Goal: Task Accomplishment & Management: Complete application form

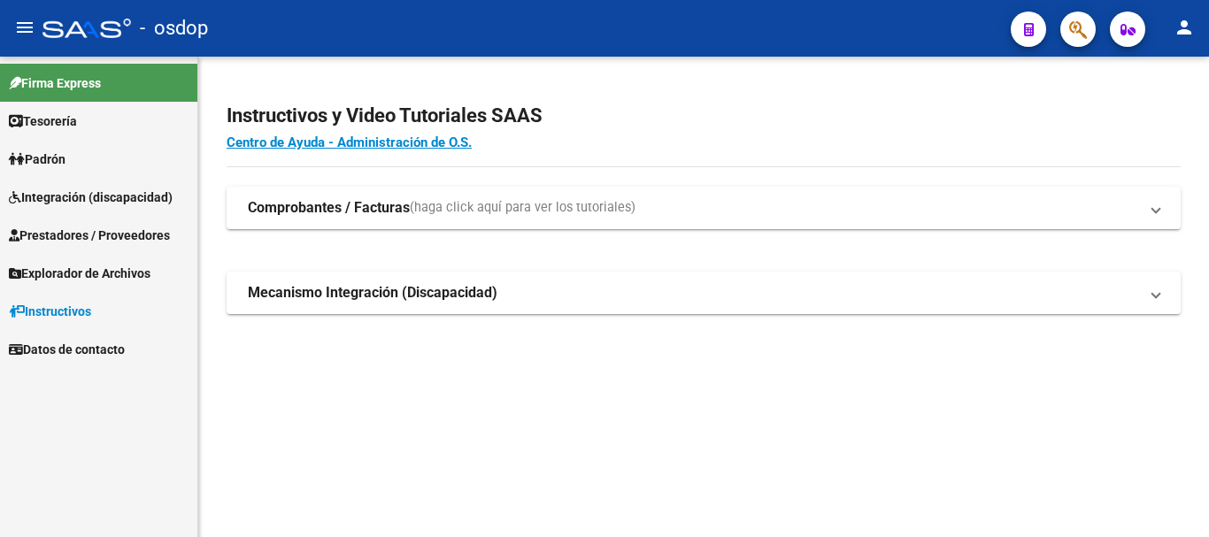
click at [122, 199] on span "Integración (discapacidad)" at bounding box center [91, 197] width 164 height 19
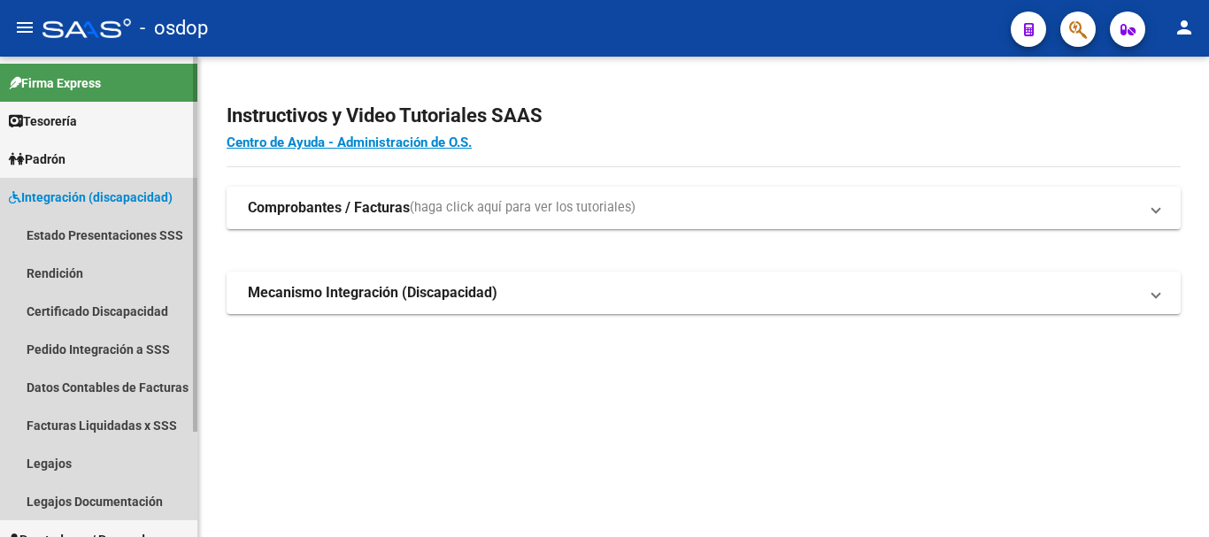
click at [106, 210] on link "Integración (discapacidad)" at bounding box center [98, 197] width 197 height 38
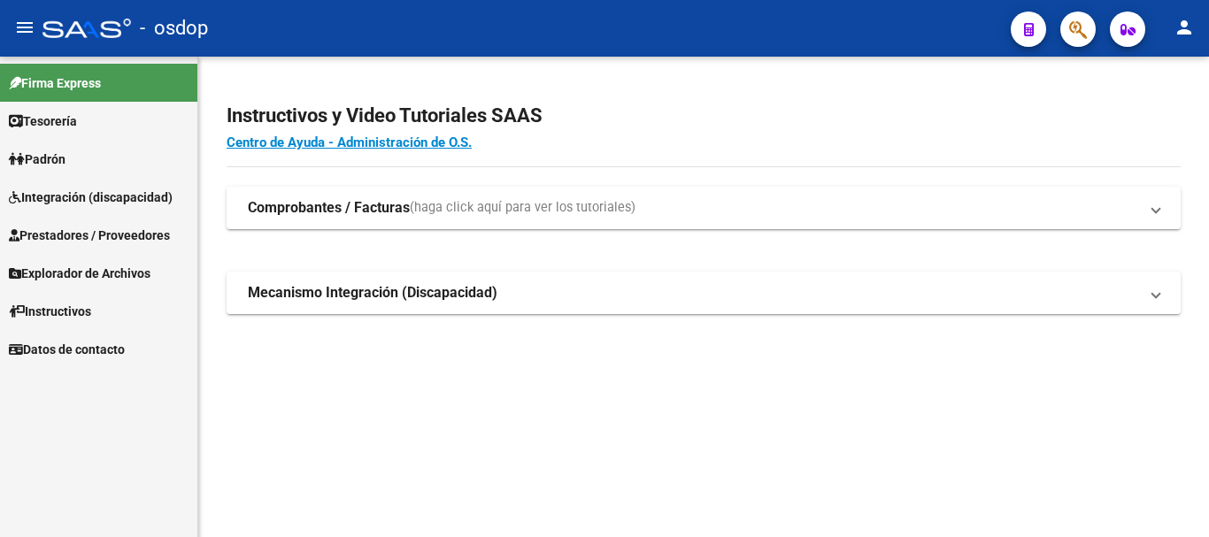
click at [88, 240] on span "Prestadores / Proveedores" at bounding box center [89, 235] width 161 height 19
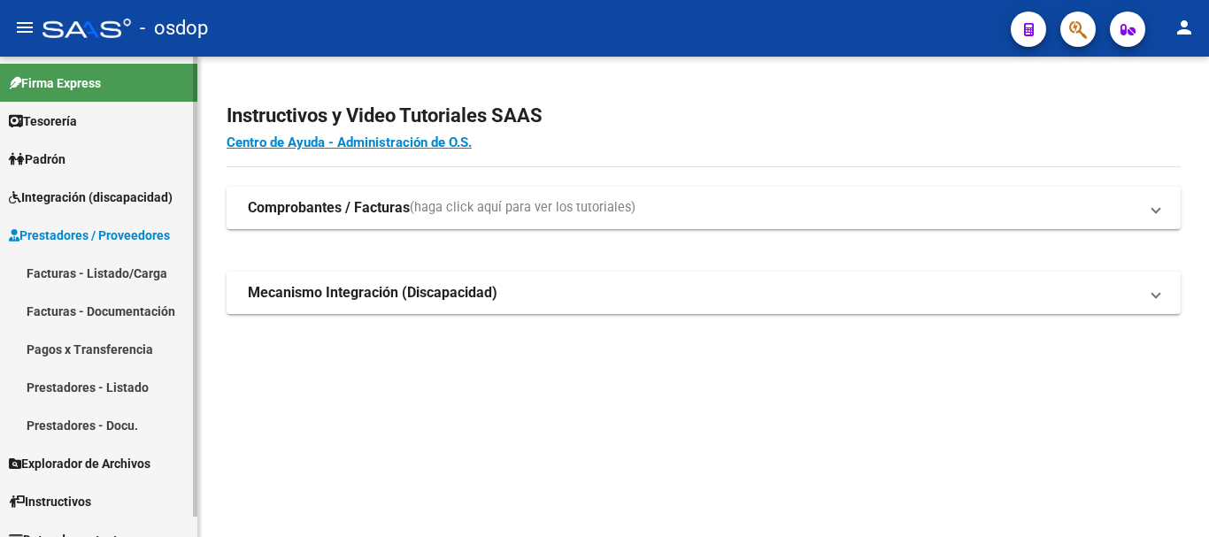
click at [100, 276] on link "Facturas - Listado/Carga" at bounding box center [98, 273] width 197 height 38
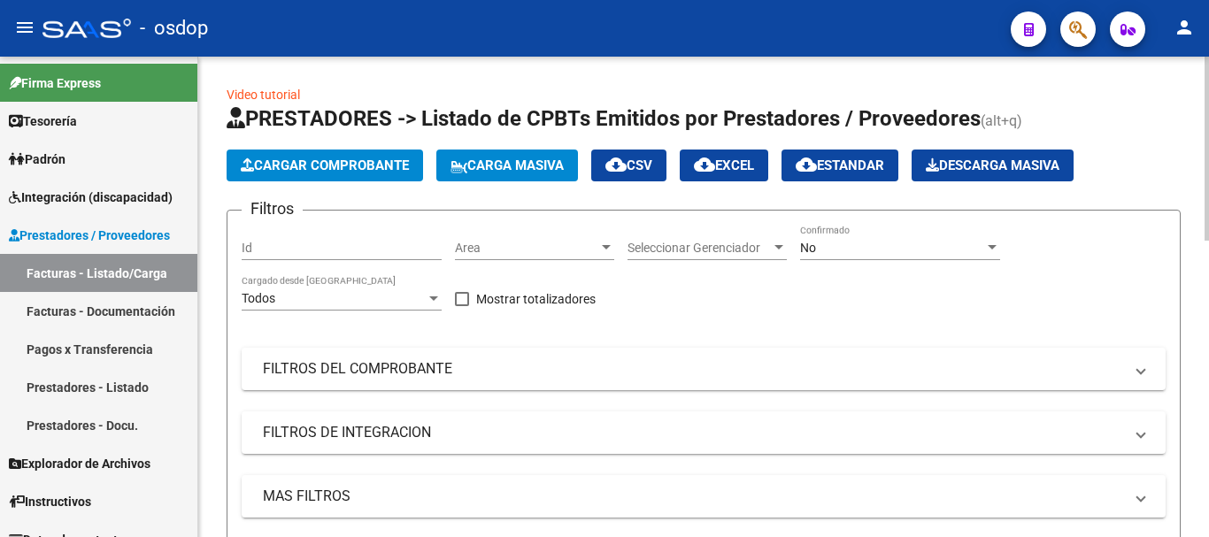
click at [381, 433] on mat-panel-title "FILTROS DE INTEGRACION" at bounding box center [693, 432] width 860 height 19
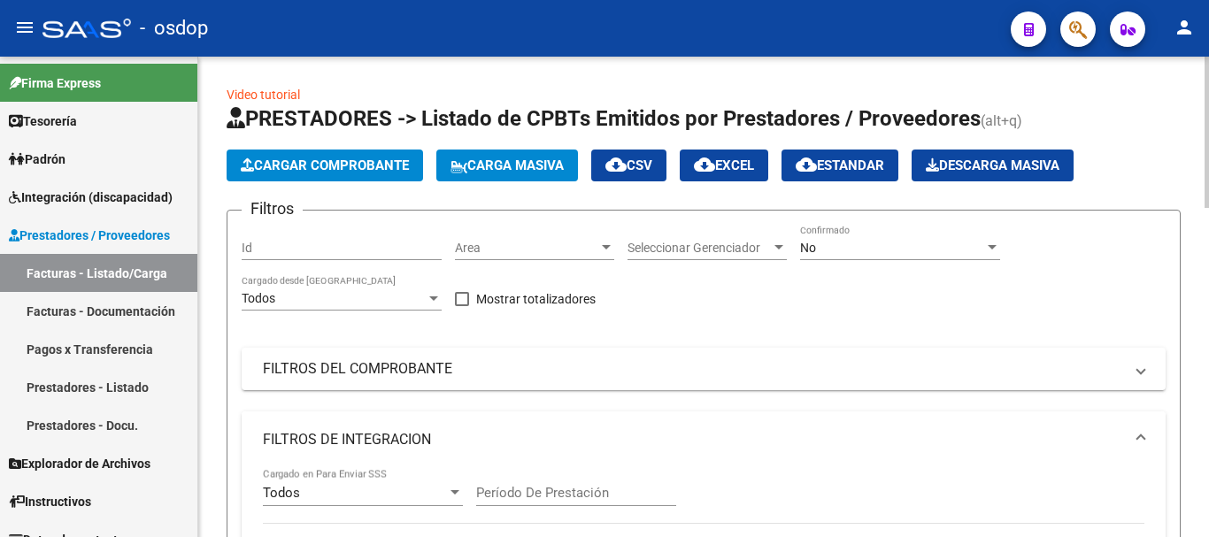
scroll to position [177, 0]
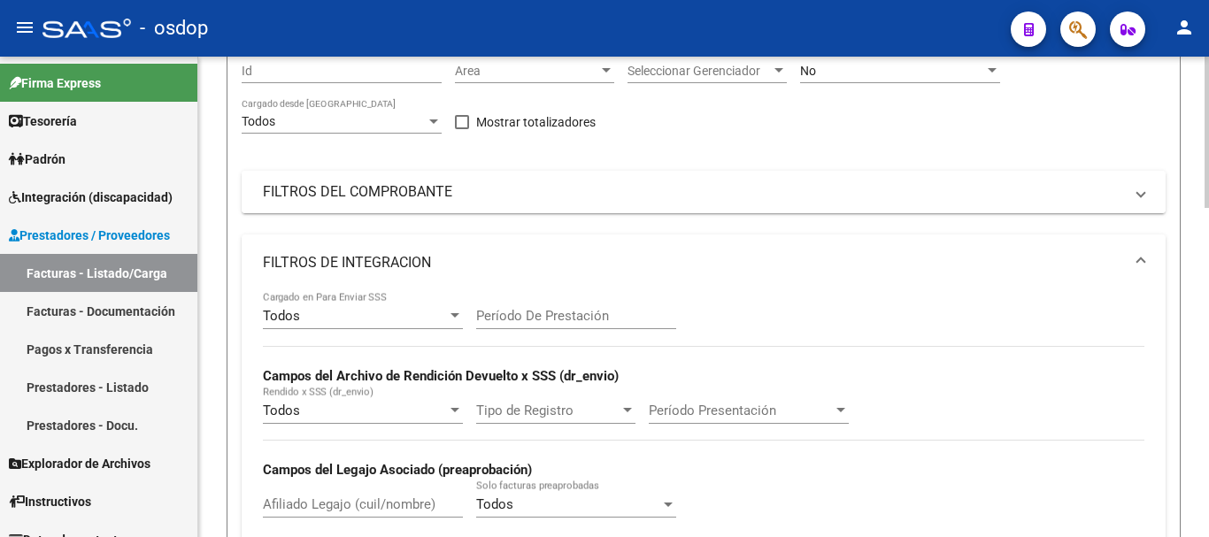
click at [243, 197] on mat-expansion-panel-header "FILTROS DEL COMPROBANTE" at bounding box center [704, 192] width 924 height 42
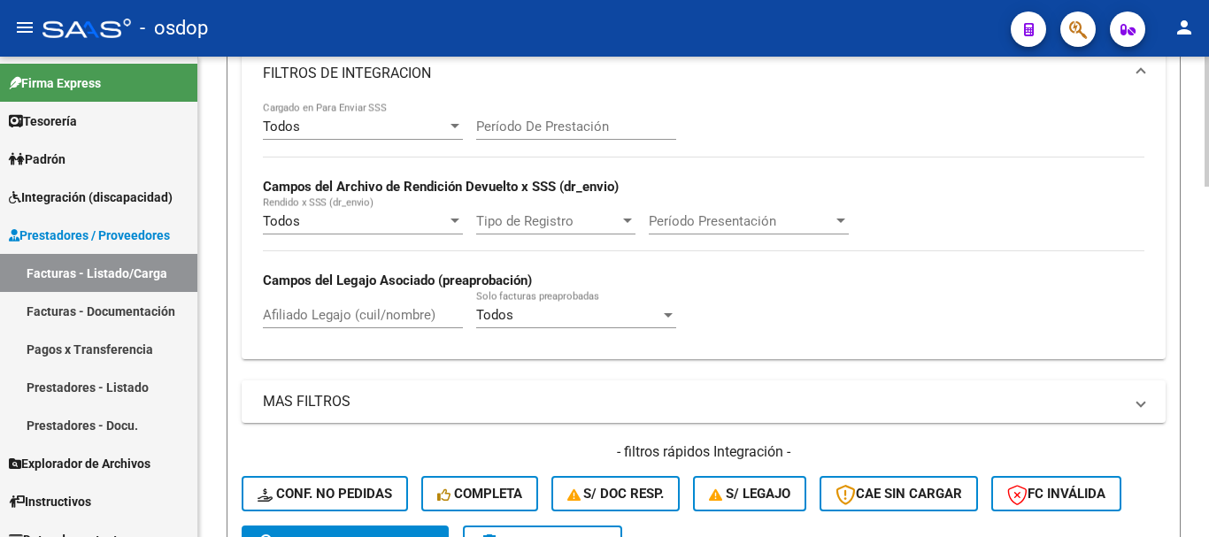
scroll to position [619, 0]
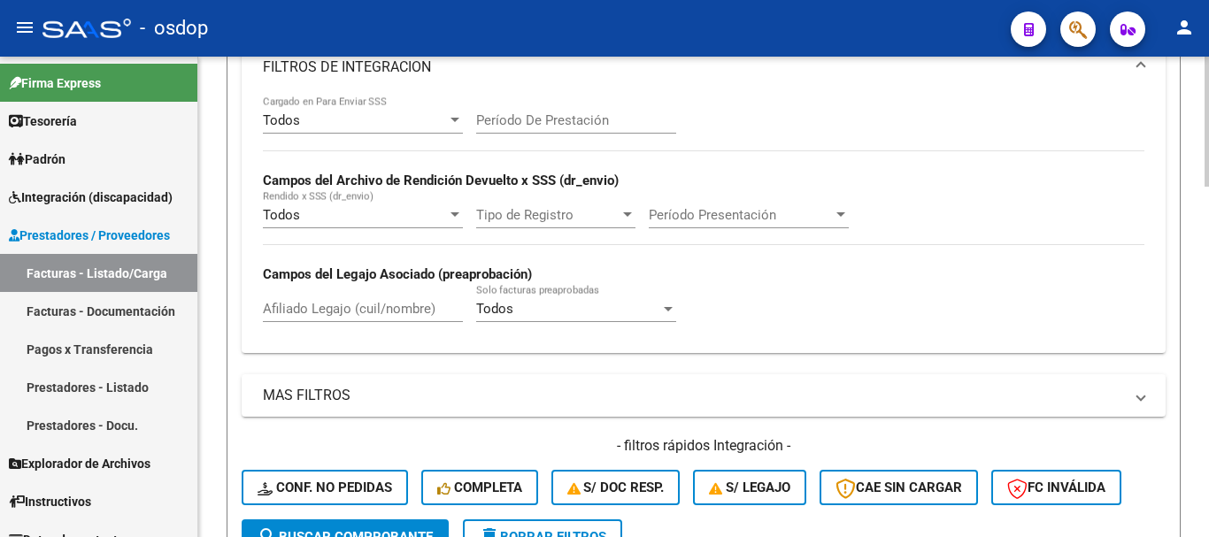
click at [362, 312] on input "Afiliado Legajo (cuil/nombre)" at bounding box center [363, 309] width 200 height 16
paste input "20330696975"
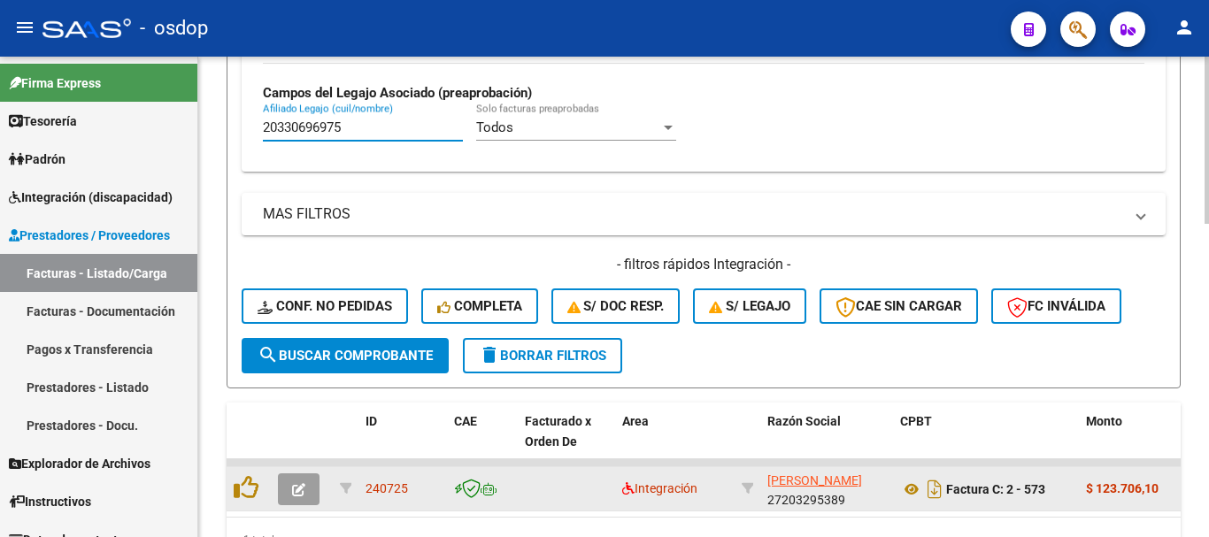
scroll to position [885, 0]
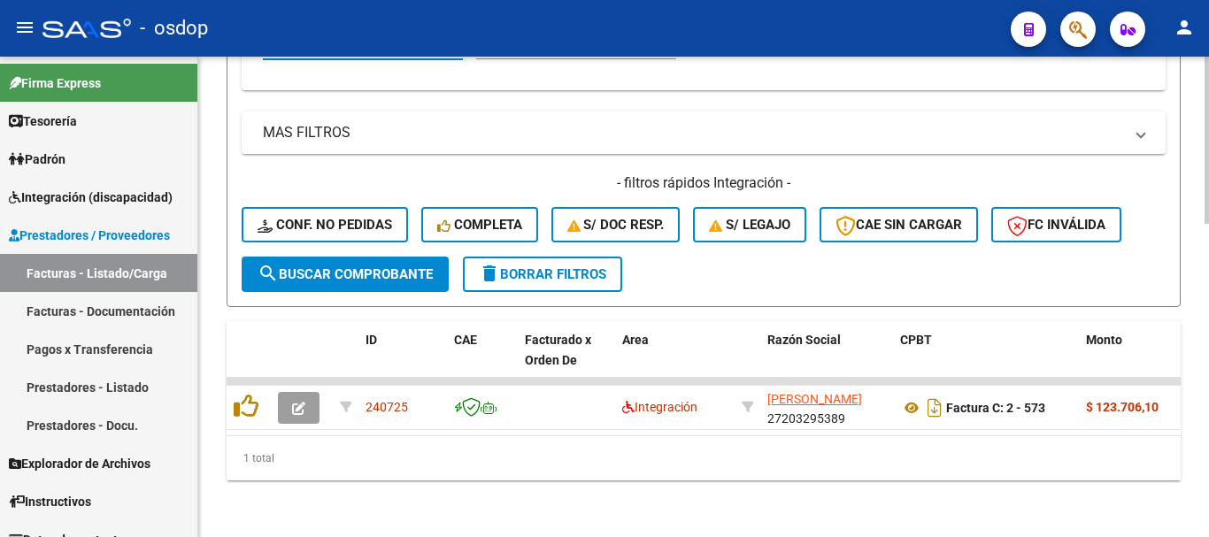
type input "20330696975"
click at [643, 481] on div "1 total" at bounding box center [704, 458] width 954 height 44
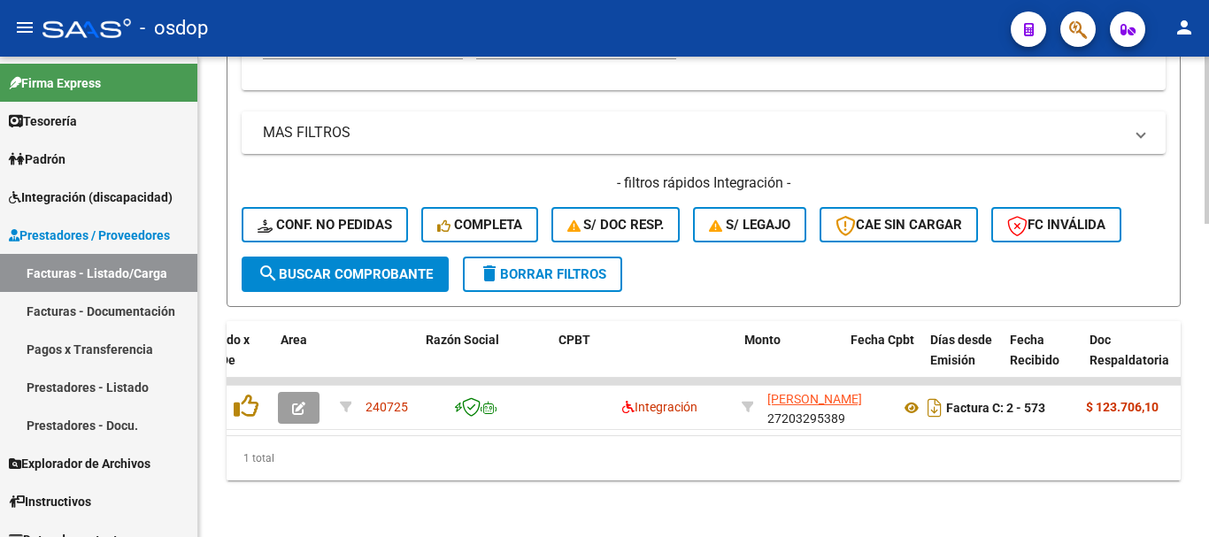
scroll to position [0, 346]
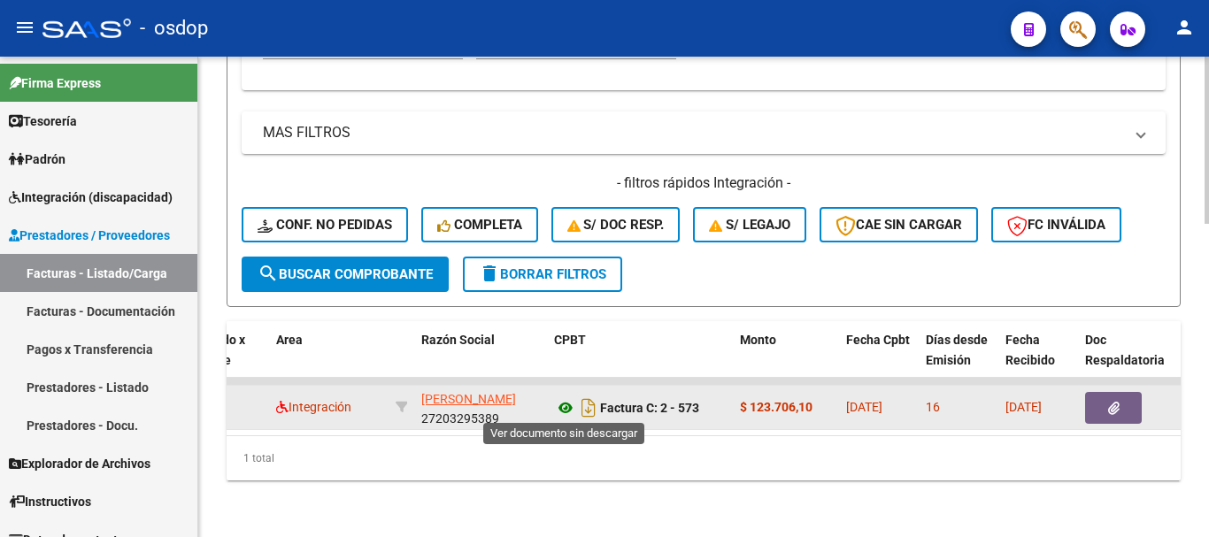
click at [564, 406] on icon at bounding box center [565, 407] width 23 height 21
click at [1132, 415] on button "button" at bounding box center [1113, 408] width 57 height 32
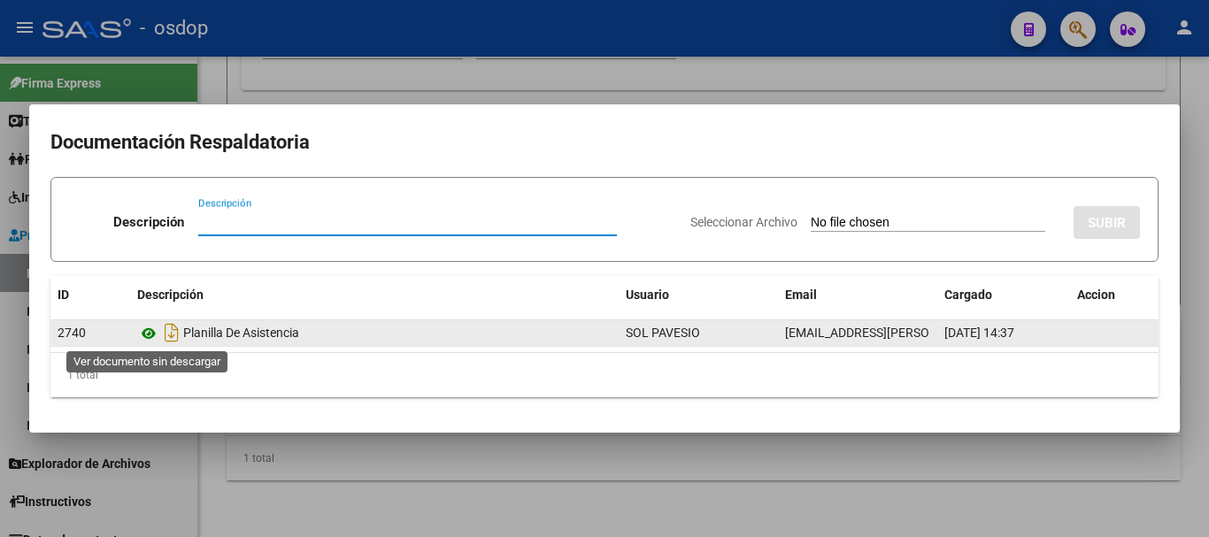
click at [151, 336] on icon at bounding box center [148, 333] width 23 height 21
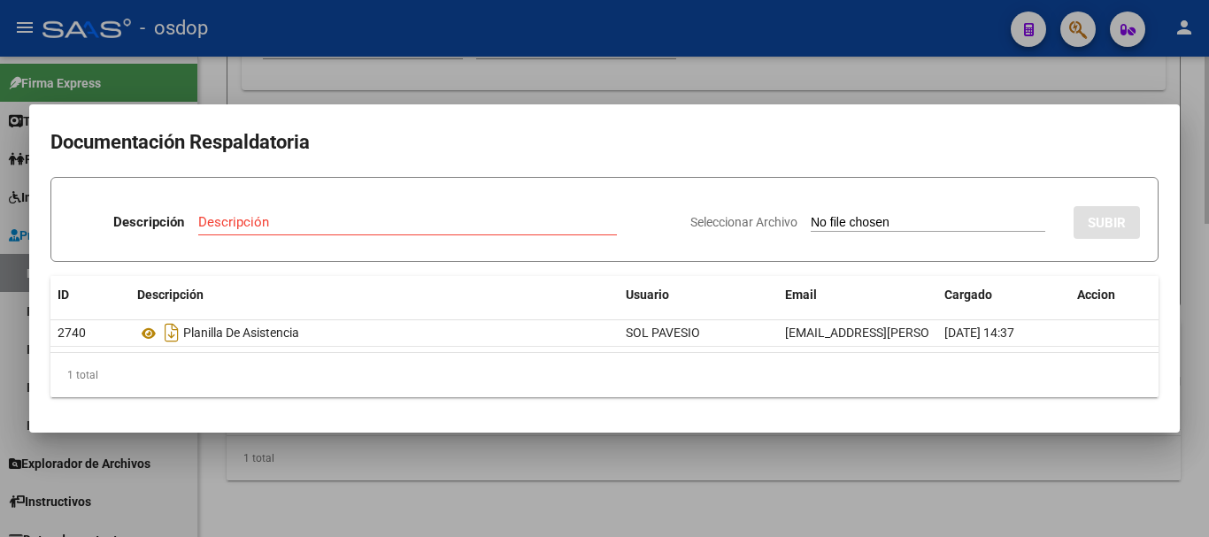
drag, startPoint x: 402, startPoint y: 523, endPoint x: 469, endPoint y: 458, distance: 93.9
click at [403, 523] on div at bounding box center [604, 268] width 1209 height 537
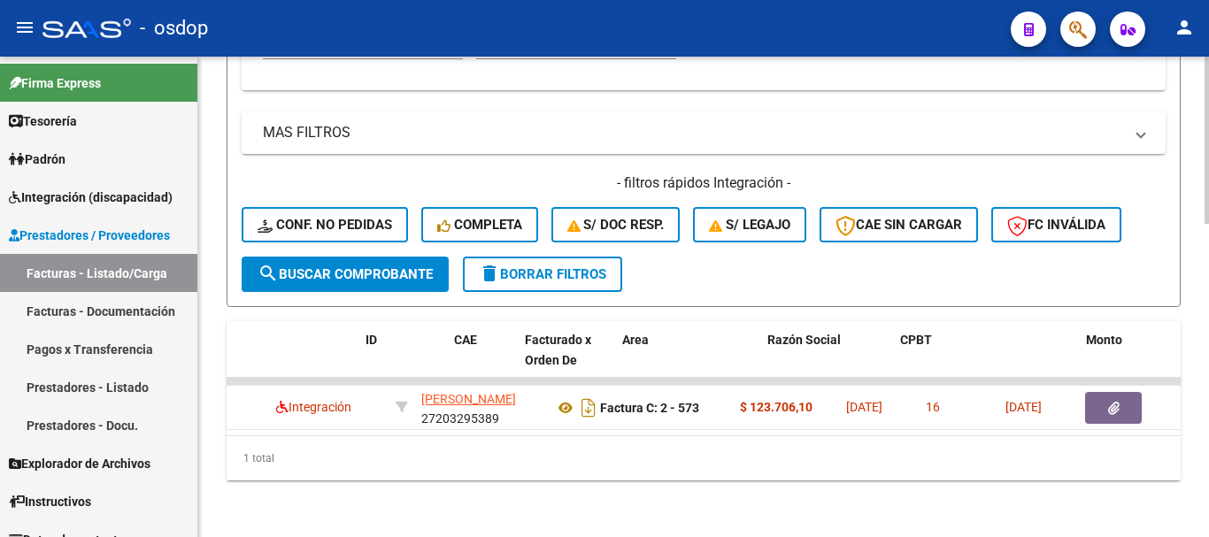
scroll to position [0, 0]
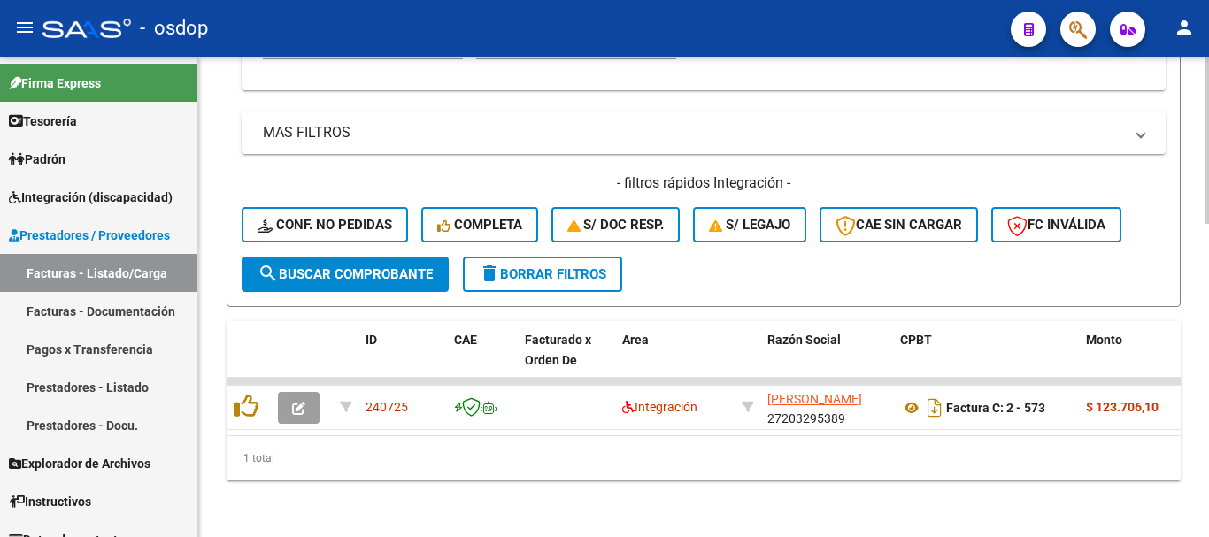
click at [337, 481] on div "1 total" at bounding box center [704, 458] width 954 height 44
click at [1205, 496] on div at bounding box center [1206, 453] width 4 height 167
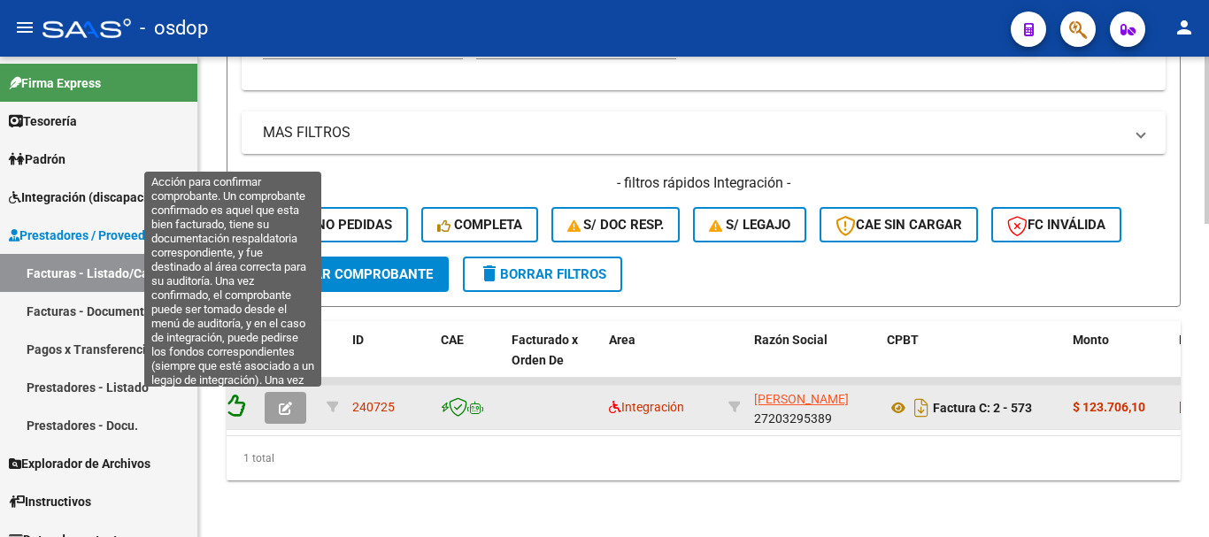
click at [234, 399] on icon at bounding box center [232, 406] width 25 height 25
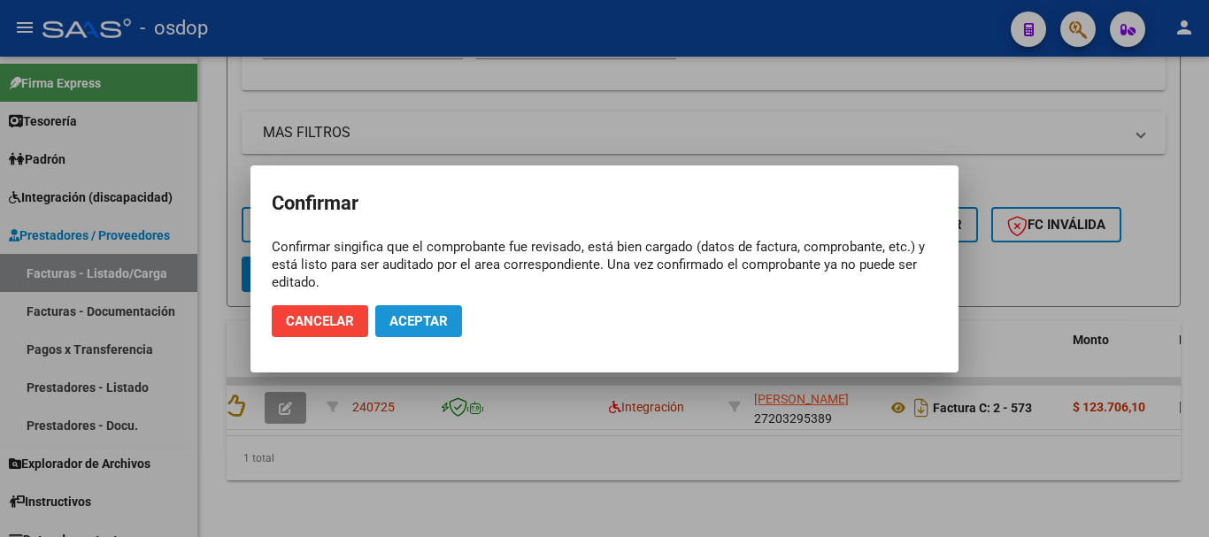
click at [442, 314] on span "Aceptar" at bounding box center [418, 321] width 58 height 16
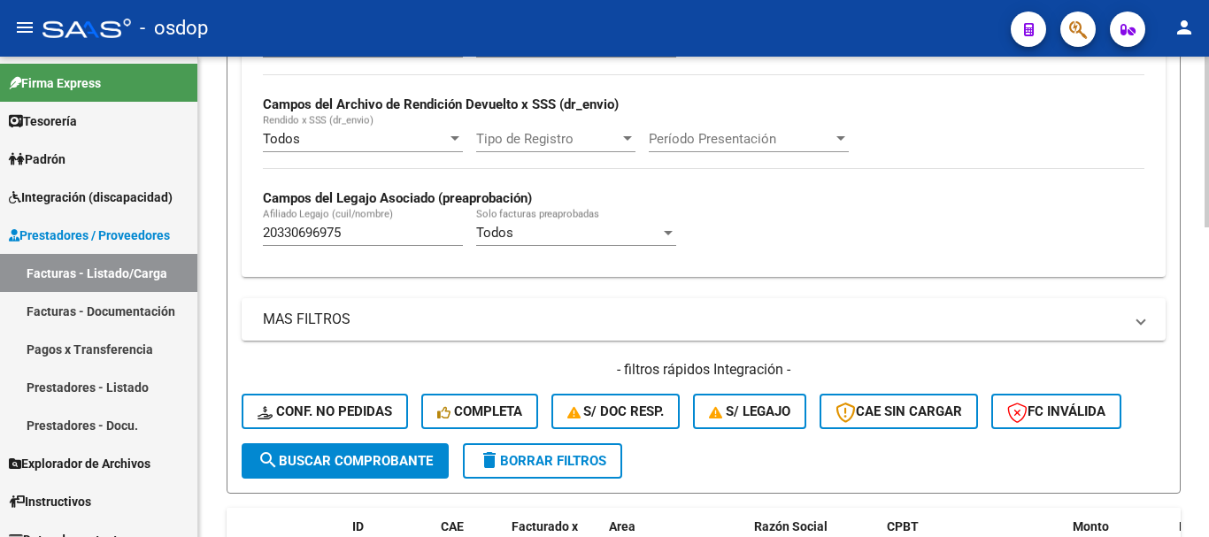
scroll to position [692, 0]
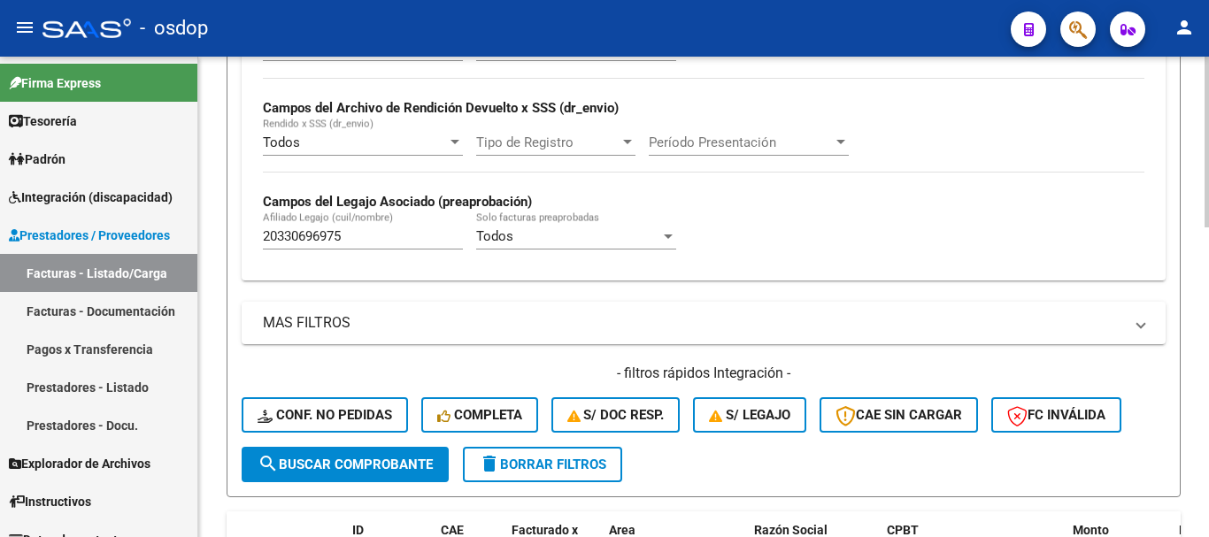
drag, startPoint x: 361, startPoint y: 226, endPoint x: 294, endPoint y: 230, distance: 67.4
click at [294, 230] on div "20330696975 Afiliado Legajo (cuil/nombre)" at bounding box center [363, 231] width 200 height 38
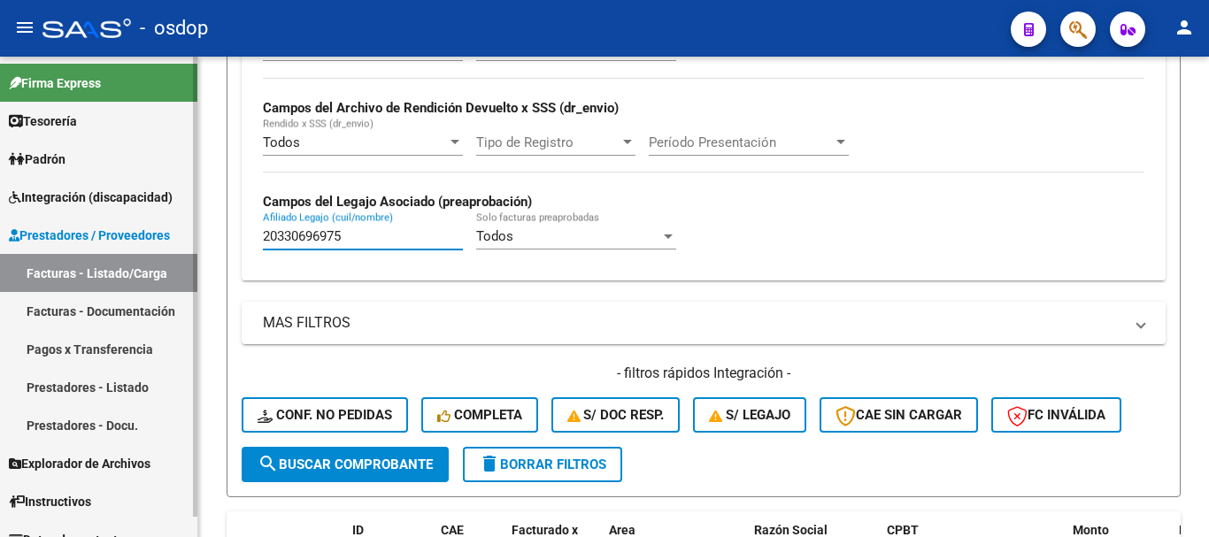
drag, startPoint x: 343, startPoint y: 232, endPoint x: 187, endPoint y: 219, distance: 157.2
click at [187, 219] on mat-sidenav-container "Firma Express Tesorería Extractos Procesados (csv) Extractos Originales (pdf) P…" at bounding box center [604, 297] width 1209 height 481
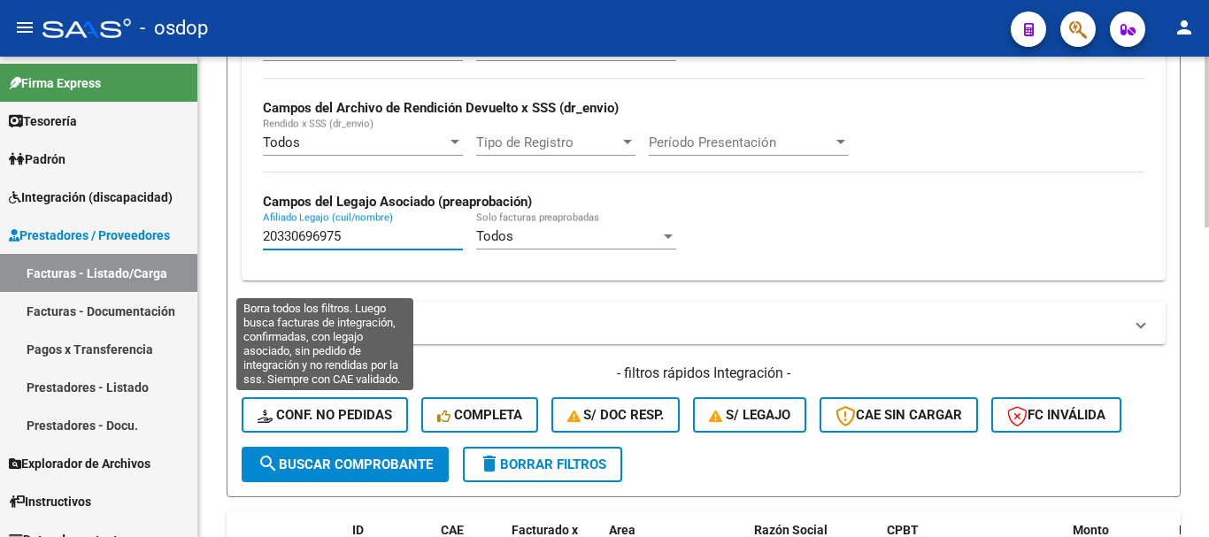
click at [373, 421] on span "Conf. no pedidas" at bounding box center [325, 415] width 135 height 16
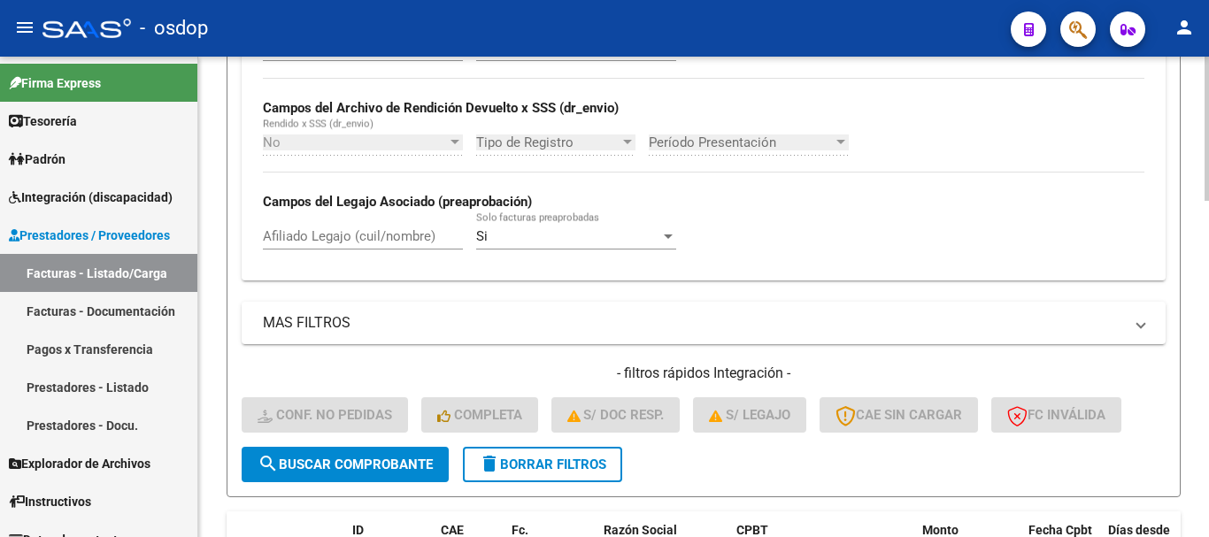
click at [370, 237] on input "Afiliado Legajo (cuil/nombre)" at bounding box center [363, 236] width 200 height 16
paste input "20330696975"
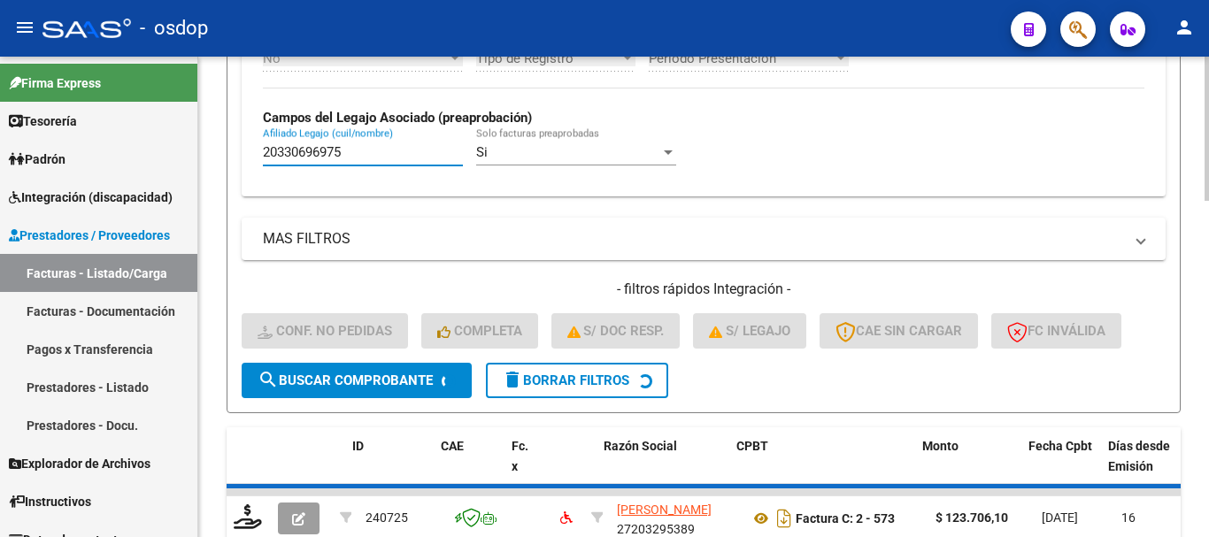
scroll to position [896, 0]
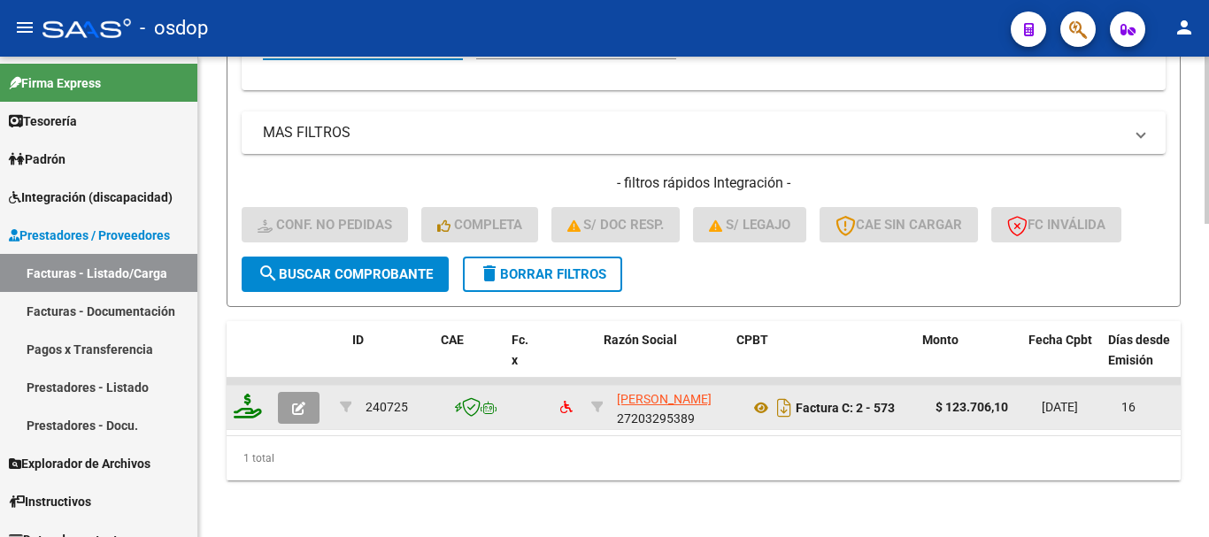
type input "20330696975"
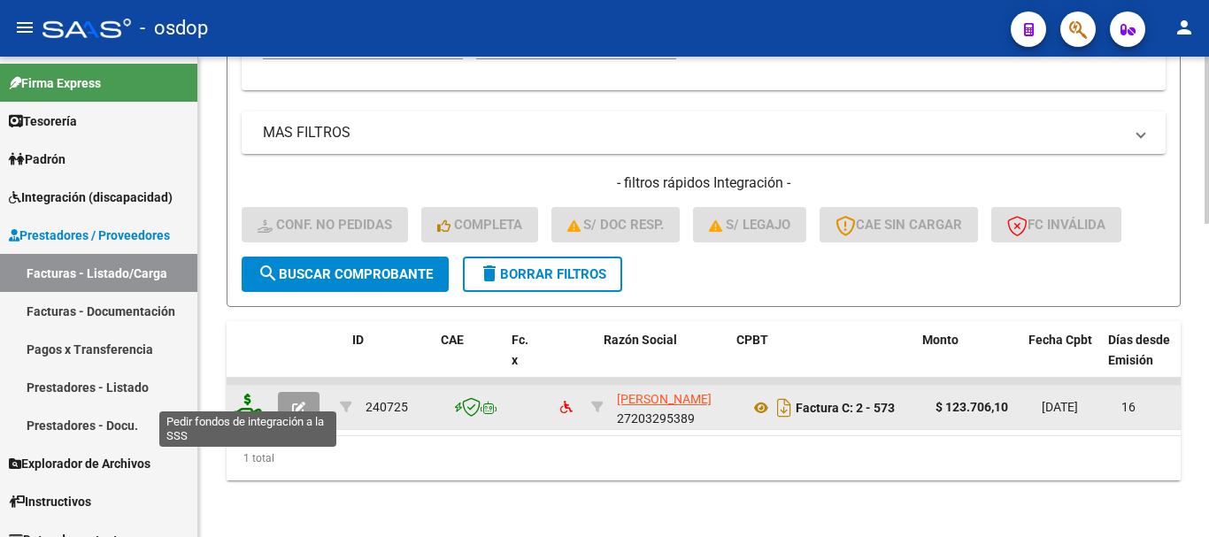
click at [243, 394] on icon at bounding box center [248, 406] width 28 height 25
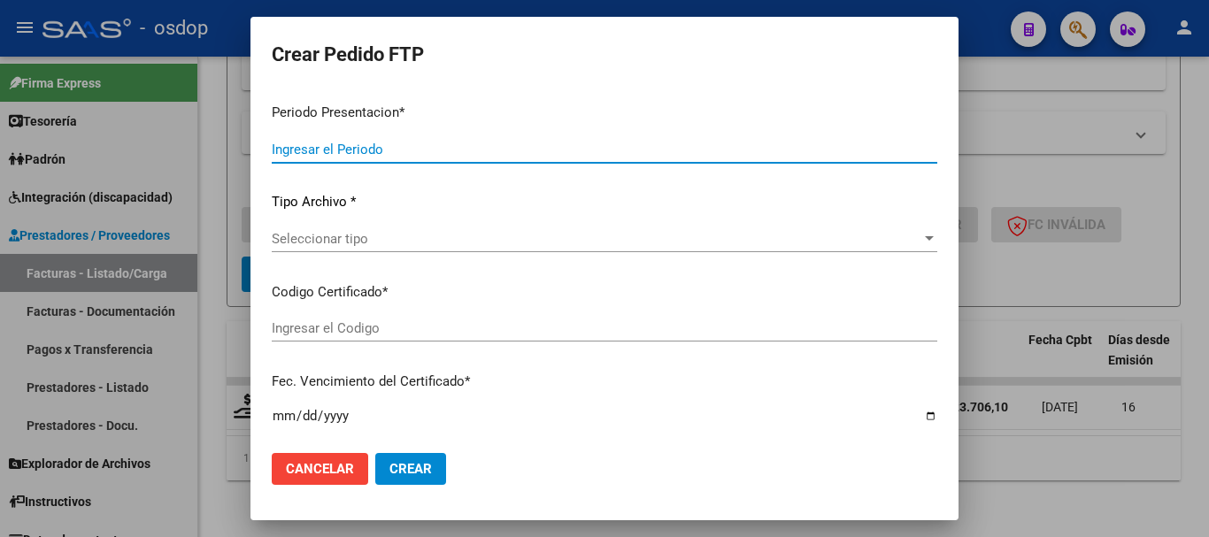
type input "202507"
type input "$ 123.706,10"
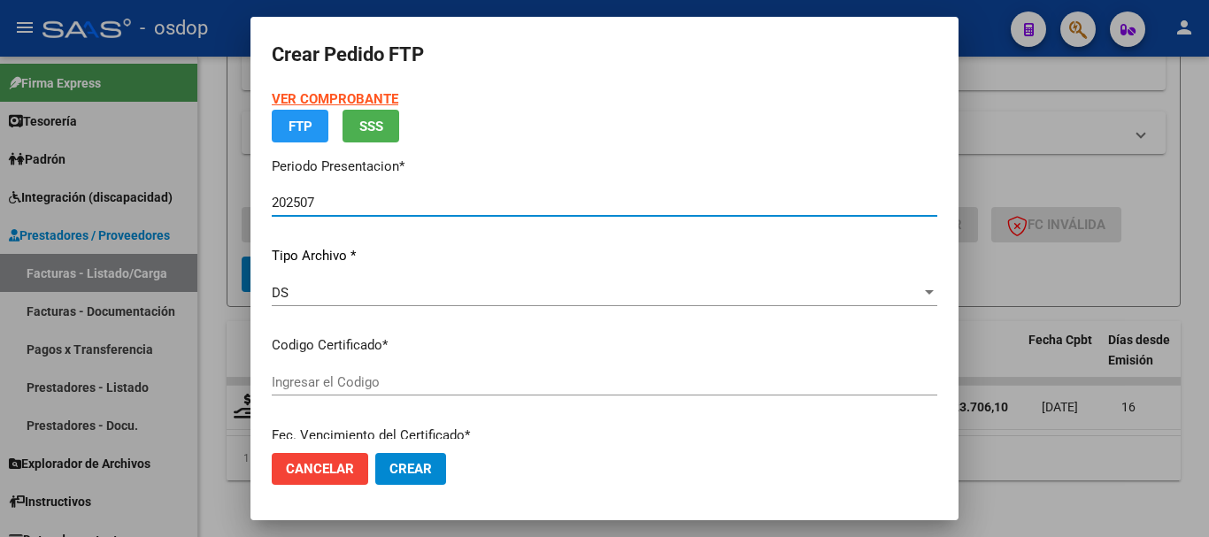
type input "3348885530"
type input "2027-08-22"
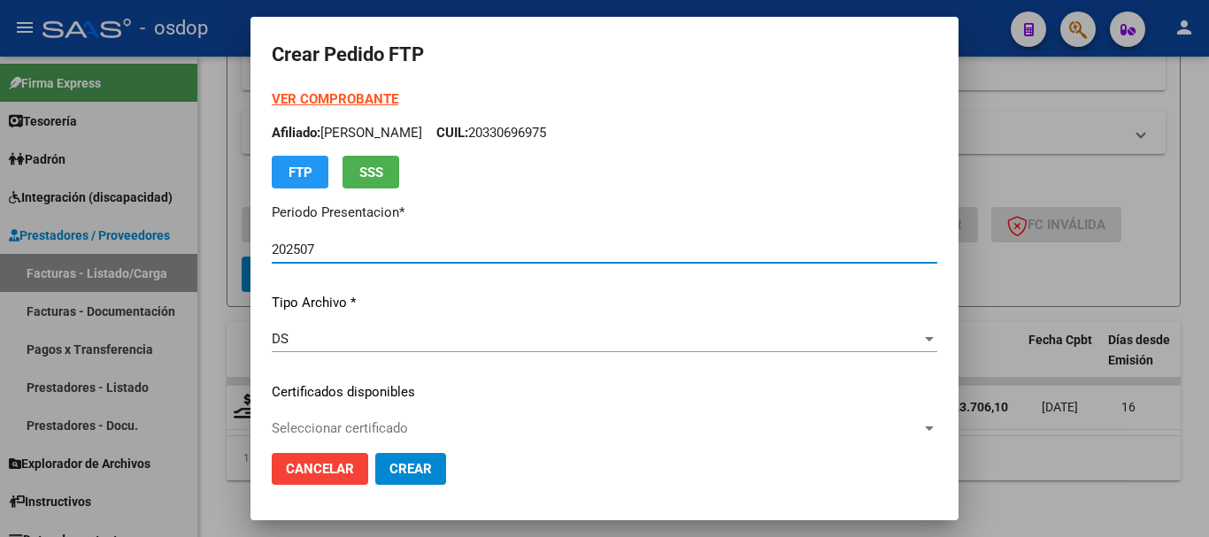
click at [491, 304] on p "Tipo Archivo *" at bounding box center [604, 303] width 665 height 20
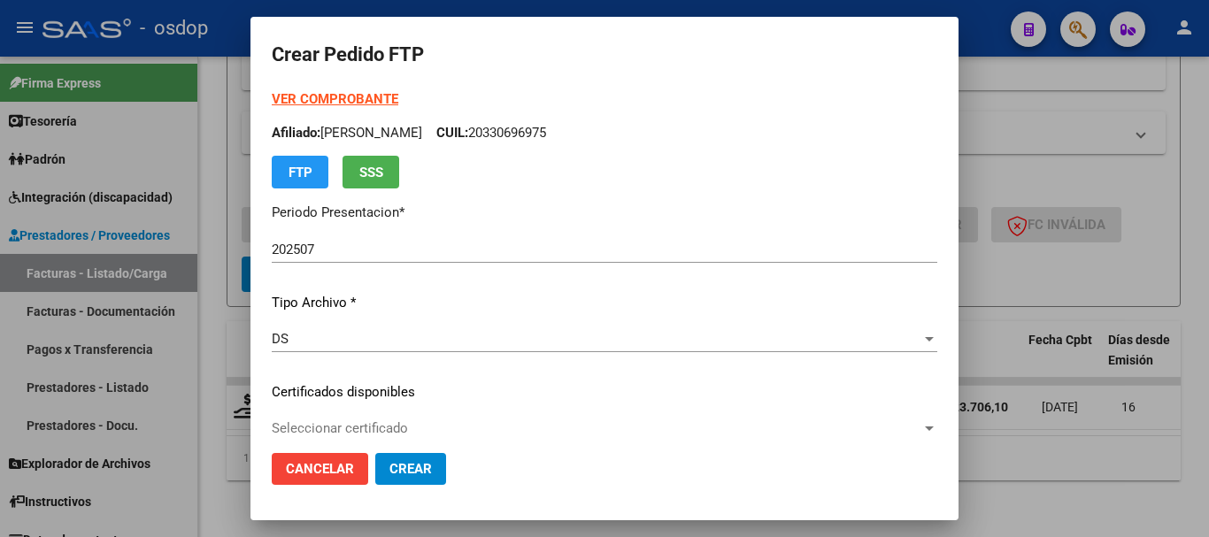
click at [493, 443] on mat-dialog-actions "Cancelar Crear" at bounding box center [604, 469] width 665 height 60
click at [498, 437] on div "Seleccionar certificado Seleccionar certificado" at bounding box center [604, 428] width 665 height 27
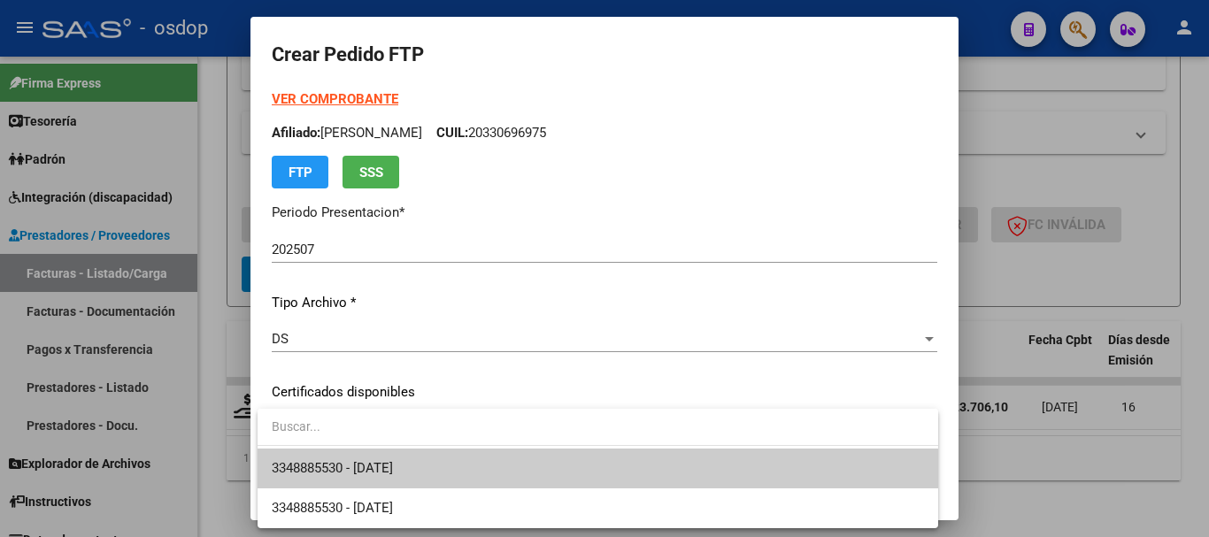
click at [501, 471] on span "3348885530 - 2027-08-22" at bounding box center [598, 469] width 652 height 40
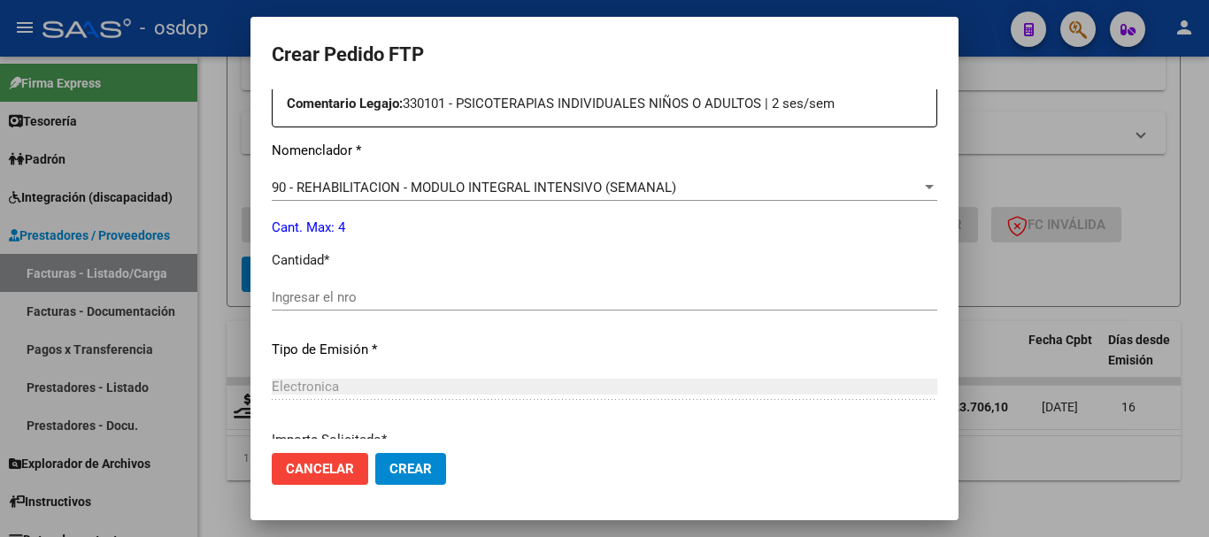
scroll to position [708, 0]
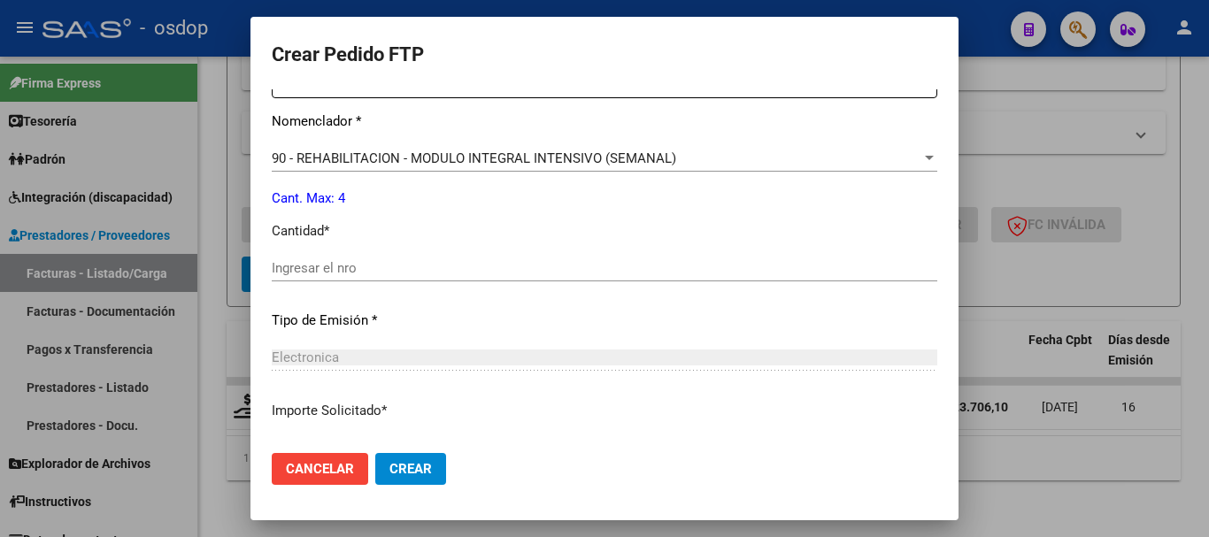
click at [353, 170] on div "90 - REHABILITACION - MODULO INTEGRAL INTENSIVO (SEMANAL) Seleccionar nomenclad…" at bounding box center [604, 158] width 665 height 27
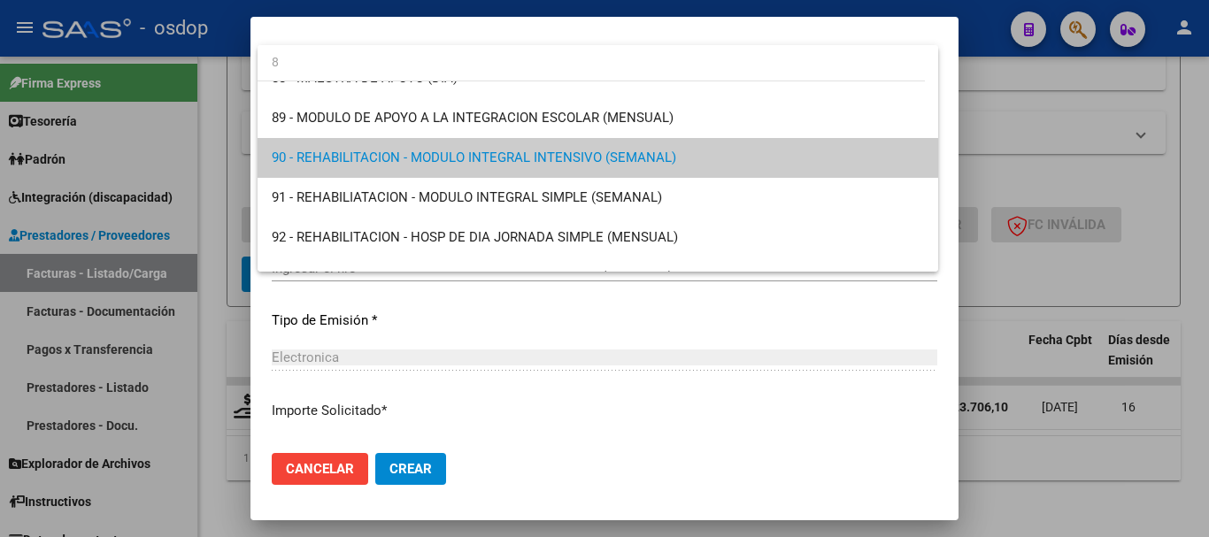
scroll to position [0, 0]
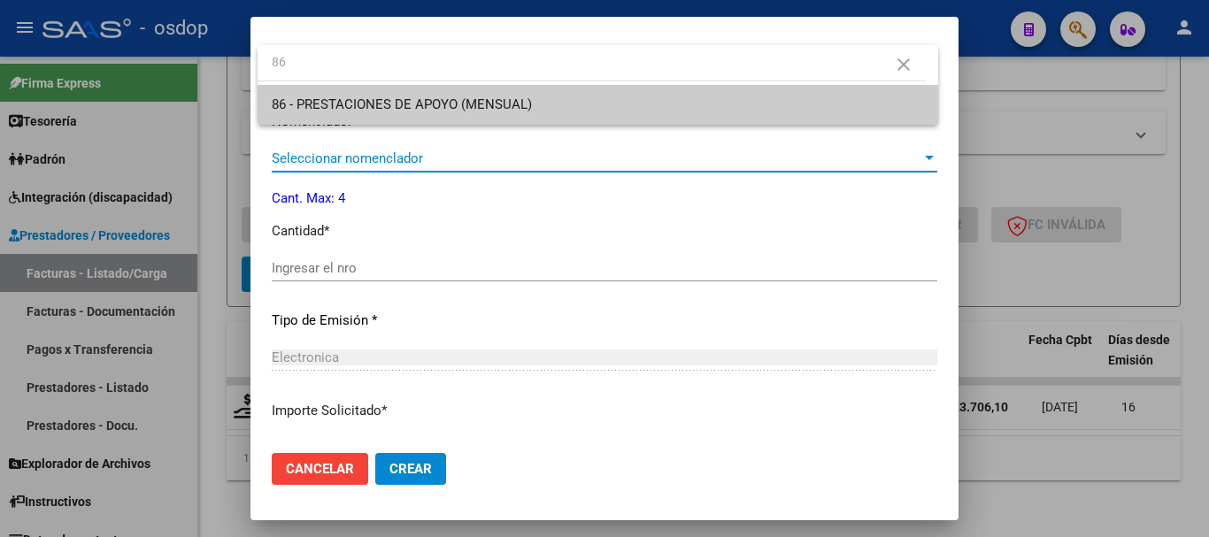
type input "86"
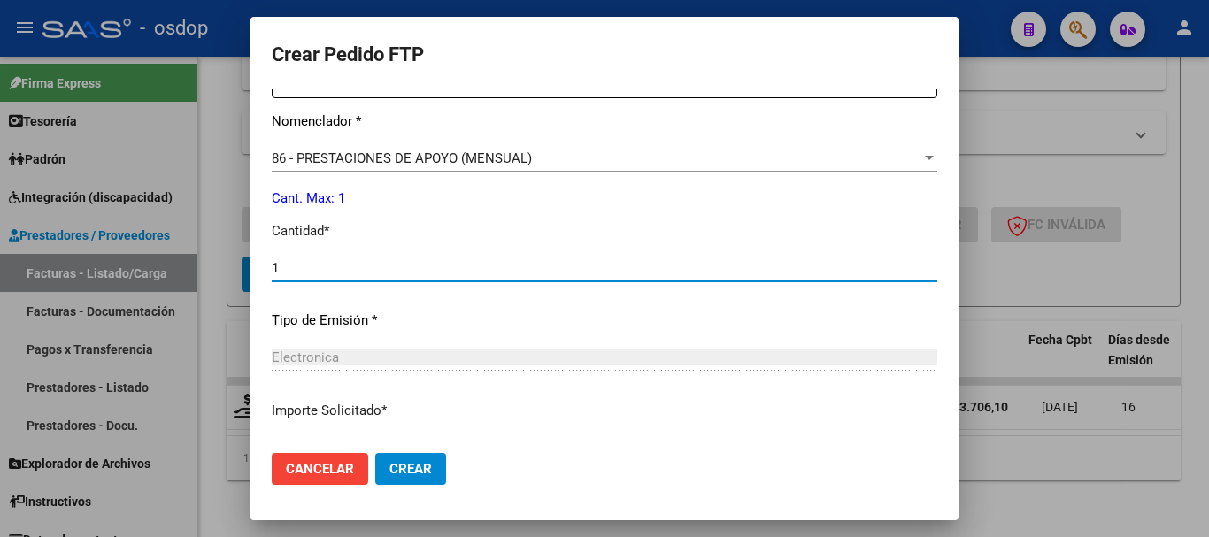
type input "1"
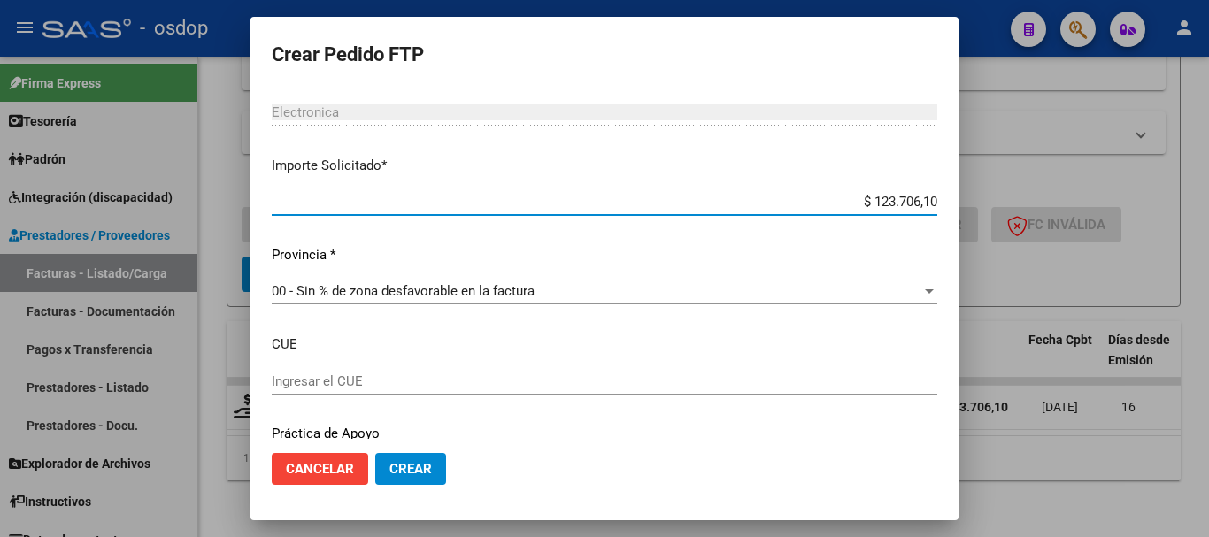
scroll to position [1014, 0]
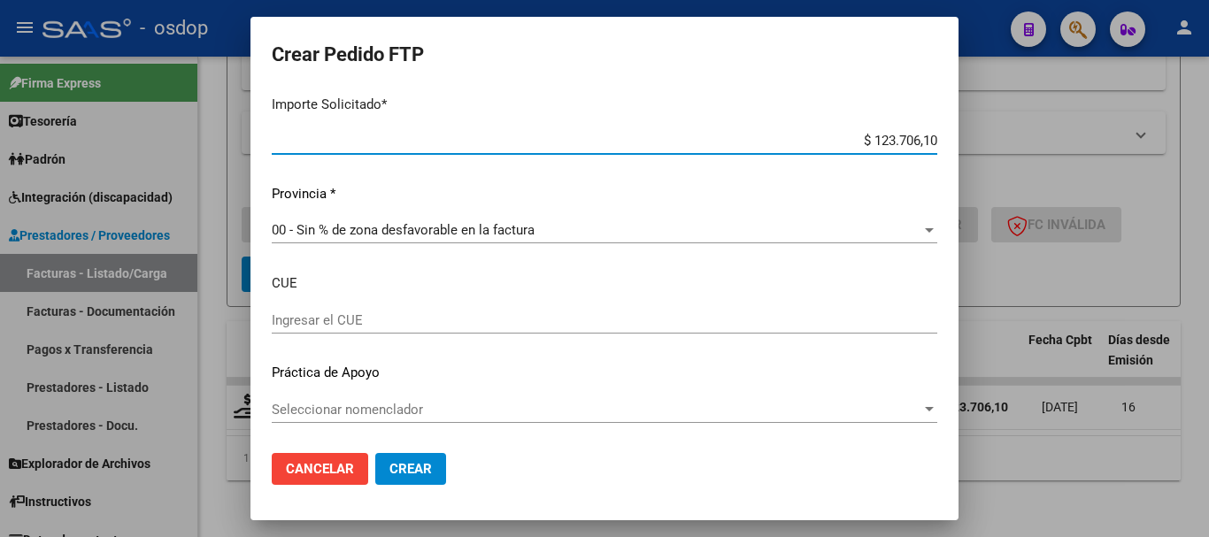
click at [447, 465] on mat-dialog-actions "Cancelar Crear" at bounding box center [604, 469] width 665 height 60
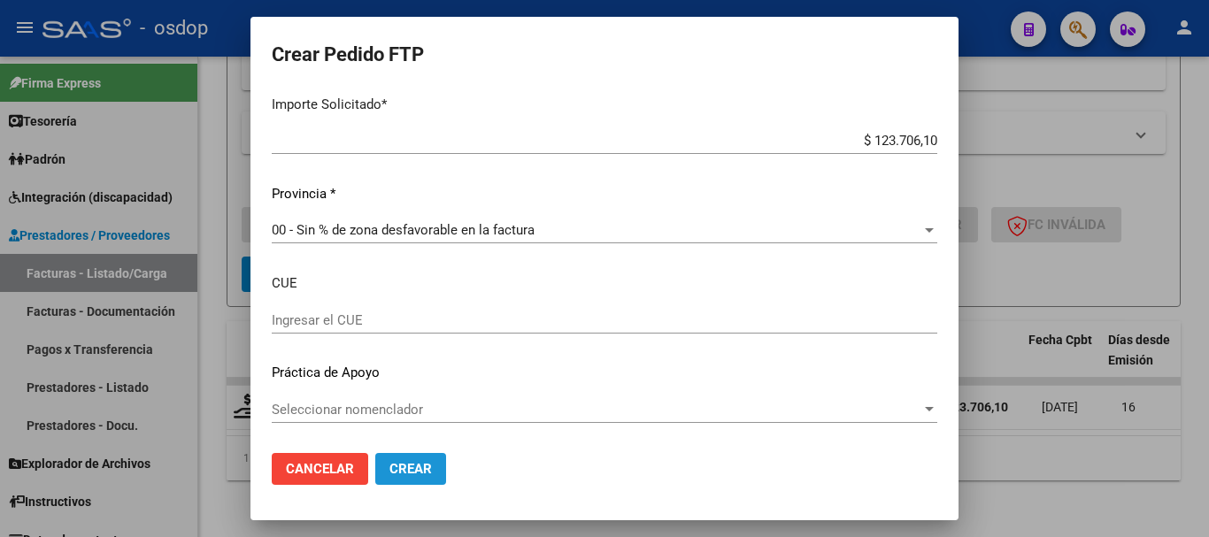
click at [433, 466] on button "Crear" at bounding box center [410, 469] width 71 height 32
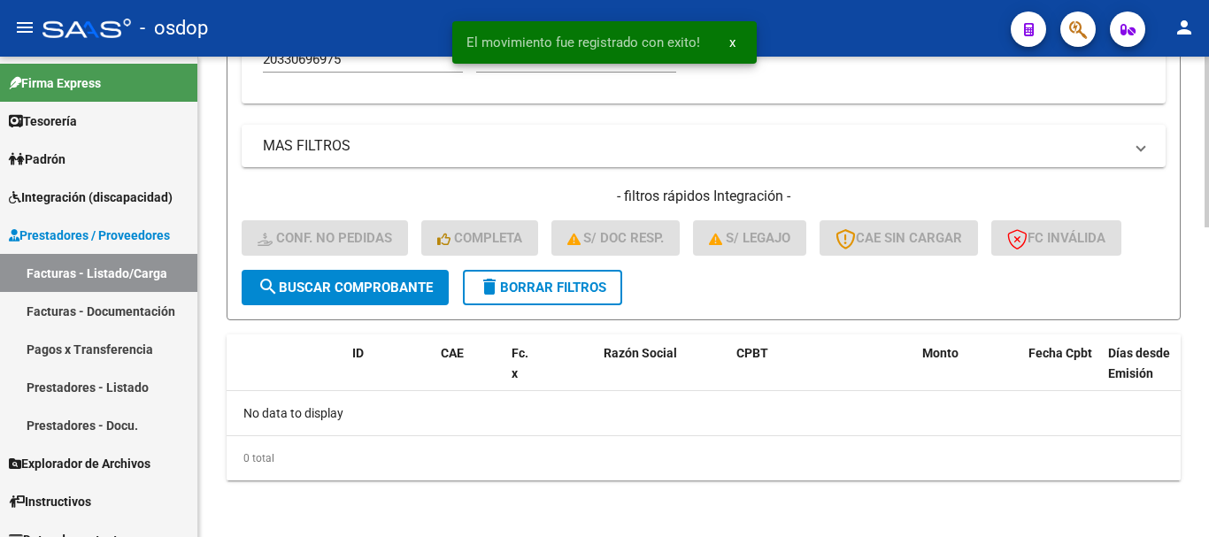
scroll to position [869, 0]
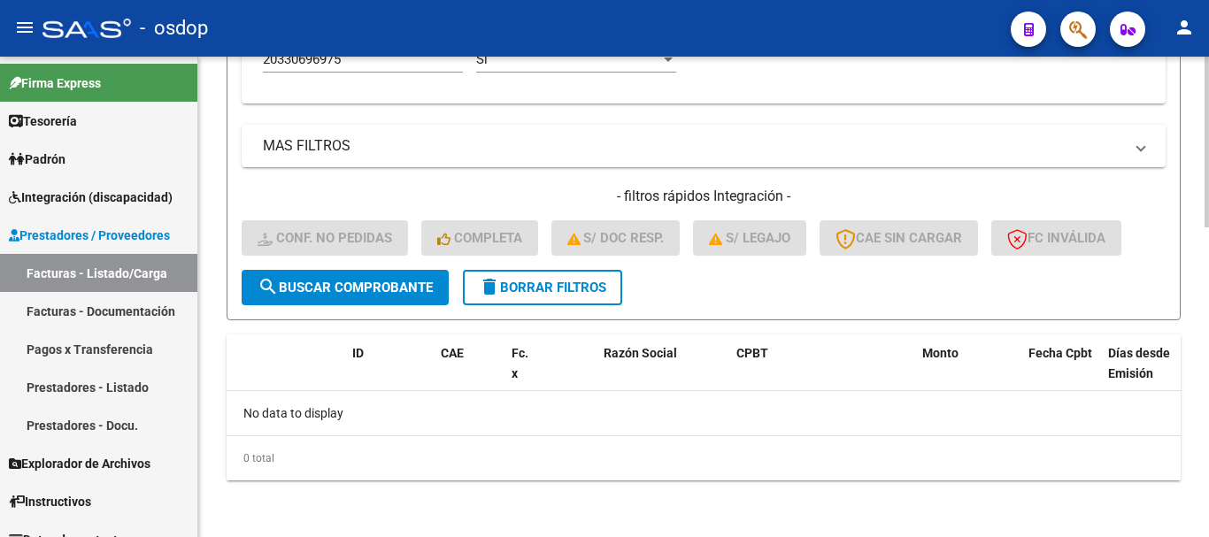
click at [565, 288] on span "delete Borrar Filtros" at bounding box center [542, 288] width 127 height 16
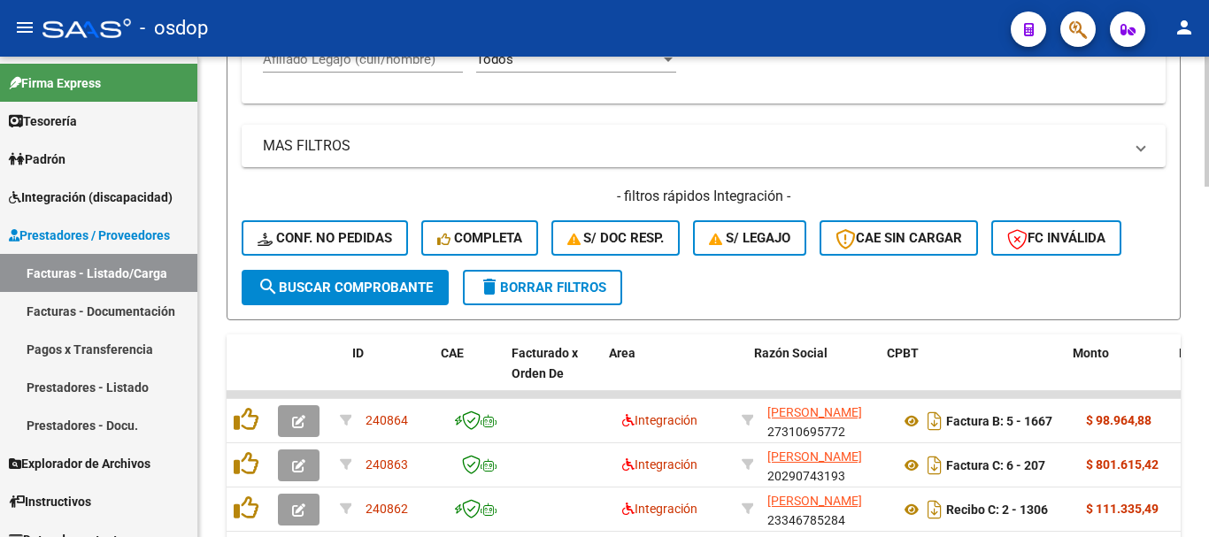
click at [374, 58] on div "menu - osdop person Firma Express Tesorería Extractos Procesados (csv) Extracto…" at bounding box center [604, 268] width 1209 height 537
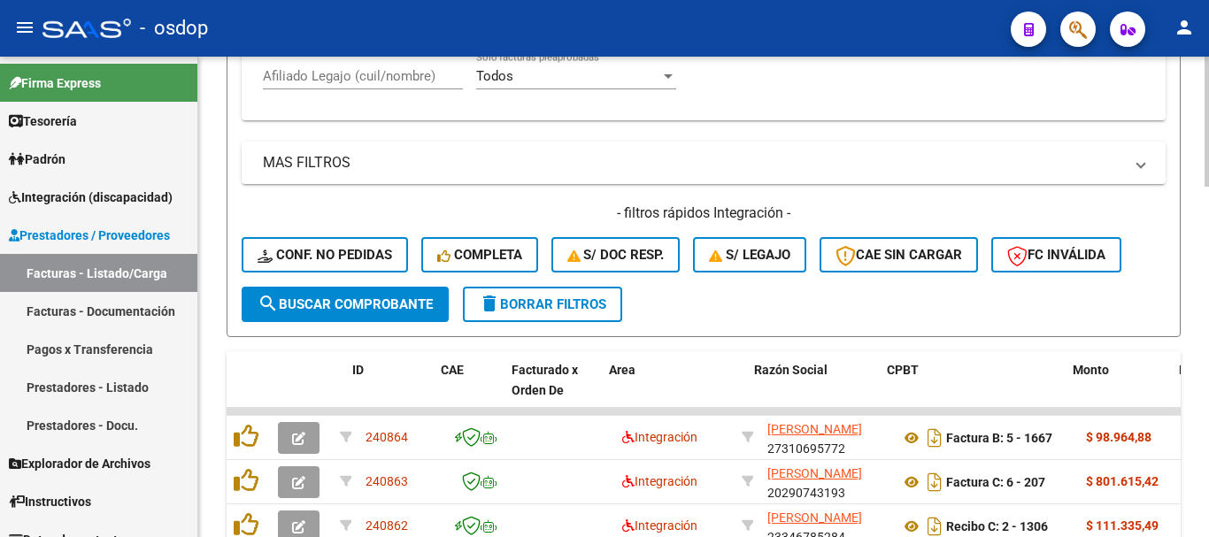
click at [383, 71] on input "Afiliado Legajo (cuil/nombre)" at bounding box center [363, 76] width 200 height 16
paste input "23562964509"
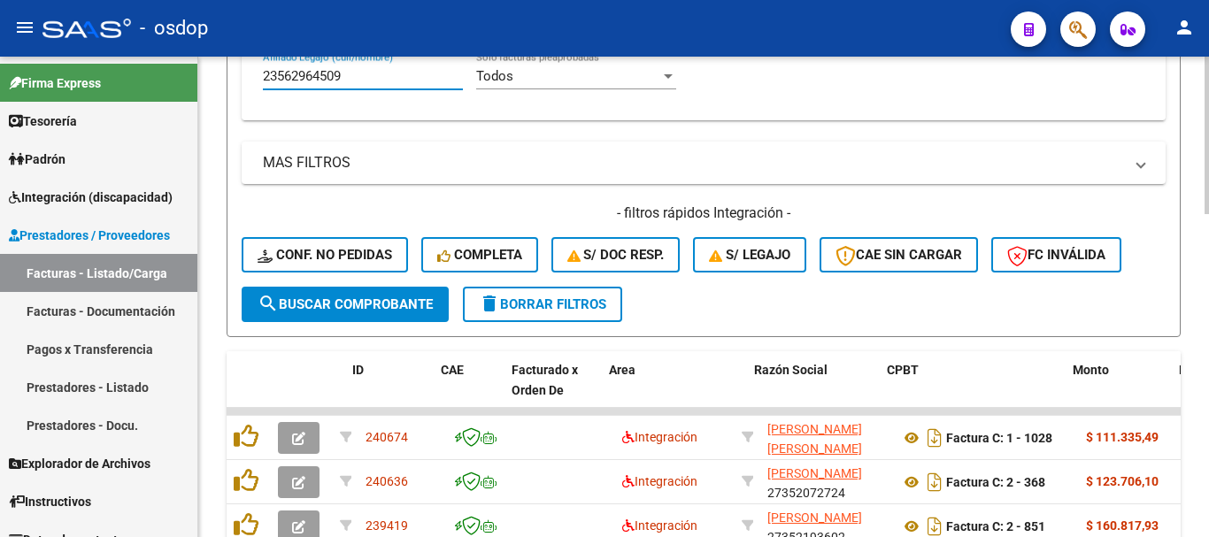
type input "23562964509"
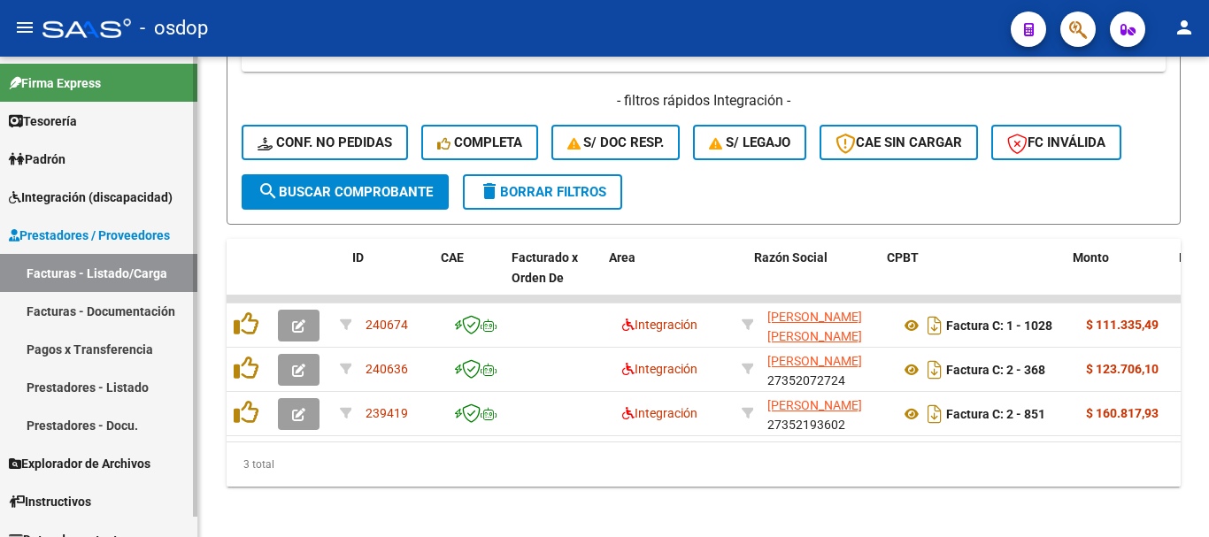
scroll to position [985, 0]
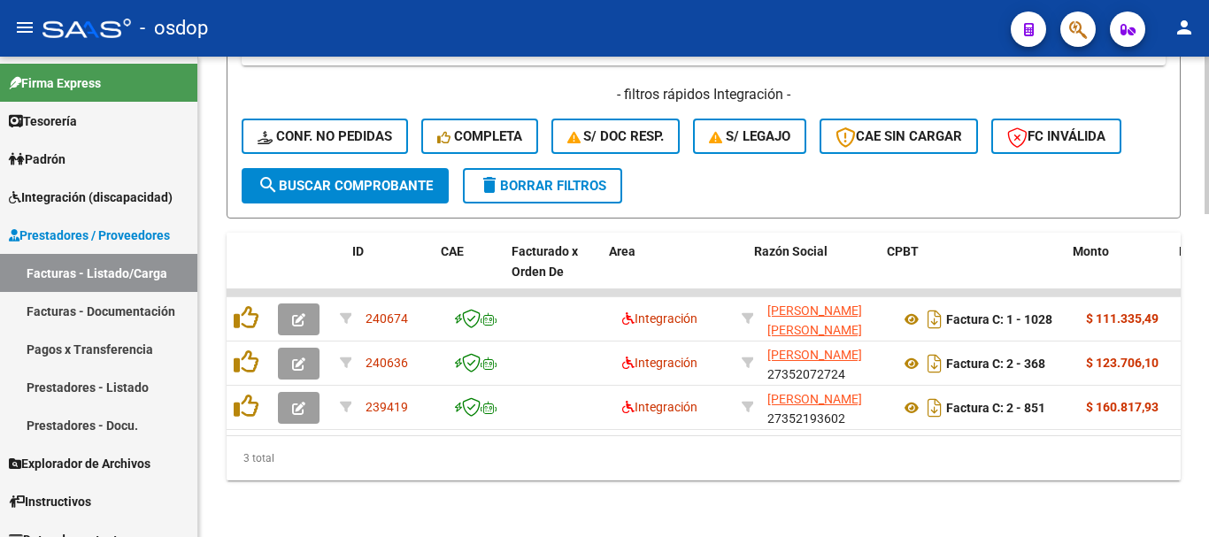
click at [409, 469] on div "3 total" at bounding box center [704, 458] width 954 height 44
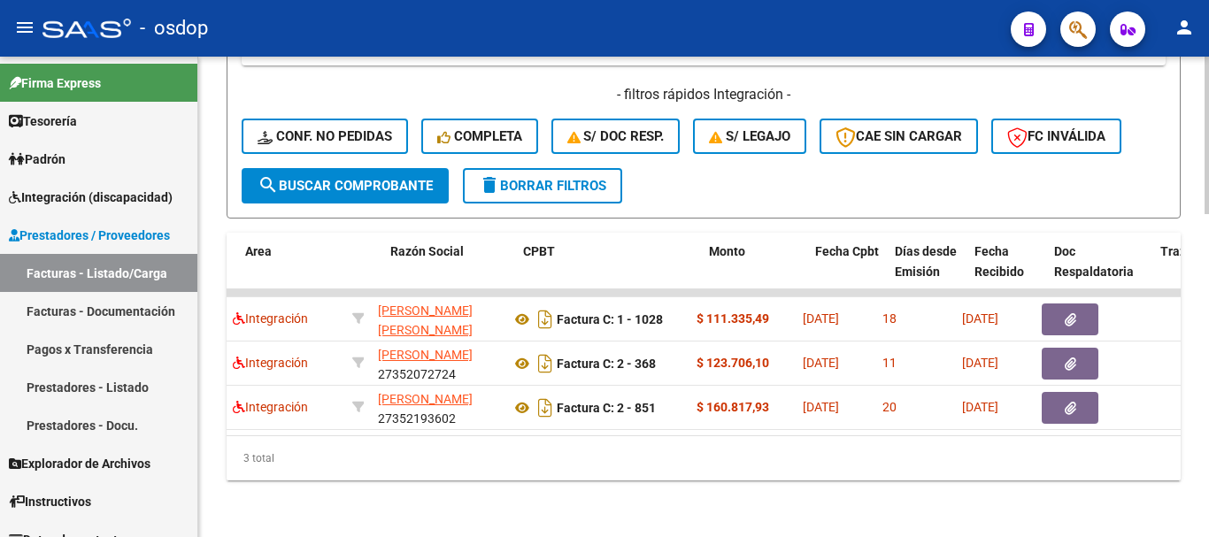
scroll to position [0, 377]
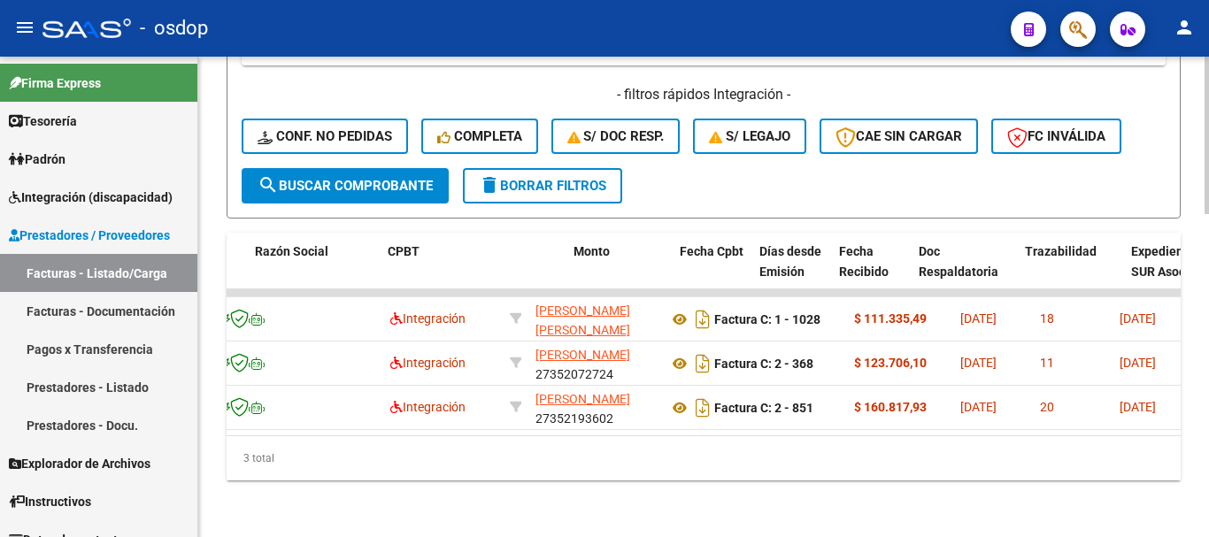
scroll to position [0, 512]
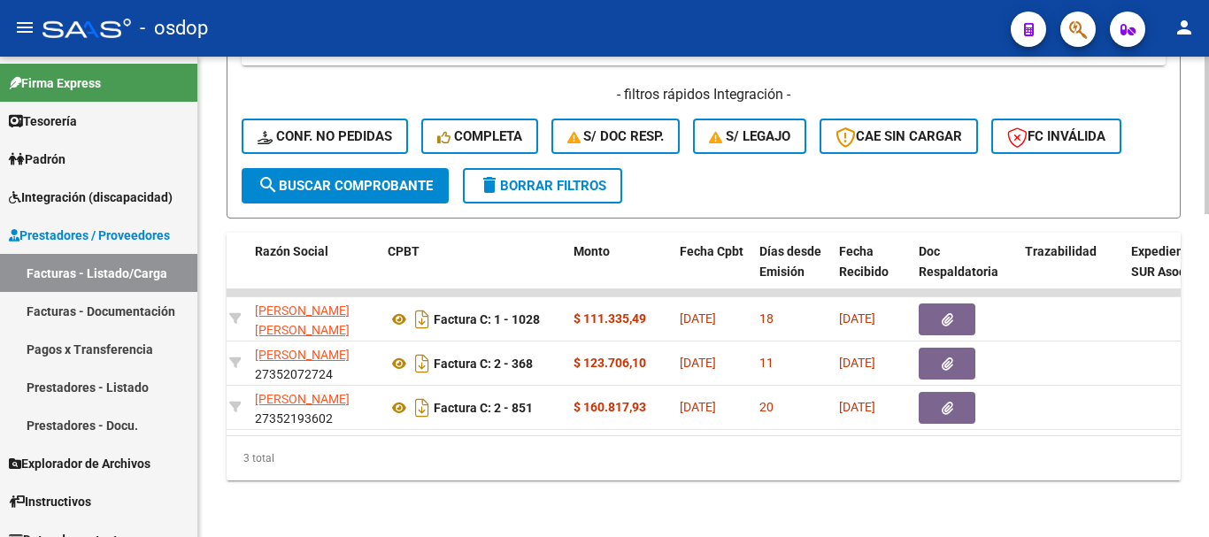
click at [450, 442] on div "3 total" at bounding box center [704, 458] width 954 height 44
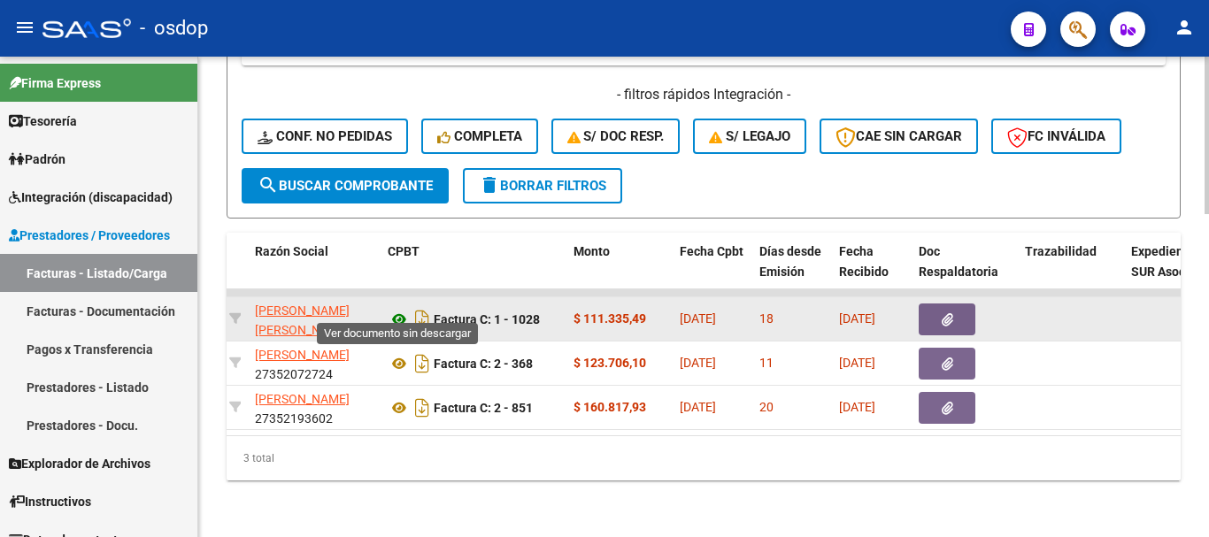
click at [392, 309] on icon at bounding box center [399, 319] width 23 height 21
click at [939, 304] on button "button" at bounding box center [947, 320] width 57 height 32
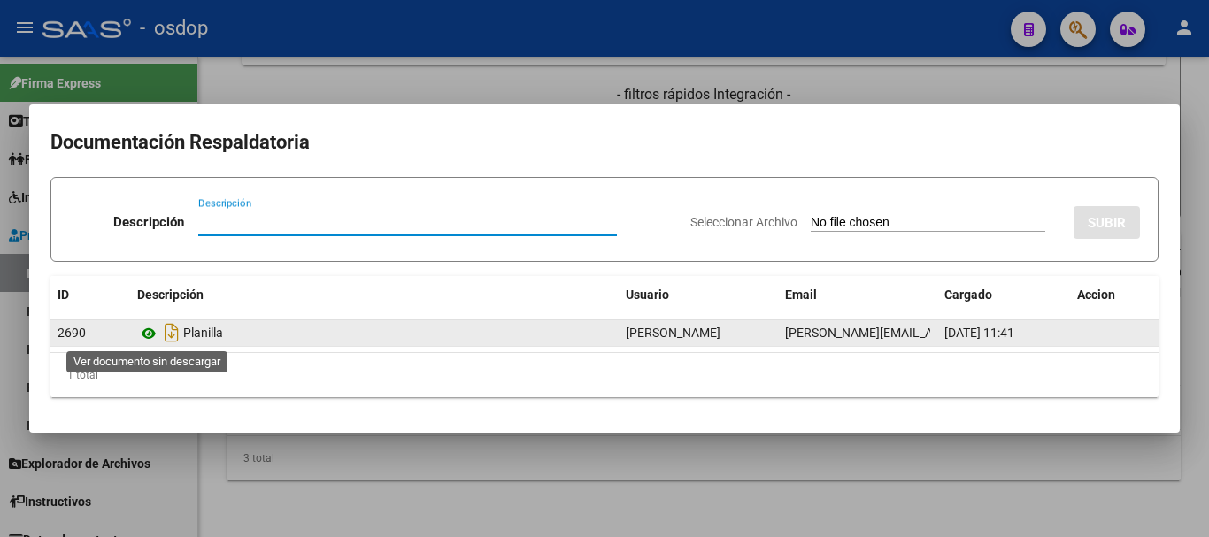
click at [149, 337] on icon at bounding box center [148, 333] width 23 height 21
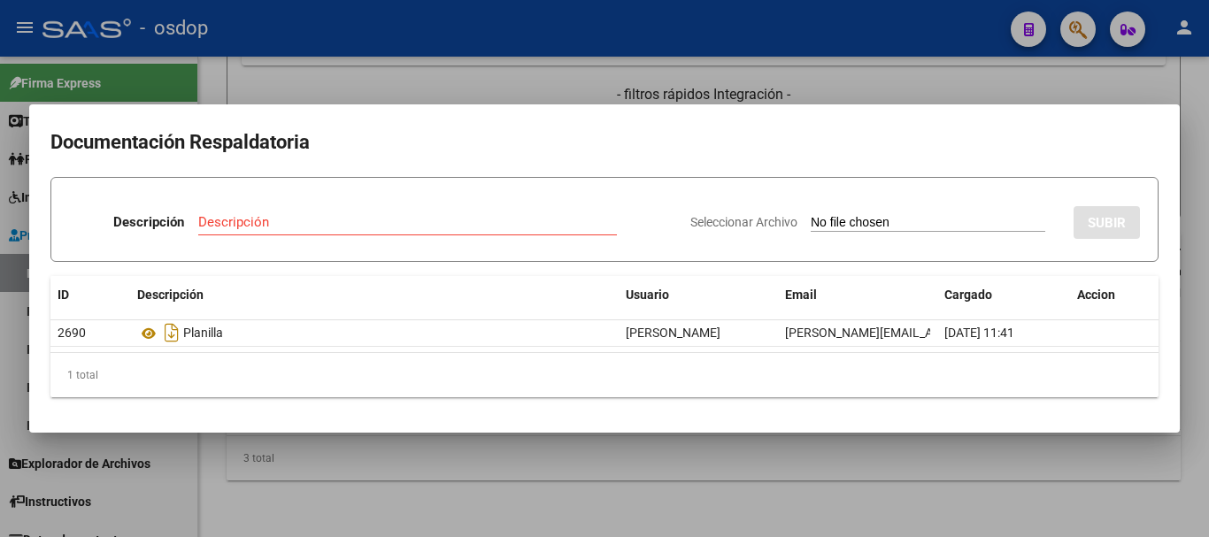
click at [305, 467] on div at bounding box center [604, 268] width 1209 height 537
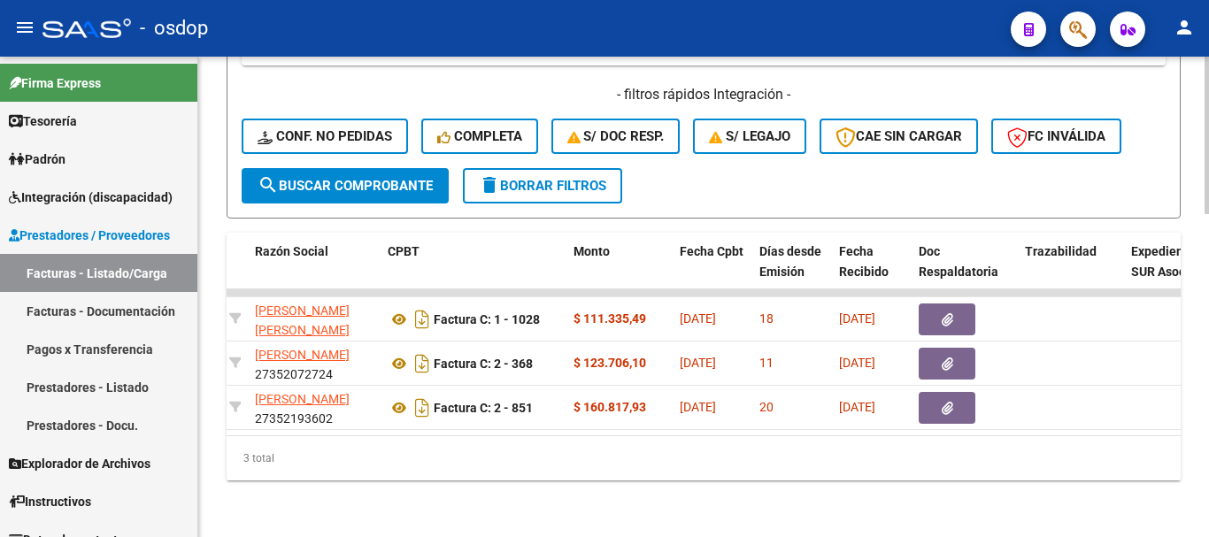
drag, startPoint x: 326, startPoint y: 470, endPoint x: 361, endPoint y: 449, distance: 41.3
click at [330, 473] on div "3 total" at bounding box center [704, 458] width 954 height 44
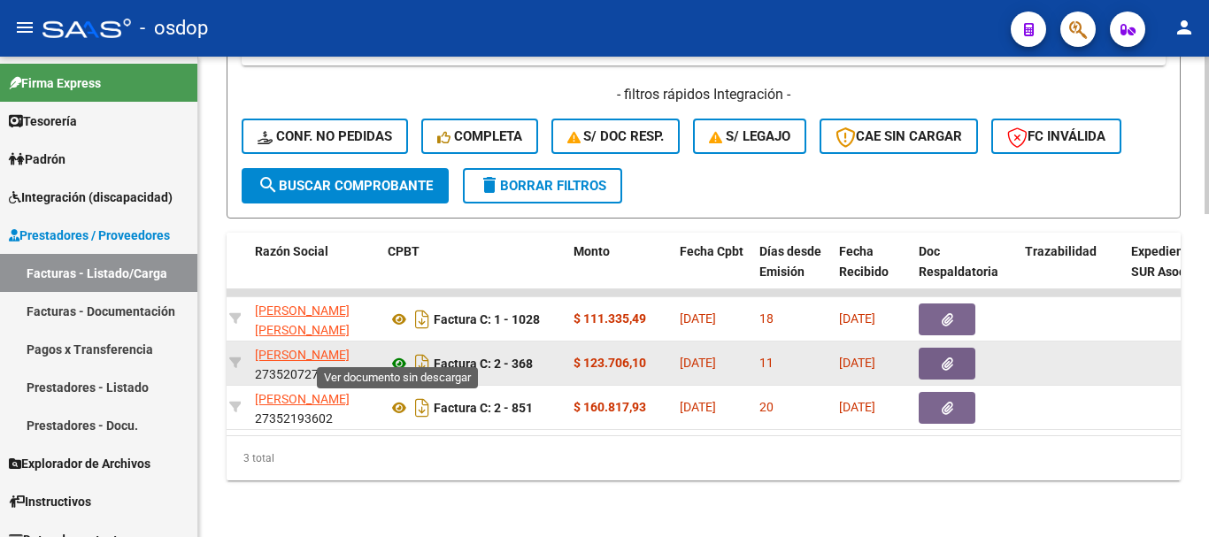
click at [391, 358] on icon at bounding box center [399, 363] width 23 height 21
click at [935, 353] on button "button" at bounding box center [947, 364] width 57 height 32
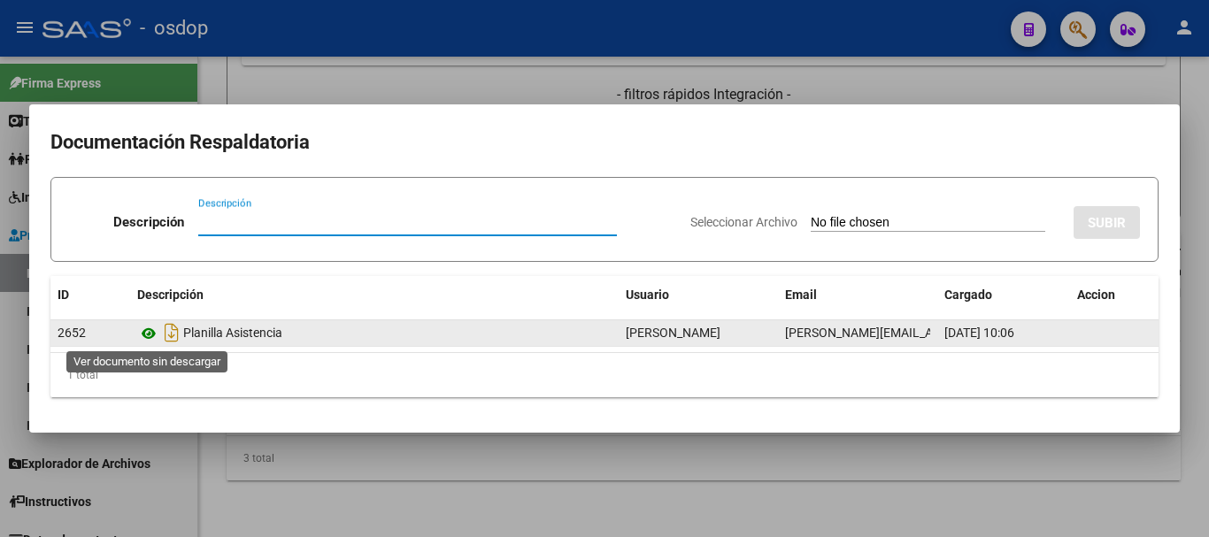
click at [147, 329] on icon at bounding box center [148, 333] width 23 height 21
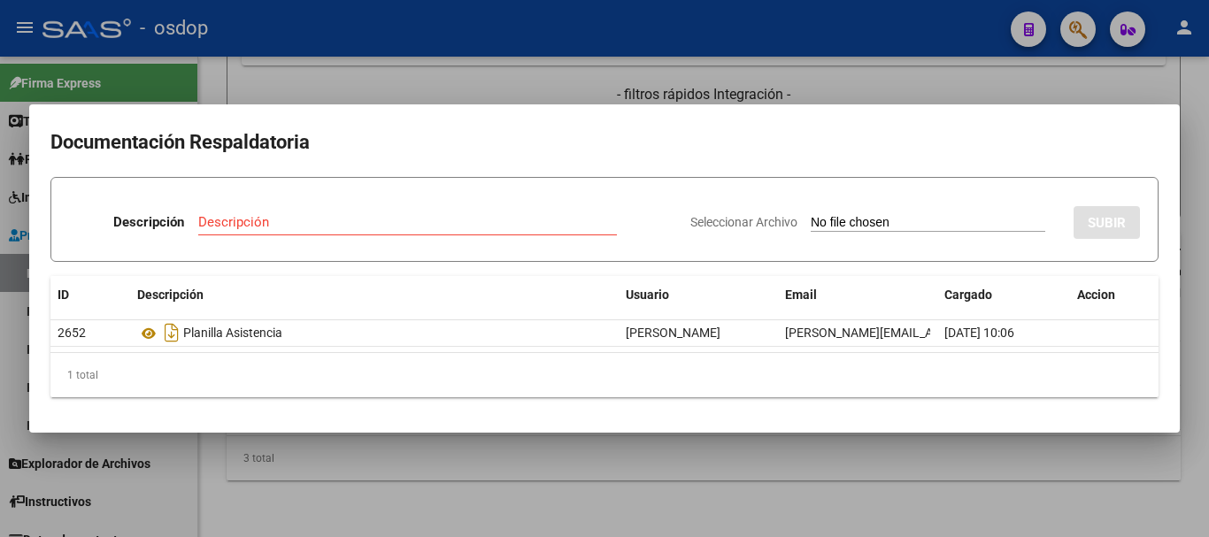
click at [324, 480] on div at bounding box center [604, 268] width 1209 height 537
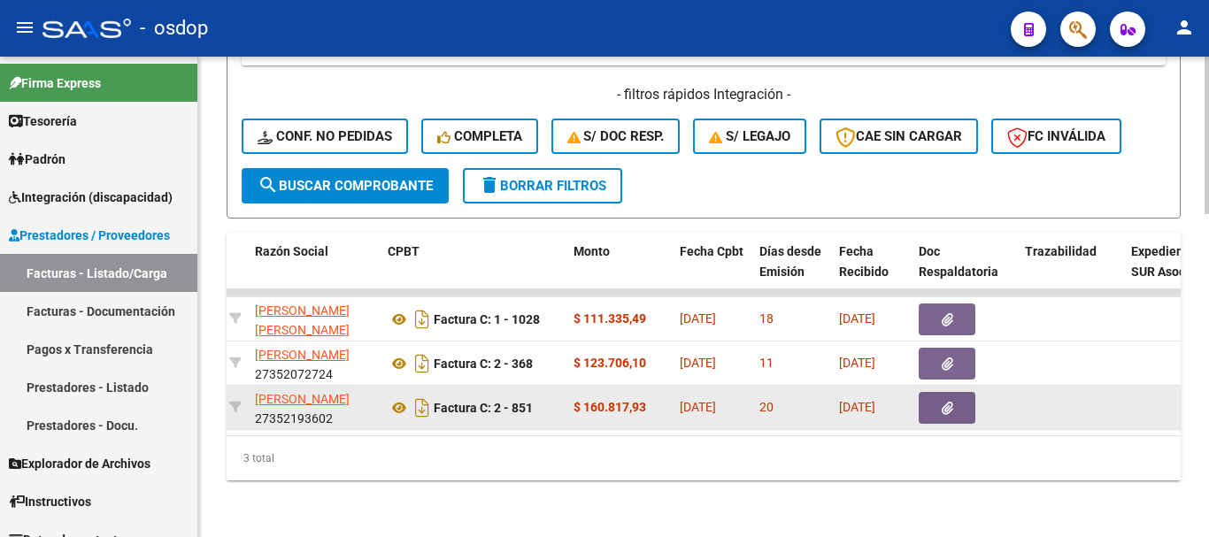
click at [390, 405] on div "Factura C: 2 - 851" at bounding box center [474, 408] width 172 height 28
click at [393, 397] on icon at bounding box center [399, 407] width 23 height 21
click at [965, 397] on button "button" at bounding box center [947, 408] width 57 height 32
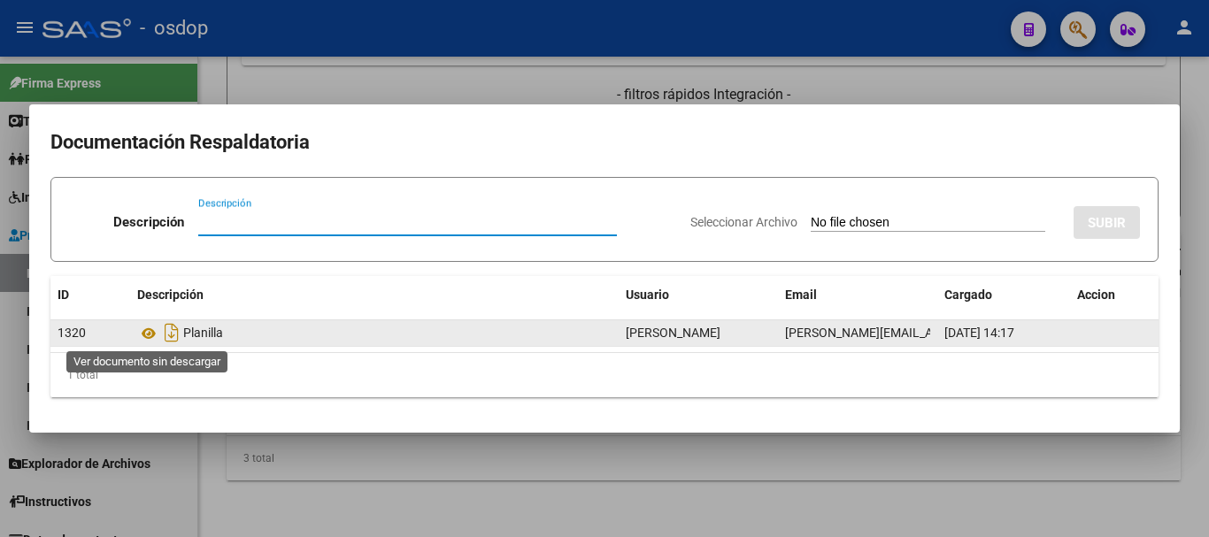
click at [136, 331] on datatable-body-cell "Planilla" at bounding box center [374, 333] width 488 height 26
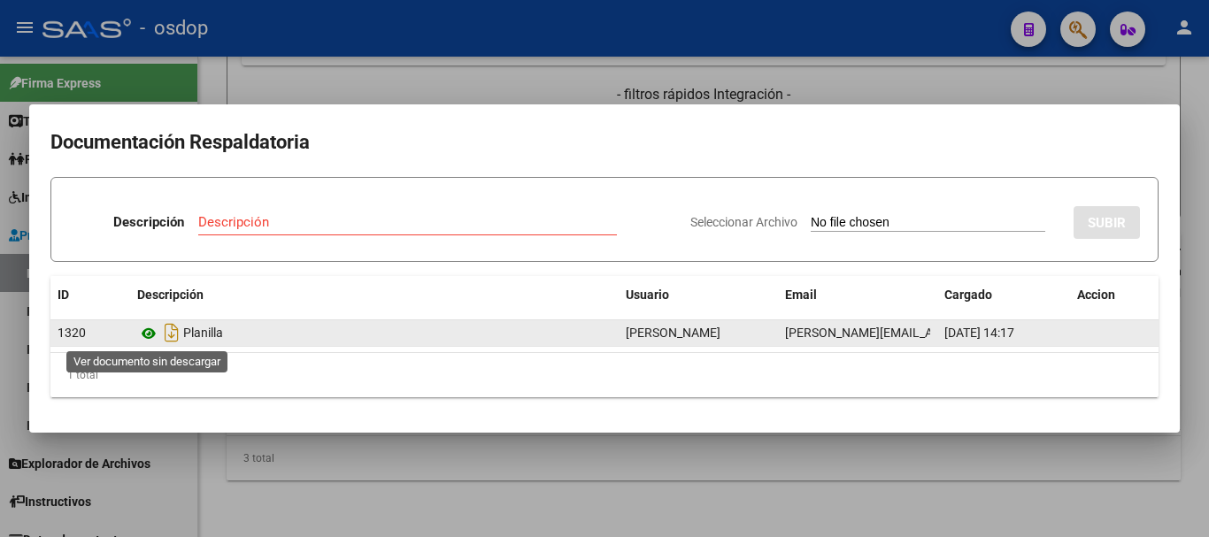
click at [142, 330] on icon at bounding box center [148, 333] width 23 height 21
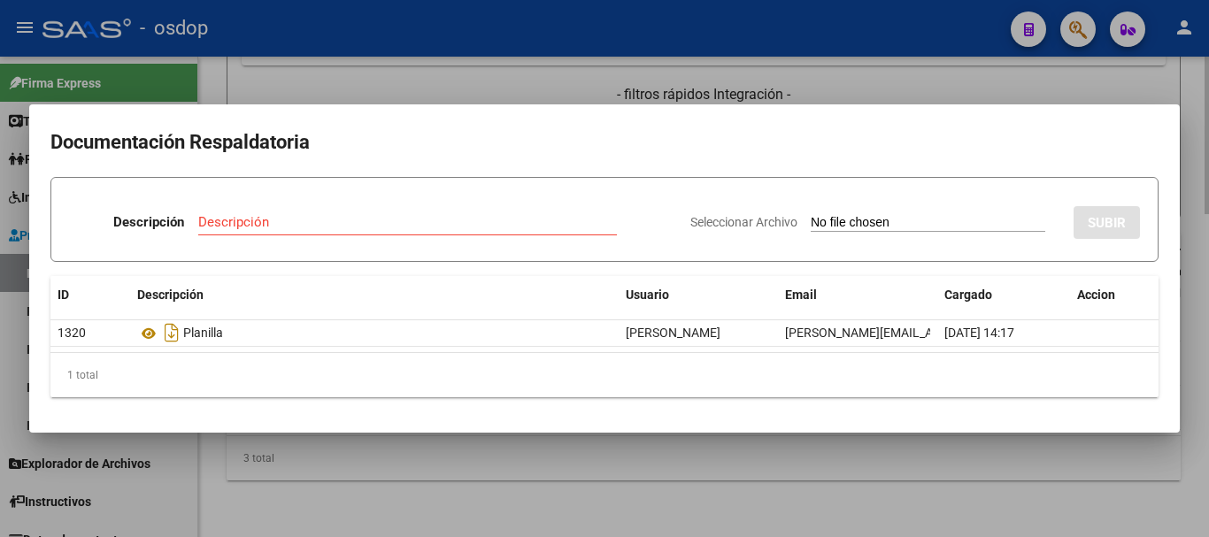
click at [347, 468] on div at bounding box center [604, 268] width 1209 height 537
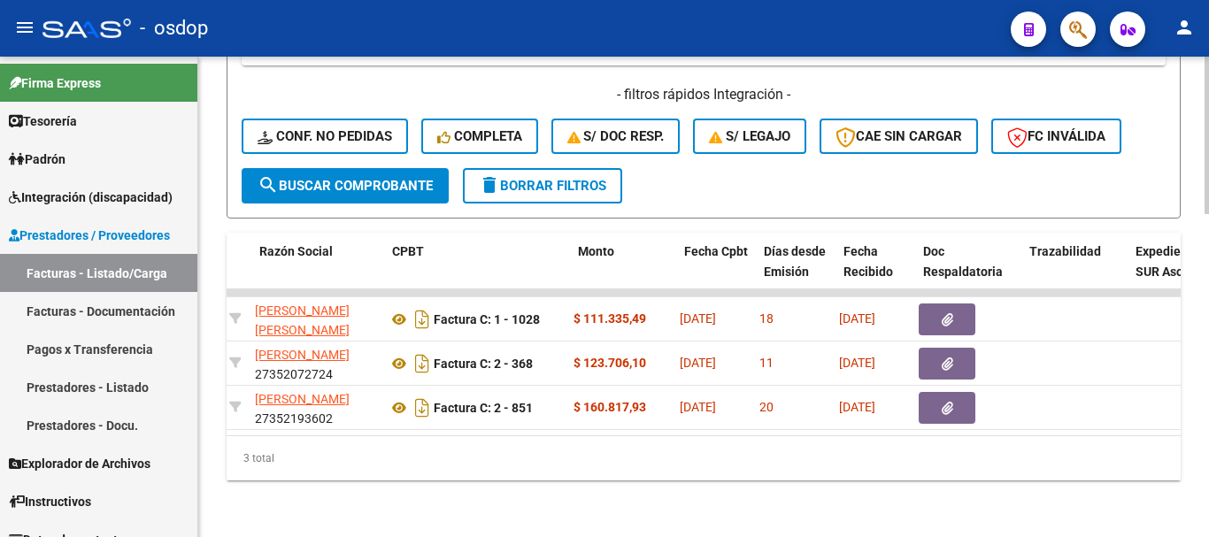
scroll to position [0, 0]
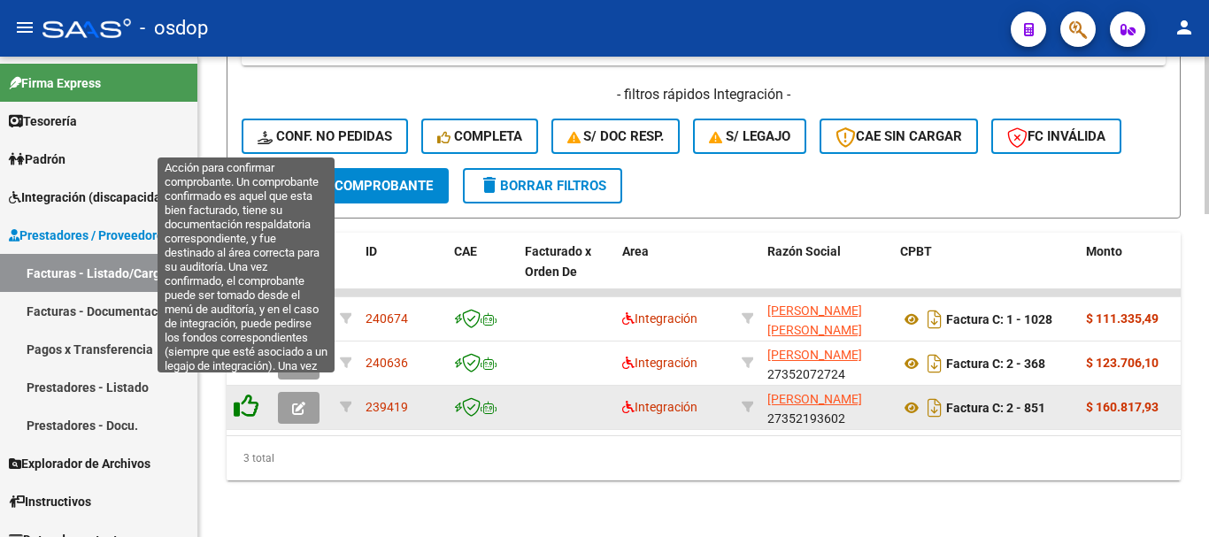
click at [241, 394] on icon at bounding box center [246, 406] width 25 height 25
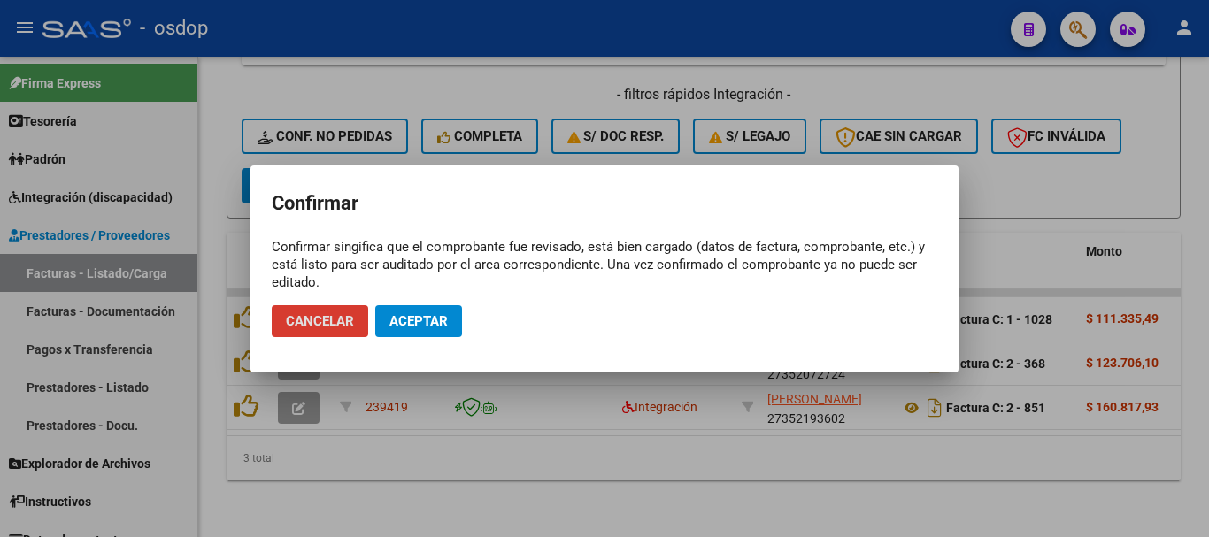
click at [427, 322] on span "Aceptar" at bounding box center [418, 321] width 58 height 16
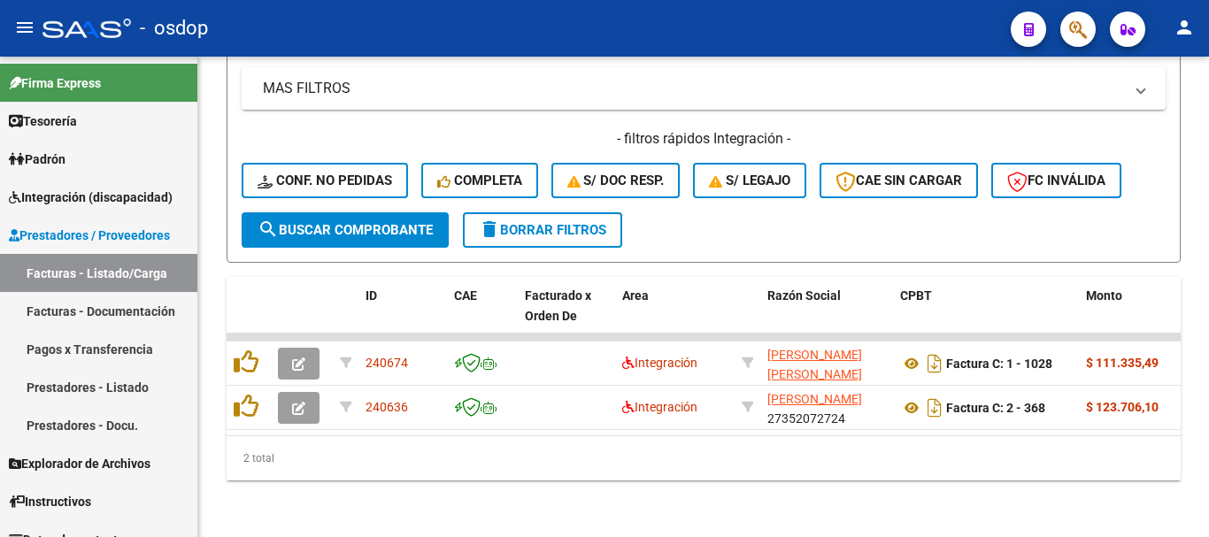
scroll to position [941, 0]
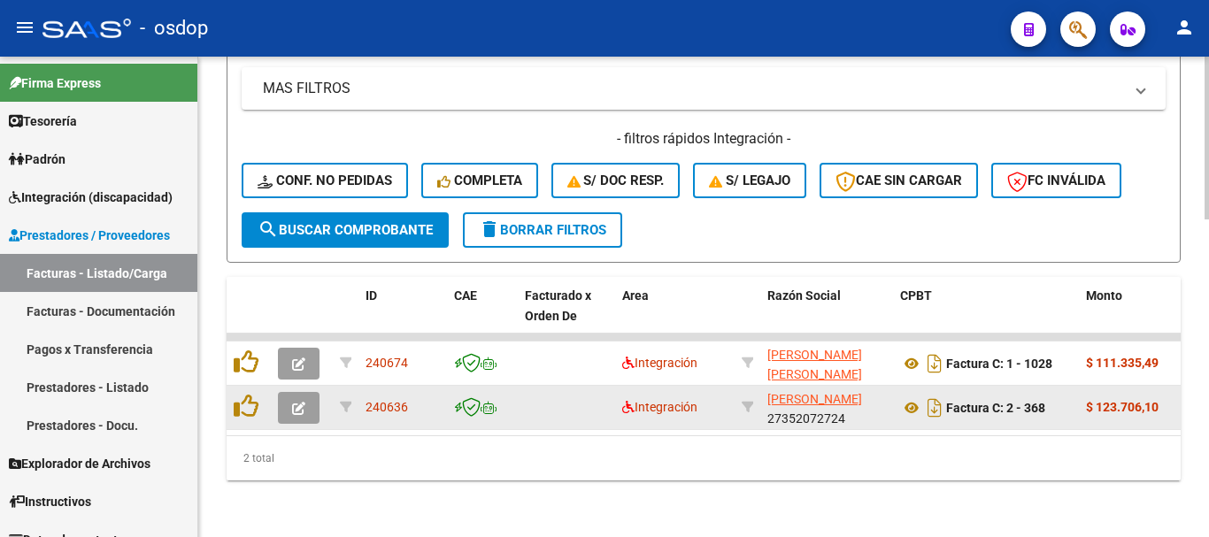
click at [232, 390] on datatable-body-cell at bounding box center [249, 407] width 44 height 43
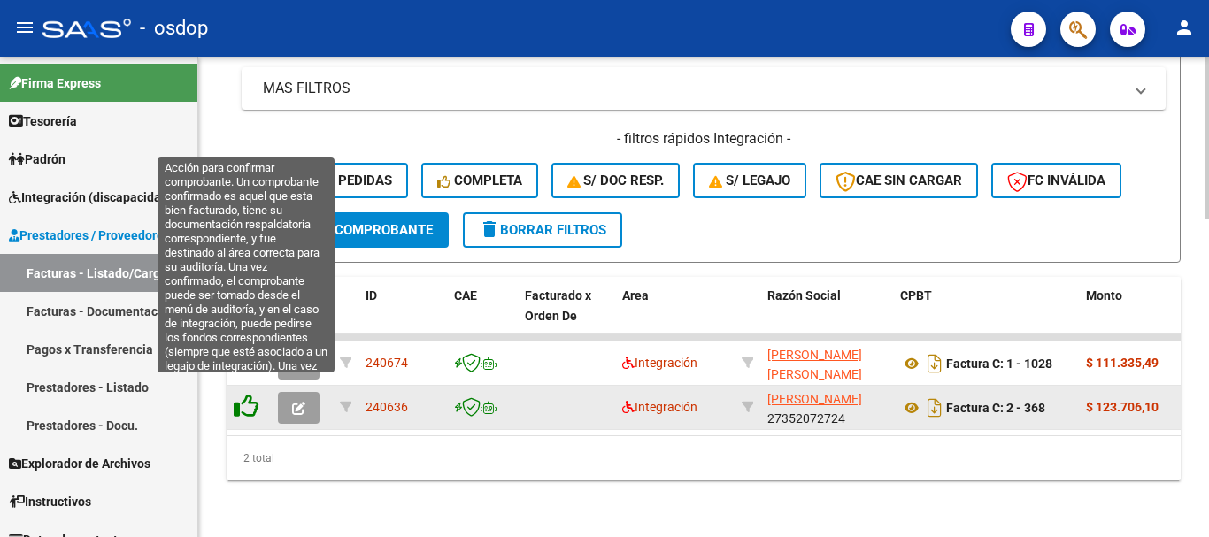
click at [247, 394] on icon at bounding box center [246, 406] width 25 height 25
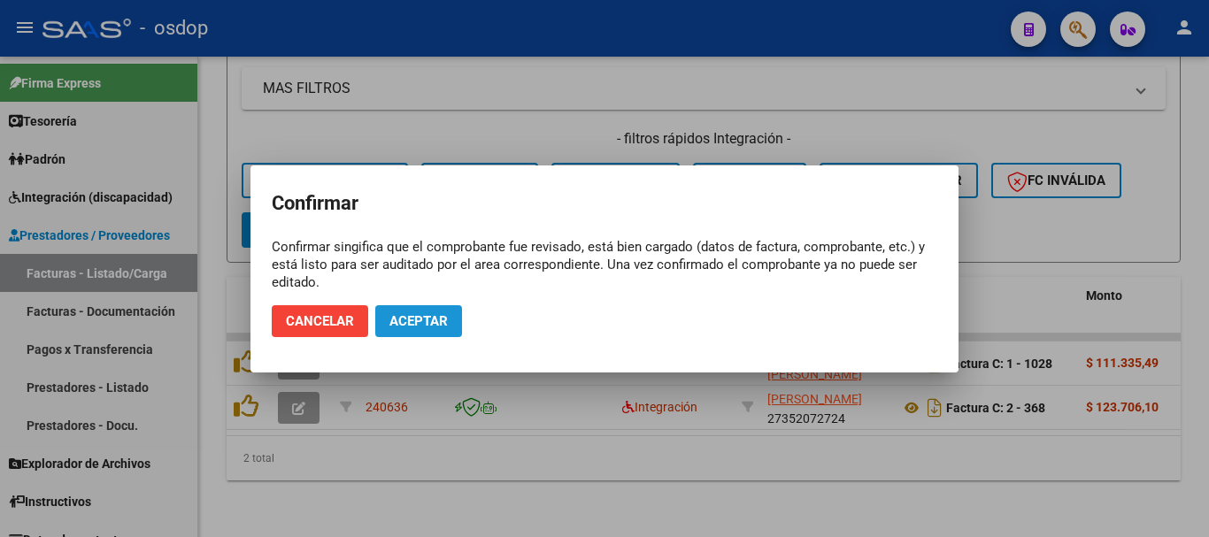
click at [424, 306] on button "Aceptar" at bounding box center [418, 321] width 87 height 32
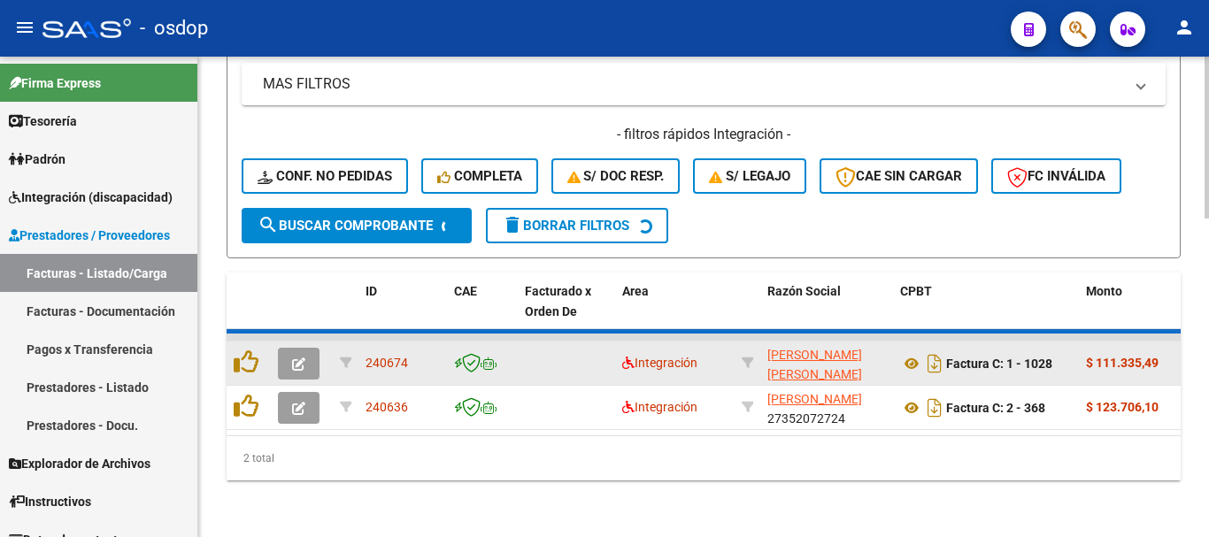
scroll to position [896, 0]
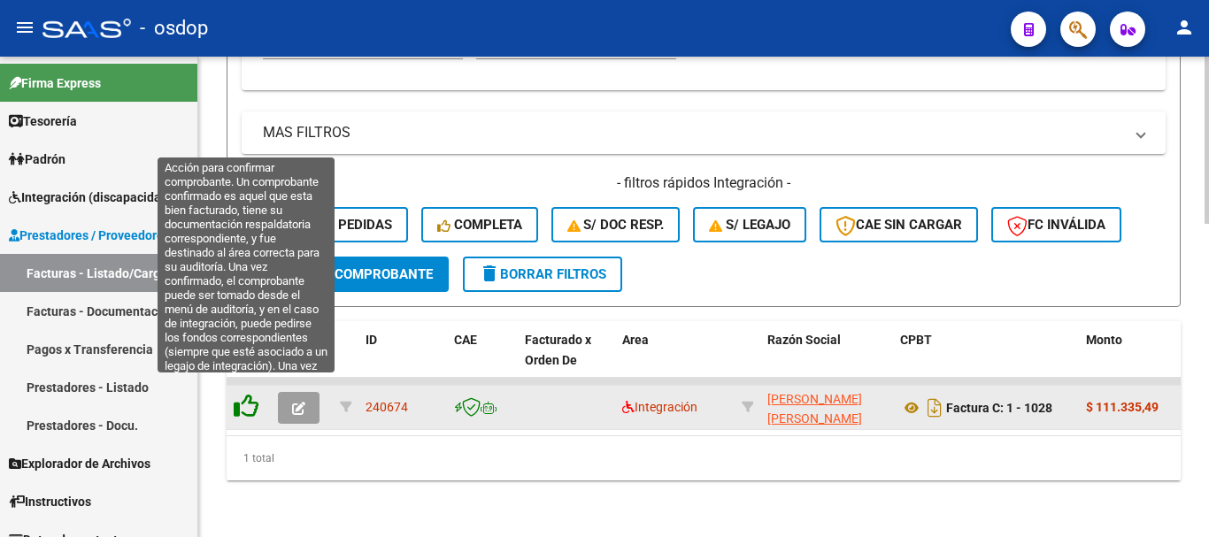
click at [250, 394] on icon at bounding box center [246, 406] width 25 height 25
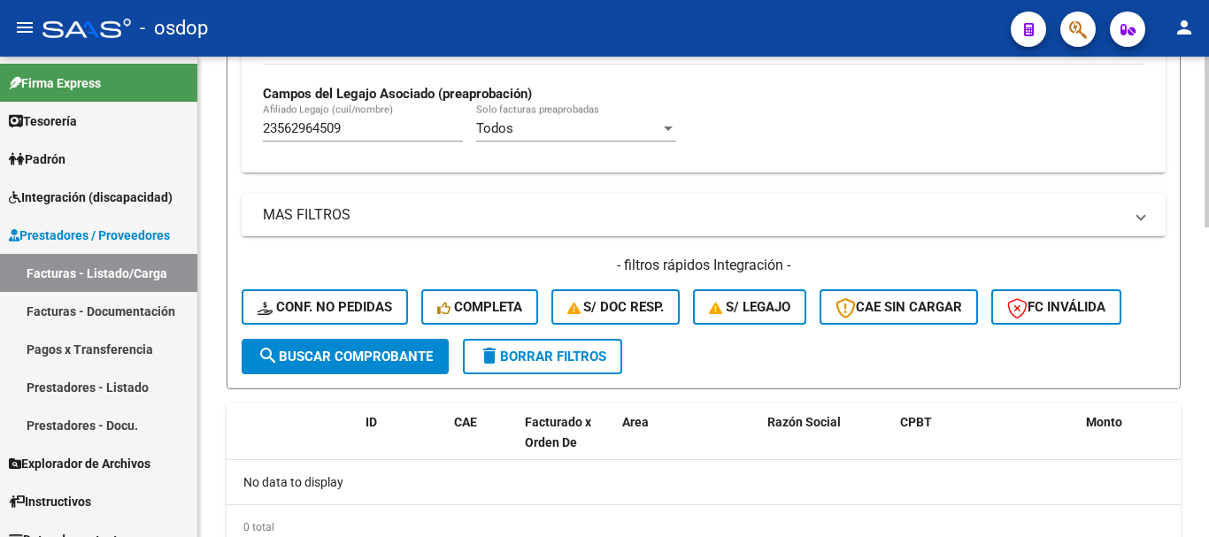
scroll to position [692, 0]
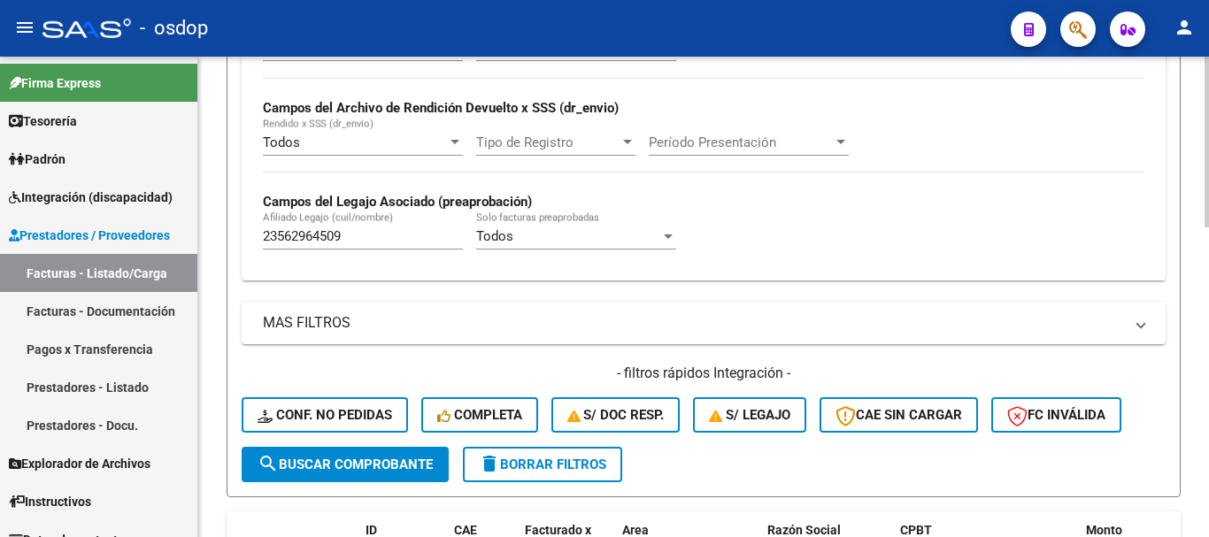
drag, startPoint x: 423, startPoint y: 257, endPoint x: 412, endPoint y: 251, distance: 11.9
click at [423, 258] on div "23562964509 Afiliado Legajo (cuil/nombre)" at bounding box center [363, 239] width 200 height 55
drag, startPoint x: 387, startPoint y: 244, endPoint x: 285, endPoint y: 257, distance: 102.5
click at [285, 257] on div "23562964509 Afiliado Legajo (cuil/nombre)" at bounding box center [363, 239] width 200 height 55
click at [357, 252] on div "23562964509 Afiliado Legajo (cuil/nombre)" at bounding box center [363, 239] width 200 height 55
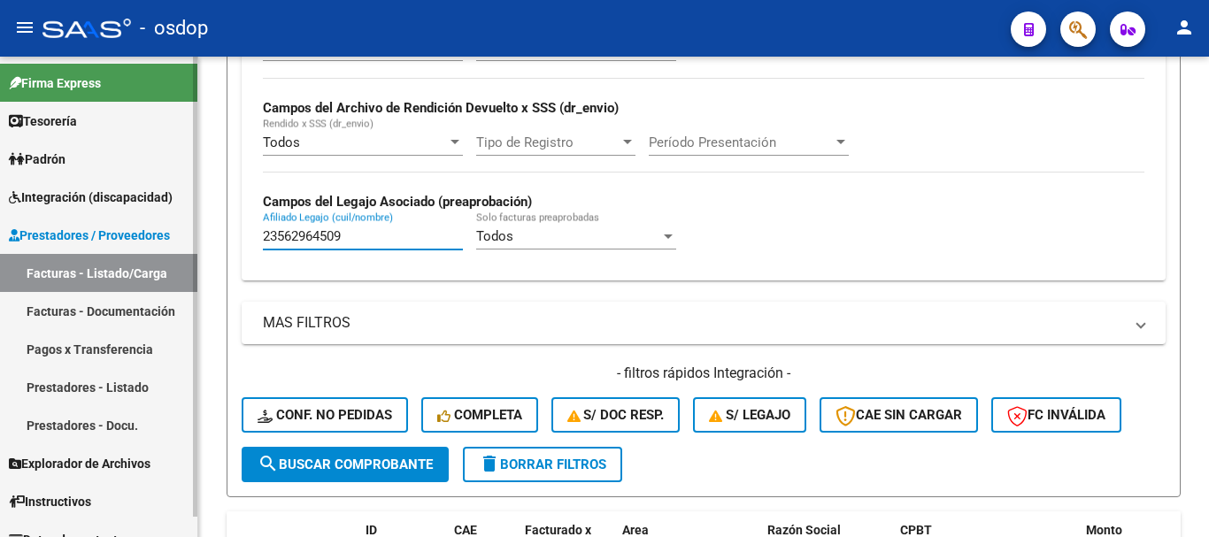
drag, startPoint x: 356, startPoint y: 235, endPoint x: 121, endPoint y: 258, distance: 235.6
click at [127, 258] on mat-sidenav-container "Firma Express Tesorería Extractos Procesados (csv) Extractos Originales (pdf) P…" at bounding box center [604, 297] width 1209 height 481
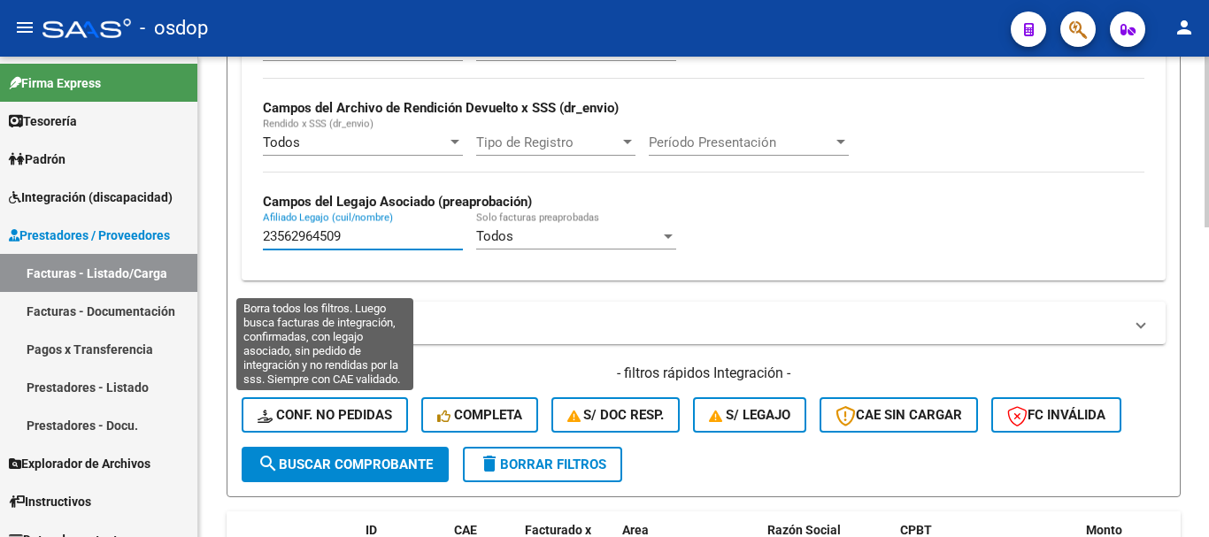
click at [363, 434] on div "- filtros rápidos Integración - Conf. no pedidas Completa S/ Doc Resp. S/ legaj…" at bounding box center [704, 405] width 924 height 83
click at [362, 425] on button "Conf. no pedidas" at bounding box center [325, 414] width 166 height 35
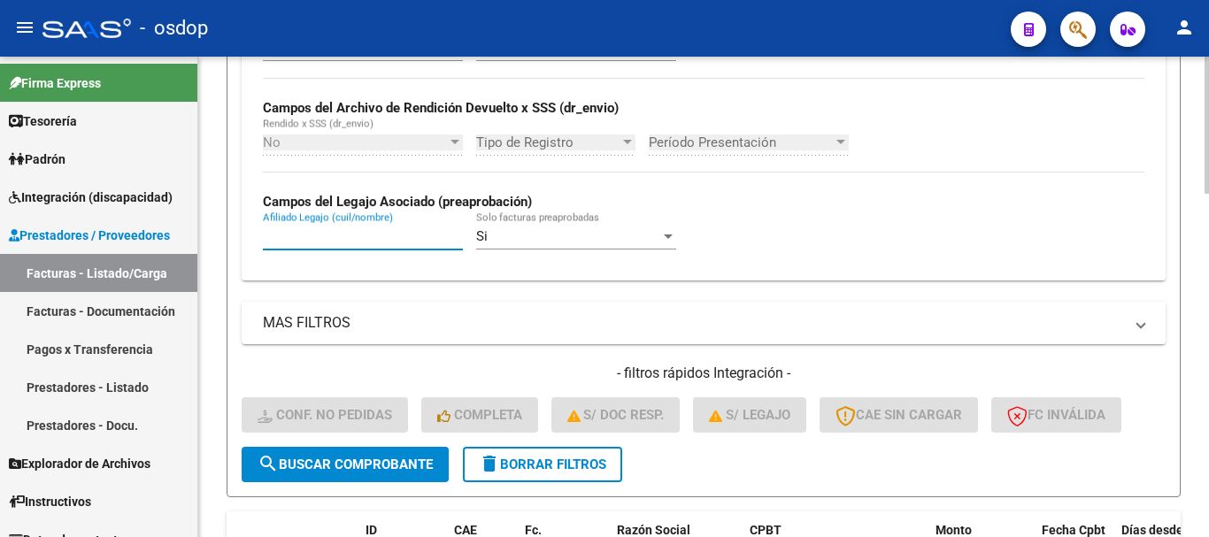
click at [405, 237] on input "Afiliado Legajo (cuil/nombre)" at bounding box center [363, 236] width 200 height 16
paste input "23562964509"
type input "23562964509"
click at [253, 261] on div "No Cargado en Para Enviar SSS Período De Prestación Campos del Archivo de Rendi…" at bounding box center [704, 152] width 924 height 258
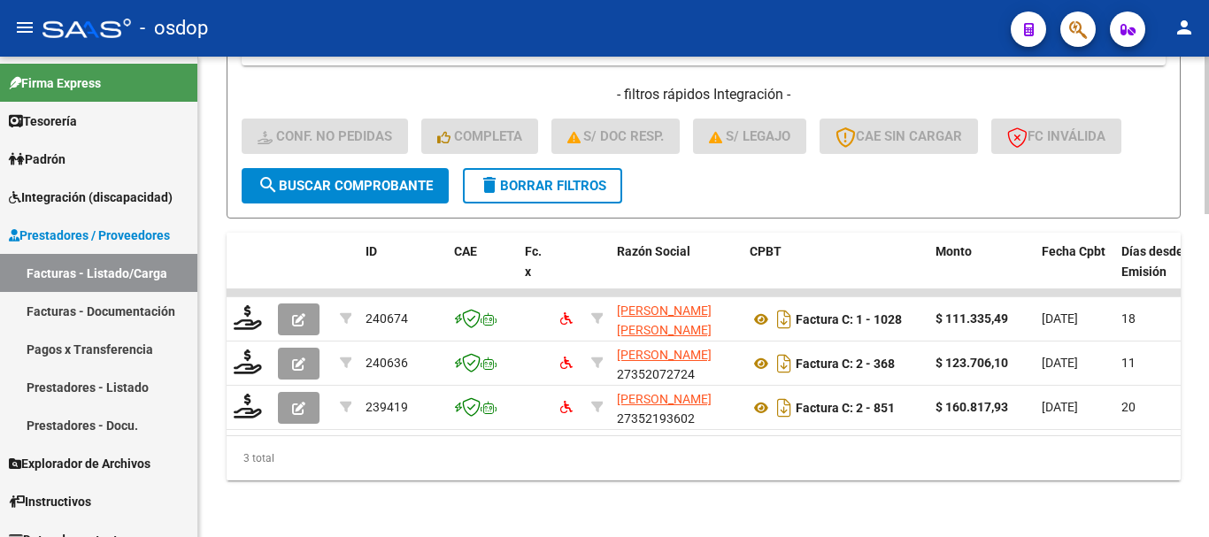
scroll to position [985, 0]
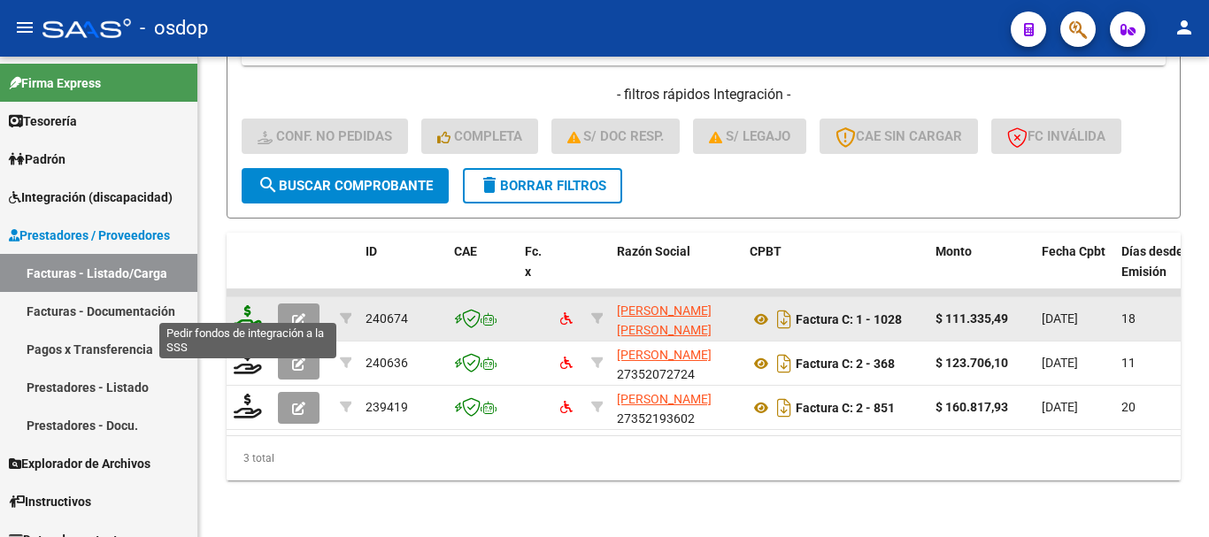
click at [248, 309] on icon at bounding box center [248, 317] width 28 height 25
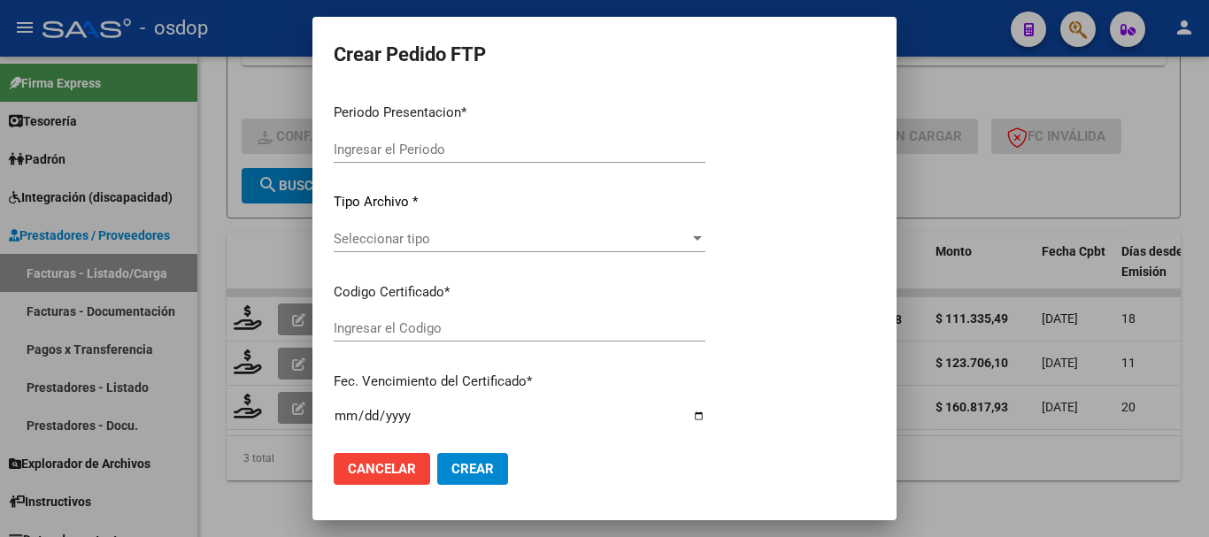
type input "202507"
type input "$ 111.335,49"
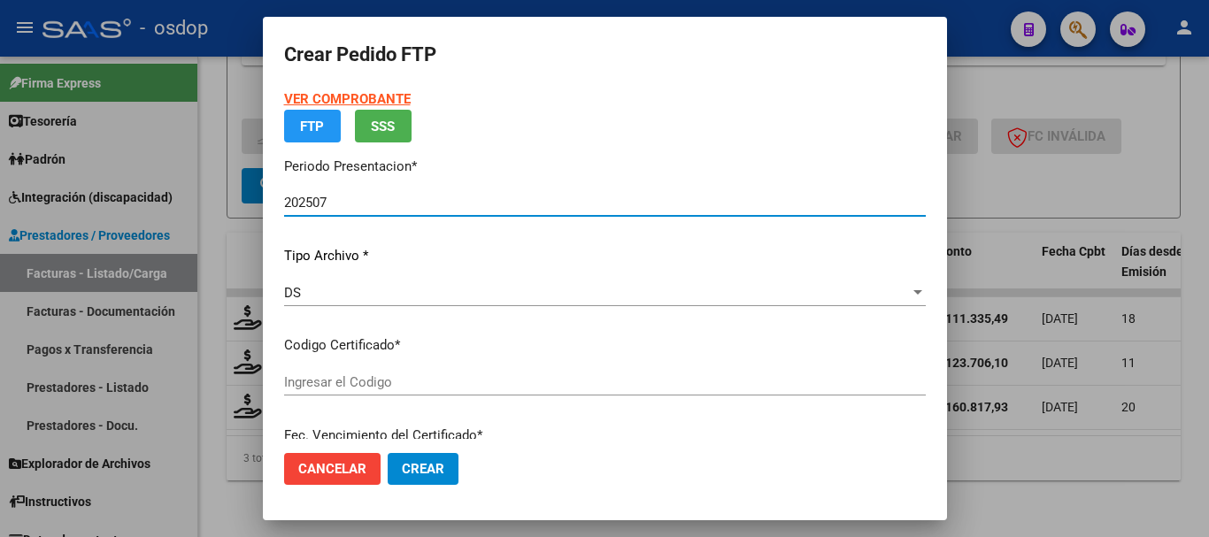
type input "1525599609"
type input "2028-12-29"
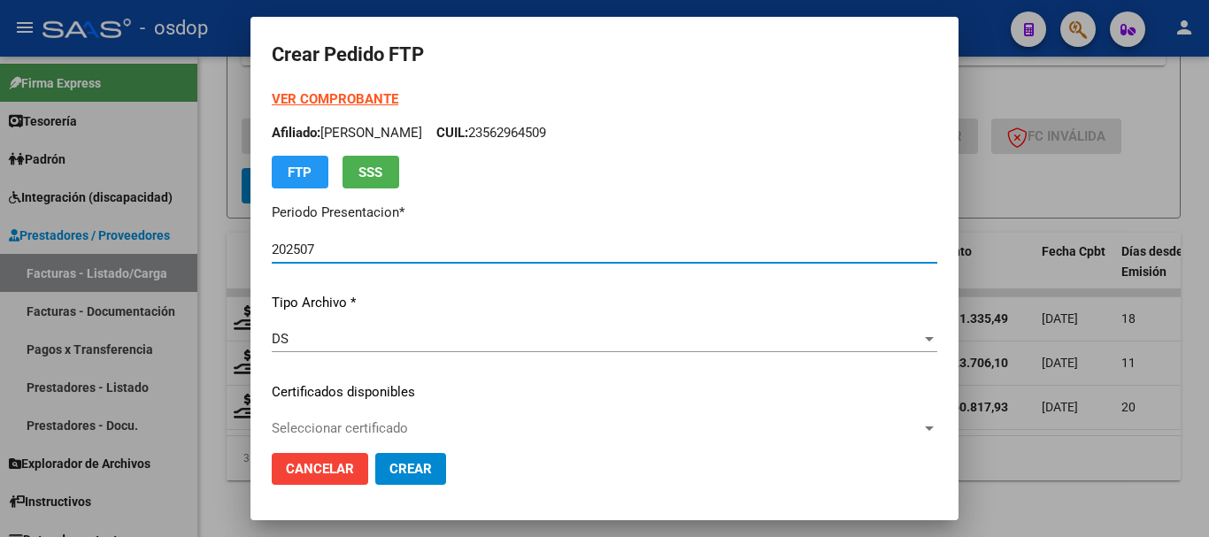
click at [443, 391] on p "Certificados disponibles" at bounding box center [604, 392] width 665 height 20
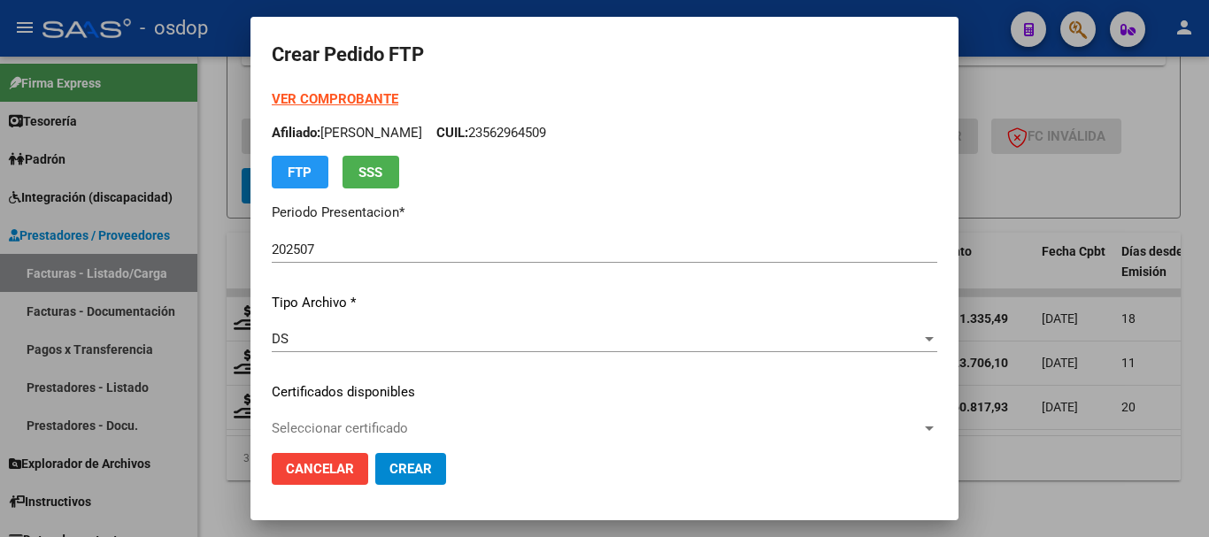
click at [440, 431] on span "Seleccionar certificado" at bounding box center [597, 428] width 650 height 16
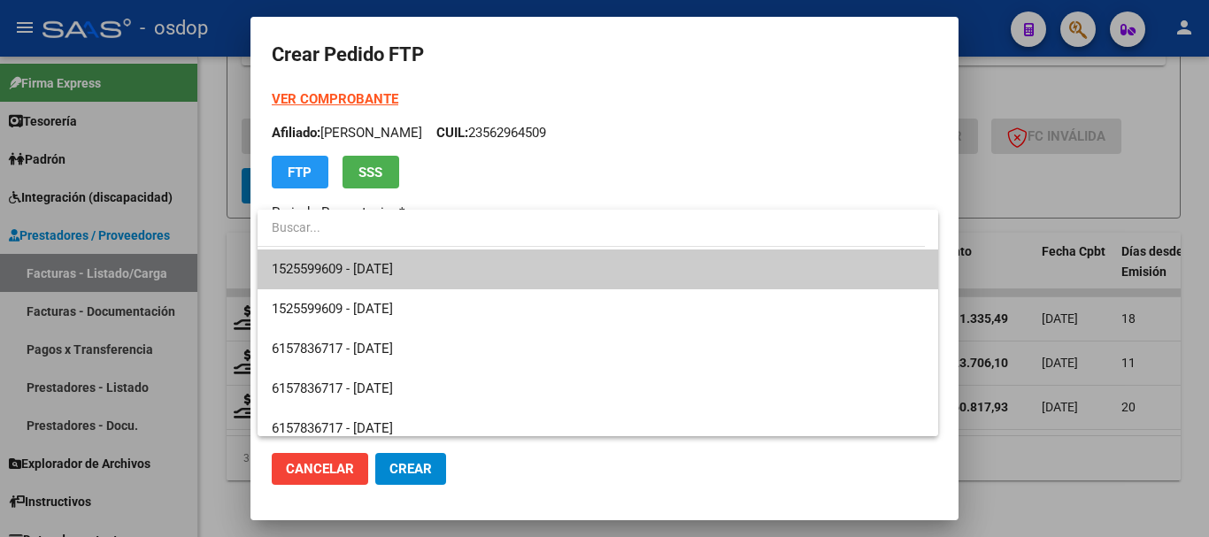
click at [440, 278] on span "1525599609 - 2028-12-29" at bounding box center [598, 270] width 652 height 40
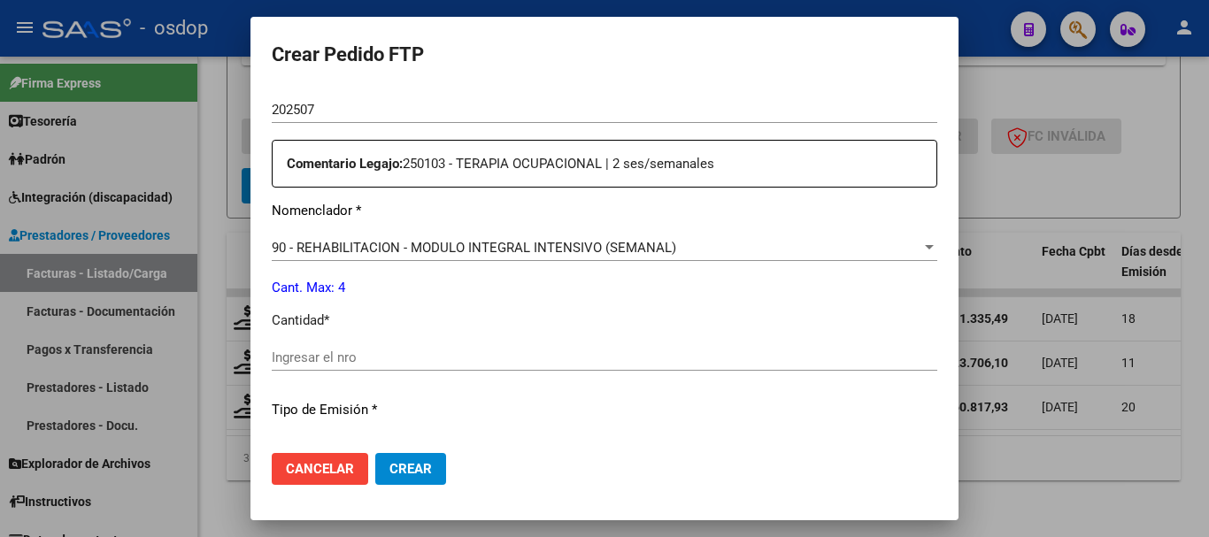
scroll to position [619, 0]
click at [366, 373] on div "Ingresar el nro" at bounding box center [604, 364] width 665 height 43
click at [372, 360] on input "Ingresar el nro" at bounding box center [604, 357] width 665 height 16
click at [393, 388] on div "Periodo Prestacion * 202507 Ingresar el Periodo Prestacion Comentario Legajo: 2…" at bounding box center [604, 353] width 665 height 606
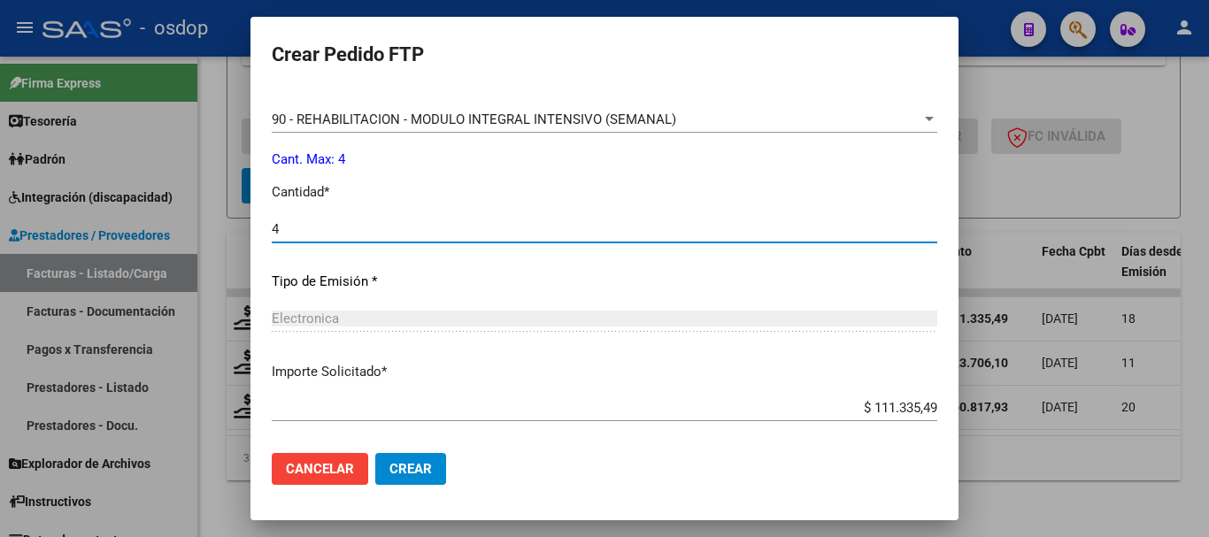
type input "4"
drag, startPoint x: 421, startPoint y: 467, endPoint x: 457, endPoint y: 304, distance: 167.5
click at [457, 304] on form "Crear Pedido FTP VER COMPROBANTE ARCA Padrón Afiliado: QUARTUCCI DANTE CUIL: 23…" at bounding box center [604, 268] width 665 height 461
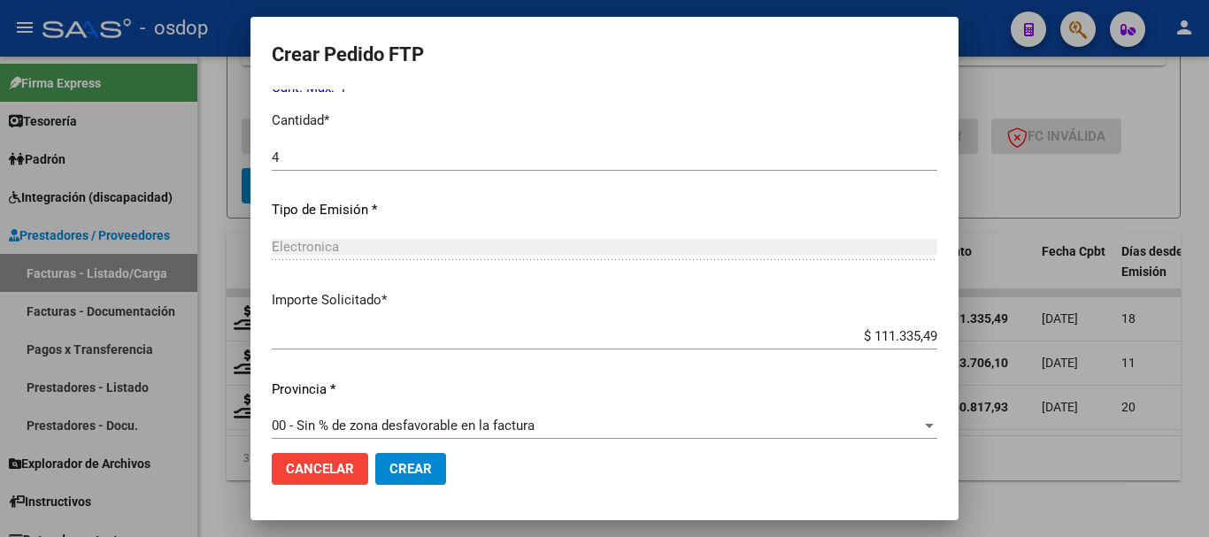
scroll to position [835, 0]
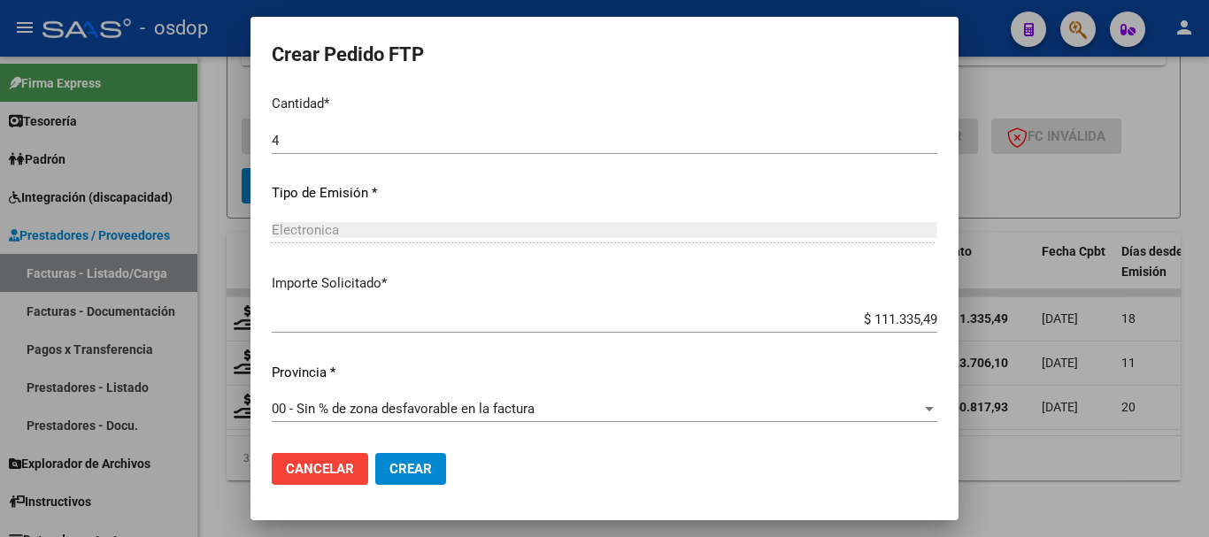
click at [419, 454] on button "Crear" at bounding box center [410, 469] width 71 height 32
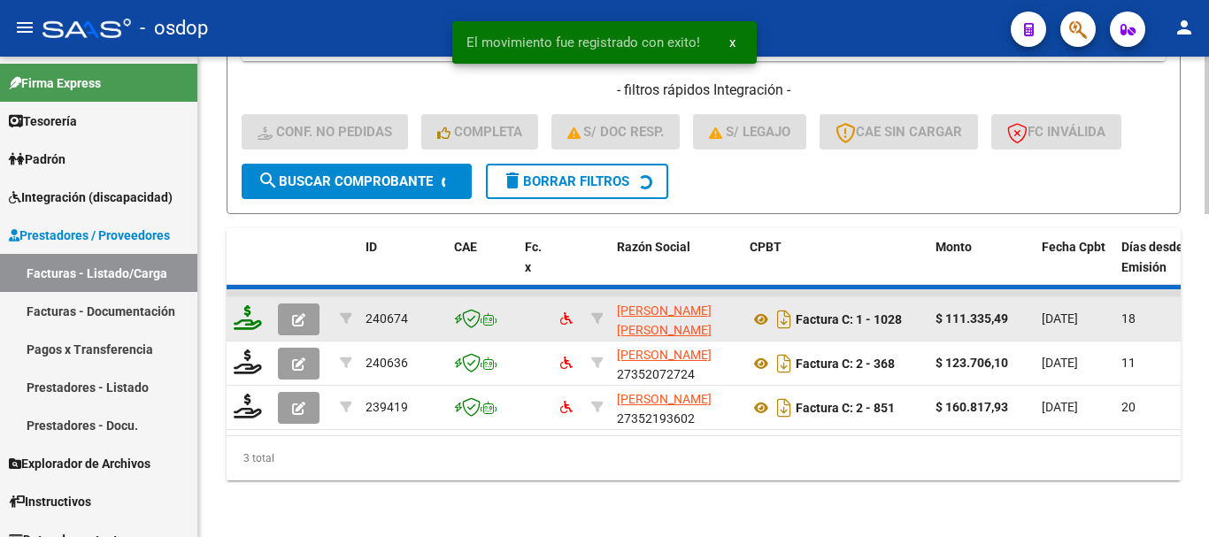
scroll to position [941, 0]
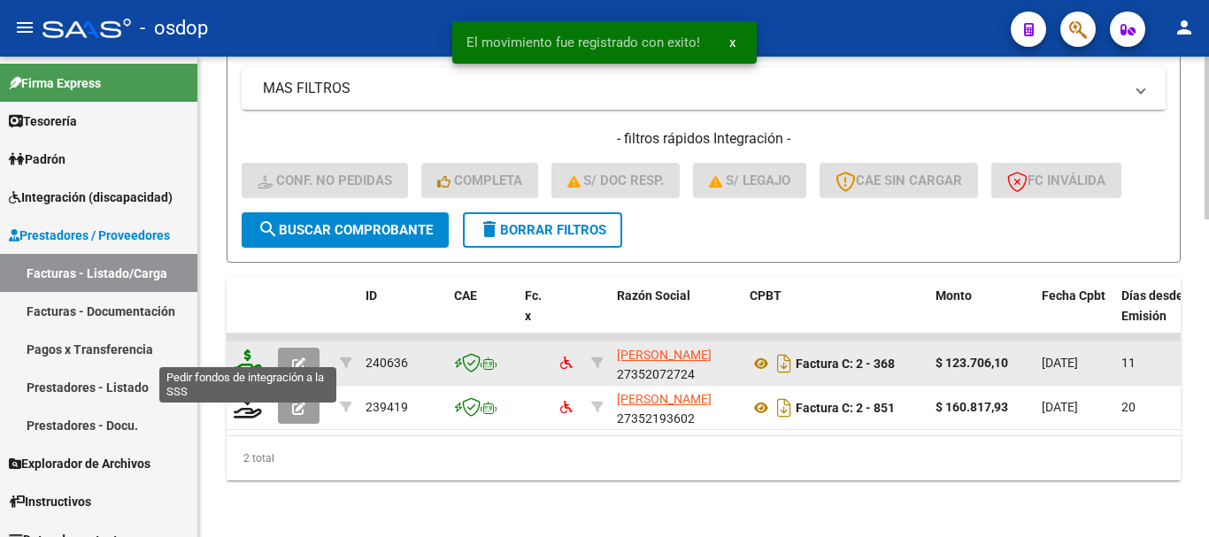
click at [254, 350] on icon at bounding box center [248, 362] width 28 height 25
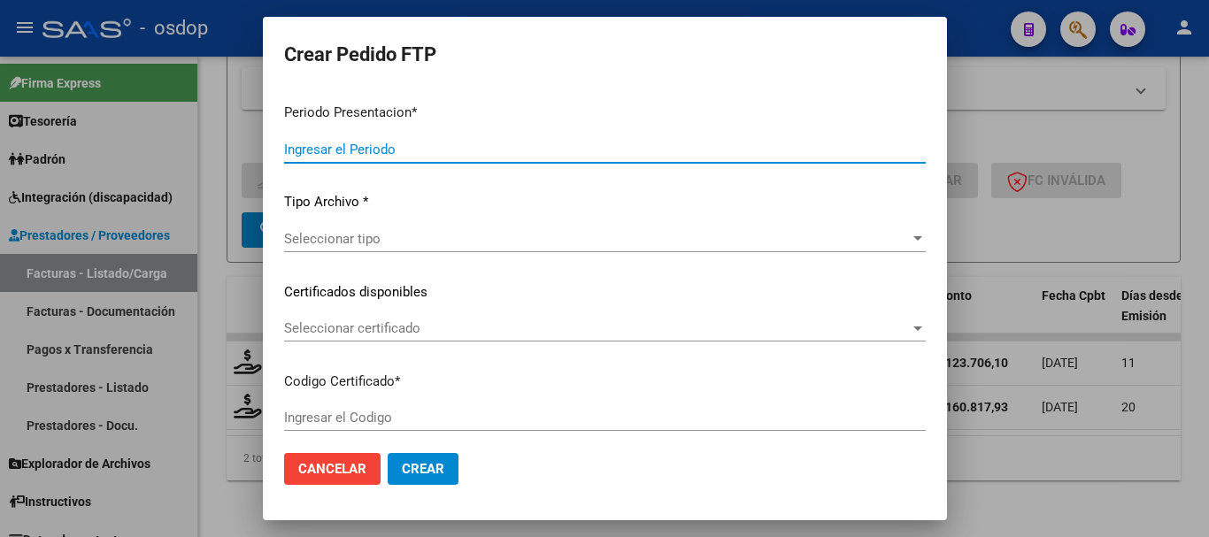
type input "202507"
type input "$ 123.706,10"
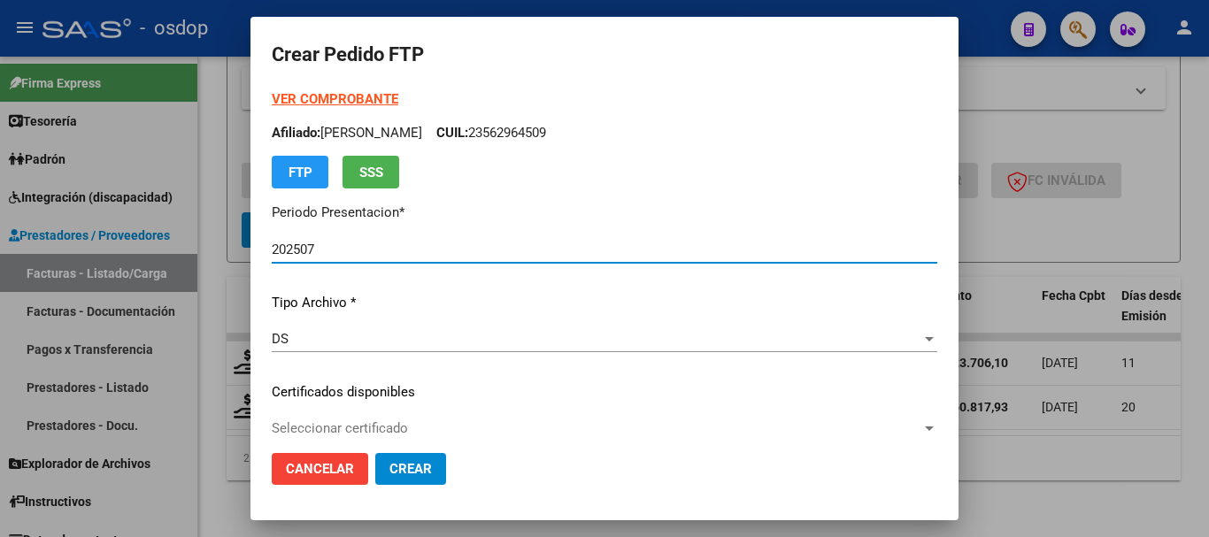
type input "1525599609"
type input "2028-12-29"
click at [386, 427] on span "Seleccionar certificado" at bounding box center [597, 428] width 650 height 16
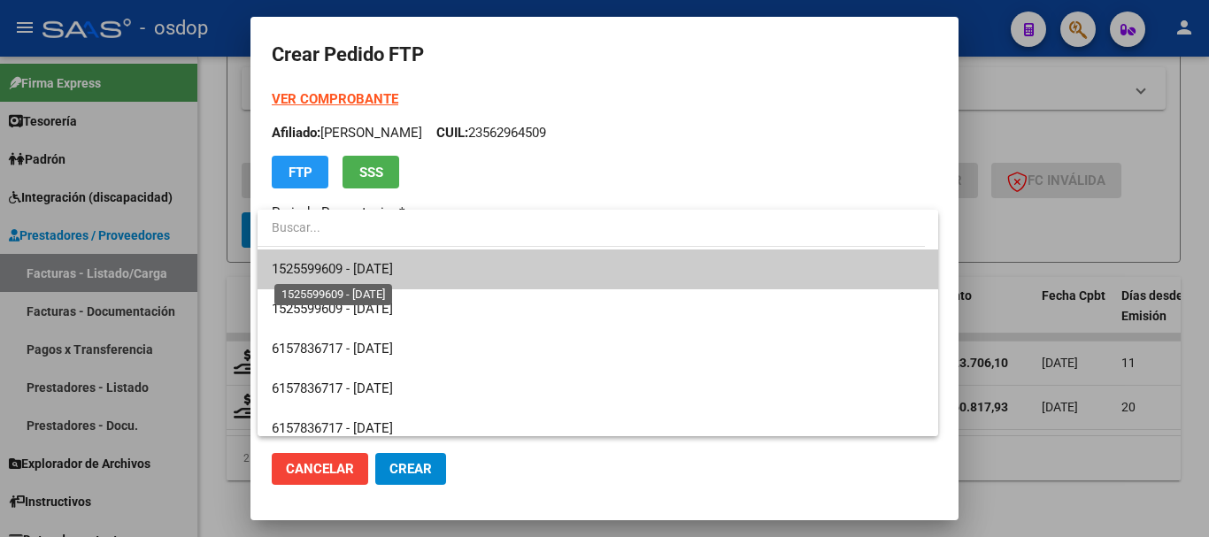
click at [393, 275] on span "1525599609 - 2028-12-29" at bounding box center [332, 269] width 121 height 16
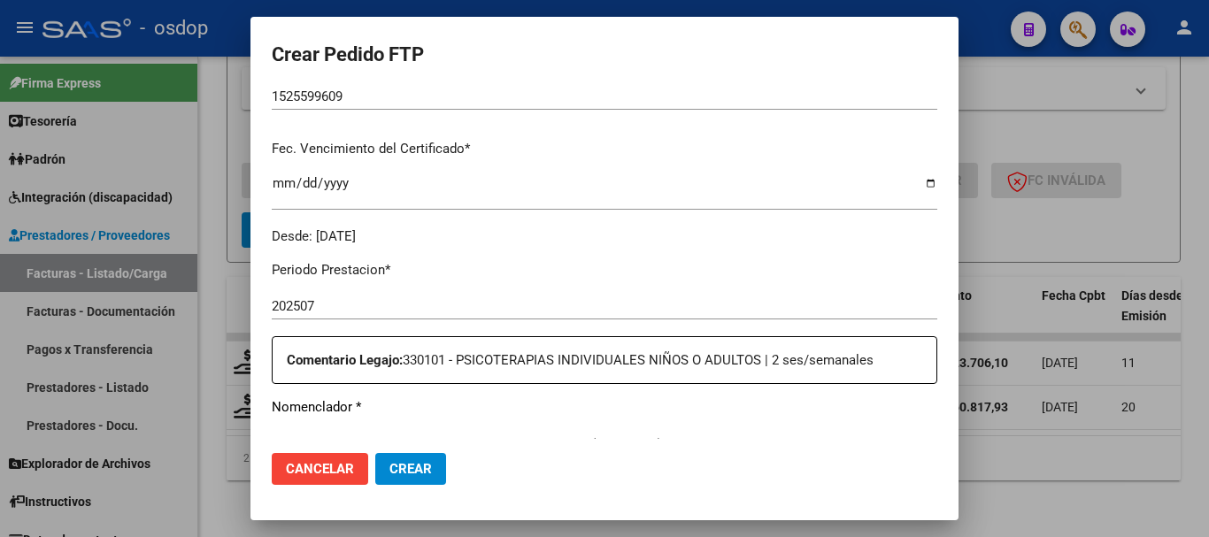
scroll to position [619, 0]
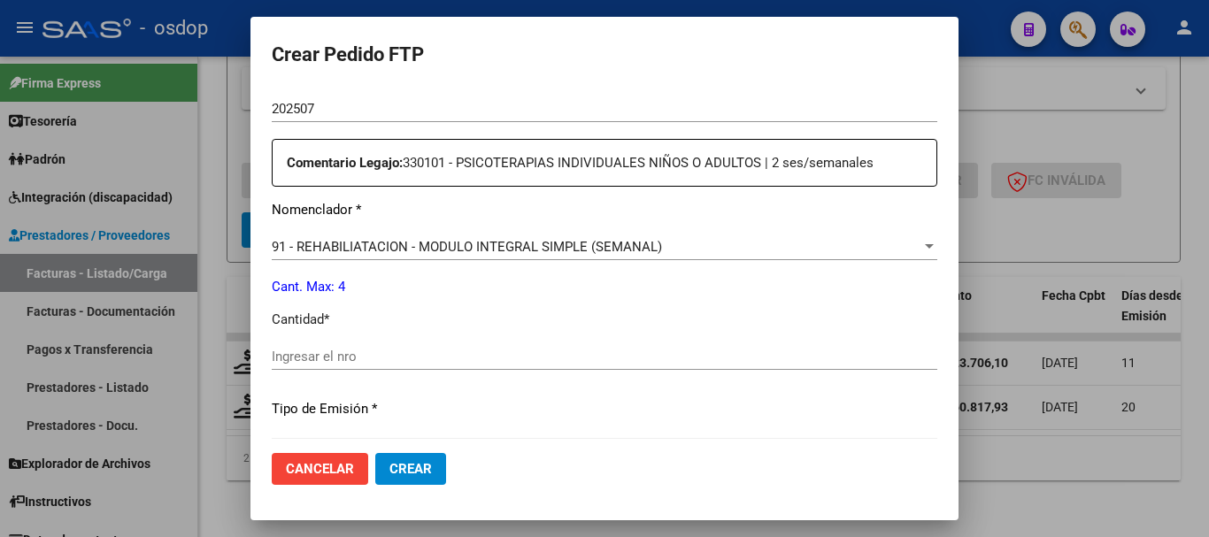
click at [279, 331] on div "Periodo Prestacion * 202507 Ingresar el Periodo Prestacion Comentario Legajo: 3…" at bounding box center [604, 353] width 665 height 606
click at [335, 247] on span "91 - REHABILIATACION - MODULO INTEGRAL SIMPLE (SEMANAL)" at bounding box center [467, 247] width 390 height 16
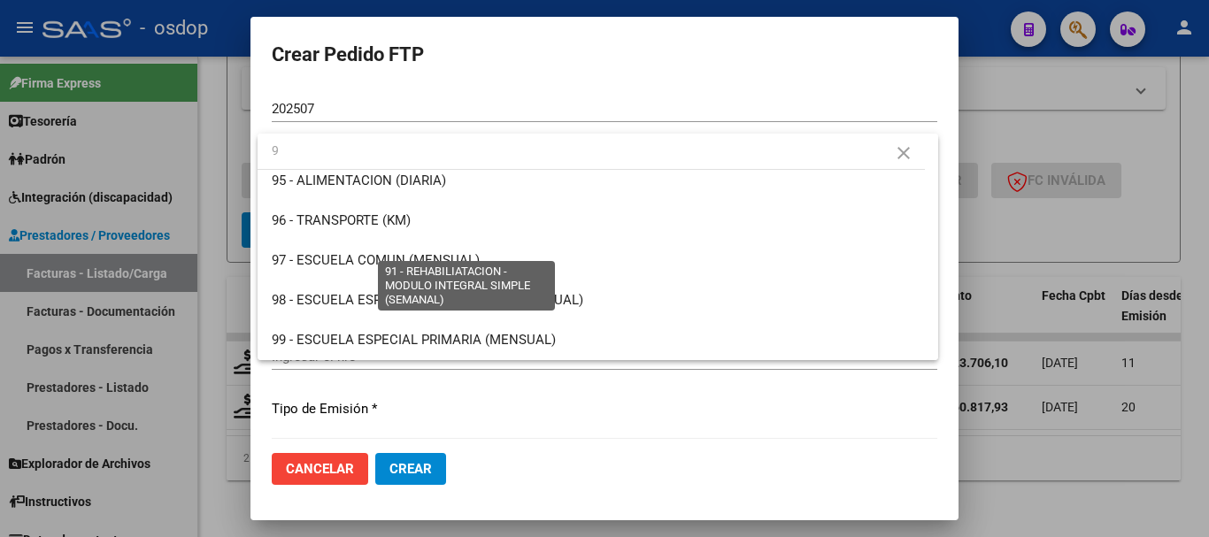
scroll to position [0, 0]
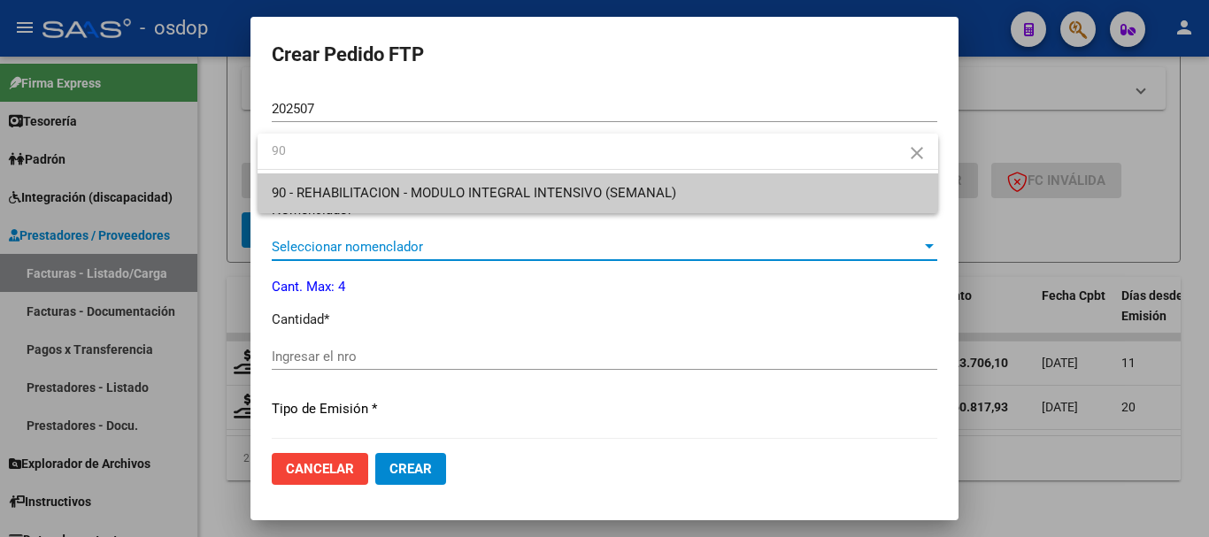
type input "90"
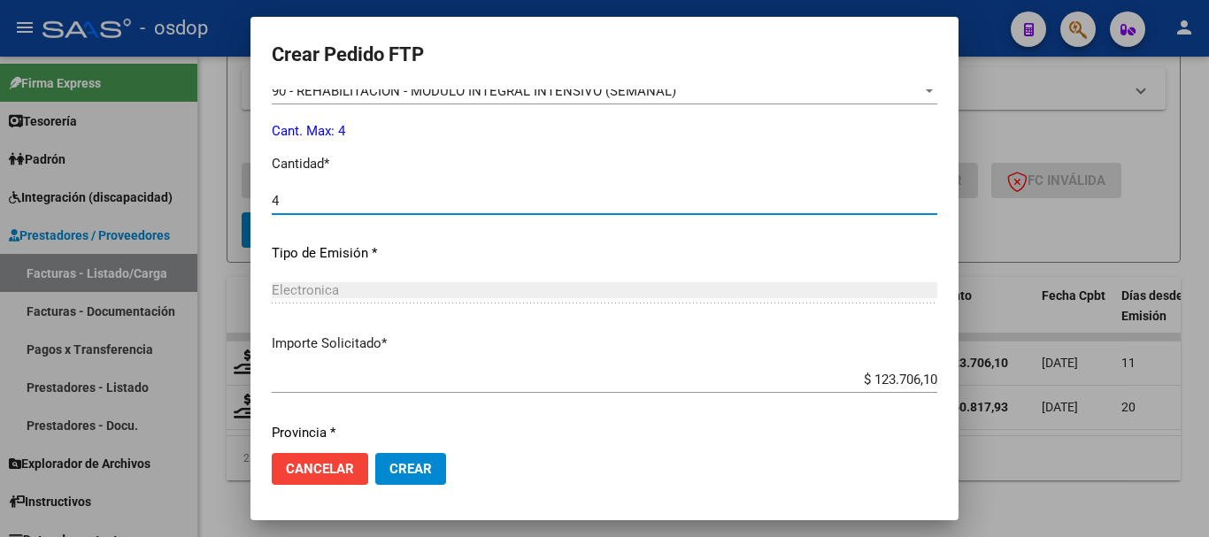
scroll to position [835, 0]
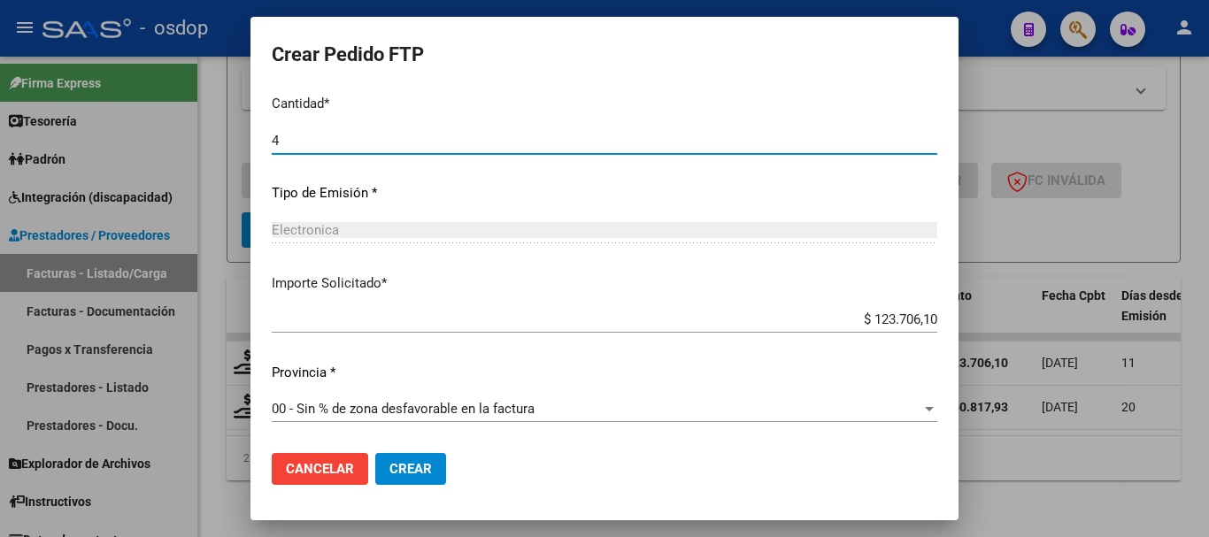
type input "4"
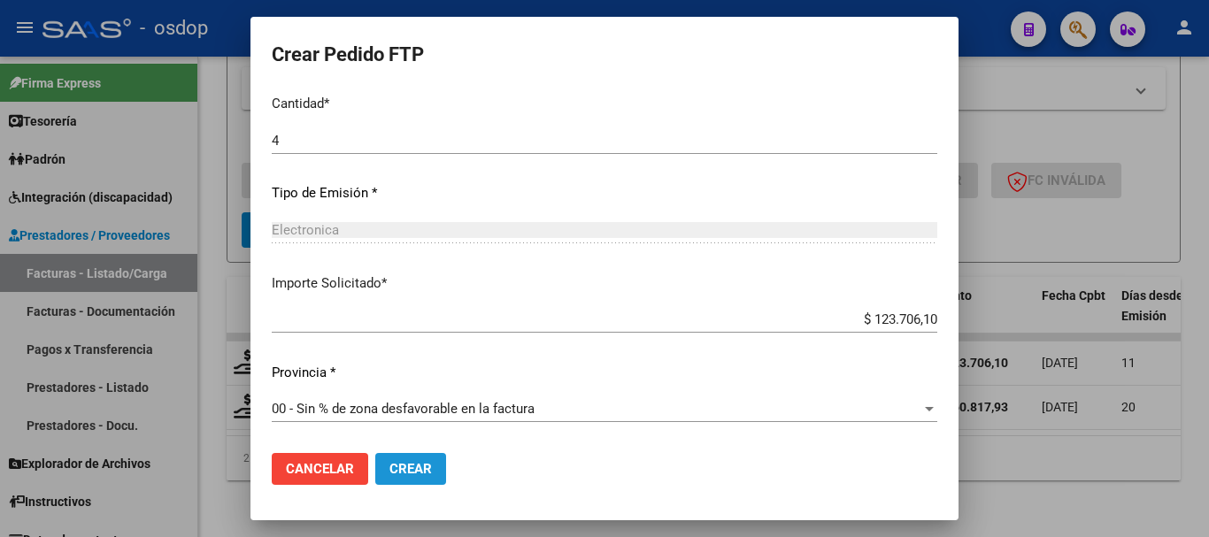
click at [434, 471] on button "Crear" at bounding box center [410, 469] width 71 height 32
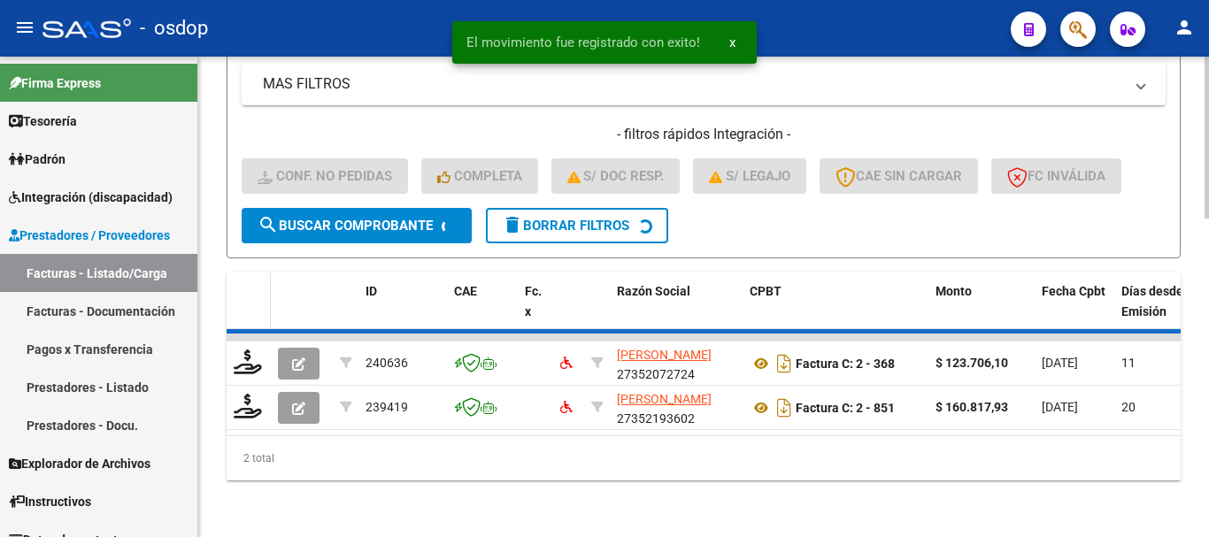
scroll to position [896, 0]
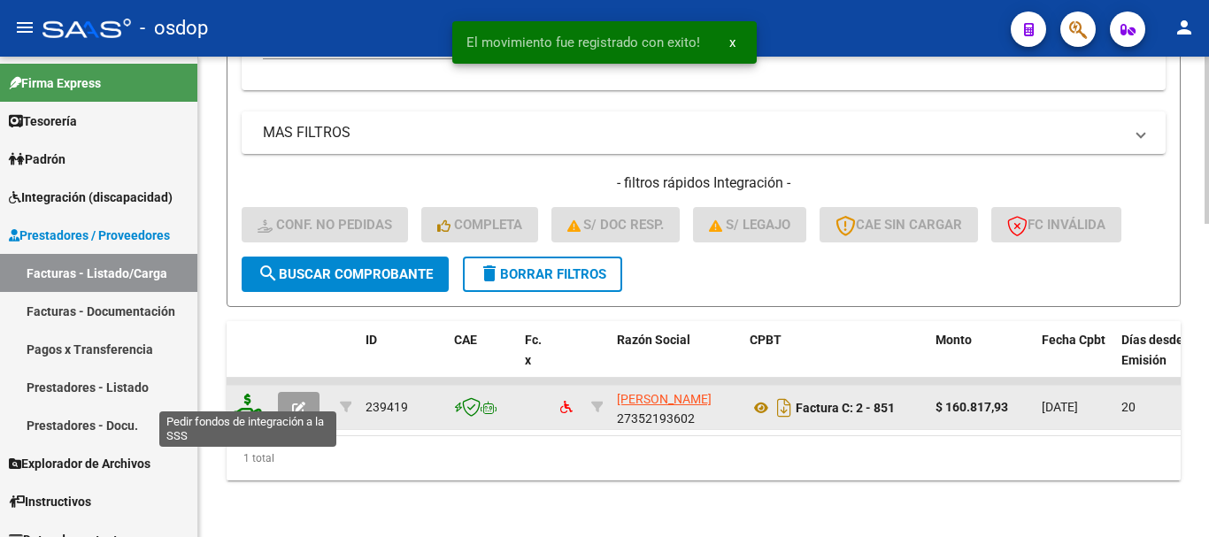
click at [255, 399] on icon at bounding box center [248, 406] width 28 height 25
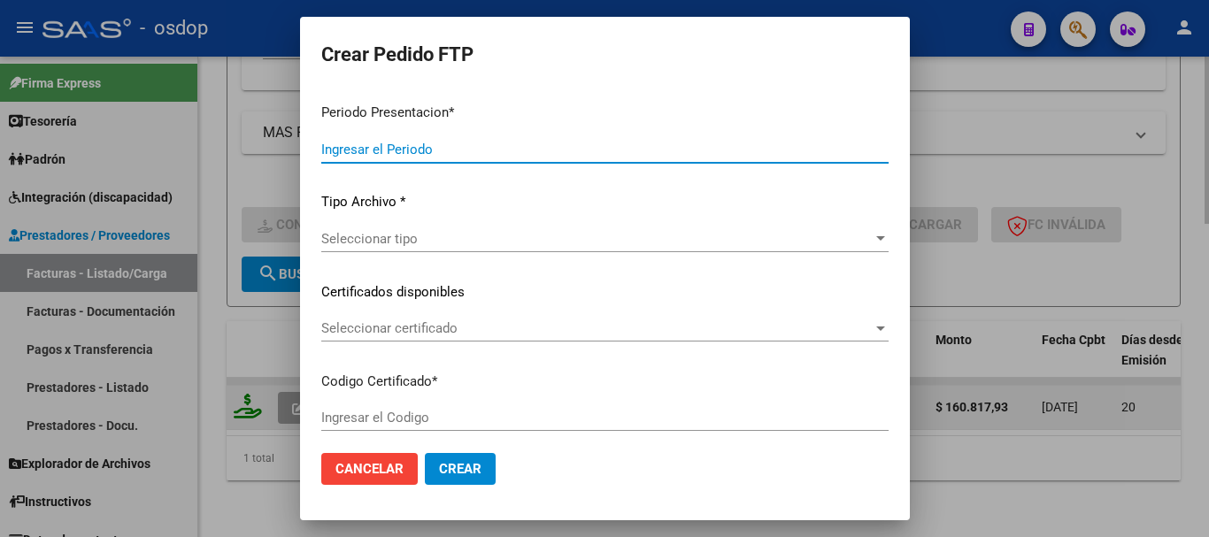
type input "202507"
type input "$ 160.817,93"
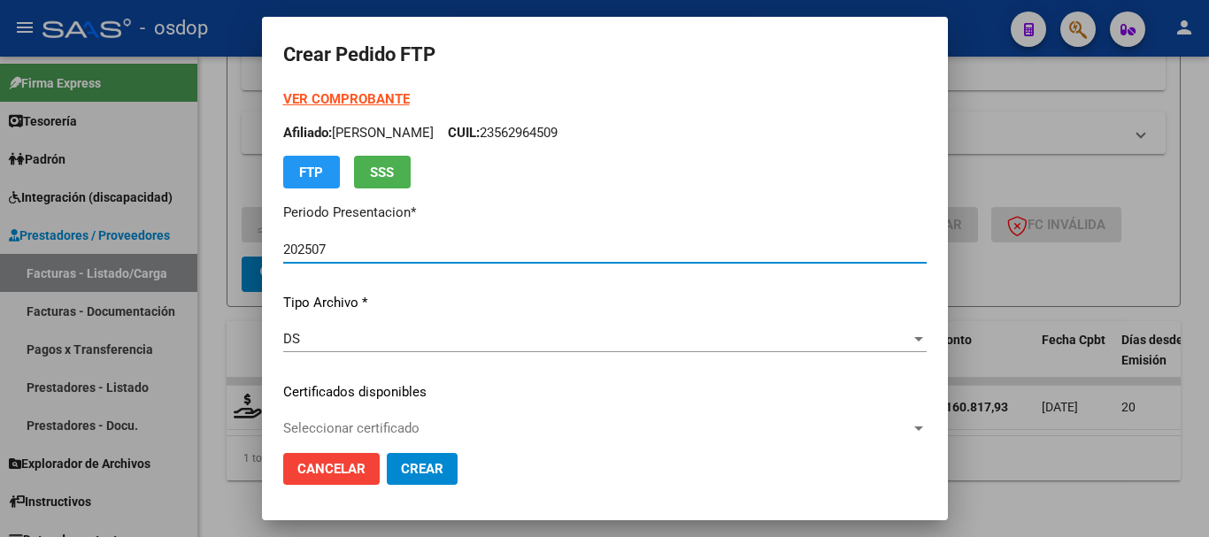
type input "1525599609"
type input "2028-12-29"
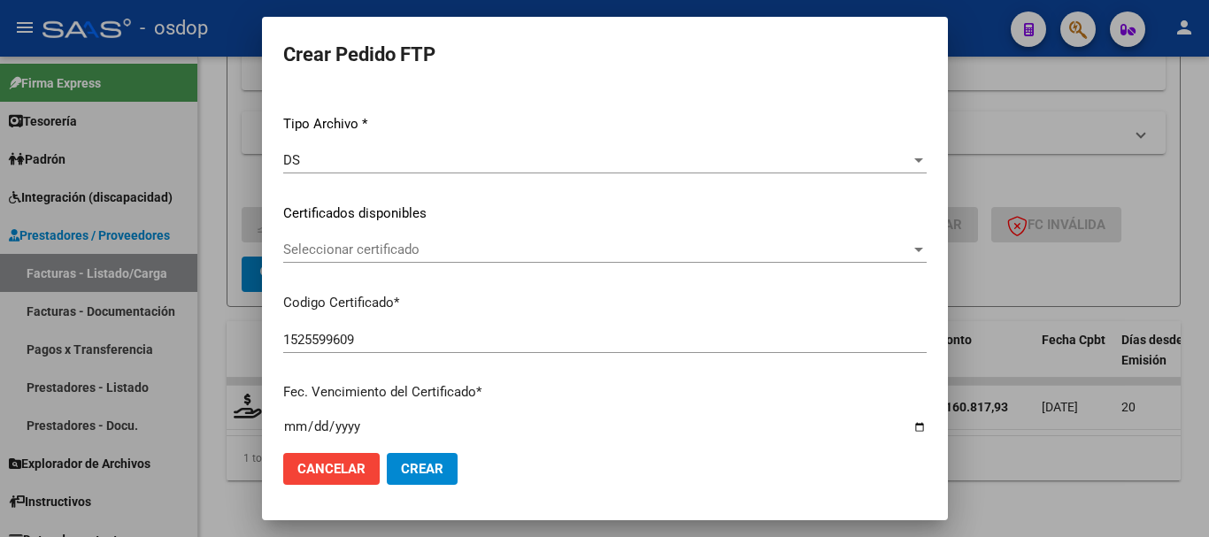
scroll to position [177, 0]
click at [403, 259] on span "Seleccionar certificado" at bounding box center [596, 251] width 627 height 16
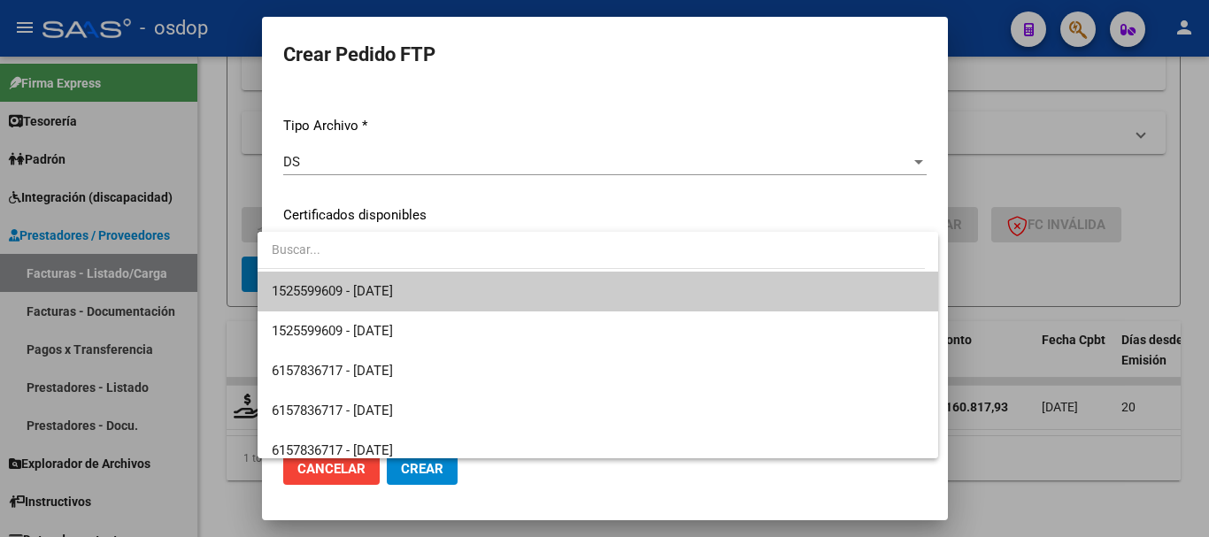
click at [437, 289] on span "1525599609 - 2028-12-29" at bounding box center [598, 292] width 652 height 40
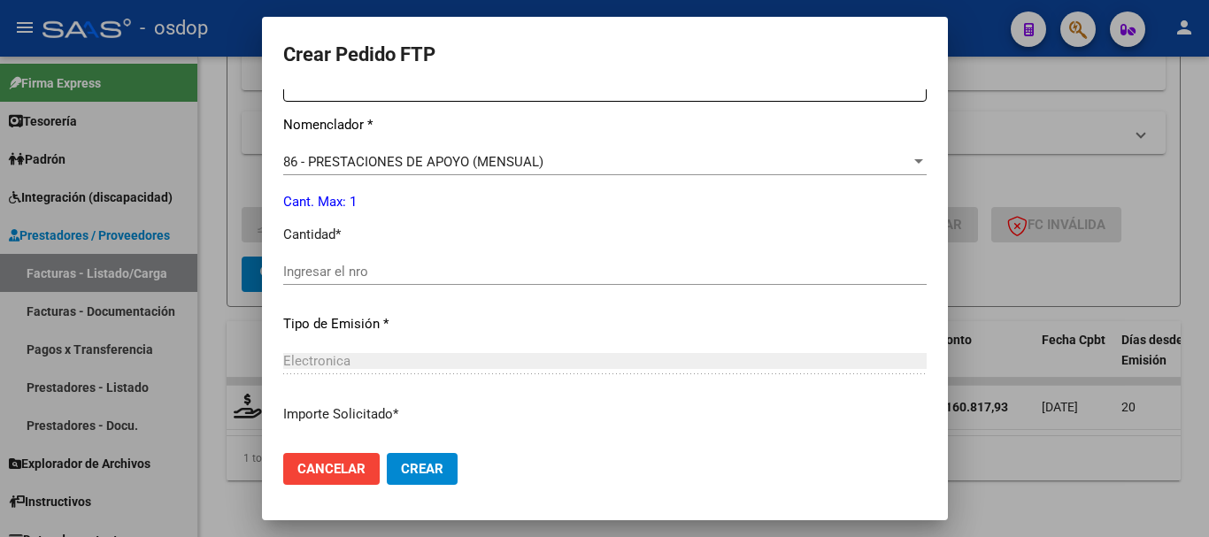
scroll to position [708, 0]
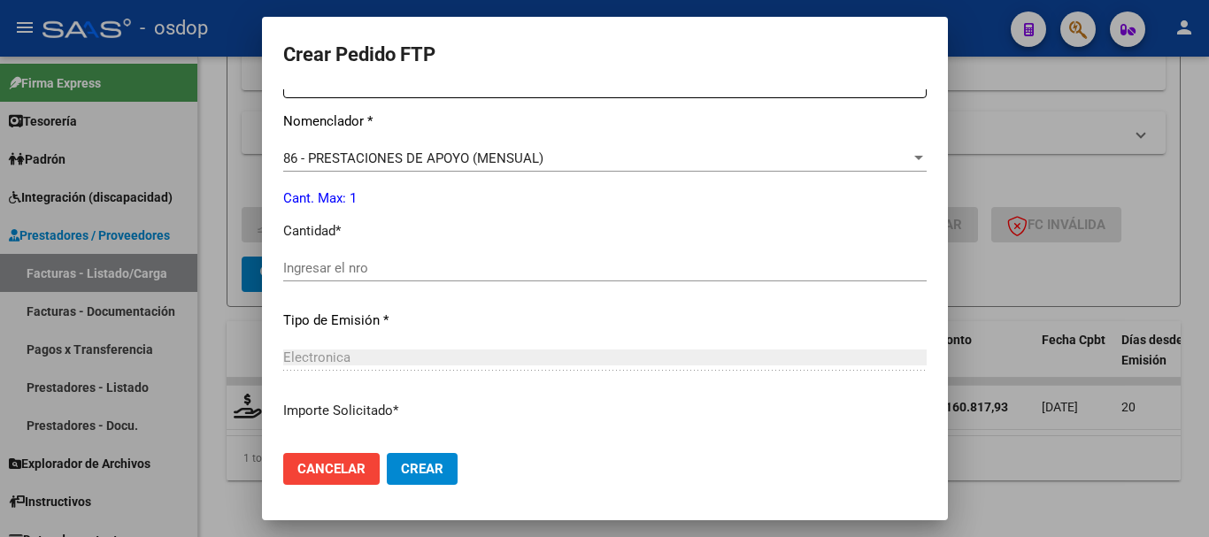
click at [481, 152] on span "86 - PRESTACIONES DE APOYO (MENSUAL)" at bounding box center [413, 158] width 260 height 16
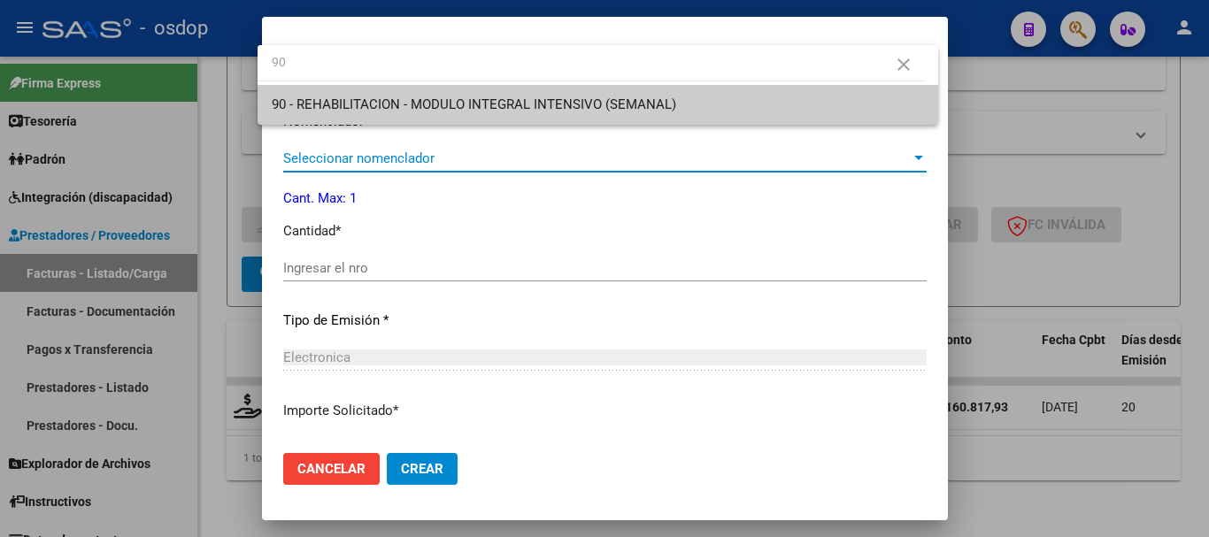
scroll to position [0, 0]
type input "90"
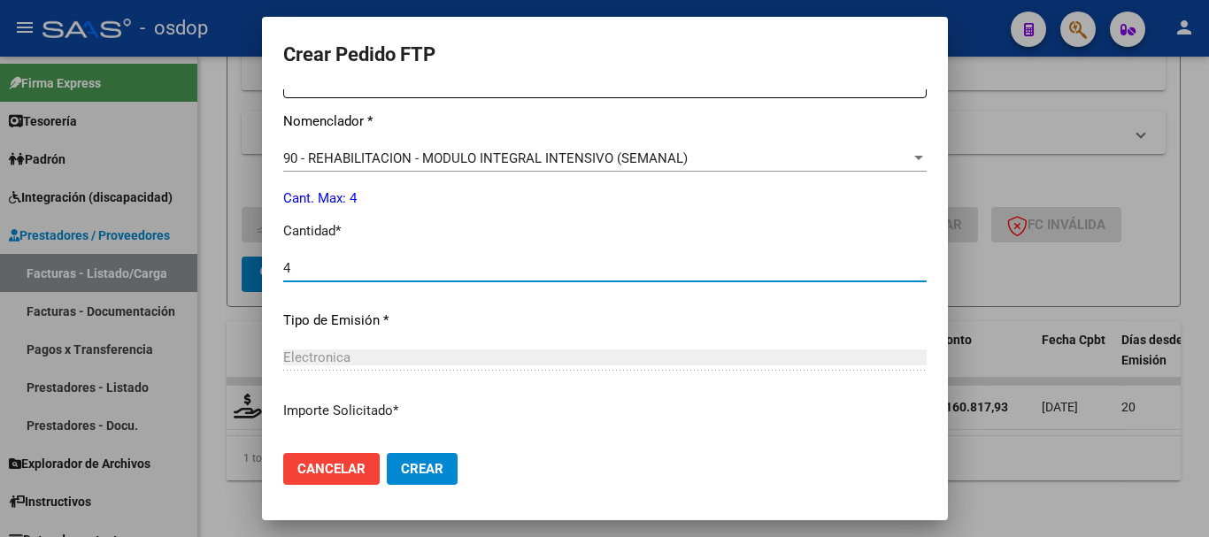
type input "4"
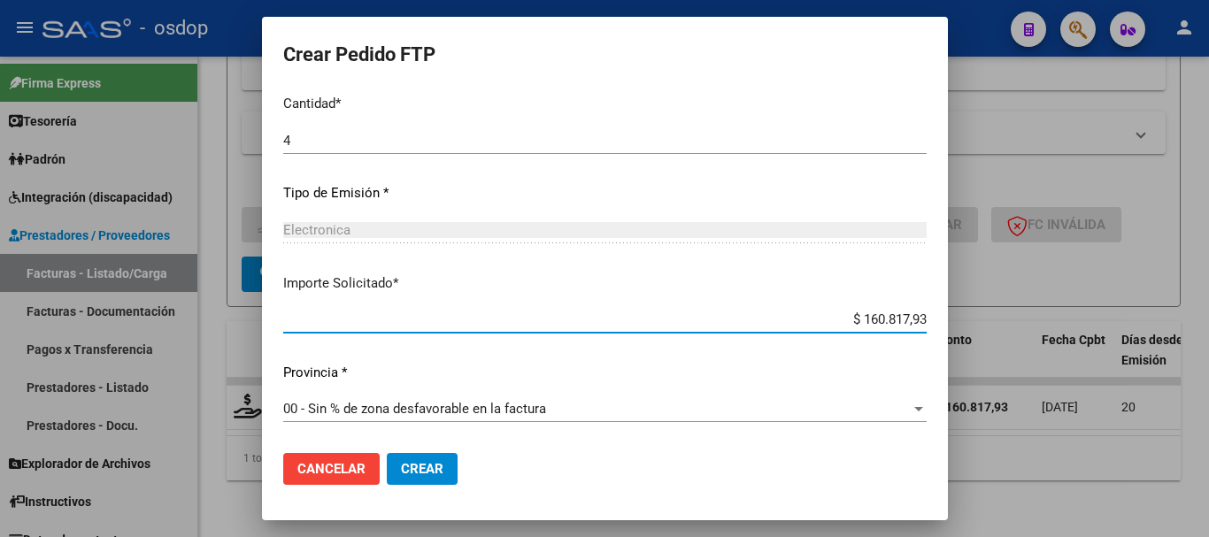
click at [427, 467] on span "Crear" at bounding box center [422, 469] width 42 height 16
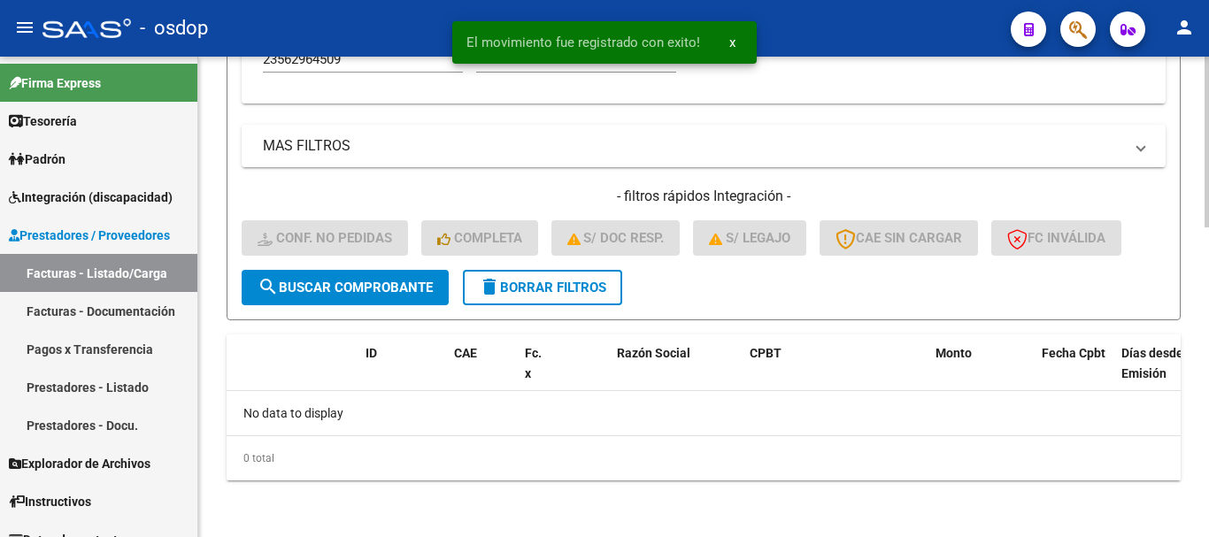
scroll to position [869, 0]
click at [557, 302] on button "delete Borrar Filtros" at bounding box center [542, 287] width 159 height 35
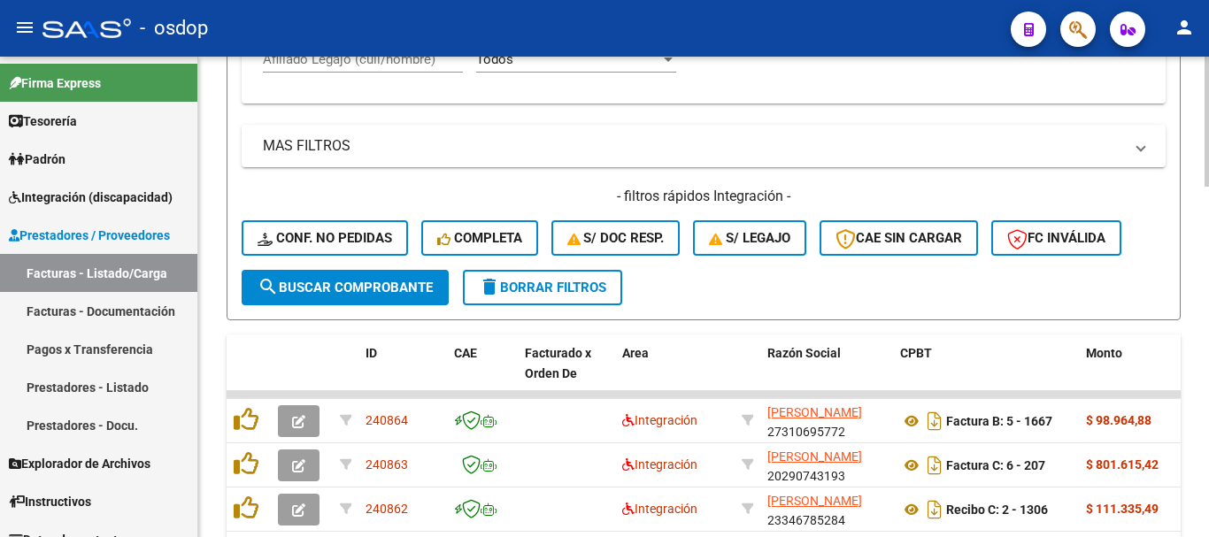
click at [342, 66] on input "Afiliado Legajo (cuil/nombre)" at bounding box center [363, 59] width 200 height 16
paste input "20566841356"
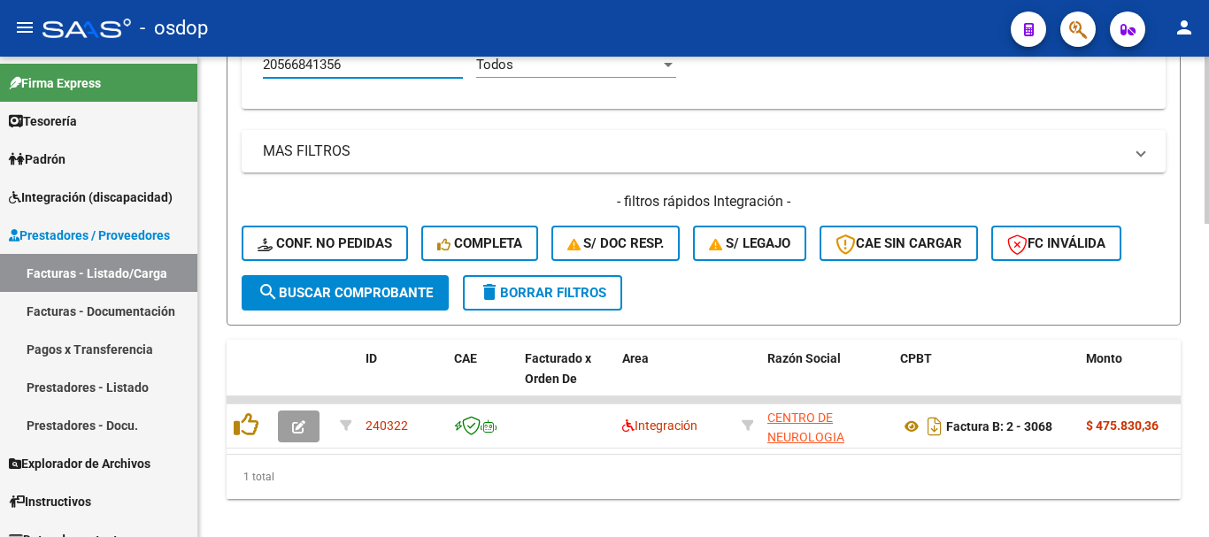
type input "20566841356"
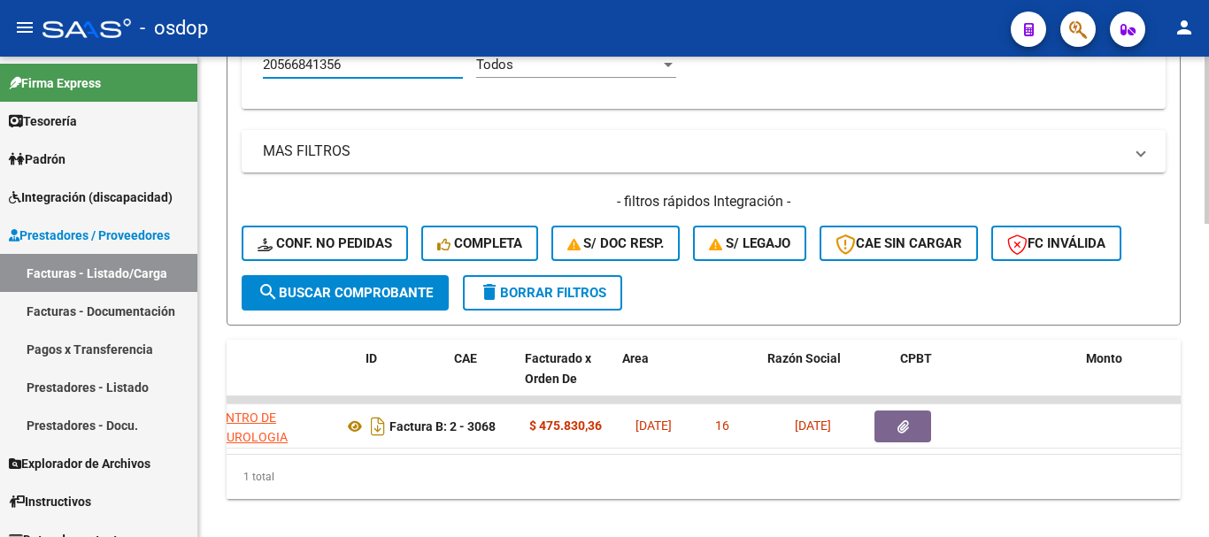
scroll to position [0, 0]
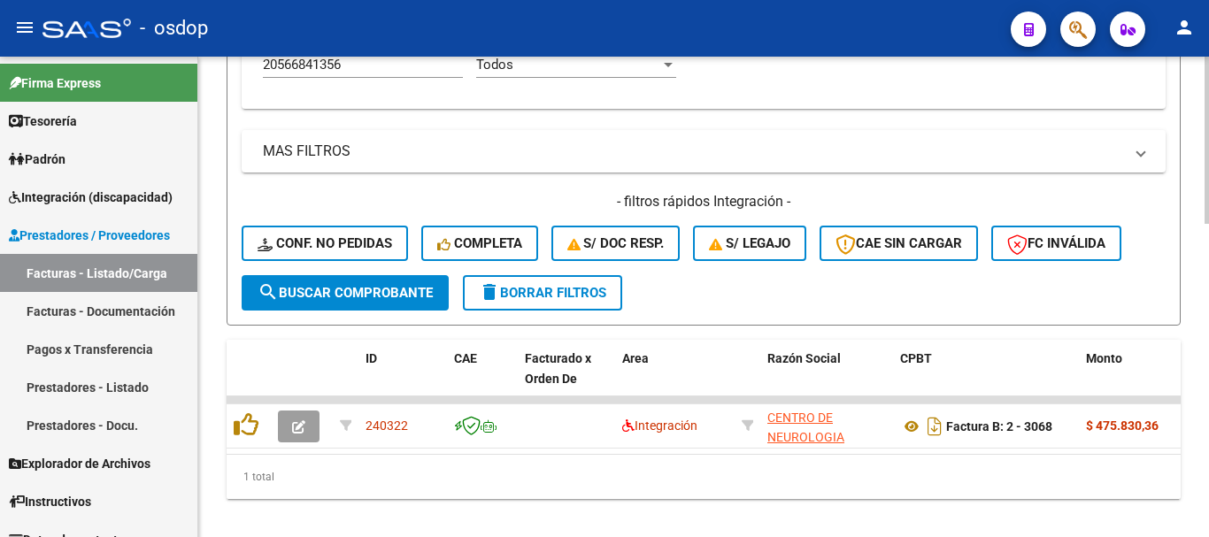
click at [421, 473] on div "ID CAE Facturado x Orden De Area Razón Social CPBT Monto Fecha Cpbt Días desde …" at bounding box center [704, 419] width 954 height 159
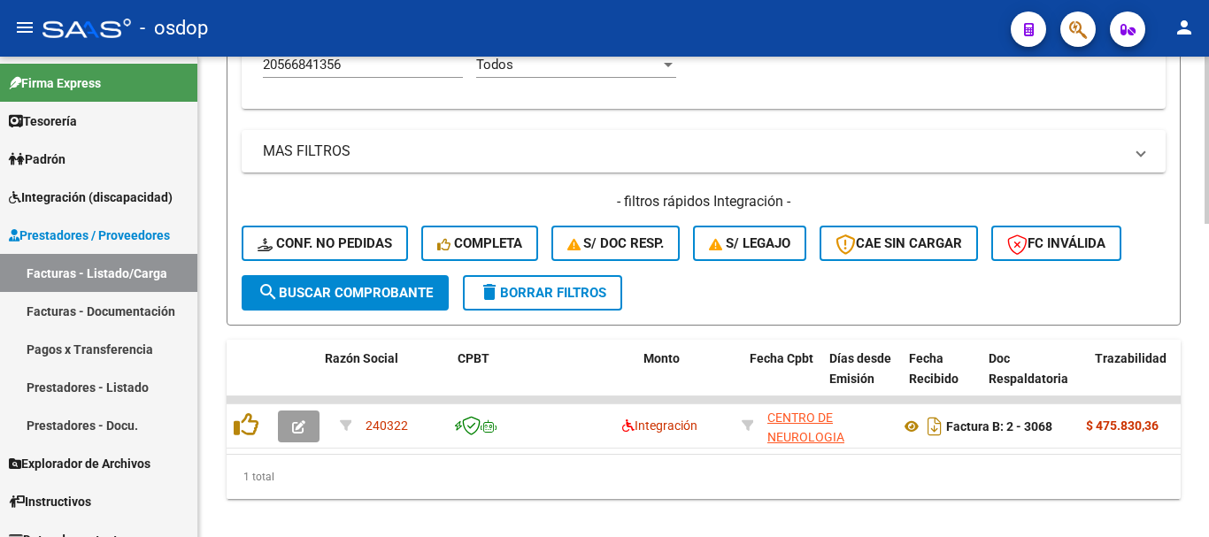
scroll to position [0, 469]
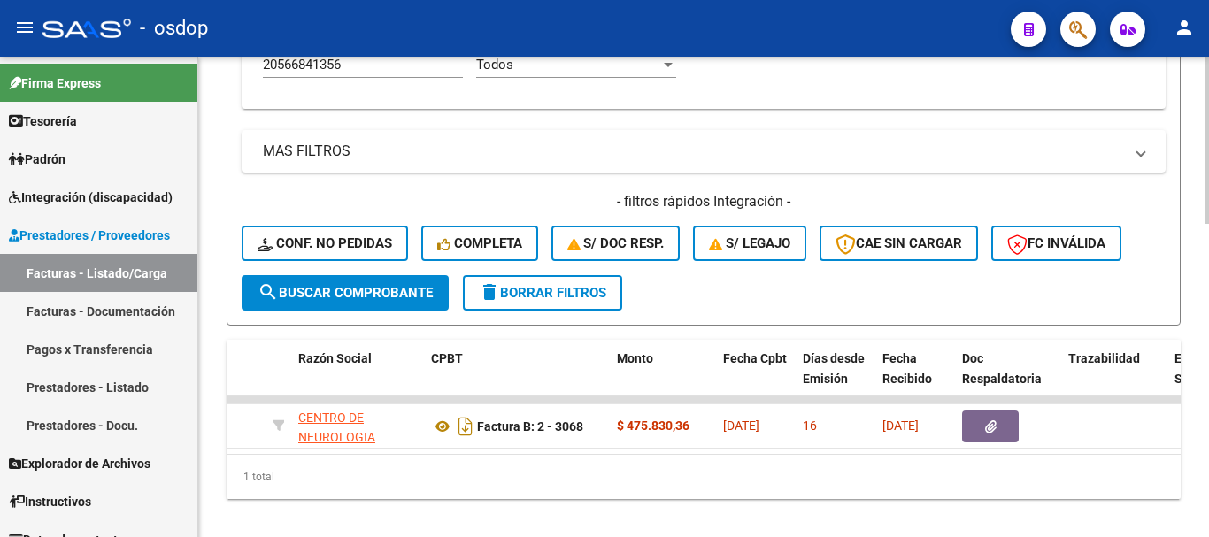
click at [512, 499] on div "1 total" at bounding box center [704, 477] width 954 height 44
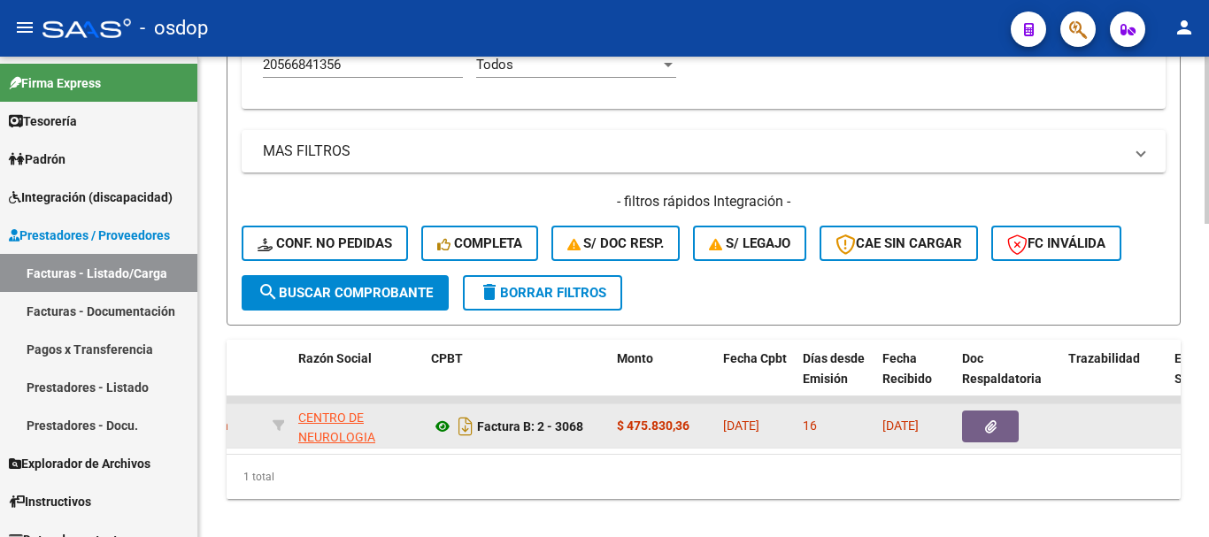
click at [433, 433] on icon at bounding box center [442, 426] width 23 height 21
click at [995, 414] on button "button" at bounding box center [990, 427] width 57 height 32
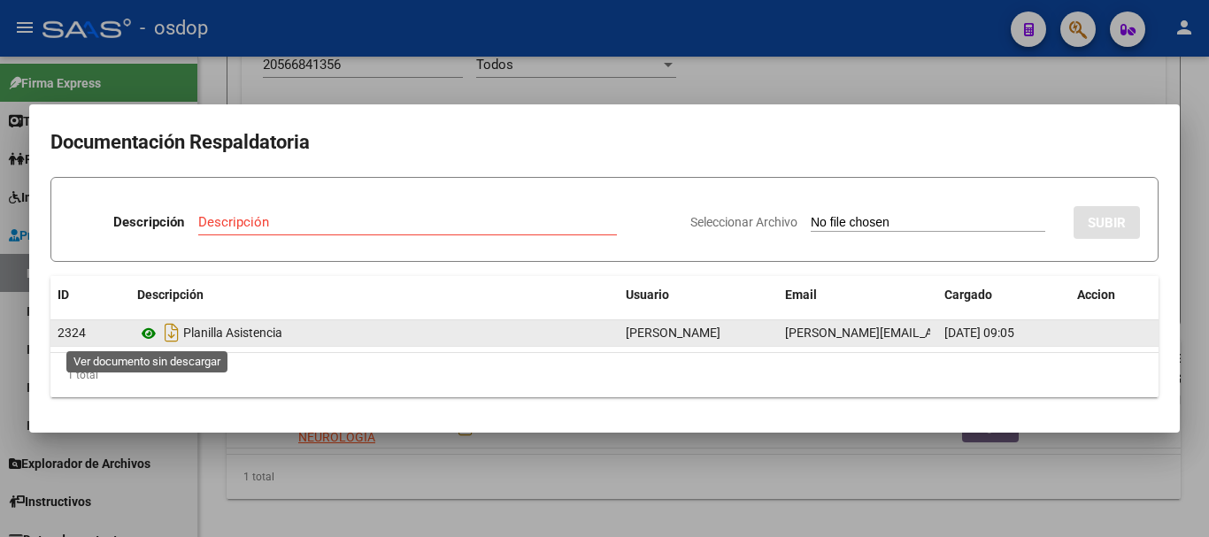
click at [147, 337] on icon at bounding box center [148, 333] width 23 height 21
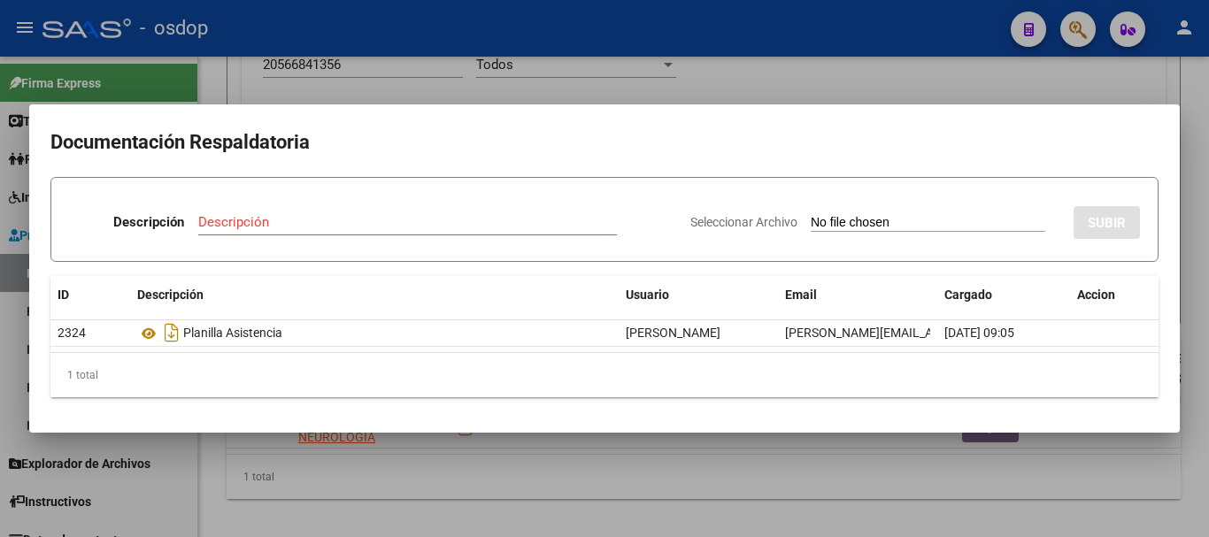
click at [403, 96] on div at bounding box center [604, 268] width 1209 height 537
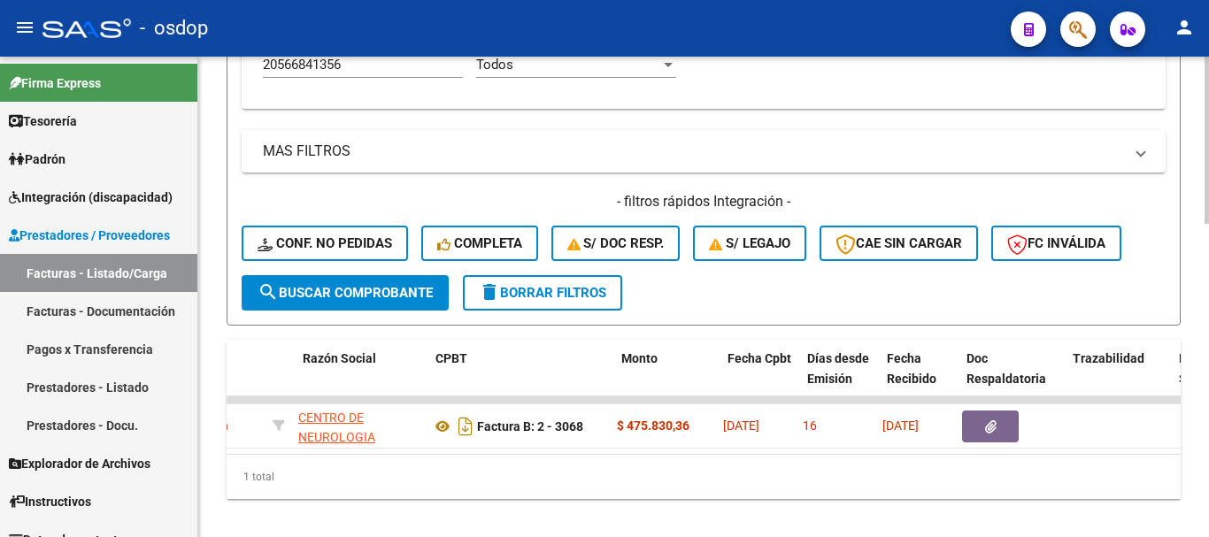
scroll to position [0, 0]
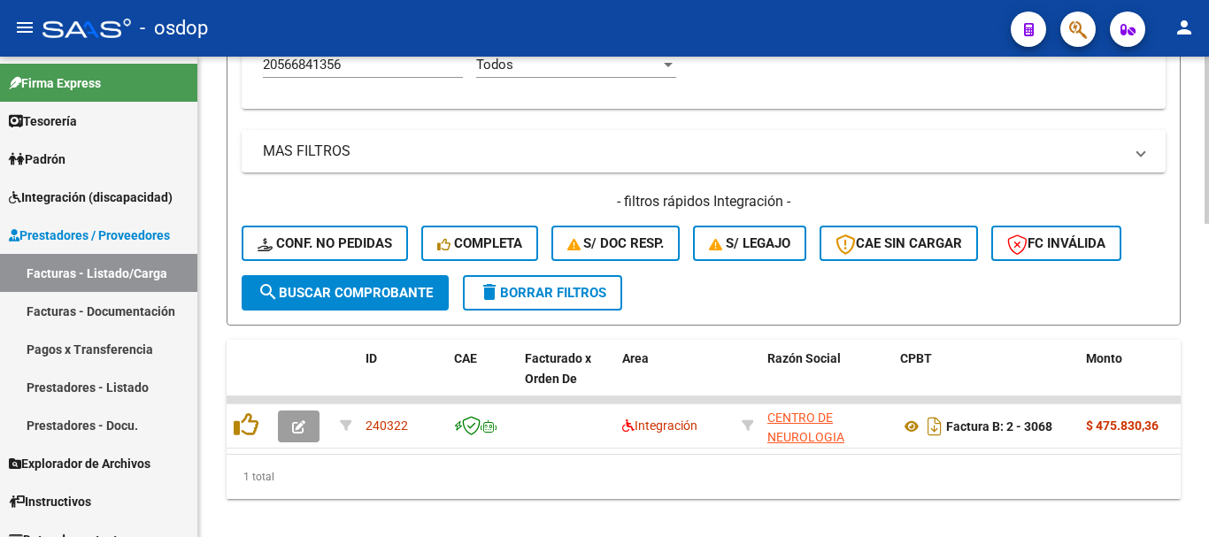
click at [378, 494] on div "1 total" at bounding box center [704, 477] width 954 height 44
click at [489, 487] on div "1 total" at bounding box center [704, 477] width 954 height 44
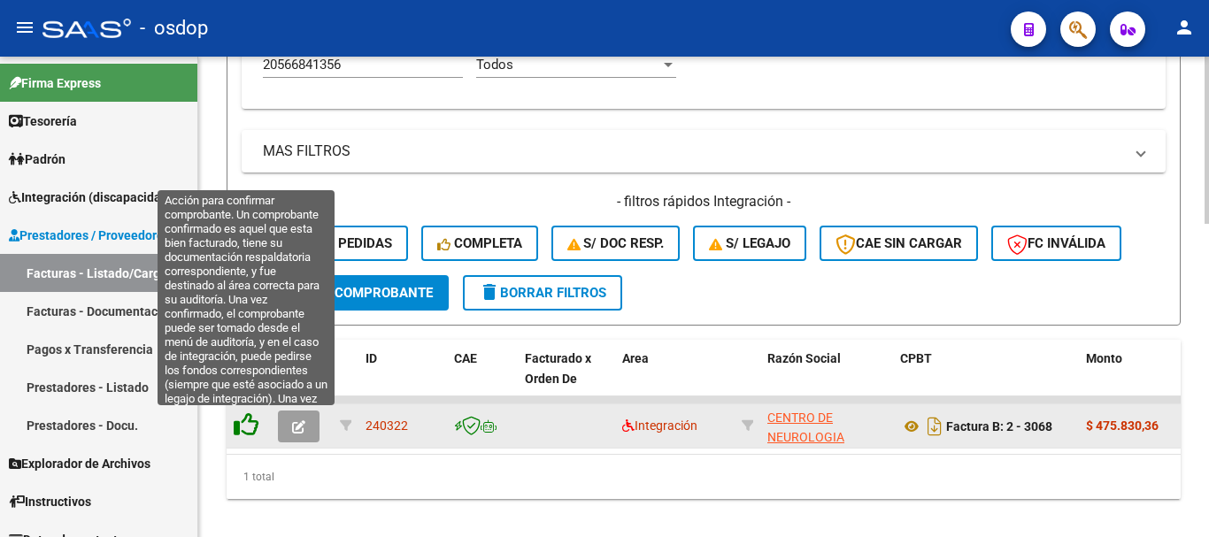
click at [250, 428] on icon at bounding box center [246, 424] width 25 height 25
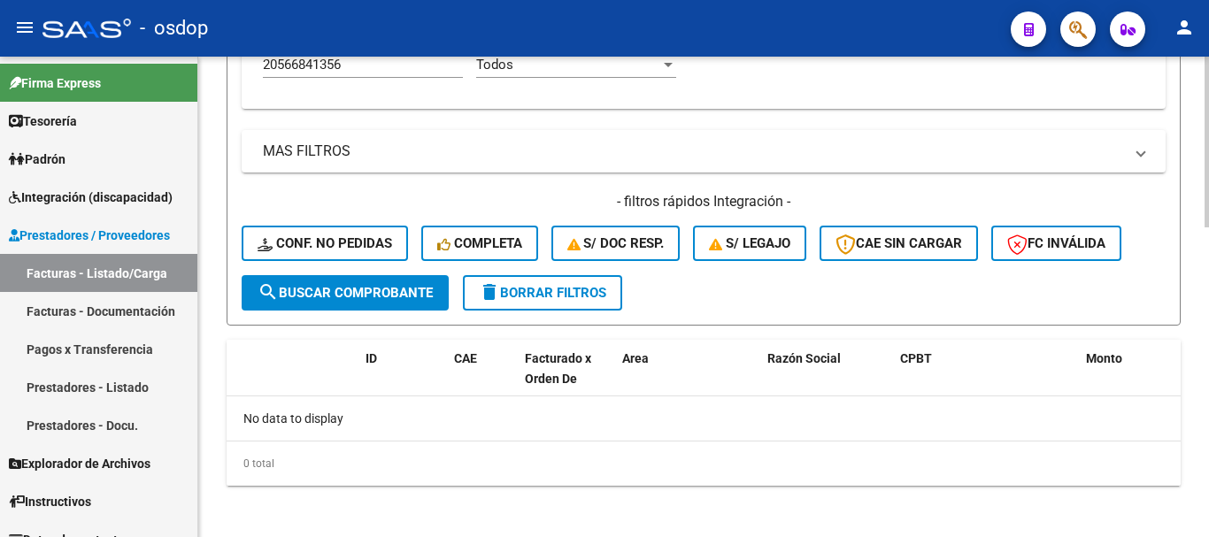
click at [533, 299] on span "delete Borrar Filtros" at bounding box center [542, 293] width 127 height 16
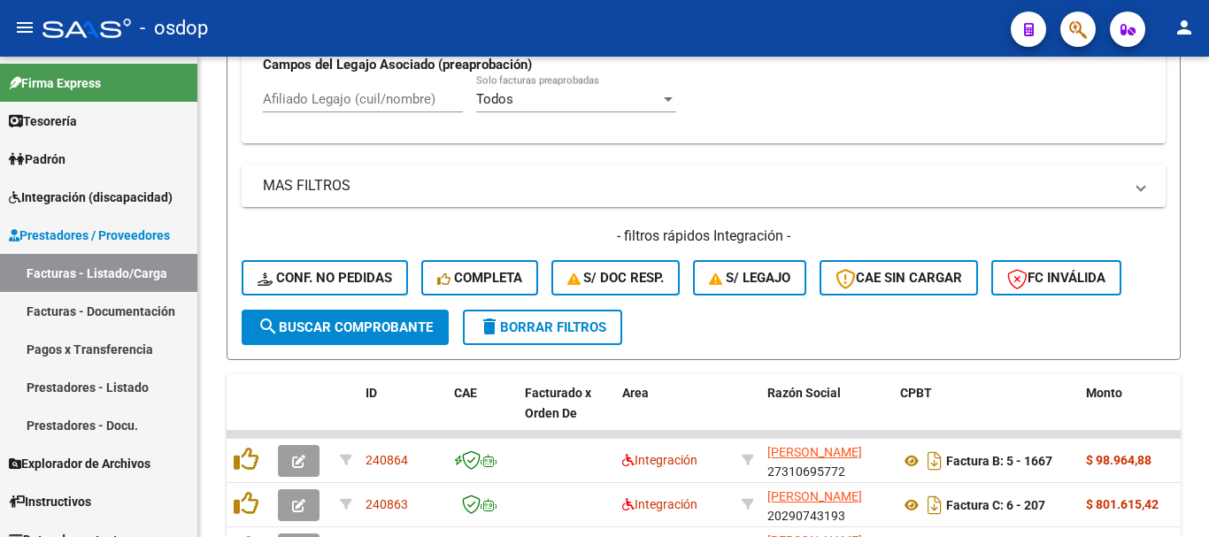
scroll to position [864, 0]
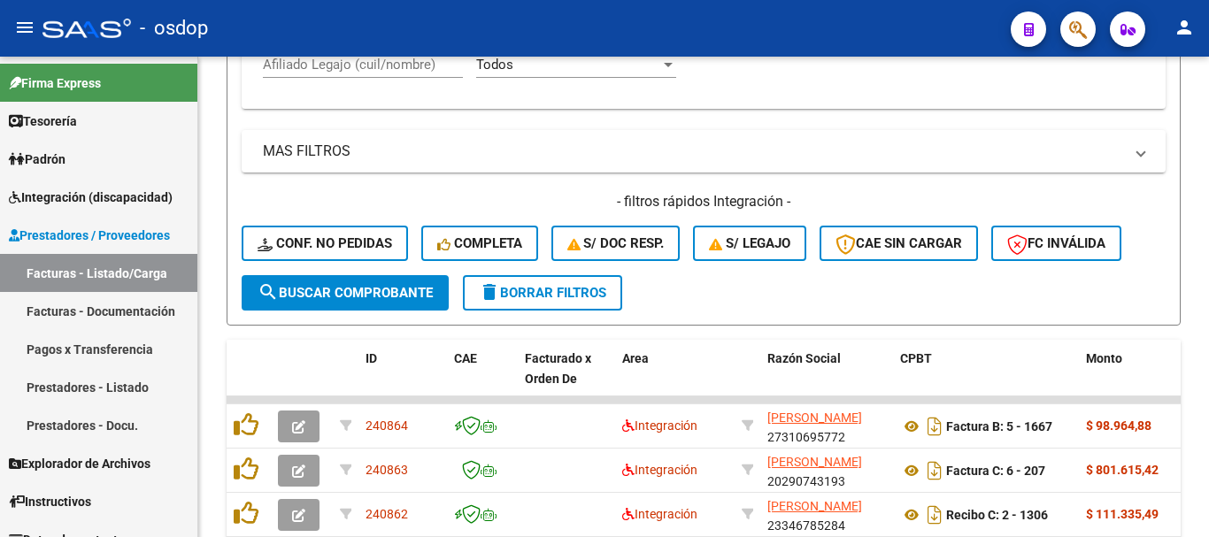
click at [332, 46] on div "- osdop" at bounding box center [519, 28] width 954 height 39
click at [341, 66] on input "Afiliado Legajo (cuil/nombre)" at bounding box center [363, 65] width 200 height 16
paste input "27532736493"
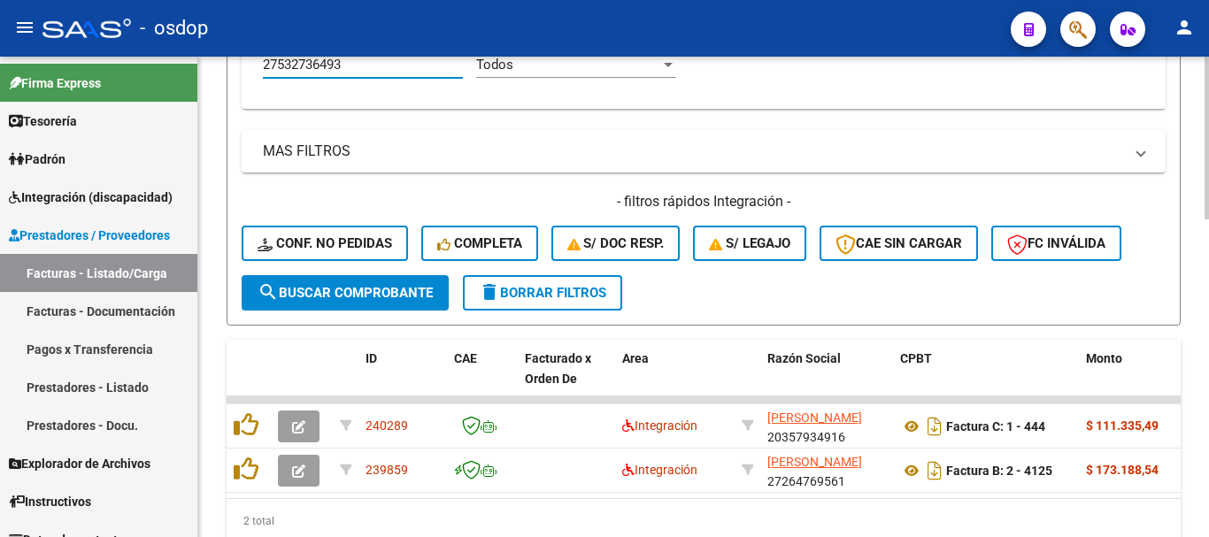
type input "27532736493"
click at [556, 521] on div "2 total" at bounding box center [704, 521] width 954 height 44
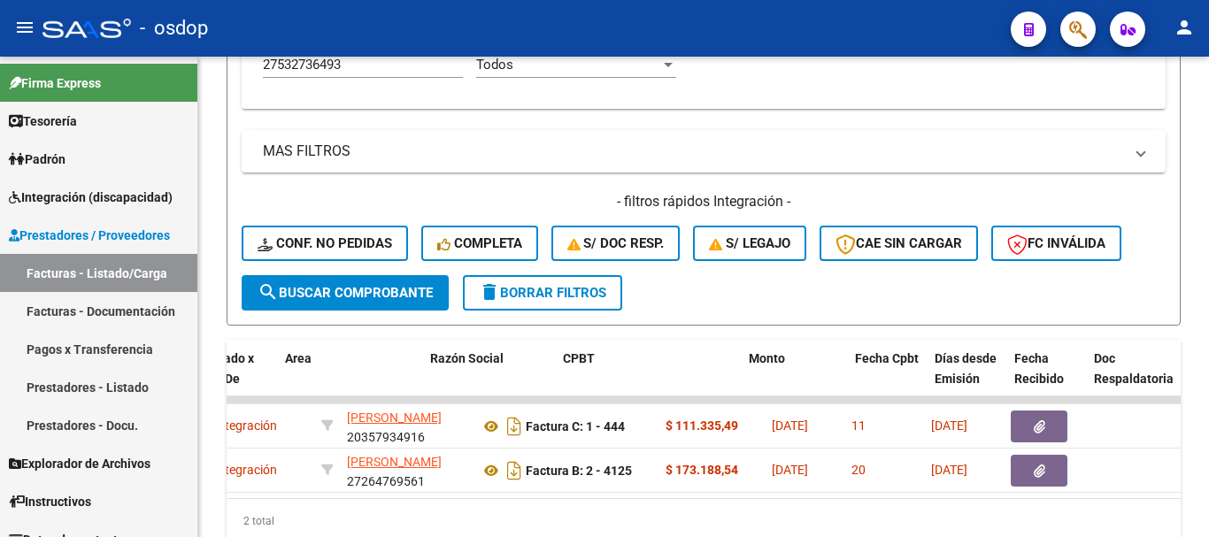
scroll to position [0, 315]
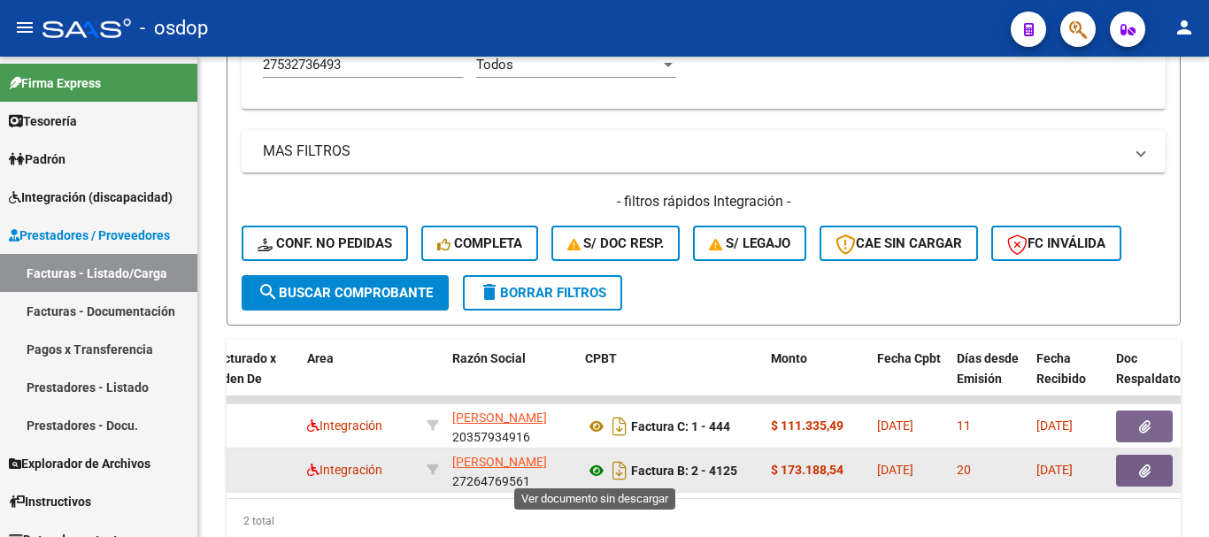
click at [589, 473] on icon at bounding box center [596, 470] width 23 height 21
click at [1158, 476] on button "button" at bounding box center [1144, 471] width 57 height 32
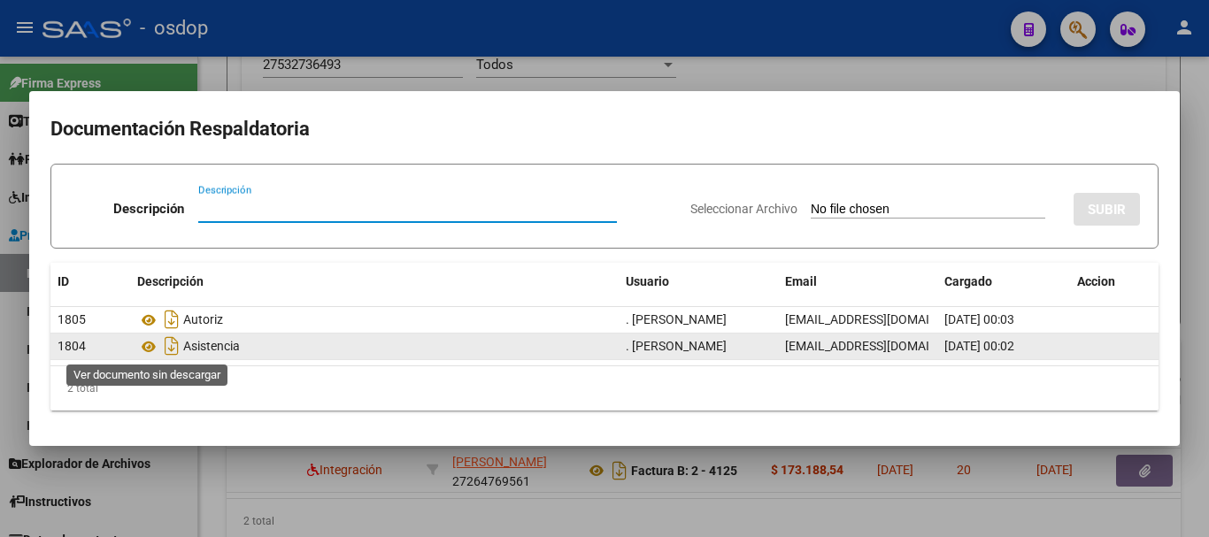
click at [135, 350] on datatable-body-cell "Asistencia" at bounding box center [374, 347] width 488 height 26
click at [142, 348] on icon at bounding box center [148, 346] width 23 height 21
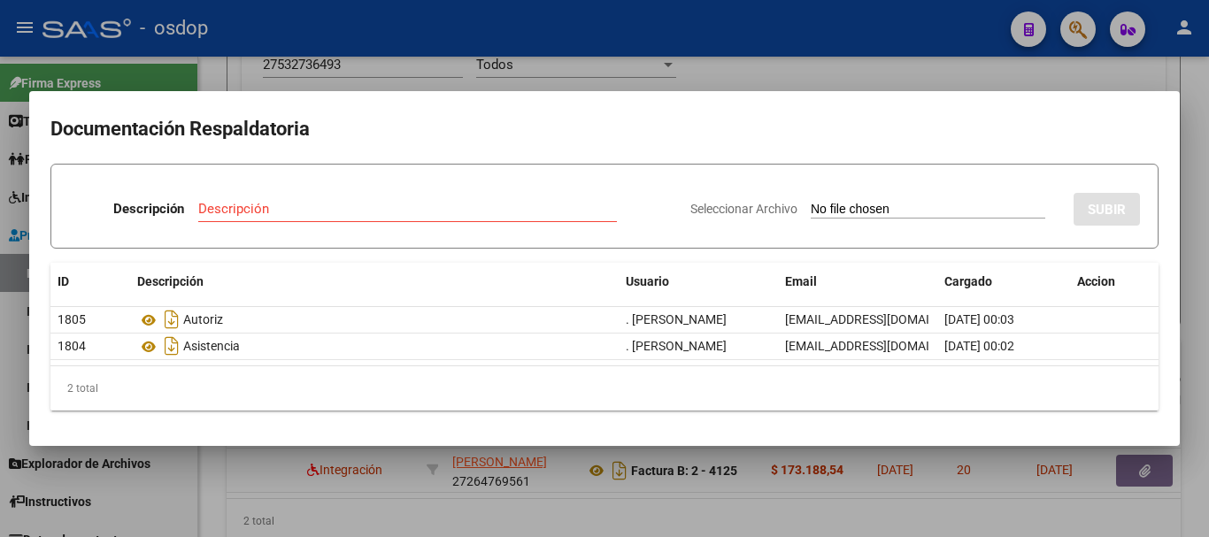
click at [253, 465] on div at bounding box center [604, 268] width 1209 height 537
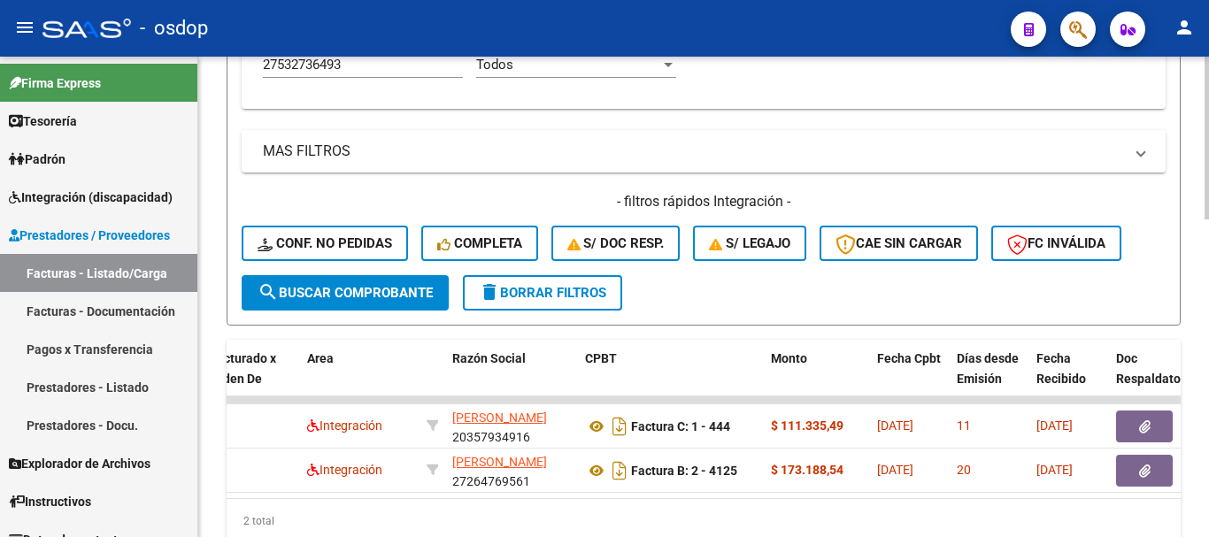
click at [327, 521] on div "2 total" at bounding box center [704, 521] width 954 height 44
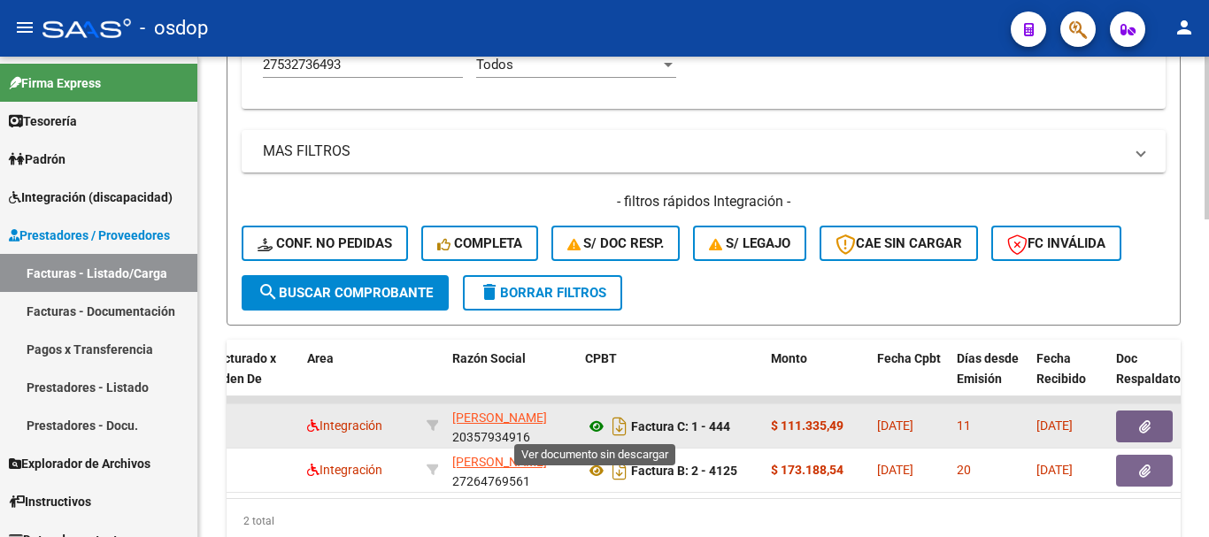
click at [593, 422] on icon at bounding box center [596, 426] width 23 height 21
click at [1166, 417] on button "button" at bounding box center [1144, 427] width 57 height 32
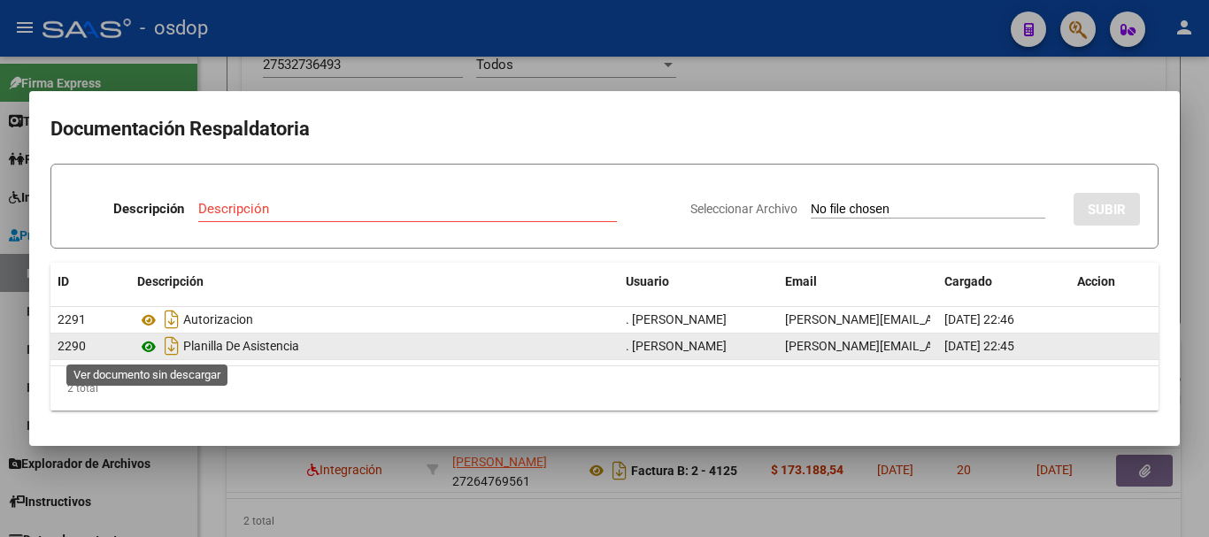
click at [149, 337] on icon at bounding box center [148, 346] width 23 height 21
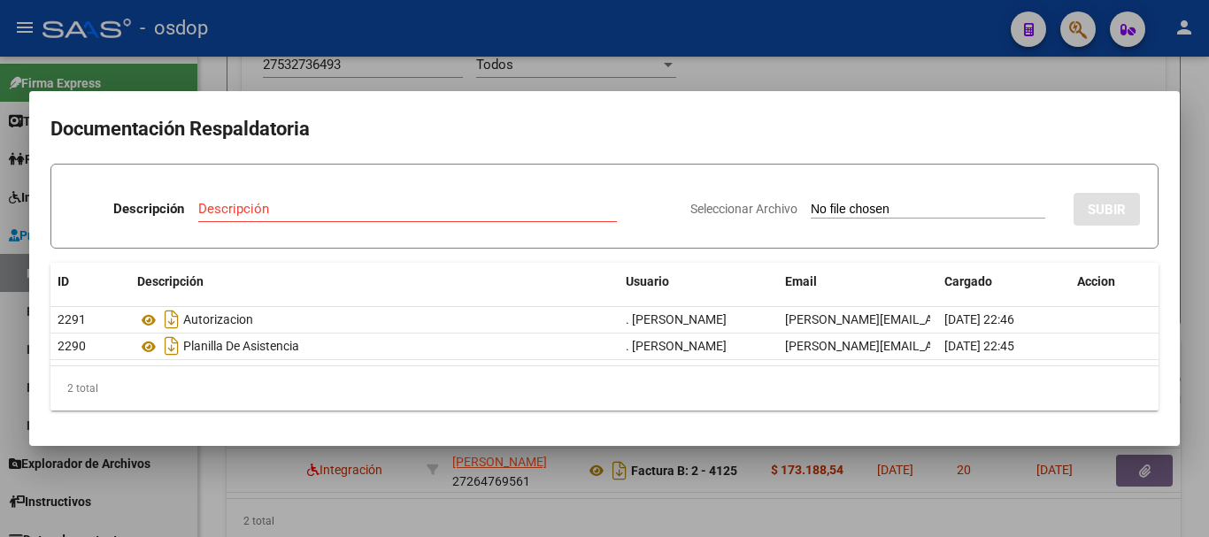
click at [354, 471] on div at bounding box center [604, 268] width 1209 height 537
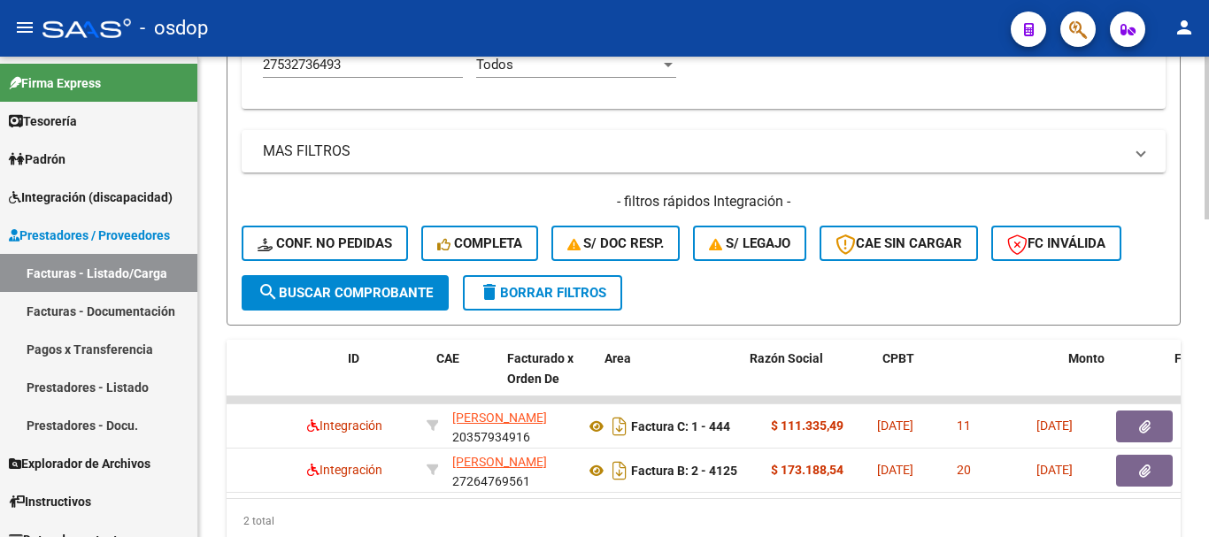
scroll to position [0, 0]
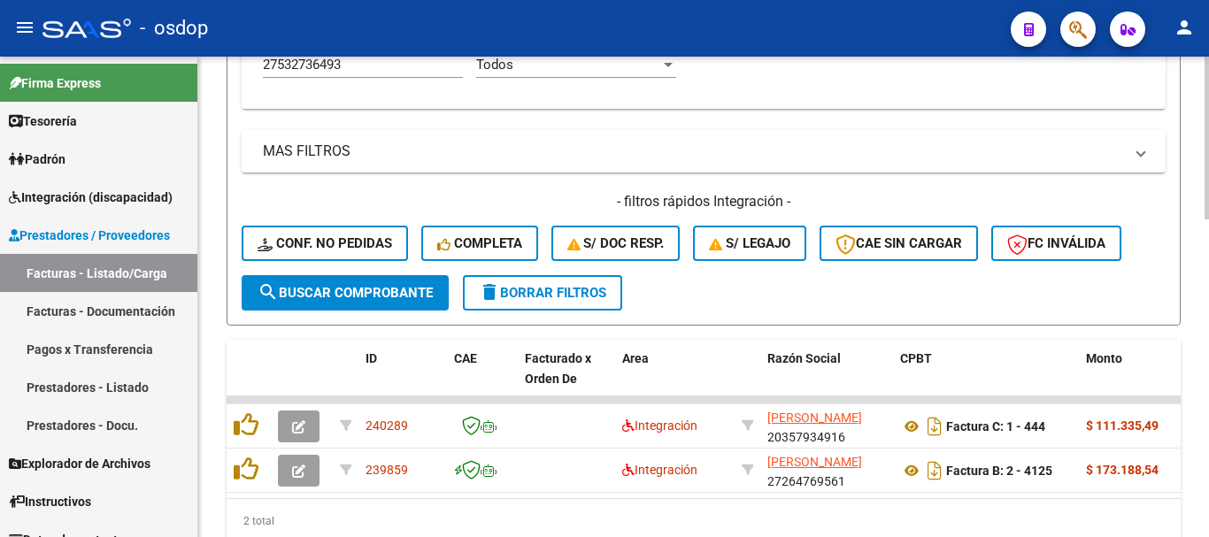
click at [294, 526] on div "2 total" at bounding box center [704, 521] width 954 height 44
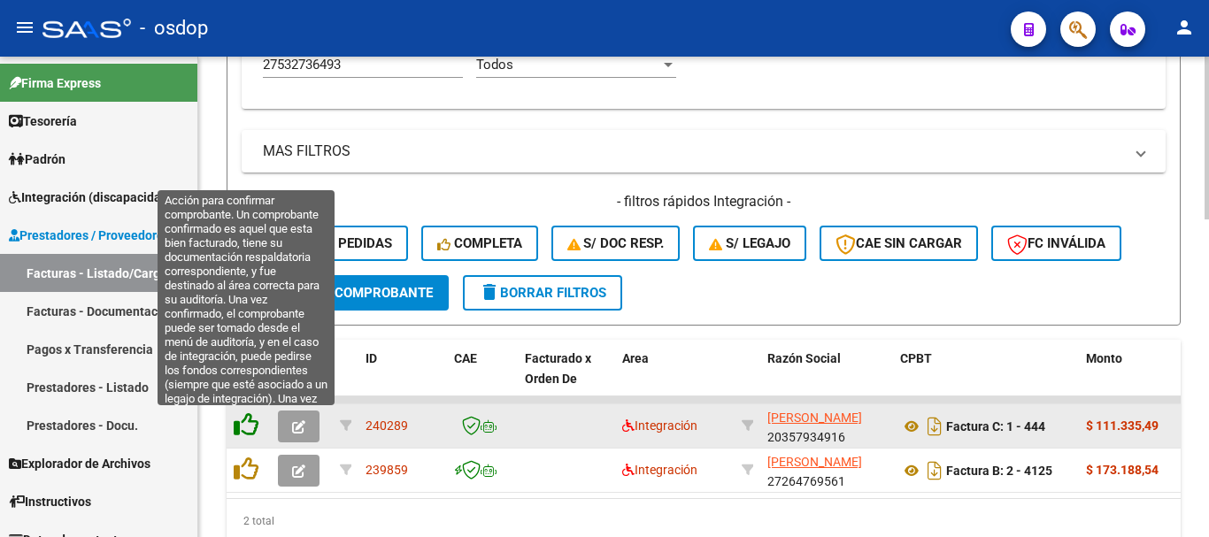
click at [242, 419] on icon at bounding box center [246, 424] width 25 height 25
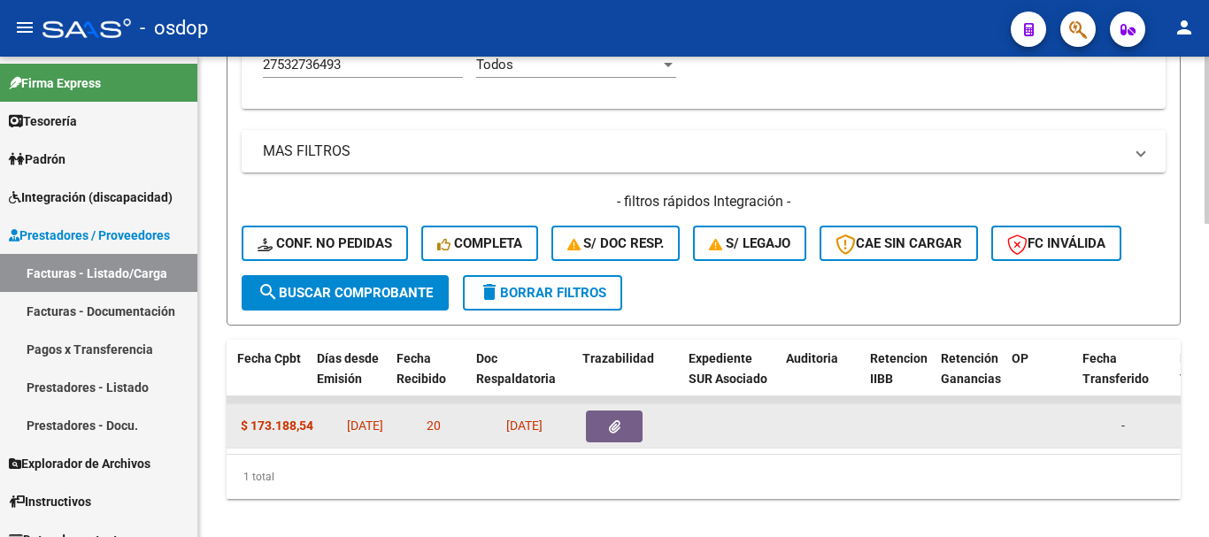
scroll to position [0, 955]
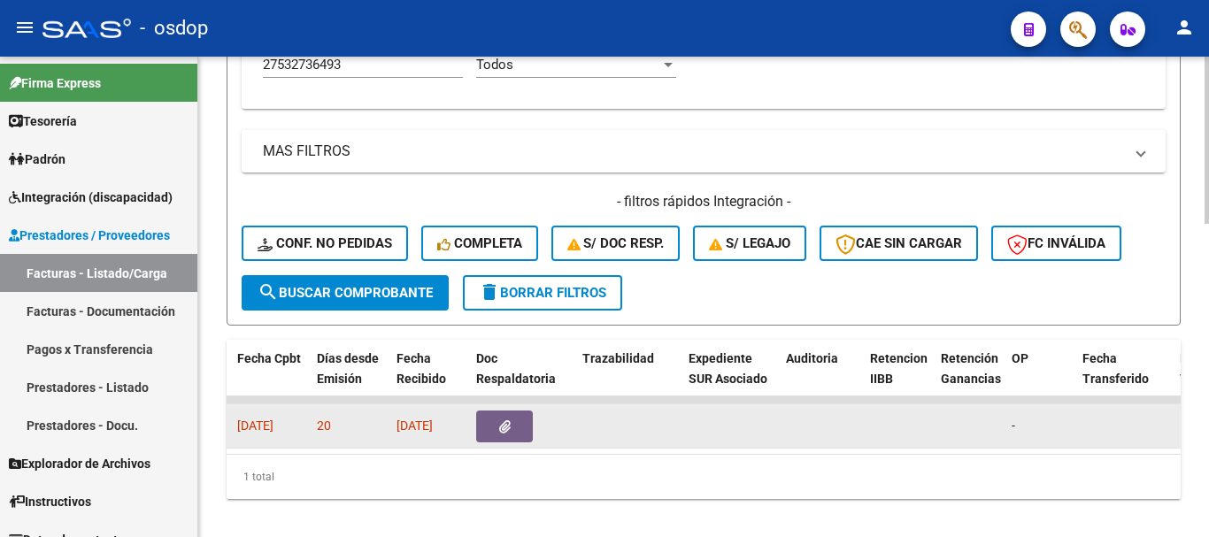
click at [519, 413] on button "button" at bounding box center [504, 427] width 57 height 32
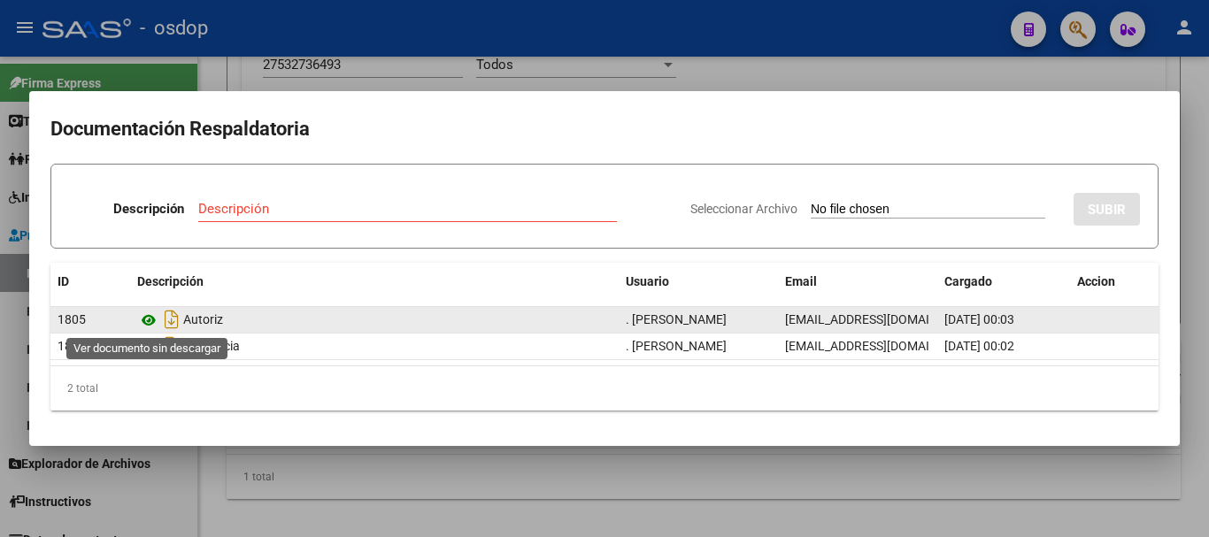
click at [144, 318] on icon at bounding box center [148, 320] width 23 height 21
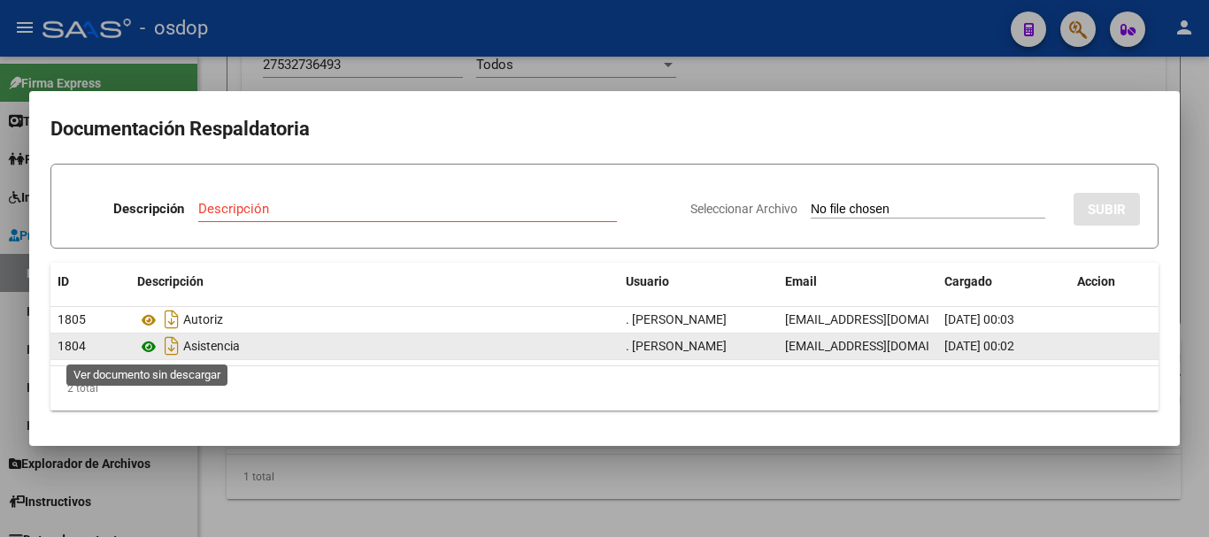
click at [157, 342] on icon at bounding box center [148, 346] width 23 height 21
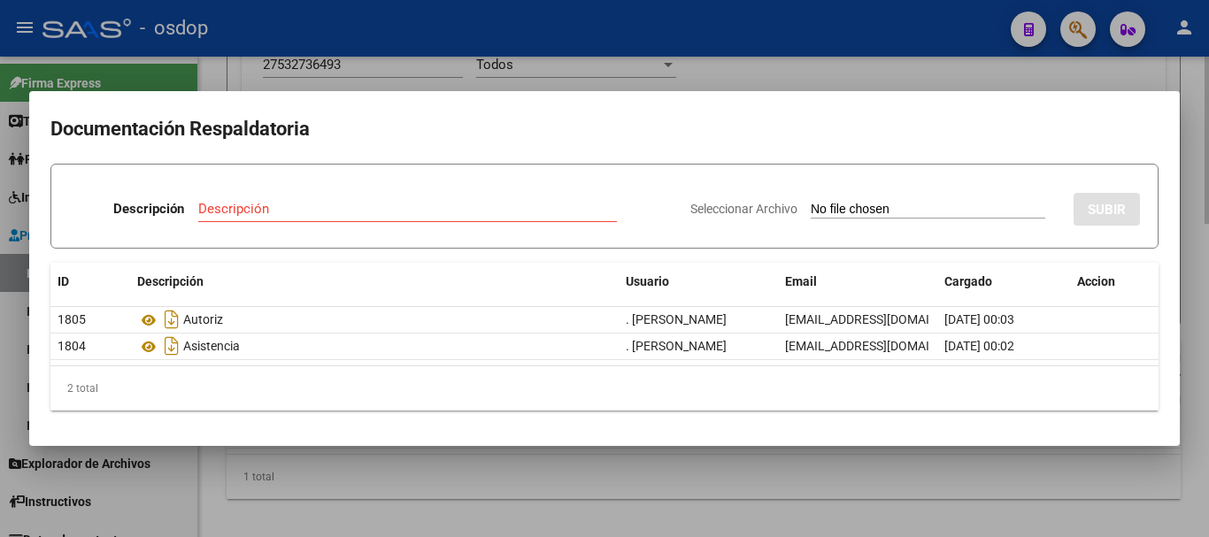
click at [453, 83] on div at bounding box center [604, 268] width 1209 height 537
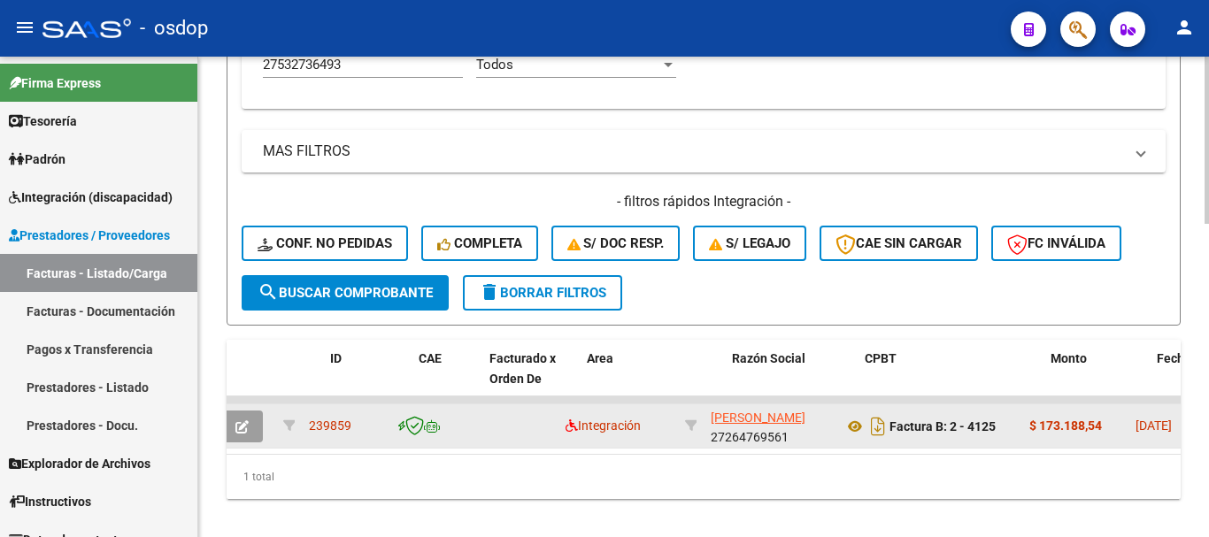
scroll to position [0, 0]
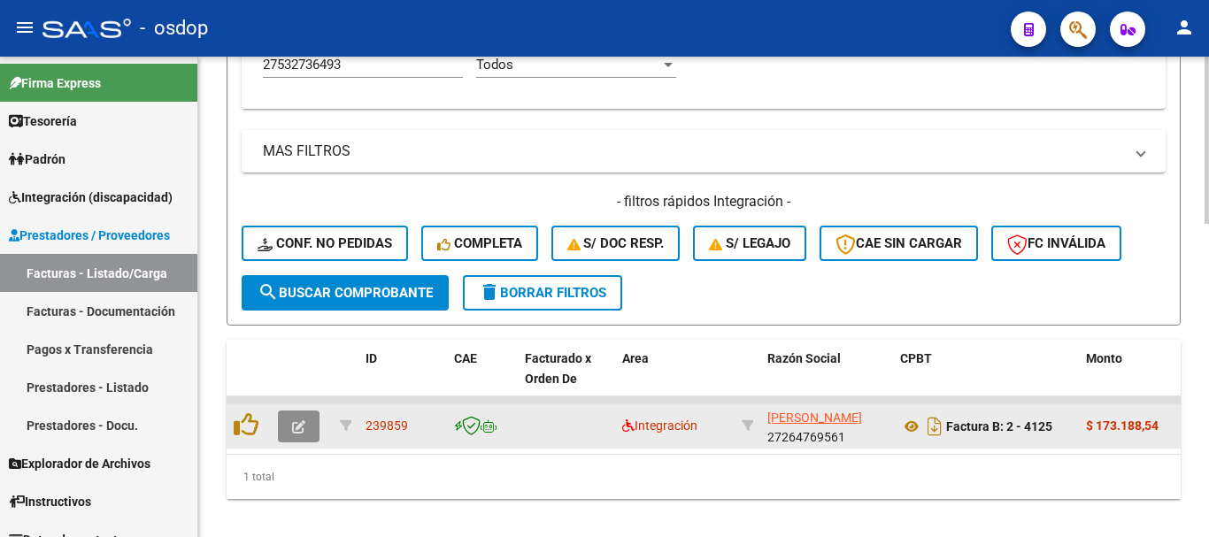
click at [315, 420] on button "button" at bounding box center [299, 427] width 42 height 32
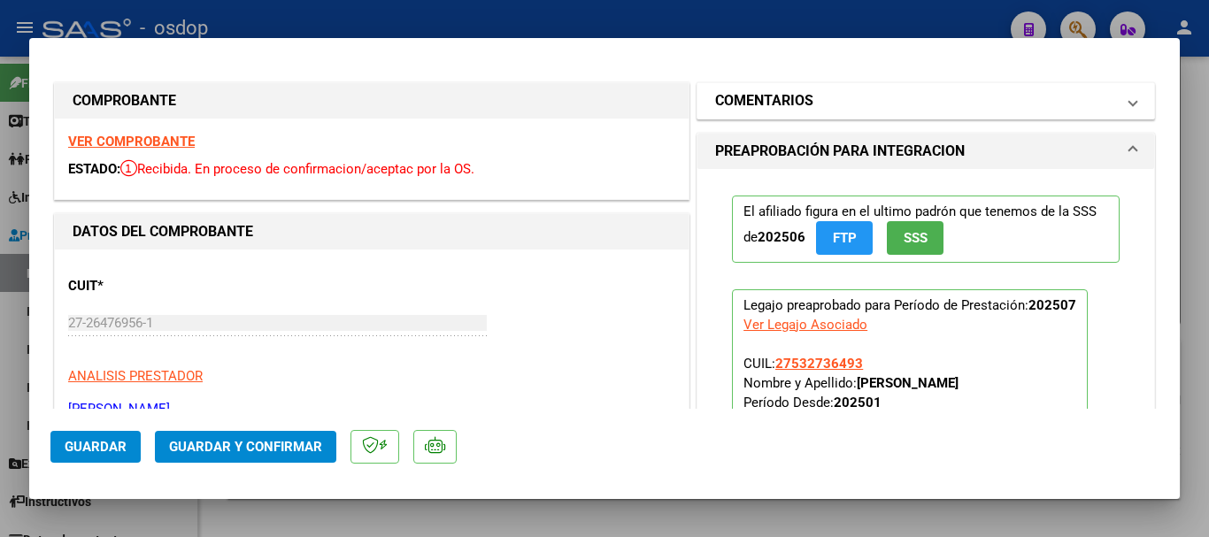
click at [779, 106] on h1 "COMENTARIOS" at bounding box center [764, 100] width 98 height 21
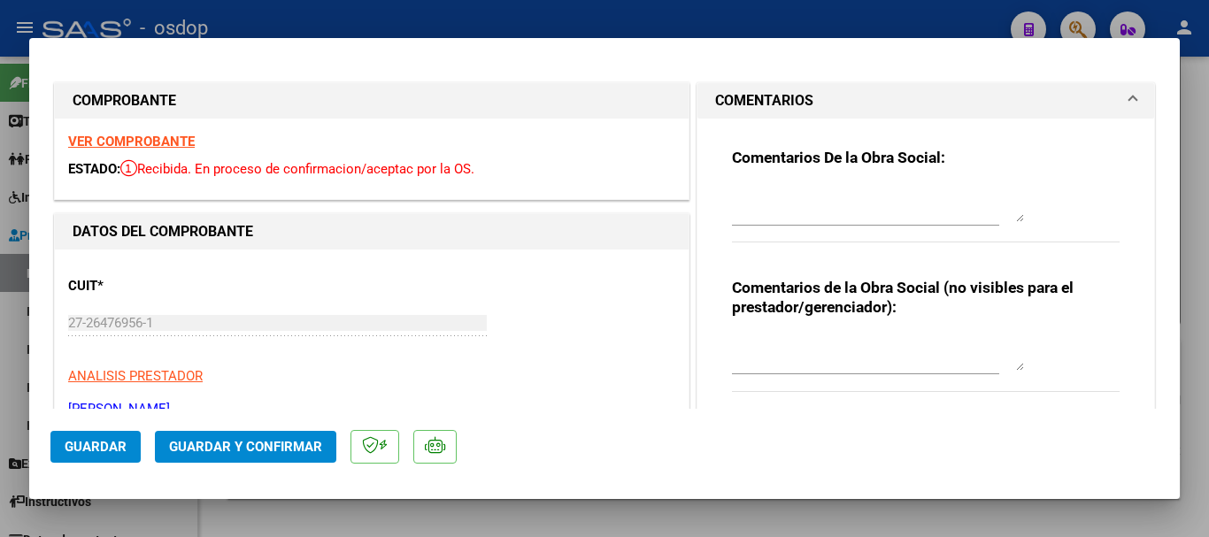
click at [795, 349] on textarea at bounding box center [878, 352] width 292 height 35
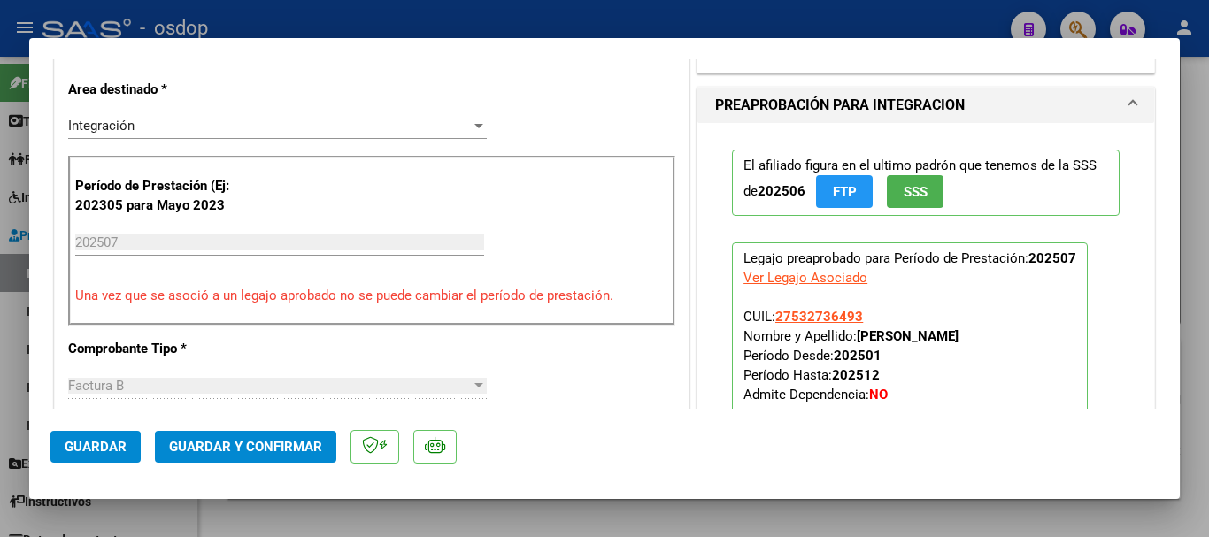
scroll to position [442, 0]
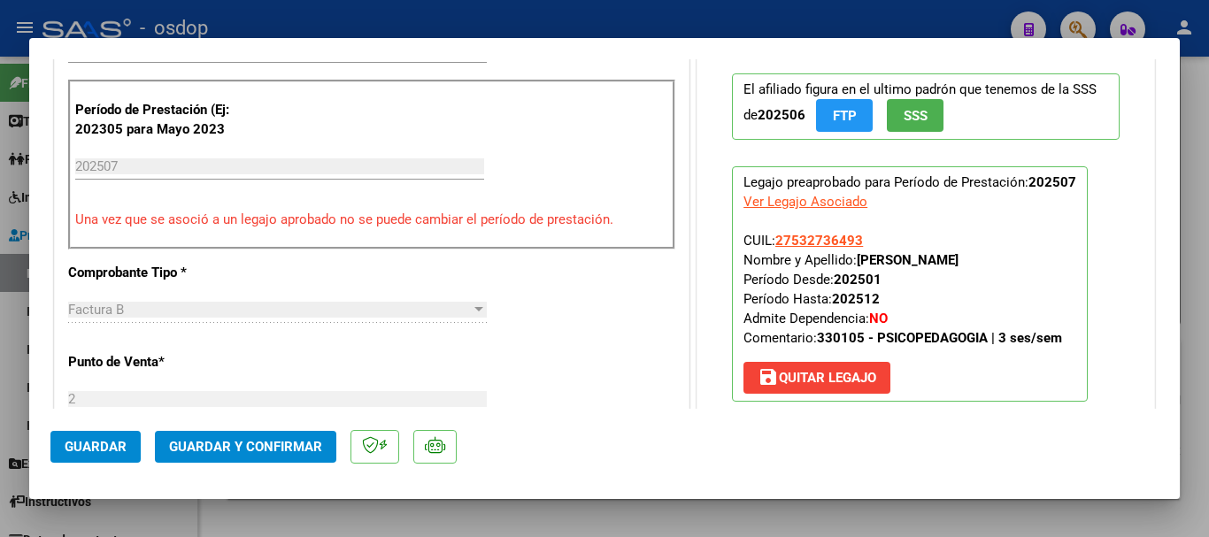
type textarea "No se adjunto planilla de asistencias"
click at [697, 291] on div "El afiliado figura en el ultimo padrón que tenemos de la SSS de 202506 FTP SSS …" at bounding box center [925, 245] width 457 height 396
click at [804, 369] on button "save Quitar Legajo" at bounding box center [816, 378] width 147 height 32
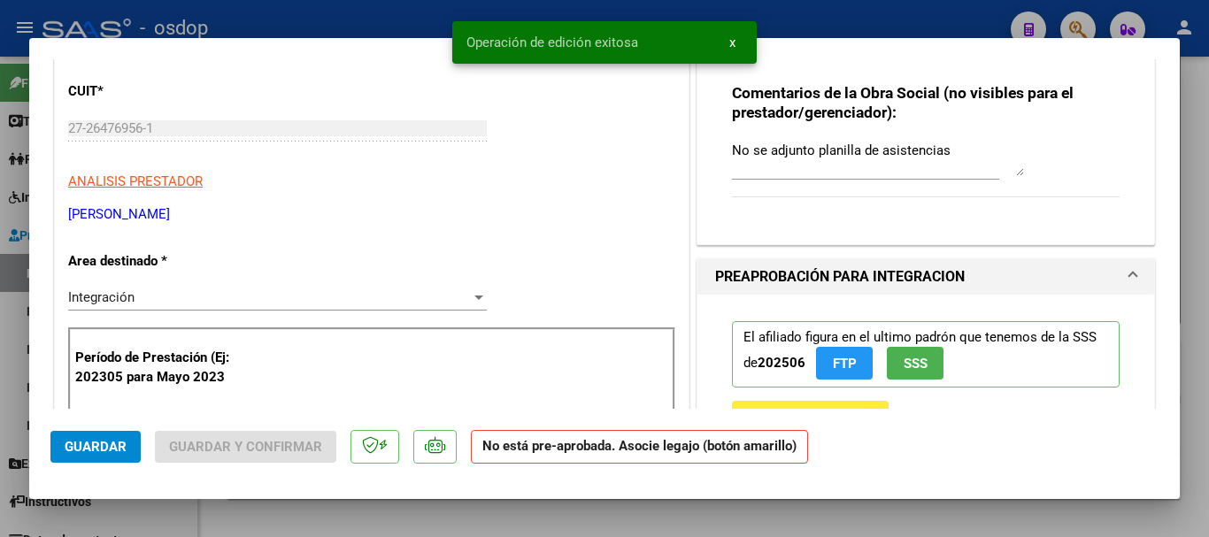
scroll to position [0, 0]
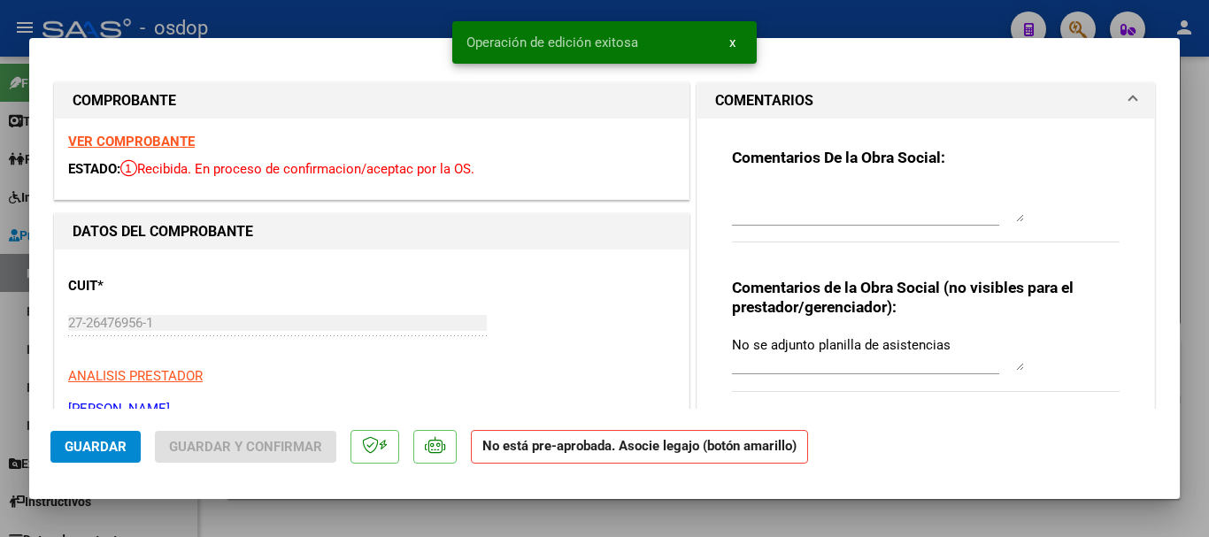
click at [693, 265] on div "COMENTARIOS Comentarios De la Obra Social: Comentarios de la Obra Social (no vi…" at bounding box center [925, 261] width 465 height 358
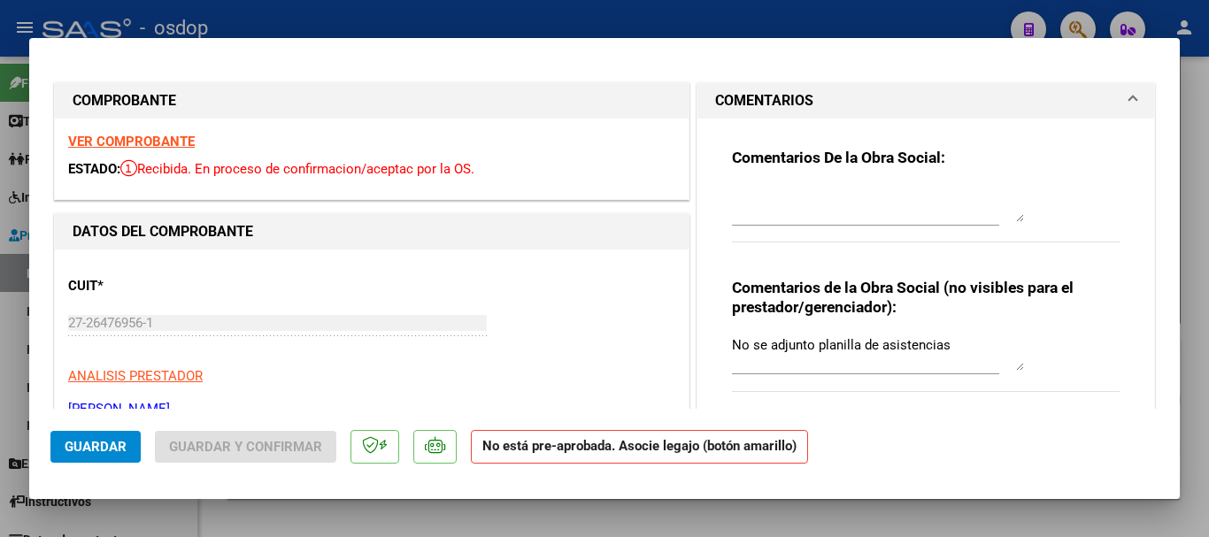
click at [109, 439] on span "Guardar" at bounding box center [96, 447] width 62 height 16
click at [828, 327] on div "Comentarios de la Obra Social (no visibles para el prestador/gerenciador): No s…" at bounding box center [926, 345] width 388 height 134
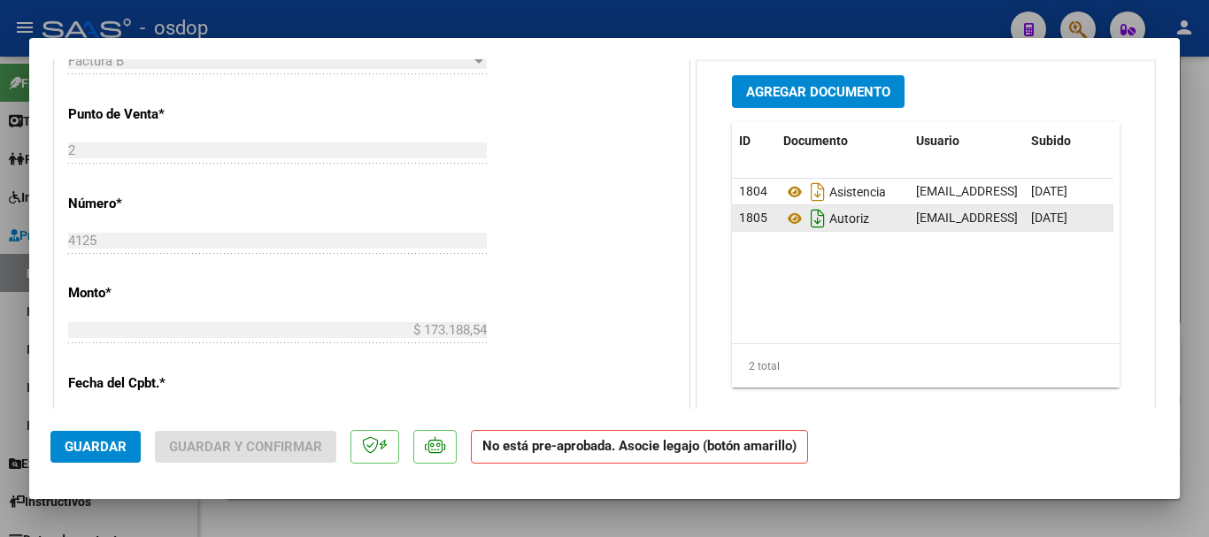
scroll to position [619, 0]
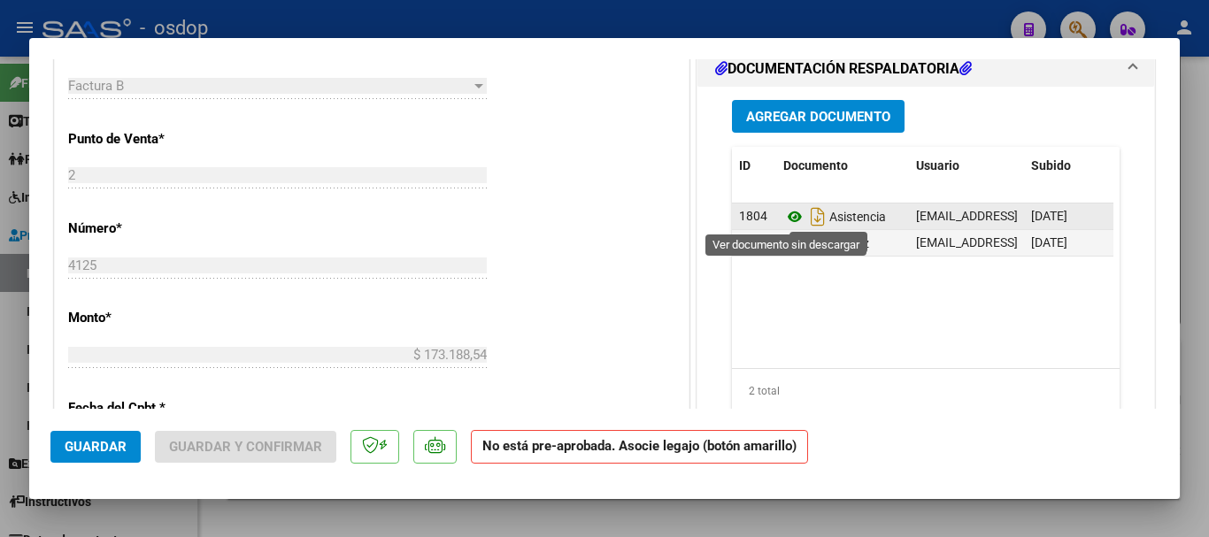
click at [789, 210] on icon at bounding box center [794, 216] width 23 height 21
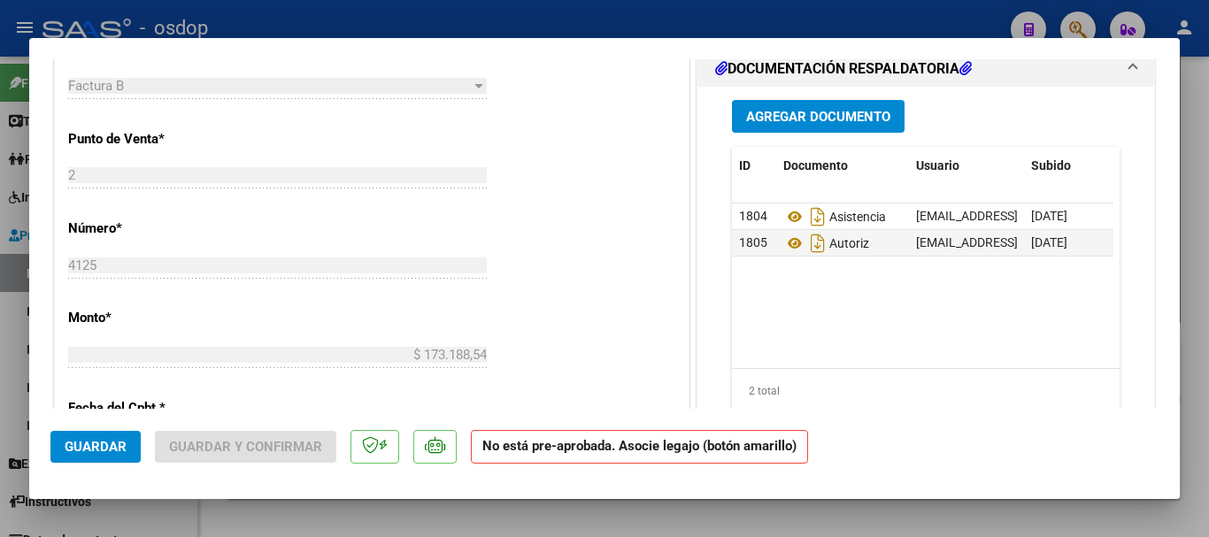
click at [0, 269] on div at bounding box center [604, 268] width 1209 height 537
type input "$ 0,00"
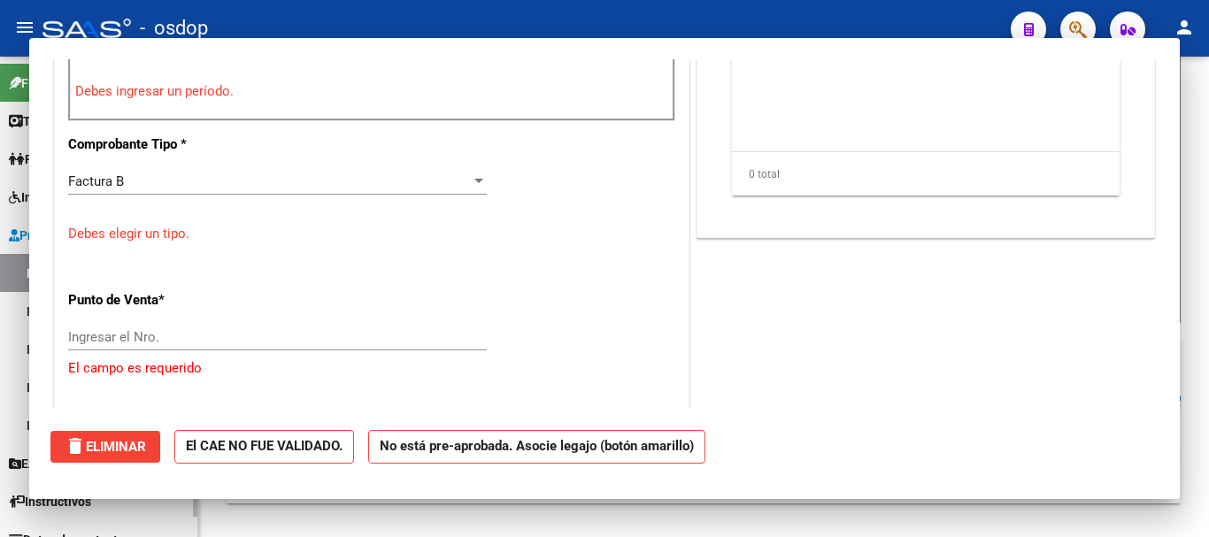
scroll to position [650, 0]
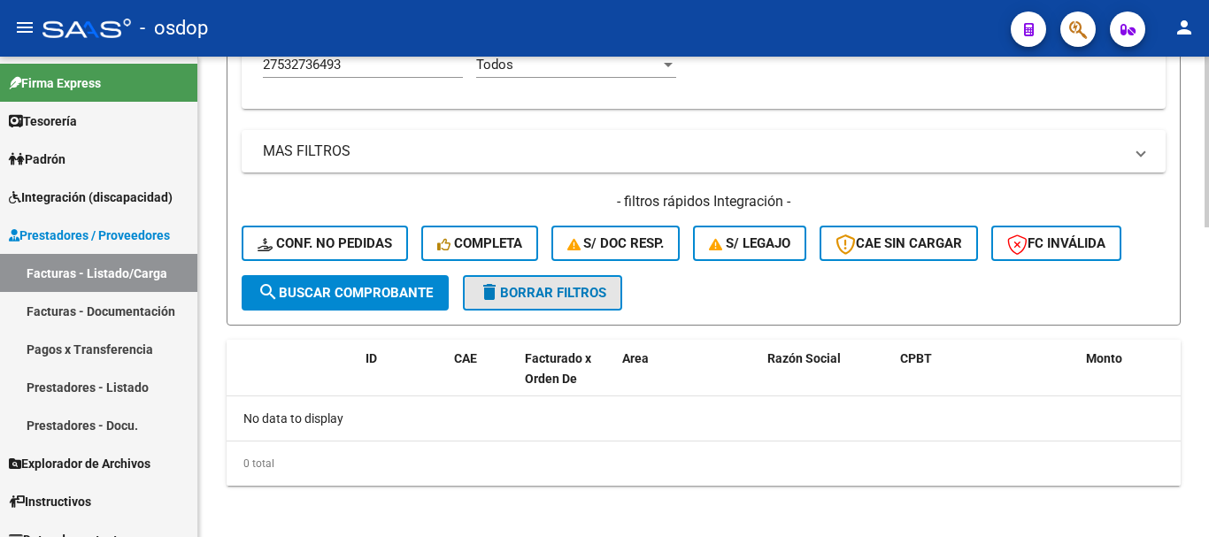
click at [606, 297] on span "delete Borrar Filtros" at bounding box center [542, 293] width 127 height 16
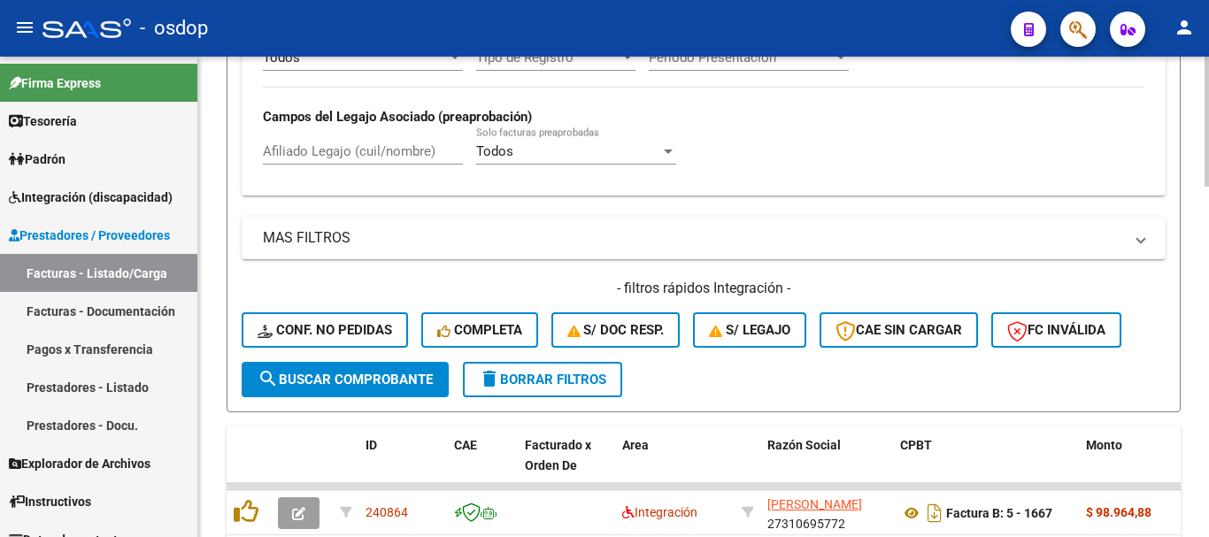
scroll to position [775, 0]
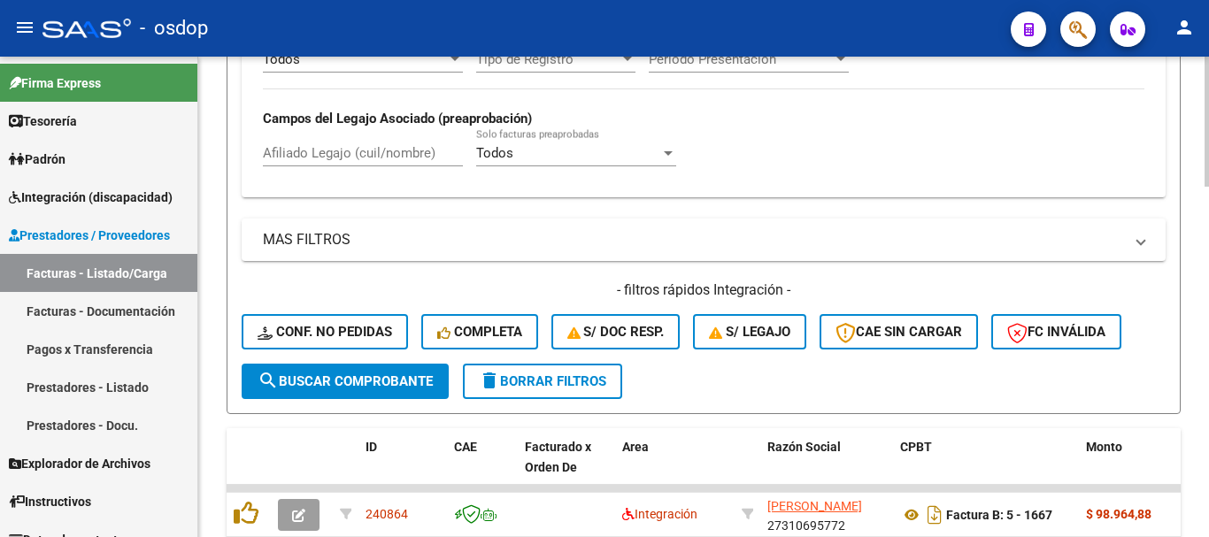
click at [370, 150] on input "Afiliado Legajo (cuil/nombre)" at bounding box center [363, 153] width 200 height 16
paste input "23556520119"
type input "23556520119"
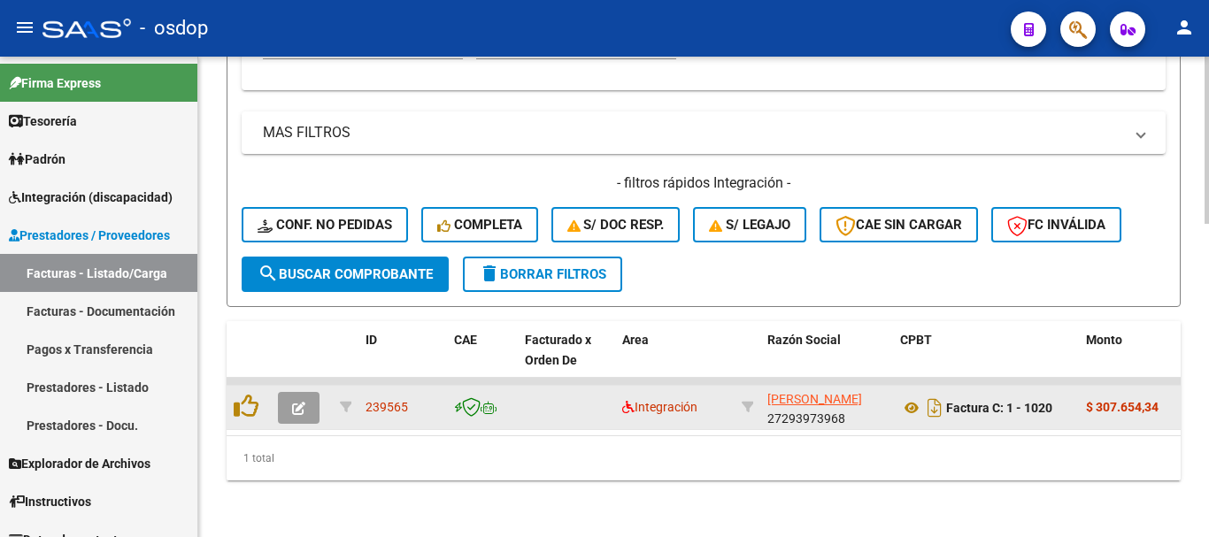
scroll to position [896, 0]
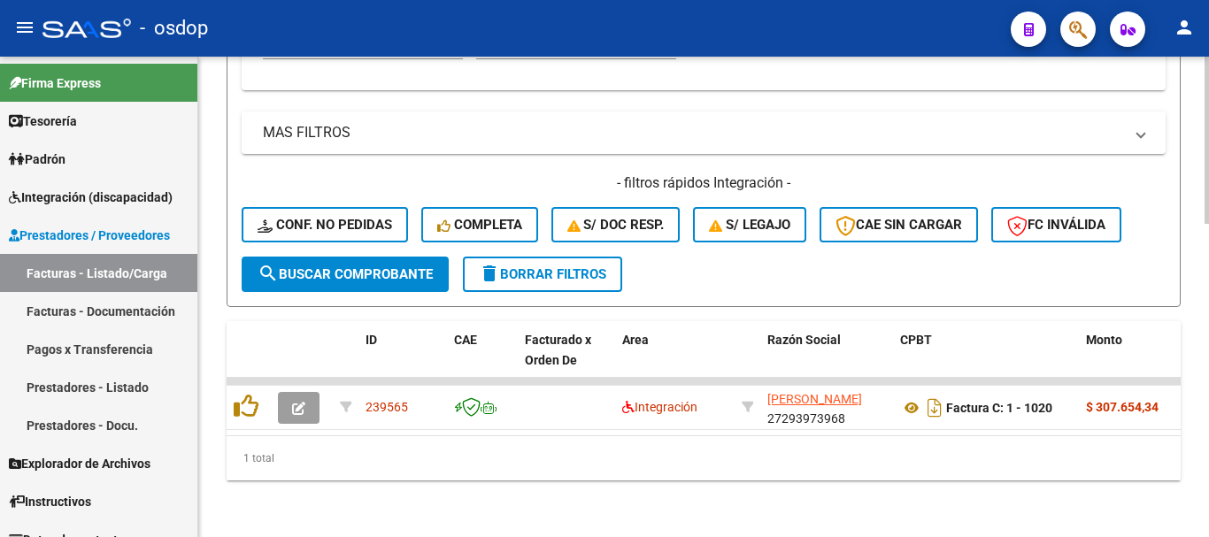
drag, startPoint x: 372, startPoint y: 509, endPoint x: 371, endPoint y: 488, distance: 21.3
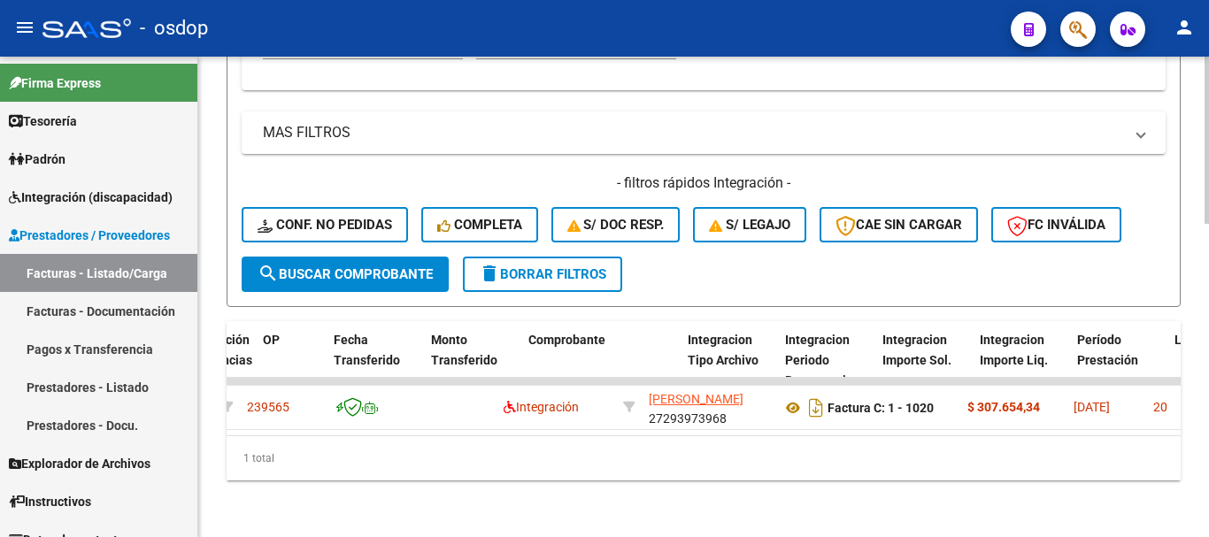
scroll to position [0, 1704]
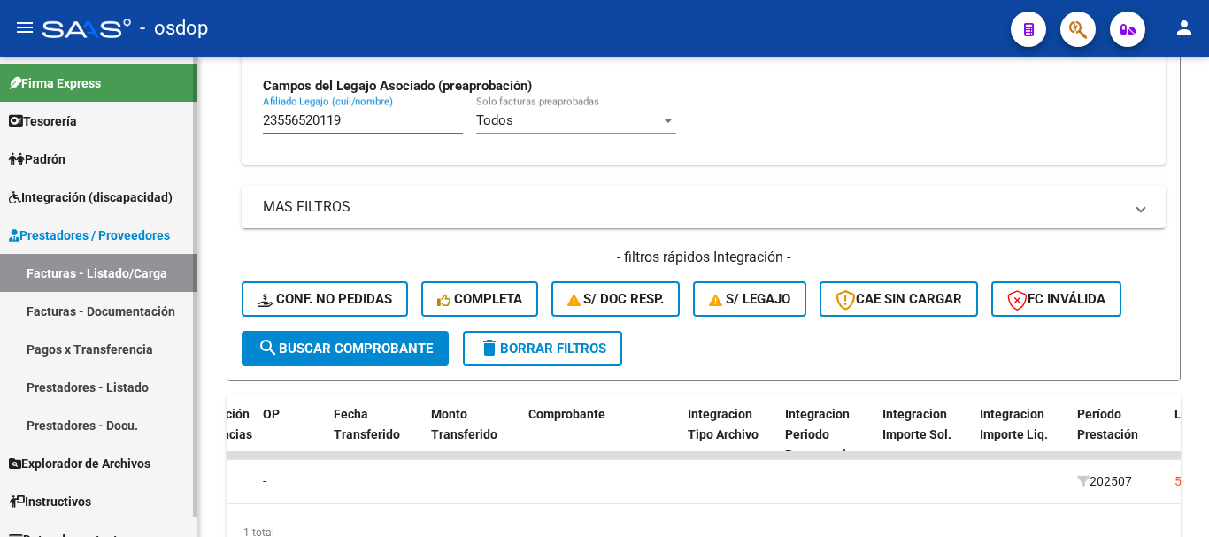
drag, startPoint x: 377, startPoint y: 112, endPoint x: 134, endPoint y: 64, distance: 248.2
click at [124, 58] on mat-sidenav-container "Firma Express Tesorería Extractos Procesados (csv) Extractos Originales (pdf) P…" at bounding box center [604, 297] width 1209 height 481
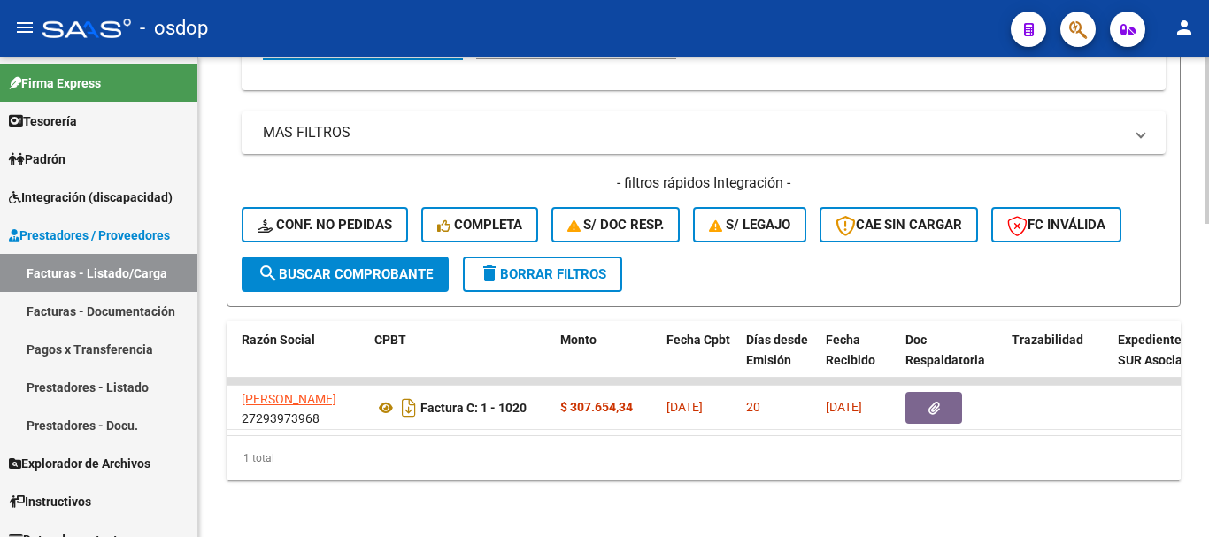
scroll to position [0, 521]
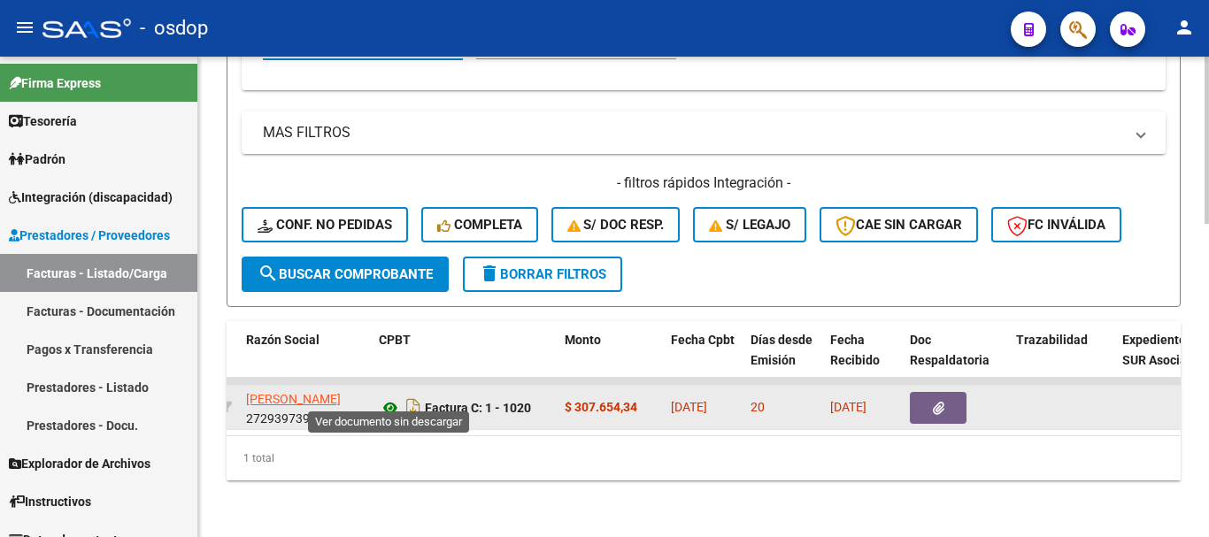
click at [391, 397] on icon at bounding box center [390, 407] width 23 height 21
click at [958, 402] on button "button" at bounding box center [938, 408] width 57 height 32
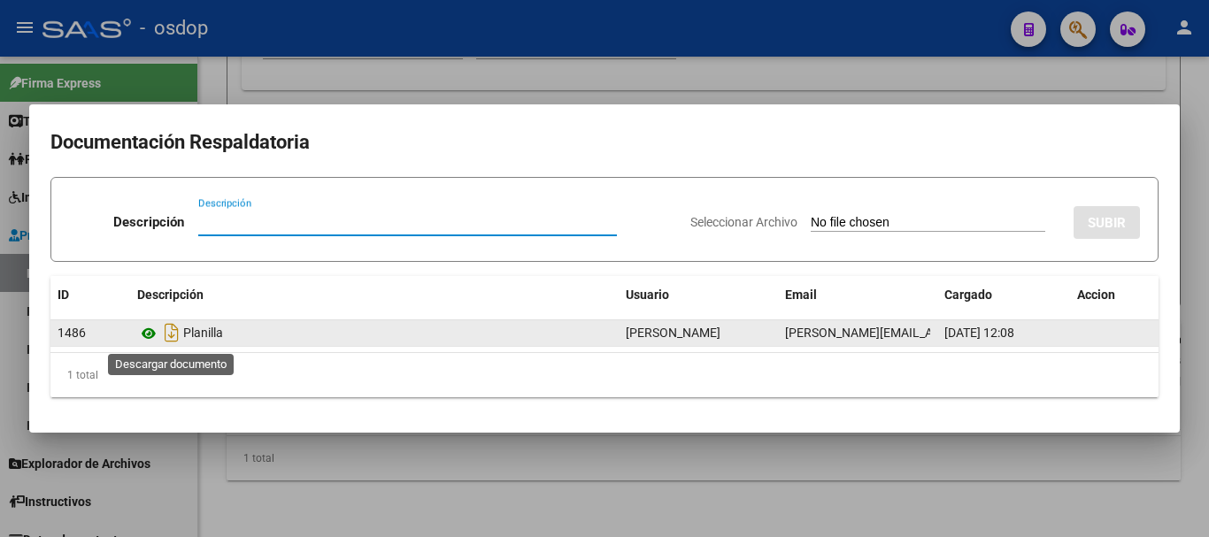
click at [154, 336] on icon at bounding box center [148, 333] width 23 height 21
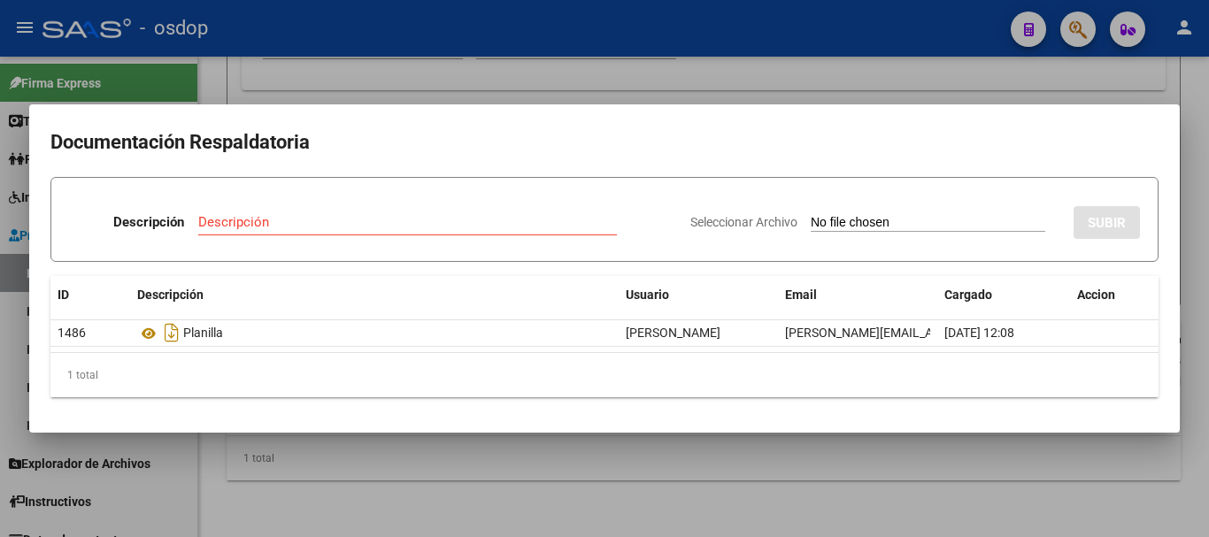
click at [286, 61] on div at bounding box center [604, 268] width 1209 height 537
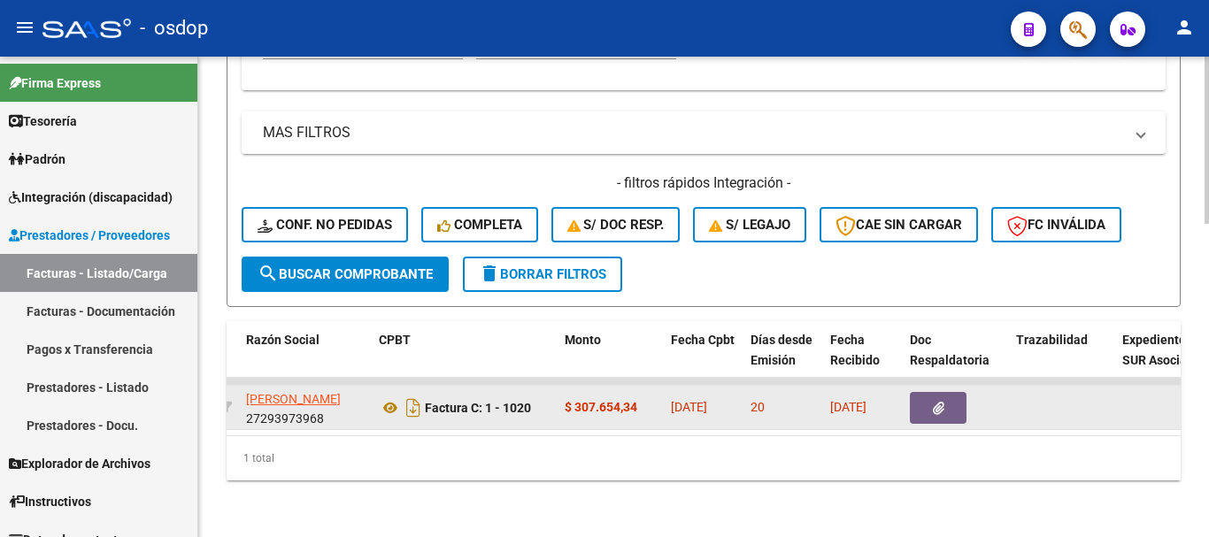
click at [389, 410] on datatable-body-cell "Factura C: 1 - 1020" at bounding box center [465, 407] width 186 height 43
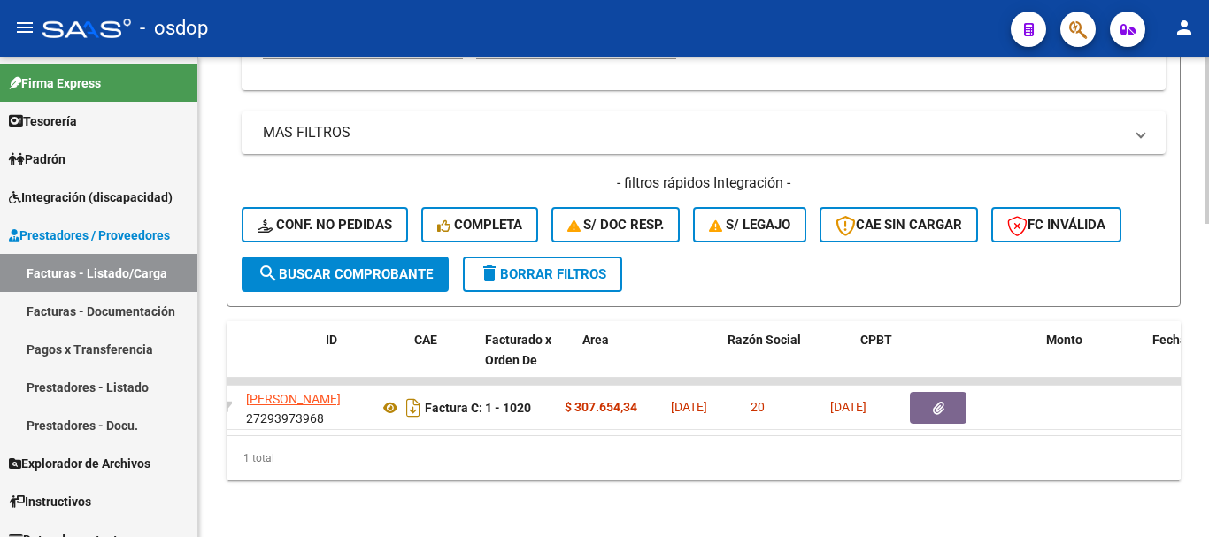
scroll to position [0, 0]
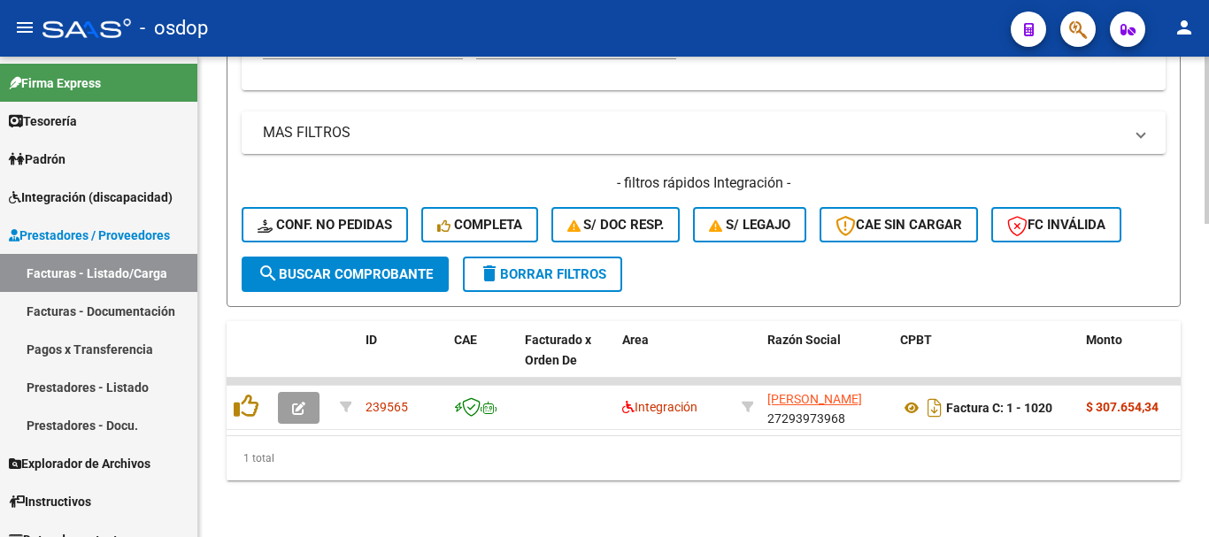
click at [327, 455] on div "1 total" at bounding box center [704, 458] width 954 height 44
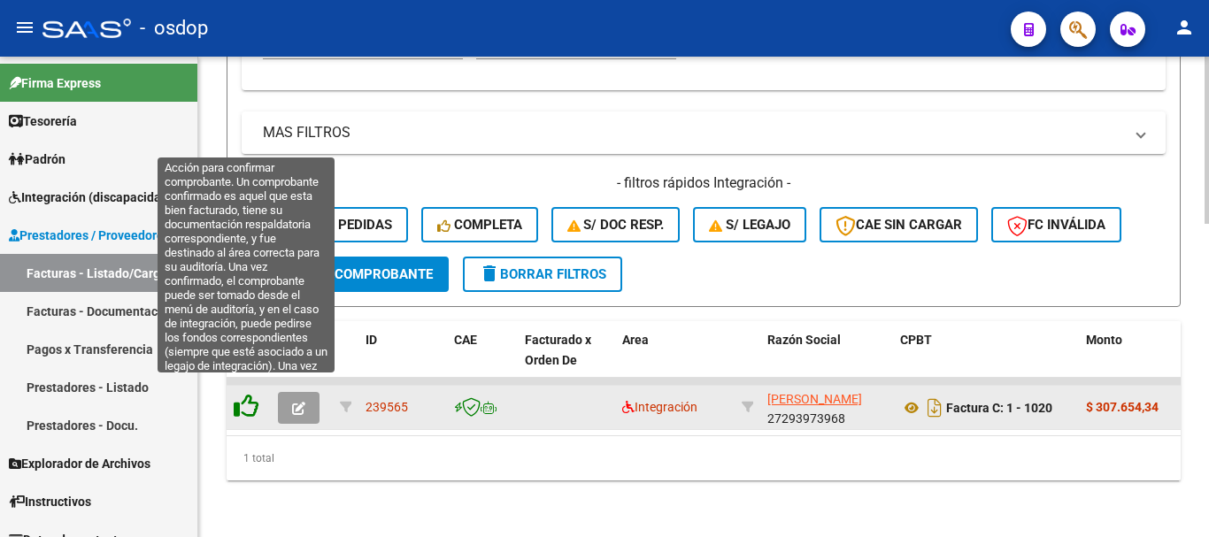
click at [245, 396] on icon at bounding box center [246, 406] width 25 height 25
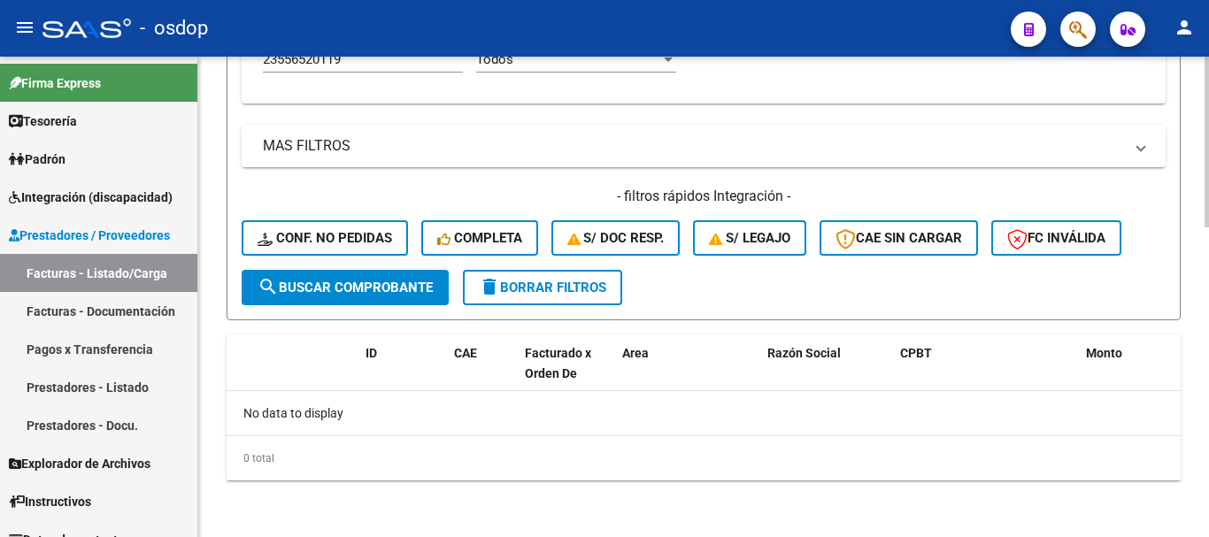
scroll to position [781, 0]
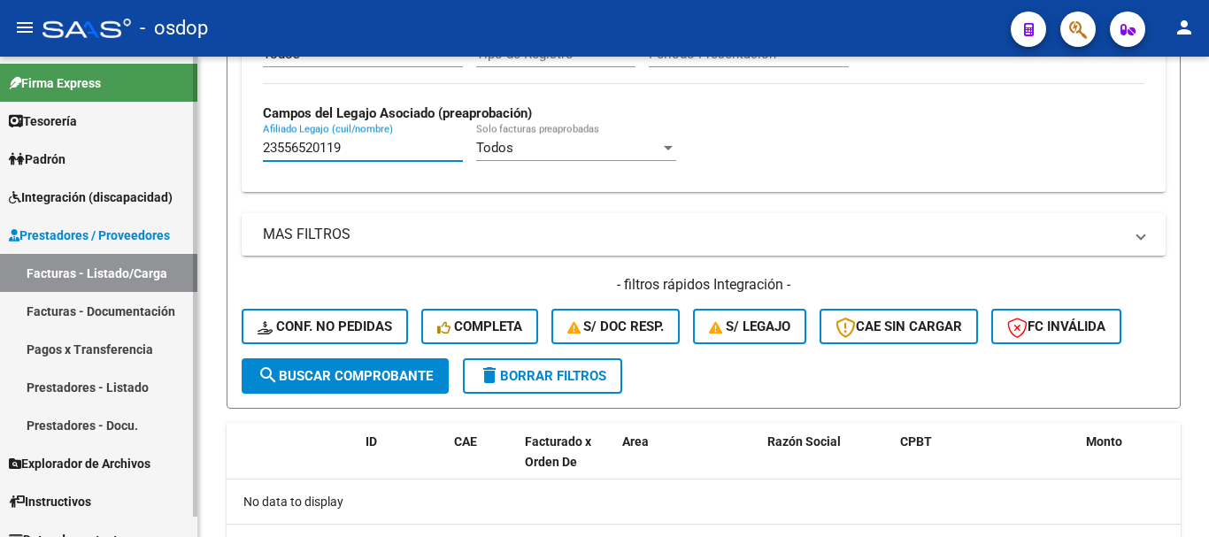
drag, startPoint x: 368, startPoint y: 147, endPoint x: 18, endPoint y: 119, distance: 351.5
click at [18, 119] on mat-sidenav-container "Firma Express Tesorería Extractos Procesados (csv) Extractos Originales (pdf) P…" at bounding box center [604, 297] width 1209 height 481
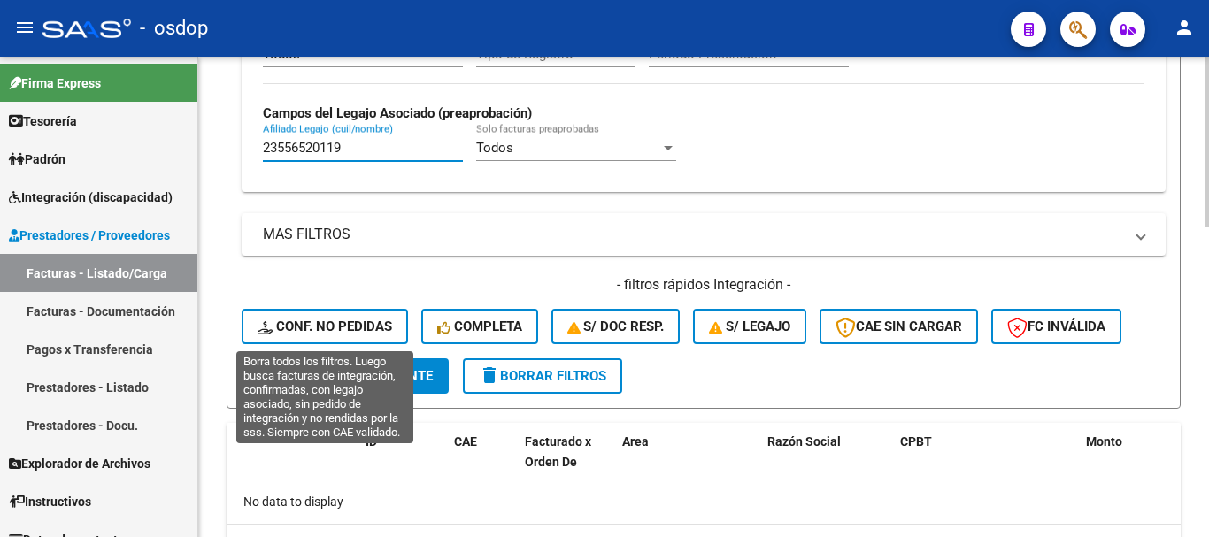
click at [310, 313] on button "Conf. no pedidas" at bounding box center [325, 326] width 166 height 35
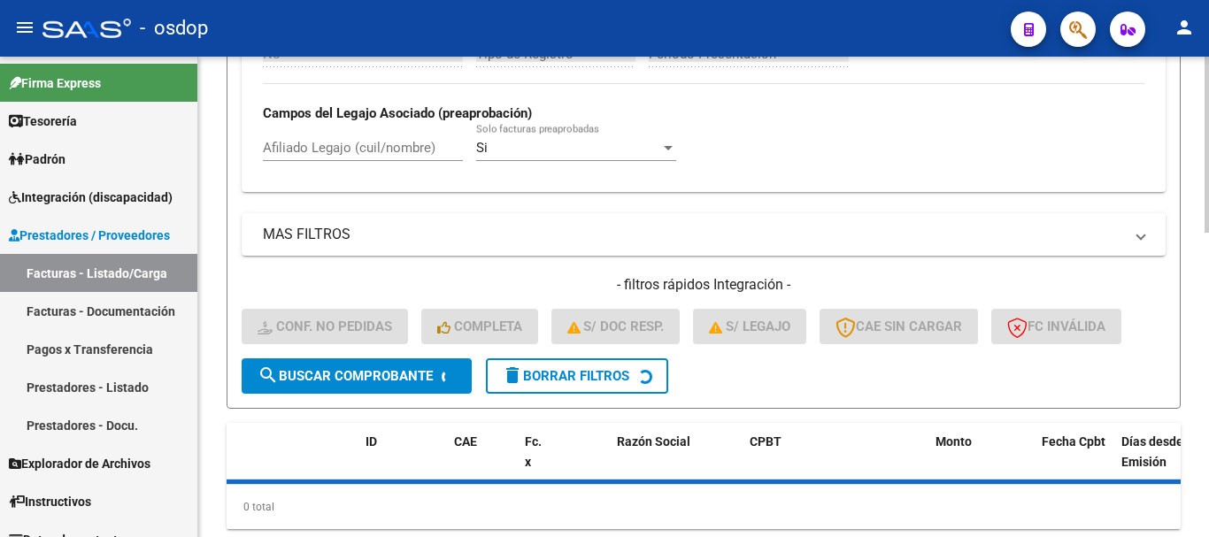
click at [355, 137] on div "Afiliado Legajo (cuil/nombre)" at bounding box center [363, 142] width 200 height 38
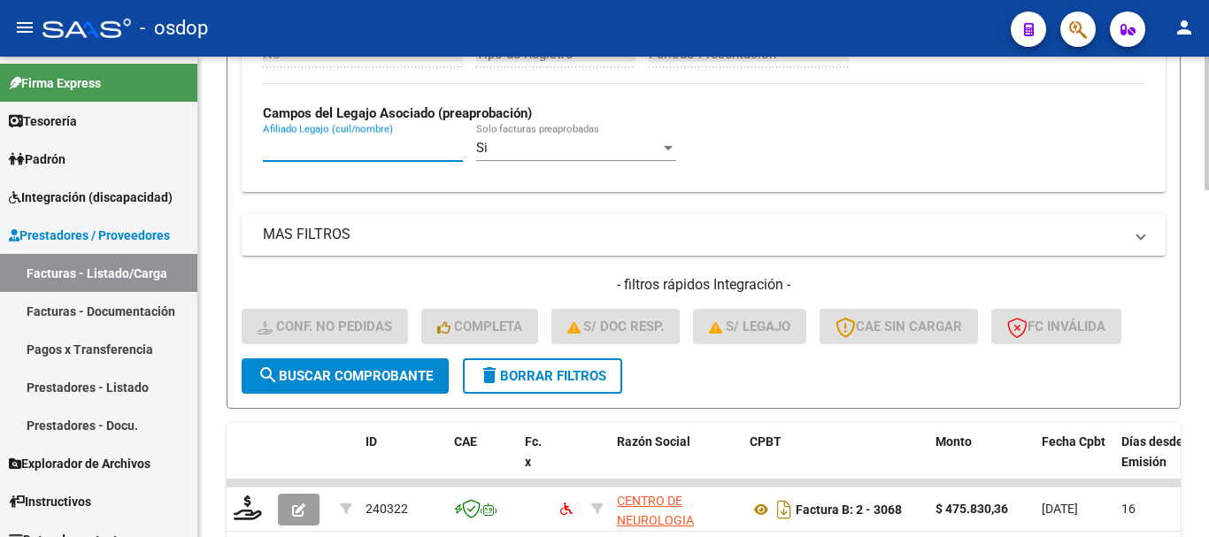
paste input "23556520119"
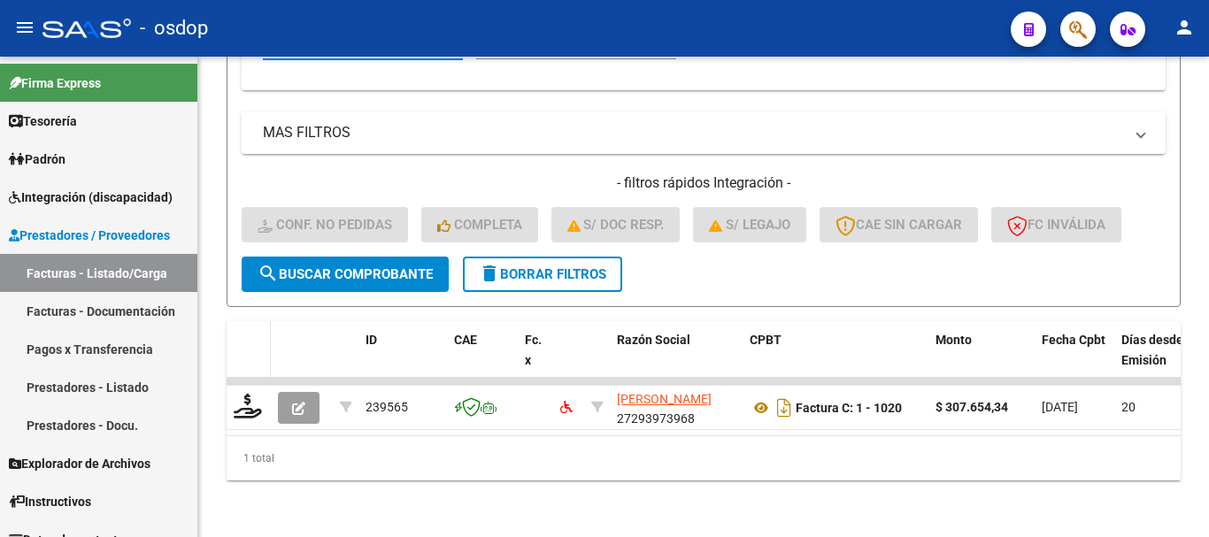
scroll to position [896, 0]
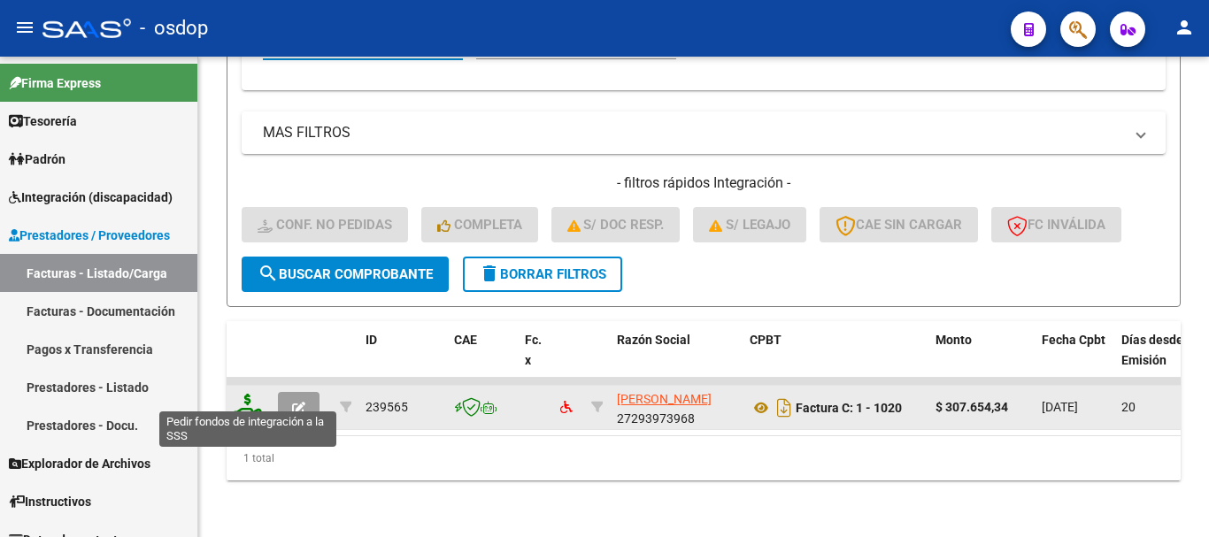
type input "23556520119"
click at [257, 397] on icon at bounding box center [248, 406] width 28 height 25
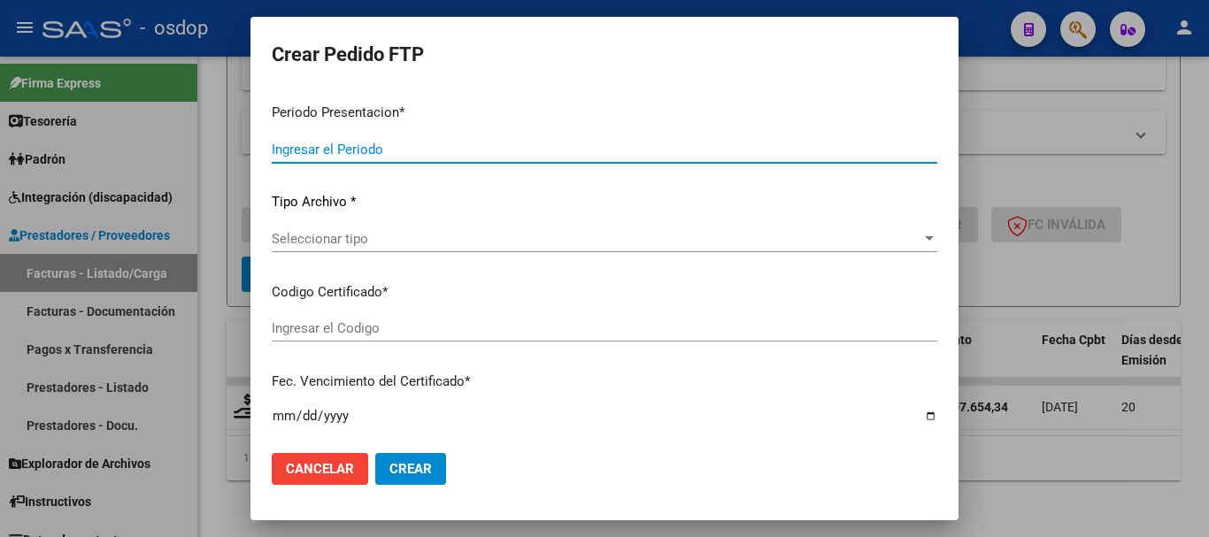
type input "202507"
type input "$ 307.654,34"
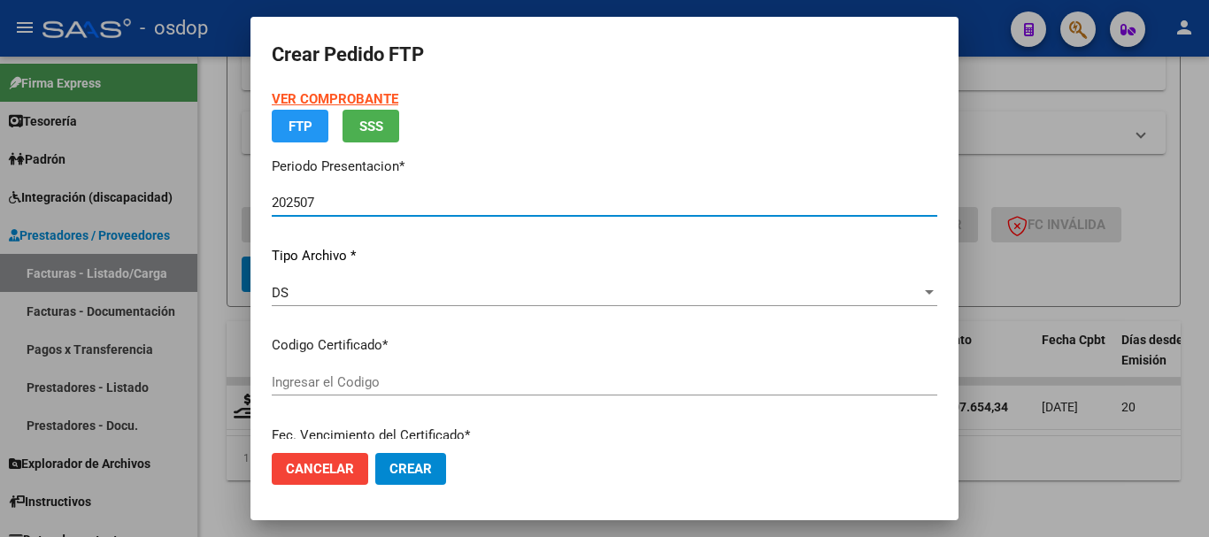
type input "4008830349"
type input "2026-08-18"
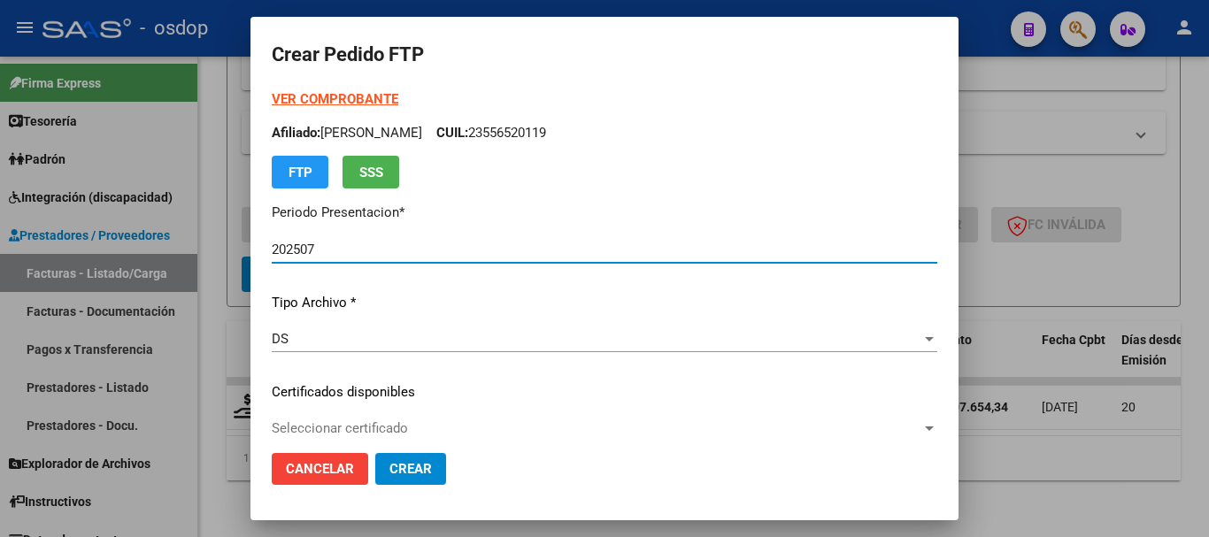
click at [385, 386] on p "Certificados disponibles" at bounding box center [604, 392] width 665 height 20
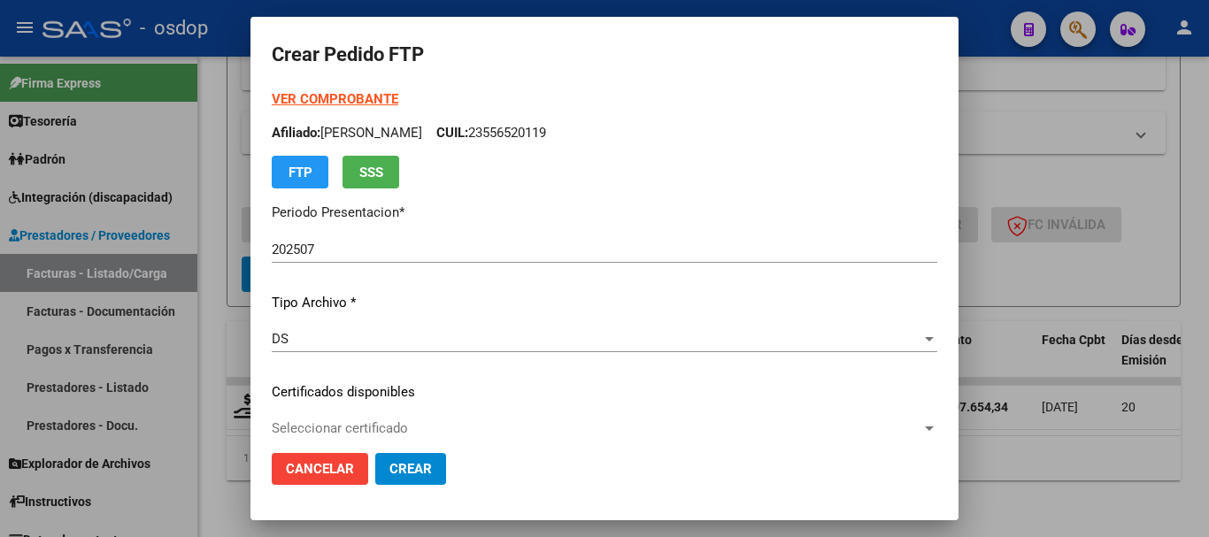
click at [395, 419] on div "Seleccionar certificado Seleccionar certificado" at bounding box center [604, 428] width 665 height 27
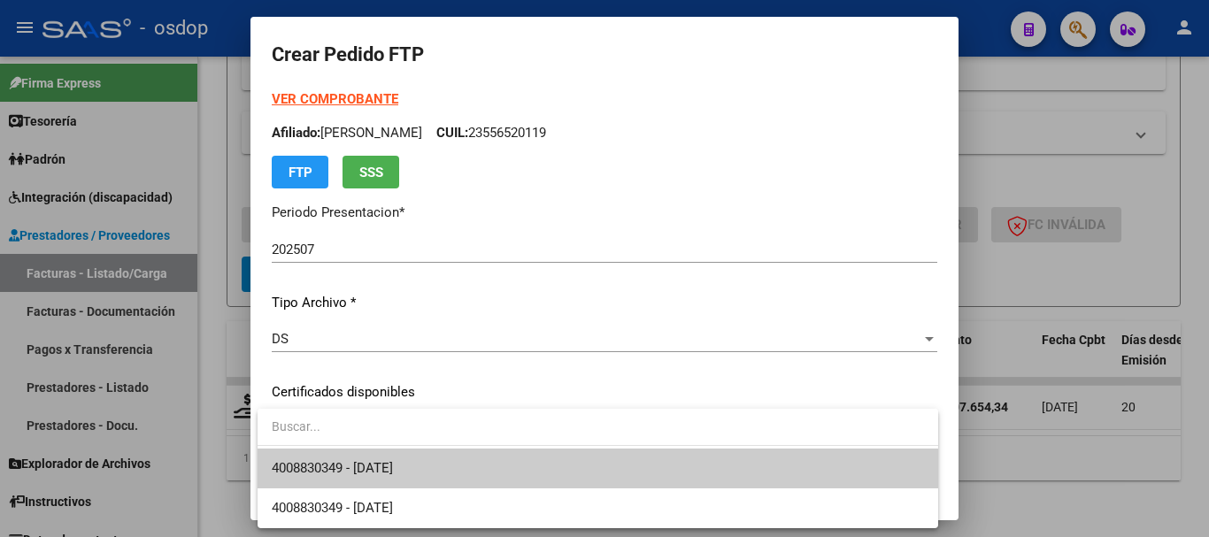
click at [404, 454] on span "4008830349 - 2026-08-18" at bounding box center [598, 469] width 652 height 40
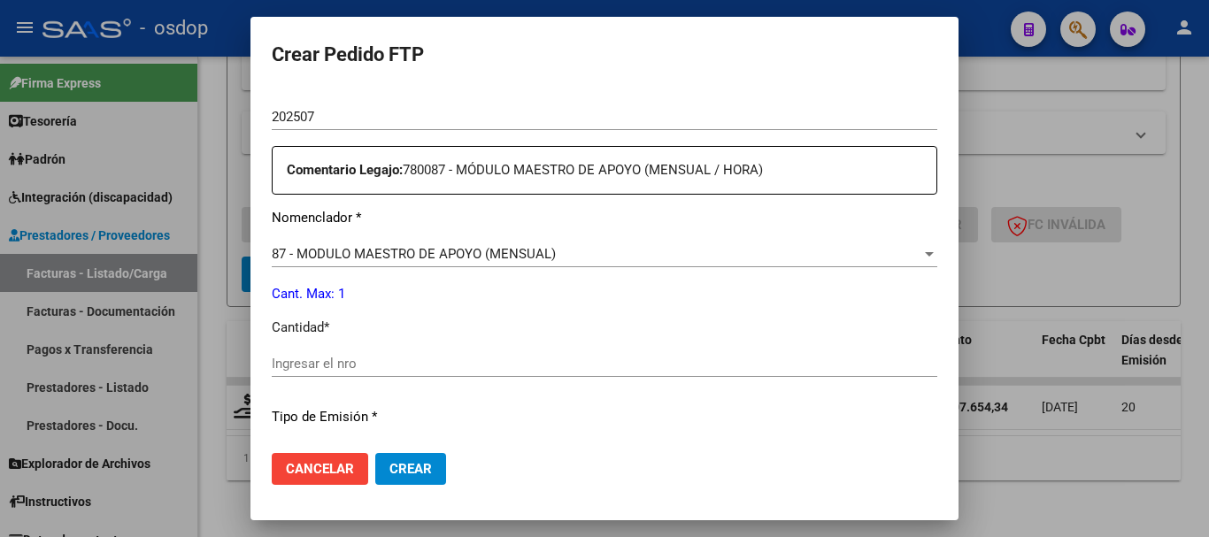
scroll to position [619, 0]
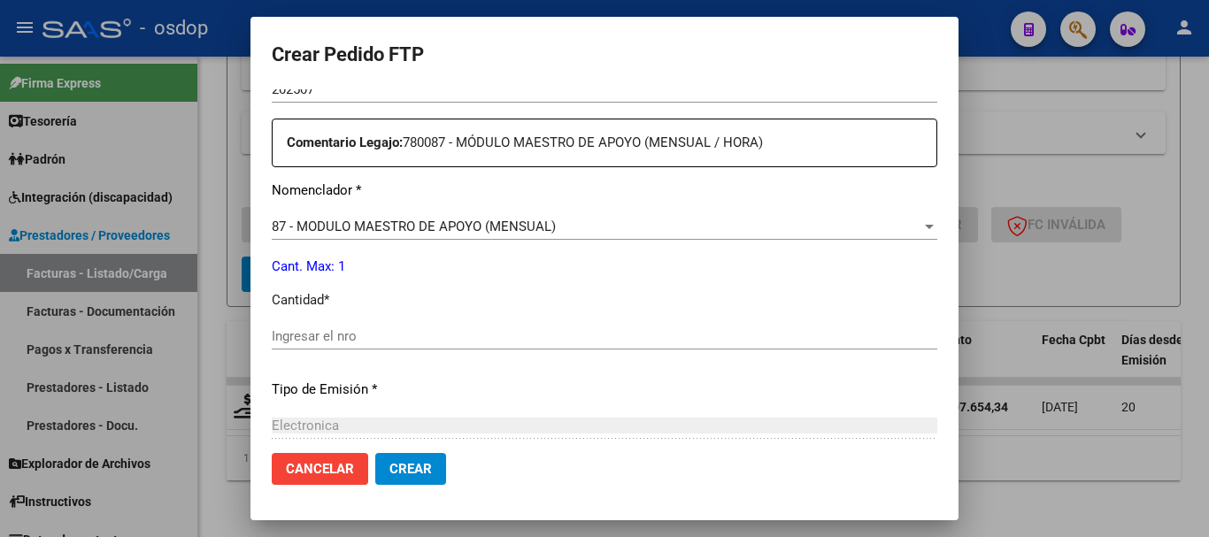
click at [385, 337] on input "Ingresar el nro" at bounding box center [604, 336] width 665 height 16
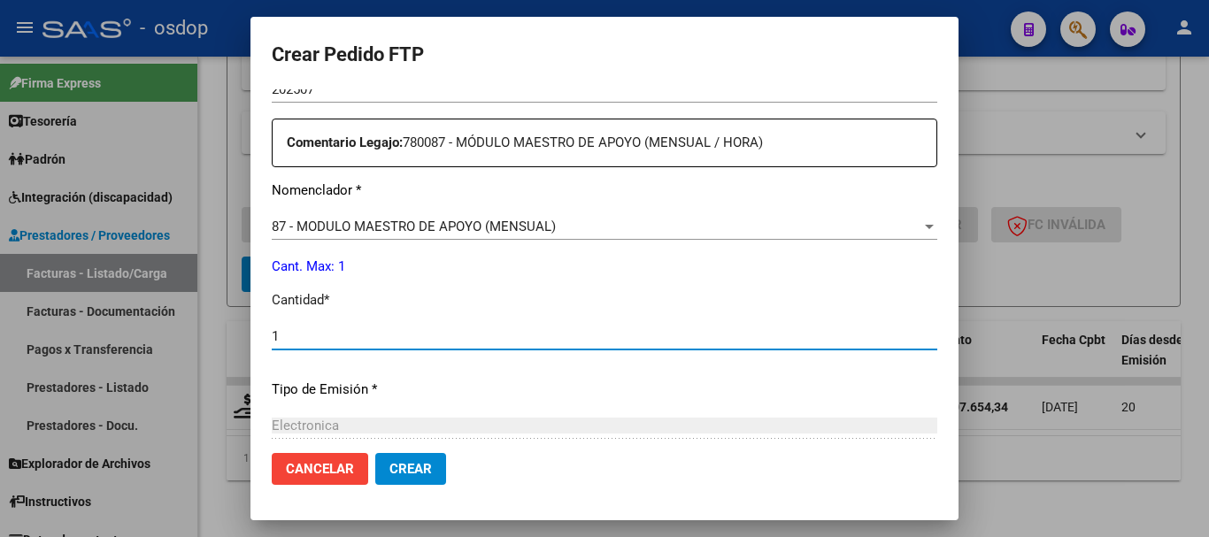
type input "1"
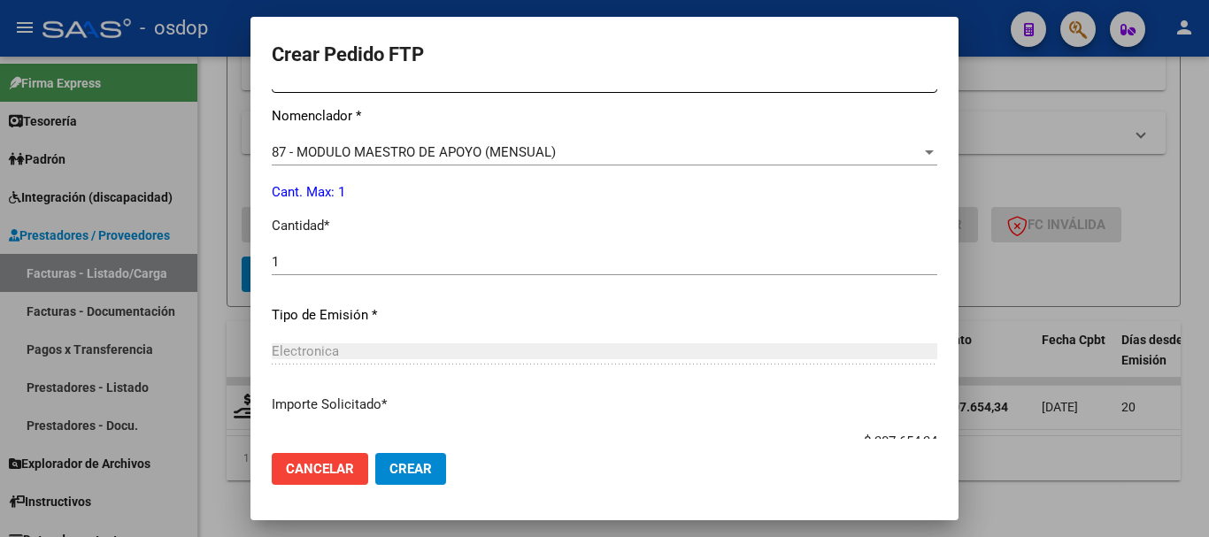
scroll to position [815, 0]
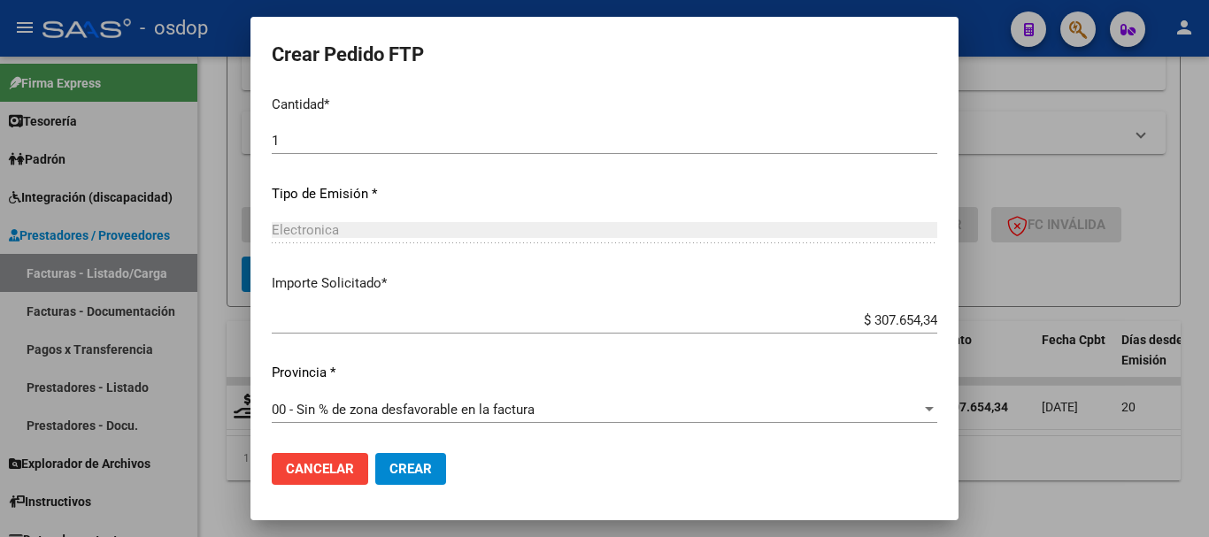
drag, startPoint x: 397, startPoint y: 439, endPoint x: 411, endPoint y: 463, distance: 27.8
click at [399, 439] on mat-dialog-actions "Cancelar Crear" at bounding box center [604, 469] width 665 height 60
click at [411, 463] on span "Crear" at bounding box center [410, 469] width 42 height 16
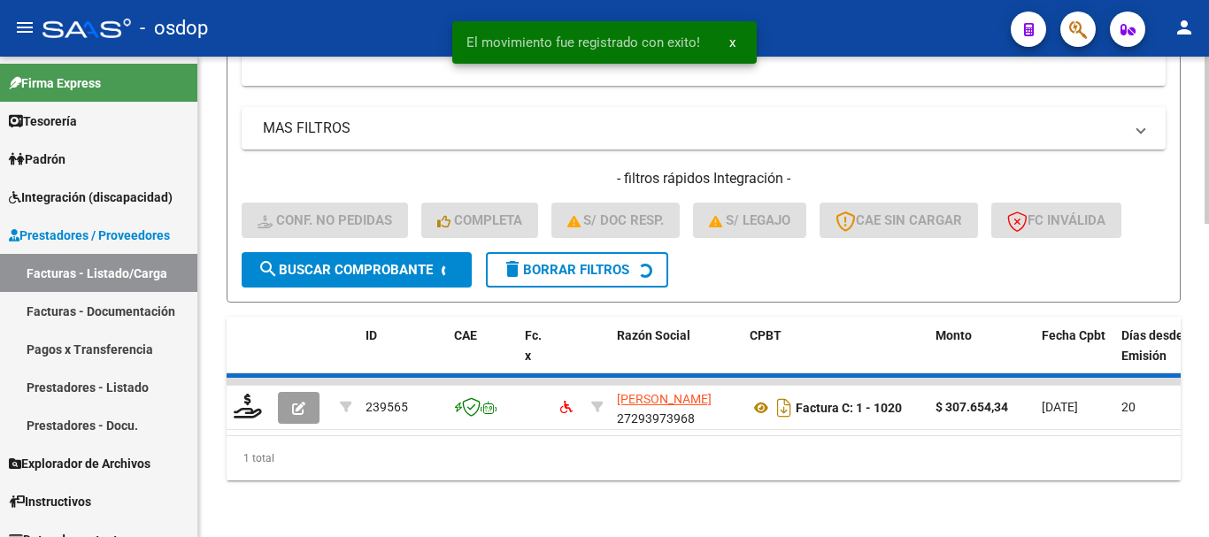
scroll to position [869, 0]
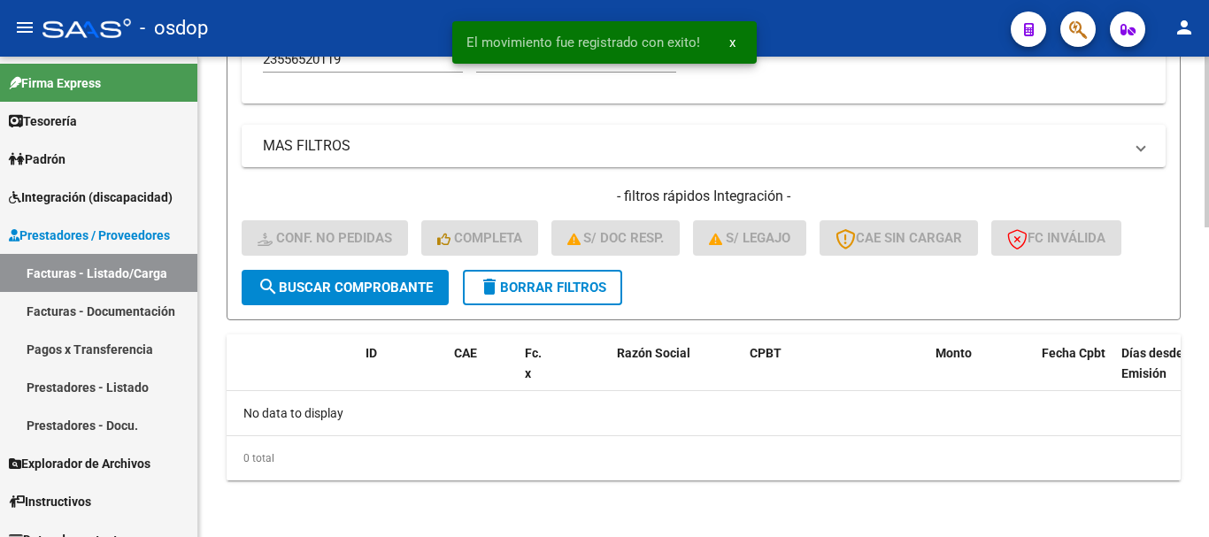
click at [617, 287] on button "delete Borrar Filtros" at bounding box center [542, 287] width 159 height 35
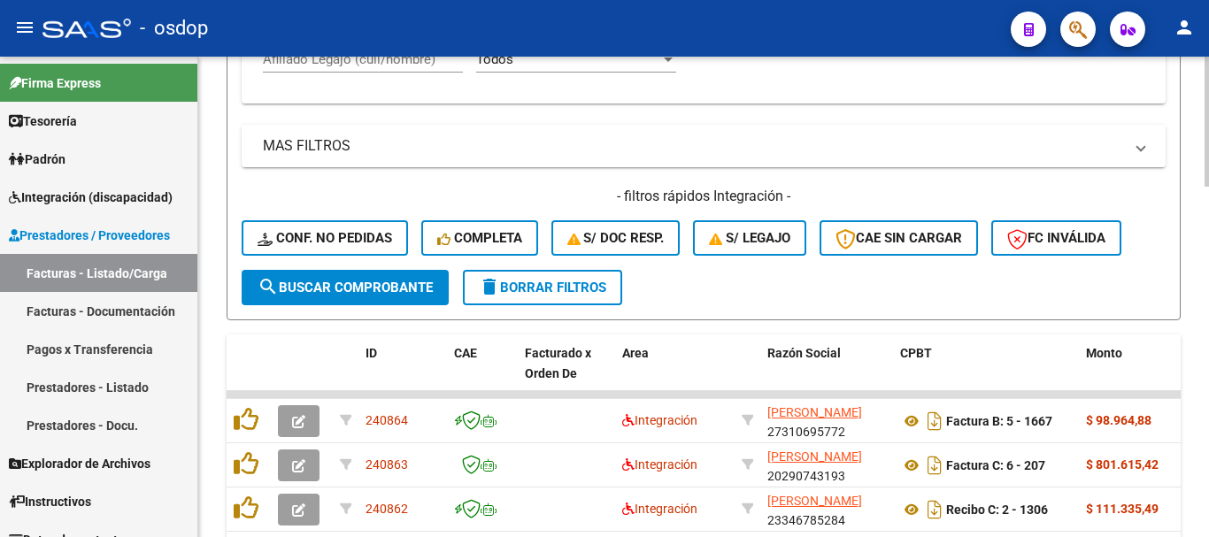
scroll to position [781, 0]
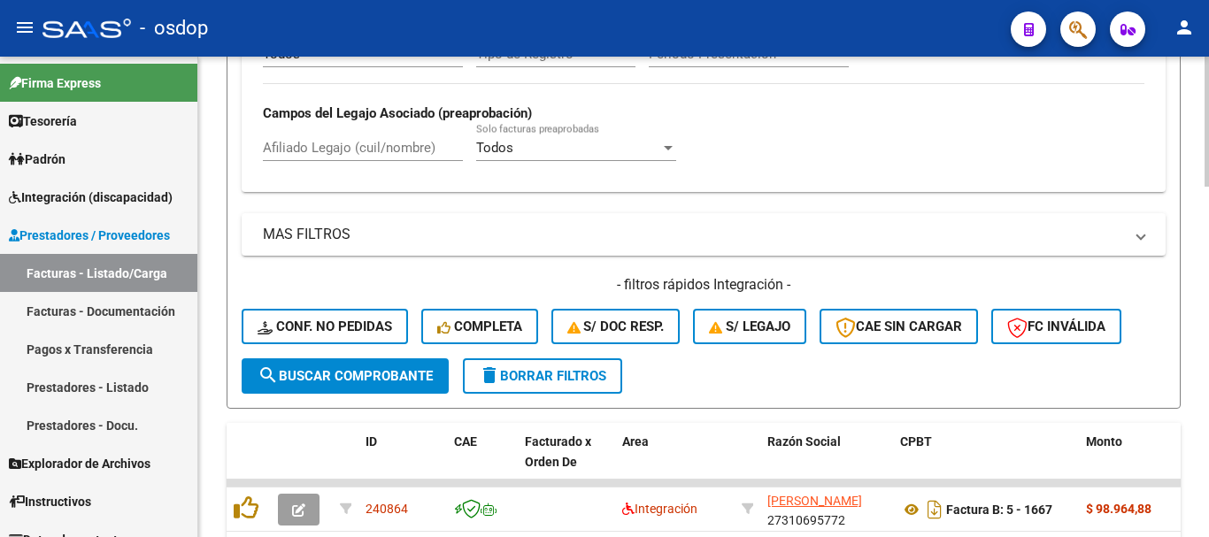
click at [354, 143] on input "Afiliado Legajo (cuil/nombre)" at bounding box center [363, 148] width 200 height 16
paste input "27553629123"
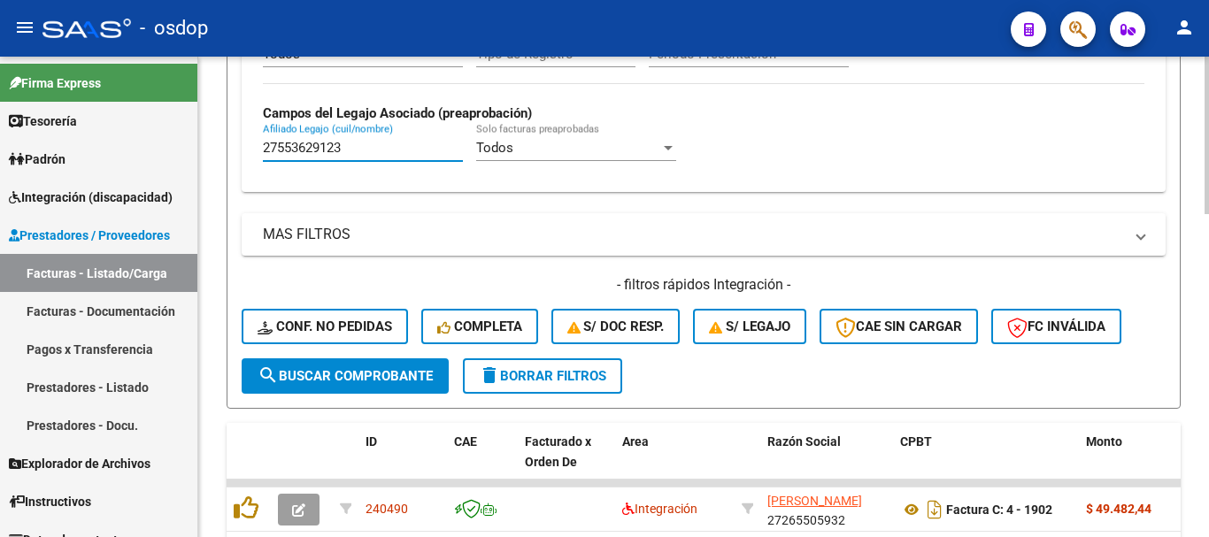
type input "27553629123"
click at [225, 190] on div "Video tutorial PRESTADORES -> Listado de CPBTs Emitidos por Prestadores / Prove…" at bounding box center [703, 1] width 1011 height 1451
click at [206, 222] on div "Video tutorial PRESTADORES -> Listado de CPBTs Emitidos por Prestadores / Prove…" at bounding box center [703, 1] width 1011 height 1451
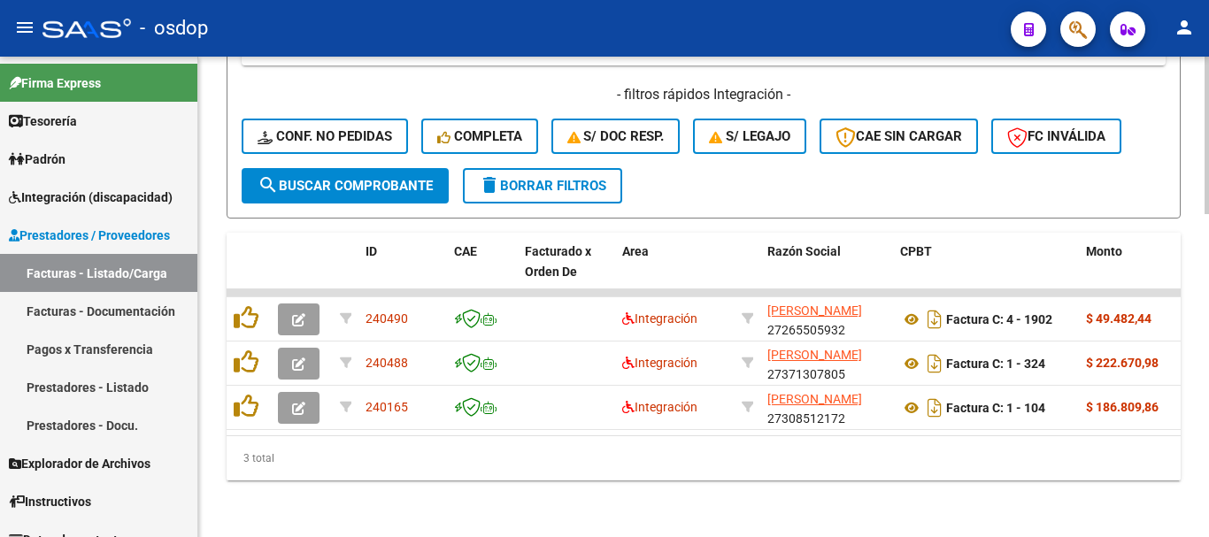
scroll to position [985, 0]
drag, startPoint x: 457, startPoint y: 441, endPoint x: 412, endPoint y: 431, distance: 45.3
click at [448, 439] on div "3 total" at bounding box center [704, 458] width 954 height 44
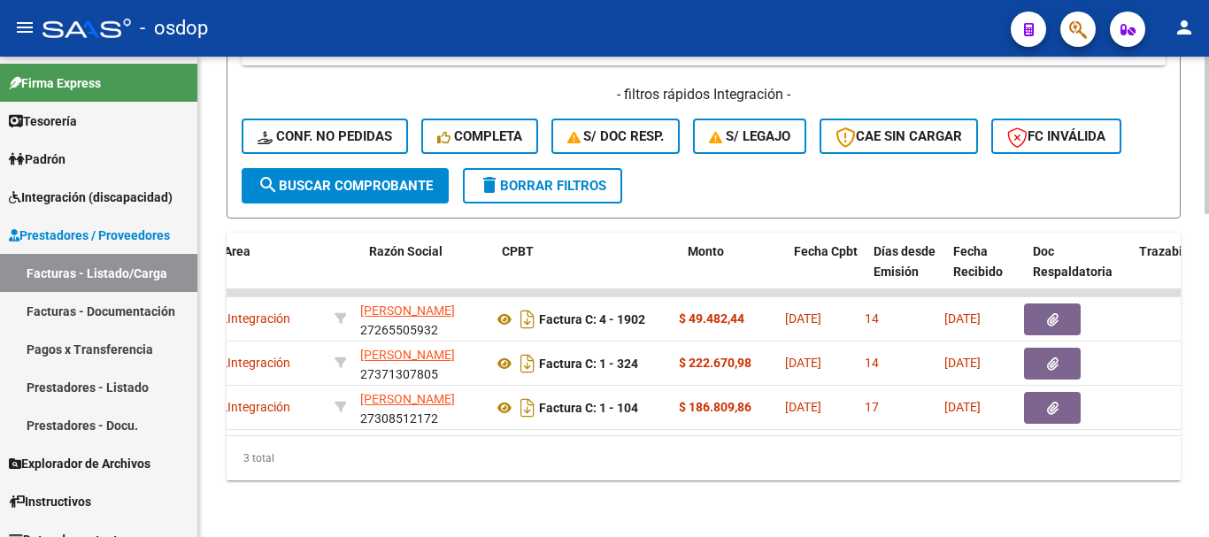
scroll to position [0, 425]
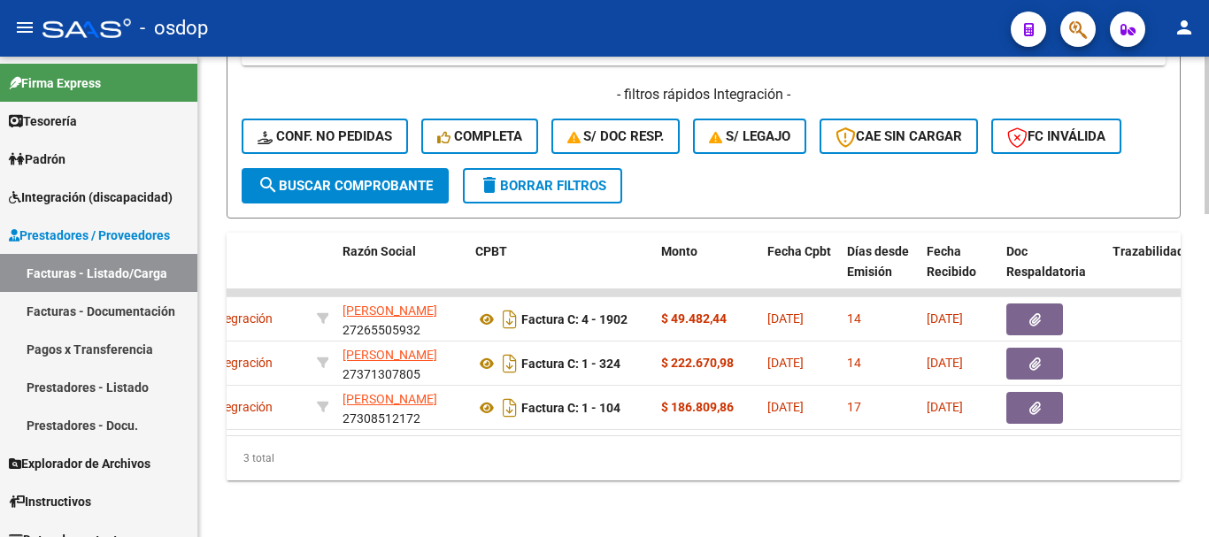
click at [500, 472] on div "3 total" at bounding box center [704, 458] width 954 height 44
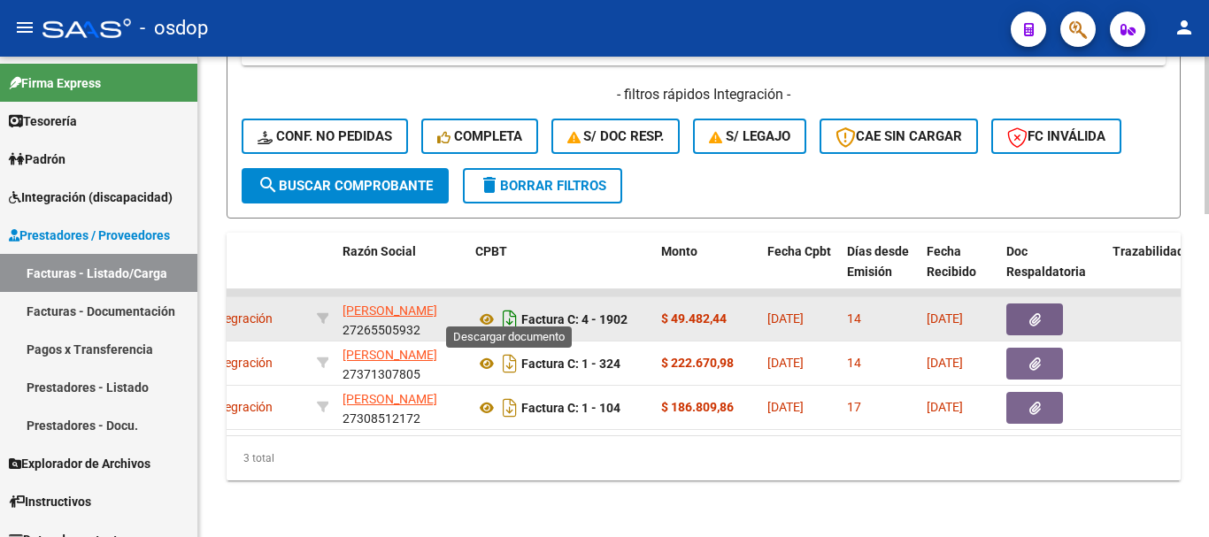
click at [503, 305] on icon "Descargar documento" at bounding box center [509, 319] width 23 height 28
click at [489, 309] on icon at bounding box center [486, 319] width 23 height 21
click at [1045, 305] on button "button" at bounding box center [1034, 320] width 57 height 32
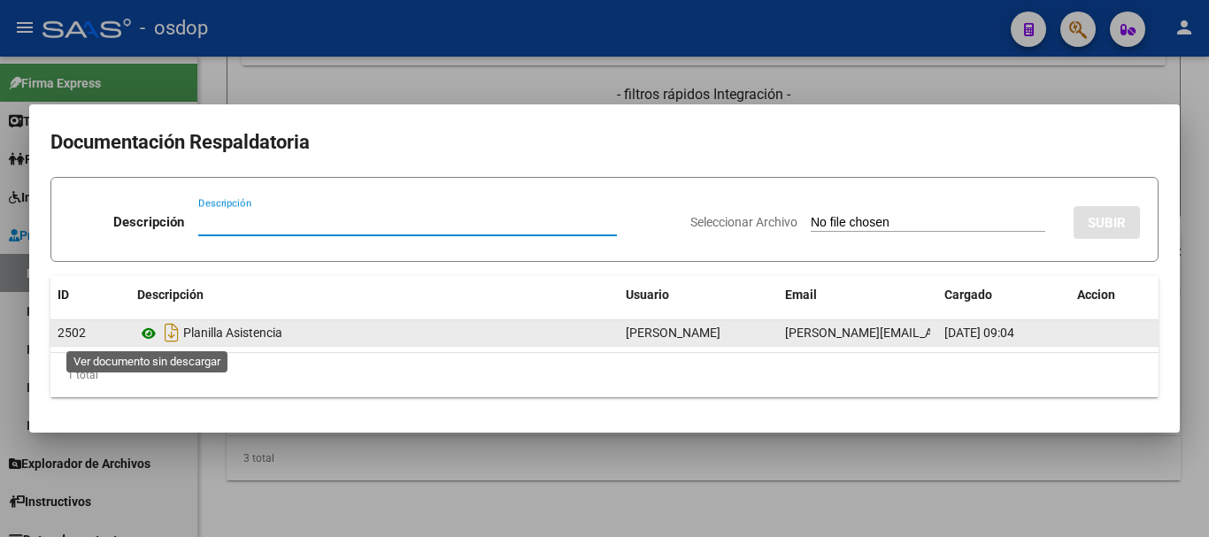
click at [139, 336] on icon at bounding box center [148, 333] width 23 height 21
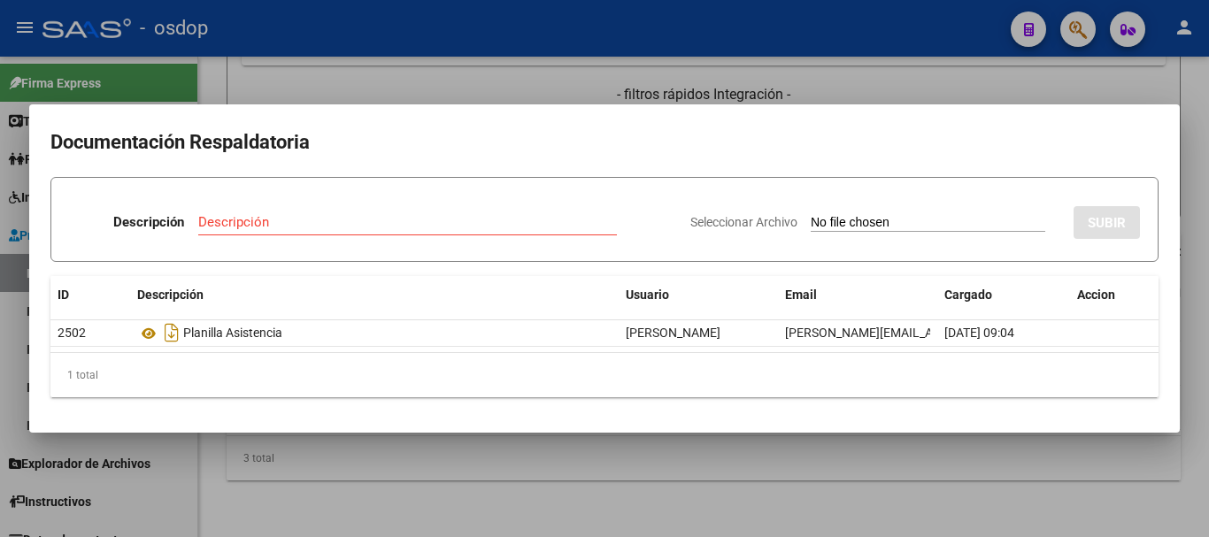
click at [288, 79] on div at bounding box center [604, 268] width 1209 height 537
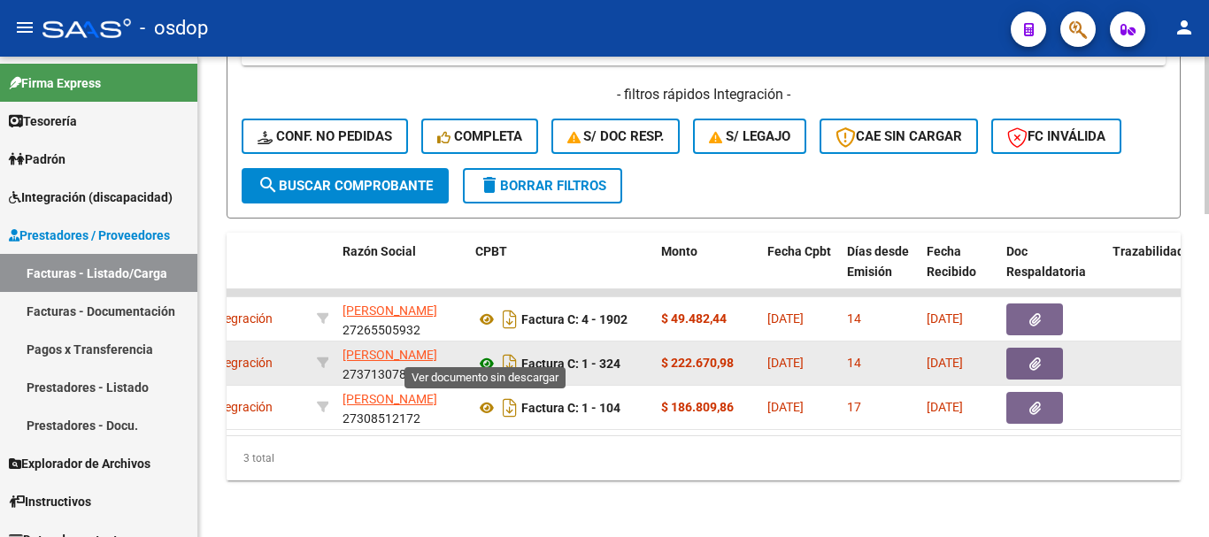
click at [491, 359] on icon at bounding box center [486, 363] width 23 height 21
click at [1037, 358] on icon "button" at bounding box center [1035, 364] width 12 height 13
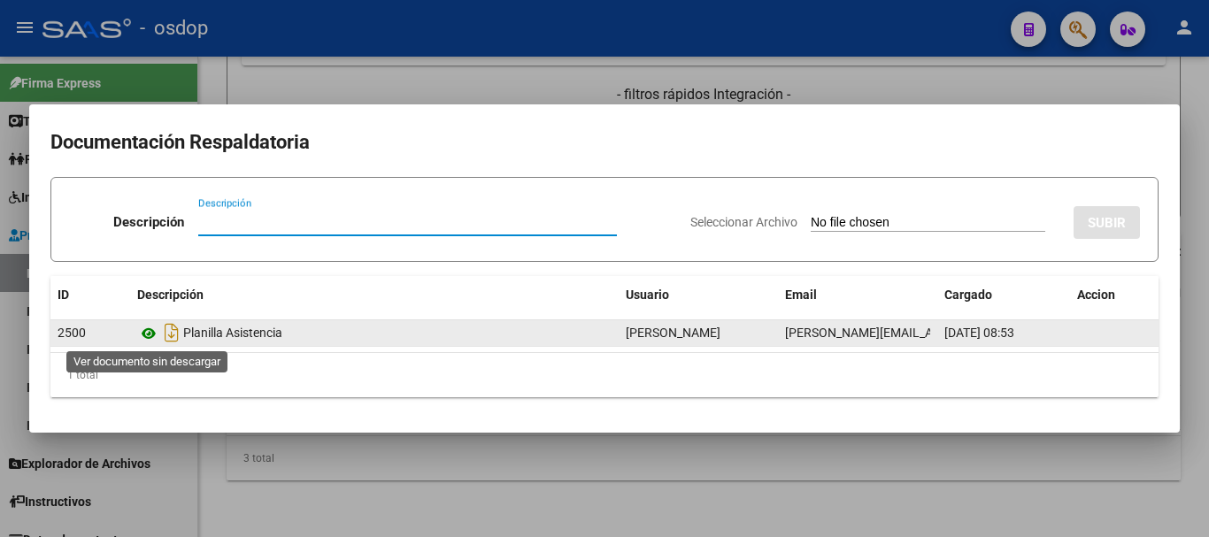
click at [158, 330] on icon at bounding box center [148, 333] width 23 height 21
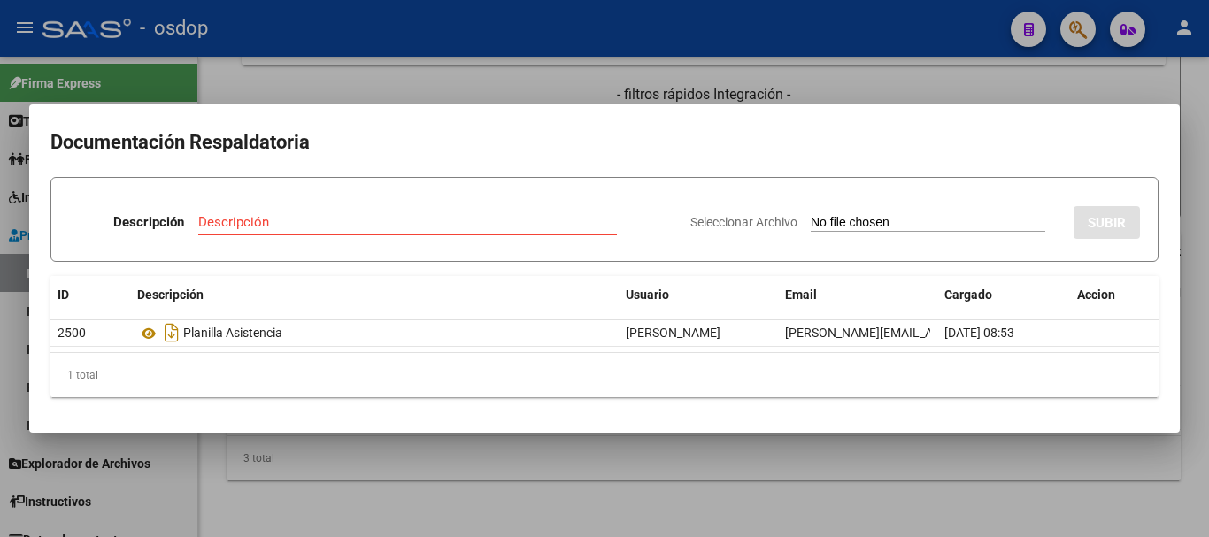
click at [330, 124] on mat-dialog-container "Documentación Respaldatoria Descripción Descripción Seleccionar Archivo SUBIR I…" at bounding box center [604, 268] width 1150 height 328
click at [334, 93] on div at bounding box center [604, 268] width 1209 height 537
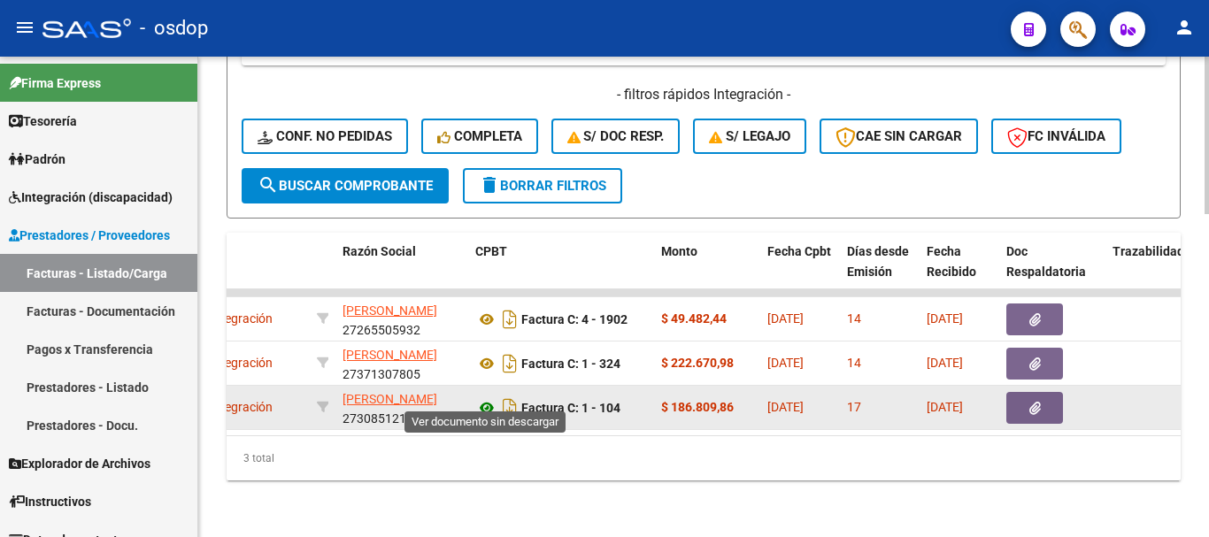
click at [486, 397] on icon at bounding box center [486, 407] width 23 height 21
click at [1029, 402] on button "button" at bounding box center [1034, 408] width 57 height 32
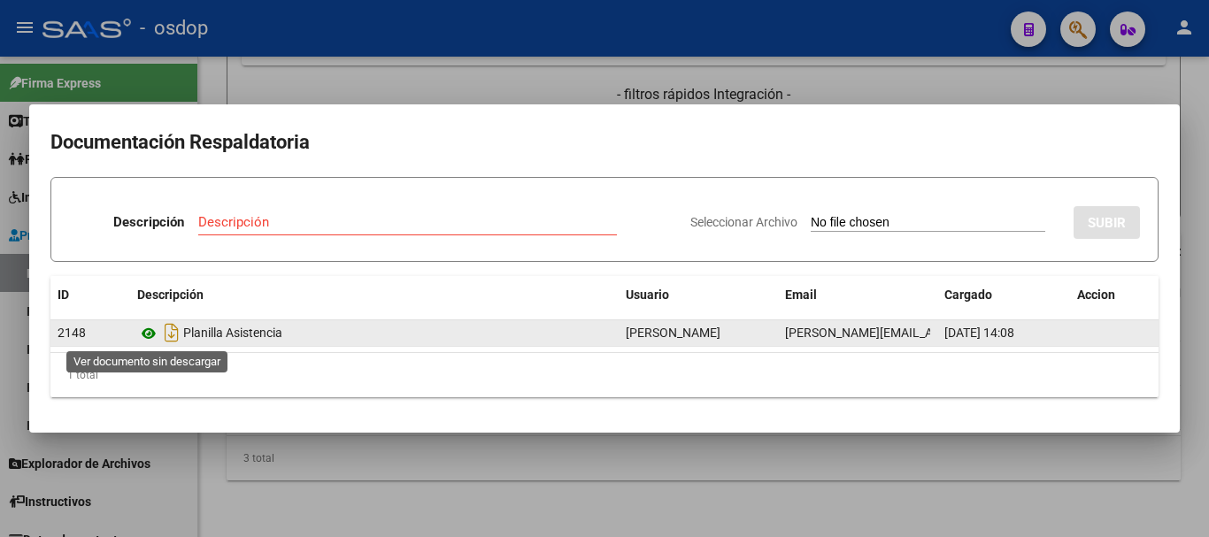
click at [149, 332] on icon at bounding box center [148, 333] width 23 height 21
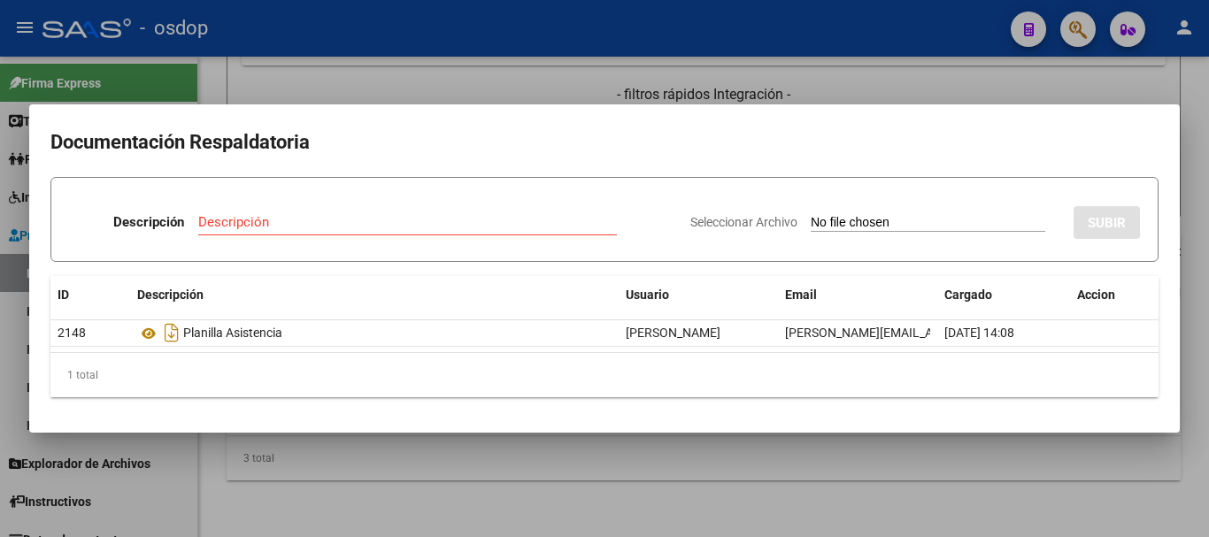
click at [259, 82] on div at bounding box center [604, 268] width 1209 height 537
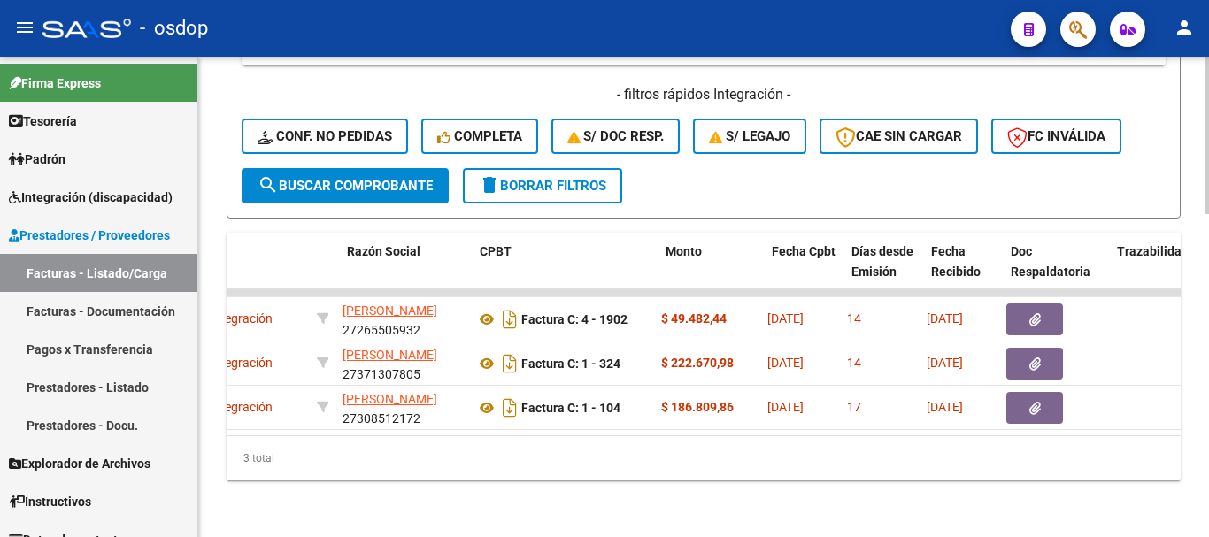
scroll to position [0, 0]
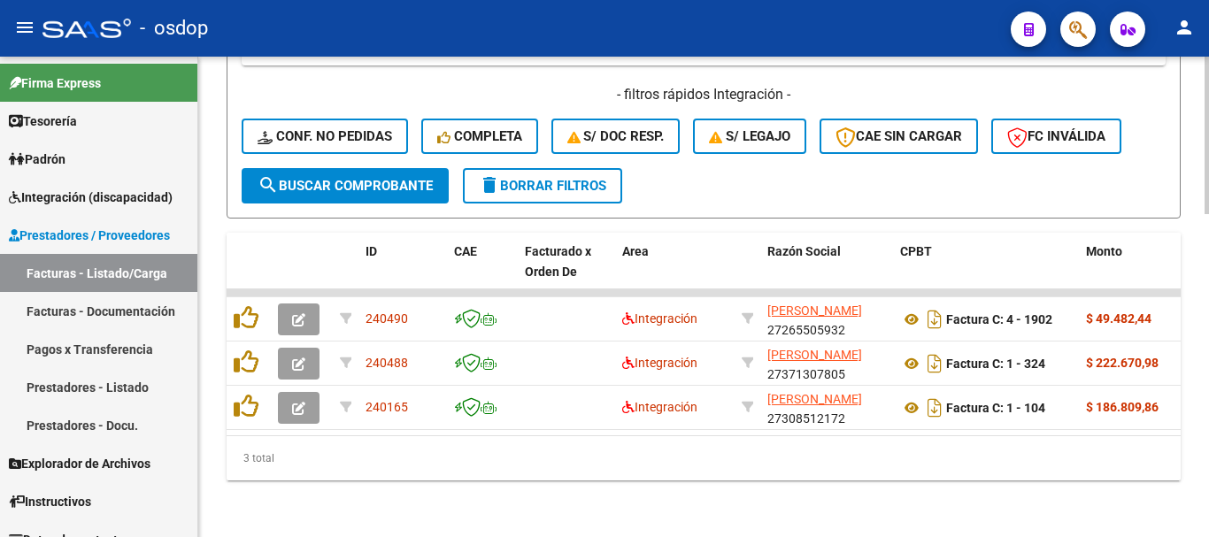
click at [329, 457] on div "3 total" at bounding box center [704, 458] width 954 height 44
click at [589, 477] on div "3 total" at bounding box center [704, 458] width 954 height 44
click at [578, 447] on div "3 total" at bounding box center [704, 458] width 954 height 44
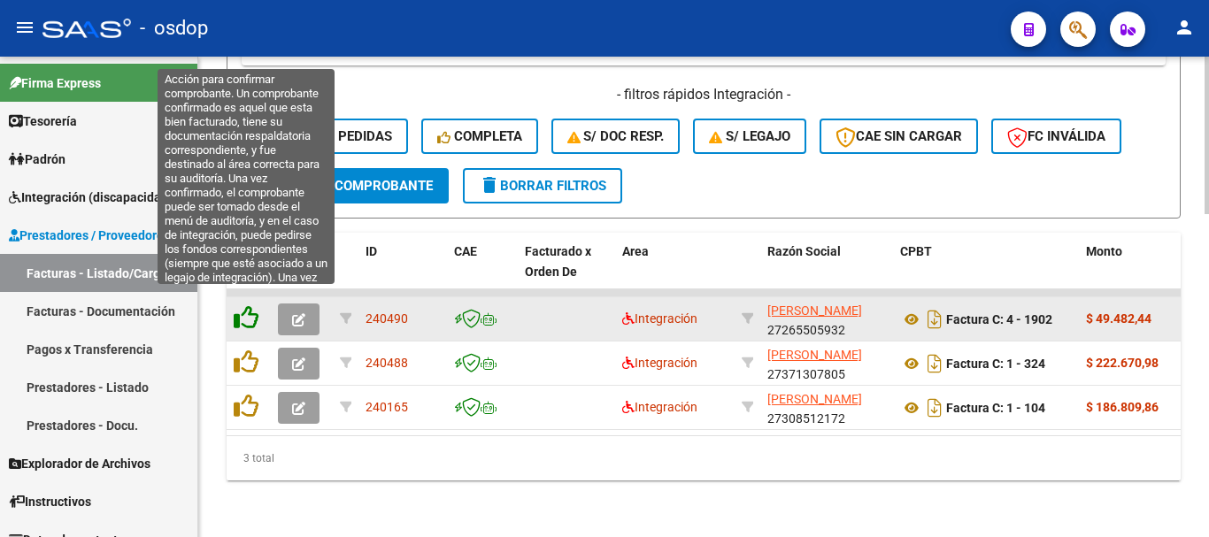
click at [244, 305] on icon at bounding box center [246, 317] width 25 height 25
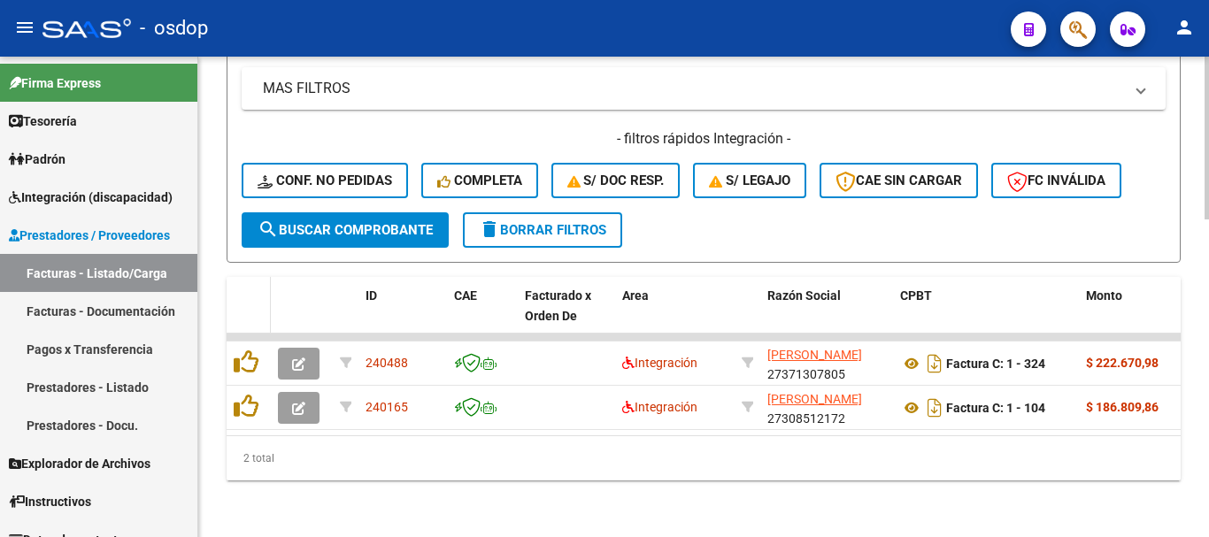
scroll to position [941, 0]
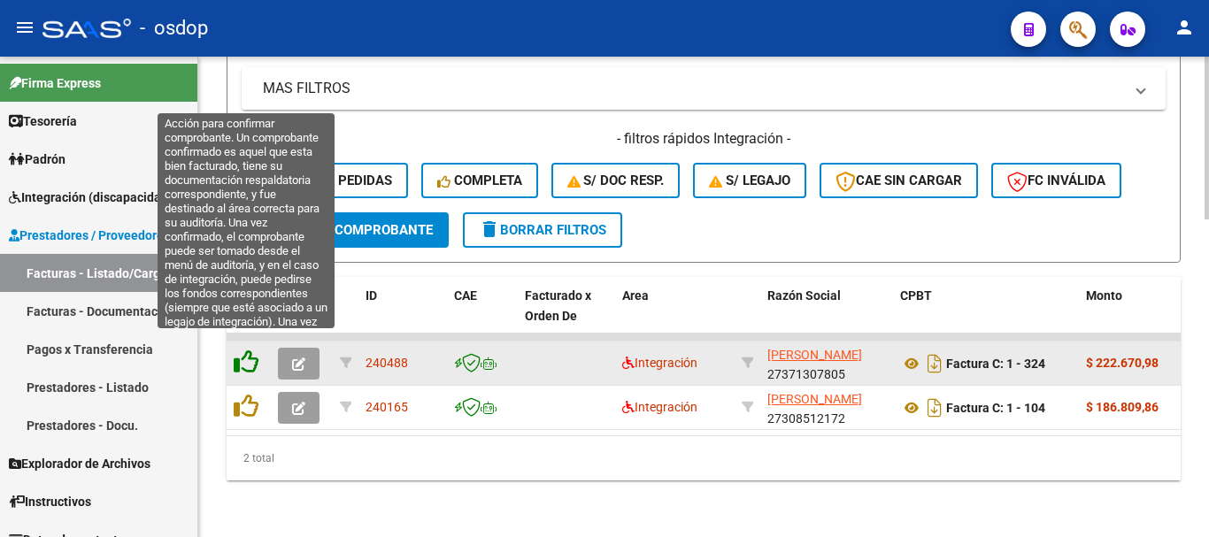
click at [246, 350] on icon at bounding box center [246, 362] width 25 height 25
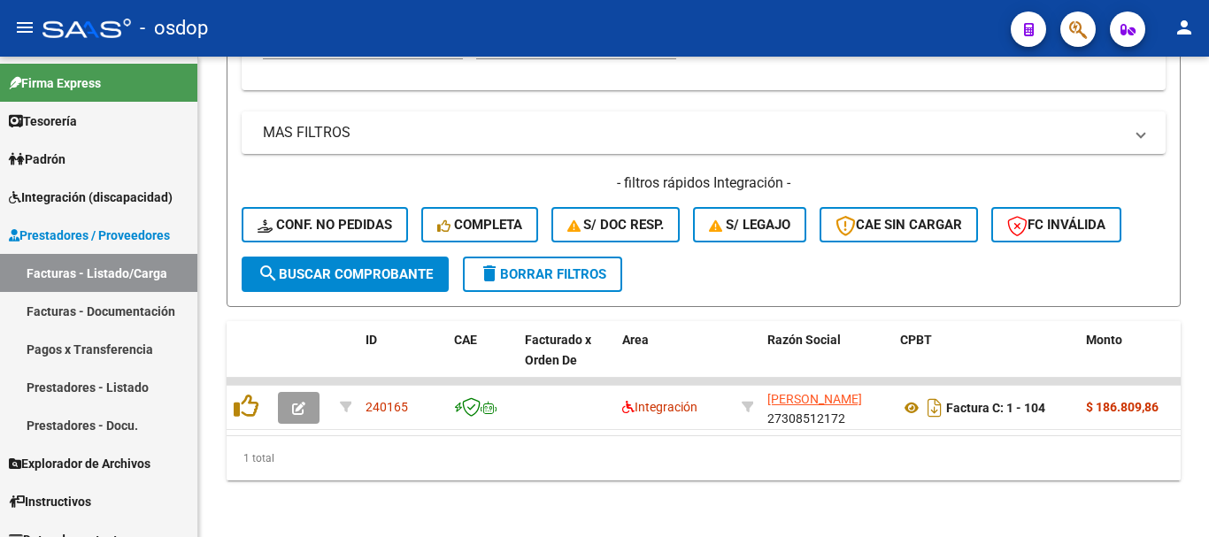
scroll to position [896, 0]
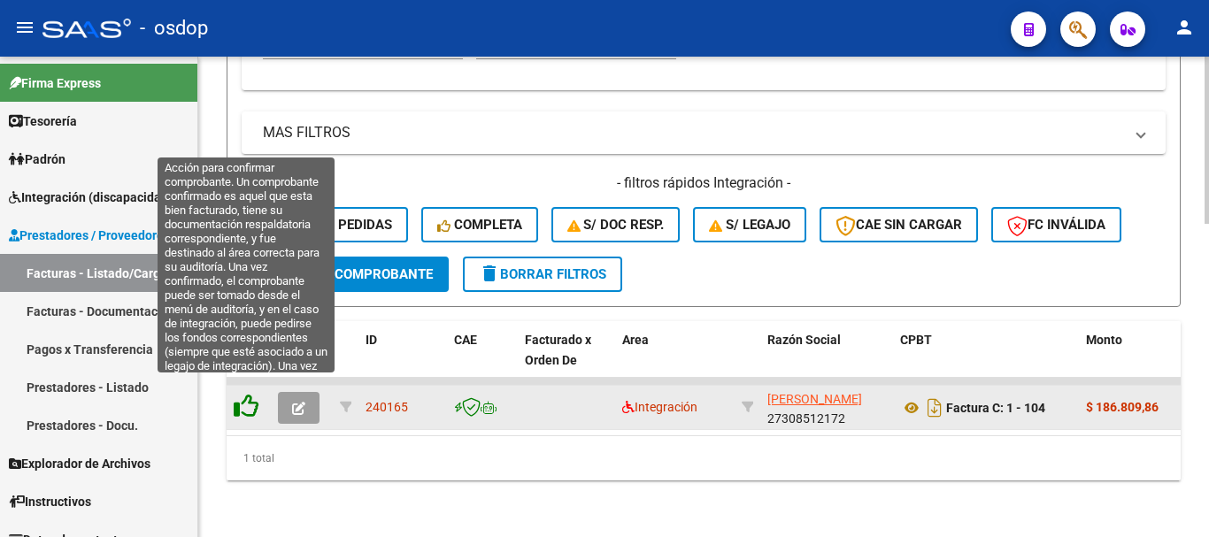
click at [234, 394] on icon at bounding box center [246, 406] width 25 height 25
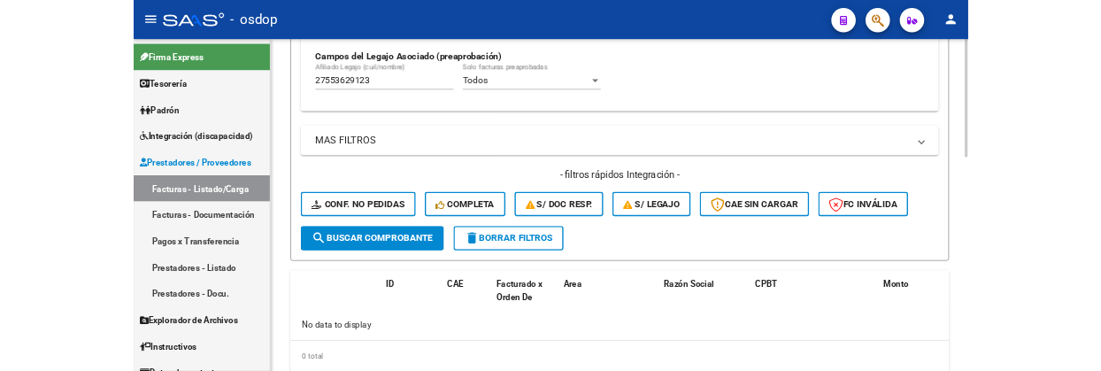
scroll to position [781, 0]
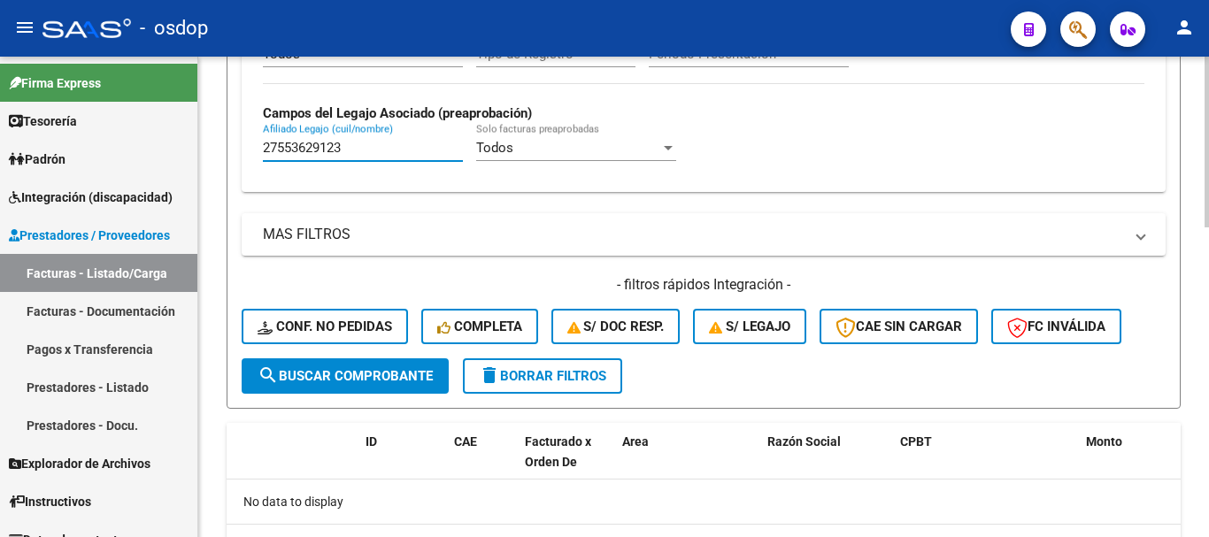
drag, startPoint x: 382, startPoint y: 145, endPoint x: 220, endPoint y: 150, distance: 162.0
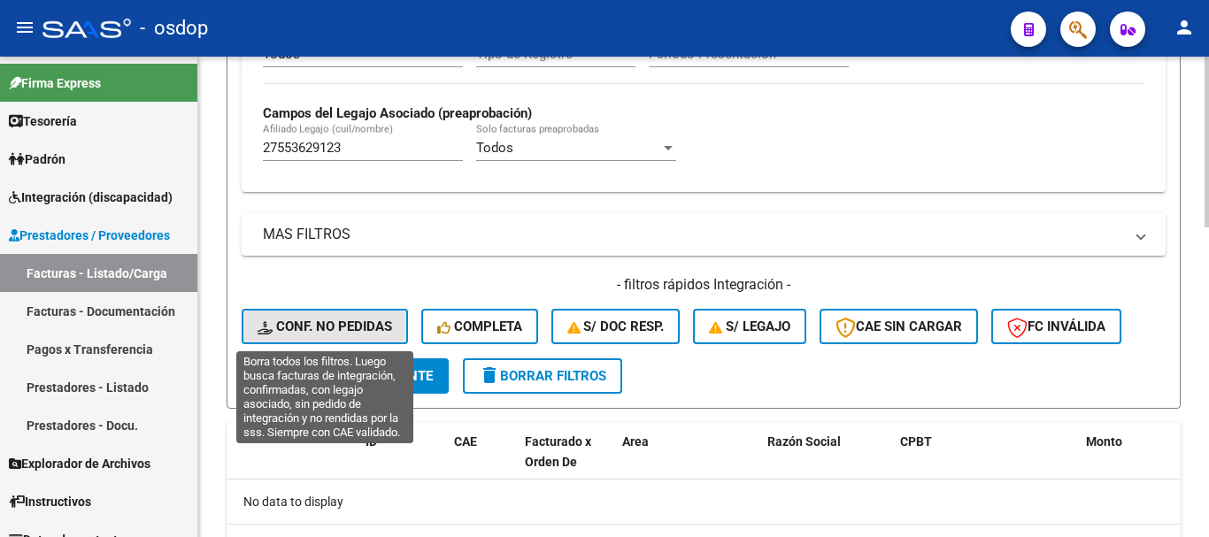
click at [380, 331] on span "Conf. no pedidas" at bounding box center [325, 327] width 135 height 16
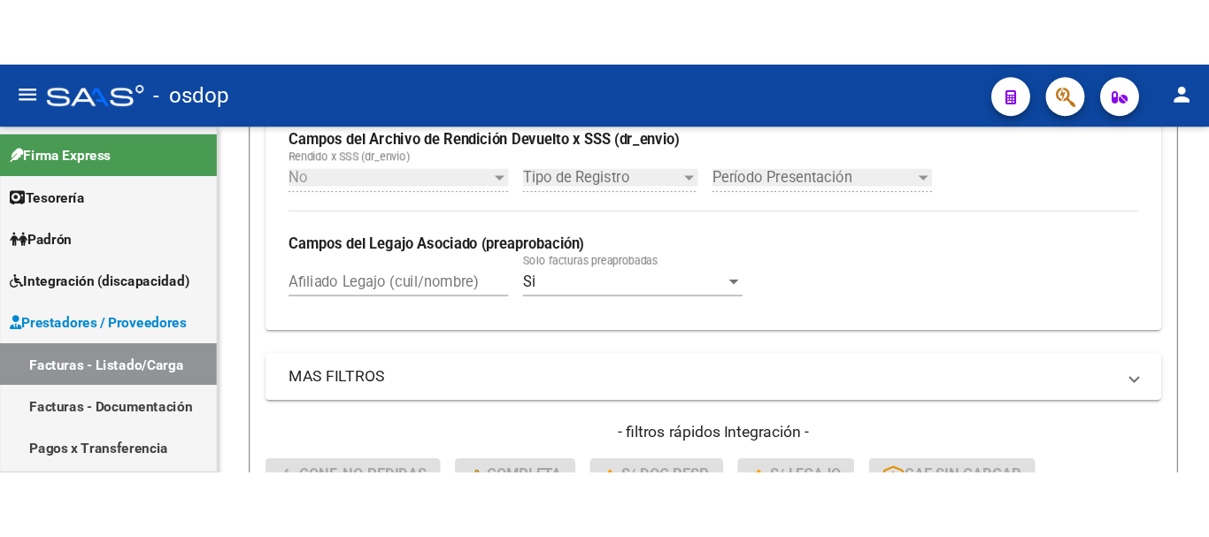
scroll to position [829, 0]
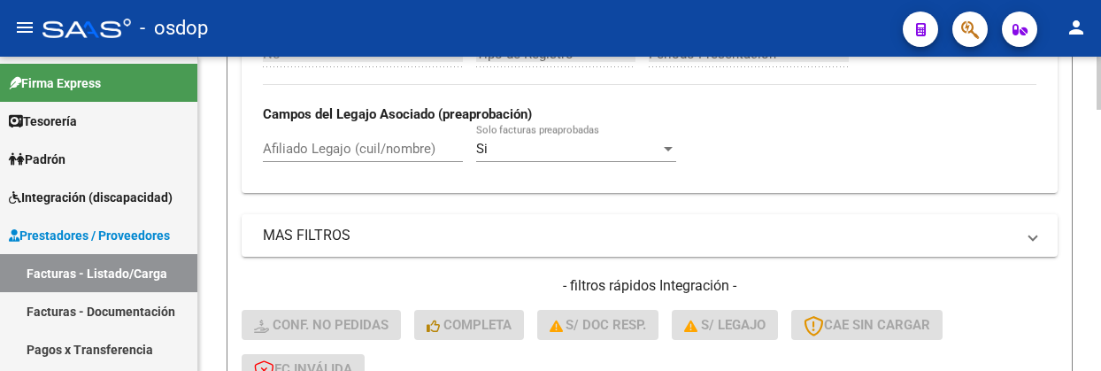
click at [347, 132] on div "Afiliado Legajo (cuil/nombre)" at bounding box center [363, 143] width 200 height 38
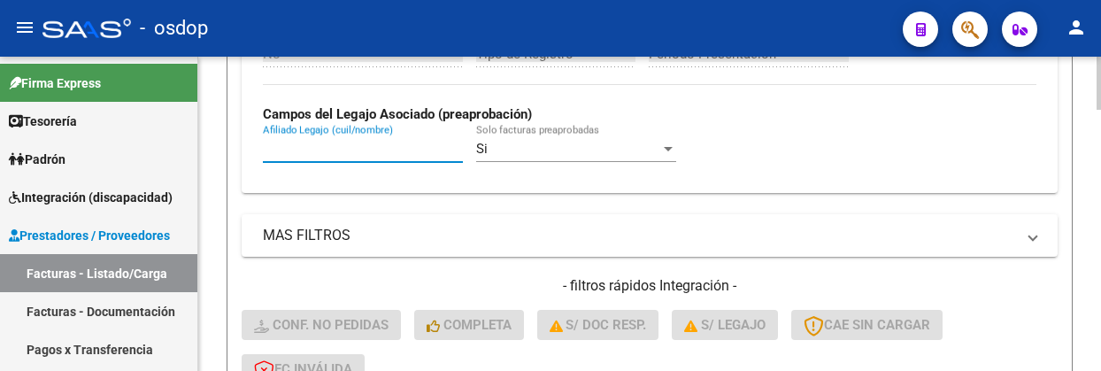
paste input "27553629123"
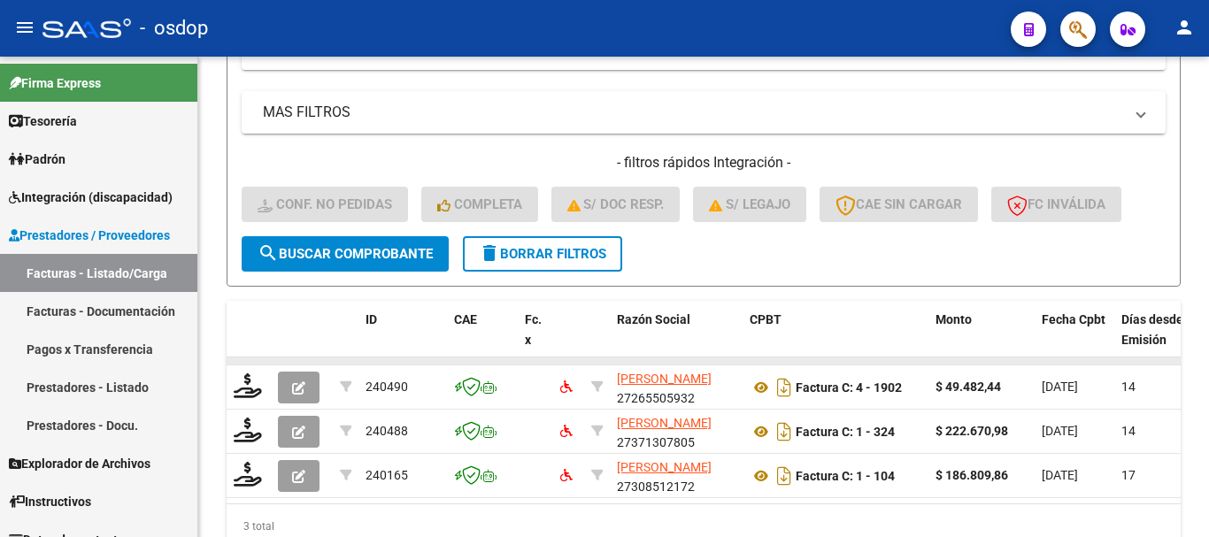
scroll to position [985, 0]
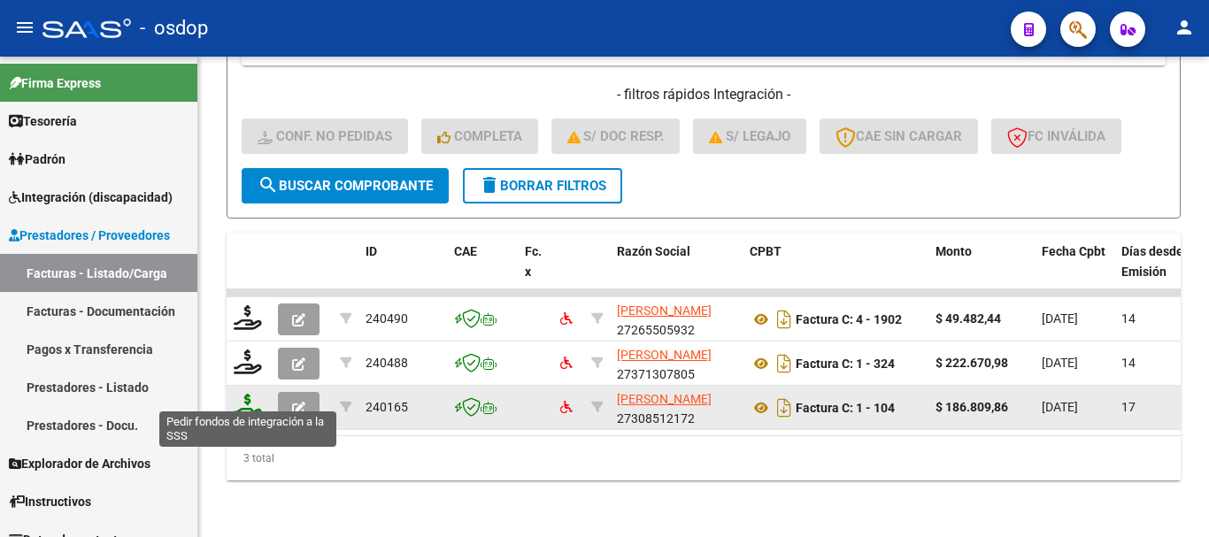
type input "27553629123"
click at [241, 396] on icon at bounding box center [248, 406] width 28 height 25
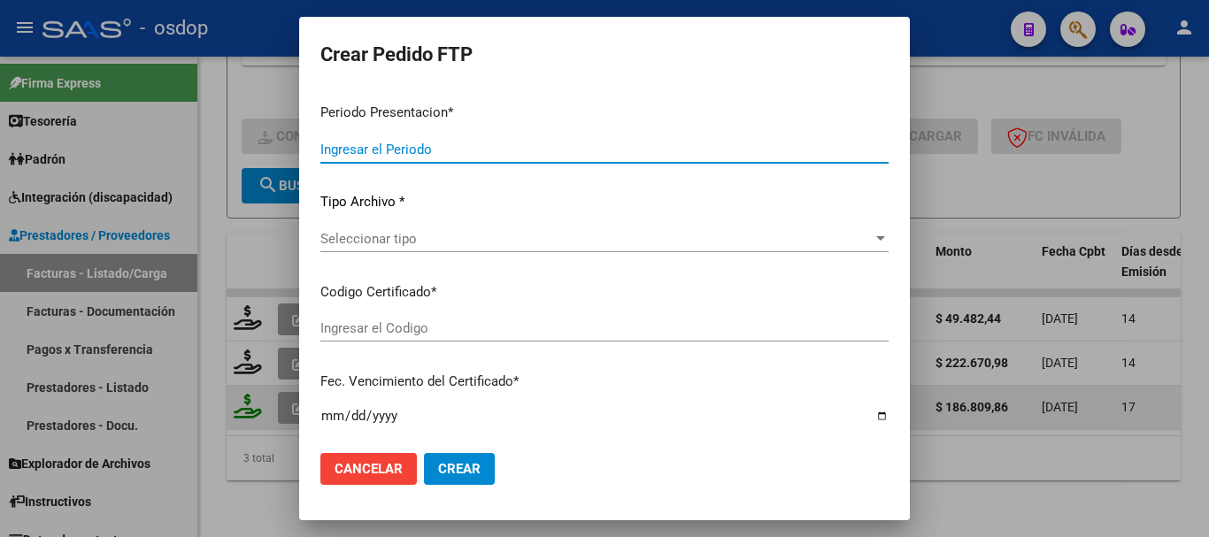
type input "202507"
type input "$ 186.809,86"
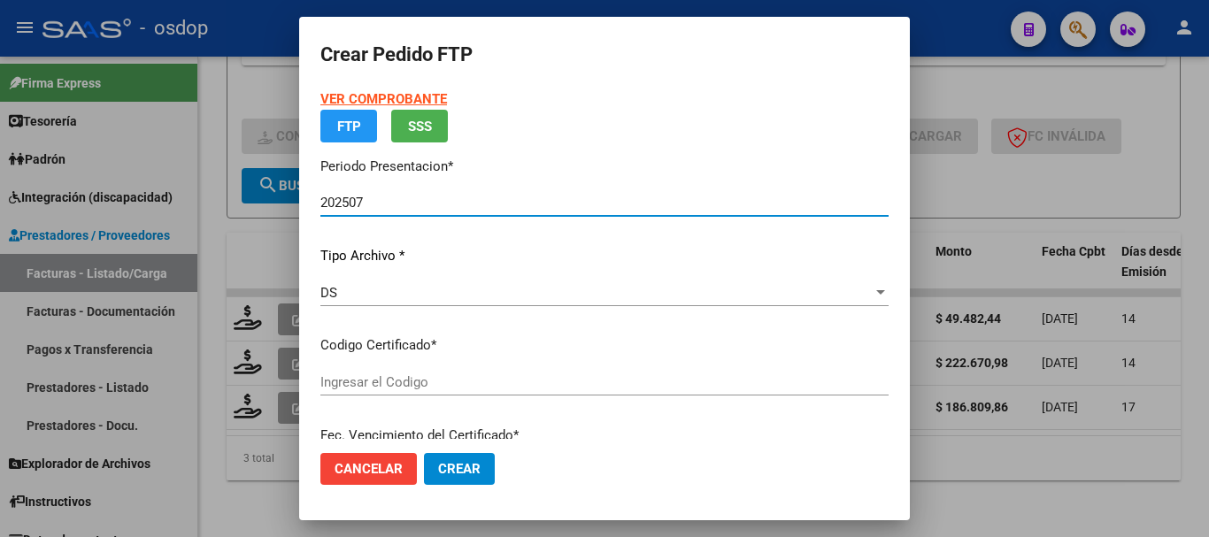
type input "8130736944"
type input "2033-02-17"
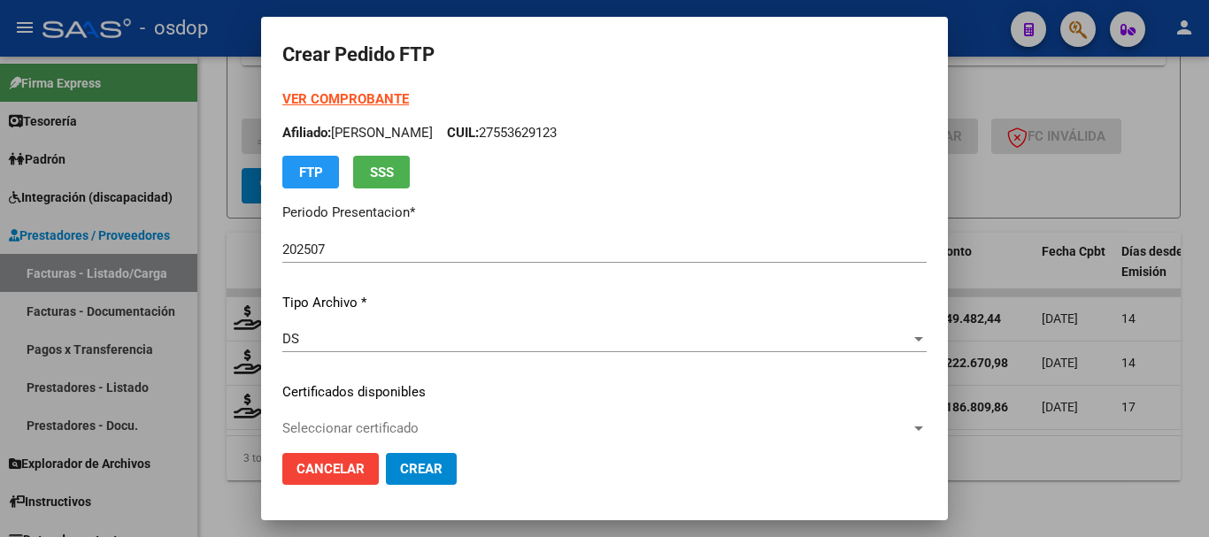
click at [509, 413] on div "VER COMPROBANTE ARCA Padrón Afiliado: BUSTOS GRAMACCIONI SOL CUIL: 27553629123 …" at bounding box center [604, 378] width 644 height 579
click at [519, 424] on span "Seleccionar certificado" at bounding box center [596, 428] width 628 height 16
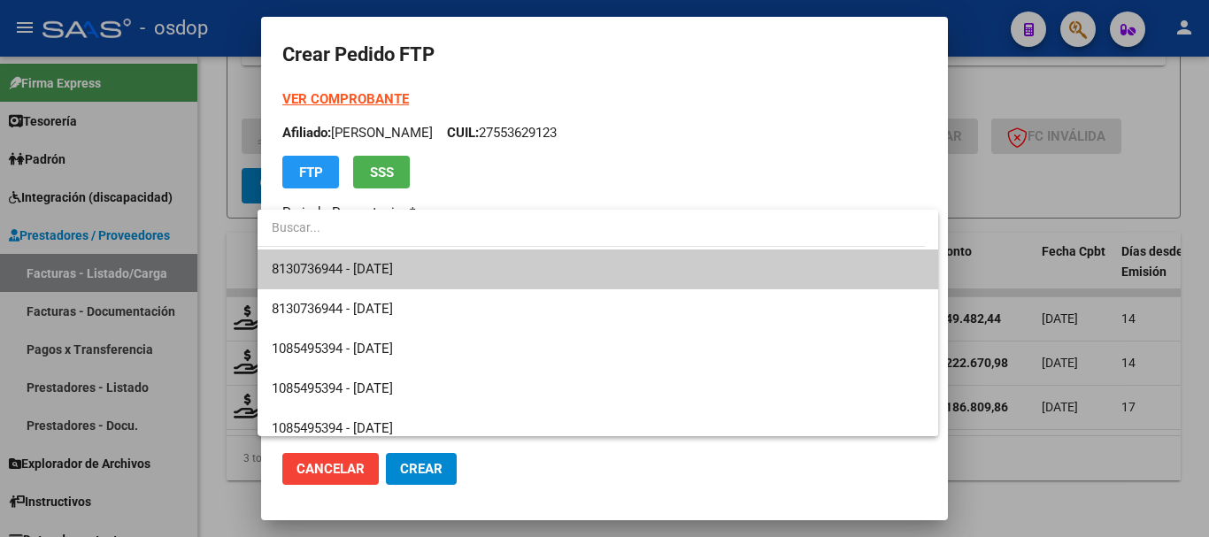
click at [466, 249] on span at bounding box center [598, 230] width 681 height 40
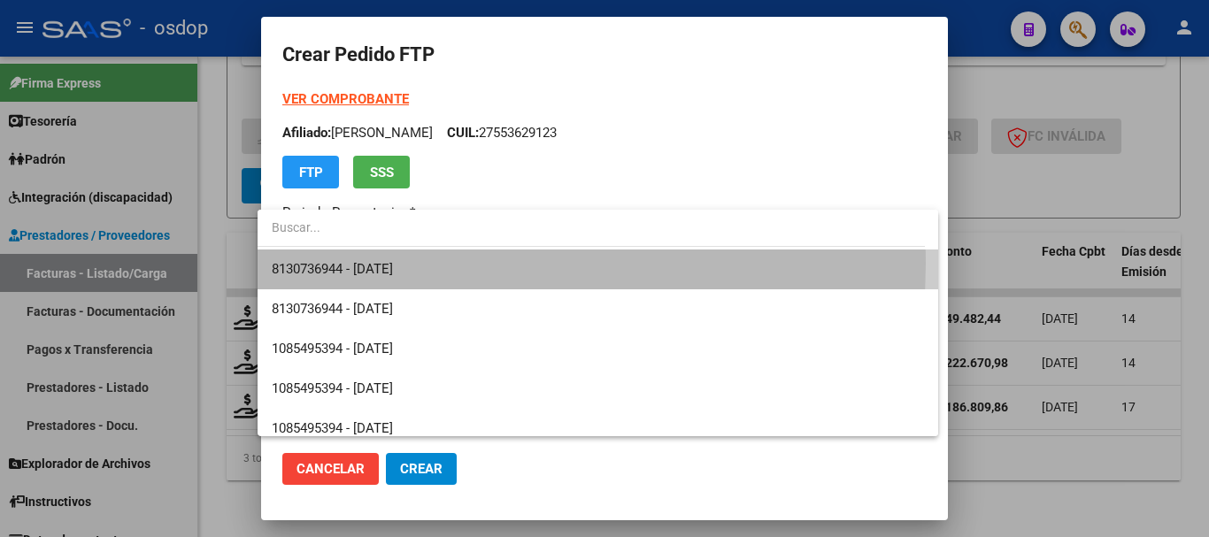
click at [454, 264] on span "8130736944 - 2033-02-17" at bounding box center [598, 270] width 652 height 40
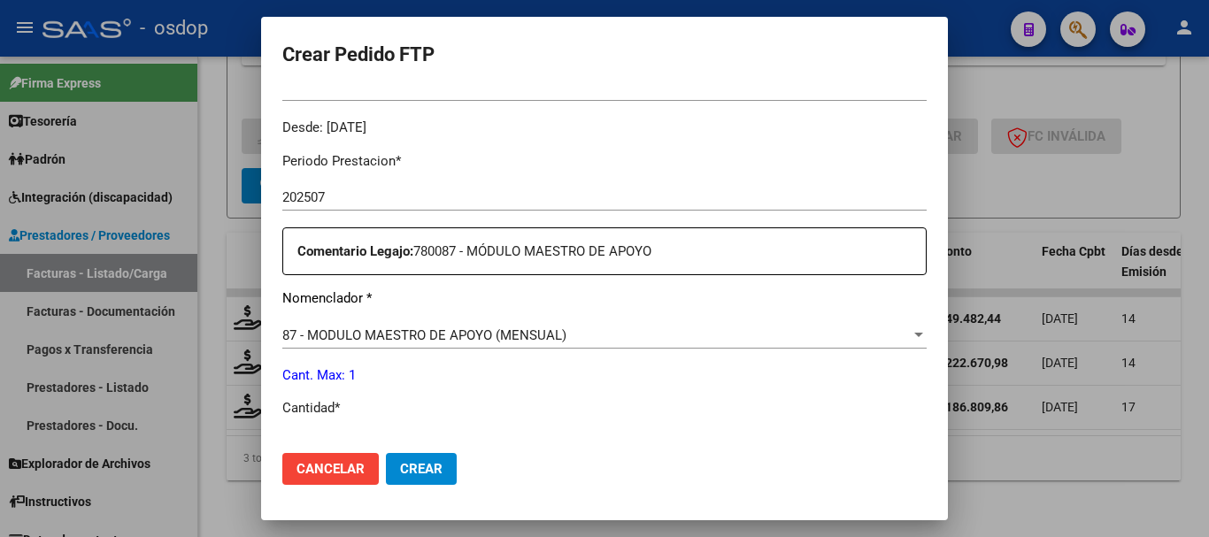
scroll to position [619, 0]
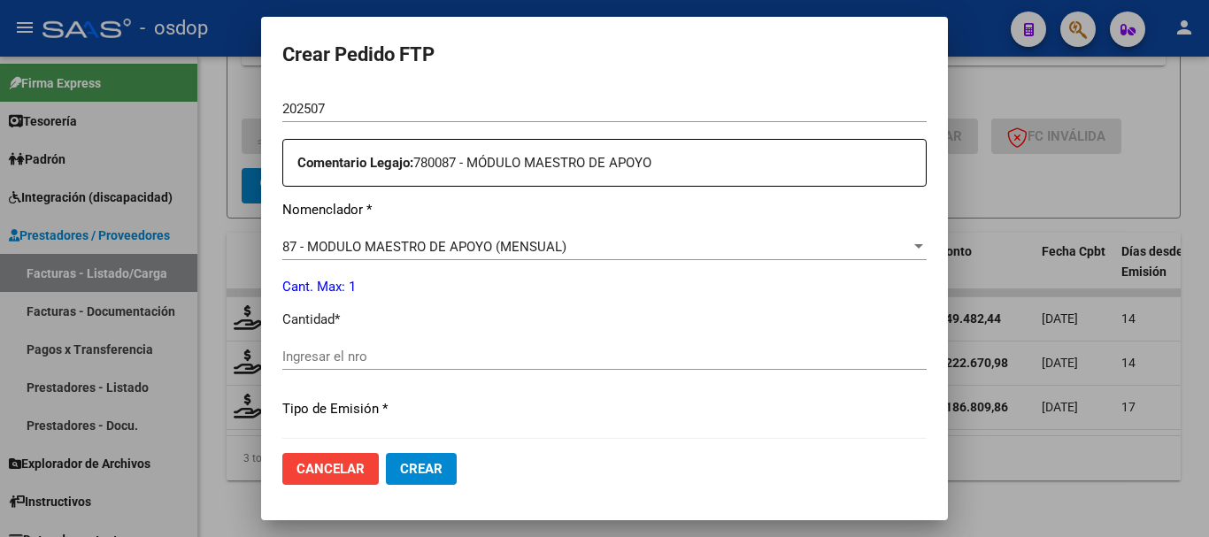
click at [493, 380] on div "Ingresar el nro" at bounding box center [604, 364] width 644 height 43
click at [510, 350] on input "Ingresar el nro" at bounding box center [604, 357] width 644 height 16
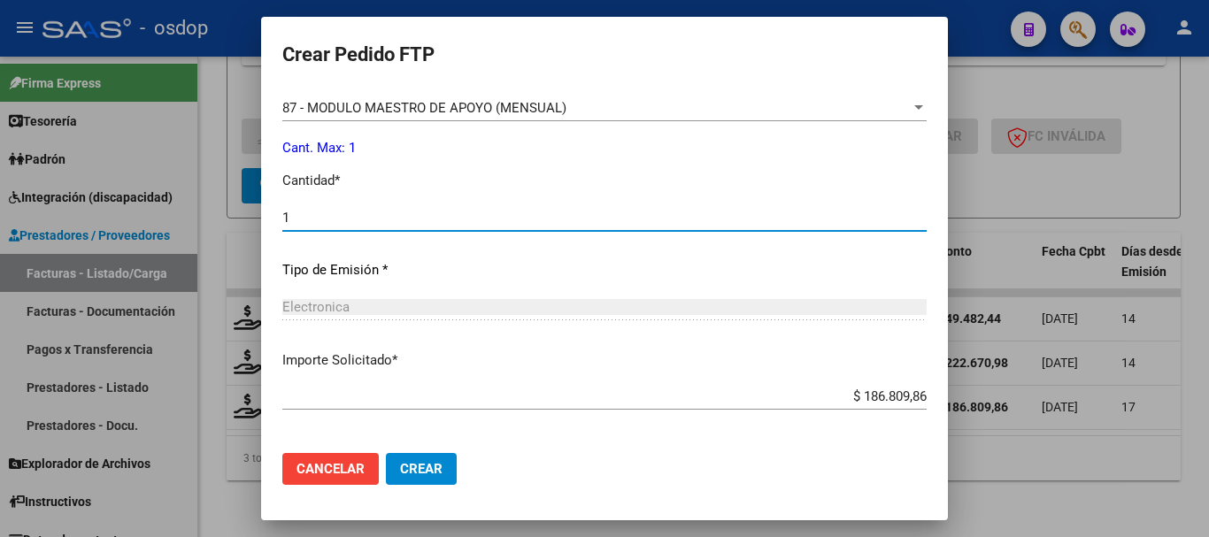
scroll to position [835, 0]
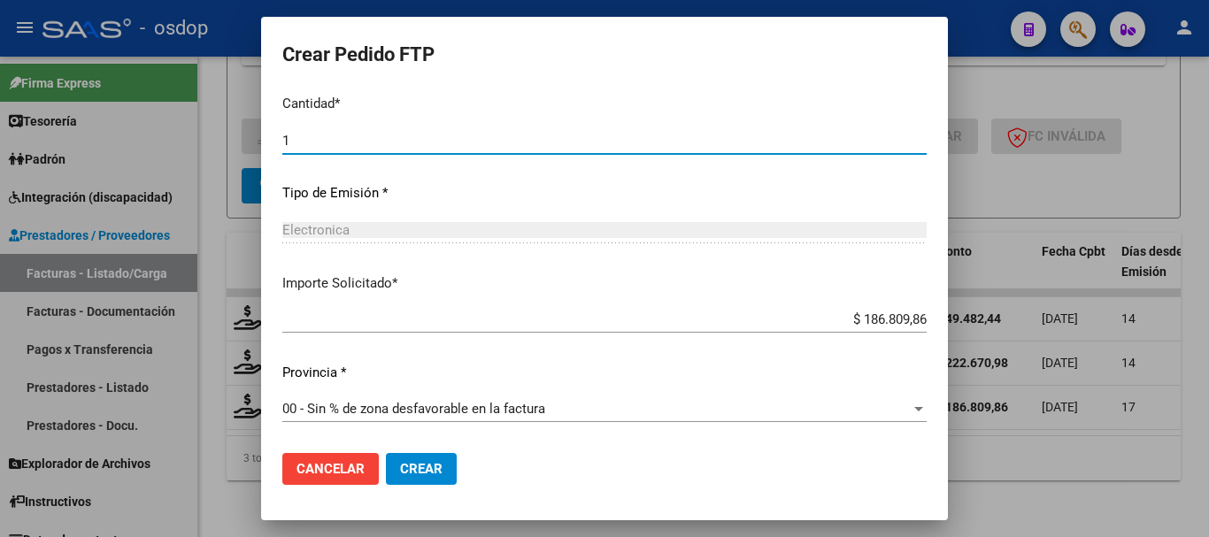
type input "1"
click at [415, 477] on button "Crear" at bounding box center [421, 469] width 71 height 32
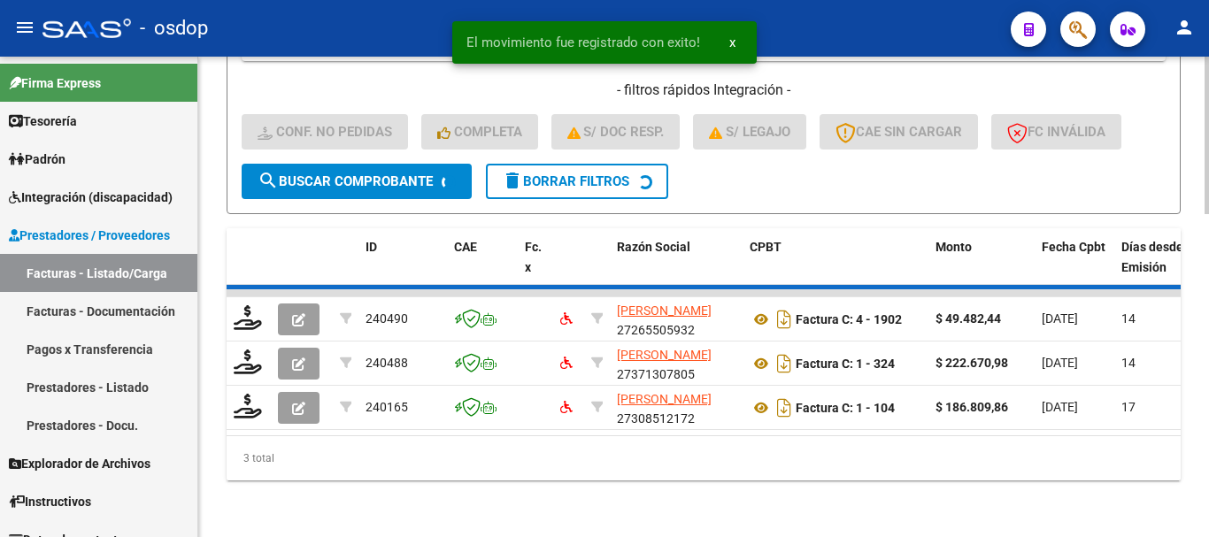
scroll to position [941, 0]
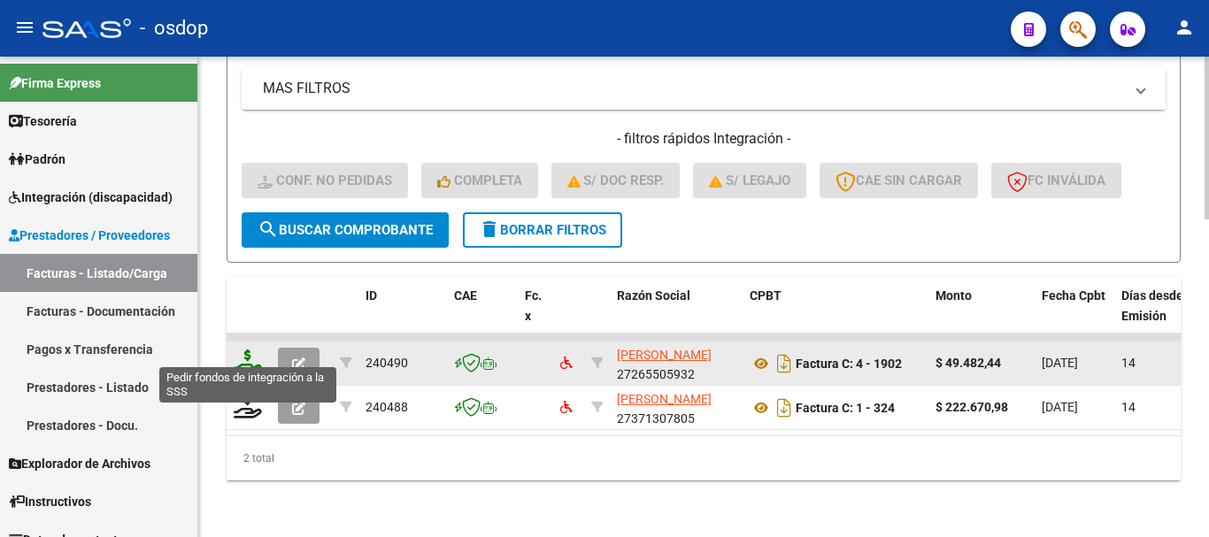
click at [243, 351] on icon at bounding box center [248, 362] width 28 height 25
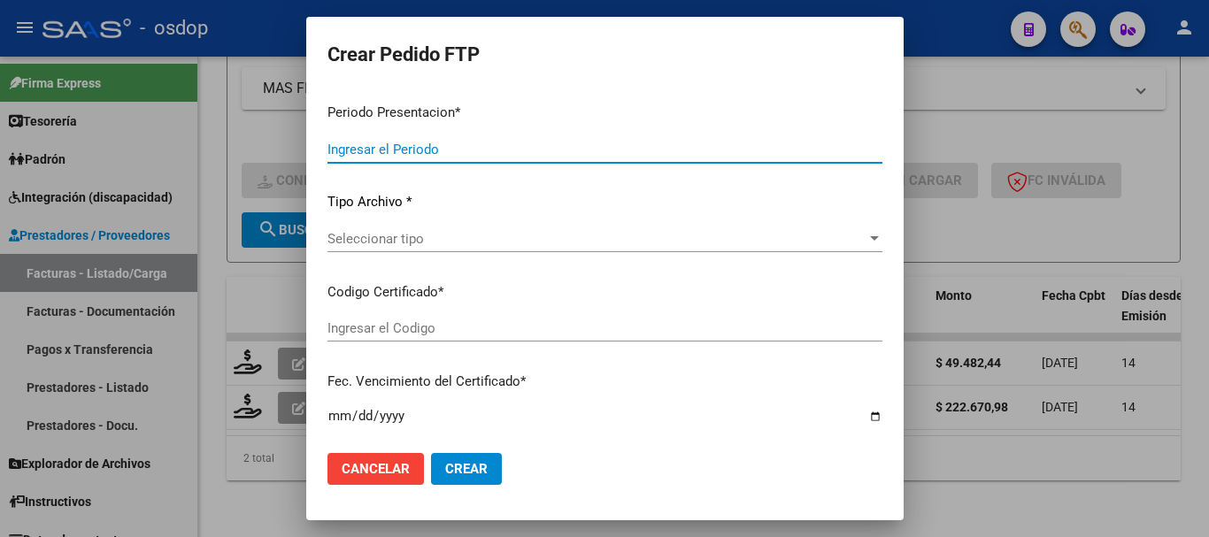
type input "202507"
type input "$ 49.482,44"
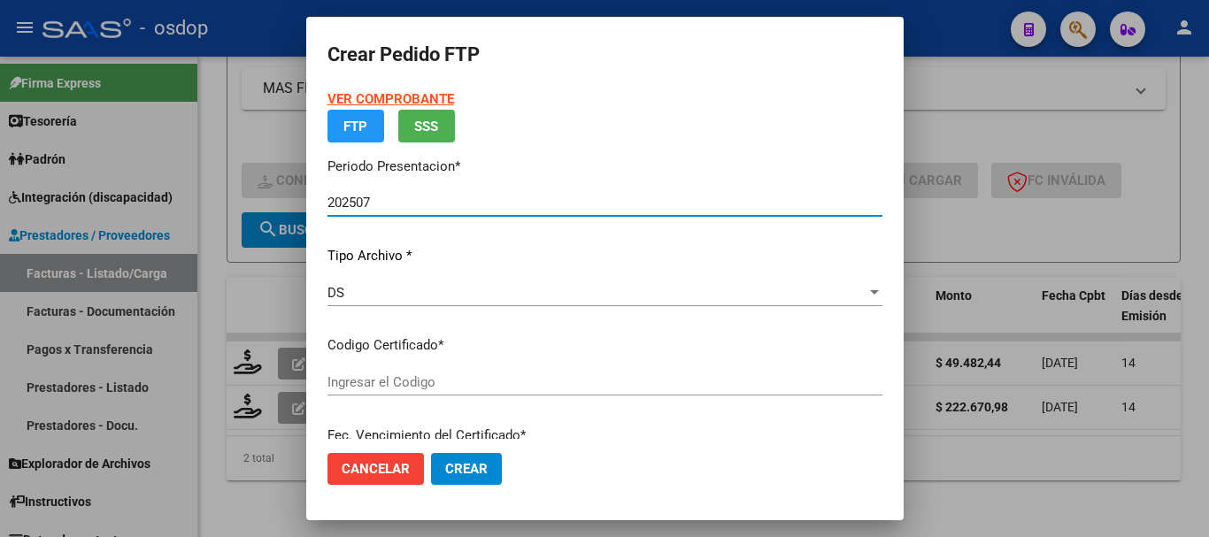
type input "8130736944"
type input "2033-02-17"
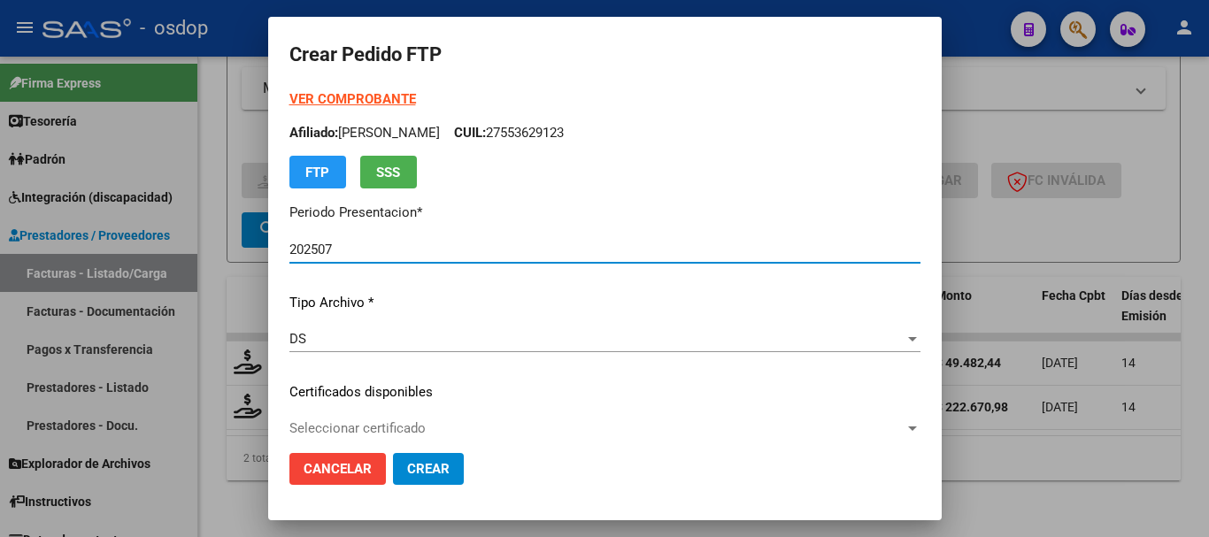
click at [458, 419] on div "Seleccionar certificado Seleccionar certificado" at bounding box center [604, 428] width 631 height 27
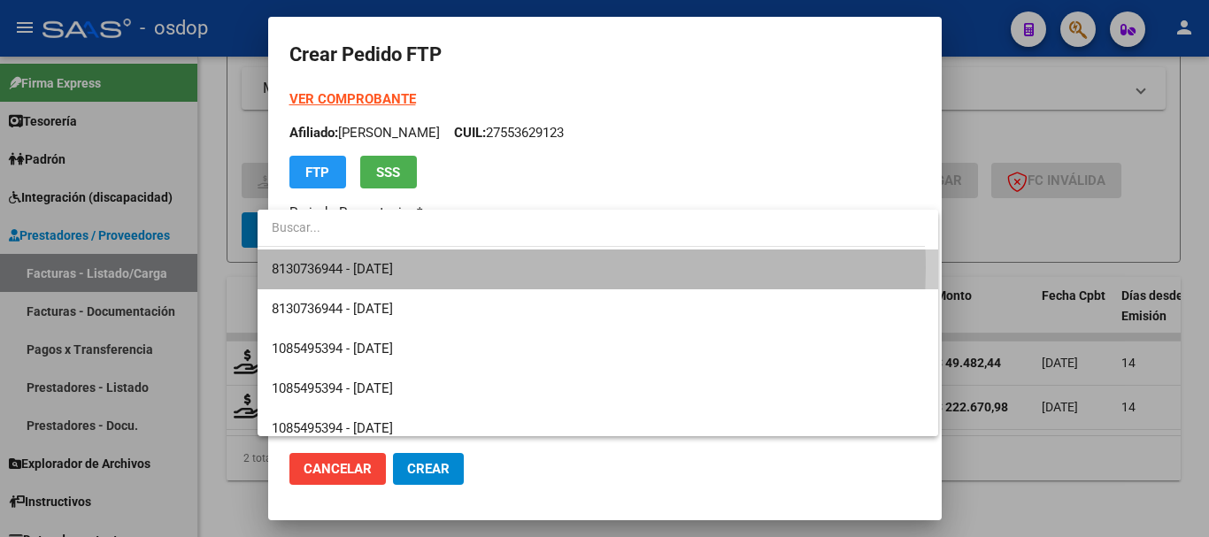
click at [459, 268] on span "8130736944 - 2033-02-17" at bounding box center [598, 270] width 652 height 40
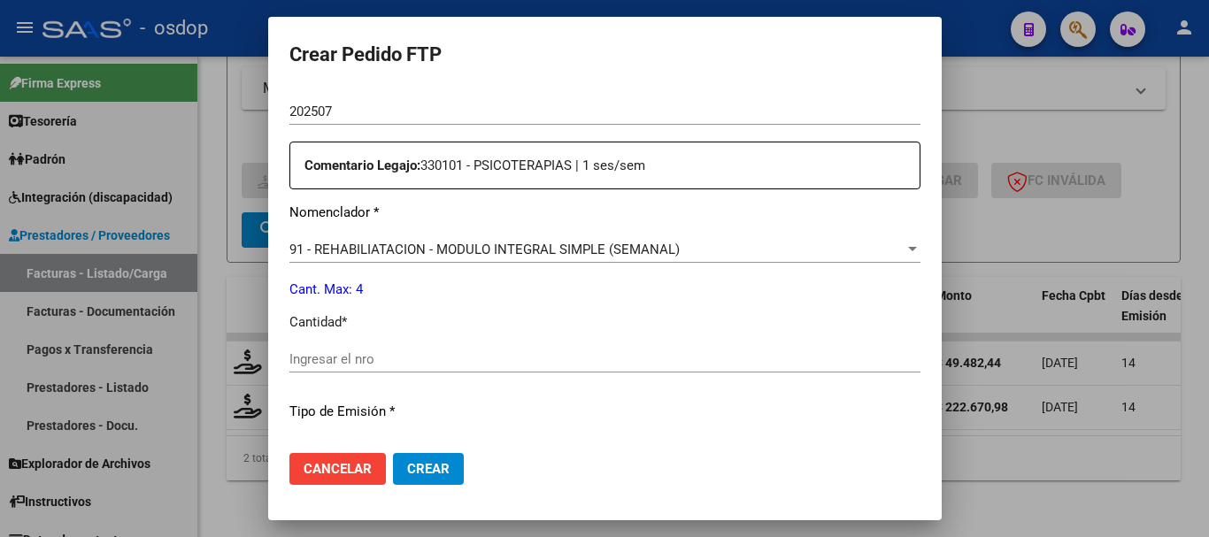
scroll to position [619, 0]
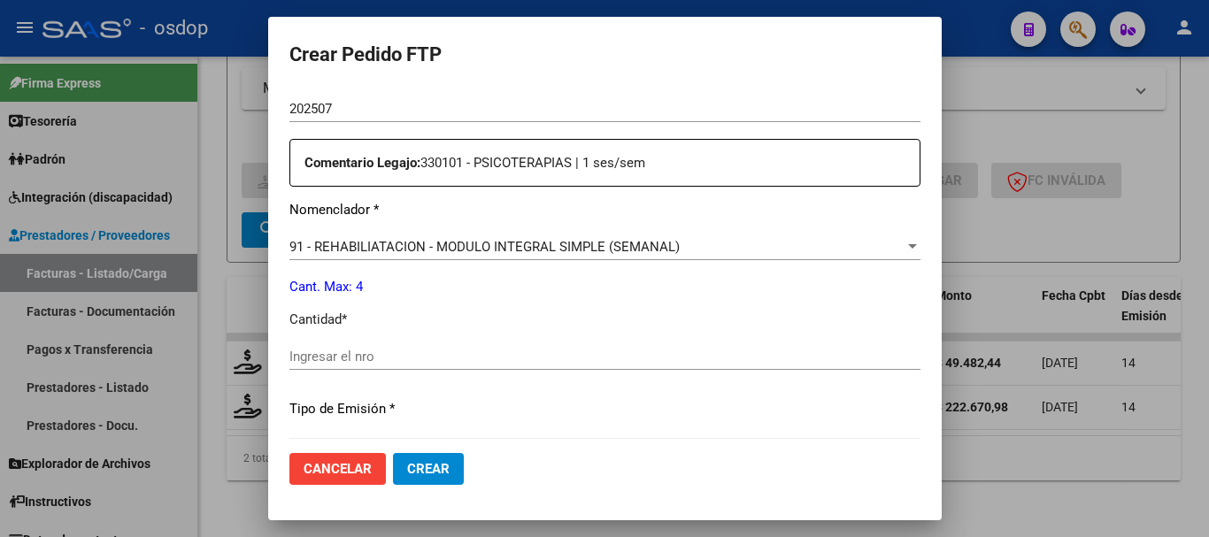
click at [403, 248] on span "91 - REHABILIATACION - MODULO INTEGRAL SIMPLE (SEMANAL)" at bounding box center [484, 247] width 390 height 16
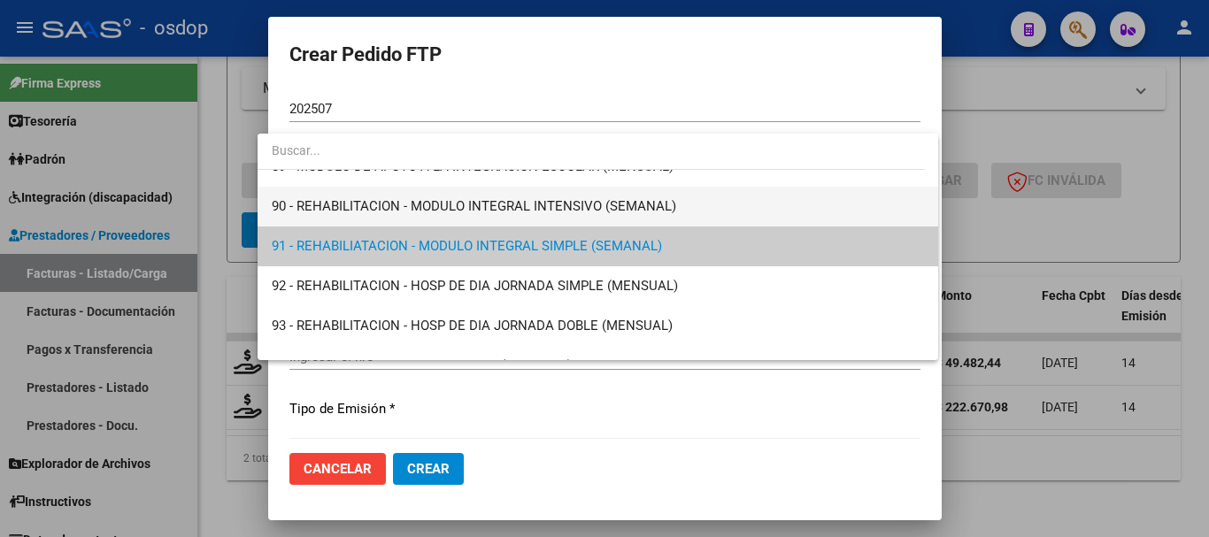
click at [385, 217] on span "90 - REHABILITACION - MODULO INTEGRAL INTENSIVO (SEMANAL)" at bounding box center [598, 207] width 652 height 40
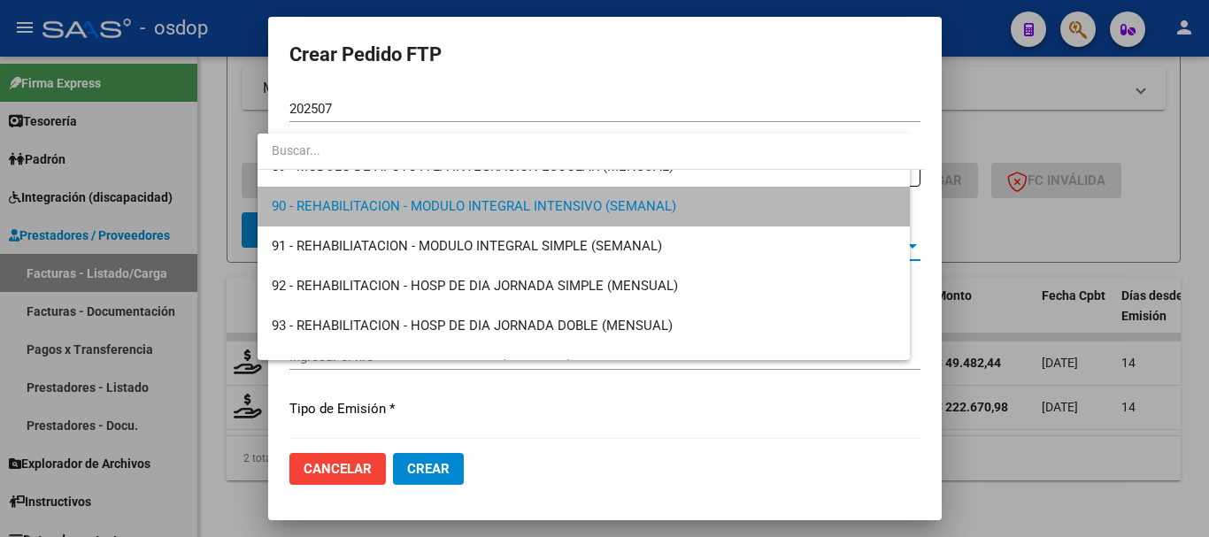
scroll to position [3544, 0]
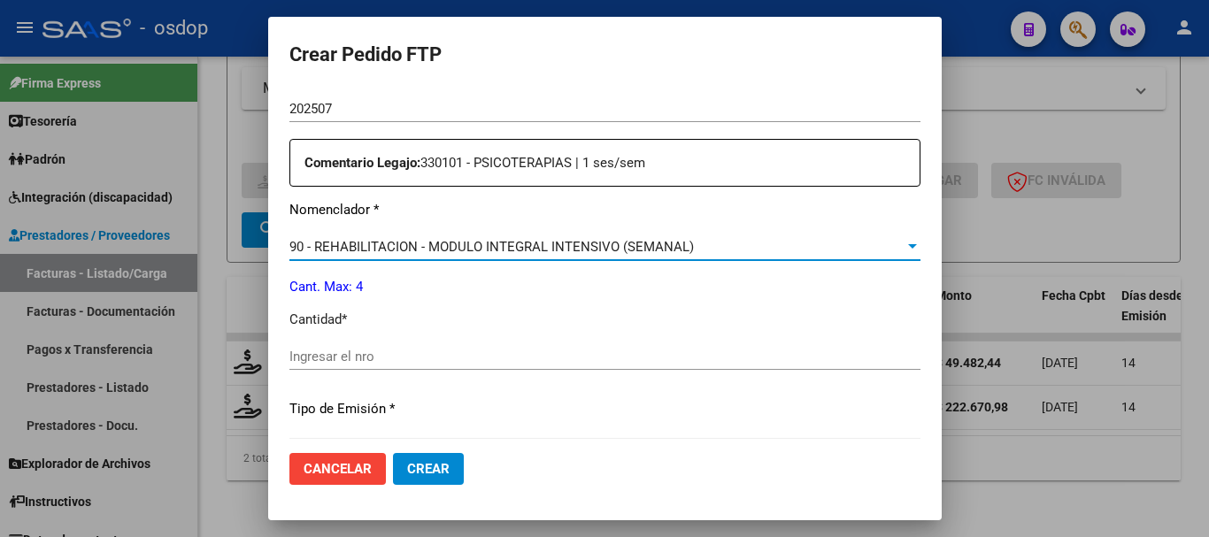
click at [352, 349] on input "Ingresar el nro" at bounding box center [604, 357] width 631 height 16
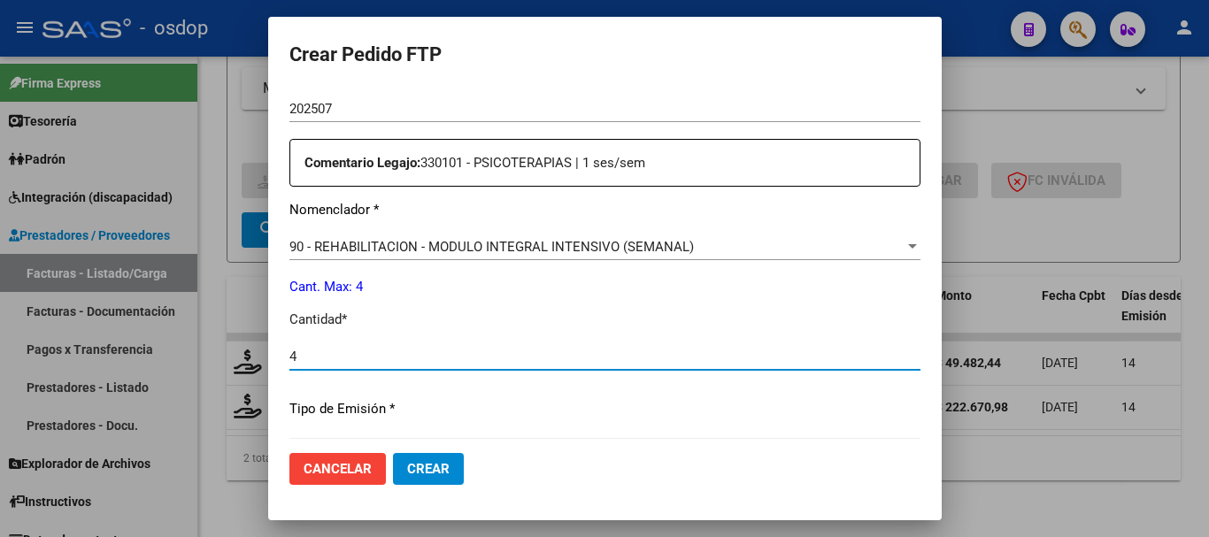
type input "4"
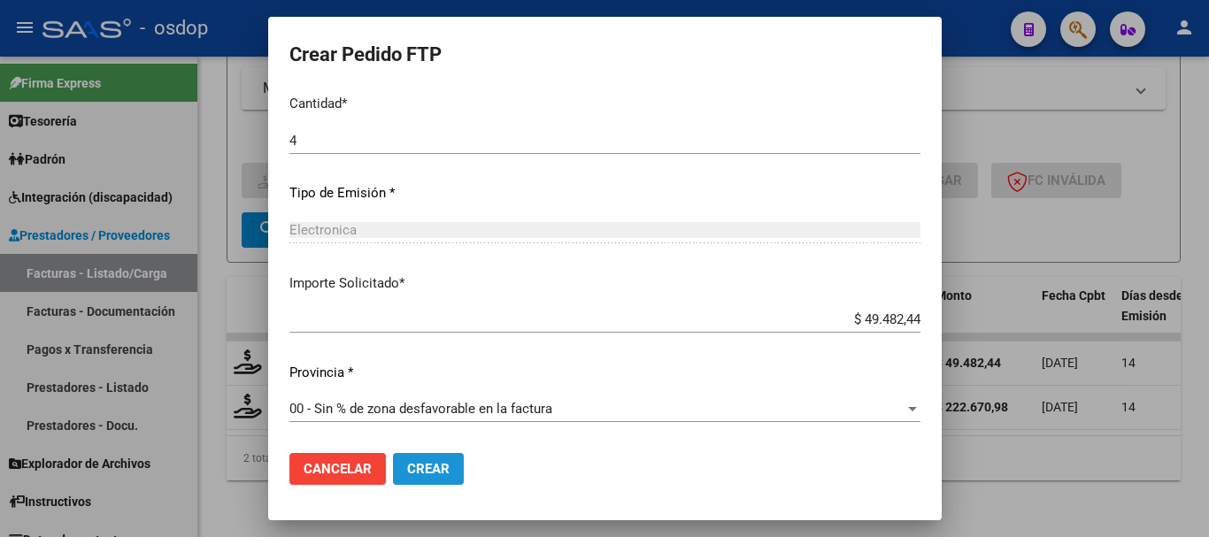
click at [407, 467] on span "Crear" at bounding box center [428, 469] width 42 height 16
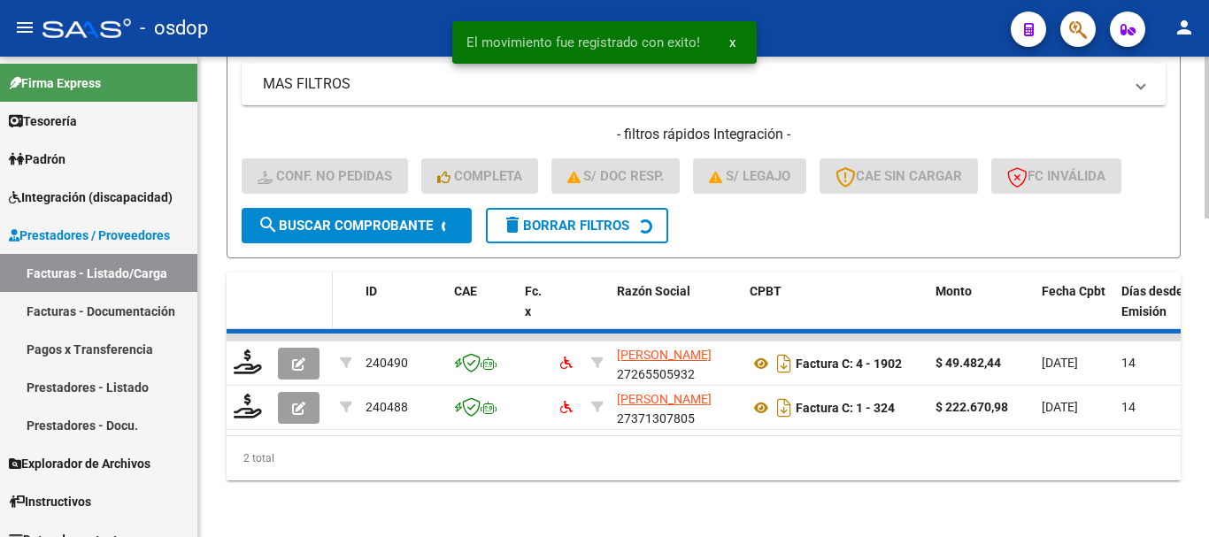
scroll to position [896, 0]
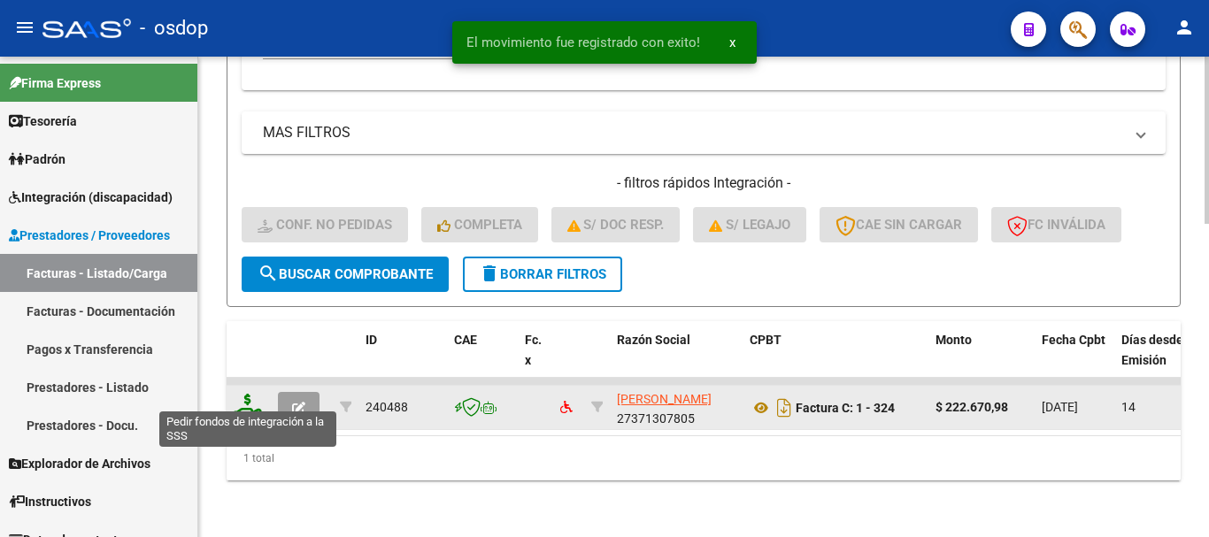
click at [253, 394] on icon at bounding box center [248, 406] width 28 height 25
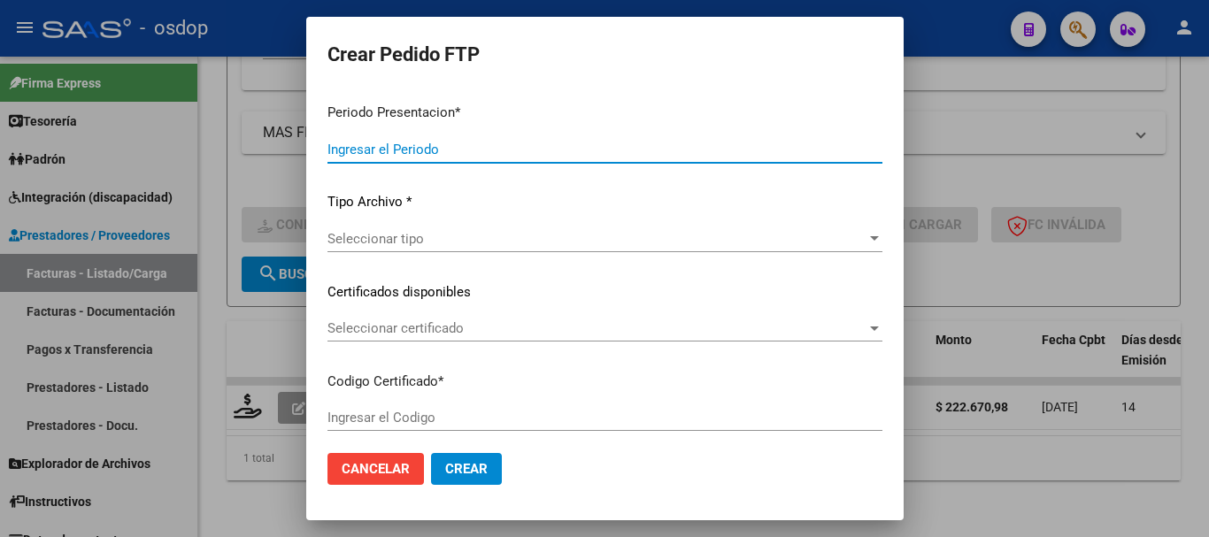
type input "202507"
type input "$ 222.670,98"
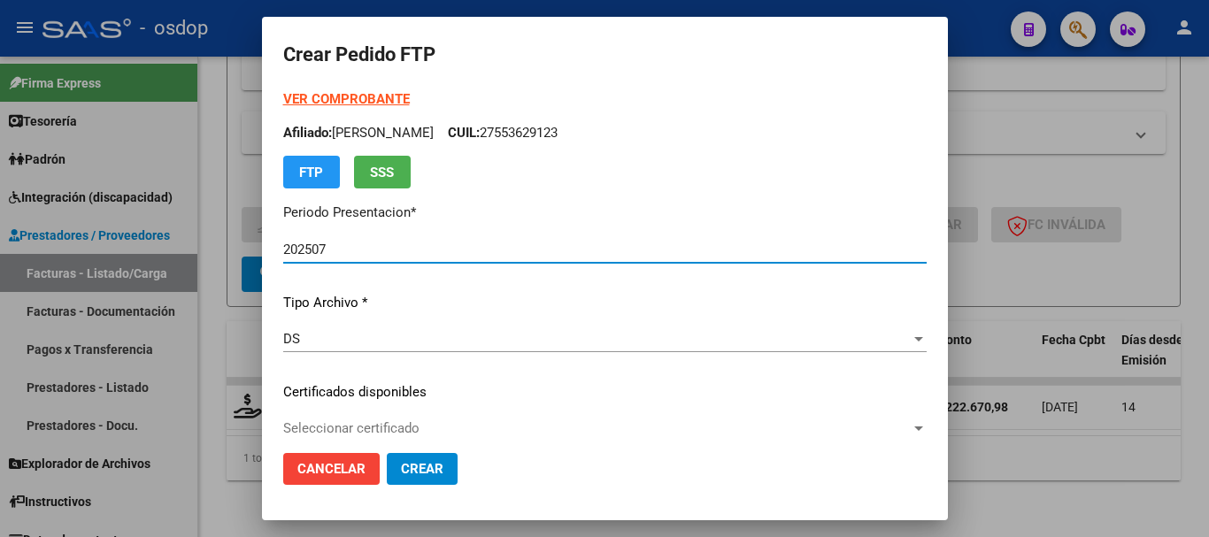
type input "8130736944"
type input "2033-02-17"
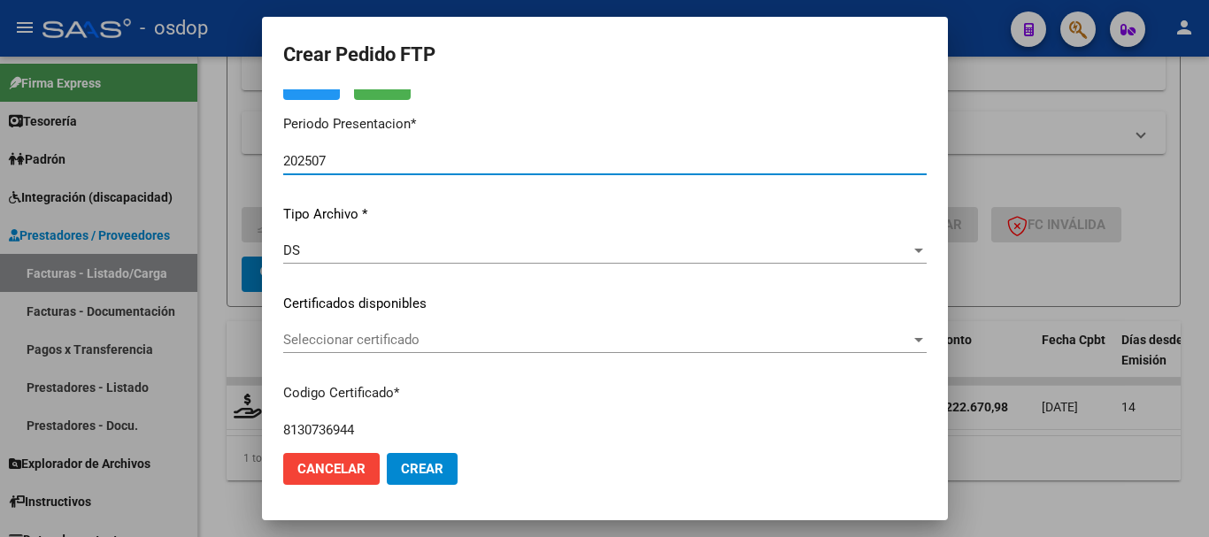
click at [419, 325] on div "VER COMPROBANTE ARCA Padrón Afiliado: BUSTOS GRAMACCIONI SOL CUIL: 27553629123 …" at bounding box center [604, 290] width 643 height 579
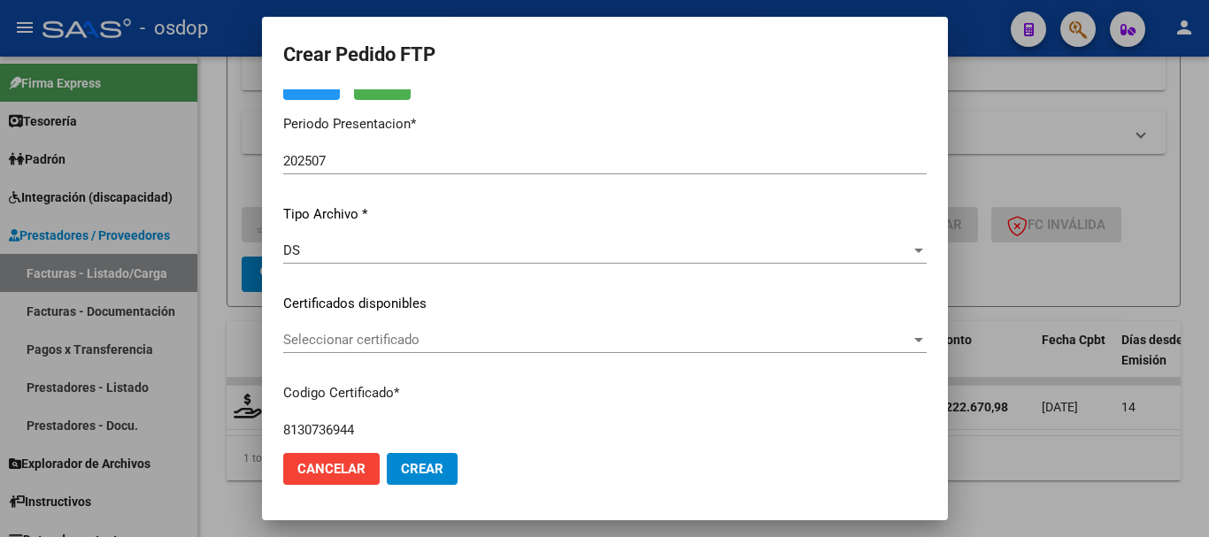
click at [427, 345] on span "Seleccionar certificado" at bounding box center [596, 340] width 627 height 16
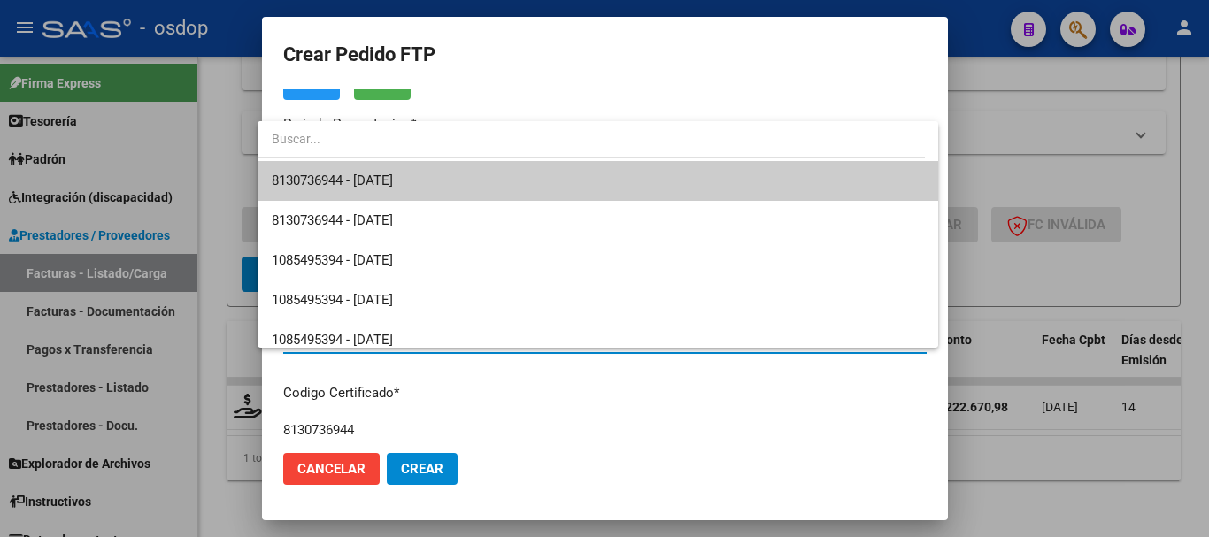
click at [448, 194] on span "8130736944 - 2033-02-17" at bounding box center [598, 181] width 652 height 40
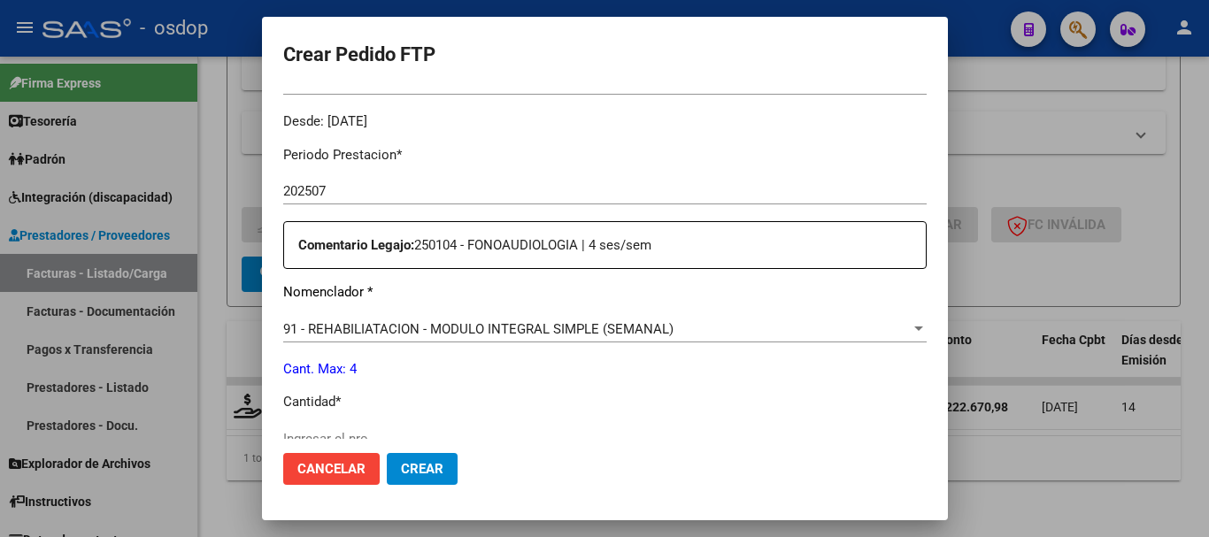
scroll to position [619, 0]
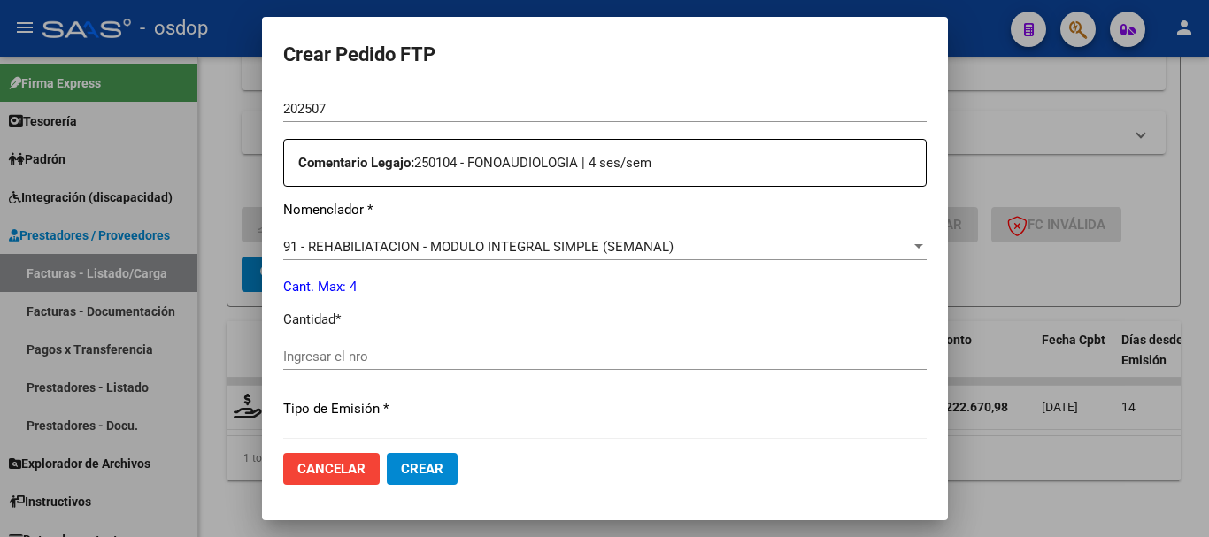
click at [437, 262] on div "91 - REHABILIATACION - MODULO INTEGRAL SIMPLE (SEMANAL) Seleccionar nomenclador" at bounding box center [604, 255] width 643 height 43
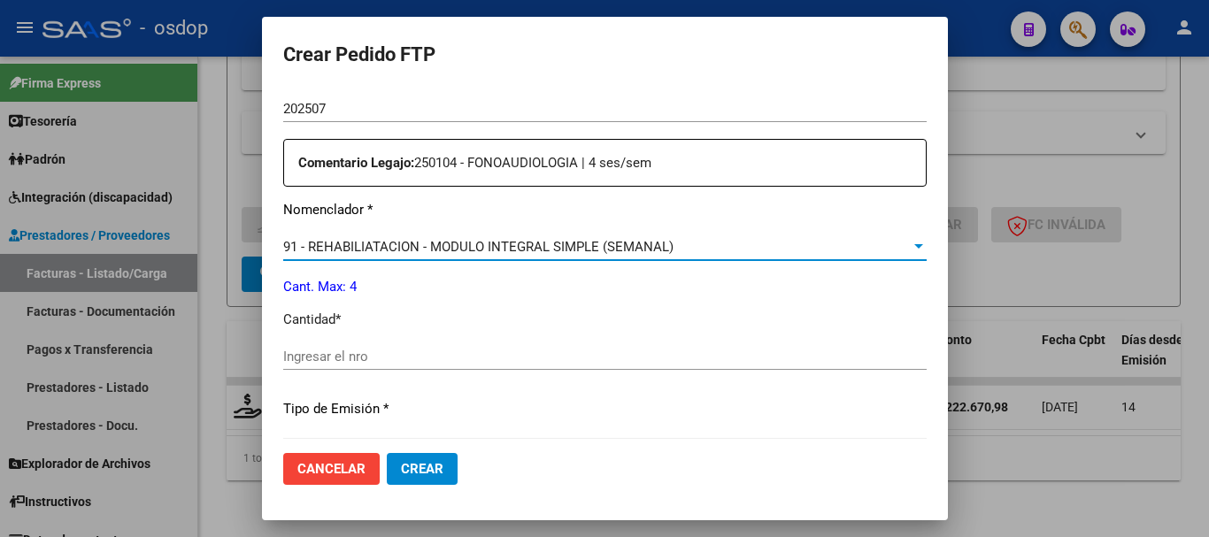
click at [433, 252] on span "91 - REHABILIATACION - MODULO INTEGRAL SIMPLE (SEMANAL)" at bounding box center [478, 247] width 390 height 16
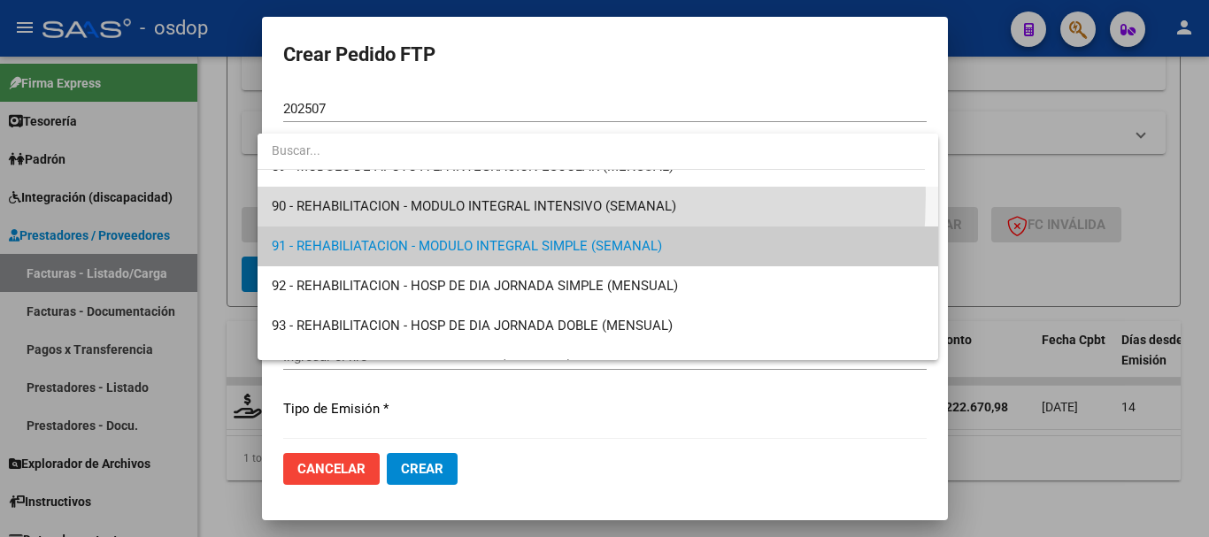
drag, startPoint x: 378, startPoint y: 194, endPoint x: 377, endPoint y: 281, distance: 86.7
click at [377, 193] on span "90 - REHABILITACION - MODULO INTEGRAL INTENSIVO (SEMANAL)" at bounding box center [598, 207] width 652 height 40
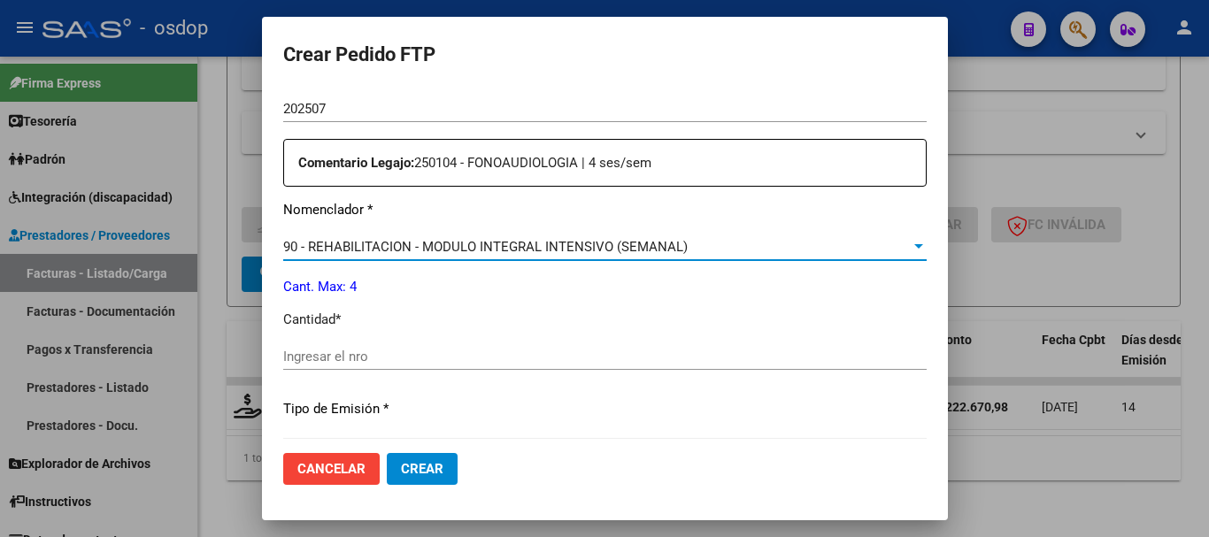
click at [366, 360] on input "Ingresar el nro" at bounding box center [604, 357] width 643 height 16
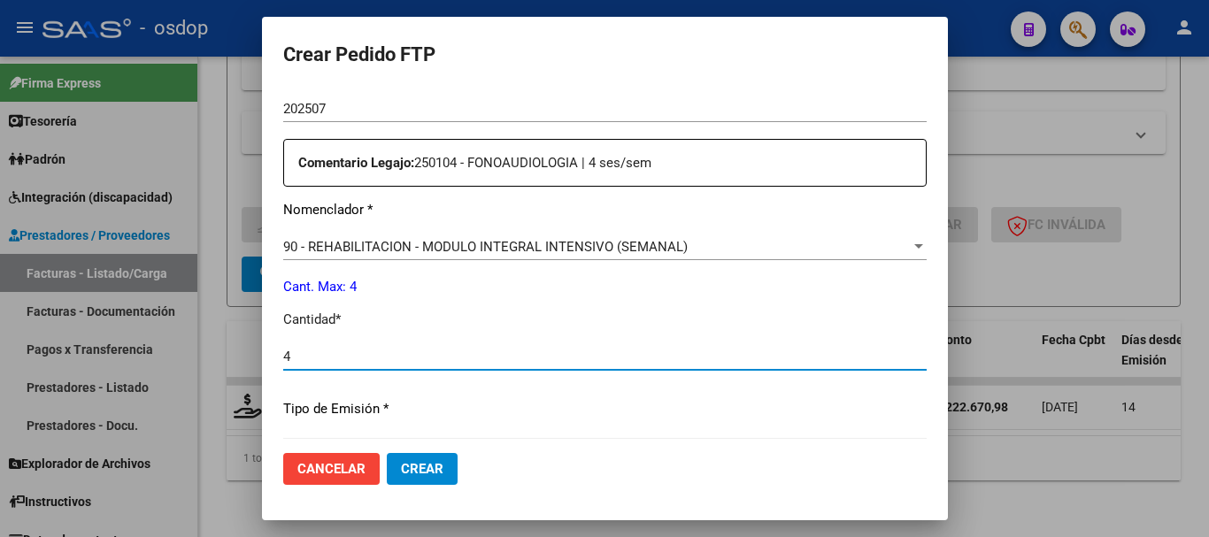
scroll to position [835, 0]
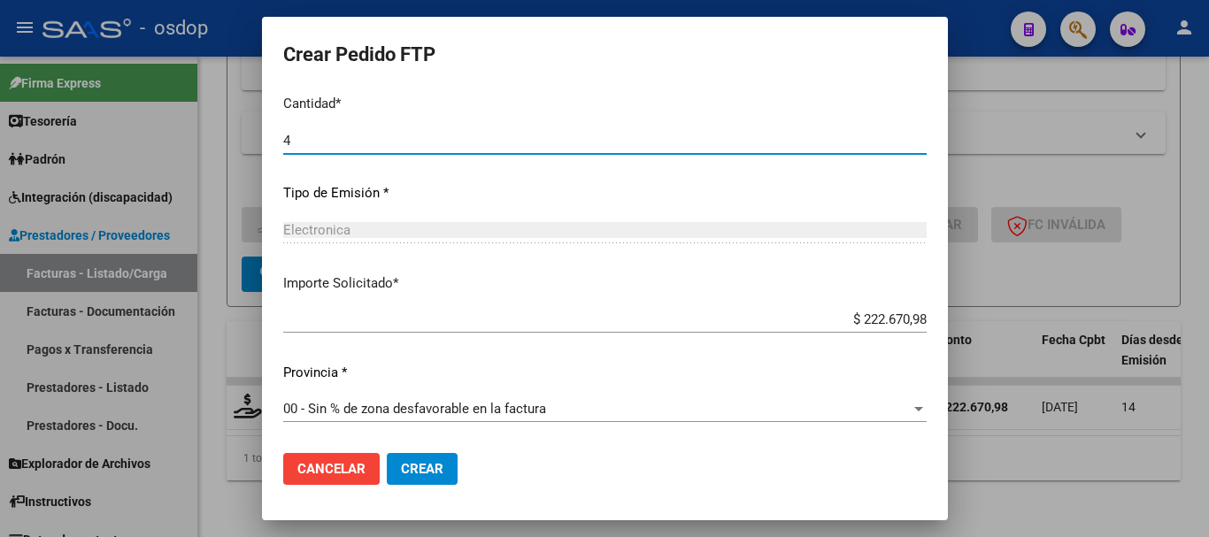
type input "4"
click at [420, 490] on mat-dialog-actions "Cancelar Crear" at bounding box center [604, 469] width 643 height 60
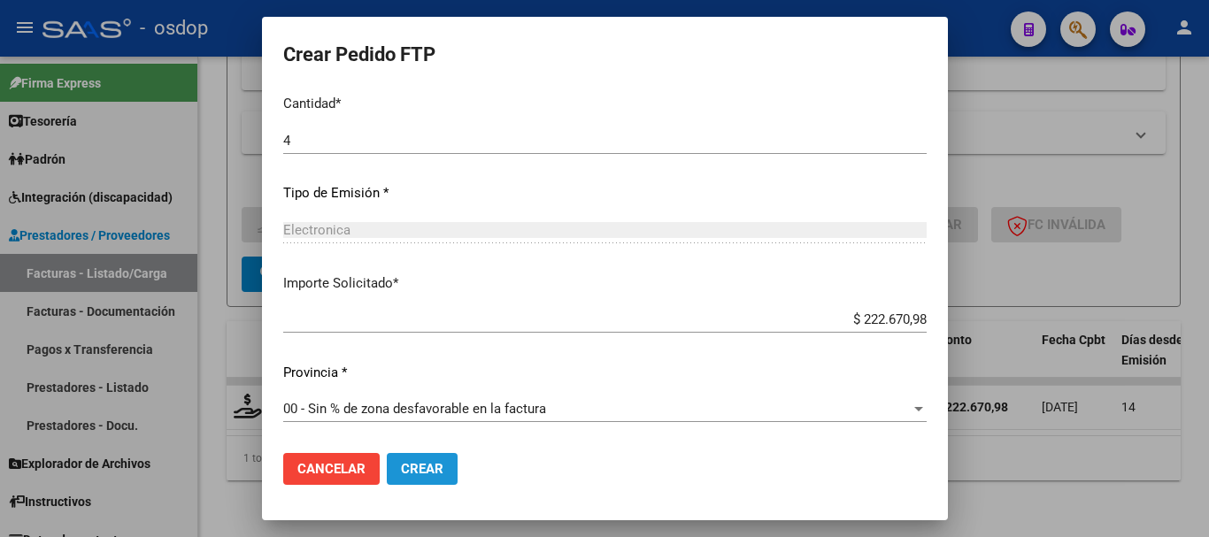
click at [416, 469] on span "Crear" at bounding box center [422, 469] width 42 height 16
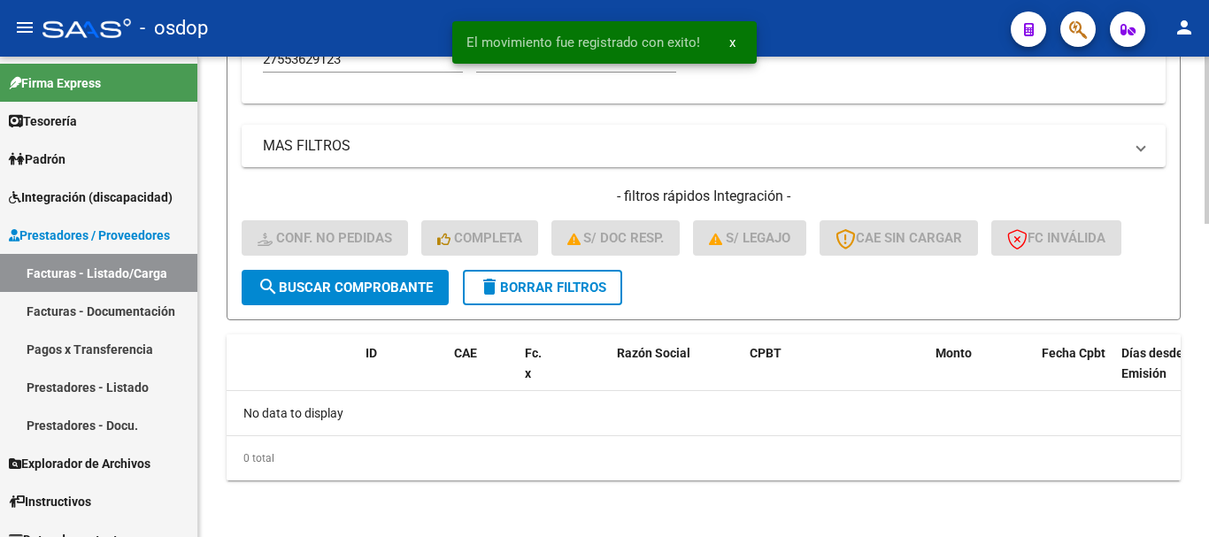
scroll to position [869, 0]
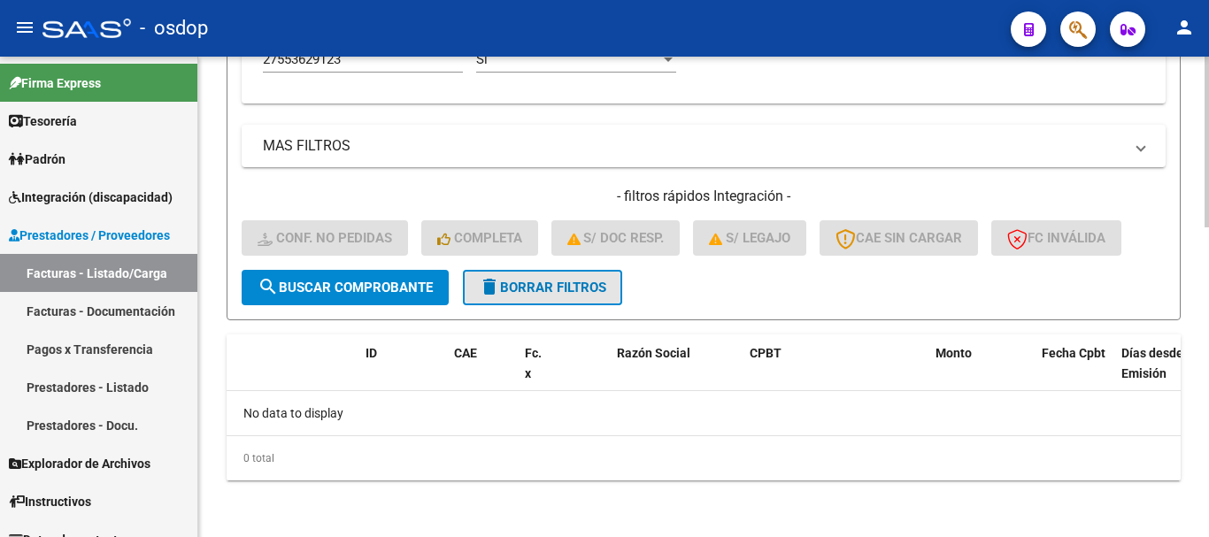
click at [500, 297] on mat-icon "delete" at bounding box center [489, 286] width 21 height 21
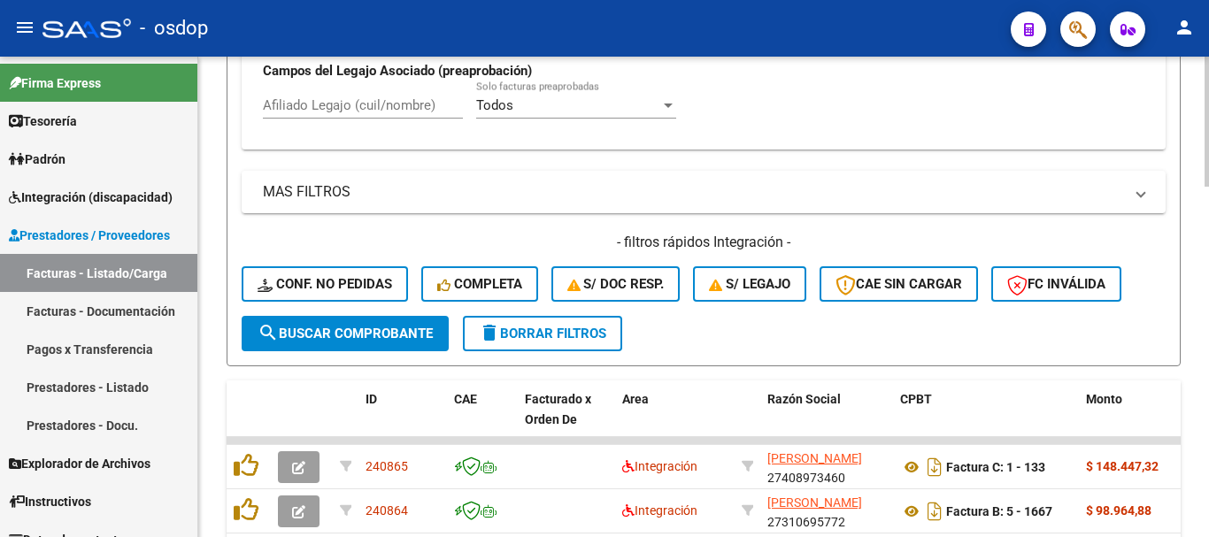
scroll to position [781, 0]
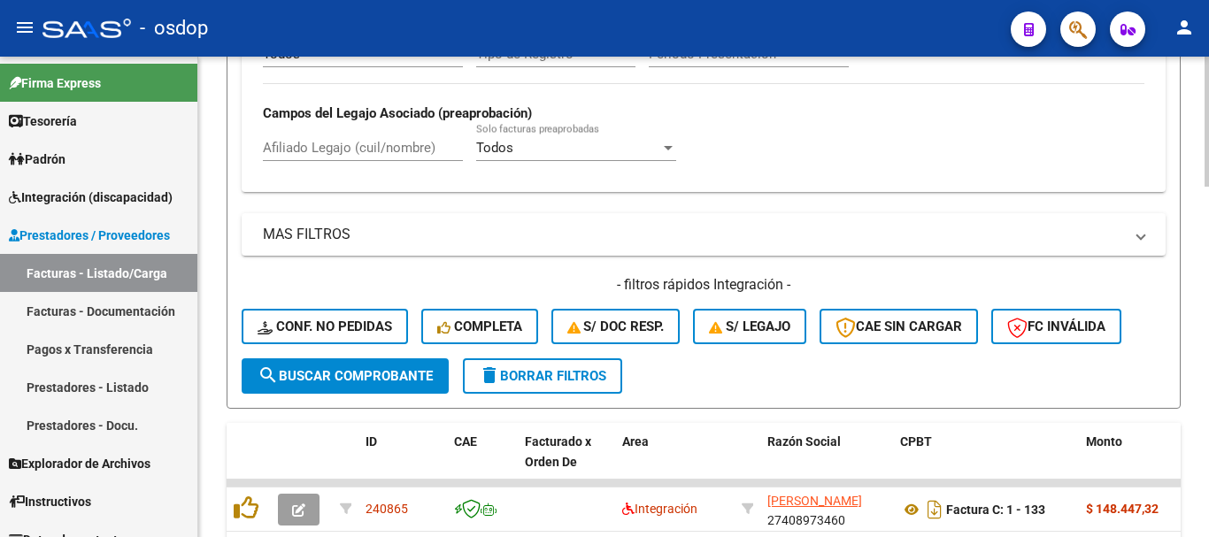
click at [293, 159] on div "Afiliado Legajo (cuil/nombre)" at bounding box center [363, 142] width 200 height 38
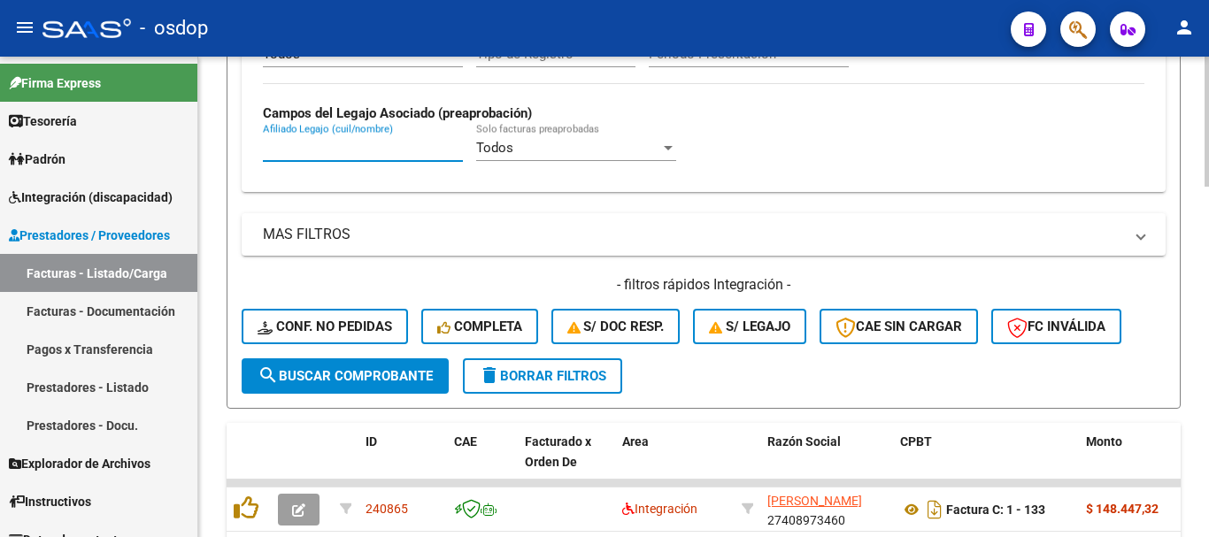
click at [299, 145] on input "Afiliado Legajo (cuil/nombre)" at bounding box center [363, 148] width 200 height 16
paste input "ROCIO MACARENA"
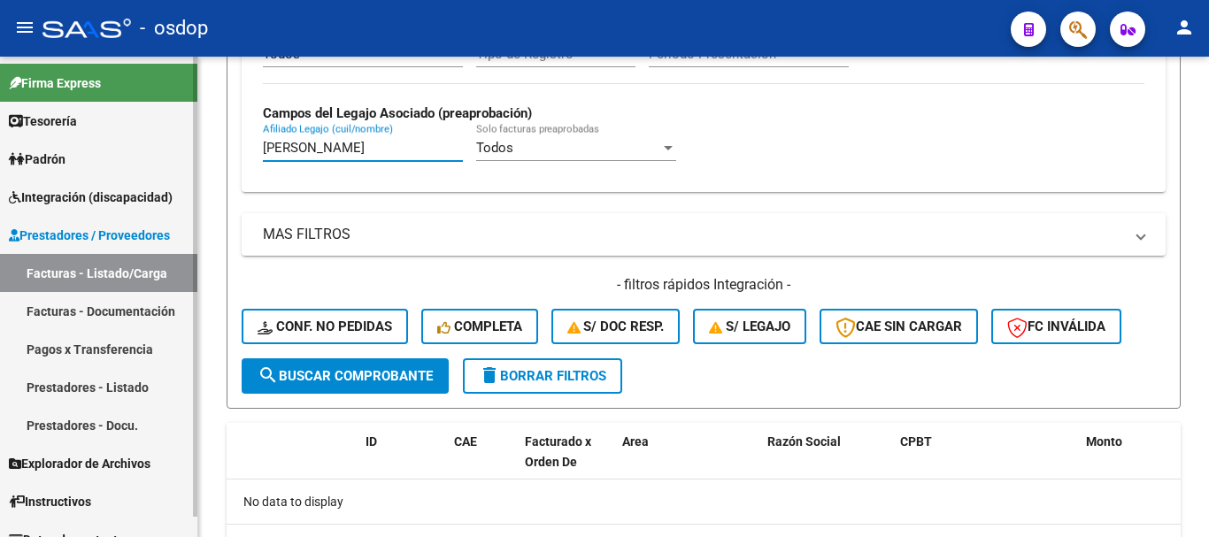
drag, startPoint x: 409, startPoint y: 149, endPoint x: 0, endPoint y: 65, distance: 417.4
click at [0, 68] on mat-sidenav-container "Firma Express Tesorería Extractos Procesados (csv) Extractos Originales (pdf) P…" at bounding box center [604, 297] width 1209 height 481
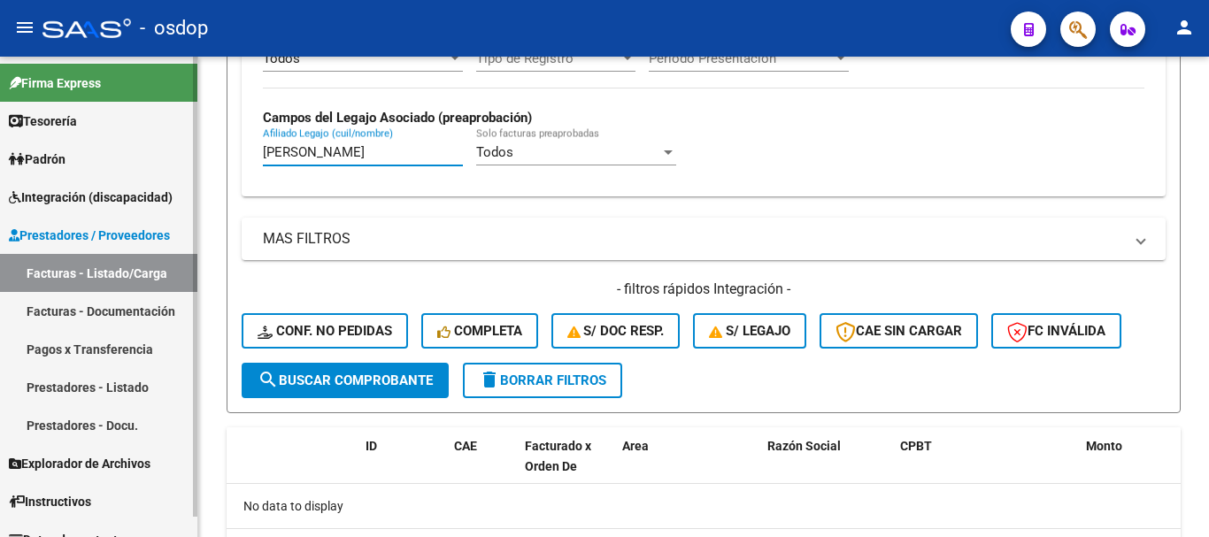
paste input "27503531866"
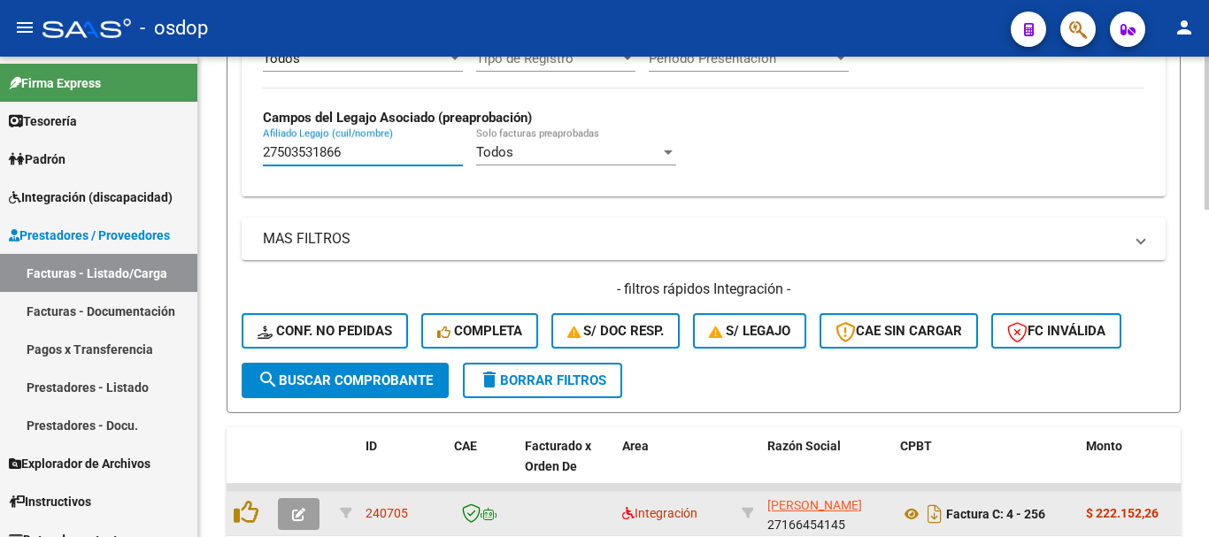
type input "27503531866"
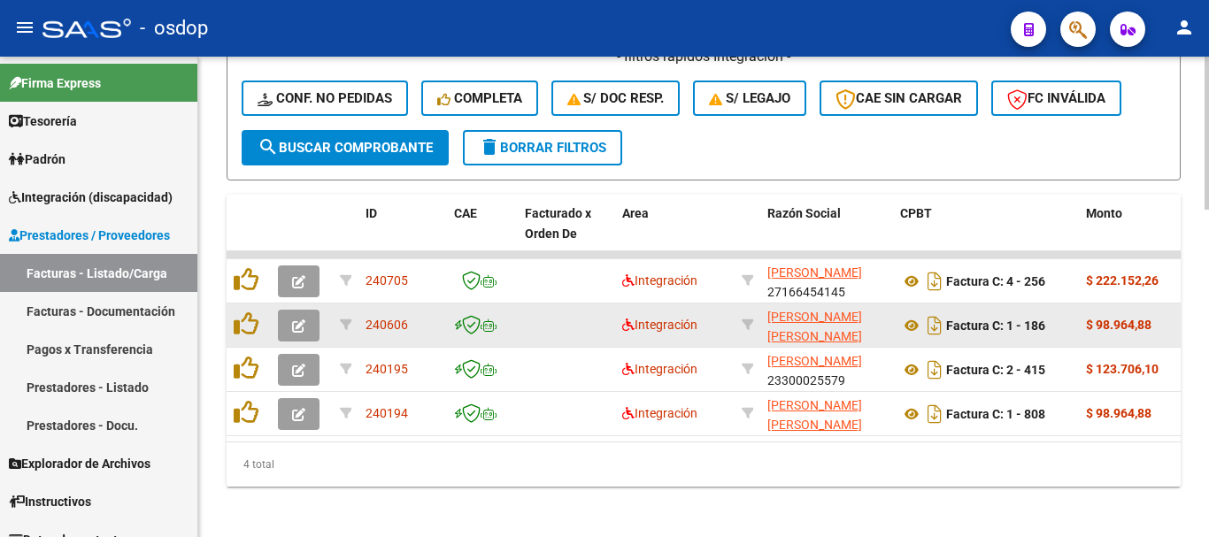
scroll to position [1029, 0]
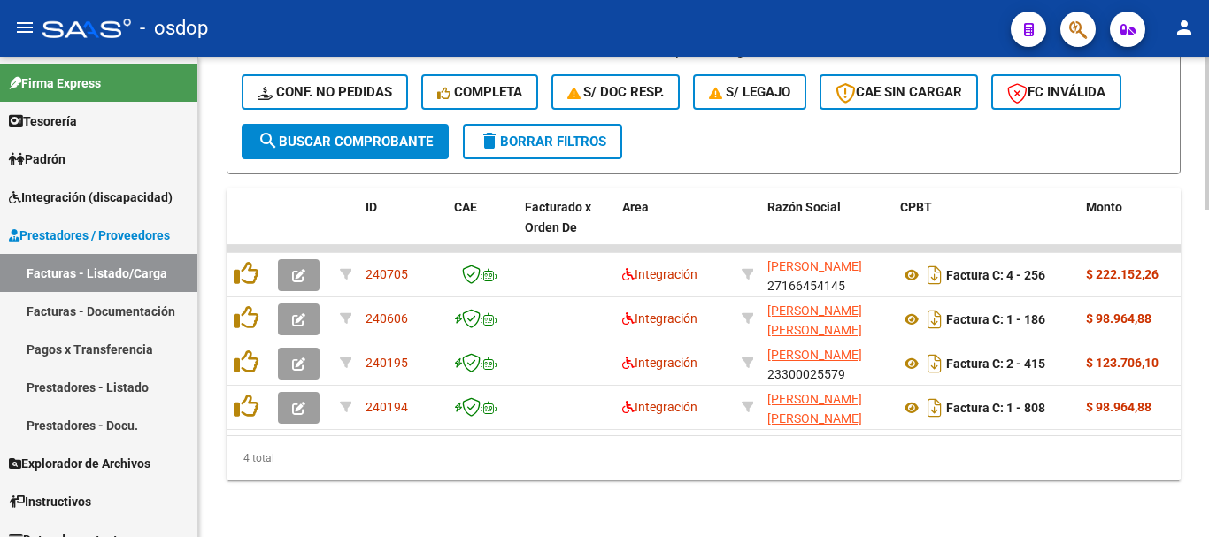
click at [409, 469] on div "4 total" at bounding box center [704, 458] width 954 height 44
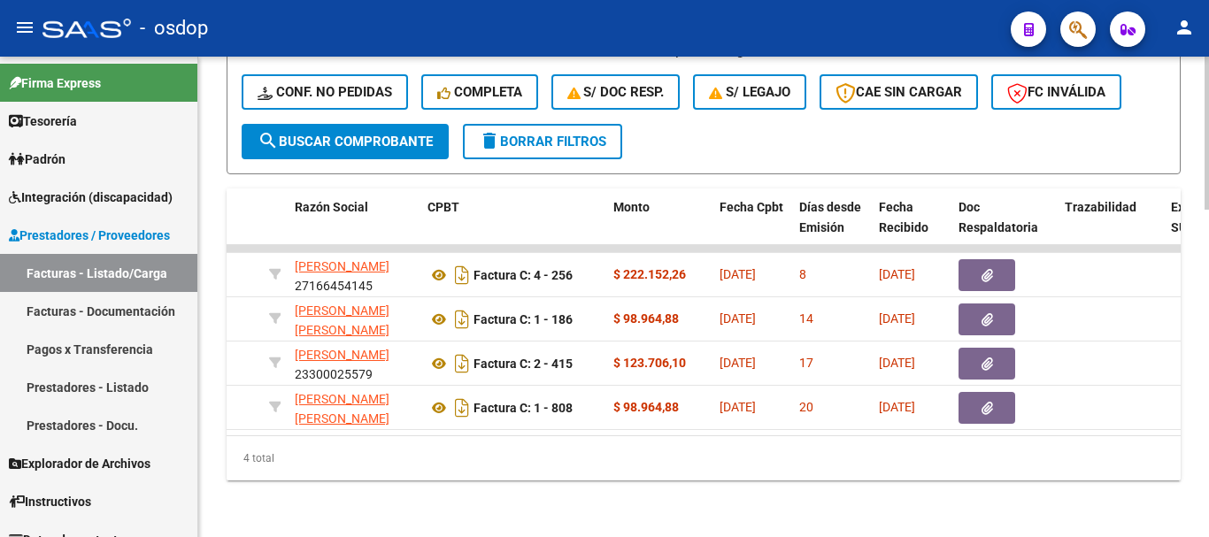
scroll to position [0, 481]
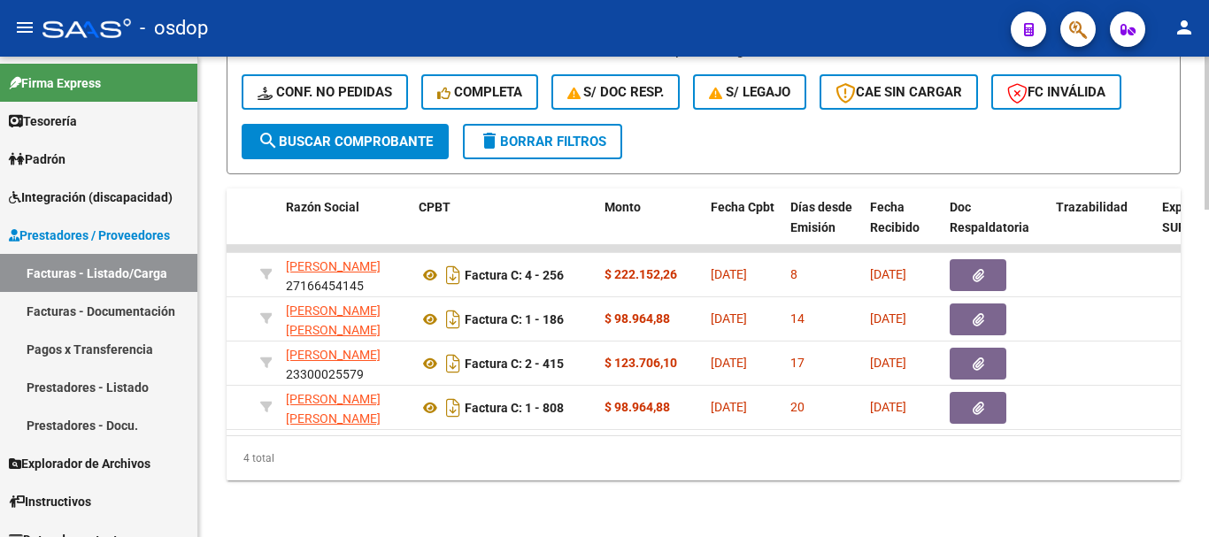
drag, startPoint x: 543, startPoint y: 465, endPoint x: 488, endPoint y: 350, distance: 127.8
click at [543, 464] on div "4 total" at bounding box center [704, 458] width 954 height 44
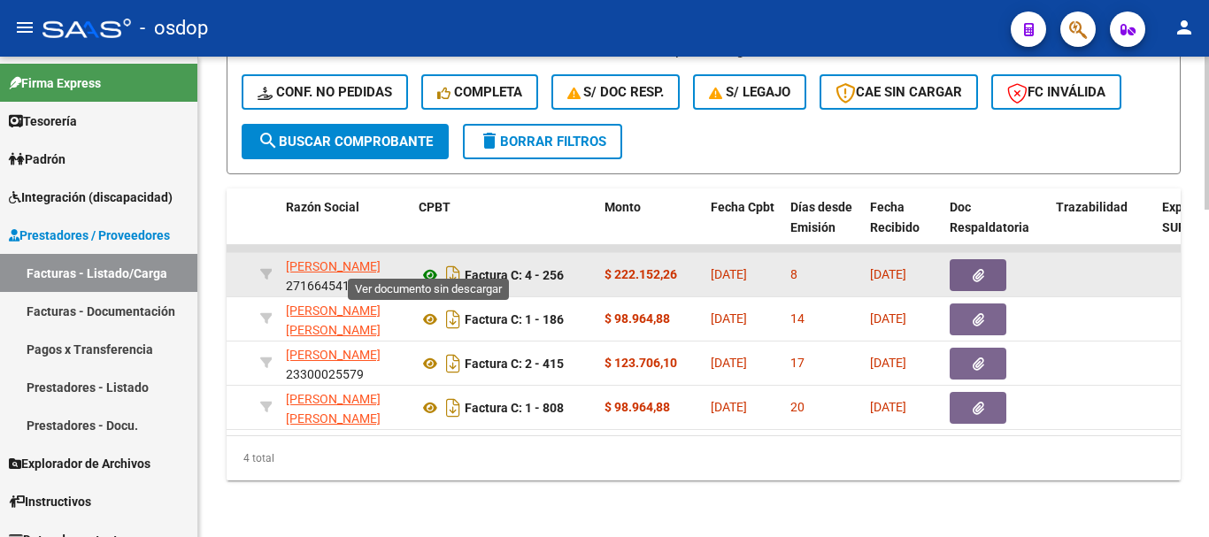
click at [427, 270] on icon at bounding box center [430, 275] width 23 height 21
click at [977, 269] on button "button" at bounding box center [978, 275] width 57 height 32
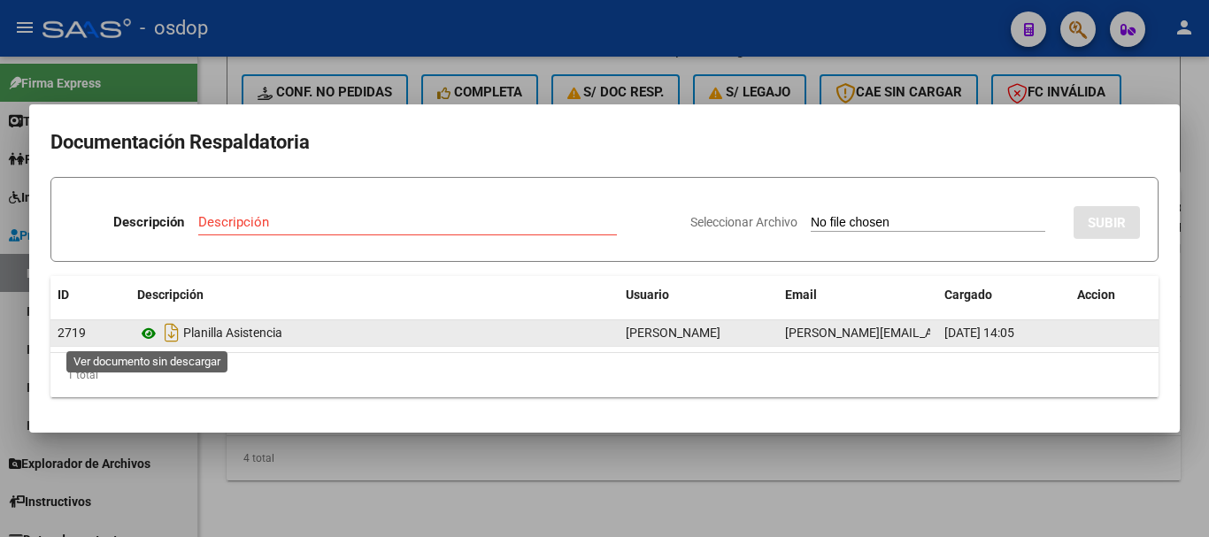
click at [145, 330] on icon at bounding box center [148, 333] width 23 height 21
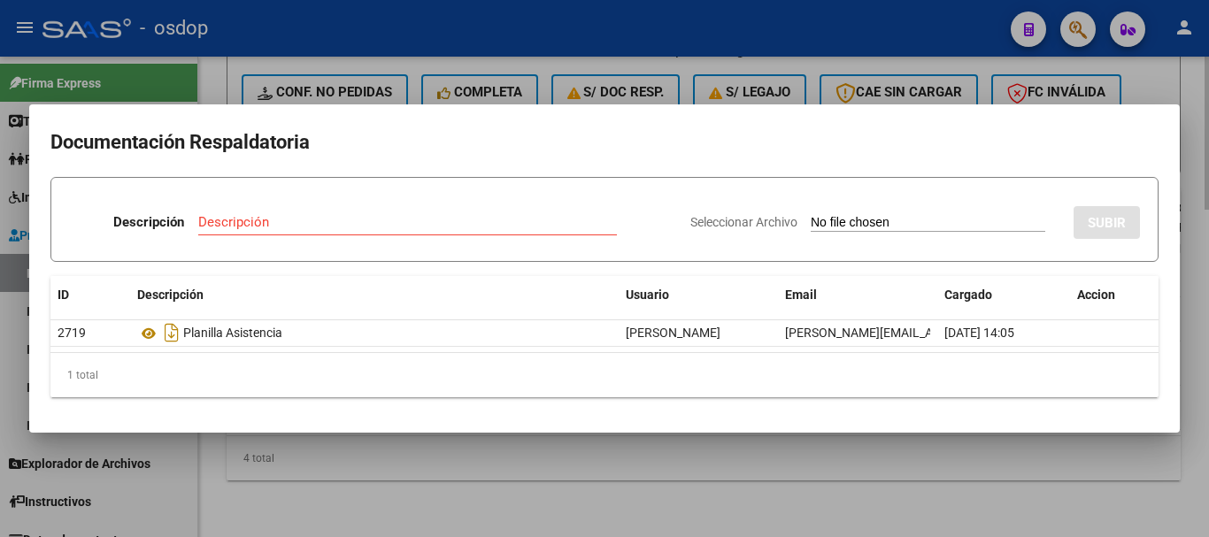
drag, startPoint x: 241, startPoint y: 59, endPoint x: 258, endPoint y: 85, distance: 31.2
click at [243, 61] on div at bounding box center [604, 268] width 1209 height 537
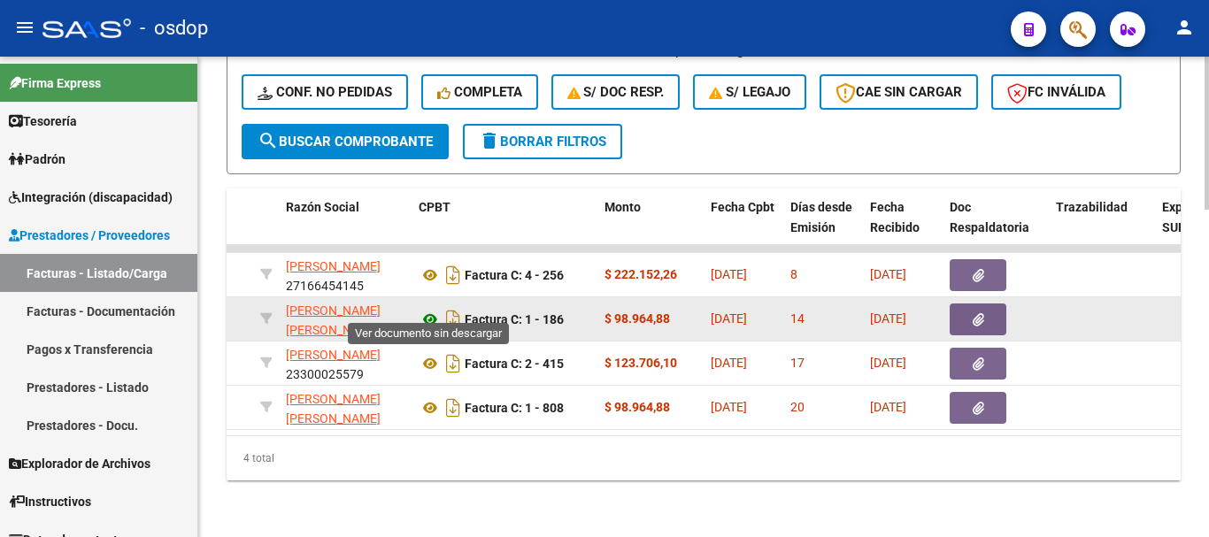
click at [431, 309] on icon at bounding box center [430, 319] width 23 height 21
click at [947, 303] on datatable-body-cell at bounding box center [995, 318] width 106 height 43
click at [960, 305] on button "button" at bounding box center [978, 320] width 57 height 32
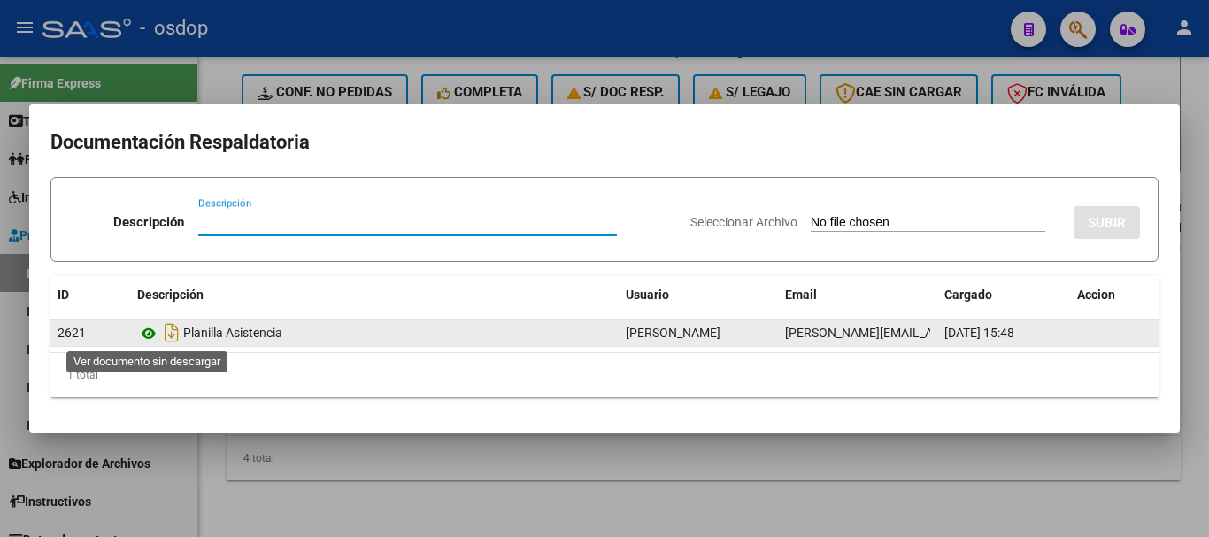
click at [149, 334] on icon at bounding box center [148, 333] width 23 height 21
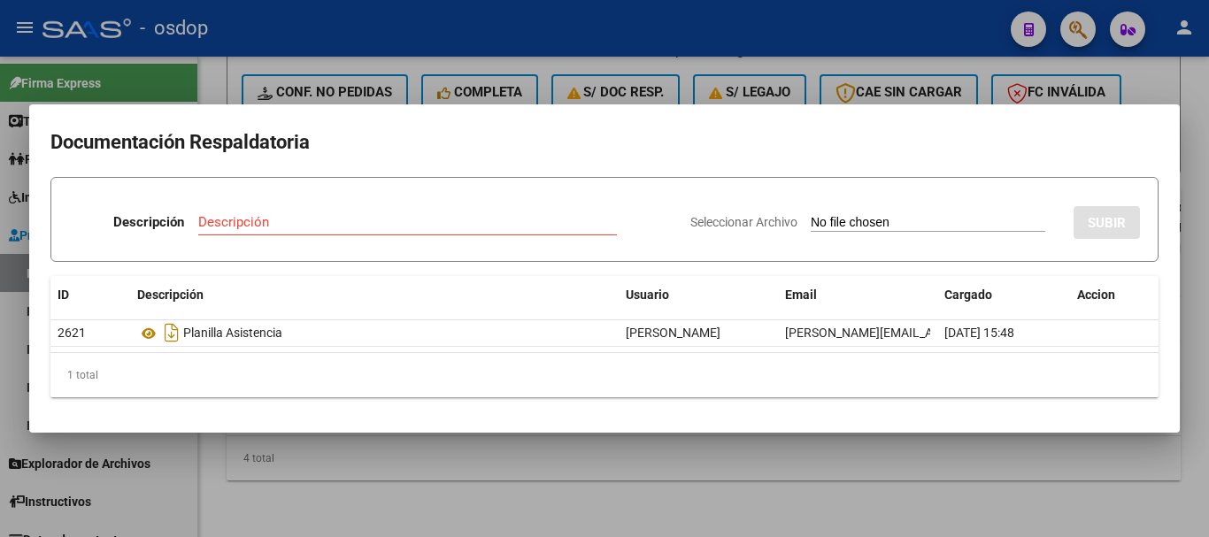
click at [278, 50] on div at bounding box center [604, 268] width 1209 height 537
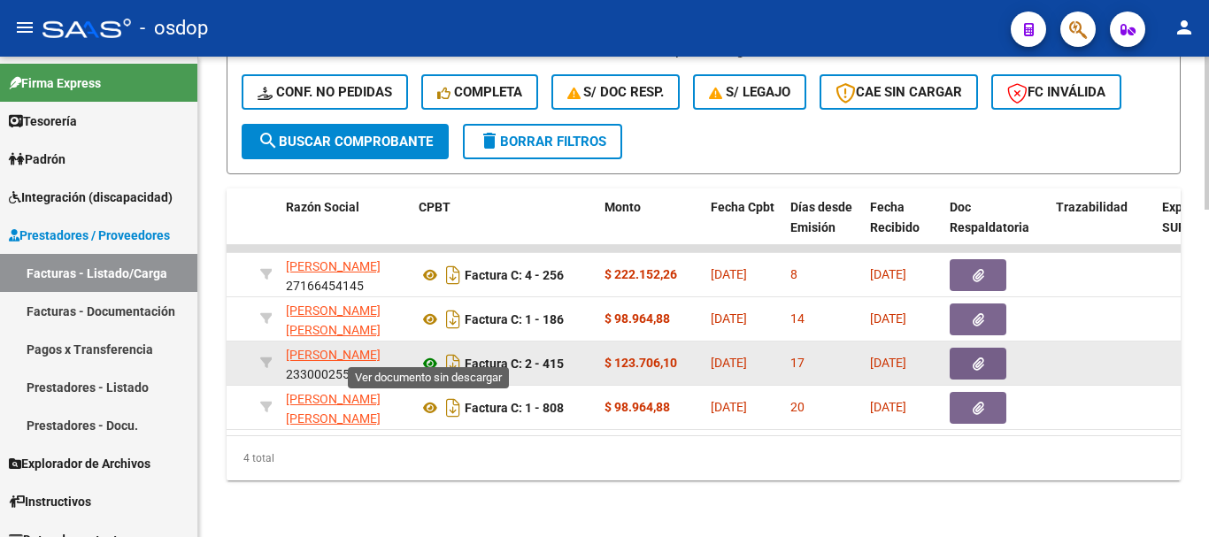
click at [435, 353] on icon at bounding box center [430, 363] width 23 height 21
click at [996, 350] on button "button" at bounding box center [978, 364] width 57 height 32
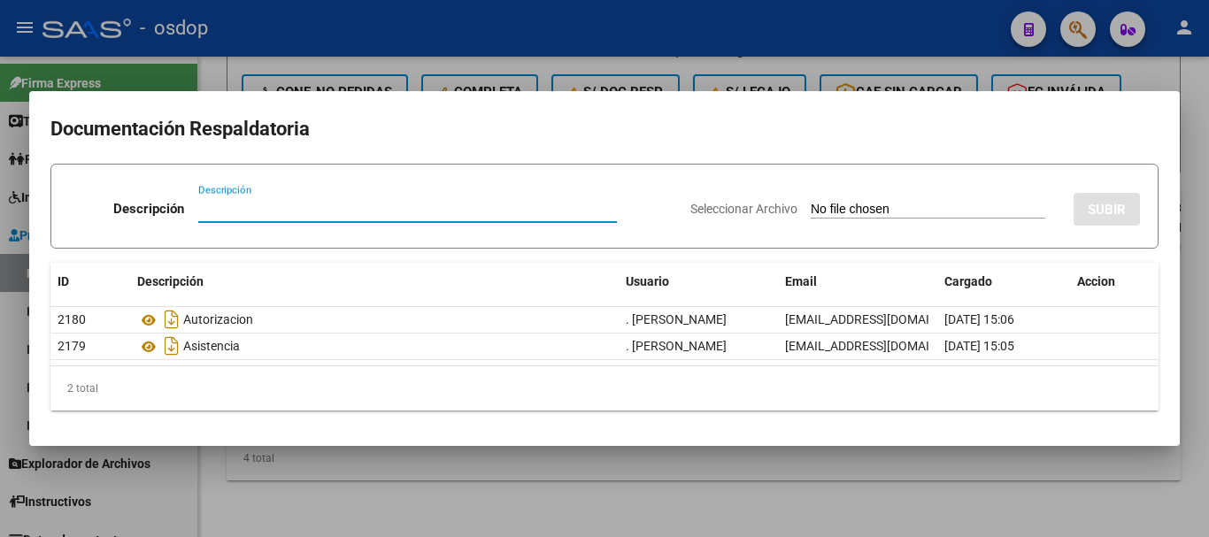
click at [153, 362] on datatable-selection "2180 Autorizacion . SCHIAVO RODRIGO DAMIAN rodrigodamianschiavo@gmail.com 08/08…" at bounding box center [604, 356] width 1108 height 16
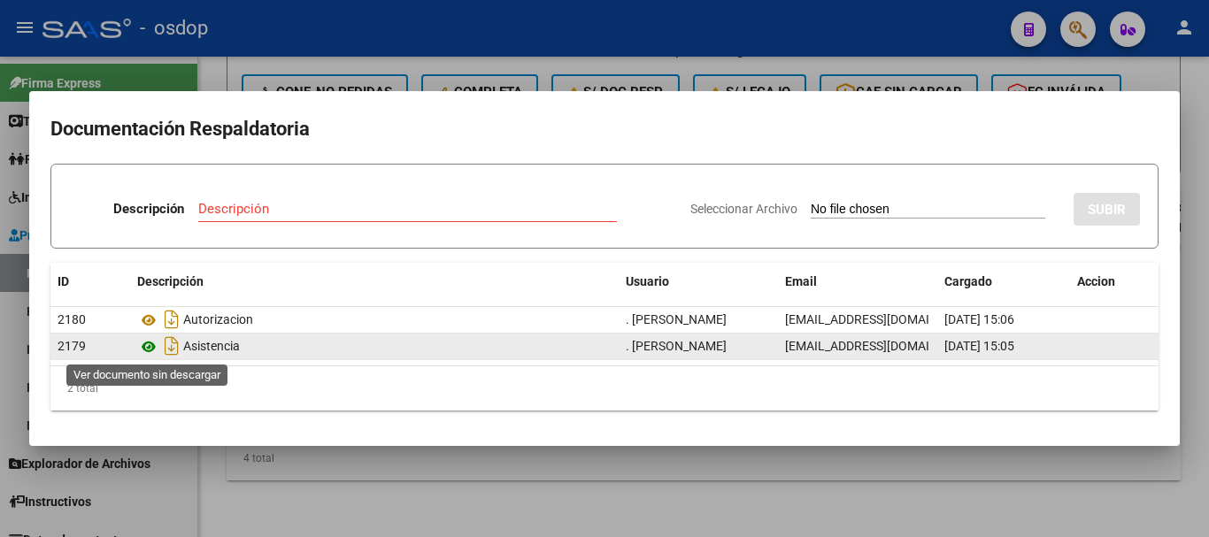
click at [147, 350] on icon at bounding box center [148, 346] width 23 height 21
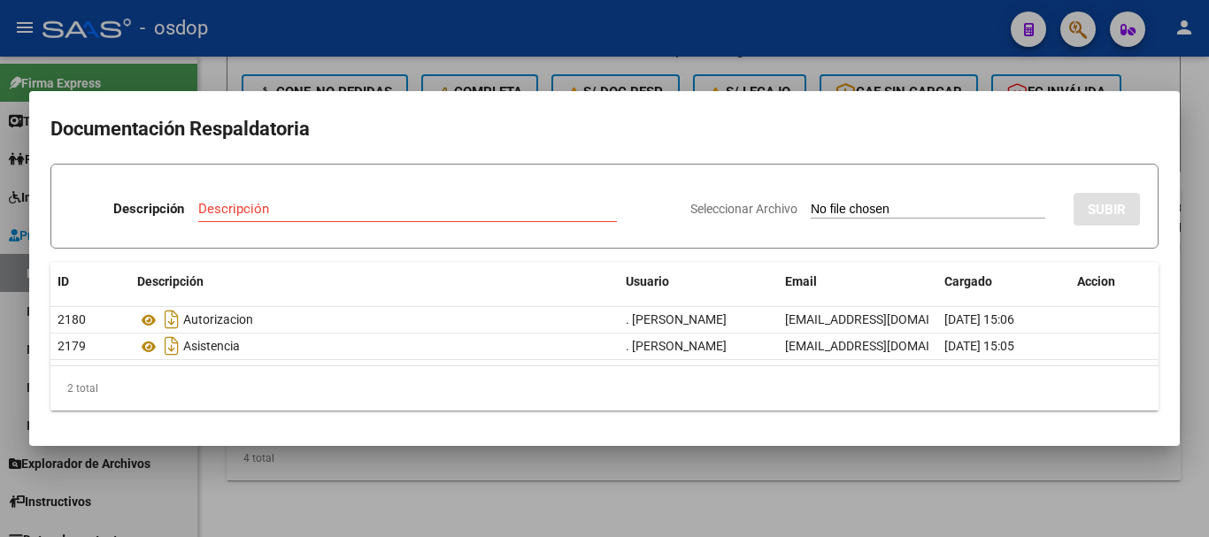
click at [186, 88] on div at bounding box center [604, 268] width 1209 height 537
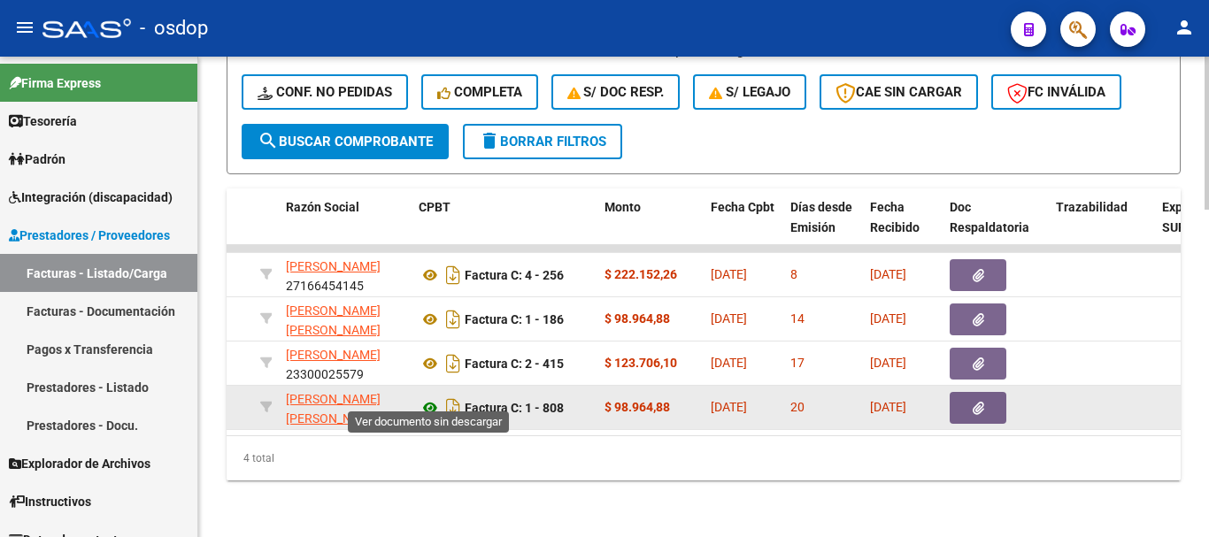
click at [425, 404] on icon at bounding box center [430, 407] width 23 height 21
click at [976, 400] on span "button" at bounding box center [979, 408] width 12 height 16
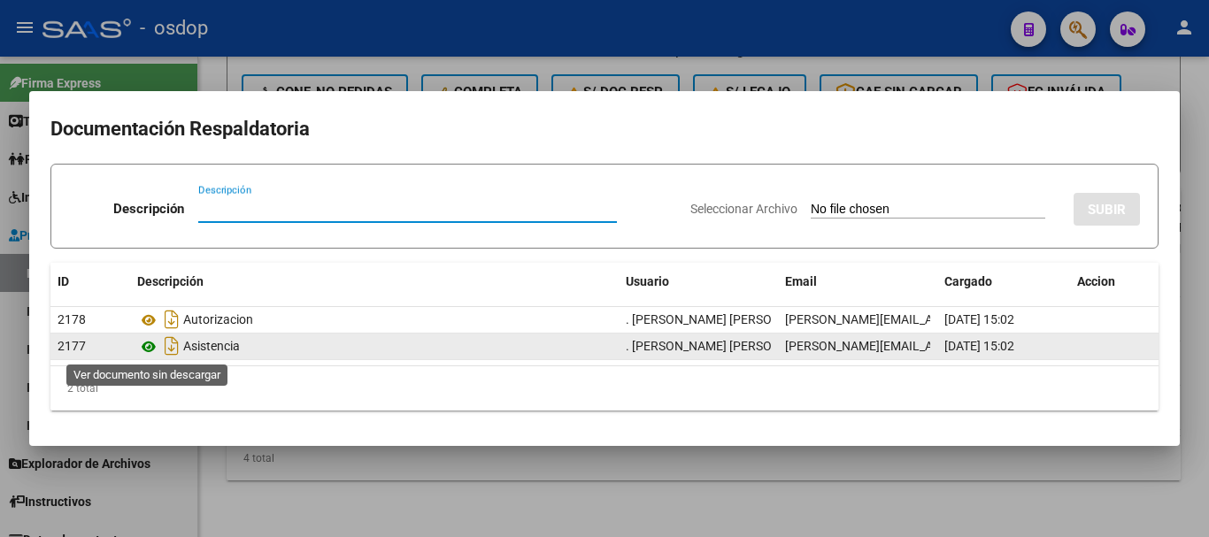
click at [146, 345] on icon at bounding box center [148, 346] width 23 height 21
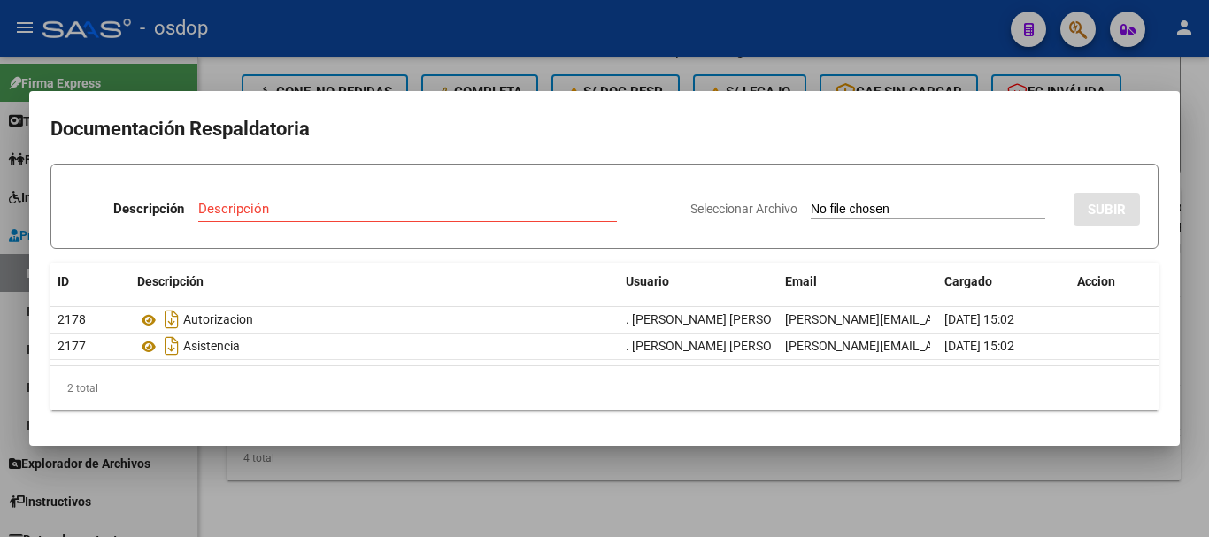
click at [225, 18] on div at bounding box center [604, 268] width 1209 height 537
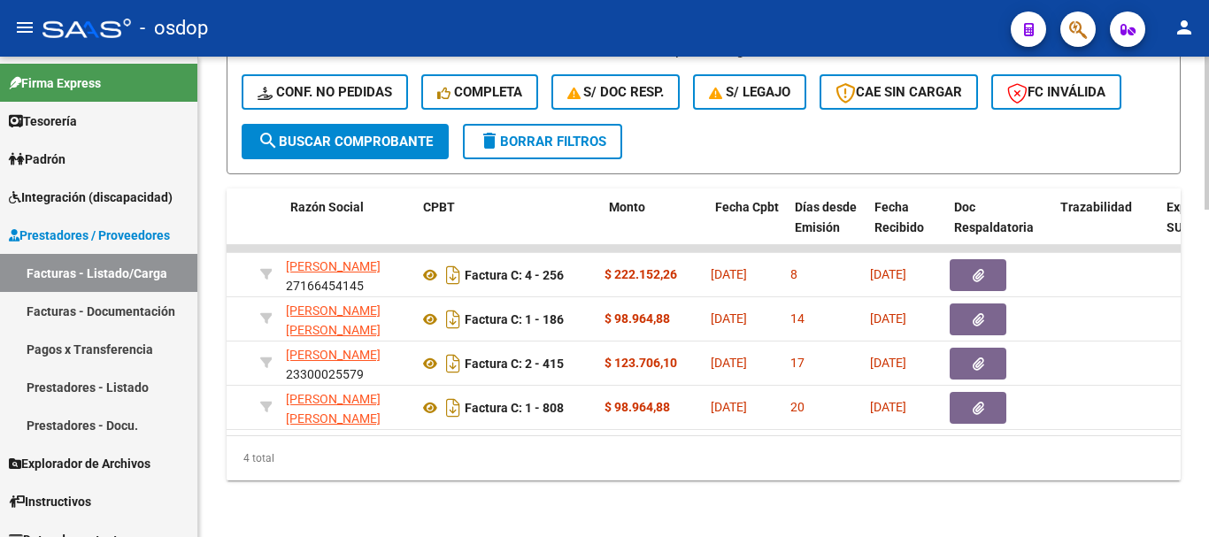
scroll to position [0, 0]
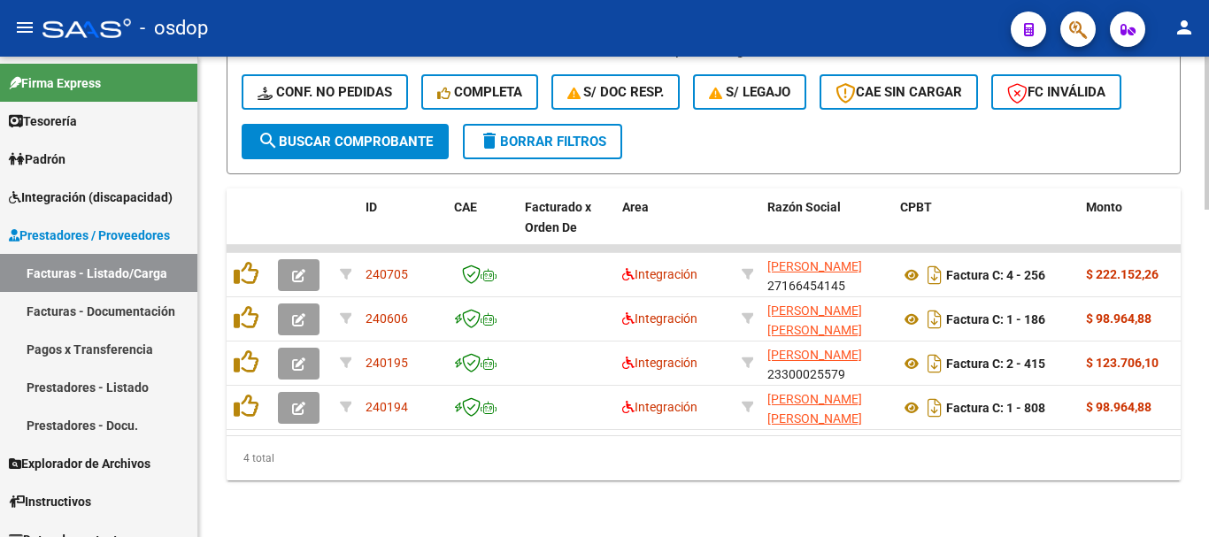
click at [329, 454] on div "4 total" at bounding box center [704, 458] width 954 height 44
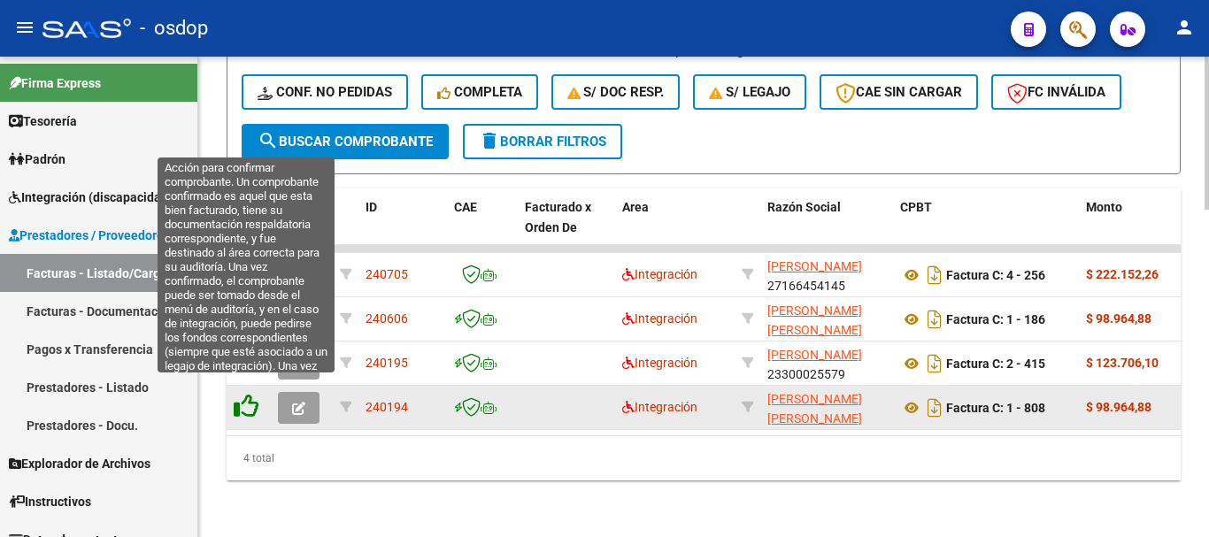
click at [242, 394] on icon at bounding box center [246, 406] width 25 height 25
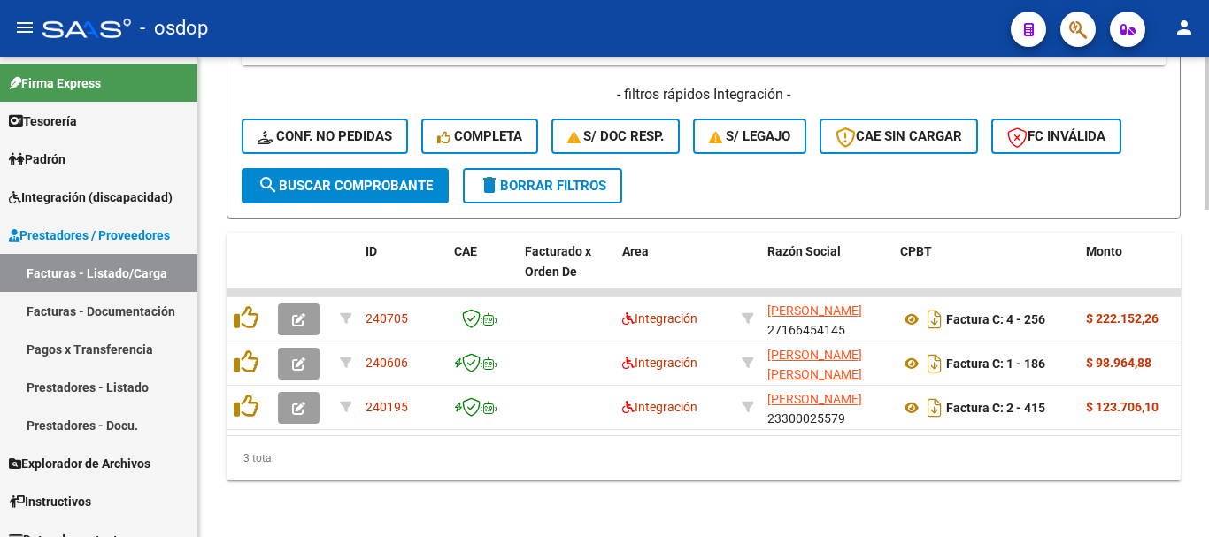
scroll to position [985, 0]
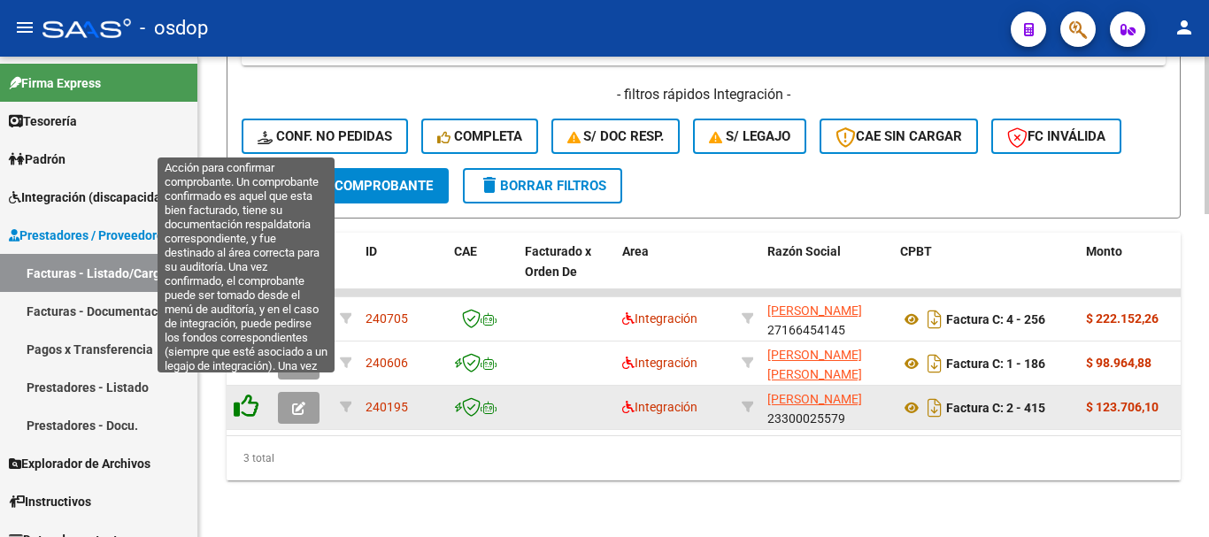
click at [250, 394] on icon at bounding box center [246, 406] width 25 height 25
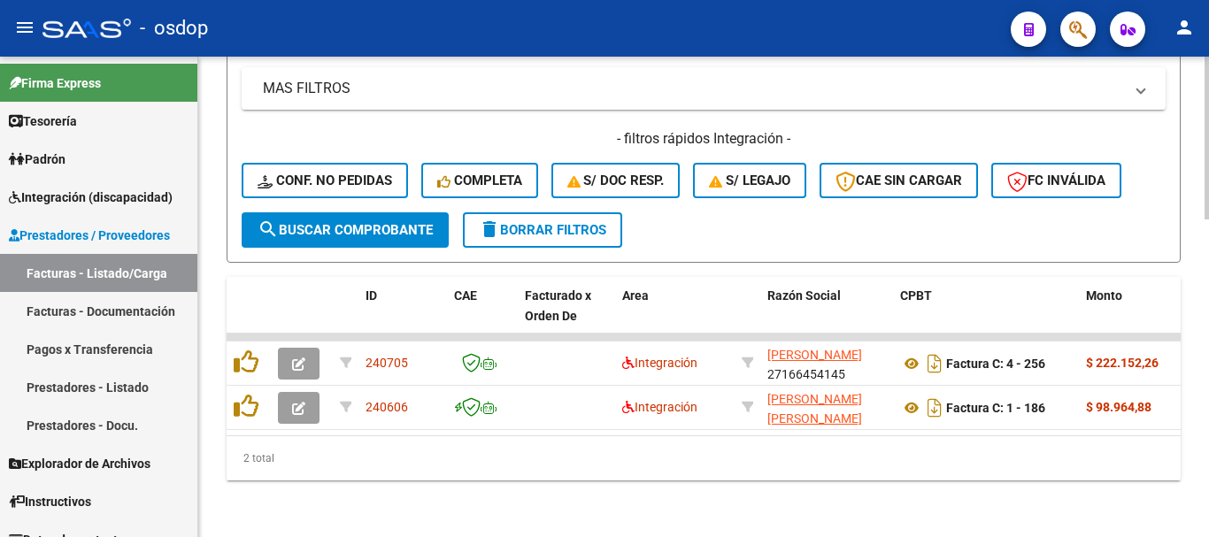
scroll to position [941, 0]
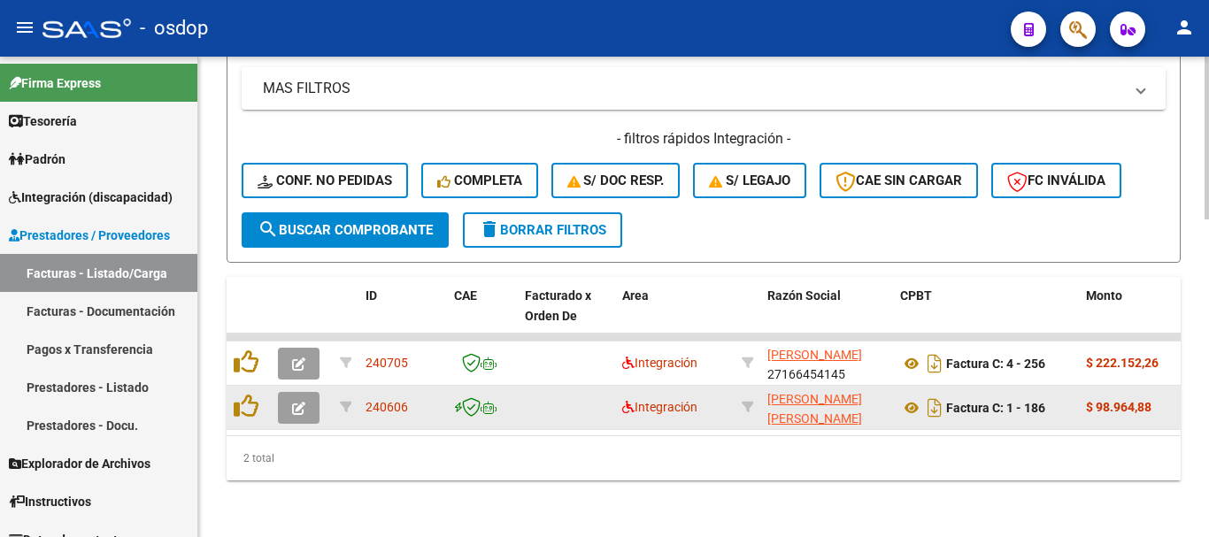
click at [233, 386] on datatable-body-cell at bounding box center [249, 407] width 44 height 43
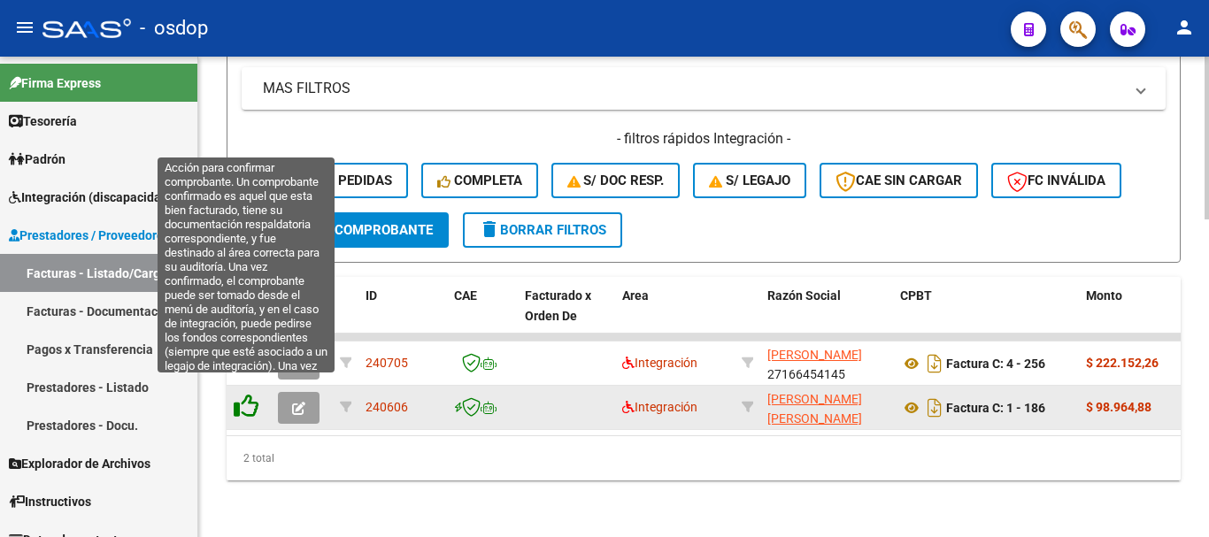
click at [242, 394] on icon at bounding box center [246, 406] width 25 height 25
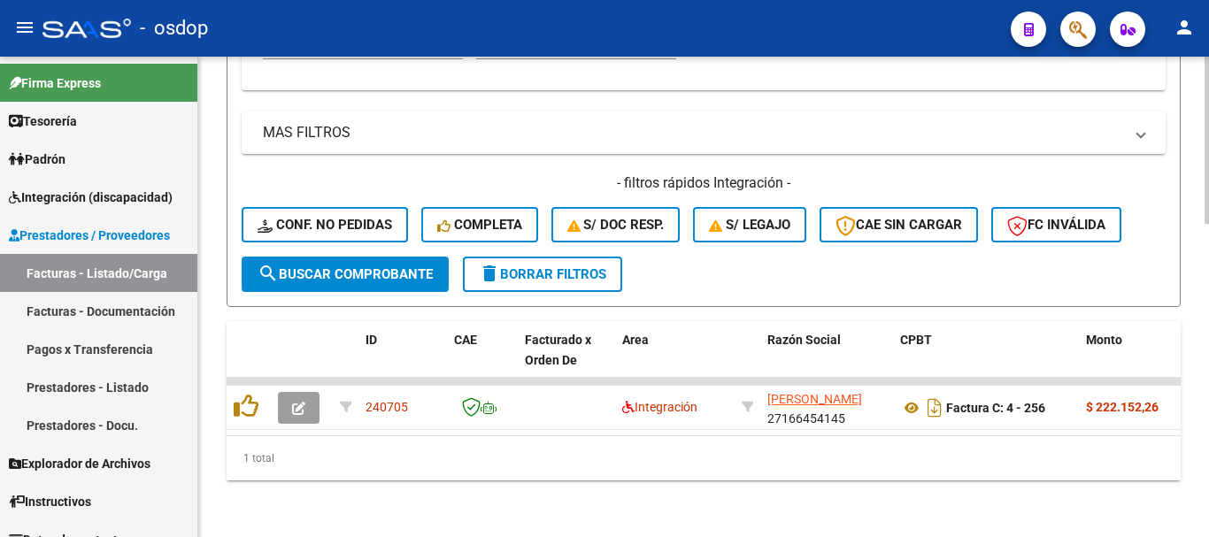
scroll to position [896, 0]
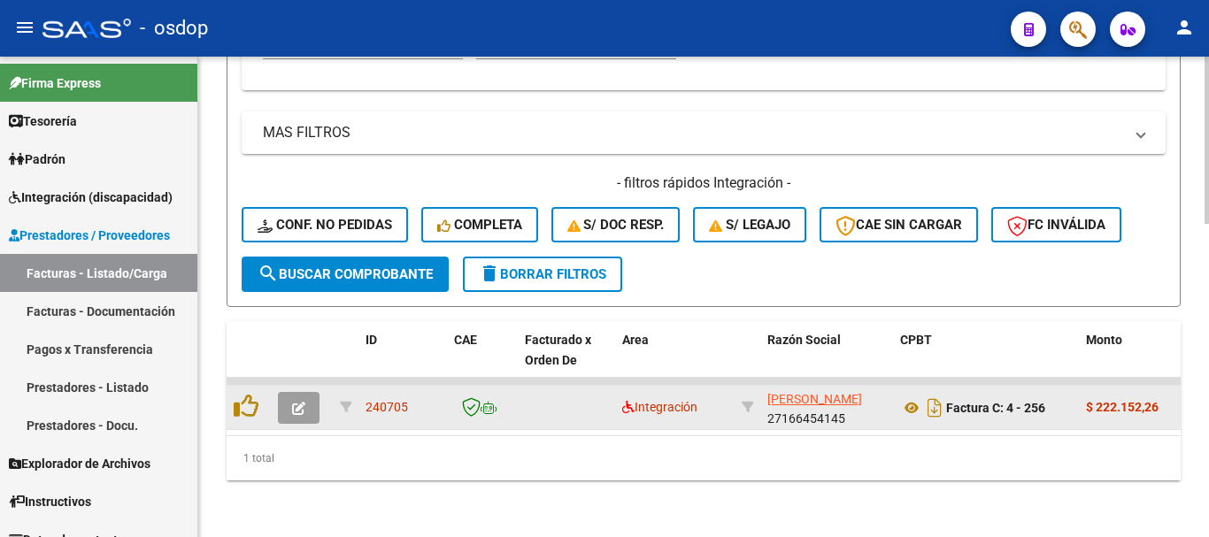
click at [227, 393] on datatable-body-cell at bounding box center [249, 407] width 44 height 43
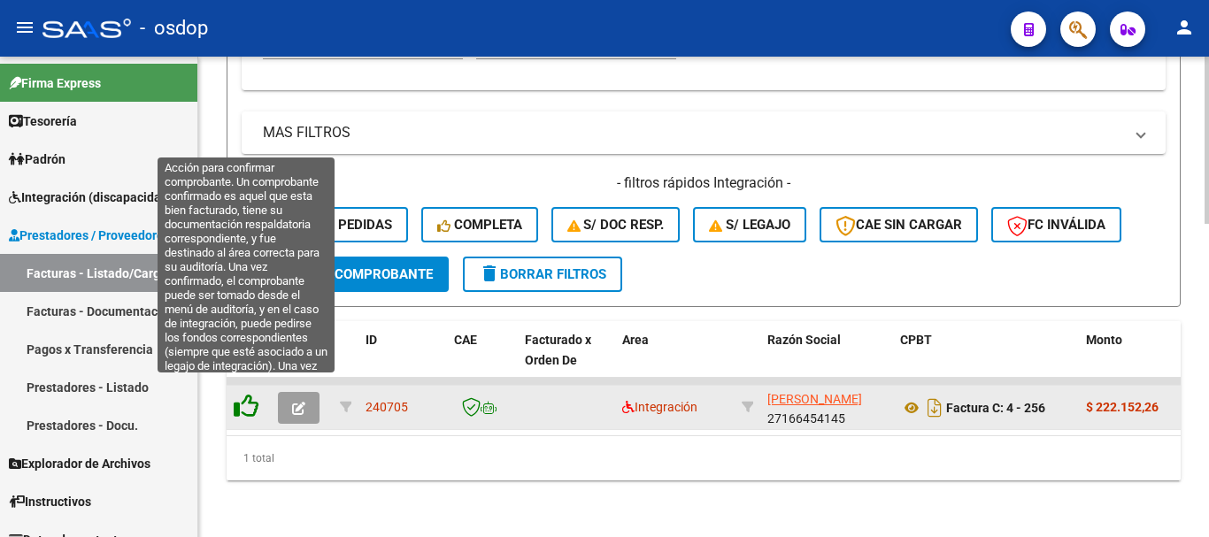
click at [253, 394] on icon at bounding box center [246, 406] width 25 height 25
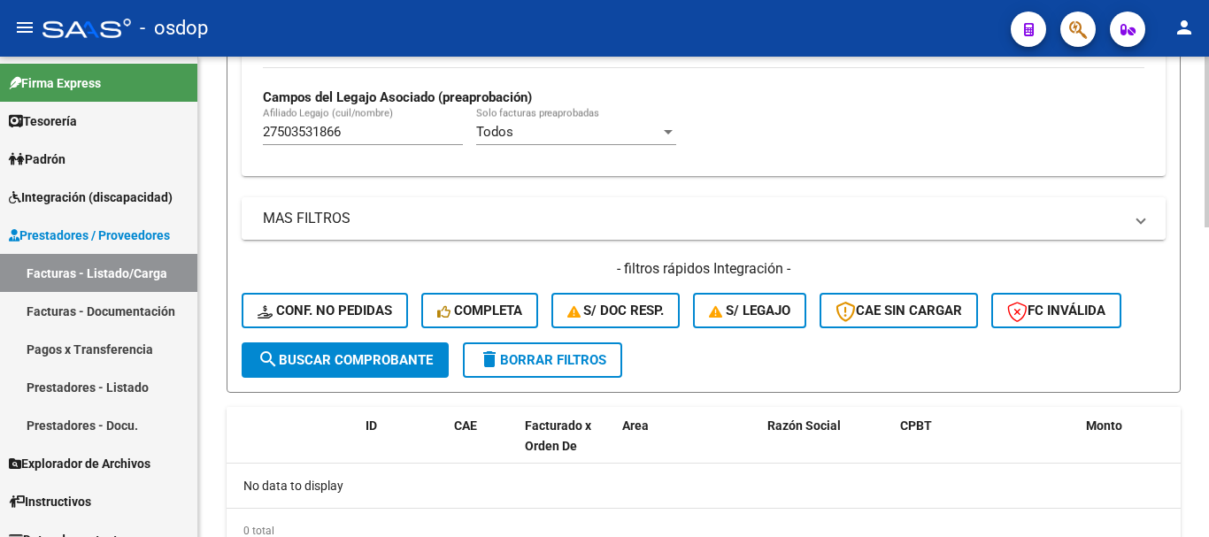
scroll to position [692, 0]
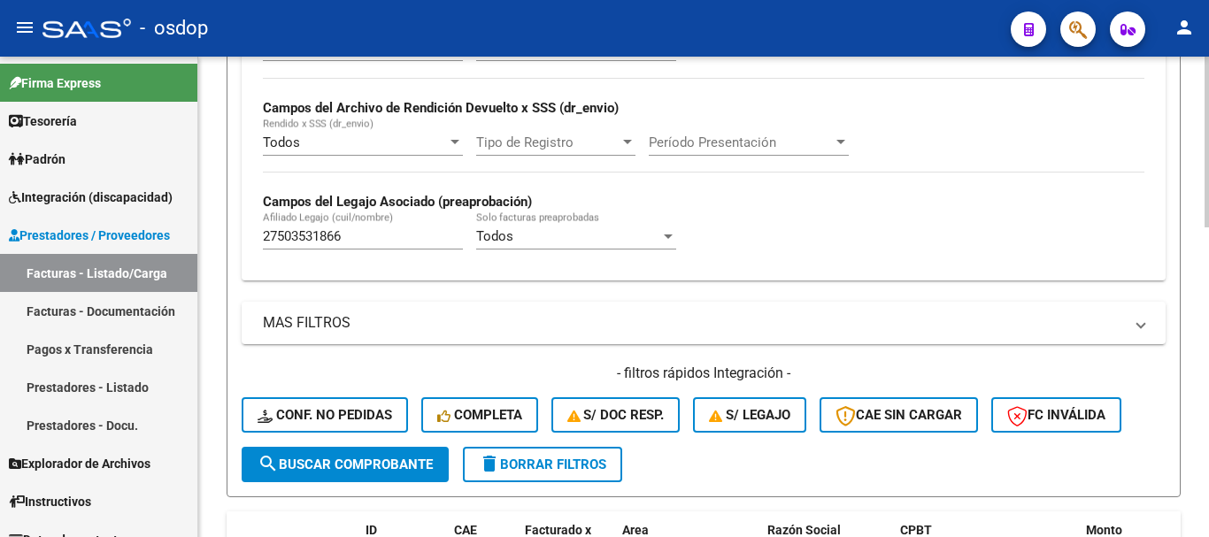
drag, startPoint x: 363, startPoint y: 220, endPoint x: 382, endPoint y: 226, distance: 20.2
click at [364, 220] on div "27503531866 Afiliado Legajo (cuil/nombre)" at bounding box center [363, 231] width 200 height 38
drag, startPoint x: 384, startPoint y: 227, endPoint x: 192, endPoint y: 174, distance: 199.0
click at [193, 174] on mat-sidenav-container "Firma Express Tesorería Extractos Procesados (csv) Extractos Originales (pdf) P…" at bounding box center [604, 297] width 1209 height 481
click at [327, 222] on div "27503531866 Afiliado Legajo (cuil/nombre)" at bounding box center [363, 231] width 200 height 38
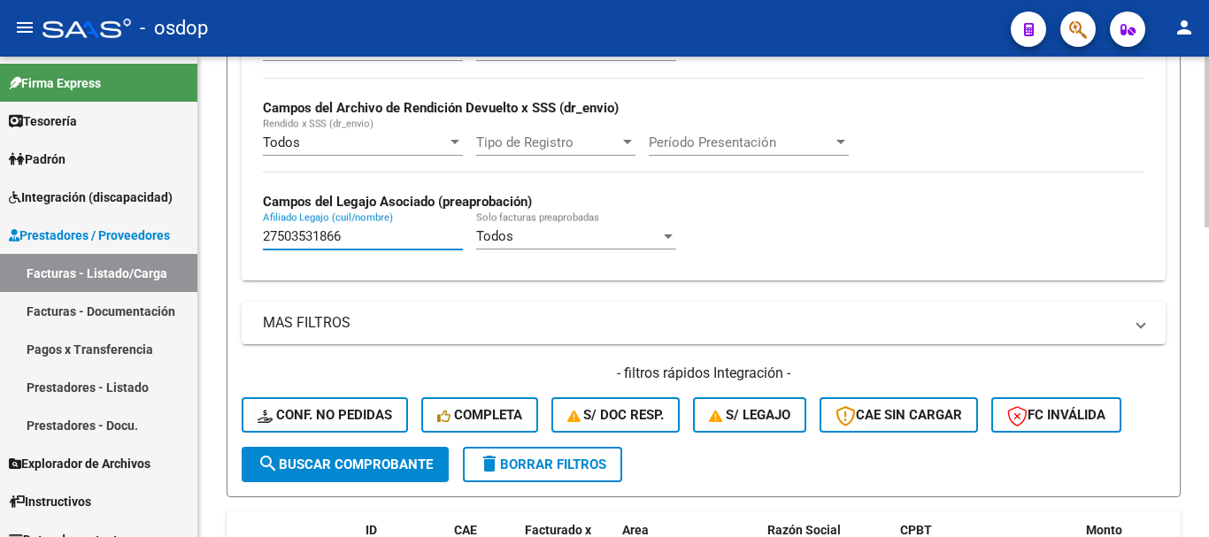
drag, startPoint x: 331, startPoint y: 227, endPoint x: 223, endPoint y: 200, distance: 111.2
click at [223, 200] on div "Video tutorial PRESTADORES -> Listado de CPBTs Emitidos por Prestadores / Prove…" at bounding box center [703, 40] width 1011 height 1350
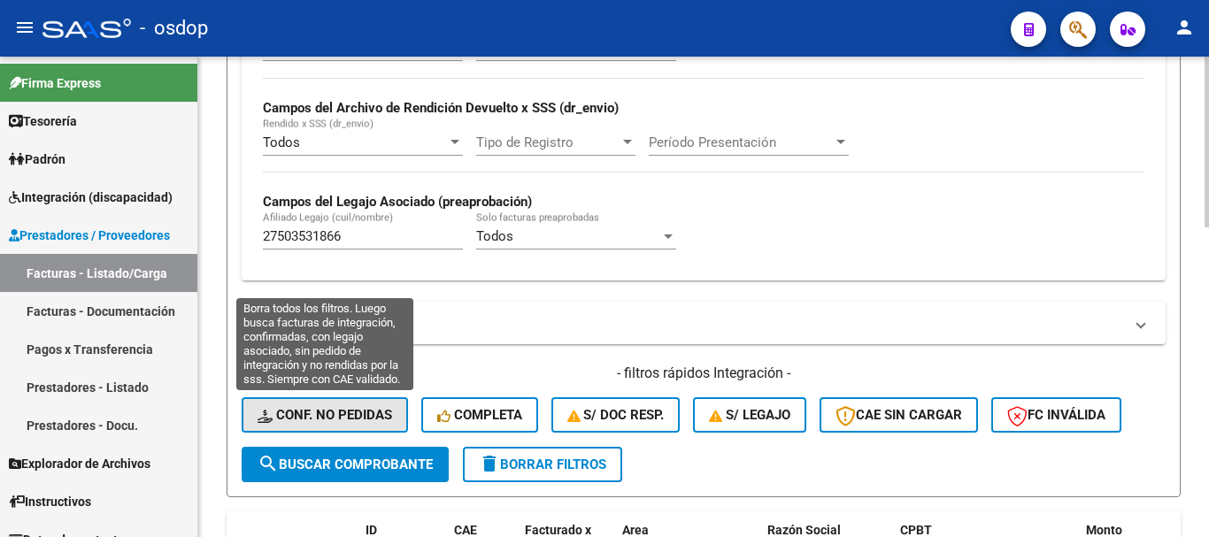
click at [346, 420] on span "Conf. no pedidas" at bounding box center [325, 415] width 135 height 16
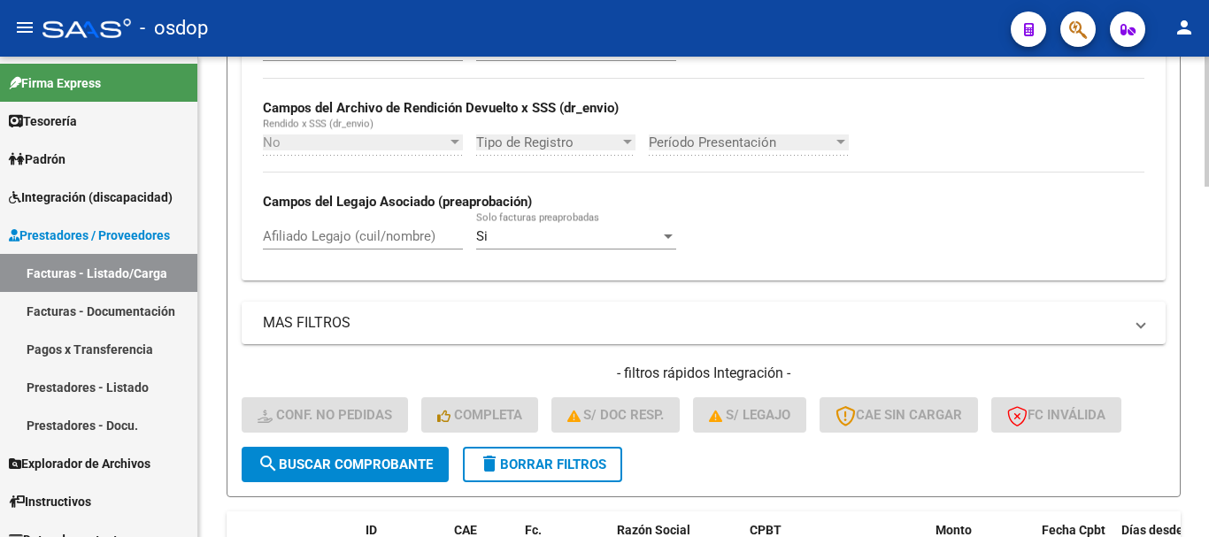
click at [332, 234] on input "Afiliado Legajo (cuil/nombre)" at bounding box center [363, 236] width 200 height 16
paste input "27503531866"
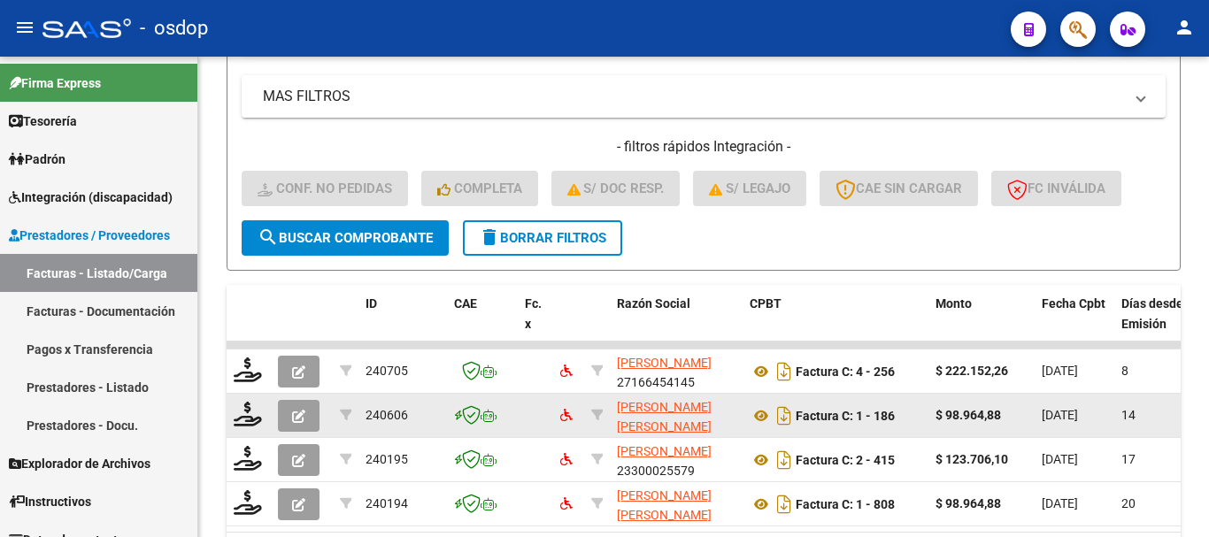
scroll to position [1029, 0]
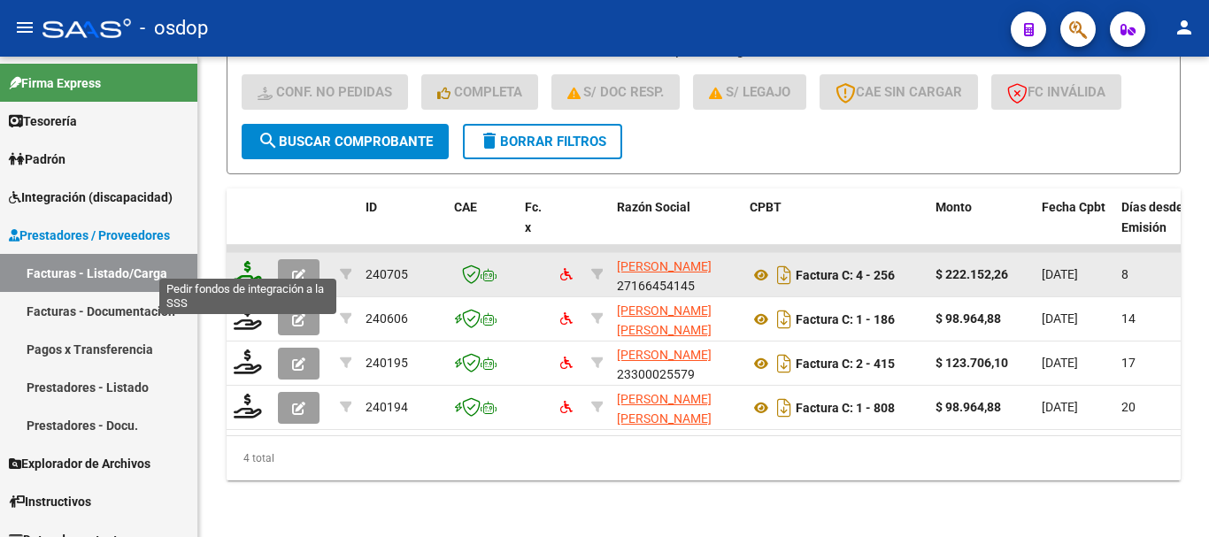
type input "27503531866"
click at [253, 266] on icon at bounding box center [248, 273] width 28 height 25
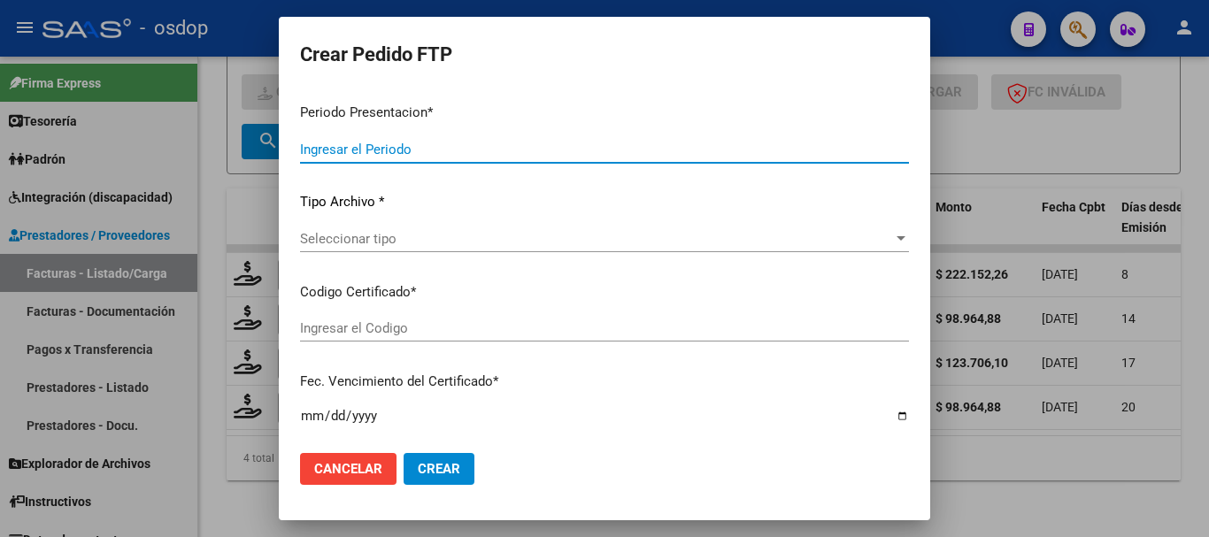
type input "202507"
type input "$ 222.152,26"
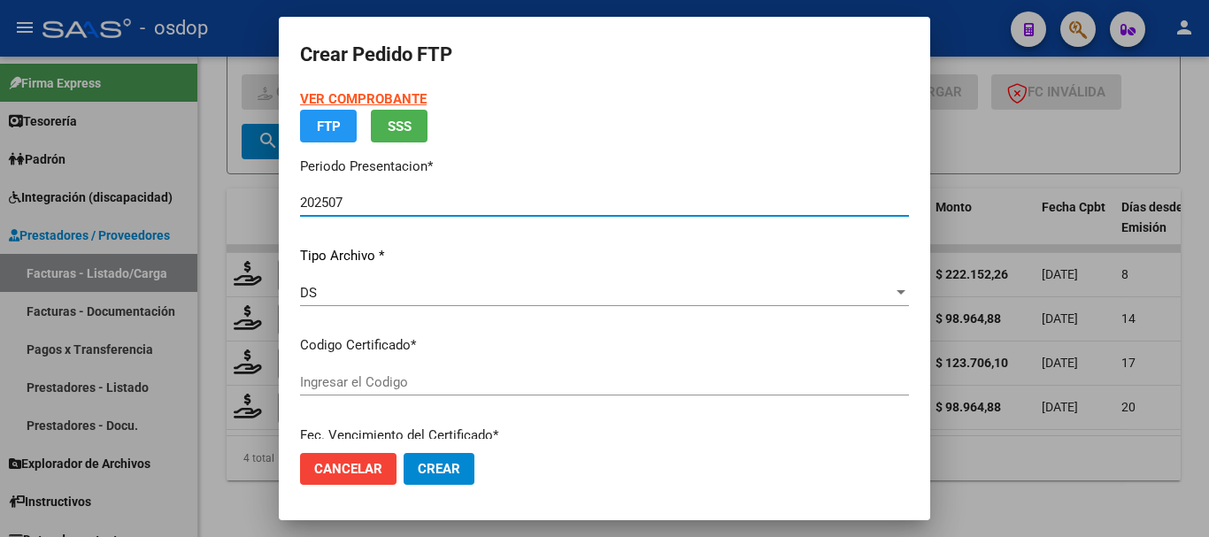
type input "262171061"
type input "2027-12-06"
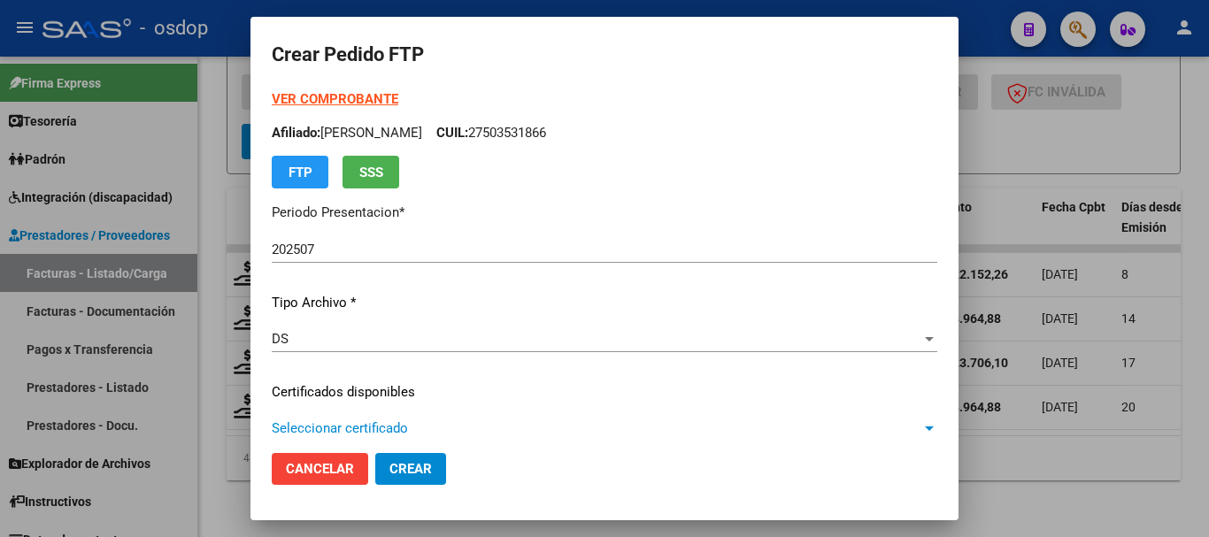
click at [362, 428] on span "Seleccionar certificado" at bounding box center [597, 428] width 650 height 16
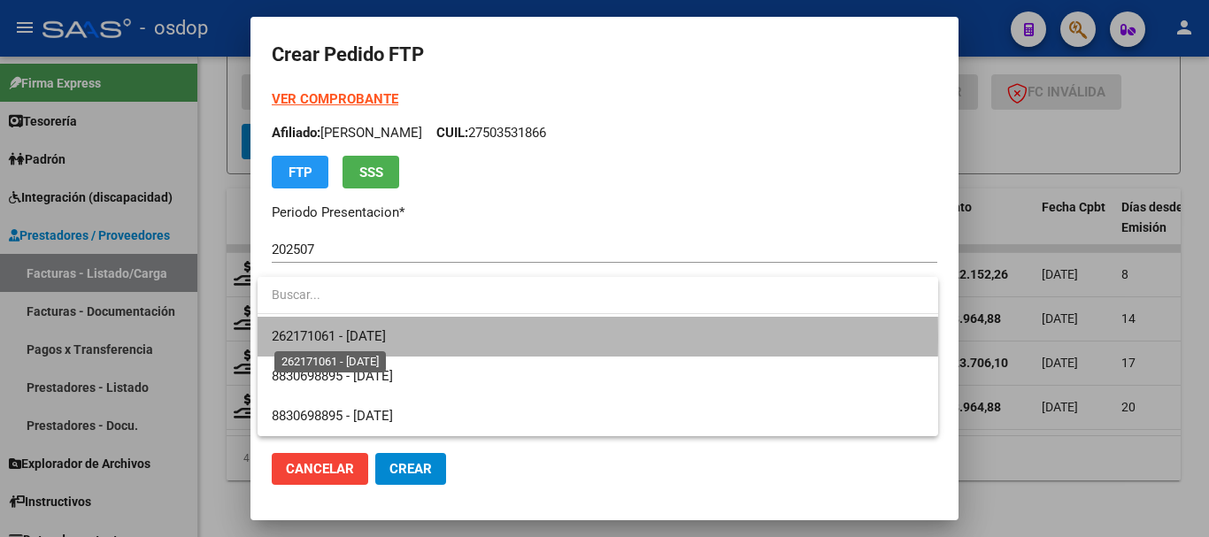
click at [370, 337] on span "262171061 - 2027-12-06" at bounding box center [329, 336] width 114 height 16
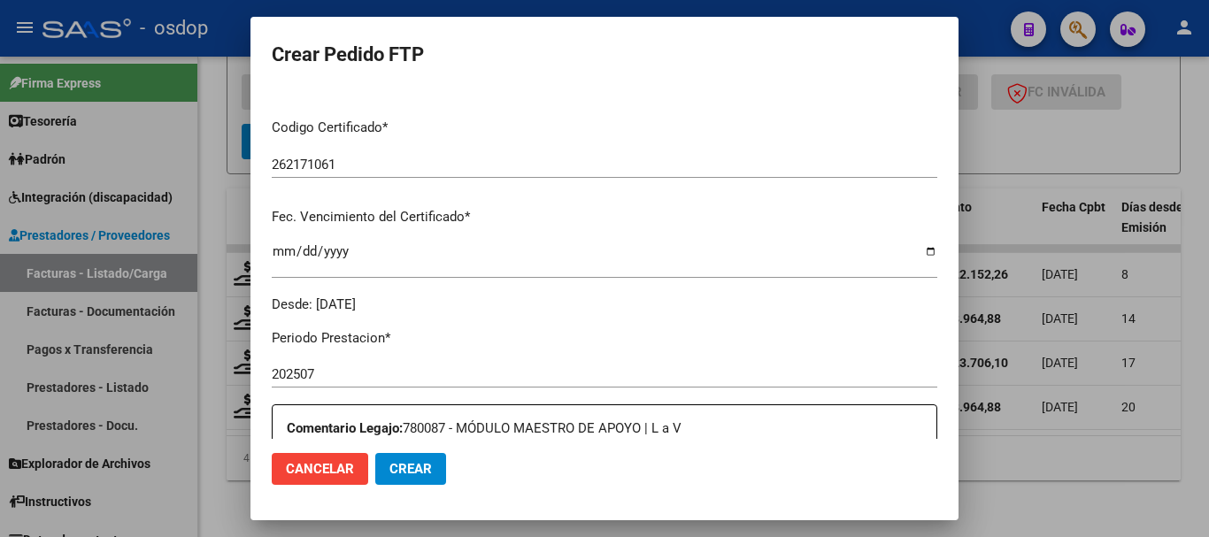
scroll to position [531, 0]
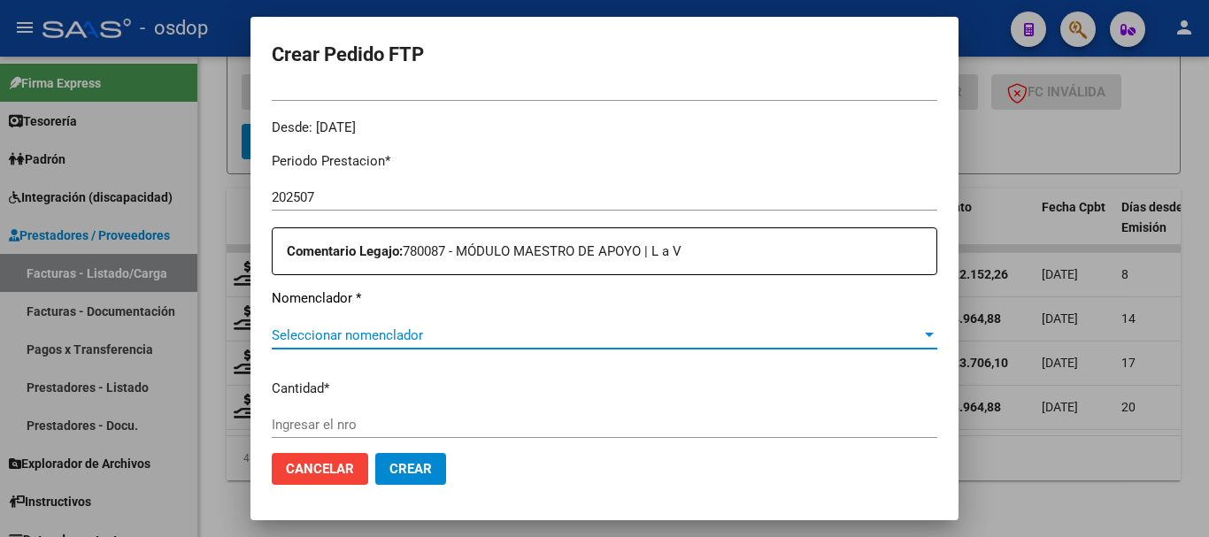
click at [404, 336] on span "Seleccionar nomenclador" at bounding box center [597, 335] width 650 height 16
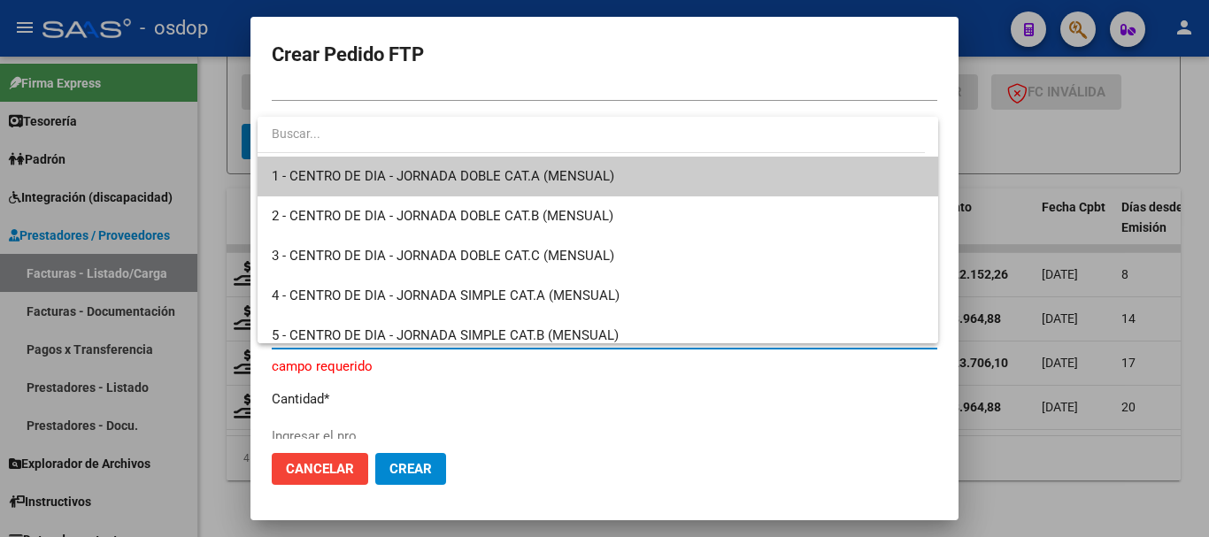
click at [454, 389] on div at bounding box center [604, 268] width 1209 height 537
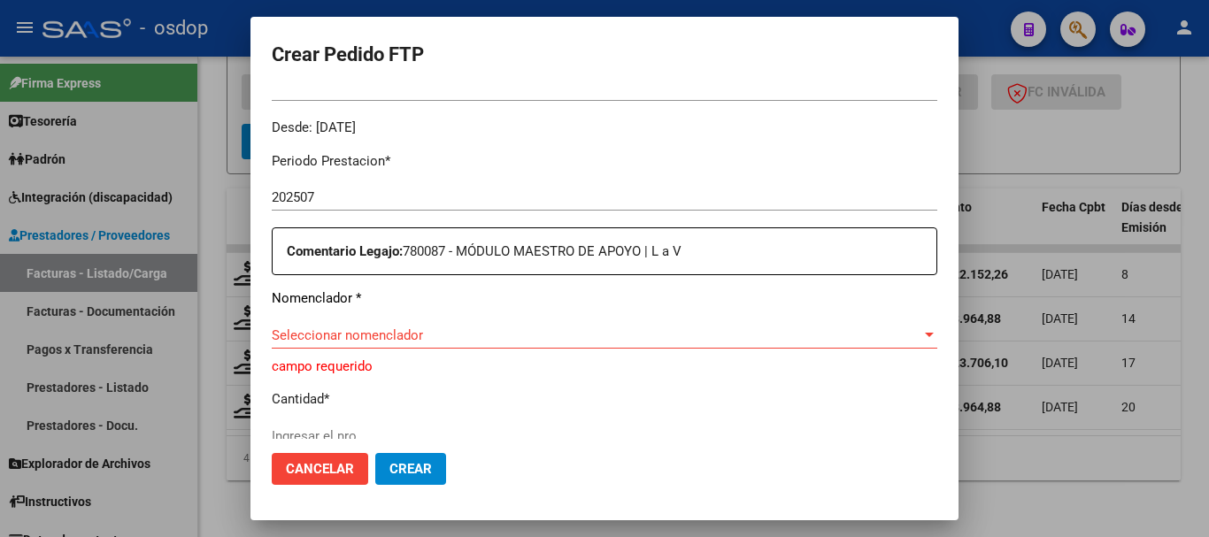
click at [533, 350] on div "Seleccionar nomenclador Seleccionar nomenclador" at bounding box center [604, 343] width 665 height 43
click at [539, 342] on span "Seleccionar nomenclador" at bounding box center [597, 335] width 650 height 16
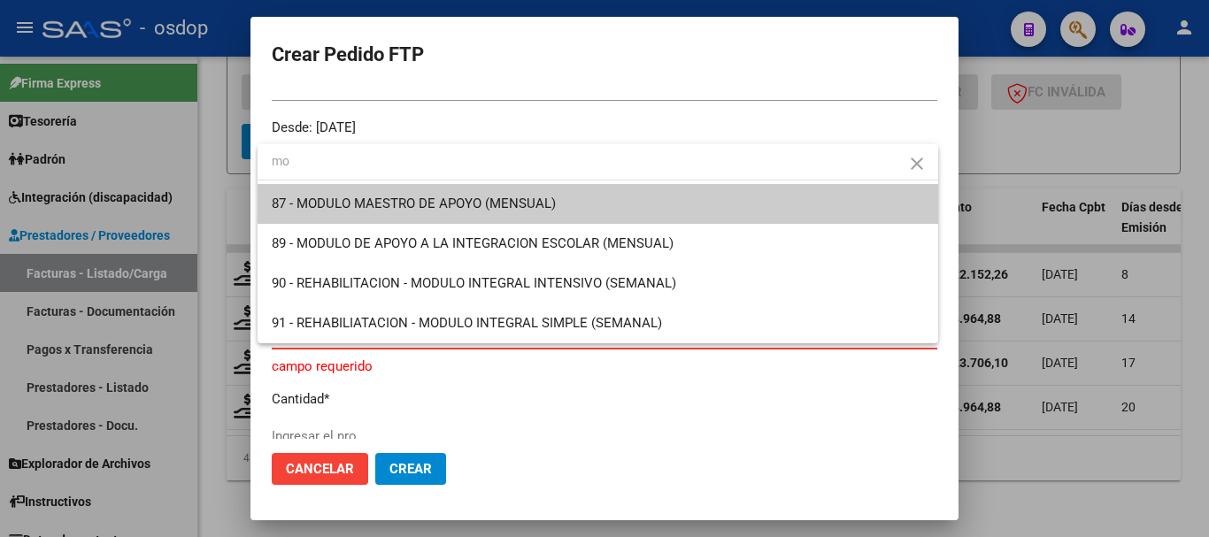
type input "mo"
click at [503, 192] on span "87 - MODULO MAESTRO DE APOYO (MENSUAL)" at bounding box center [598, 204] width 652 height 40
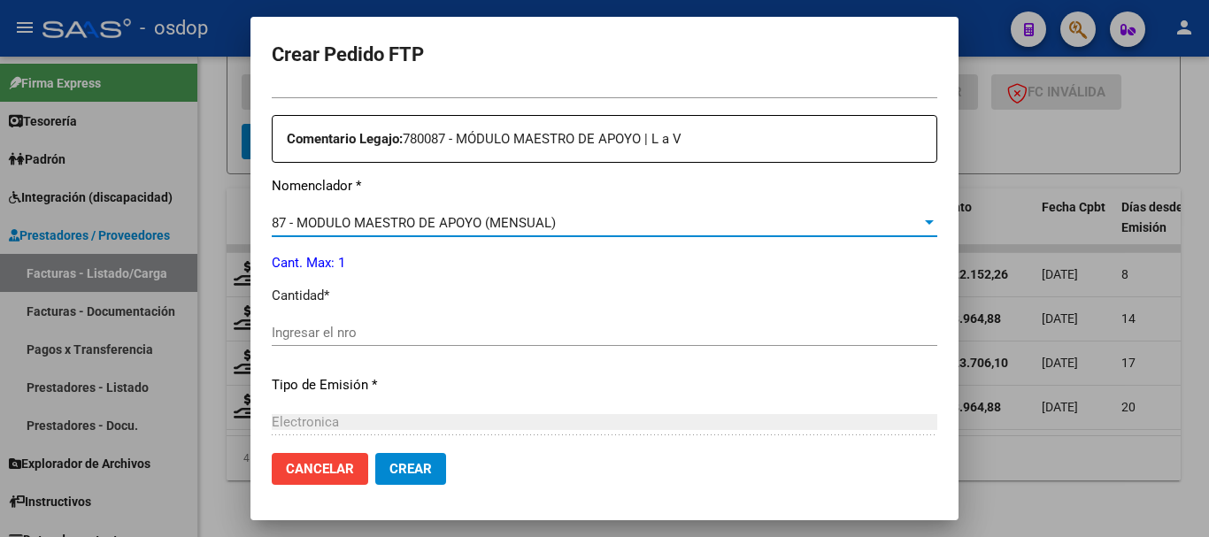
scroll to position [708, 0]
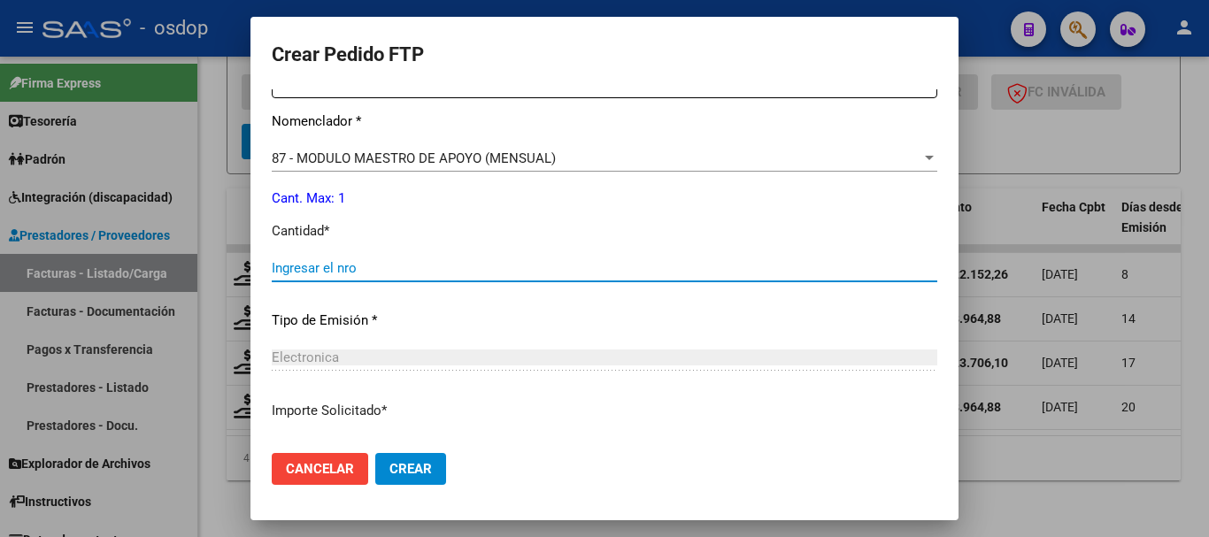
click at [344, 273] on input "Ingresar el nro" at bounding box center [604, 268] width 665 height 16
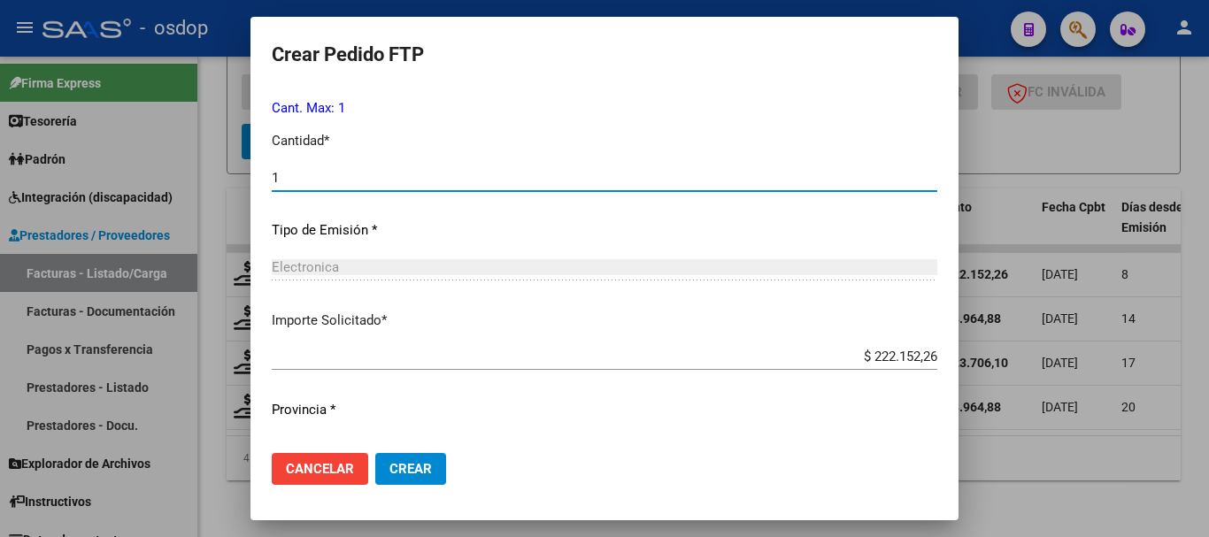
scroll to position [835, 0]
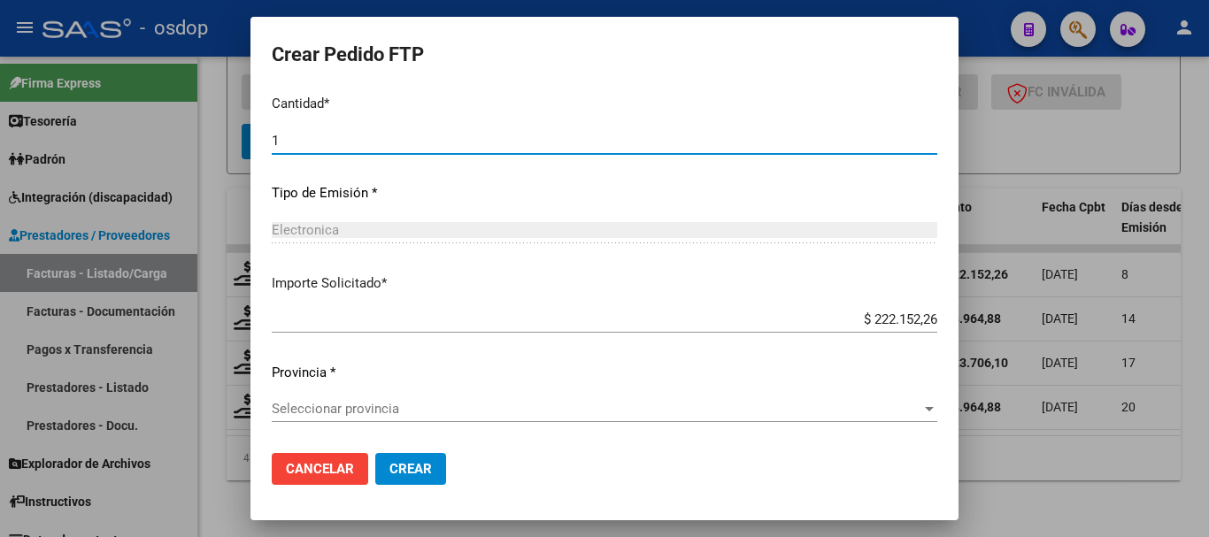
type input "1"
click at [374, 416] on span "Seleccionar provincia" at bounding box center [597, 409] width 650 height 16
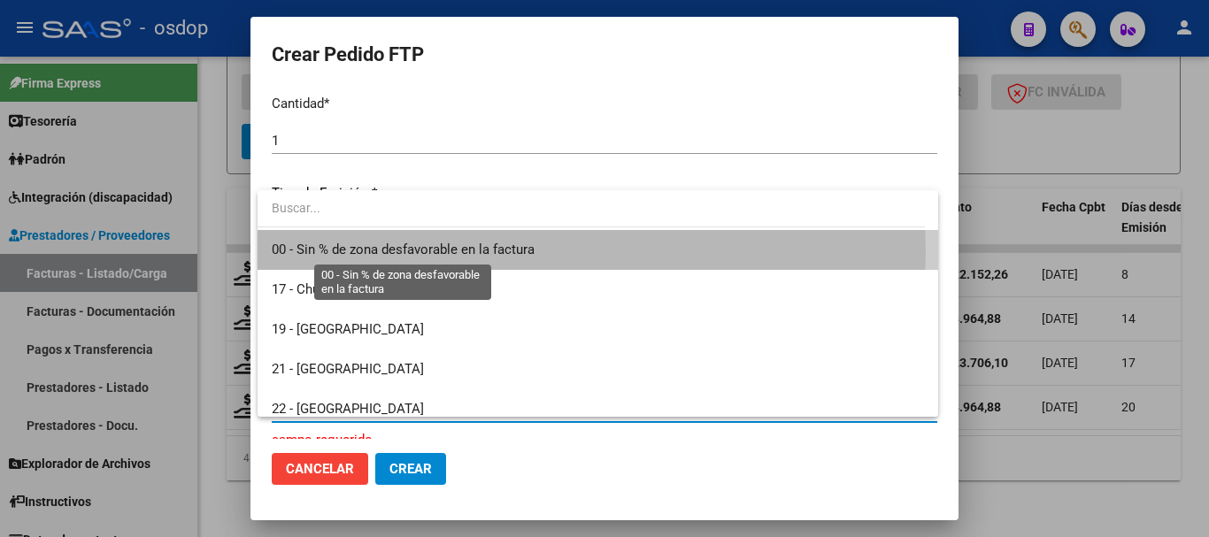
click at [426, 251] on span "00 - Sin % de zona desfavorable en la factura" at bounding box center [403, 250] width 263 height 16
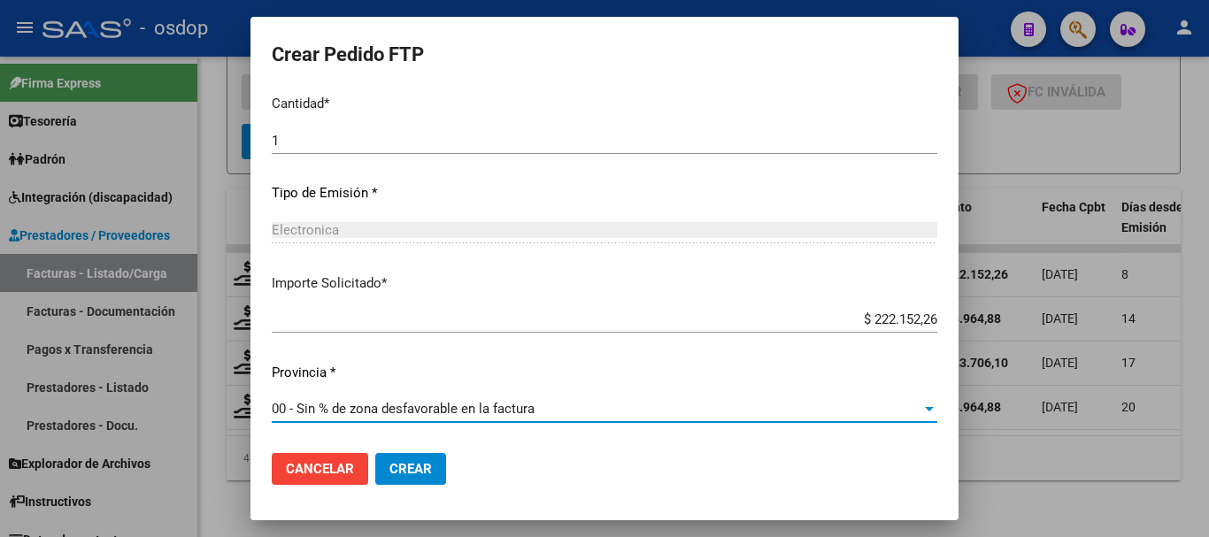
click at [432, 465] on button "Crear" at bounding box center [410, 469] width 71 height 32
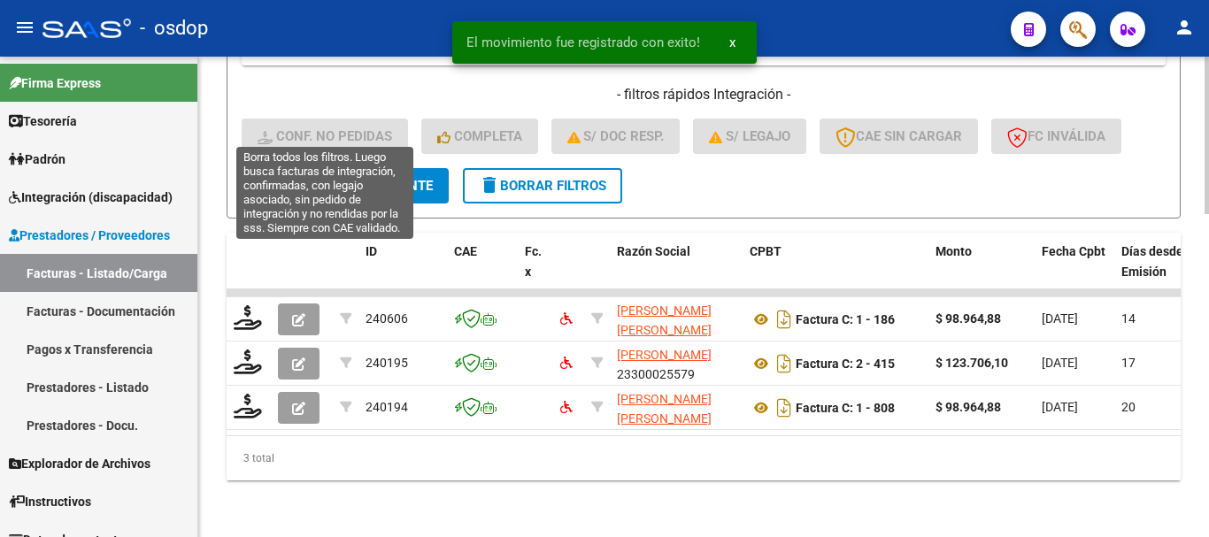
scroll to position [985, 0]
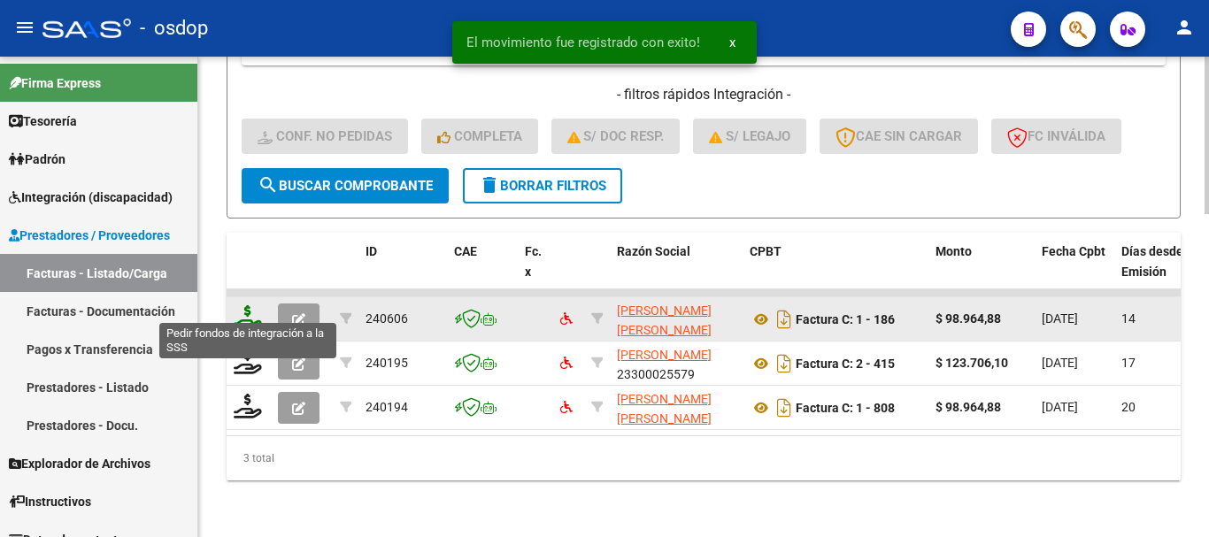
click at [256, 310] on icon at bounding box center [248, 317] width 28 height 25
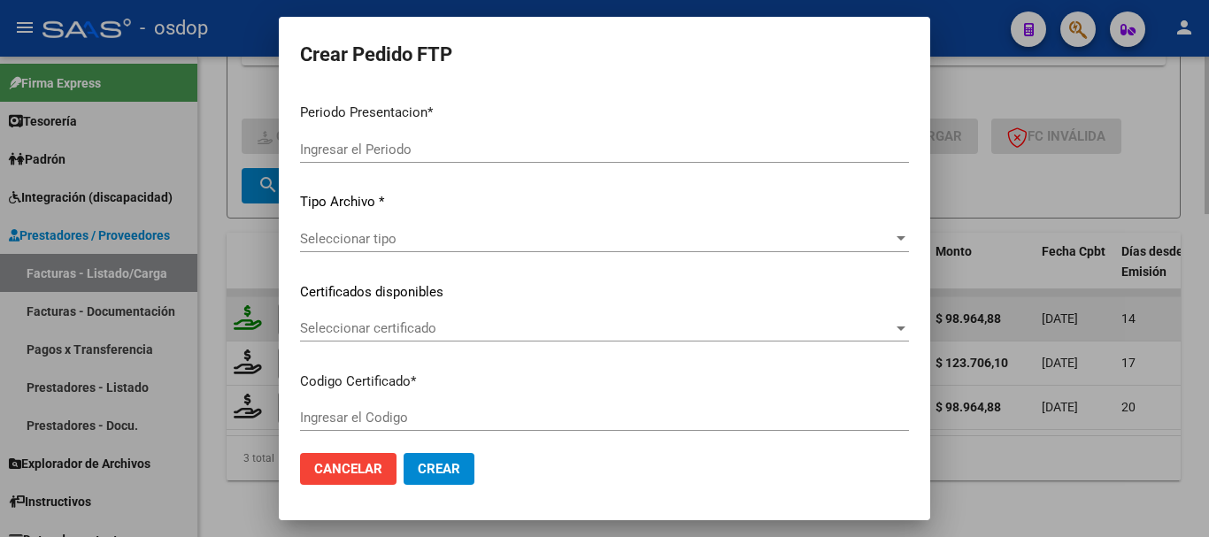
type input "202507"
type input "$ 98.964,88"
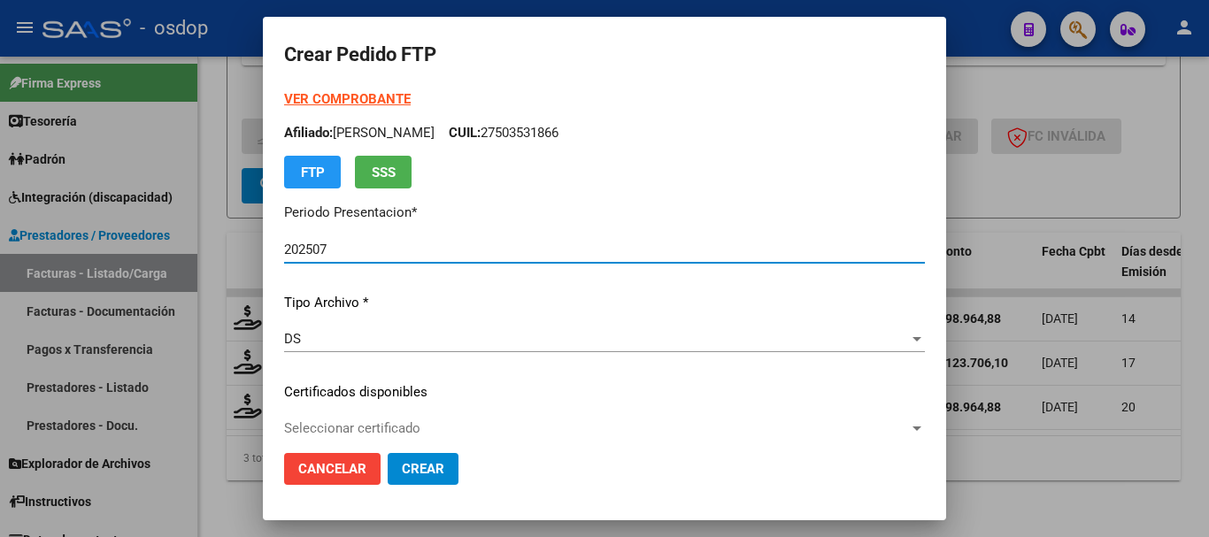
type input "262171061"
type input "2027-12-06"
click at [381, 439] on mat-dialog-actions "Cancelar Crear" at bounding box center [604, 469] width 641 height 60
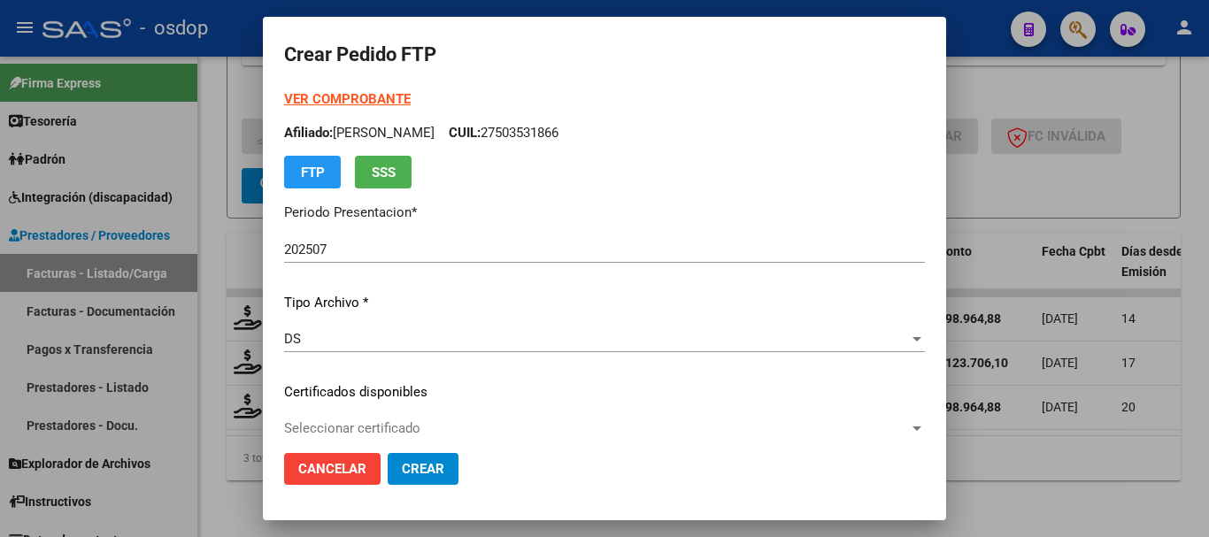
click at [384, 435] on span "Seleccionar certificado" at bounding box center [596, 428] width 625 height 16
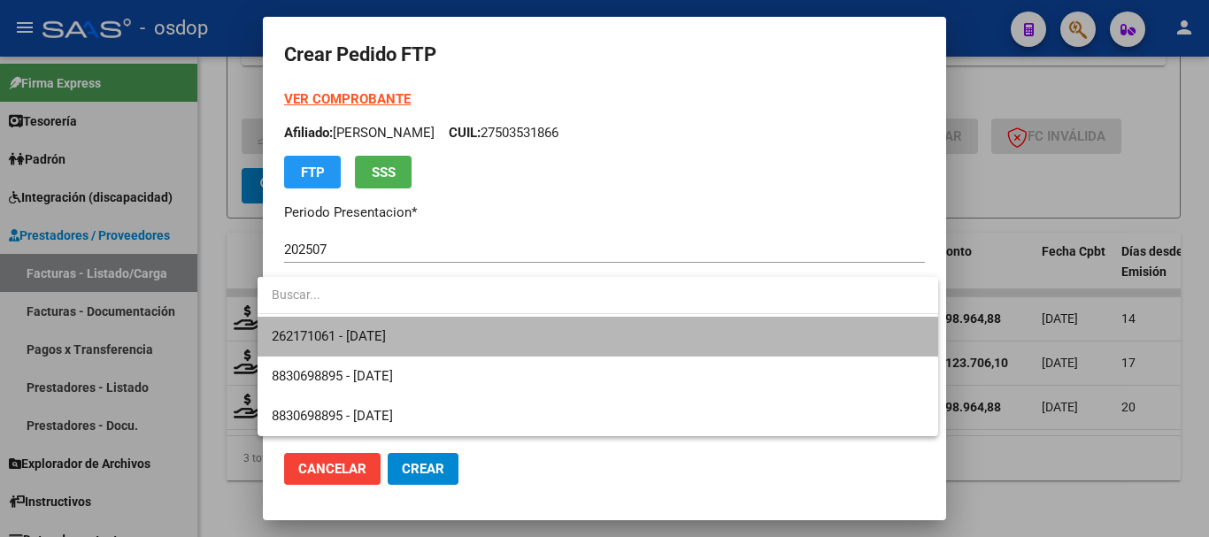
click at [405, 319] on span "262171061 - 2027-12-06" at bounding box center [598, 337] width 652 height 40
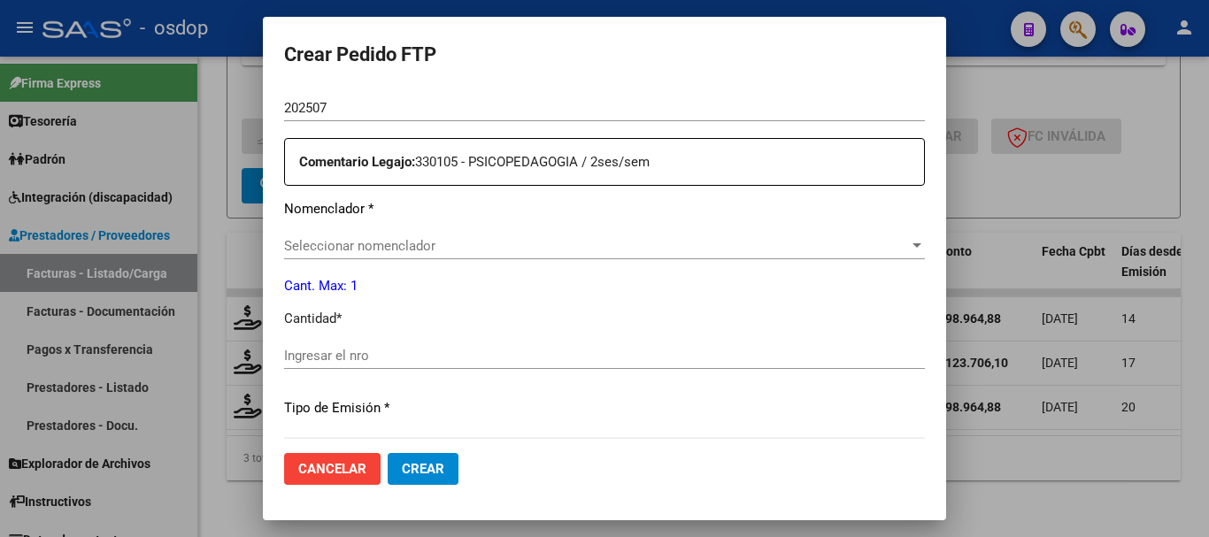
scroll to position [531, 0]
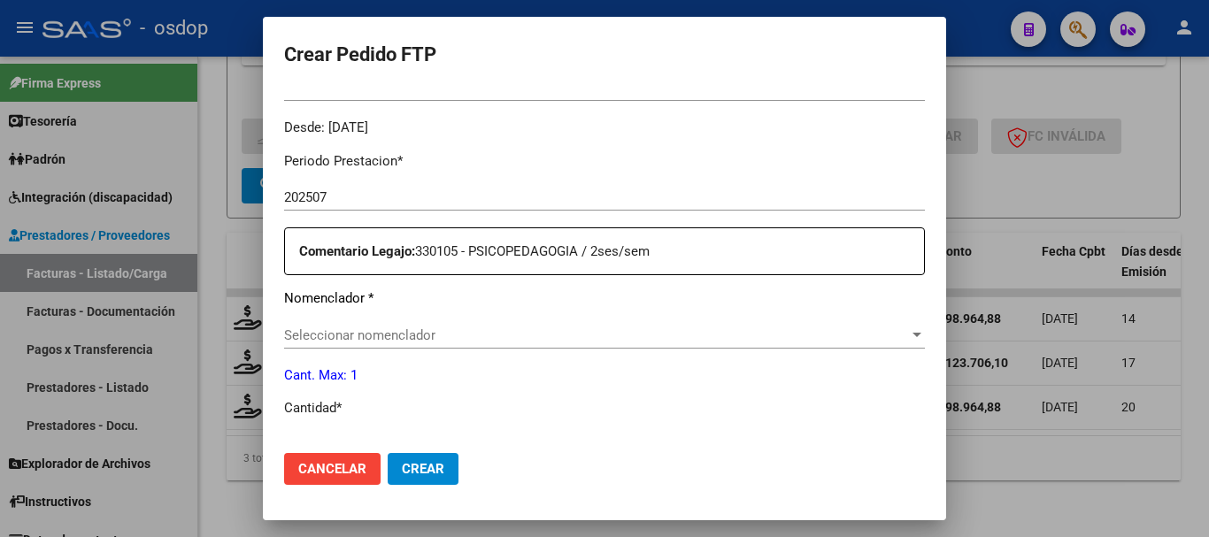
click at [450, 312] on div "Periodo Prestacion * 202507 Ingresar el Periodo Prestacion Comentario Legajo: 3…" at bounding box center [604, 441] width 641 height 606
click at [463, 337] on span "Seleccionar nomenclador" at bounding box center [596, 335] width 625 height 16
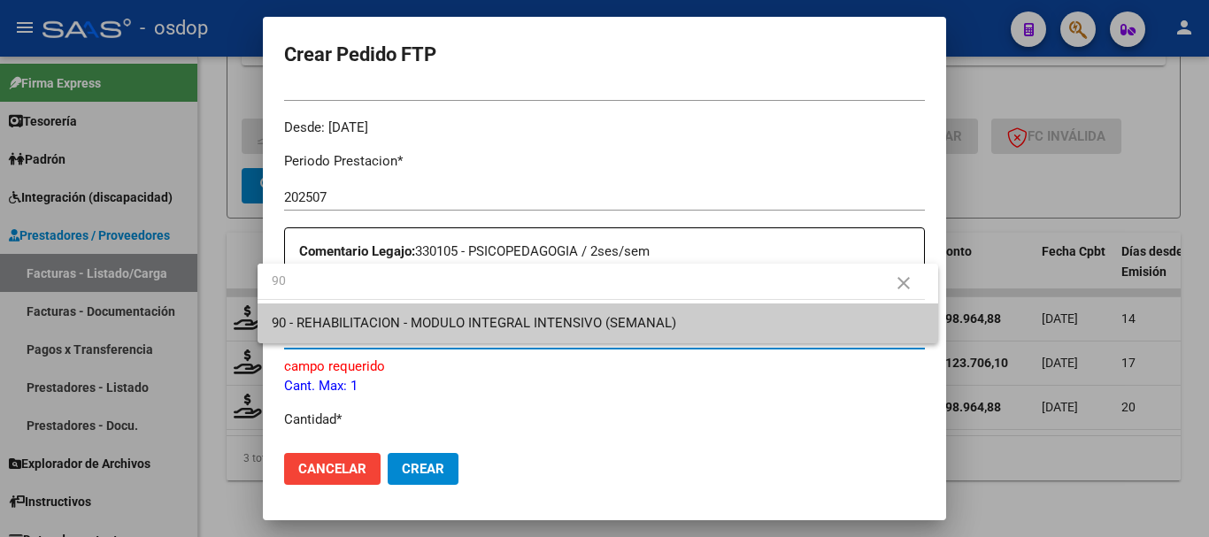
type input "90"
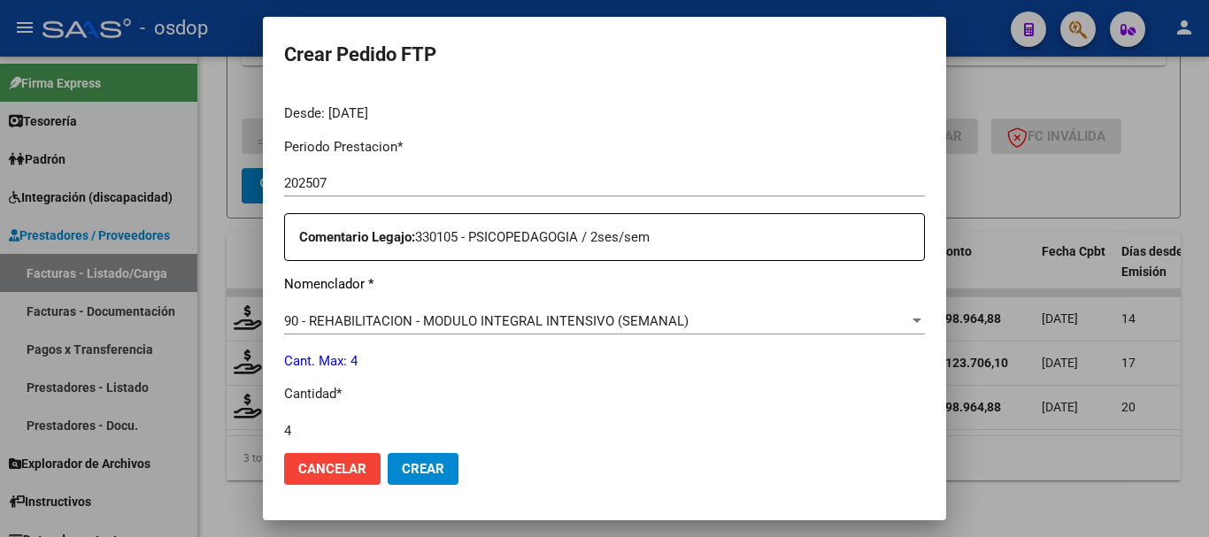
type input "4"
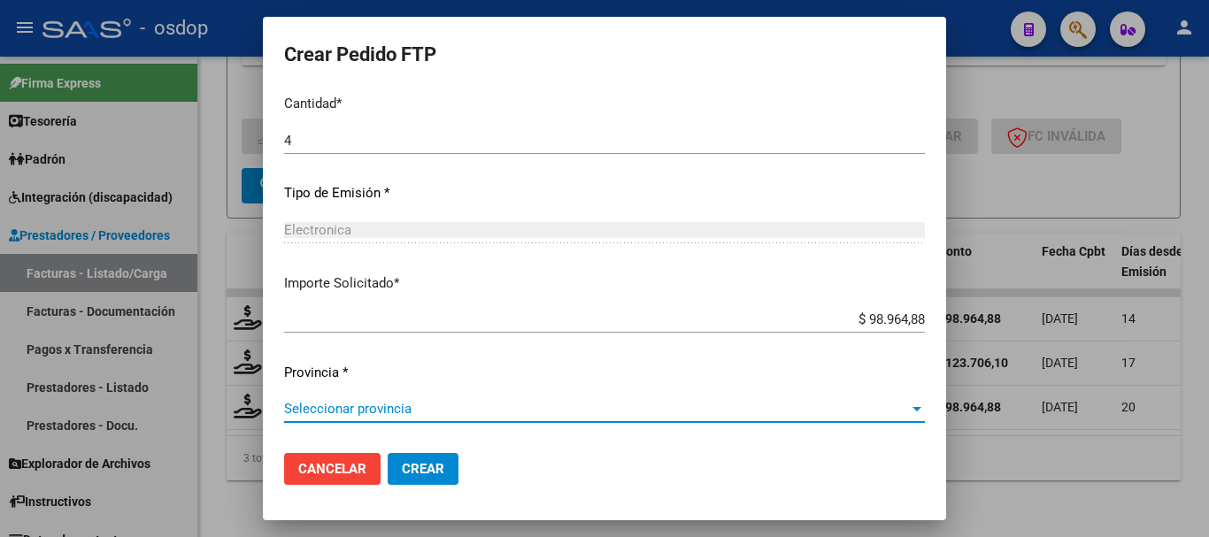
click at [519, 410] on span "Seleccionar provincia" at bounding box center [596, 409] width 625 height 16
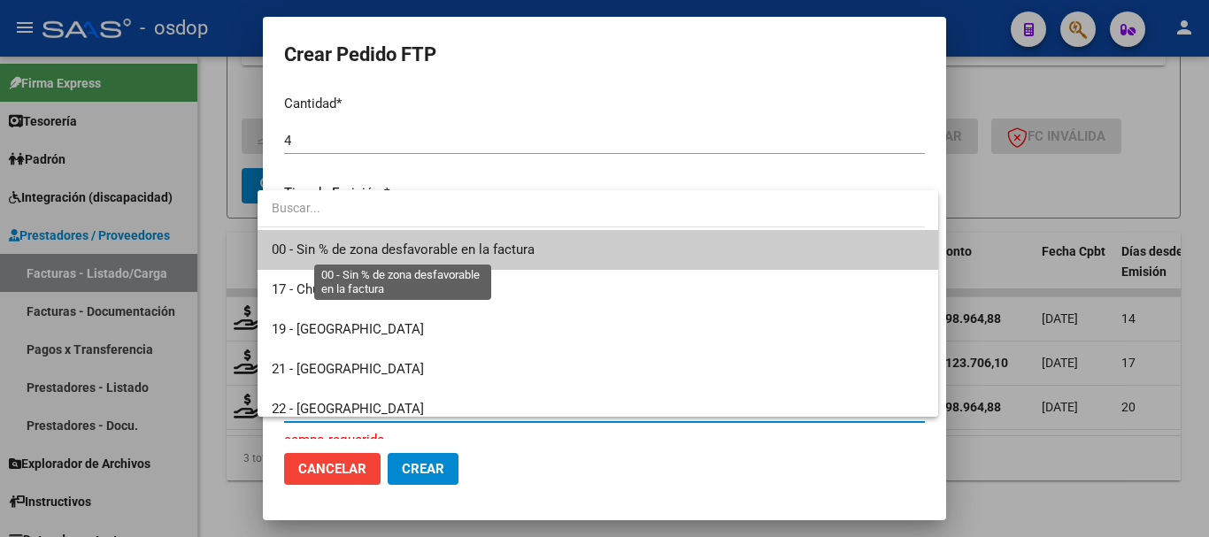
click at [512, 255] on span "00 - Sin % de zona desfavorable en la factura" at bounding box center [403, 250] width 263 height 16
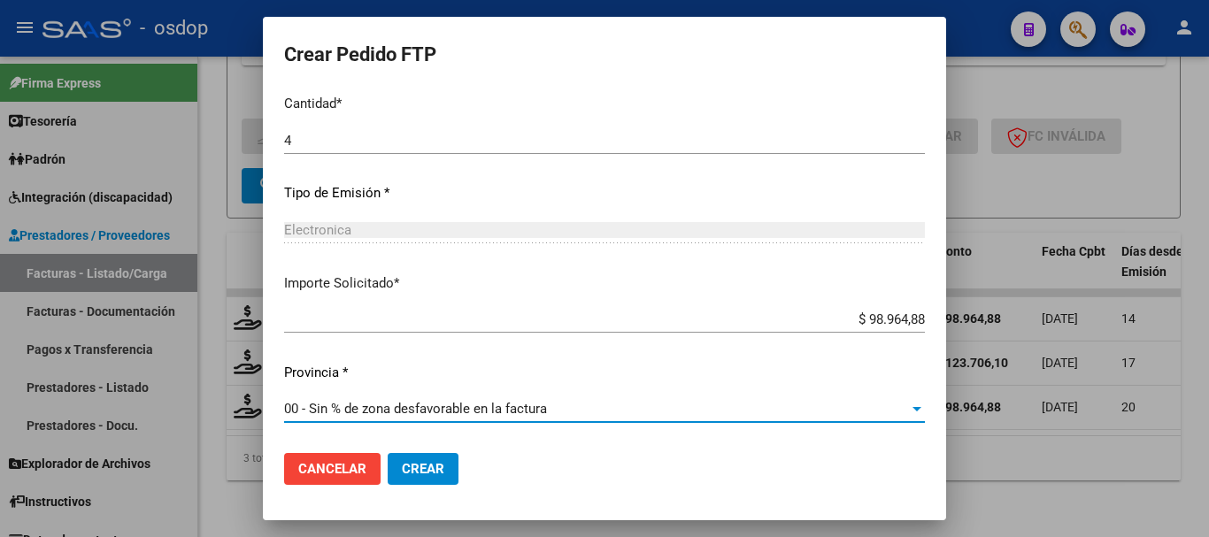
click at [436, 469] on button "Crear" at bounding box center [423, 469] width 71 height 32
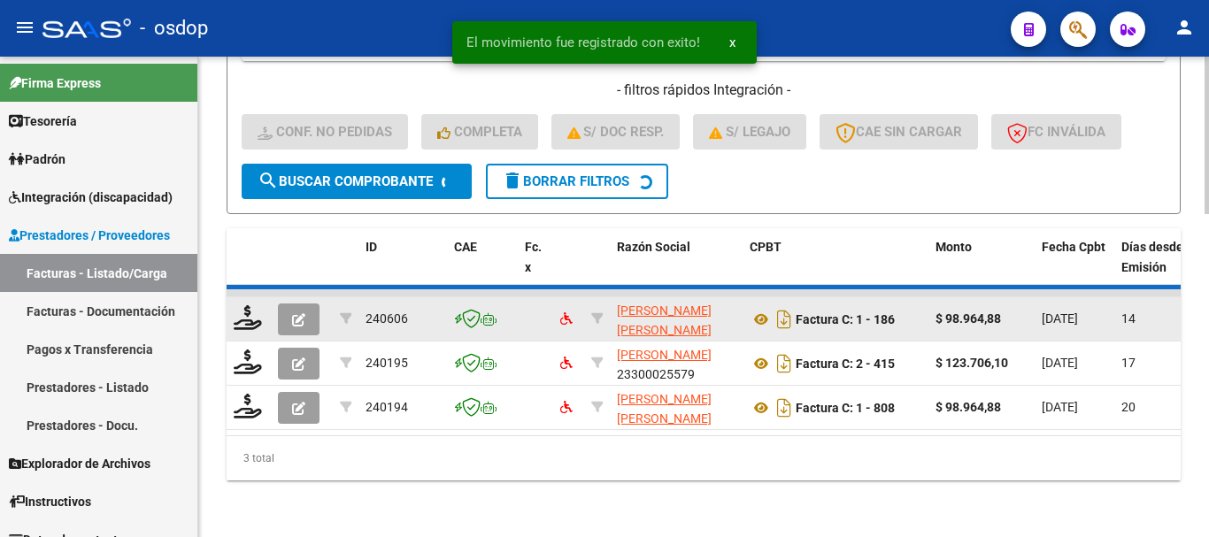
scroll to position [941, 0]
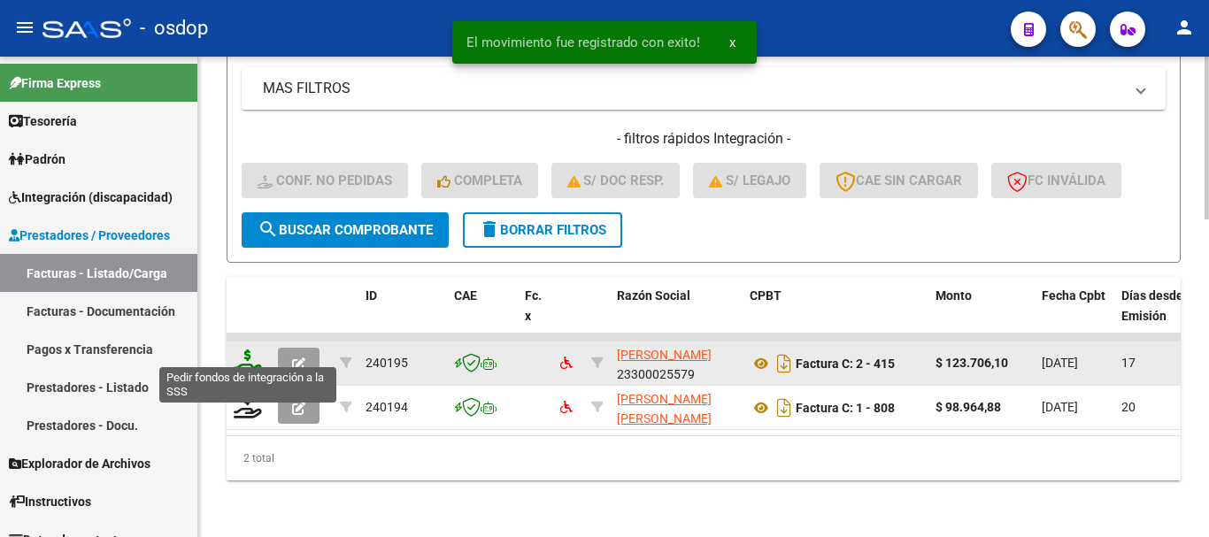
click at [247, 350] on icon at bounding box center [248, 362] width 28 height 25
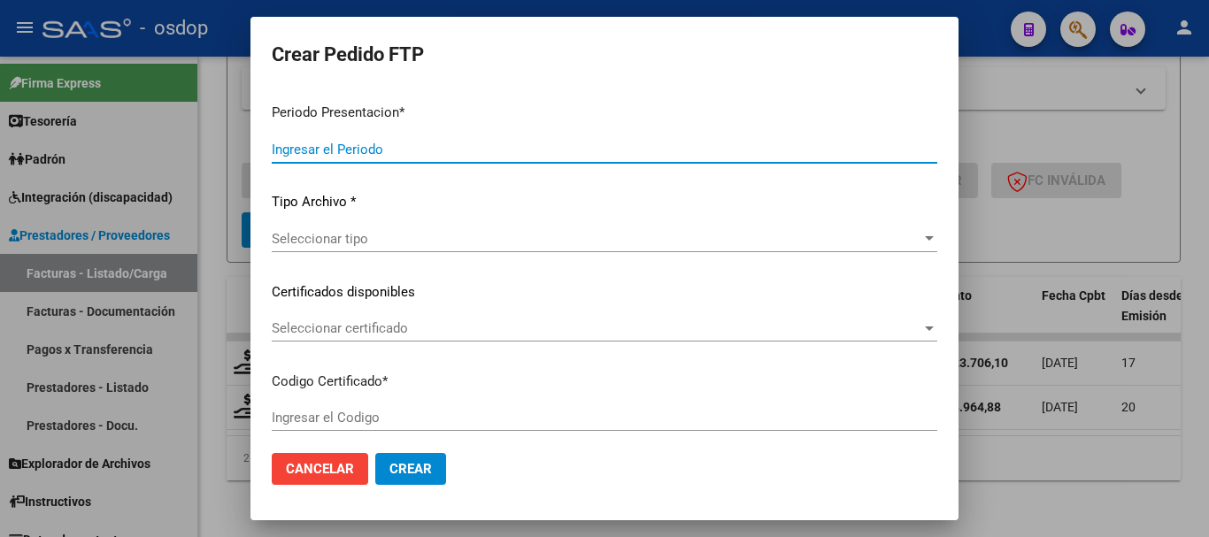
type input "202507"
type input "$ 123.706,10"
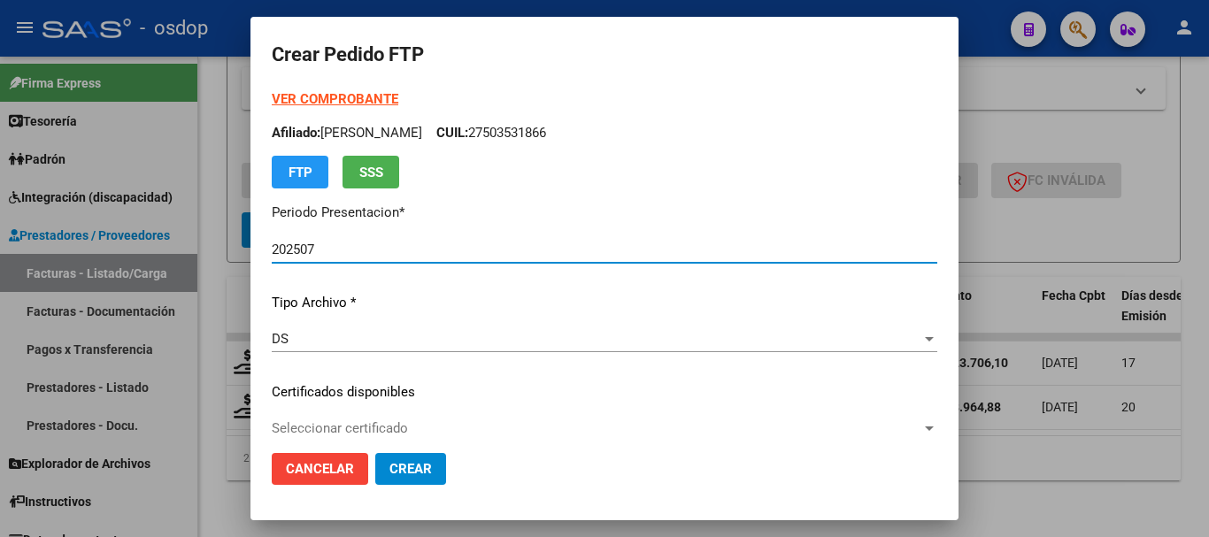
type input "262171061"
type input "2027-12-06"
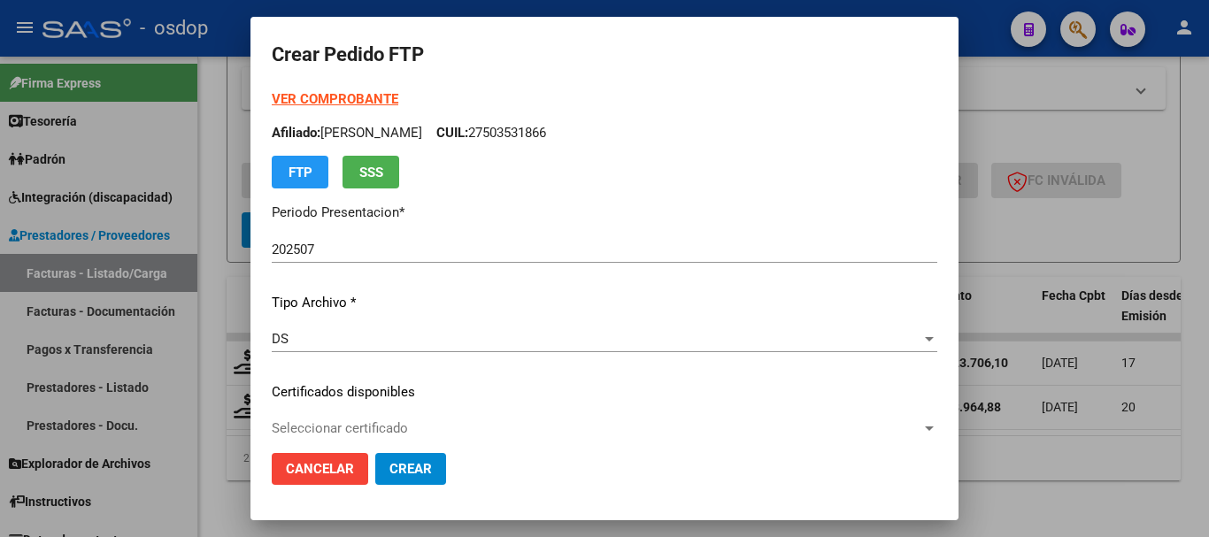
click at [376, 419] on div "Seleccionar certificado Seleccionar certificado" at bounding box center [604, 428] width 665 height 27
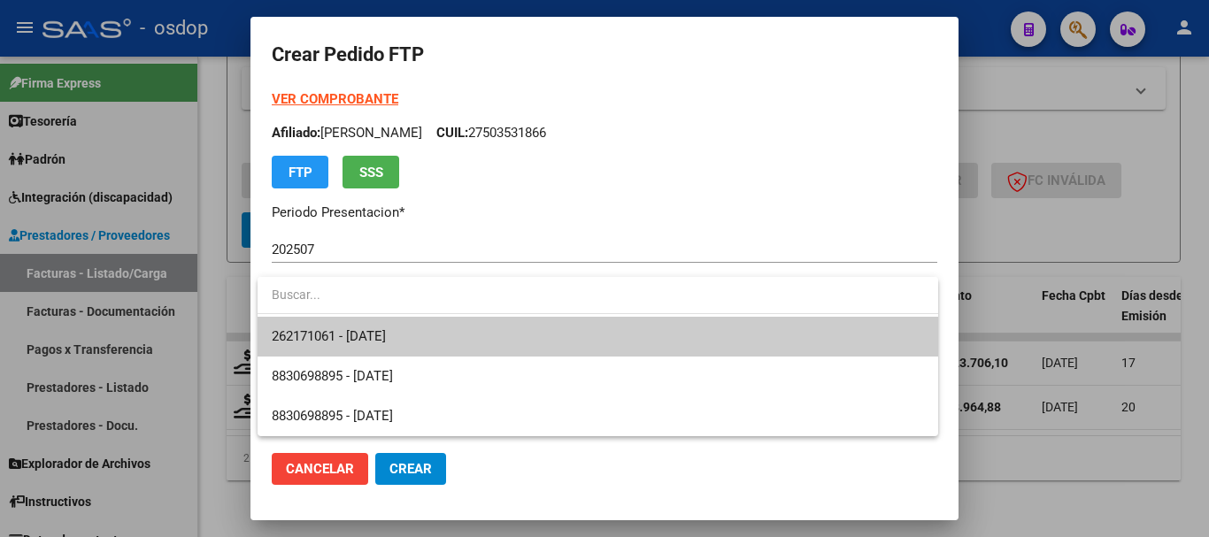
click at [424, 334] on span "262171061 - 2027-12-06" at bounding box center [598, 337] width 652 height 40
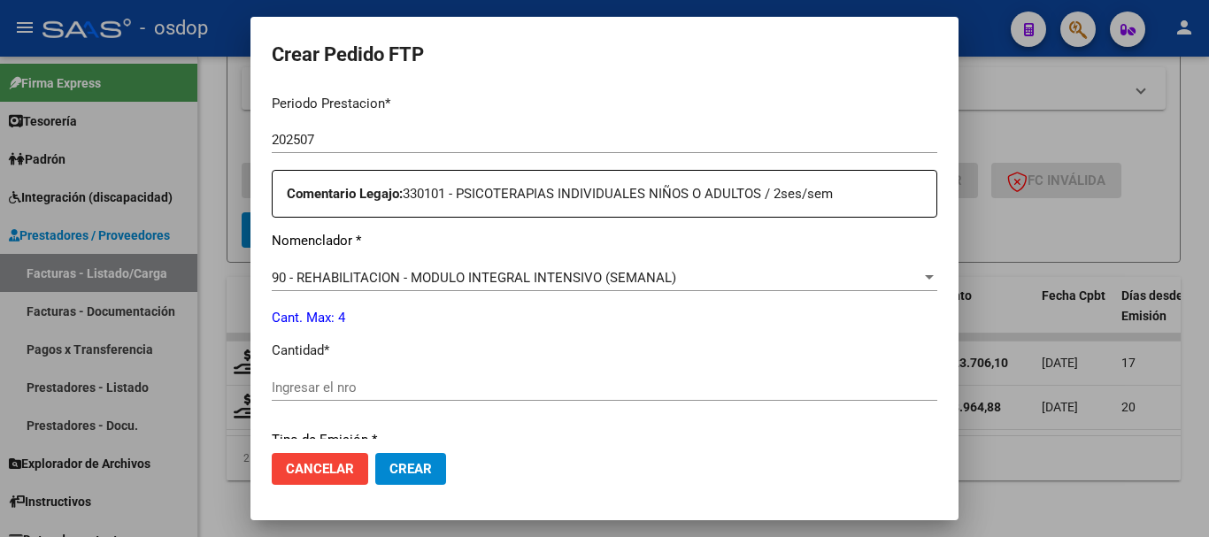
scroll to position [619, 0]
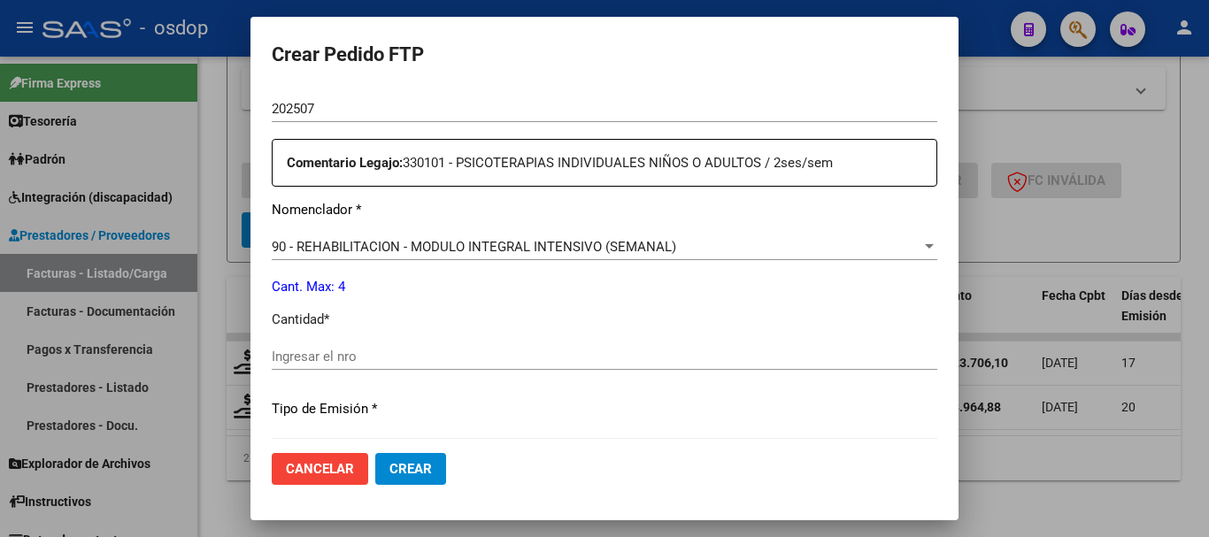
click at [389, 344] on div "Ingresar el nro" at bounding box center [604, 356] width 665 height 27
click at [396, 351] on input "Ingresar el nro" at bounding box center [604, 357] width 665 height 16
type input "4"
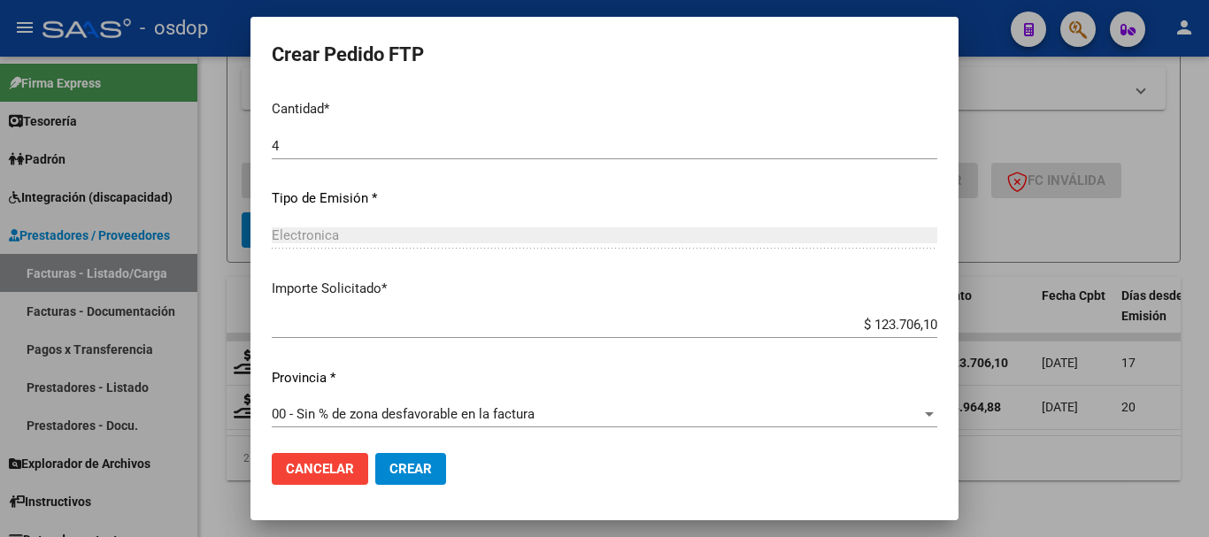
scroll to position [835, 0]
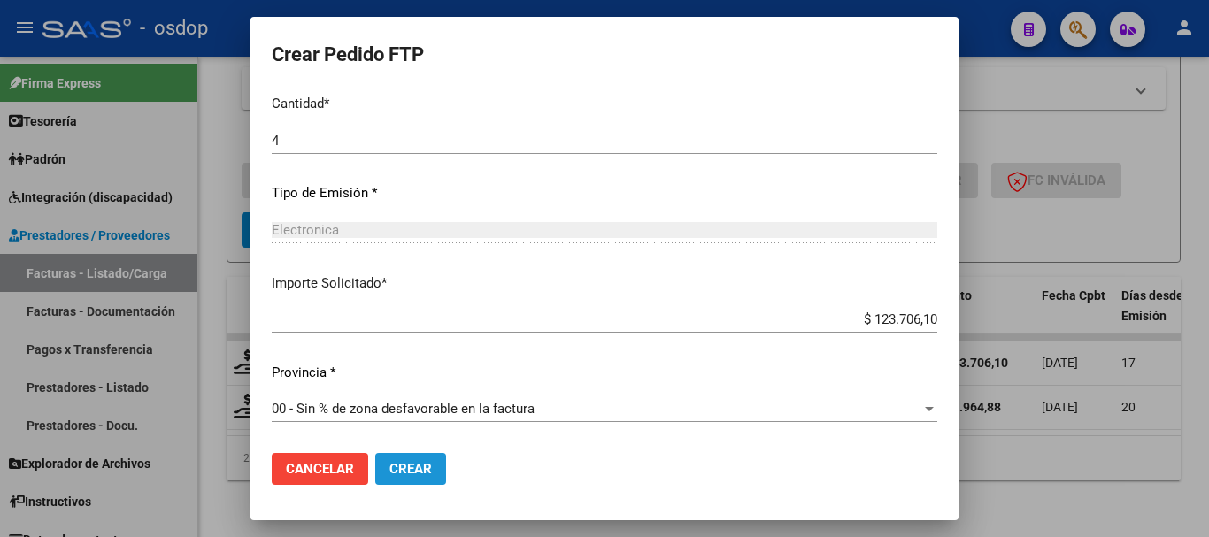
click at [433, 463] on button "Crear" at bounding box center [410, 469] width 71 height 32
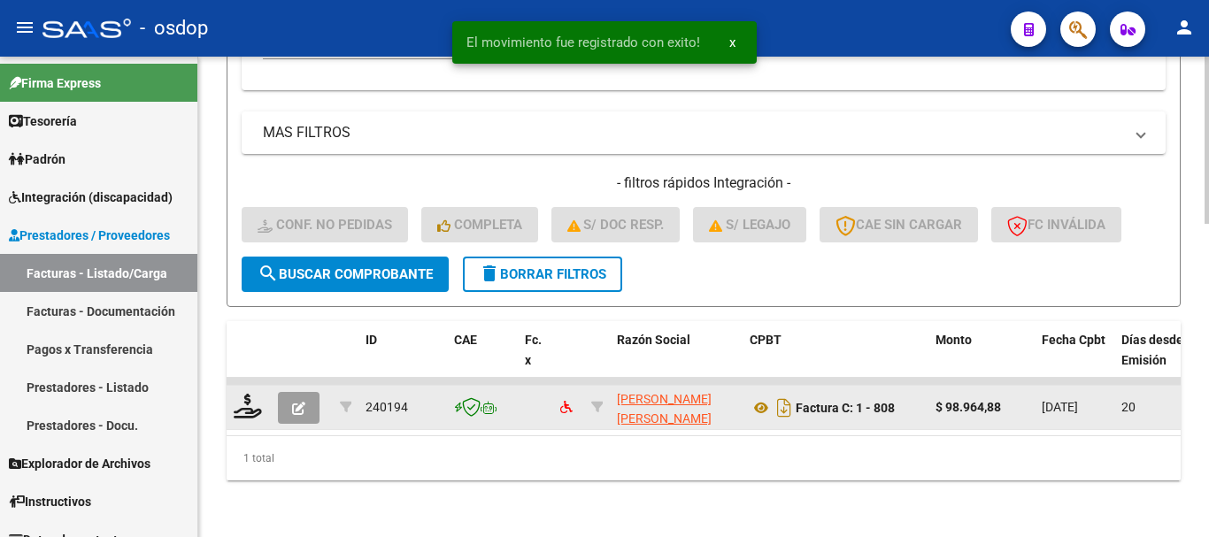
scroll to position [896, 0]
click at [237, 394] on icon at bounding box center [248, 406] width 28 height 25
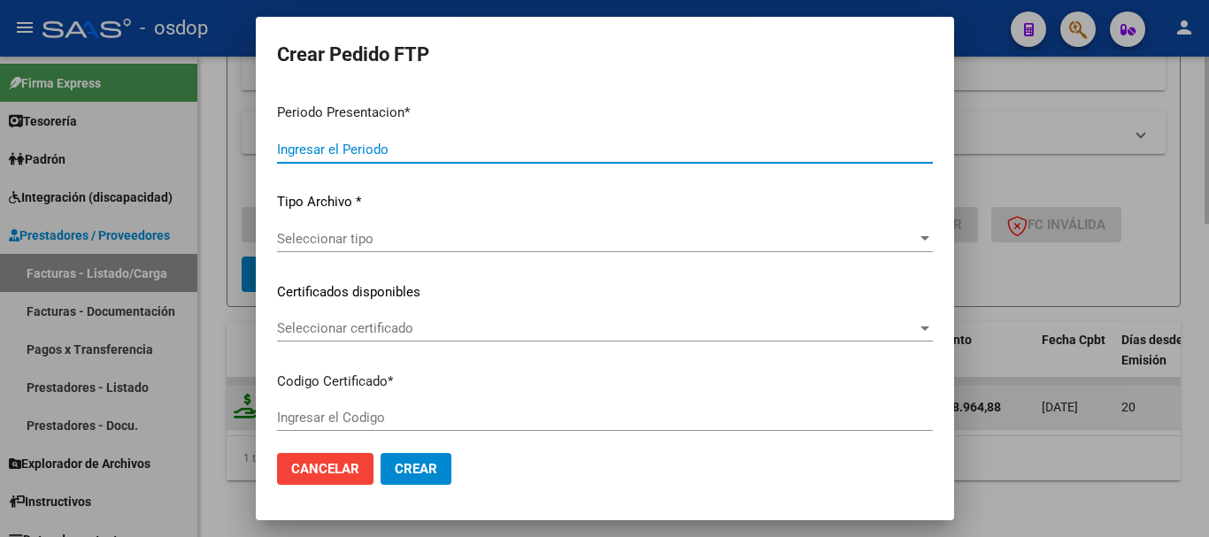
type input "202507"
type input "$ 98.964,88"
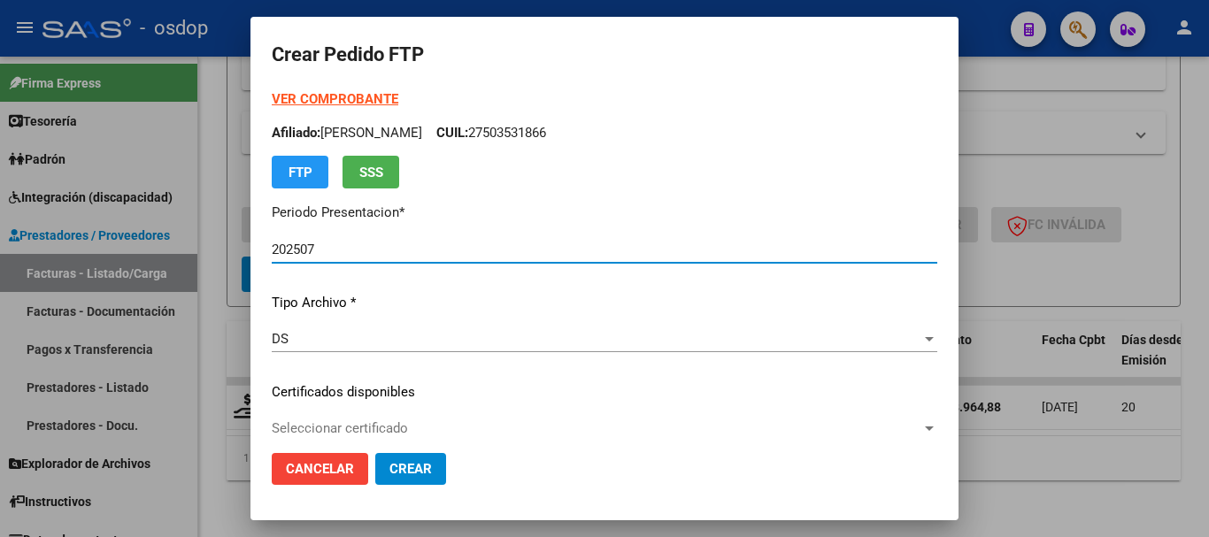
type input "262171061"
type input "2027-12-06"
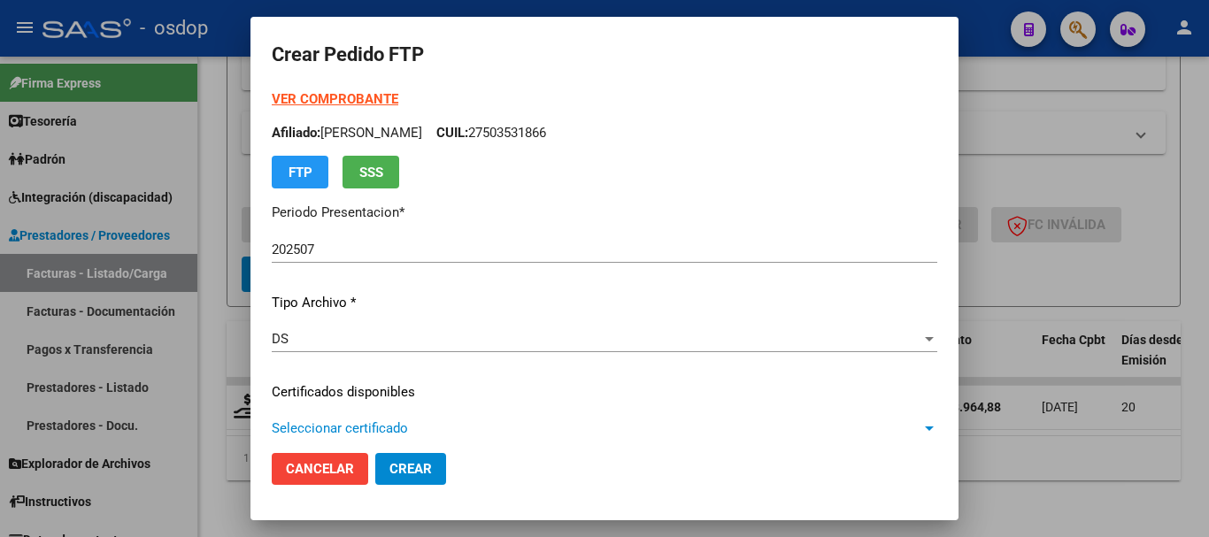
click at [349, 430] on span "Seleccionar certificado" at bounding box center [597, 428] width 650 height 16
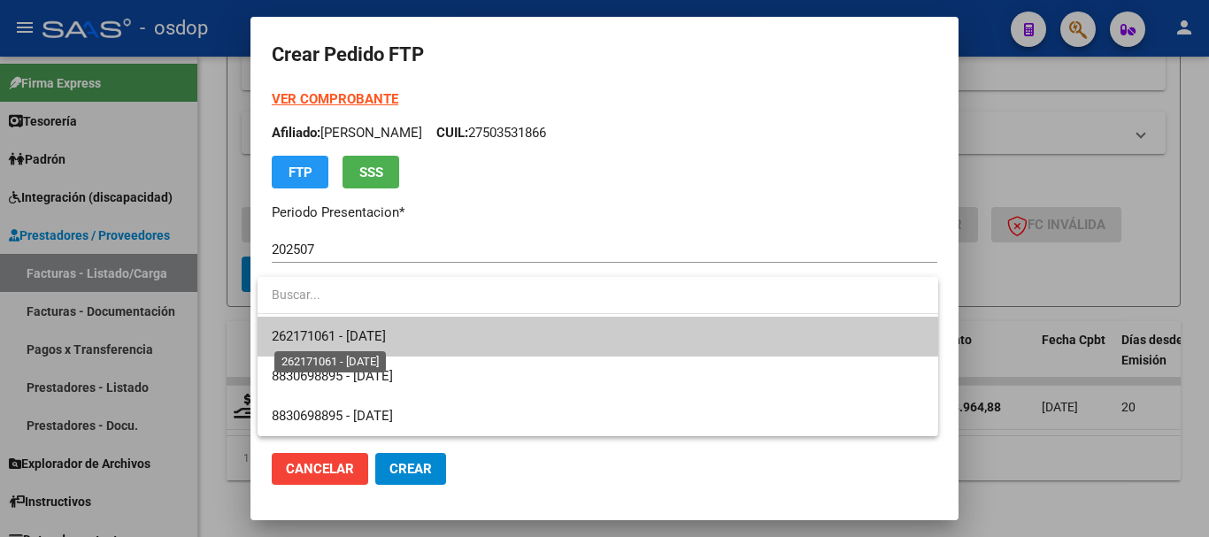
click at [338, 332] on span "262171061 - 2027-12-06" at bounding box center [329, 336] width 114 height 16
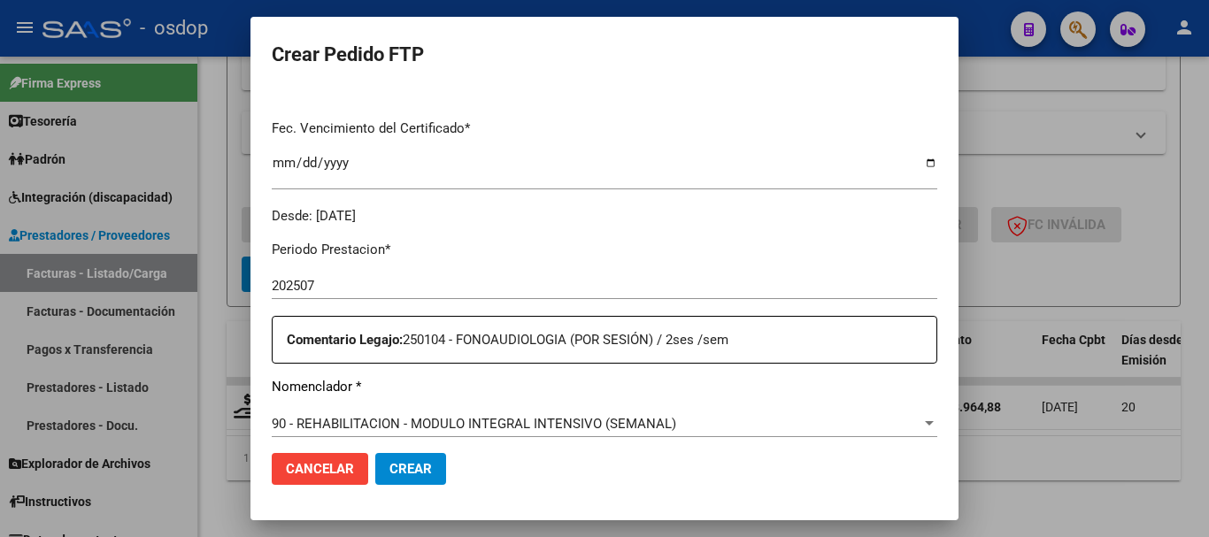
scroll to position [619, 0]
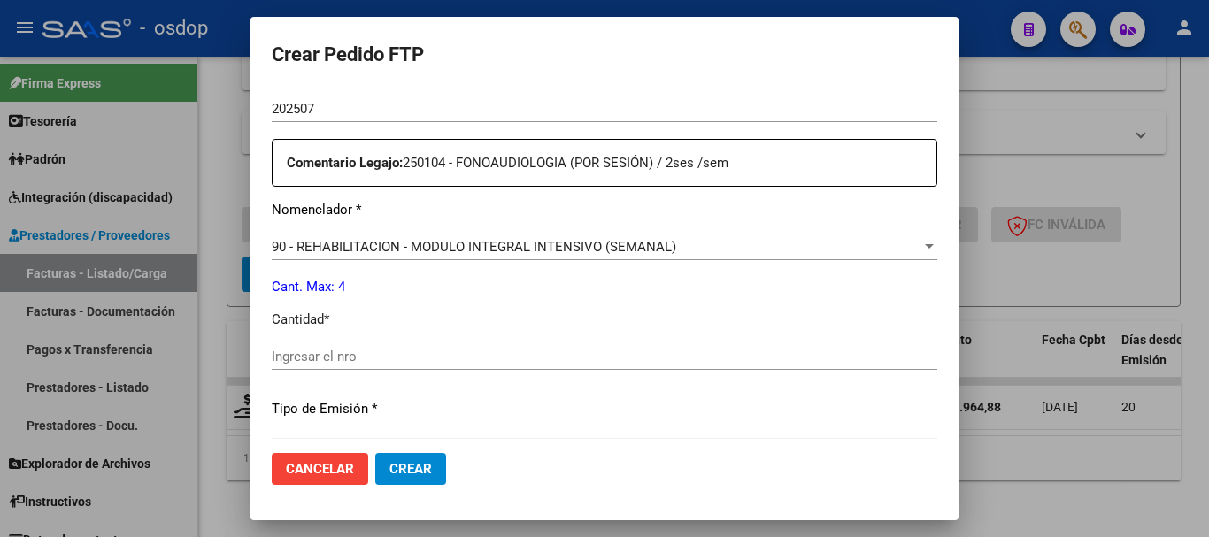
click at [341, 346] on div "Ingresar el nro" at bounding box center [604, 356] width 665 height 27
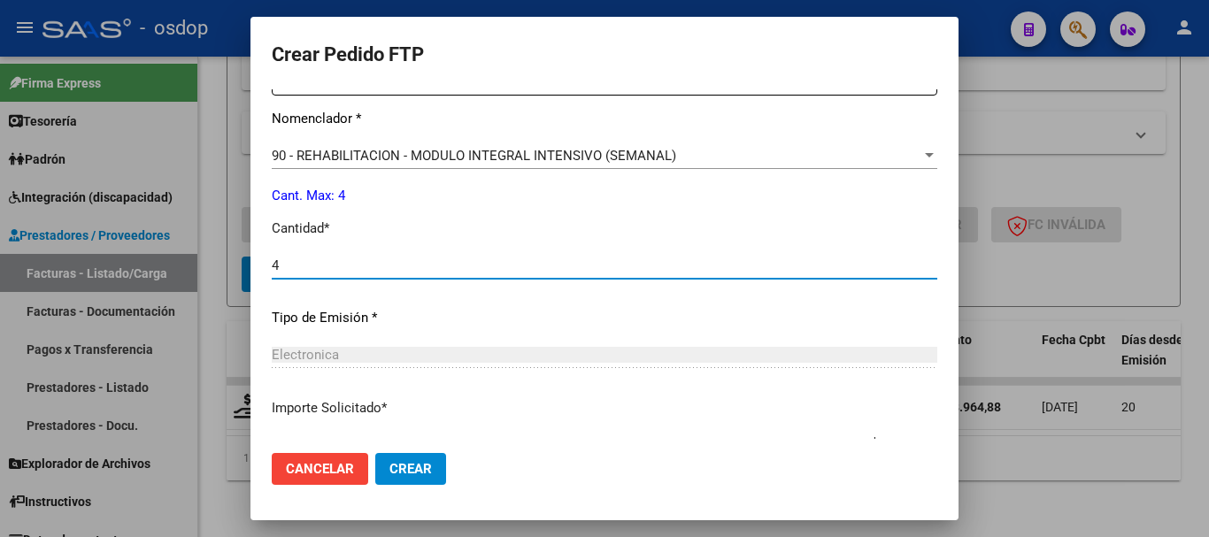
scroll to position [835, 0]
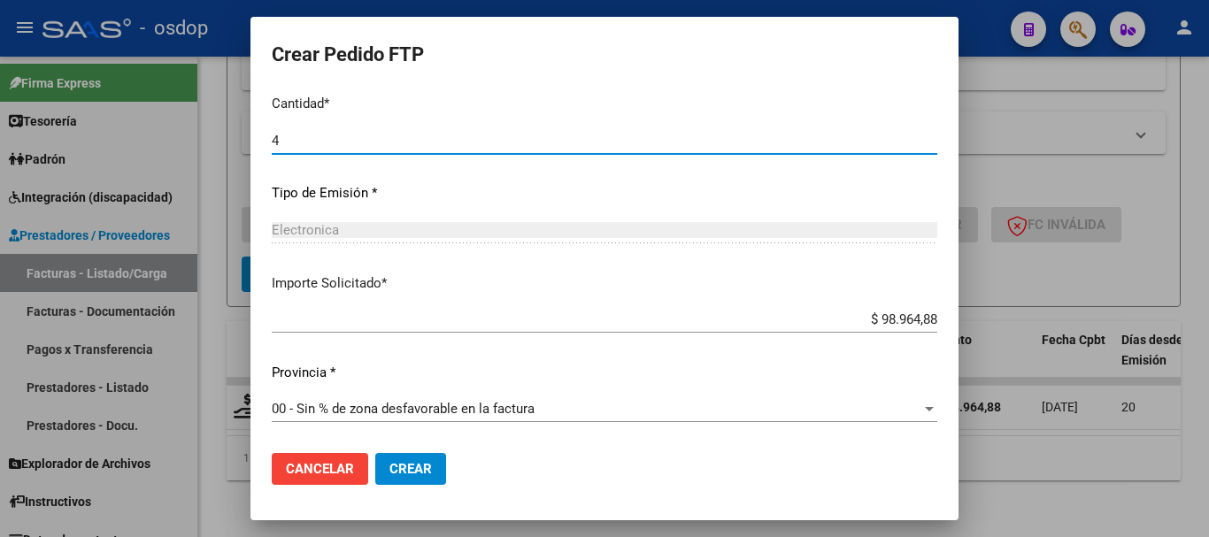
type input "4"
click at [412, 472] on span "Crear" at bounding box center [410, 469] width 42 height 16
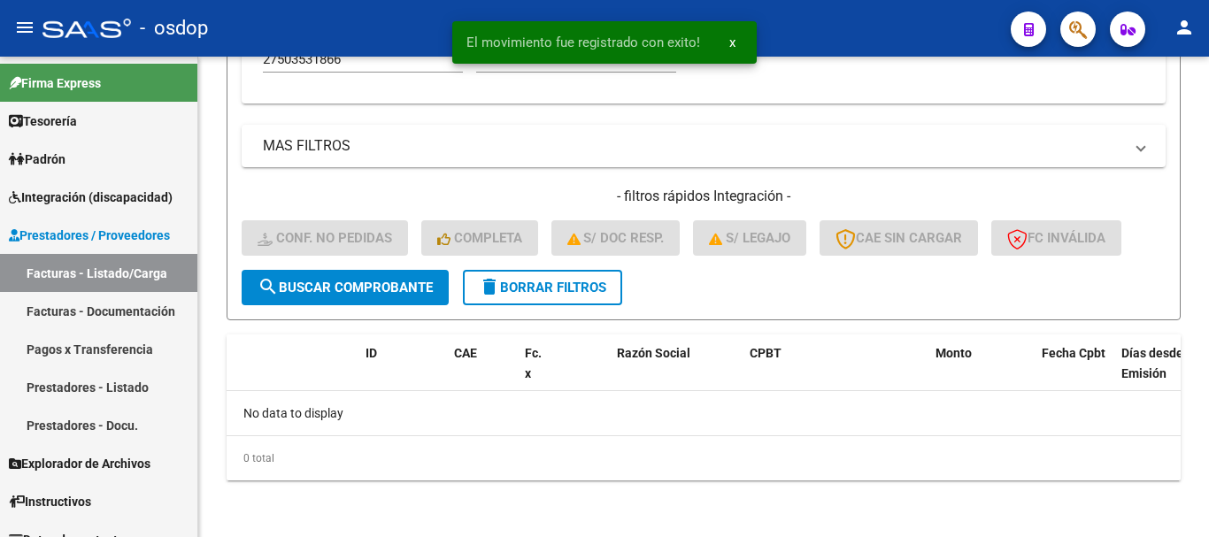
scroll to position [869, 0]
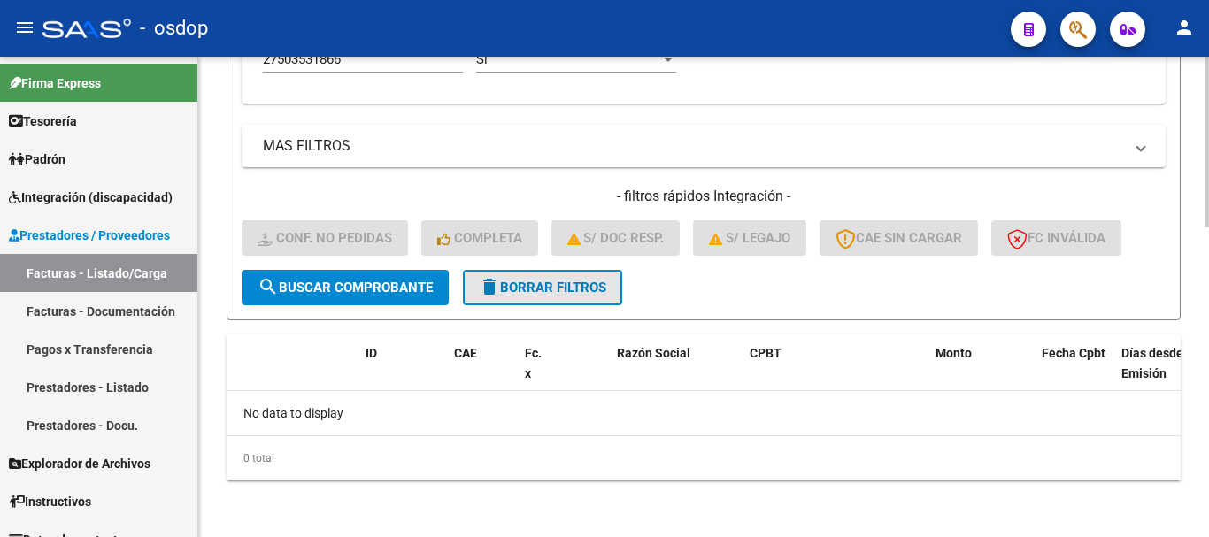
click at [497, 277] on mat-icon "delete" at bounding box center [489, 286] width 21 height 21
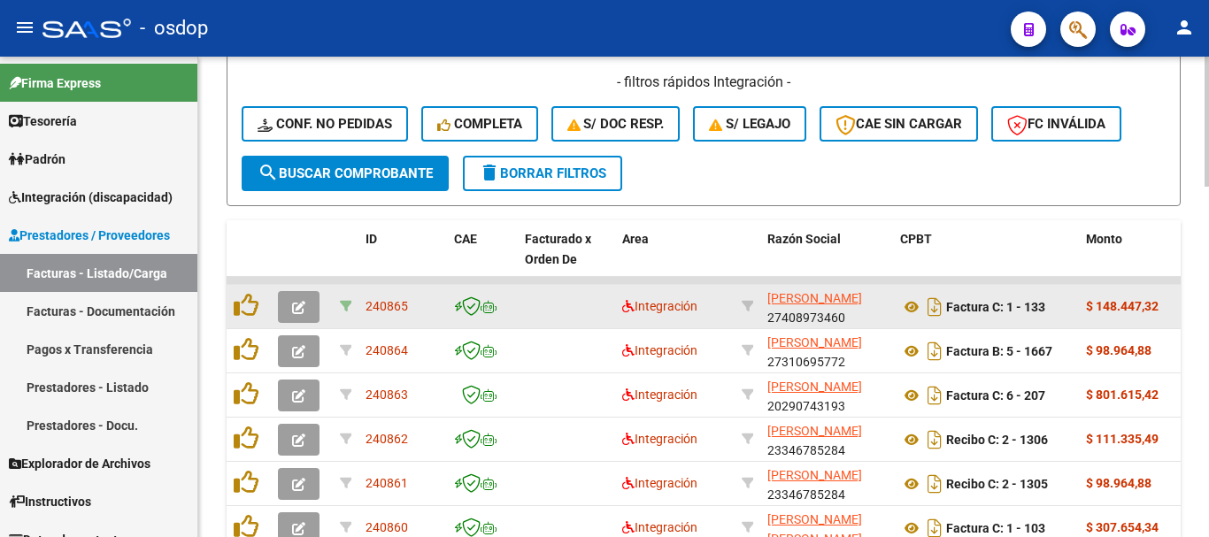
scroll to position [781, 0]
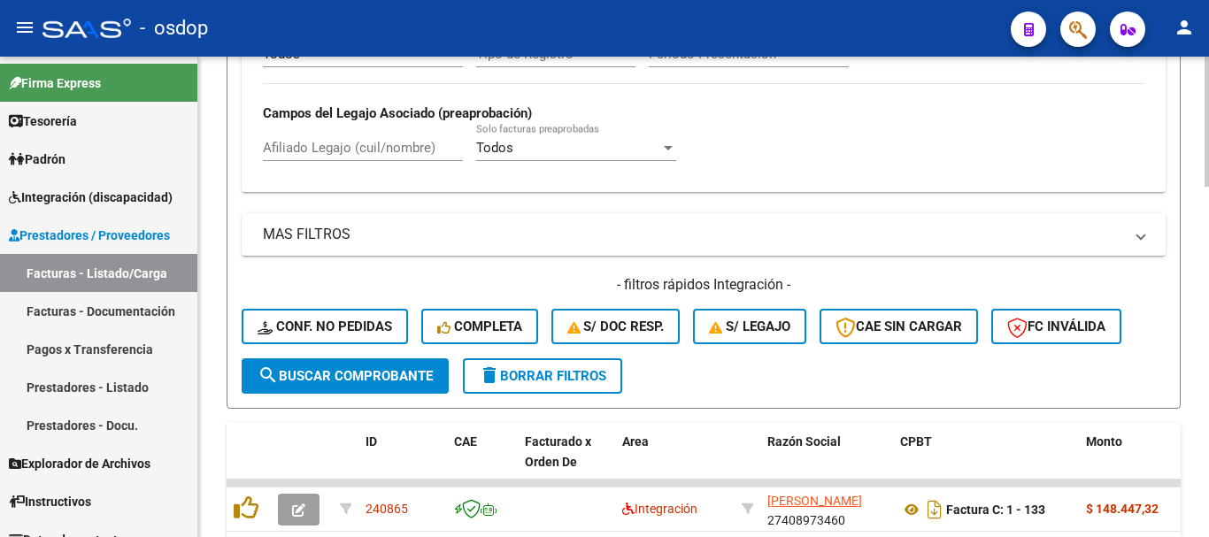
click at [348, 159] on div "Afiliado Legajo (cuil/nombre)" at bounding box center [363, 142] width 200 height 38
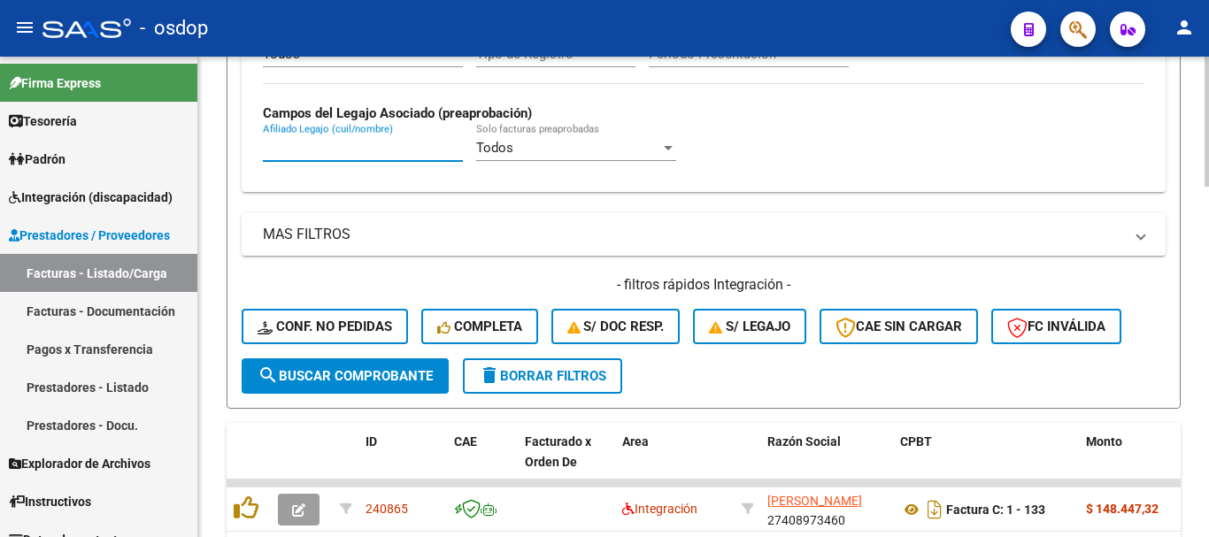
paste input "20532730490"
type input "20532730490"
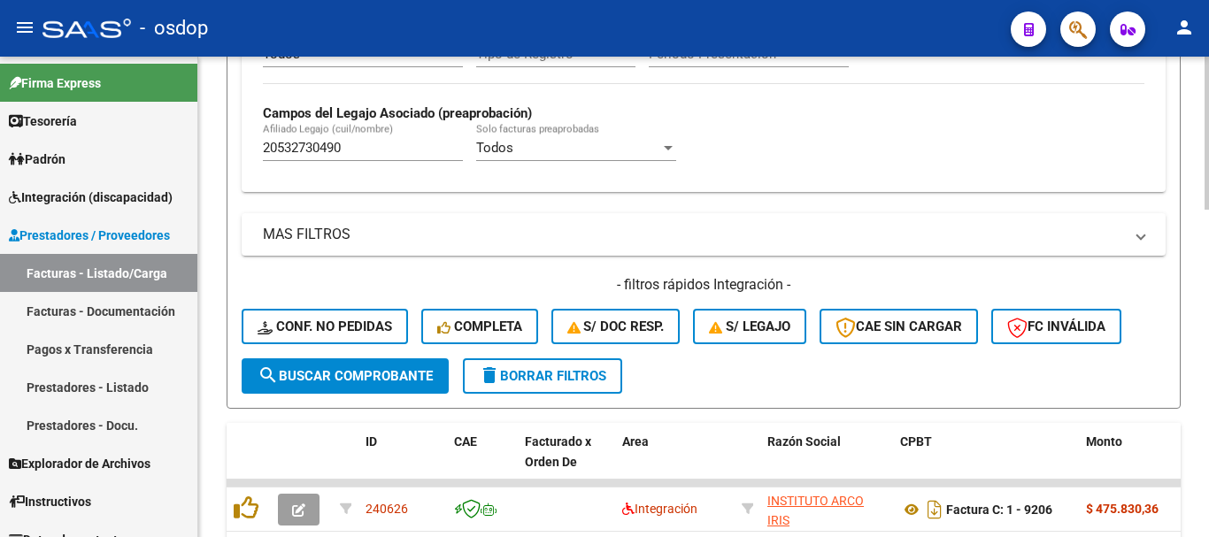
click at [1196, 263] on div "Video tutorial PRESTADORES -> Listado de CPBTs Emitidos por Prestadores / Prove…" at bounding box center [703, 24] width 1011 height 1496
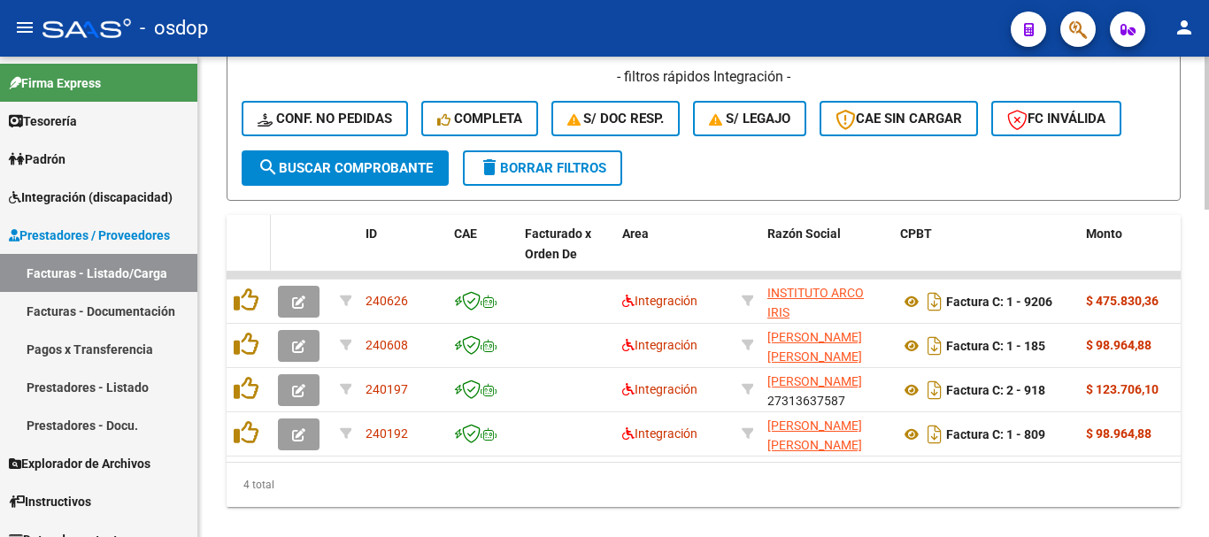
scroll to position [1029, 0]
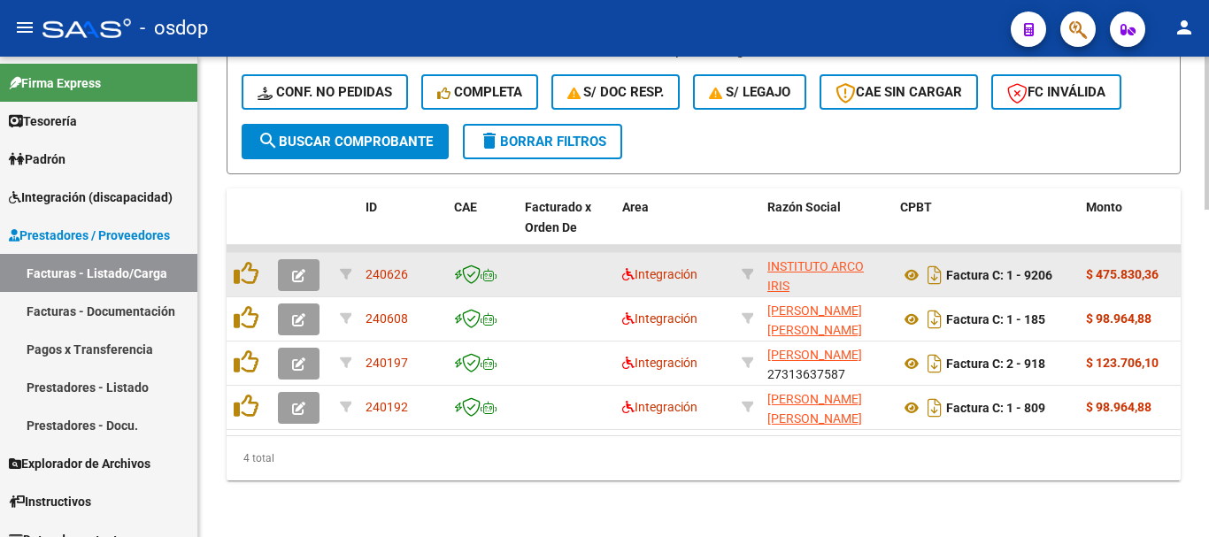
click at [230, 256] on datatable-body-cell at bounding box center [249, 274] width 44 height 43
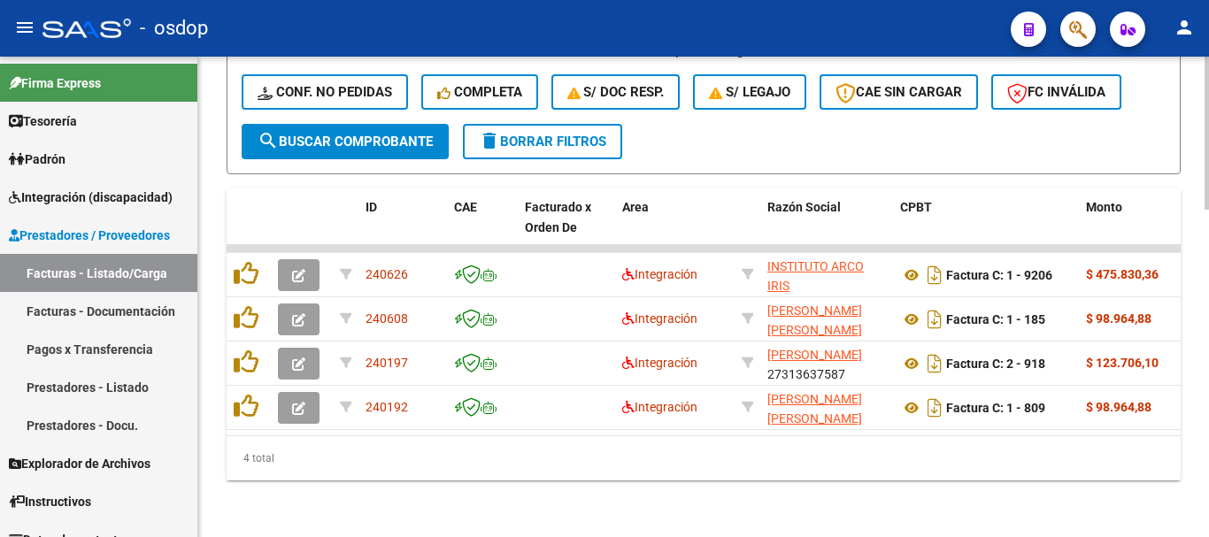
click at [649, 448] on div "4 total" at bounding box center [704, 458] width 954 height 44
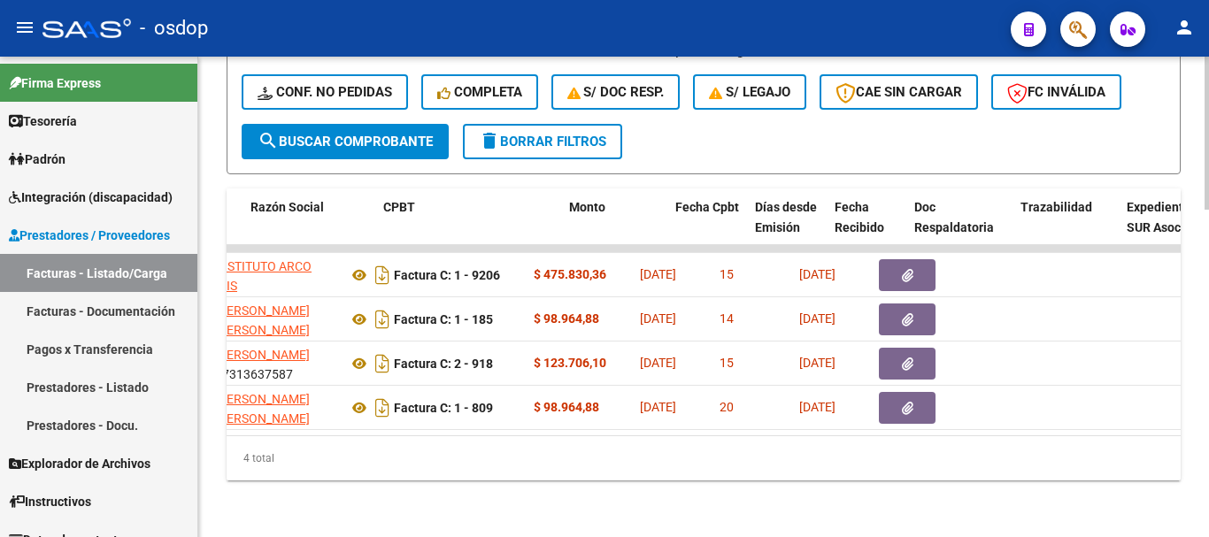
scroll to position [0, 481]
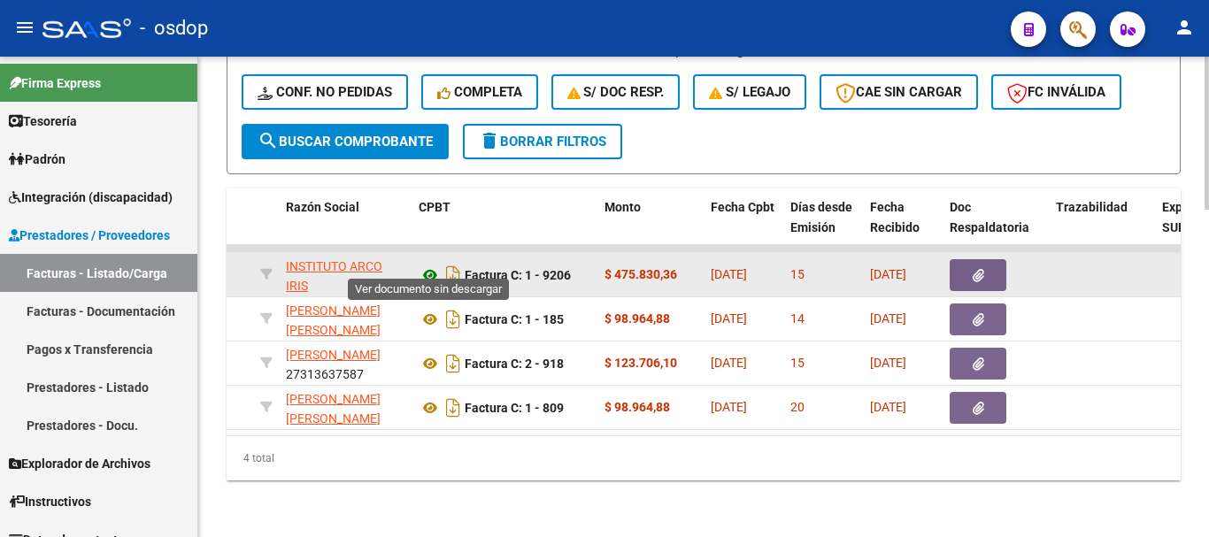
click at [434, 265] on icon at bounding box center [430, 275] width 23 height 21
click at [966, 253] on datatable-body-cell at bounding box center [995, 274] width 106 height 43
click at [973, 259] on button "button" at bounding box center [978, 275] width 57 height 32
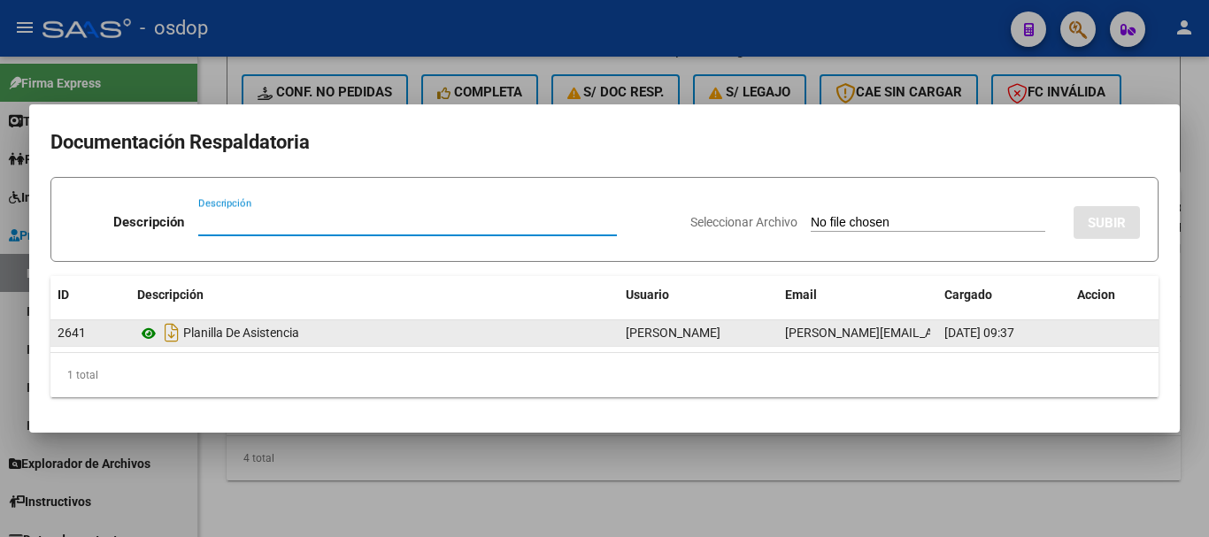
click at [148, 331] on icon at bounding box center [148, 333] width 23 height 21
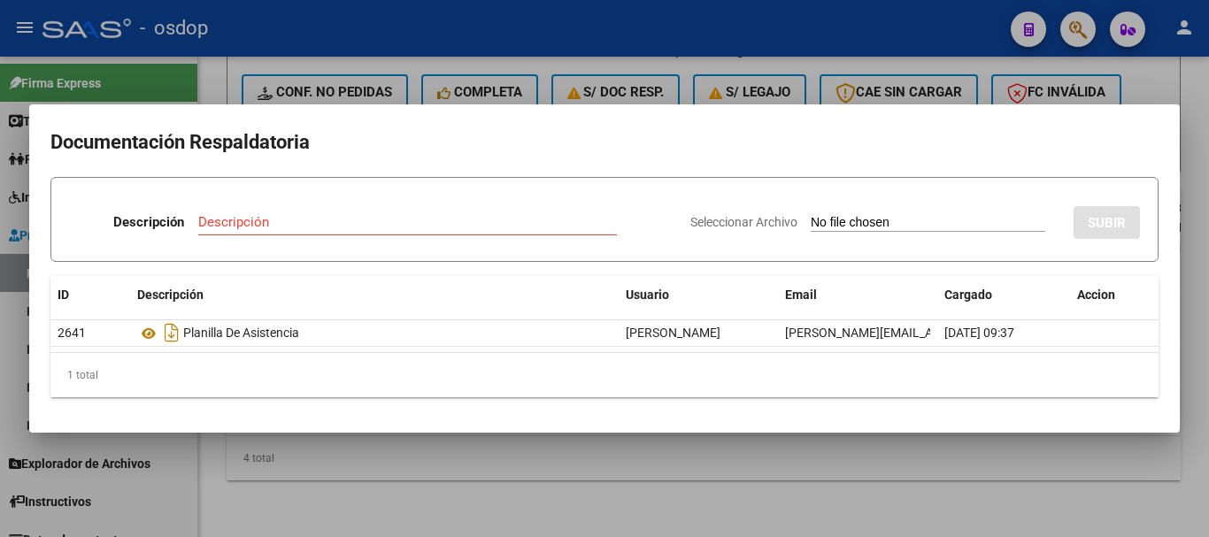
click at [441, 515] on div at bounding box center [604, 268] width 1209 height 537
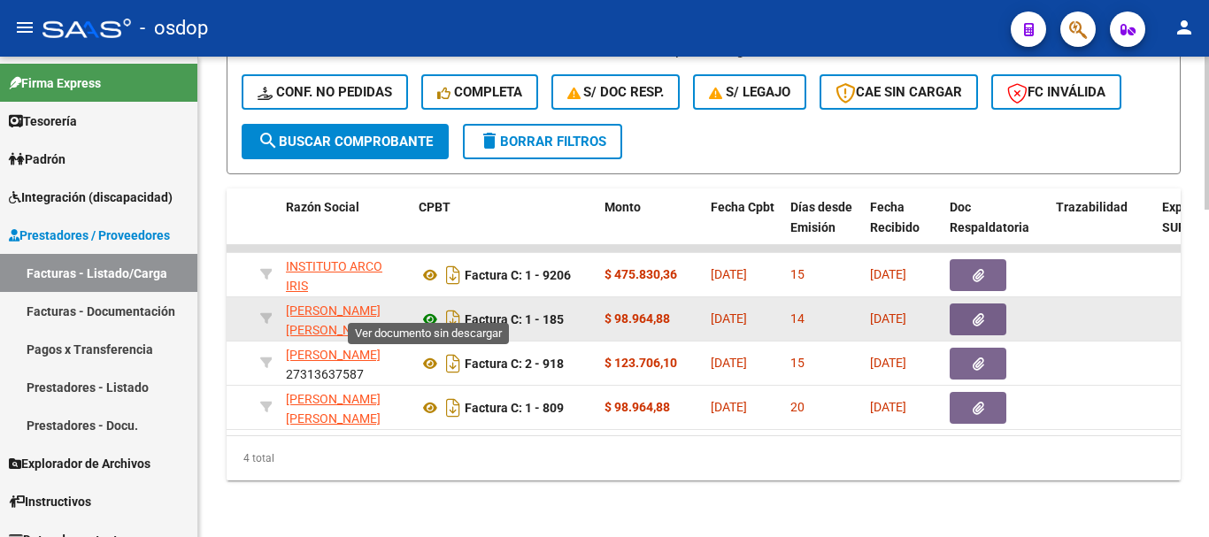
click at [428, 312] on icon at bounding box center [430, 319] width 23 height 21
click at [967, 306] on button "button" at bounding box center [978, 320] width 57 height 32
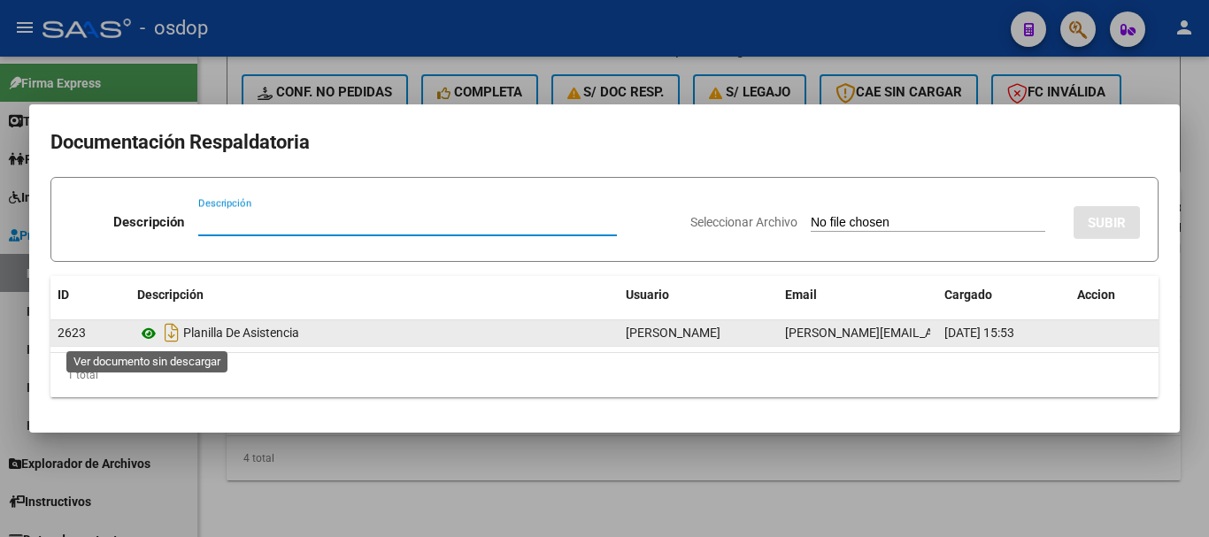
click at [154, 334] on icon at bounding box center [148, 333] width 23 height 21
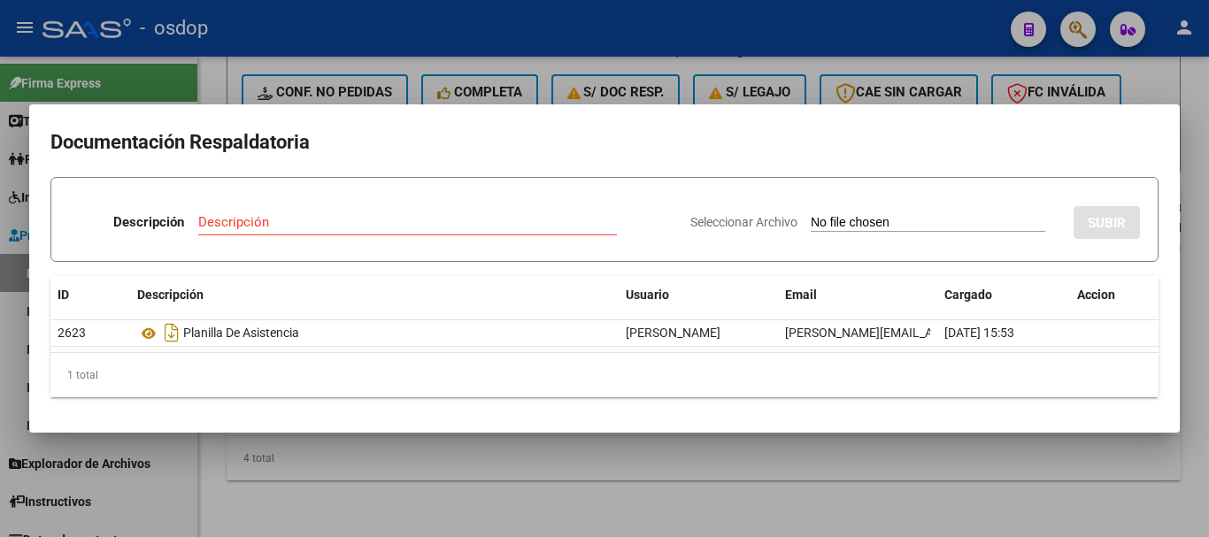
click at [472, 85] on div at bounding box center [604, 268] width 1209 height 537
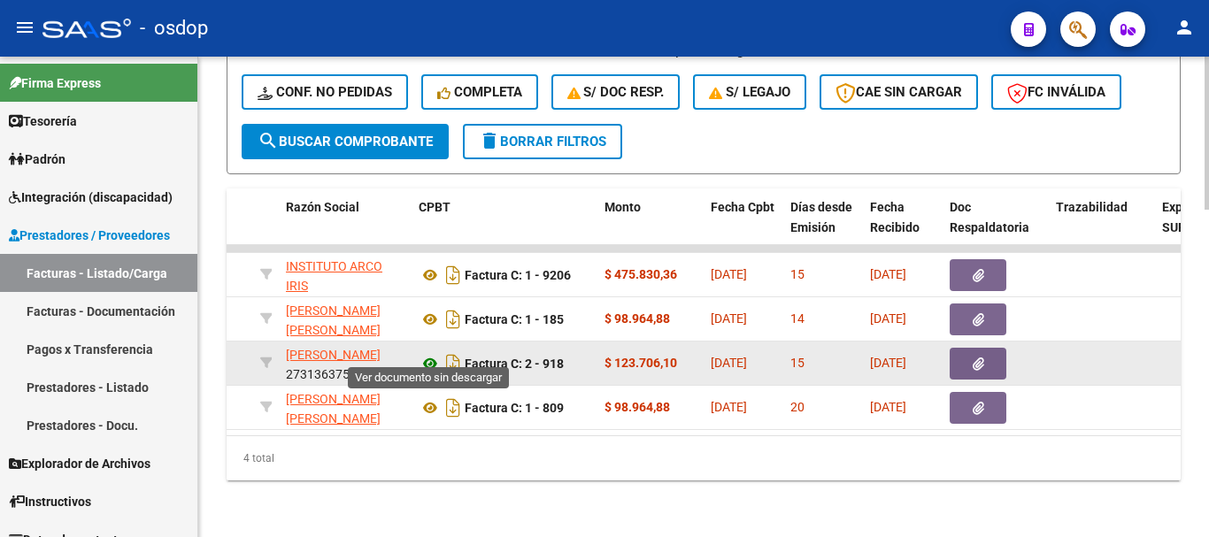
click at [433, 353] on icon at bounding box center [430, 363] width 23 height 21
click at [986, 349] on button "button" at bounding box center [978, 364] width 57 height 32
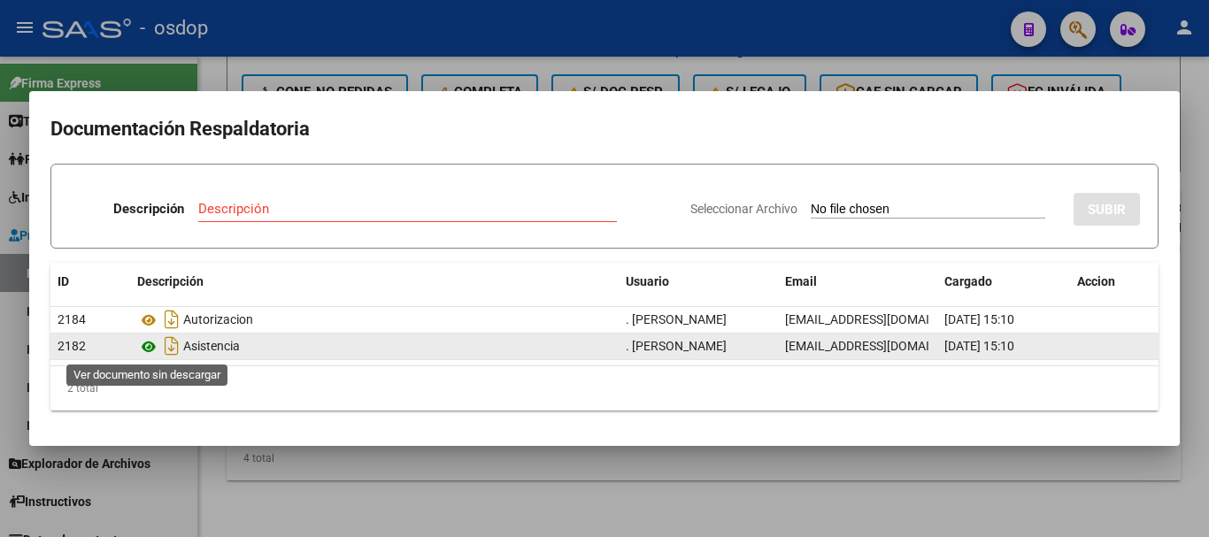
click at [147, 350] on icon at bounding box center [148, 346] width 23 height 21
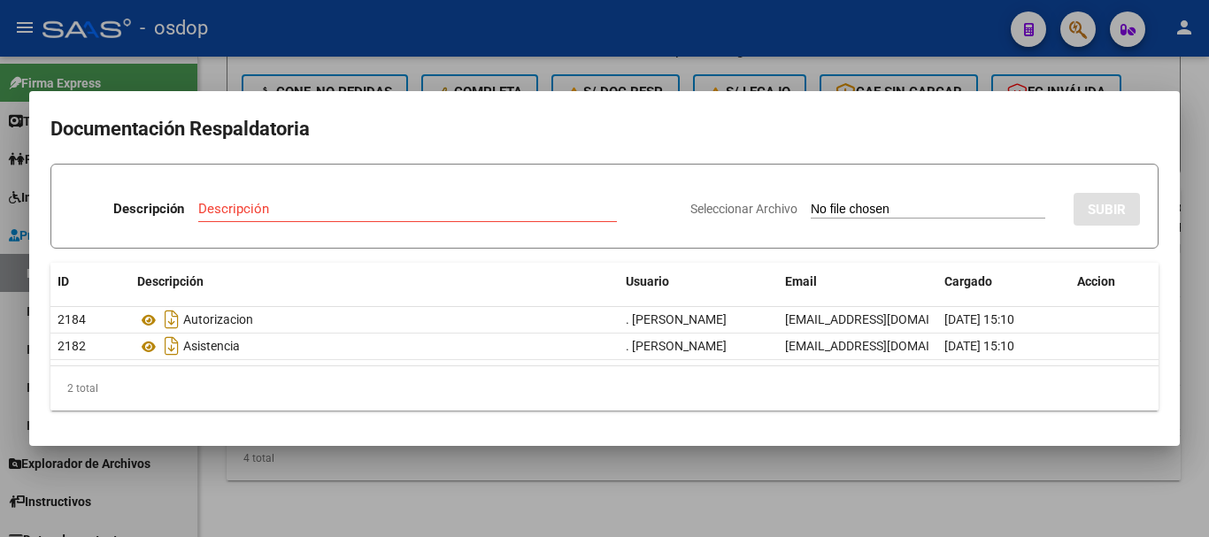
click at [243, 58] on div at bounding box center [604, 268] width 1209 height 537
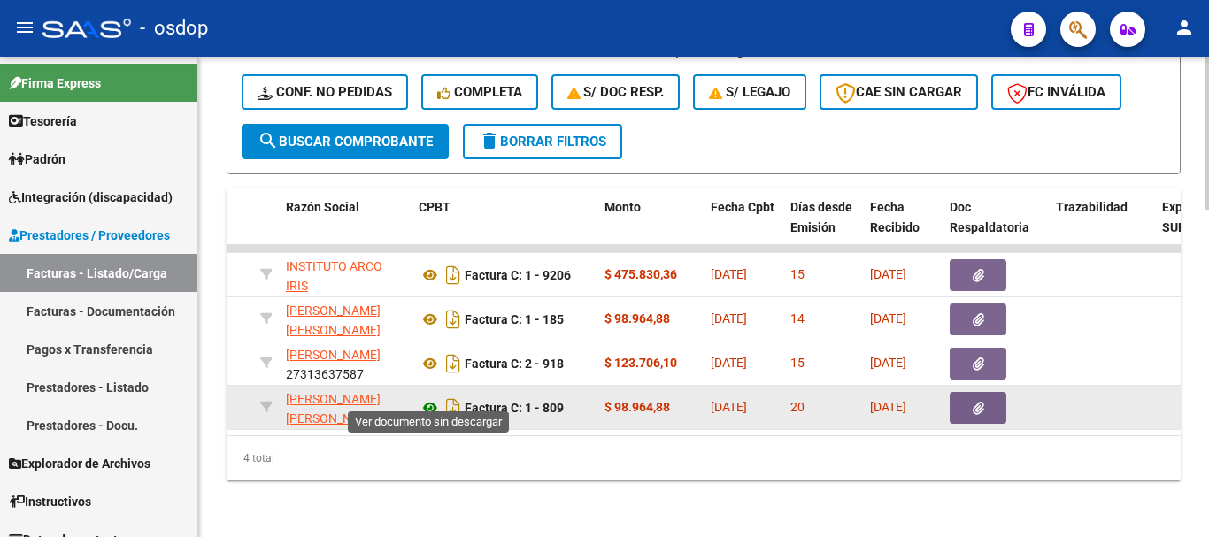
click at [429, 397] on icon at bounding box center [430, 407] width 23 height 21
click at [958, 404] on button "button" at bounding box center [978, 408] width 57 height 32
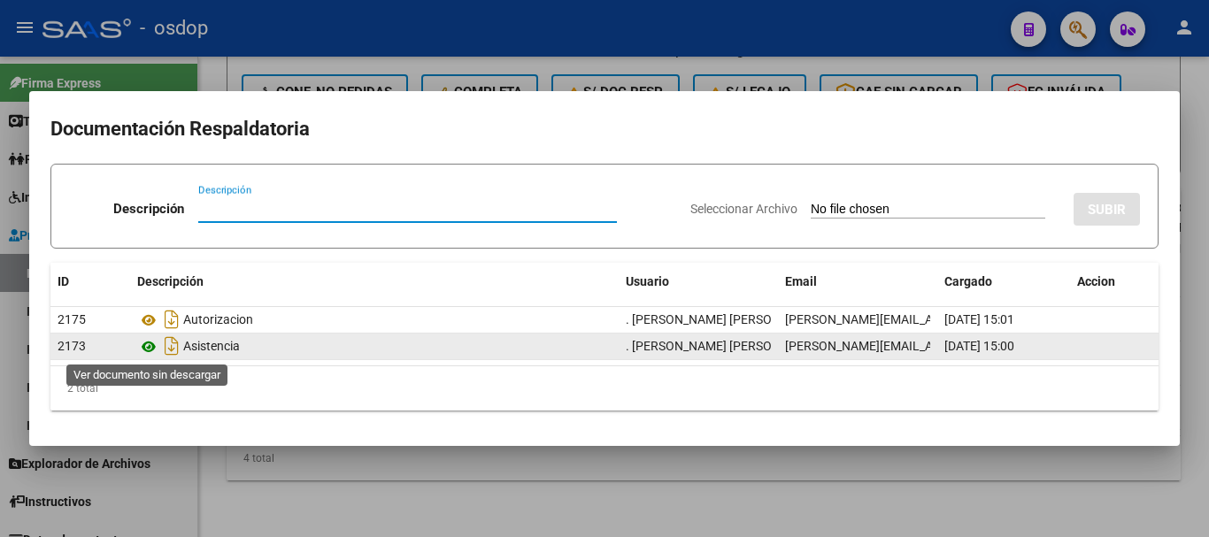
click at [144, 352] on icon at bounding box center [148, 346] width 23 height 21
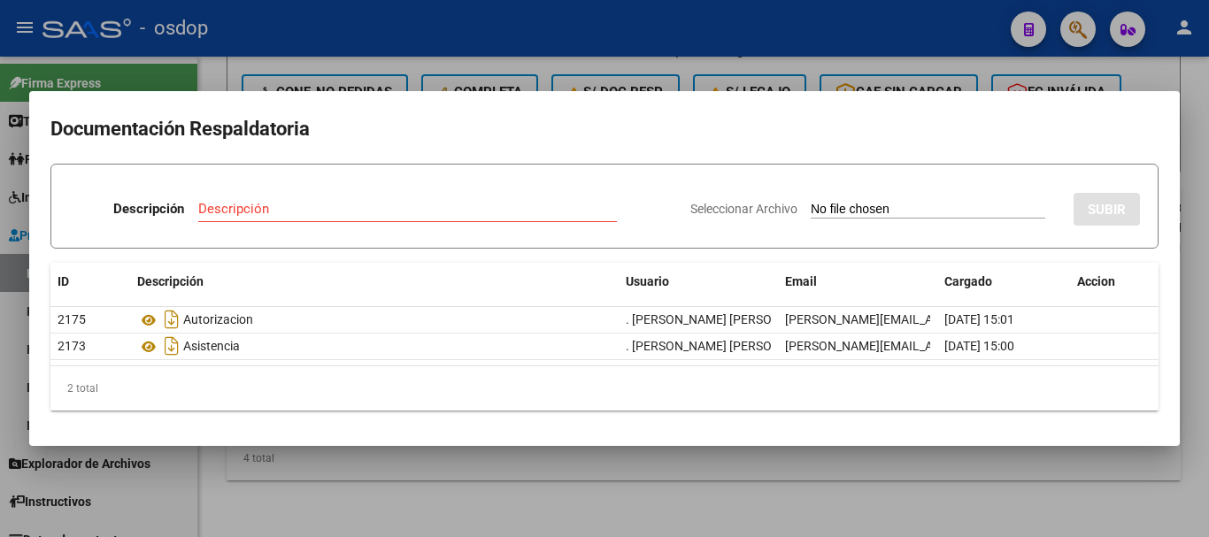
click at [345, 96] on mat-dialog-container "Documentación Respaldatoria Descripción Descripción Seleccionar Archivo SUBIR I…" at bounding box center [604, 268] width 1150 height 355
click at [369, 78] on div at bounding box center [604, 268] width 1209 height 537
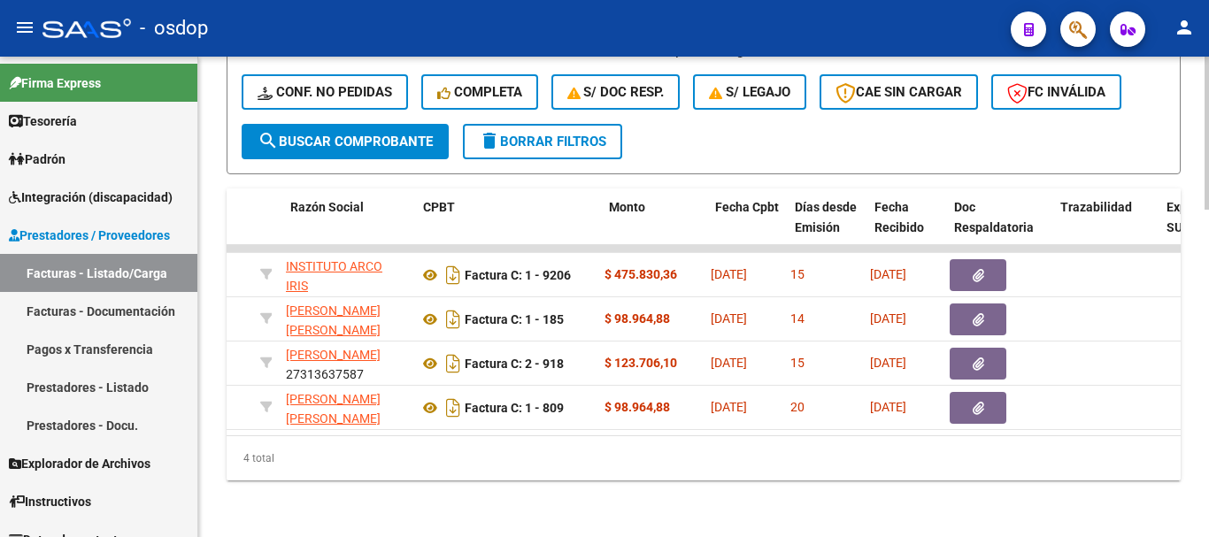
scroll to position [0, 0]
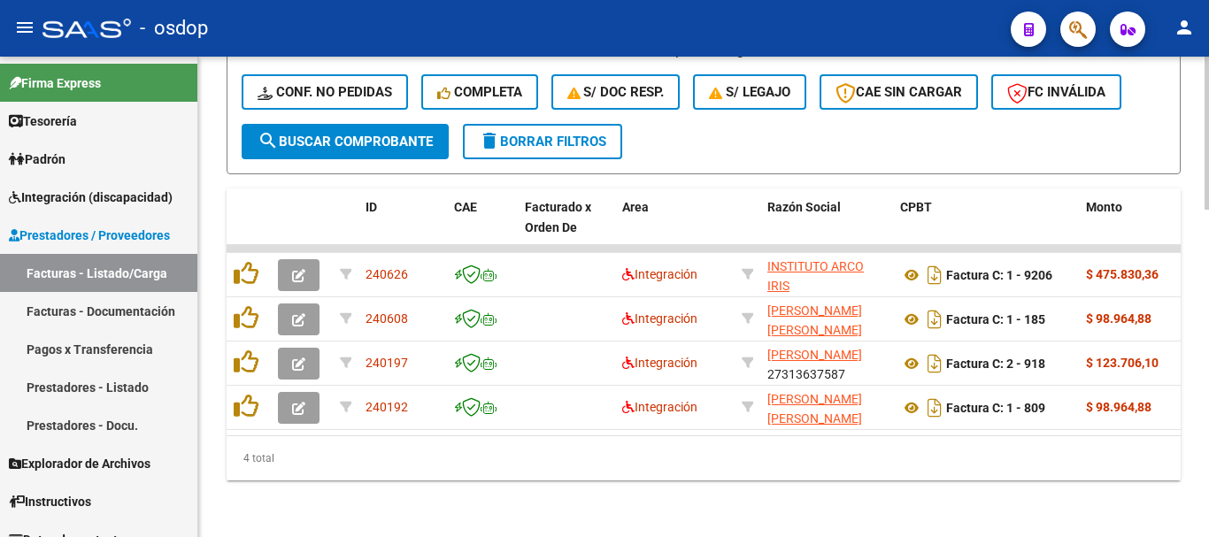
click at [303, 465] on div "4 total" at bounding box center [704, 458] width 954 height 44
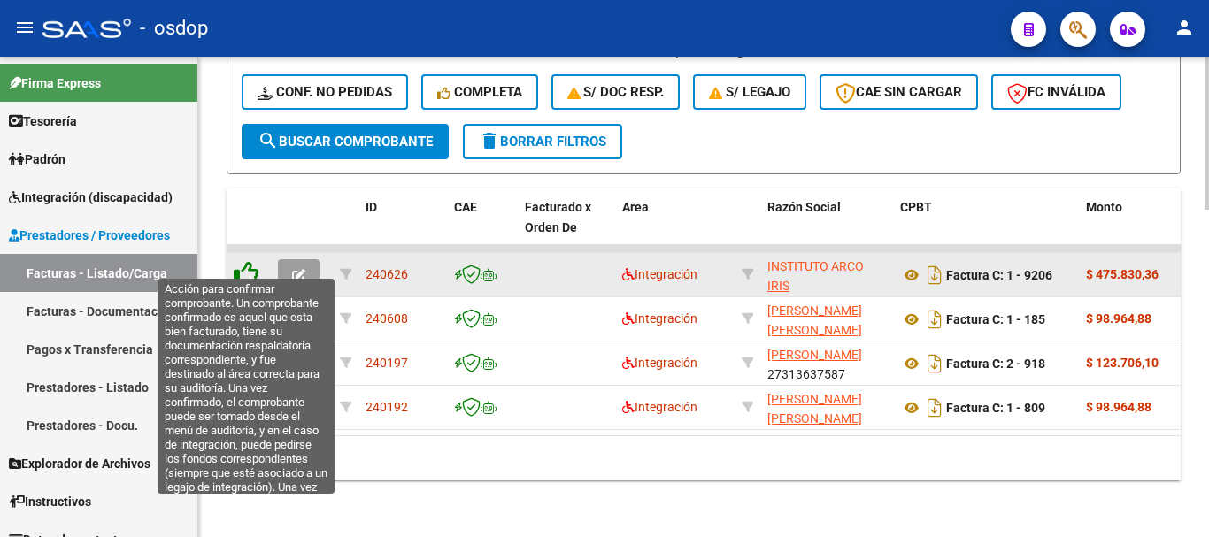
click at [240, 266] on icon at bounding box center [246, 273] width 25 height 25
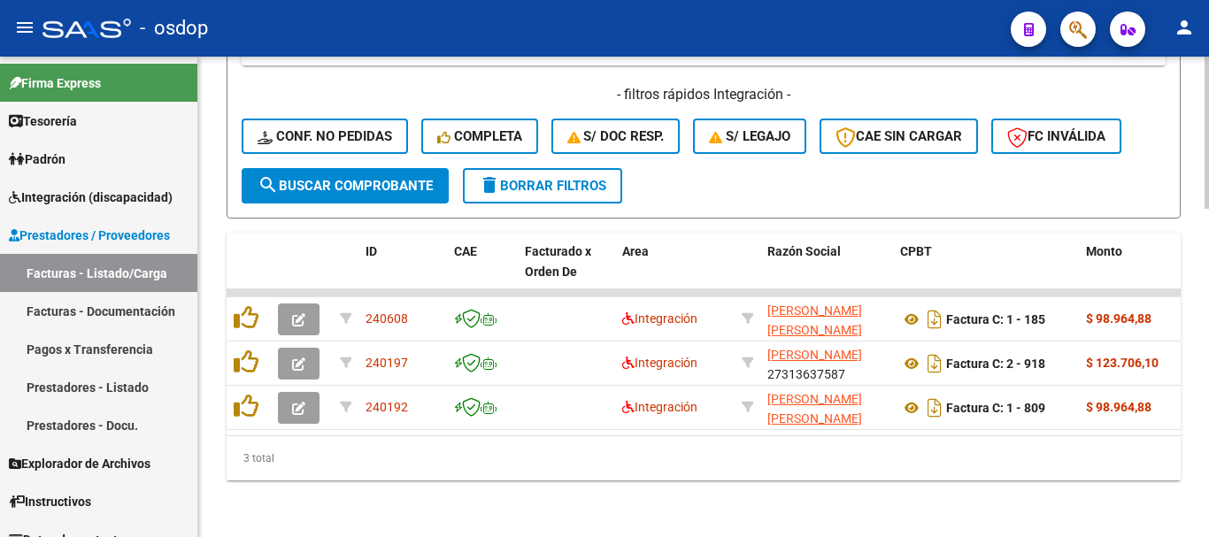
scroll to position [985, 0]
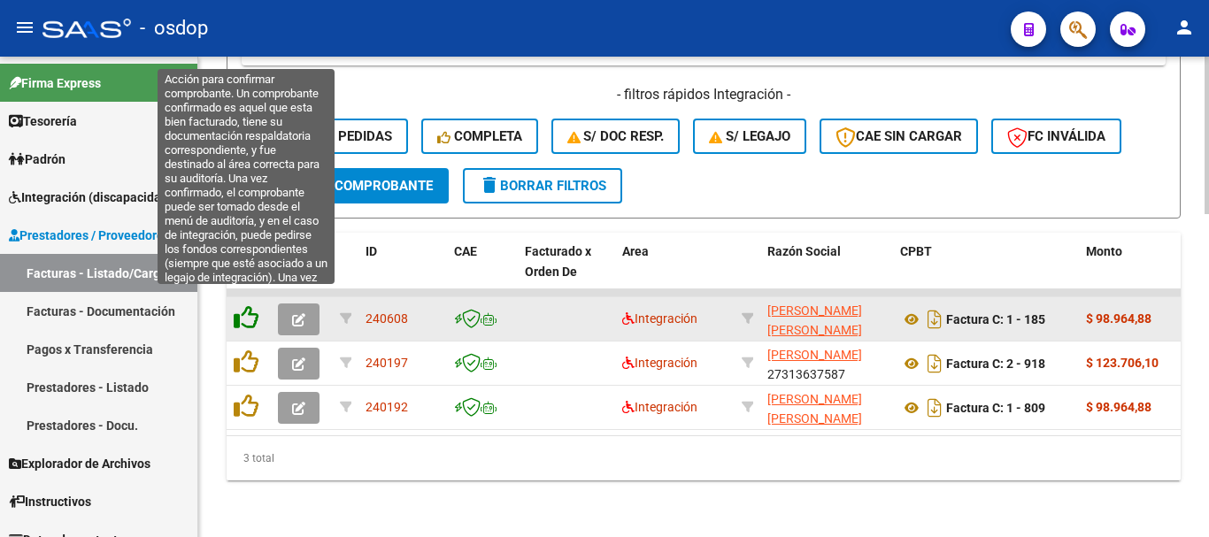
click at [237, 305] on icon at bounding box center [246, 317] width 25 height 25
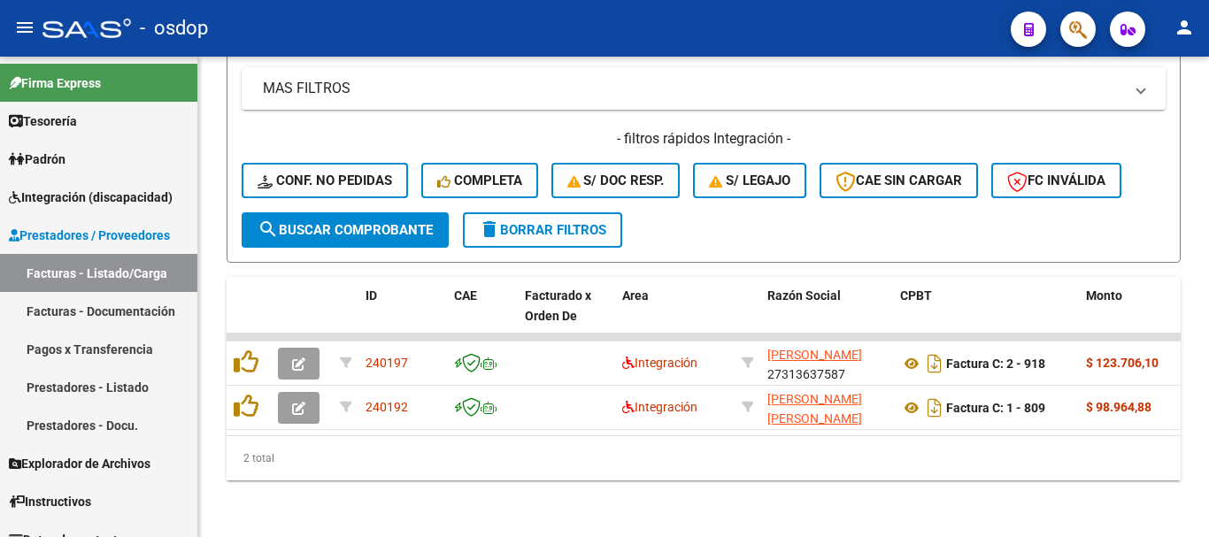
scroll to position [941, 0]
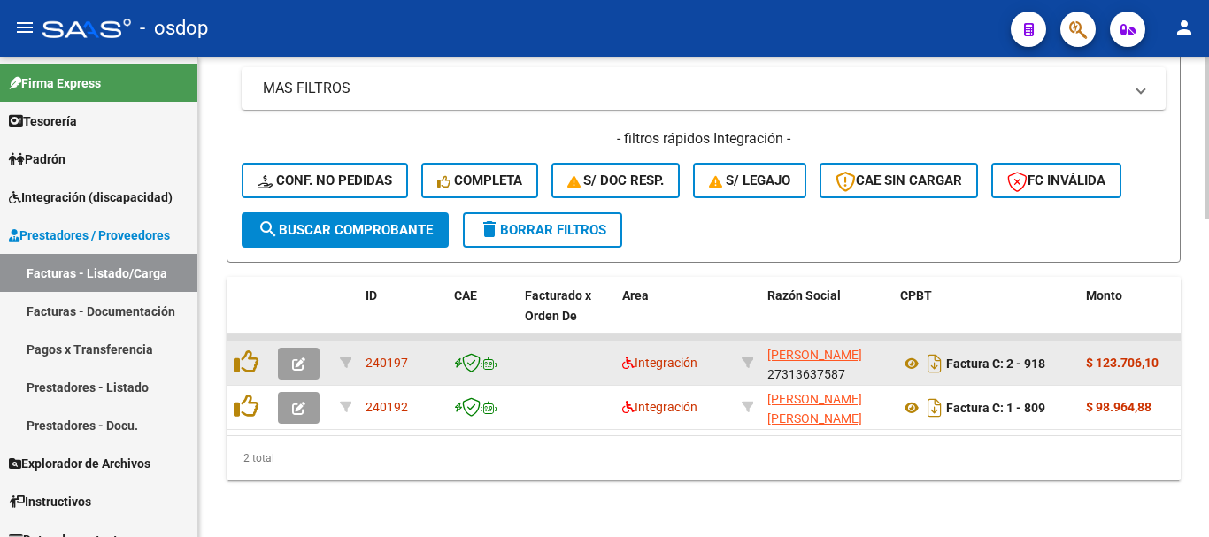
click at [259, 354] on div at bounding box center [249, 363] width 30 height 27
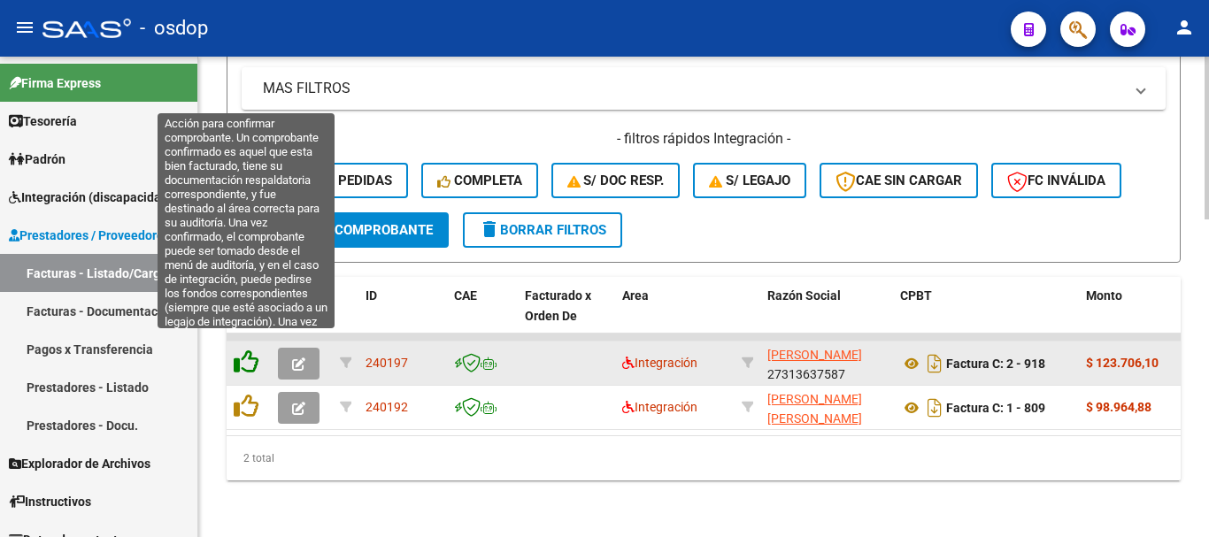
click at [249, 350] on icon at bounding box center [246, 362] width 25 height 25
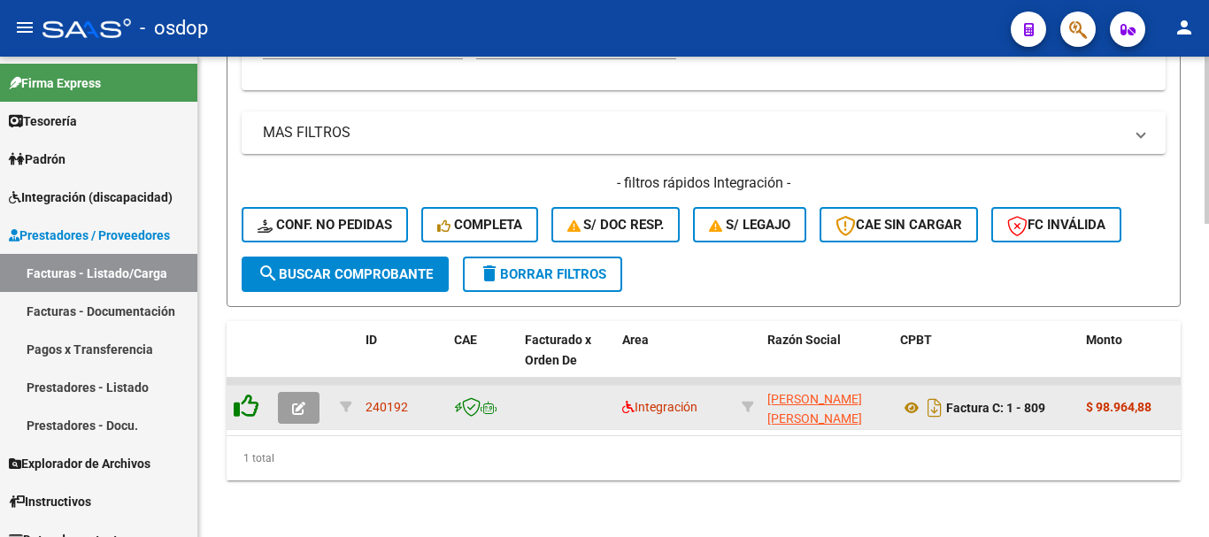
scroll to position [896, 0]
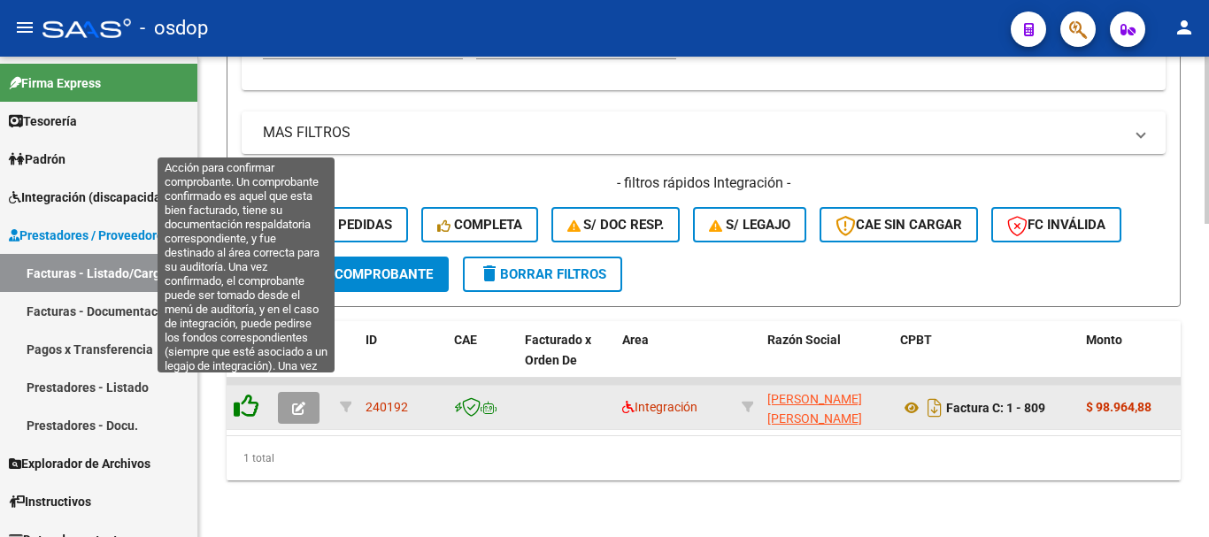
click at [246, 397] on icon at bounding box center [246, 406] width 25 height 25
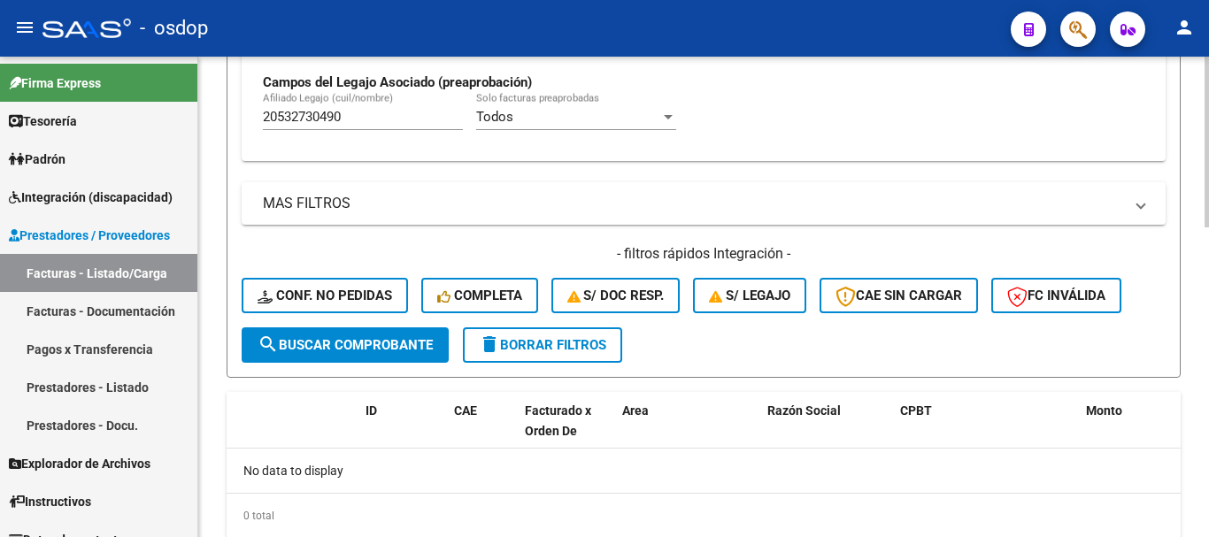
scroll to position [781, 0]
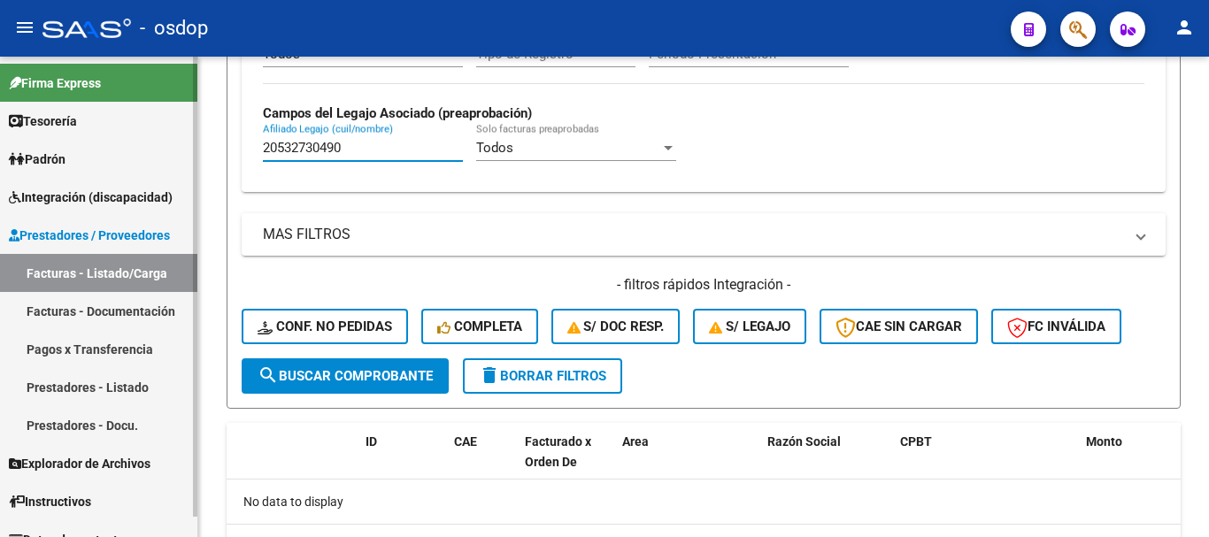
drag, startPoint x: 370, startPoint y: 156, endPoint x: 69, endPoint y: 129, distance: 302.1
click at [69, 129] on mat-sidenav-container "Firma Express Tesorería Extractos Procesados (csv) Extractos Originales (pdf) P…" at bounding box center [604, 297] width 1209 height 481
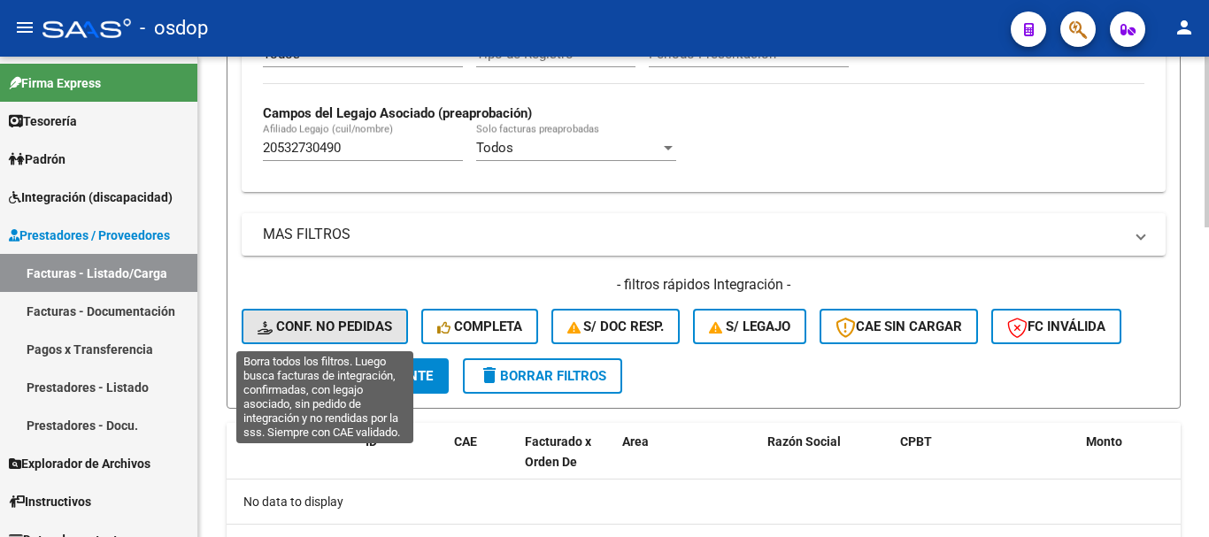
click at [295, 310] on button "Conf. no pedidas" at bounding box center [325, 326] width 166 height 35
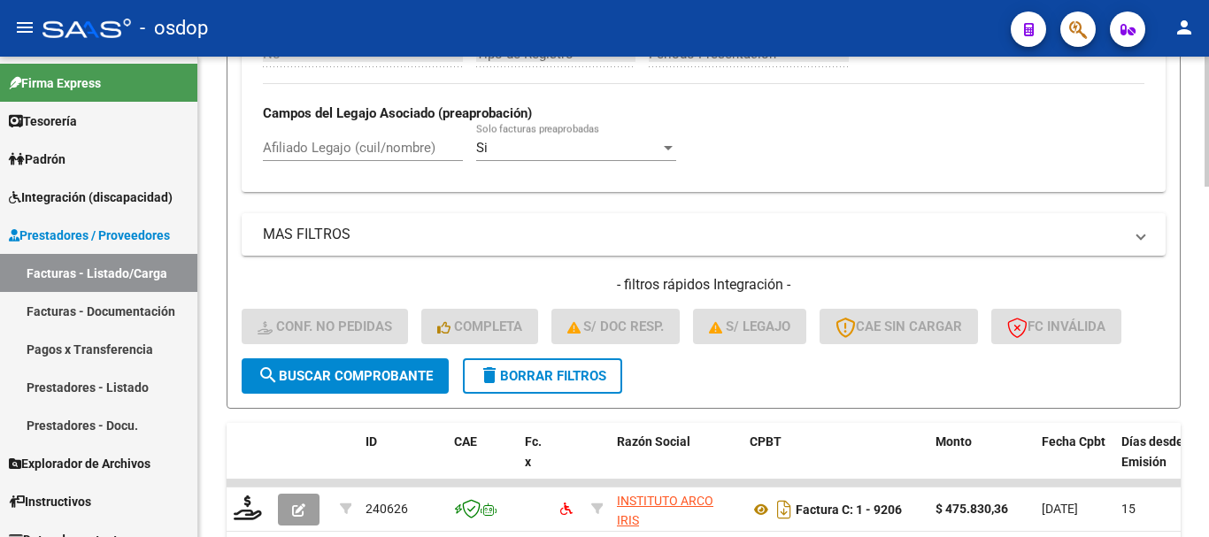
click at [334, 135] on div "Afiliado Legajo (cuil/nombre)" at bounding box center [363, 142] width 200 height 38
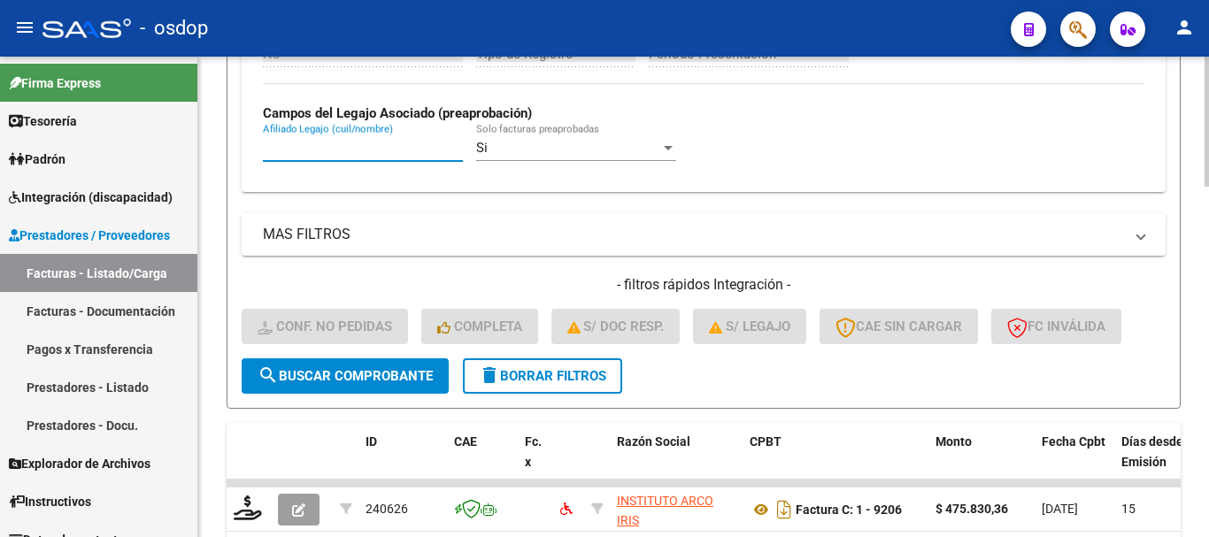
paste input "20532730490"
type input "20532730490"
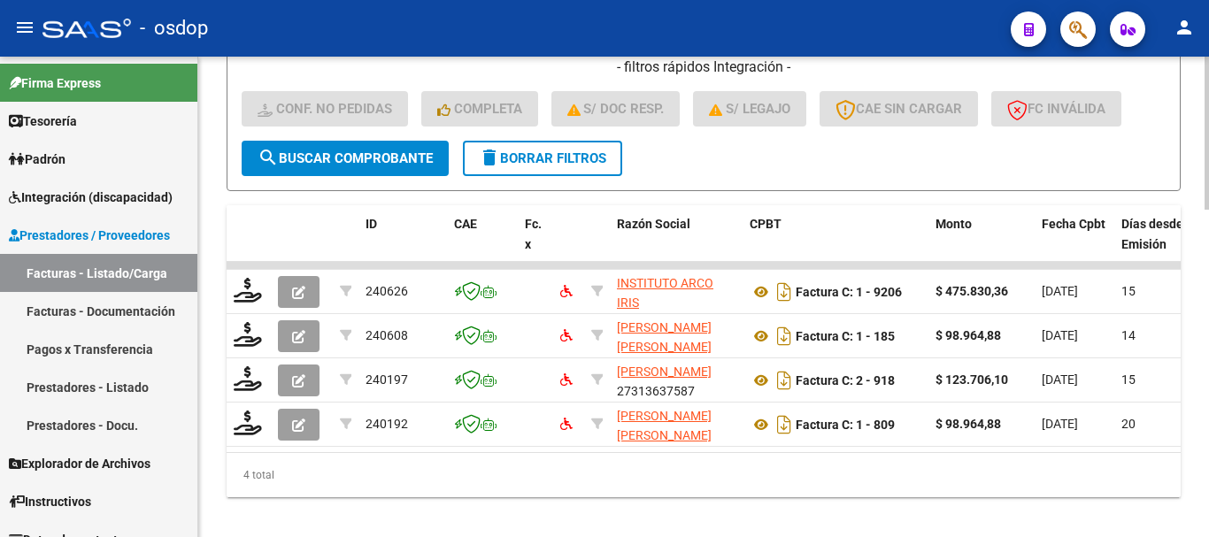
scroll to position [1029, 0]
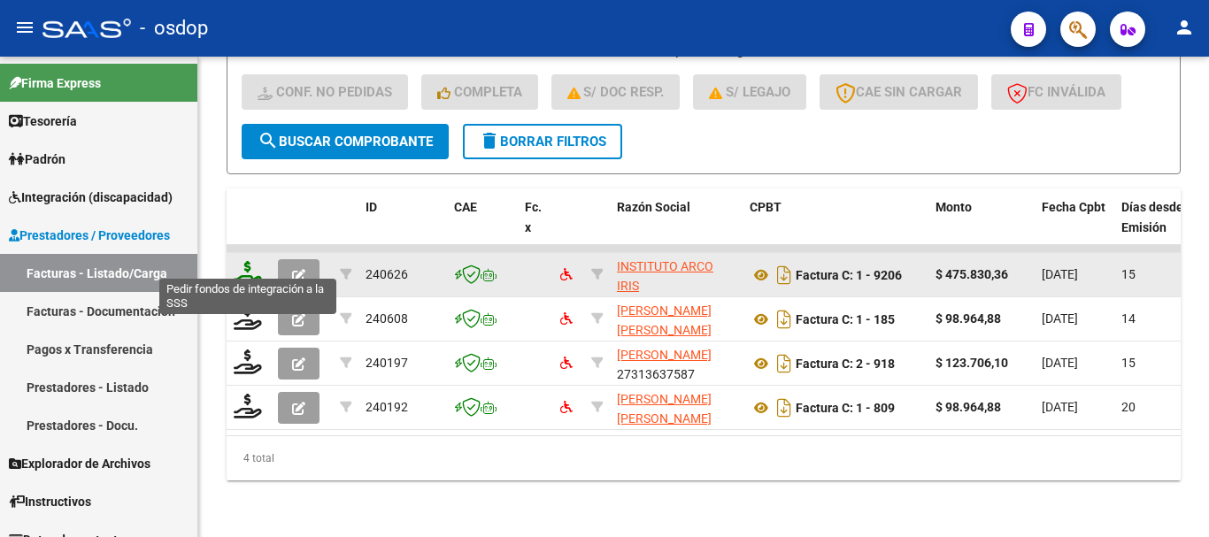
click at [246, 268] on icon at bounding box center [248, 273] width 28 height 25
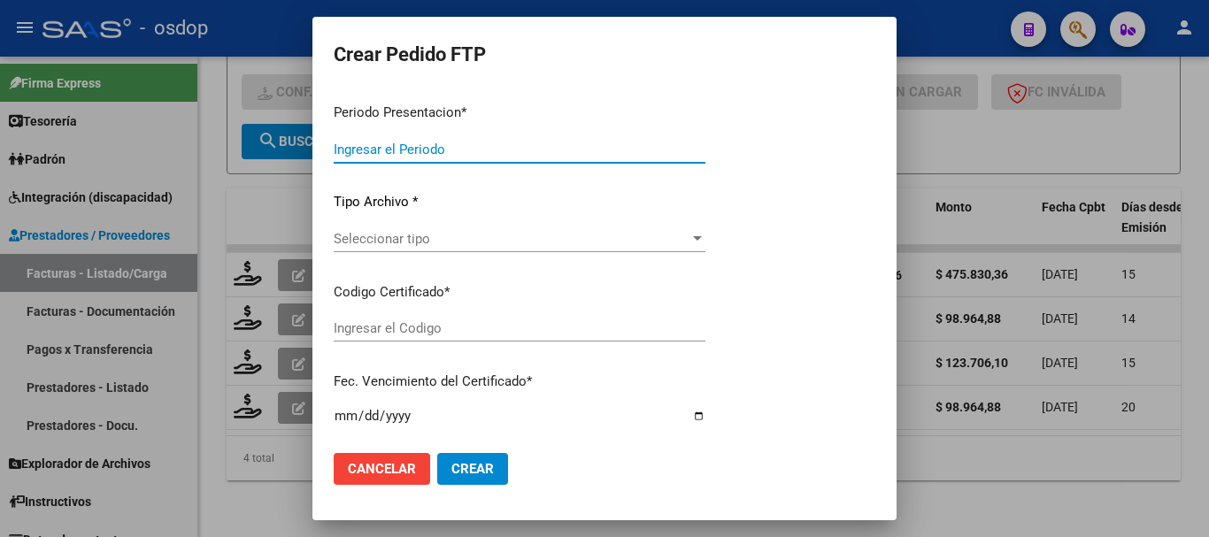
type input "202507"
type input "$ 475.830,36"
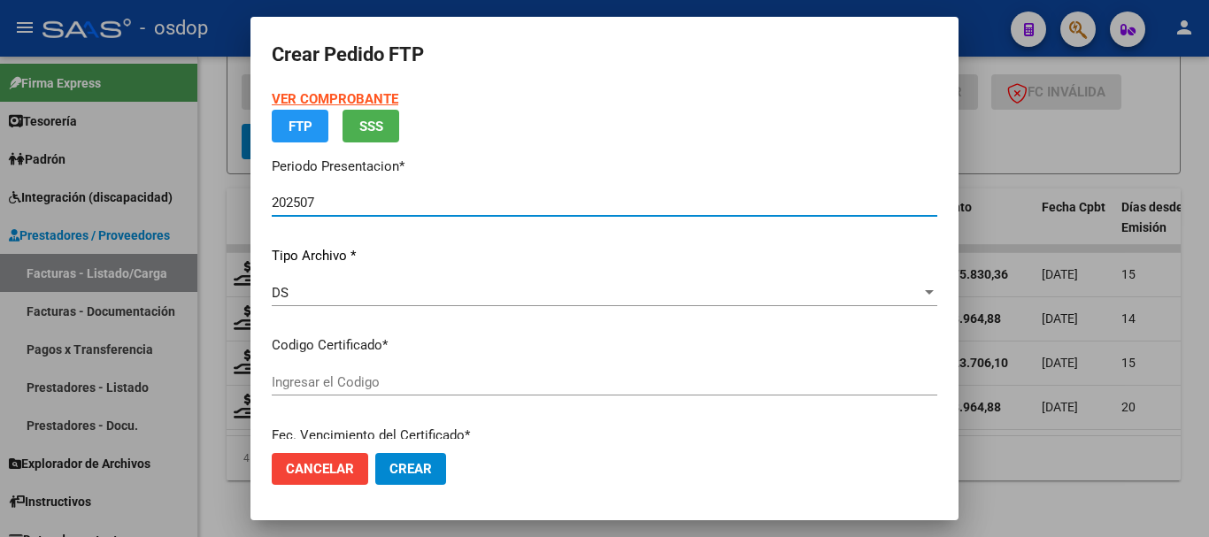
type input "7201256378"
type input "2028-12-21"
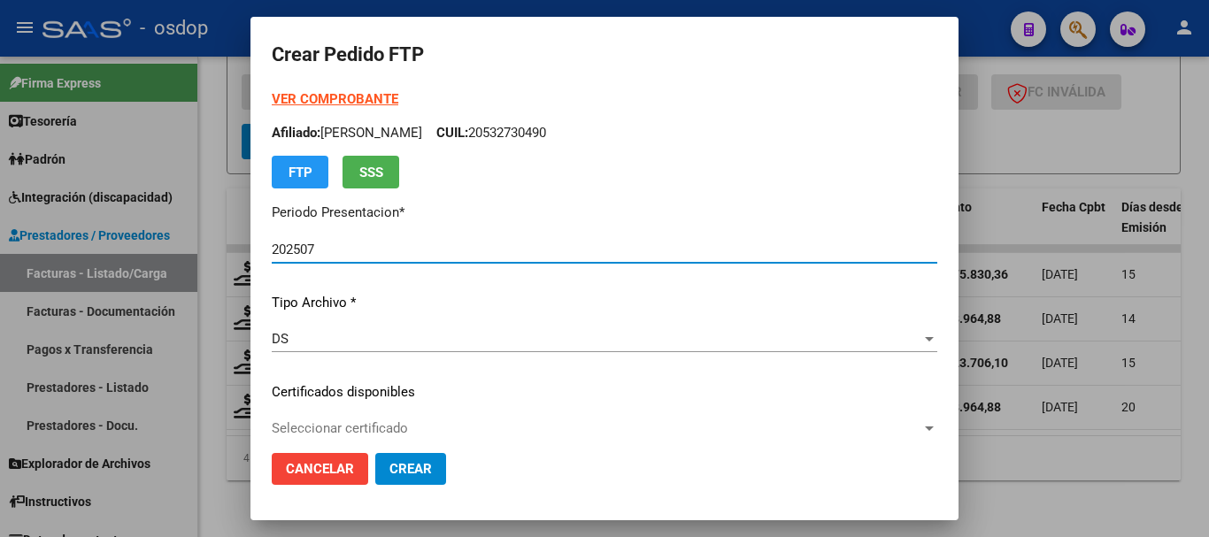
click at [430, 421] on span "Seleccionar certificado" at bounding box center [597, 428] width 650 height 16
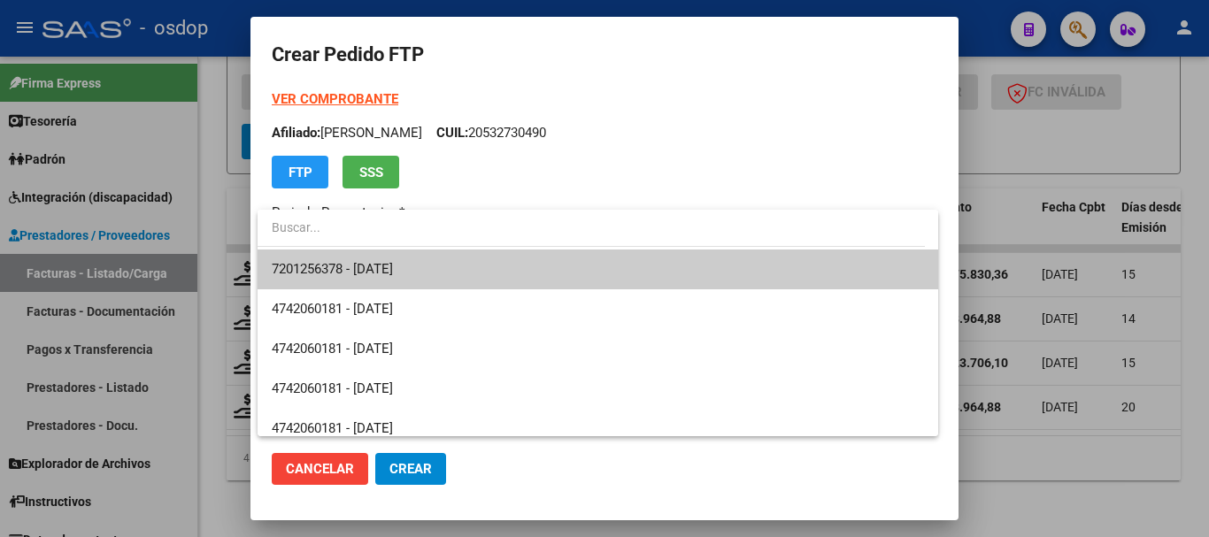
click at [424, 273] on span "7201256378 - 2028-12-21" at bounding box center [598, 270] width 652 height 40
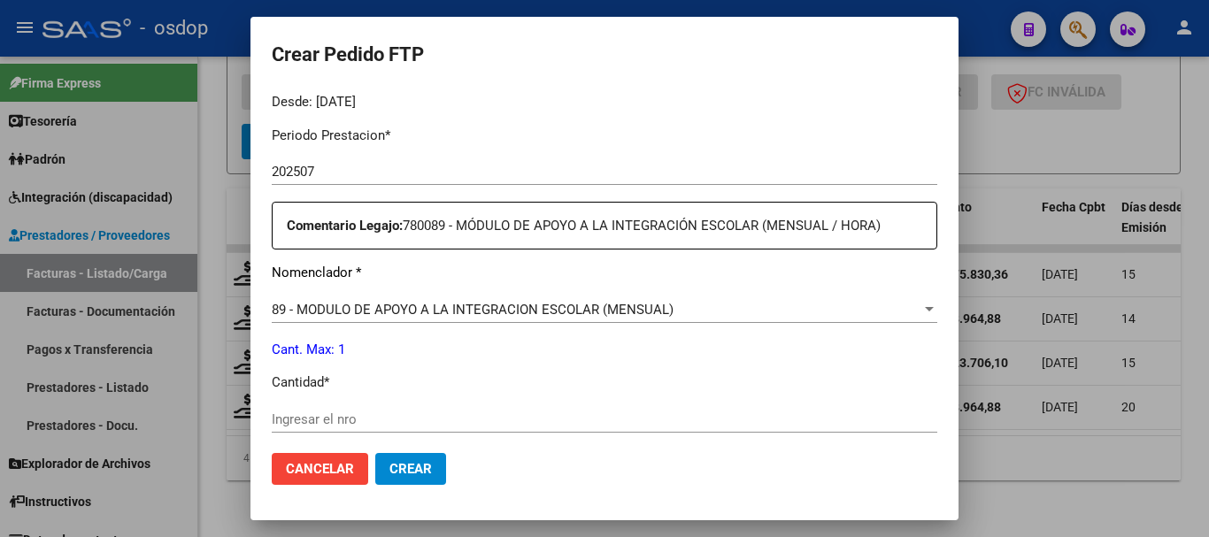
scroll to position [619, 0]
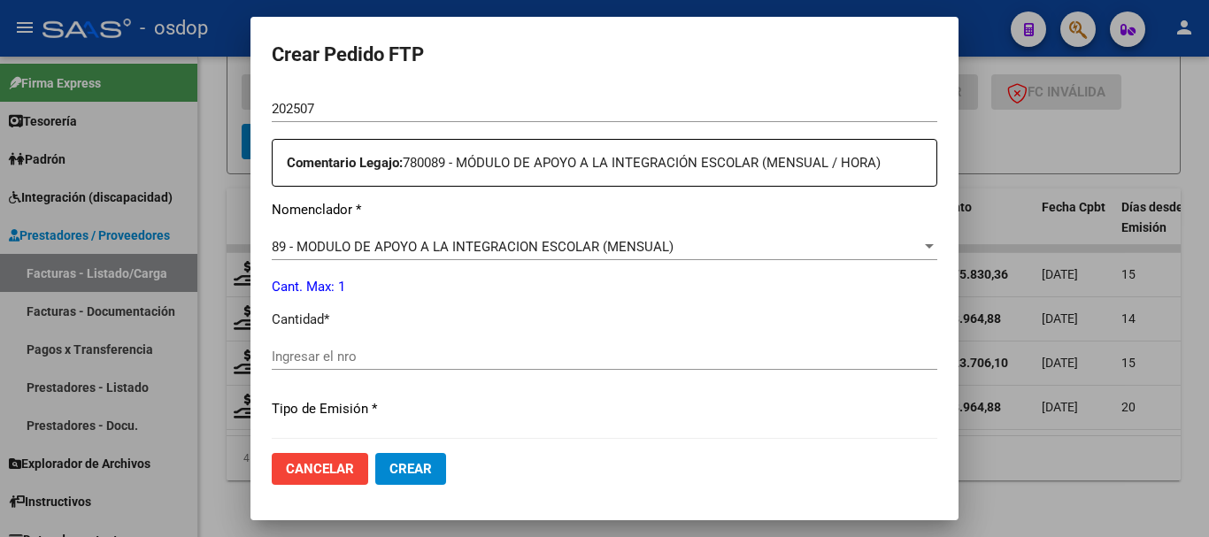
click at [417, 366] on div "Ingresar el nro" at bounding box center [604, 356] width 665 height 27
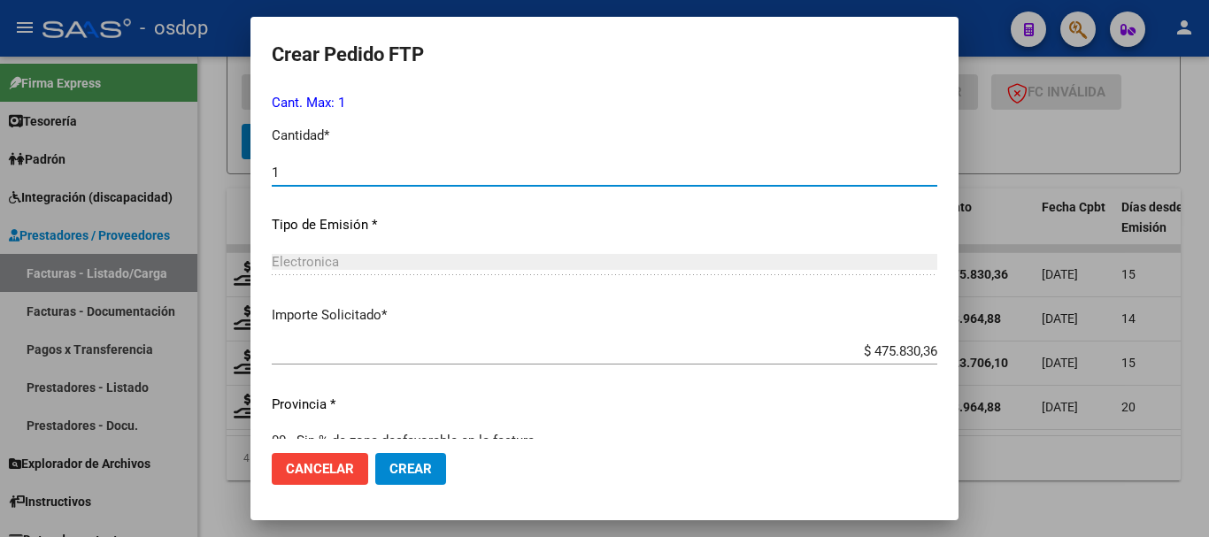
scroll to position [835, 0]
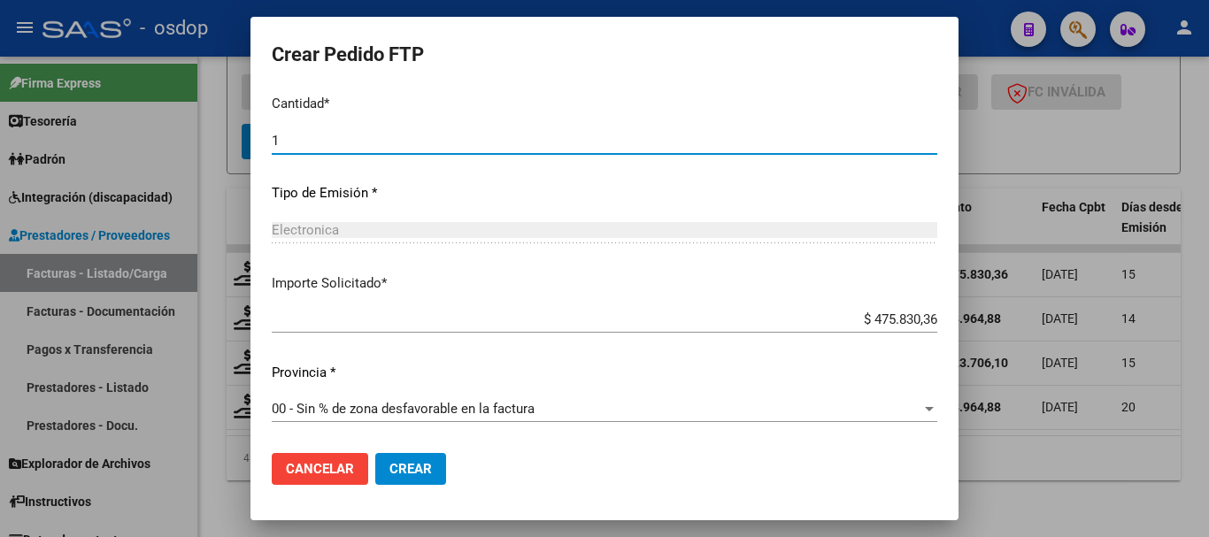
type input "1"
click at [451, 465] on mat-dialog-actions "Cancelar Crear" at bounding box center [604, 469] width 665 height 60
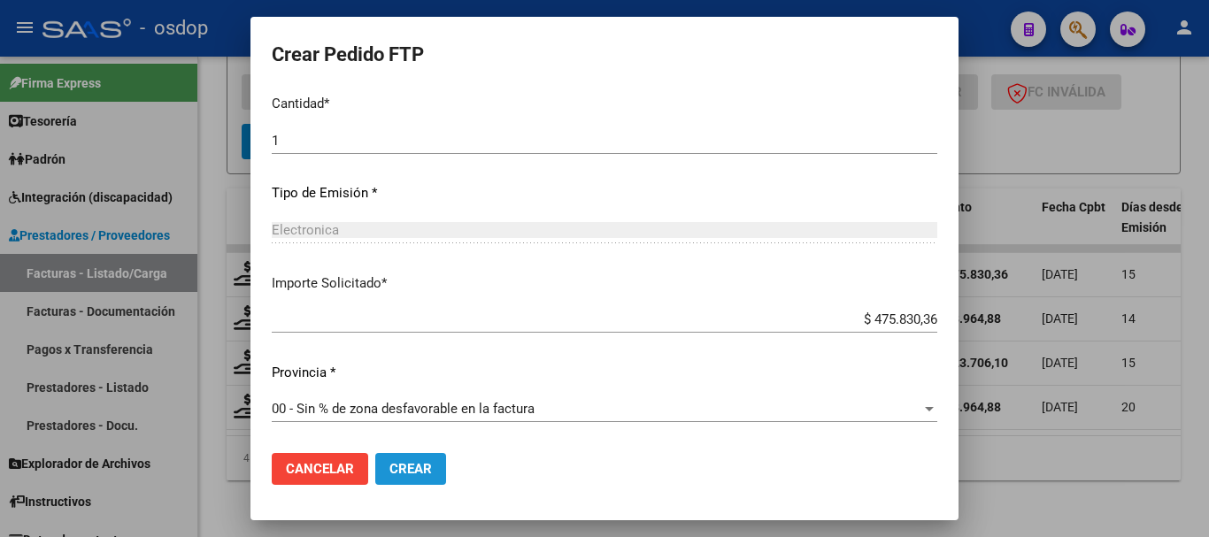
click at [426, 462] on span "Crear" at bounding box center [410, 469] width 42 height 16
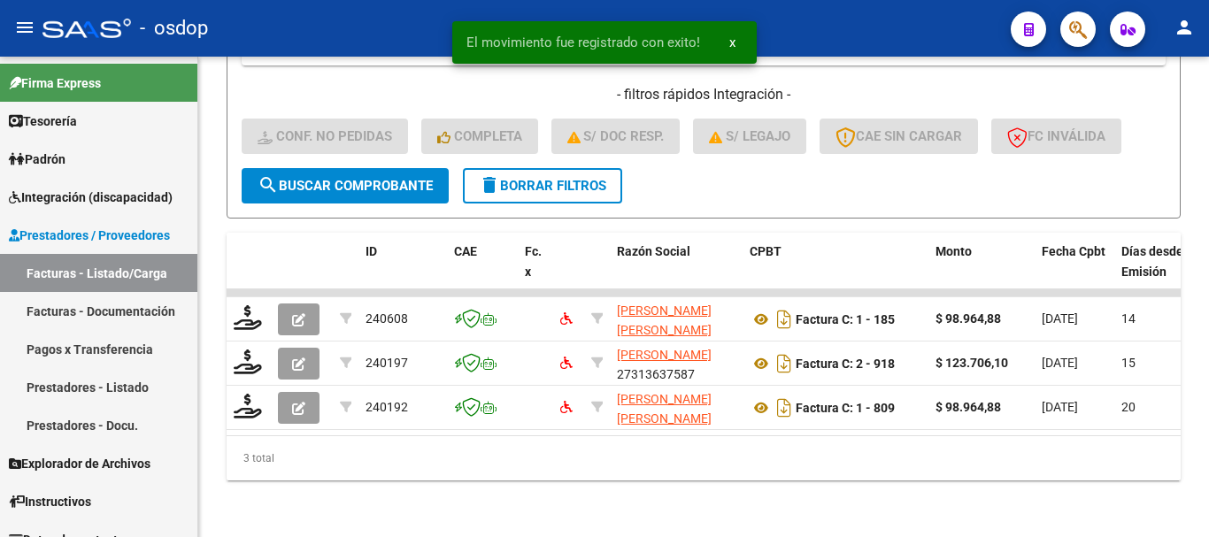
scroll to position [985, 0]
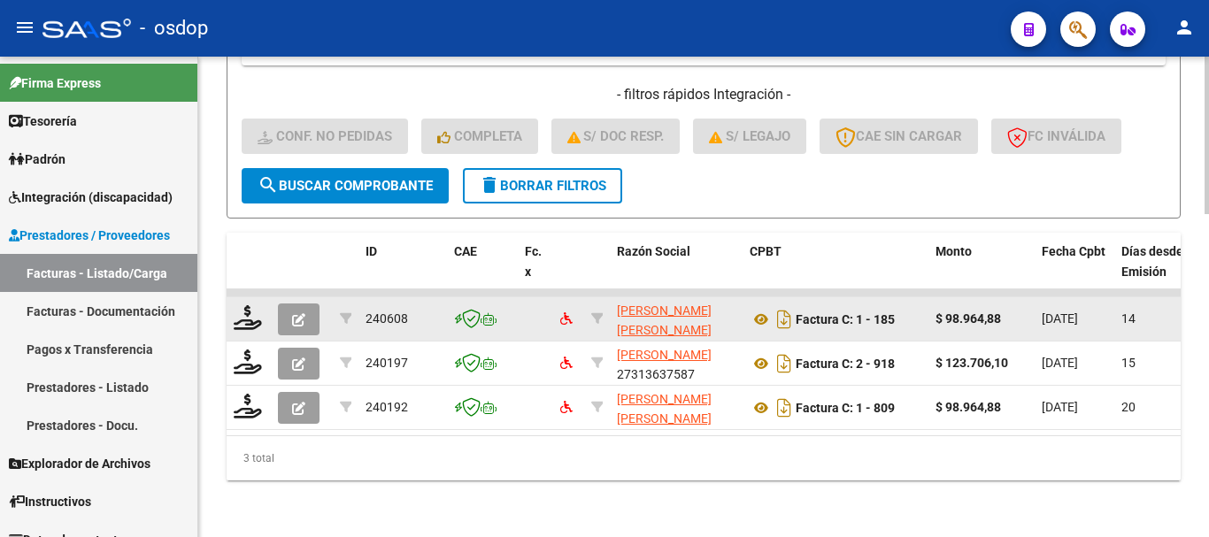
click at [249, 319] on datatable-body-cell at bounding box center [249, 318] width 44 height 43
click at [246, 312] on icon at bounding box center [248, 317] width 28 height 25
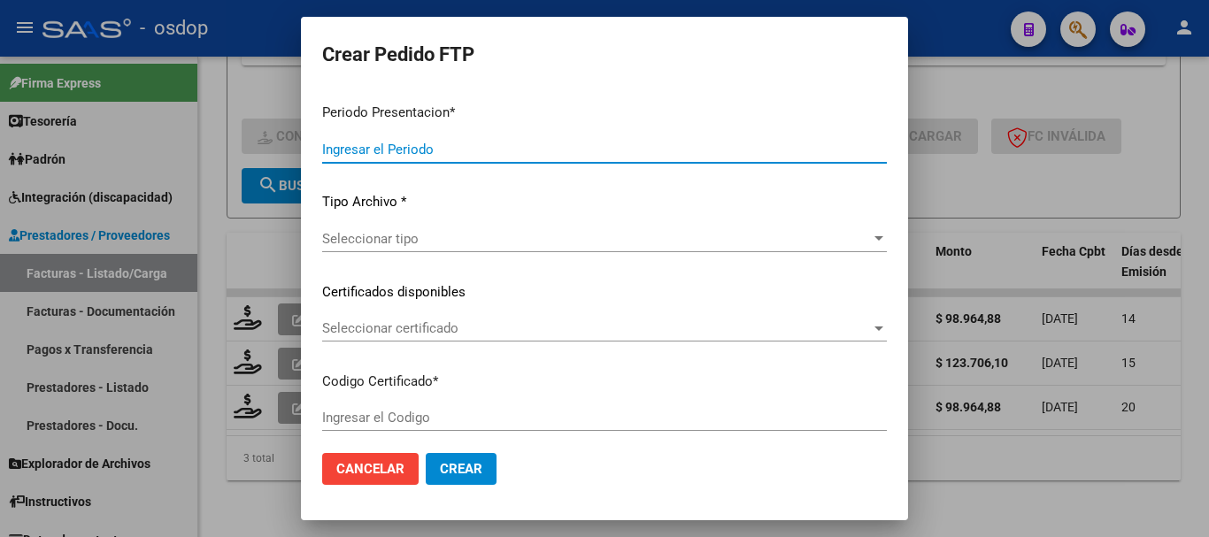
type input "202507"
type input "$ 98.964,88"
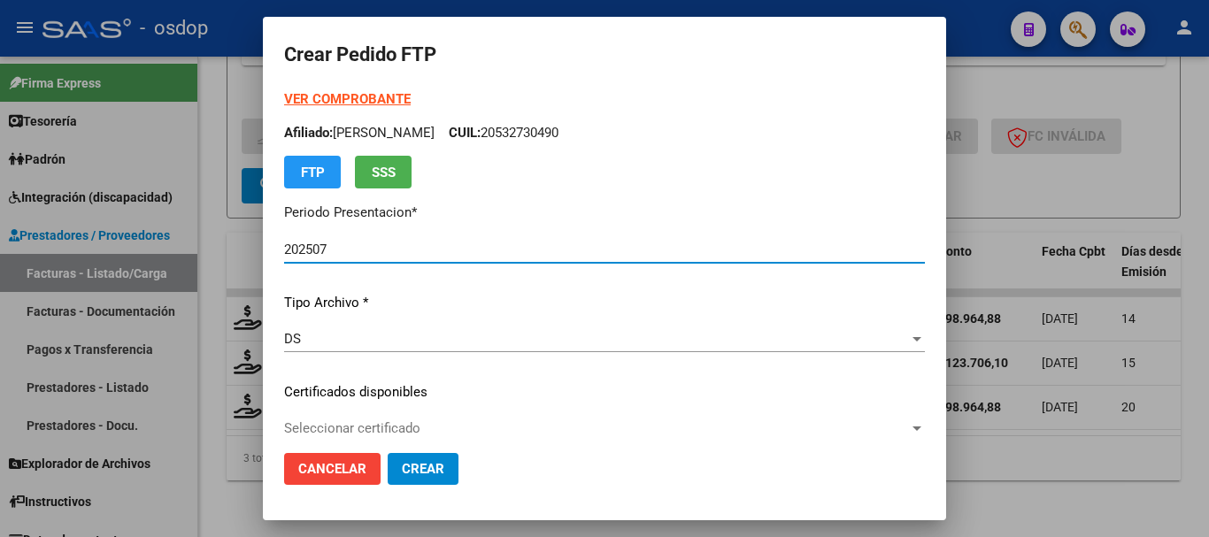
type input "7201256378"
type input "2028-12-21"
click at [510, 415] on div "Seleccionar certificado Seleccionar certificado" at bounding box center [604, 428] width 641 height 27
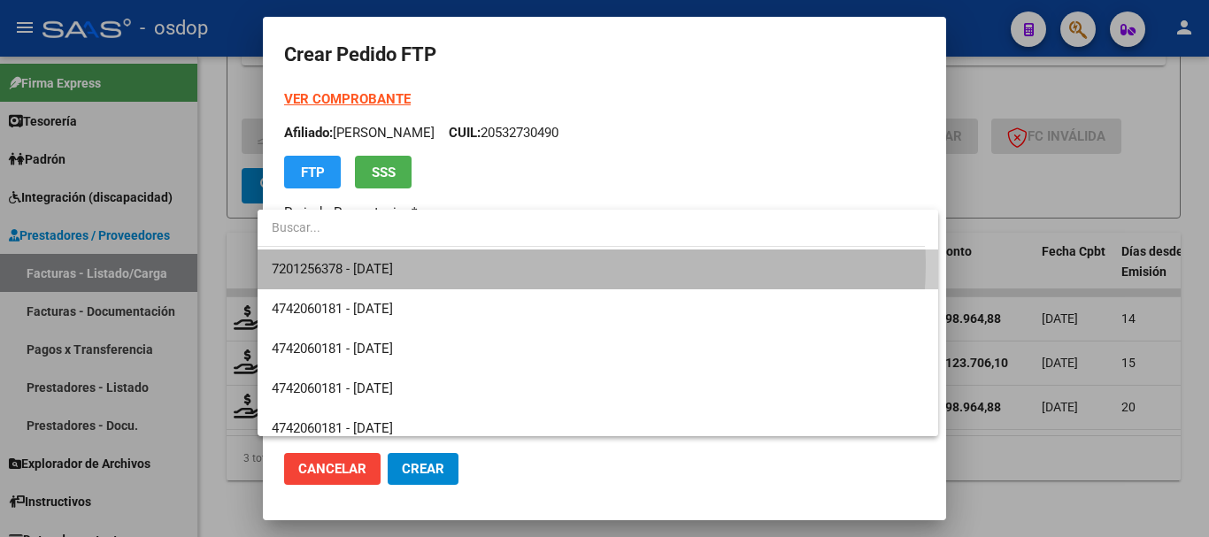
click at [494, 262] on span "7201256378 - 2028-12-21" at bounding box center [598, 270] width 652 height 40
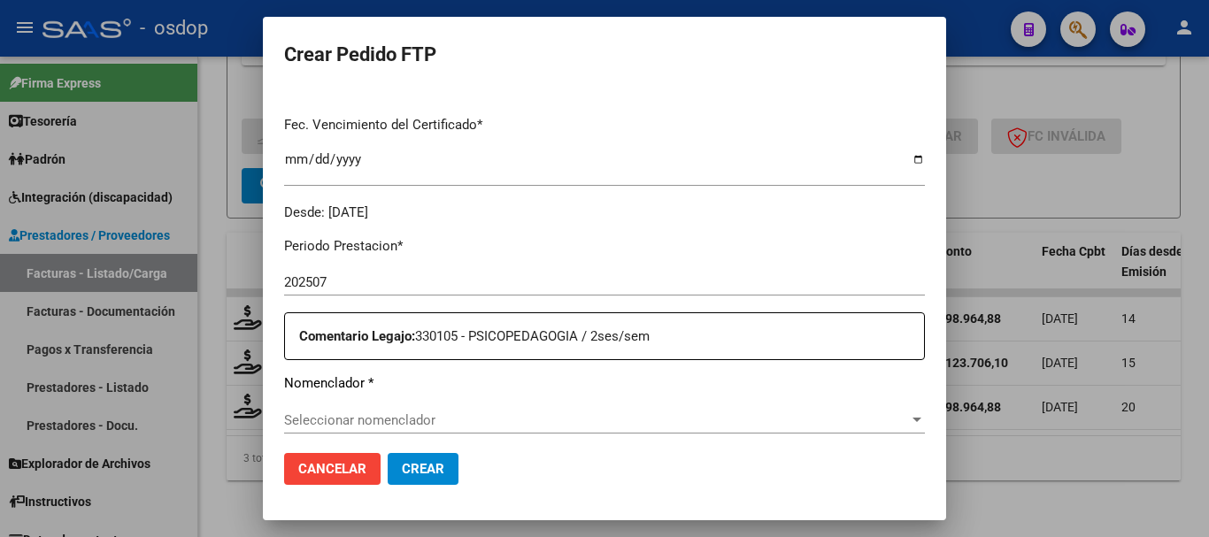
scroll to position [531, 0]
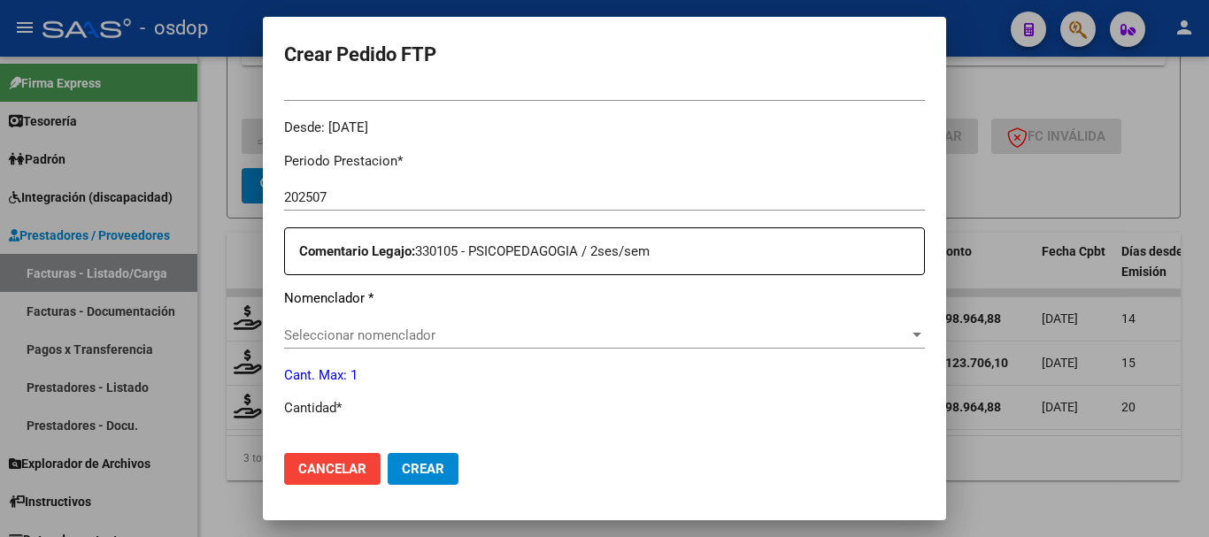
click at [388, 338] on span "Seleccionar nomenclador" at bounding box center [596, 335] width 625 height 16
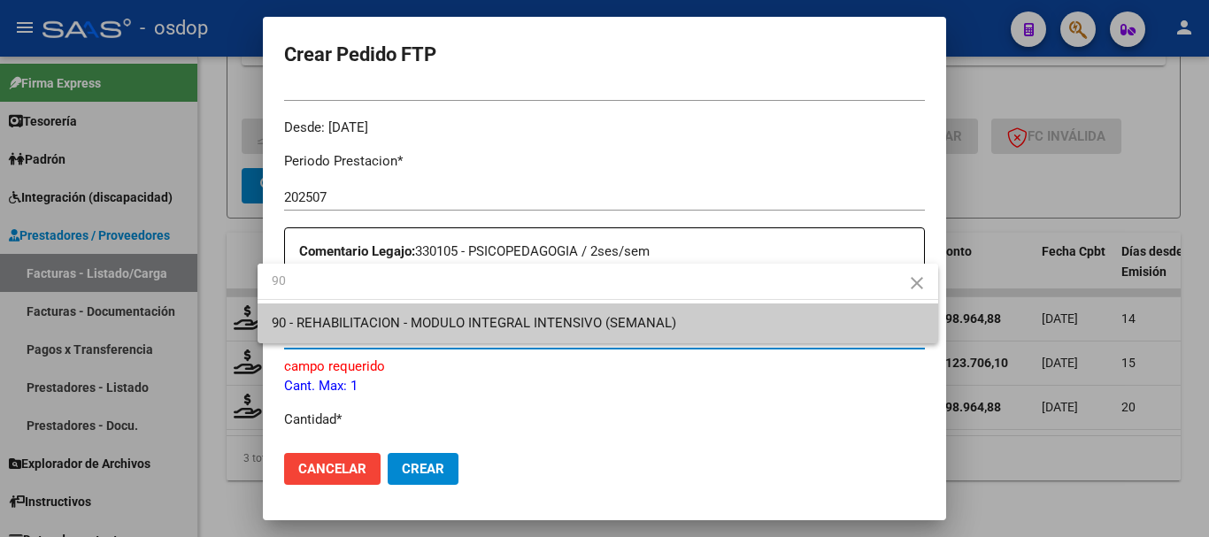
type input "90"
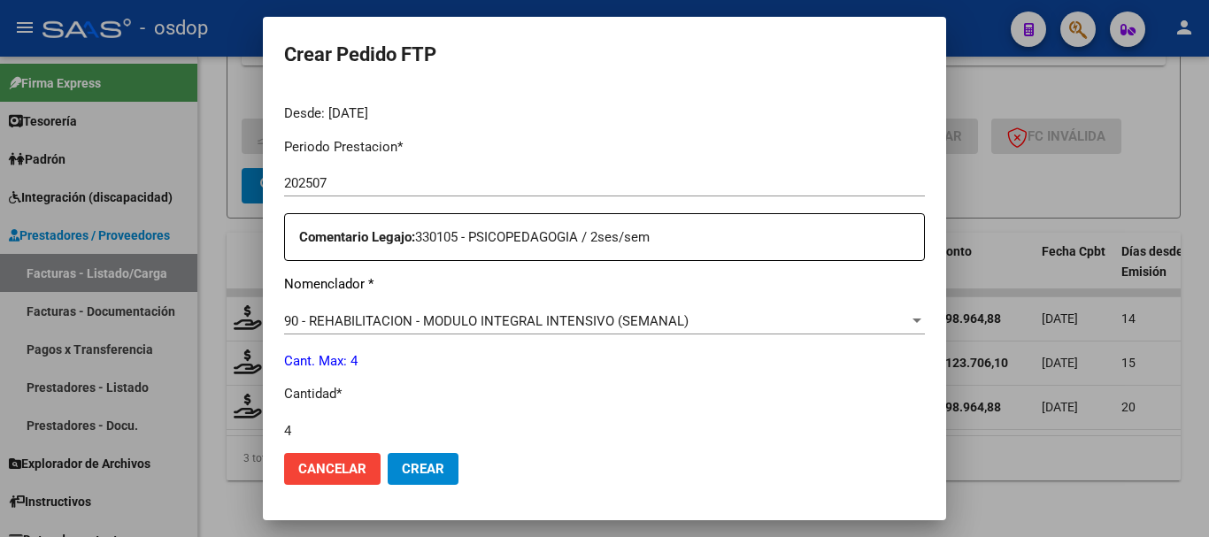
type input "4"
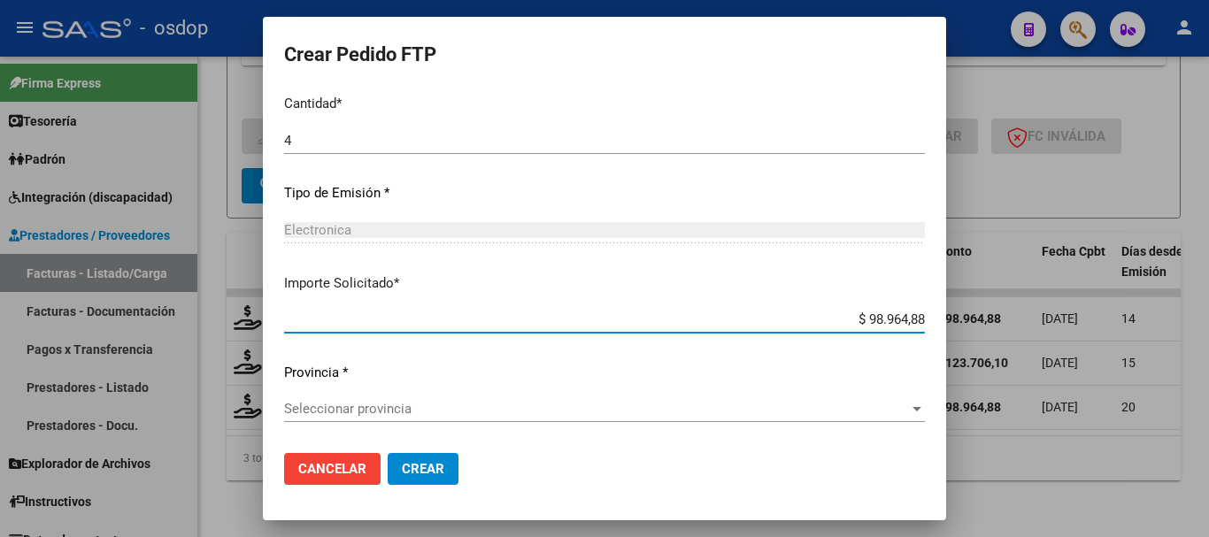
click at [483, 420] on div "Seleccionar provincia Seleccionar provincia" at bounding box center [604, 409] width 641 height 27
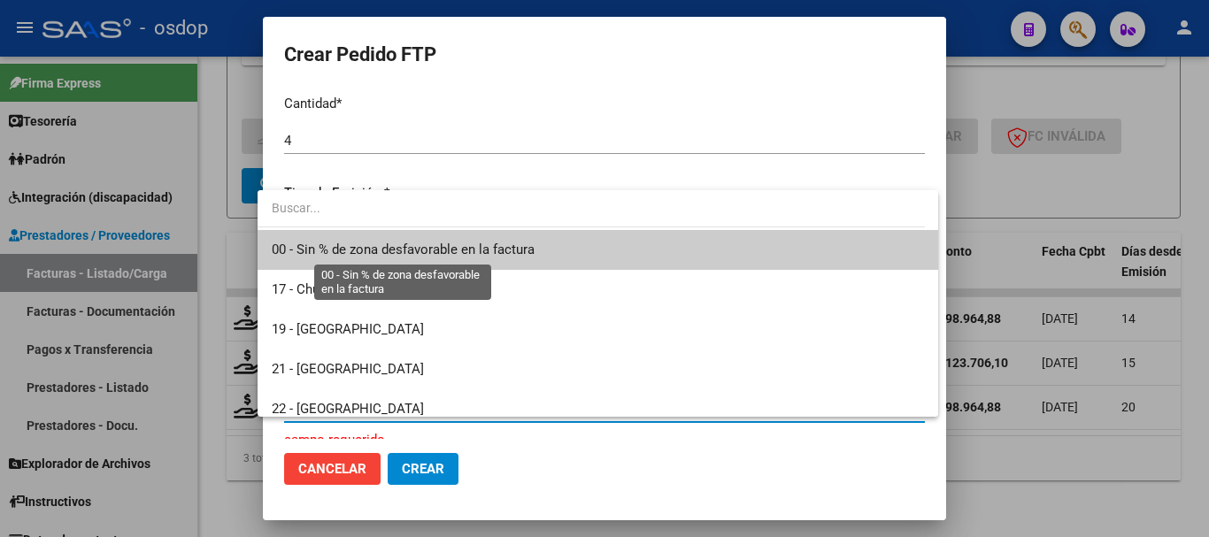
click at [509, 255] on span "00 - Sin % de zona desfavorable en la factura" at bounding box center [403, 250] width 263 height 16
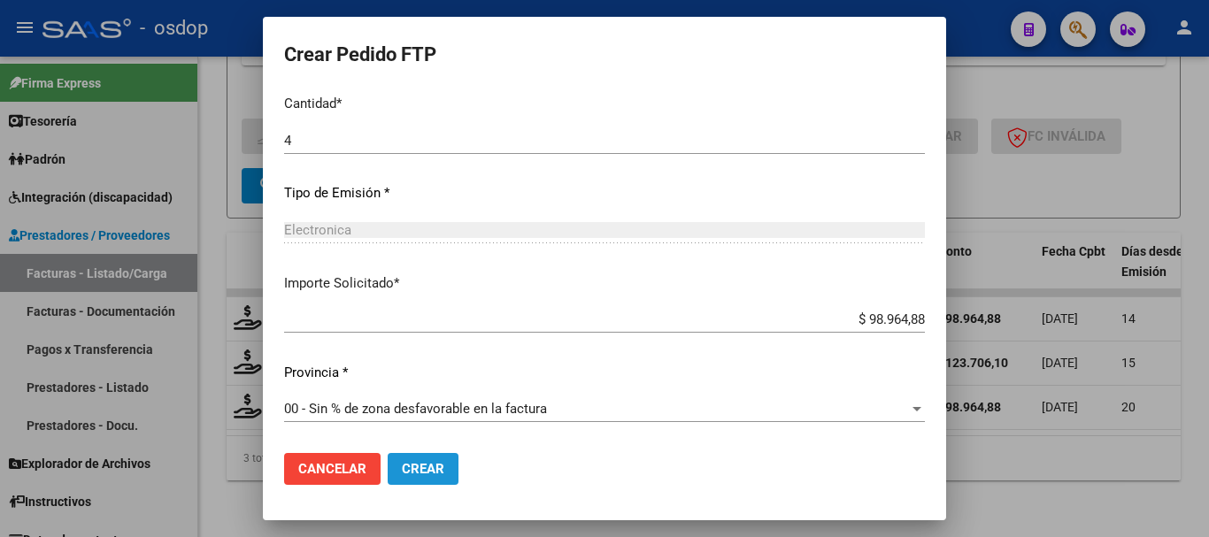
click at [402, 465] on span "Crear" at bounding box center [423, 469] width 42 height 16
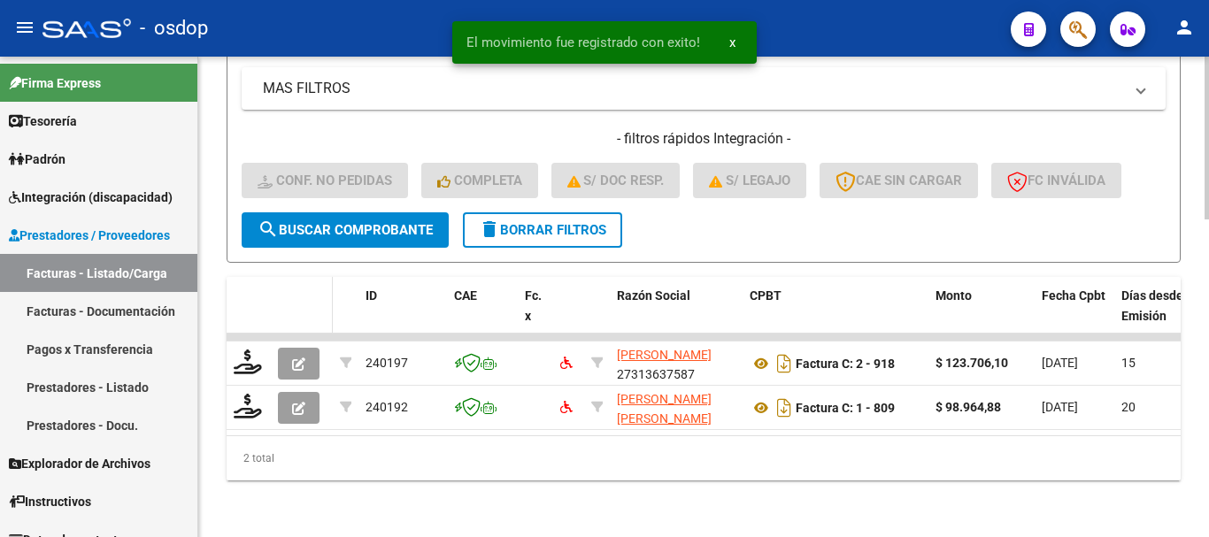
scroll to position [941, 0]
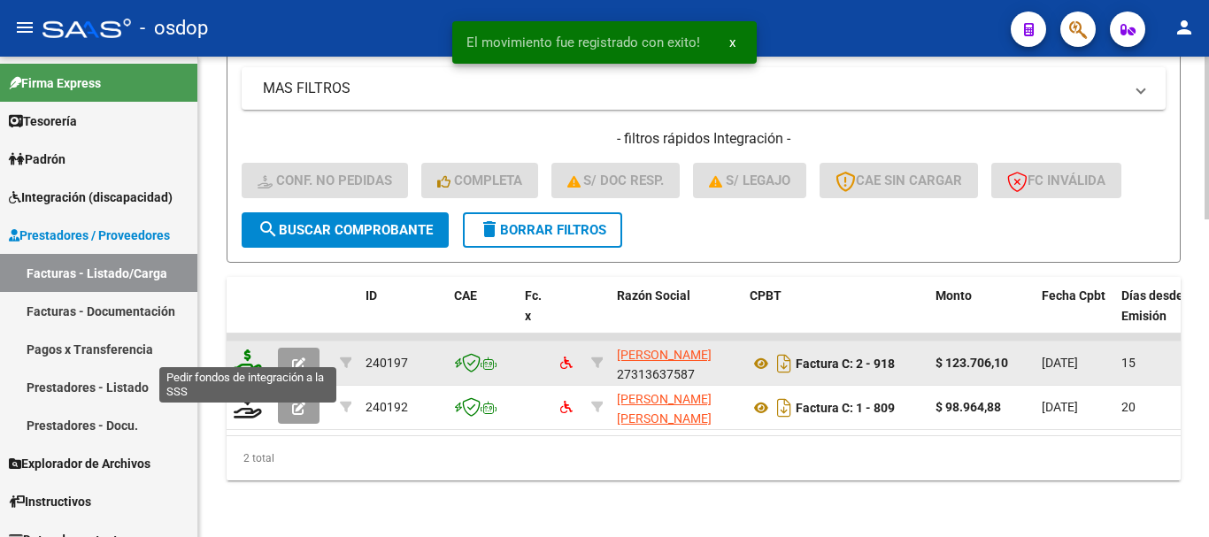
click at [253, 350] on icon at bounding box center [248, 362] width 28 height 25
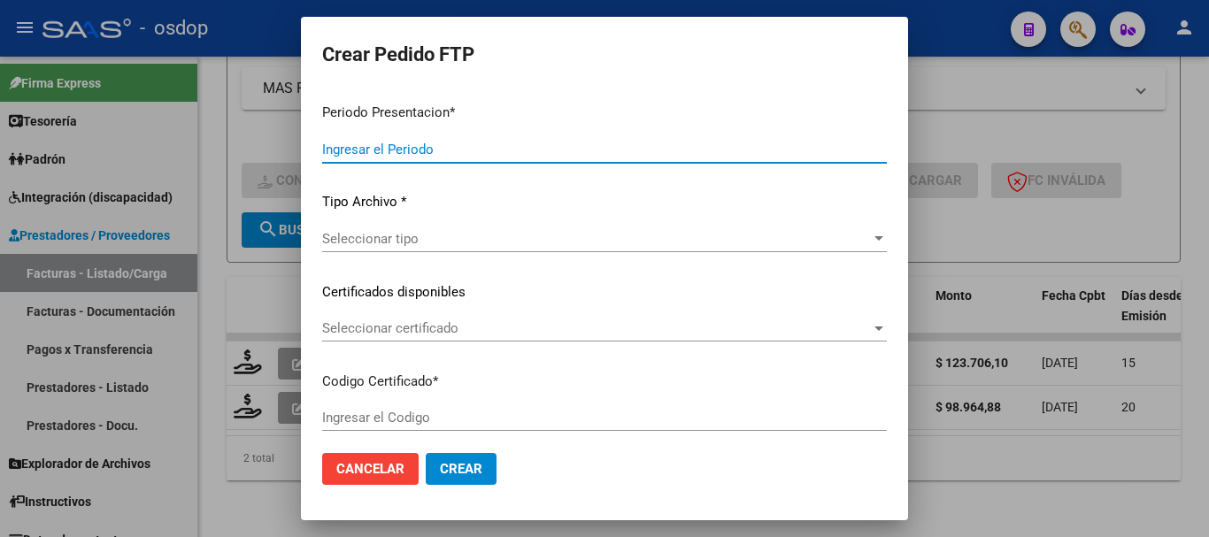
type input "202507"
type input "$ 123.706,10"
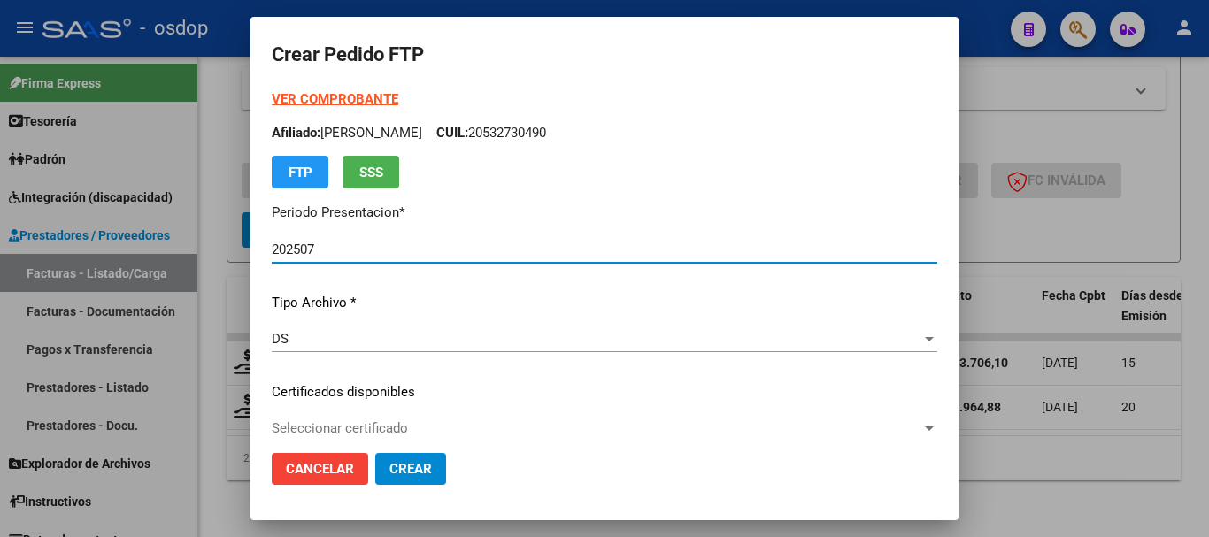
type input "7201256378"
type input "2028-12-21"
click at [427, 419] on div "Seleccionar certificado Seleccionar certificado" at bounding box center [604, 428] width 665 height 27
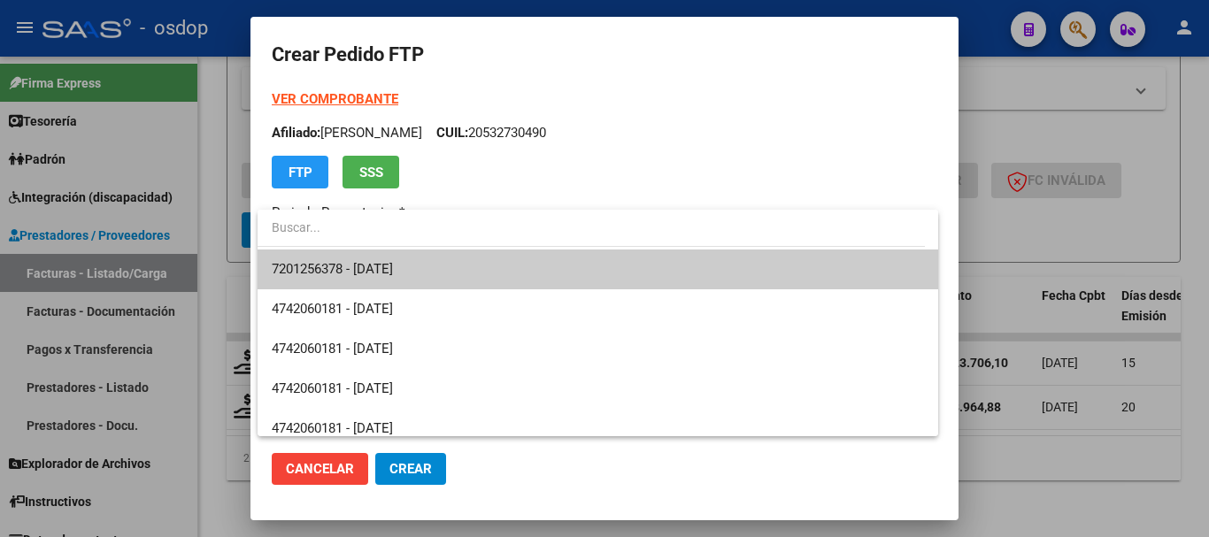
click at [431, 276] on span "7201256378 - 2028-12-21" at bounding box center [598, 270] width 652 height 40
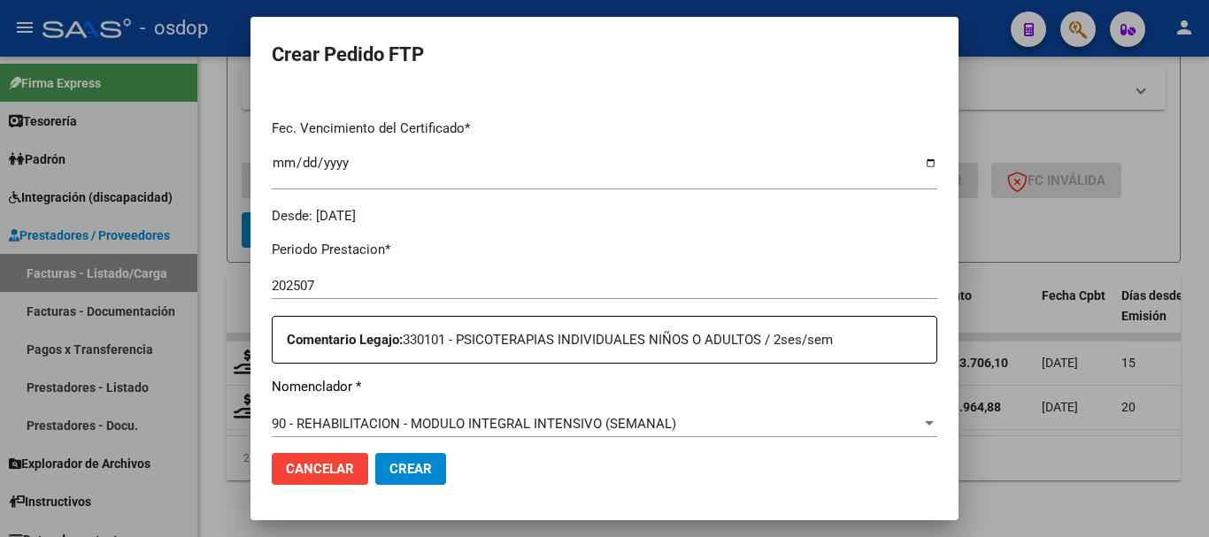
click at [269, 332] on mat-dialog-content "VER COMPROBANTE ARCA Padrón Afiliado: LEIVA MIRCO EMANUEL CUIL: 20532730490 FTP…" at bounding box center [604, 264] width 708 height 350
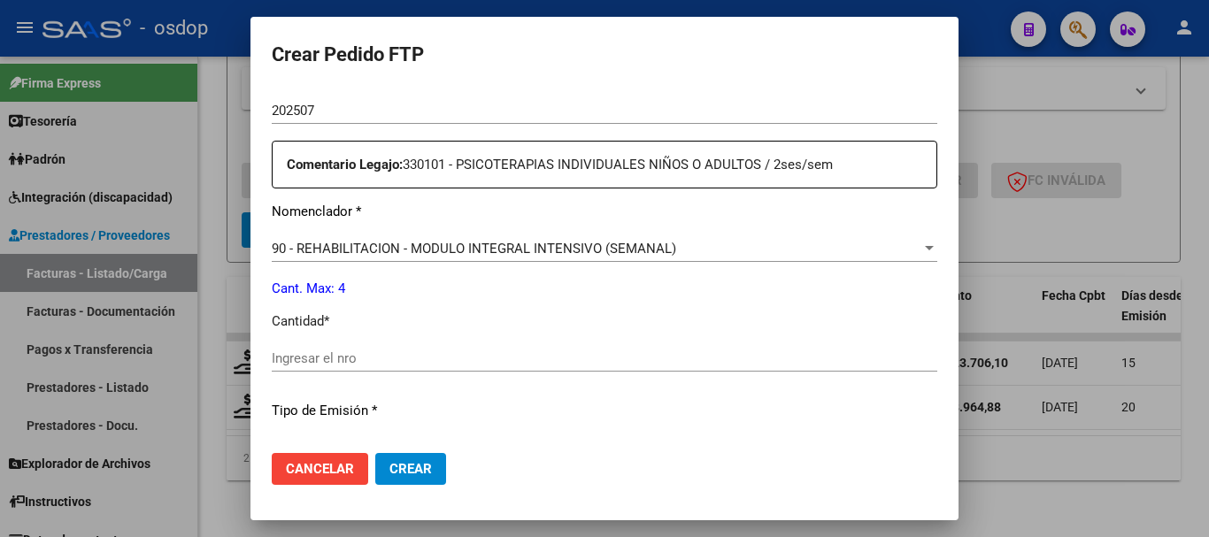
scroll to position [619, 0]
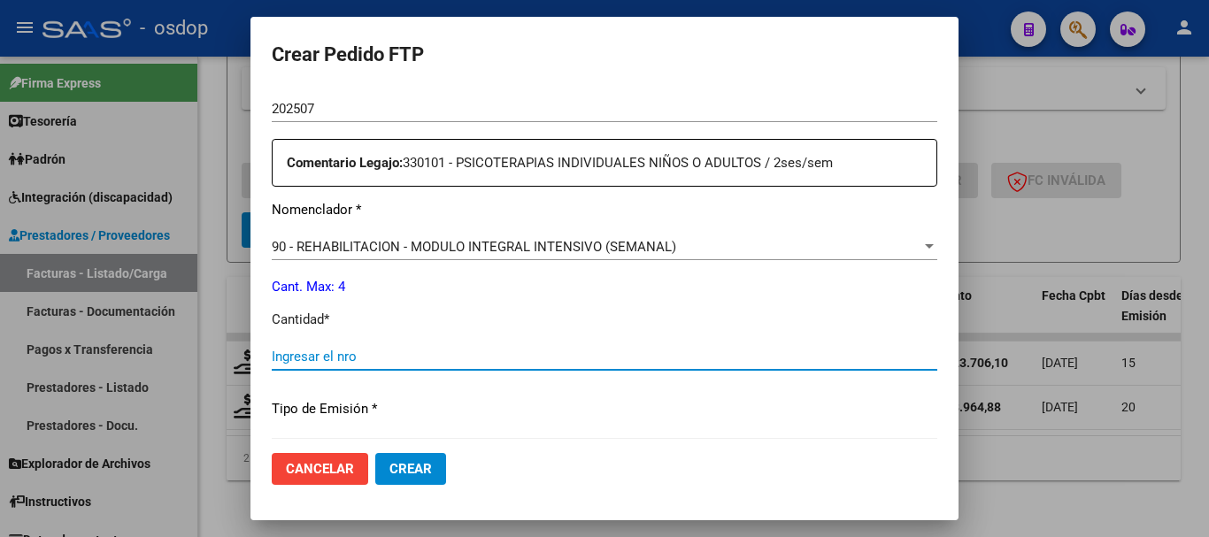
click at [351, 358] on input "Ingresar el nro" at bounding box center [604, 357] width 665 height 16
type input "4"
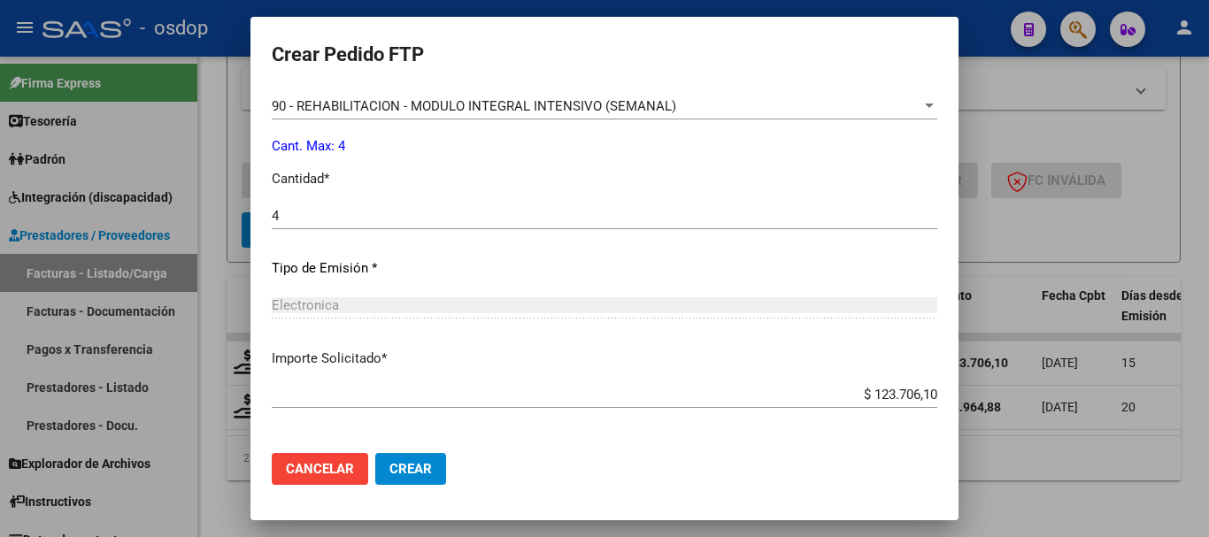
scroll to position [835, 0]
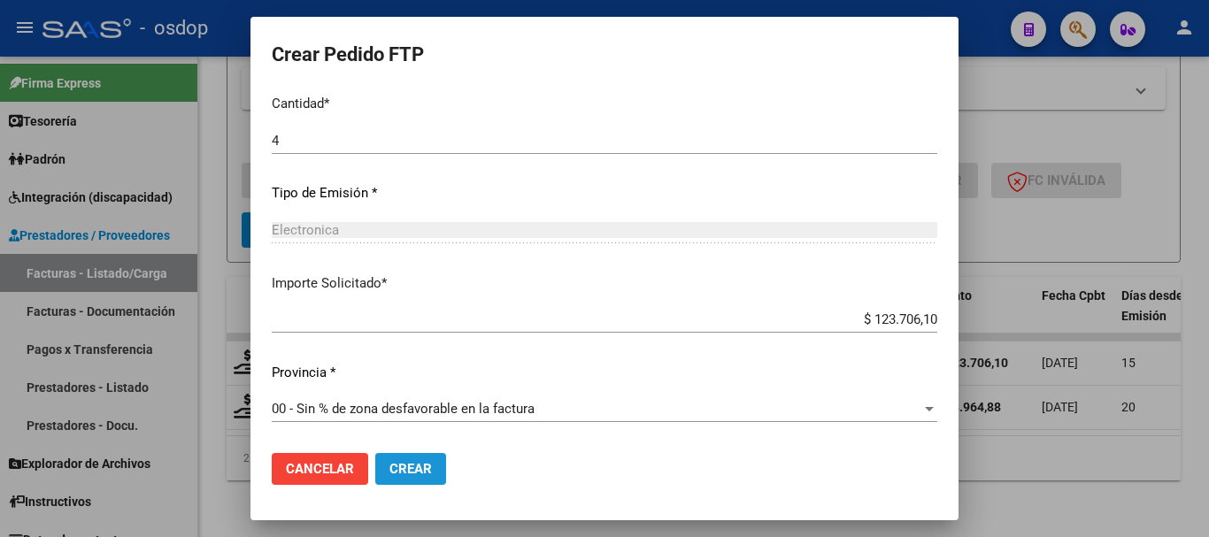
click at [417, 473] on span "Crear" at bounding box center [410, 469] width 42 height 16
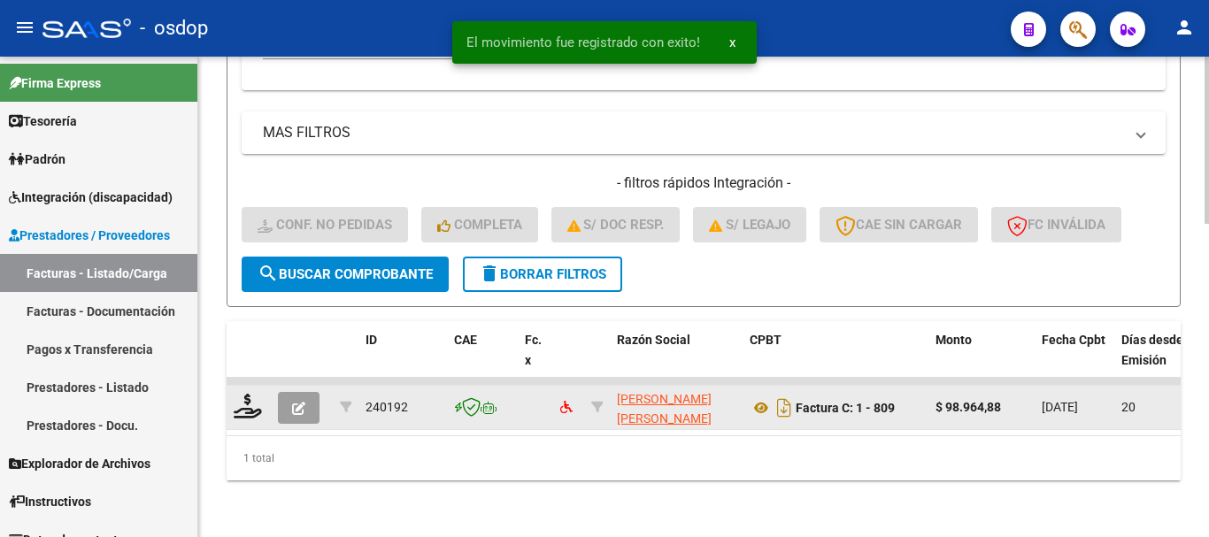
scroll to position [896, 0]
click at [251, 396] on icon at bounding box center [248, 406] width 28 height 25
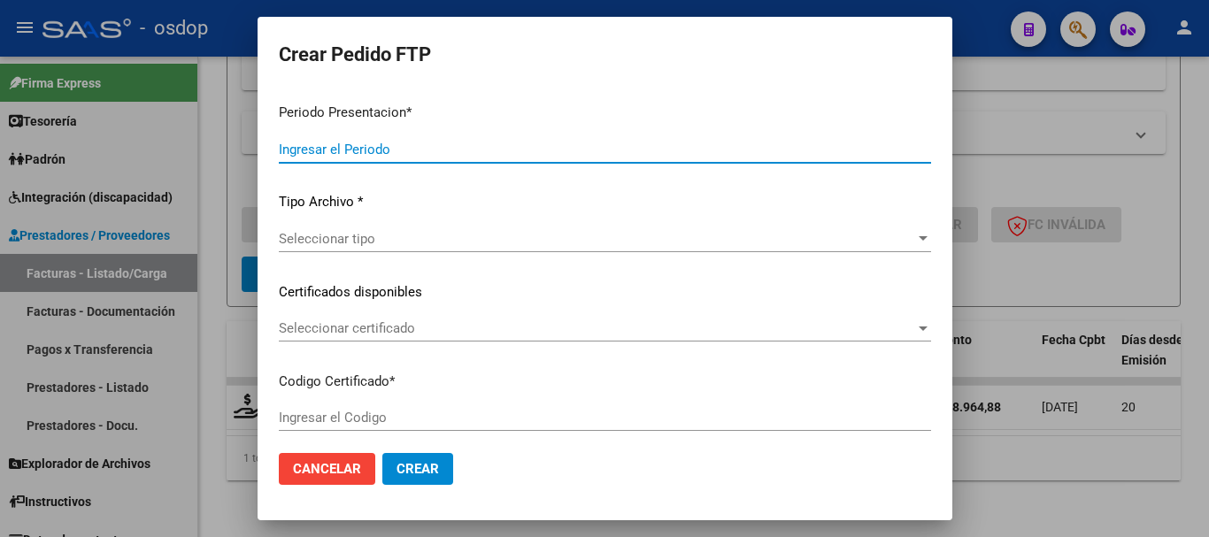
type input "202507"
type input "$ 98.964,88"
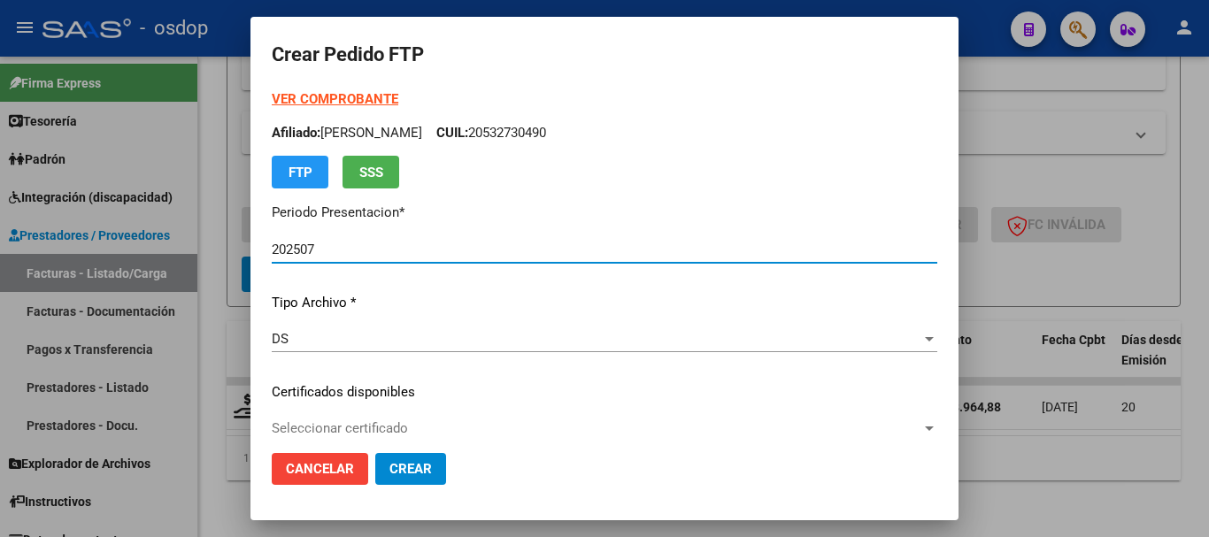
type input "7201256378"
type input "2028-12-21"
click at [388, 423] on span "Seleccionar certificado" at bounding box center [597, 428] width 650 height 16
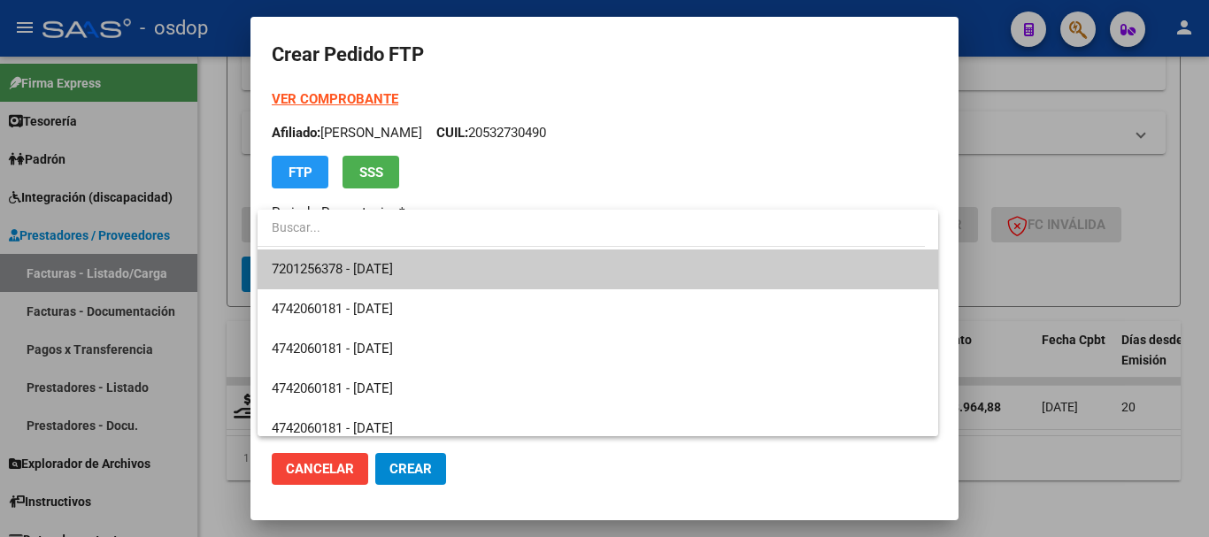
click at [426, 259] on span "7201256378 - 2028-12-21" at bounding box center [598, 270] width 652 height 40
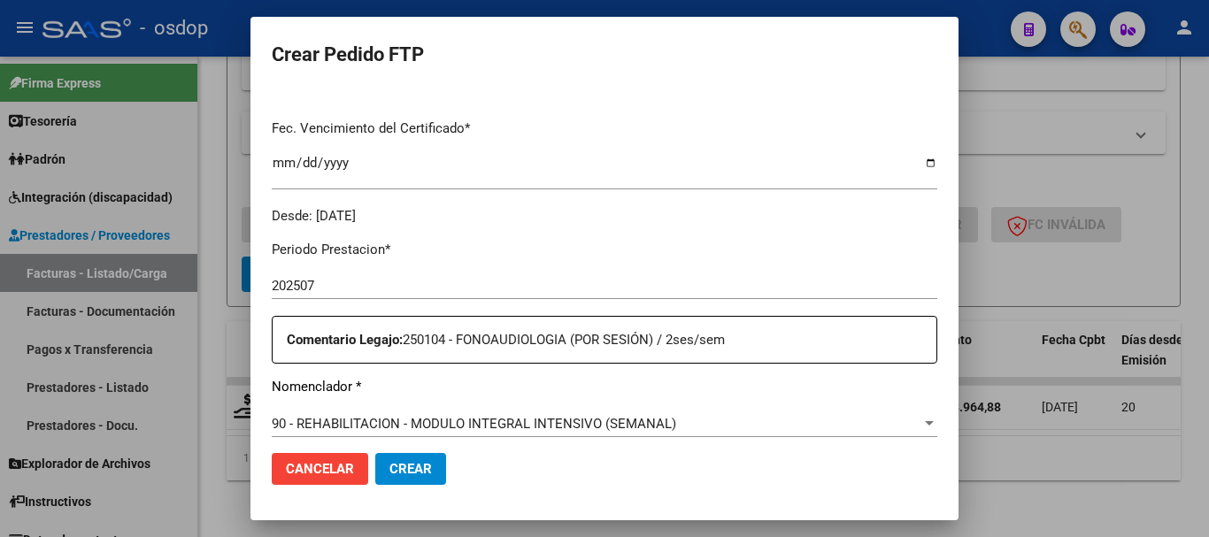
scroll to position [708, 0]
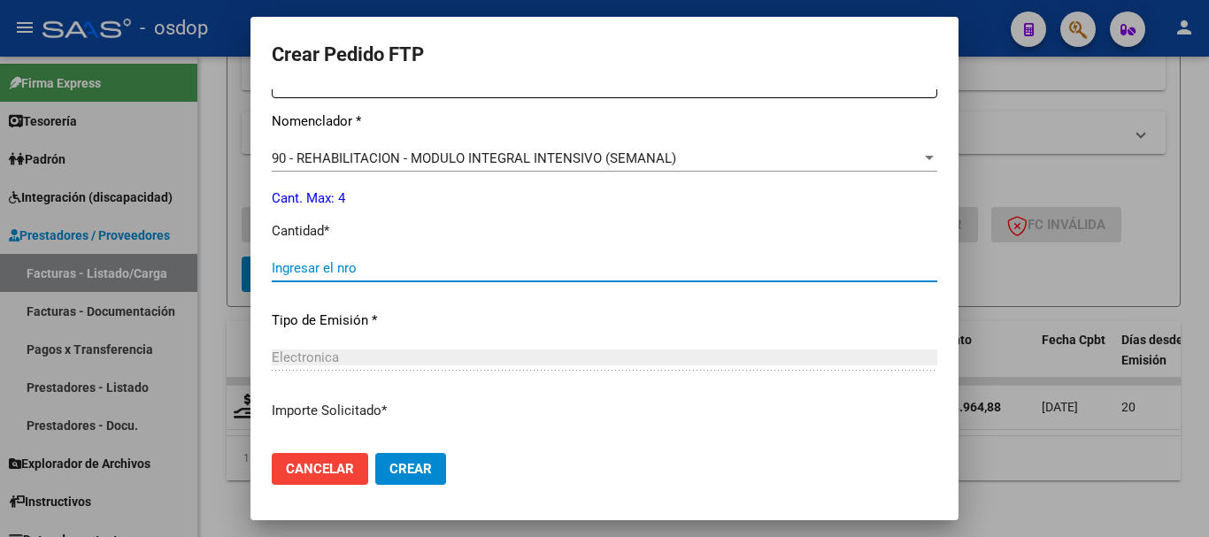
drag, startPoint x: 358, startPoint y: 259, endPoint x: 373, endPoint y: 259, distance: 14.2
click at [373, 260] on input "Ingresar el nro" at bounding box center [604, 268] width 665 height 16
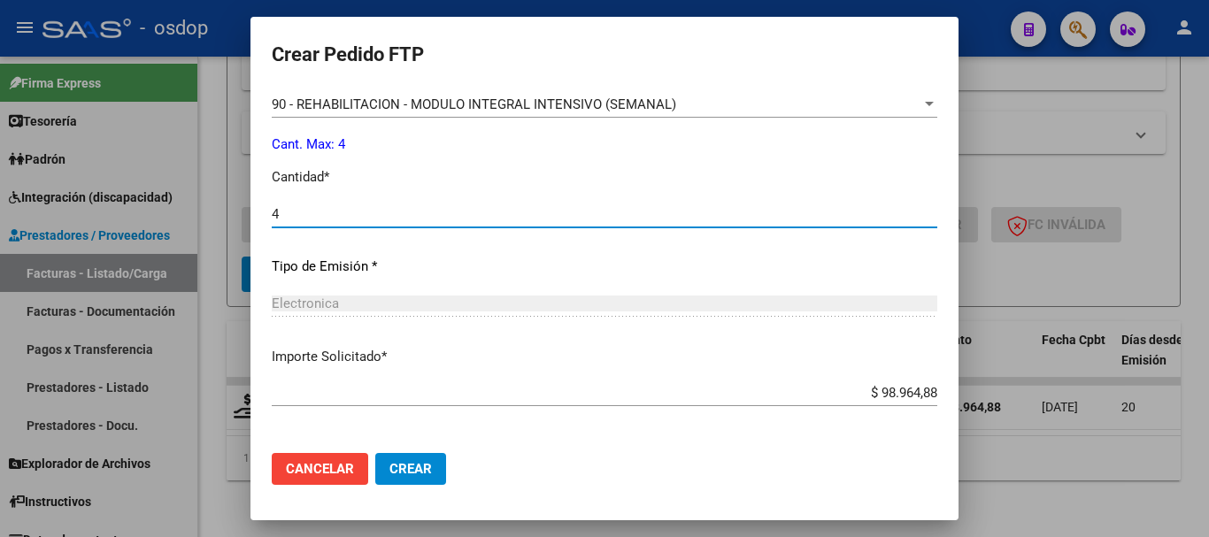
scroll to position [835, 0]
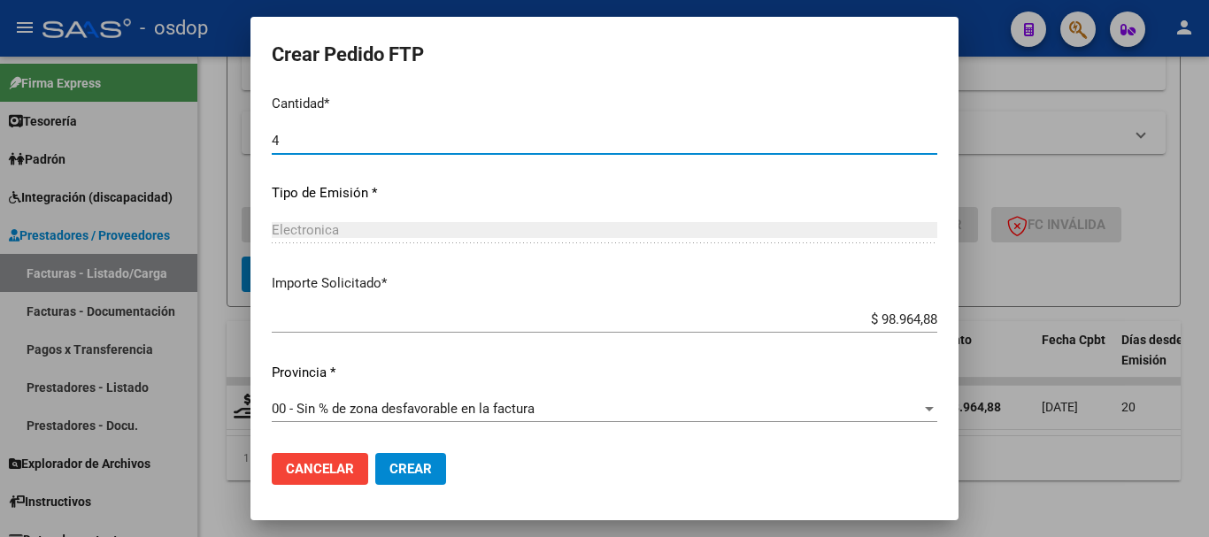
type input "4"
click at [408, 470] on span "Crear" at bounding box center [410, 469] width 42 height 16
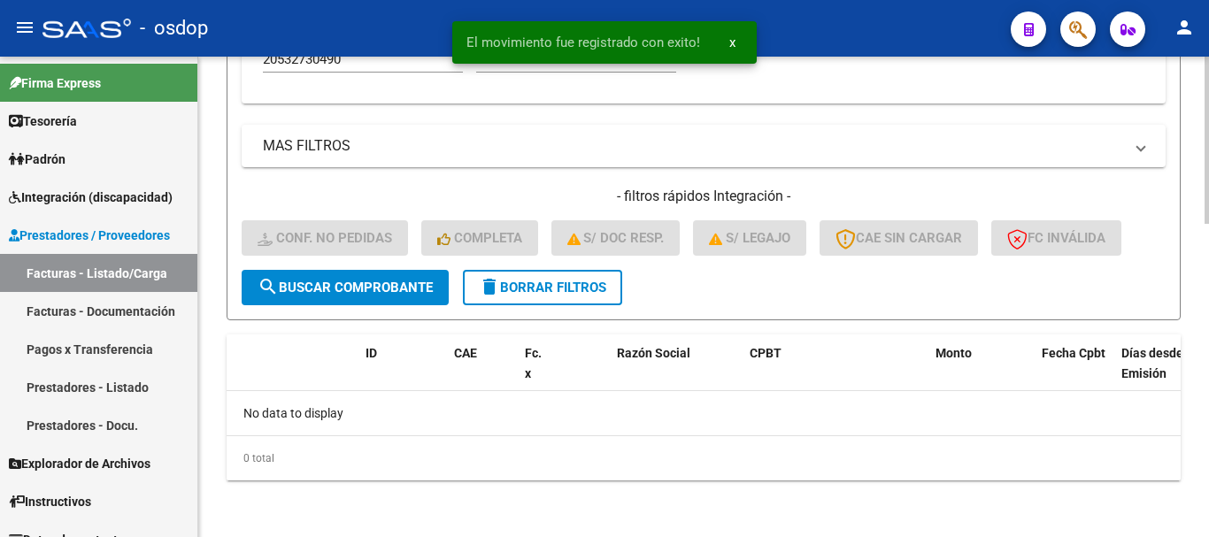
scroll to position [869, 0]
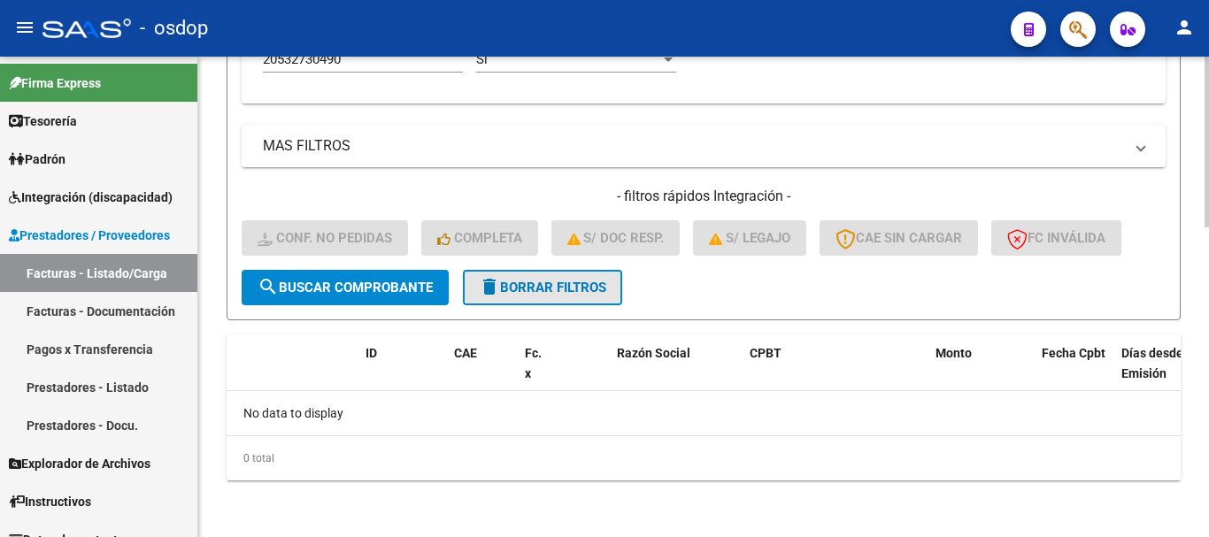
click at [541, 299] on button "delete Borrar Filtros" at bounding box center [542, 287] width 159 height 35
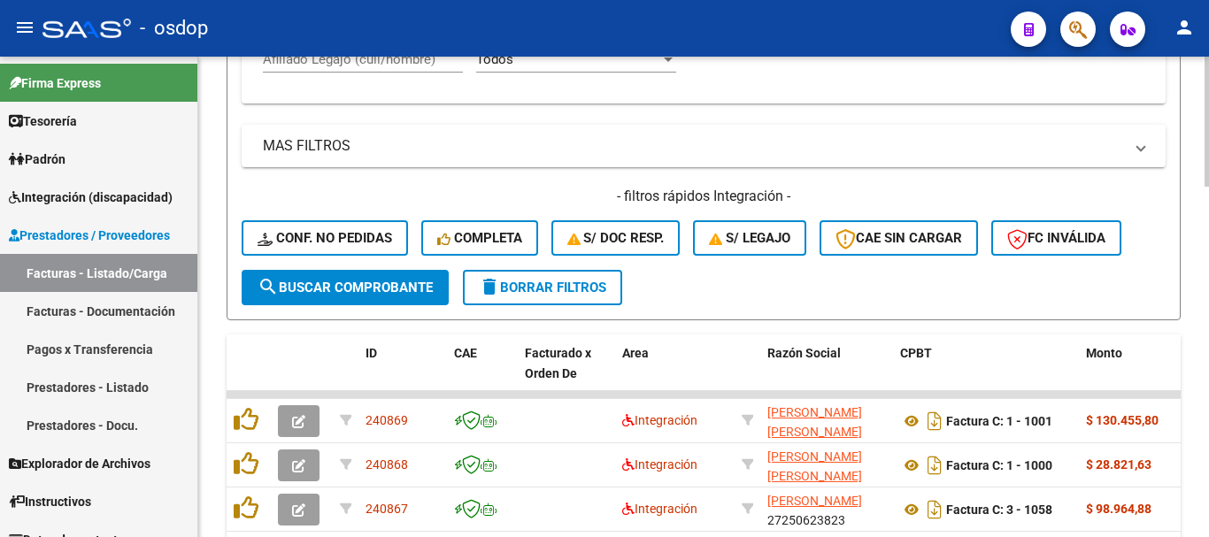
click at [360, 63] on input "Afiliado Legajo (cuil/nombre)" at bounding box center [363, 59] width 200 height 16
paste input "20506983410"
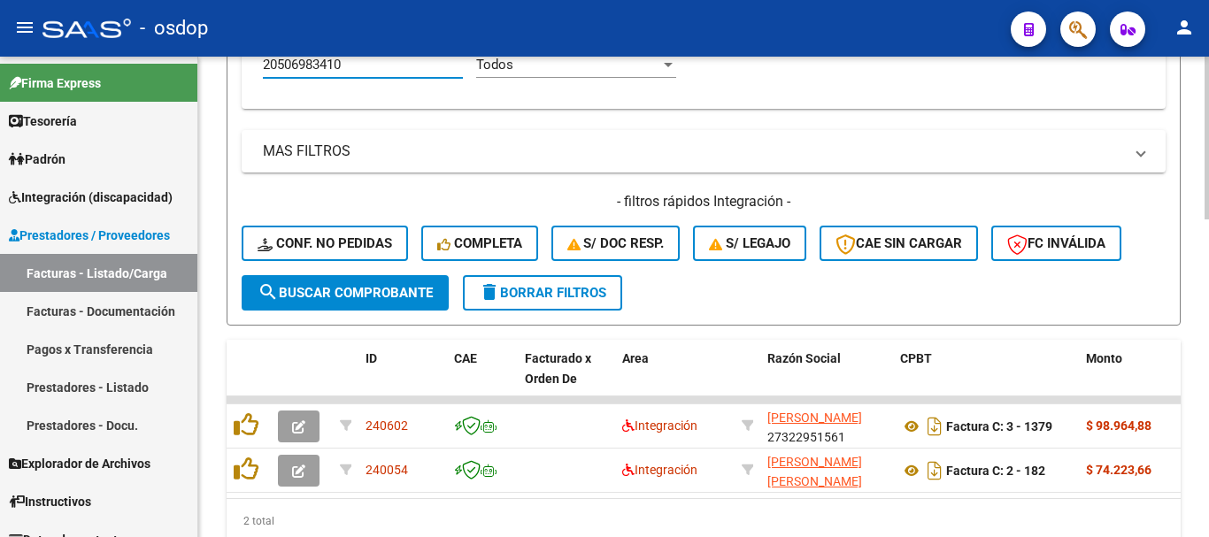
type input "20506983410"
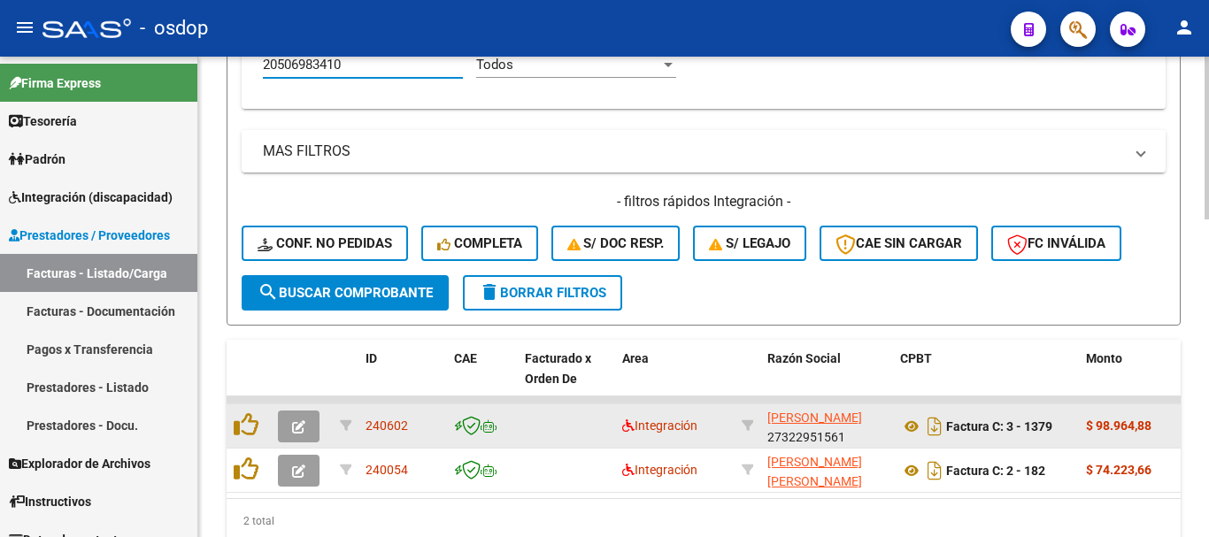
drag, startPoint x: 385, startPoint y: 379, endPoint x: 385, endPoint y: 411, distance: 32.7
click at [385, 379] on datatable-header-cell "ID" at bounding box center [402, 379] width 88 height 78
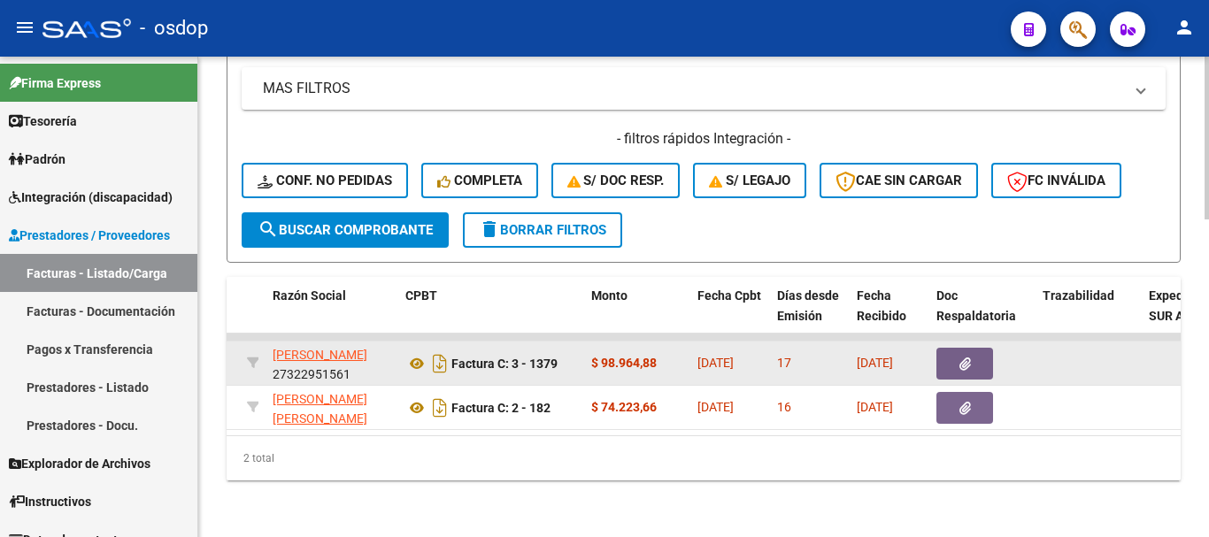
scroll to position [941, 0]
click at [409, 350] on div "Factura C: 3 - 1379" at bounding box center [491, 364] width 172 height 28
click at [414, 353] on icon at bounding box center [416, 363] width 23 height 21
click at [969, 358] on icon "button" at bounding box center [965, 364] width 12 height 13
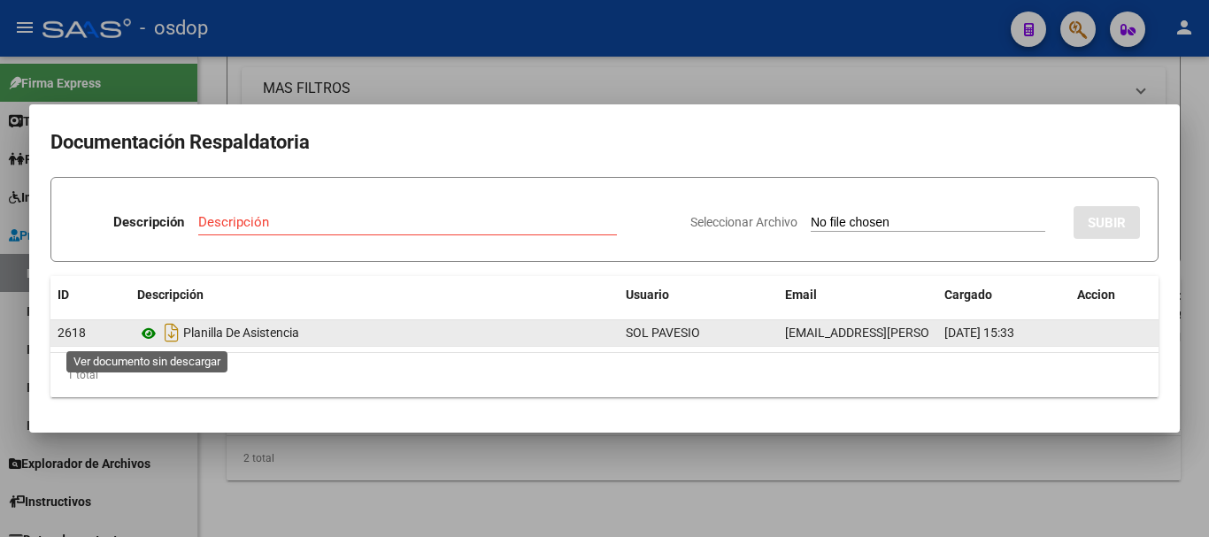
click at [149, 327] on icon at bounding box center [148, 333] width 23 height 21
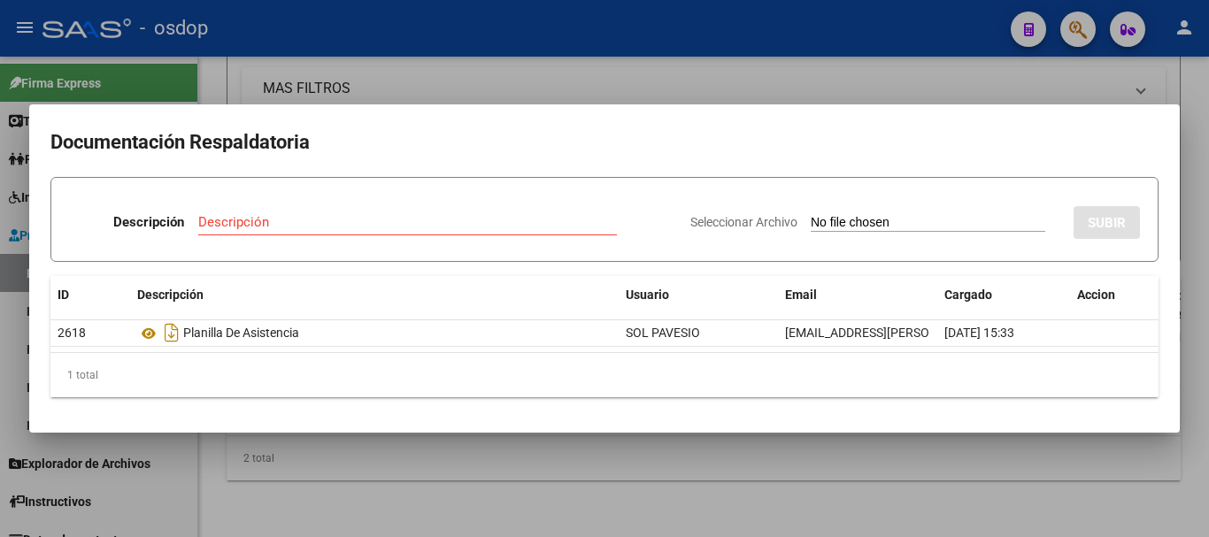
click at [281, 97] on div at bounding box center [604, 268] width 1209 height 537
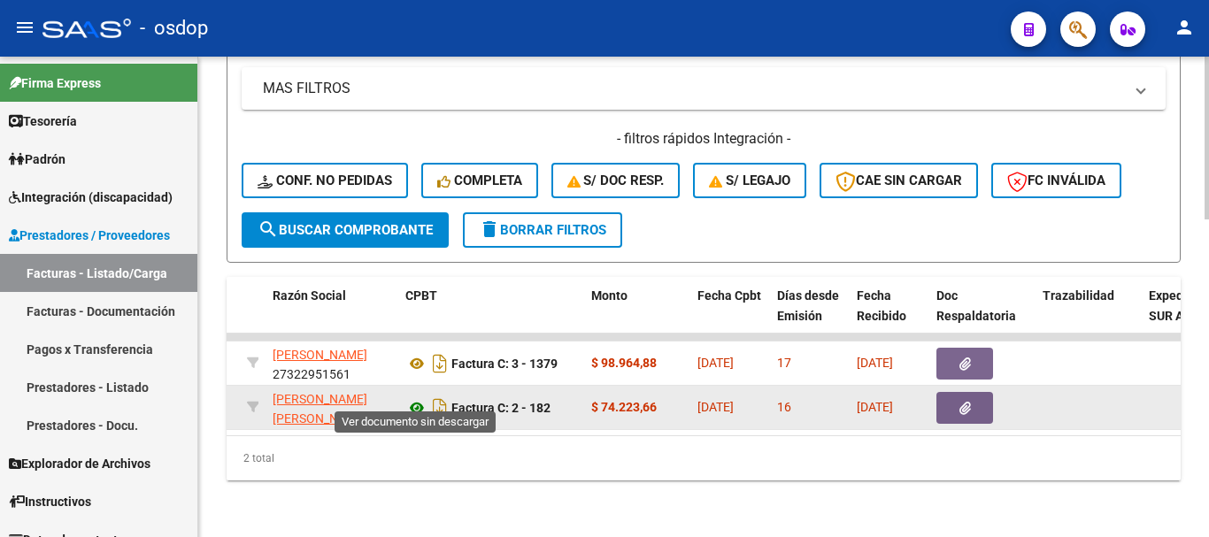
click at [415, 398] on icon at bounding box center [416, 407] width 23 height 21
click at [970, 408] on button "button" at bounding box center [964, 408] width 57 height 32
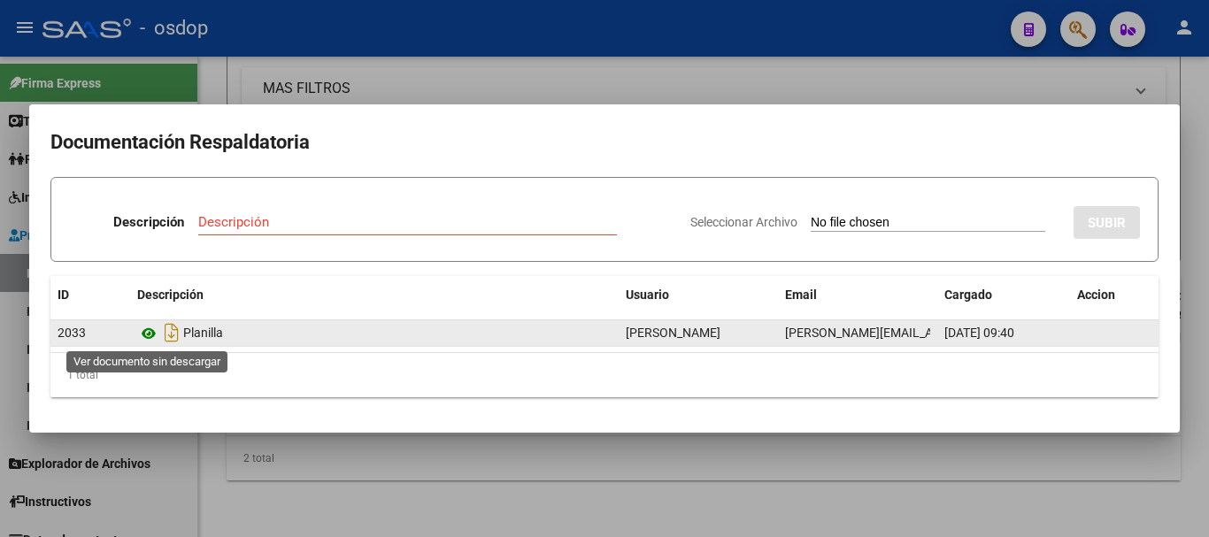
click at [144, 335] on icon at bounding box center [148, 333] width 23 height 21
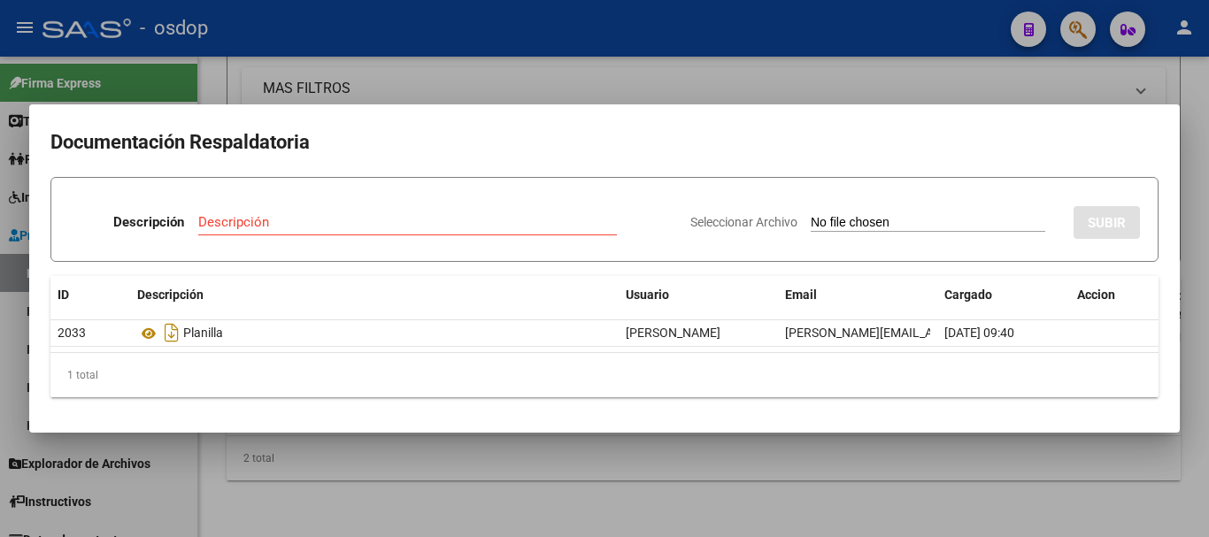
click at [358, 75] on div at bounding box center [604, 268] width 1209 height 537
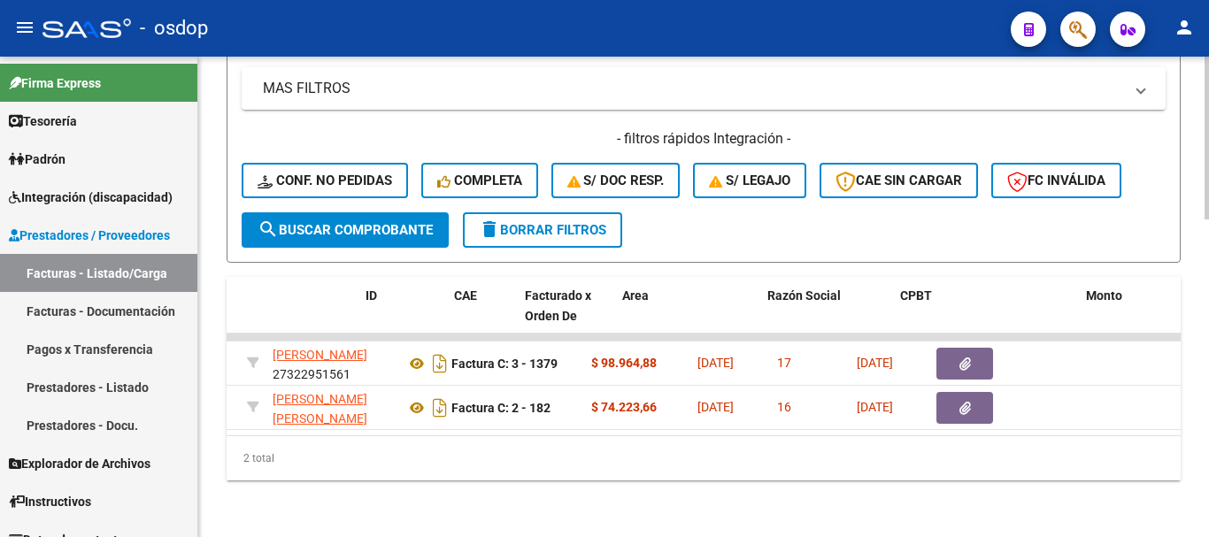
scroll to position [0, 0]
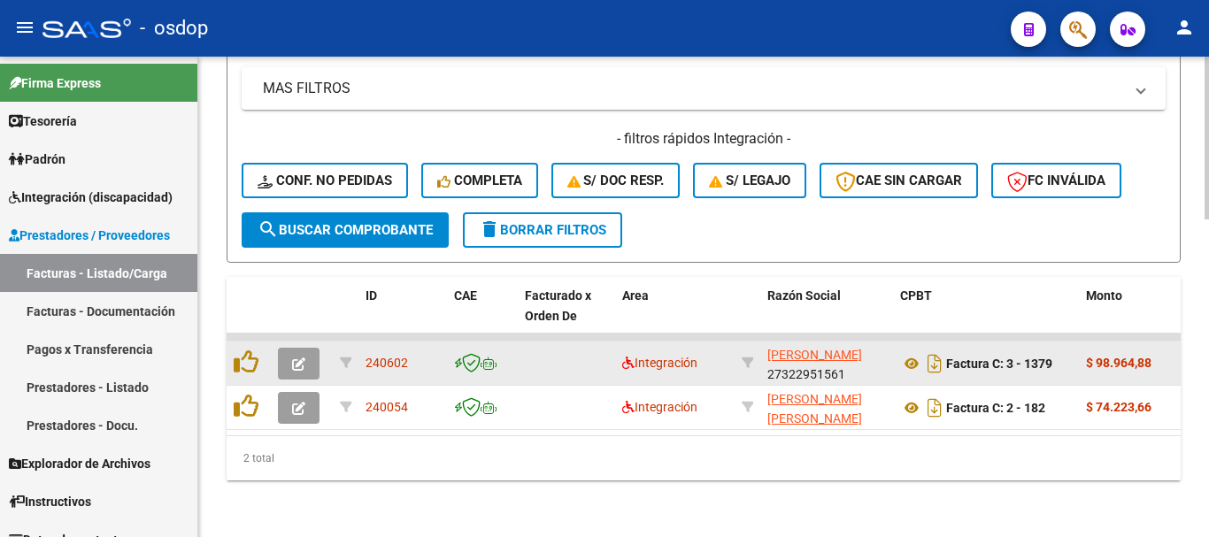
click at [269, 346] on datatable-body-cell at bounding box center [249, 363] width 44 height 43
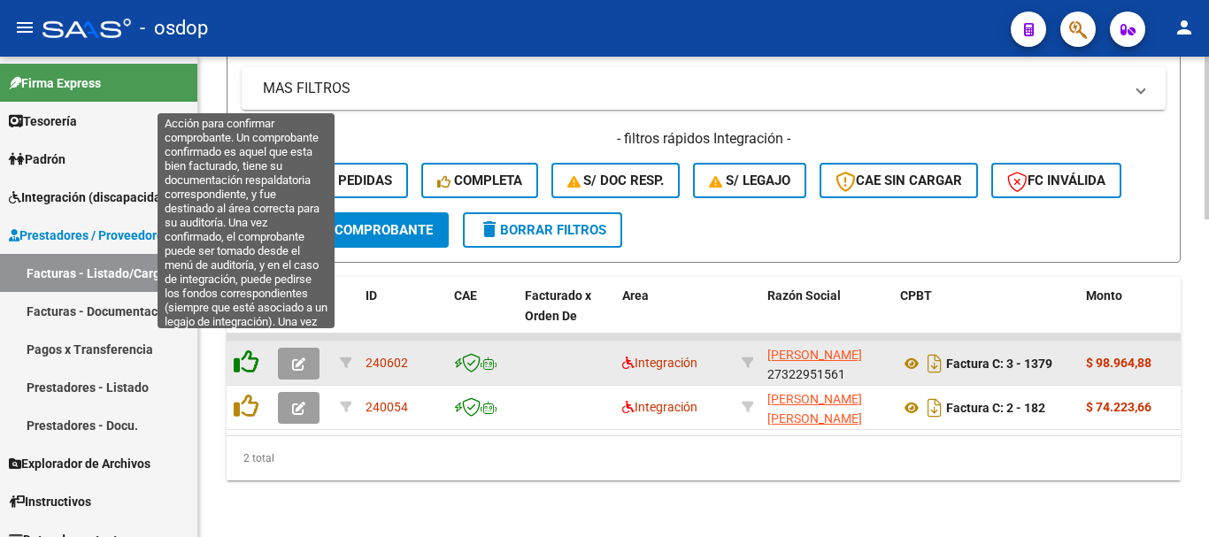
click at [254, 350] on icon at bounding box center [246, 362] width 25 height 25
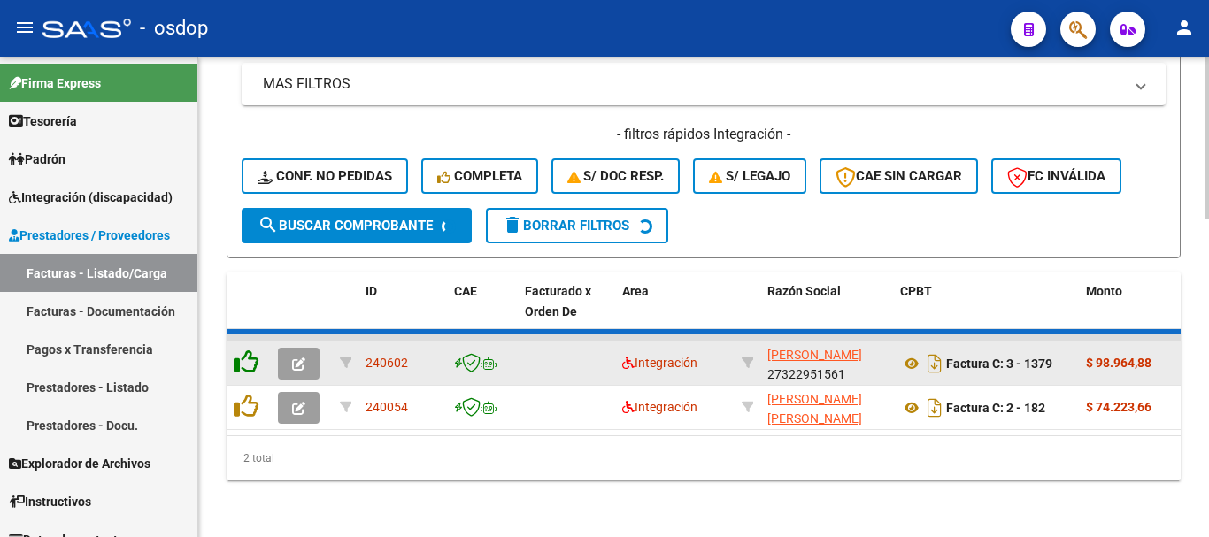
scroll to position [896, 0]
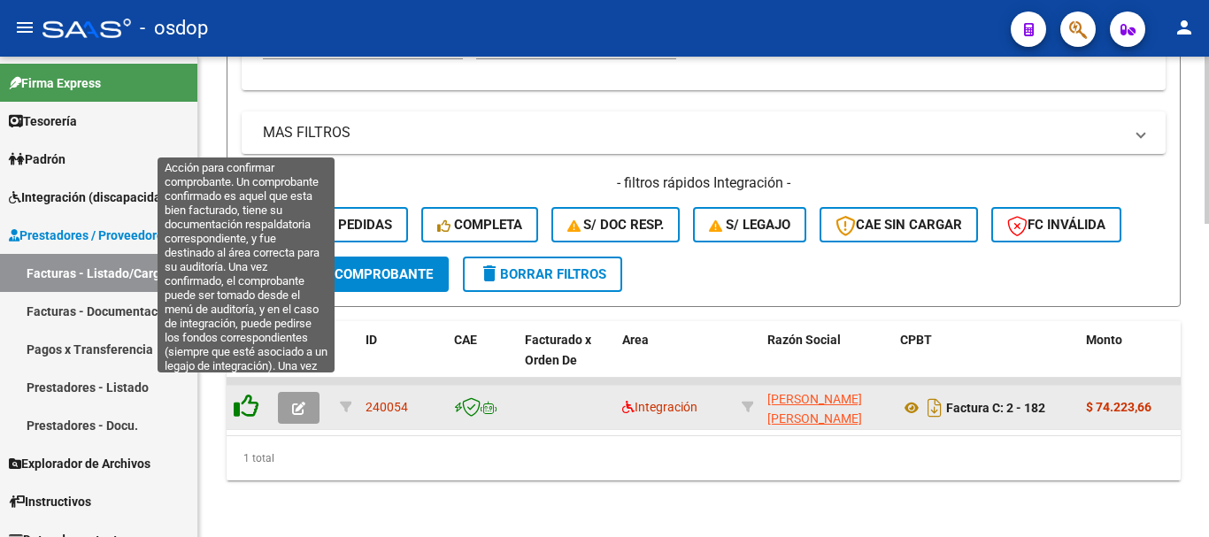
click at [247, 394] on icon at bounding box center [246, 406] width 25 height 25
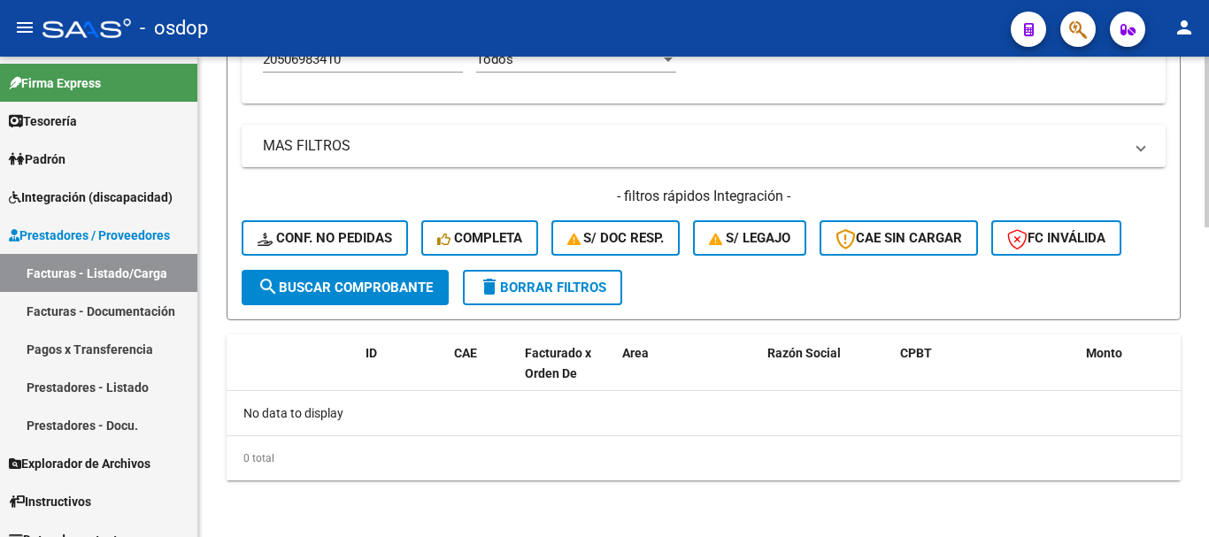
scroll to position [781, 0]
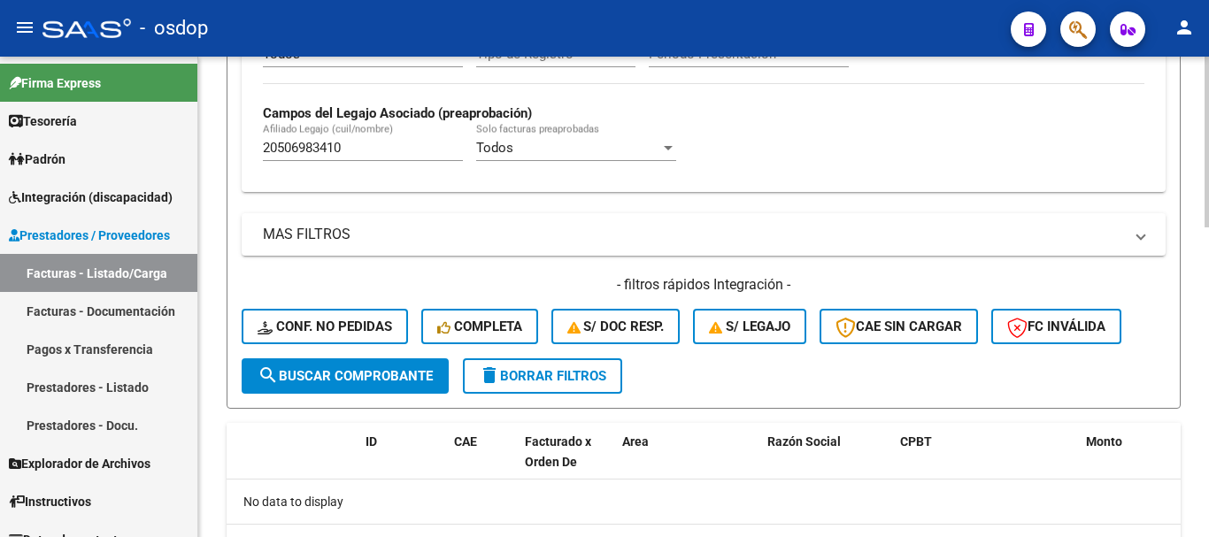
drag, startPoint x: 421, startPoint y: 147, endPoint x: 259, endPoint y: 151, distance: 162.0
click at [259, 151] on div "Todos Cargado en Para Enviar SSS Período De Prestación Campos del Archivo de Re…" at bounding box center [704, 64] width 924 height 258
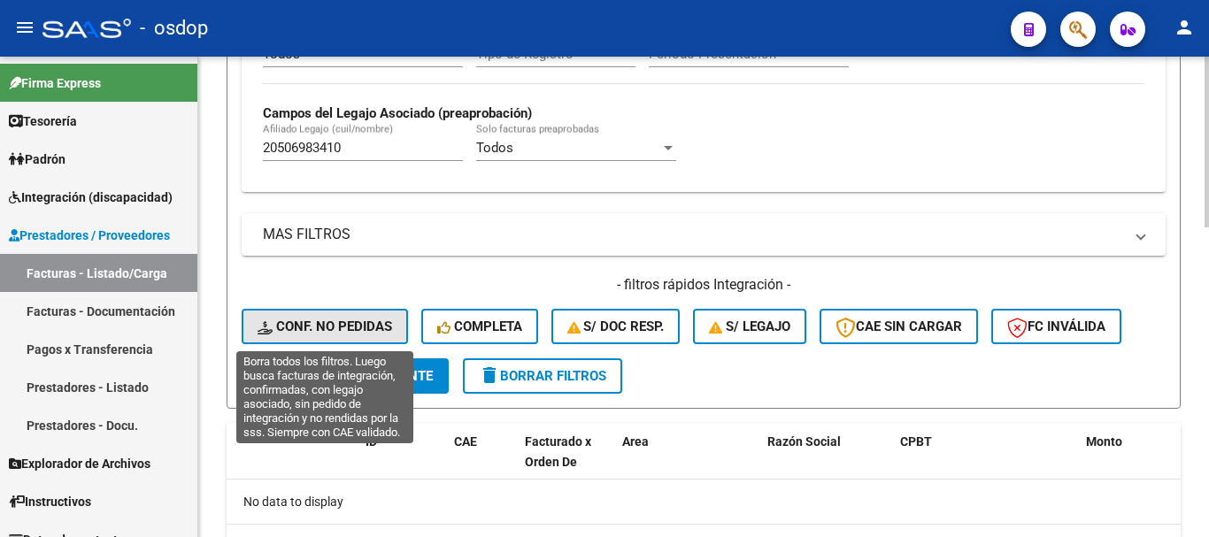
click at [371, 320] on span "Conf. no pedidas" at bounding box center [325, 327] width 135 height 16
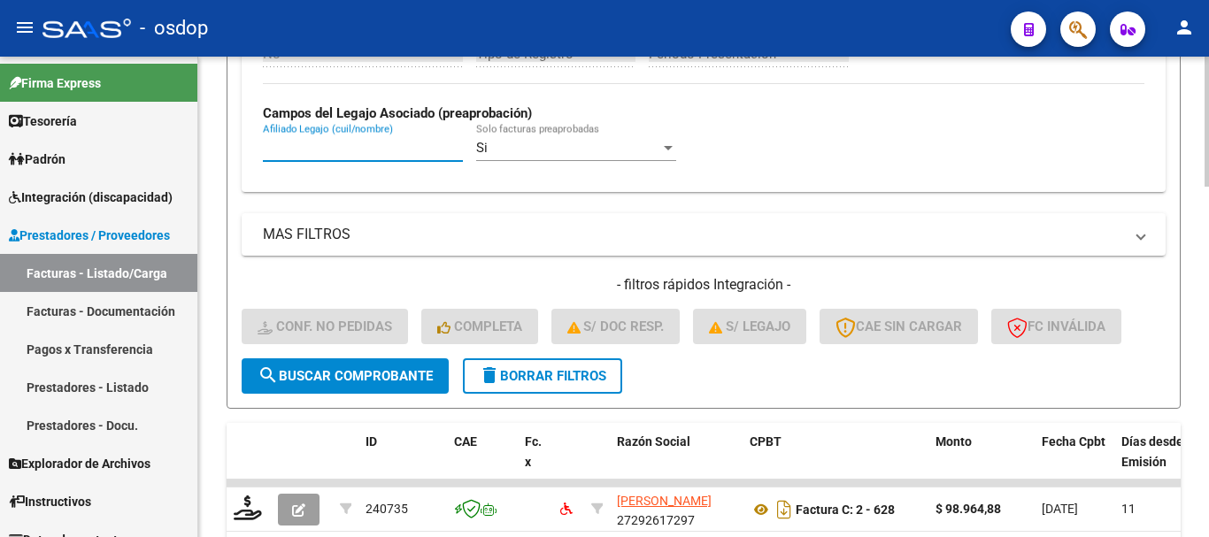
click at [375, 143] on input "Afiliado Legajo (cuil/nombre)" at bounding box center [363, 148] width 200 height 16
paste input "20506983410"
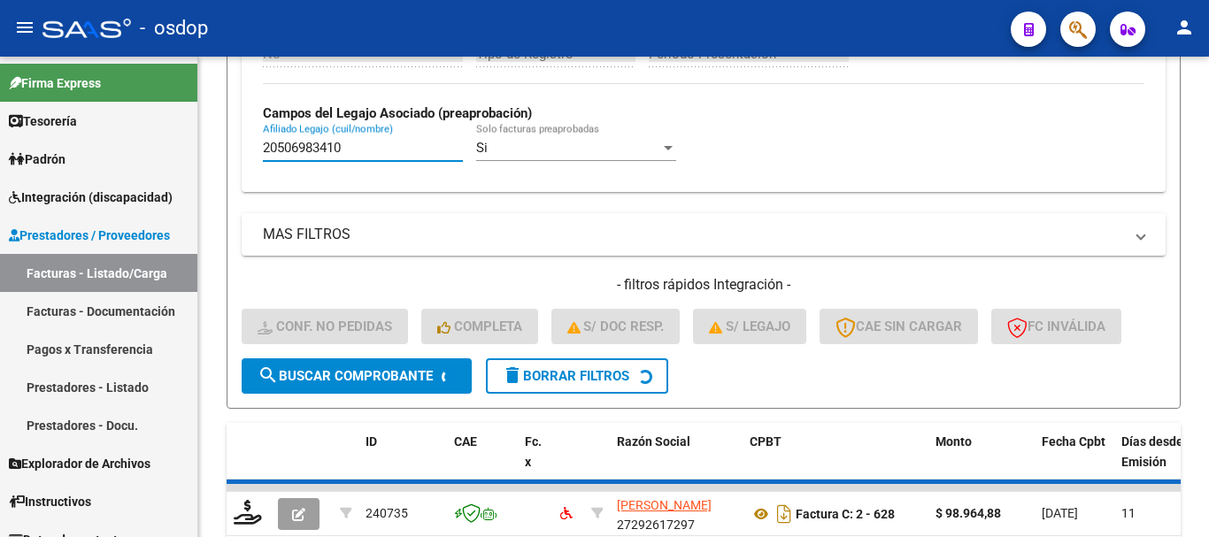
type input "20506983410"
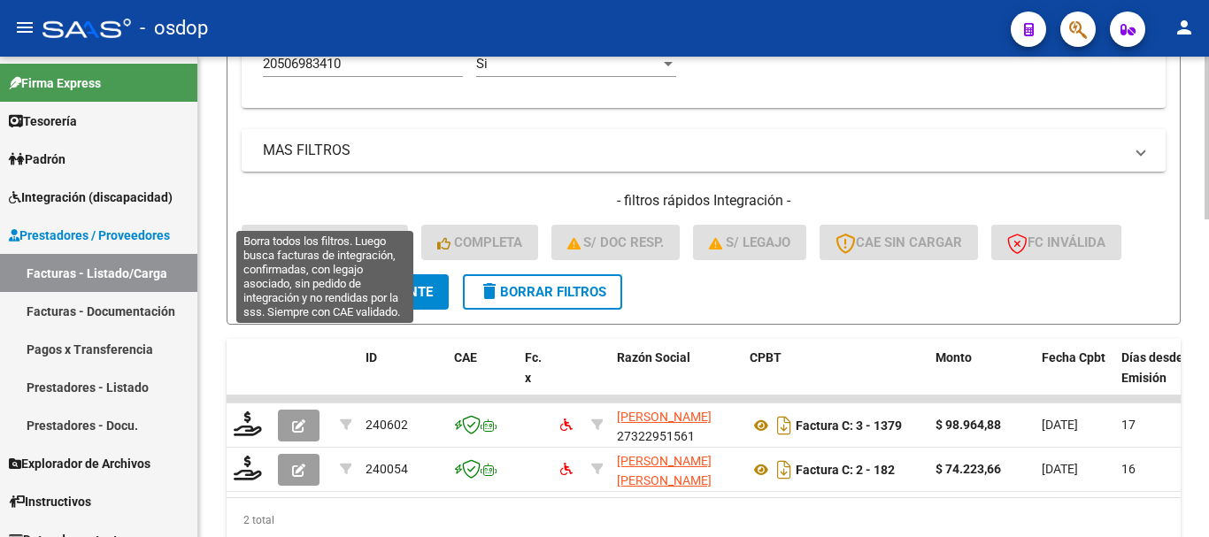
scroll to position [941, 0]
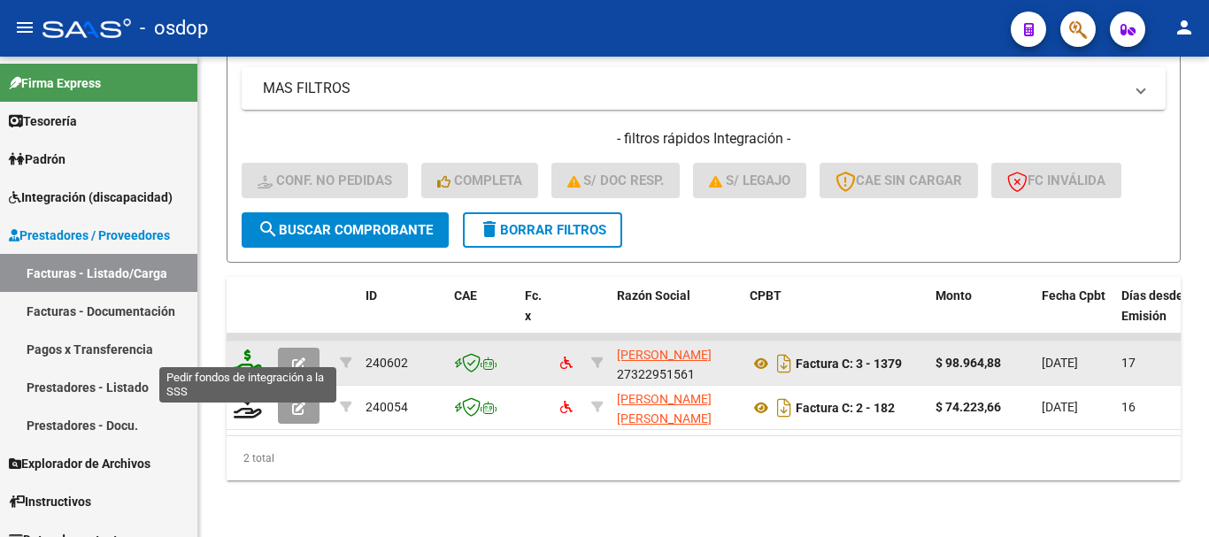
click at [238, 351] on icon at bounding box center [248, 362] width 28 height 25
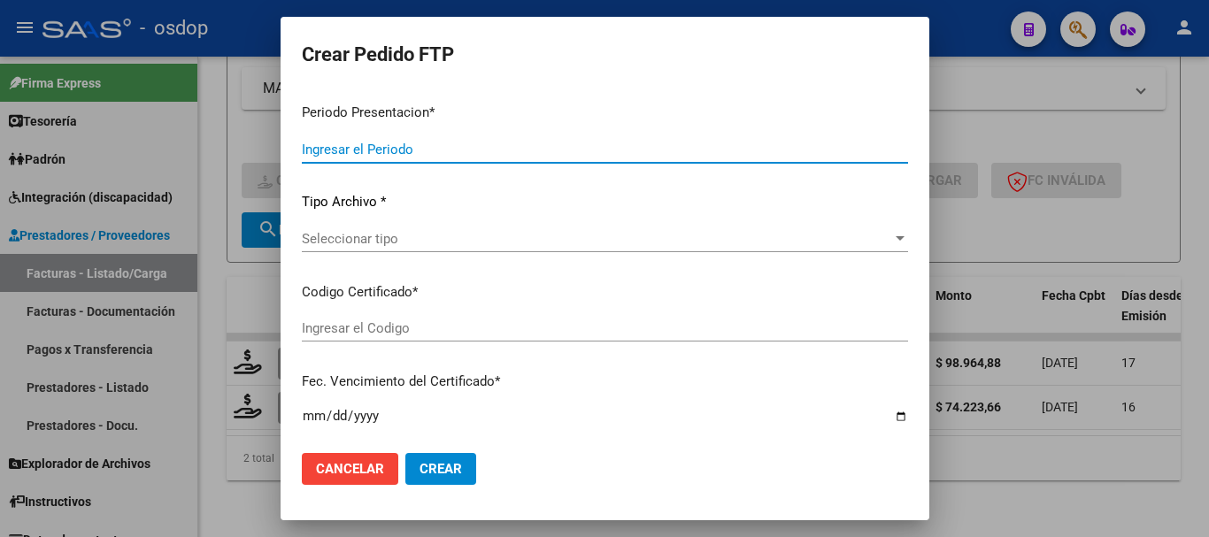
type input "202507"
type input "$ 98.964,88"
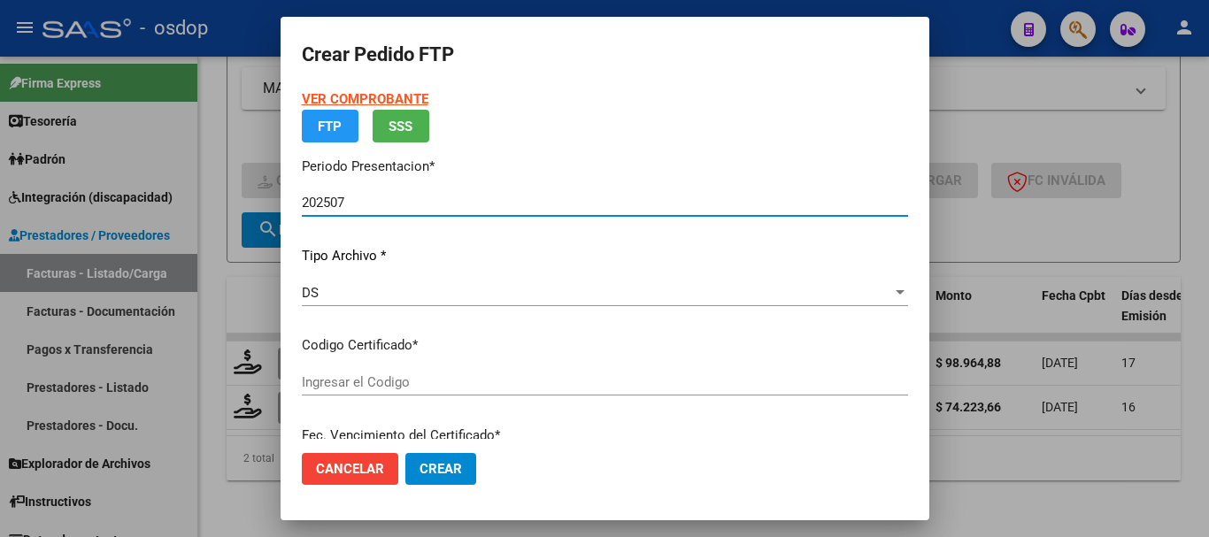
type input "3638174559"
type input "2026-02-11"
click at [424, 390] on app-drop-down-list "Certificados disponibles Seleccionar certificado Seleccionar certificado" at bounding box center [612, 362] width 620 height 55
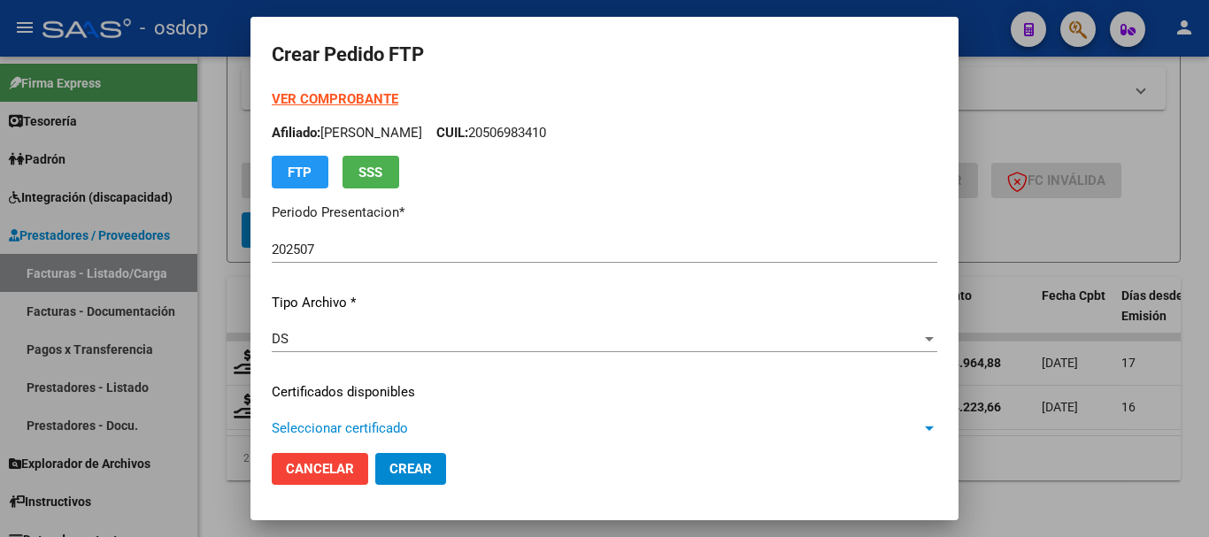
click at [411, 430] on span "Seleccionar certificado" at bounding box center [597, 428] width 650 height 16
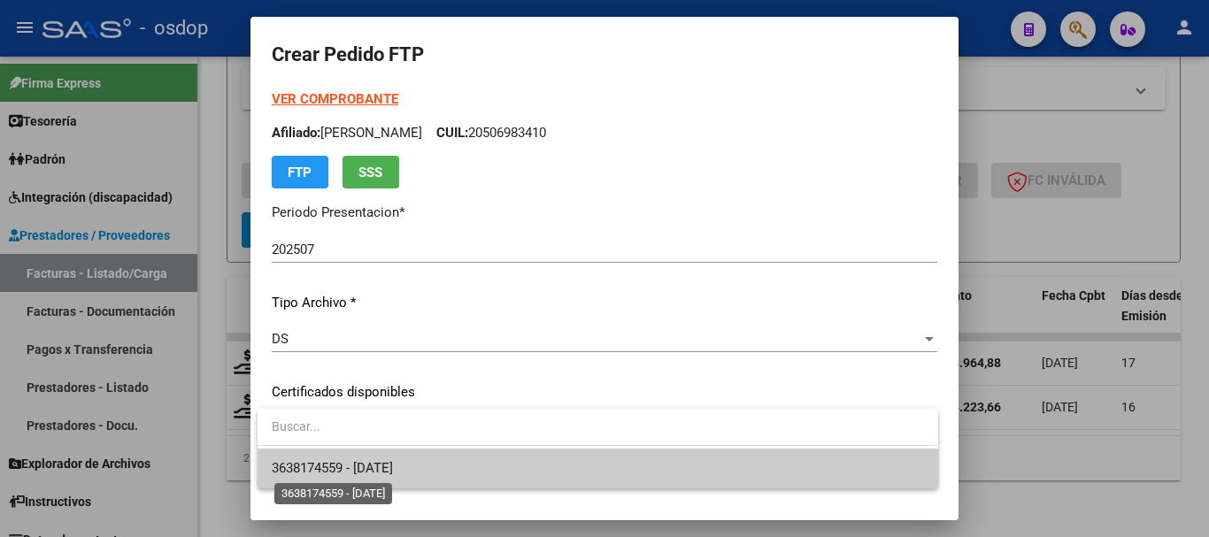
click at [393, 463] on span "3638174559 - 2026-02-11" at bounding box center [332, 468] width 121 height 16
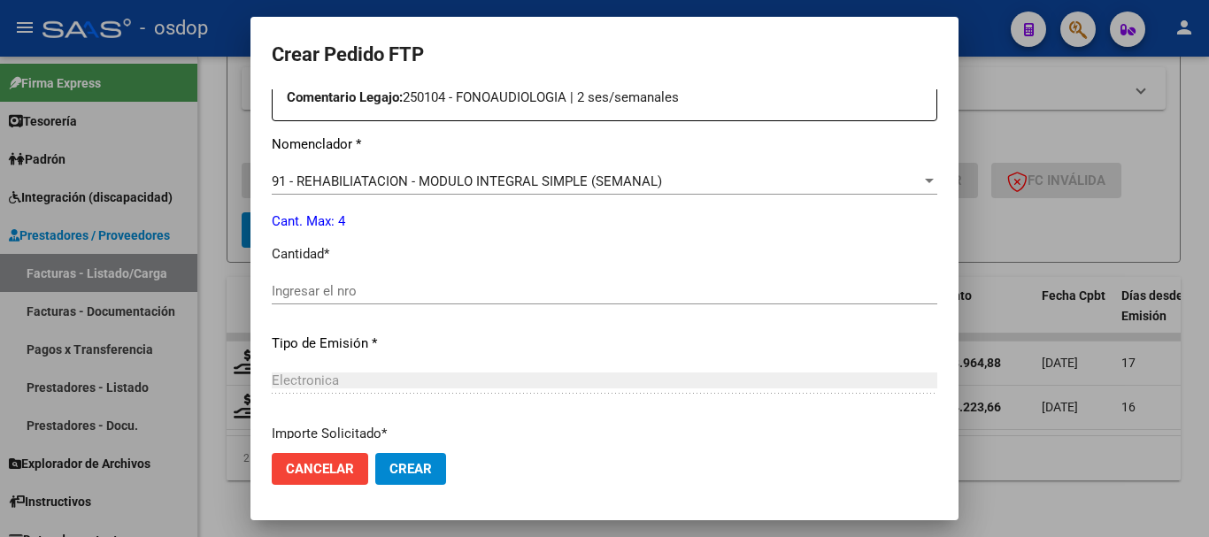
scroll to position [708, 0]
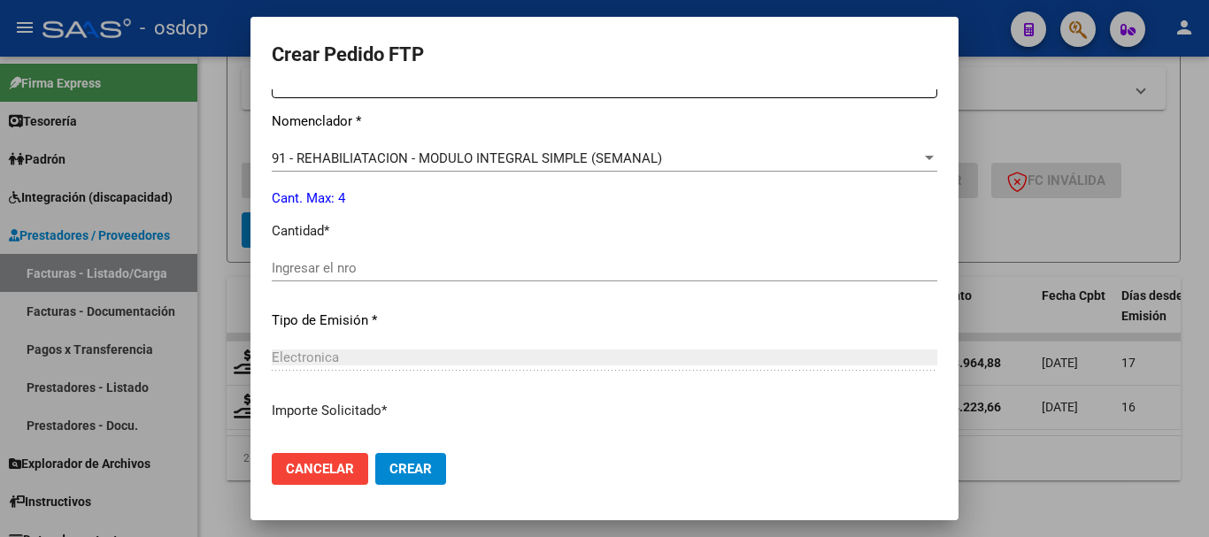
click at [447, 174] on div "91 - REHABILIATACION - MODULO INTEGRAL SIMPLE (SEMANAL) Seleccionar nomenclador" at bounding box center [604, 166] width 665 height 43
click at [453, 161] on span "91 - REHABILIATACION - MODULO INTEGRAL SIMPLE (SEMANAL)" at bounding box center [467, 158] width 390 height 16
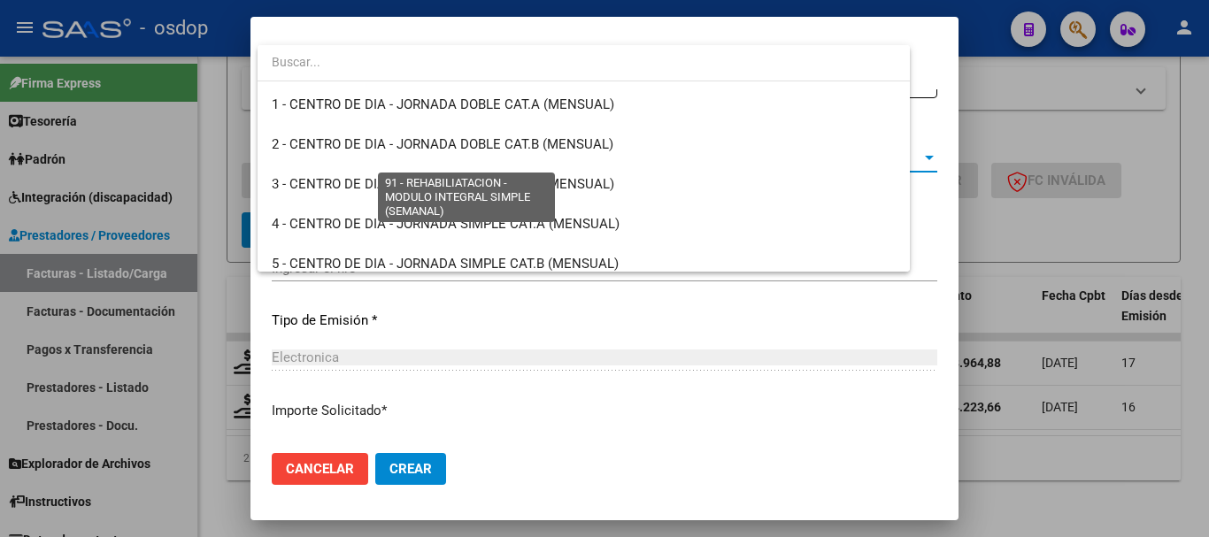
scroll to position [3531, 0]
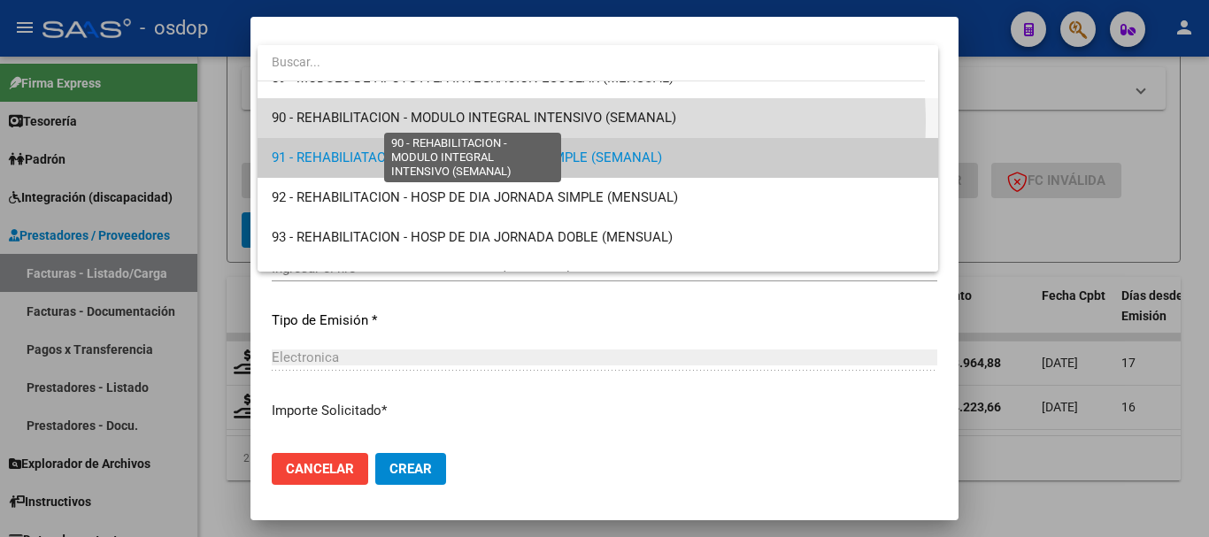
click at [466, 123] on span "90 - REHABILITACION - MODULO INTEGRAL INTENSIVO (SEMANAL)" at bounding box center [474, 118] width 404 height 16
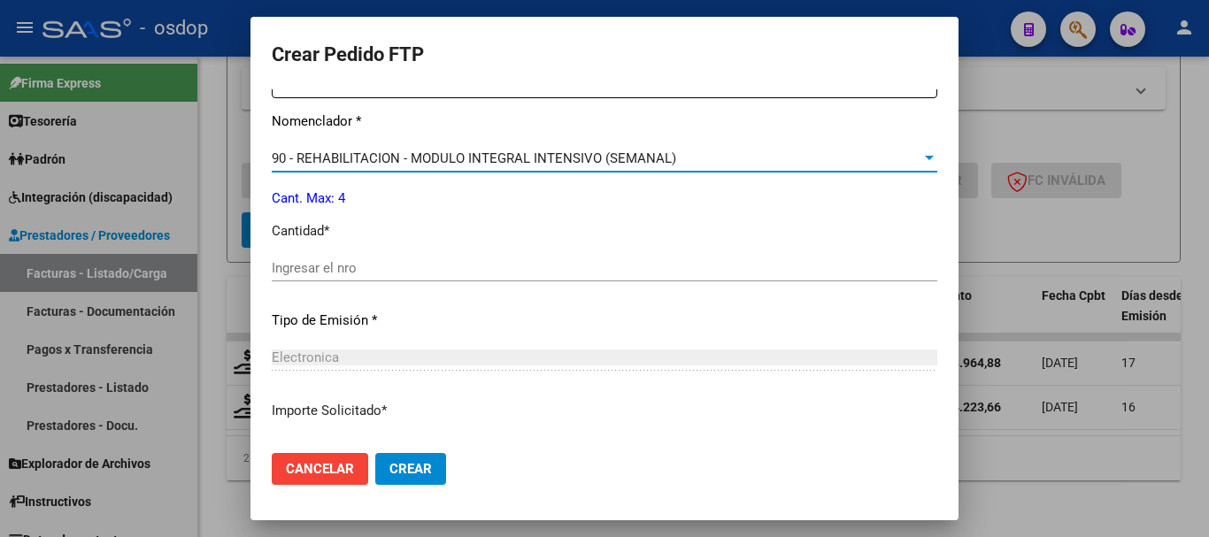
click at [398, 283] on div "Ingresar el nro" at bounding box center [604, 276] width 665 height 43
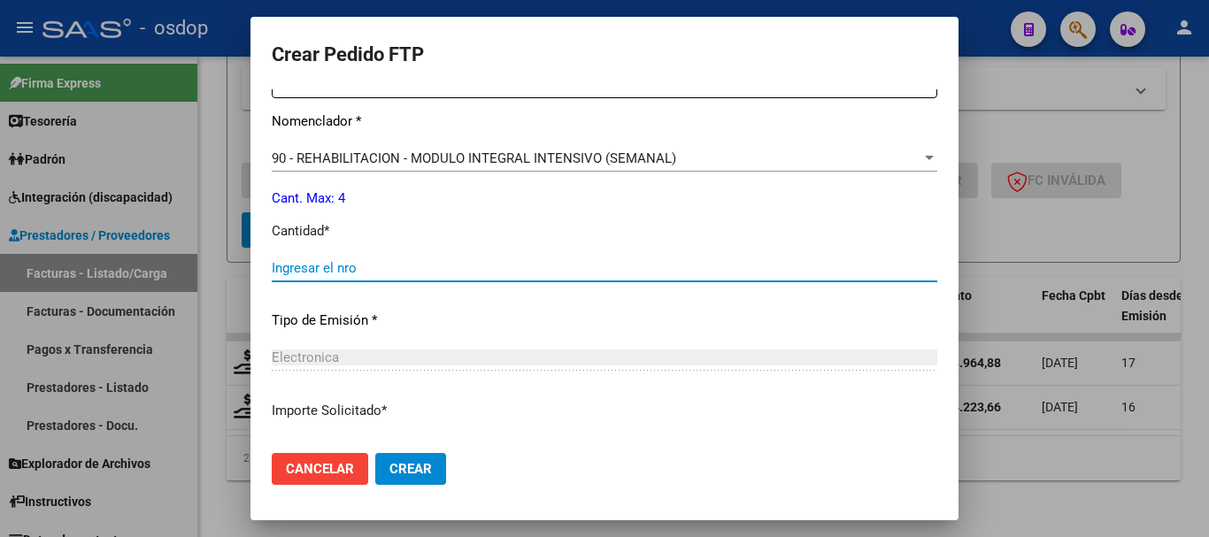
click at [399, 270] on input "Ingresar el nro" at bounding box center [604, 268] width 665 height 16
type input "4"
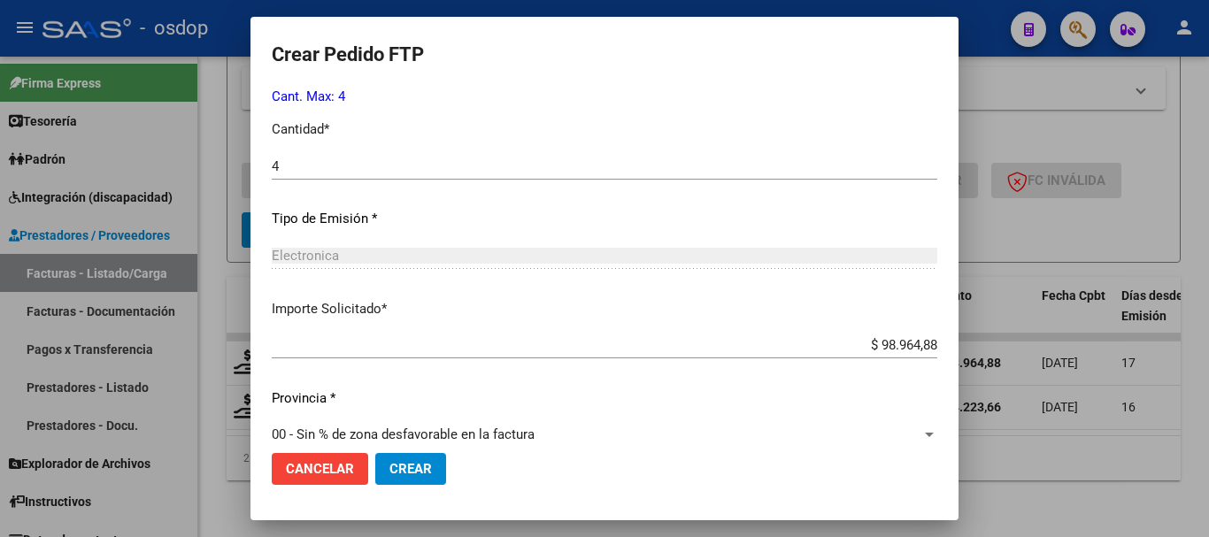
scroll to position [835, 0]
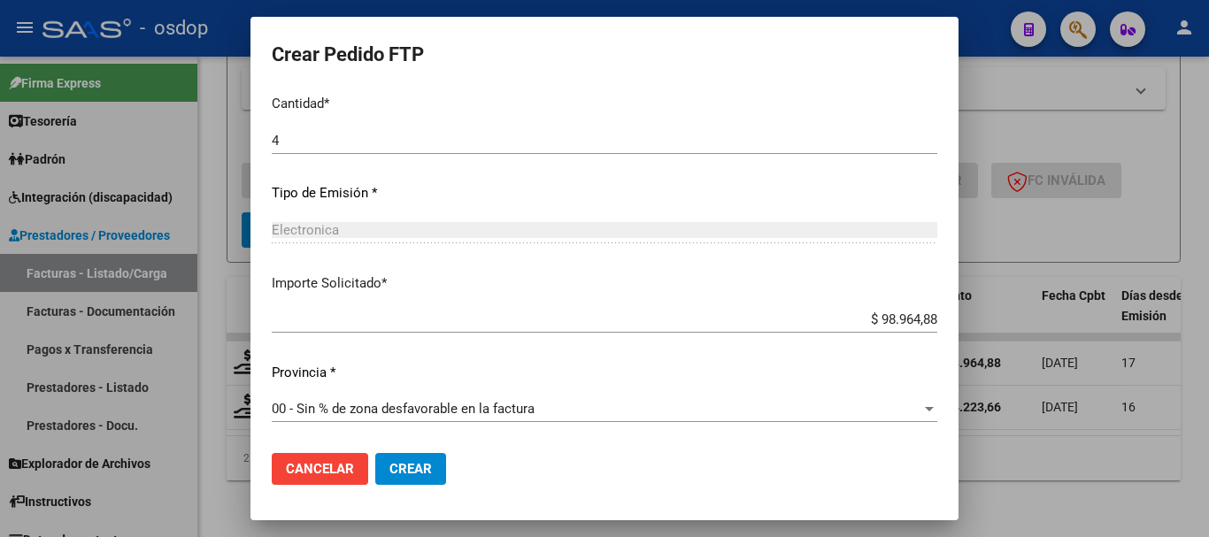
click at [398, 458] on button "Crear" at bounding box center [410, 469] width 71 height 32
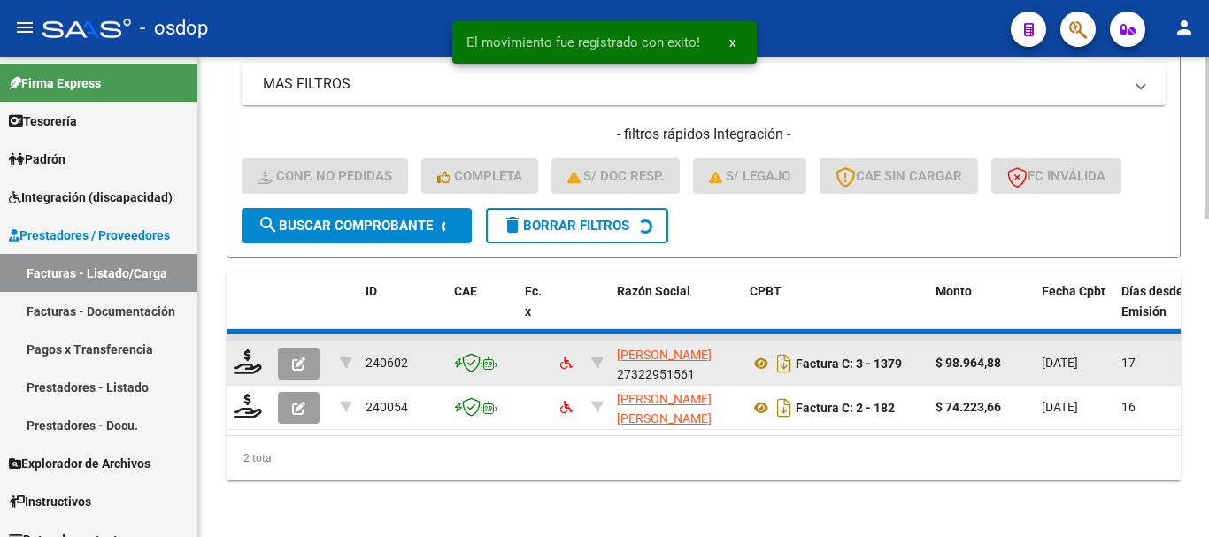
scroll to position [896, 0]
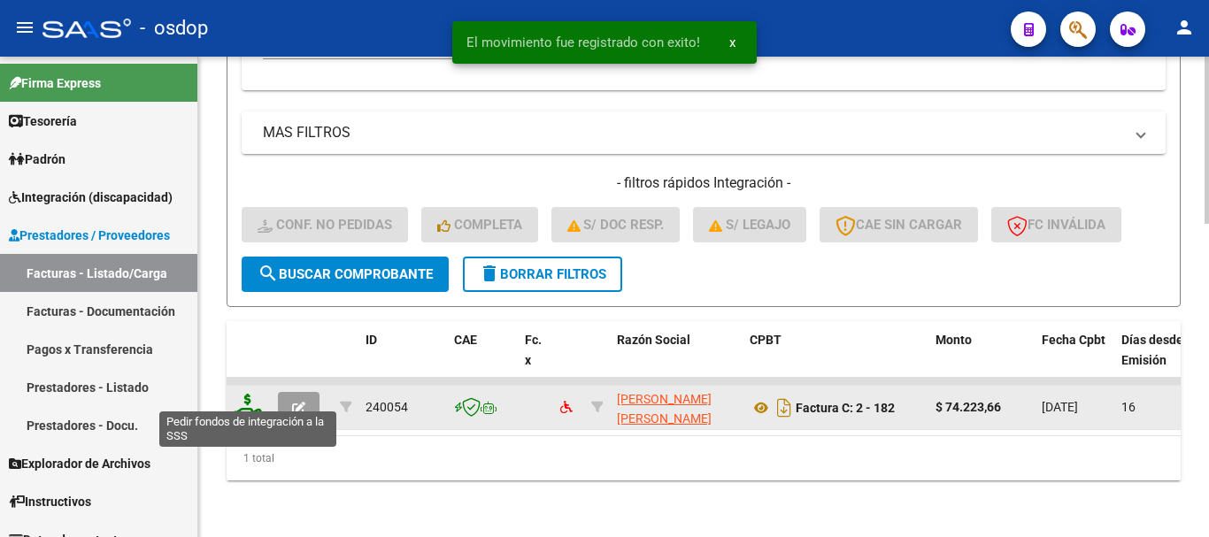
click at [252, 397] on icon at bounding box center [248, 406] width 28 height 25
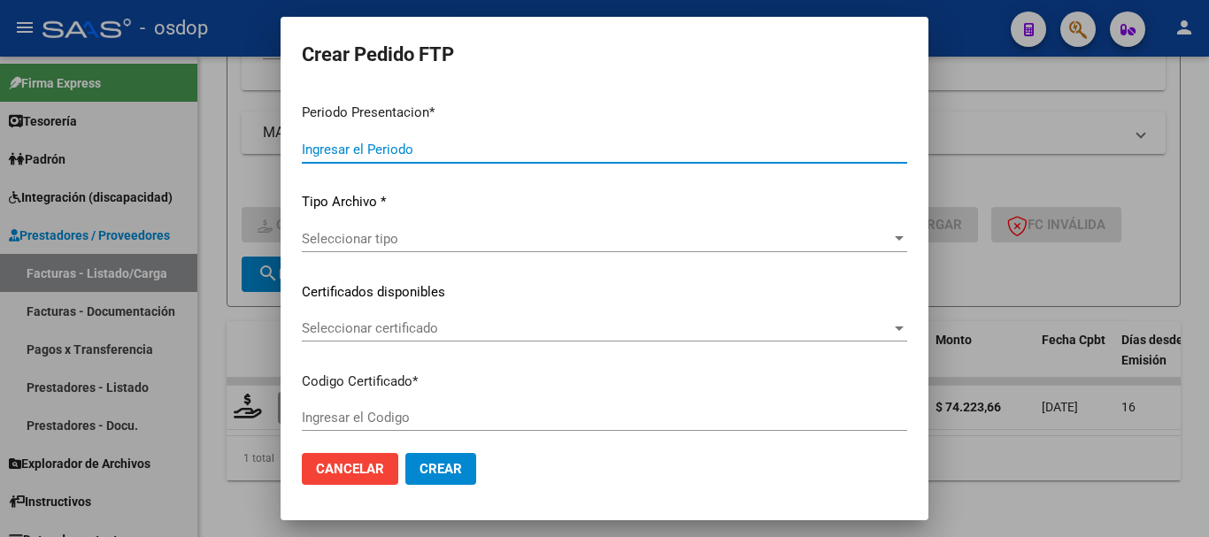
type input "202507"
type input "$ 74.223,66"
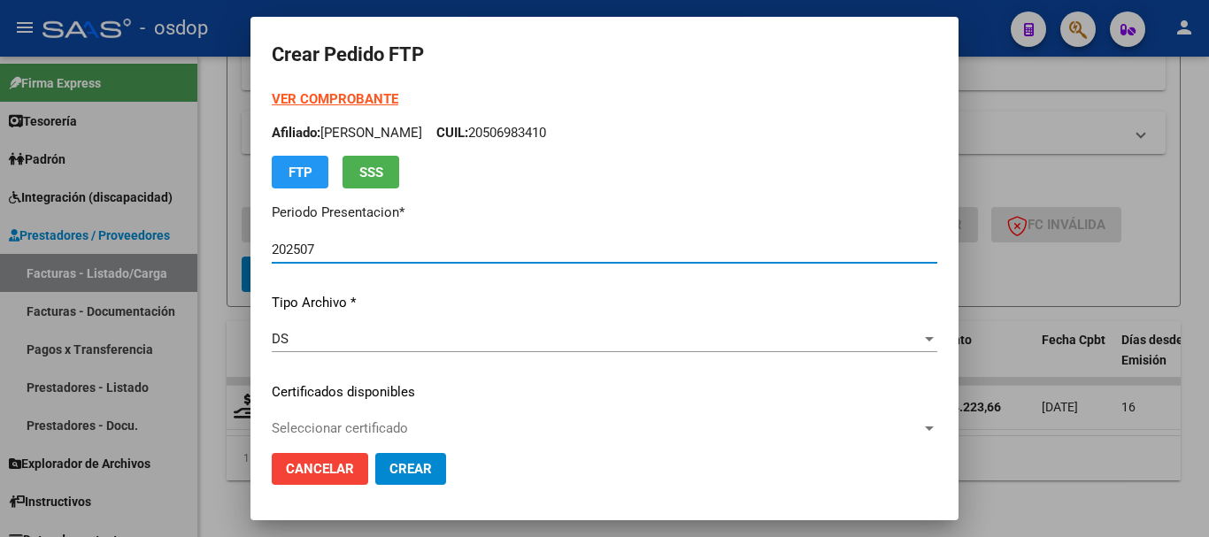
type input "3638174559"
type input "2026-02-11"
click at [458, 411] on div "VER COMPROBANTE ARCA Padrón Afiliado: HERRERA MANUEL VALENTINO CUIL: 2050698341…" at bounding box center [604, 378] width 665 height 579
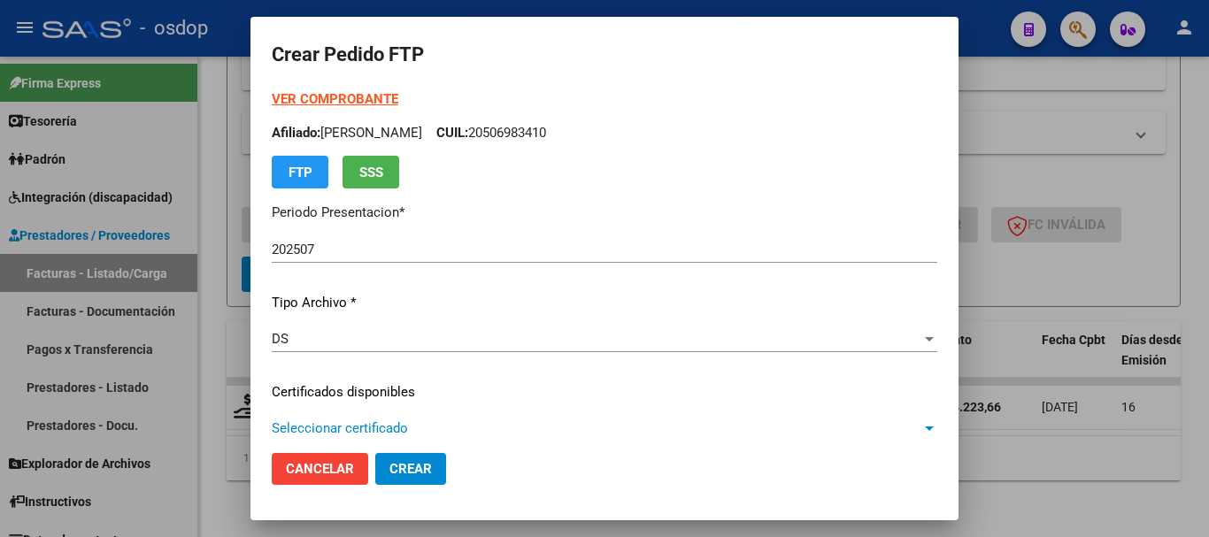
click at [462, 420] on span "Seleccionar certificado" at bounding box center [597, 428] width 650 height 16
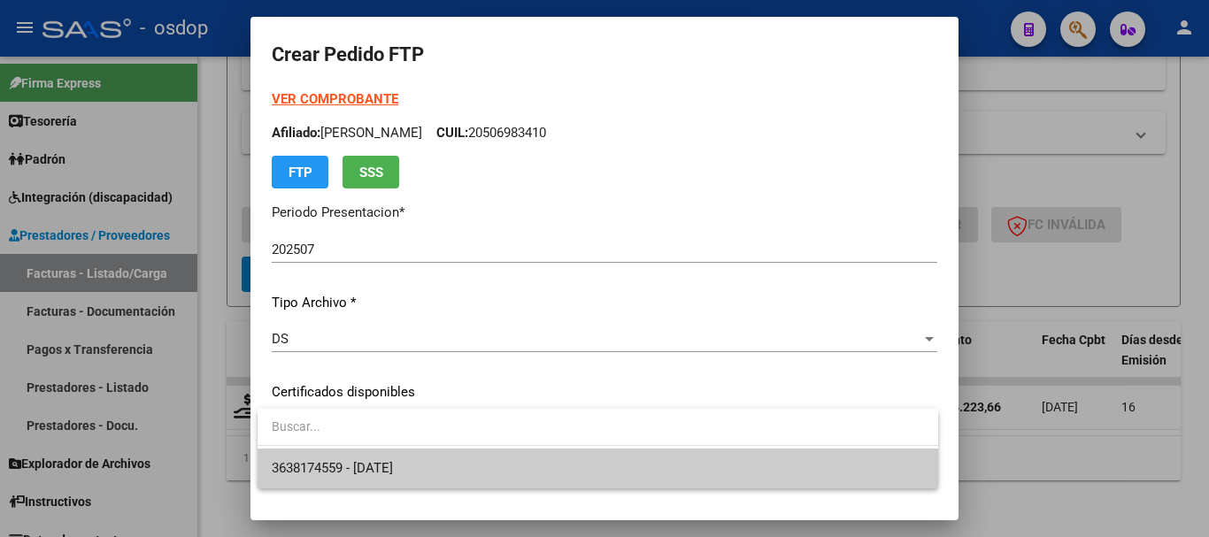
click at [451, 465] on span "3638174559 - 2026-02-11" at bounding box center [598, 469] width 652 height 40
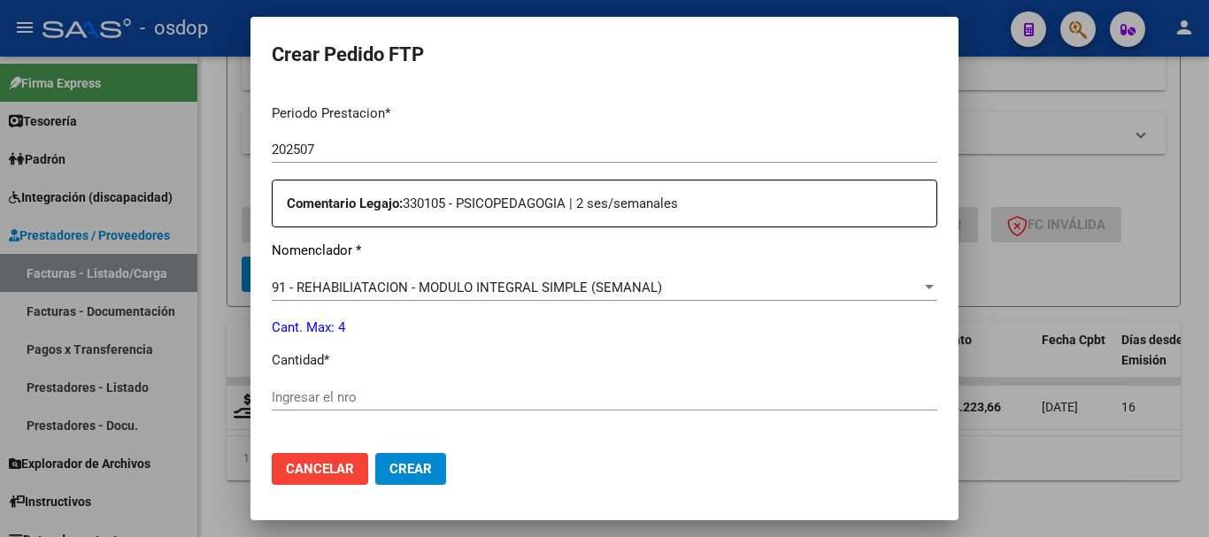
scroll to position [619, 0]
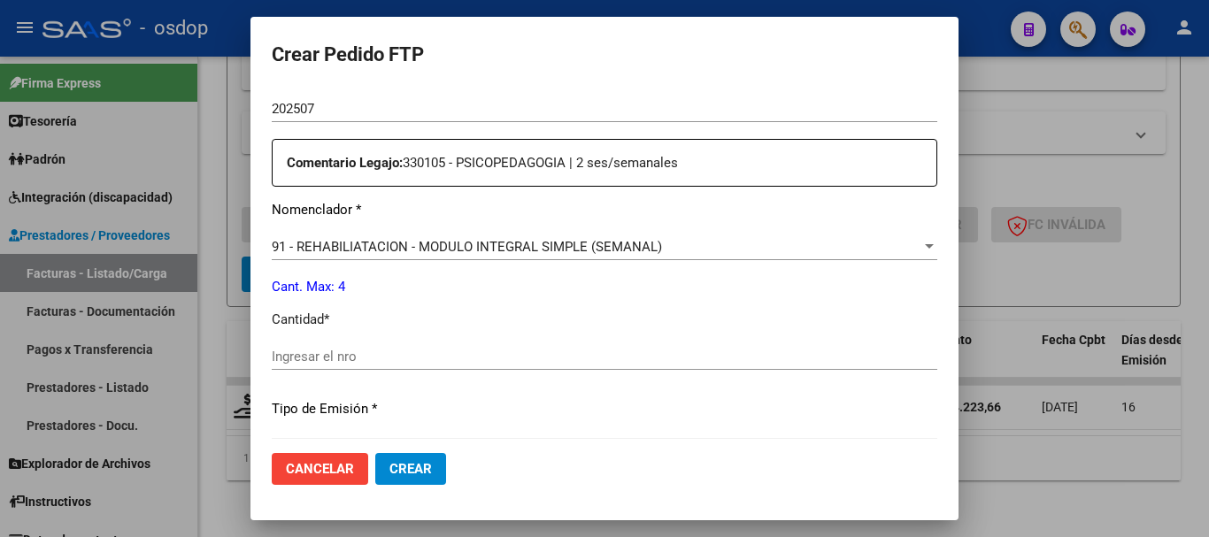
click at [477, 250] on span "91 - REHABILIATACION - MODULO INTEGRAL SIMPLE (SEMANAL)" at bounding box center [467, 247] width 390 height 16
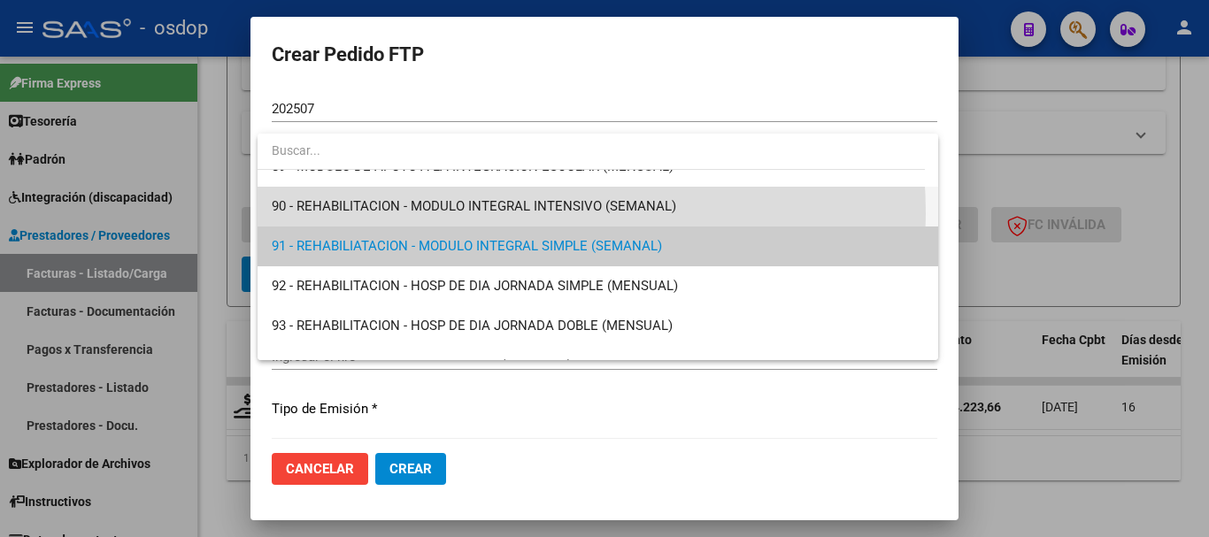
click at [438, 214] on span "90 - REHABILITACION - MODULO INTEGRAL INTENSIVO (SEMANAL)" at bounding box center [598, 207] width 652 height 40
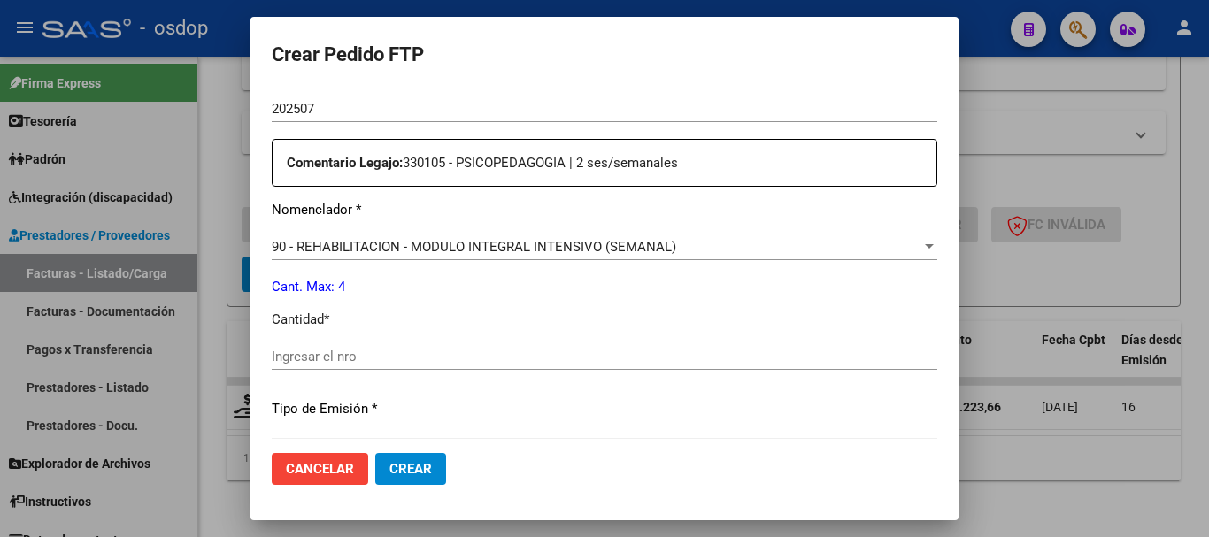
click at [456, 368] on div "Ingresar el nro" at bounding box center [604, 356] width 665 height 27
type input "4"
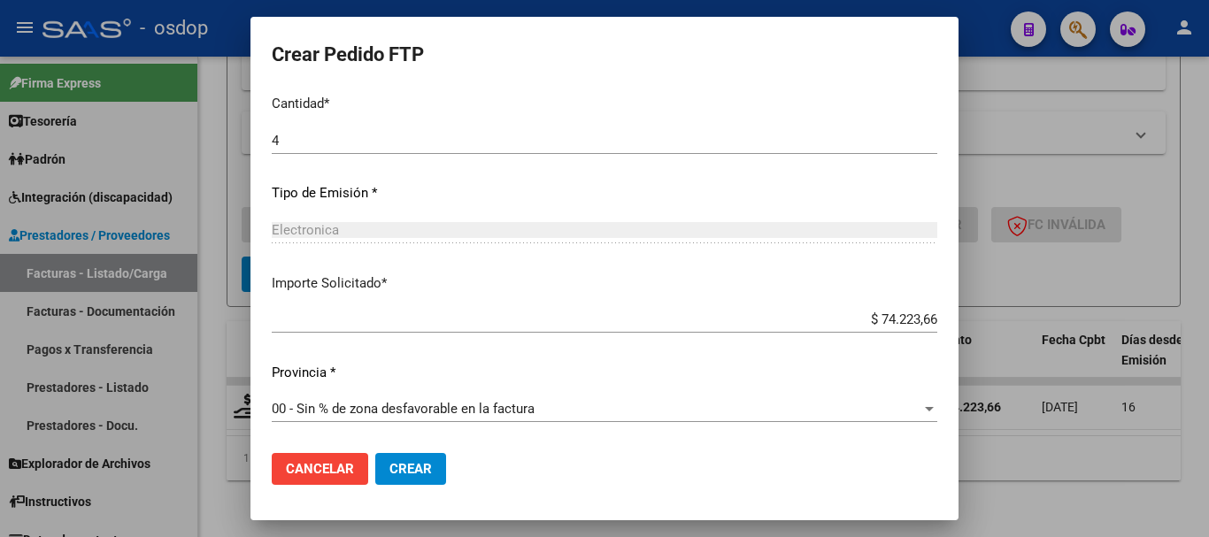
click at [398, 472] on span "Crear" at bounding box center [410, 469] width 42 height 16
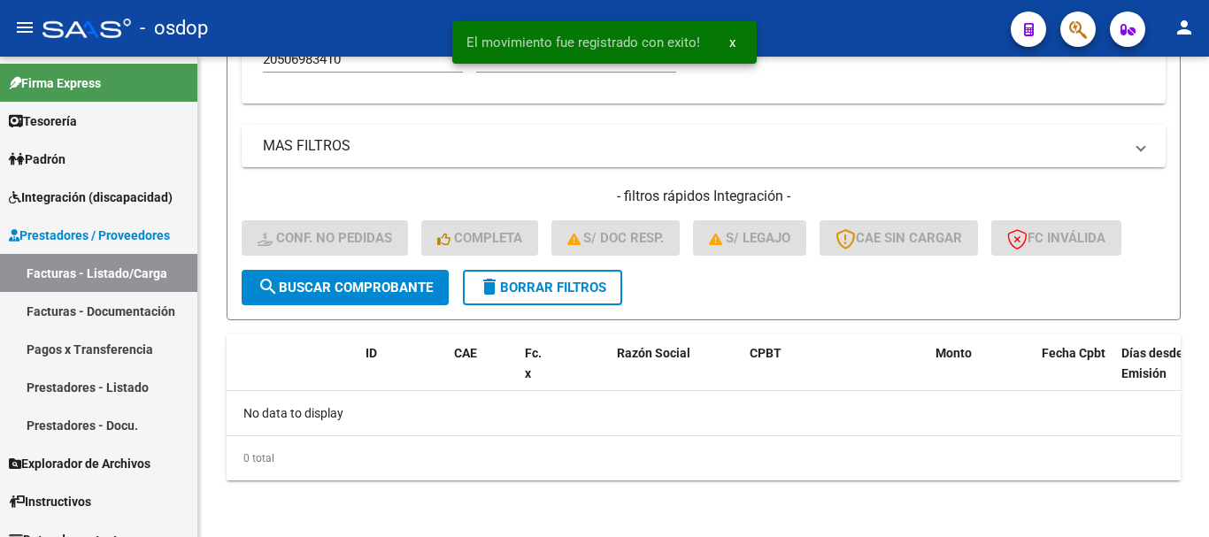
scroll to position [869, 0]
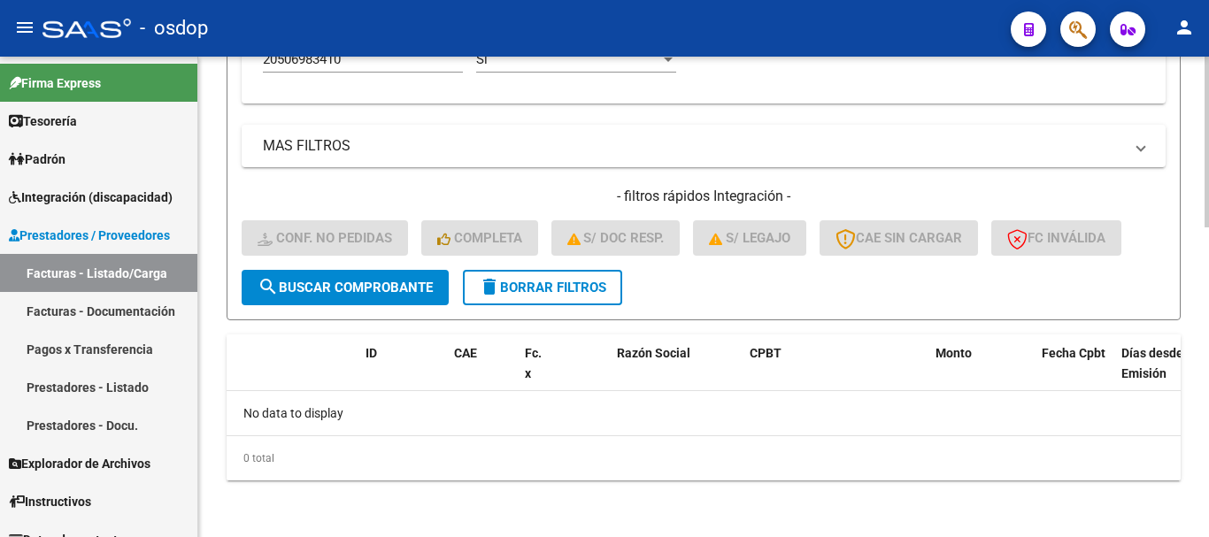
click at [537, 291] on span "delete Borrar Filtros" at bounding box center [542, 288] width 127 height 16
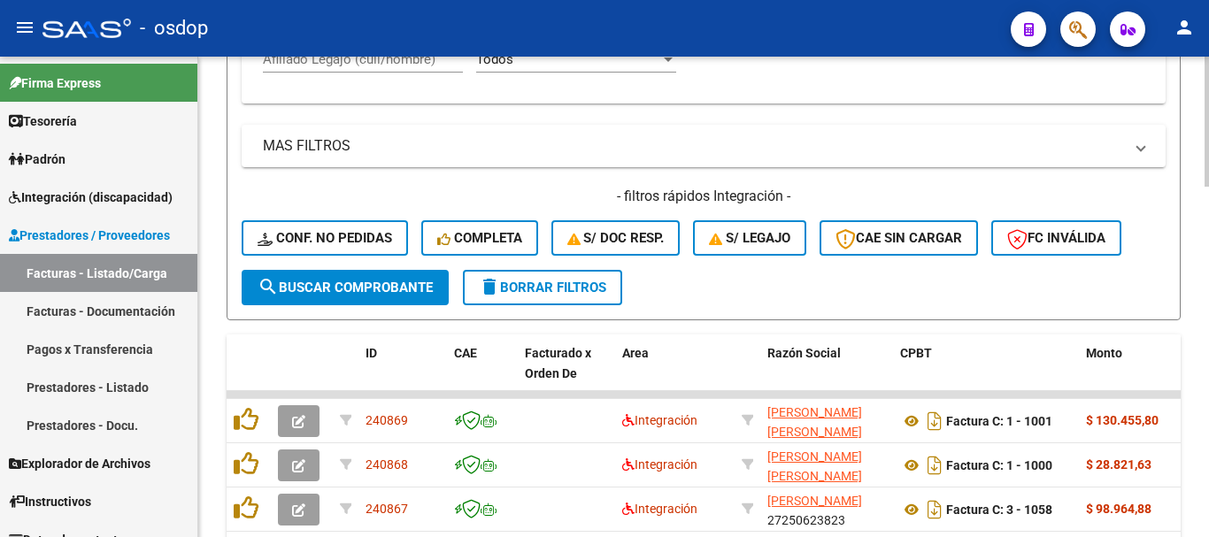
click at [400, 66] on input "Afiliado Legajo (cuil/nombre)" at bounding box center [363, 59] width 200 height 16
paste input "27534045765"
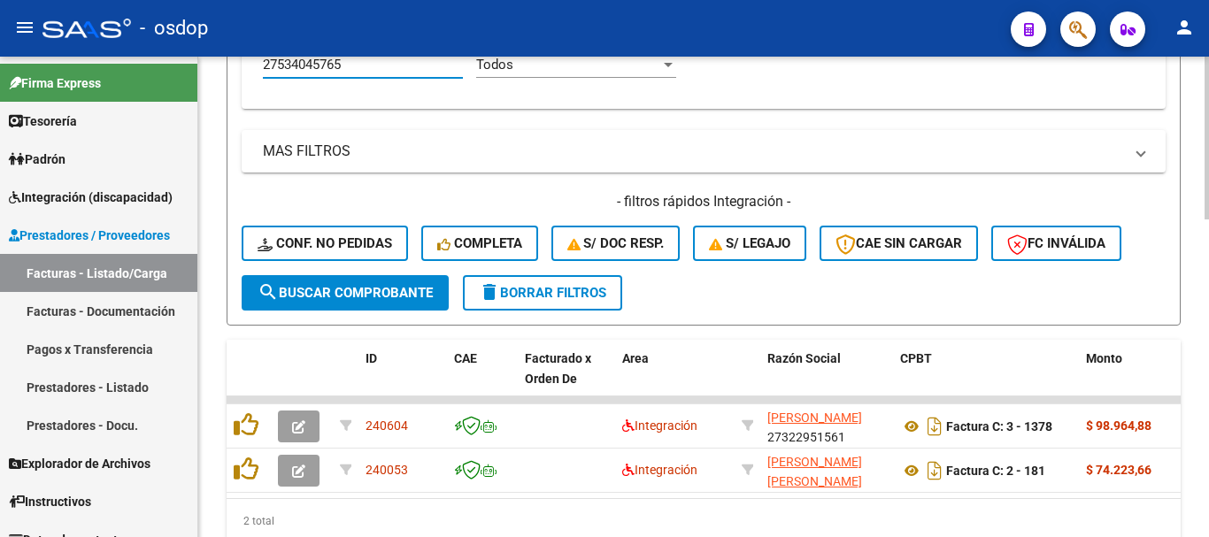
type input "27534045765"
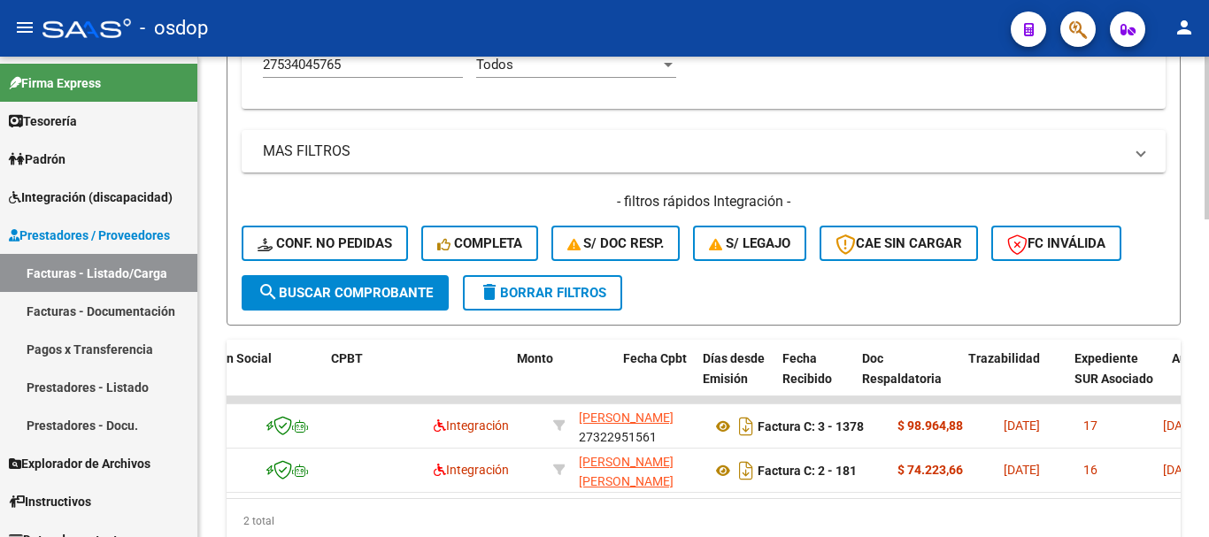
scroll to position [0, 569]
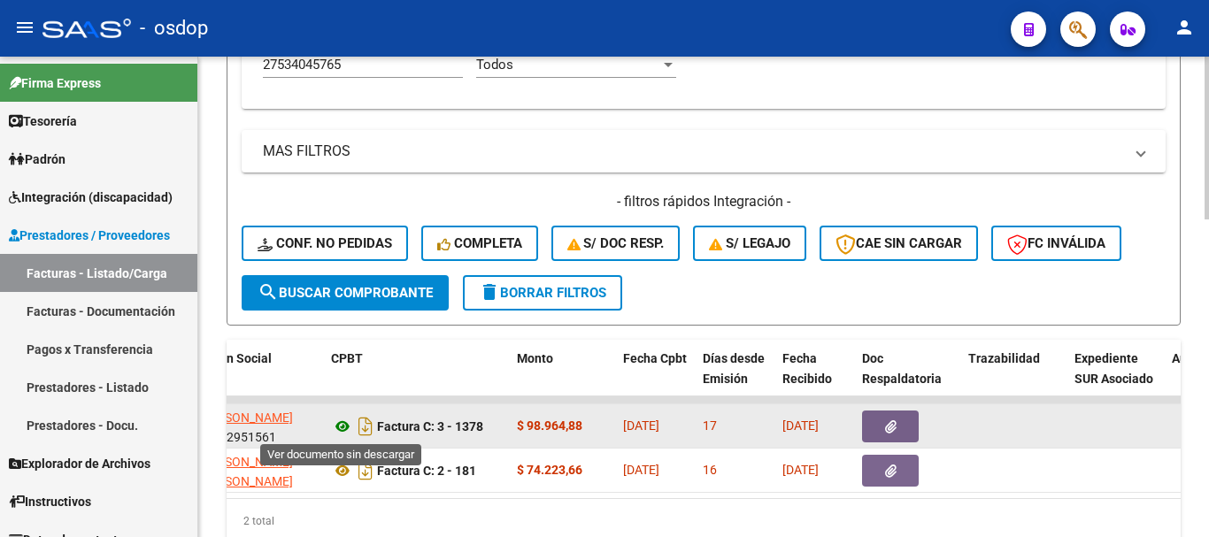
click at [344, 435] on icon at bounding box center [342, 426] width 23 height 21
click at [930, 443] on datatable-body-cell at bounding box center [908, 425] width 106 height 43
click at [904, 435] on button "button" at bounding box center [890, 427] width 57 height 32
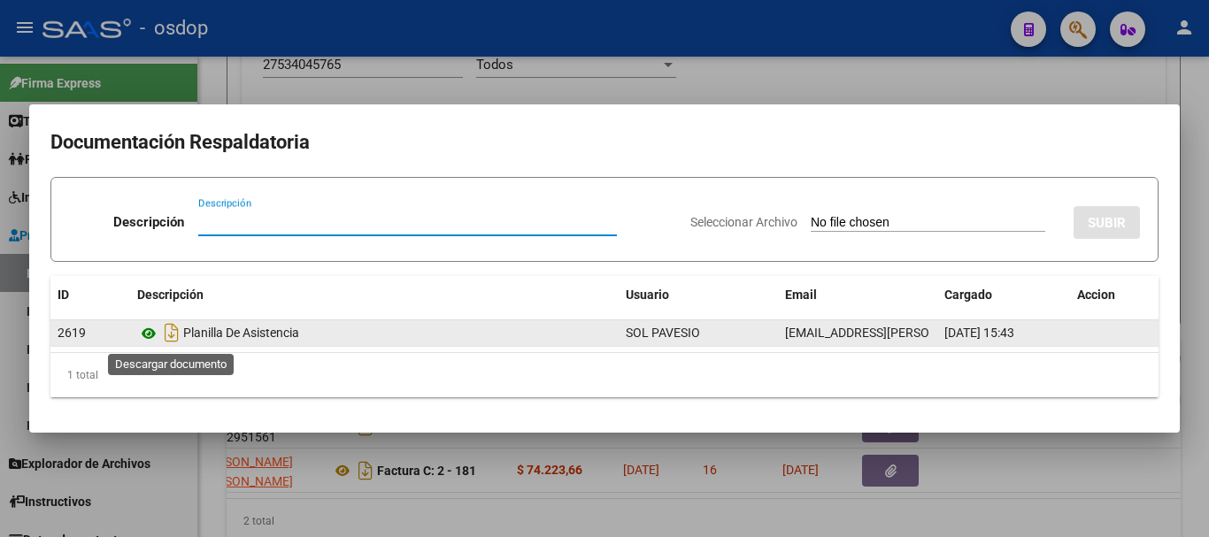
click at [150, 330] on icon at bounding box center [148, 333] width 23 height 21
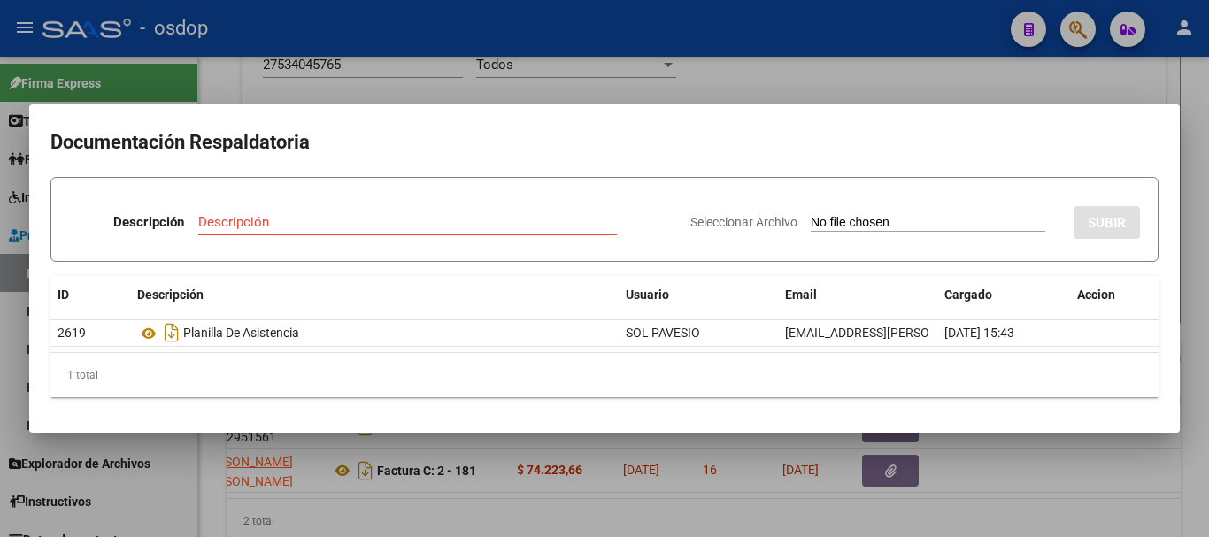
click at [322, 86] on div at bounding box center [604, 268] width 1209 height 537
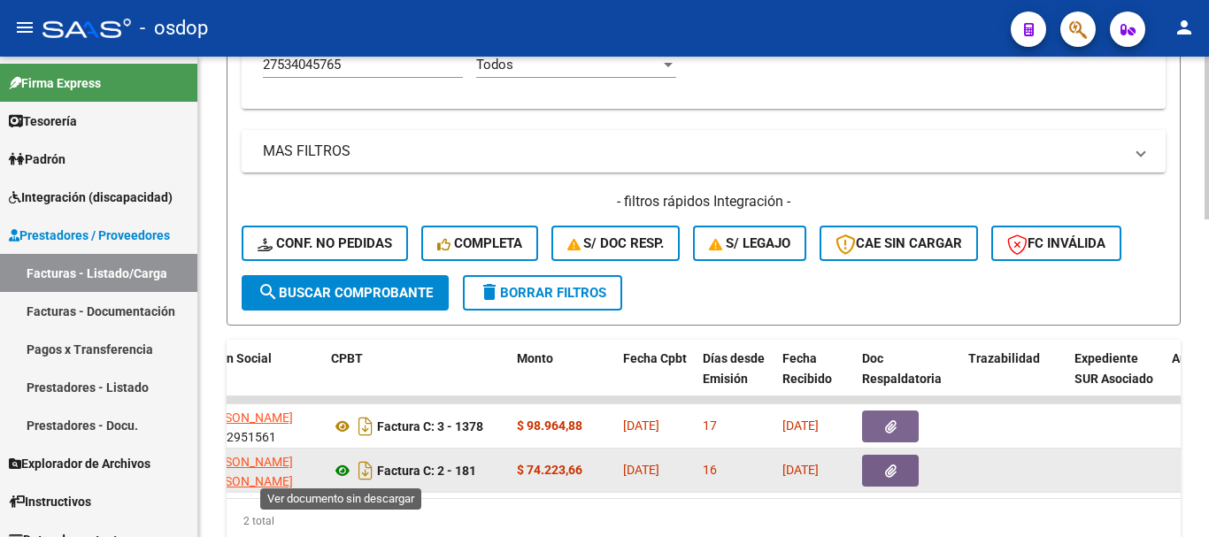
click at [337, 471] on icon at bounding box center [342, 470] width 23 height 21
click at [883, 485] on button "button" at bounding box center [890, 471] width 57 height 32
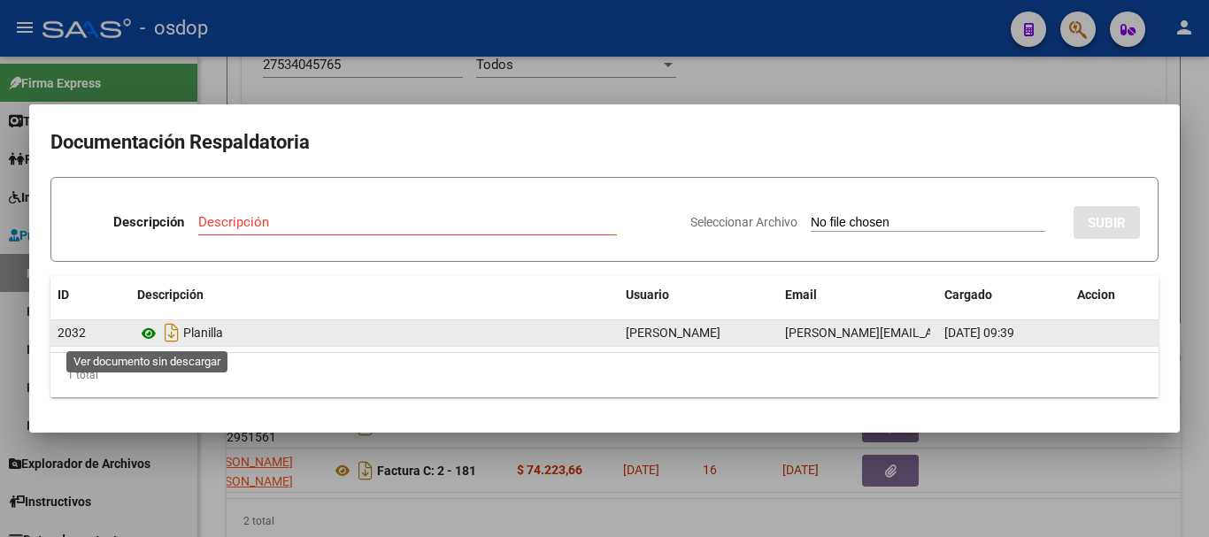
click at [153, 328] on icon at bounding box center [148, 333] width 23 height 21
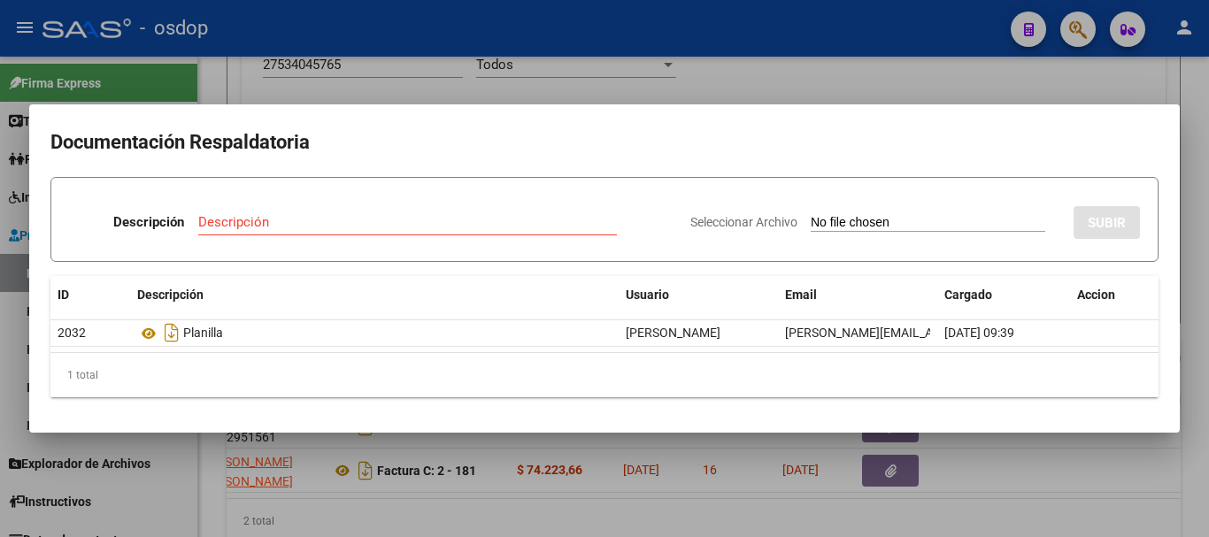
click at [169, 61] on div at bounding box center [604, 268] width 1209 height 537
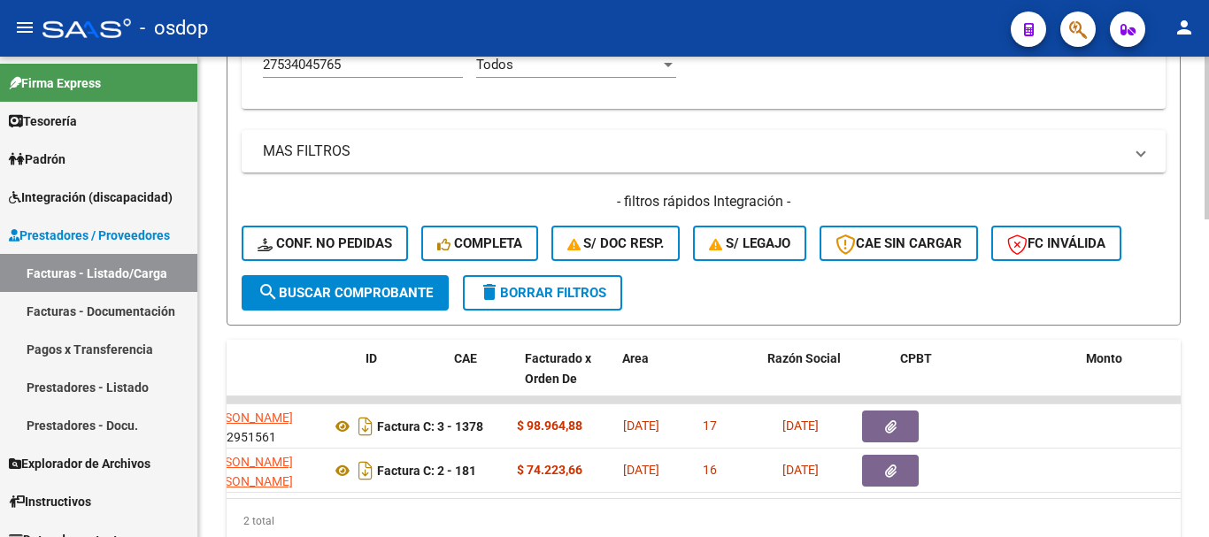
scroll to position [0, 0]
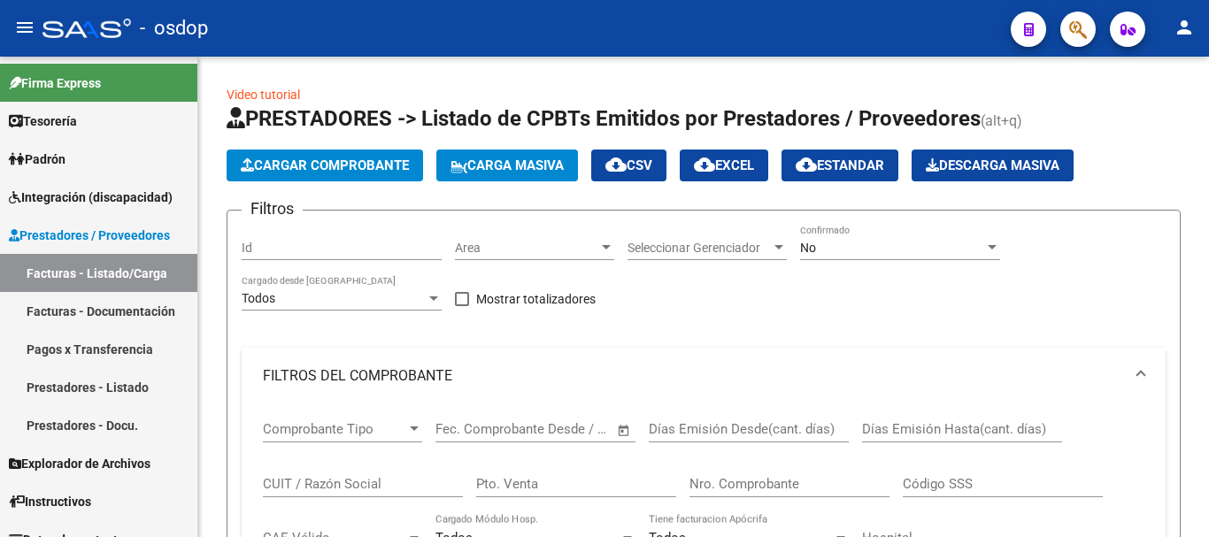
scroll to position [864, 0]
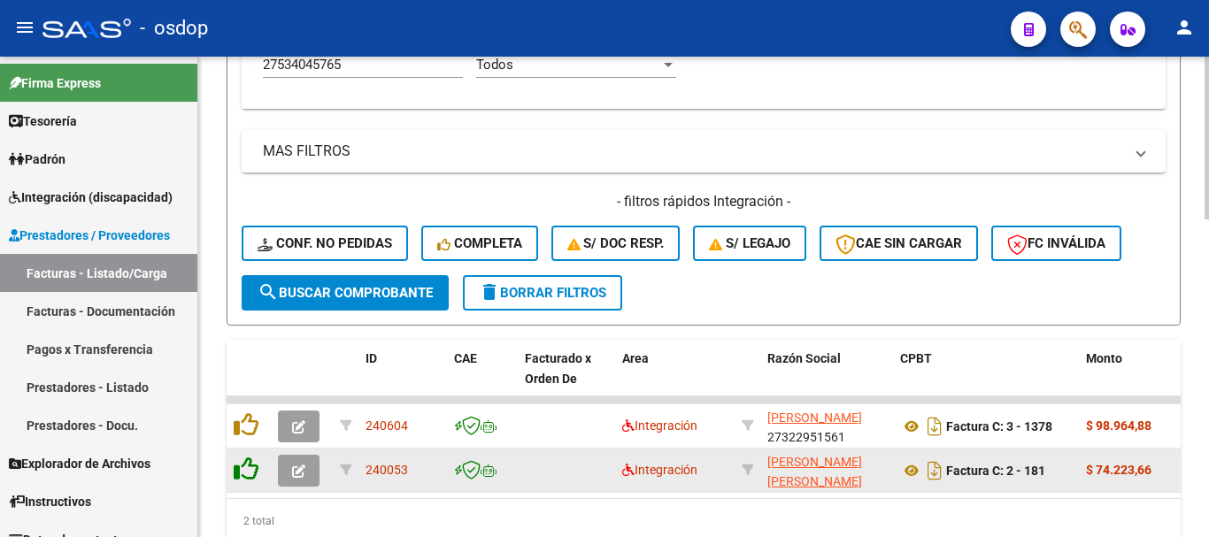
click at [250, 458] on icon at bounding box center [246, 469] width 25 height 25
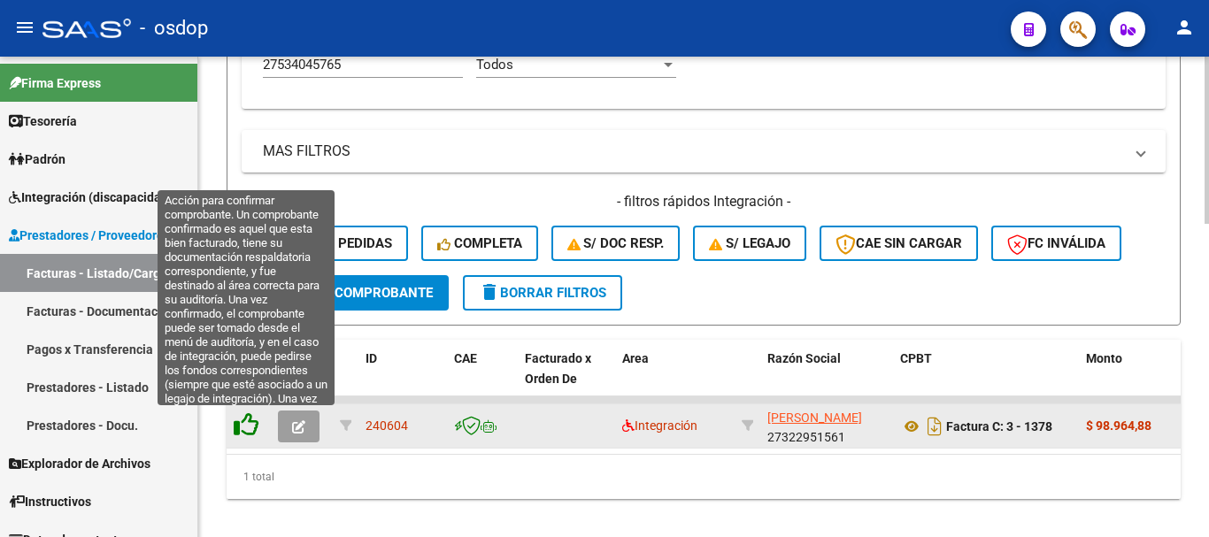
click at [250, 436] on icon at bounding box center [246, 424] width 25 height 25
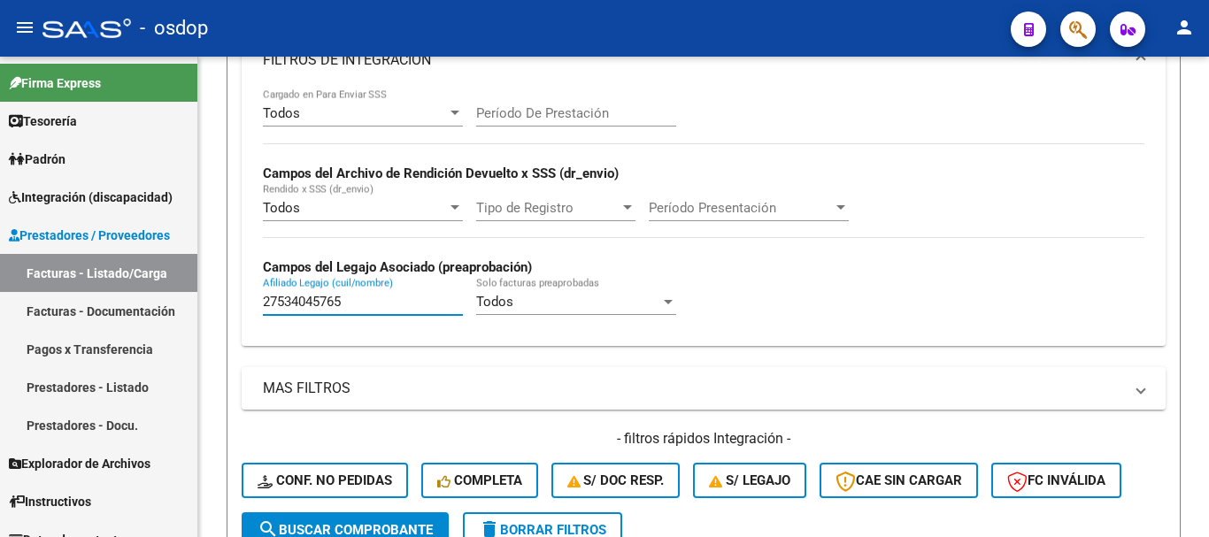
drag, startPoint x: 381, startPoint y: 72, endPoint x: 171, endPoint y: 53, distance: 210.6
click at [171, 53] on div "menu - osdop person Firma Express Tesorería Extractos Procesados (csv) Extracto…" at bounding box center [604, 268] width 1209 height 537
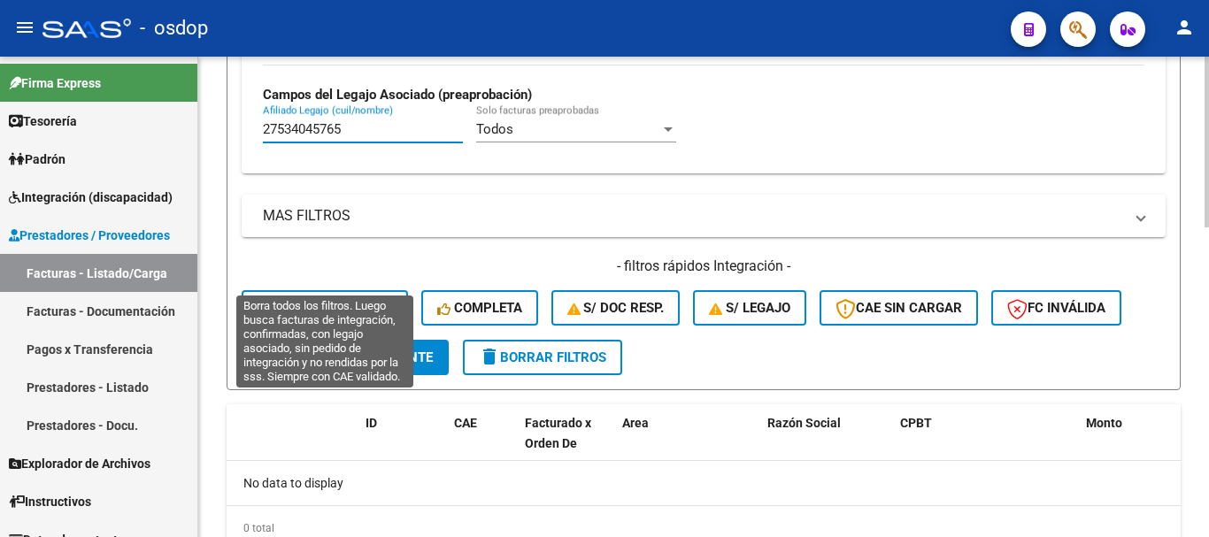
scroll to position [781, 0]
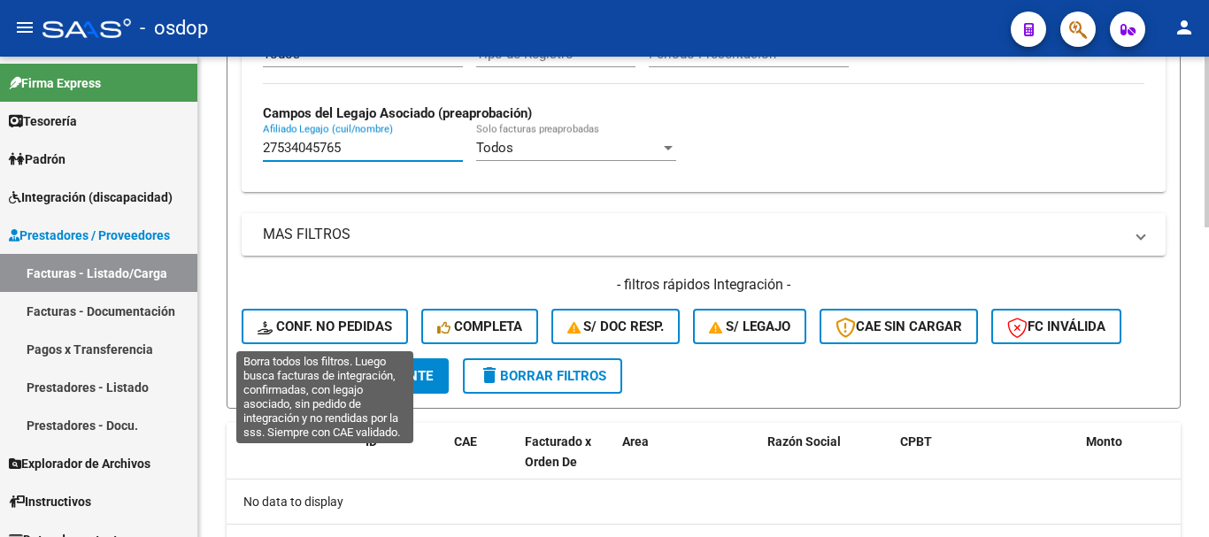
click at [362, 332] on span "Conf. no pedidas" at bounding box center [325, 327] width 135 height 16
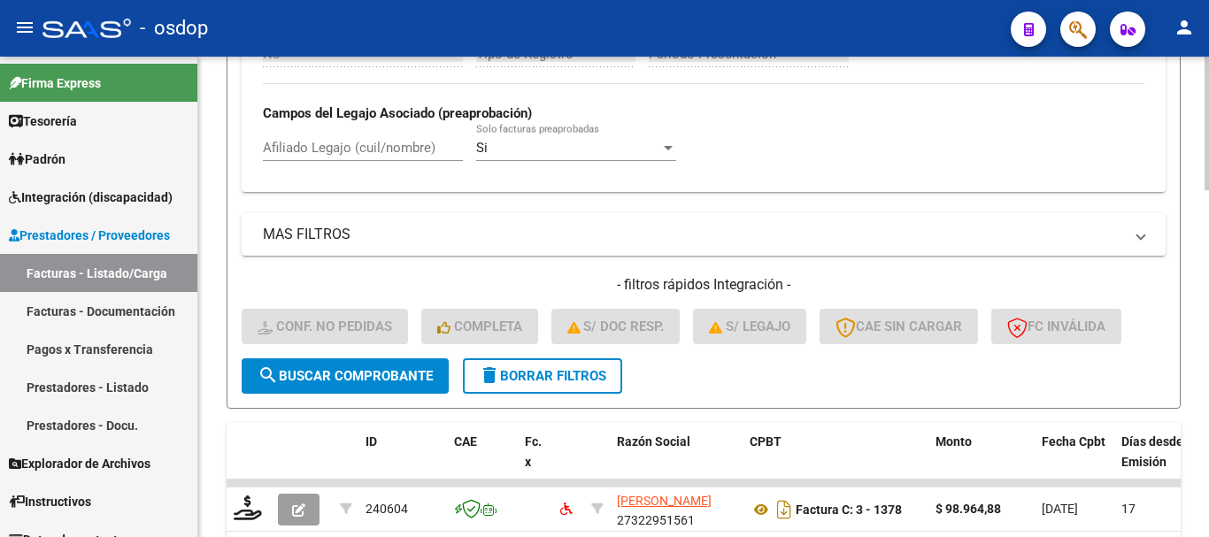
click at [391, 147] on input "Afiliado Legajo (cuil/nombre)" at bounding box center [363, 148] width 200 height 16
paste input "27534045765"
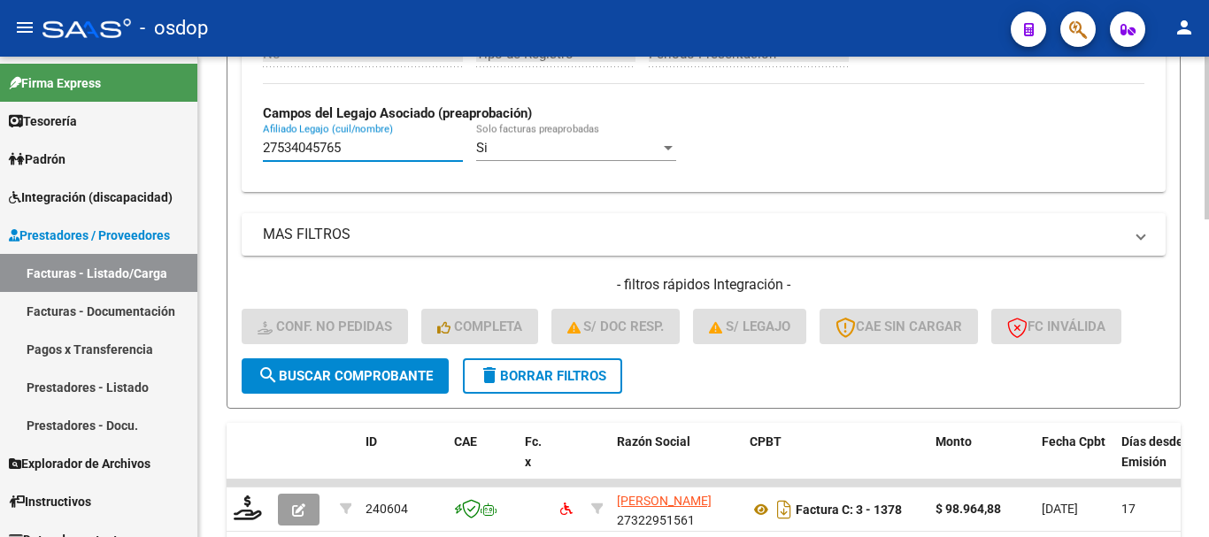
type input "27534045765"
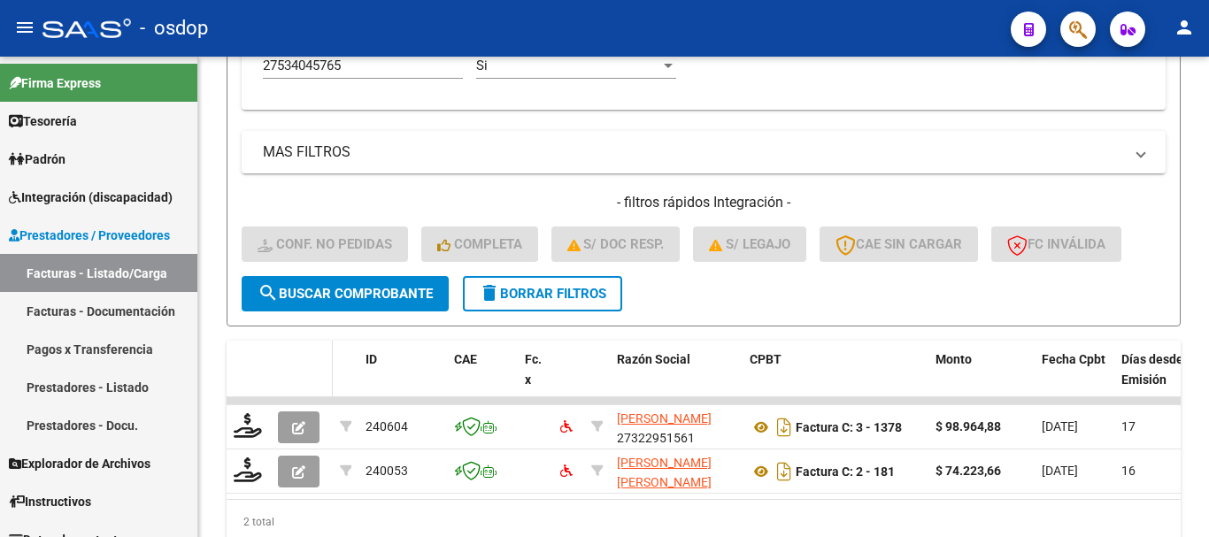
scroll to position [941, 0]
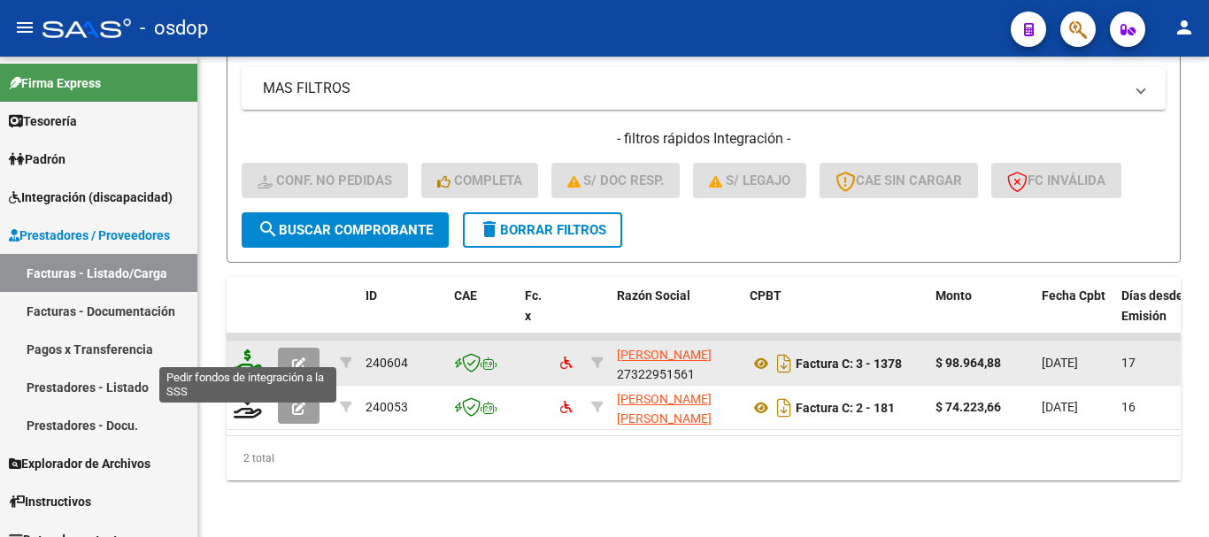
click at [260, 354] on icon at bounding box center [248, 362] width 28 height 25
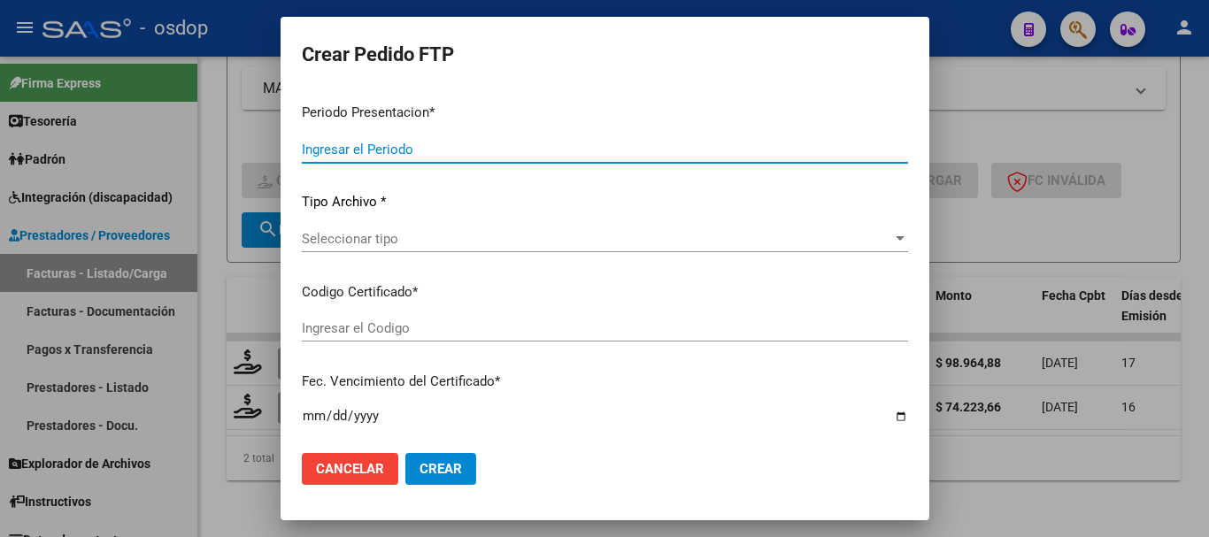
type input "202507"
type input "$ 98.964,88"
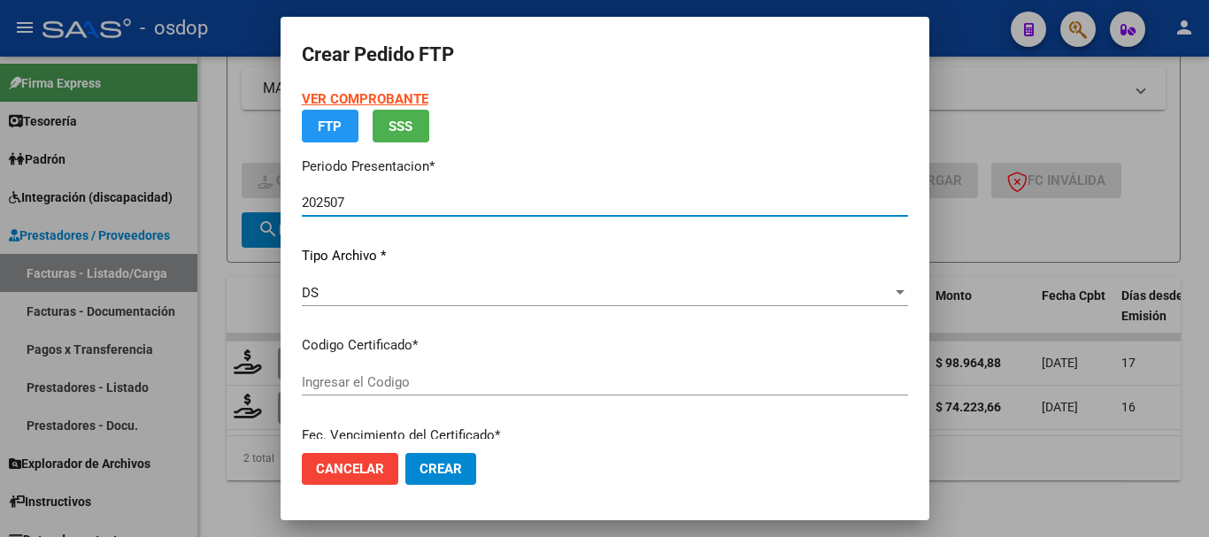
type input "9044673893"
type input "2028-02-22"
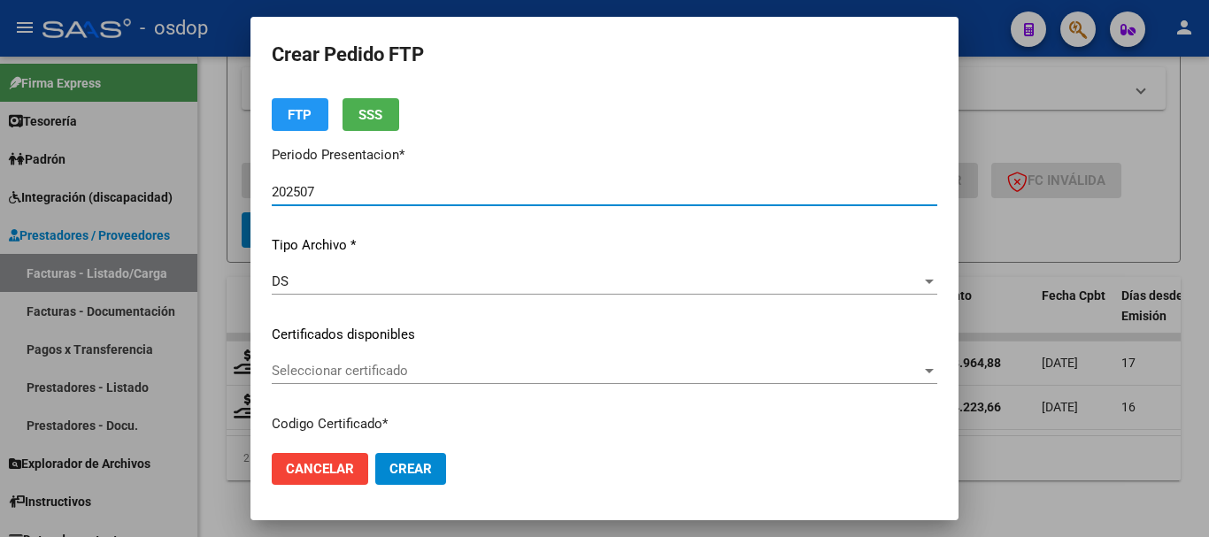
scroll to position [88, 0]
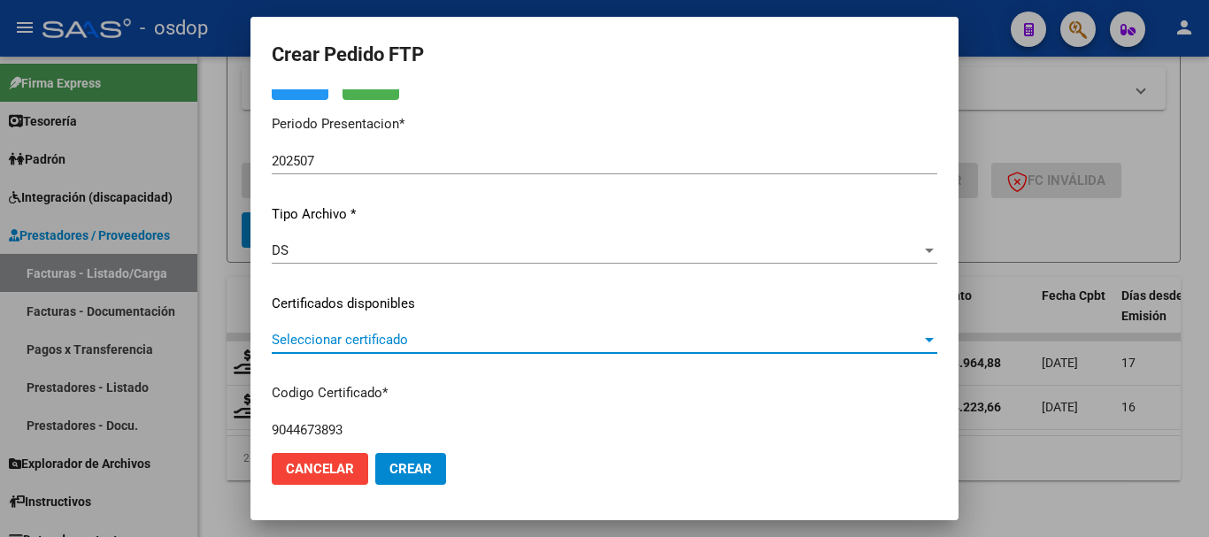
click at [411, 346] on span "Seleccionar certificado" at bounding box center [597, 340] width 650 height 16
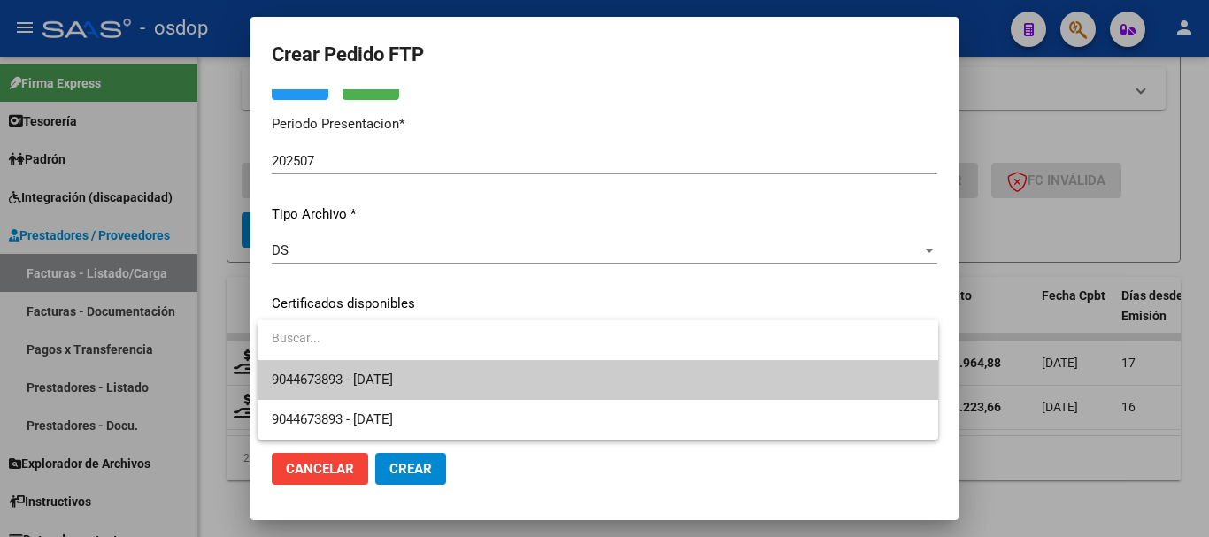
click at [443, 362] on span "9044673893 - 2028-02-22" at bounding box center [598, 380] width 652 height 40
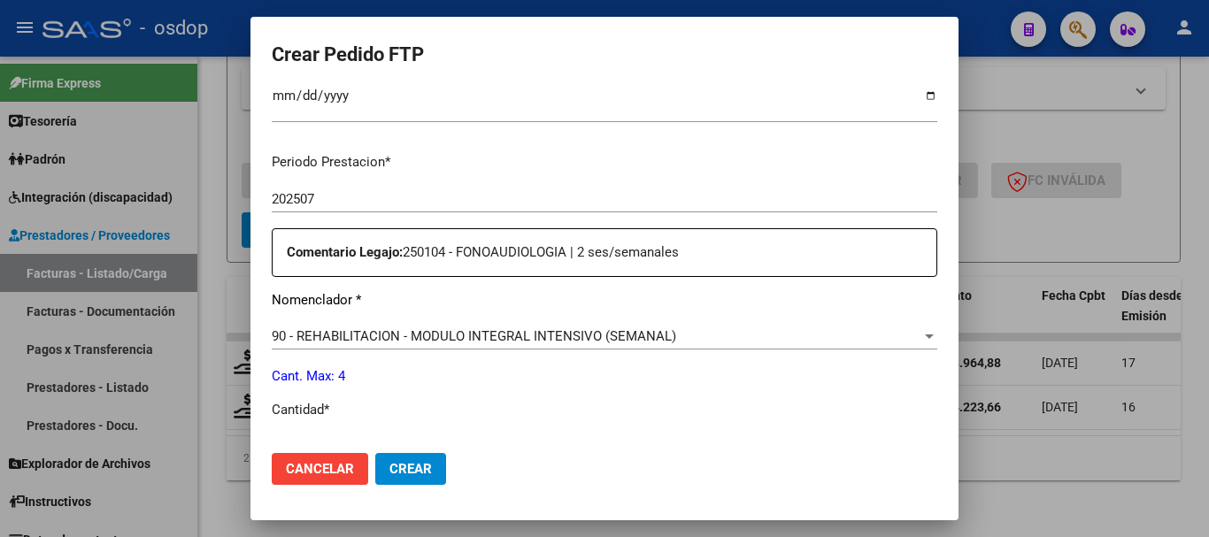
scroll to position [531, 0]
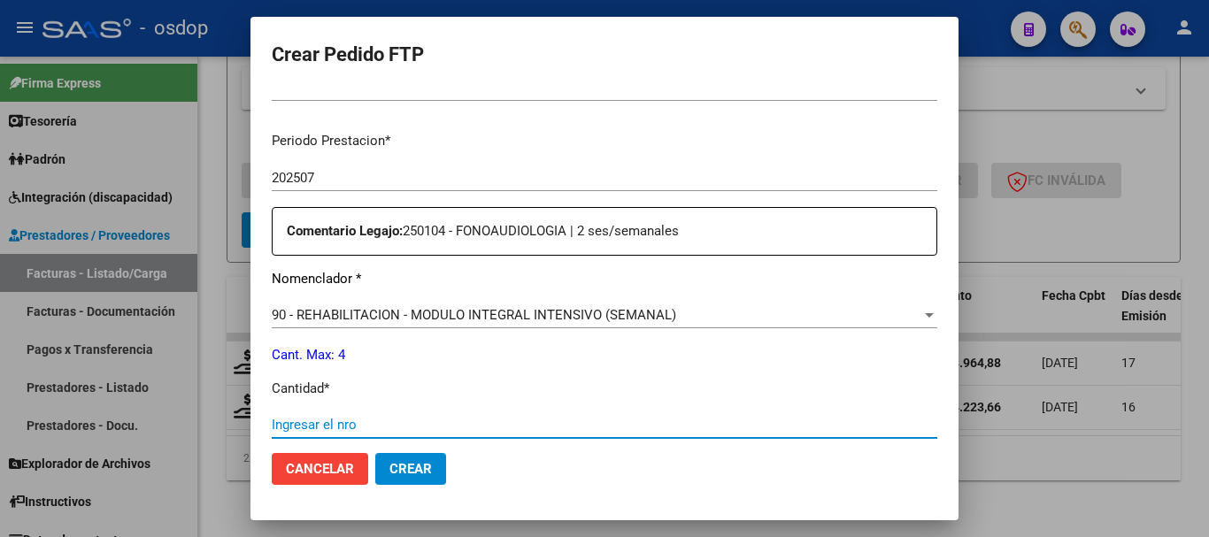
click at [450, 417] on input "Ingresar el nro" at bounding box center [604, 425] width 665 height 16
type input "4"
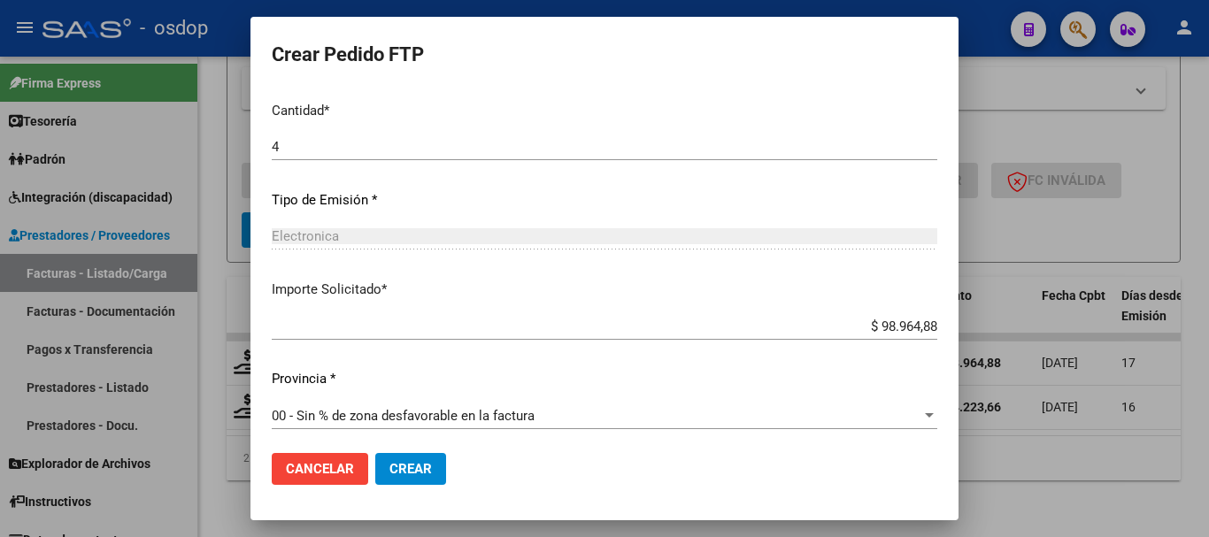
scroll to position [815, 0]
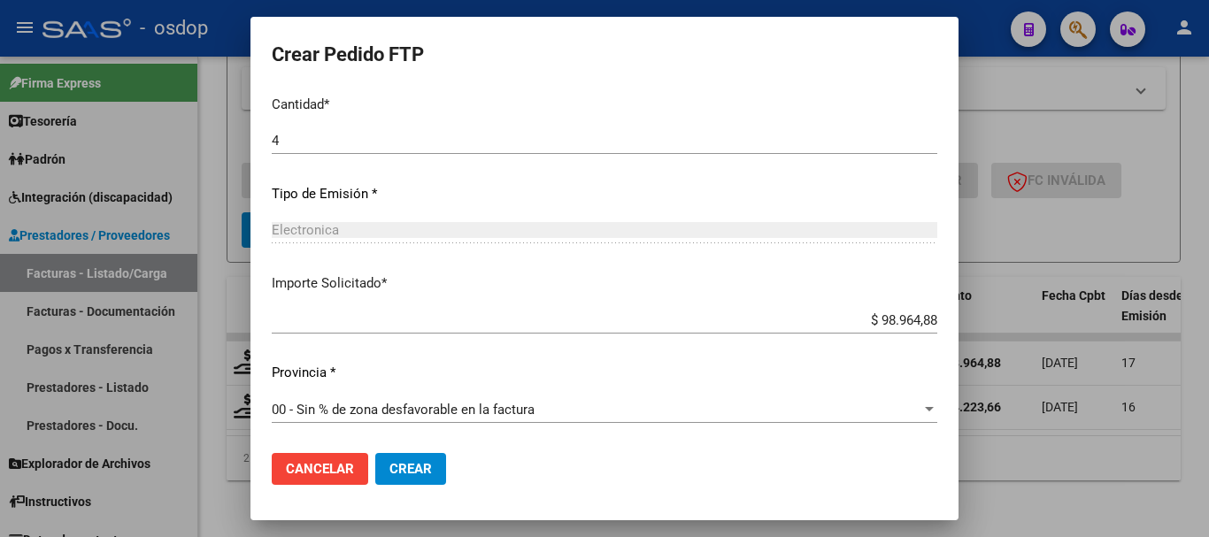
click at [439, 462] on button "Crear" at bounding box center [410, 469] width 71 height 32
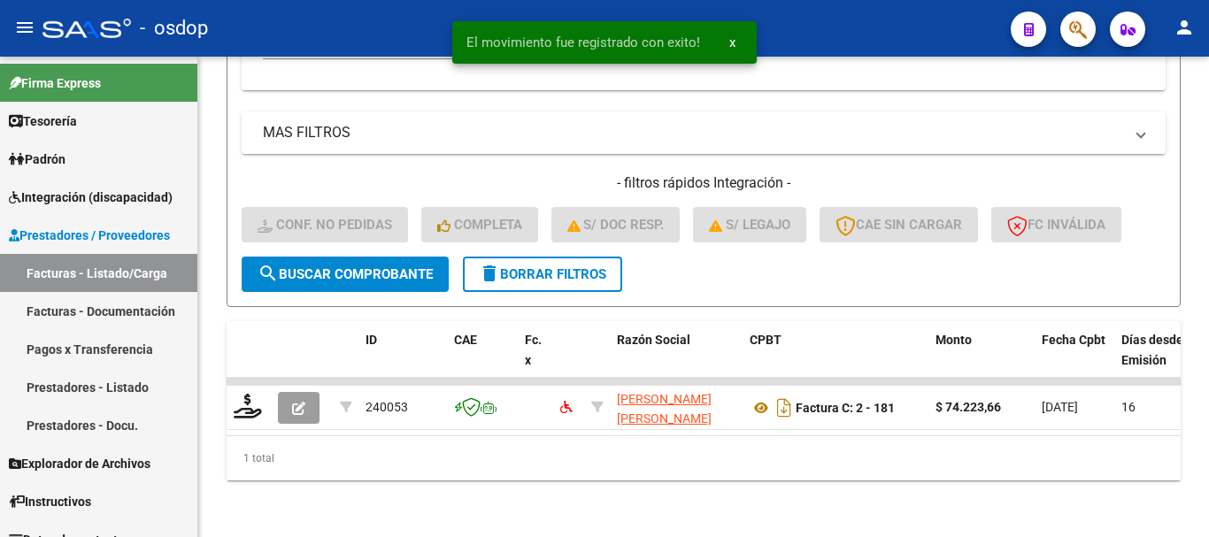
scroll to position [896, 0]
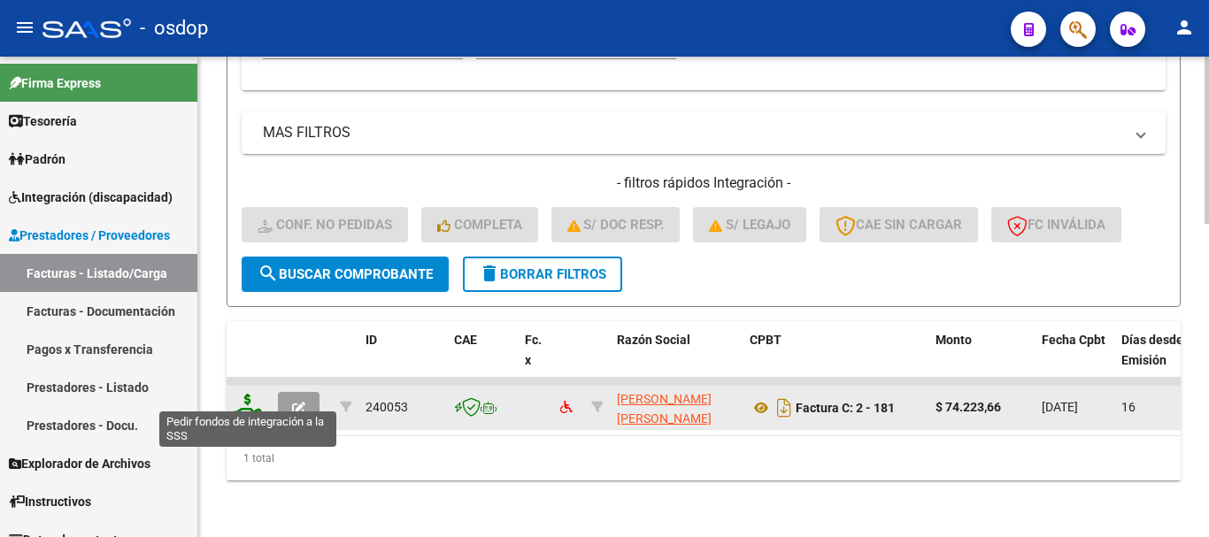
click at [251, 402] on icon at bounding box center [248, 406] width 28 height 25
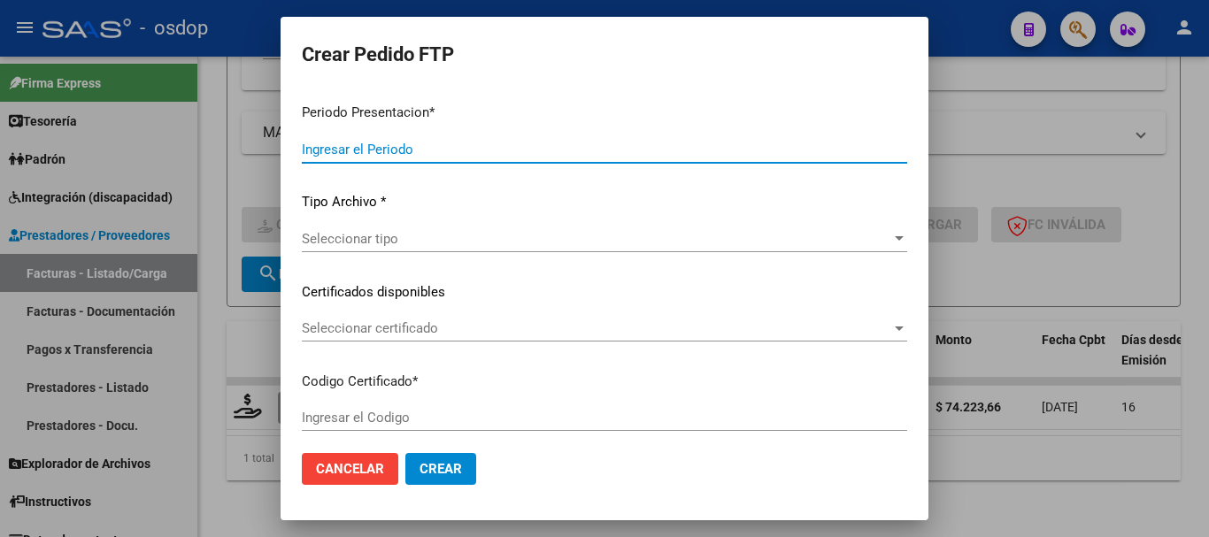
type input "202507"
type input "$ 74.223,66"
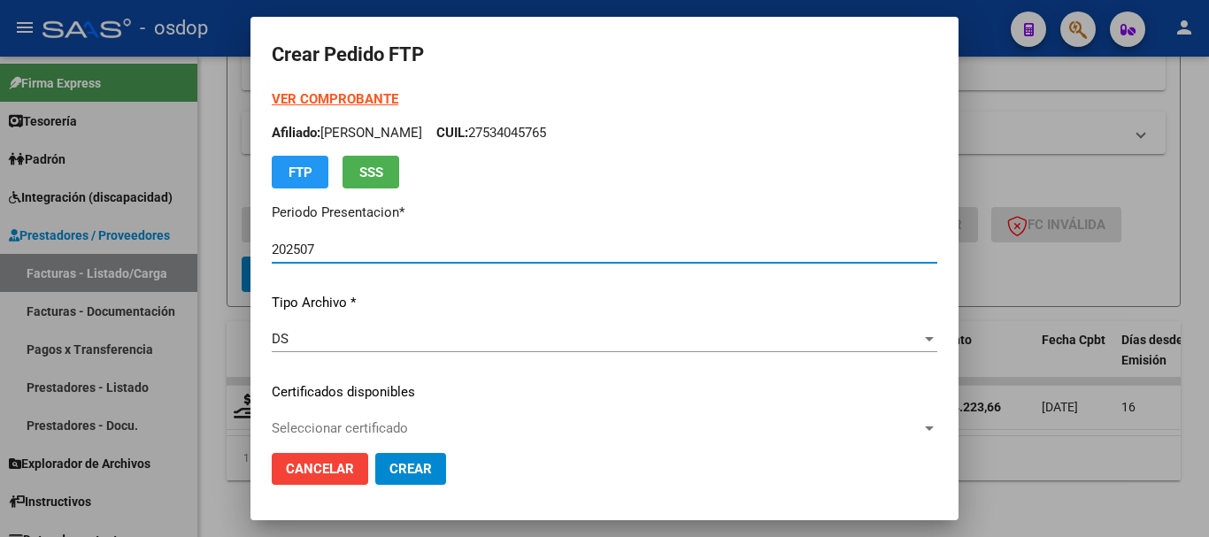
type input "9044673893"
type input "2028-02-22"
click at [351, 434] on span "Seleccionar certificado" at bounding box center [597, 428] width 650 height 16
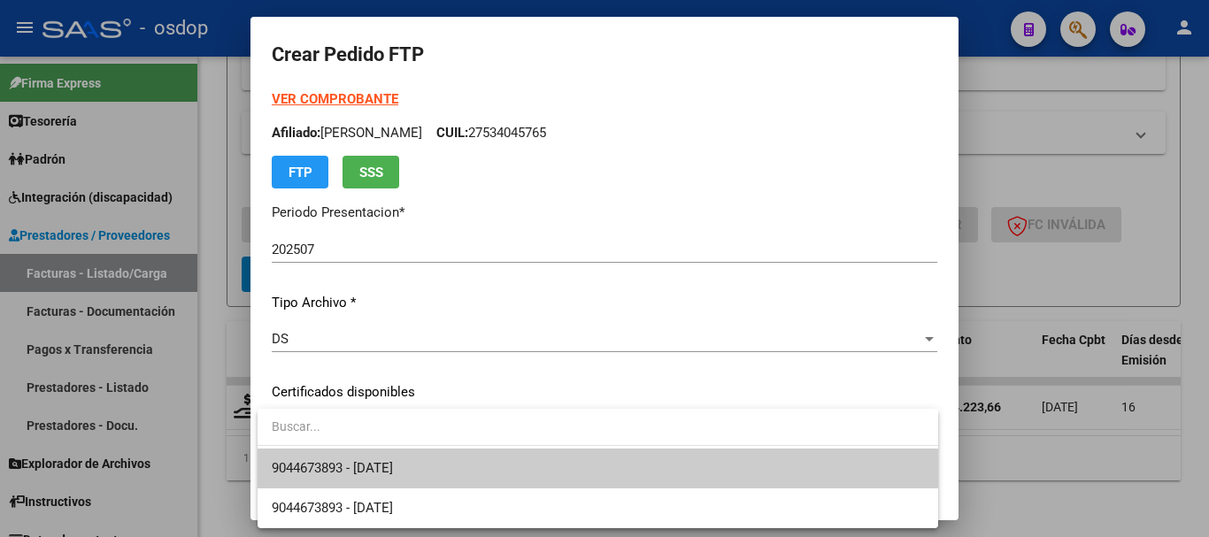
click at [380, 454] on span "9044673893 - 2028-02-22" at bounding box center [598, 469] width 652 height 40
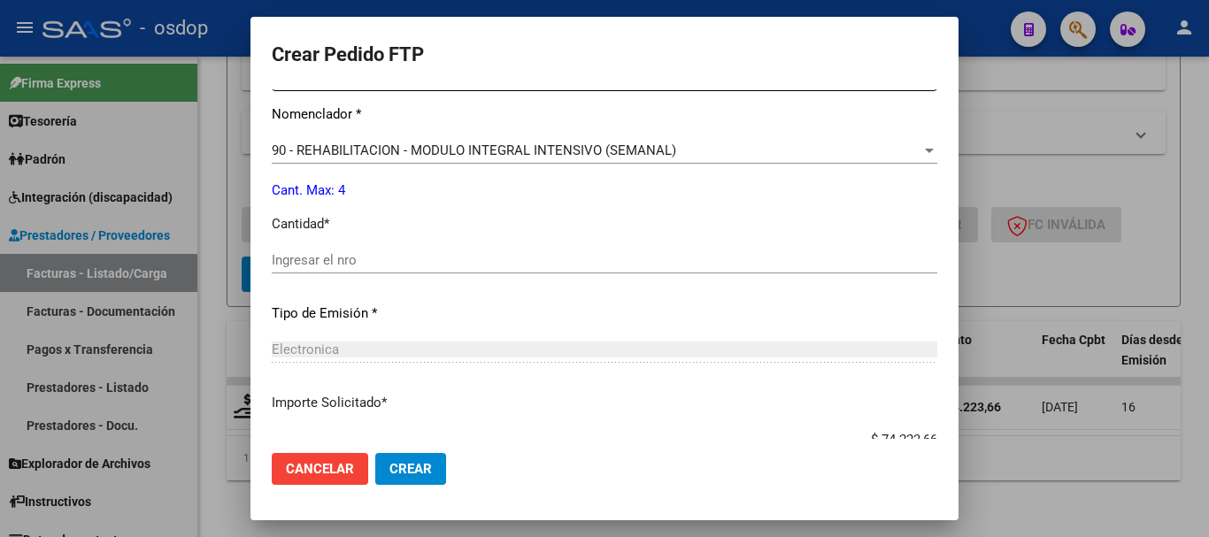
scroll to position [708, 0]
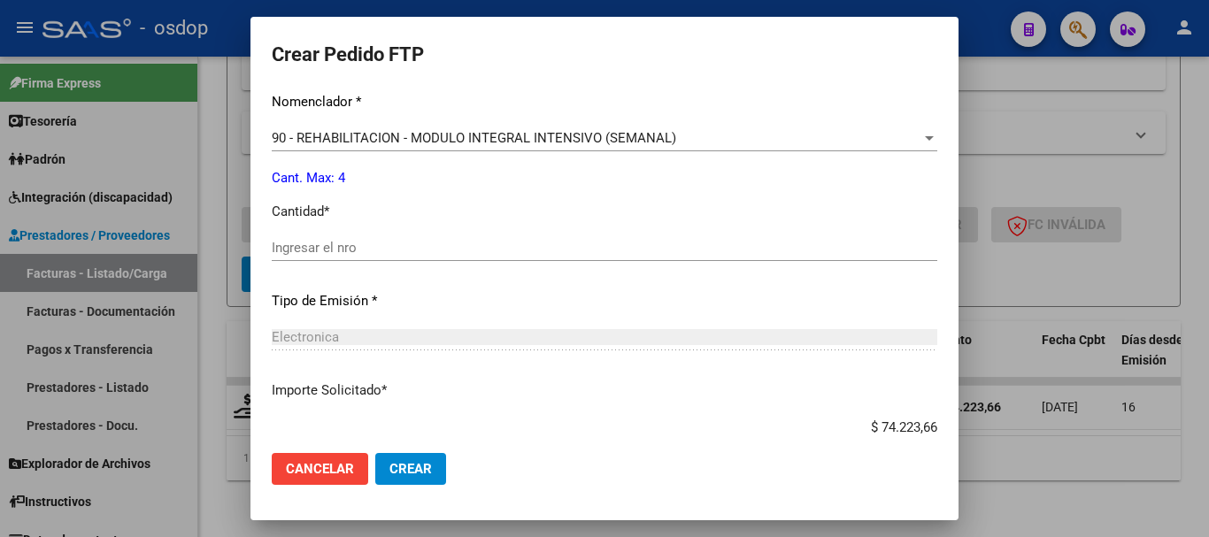
click at [458, 257] on div "Ingresar el nro" at bounding box center [604, 248] width 665 height 27
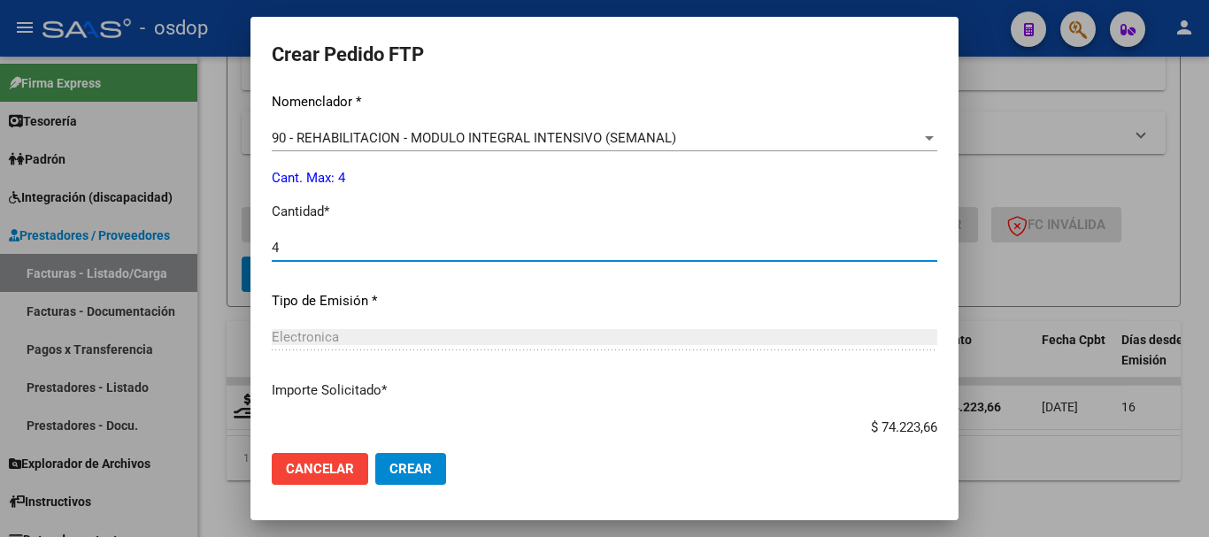
type input "4"
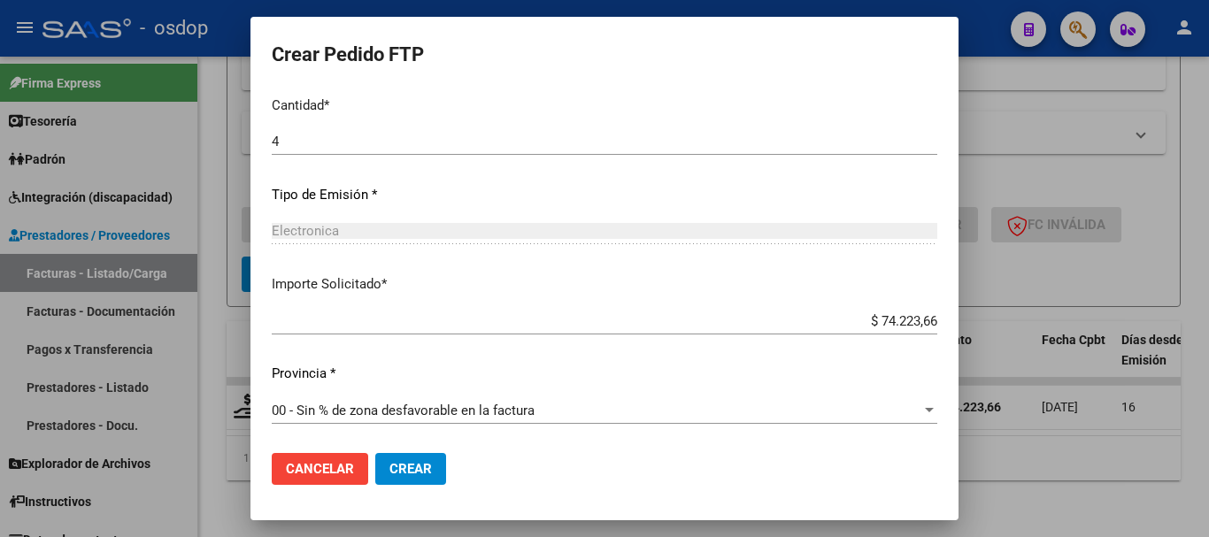
scroll to position [815, 0]
click at [430, 458] on button "Crear" at bounding box center [410, 469] width 71 height 32
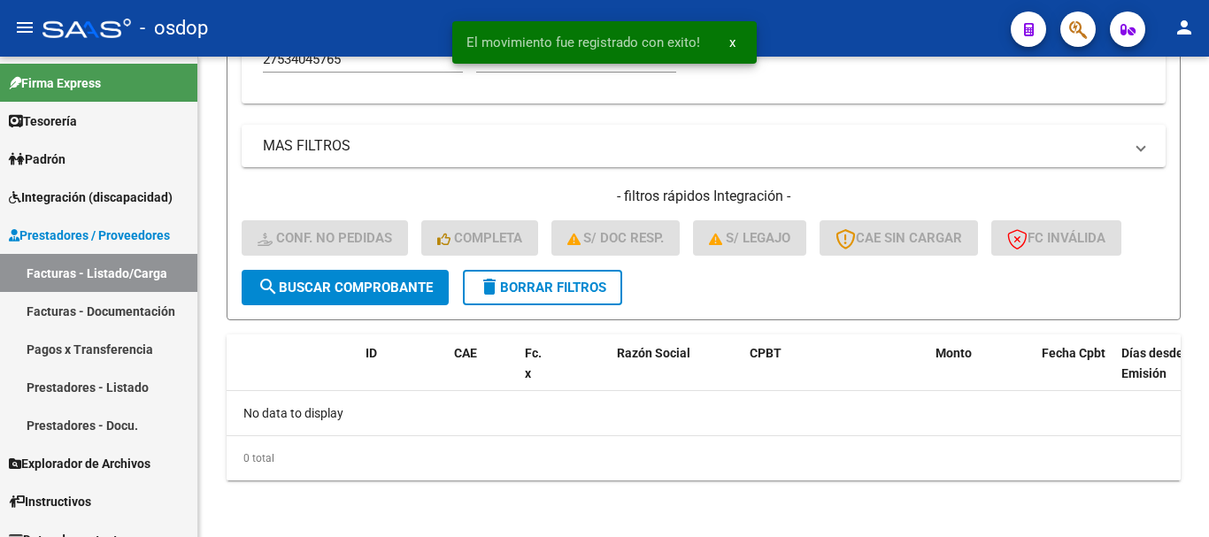
scroll to position [869, 0]
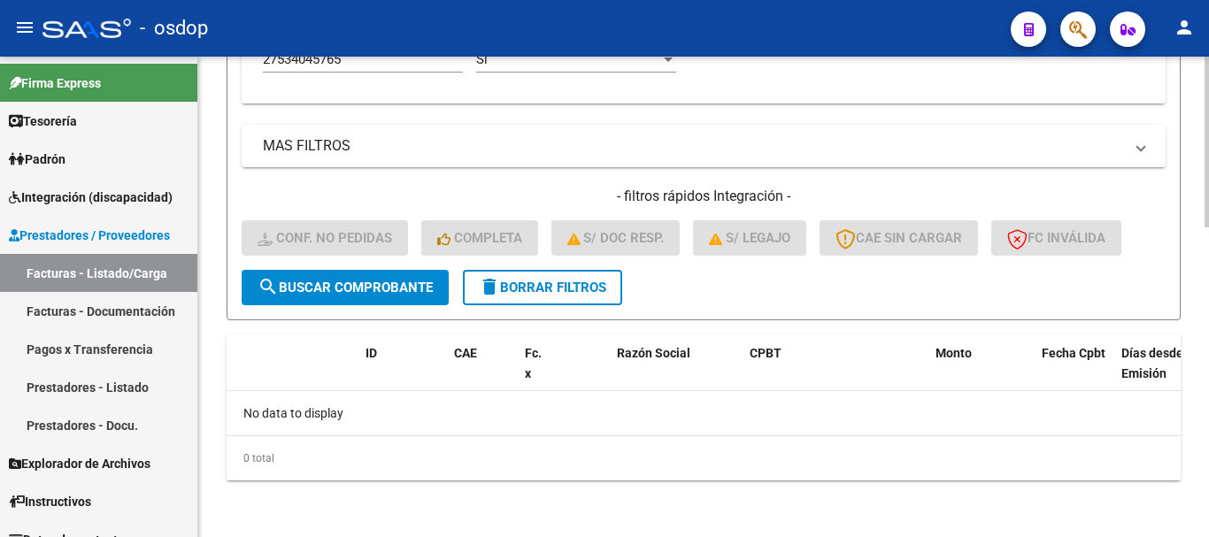
click at [553, 277] on button "delete Borrar Filtros" at bounding box center [542, 287] width 159 height 35
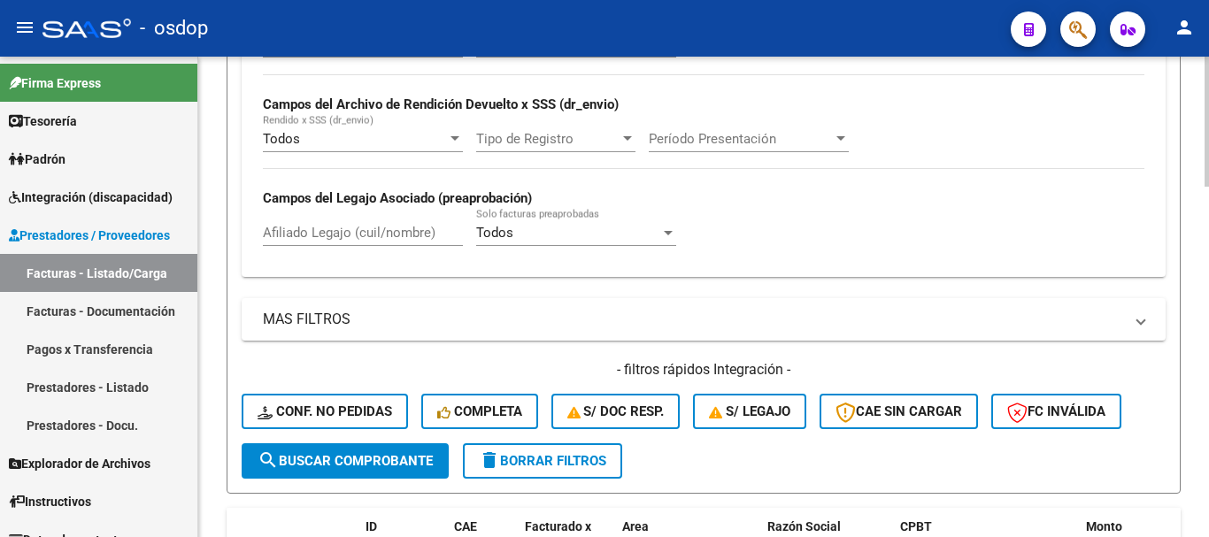
scroll to position [692, 0]
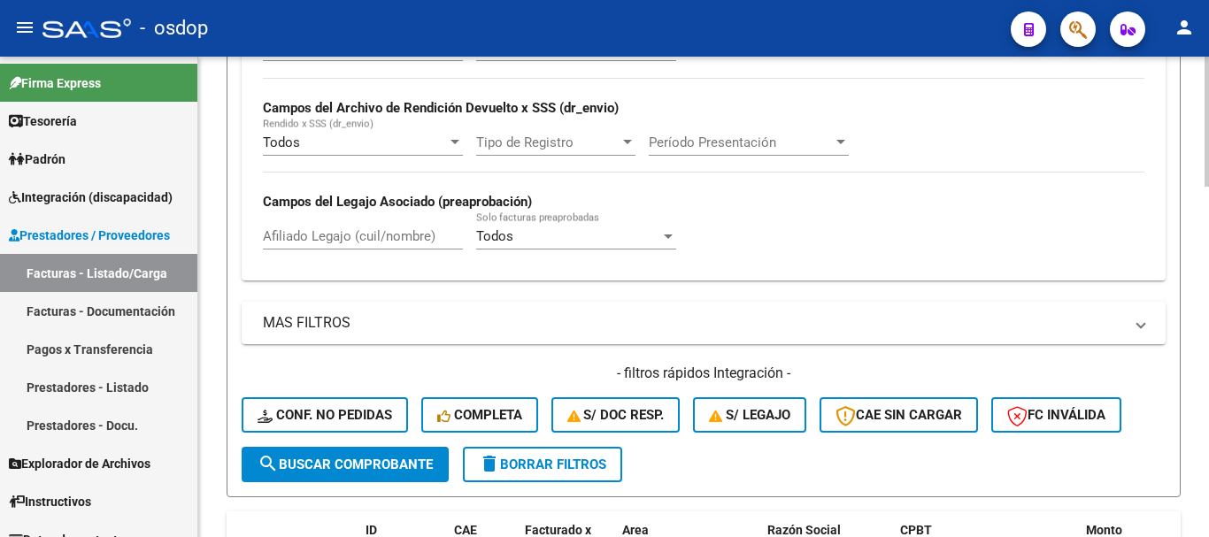
click at [350, 230] on input "Afiliado Legajo (cuil/nombre)" at bounding box center [363, 236] width 200 height 16
paste input "20513793465"
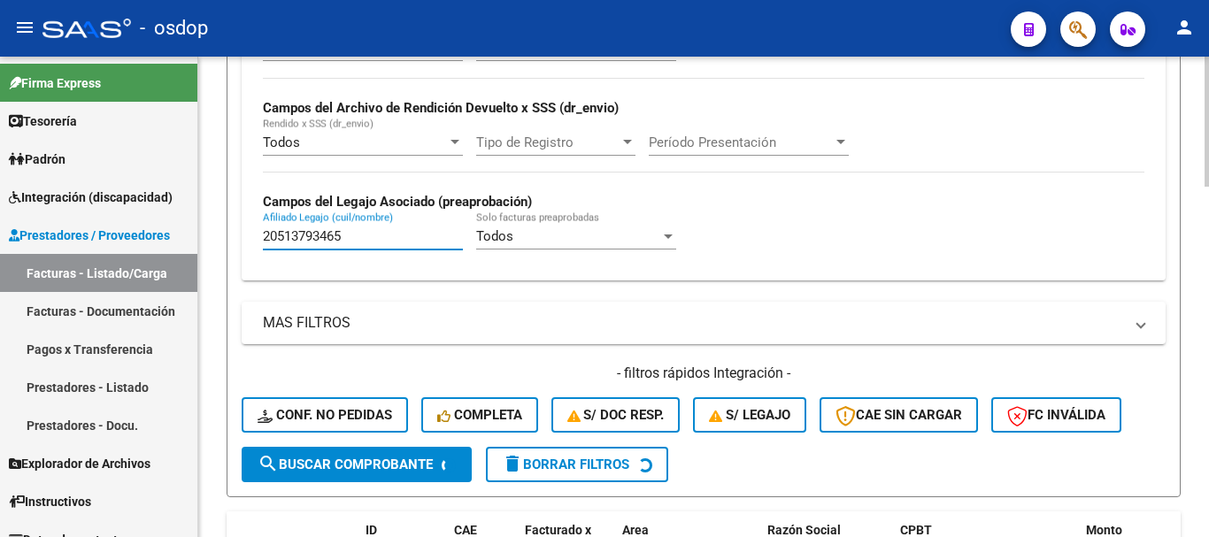
type input "20513793465"
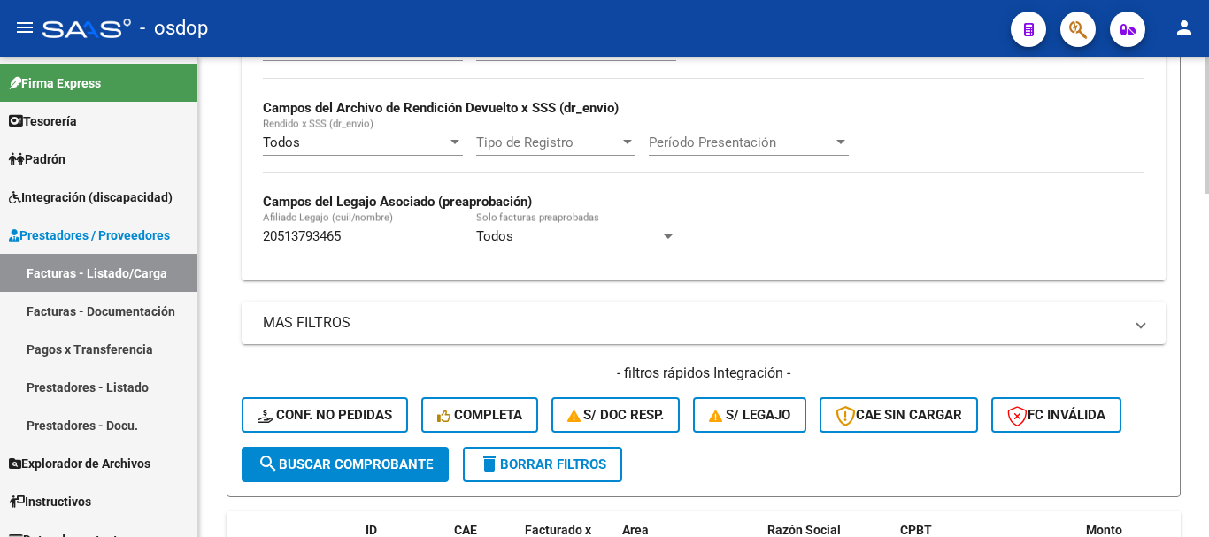
scroll to position [1206, 0]
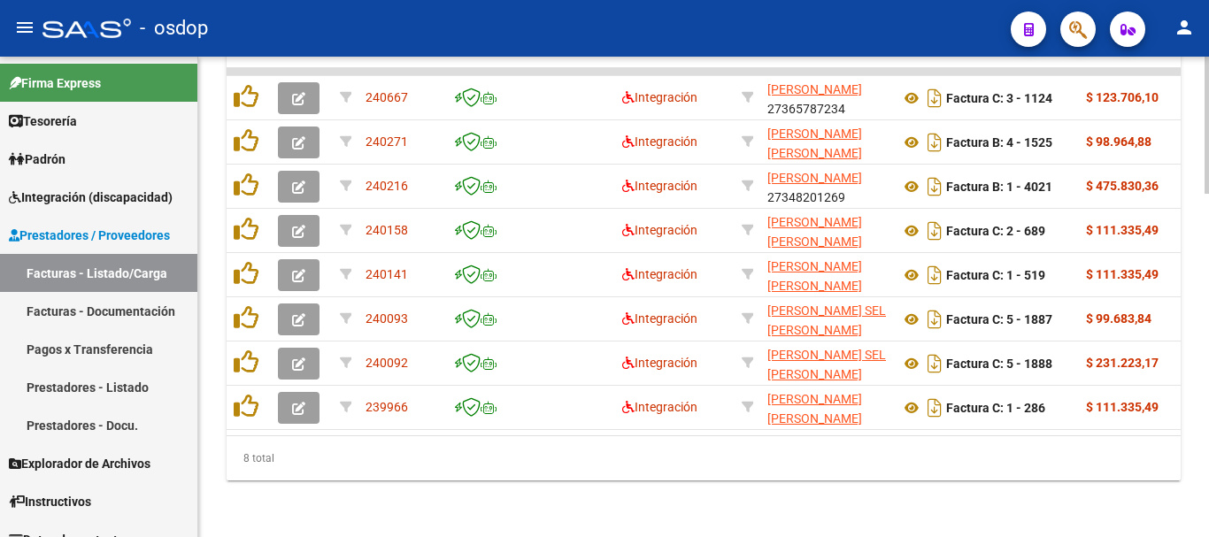
click at [861, 481] on div "8 total" at bounding box center [704, 458] width 954 height 44
click at [408, 444] on div "8 total" at bounding box center [704, 458] width 954 height 44
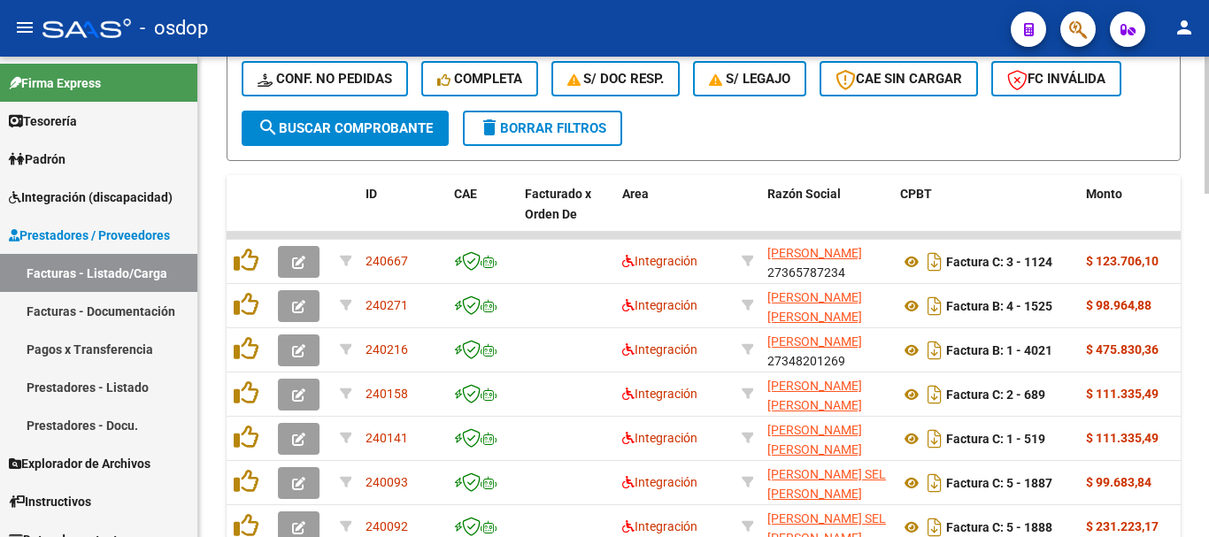
scroll to position [764, 0]
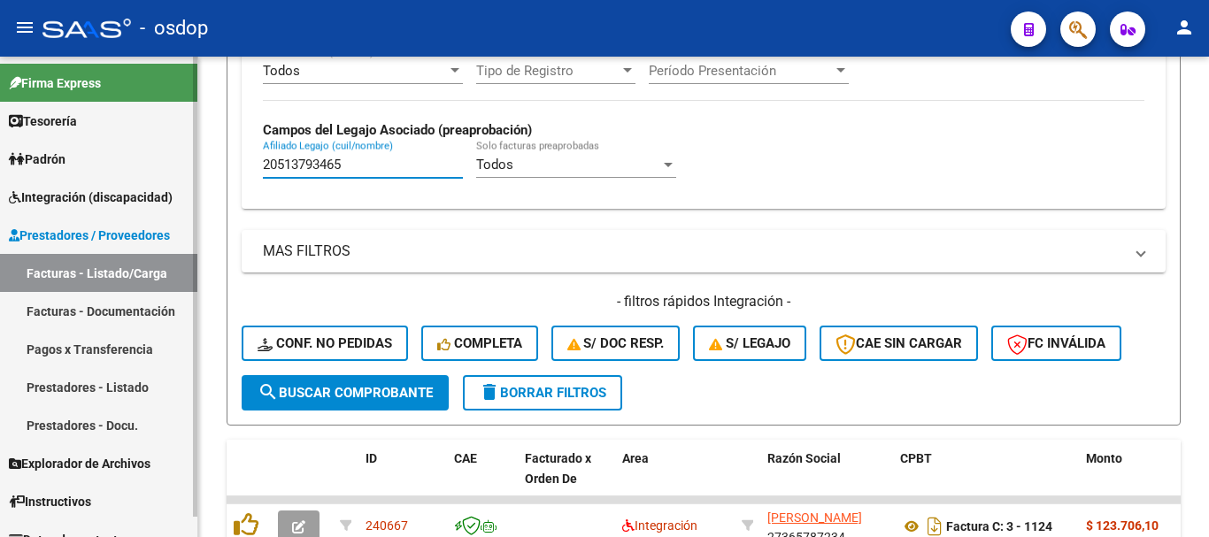
drag, startPoint x: 396, startPoint y: 158, endPoint x: 0, endPoint y: 142, distance: 396.7
click at [0, 147] on mat-sidenav-container "Firma Express Tesorería Extractos Procesados (csv) Extractos Originales (pdf) P…" at bounding box center [604, 297] width 1209 height 481
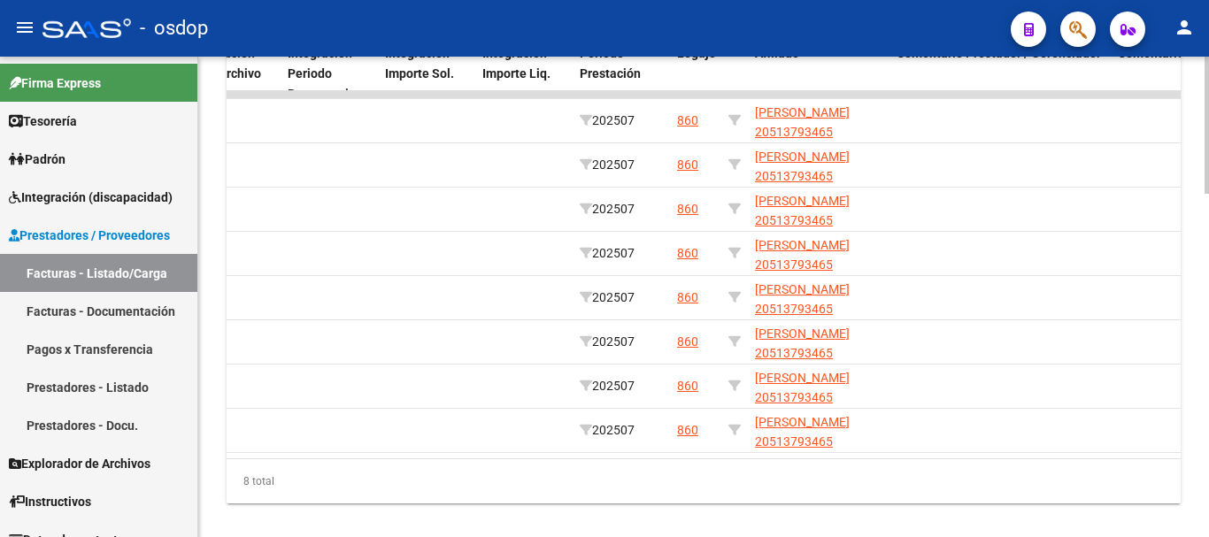
scroll to position [1206, 0]
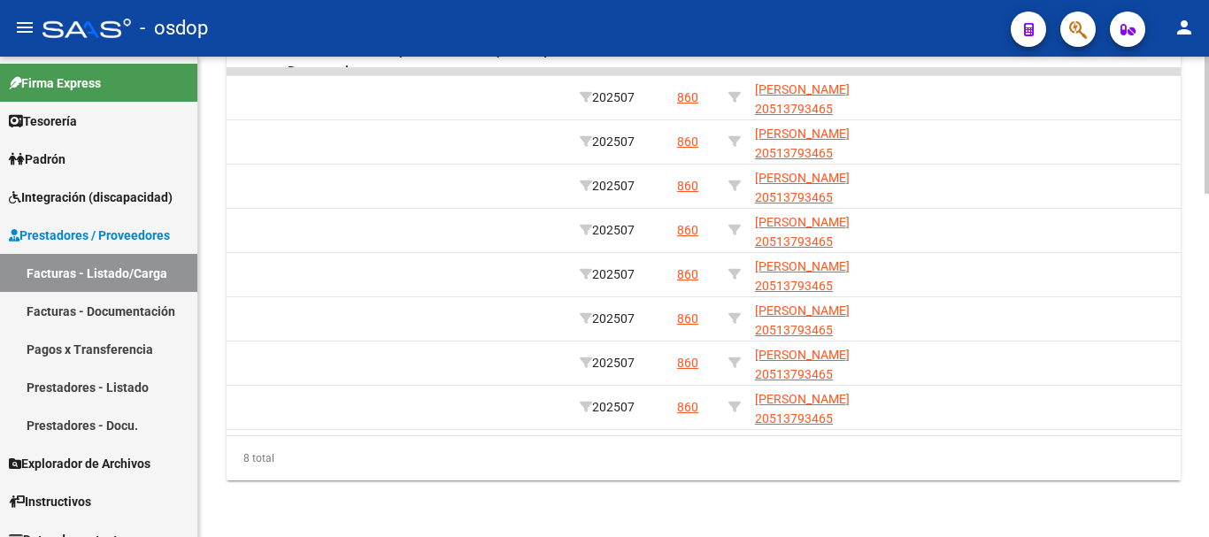
drag, startPoint x: 769, startPoint y: 435, endPoint x: 653, endPoint y: 435, distance: 115.9
click at [526, 429] on datatable-body "240667 Integración MINUCCI JENIFER EVELIN 27365787234 Factura C: 3 - 1124 $ 123…" at bounding box center [704, 251] width 954 height 367
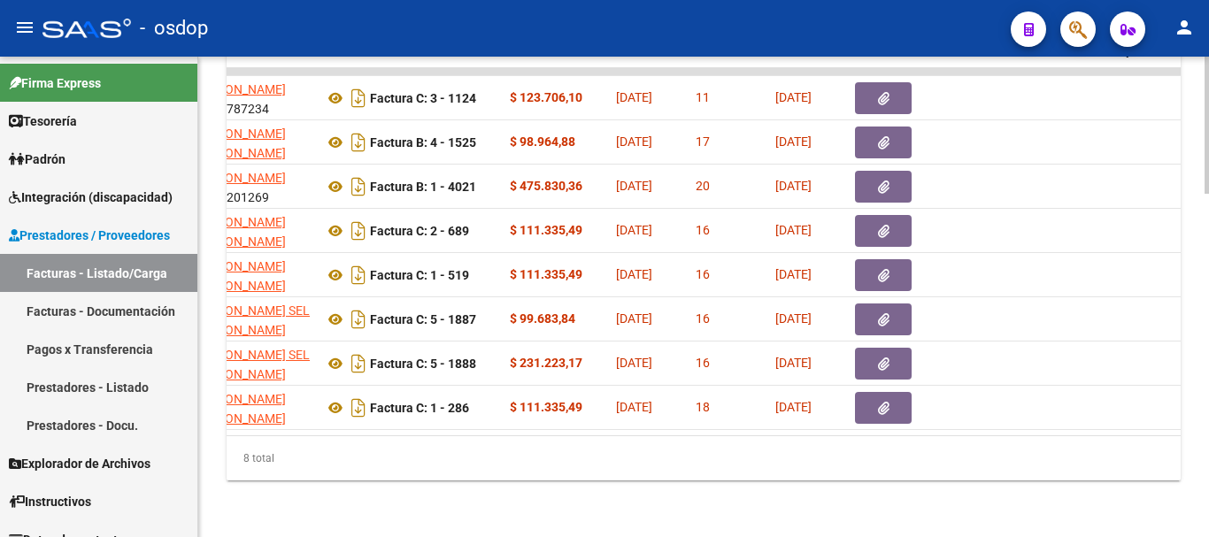
scroll to position [0, 313]
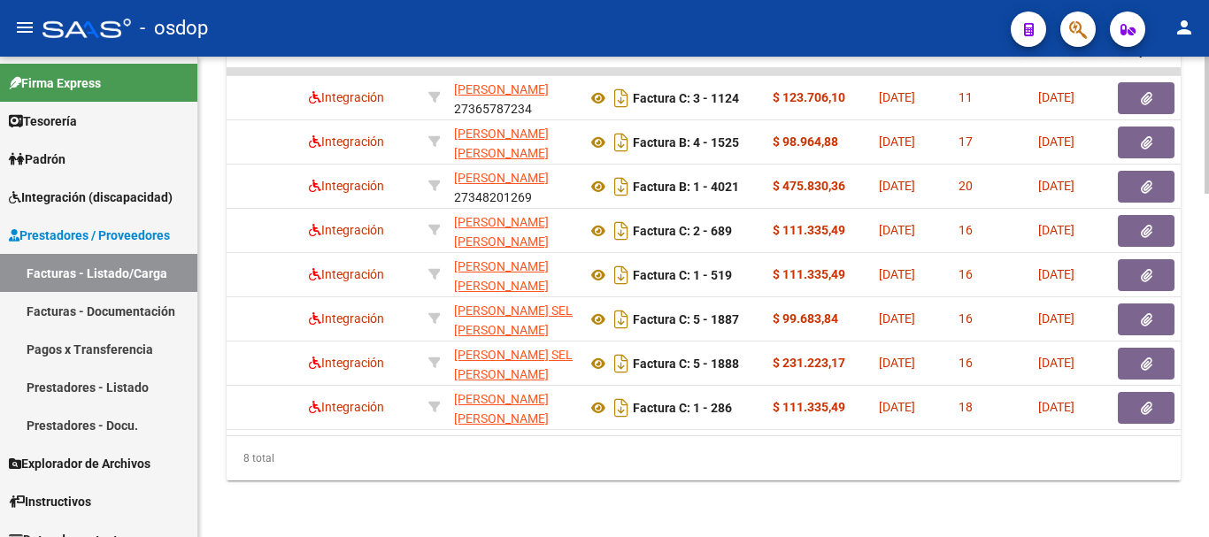
click at [360, 442] on div "8 total" at bounding box center [704, 458] width 954 height 44
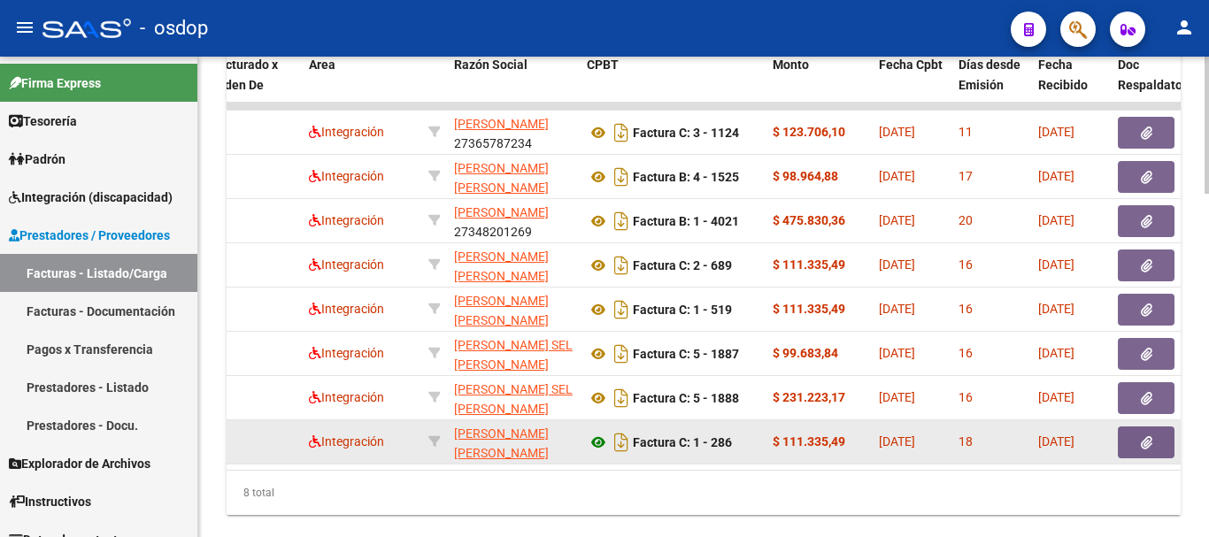
scroll to position [1118, 0]
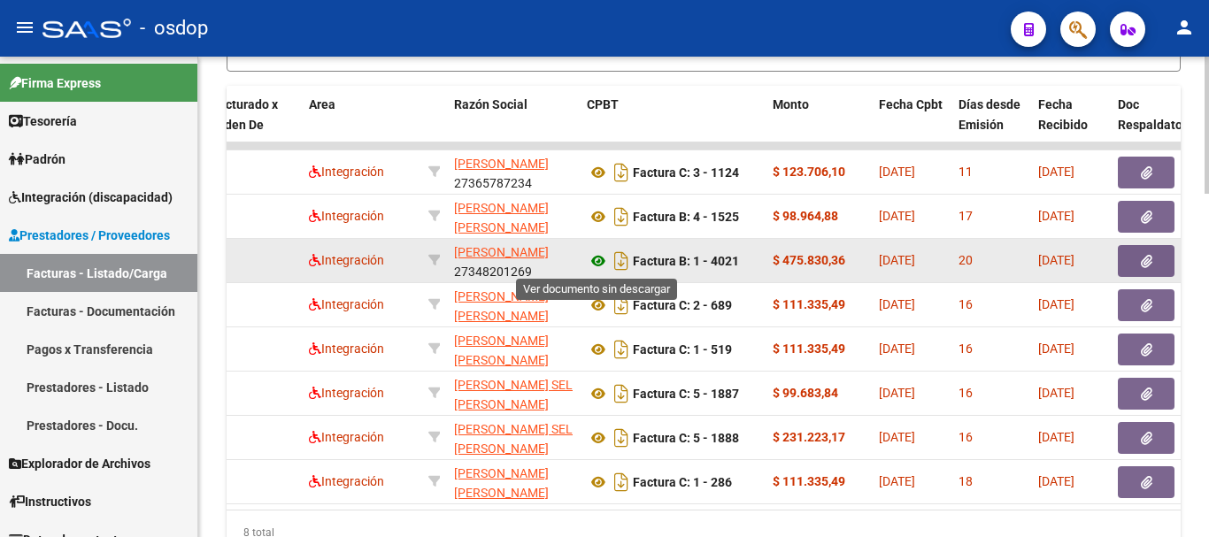
click at [592, 258] on icon at bounding box center [598, 260] width 23 height 21
click at [1163, 262] on button "button" at bounding box center [1146, 261] width 57 height 32
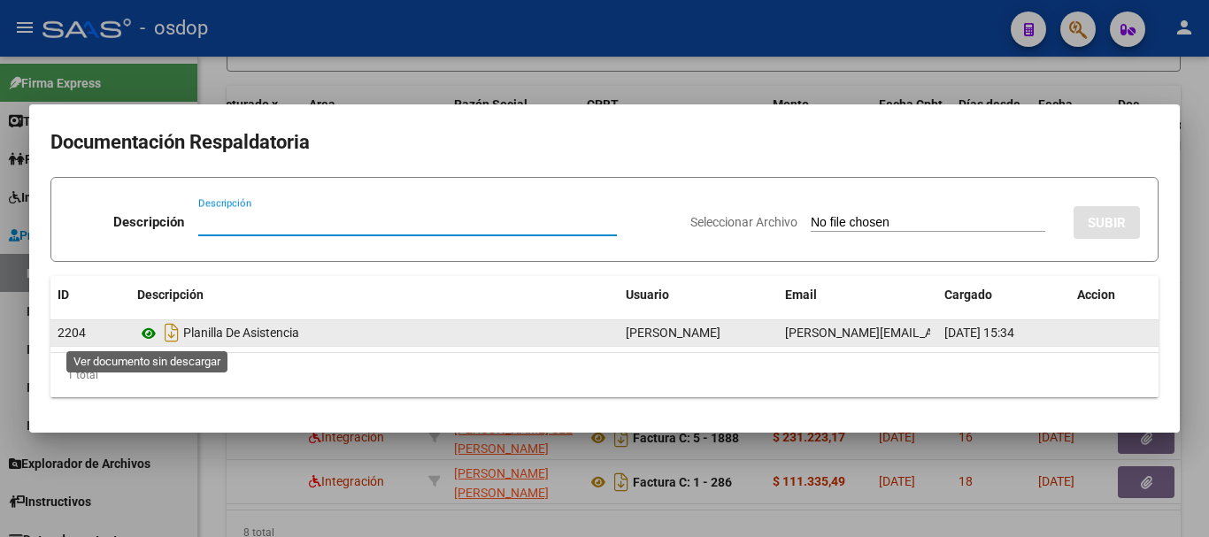
click at [152, 326] on icon at bounding box center [148, 333] width 23 height 21
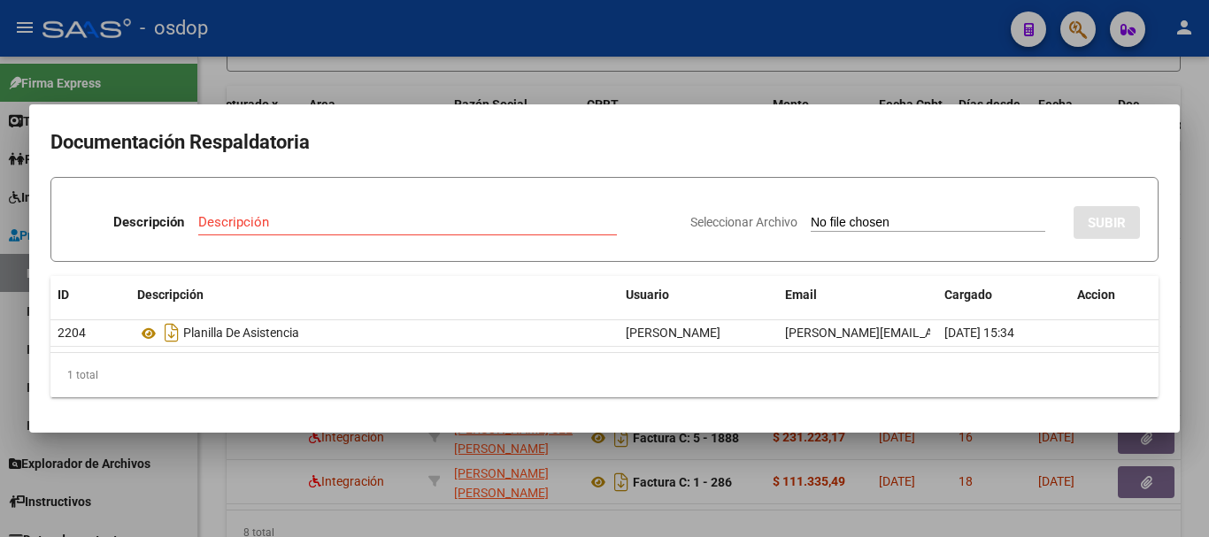
click at [231, 441] on div at bounding box center [604, 268] width 1209 height 537
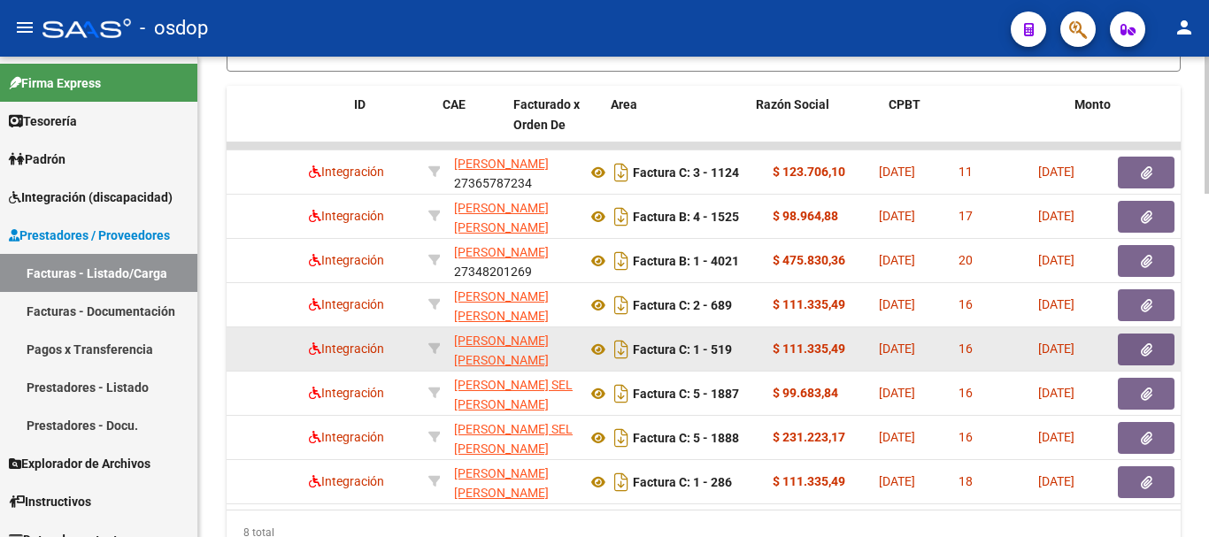
scroll to position [0, 0]
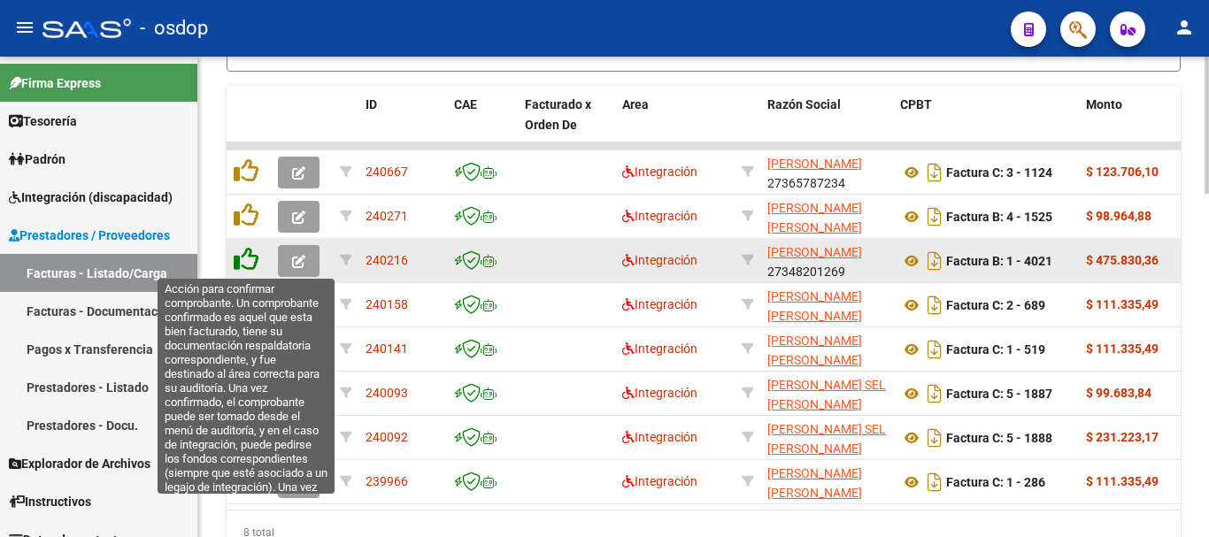
click at [242, 268] on icon at bounding box center [246, 259] width 25 height 25
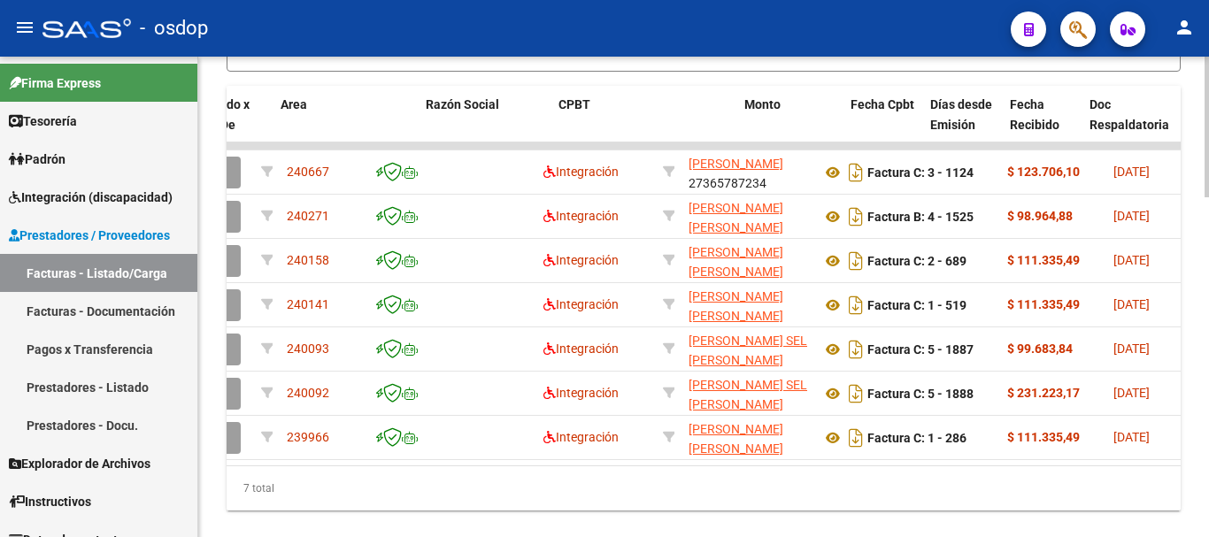
scroll to position [0, 342]
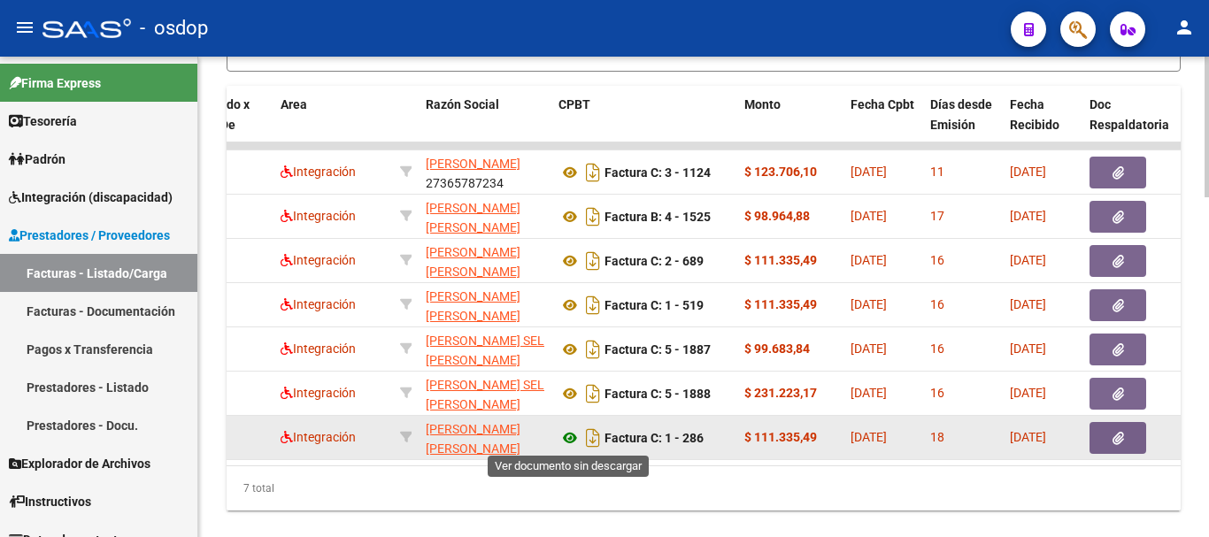
click at [565, 435] on icon at bounding box center [569, 437] width 23 height 21
click at [1109, 439] on button "button" at bounding box center [1117, 438] width 57 height 32
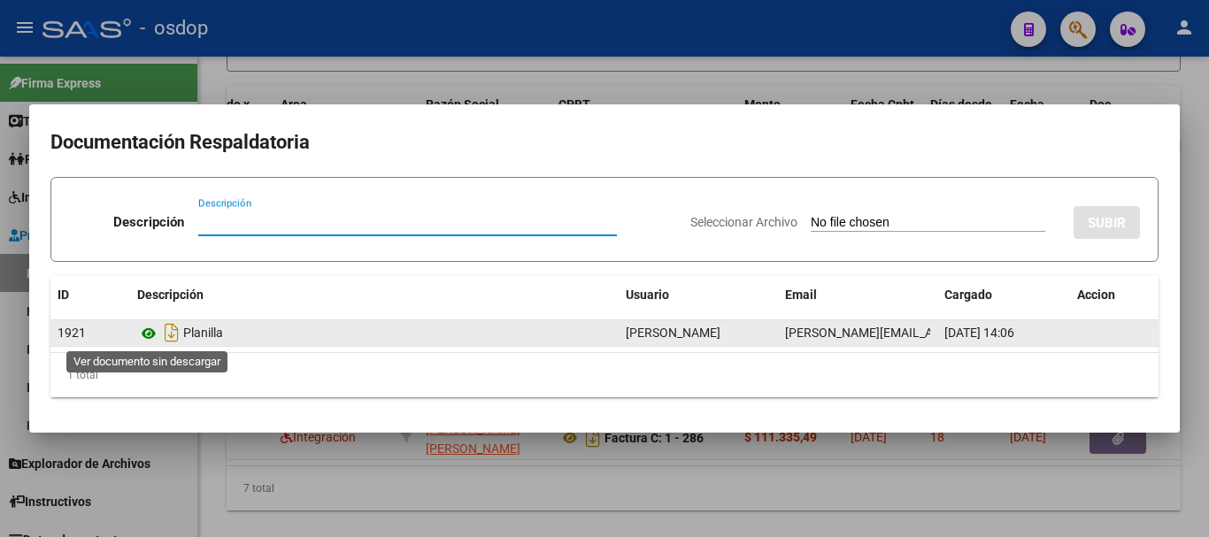
click at [147, 335] on icon at bounding box center [148, 333] width 23 height 21
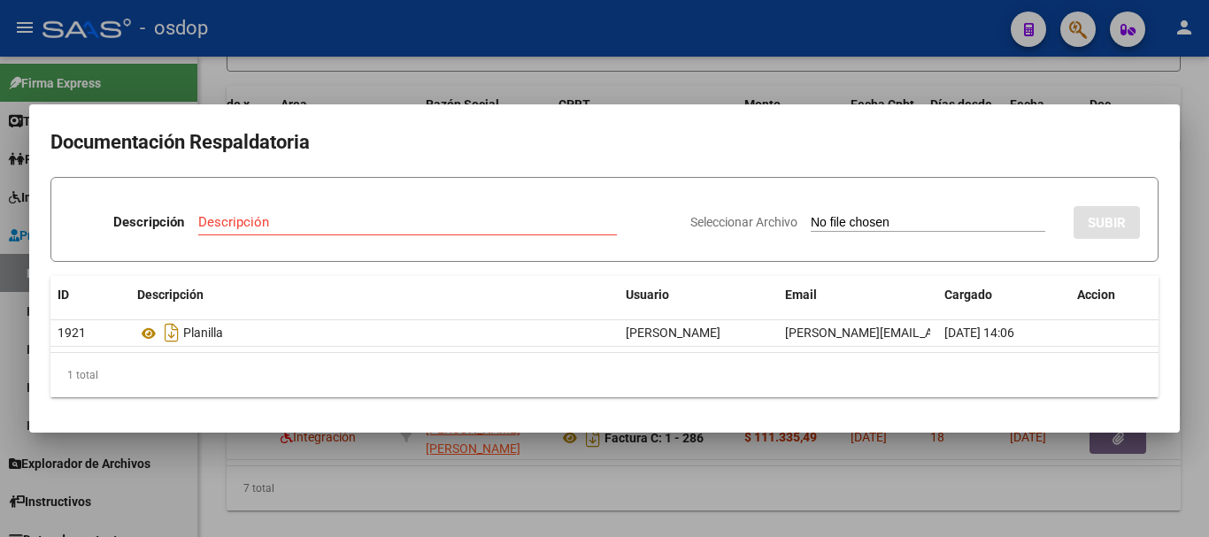
click at [355, 487] on div at bounding box center [604, 268] width 1209 height 537
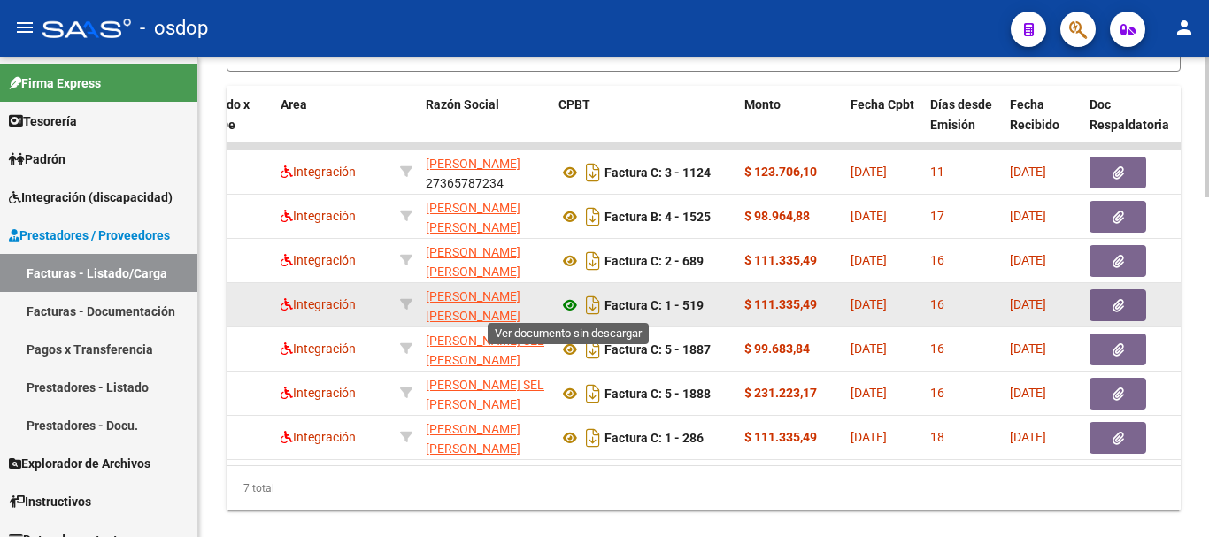
click at [560, 307] on icon at bounding box center [569, 305] width 23 height 21
click at [1123, 305] on button "button" at bounding box center [1117, 305] width 57 height 32
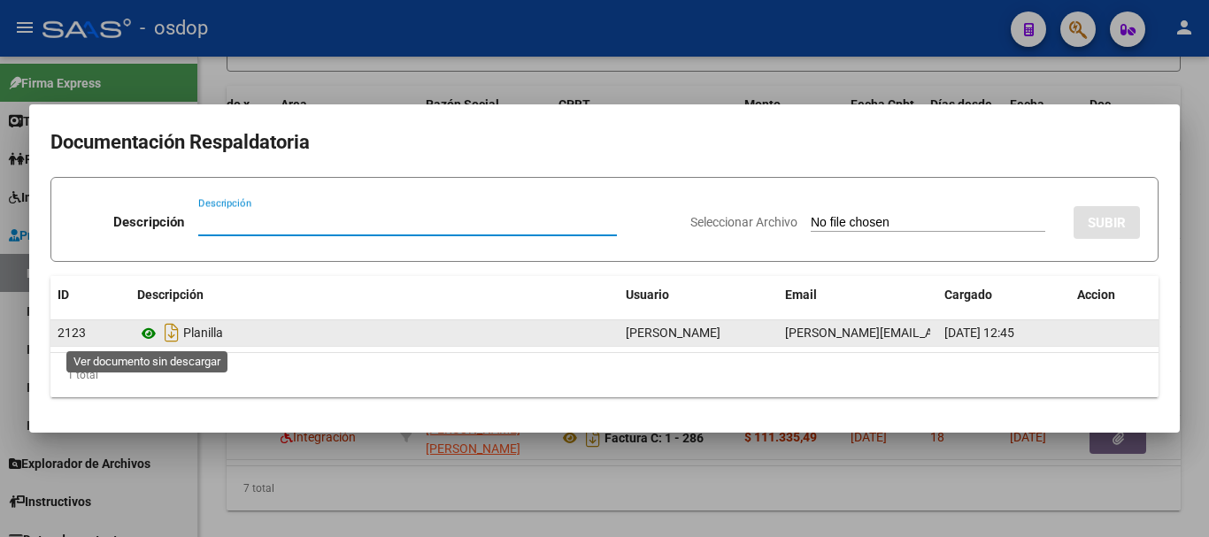
click at [150, 331] on icon at bounding box center [148, 333] width 23 height 21
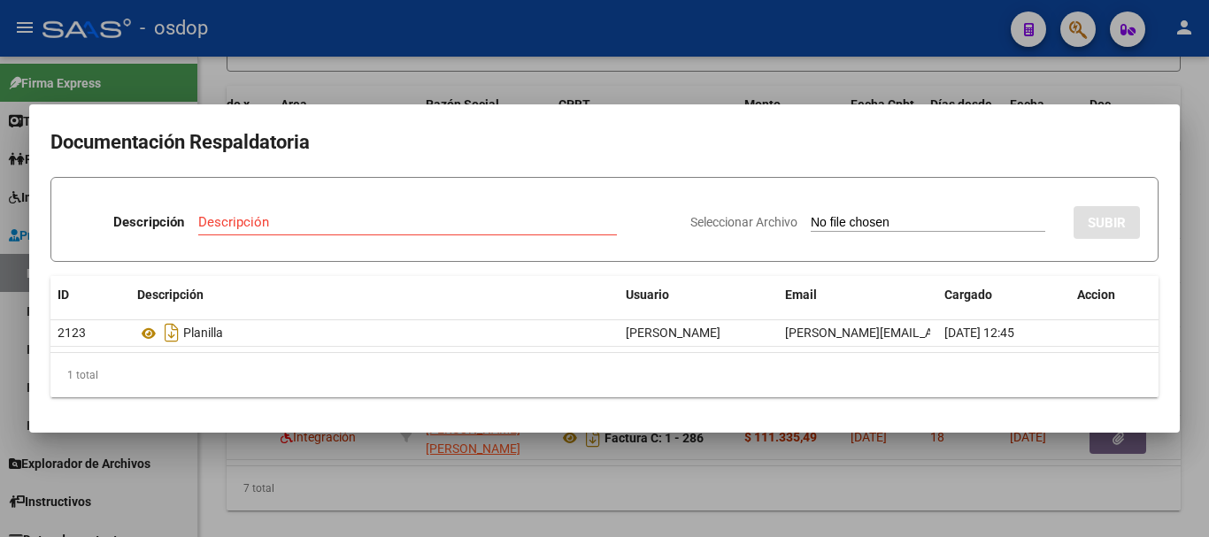
click at [296, 81] on div at bounding box center [604, 268] width 1209 height 537
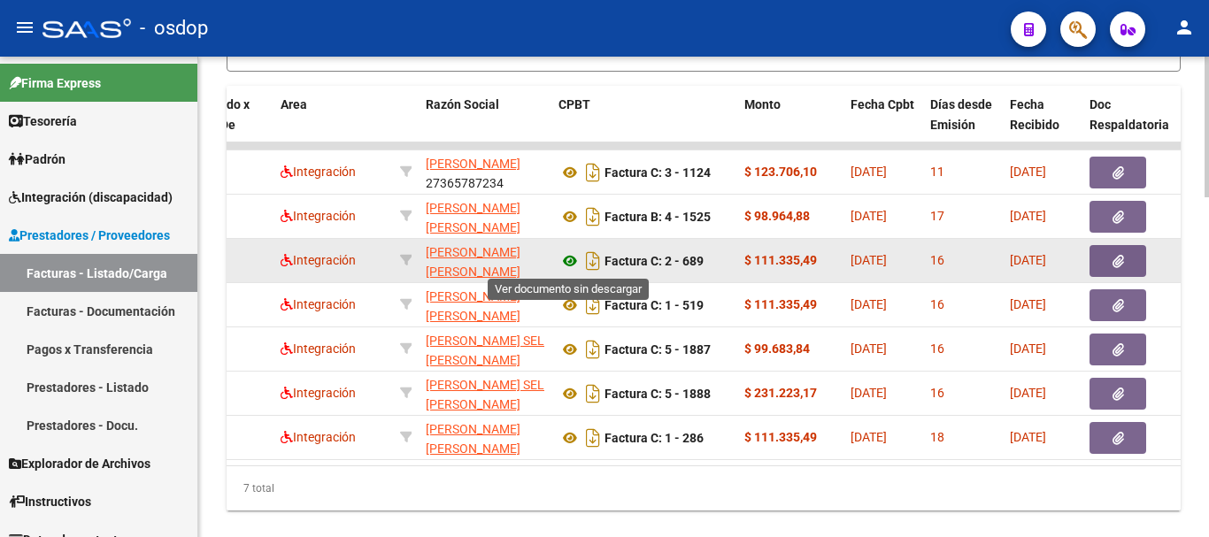
click at [574, 263] on icon at bounding box center [569, 260] width 23 height 21
click at [1123, 263] on icon "button" at bounding box center [1118, 261] width 12 height 13
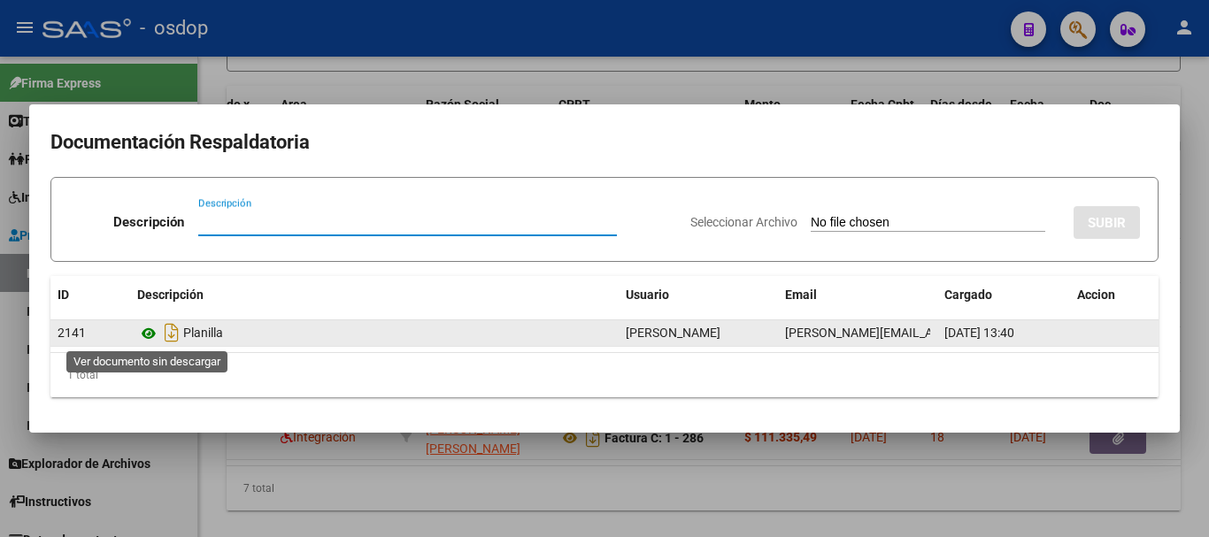
click at [152, 340] on icon at bounding box center [148, 333] width 23 height 21
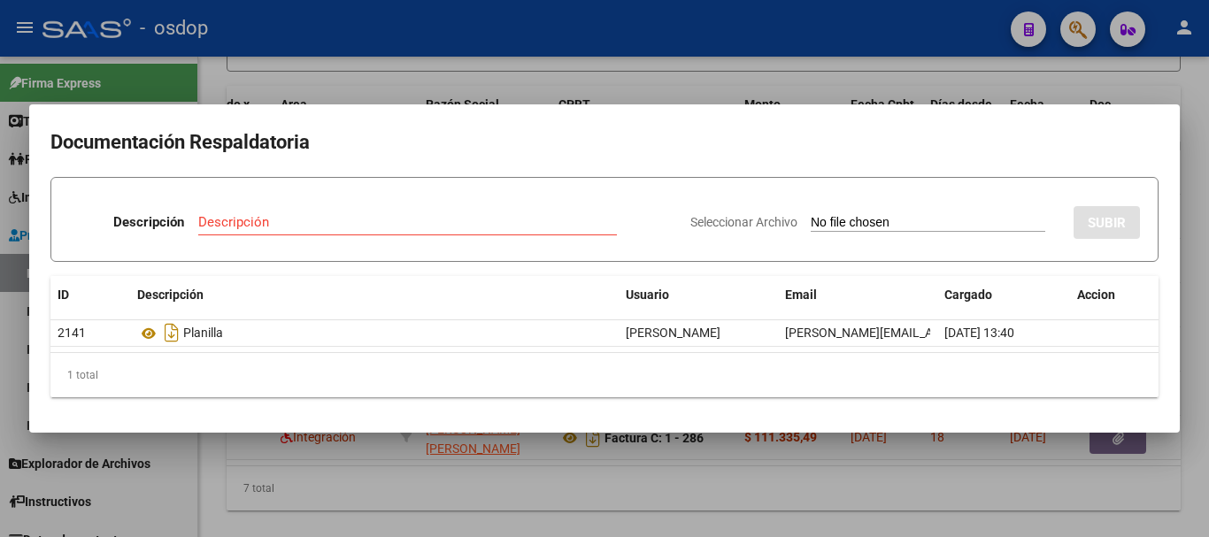
click at [197, 82] on div at bounding box center [604, 268] width 1209 height 537
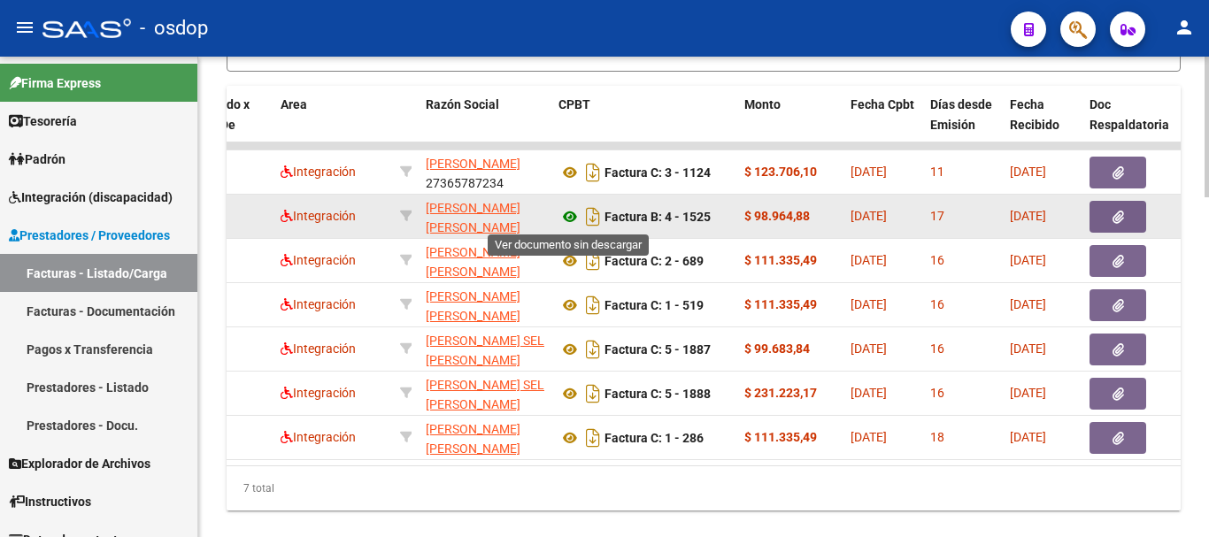
click at [559, 222] on icon at bounding box center [569, 216] width 23 height 21
click at [1103, 216] on button "button" at bounding box center [1117, 217] width 57 height 32
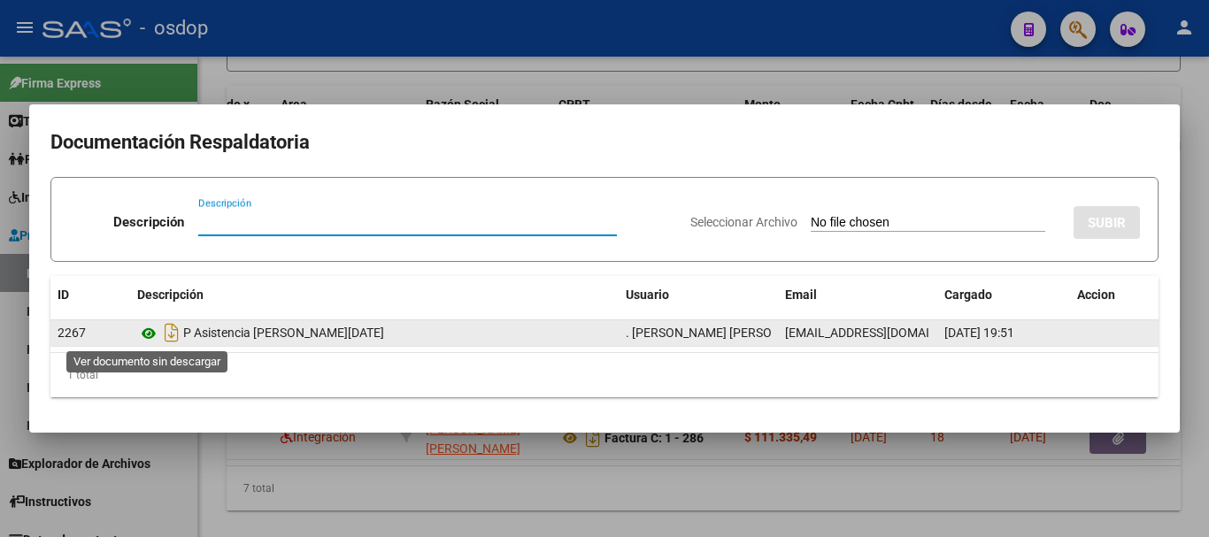
click at [142, 335] on icon at bounding box center [148, 333] width 23 height 21
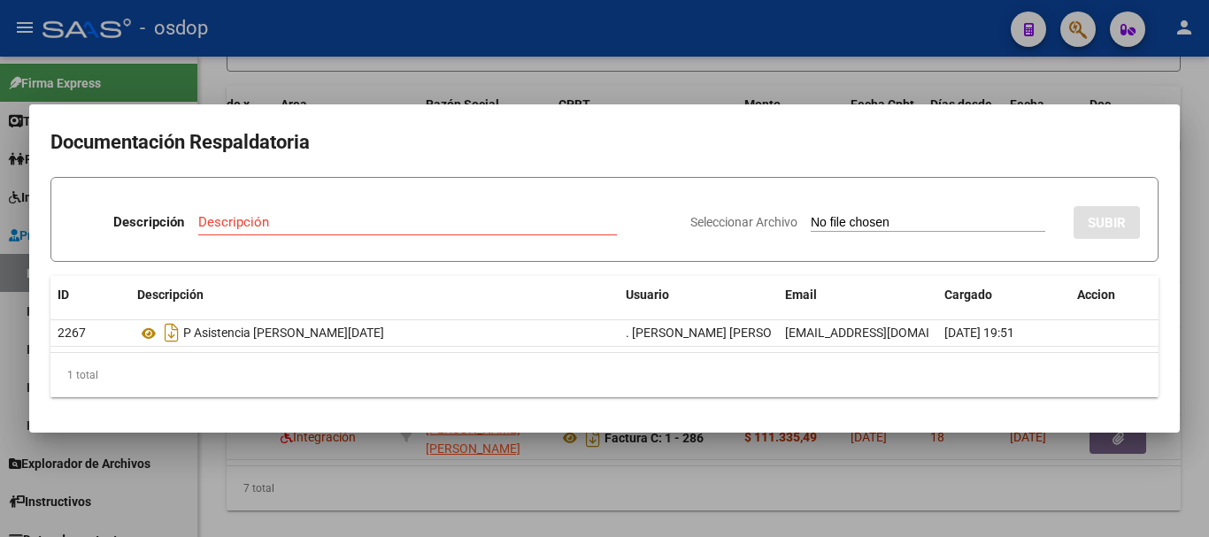
click at [267, 56] on div at bounding box center [604, 268] width 1209 height 537
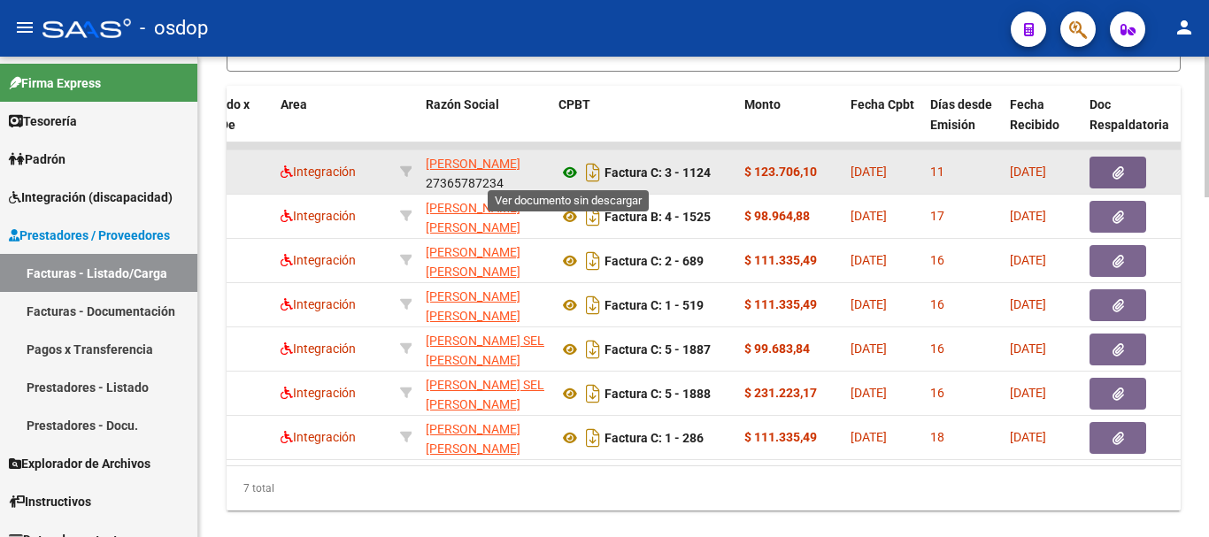
click at [574, 176] on icon at bounding box center [569, 172] width 23 height 21
click at [1127, 175] on button "button" at bounding box center [1117, 173] width 57 height 32
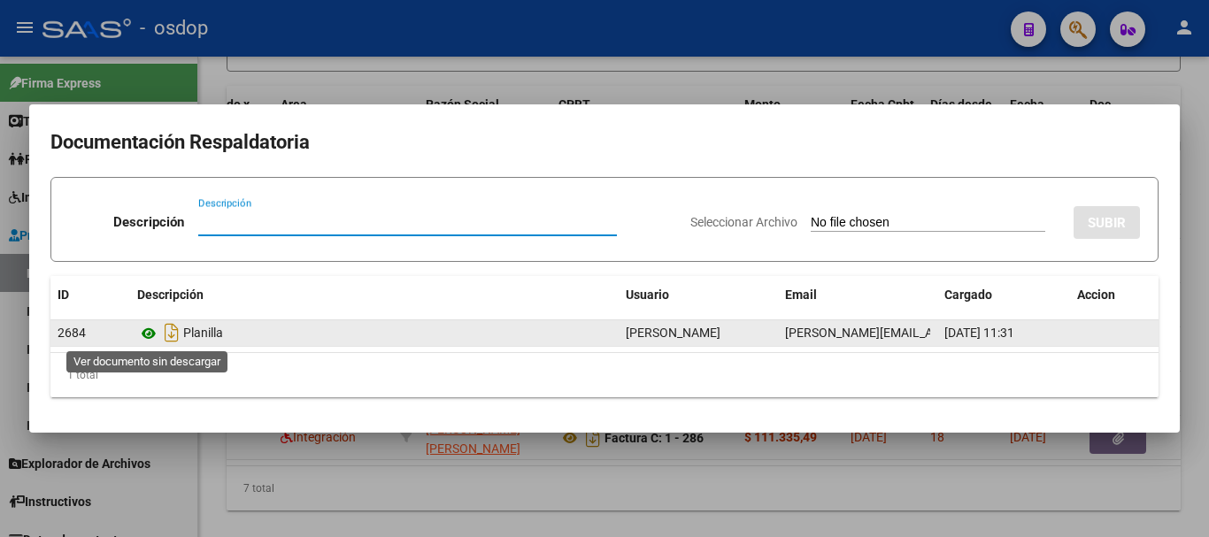
click at [155, 331] on icon at bounding box center [148, 333] width 23 height 21
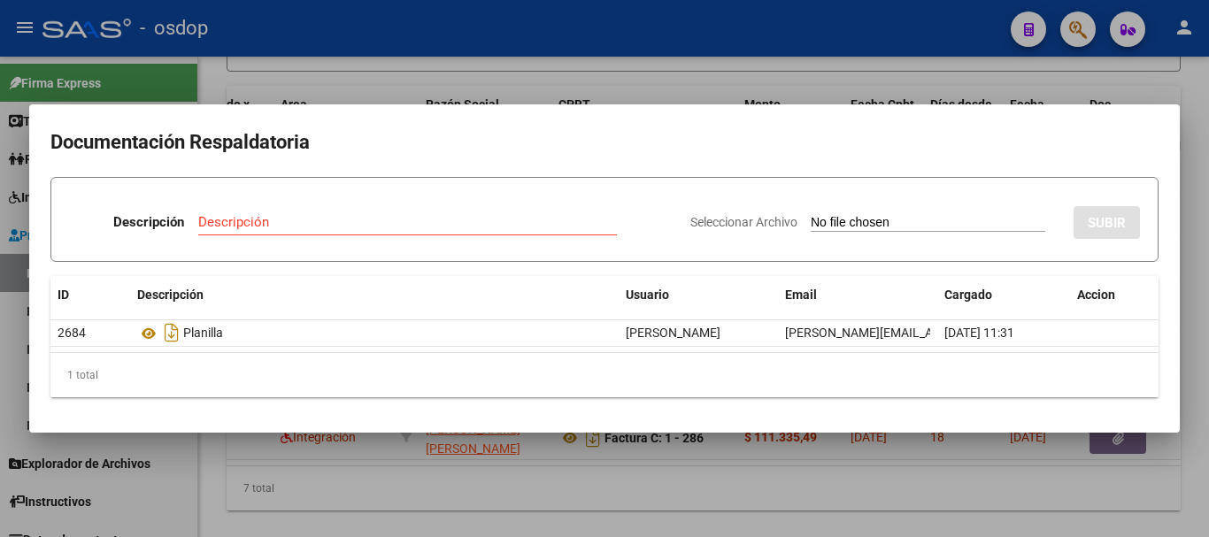
click at [227, 73] on div at bounding box center [604, 268] width 1209 height 537
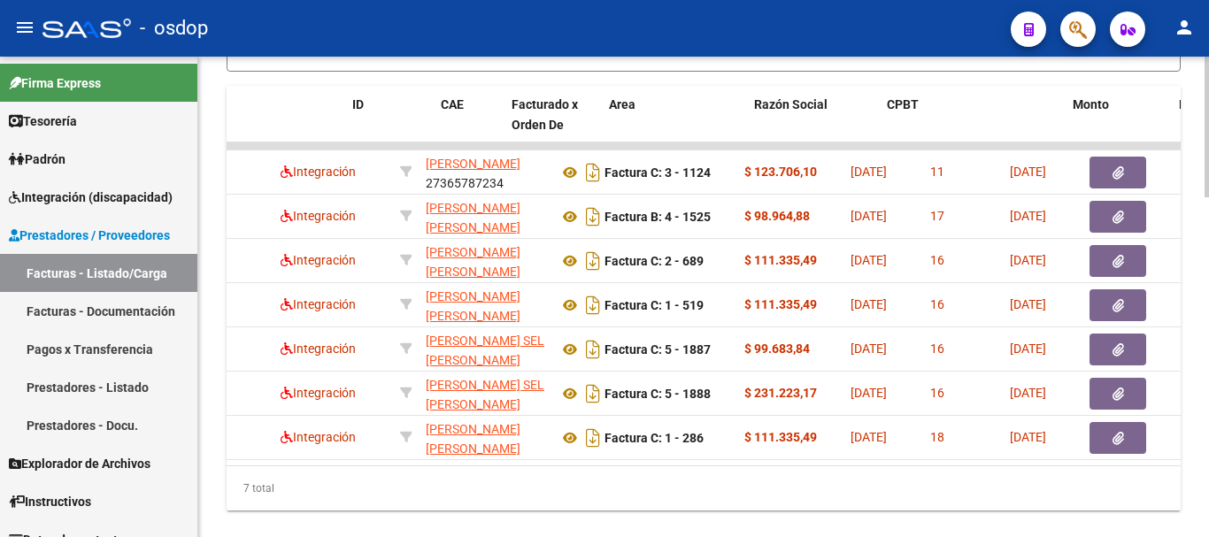
scroll to position [0, 0]
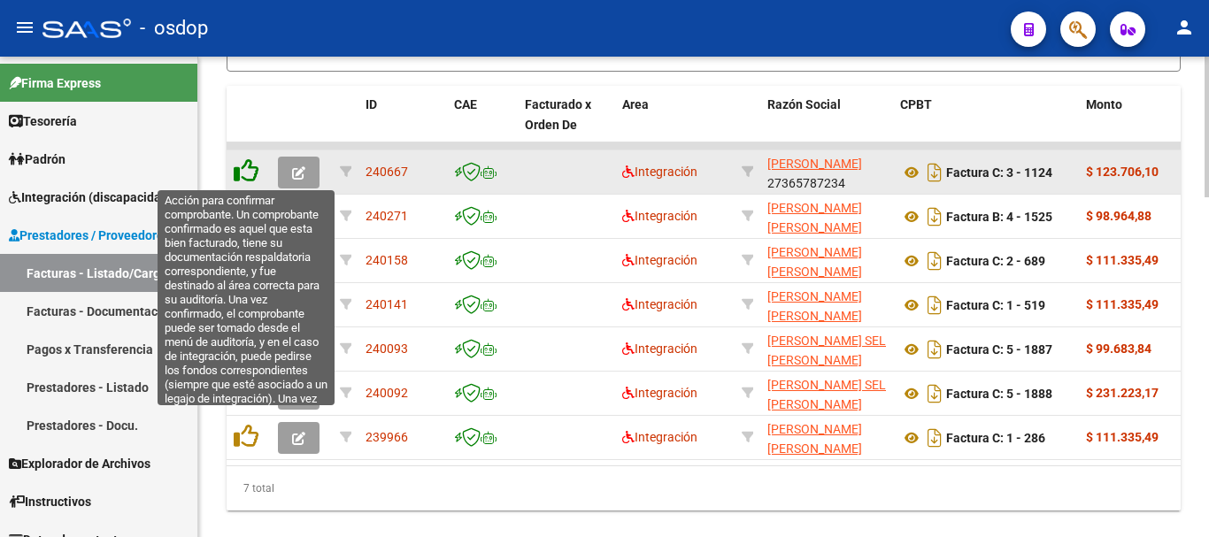
click at [243, 169] on icon at bounding box center [246, 170] width 25 height 25
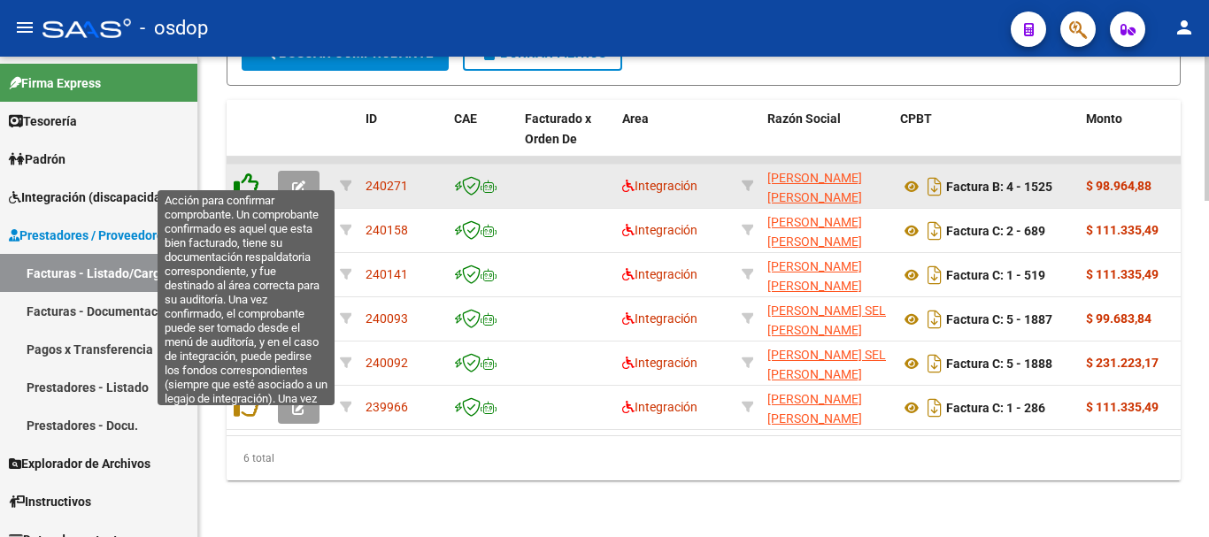
click at [252, 173] on icon at bounding box center [246, 185] width 25 height 25
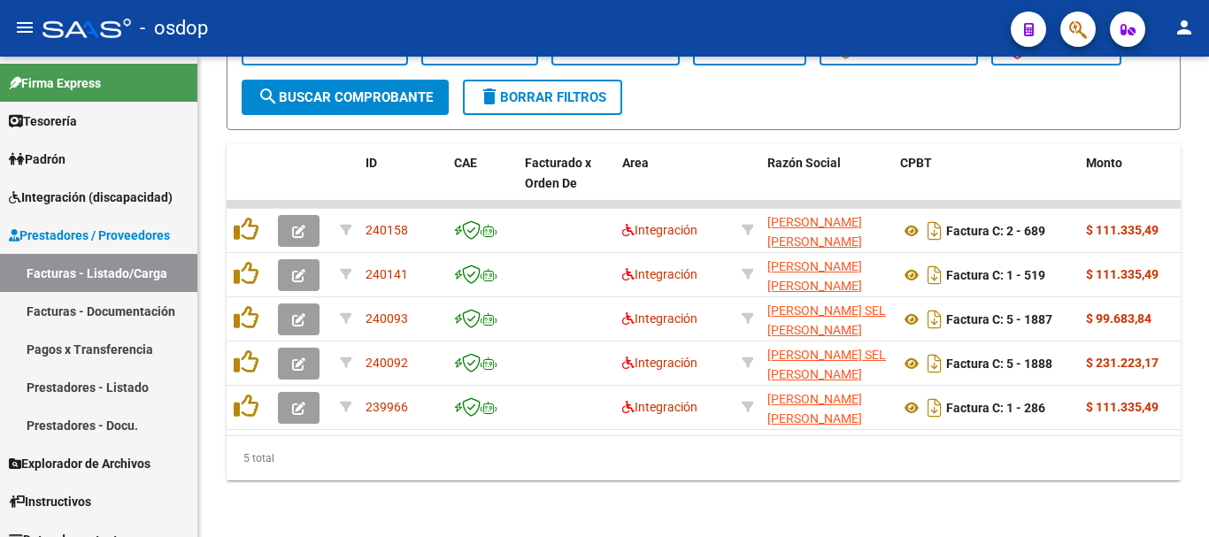
scroll to position [1073, 0]
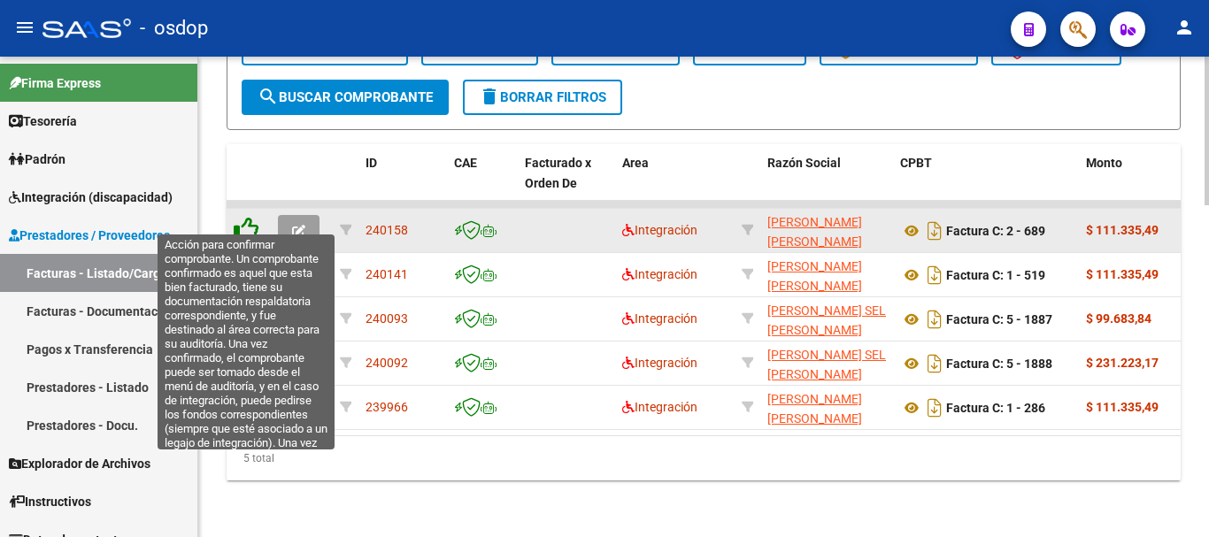
click at [240, 218] on icon at bounding box center [246, 229] width 25 height 25
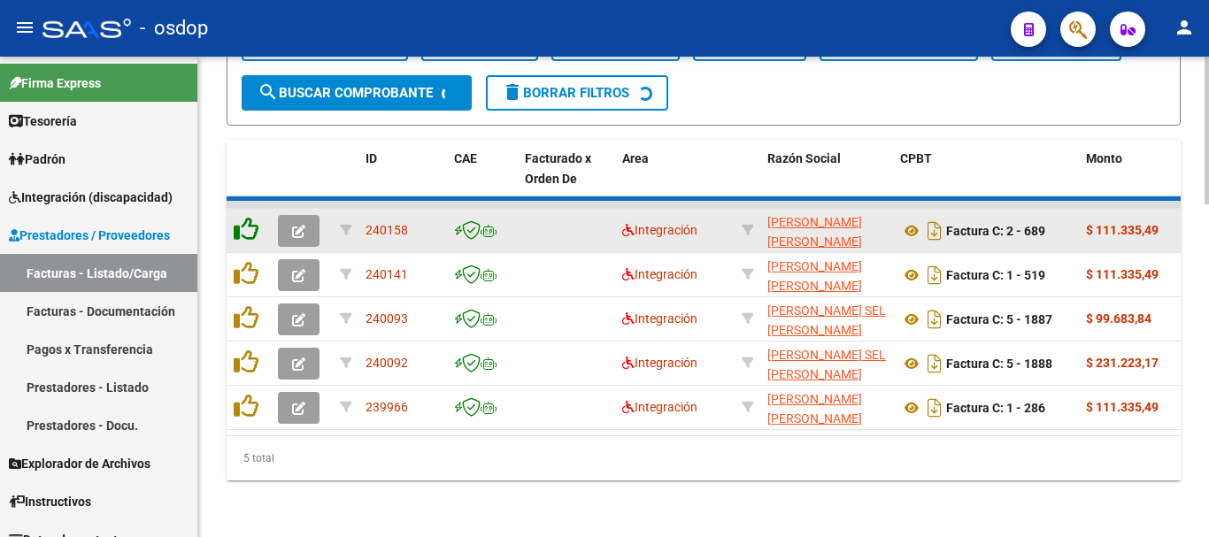
scroll to position [1029, 0]
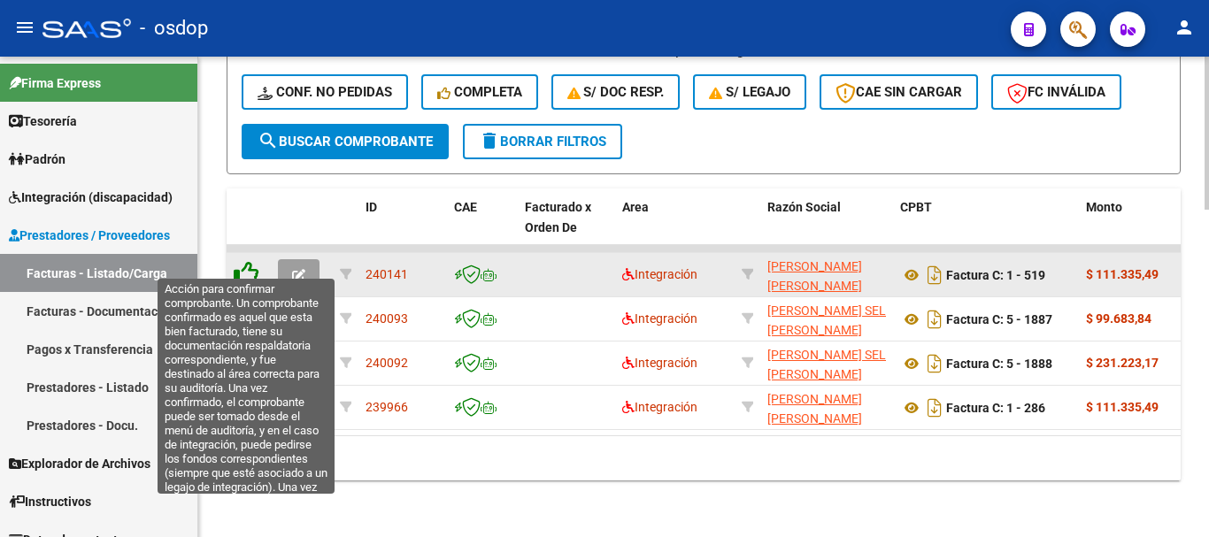
click at [252, 261] on icon at bounding box center [246, 273] width 25 height 25
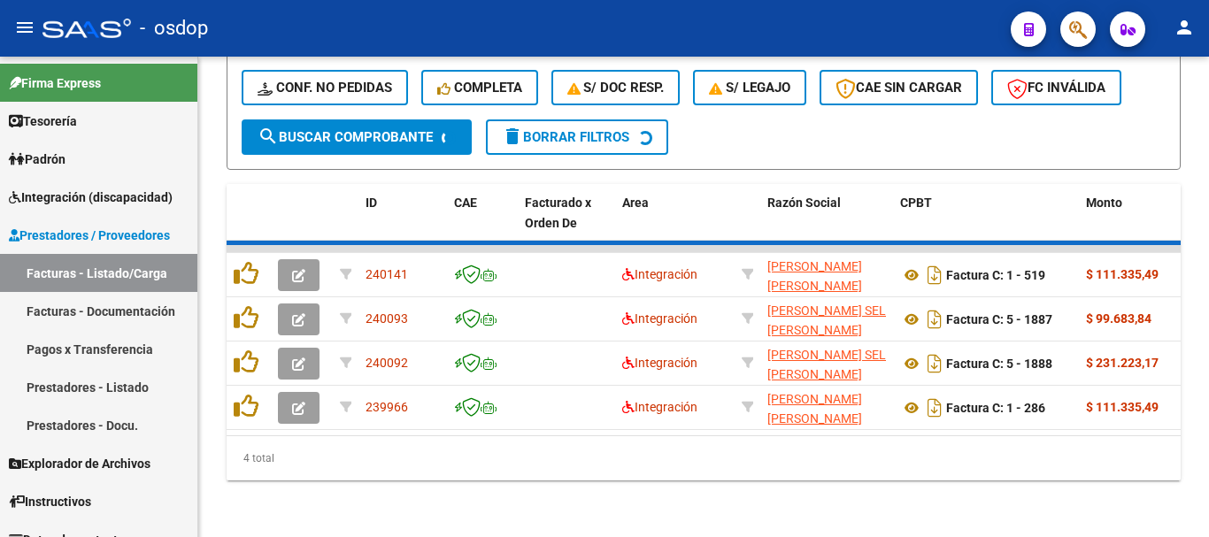
scroll to position [985, 0]
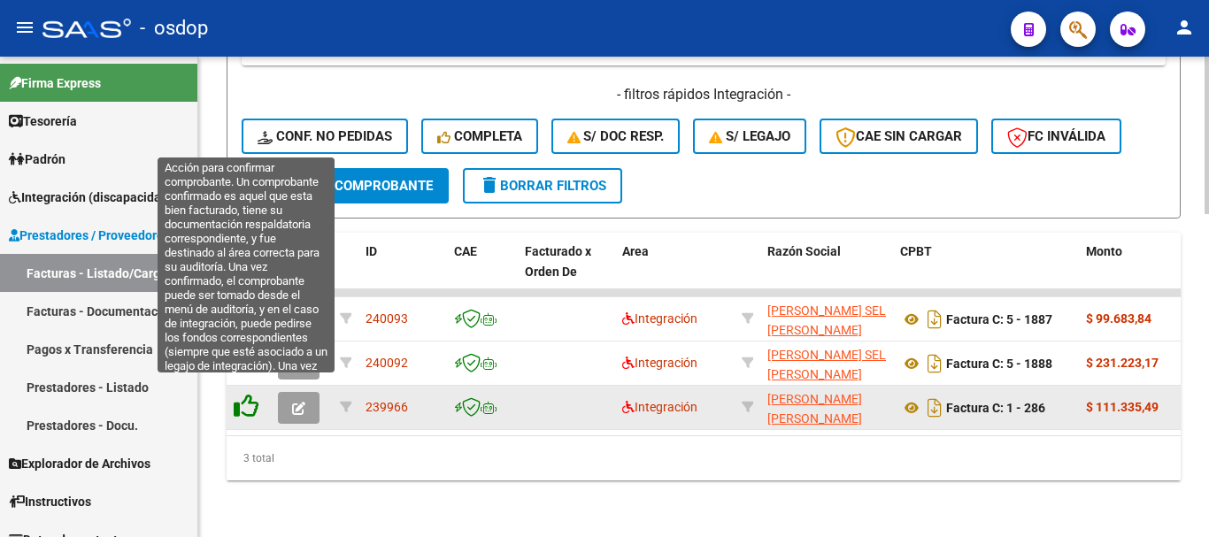
click at [254, 404] on icon at bounding box center [246, 406] width 25 height 25
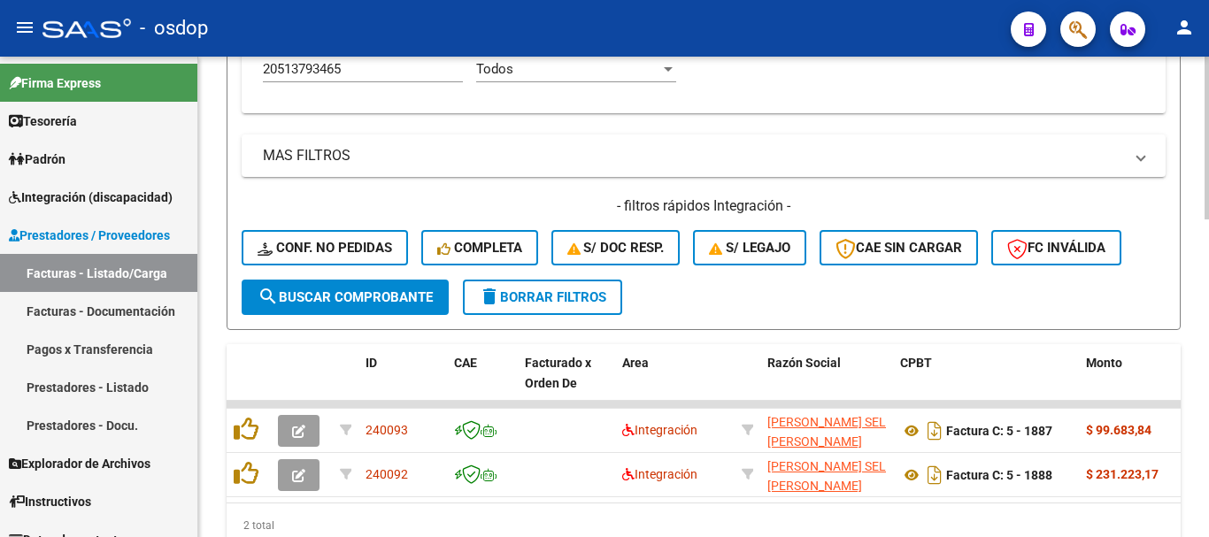
scroll to position [764, 0]
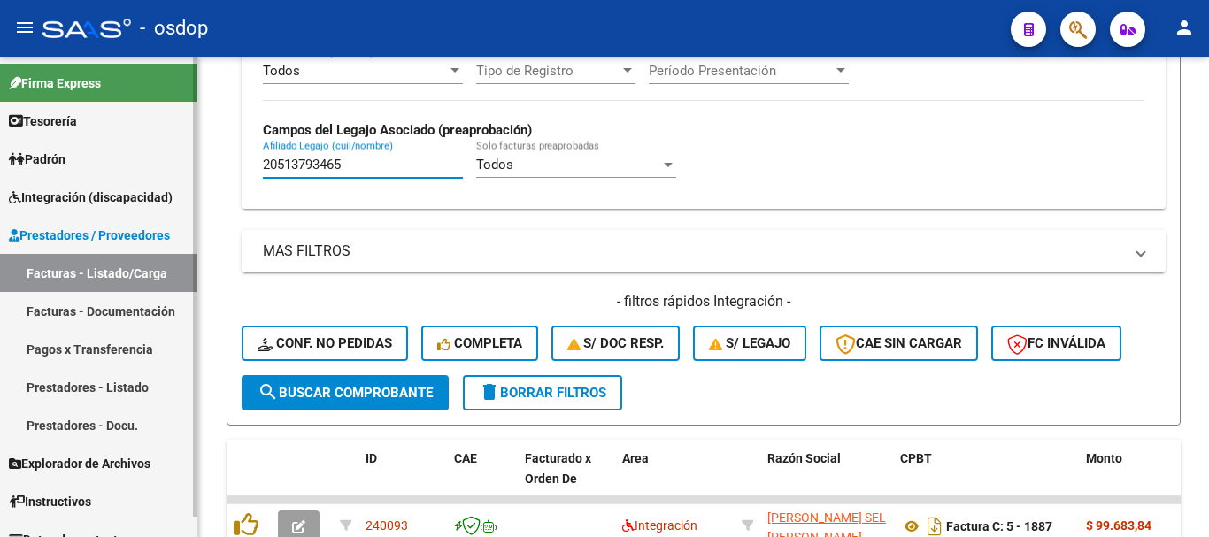
drag, startPoint x: 385, startPoint y: 166, endPoint x: 37, endPoint y: 161, distance: 347.8
click at [37, 161] on mat-sidenav-container "Firma Express Tesorería Extractos Procesados (csv) Extractos Originales (pdf) P…" at bounding box center [604, 297] width 1209 height 481
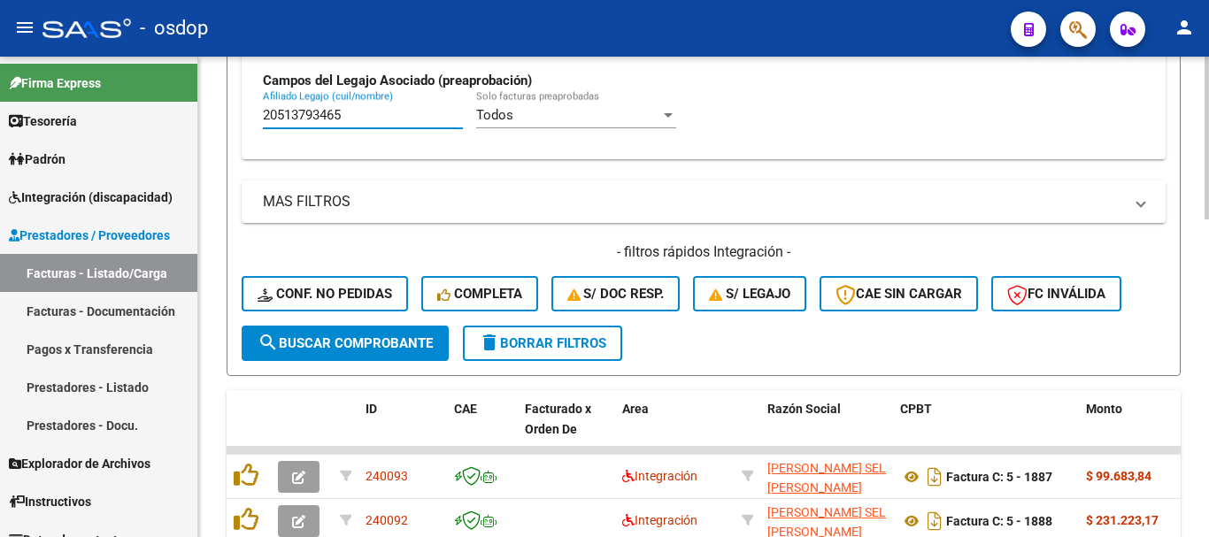
scroll to position [941, 0]
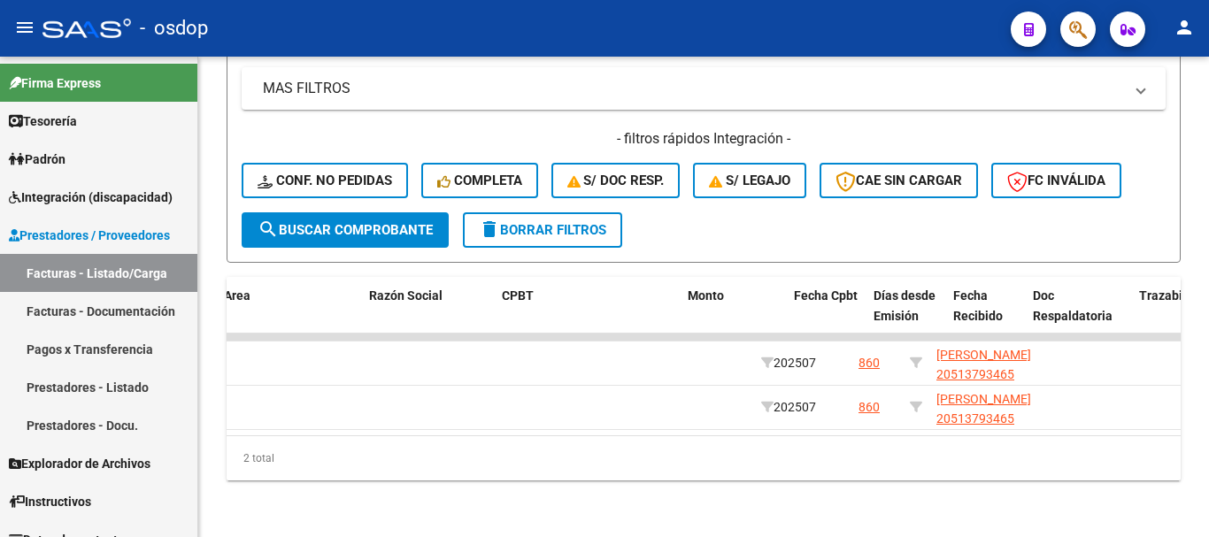
scroll to position [0, 386]
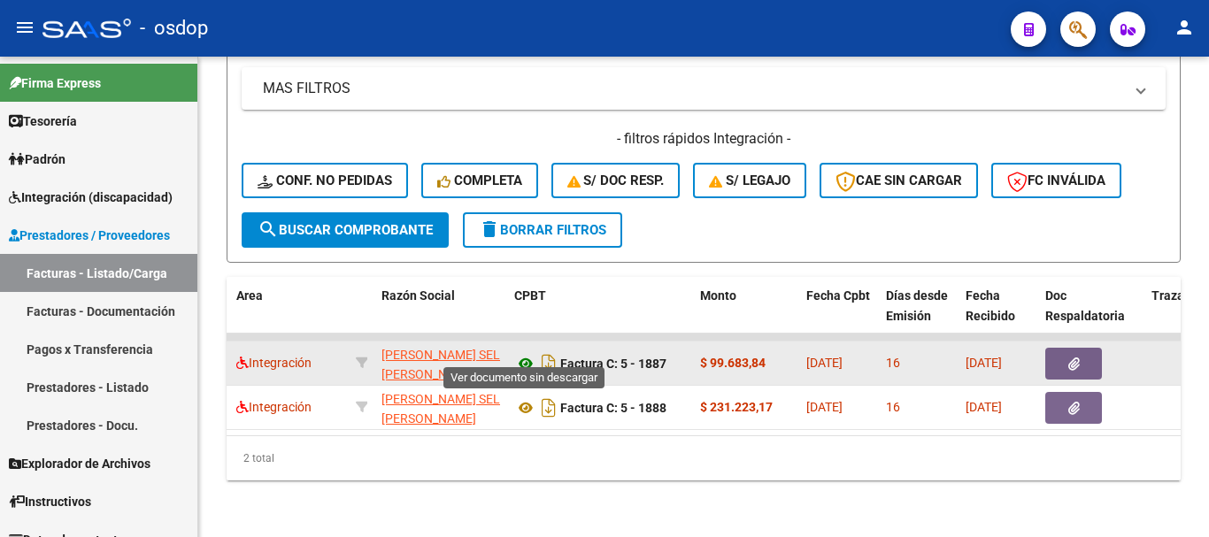
click at [527, 353] on icon at bounding box center [525, 363] width 23 height 21
click at [1070, 358] on icon "button" at bounding box center [1074, 364] width 12 height 13
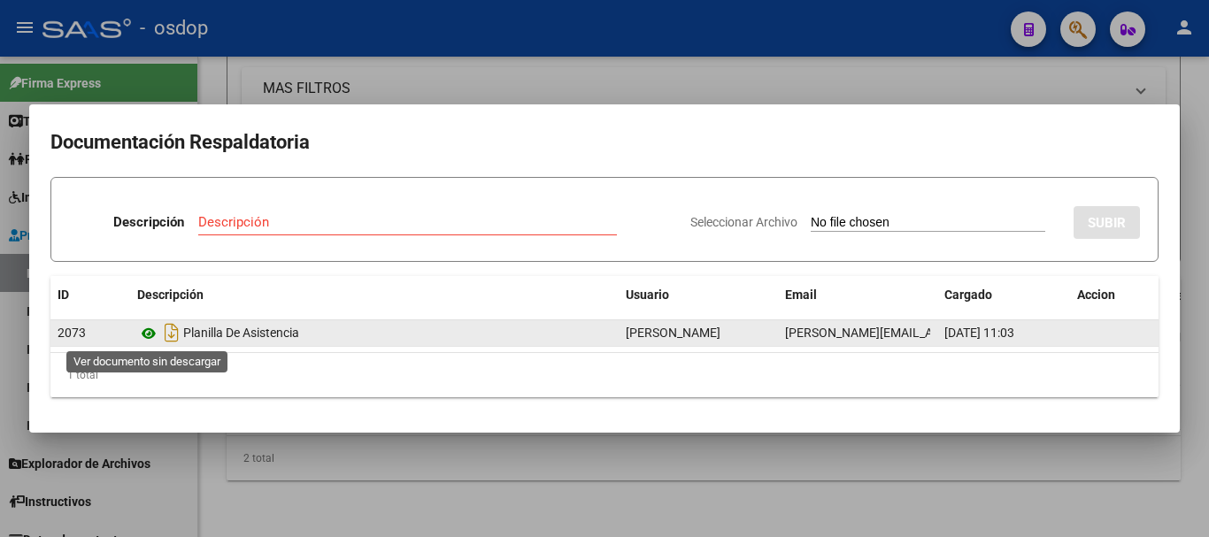
click at [147, 338] on icon at bounding box center [148, 333] width 23 height 21
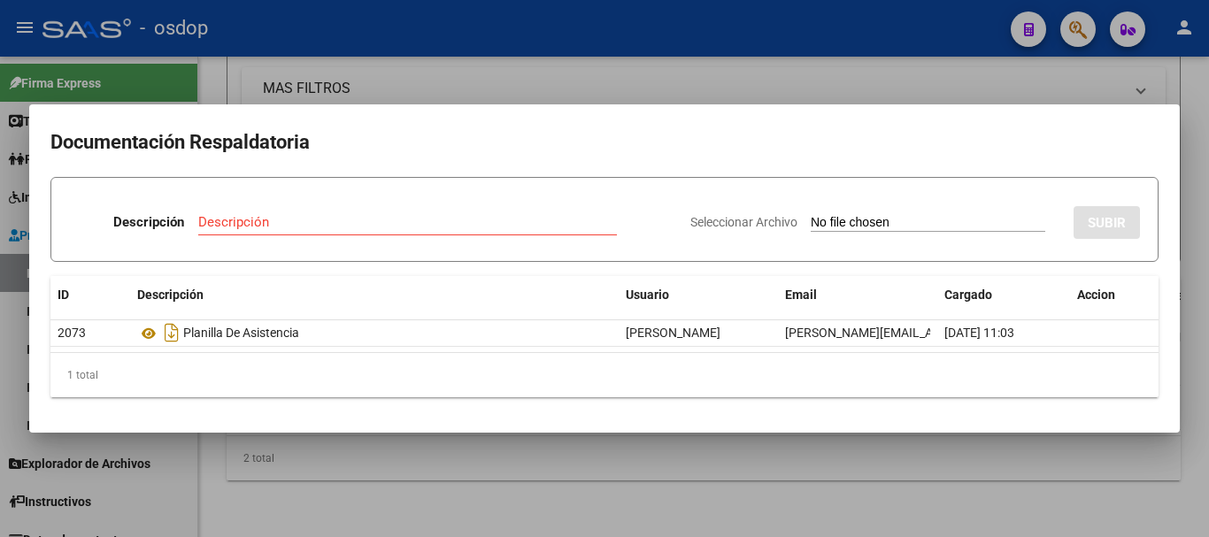
click at [235, 43] on div at bounding box center [604, 268] width 1209 height 537
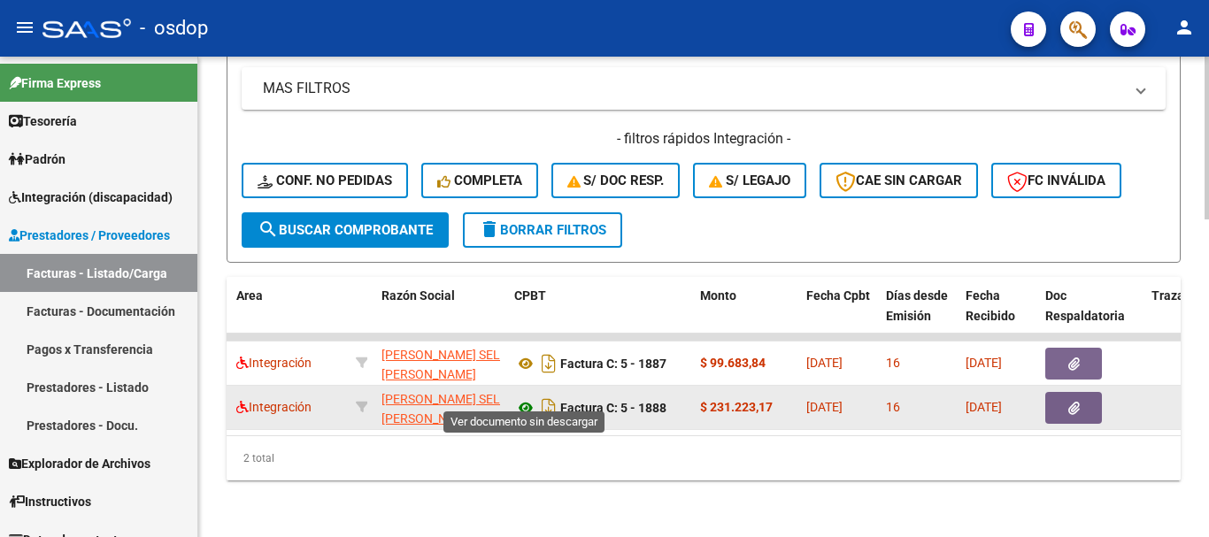
click at [535, 403] on icon at bounding box center [525, 407] width 23 height 21
click at [1069, 402] on icon "button" at bounding box center [1074, 408] width 12 height 13
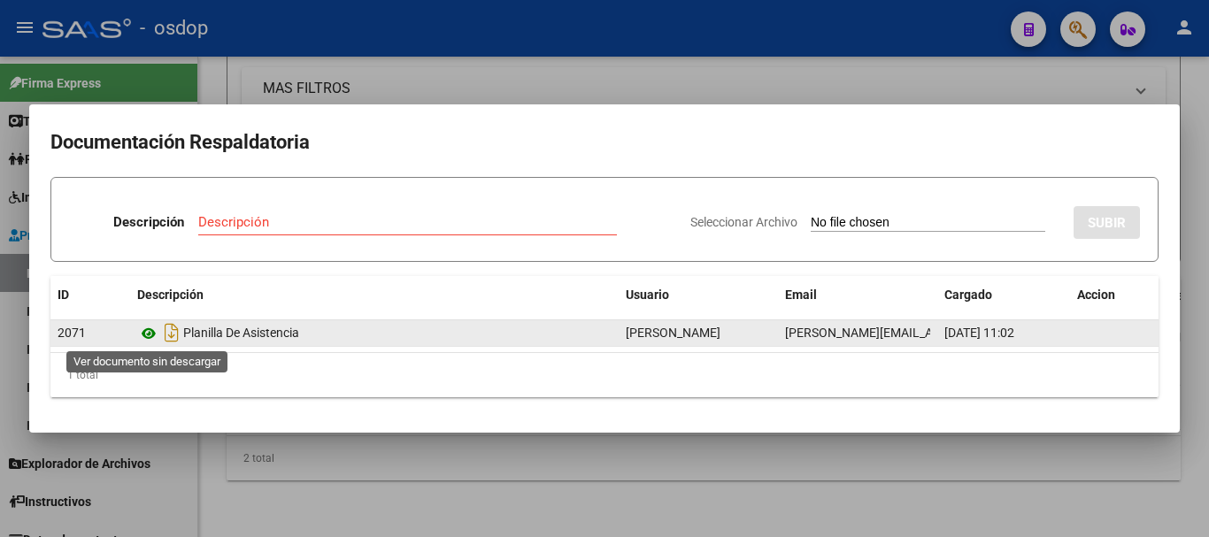
click at [146, 336] on icon at bounding box center [148, 333] width 23 height 21
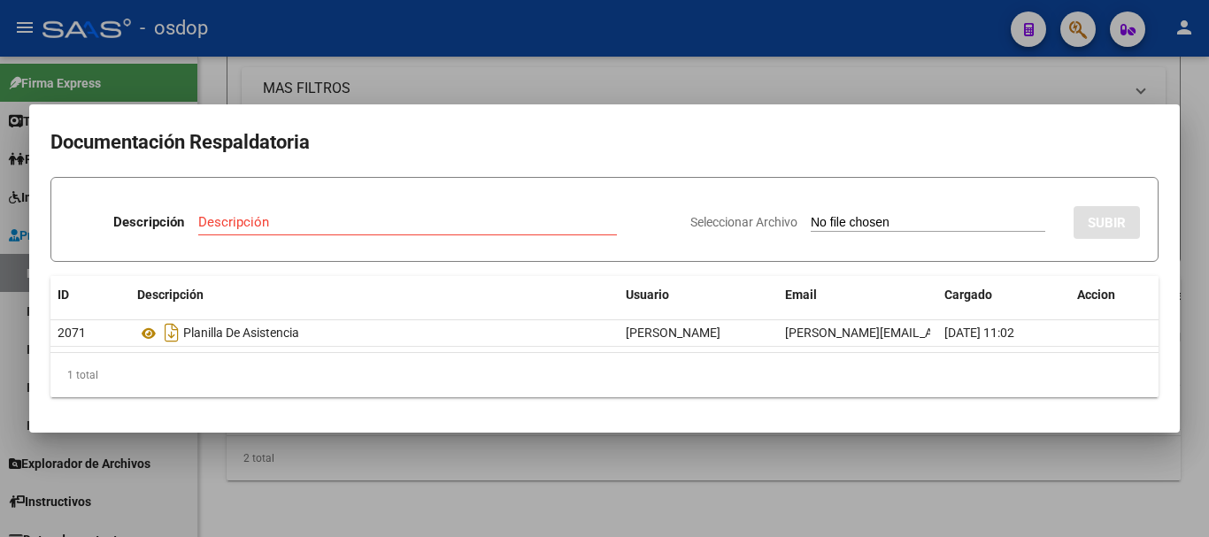
click at [496, 427] on mat-dialog-container "Documentación Respaldatoria Descripción Descripción Seleccionar Archivo SUBIR I…" at bounding box center [604, 268] width 1150 height 328
click at [479, 443] on div at bounding box center [604, 268] width 1209 height 537
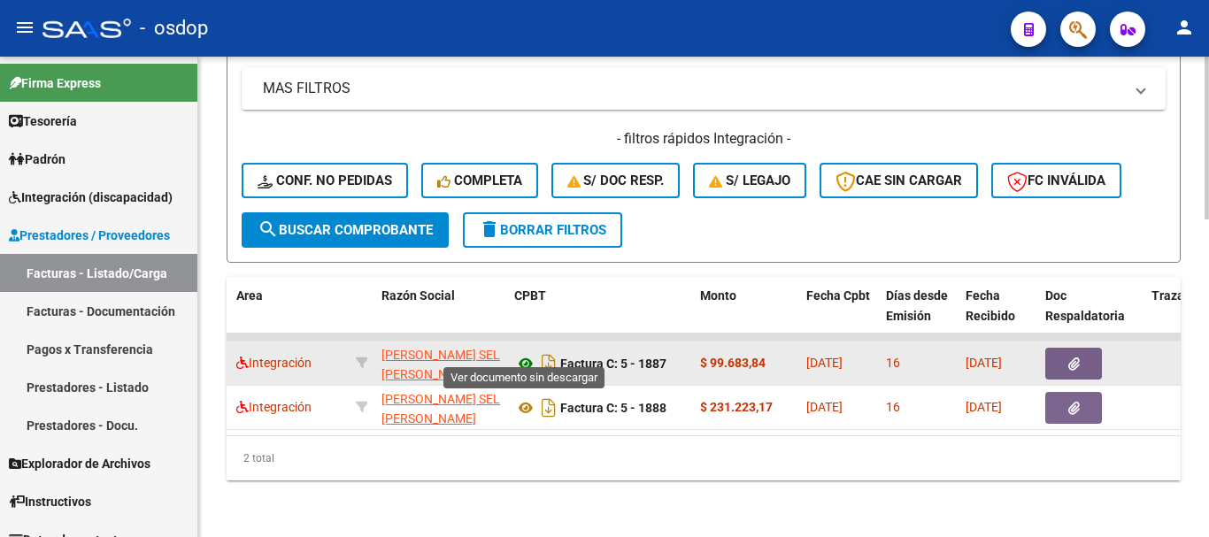
click at [525, 358] on icon at bounding box center [525, 363] width 23 height 21
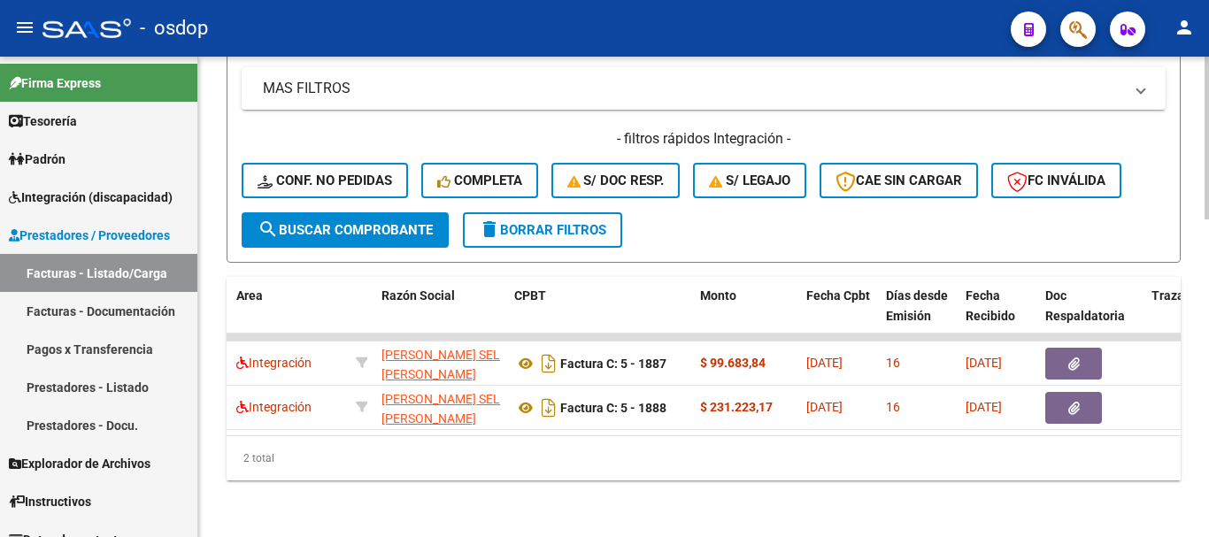
drag, startPoint x: 418, startPoint y: 435, endPoint x: 391, endPoint y: 427, distance: 27.7
click at [390, 427] on datatable-body "240093 Integración RUIZ BRIZUELA SEL ELIANA LEILEN 27307632743 Factura C: 5 - 1…" at bounding box center [704, 385] width 954 height 102
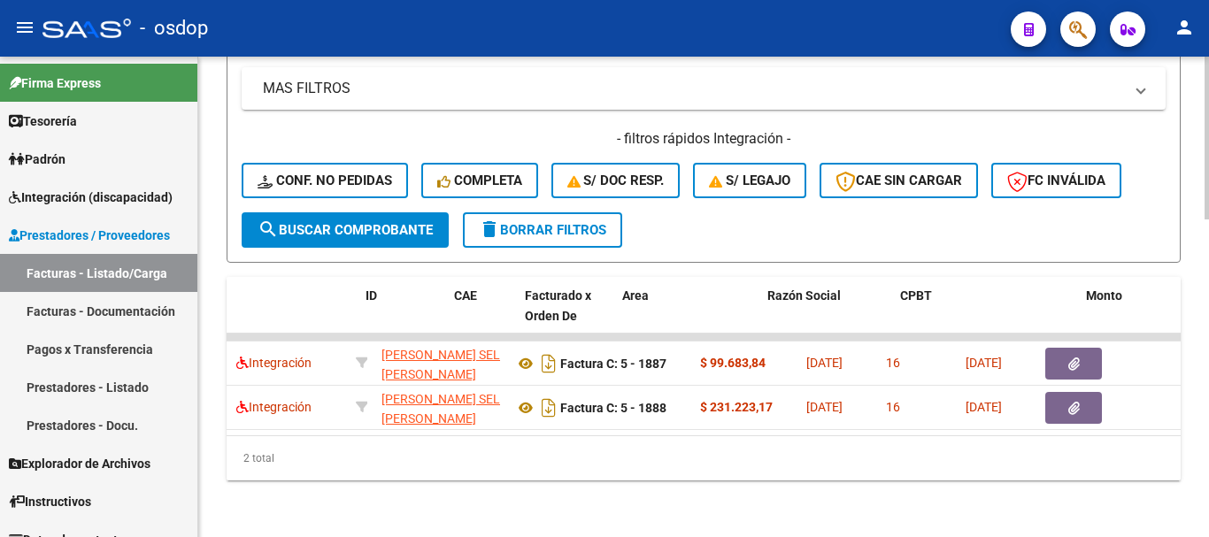
scroll to position [0, 0]
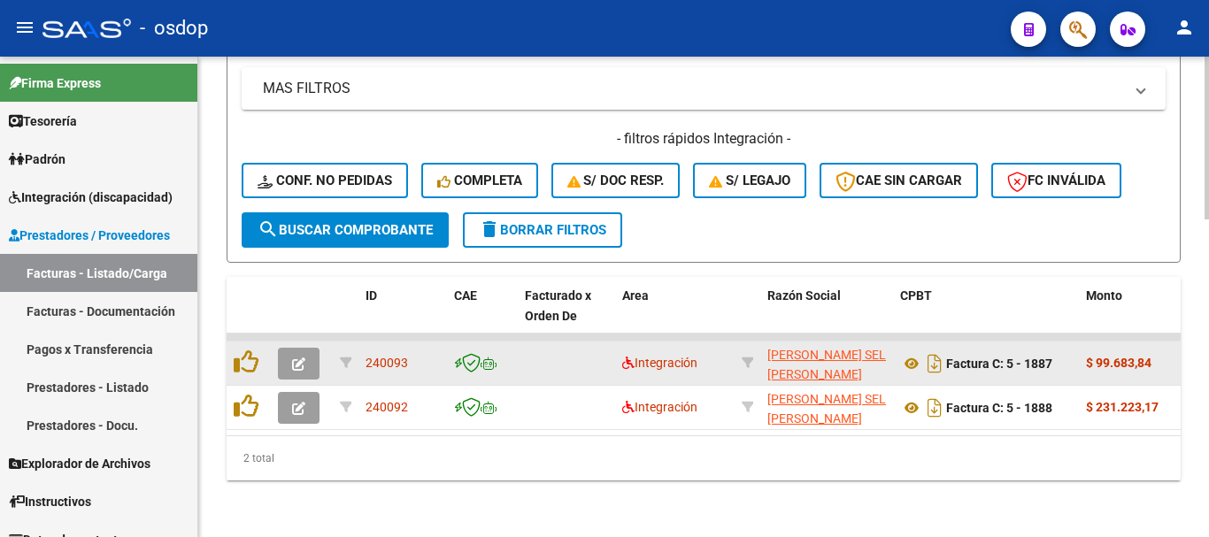
click at [297, 366] on datatable-body-cell at bounding box center [302, 363] width 62 height 43
click at [298, 358] on button "button" at bounding box center [299, 364] width 42 height 32
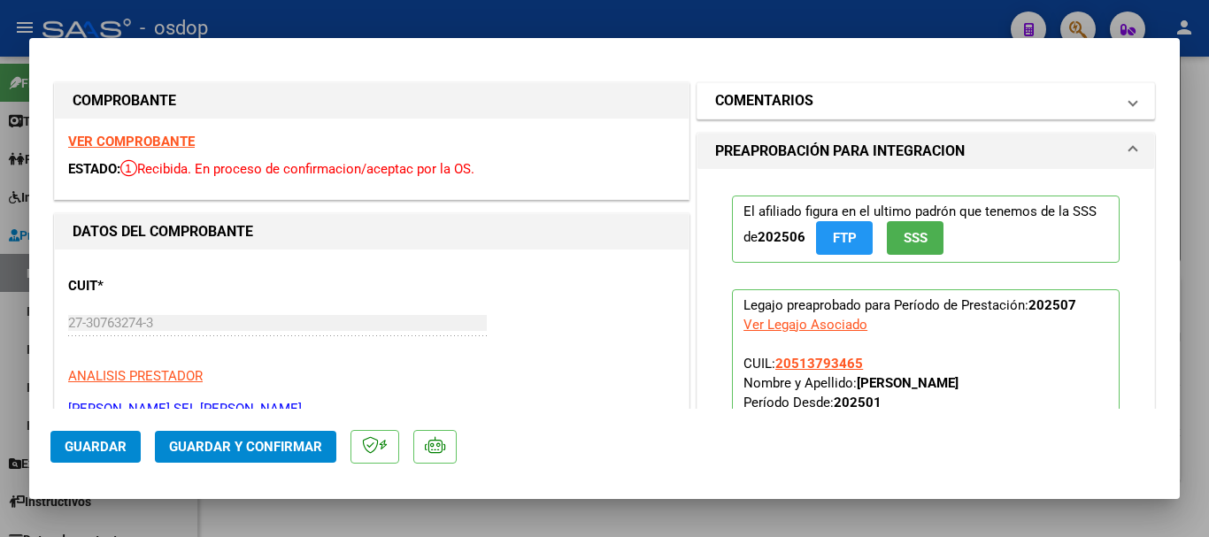
click at [816, 116] on mat-expansion-panel-header "COMENTARIOS" at bounding box center [925, 100] width 457 height 35
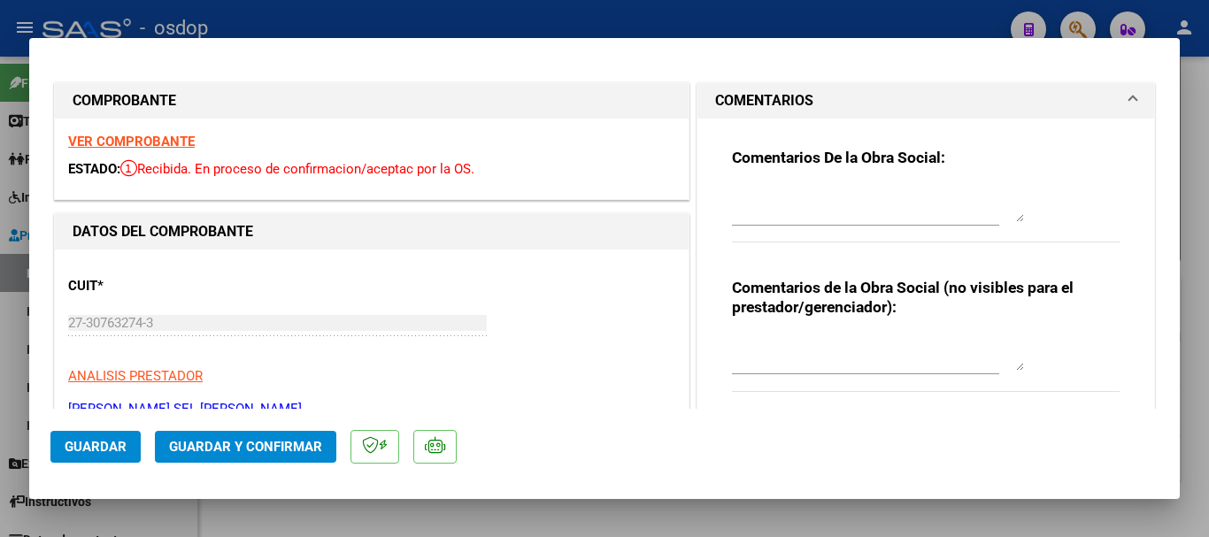
click at [800, 381] on div at bounding box center [865, 361] width 267 height 59
click at [800, 359] on textarea at bounding box center [878, 352] width 292 height 35
type textarea "Y"
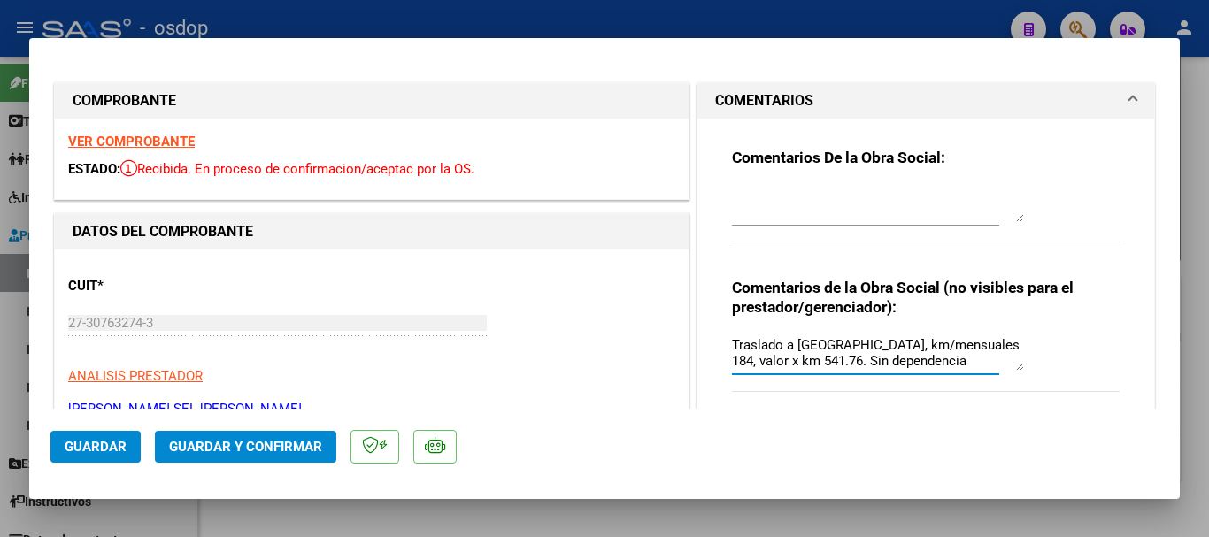
type textarea "Traslado a Kine, km/mensuales 184, valor x km 541.76. Sin dependencia"
click at [199, 441] on span "Guardar y Confirmar" at bounding box center [245, 447] width 153 height 16
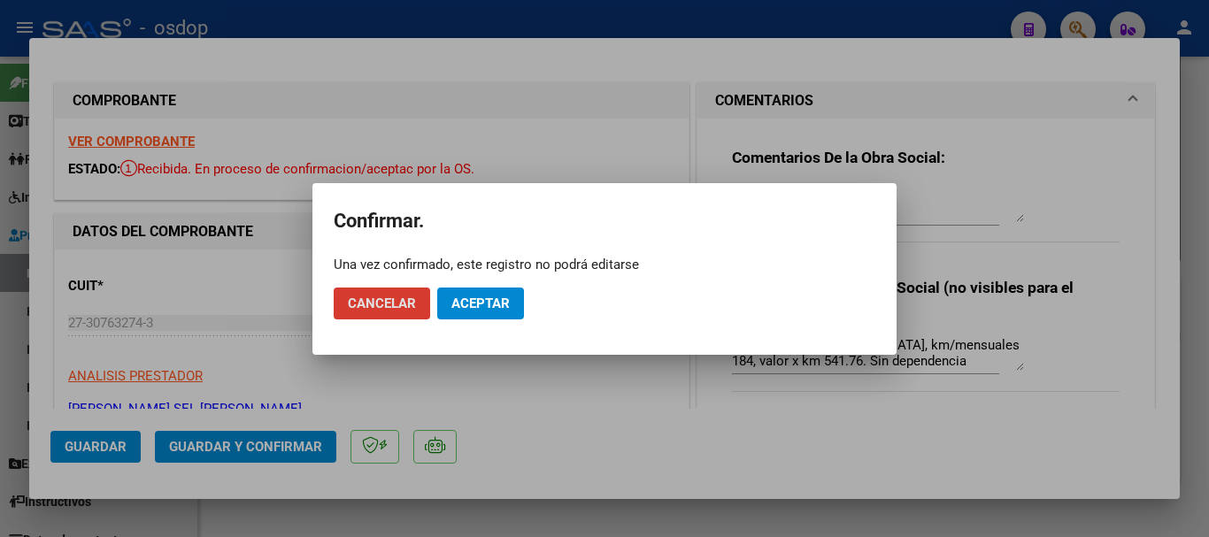
click at [465, 301] on span "Aceptar" at bounding box center [480, 304] width 58 height 16
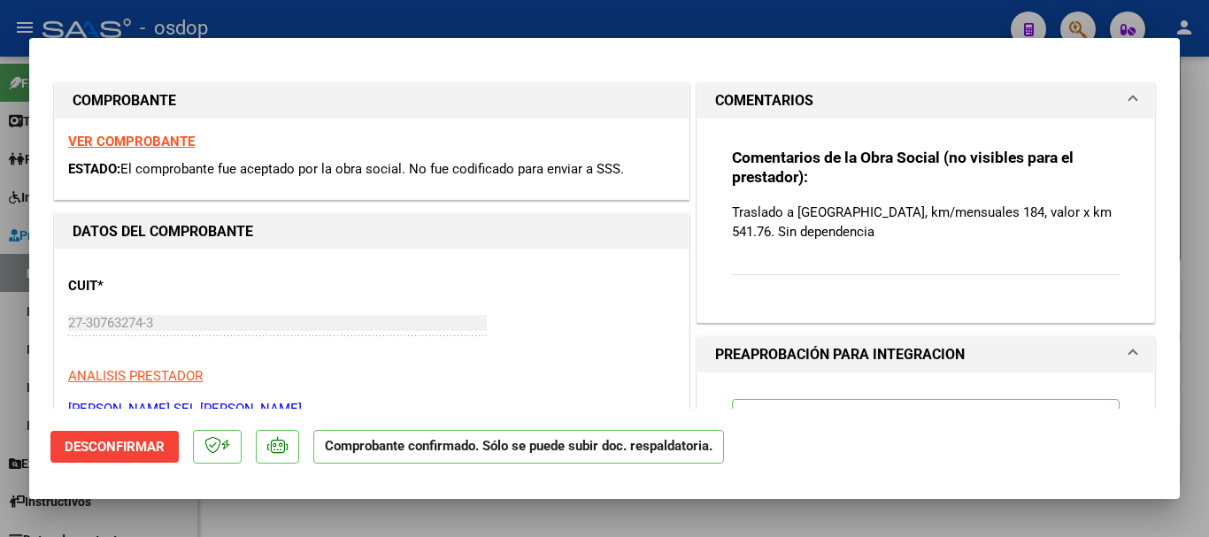
click at [494, 518] on div at bounding box center [604, 268] width 1209 height 537
type input "$ 0,00"
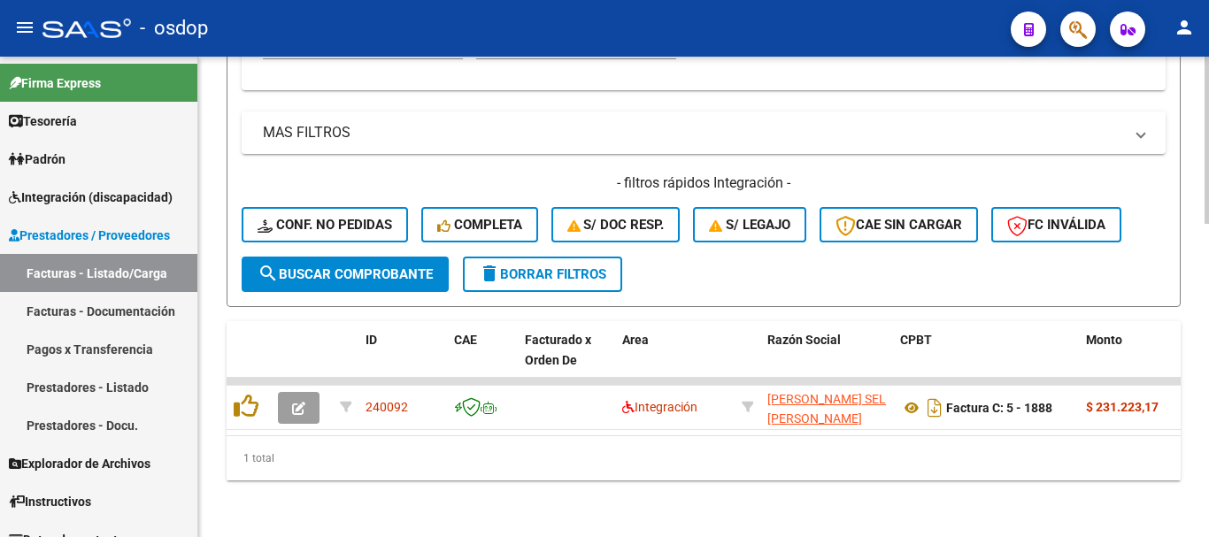
scroll to position [896, 0]
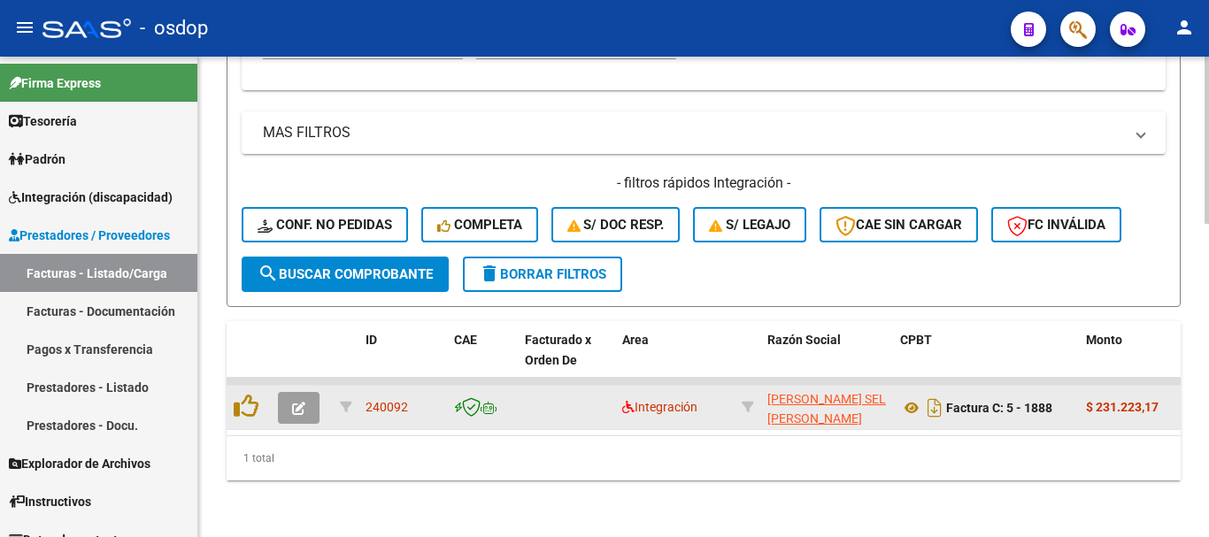
click at [296, 402] on icon "button" at bounding box center [298, 408] width 13 height 13
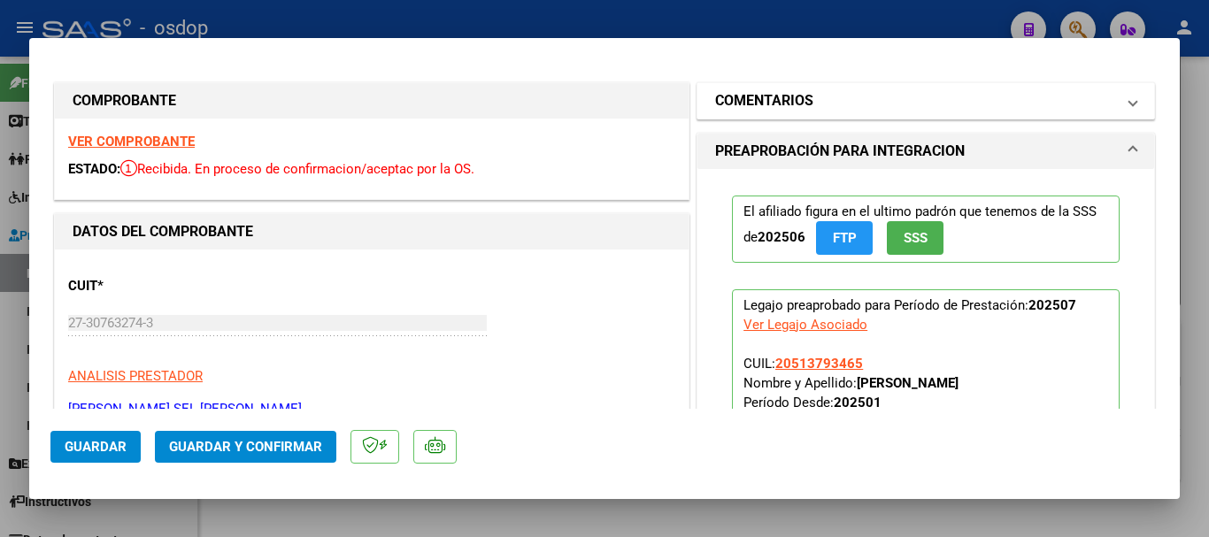
click at [842, 101] on mat-panel-title "COMENTARIOS" at bounding box center [915, 100] width 400 height 21
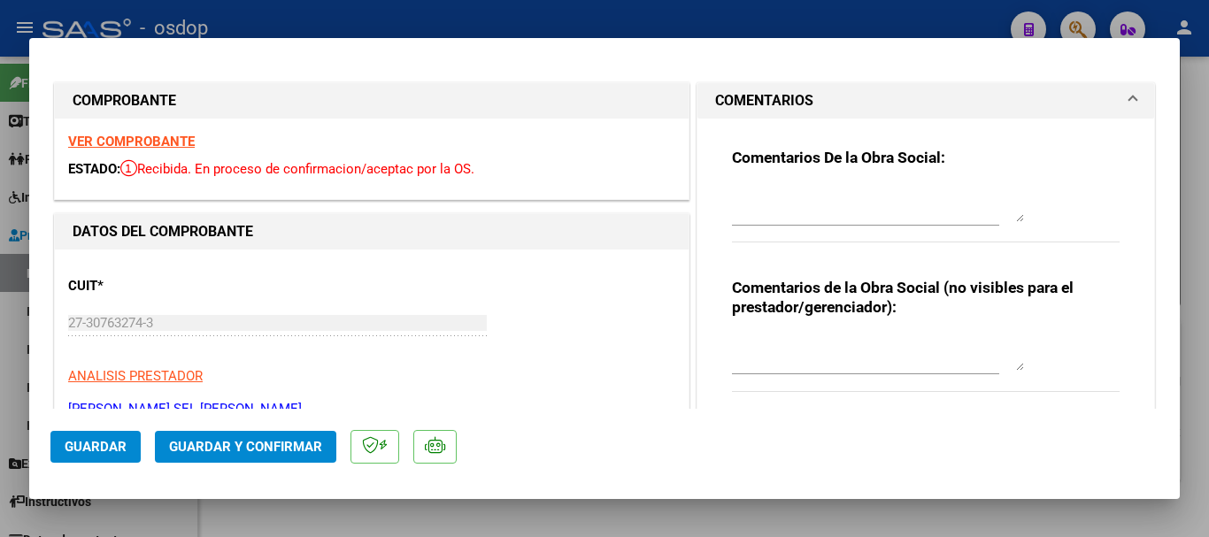
click at [821, 356] on textarea at bounding box center [878, 352] width 292 height 35
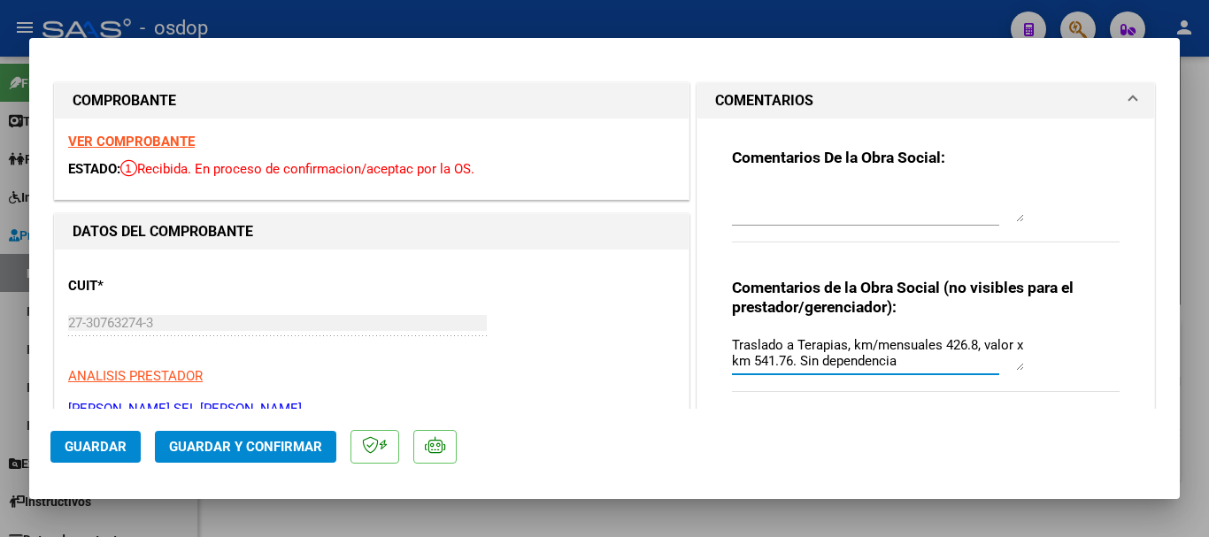
type textarea "Traslado a Terapias, km/mensuales 426.8, valor x km 541.76. Sin dependencia"
click at [210, 450] on span "Guardar y Confirmar" at bounding box center [245, 447] width 153 height 16
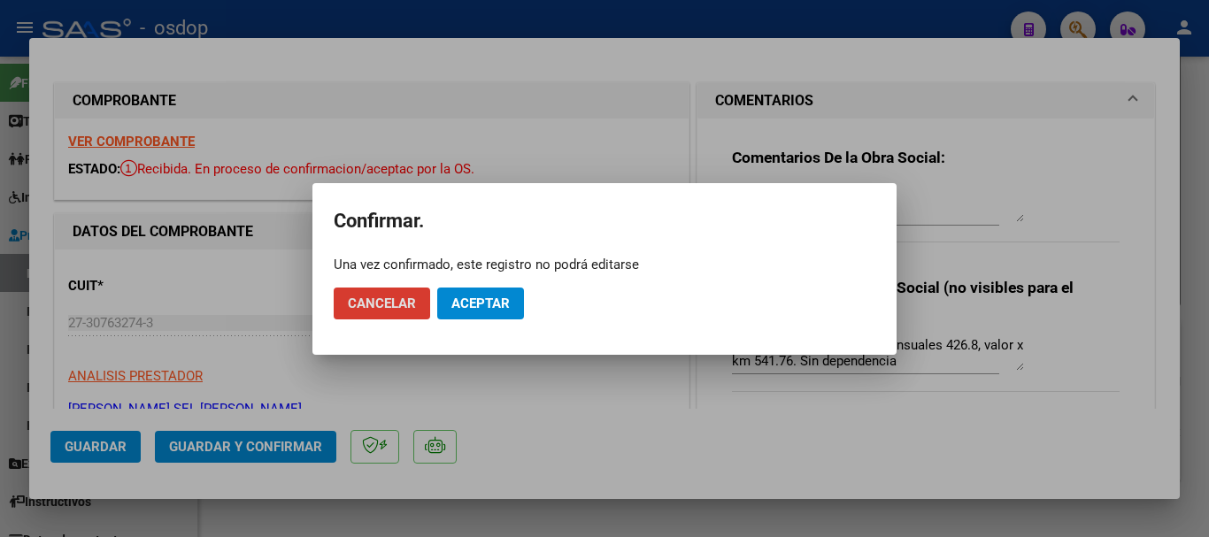
click at [473, 311] on span "Aceptar" at bounding box center [480, 304] width 58 height 16
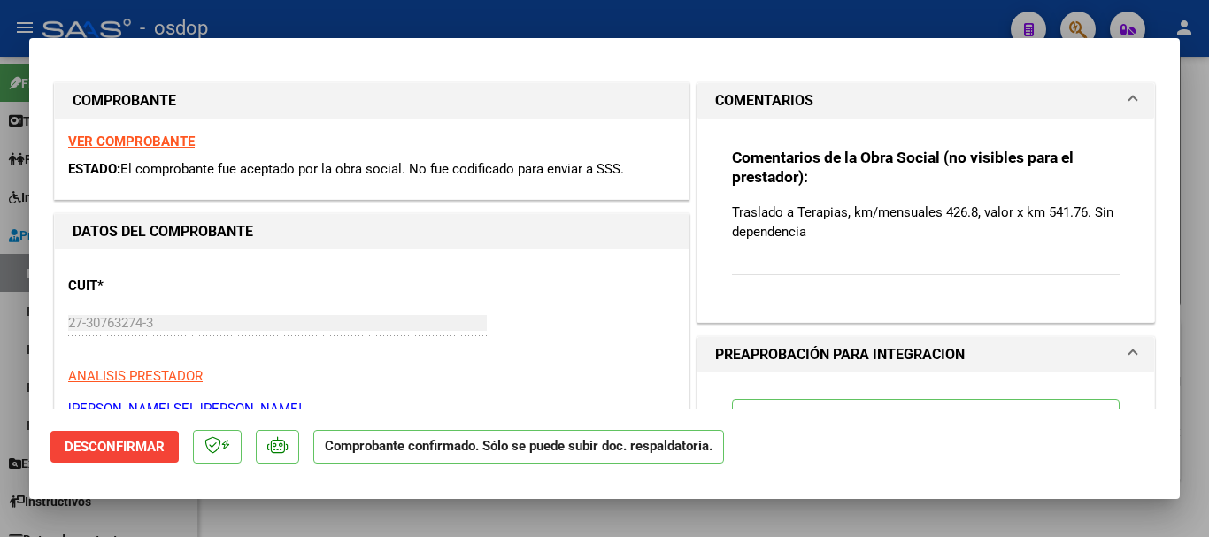
click at [230, 507] on div at bounding box center [604, 268] width 1209 height 537
type input "$ 0,00"
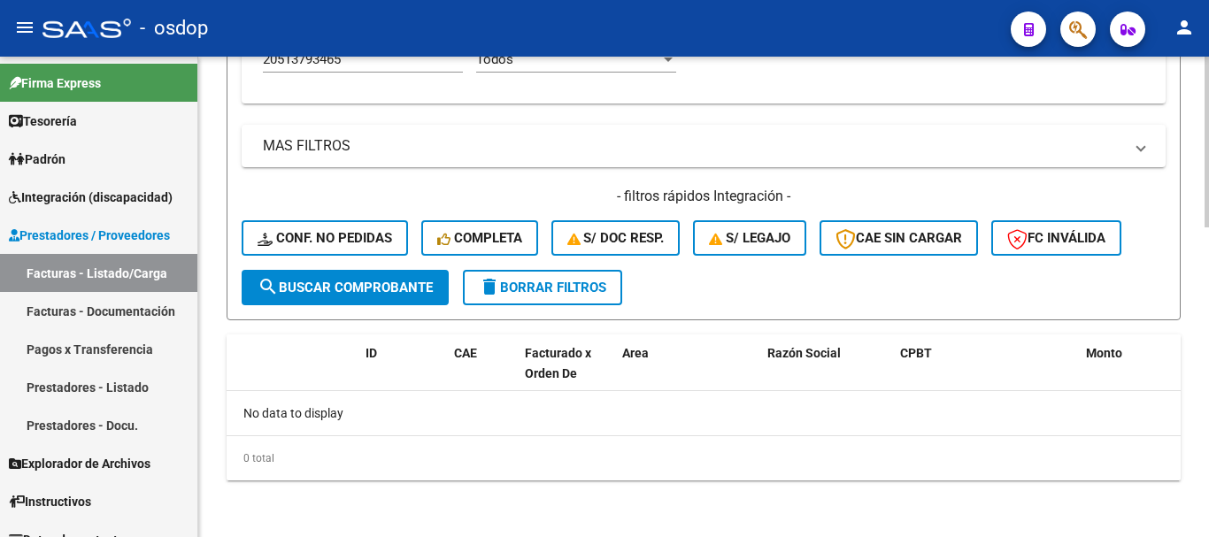
scroll to position [869, 0]
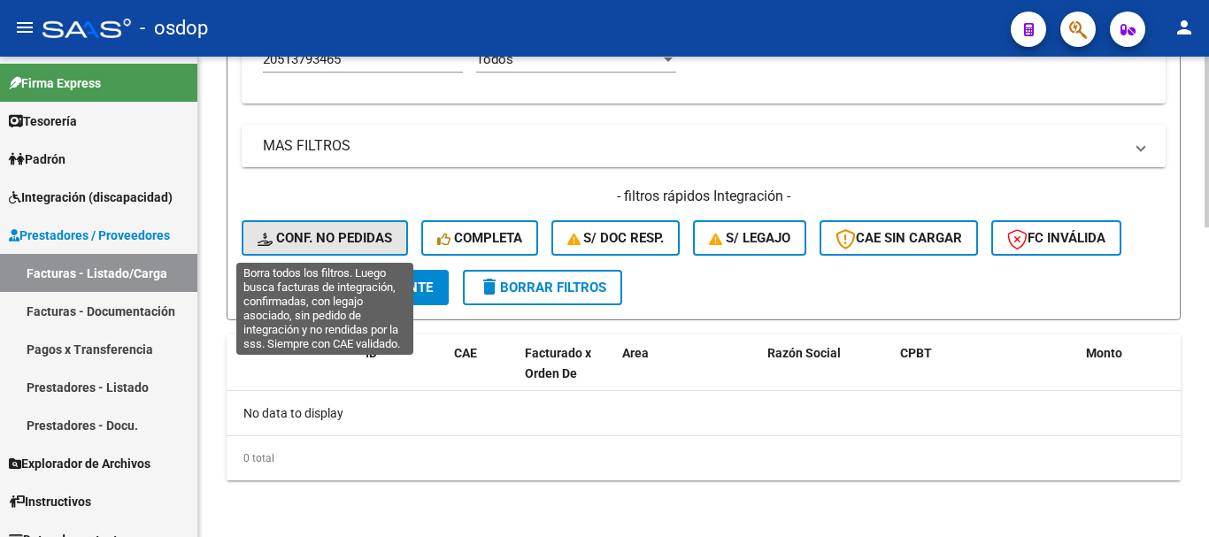
click at [374, 230] on span "Conf. no pedidas" at bounding box center [325, 238] width 135 height 16
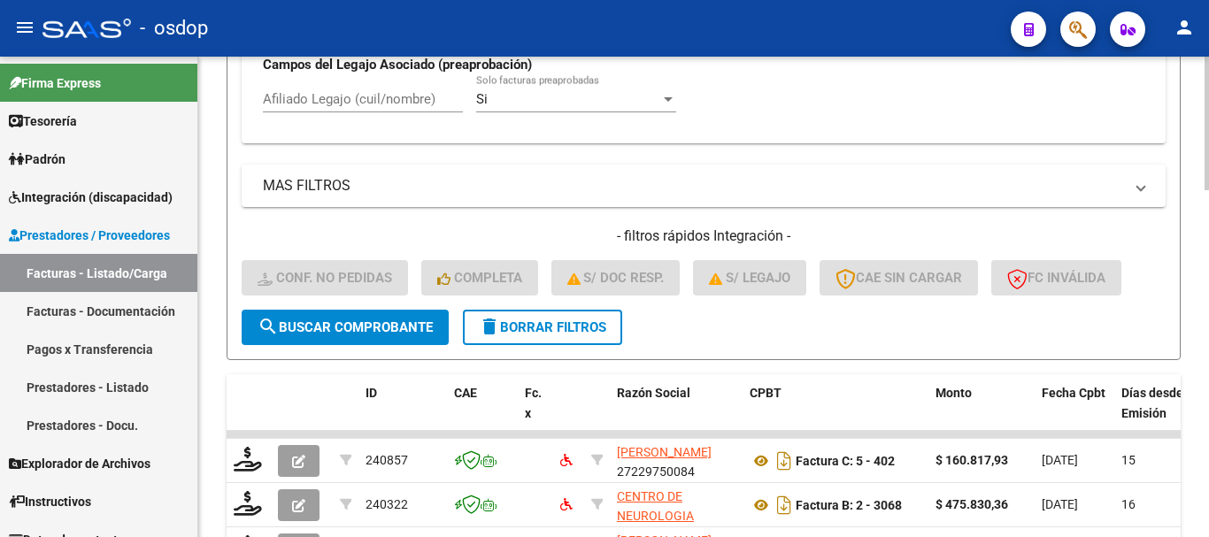
click at [418, 104] on div "No Cargado en Para Enviar SSS Período De Prestación Campos del Archivo de Rendi…" at bounding box center [704, 15] width 924 height 258
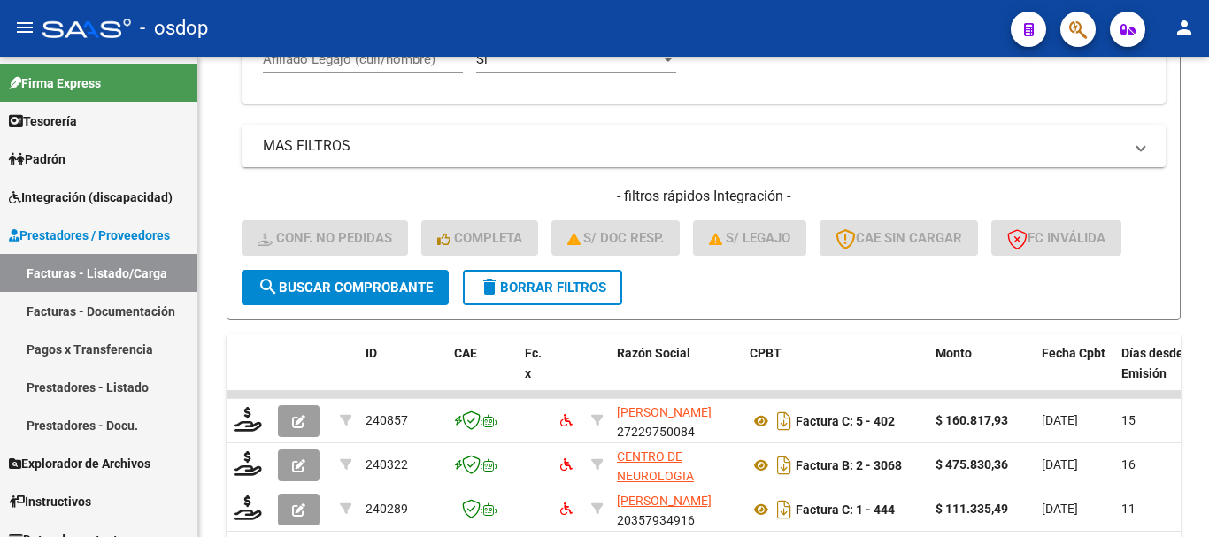
click at [396, 33] on div "- osdop" at bounding box center [519, 28] width 954 height 39
click at [417, 67] on input "Afiliado Legajo (cuil/nombre)" at bounding box center [363, 59] width 200 height 16
paste input "20513793465"
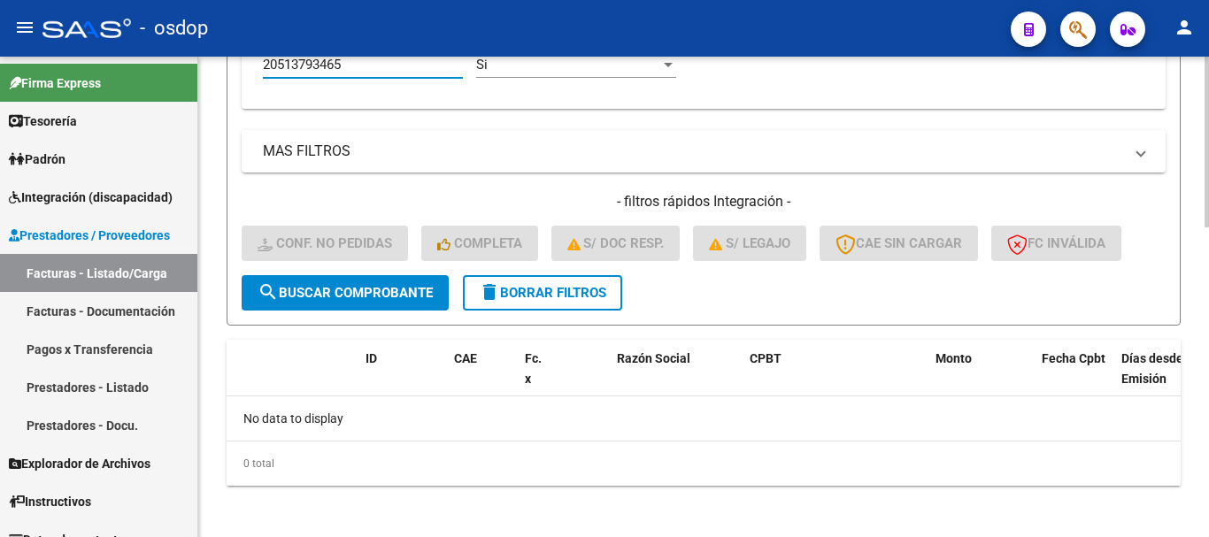
type input "20513793465"
click at [542, 287] on span "delete Borrar Filtros" at bounding box center [542, 293] width 127 height 16
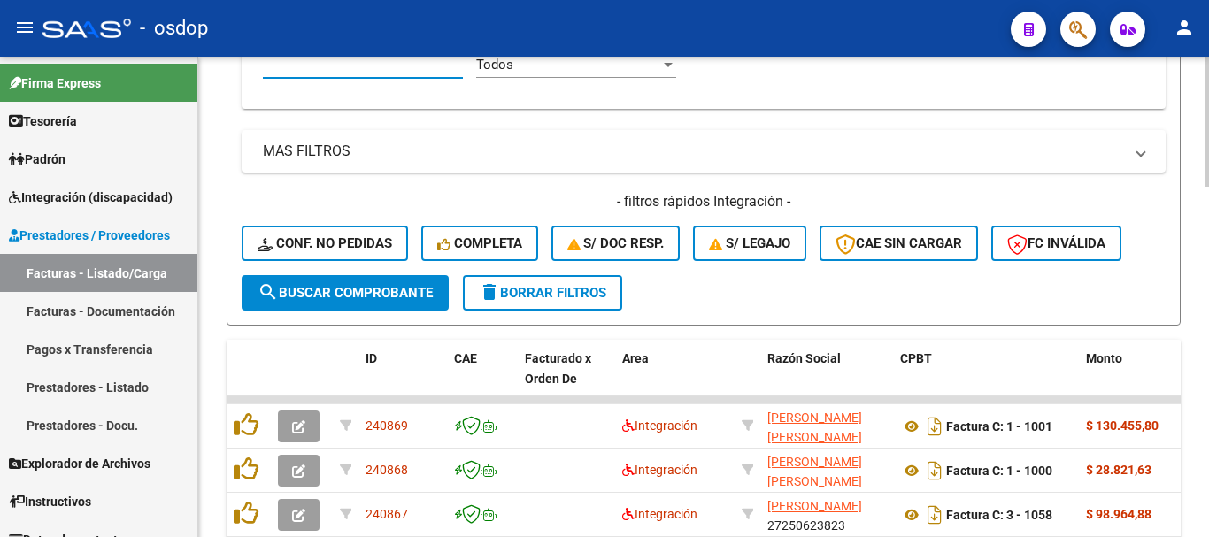
click at [363, 67] on input "Afiliado Legajo (cuil/nombre)" at bounding box center [363, 65] width 200 height 16
paste input "27587765980"
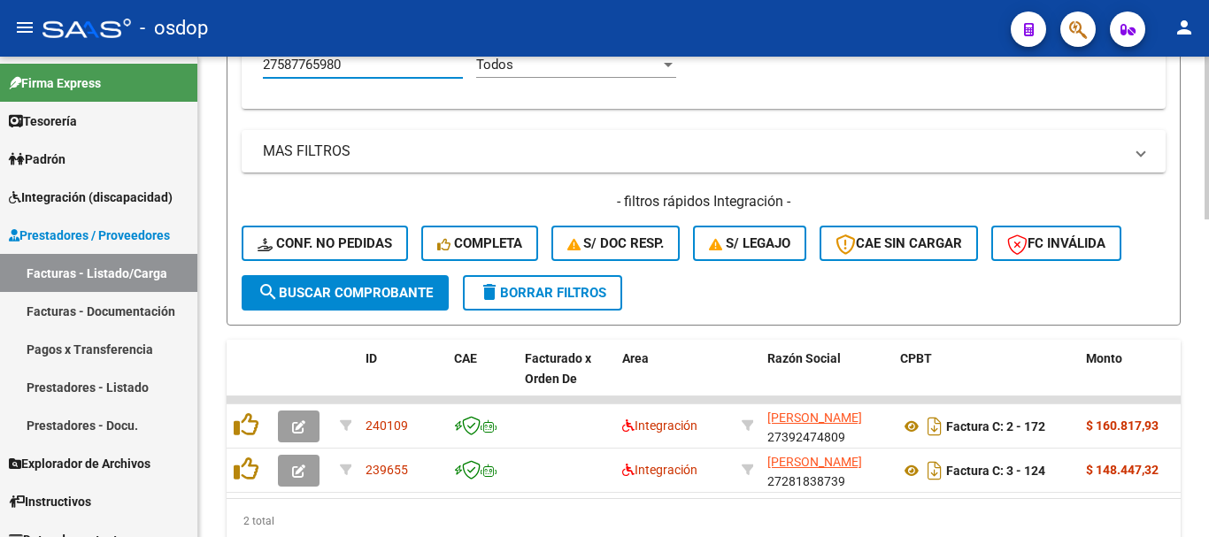
type input "27587765980"
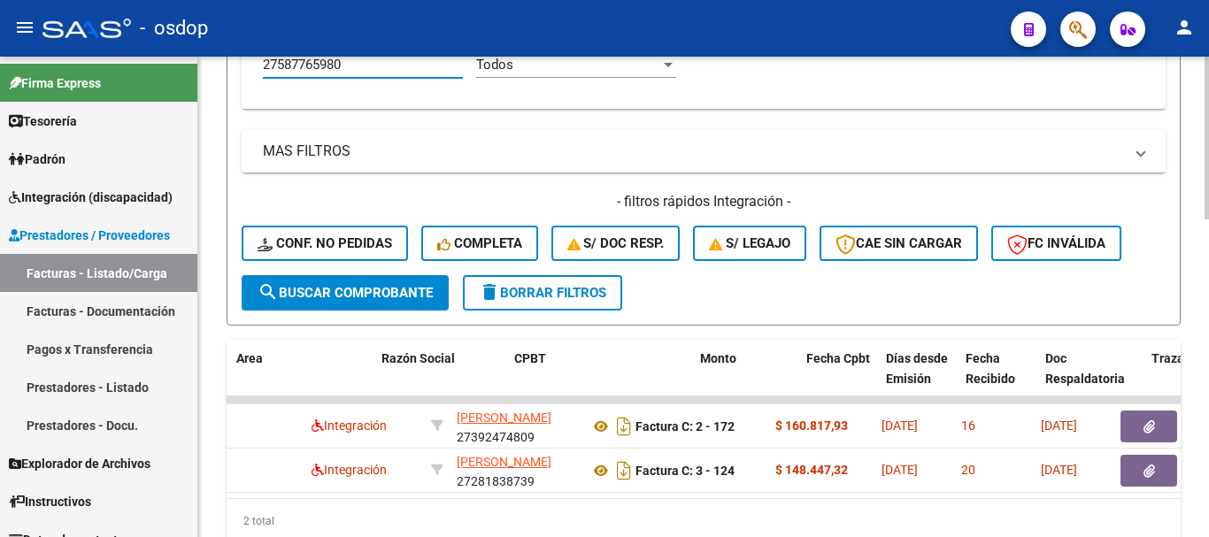
scroll to position [0, 386]
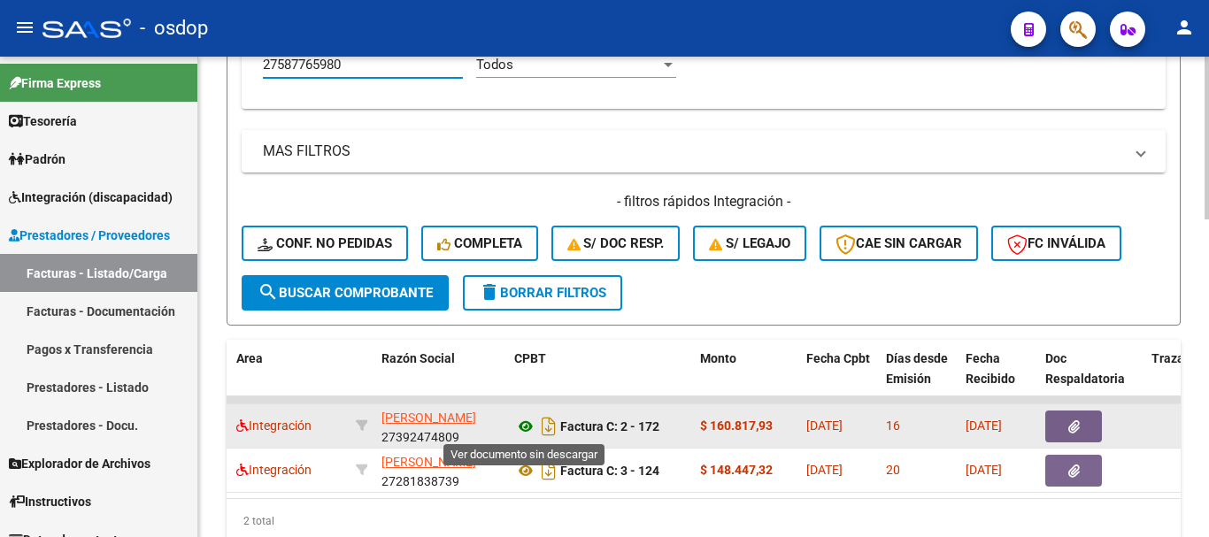
click at [527, 419] on icon at bounding box center [525, 426] width 23 height 21
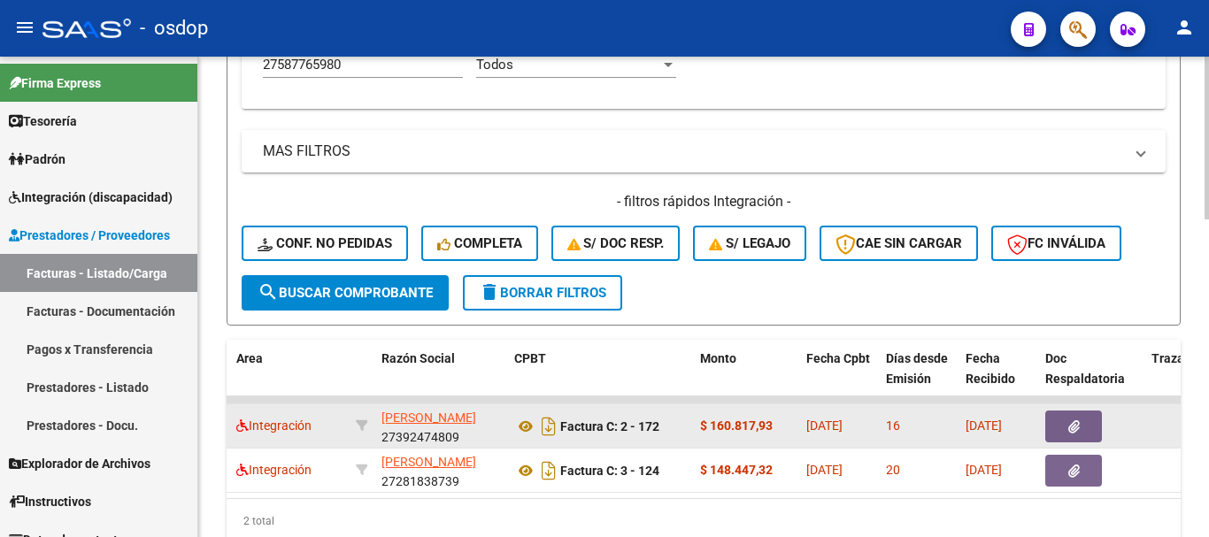
click at [1074, 433] on icon "button" at bounding box center [1074, 426] width 12 height 13
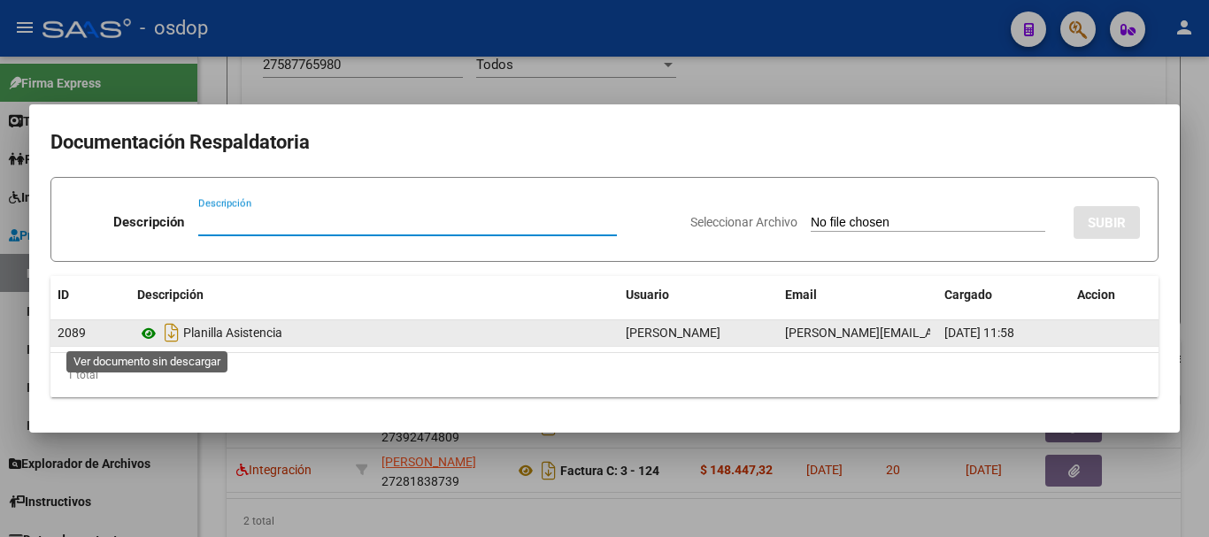
click at [151, 331] on icon at bounding box center [148, 333] width 23 height 21
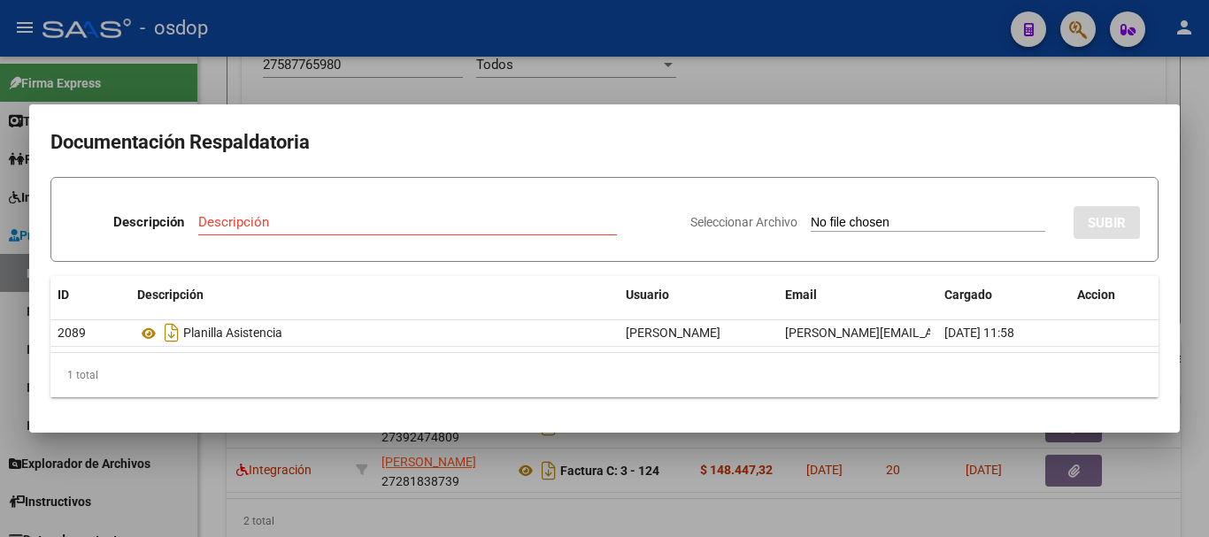
click at [223, 82] on div at bounding box center [604, 268] width 1209 height 537
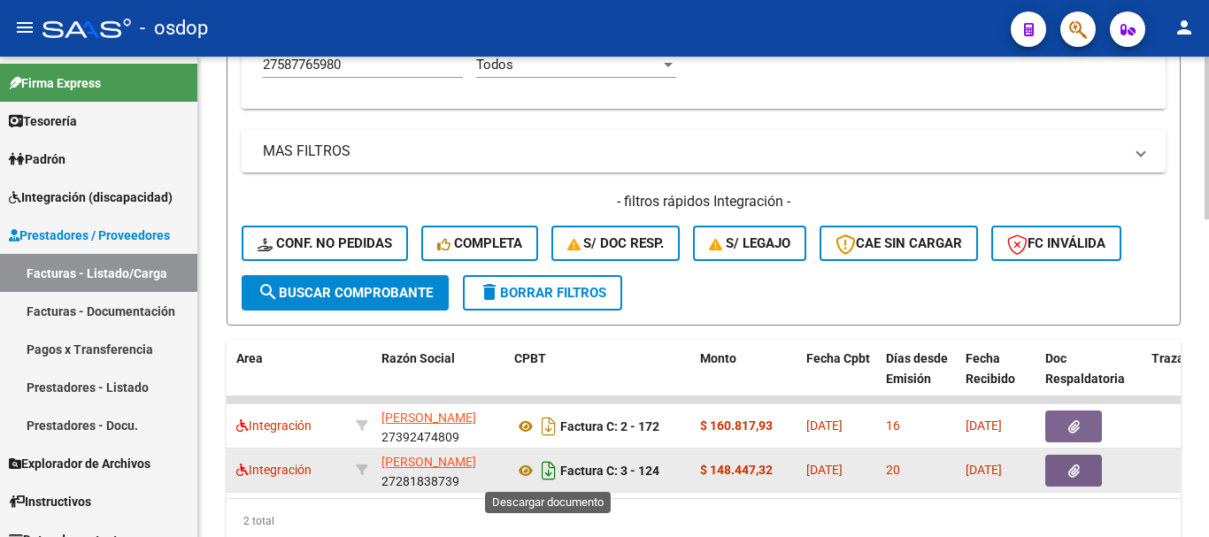
click at [537, 470] on icon "Descargar documento" at bounding box center [548, 471] width 23 height 28
drag, startPoint x: 536, startPoint y: 470, endPoint x: 526, endPoint y: 468, distance: 10.8
click at [526, 468] on icon at bounding box center [525, 470] width 23 height 21
click at [1068, 465] on icon "button" at bounding box center [1074, 471] width 12 height 13
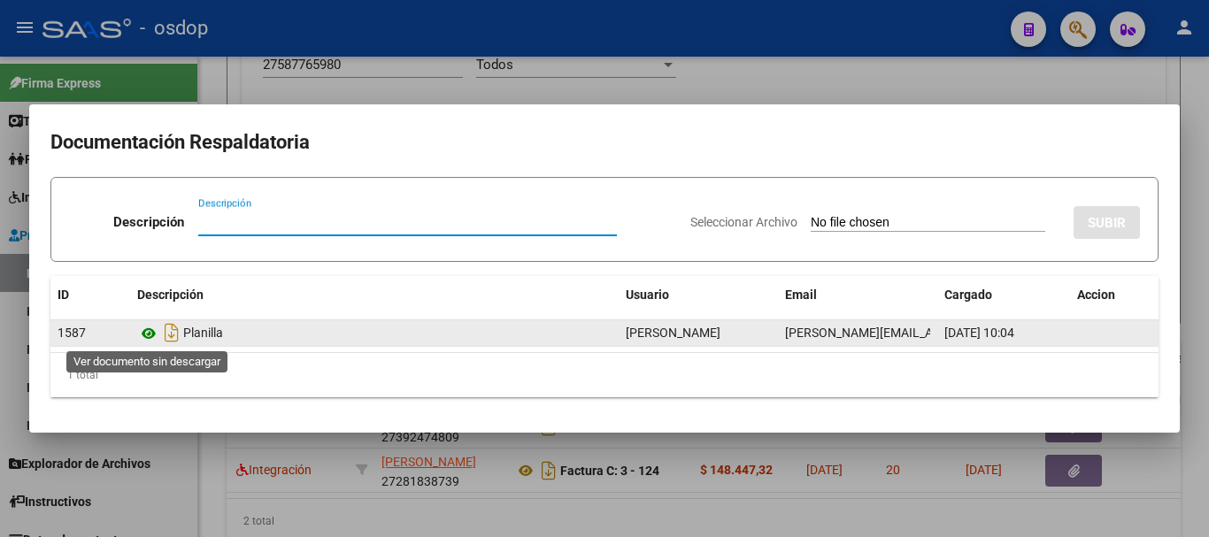
click at [152, 340] on icon at bounding box center [148, 333] width 23 height 21
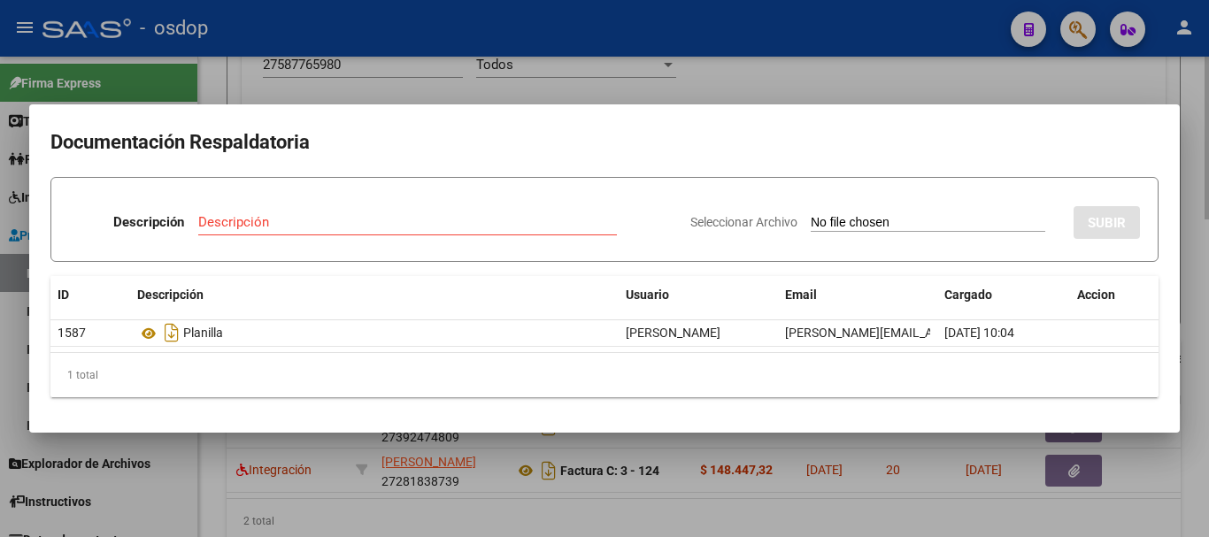
click at [231, 56] on div at bounding box center [604, 268] width 1209 height 537
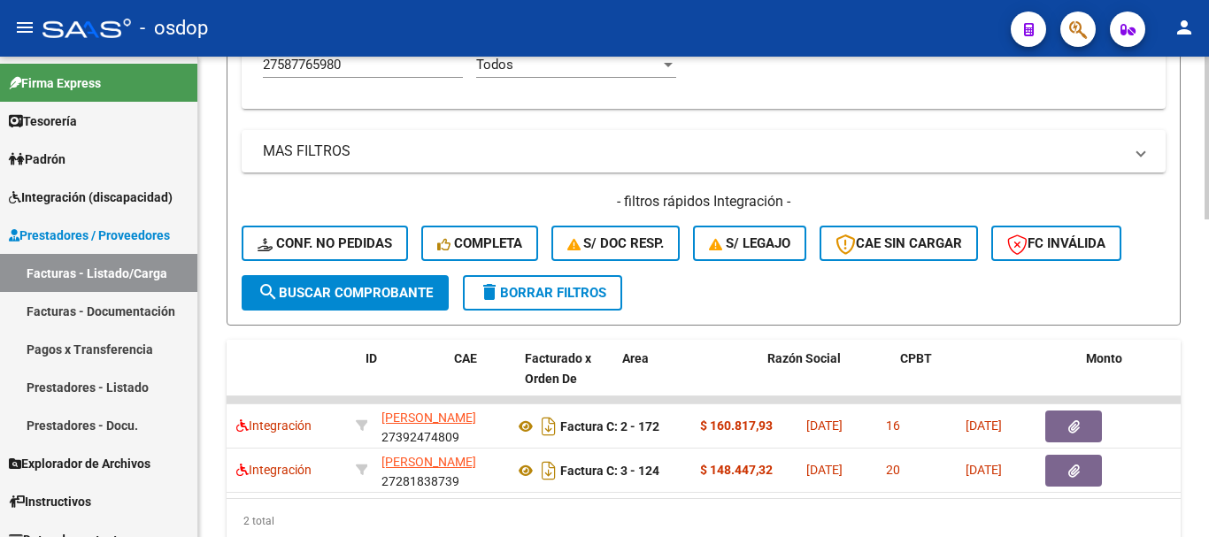
scroll to position [0, 0]
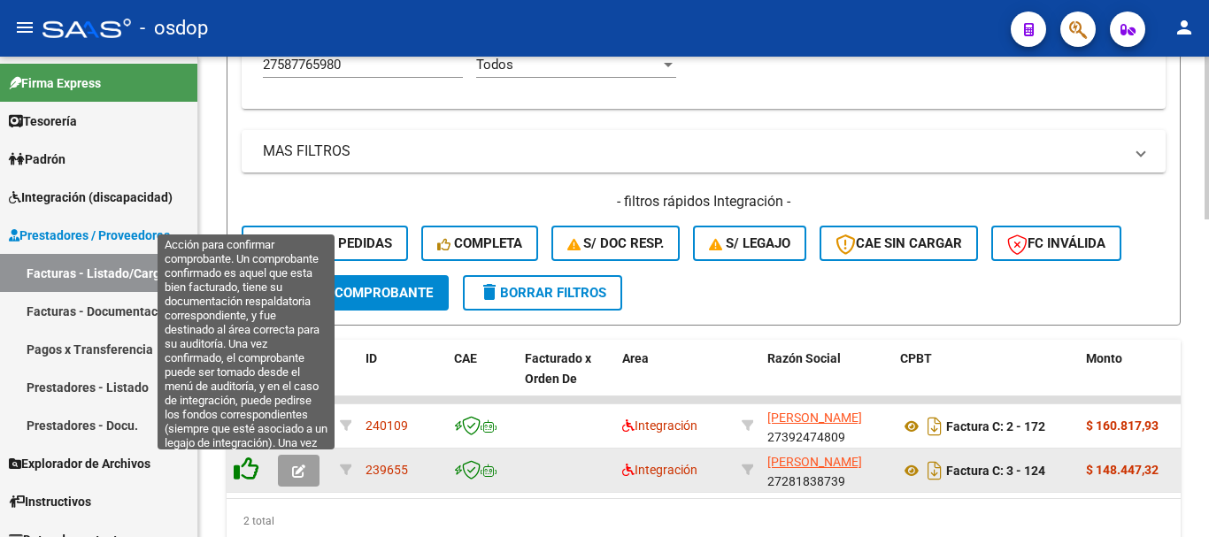
click at [242, 472] on icon at bounding box center [246, 469] width 25 height 25
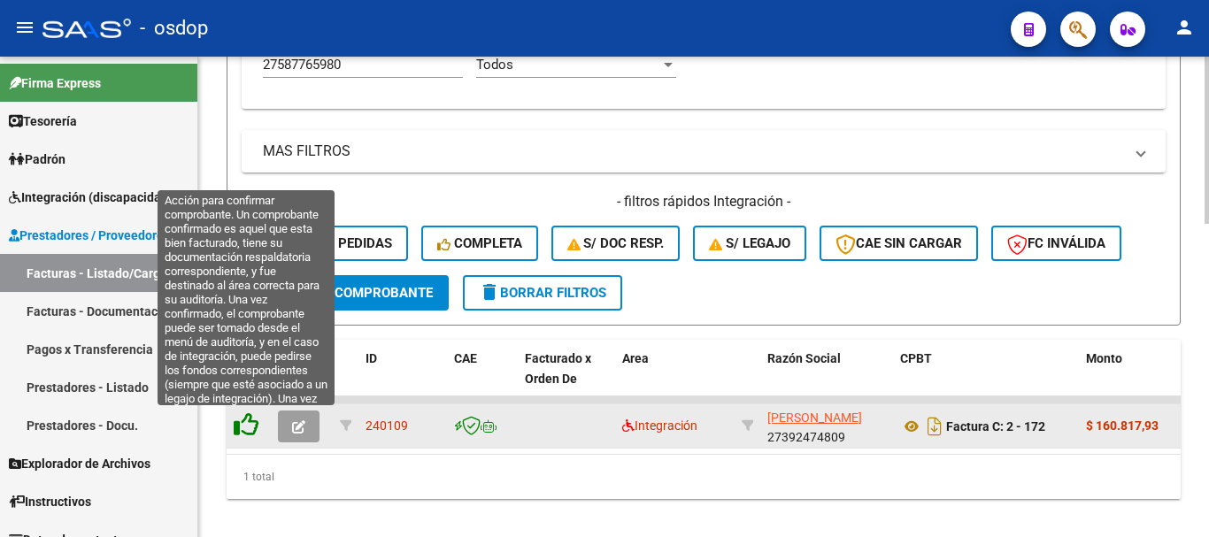
click at [236, 427] on icon at bounding box center [246, 424] width 25 height 25
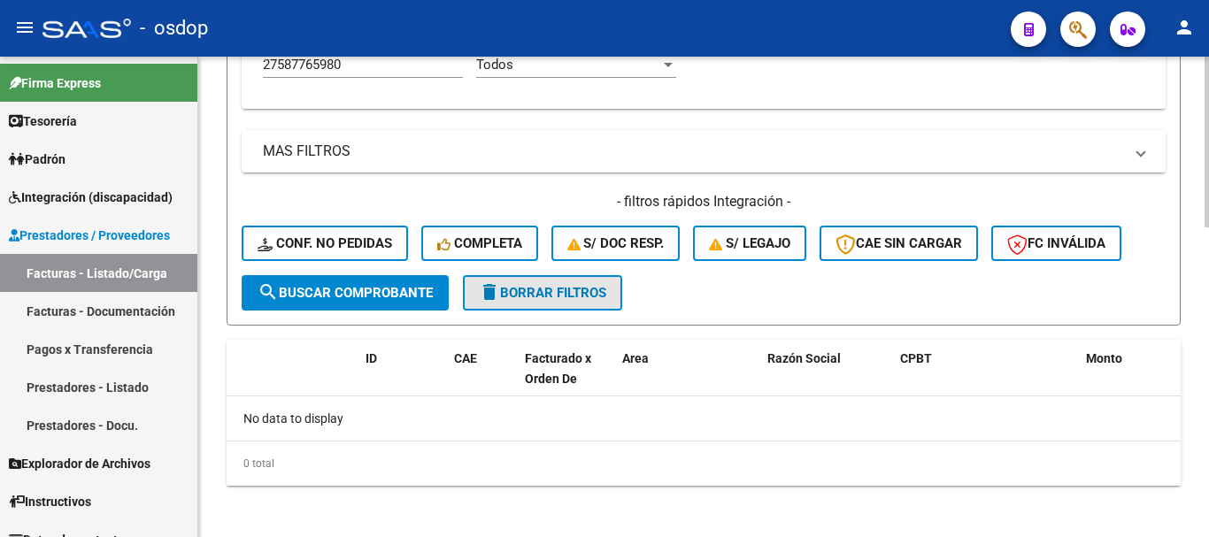
click at [544, 301] on span "delete Borrar Filtros" at bounding box center [542, 293] width 127 height 16
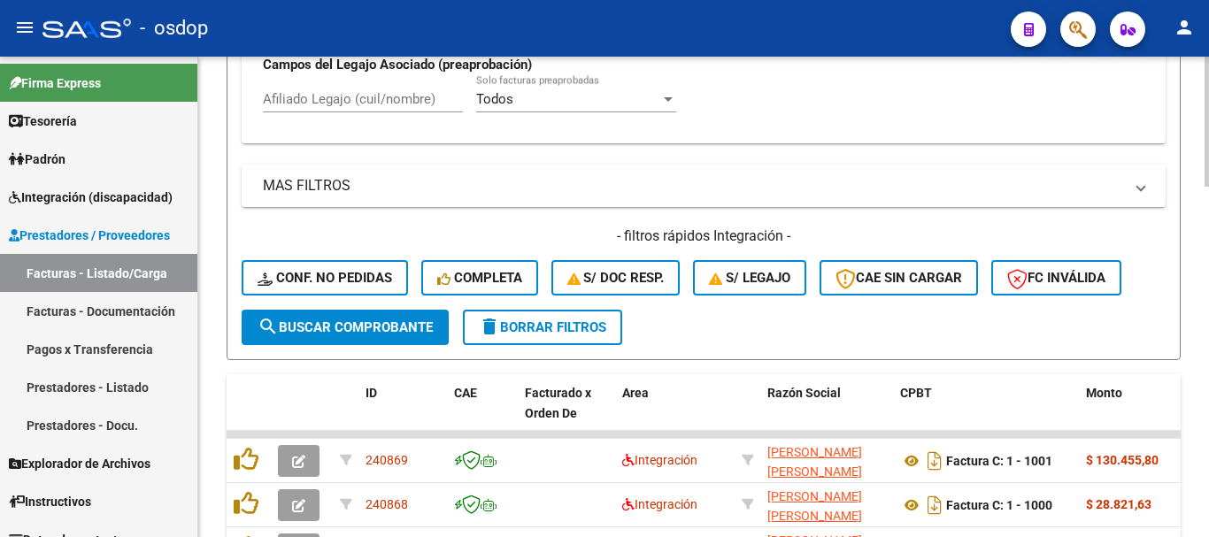
scroll to position [864, 0]
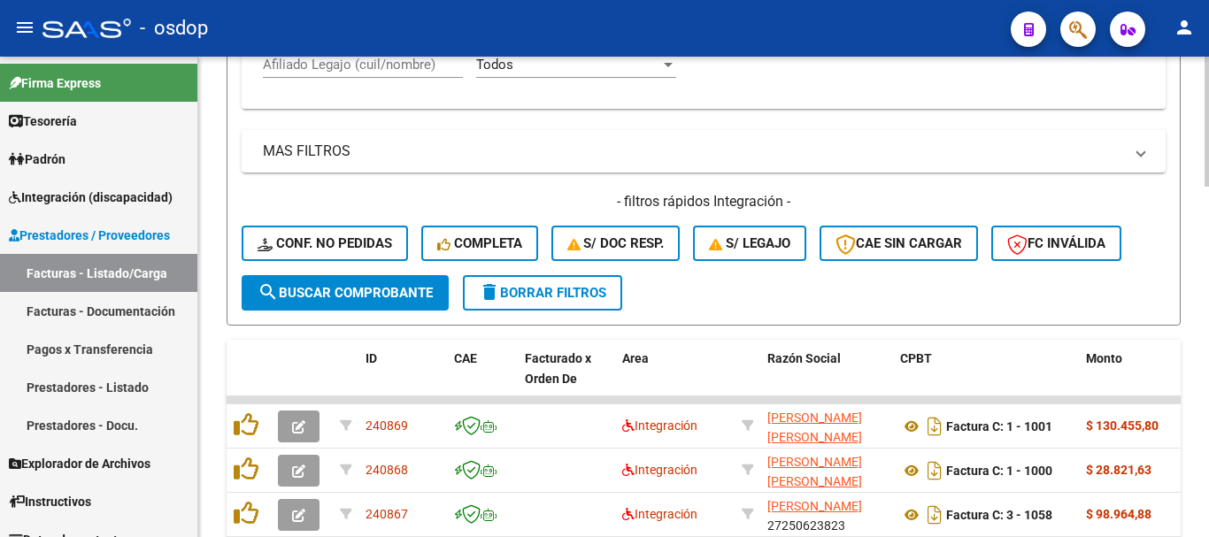
click at [367, 72] on input "Afiliado Legajo (cuil/nombre)" at bounding box center [363, 65] width 200 height 16
paste input "20570405463"
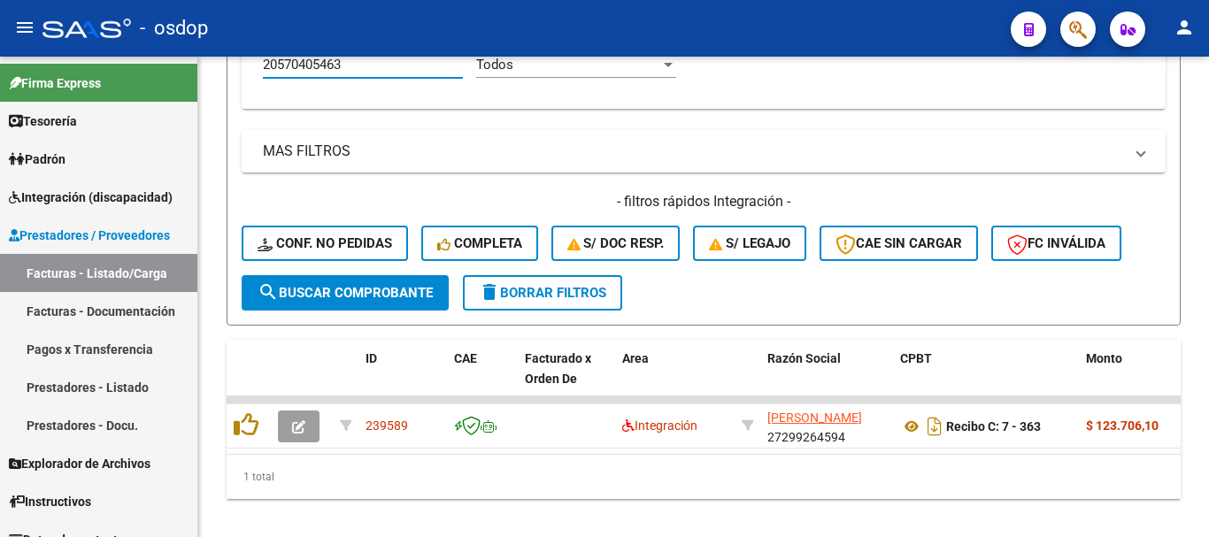
type input "20570405463"
click at [570, 147] on mat-panel-title "MAS FILTROS" at bounding box center [693, 151] width 860 height 19
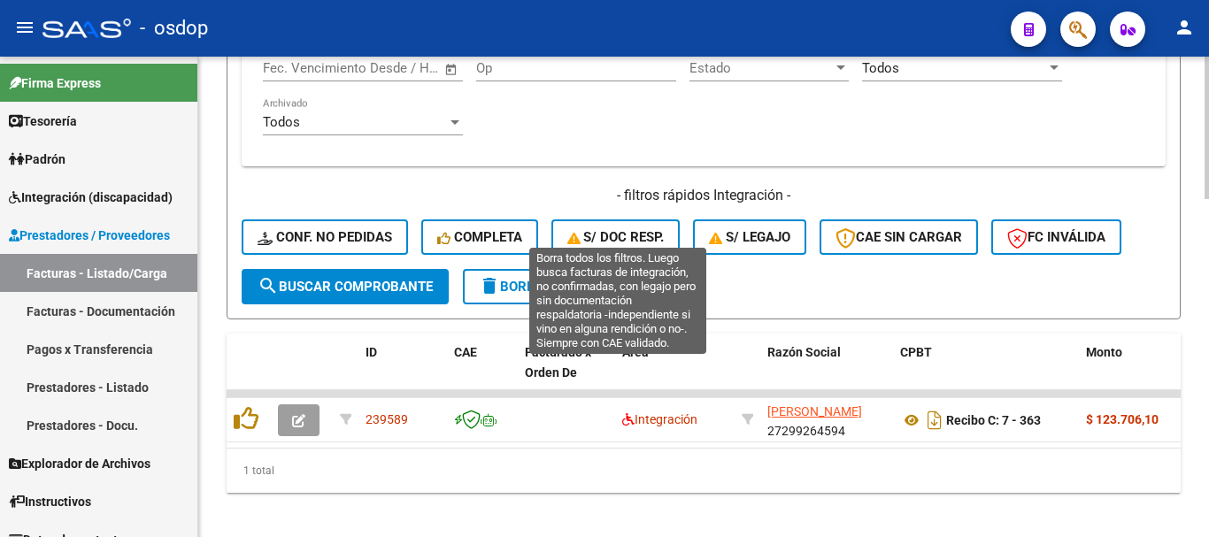
scroll to position [1143, 0]
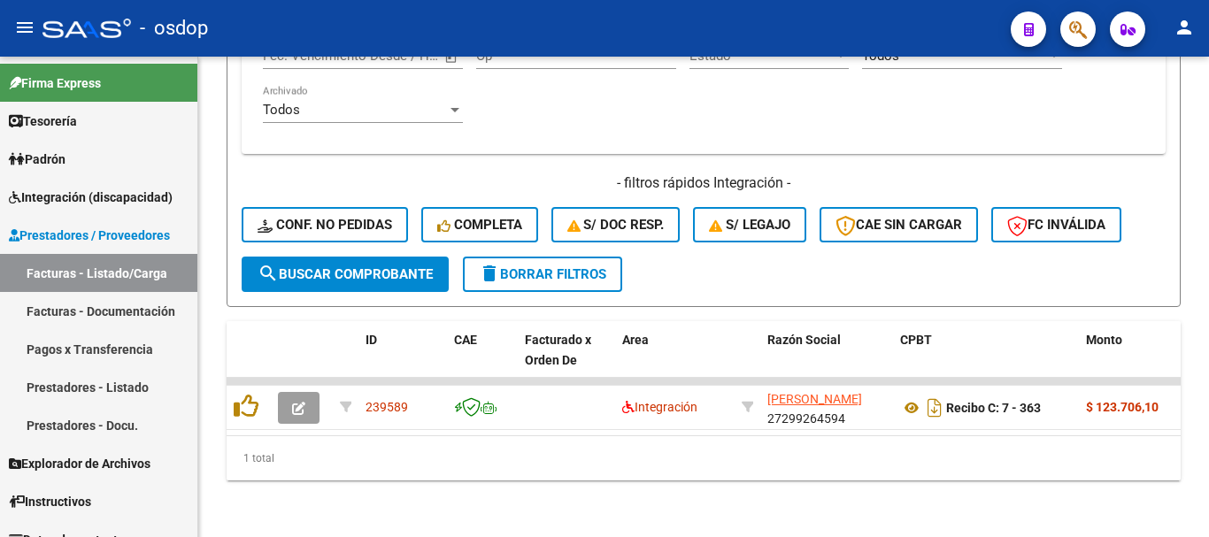
drag, startPoint x: 393, startPoint y: 441, endPoint x: 437, endPoint y: 442, distance: 44.3
click at [465, 446] on div "1 total" at bounding box center [704, 458] width 954 height 44
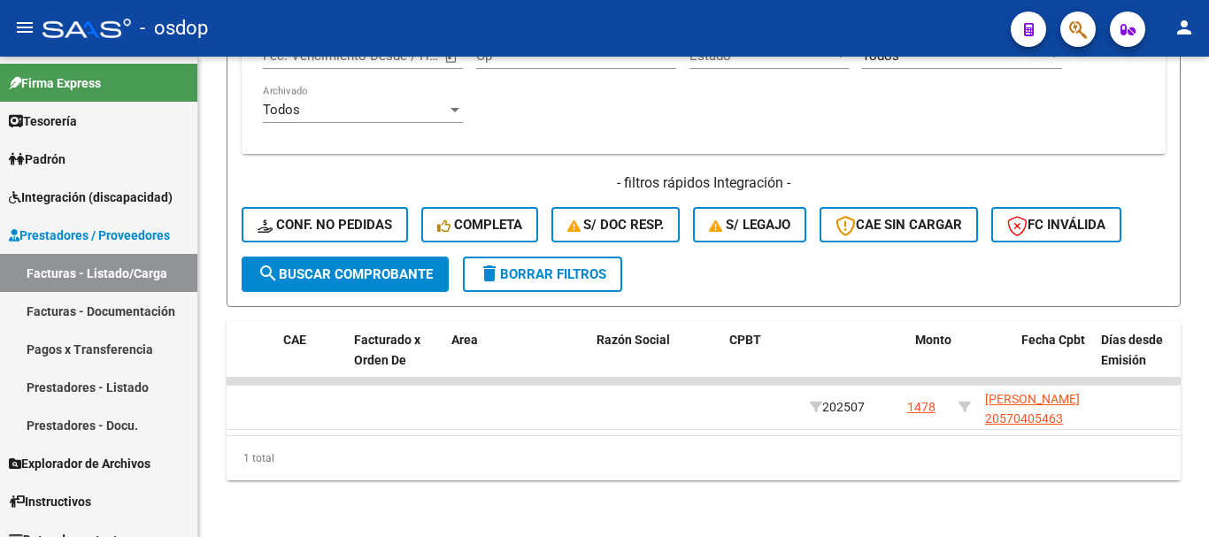
scroll to position [0, 0]
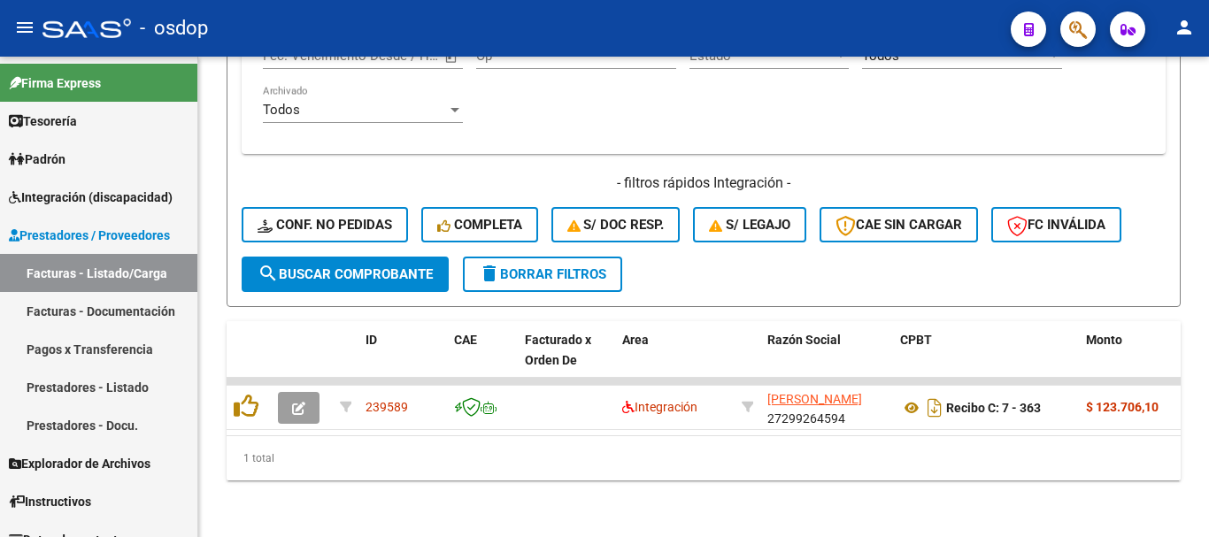
click at [345, 462] on div "1 total" at bounding box center [704, 458] width 954 height 44
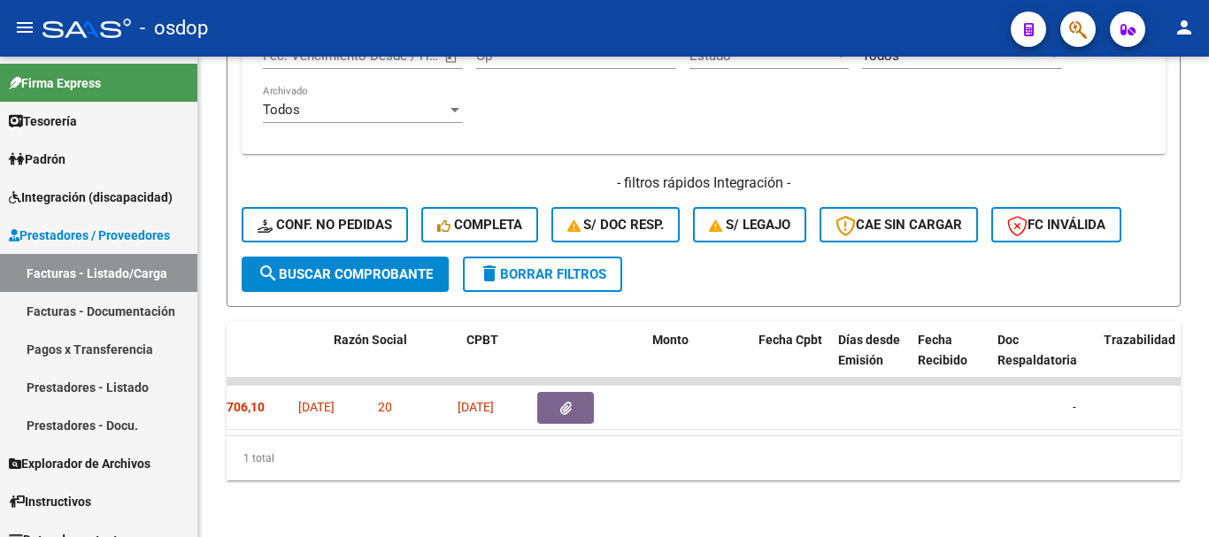
scroll to position [0, 425]
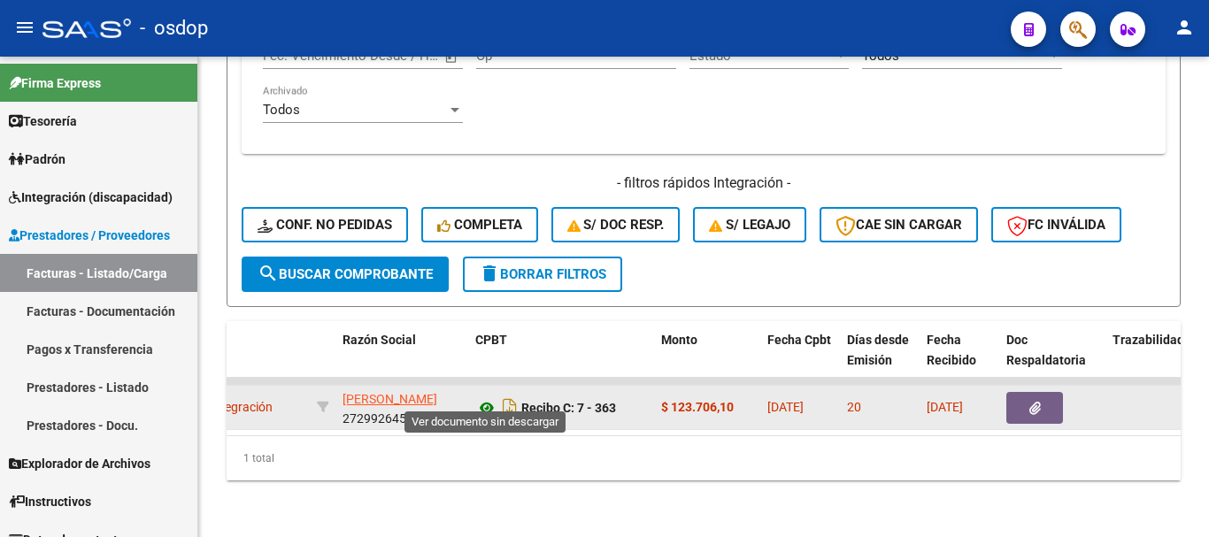
click at [477, 397] on icon at bounding box center [486, 407] width 23 height 21
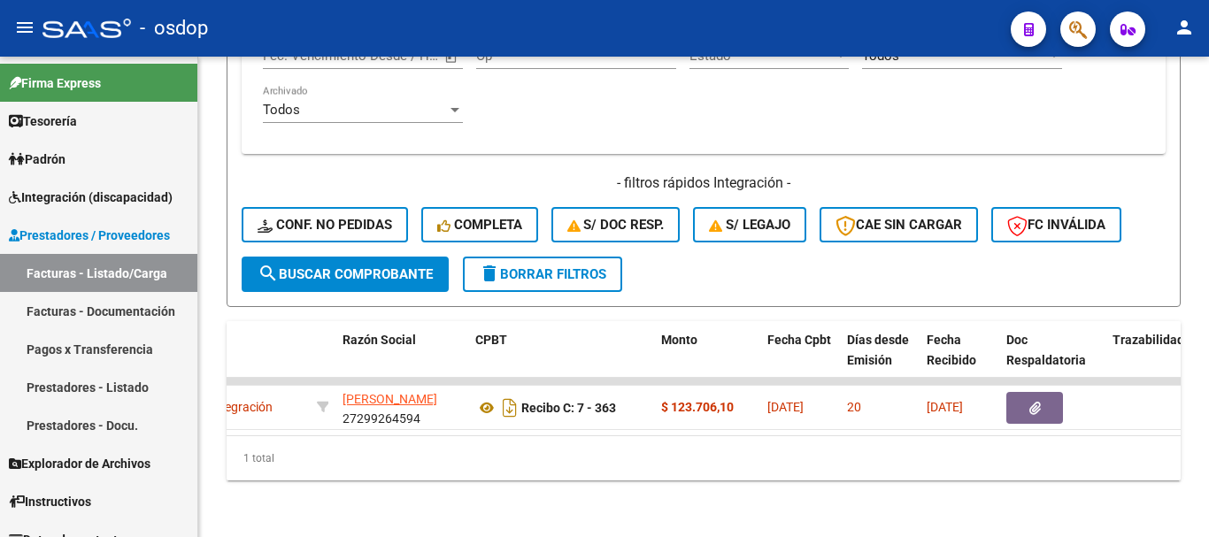
click at [1045, 418] on datatable-body "239589 Integración GOMEZ SABRINA BEATRIZ 27299264594 Recibo C: 7 - 363 $ 123.70…" at bounding box center [704, 407] width 954 height 58
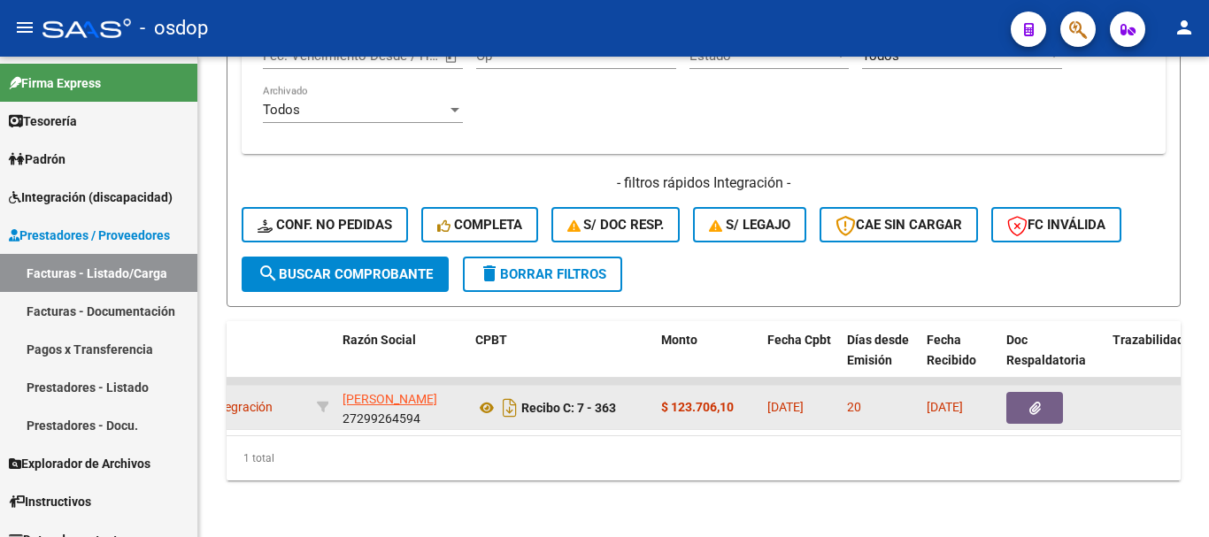
click at [1047, 394] on button "button" at bounding box center [1034, 408] width 57 height 32
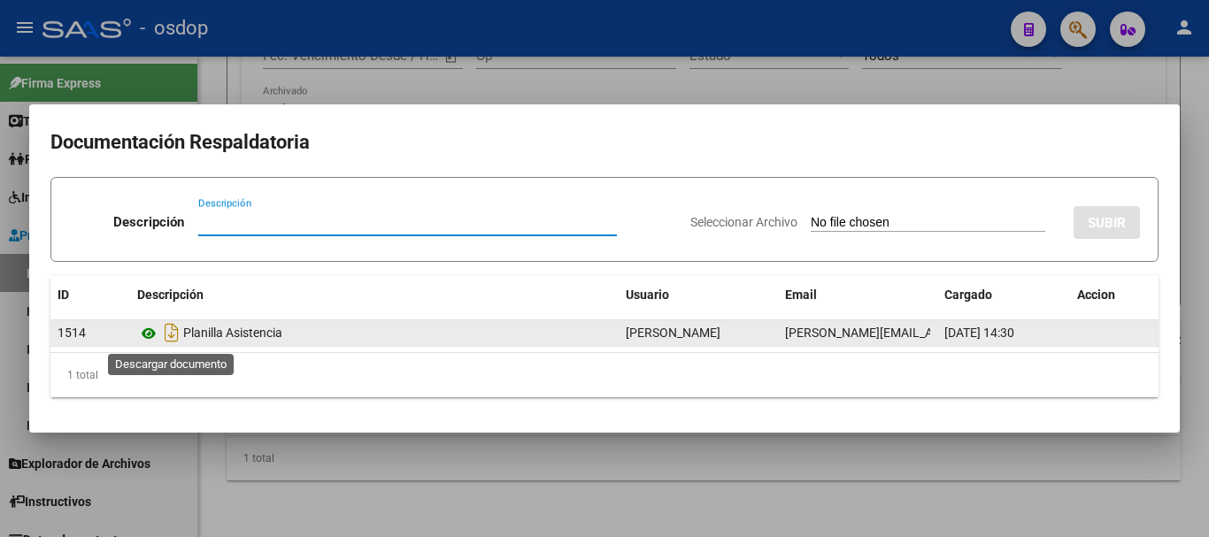
click at [156, 333] on icon at bounding box center [148, 333] width 23 height 21
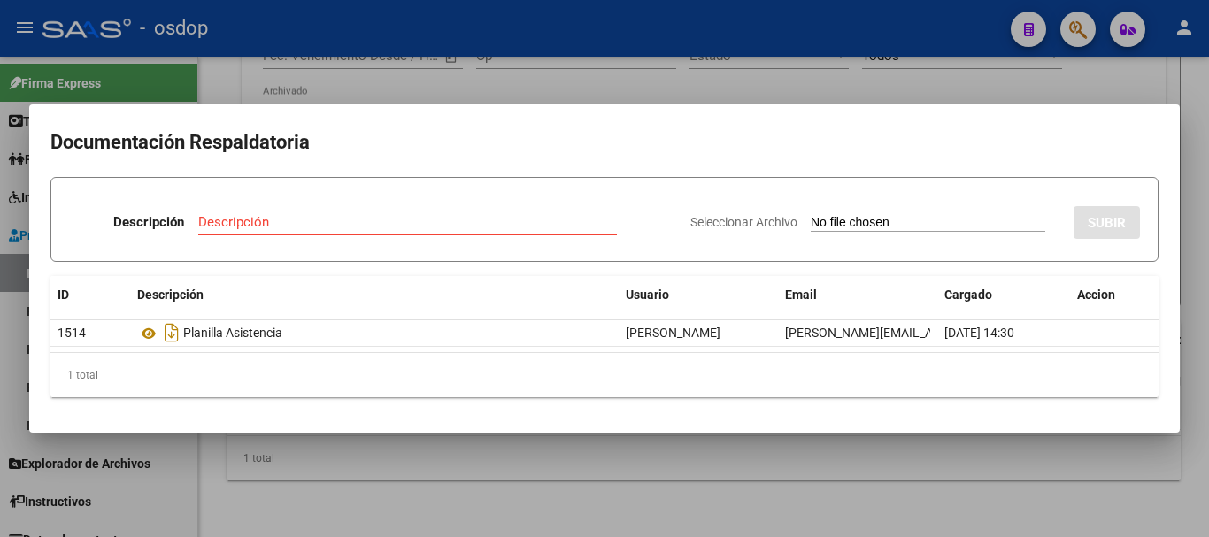
click at [382, 87] on div at bounding box center [604, 268] width 1209 height 537
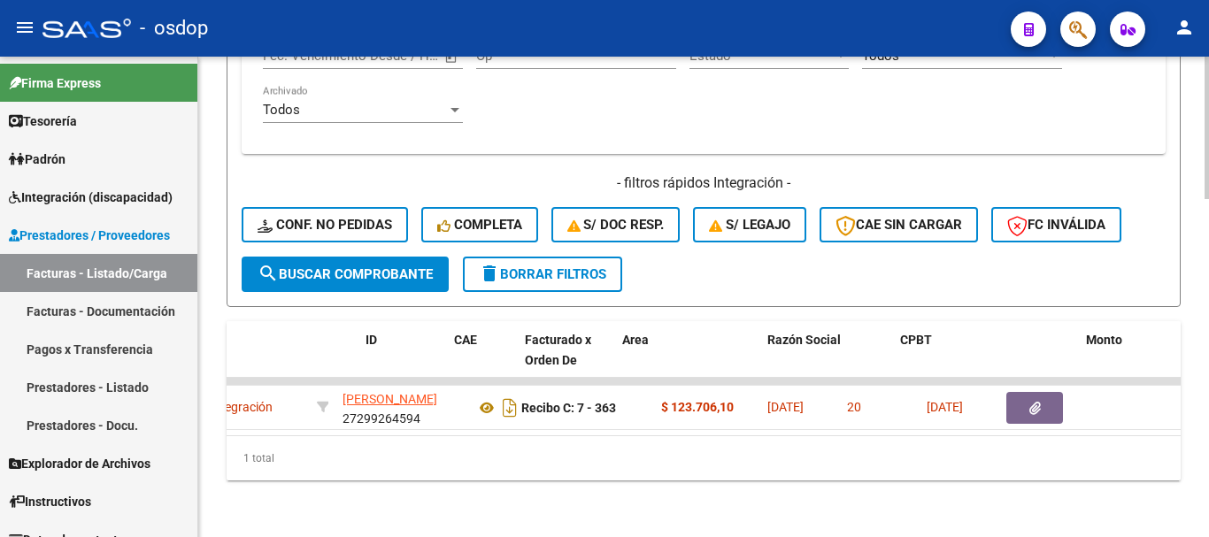
scroll to position [0, 0]
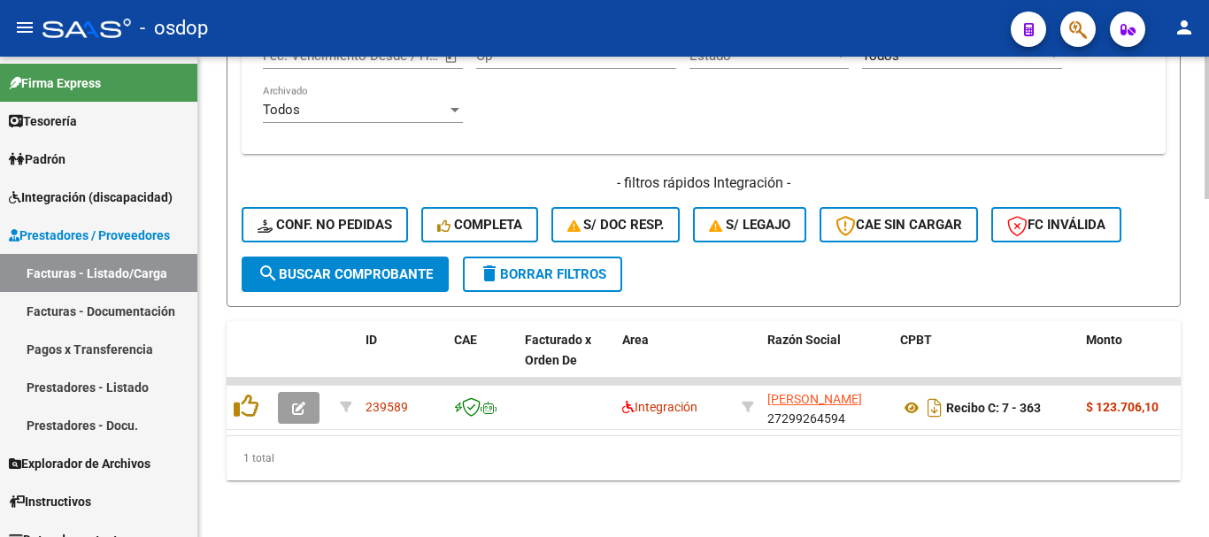
click at [333, 461] on div "1 total" at bounding box center [704, 458] width 954 height 44
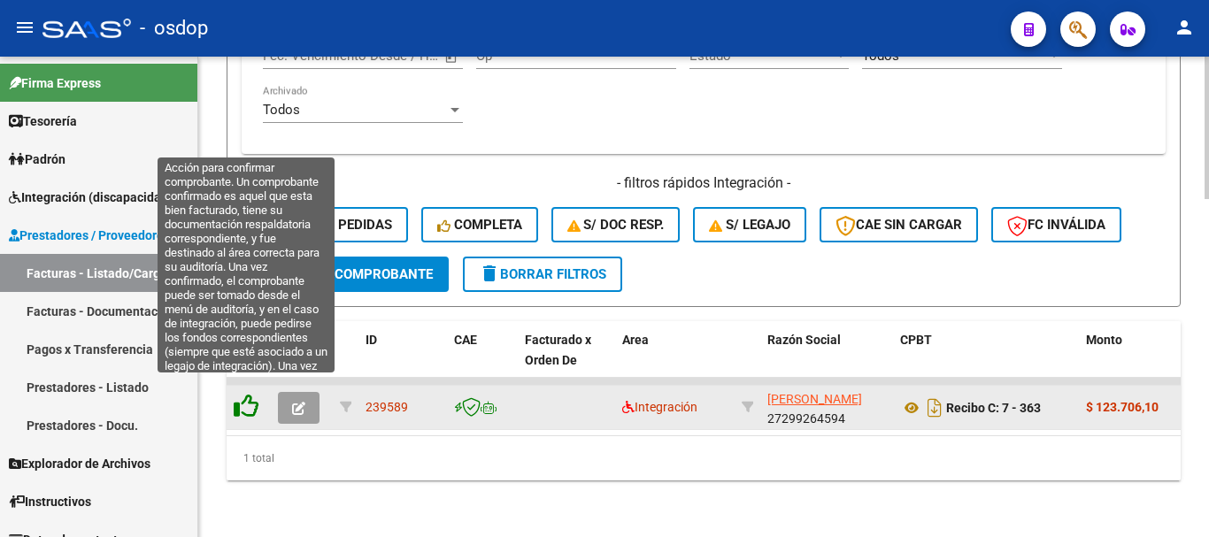
click at [238, 396] on icon at bounding box center [246, 406] width 25 height 25
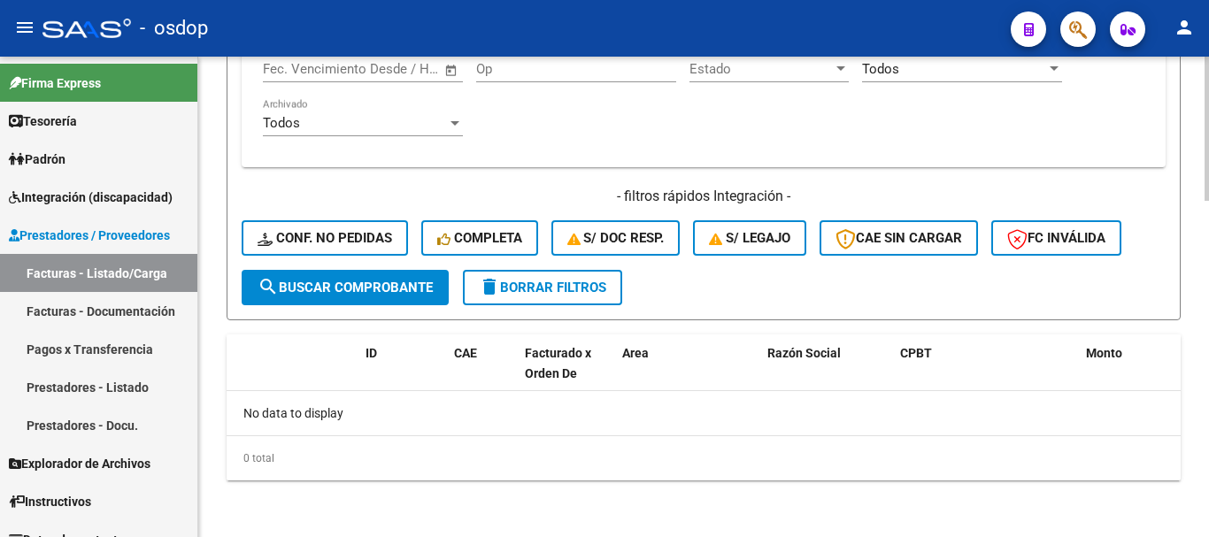
scroll to position [1116, 0]
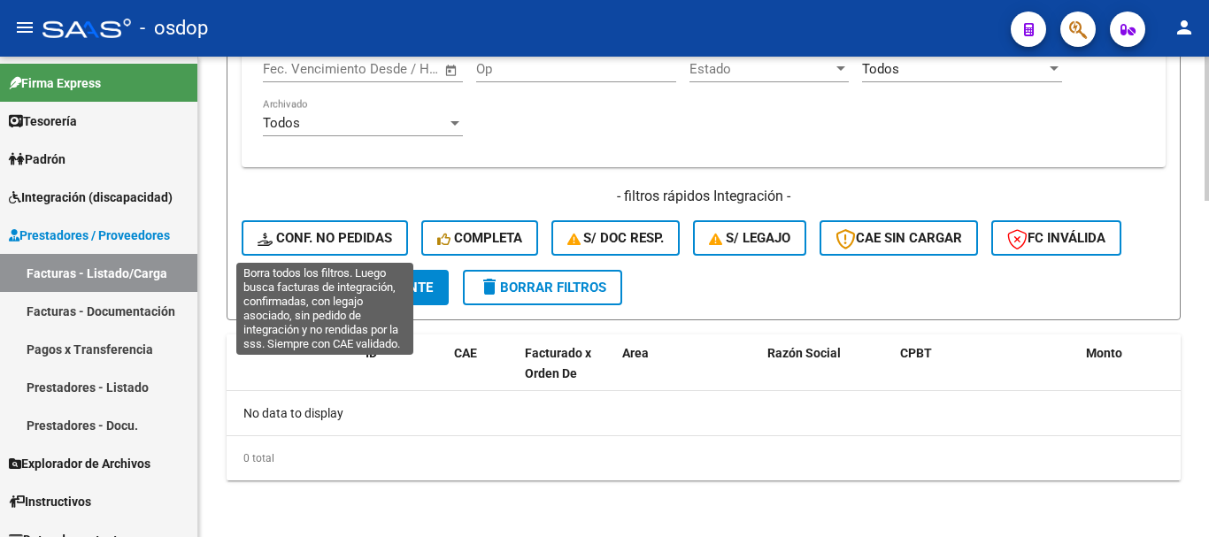
click at [312, 237] on span "Conf. no pedidas" at bounding box center [325, 238] width 135 height 16
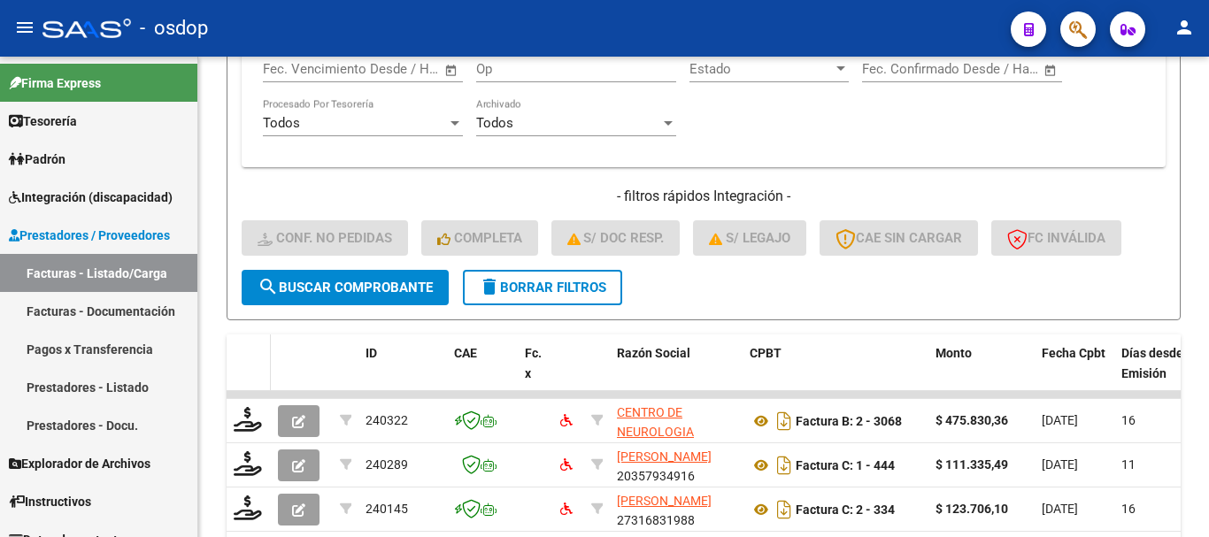
click at [265, 349] on span at bounding box center [267, 374] width 8 height 78
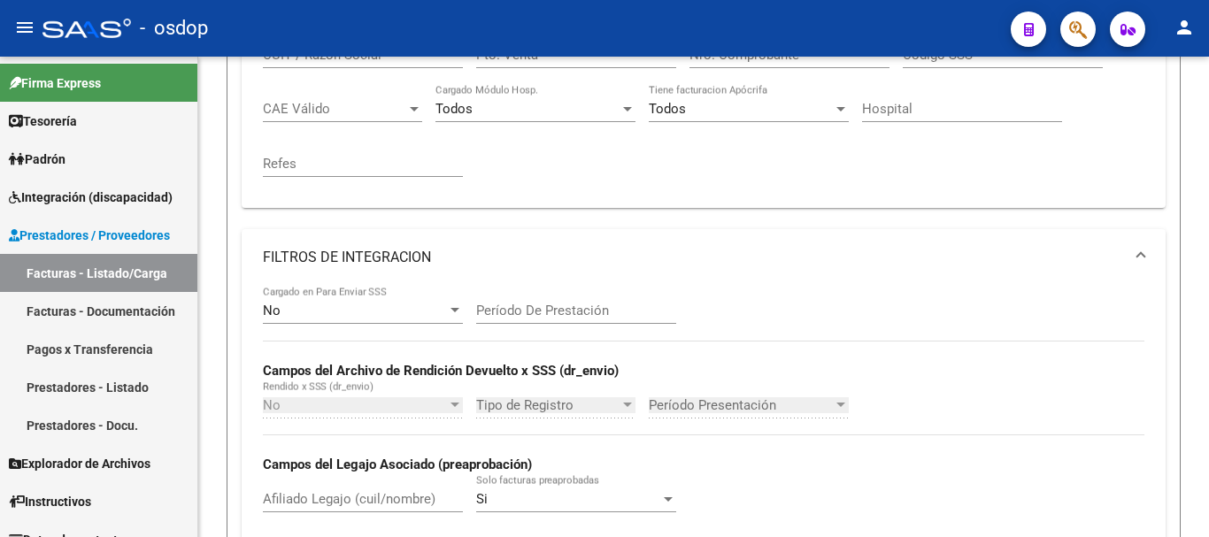
scroll to position [408, 0]
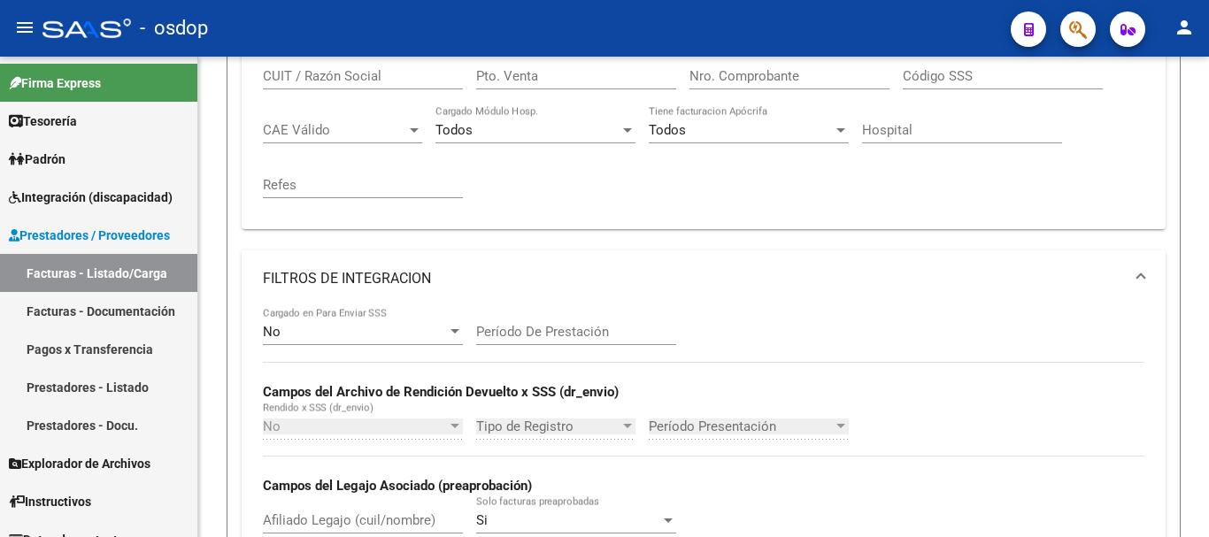
click at [346, 517] on input "Afiliado Legajo (cuil/nombre)" at bounding box center [363, 520] width 200 height 16
paste input "20570405463"
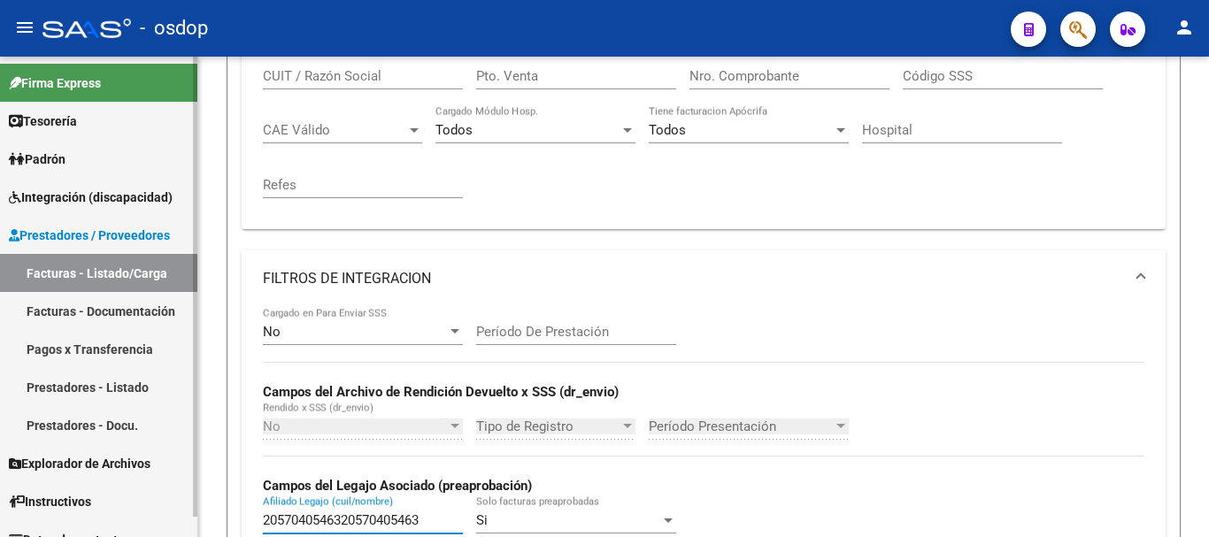
drag, startPoint x: 426, startPoint y: 520, endPoint x: 0, endPoint y: 432, distance: 434.8
click at [0, 432] on mat-sidenav-container "Firma Express Tesorería Extractos Procesados (csv) Extractos Originales (pdf) P…" at bounding box center [604, 297] width 1209 height 481
paste input "text"
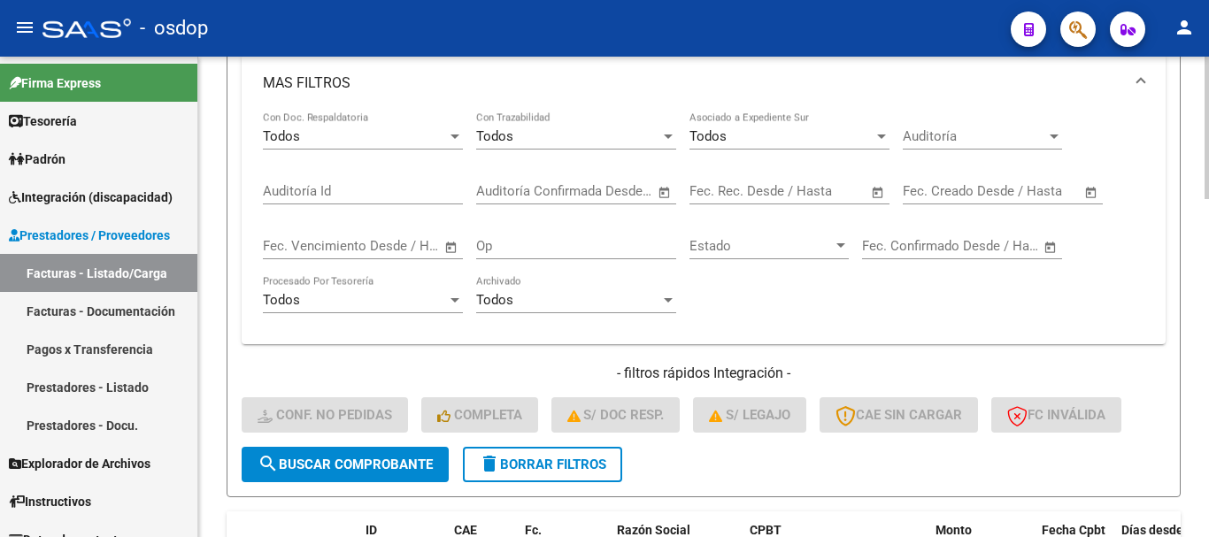
scroll to position [1143, 0]
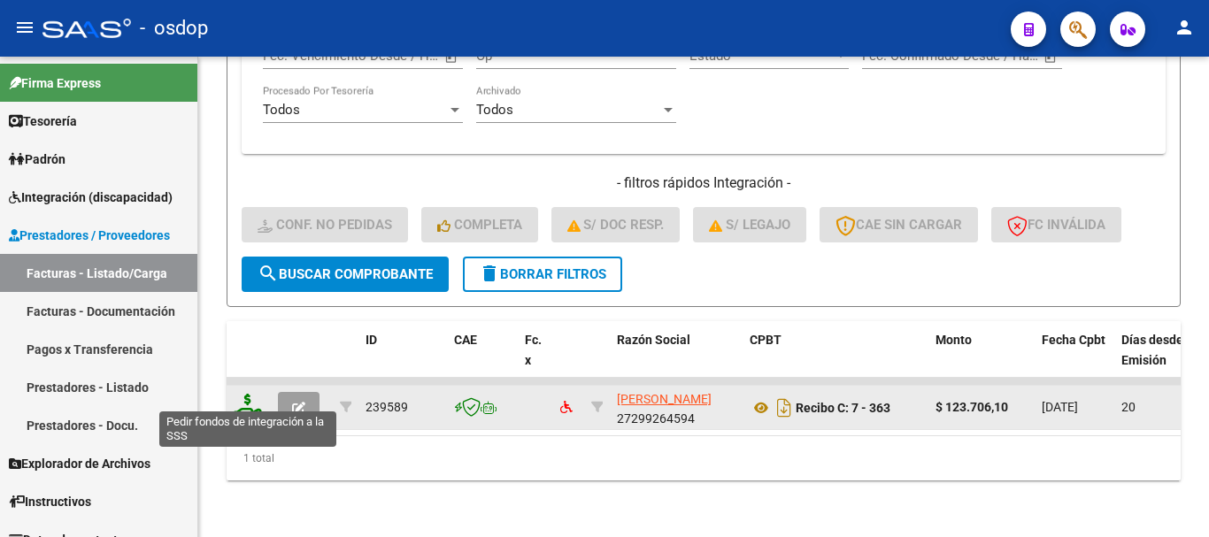
type input "20570405463"
click at [250, 394] on icon at bounding box center [248, 406] width 28 height 25
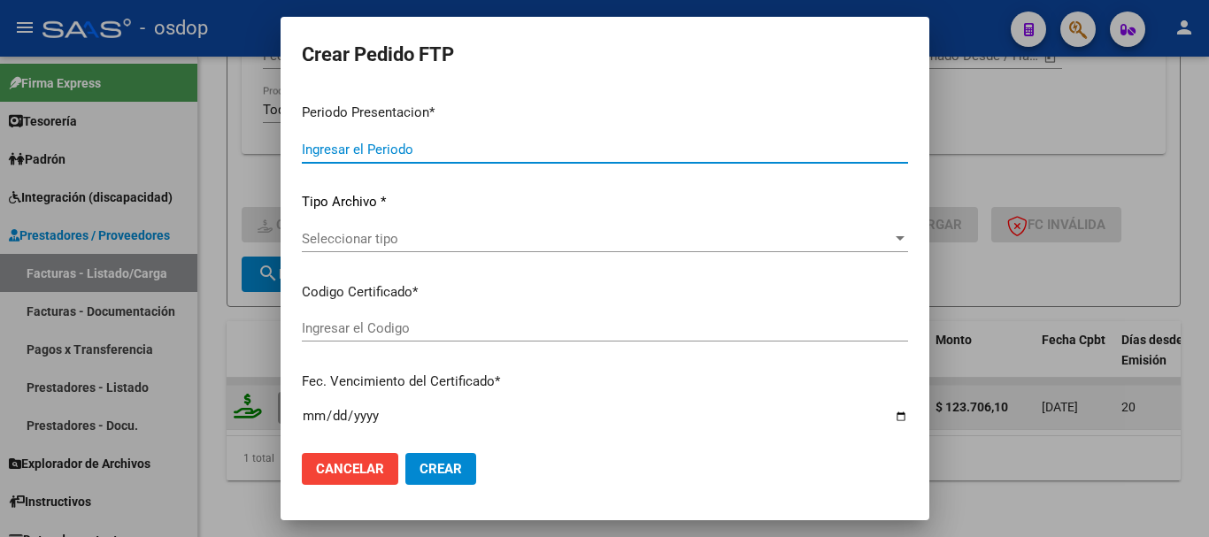
type input "202507"
type input "$ 123.706,10"
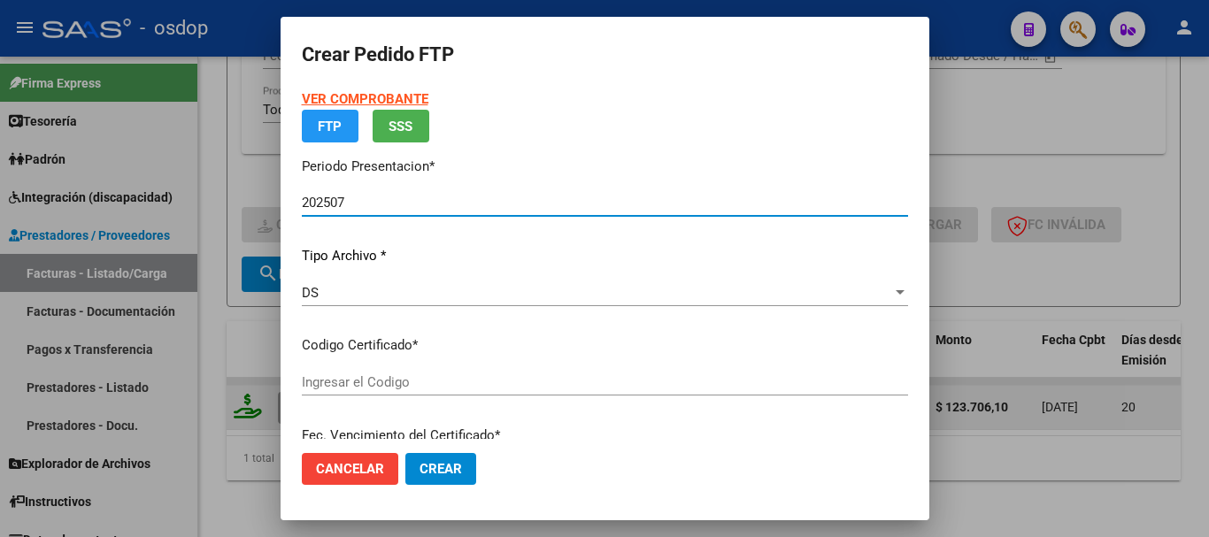
type input "5722228546"
type input "2030-11-27"
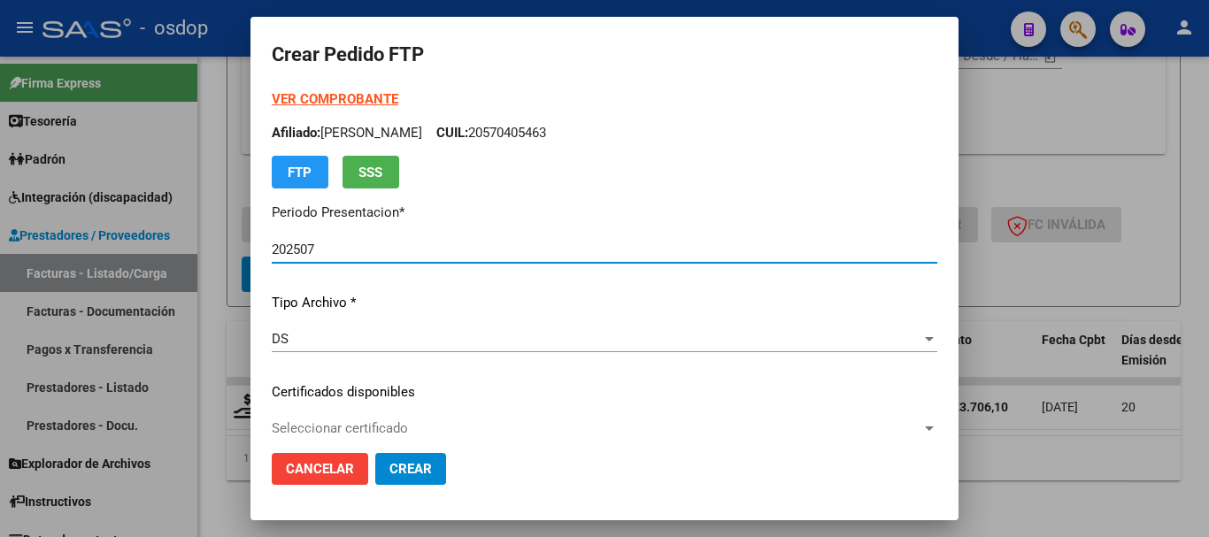
click at [408, 429] on span "Seleccionar certificado" at bounding box center [597, 428] width 650 height 16
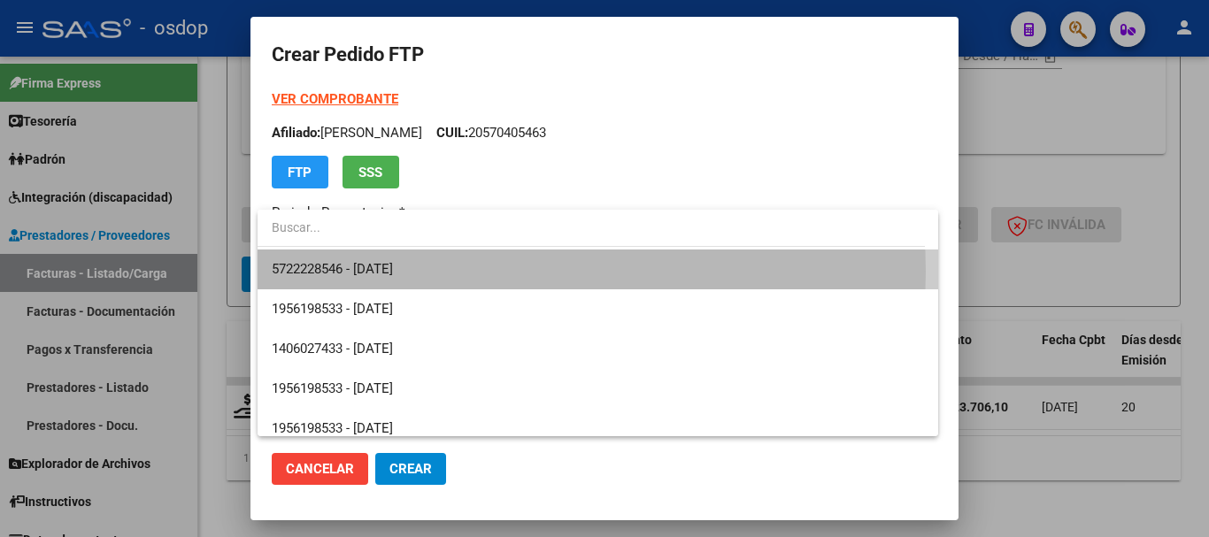
click at [430, 272] on span "5722228546 - 2030-11-27" at bounding box center [598, 270] width 652 height 40
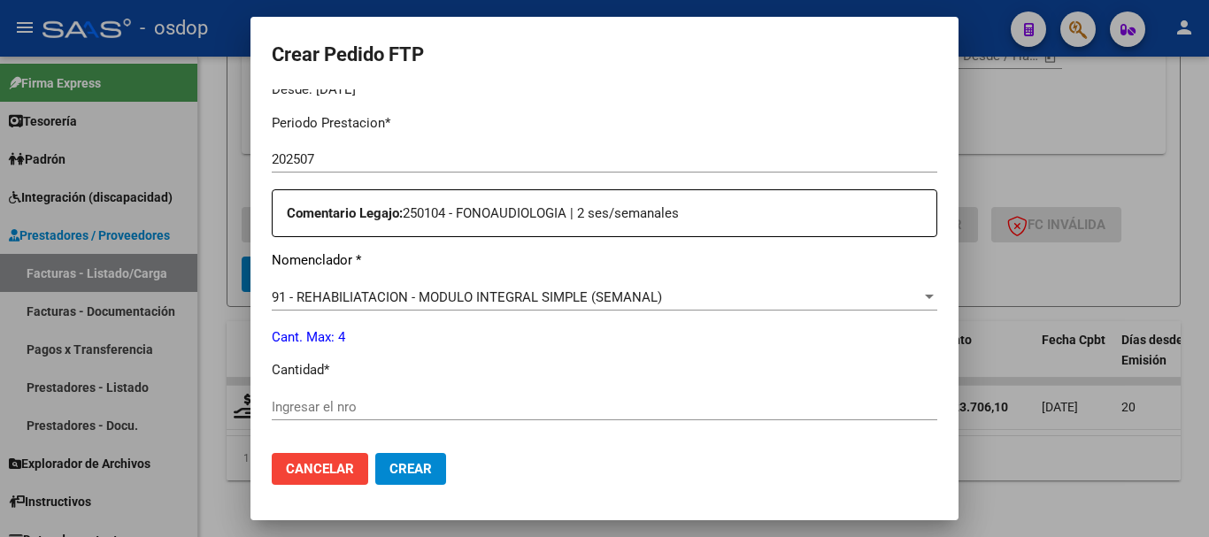
scroll to position [708, 0]
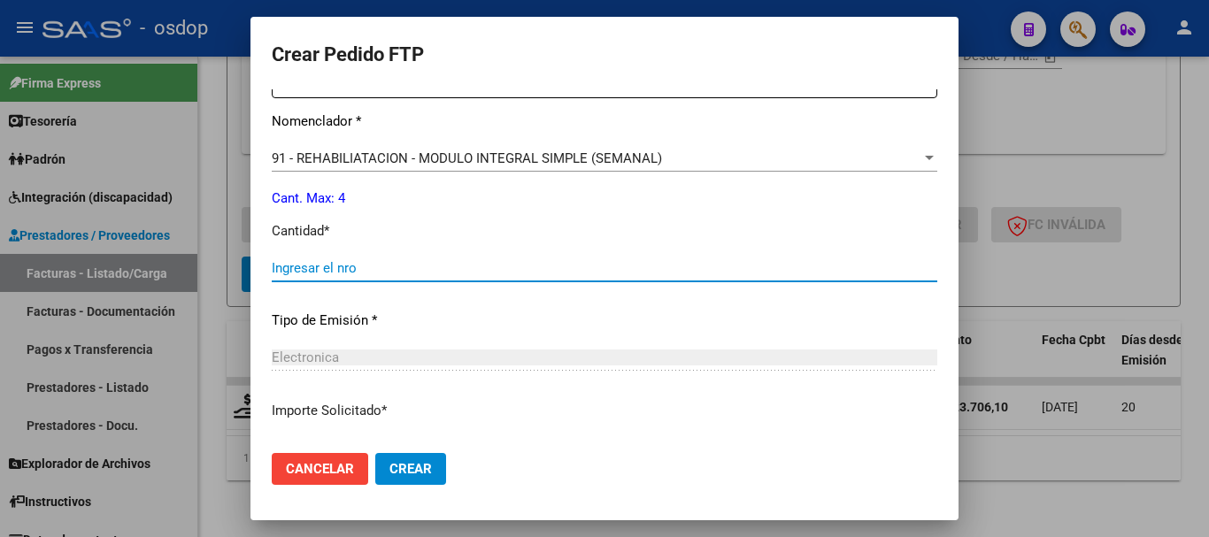
click at [403, 275] on input "Ingresar el nro" at bounding box center [604, 268] width 665 height 16
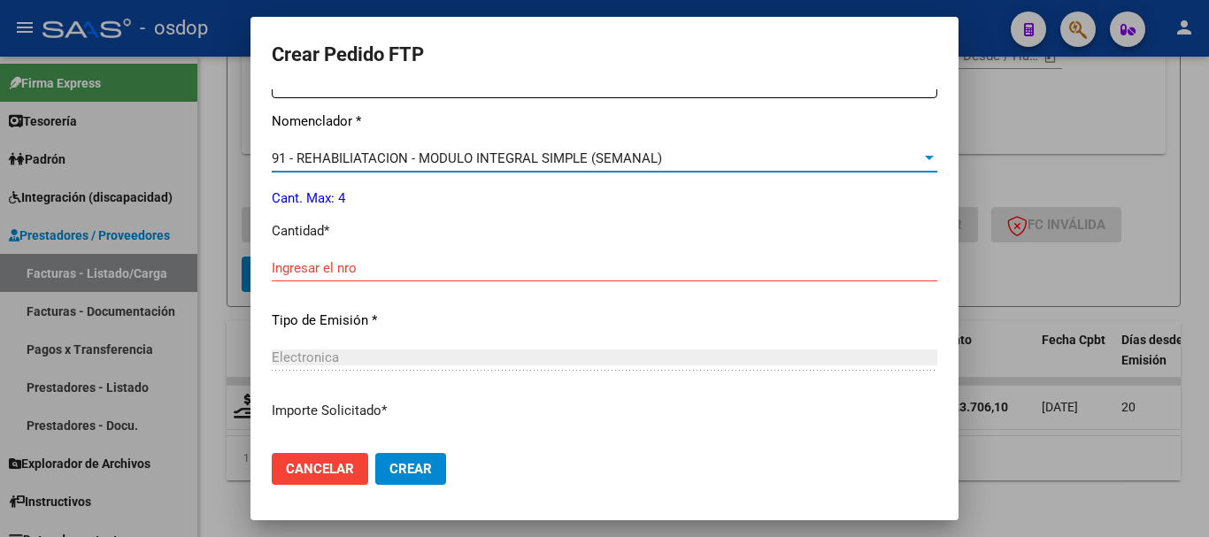
click at [492, 153] on span "91 - REHABILIATACION - MODULO INTEGRAL SIMPLE (SEMANAL)" at bounding box center [467, 158] width 390 height 16
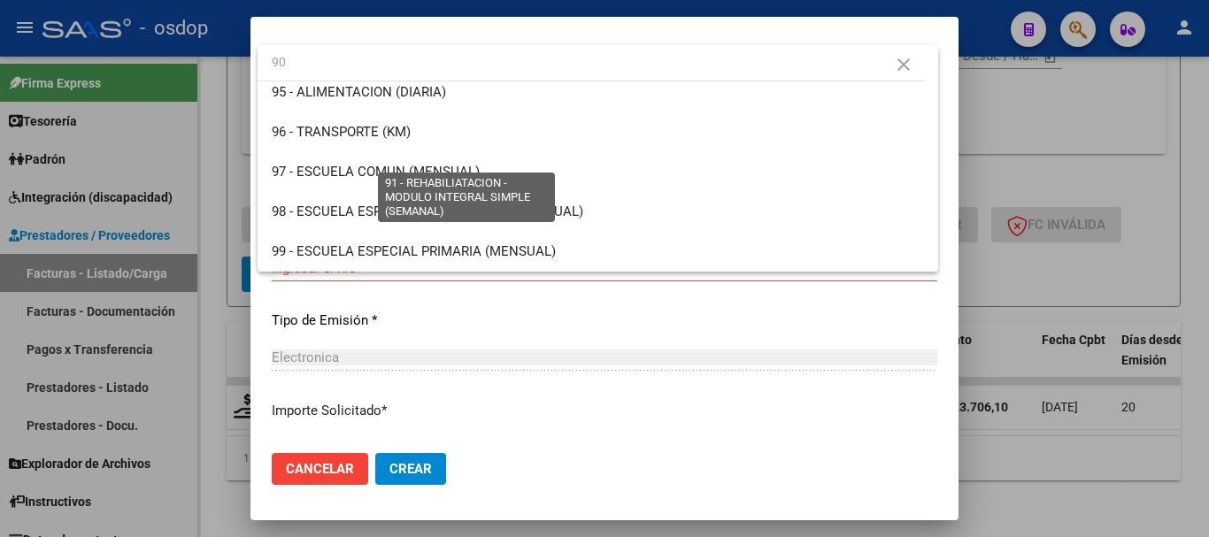
scroll to position [0, 0]
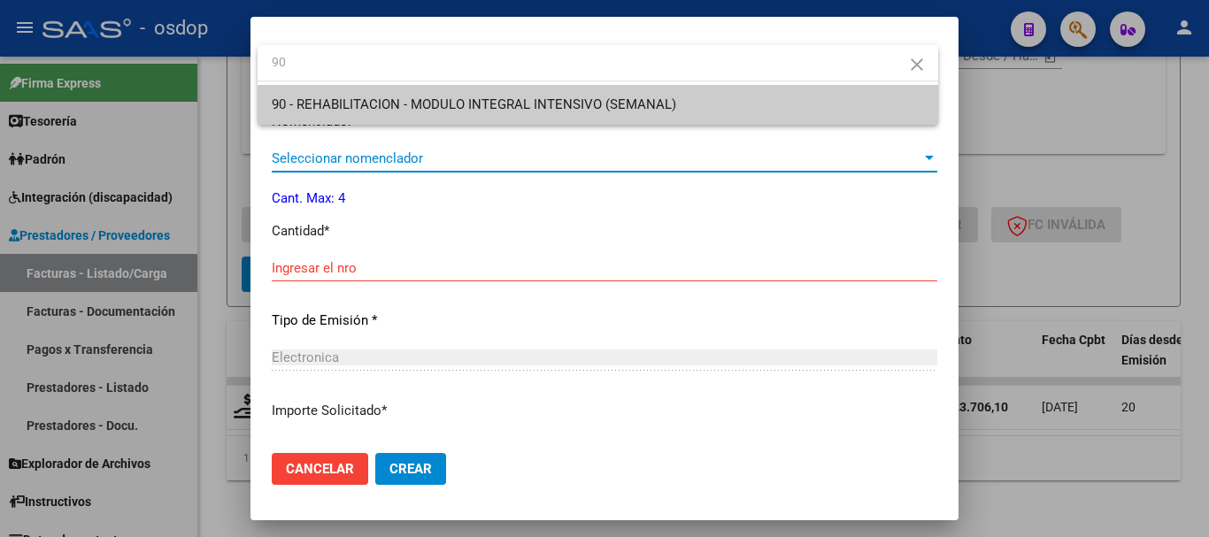
type input "90"
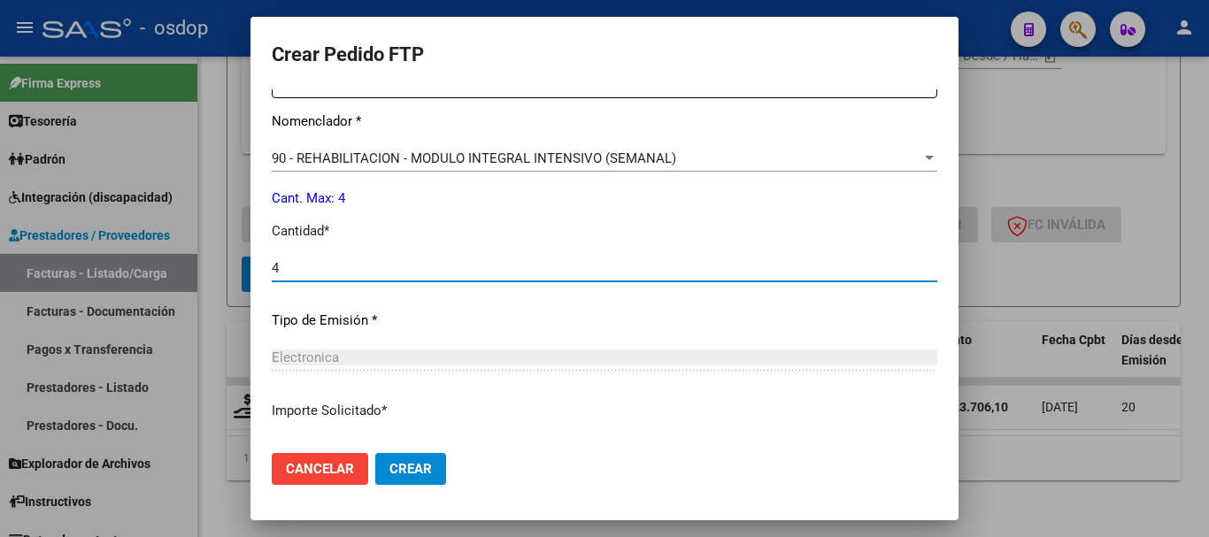
type input "4"
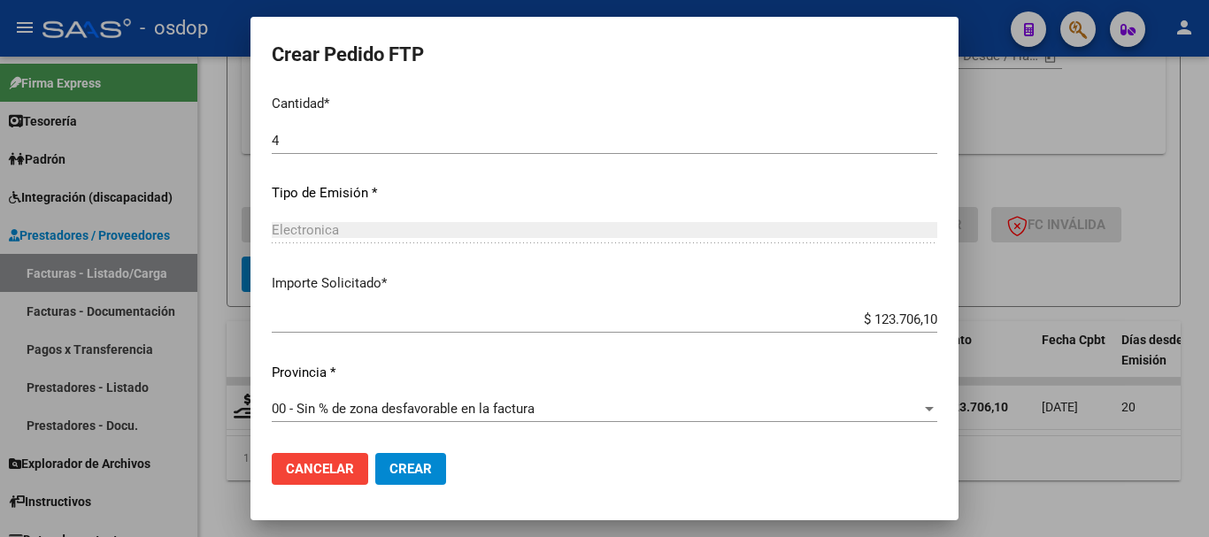
click at [419, 445] on mat-dialog-actions "Cancelar Crear" at bounding box center [604, 469] width 665 height 60
click at [415, 463] on span "Crear" at bounding box center [410, 469] width 42 height 16
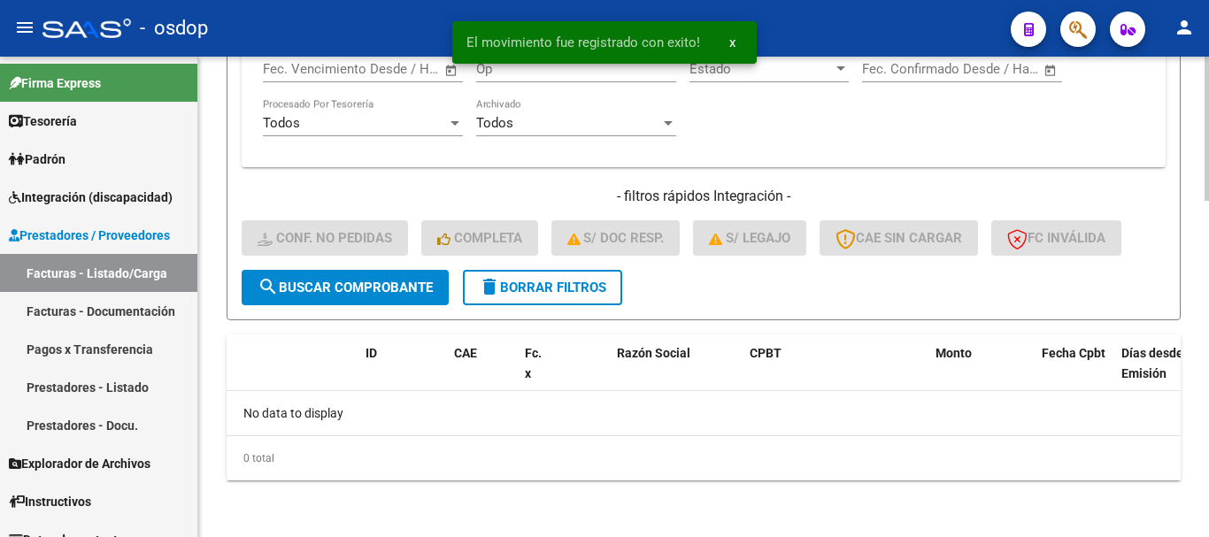
scroll to position [1116, 0]
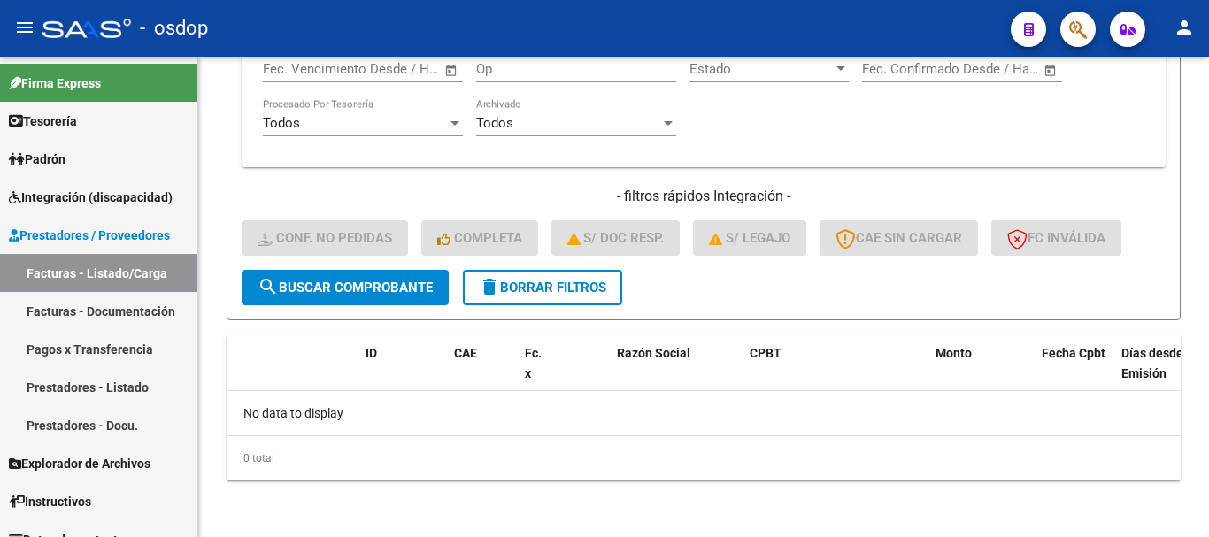
click at [562, 271] on button "delete Borrar Filtros" at bounding box center [542, 287] width 159 height 35
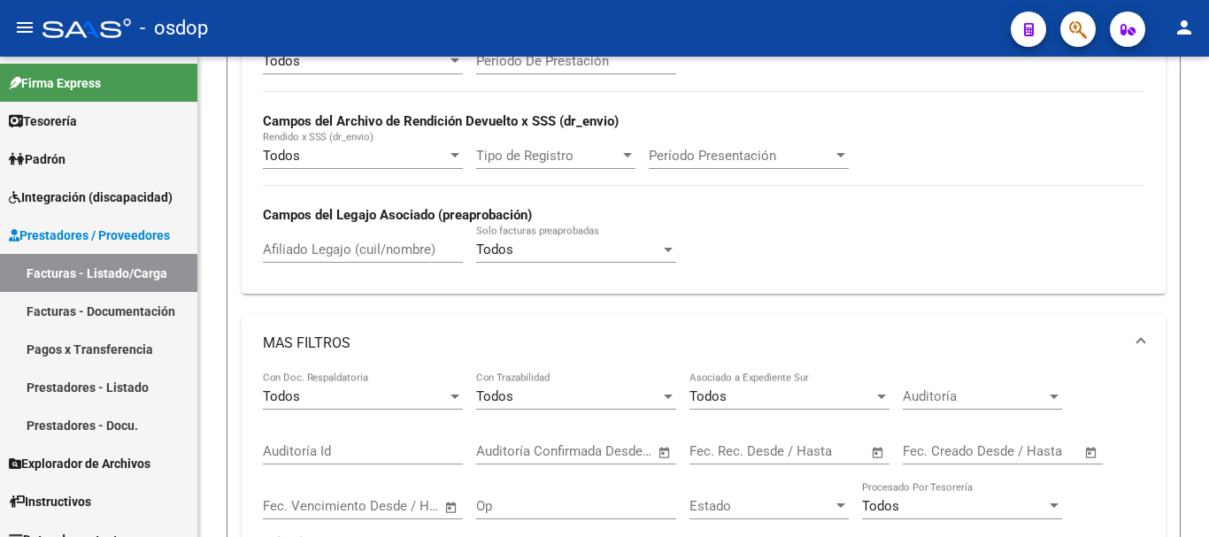
scroll to position [673, 0]
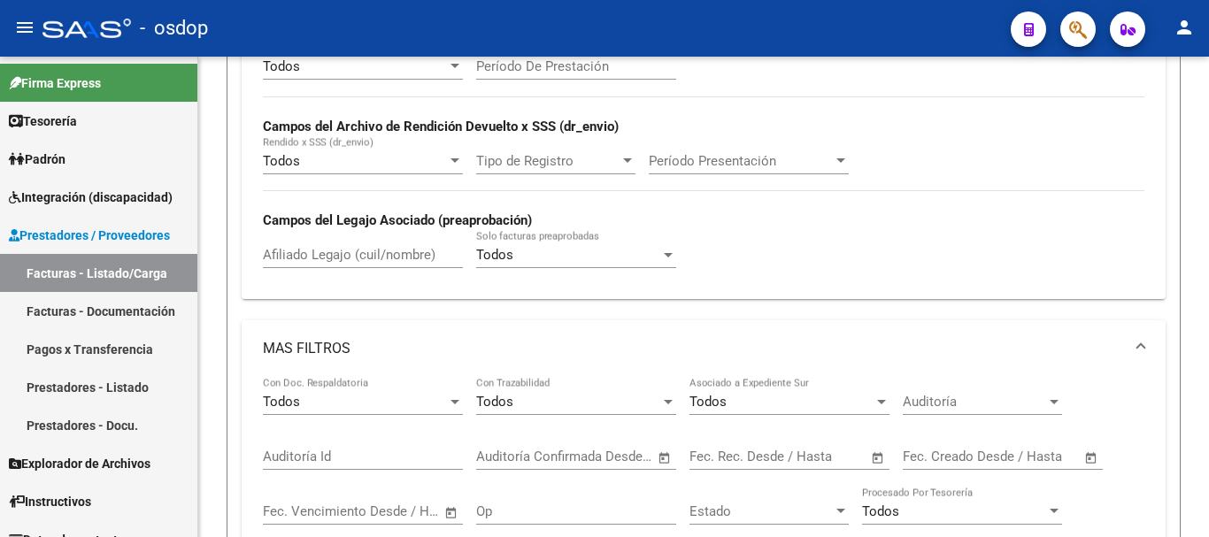
click at [391, 255] on input "Afiliado Legajo (cuil/nombre)" at bounding box center [363, 255] width 200 height 16
paste input "20529064692"
type input "20529064692"
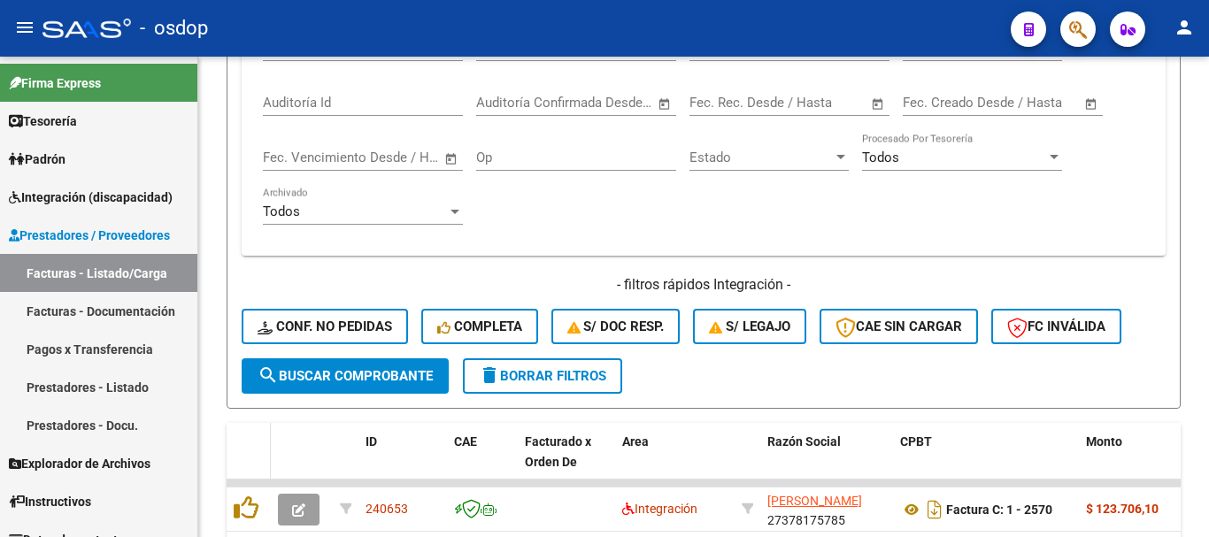
scroll to position [1204, 0]
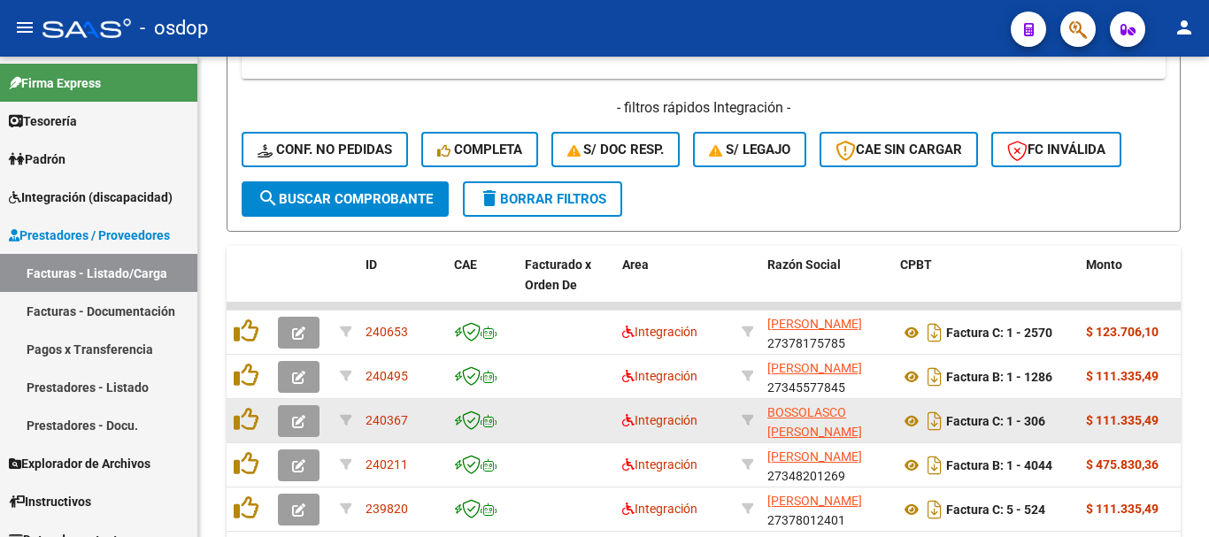
click at [1173, 408] on datatable-body-cell "$ 111.335,49" at bounding box center [1132, 420] width 106 height 43
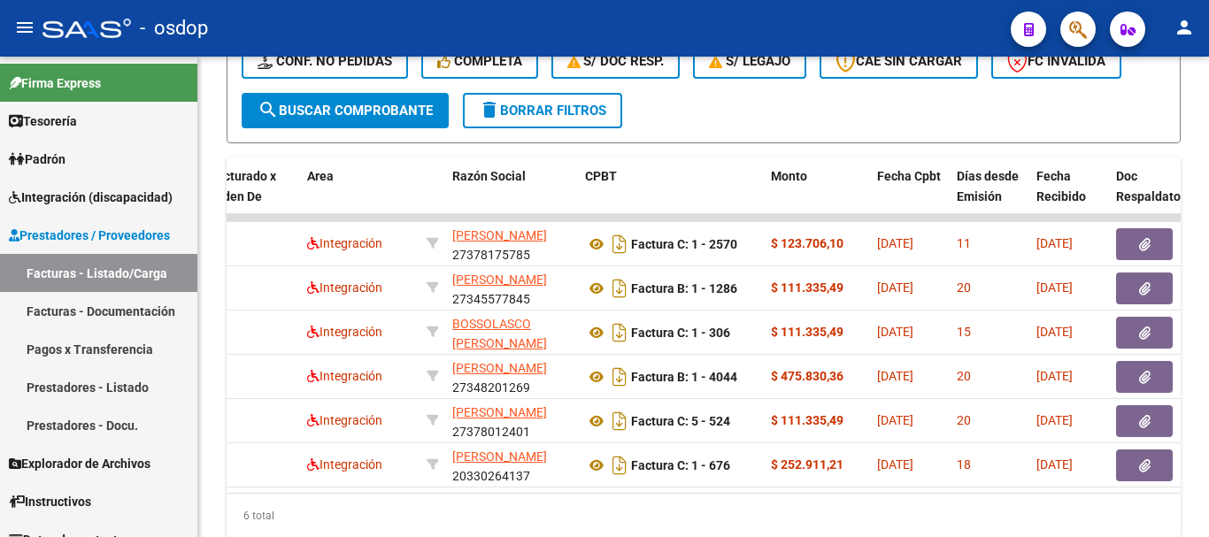
scroll to position [0, 298]
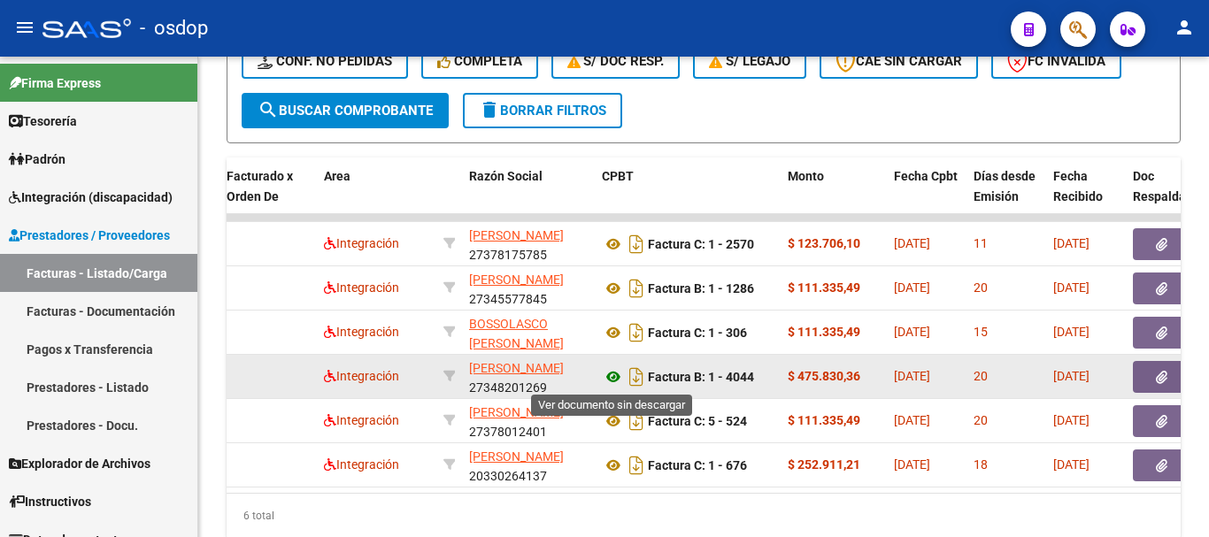
click at [608, 378] on icon at bounding box center [613, 376] width 23 height 21
click at [1150, 381] on button "button" at bounding box center [1161, 377] width 57 height 32
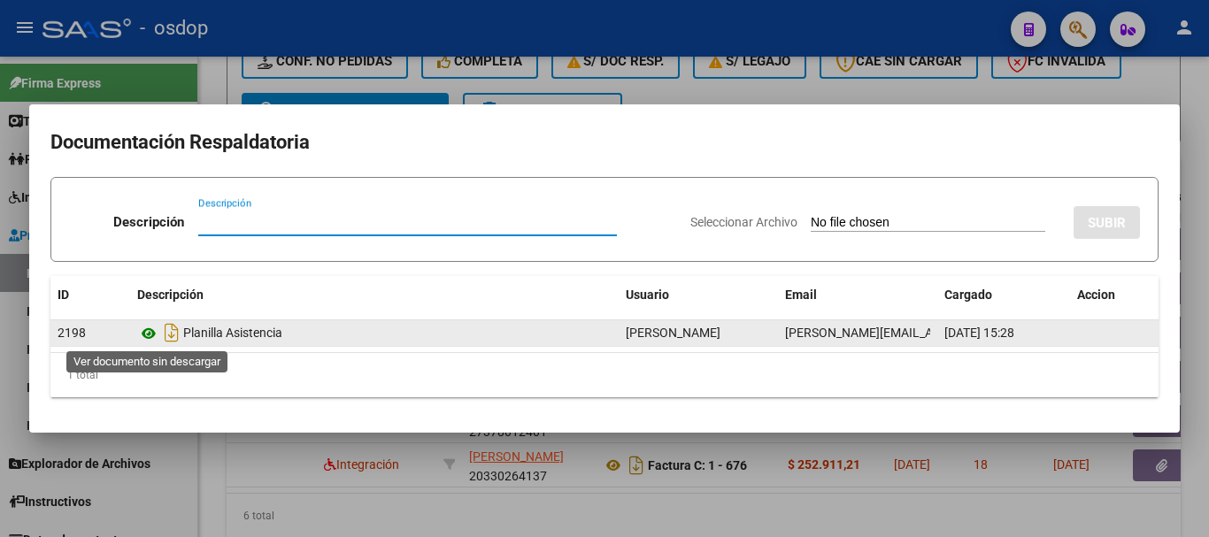
click at [145, 338] on icon at bounding box center [148, 333] width 23 height 21
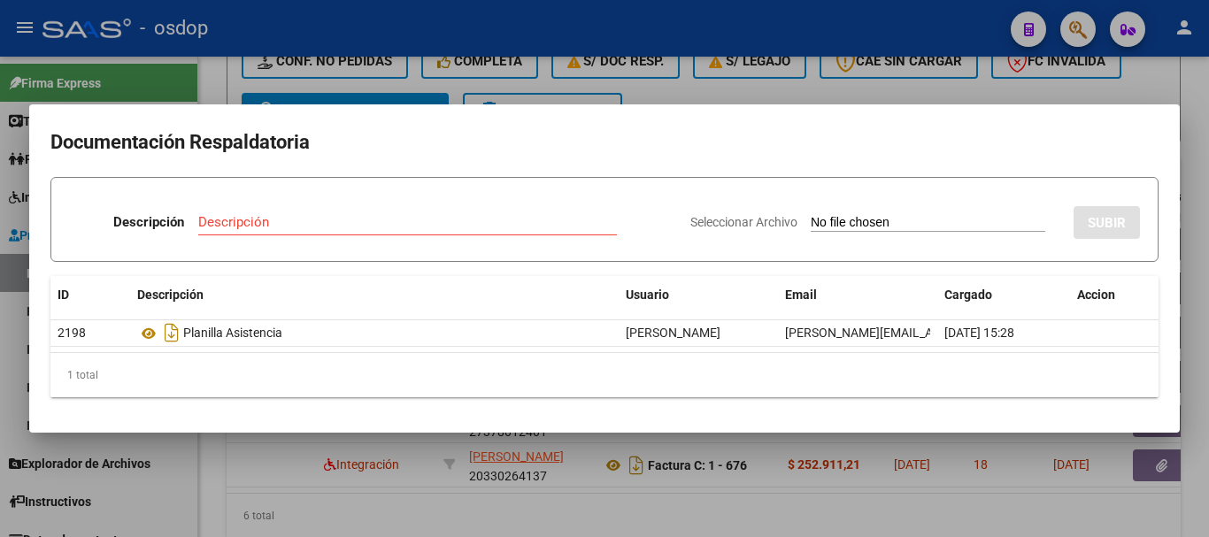
click at [449, 74] on div at bounding box center [604, 268] width 1209 height 537
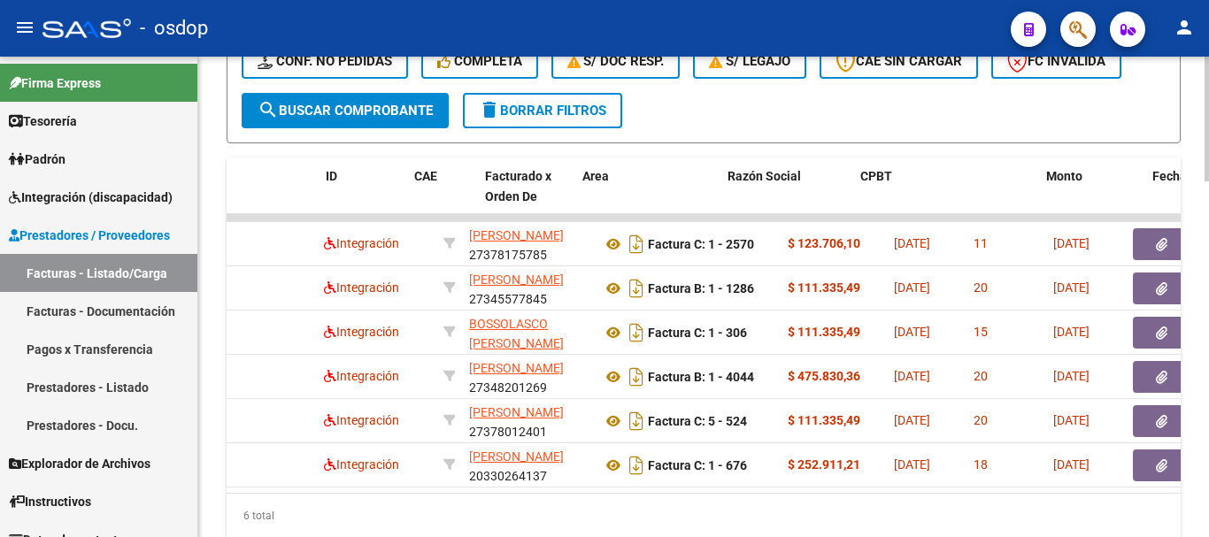
scroll to position [0, 0]
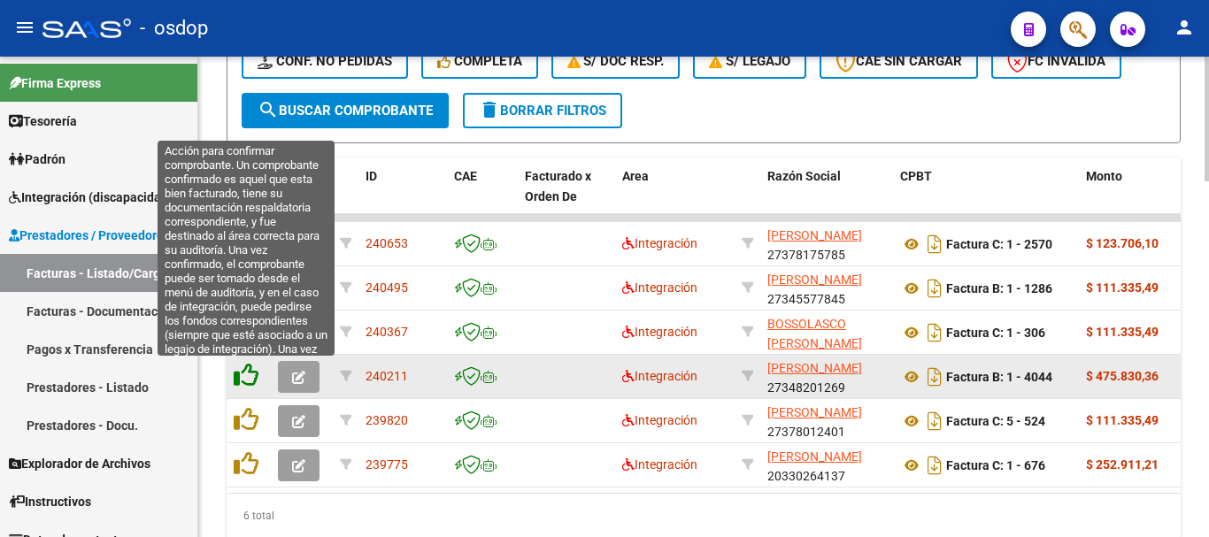
click at [248, 373] on icon at bounding box center [246, 375] width 25 height 25
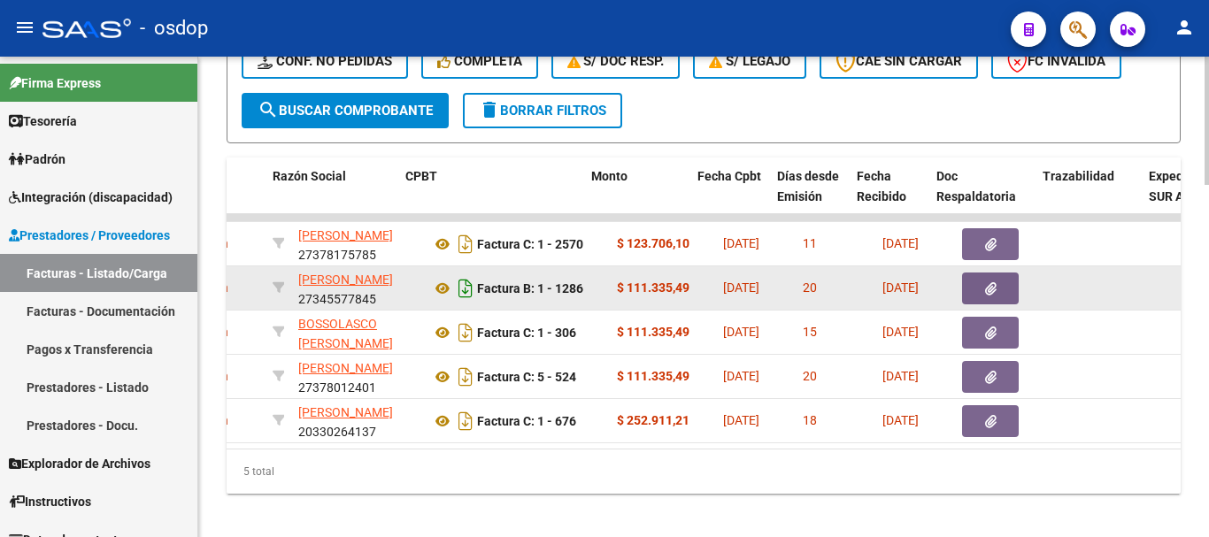
scroll to position [0, 495]
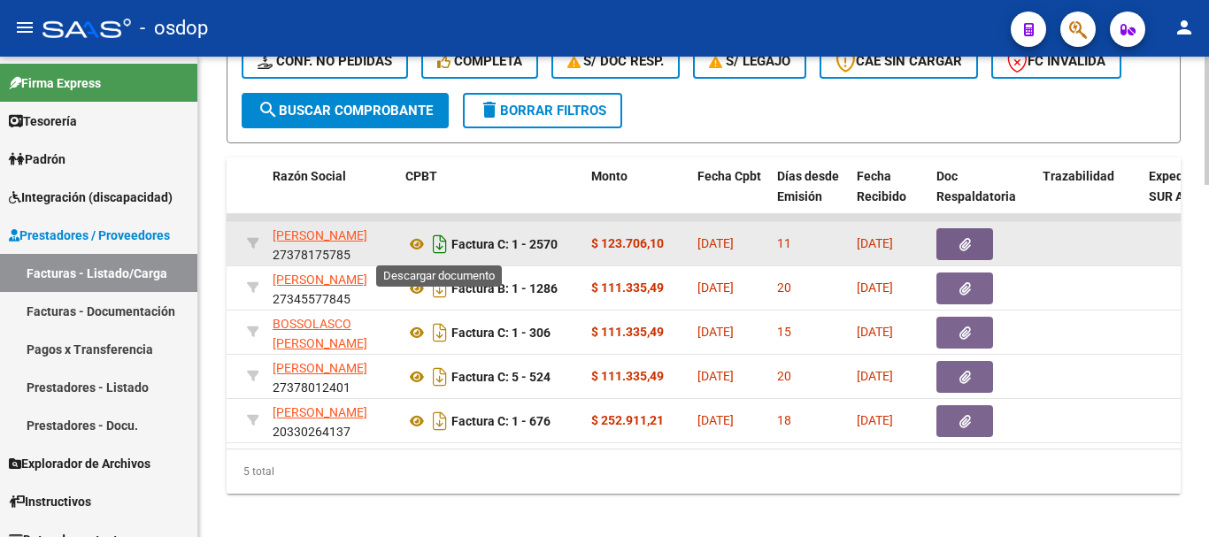
click at [428, 242] on icon "Descargar documento" at bounding box center [439, 244] width 23 height 28
click at [419, 239] on icon at bounding box center [416, 244] width 23 height 21
click at [964, 230] on button "button" at bounding box center [964, 244] width 57 height 32
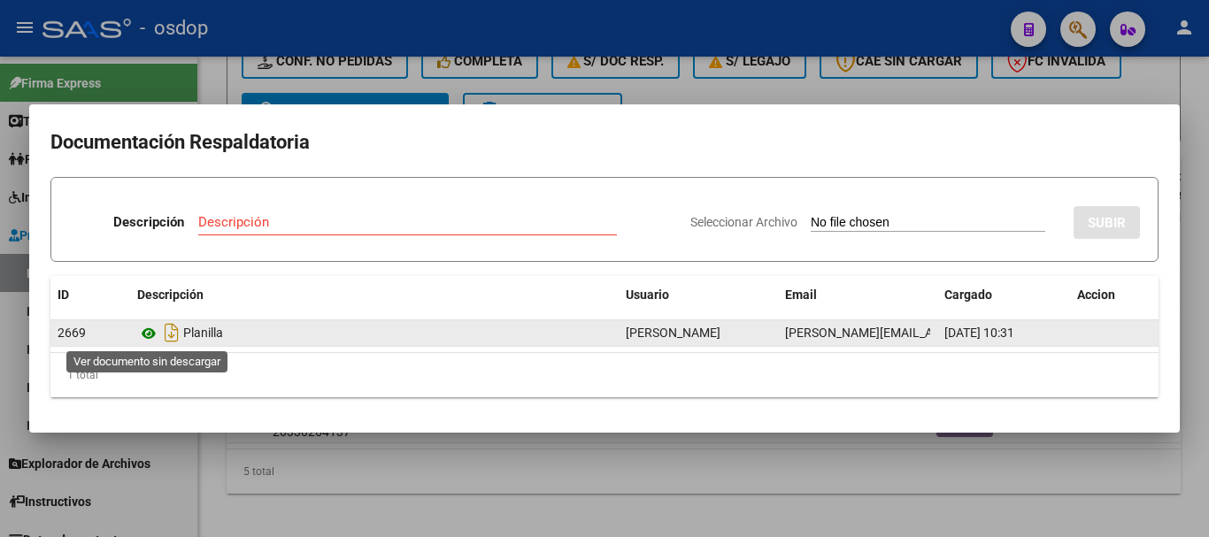
click at [144, 336] on icon at bounding box center [148, 333] width 23 height 21
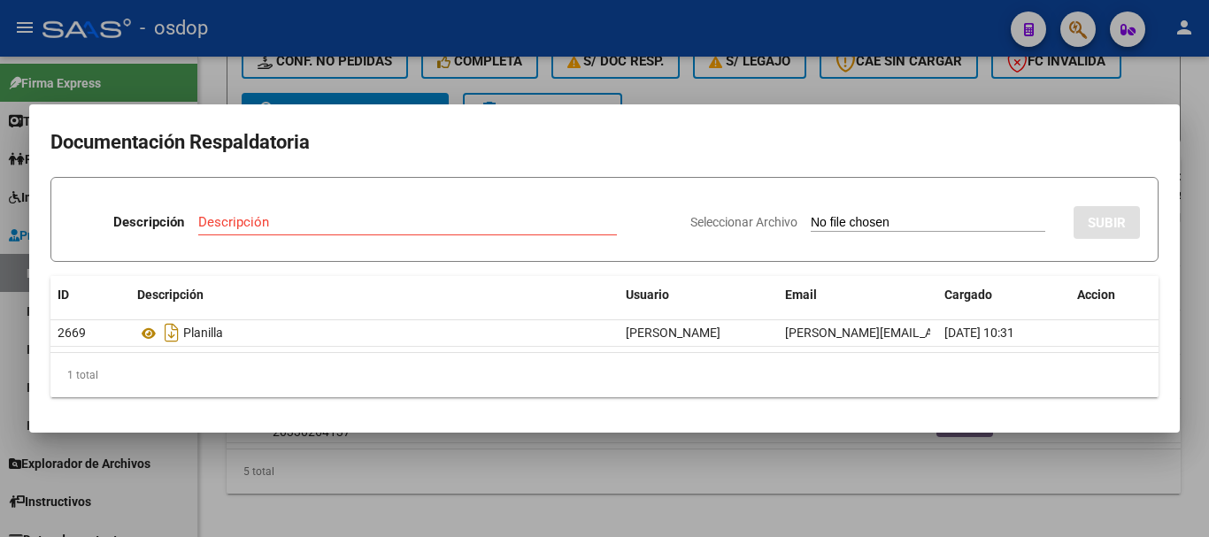
click at [271, 97] on div at bounding box center [604, 268] width 1209 height 537
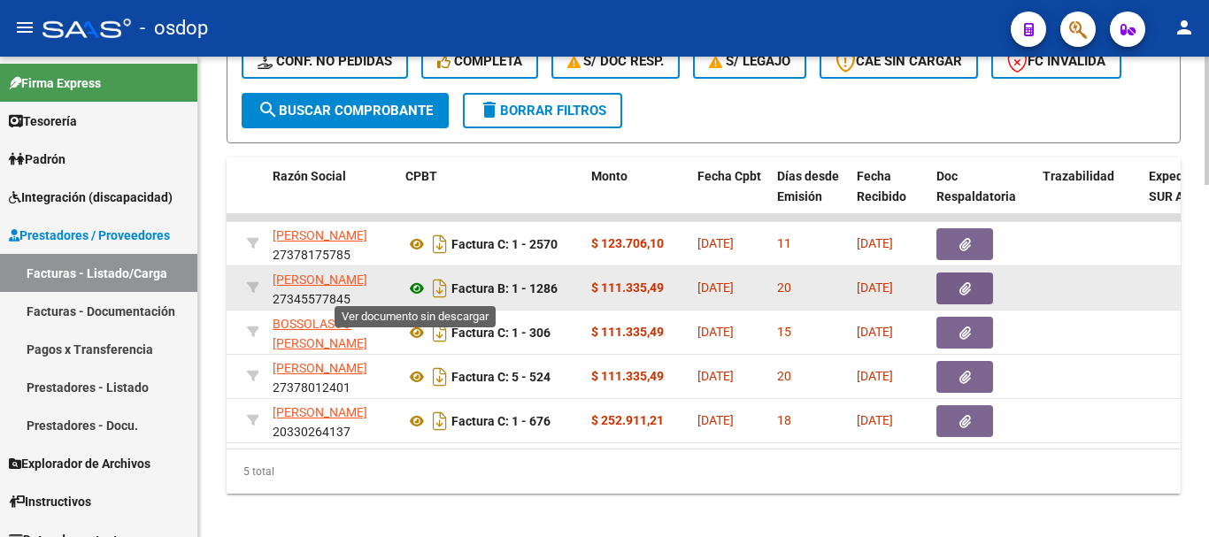
click at [412, 283] on icon at bounding box center [416, 288] width 23 height 21
click at [965, 304] on button "button" at bounding box center [964, 289] width 57 height 32
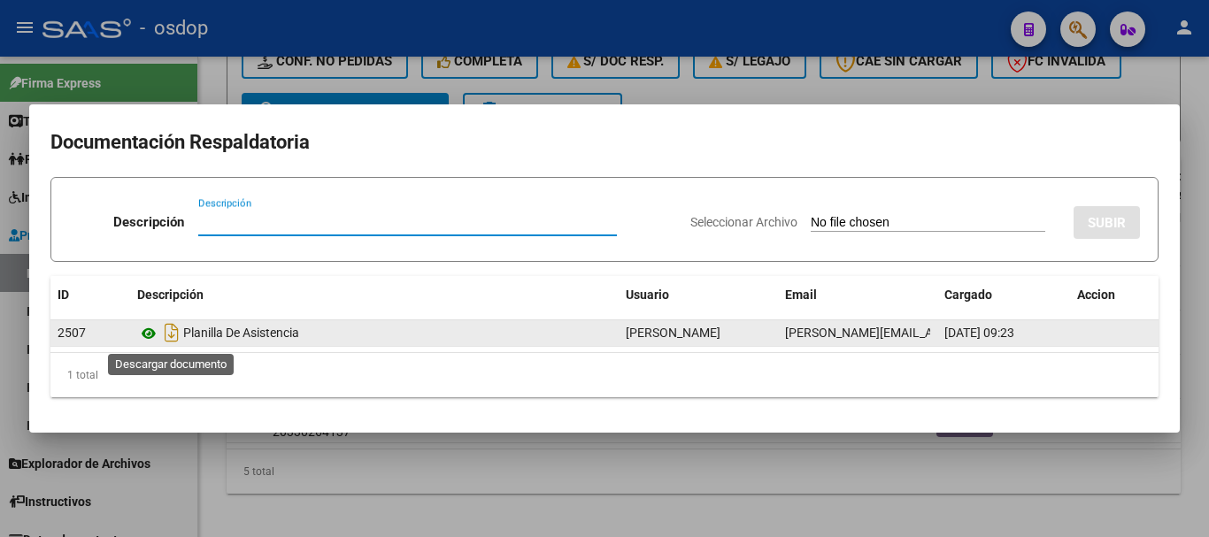
click at [154, 330] on icon at bounding box center [148, 333] width 23 height 21
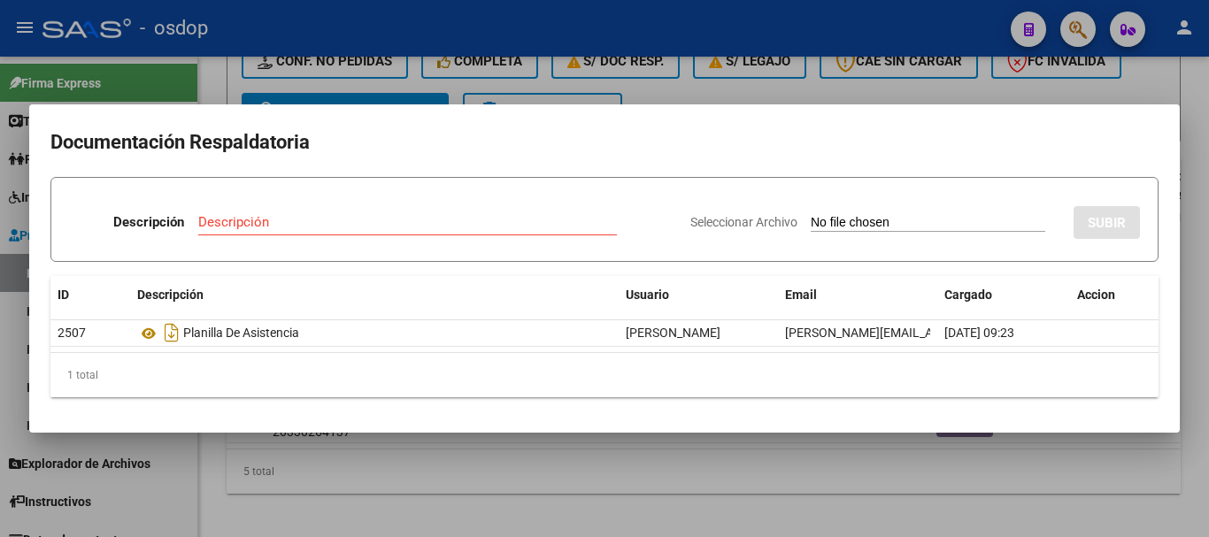
click at [562, 84] on div at bounding box center [604, 268] width 1209 height 537
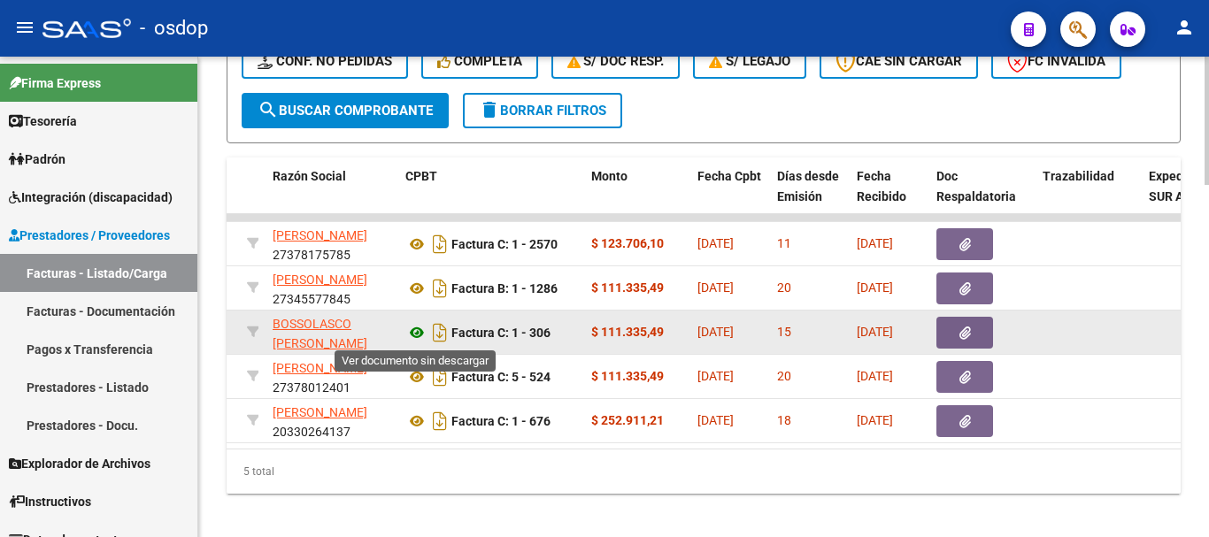
click at [424, 335] on icon at bounding box center [416, 332] width 23 height 21
click at [979, 353] on datatable-body-cell at bounding box center [982, 332] width 106 height 43
click at [973, 337] on button "button" at bounding box center [964, 333] width 57 height 32
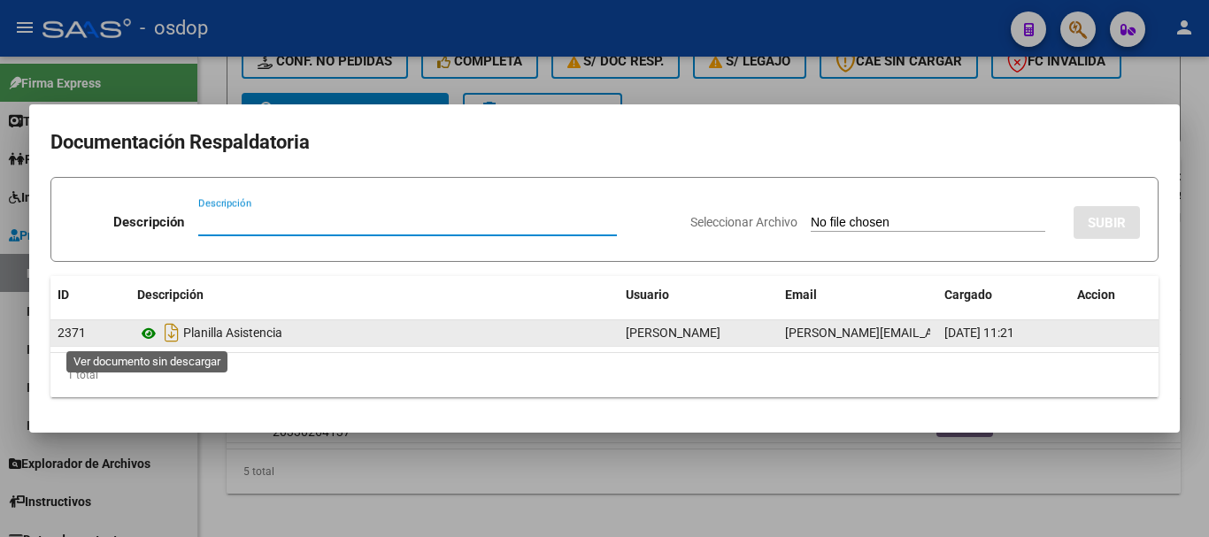
click at [147, 342] on icon at bounding box center [148, 333] width 23 height 21
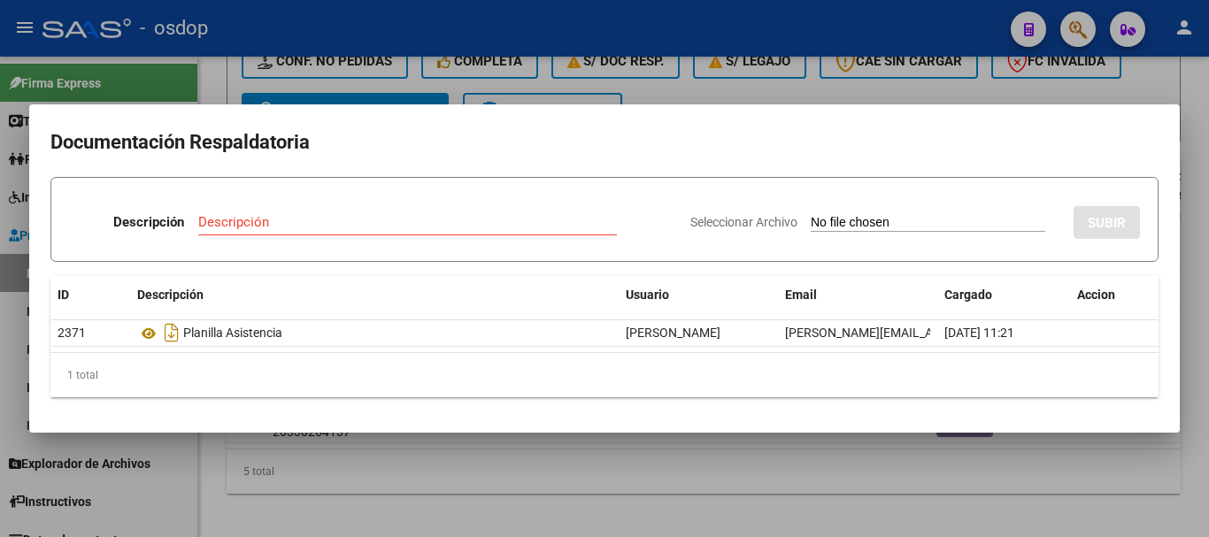
click at [333, 64] on div at bounding box center [604, 268] width 1209 height 537
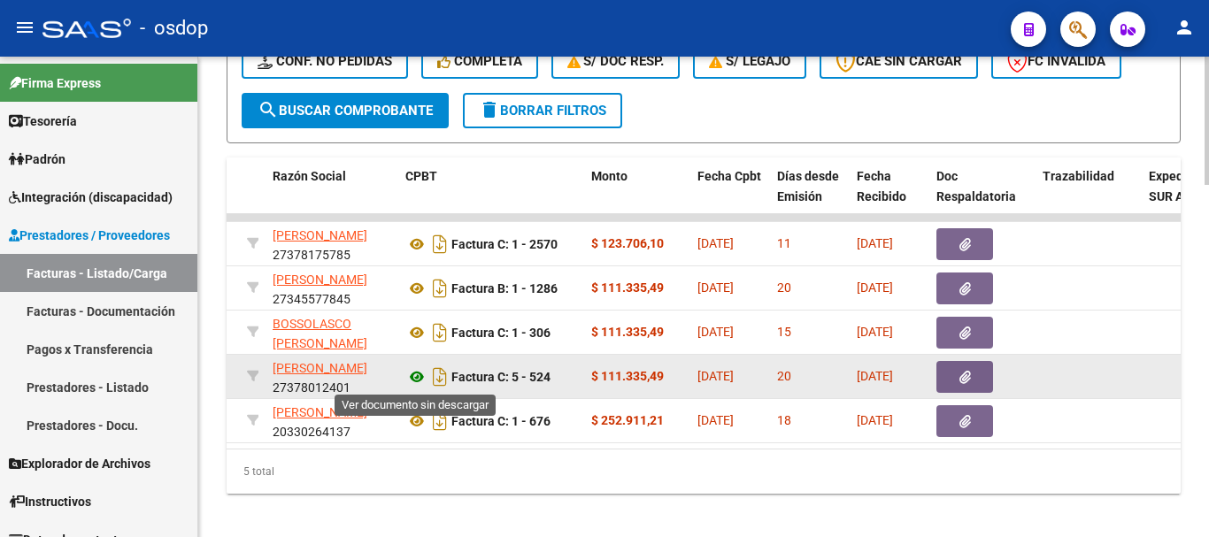
click at [421, 383] on icon at bounding box center [416, 376] width 23 height 21
click at [966, 385] on button "button" at bounding box center [964, 377] width 57 height 32
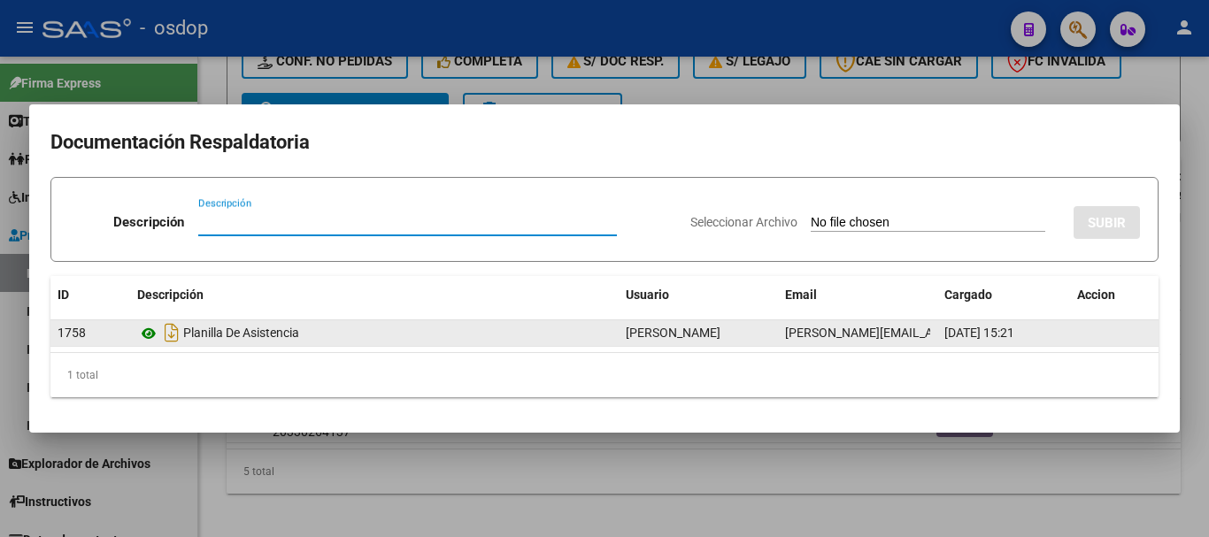
click at [146, 339] on icon at bounding box center [148, 333] width 23 height 21
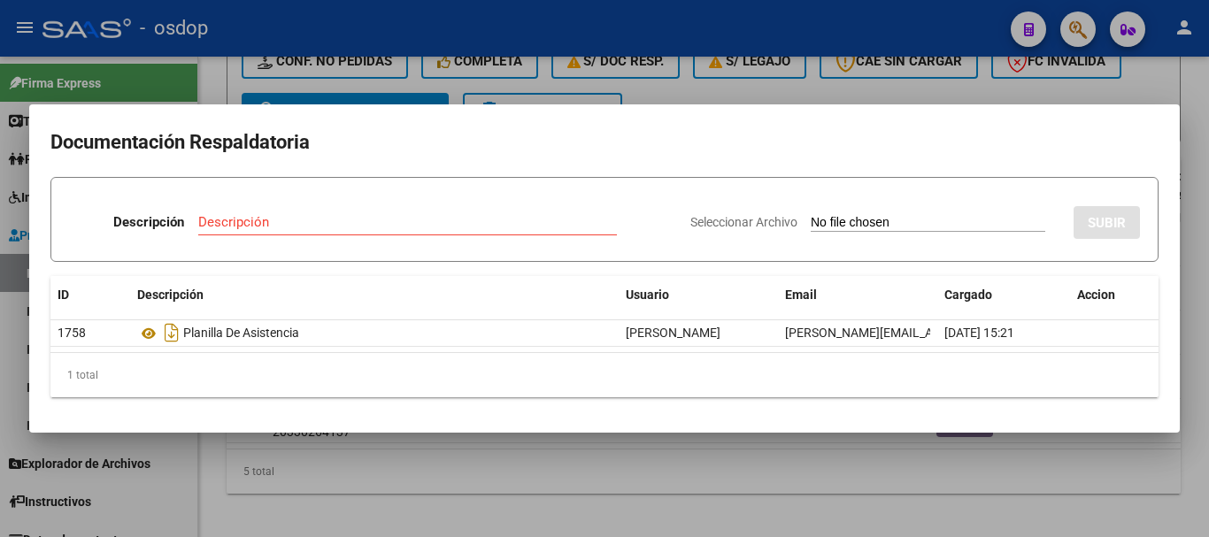
click at [335, 49] on div at bounding box center [604, 268] width 1209 height 537
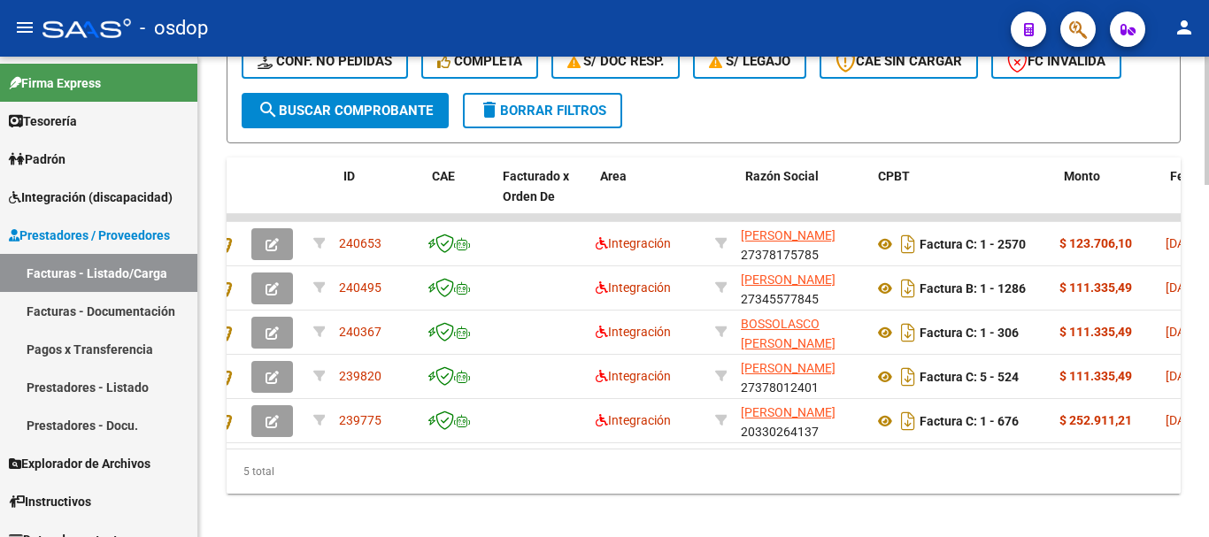
scroll to position [0, 0]
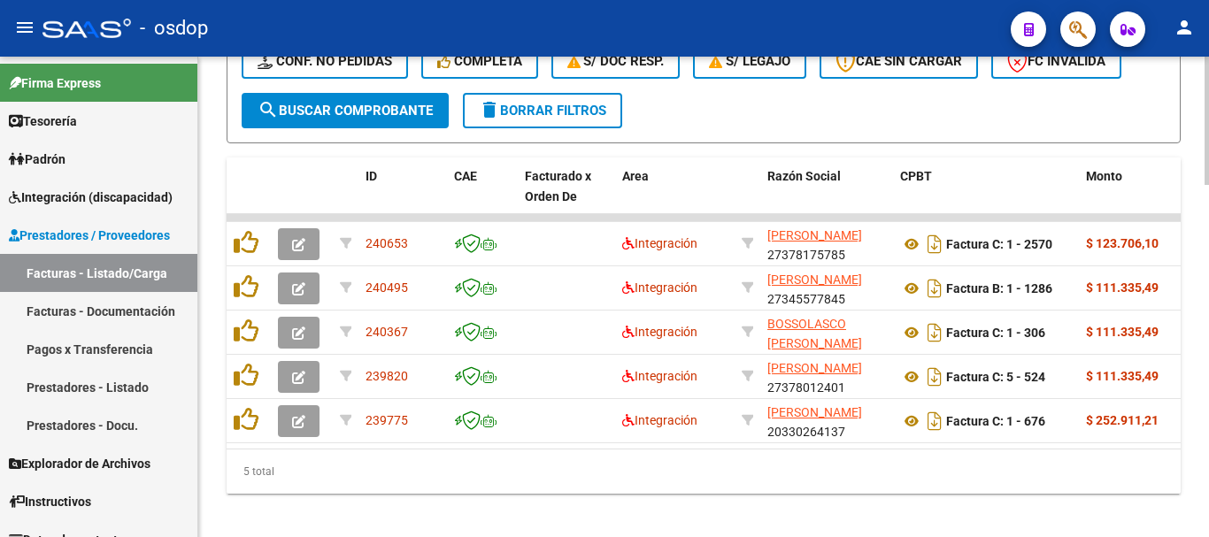
click at [319, 469] on div "5 total" at bounding box center [704, 472] width 954 height 44
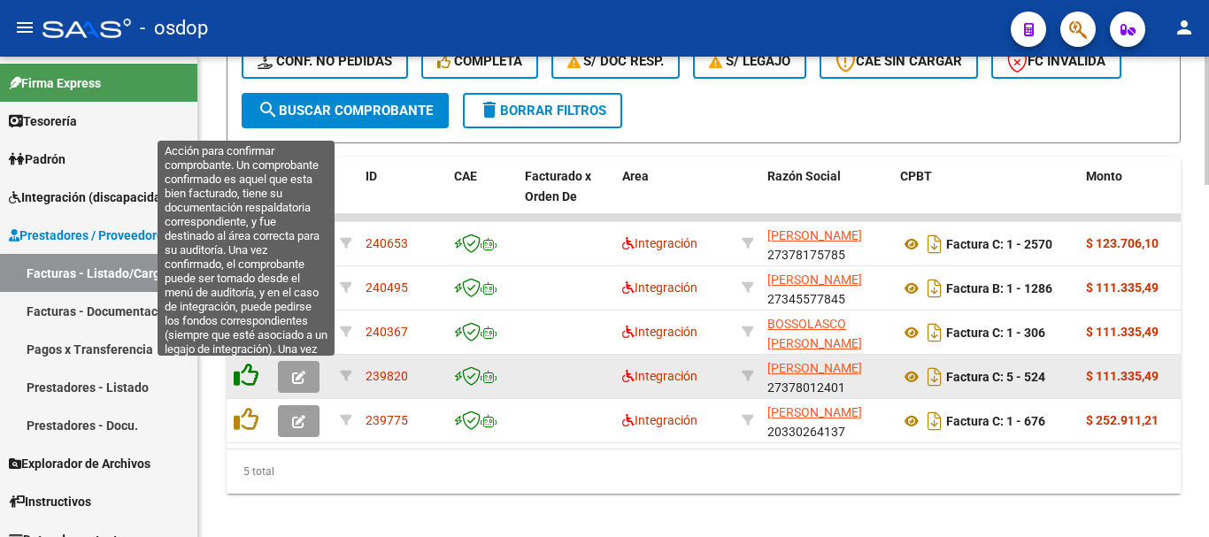
click at [242, 381] on icon at bounding box center [246, 375] width 25 height 25
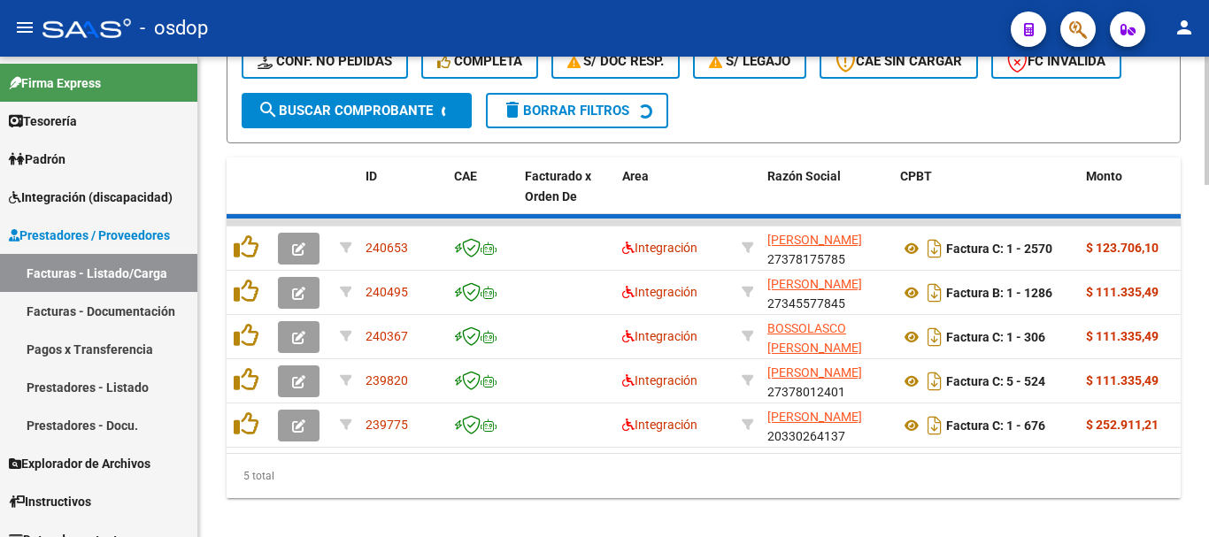
scroll to position [1276, 0]
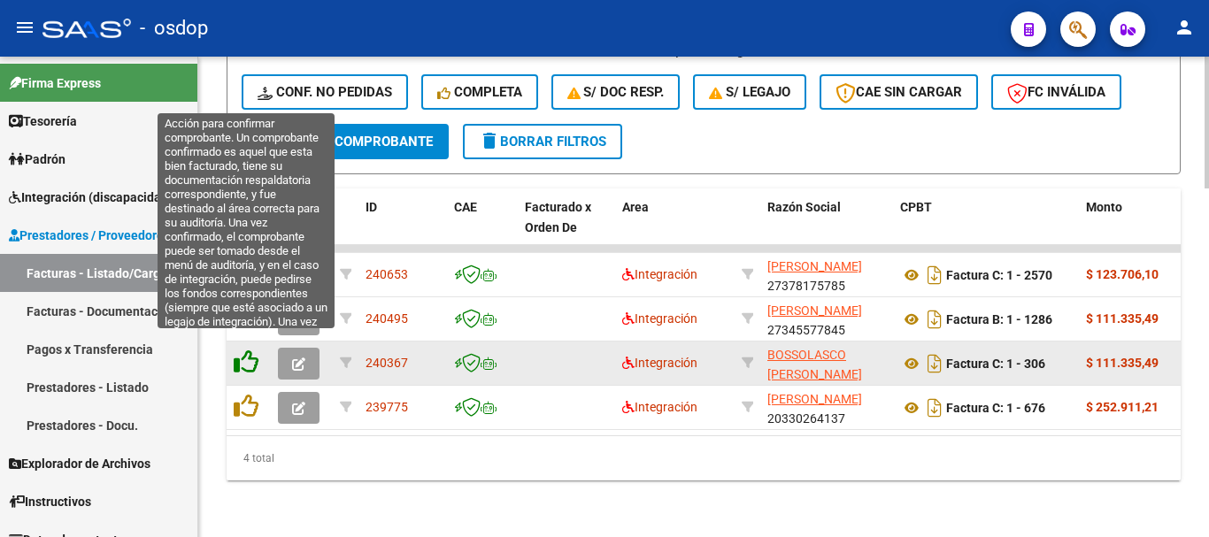
click at [242, 350] on icon at bounding box center [246, 362] width 25 height 25
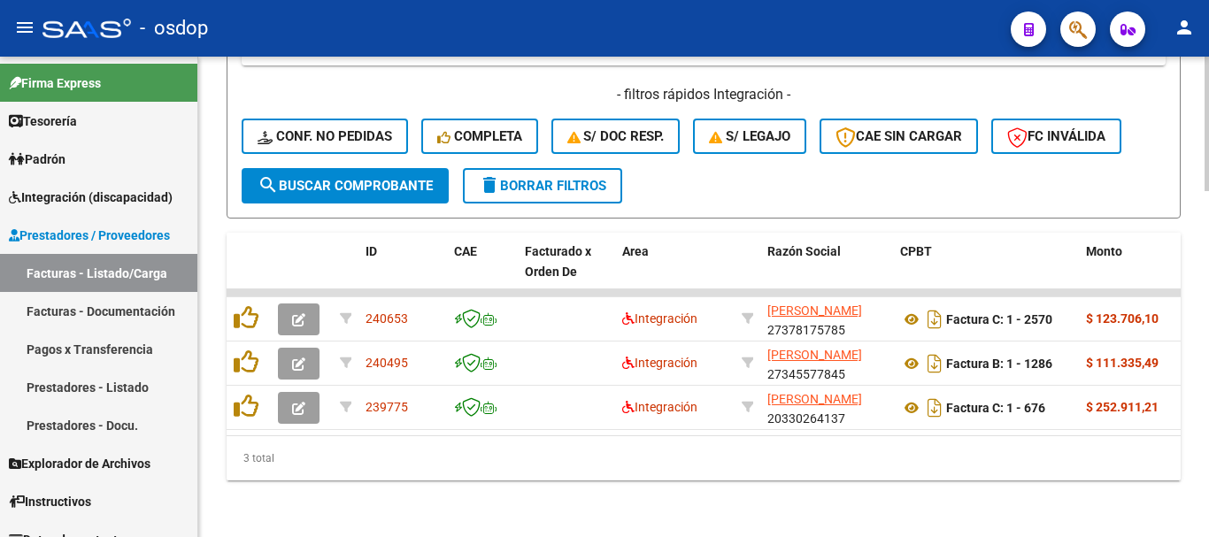
scroll to position [1232, 0]
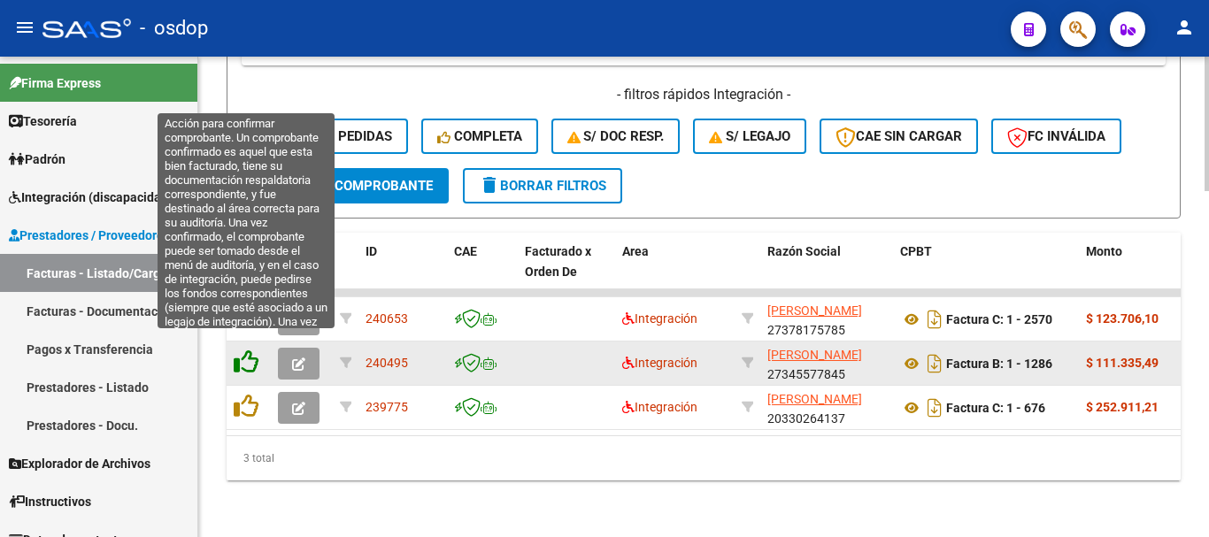
click at [244, 350] on icon at bounding box center [246, 362] width 25 height 25
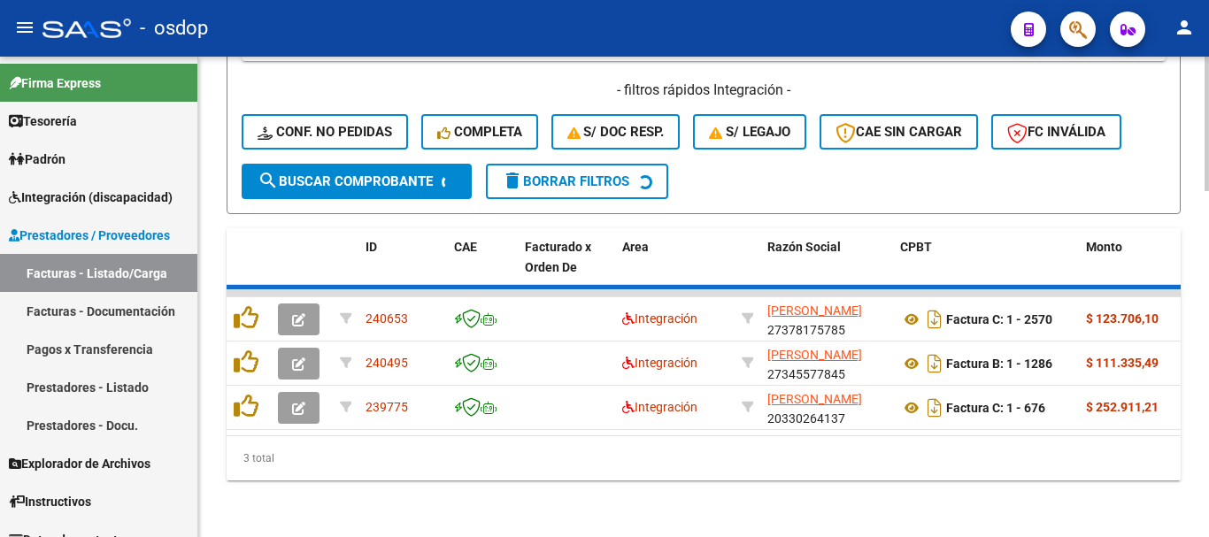
scroll to position [1188, 0]
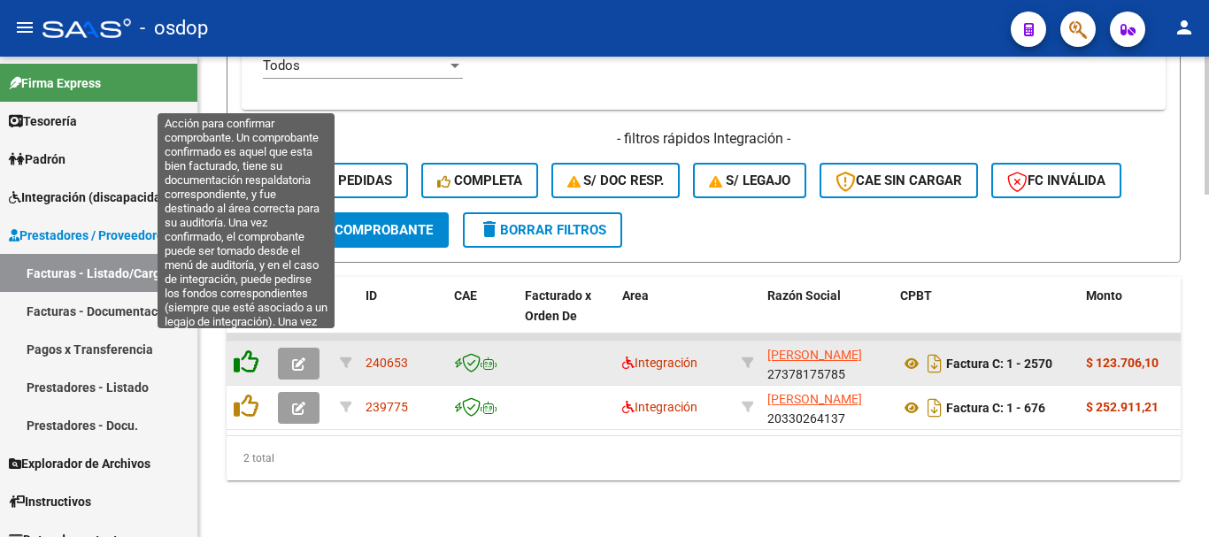
click at [243, 350] on icon at bounding box center [246, 362] width 25 height 25
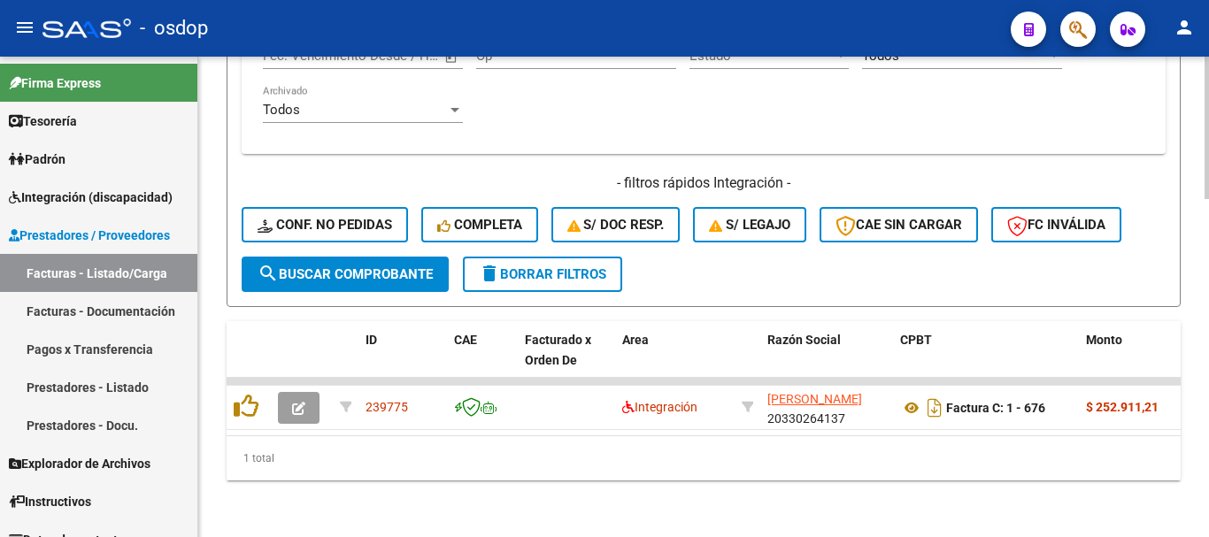
scroll to position [1143, 0]
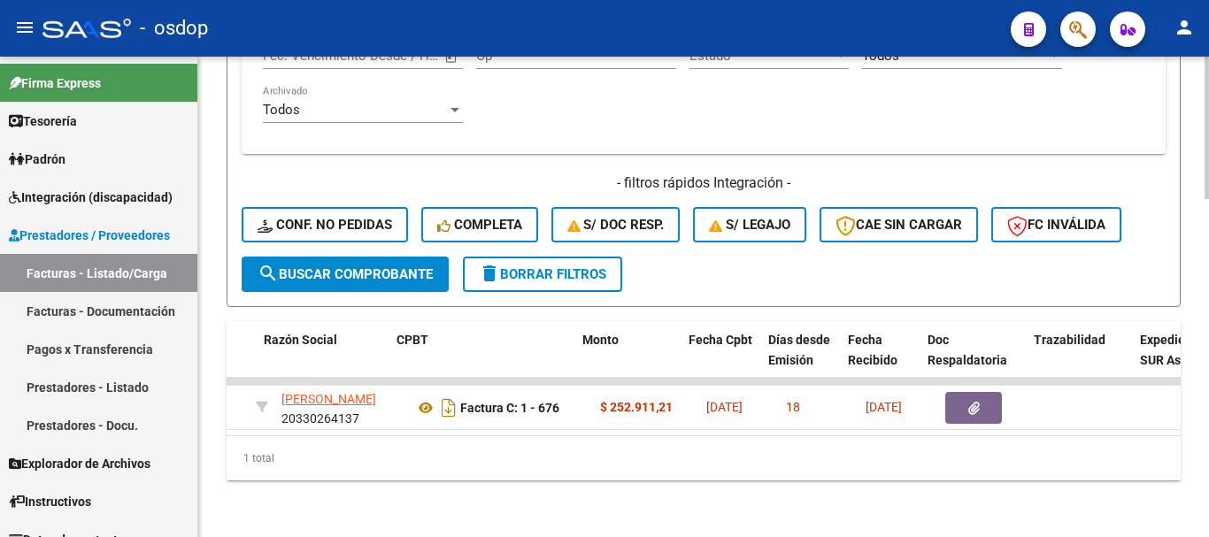
scroll to position [0, 508]
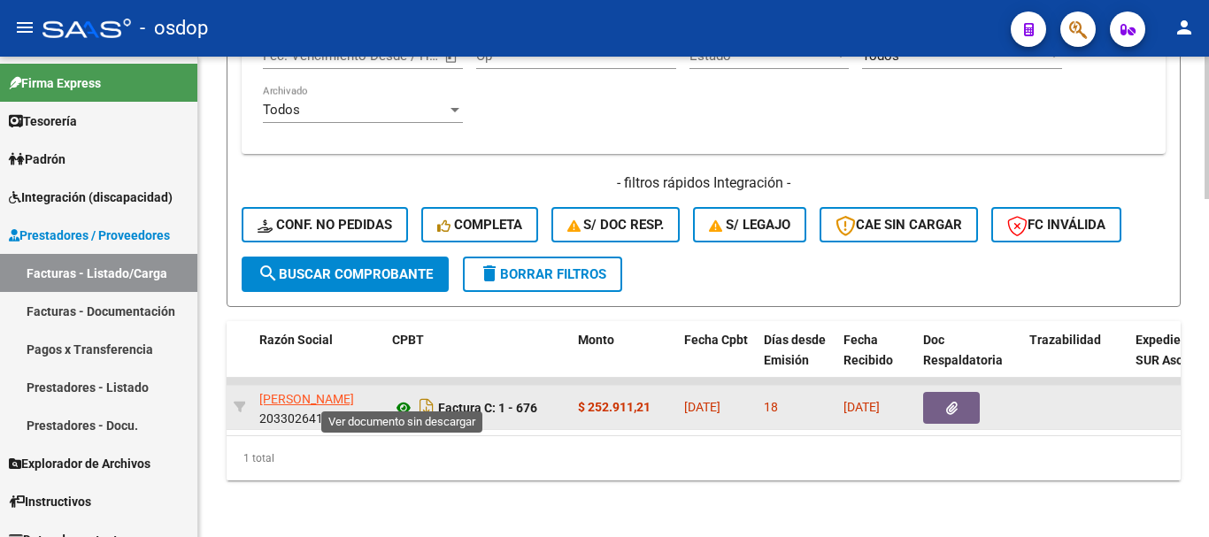
click at [400, 397] on icon at bounding box center [403, 407] width 23 height 21
click at [964, 392] on button "button" at bounding box center [951, 408] width 57 height 32
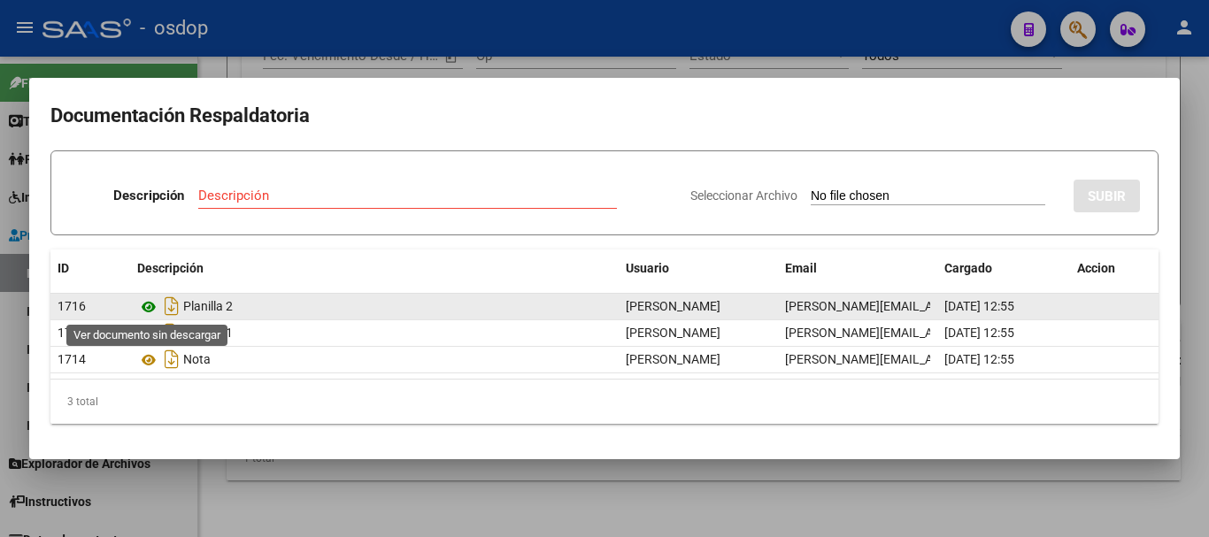
click at [141, 306] on icon at bounding box center [148, 306] width 23 height 21
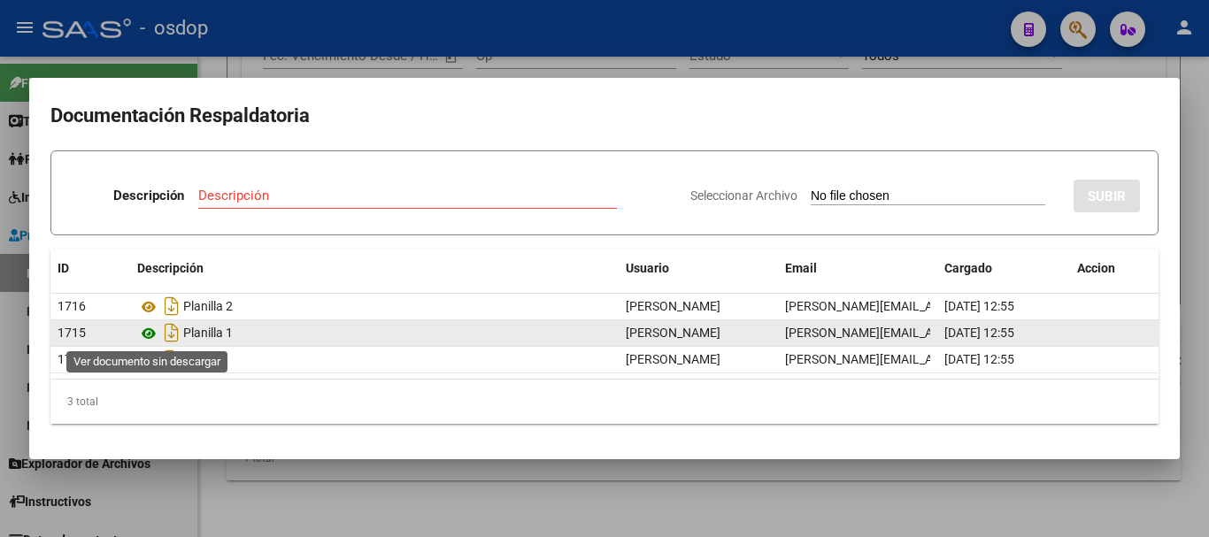
click at [150, 325] on icon at bounding box center [148, 333] width 23 height 21
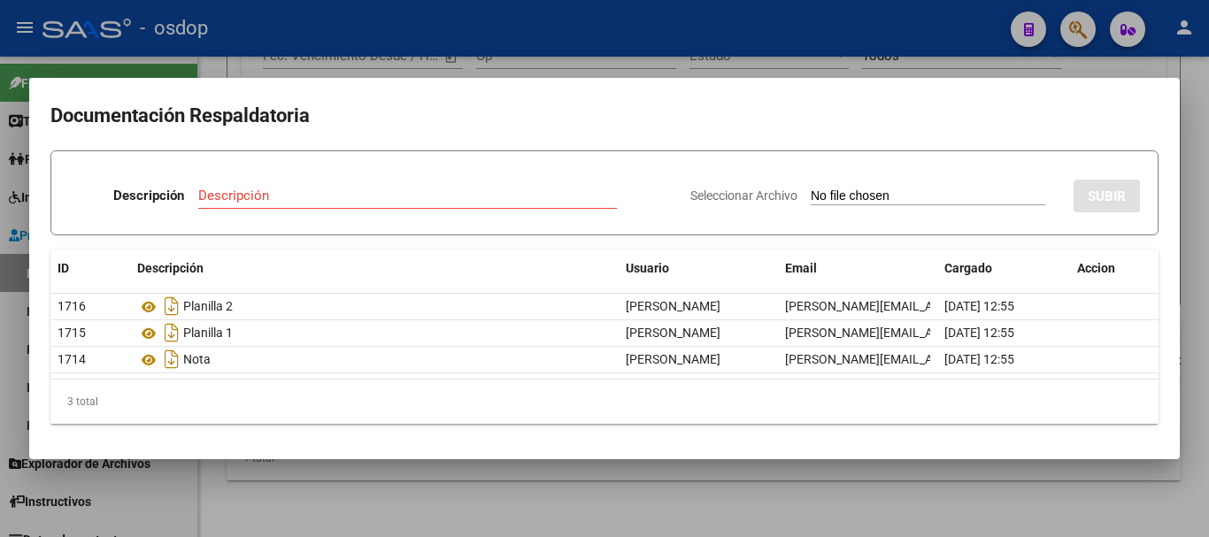
click at [422, 503] on div at bounding box center [604, 268] width 1209 height 537
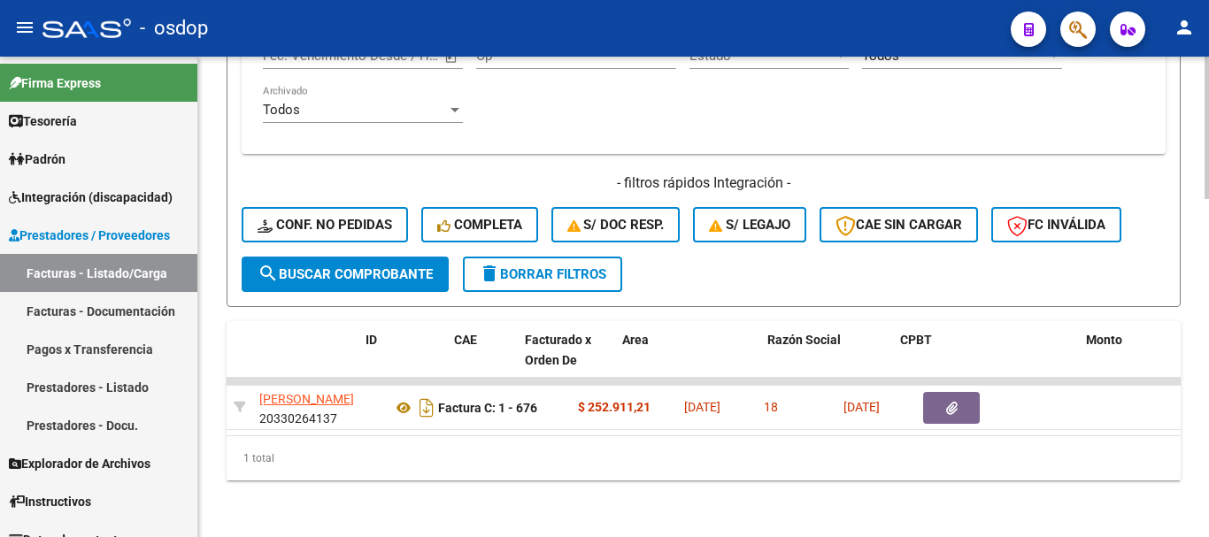
scroll to position [0, 0]
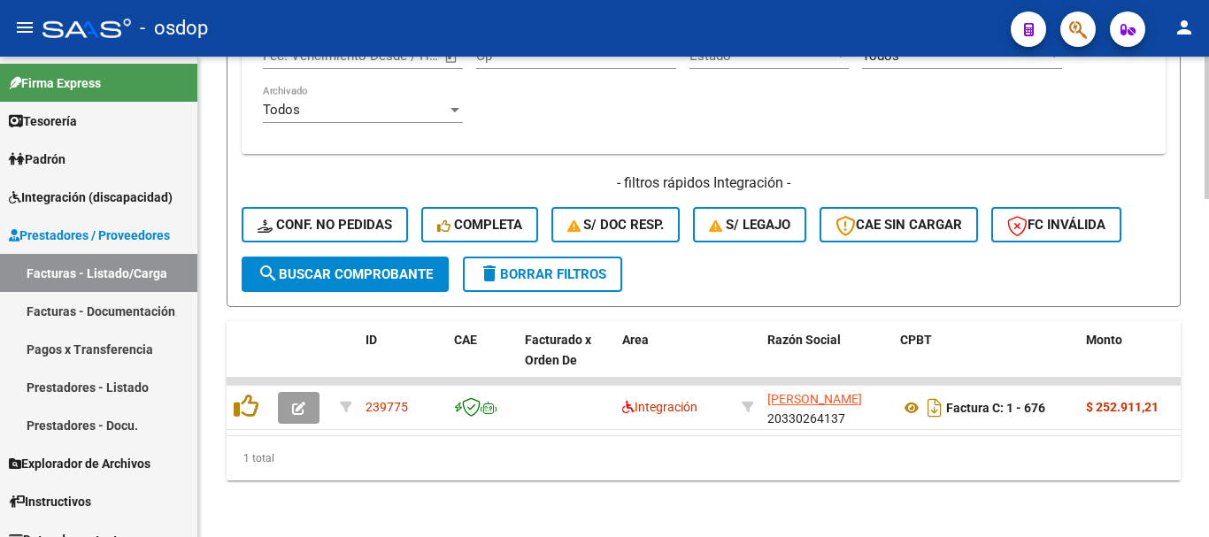
click at [348, 469] on div "1 total" at bounding box center [704, 458] width 954 height 44
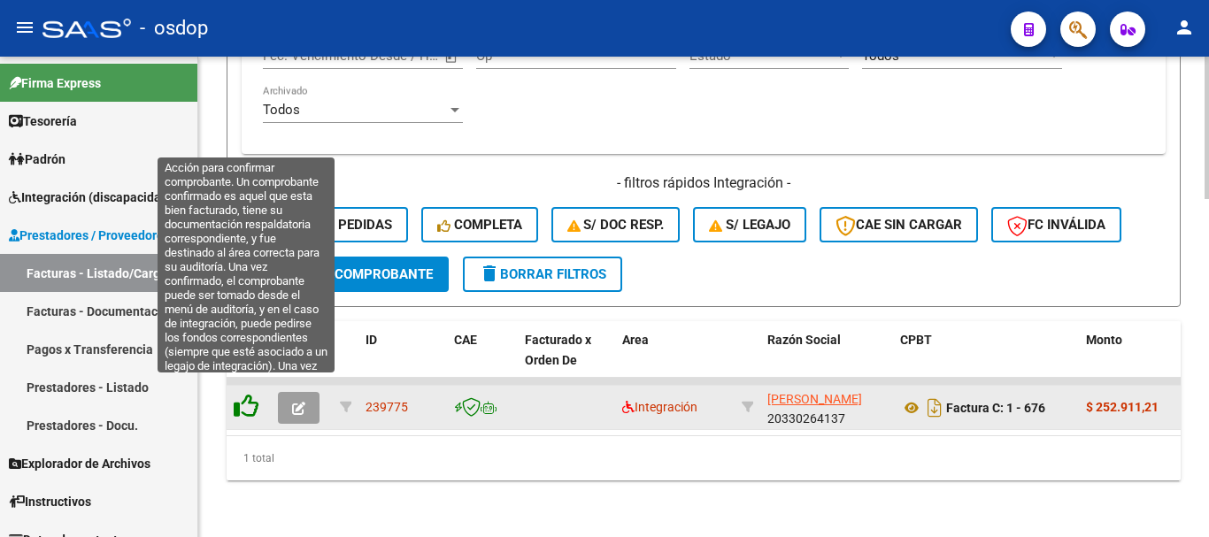
click at [248, 399] on icon at bounding box center [246, 406] width 25 height 25
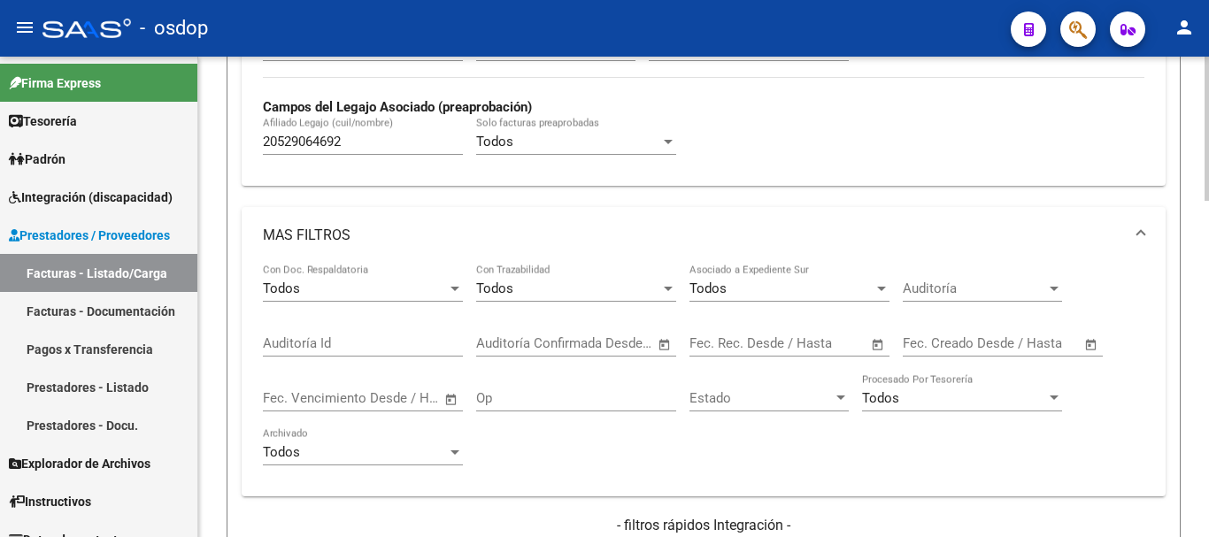
scroll to position [762, 0]
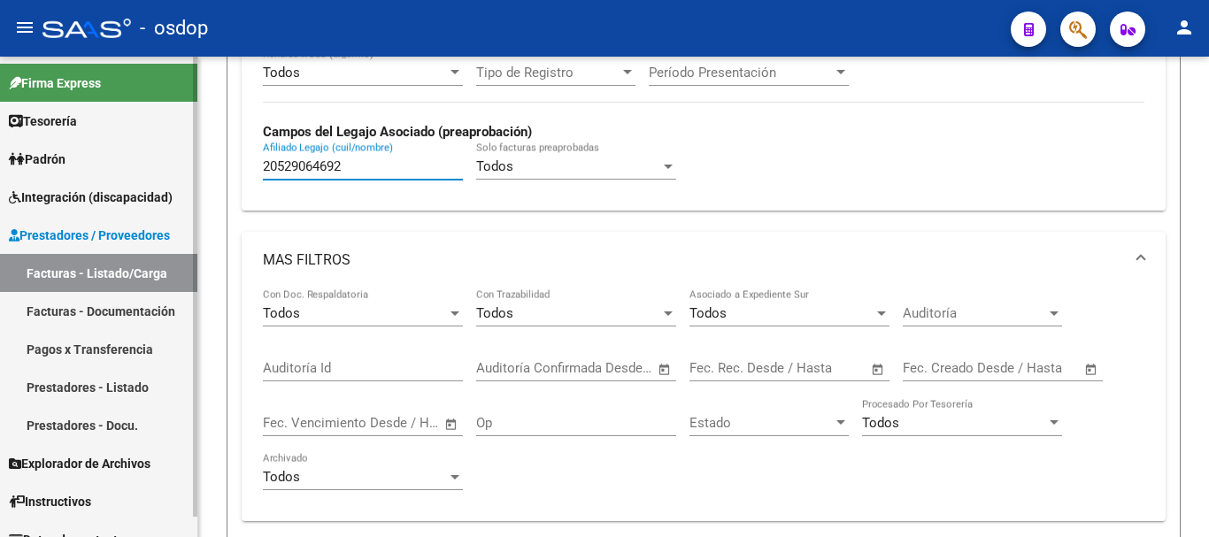
drag, startPoint x: 374, startPoint y: 169, endPoint x: 85, endPoint y: 119, distance: 293.6
click at [95, 119] on mat-sidenav-container "Firma Express Tesorería Extractos Procesados (csv) Extractos Originales (pdf) P…" at bounding box center [604, 297] width 1209 height 481
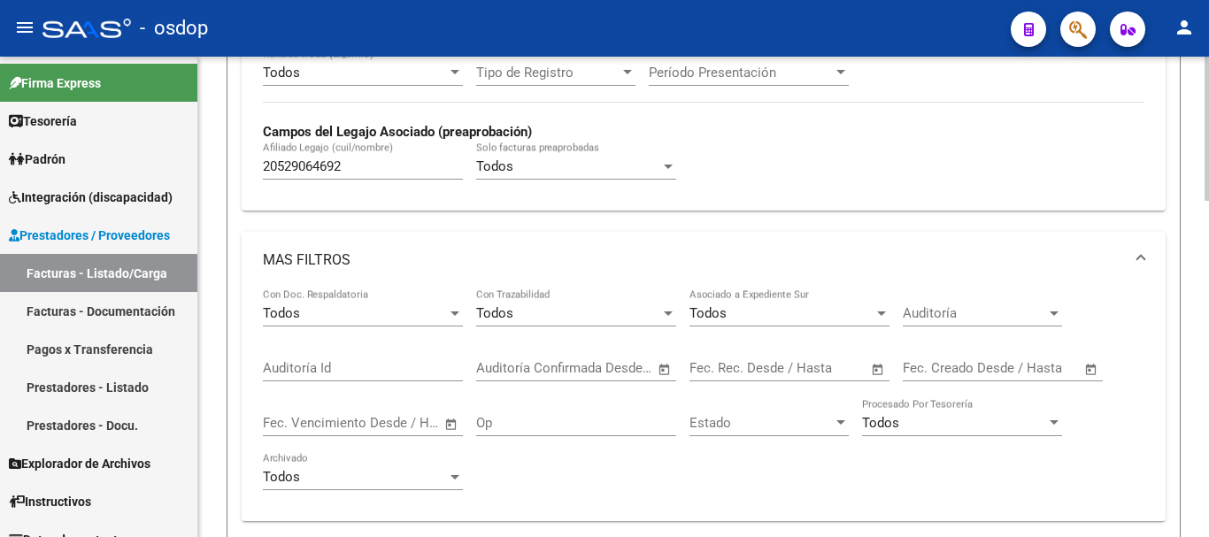
click at [345, 256] on mat-panel-title "MAS FILTROS" at bounding box center [693, 259] width 860 height 19
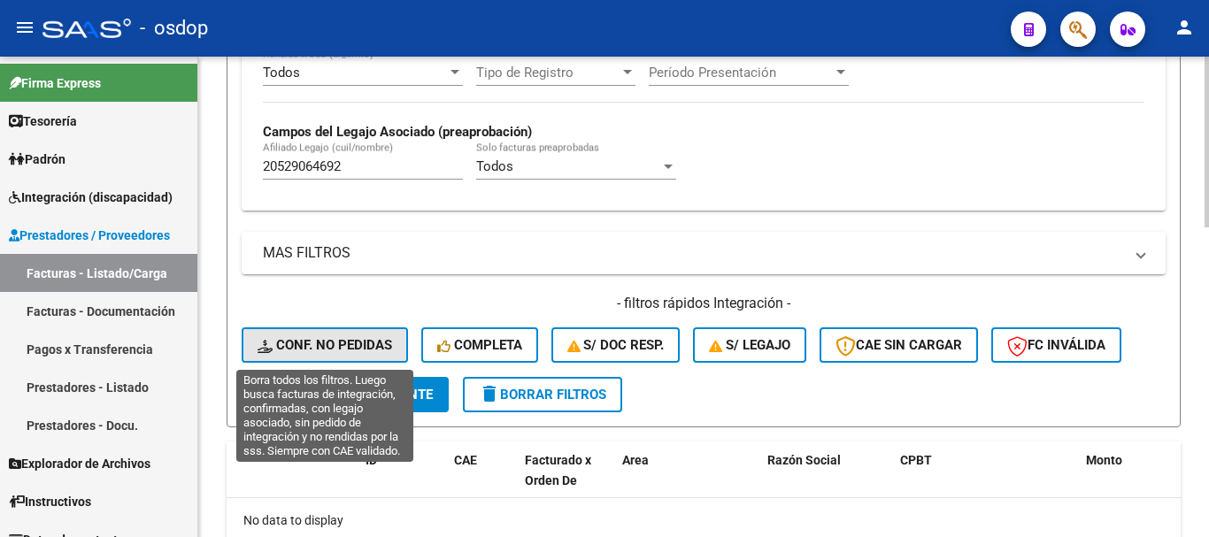
click at [349, 350] on span "Conf. no pedidas" at bounding box center [325, 345] width 135 height 16
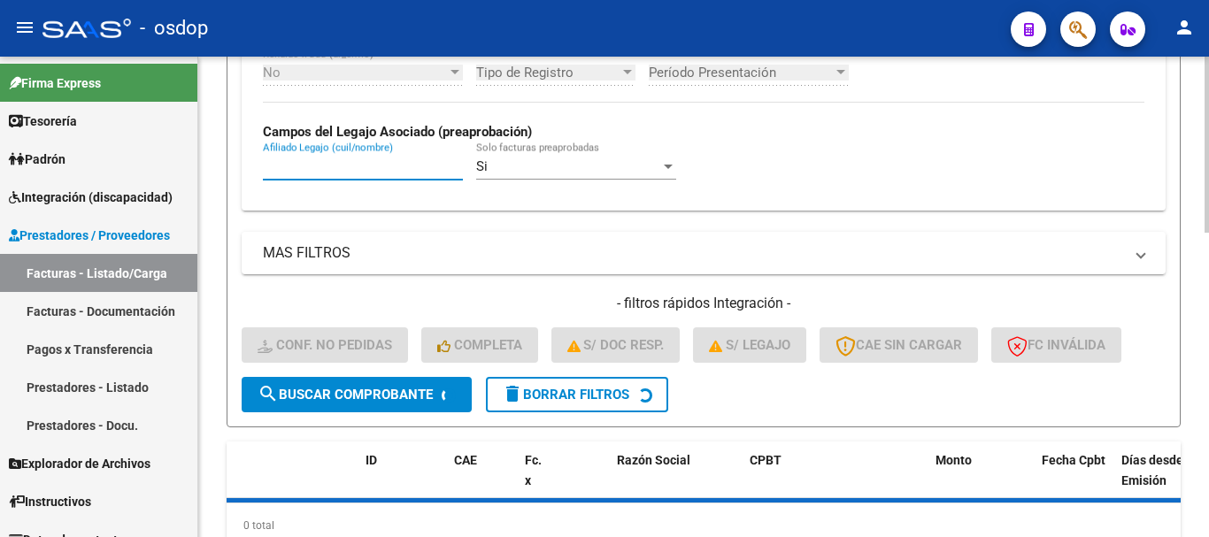
click at [351, 161] on input "Afiliado Legajo (cuil/nombre)" at bounding box center [363, 166] width 200 height 16
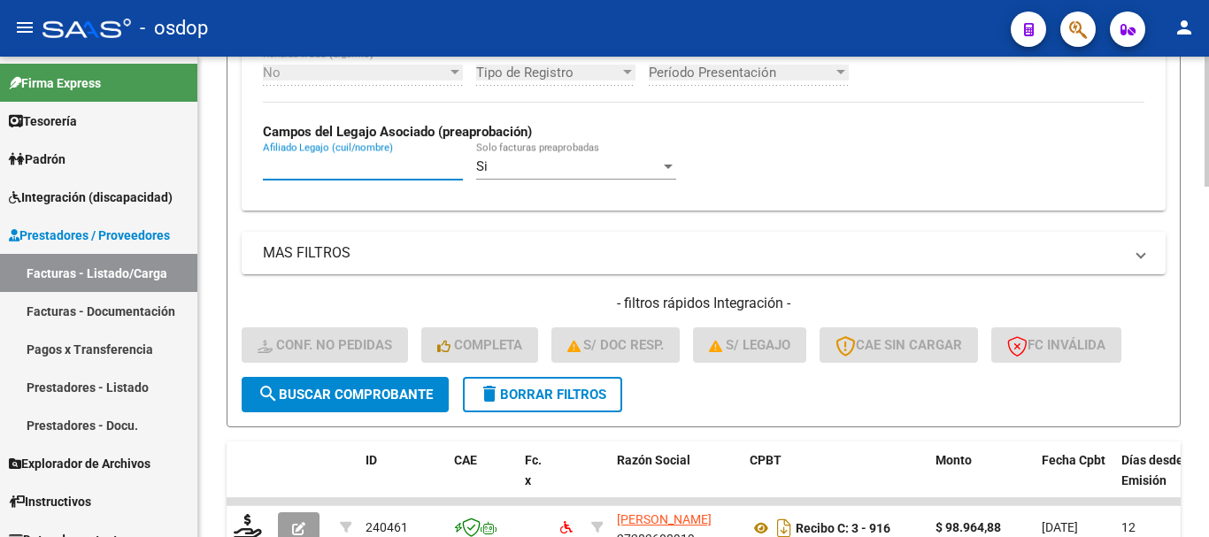
paste input "20529064692"
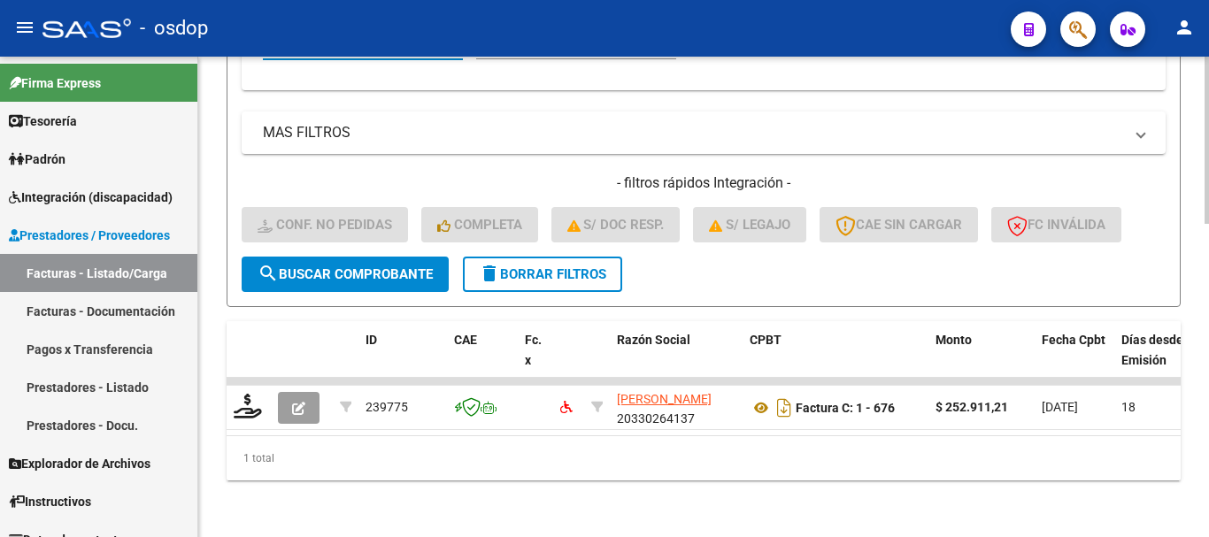
scroll to position [896, 0]
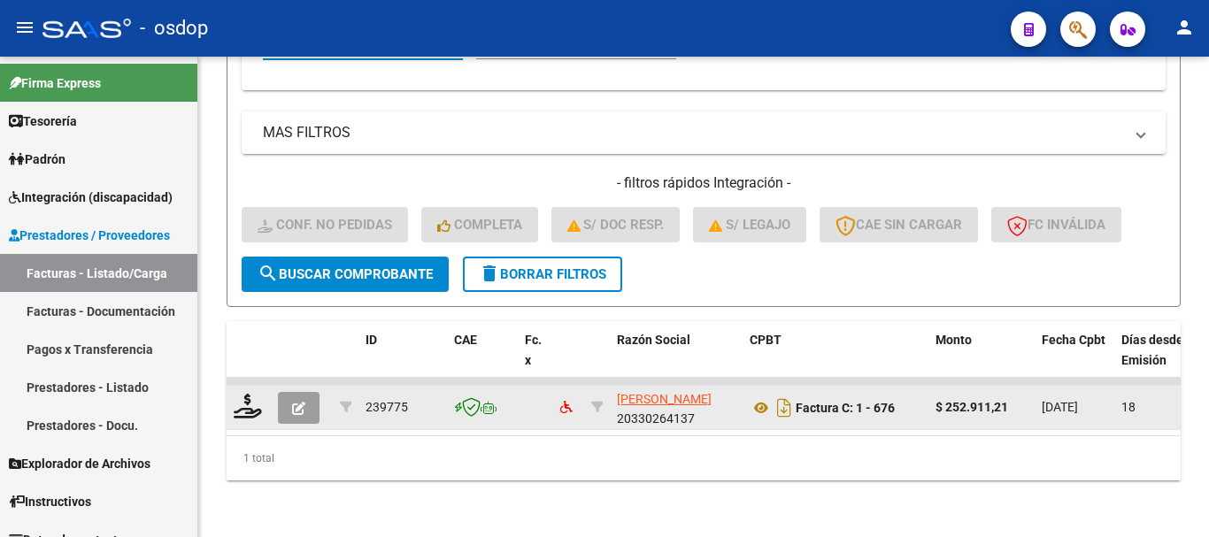
type input "20529064692"
click at [284, 392] on button "button" at bounding box center [299, 408] width 42 height 32
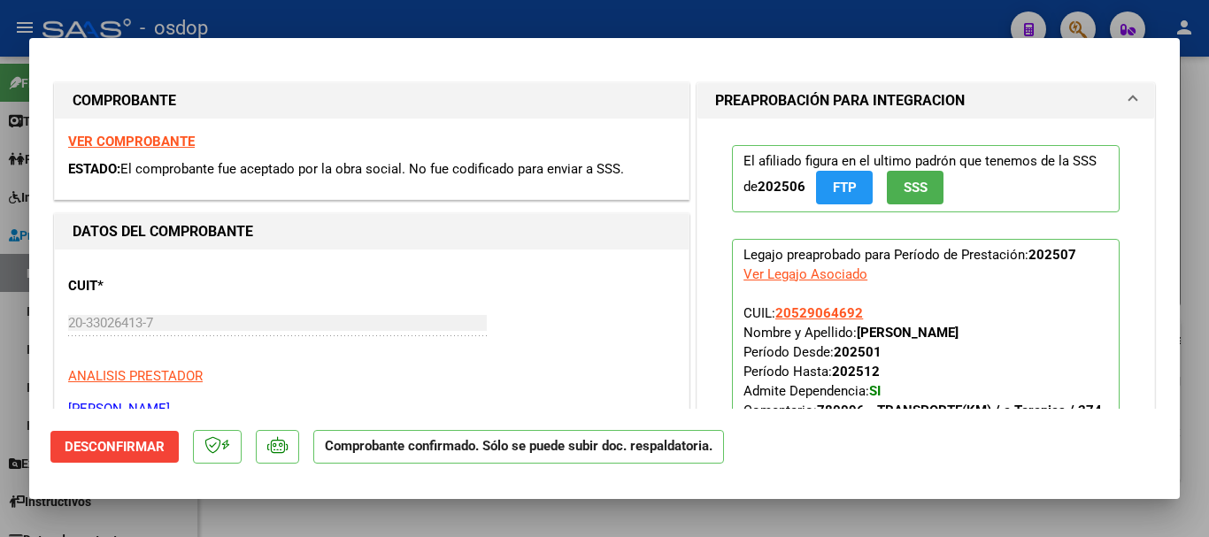
click at [138, 432] on button "Desconfirmar" at bounding box center [114, 447] width 128 height 32
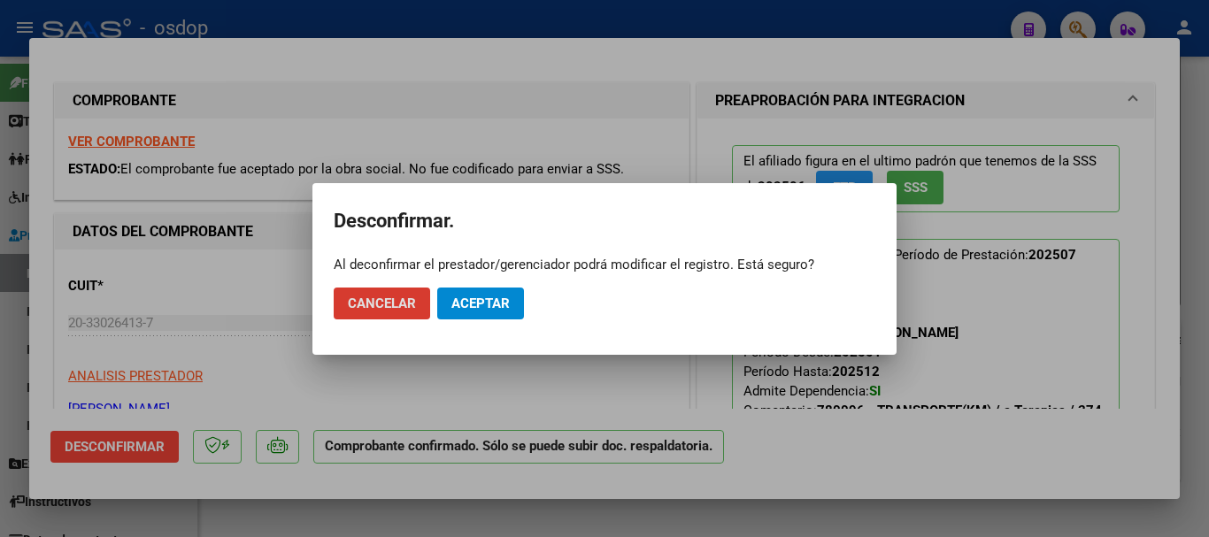
click at [475, 292] on button "Aceptar" at bounding box center [480, 304] width 87 height 32
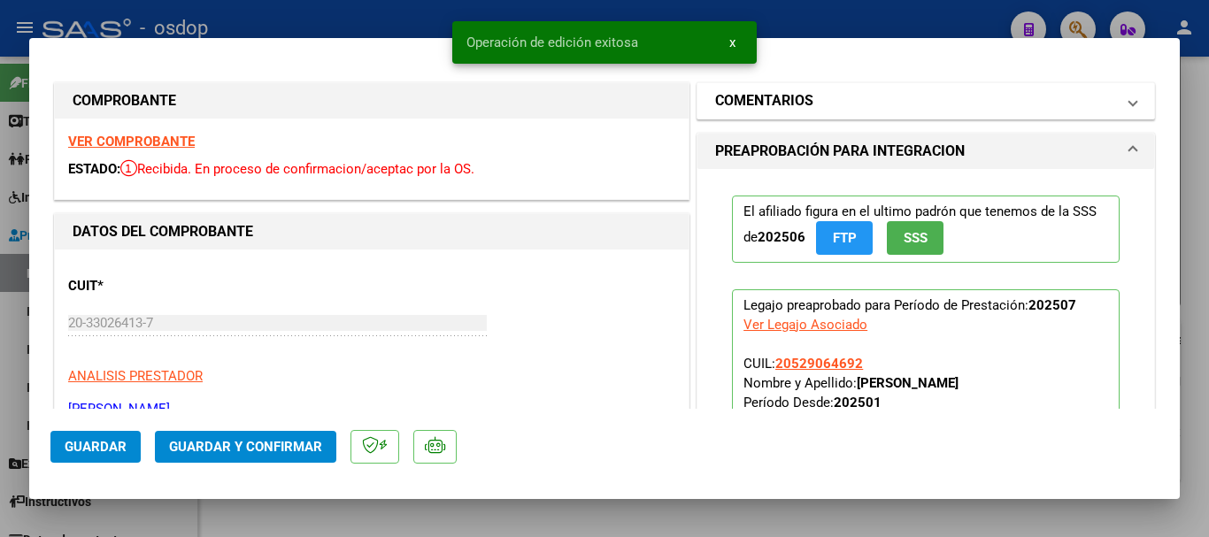
click at [793, 107] on h1 "COMENTARIOS" at bounding box center [764, 100] width 98 height 21
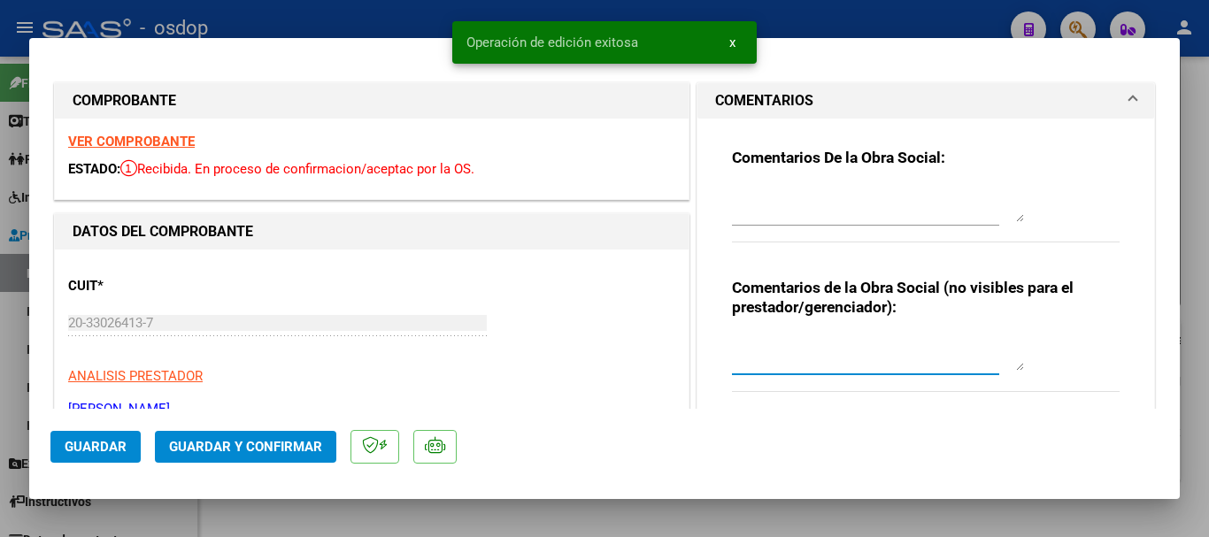
click at [801, 360] on textarea at bounding box center [878, 352] width 292 height 35
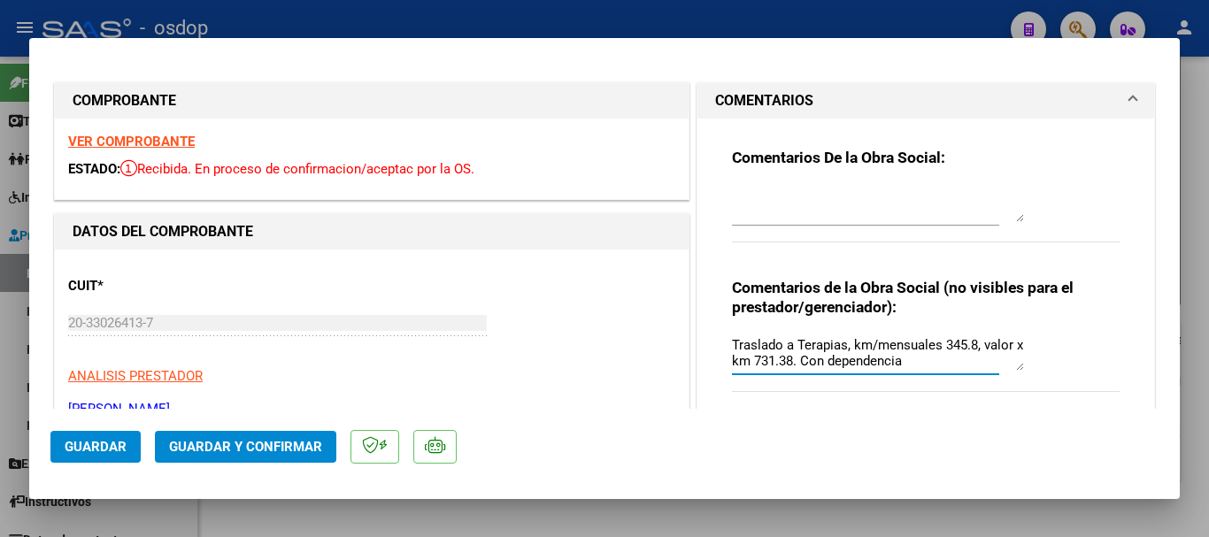
type textarea "Traslado a Terapias, km/mensuales 345.8, valor x km 731.38. Con dependencia"
click at [321, 456] on button "Guardar y Confirmar" at bounding box center [245, 447] width 181 height 32
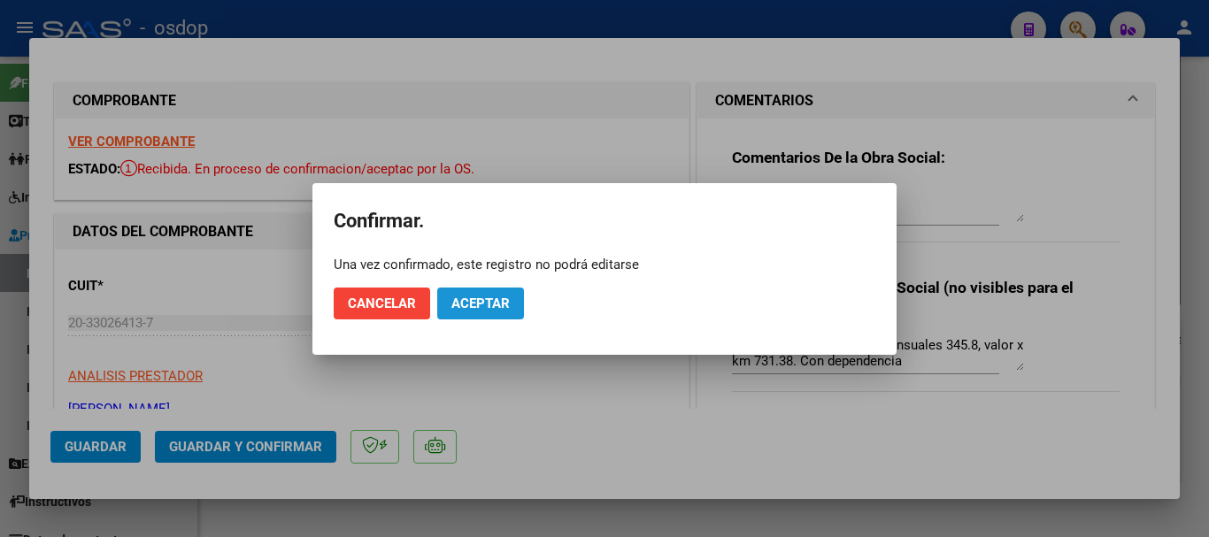
click at [469, 305] on span "Aceptar" at bounding box center [480, 304] width 58 height 16
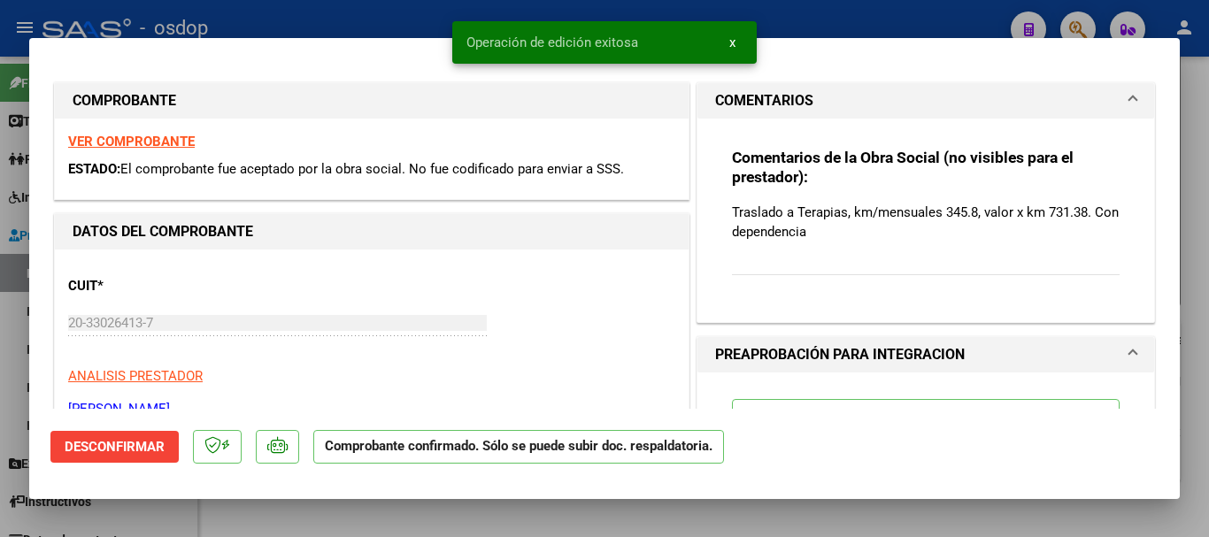
click at [0, 115] on div at bounding box center [604, 268] width 1209 height 537
type input "$ 0,00"
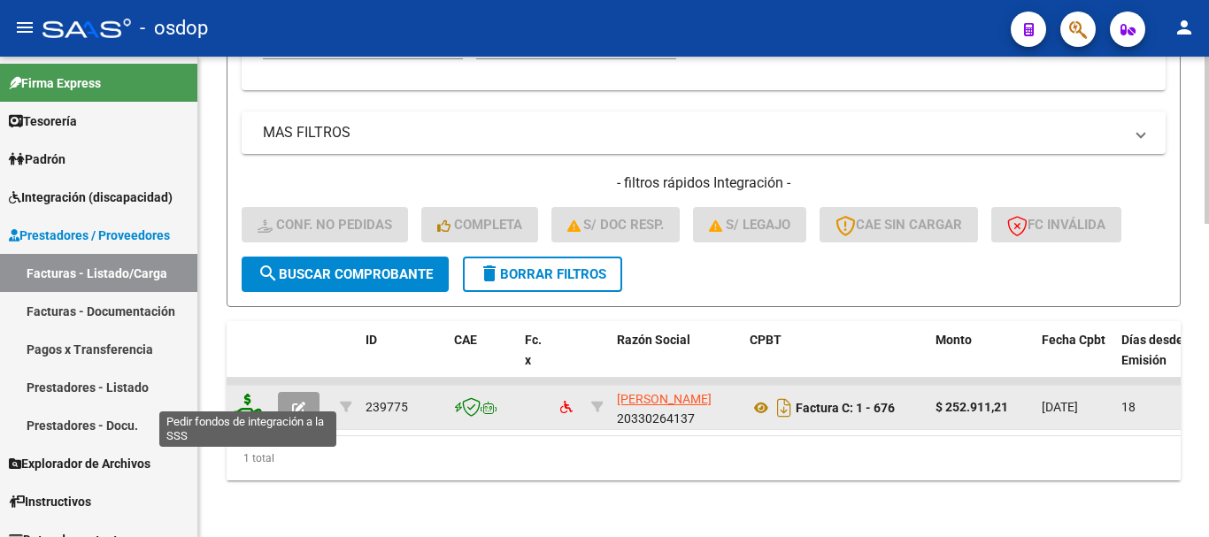
click at [249, 399] on icon at bounding box center [248, 406] width 28 height 25
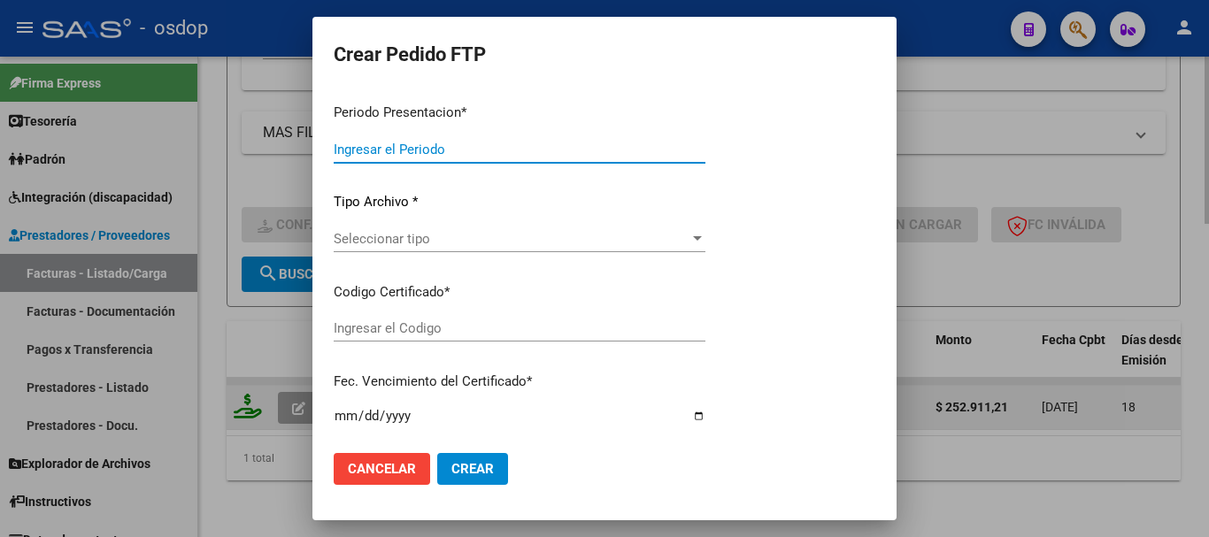
type input "202507"
type input "$ 252.911,21"
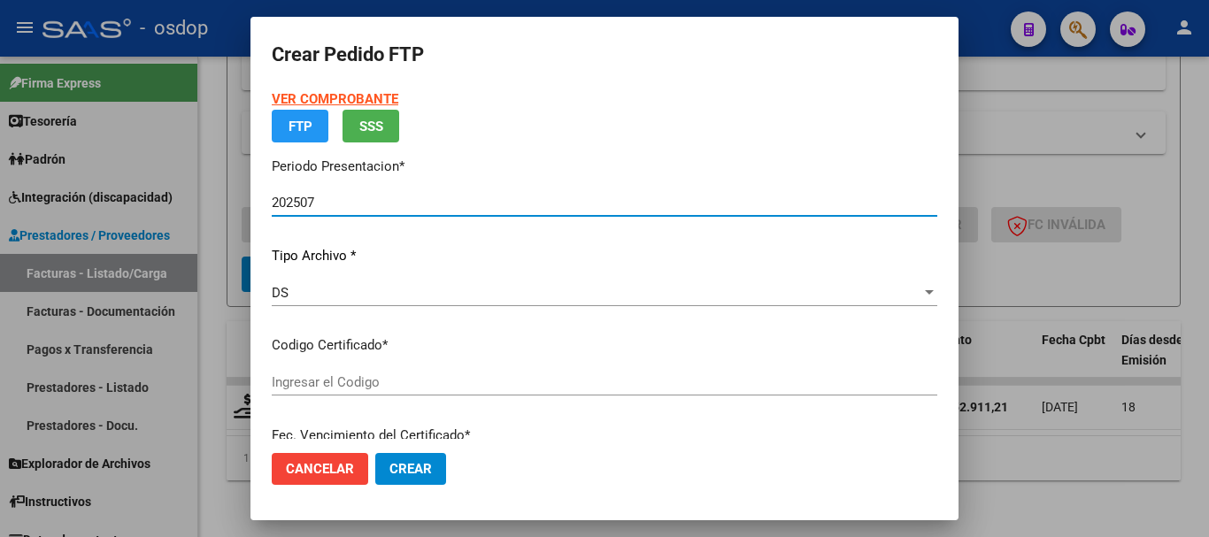
type input "3782925837"
type input "2026-12-18"
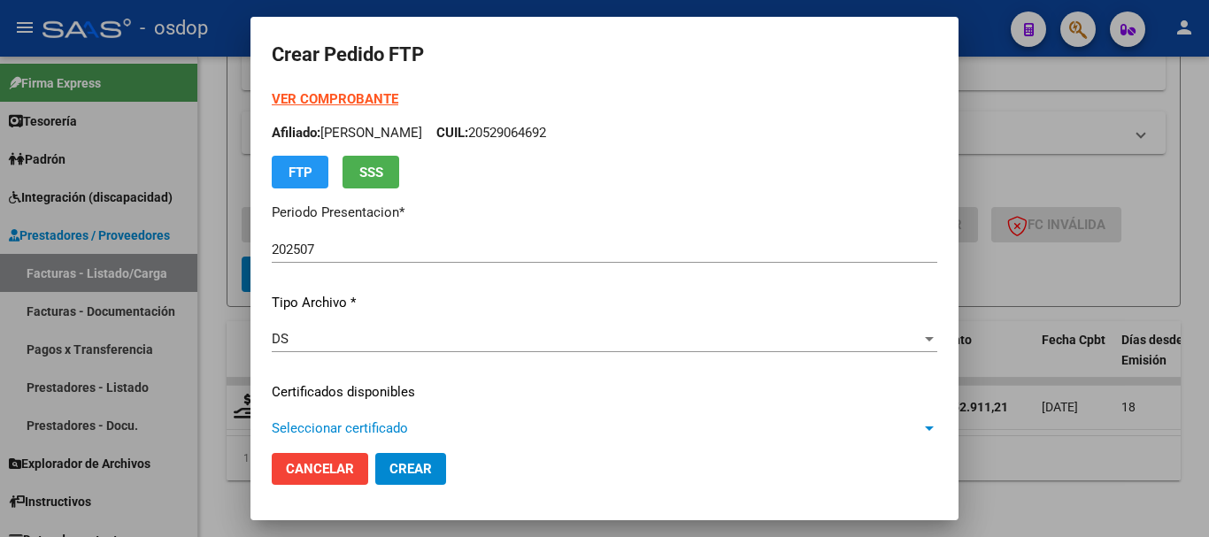
click at [430, 422] on span "Seleccionar certificado" at bounding box center [597, 428] width 650 height 16
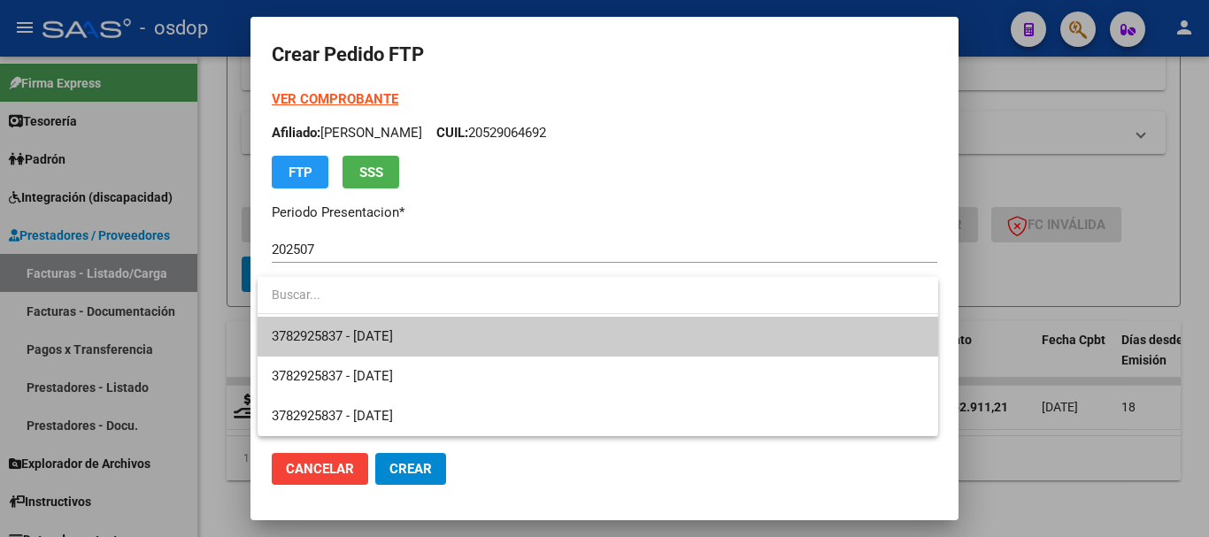
click at [428, 344] on span "3782925837 - 2026-12-18" at bounding box center [598, 337] width 652 height 40
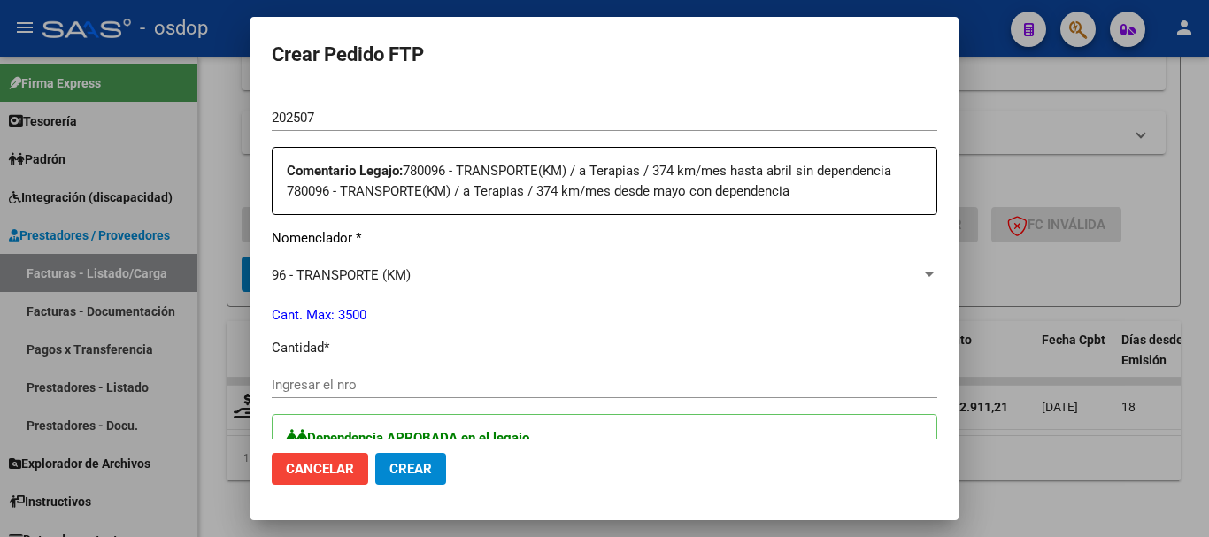
scroll to position [708, 0]
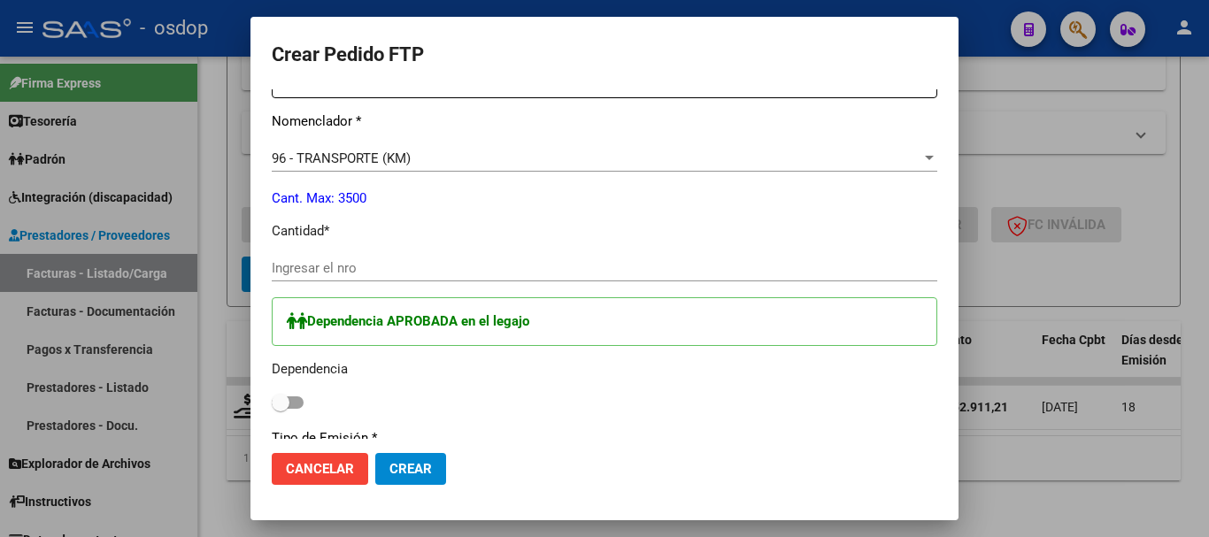
click at [382, 265] on input "Ingresar el nro" at bounding box center [604, 268] width 665 height 16
type input "346"
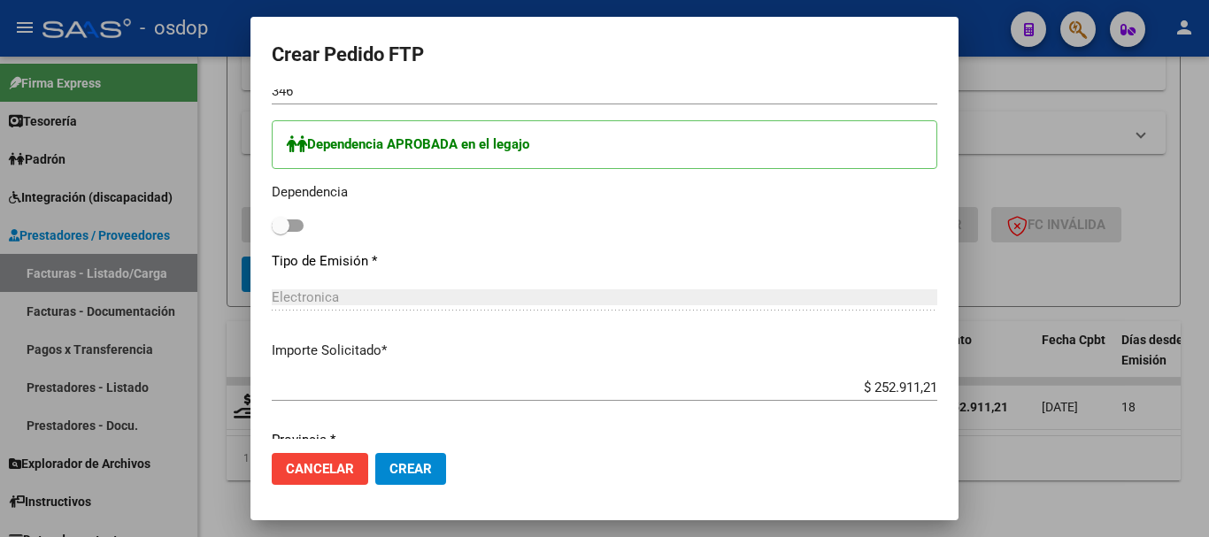
click at [295, 226] on span at bounding box center [288, 225] width 32 height 12
click at [281, 232] on input "checkbox" at bounding box center [280, 232] width 1 height 1
checkbox input "true"
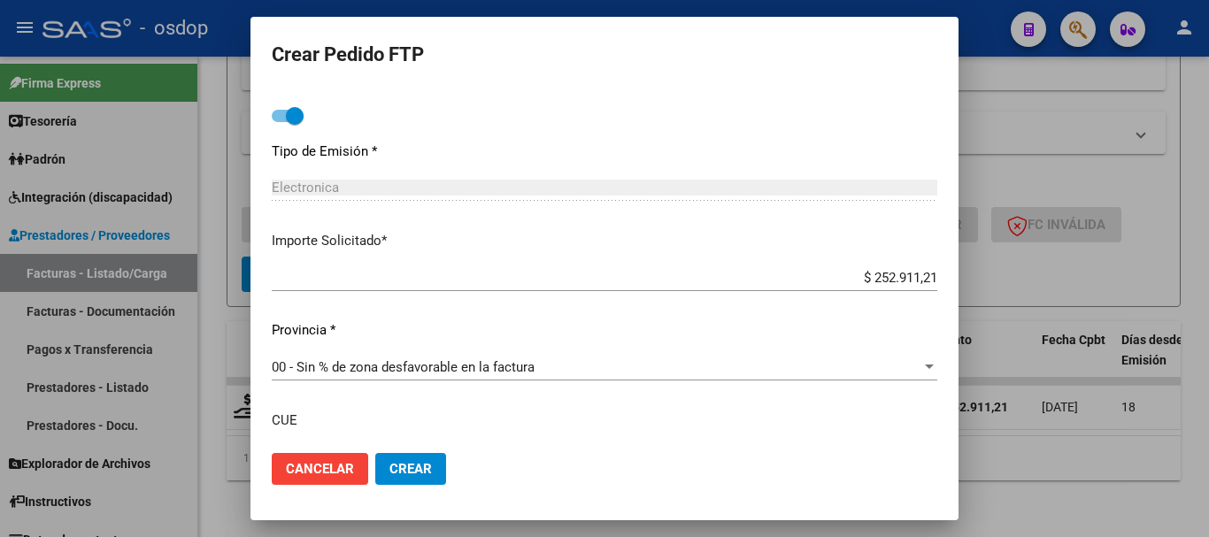
scroll to position [1132, 0]
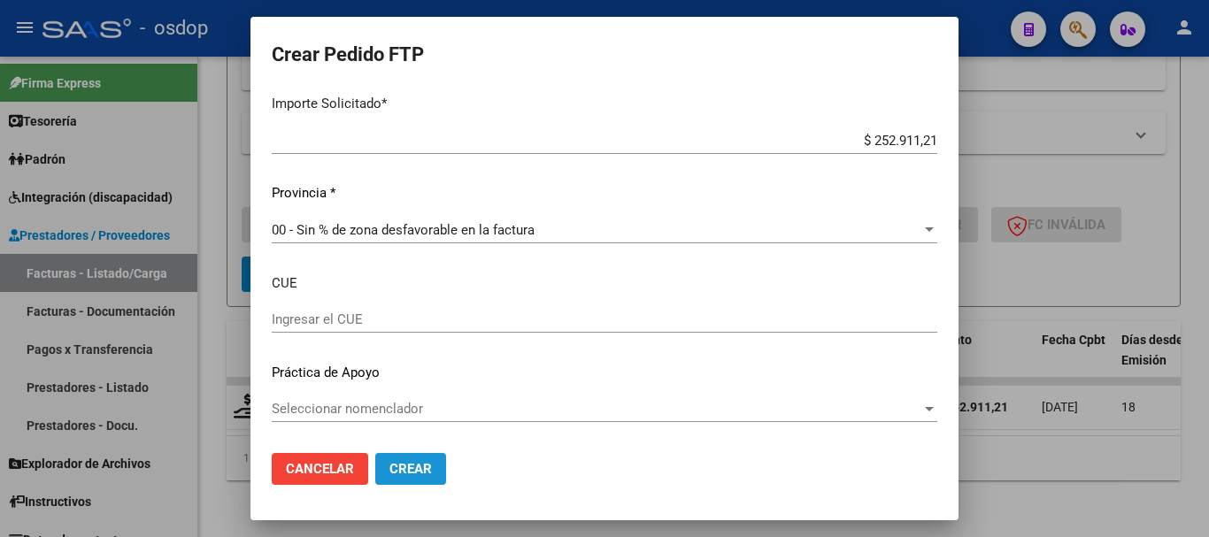
click at [413, 461] on span "Crear" at bounding box center [410, 469] width 42 height 16
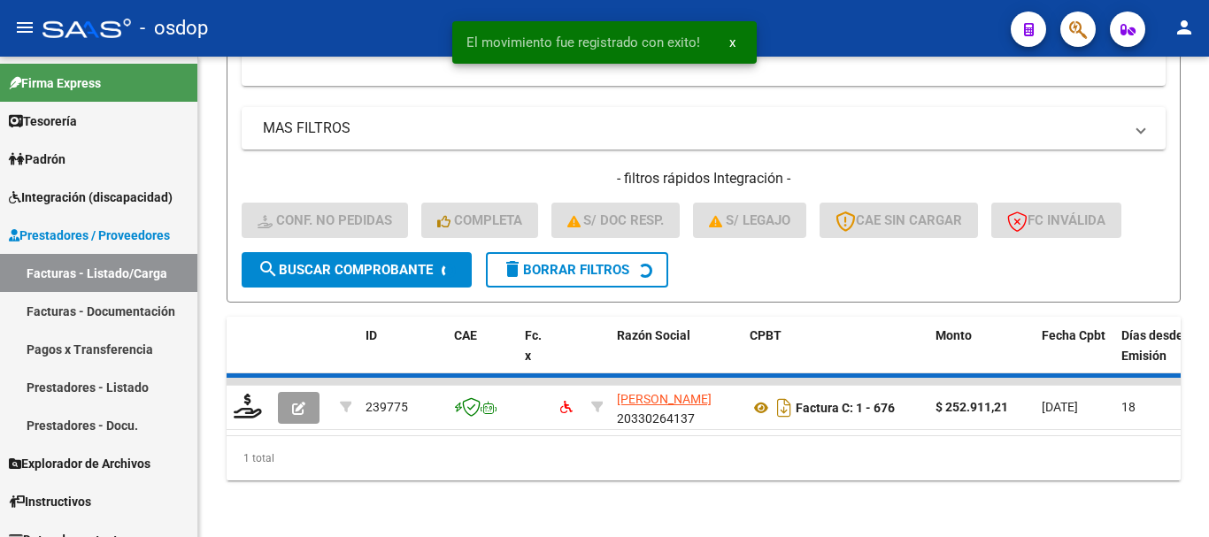
scroll to position [869, 0]
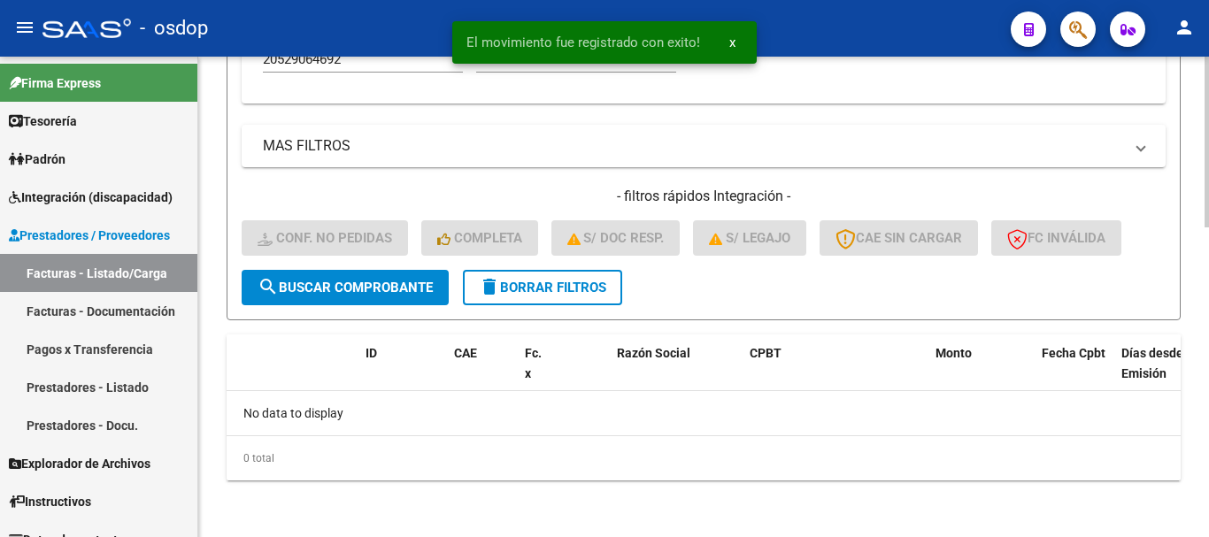
click at [573, 263] on div "- filtros rápidos Integración - Conf. no pedidas Completa S/ Doc Resp. S/ legaj…" at bounding box center [704, 228] width 924 height 83
click at [577, 292] on span "delete Borrar Filtros" at bounding box center [542, 288] width 127 height 16
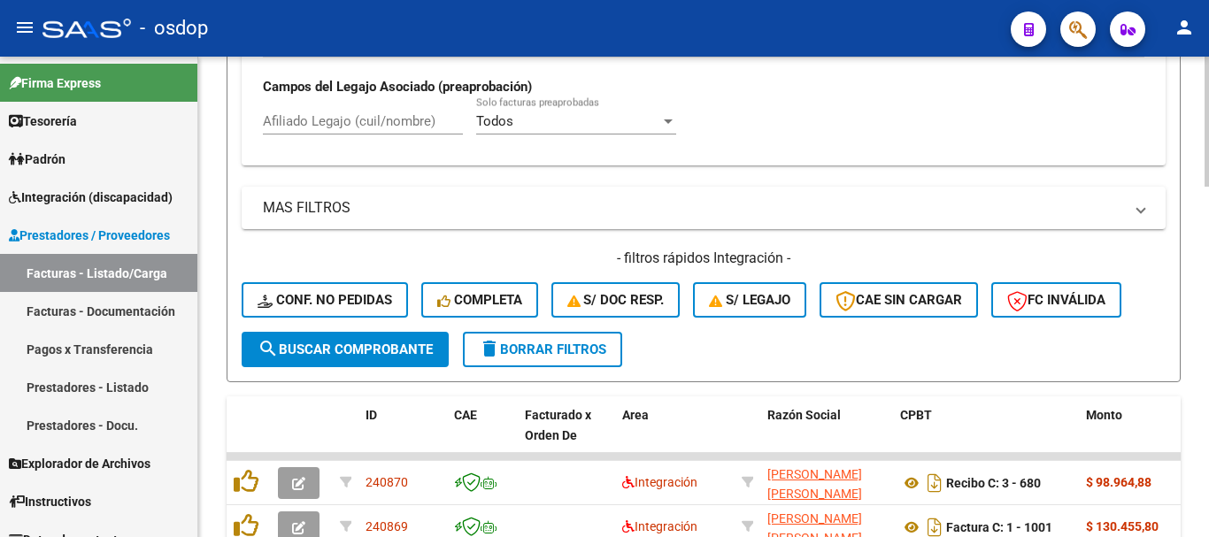
scroll to position [781, 0]
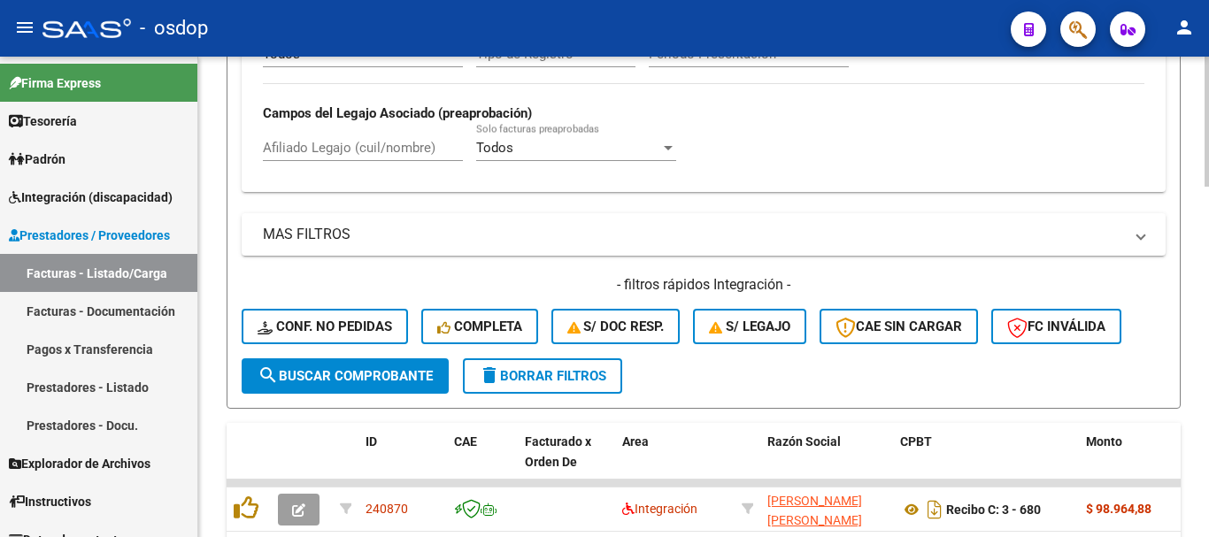
click at [309, 143] on input "Afiliado Legajo (cuil/nombre)" at bounding box center [363, 148] width 200 height 16
paste input "27561657500"
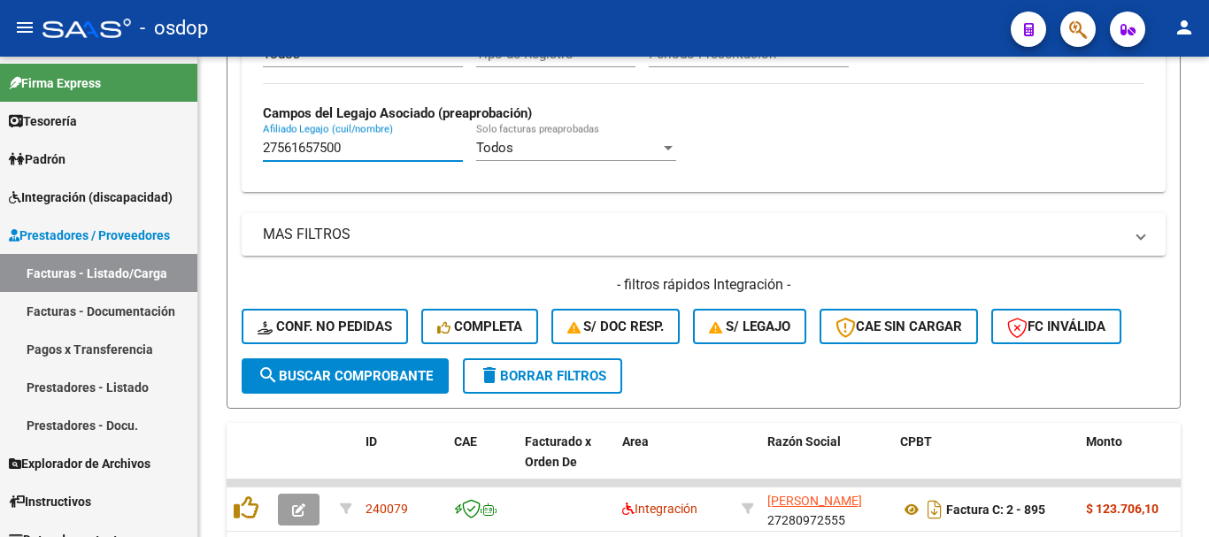
type input "27561657500"
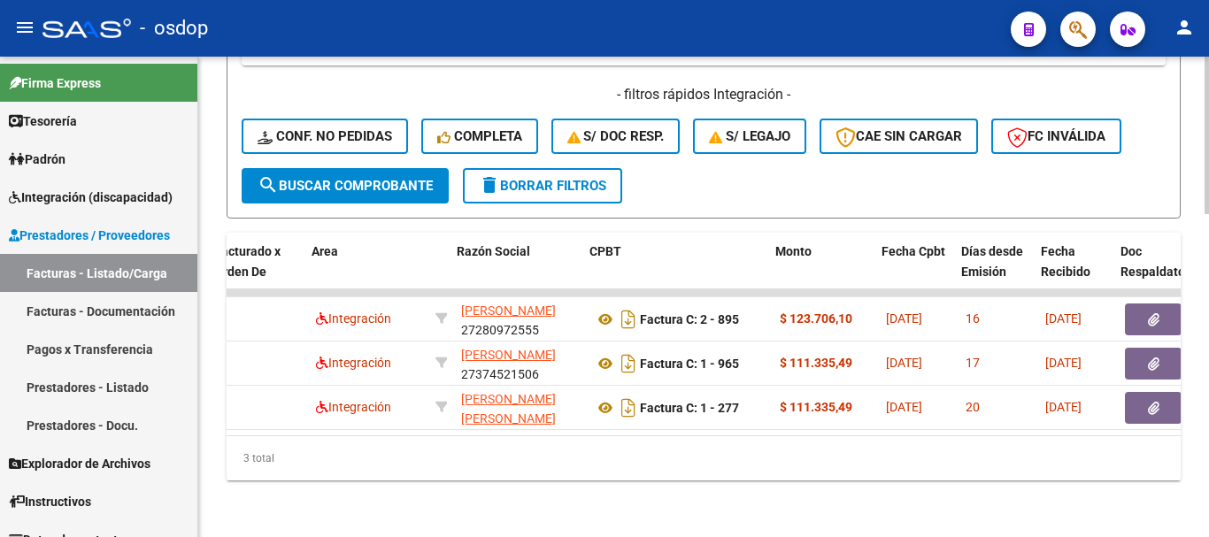
scroll to position [0, 381]
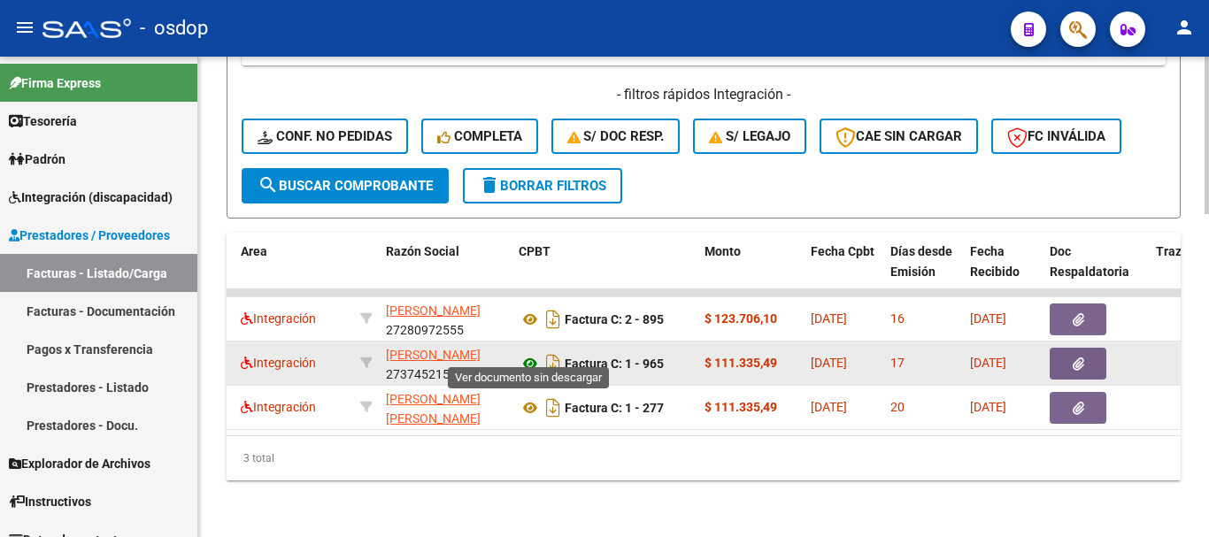
click at [529, 353] on icon at bounding box center [530, 363] width 23 height 21
click at [1082, 358] on icon "button" at bounding box center [1079, 364] width 12 height 13
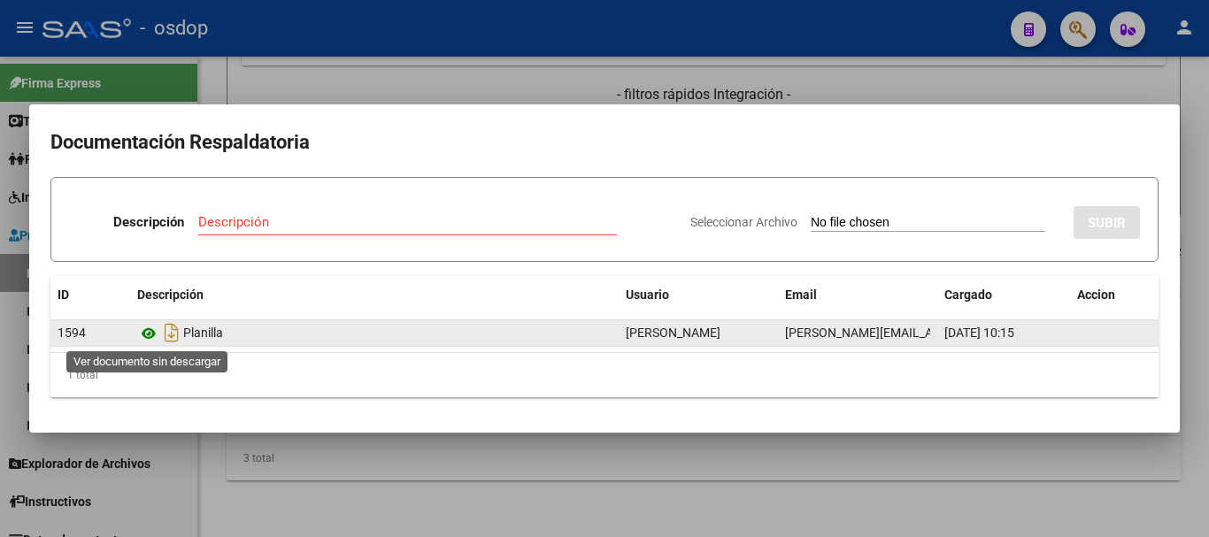
click at [144, 337] on icon at bounding box center [148, 333] width 23 height 21
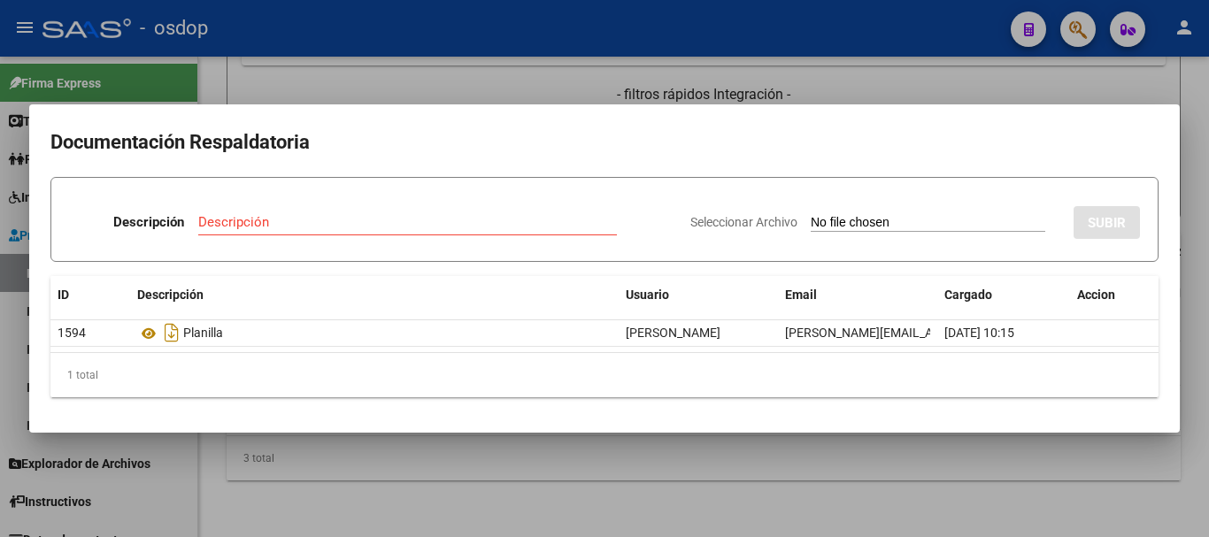
drag, startPoint x: 372, startPoint y: 77, endPoint x: 382, endPoint y: 102, distance: 27.0
click at [373, 78] on div at bounding box center [604, 268] width 1209 height 537
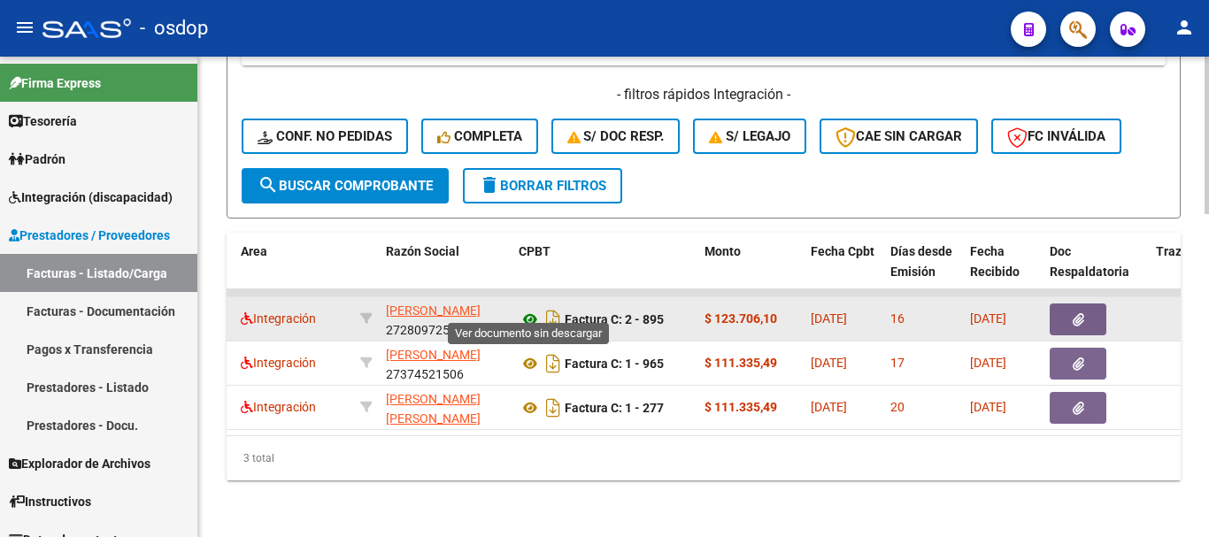
click at [528, 309] on icon at bounding box center [530, 319] width 23 height 21
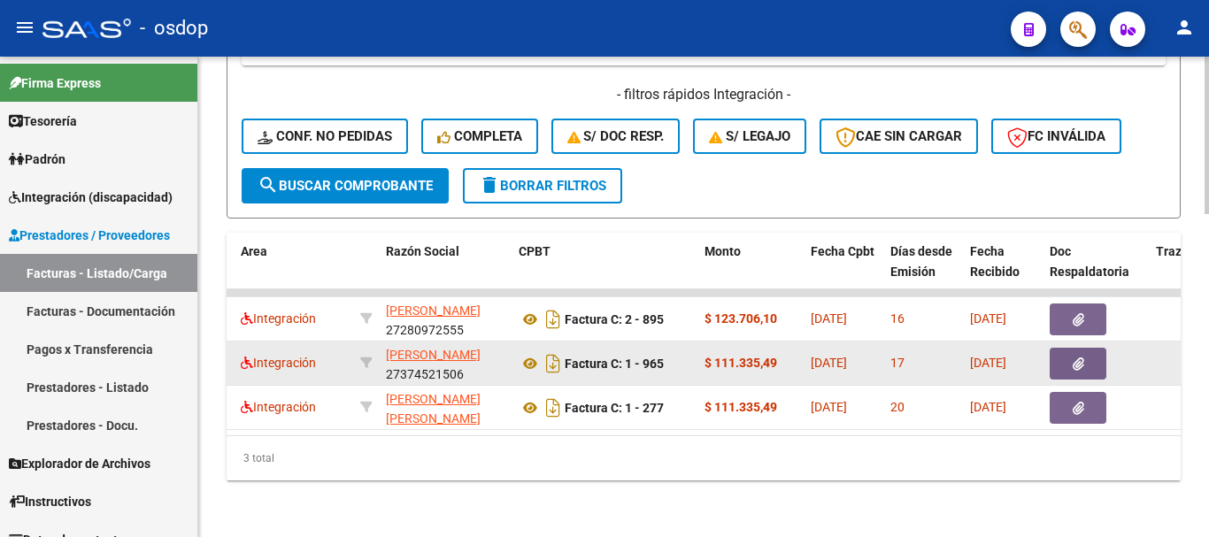
click at [1096, 348] on button "button" at bounding box center [1078, 364] width 57 height 32
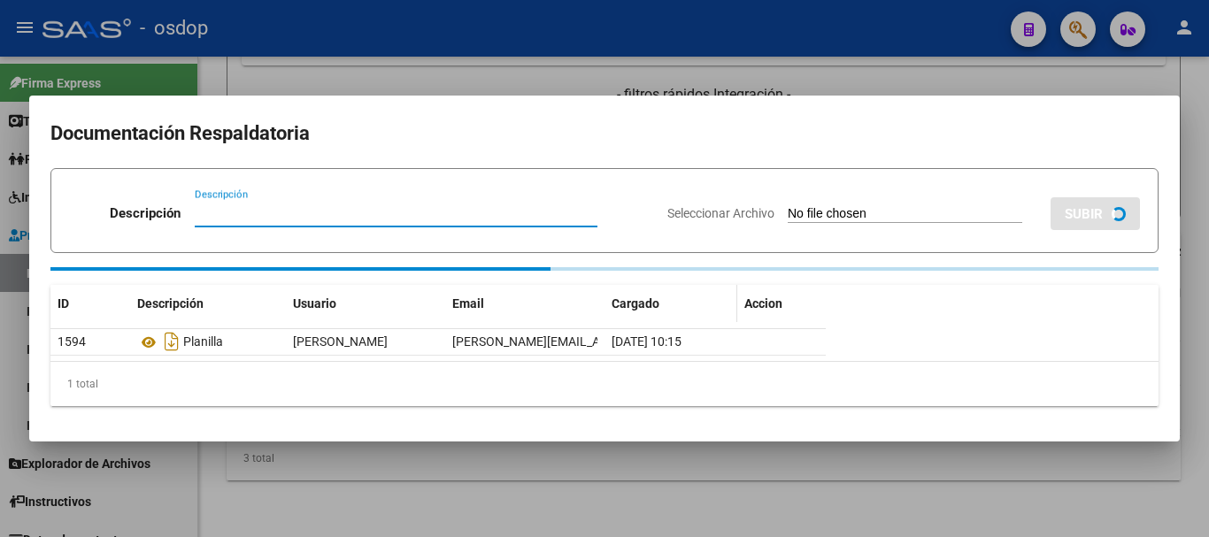
click at [1074, 335] on div "Documentación Respaldatoria Descripción Descripción Seleccionar Archivo SUBIR I…" at bounding box center [604, 269] width 1150 height 346
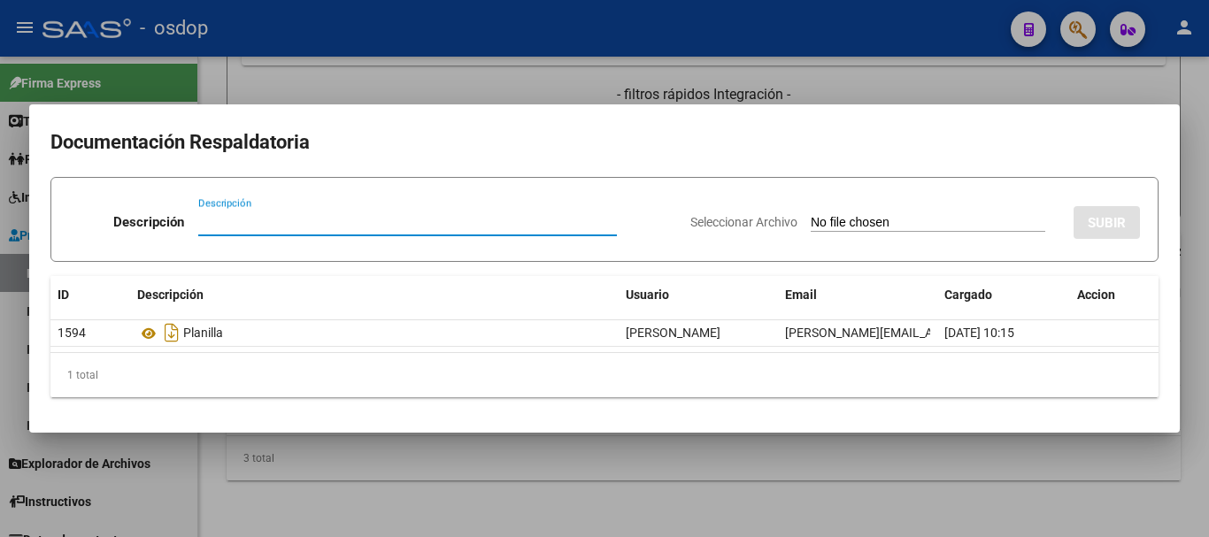
click at [798, 81] on div at bounding box center [604, 268] width 1209 height 537
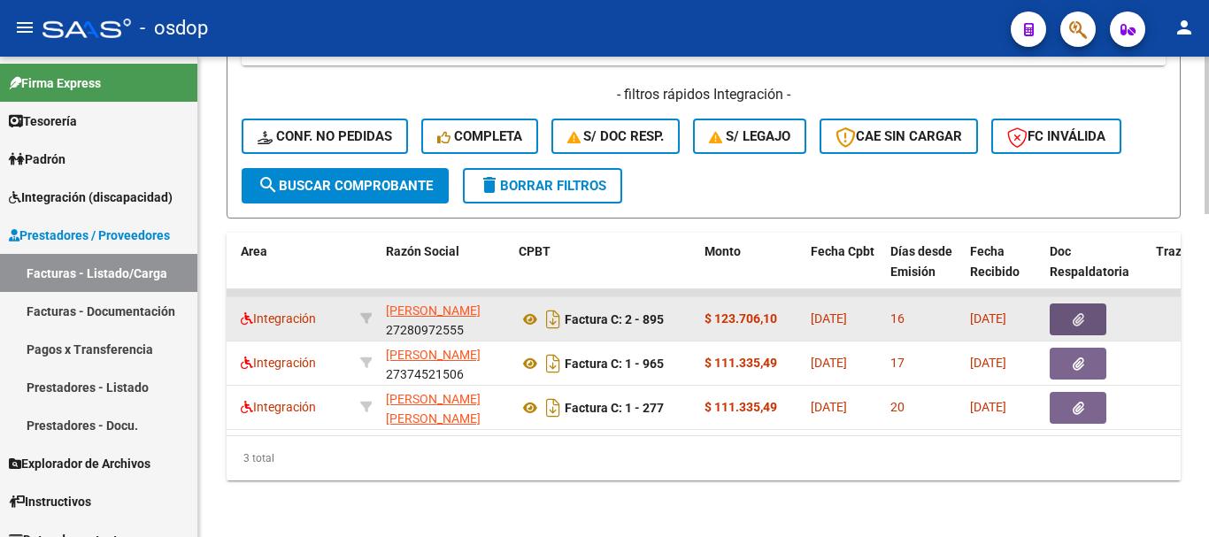
click at [1073, 312] on span "button" at bounding box center [1079, 320] width 12 height 16
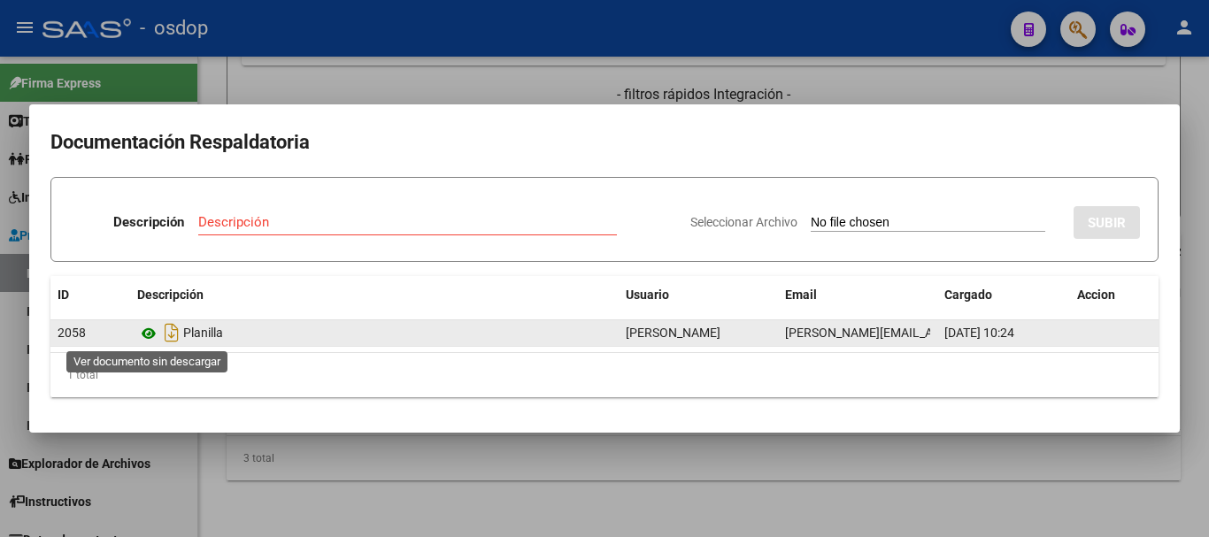
click at [147, 330] on icon at bounding box center [148, 333] width 23 height 21
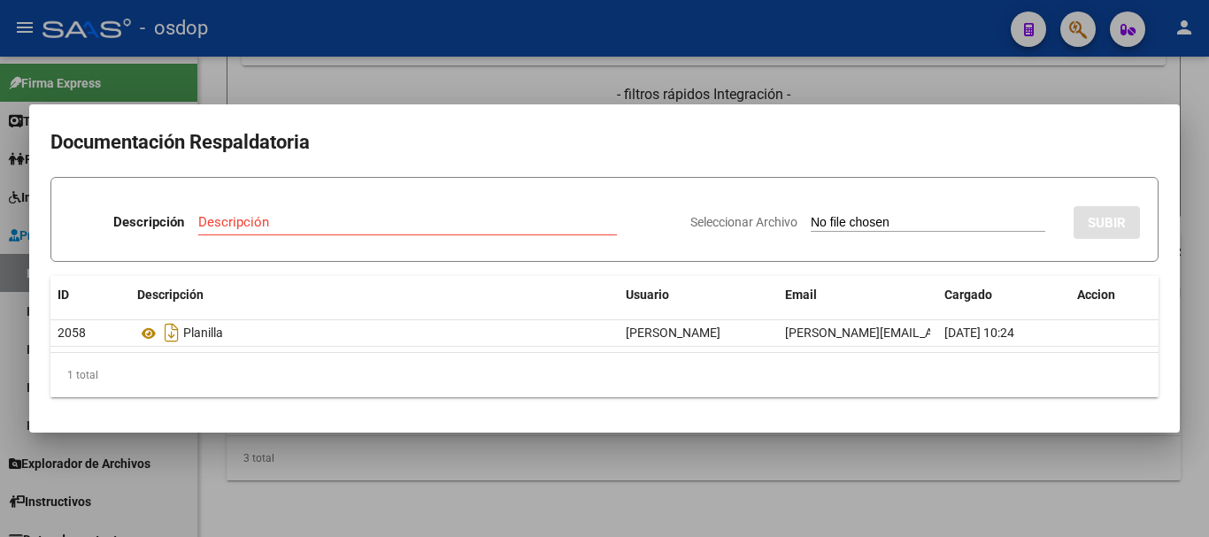
click at [518, 84] on div at bounding box center [604, 268] width 1209 height 537
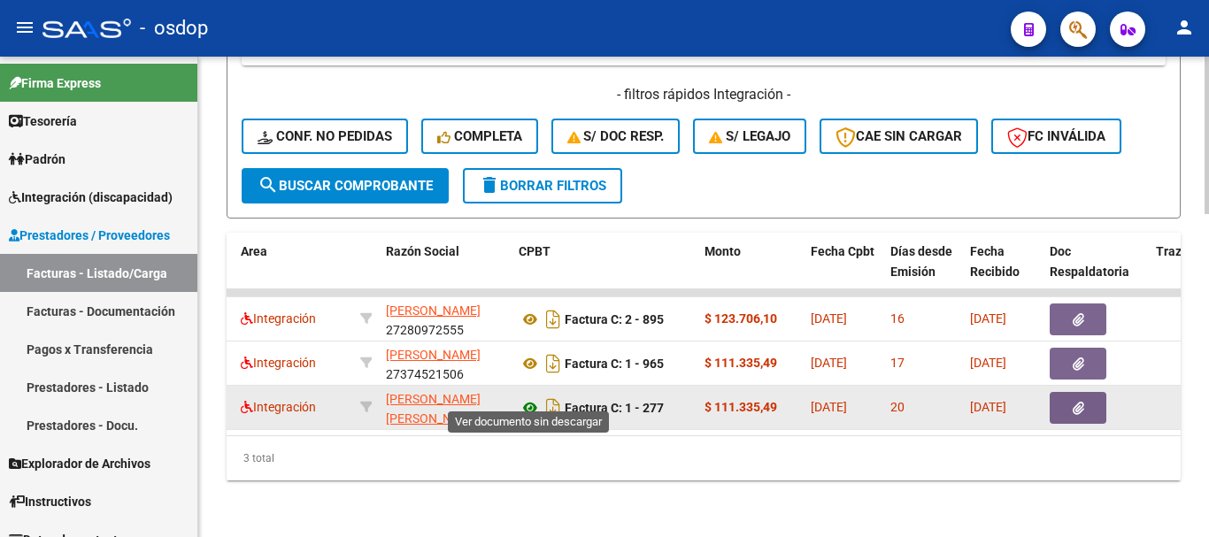
click at [527, 397] on icon at bounding box center [530, 407] width 23 height 21
click at [1080, 402] on icon "button" at bounding box center [1079, 408] width 12 height 13
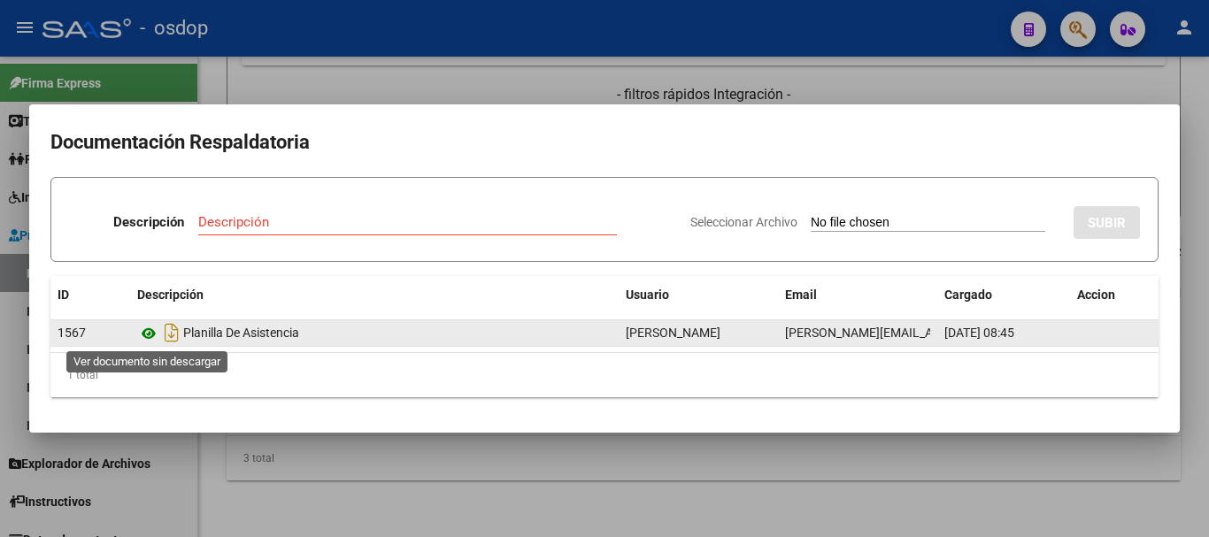
click at [143, 323] on icon at bounding box center [148, 333] width 23 height 21
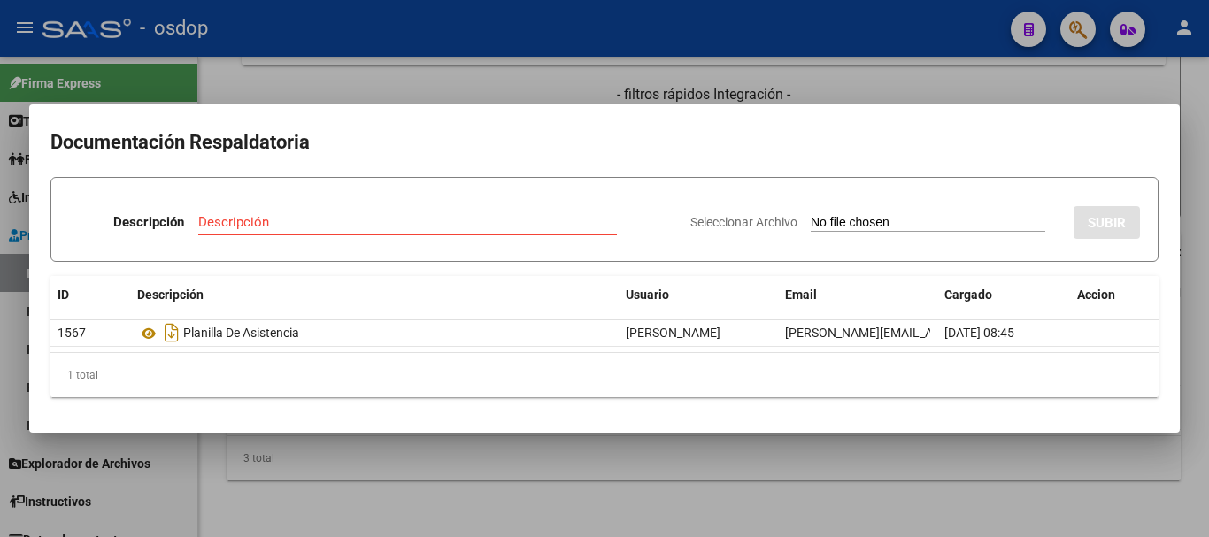
click at [292, 81] on div at bounding box center [604, 268] width 1209 height 537
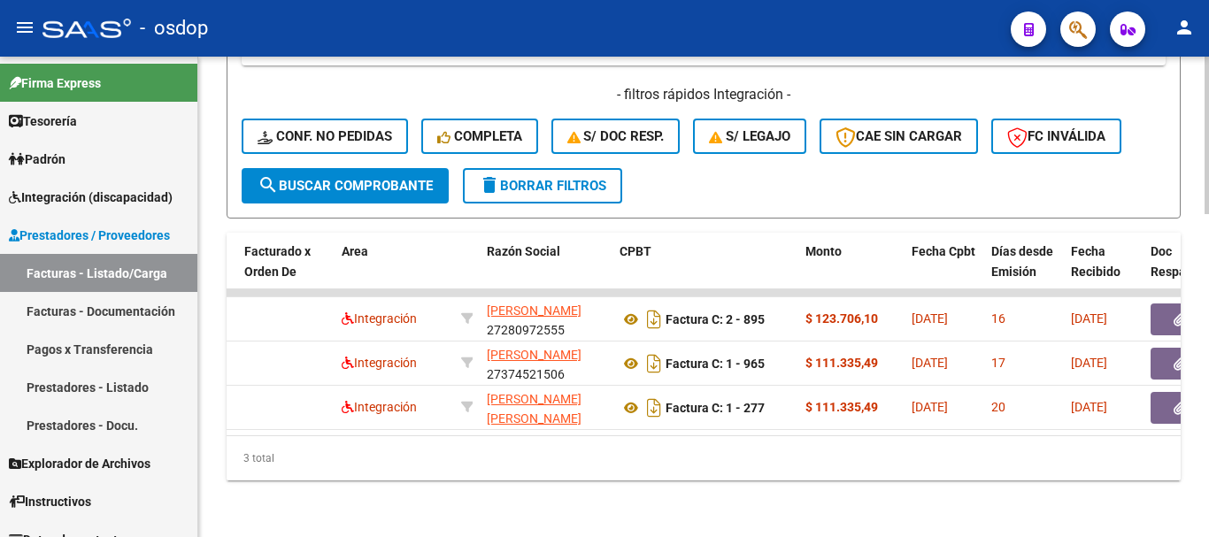
scroll to position [0, 0]
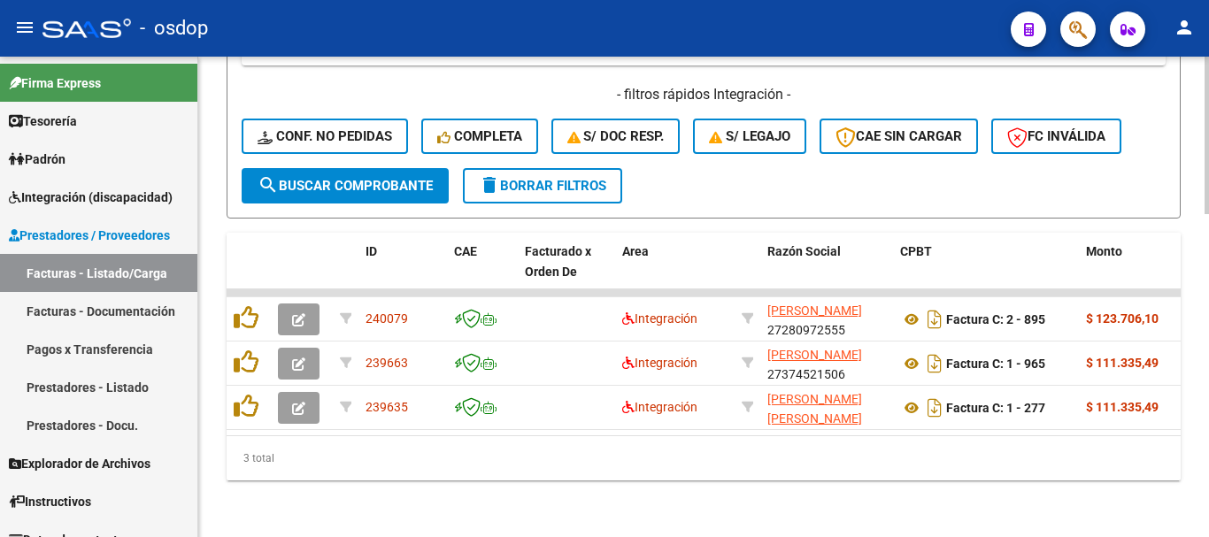
click at [313, 455] on div "3 total" at bounding box center [704, 458] width 954 height 44
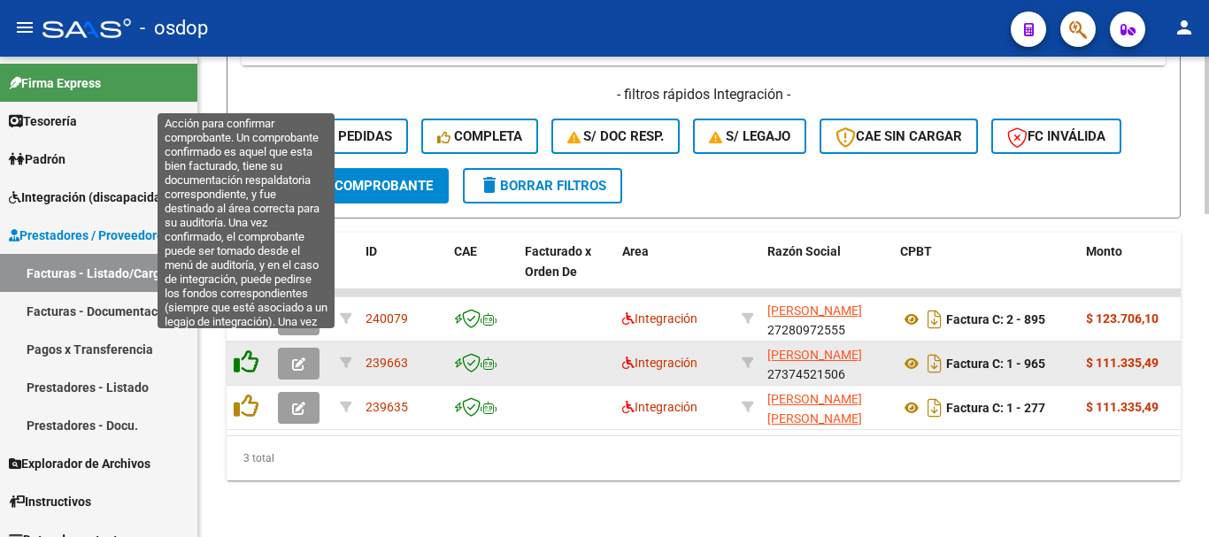
click at [242, 350] on icon at bounding box center [246, 362] width 25 height 25
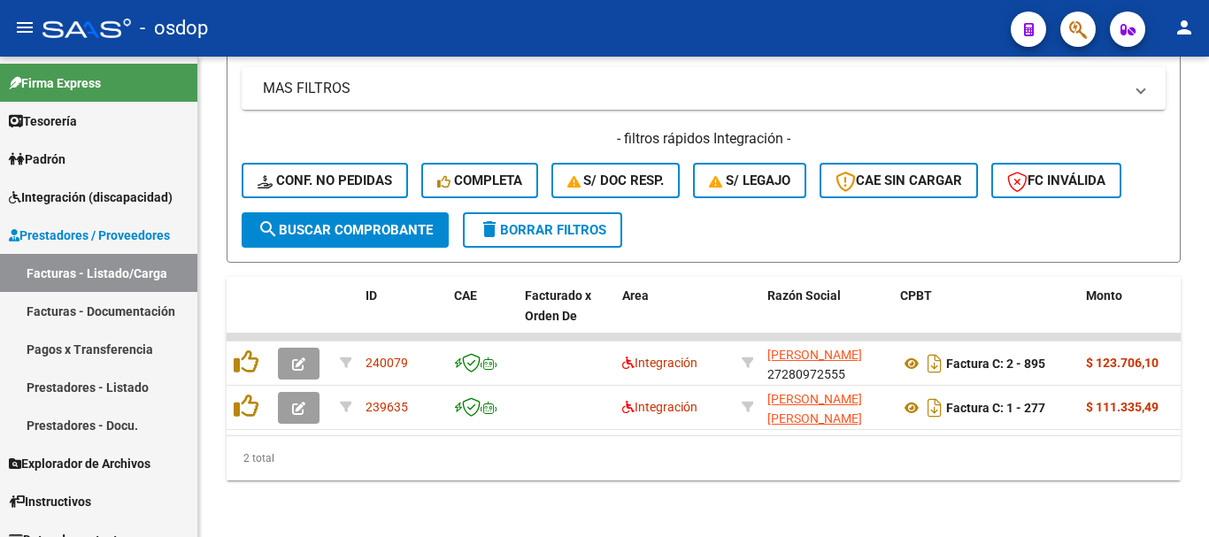
scroll to position [941, 0]
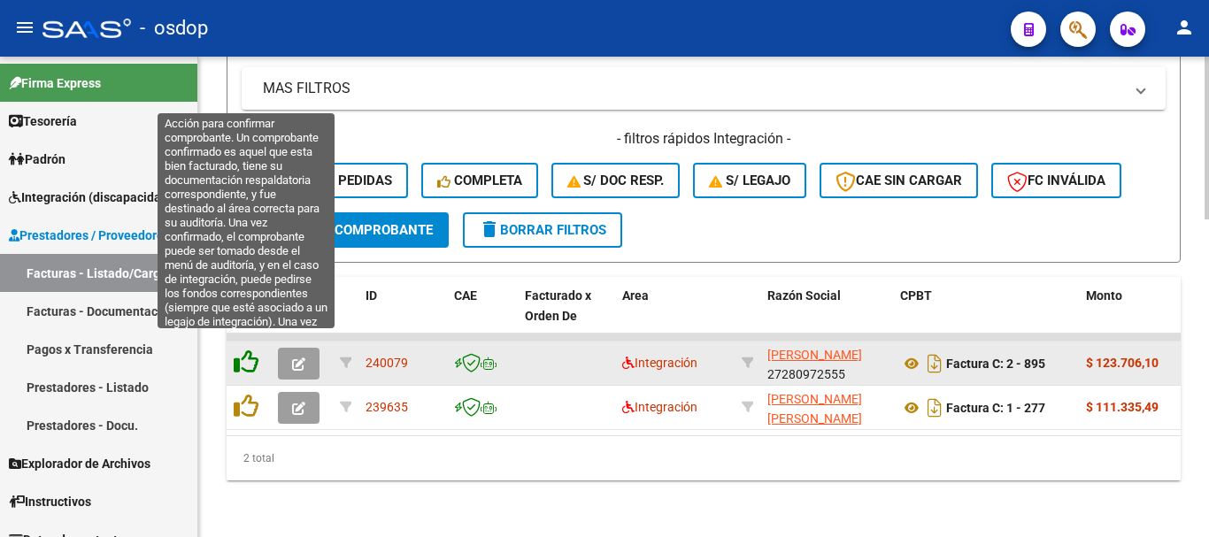
click at [239, 350] on icon at bounding box center [246, 362] width 25 height 25
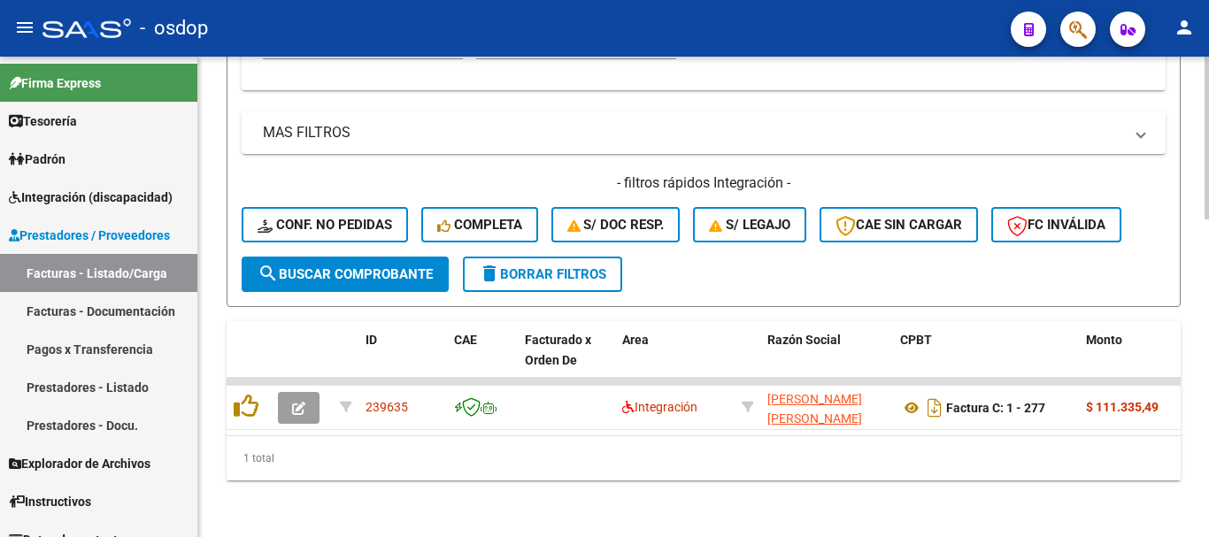
scroll to position [896, 0]
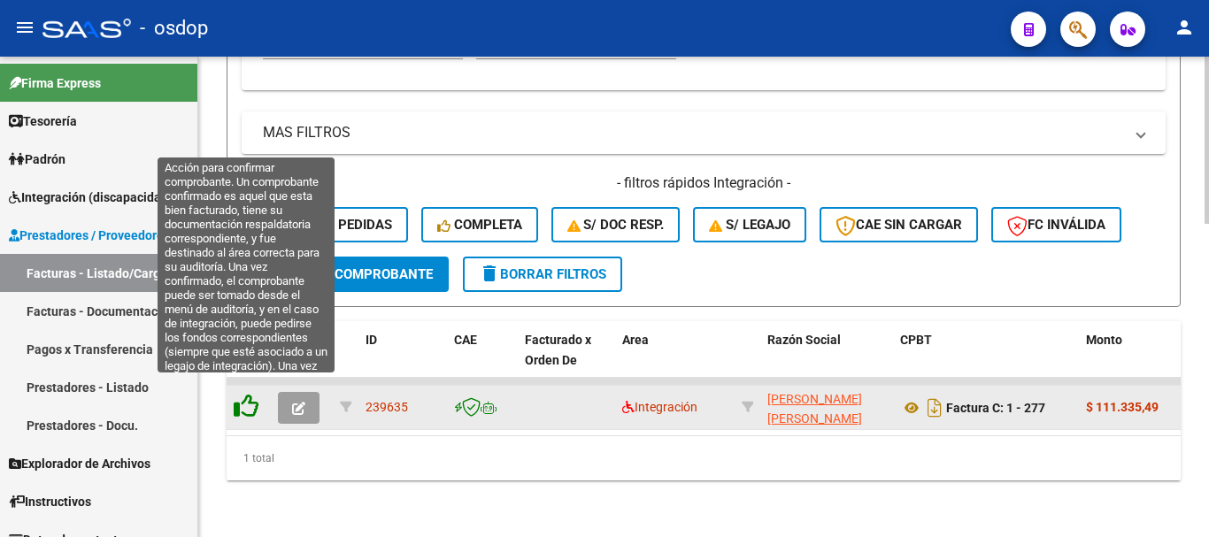
click at [258, 395] on icon at bounding box center [246, 406] width 25 height 25
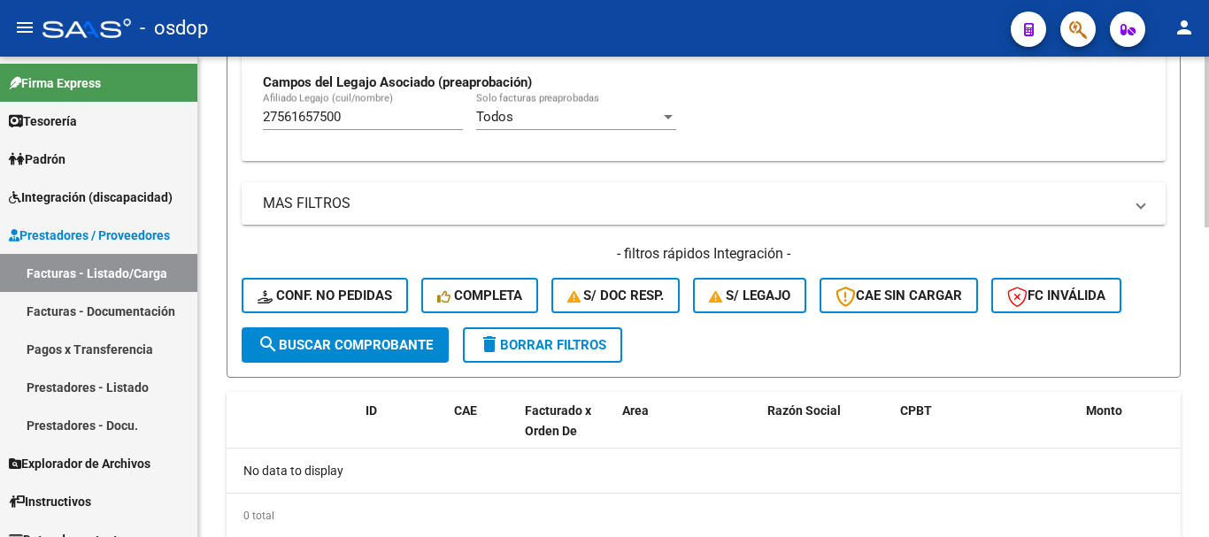
scroll to position [781, 0]
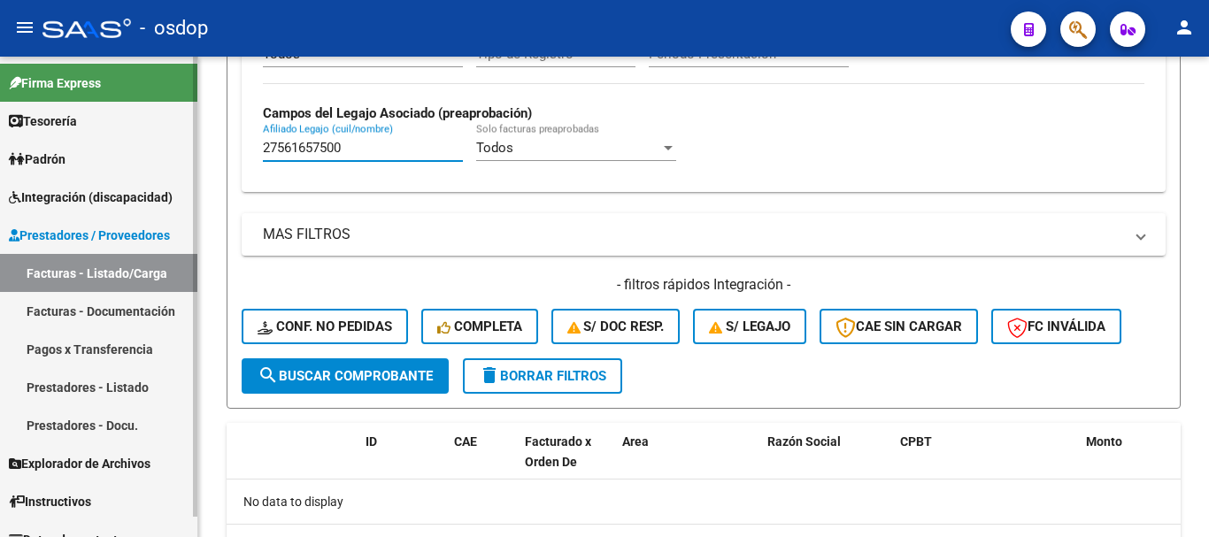
drag, startPoint x: 400, startPoint y: 148, endPoint x: 84, endPoint y: 130, distance: 316.4
click at [81, 130] on mat-sidenav-container "Firma Express Tesorería Extractos Procesados (csv) Extractos Originales (pdf) P…" at bounding box center [604, 297] width 1209 height 481
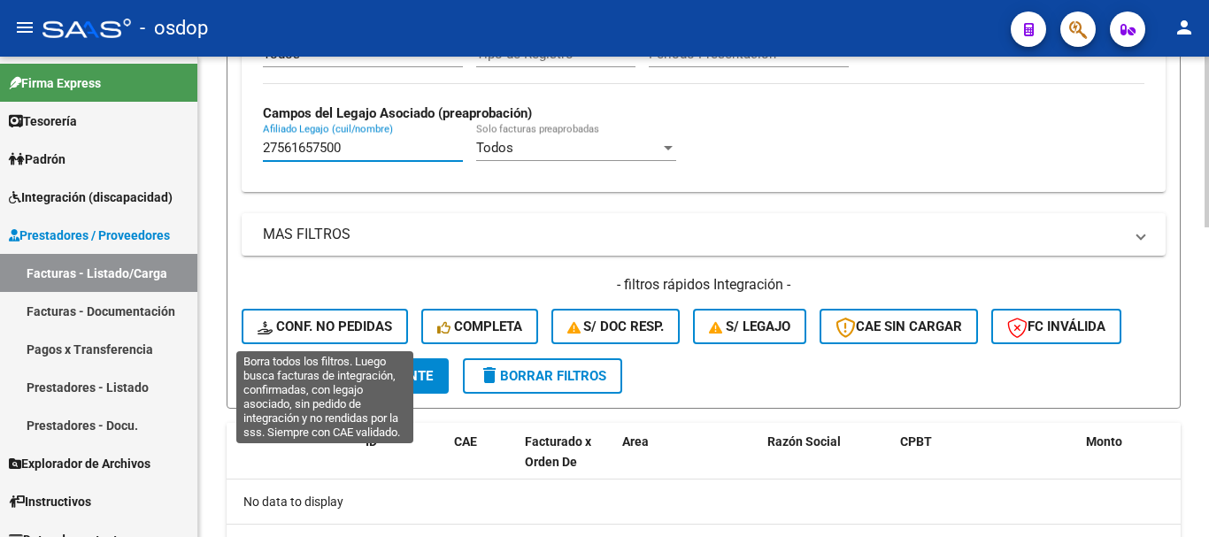
click at [373, 330] on span "Conf. no pedidas" at bounding box center [325, 327] width 135 height 16
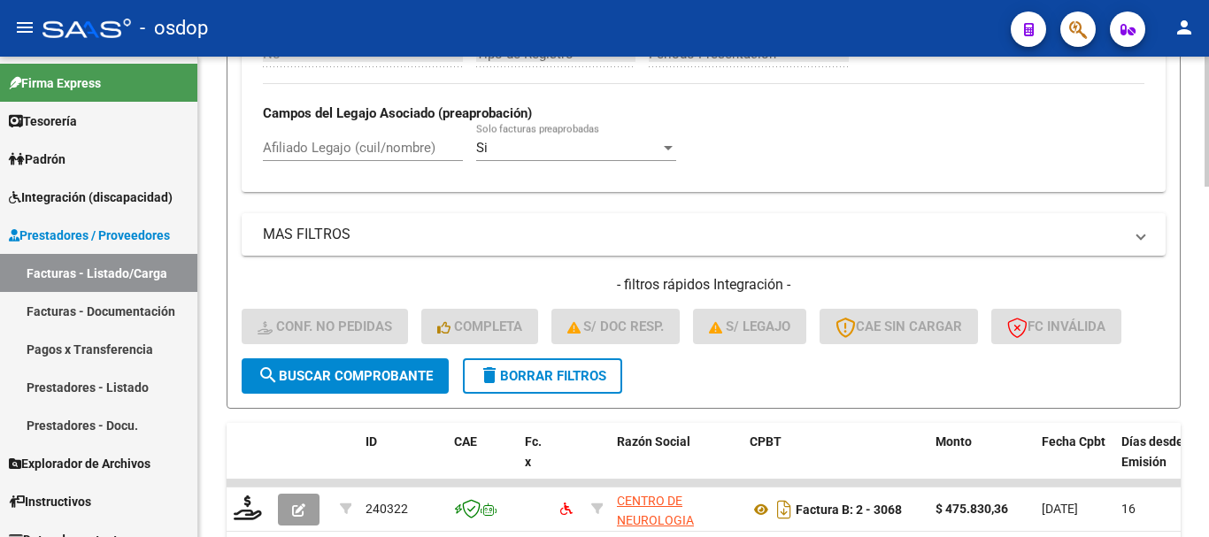
click at [375, 148] on input "Afiliado Legajo (cuil/nombre)" at bounding box center [363, 148] width 200 height 16
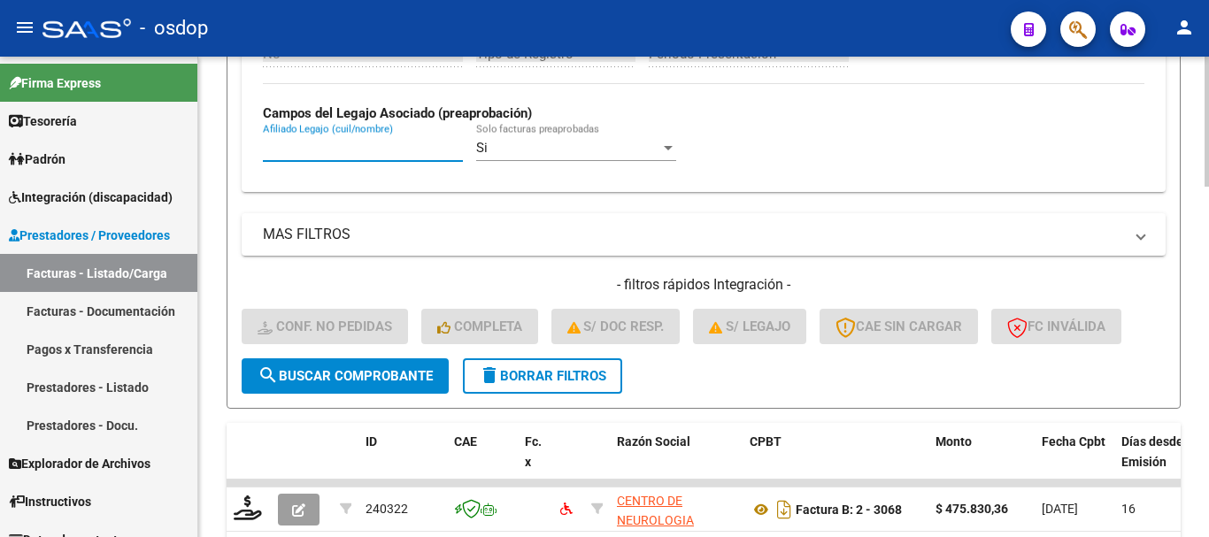
paste input "27561657500"
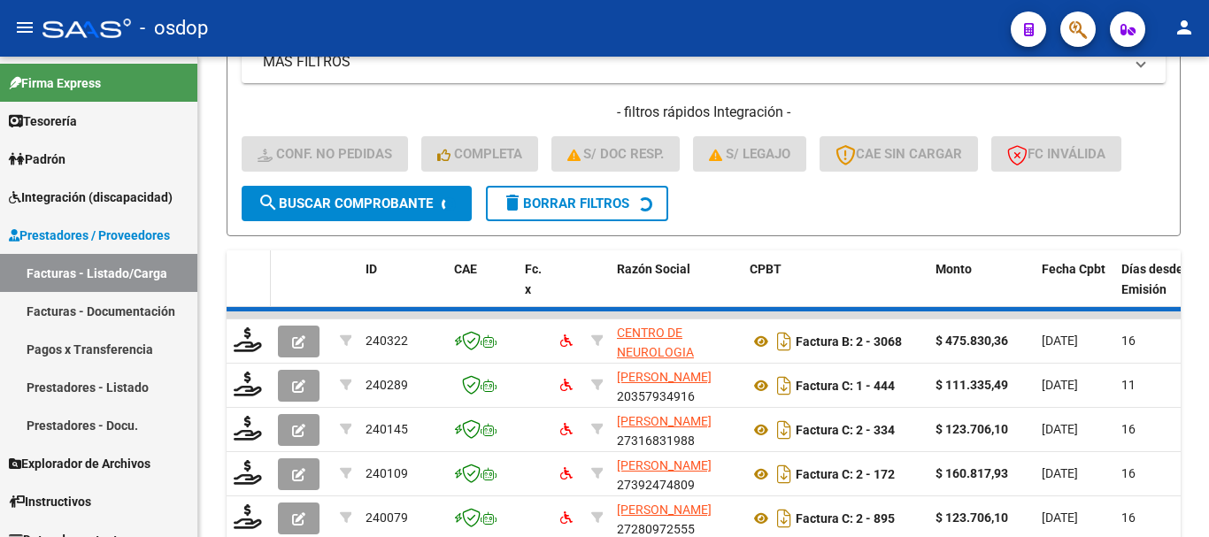
scroll to position [958, 0]
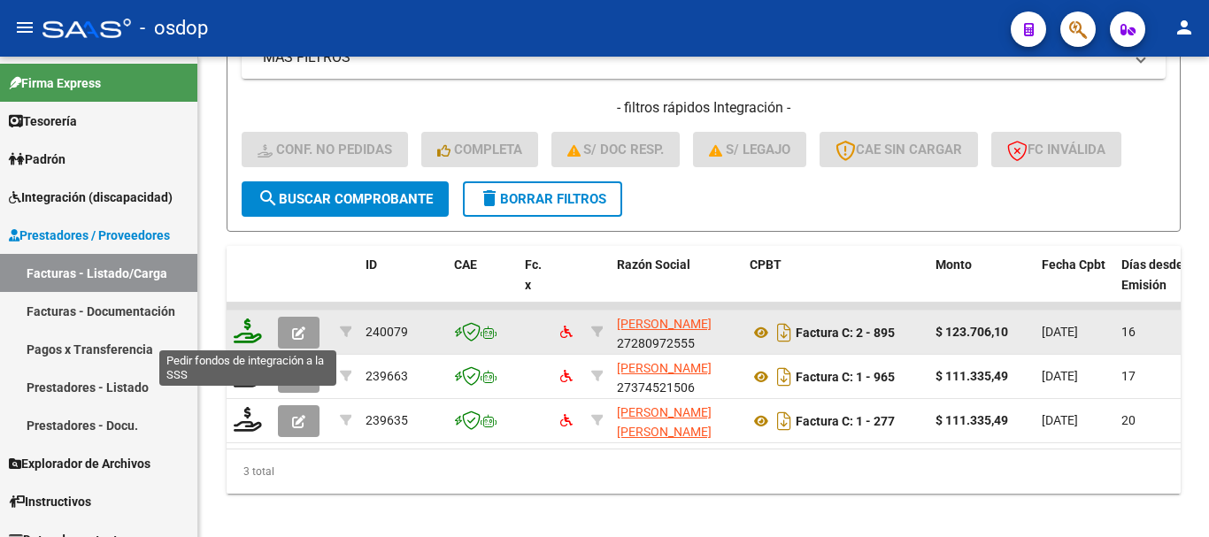
type input "27561657500"
click at [252, 327] on icon at bounding box center [248, 331] width 28 height 25
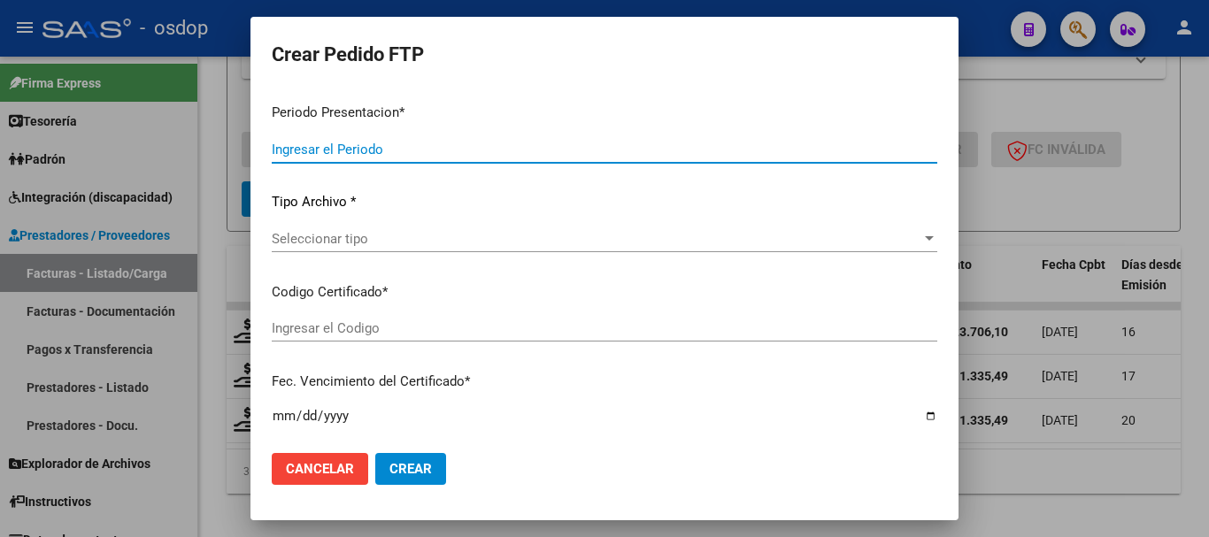
type input "202507"
type input "$ 123.706,10"
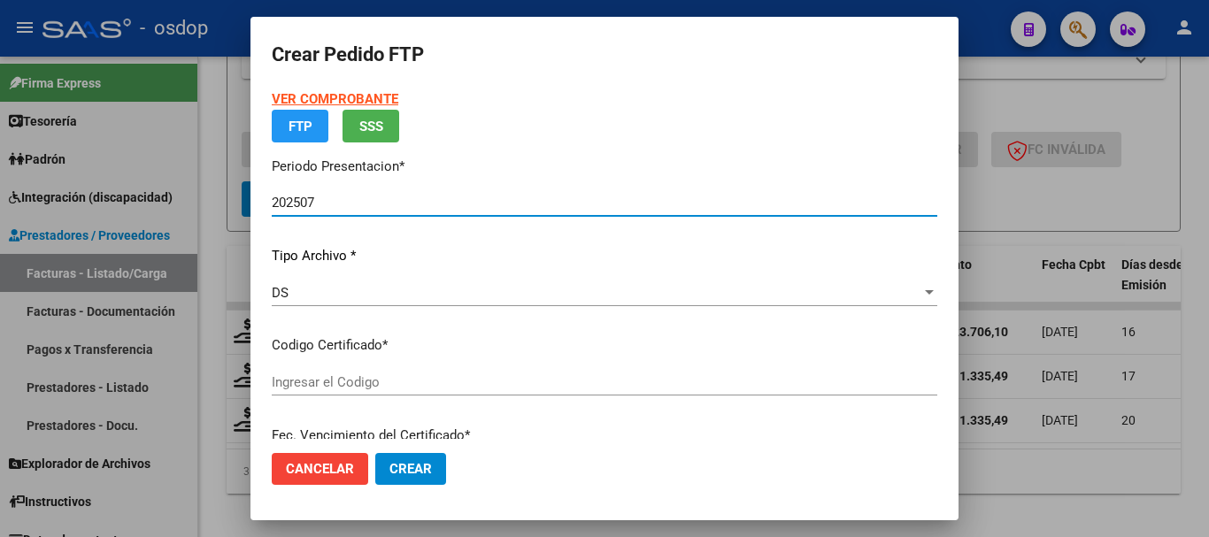
type input "2774446971"
type input "2030-01-16"
click at [393, 396] on div "Seleccionar certificado Seleccionar certificado" at bounding box center [604, 390] width 665 height 43
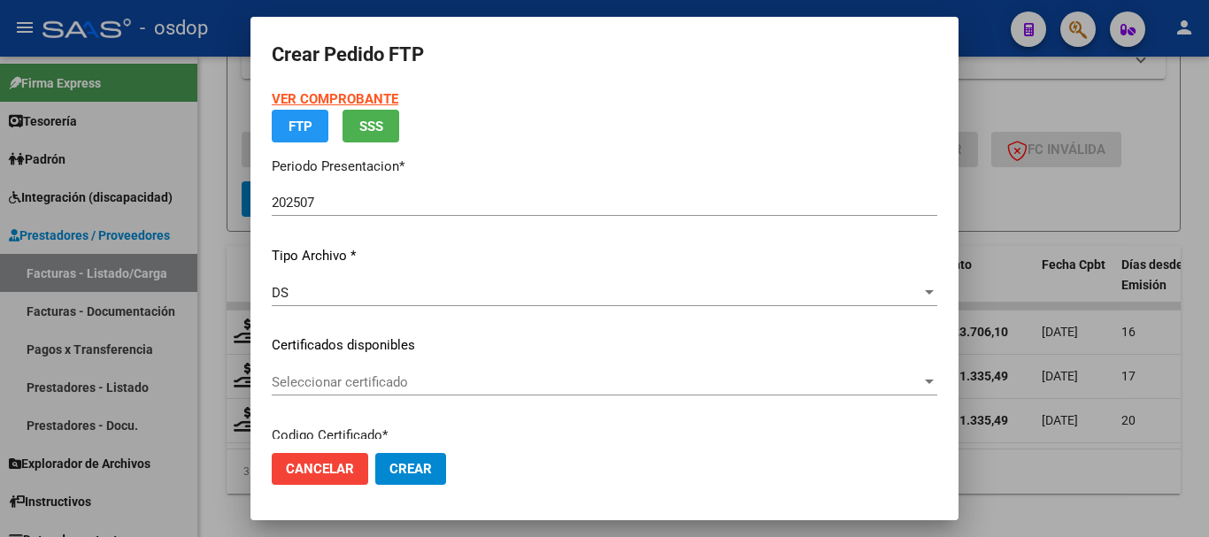
click at [394, 356] on p "Certificados disponibles" at bounding box center [604, 345] width 665 height 20
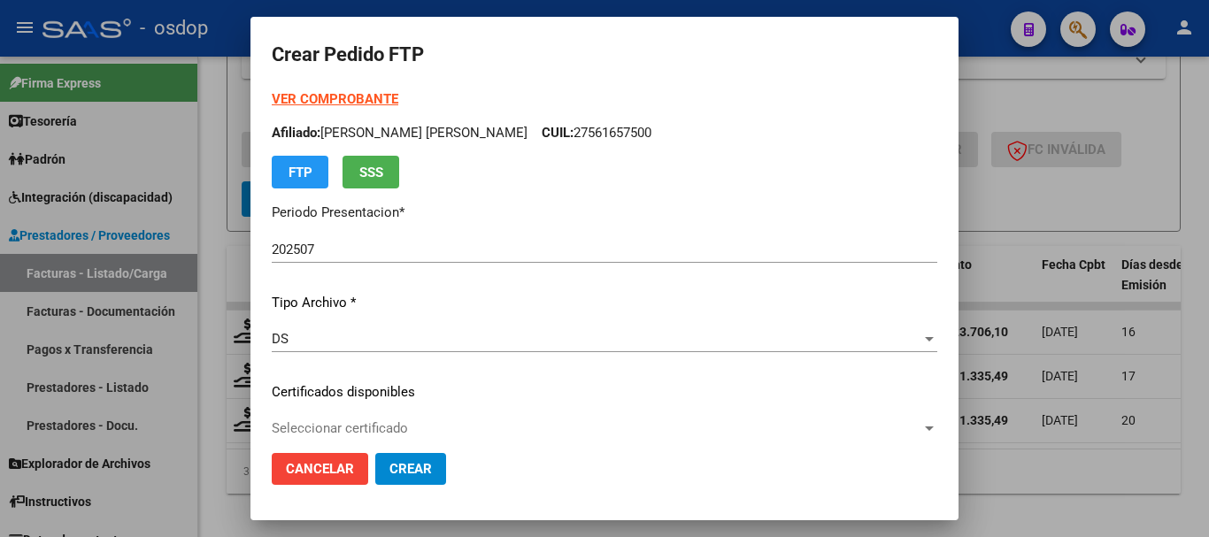
click at [433, 428] on span "Seleccionar certificado" at bounding box center [597, 428] width 650 height 16
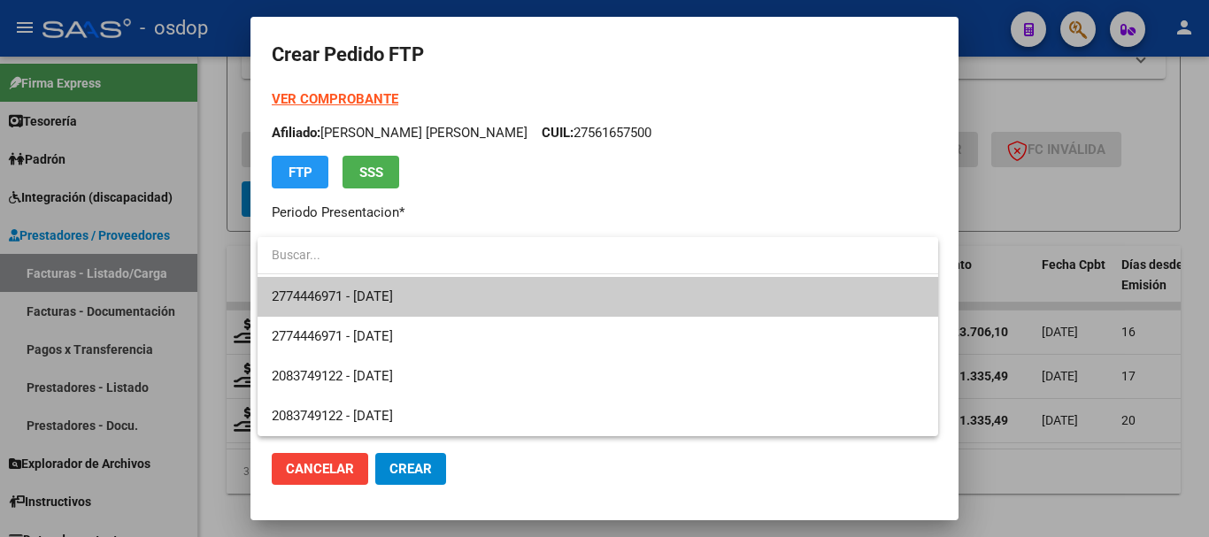
click at [449, 309] on span "2774446971 - 2030-01-16" at bounding box center [598, 297] width 652 height 40
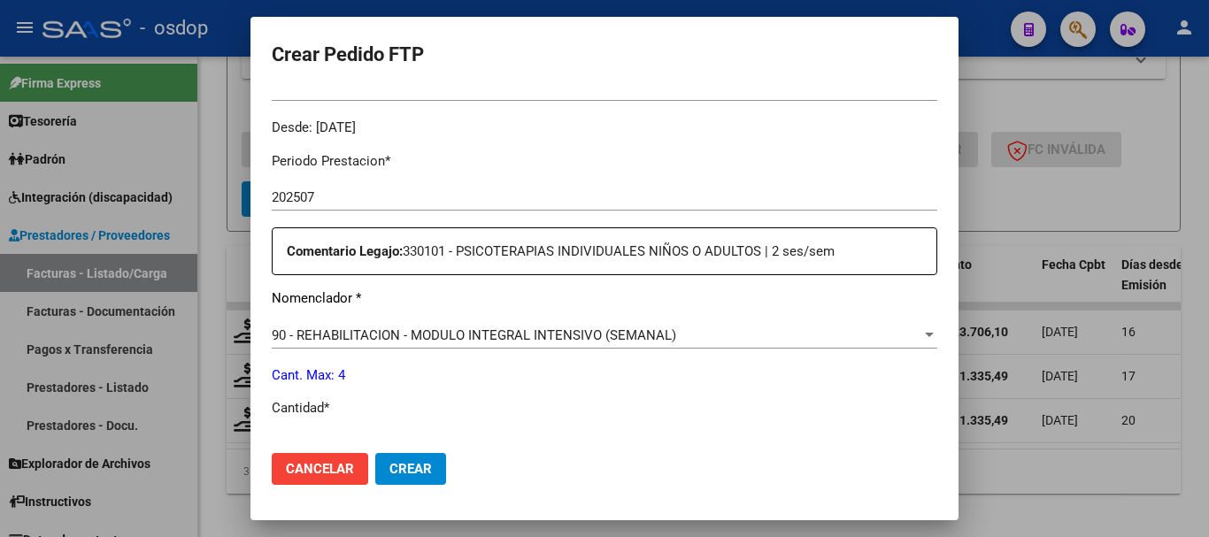
scroll to position [708, 0]
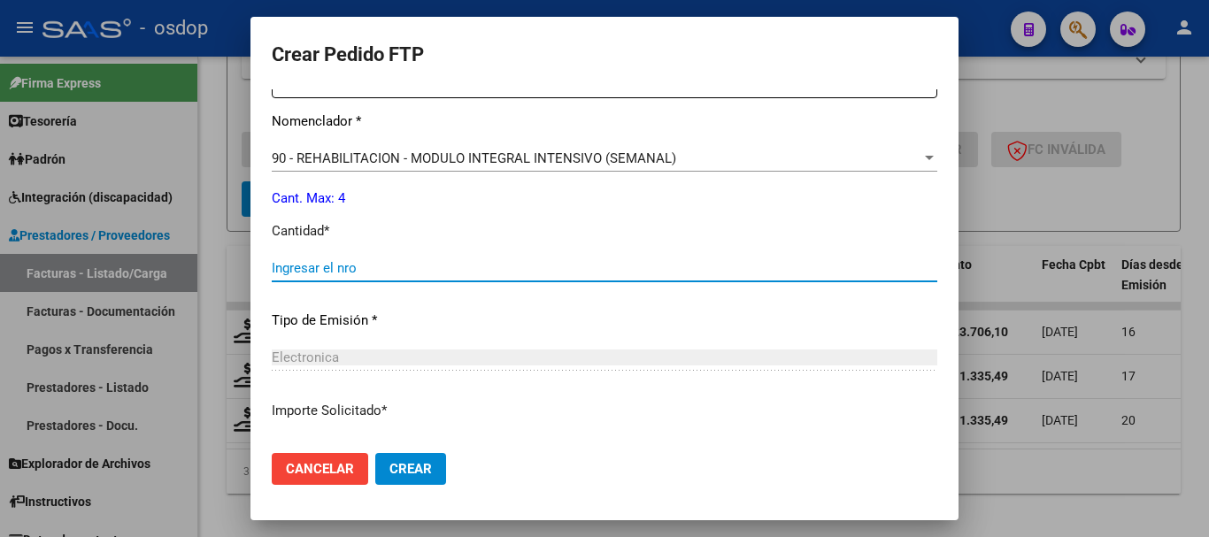
click at [388, 273] on input "Ingresar el nro" at bounding box center [604, 268] width 665 height 16
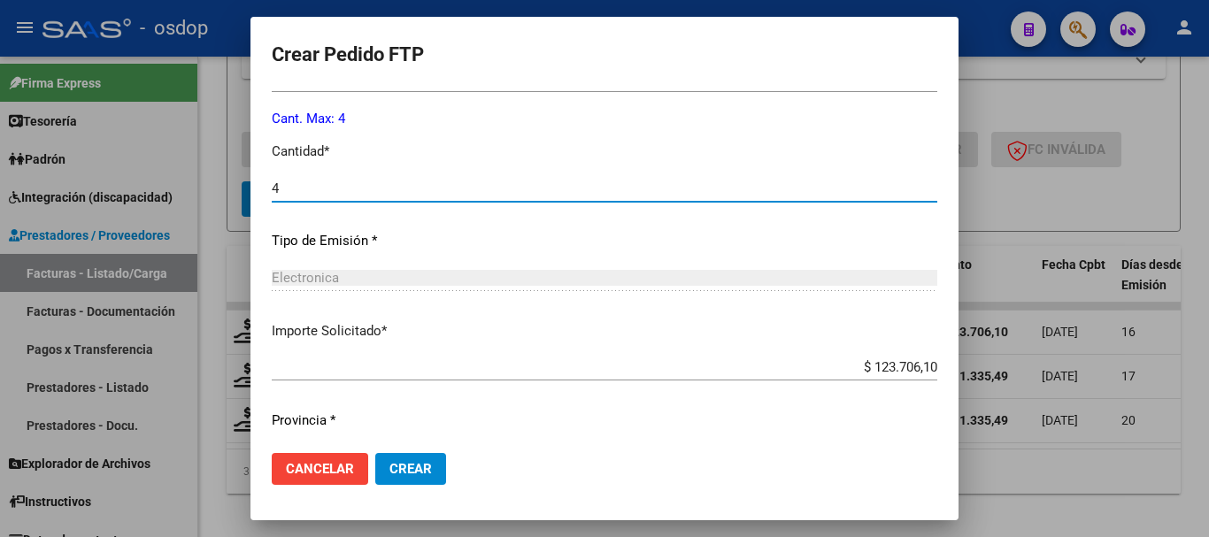
scroll to position [835, 0]
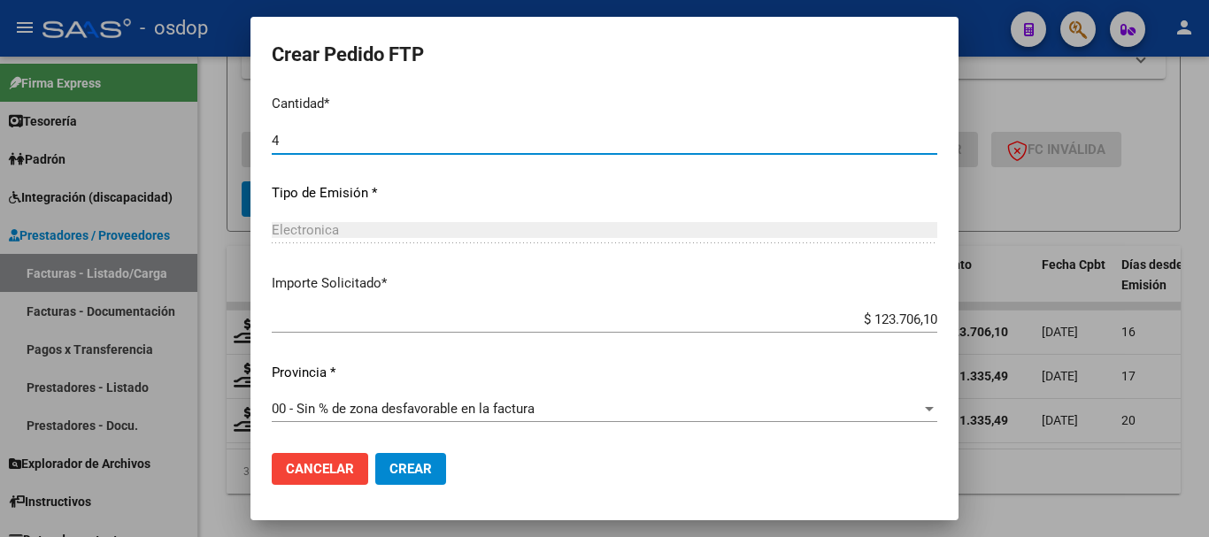
type input "4"
click at [408, 461] on span "Crear" at bounding box center [410, 469] width 42 height 16
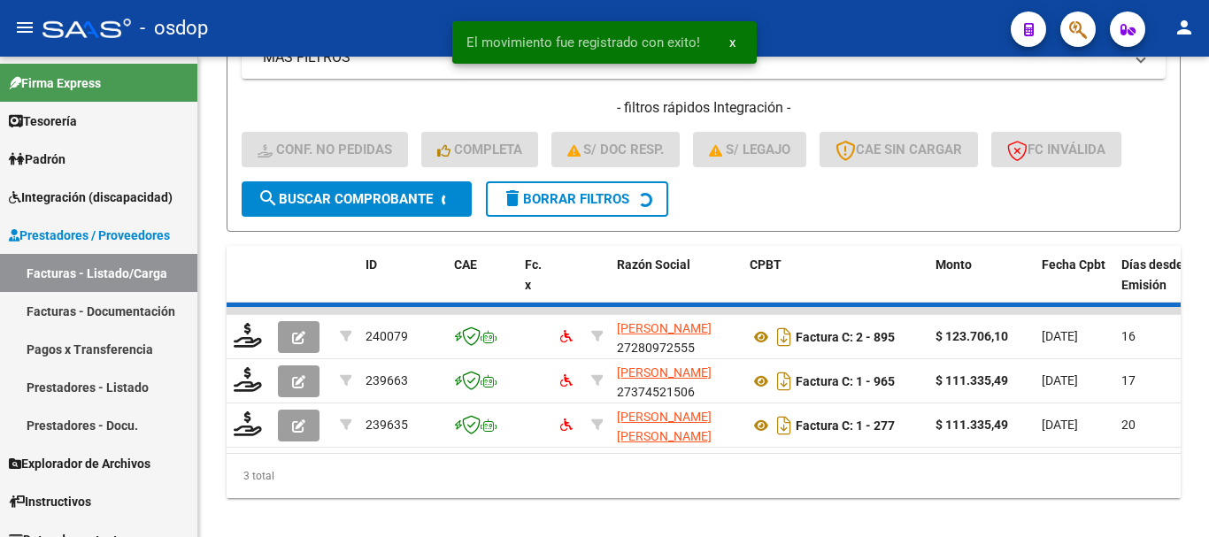
scroll to position [941, 0]
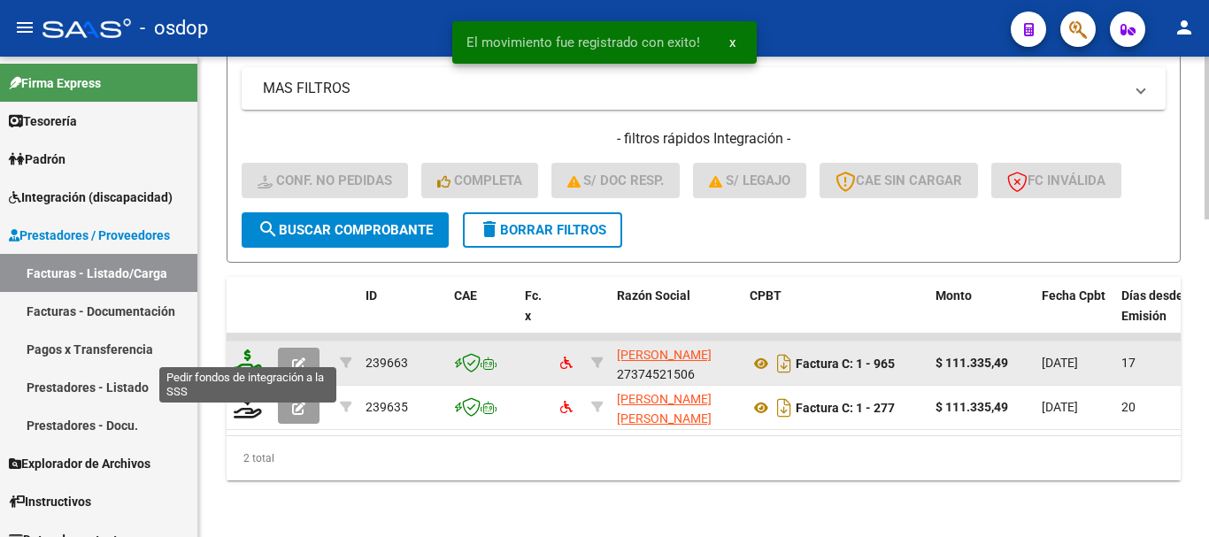
click at [244, 355] on icon at bounding box center [248, 362] width 28 height 25
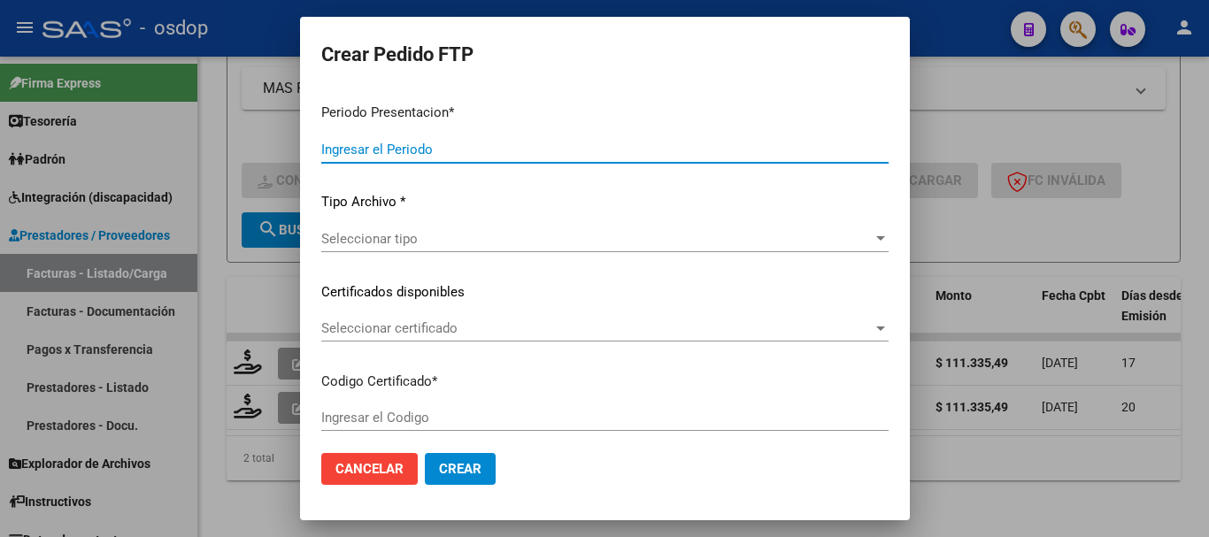
type input "202507"
type input "$ 111.335,49"
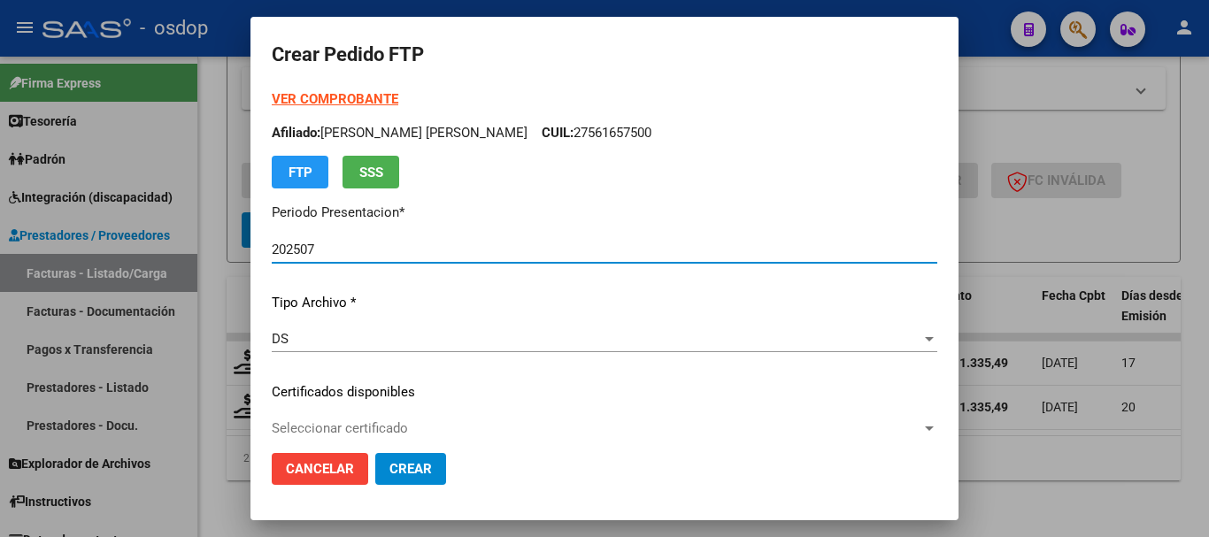
type input "2774446971"
type input "2030-01-16"
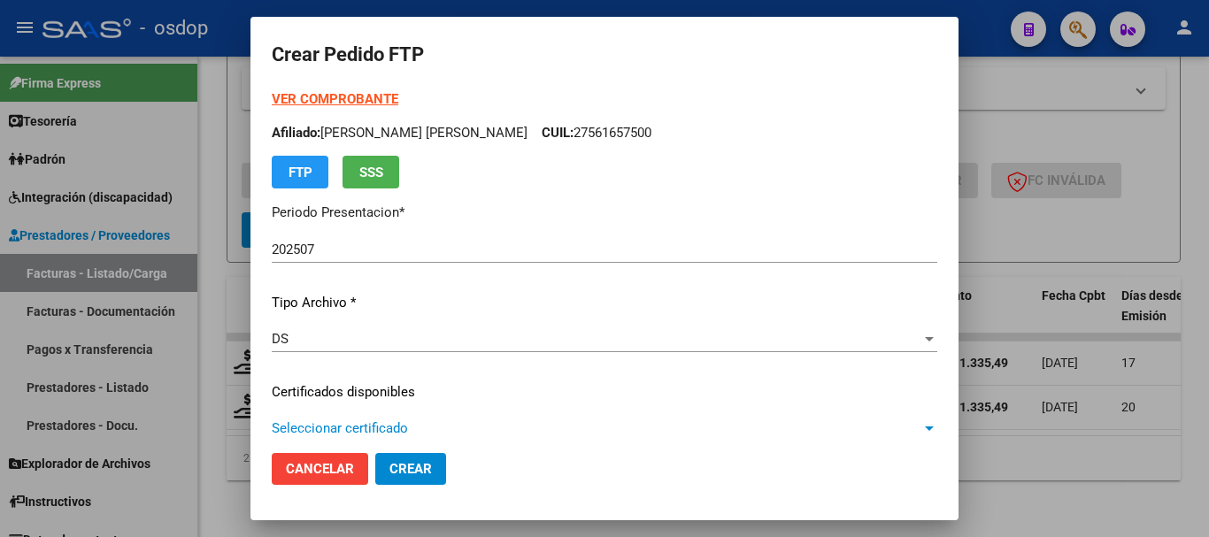
click at [385, 424] on span "Seleccionar certificado" at bounding box center [597, 428] width 650 height 16
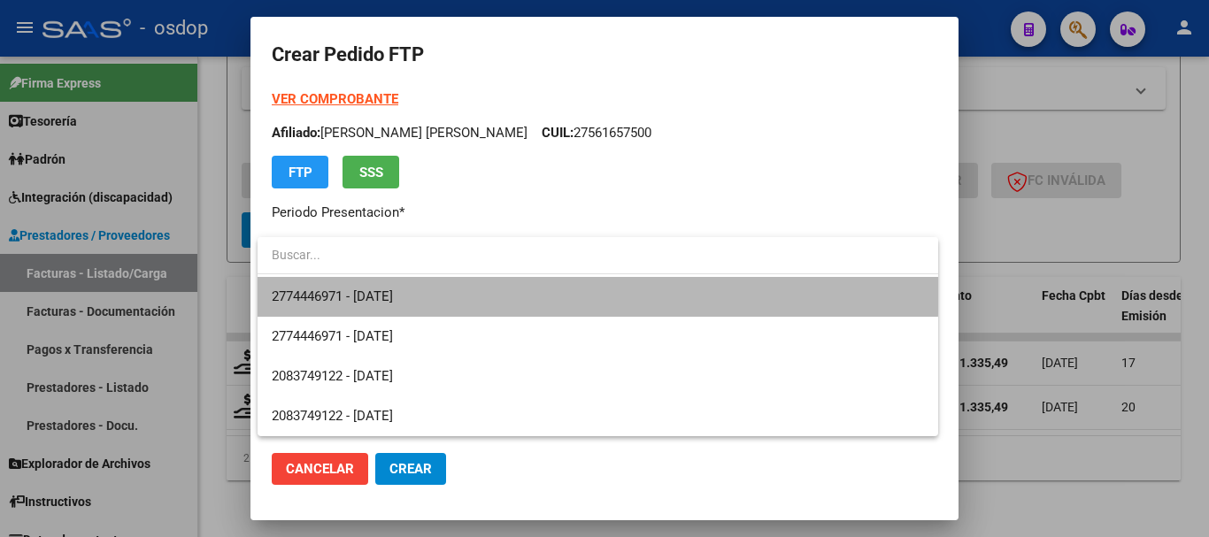
click at [432, 285] on span "2774446971 - 2030-01-16" at bounding box center [598, 297] width 652 height 40
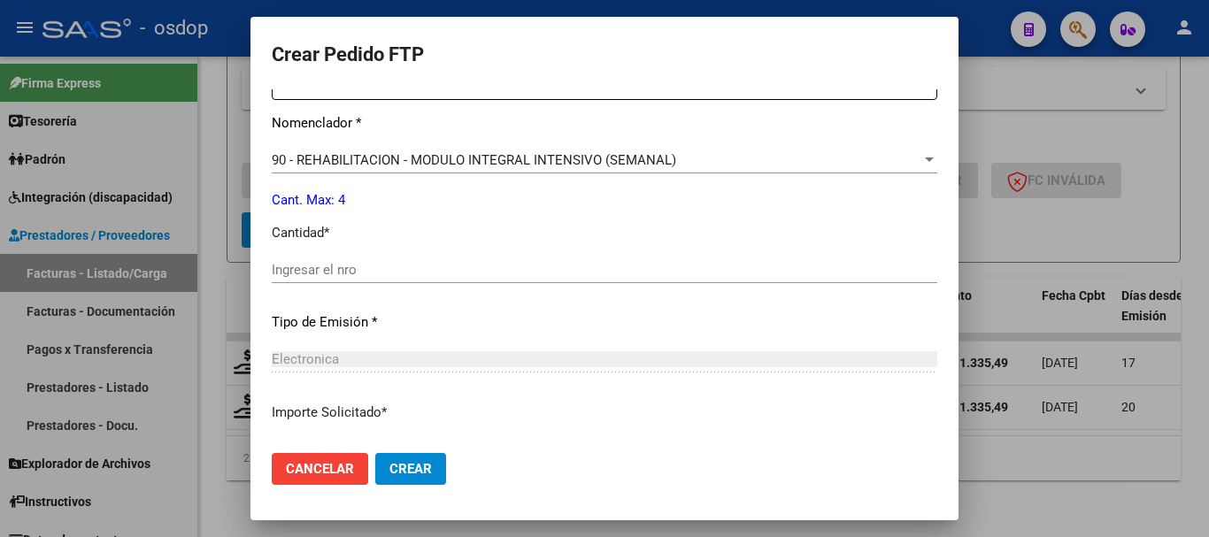
scroll to position [708, 0]
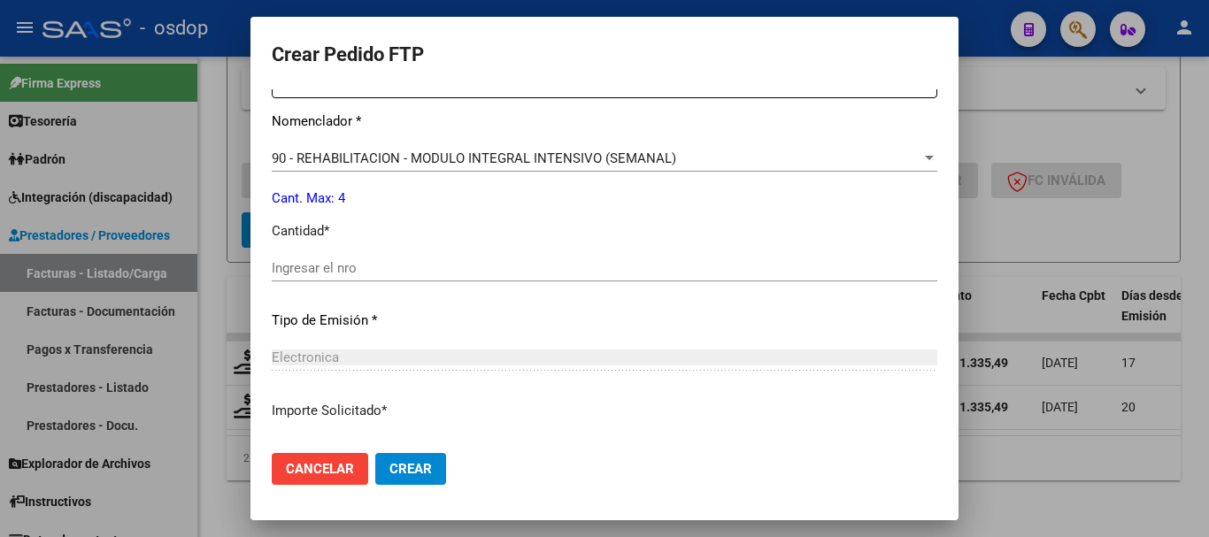
click at [422, 271] on input "Ingresar el nro" at bounding box center [604, 268] width 665 height 16
type input "4"
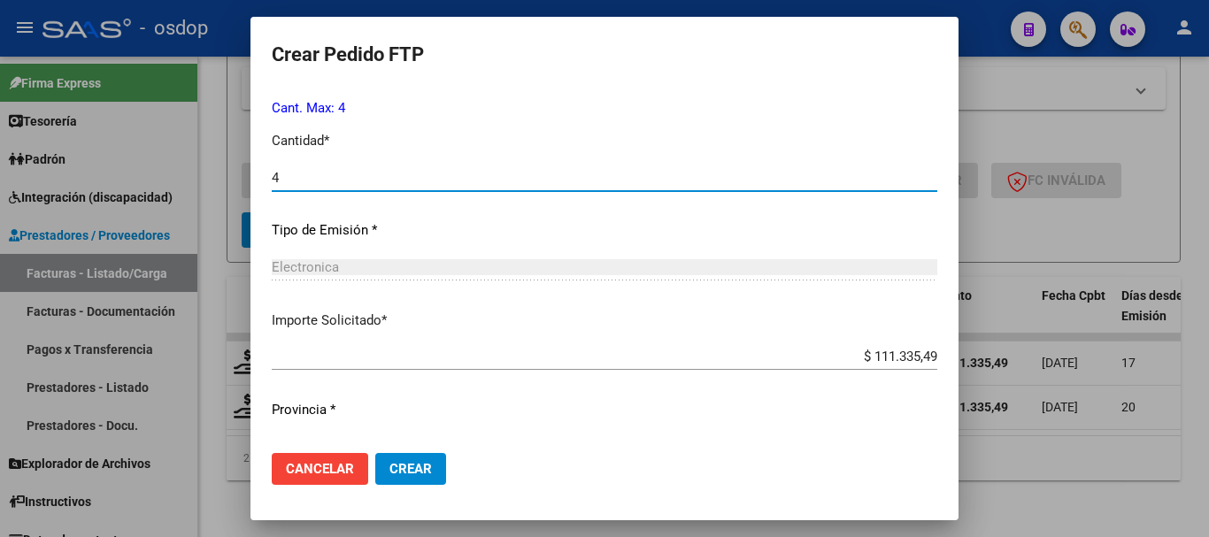
scroll to position [835, 0]
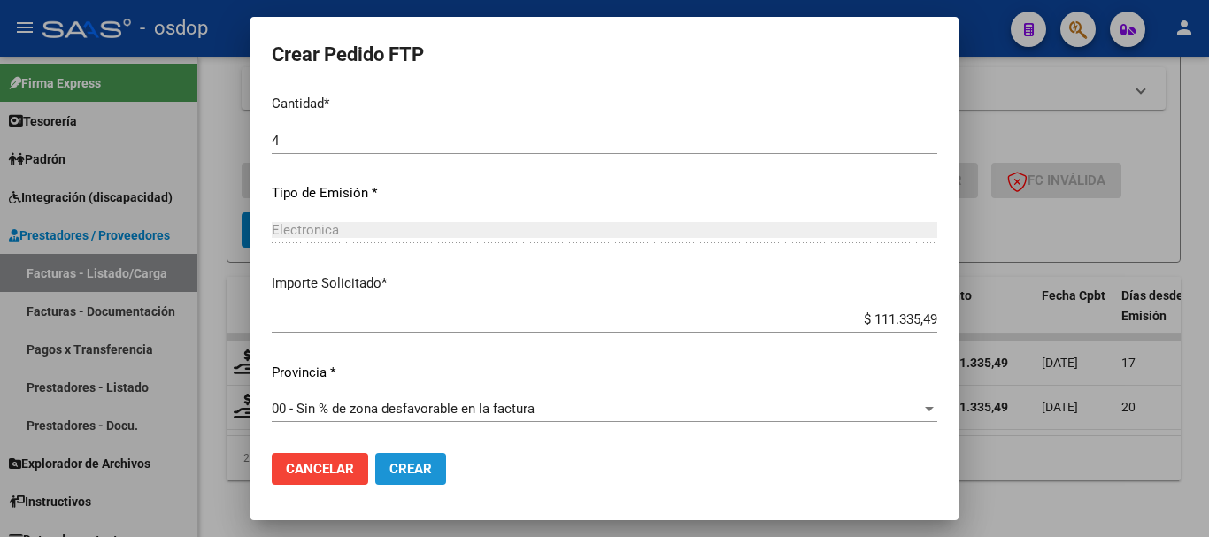
click at [408, 464] on span "Crear" at bounding box center [410, 469] width 42 height 16
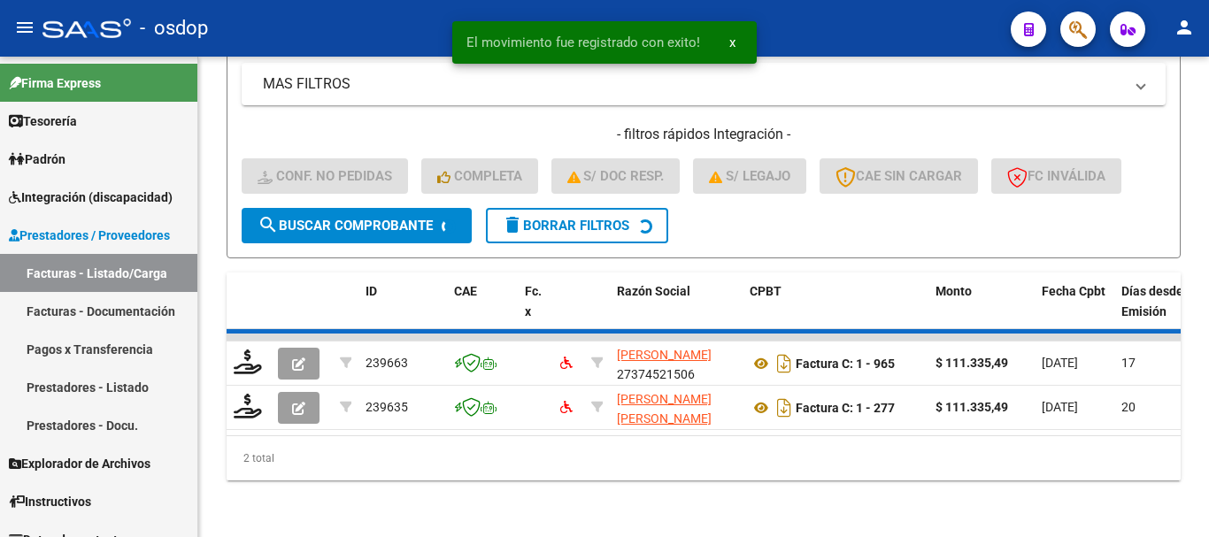
scroll to position [896, 0]
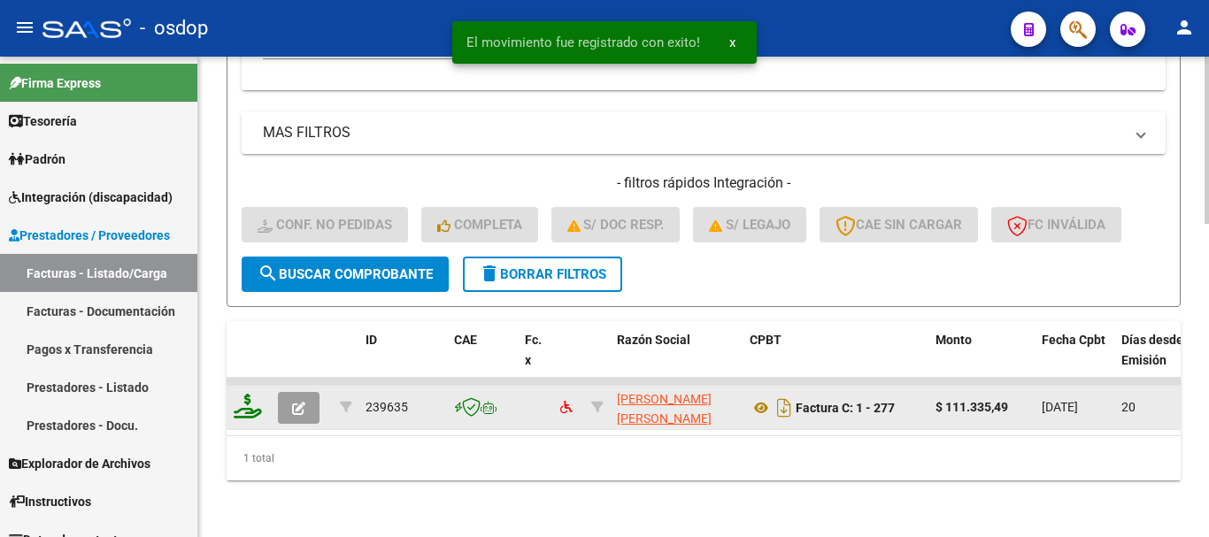
click at [244, 399] on icon at bounding box center [248, 406] width 28 height 25
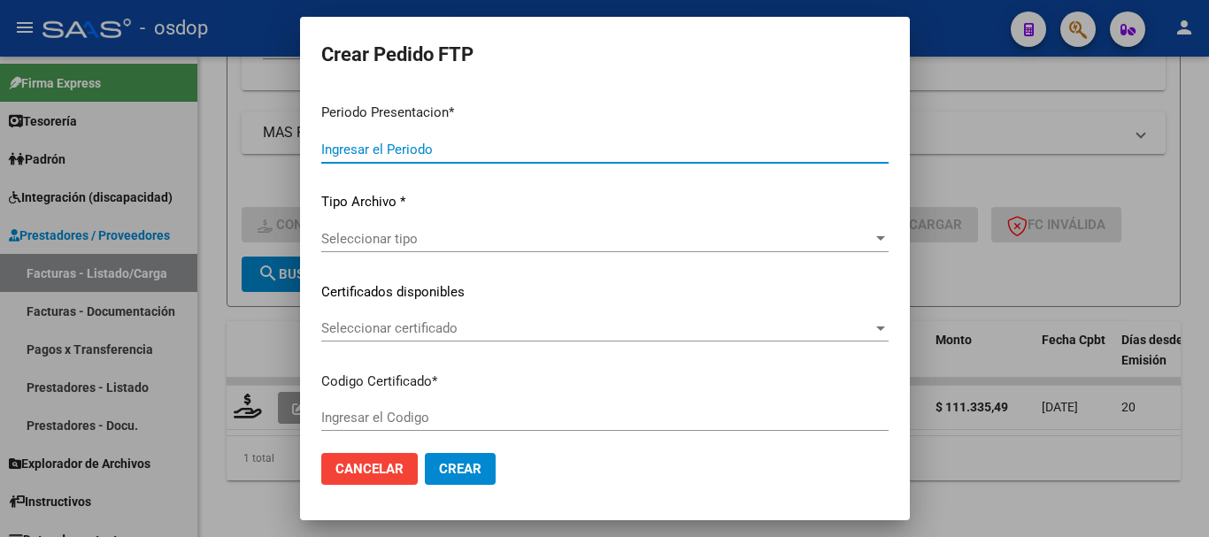
type input "202507"
type input "$ 111.335,49"
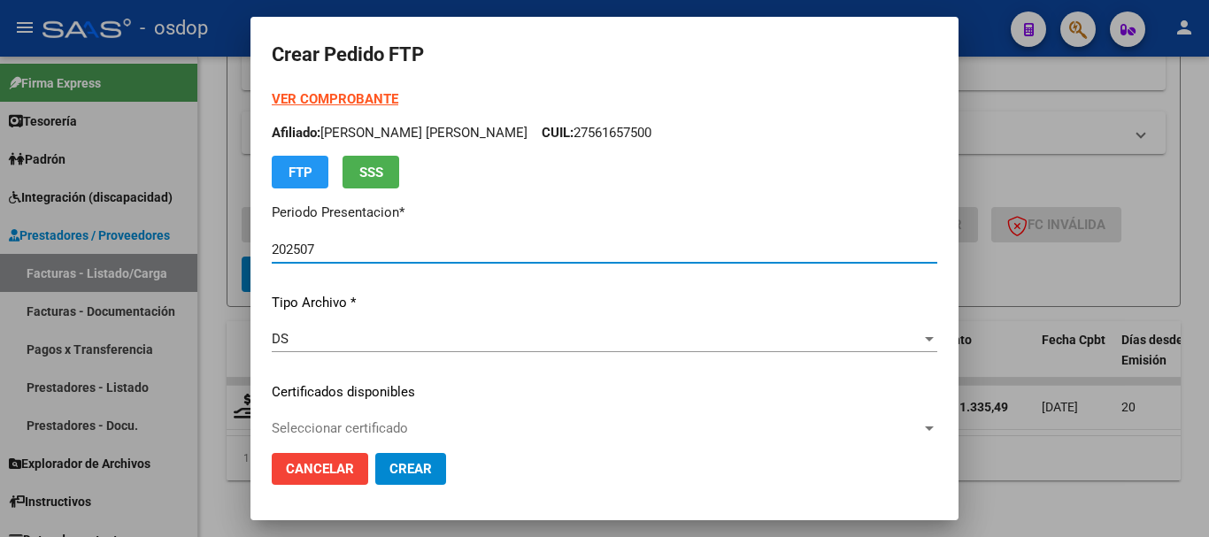
type input "2774446971"
type input "2030-01-16"
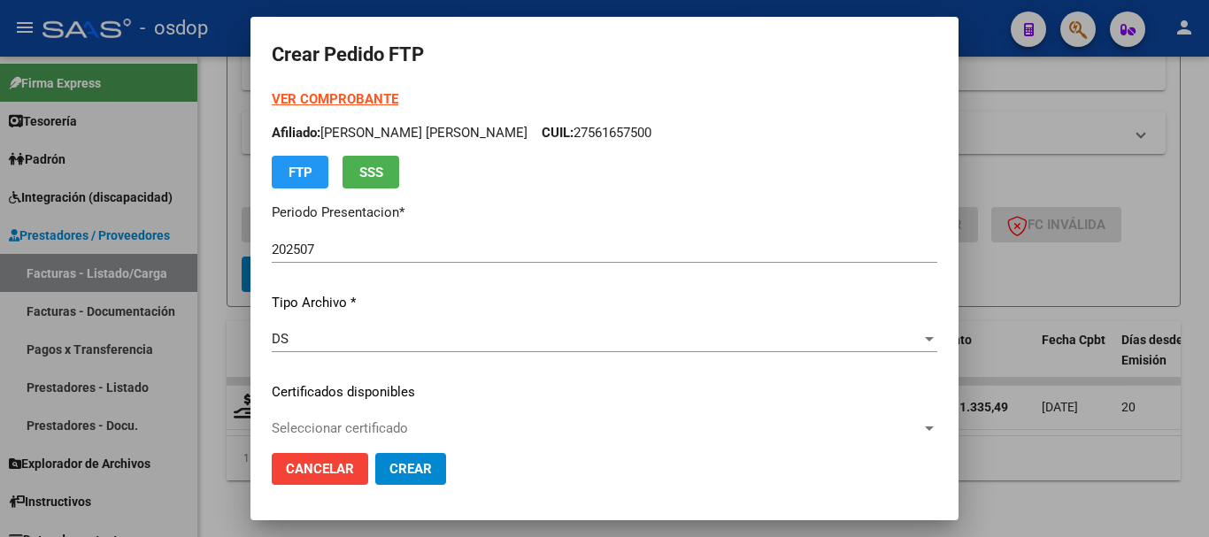
drag, startPoint x: 442, startPoint y: 408, endPoint x: 442, endPoint y: 419, distance: 10.6
click at [442, 416] on div "VER COMPROBANTE ARCA Padrón Afiliado: MIERES JULIANA PAZ CUIL: 27561657500 FTP …" at bounding box center [604, 378] width 665 height 579
click at [442, 419] on div "Seleccionar certificado Seleccionar certificado" at bounding box center [604, 428] width 665 height 27
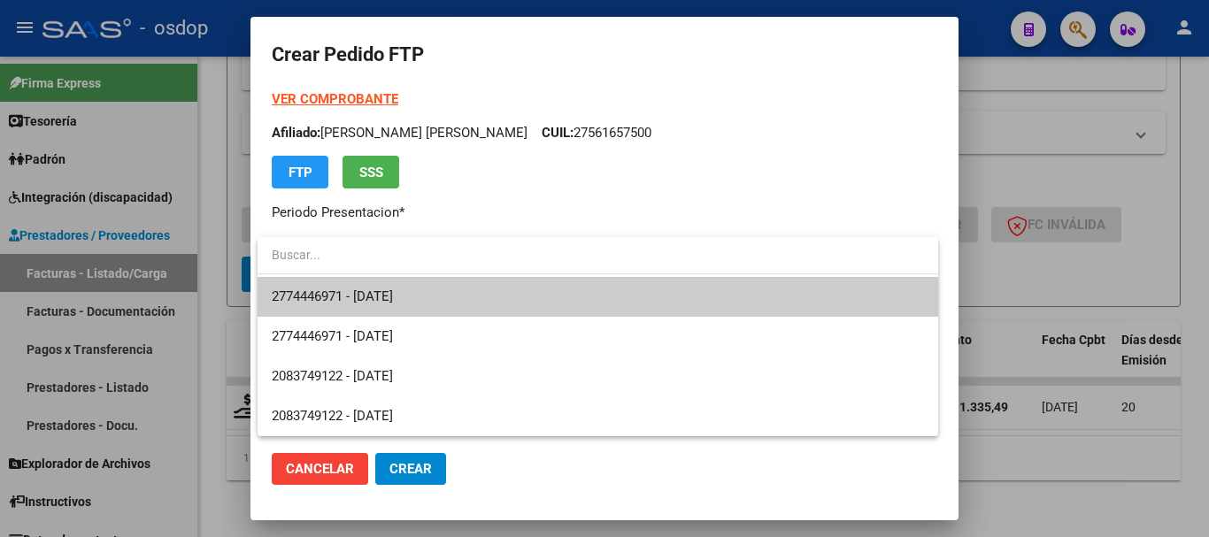
click at [450, 300] on span "2774446971 - 2030-01-16" at bounding box center [598, 297] width 652 height 40
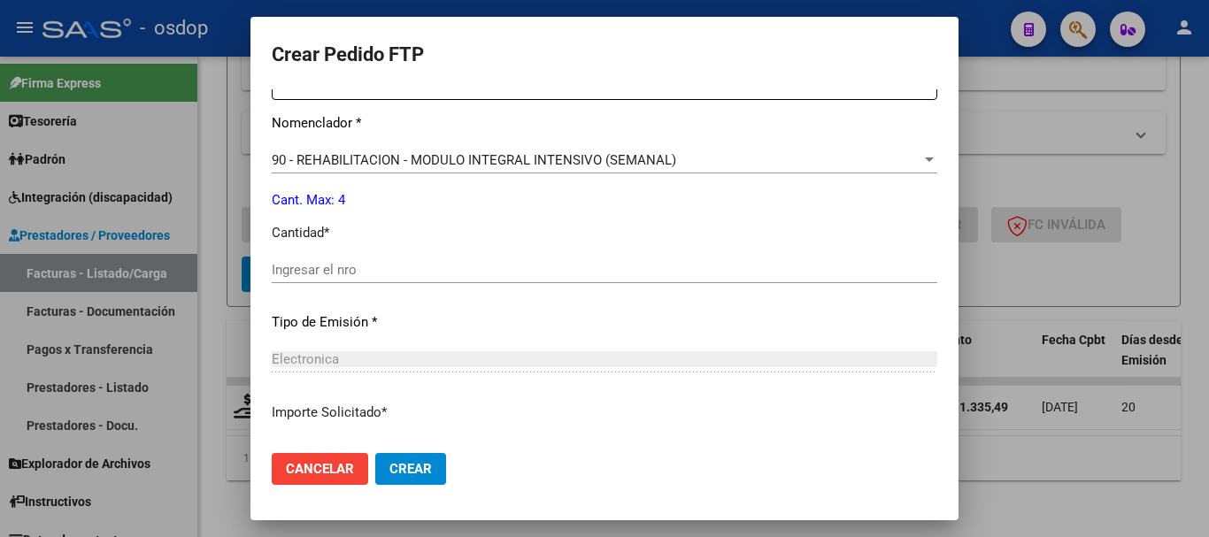
scroll to position [708, 0]
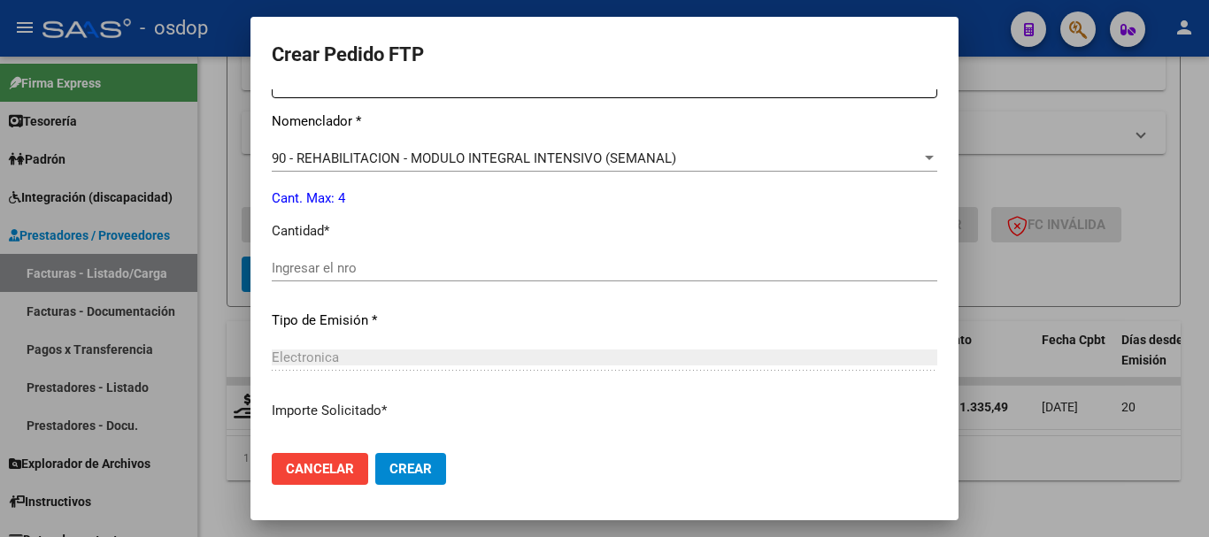
click at [422, 273] on input "Ingresar el nro" at bounding box center [604, 268] width 665 height 16
type input "4"
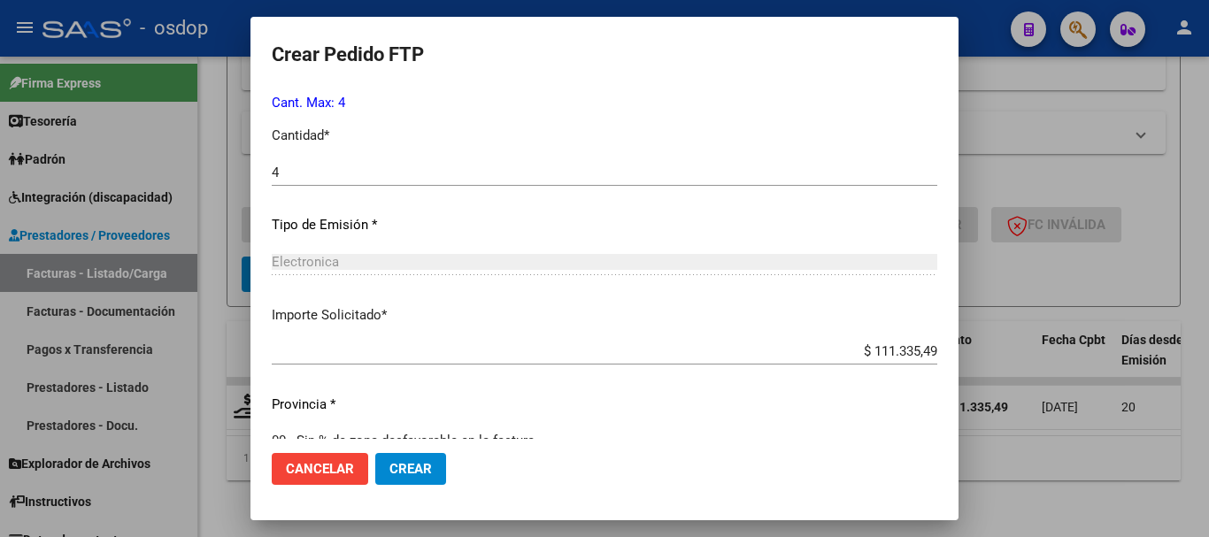
scroll to position [835, 0]
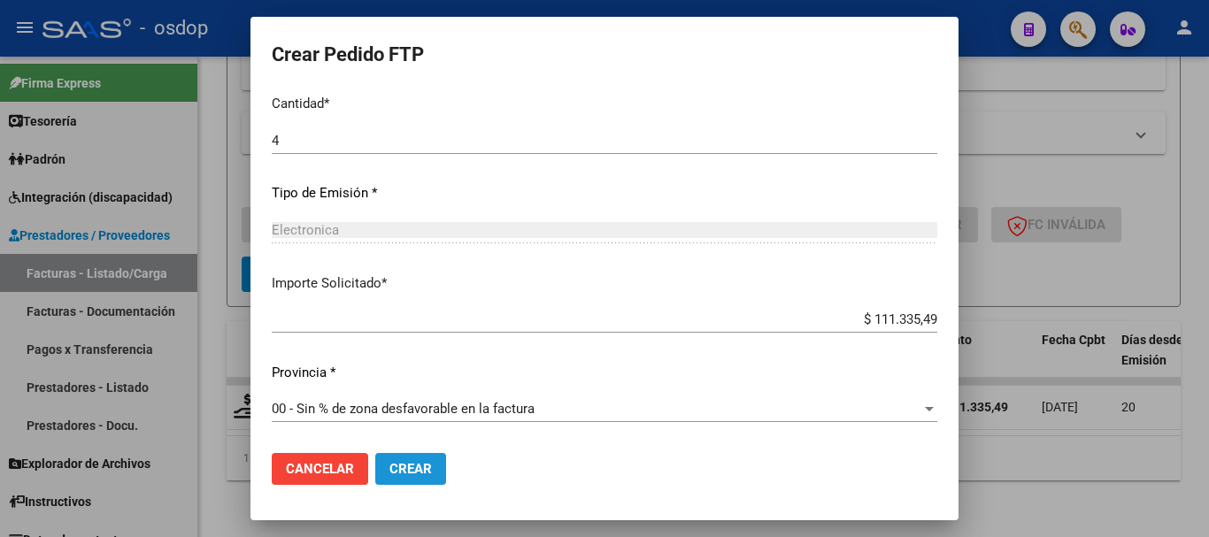
click at [399, 465] on span "Crear" at bounding box center [410, 469] width 42 height 16
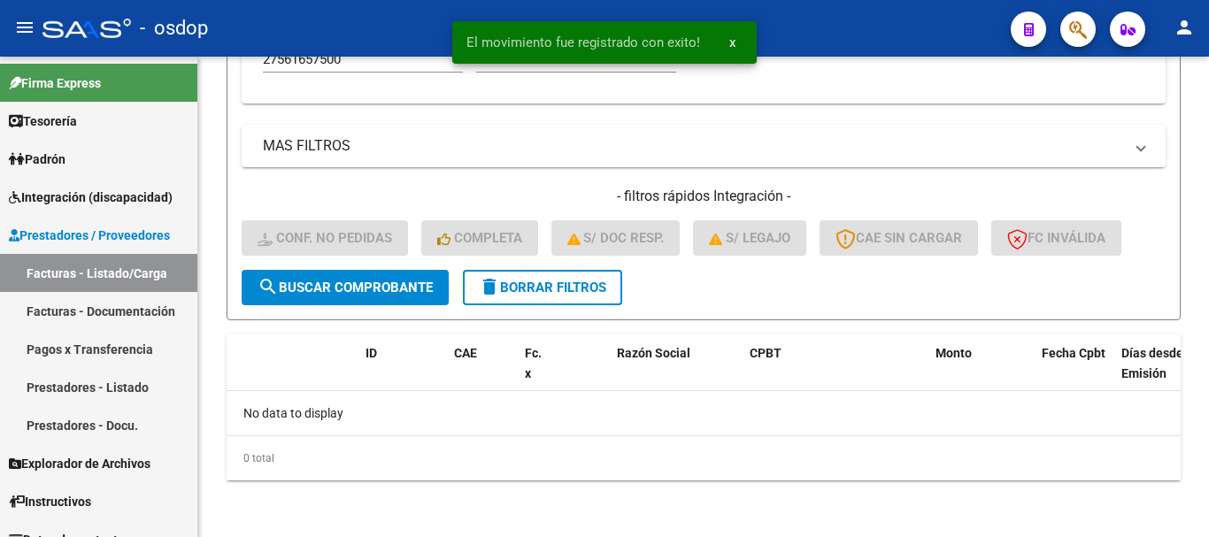
scroll to position [869, 0]
click at [549, 288] on span "delete Borrar Filtros" at bounding box center [542, 288] width 127 height 16
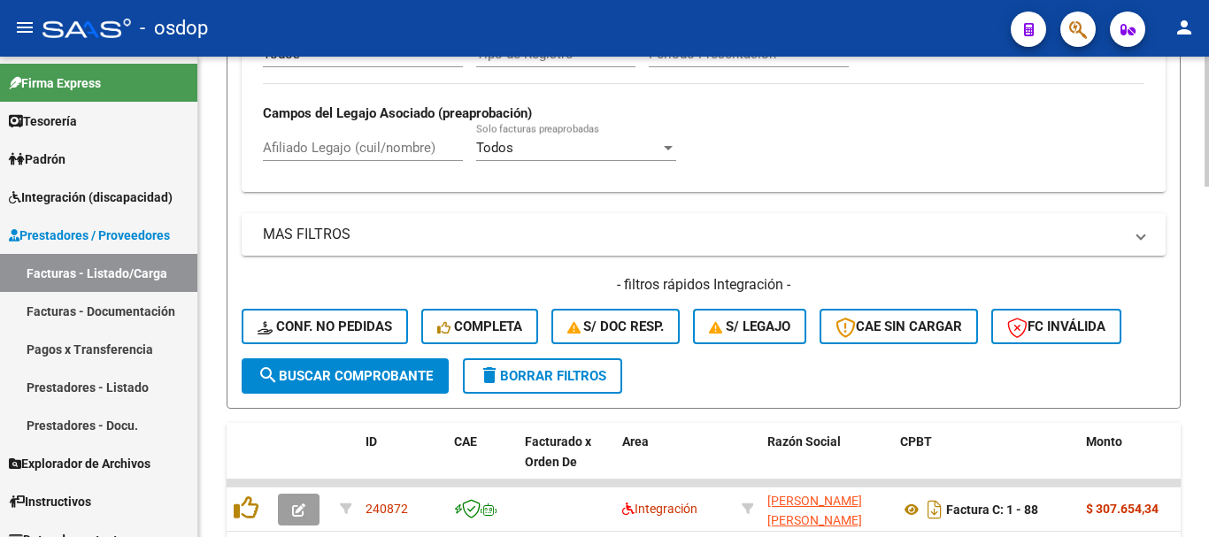
click at [304, 156] on input "Afiliado Legajo (cuil/nombre)" at bounding box center [363, 148] width 200 height 16
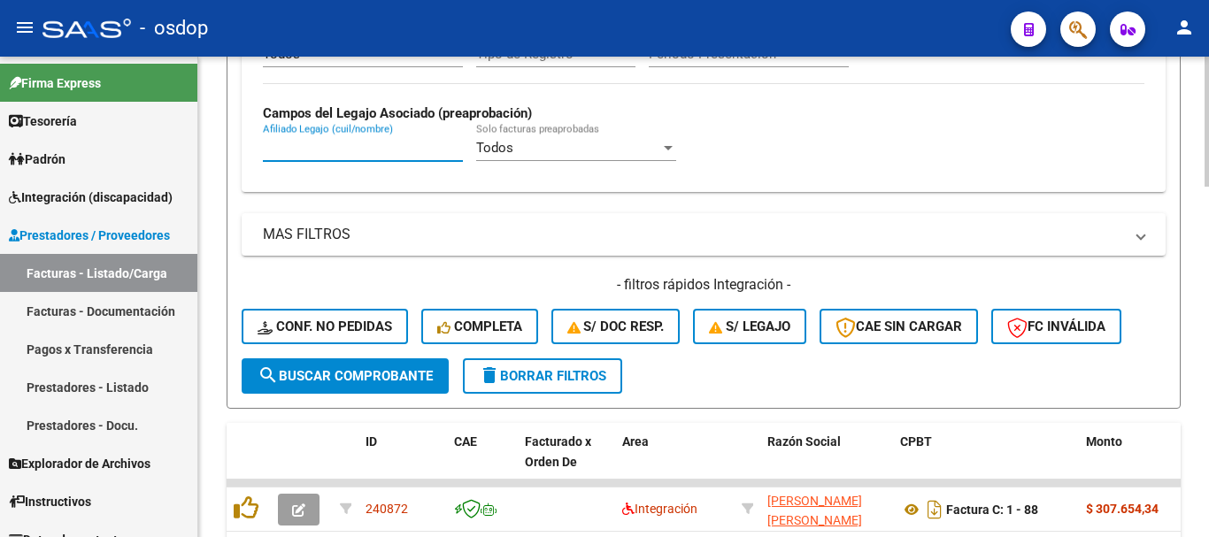
paste input "20541151479"
type input "20541151479"
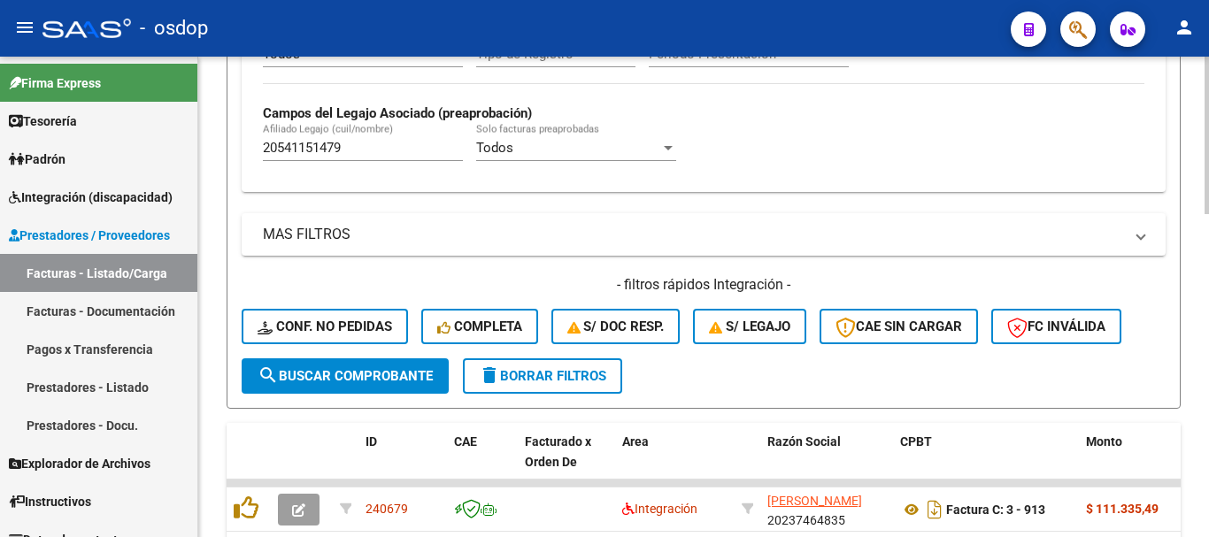
click at [221, 188] on div "Video tutorial PRESTADORES -> Listado de CPBTs Emitidos por Prestadores / Prove…" at bounding box center [703, 1] width 1011 height 1451
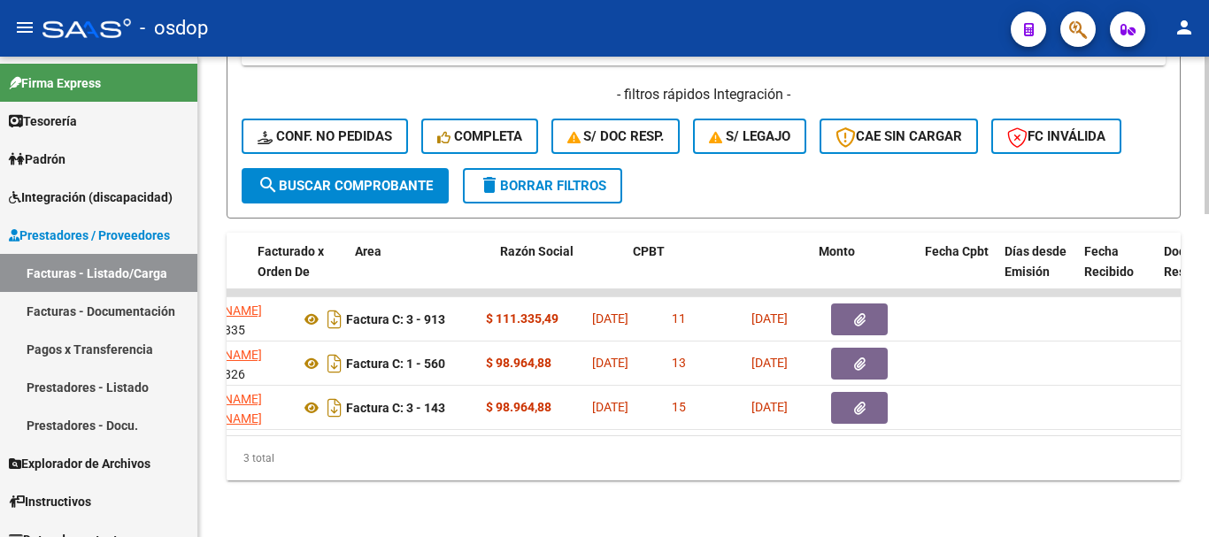
scroll to position [0, 236]
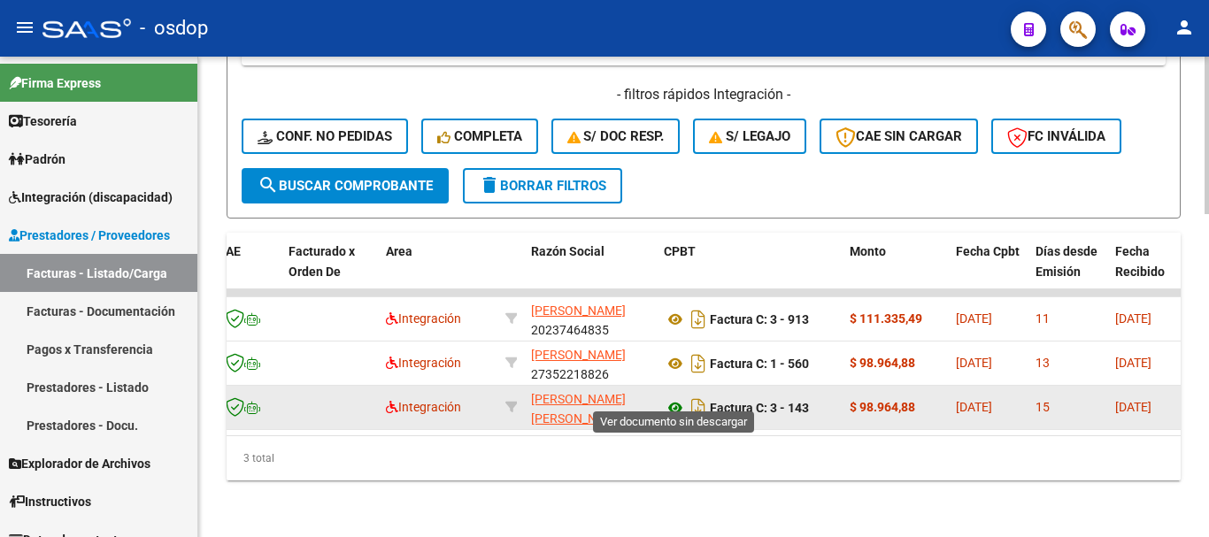
click at [673, 399] on icon at bounding box center [675, 407] width 23 height 21
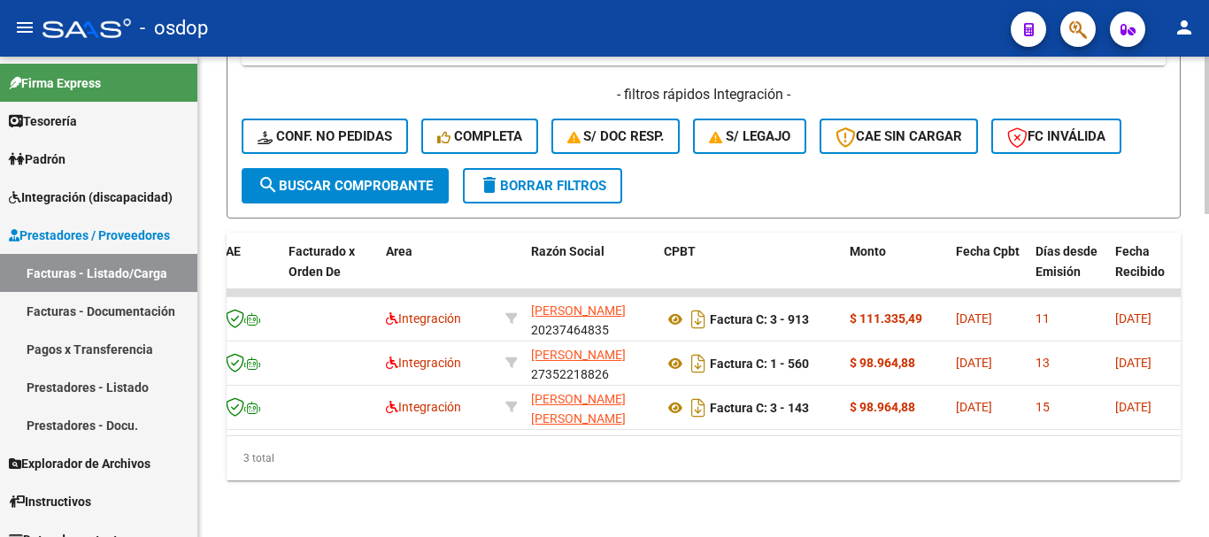
drag, startPoint x: 394, startPoint y: 435, endPoint x: 501, endPoint y: 439, distance: 107.1
click at [501, 439] on div "ID CAE Facturado x Orden De Area Razón Social CPBT Monto Fecha Cpbt Días desde …" at bounding box center [704, 357] width 954 height 248
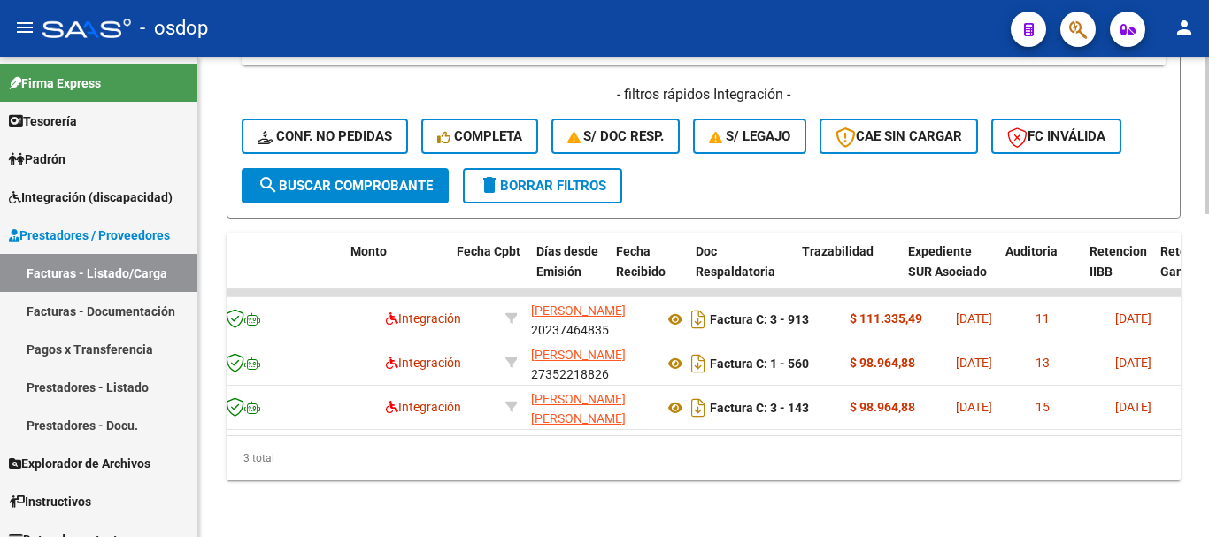
scroll to position [0, 735]
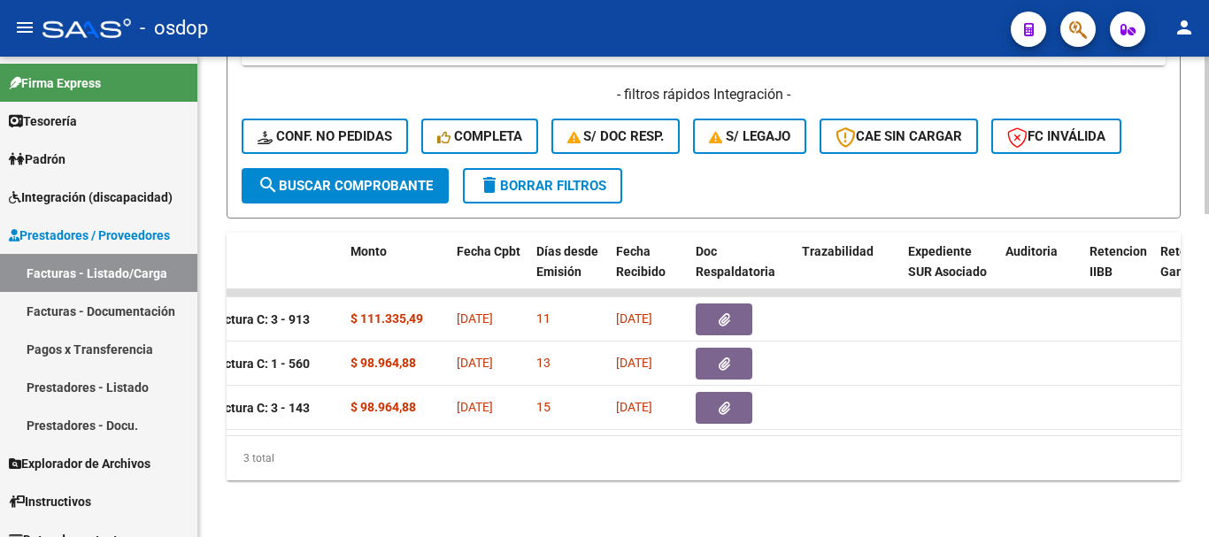
click at [710, 465] on div "3 total" at bounding box center [704, 458] width 954 height 44
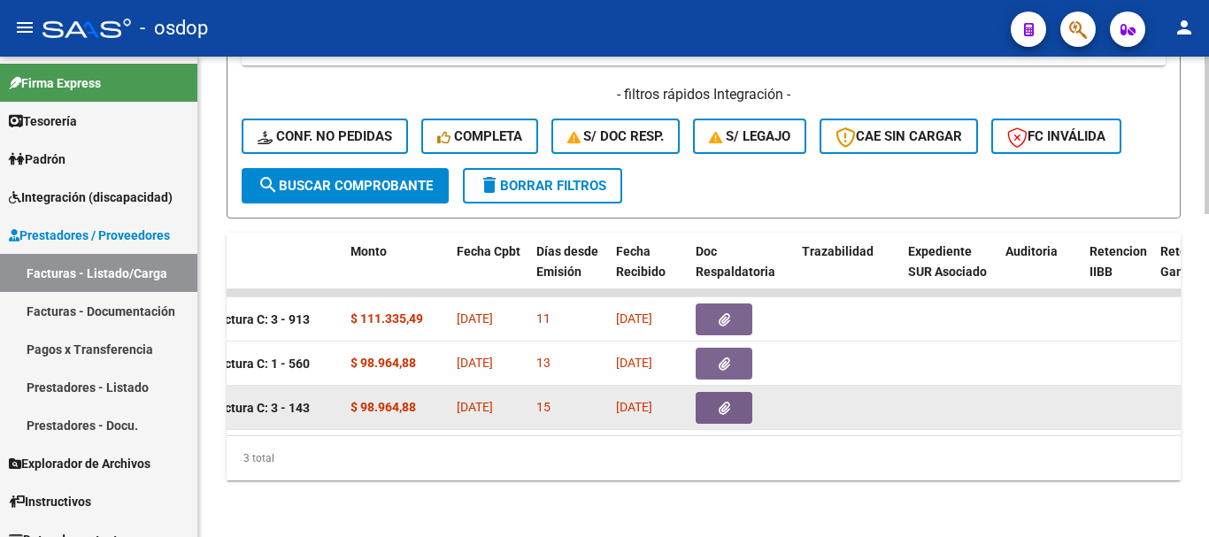
click at [727, 402] on icon "button" at bounding box center [725, 408] width 12 height 13
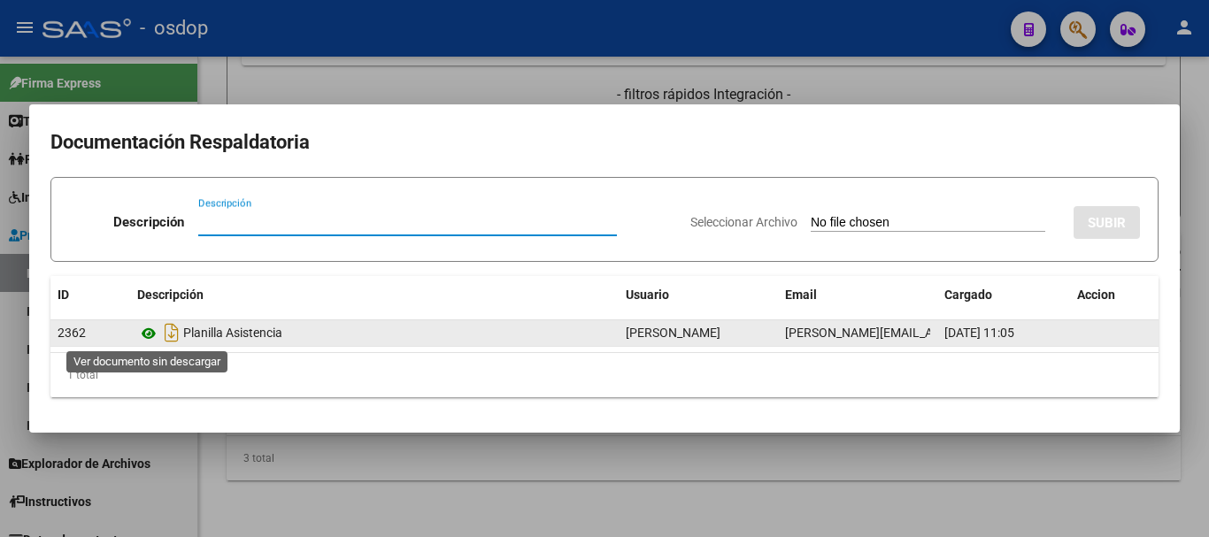
click at [156, 329] on icon at bounding box center [148, 333] width 23 height 21
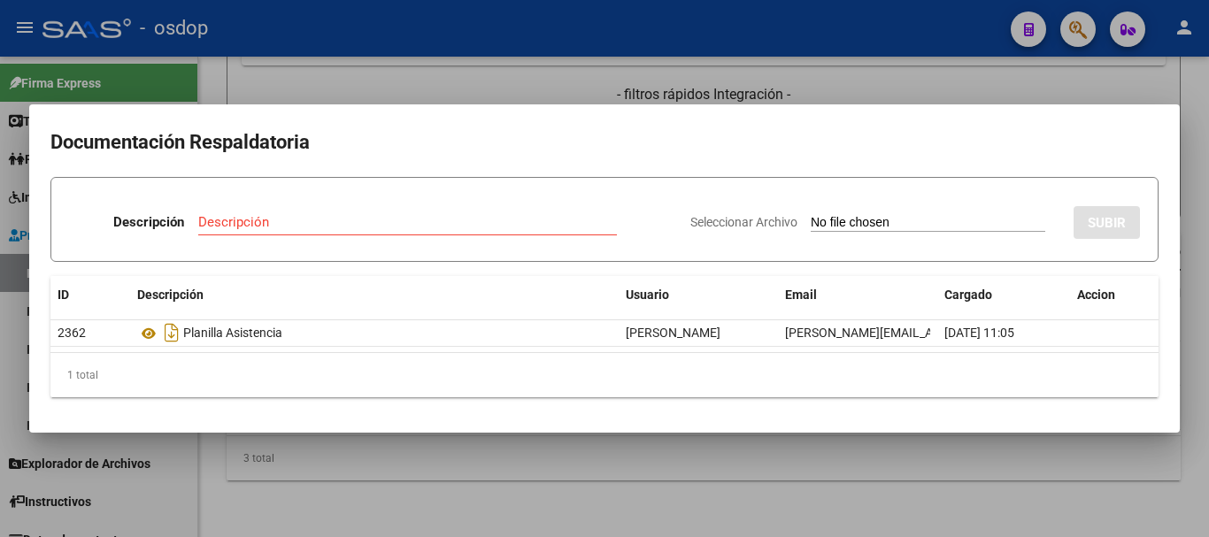
click at [299, 438] on div at bounding box center [604, 268] width 1209 height 537
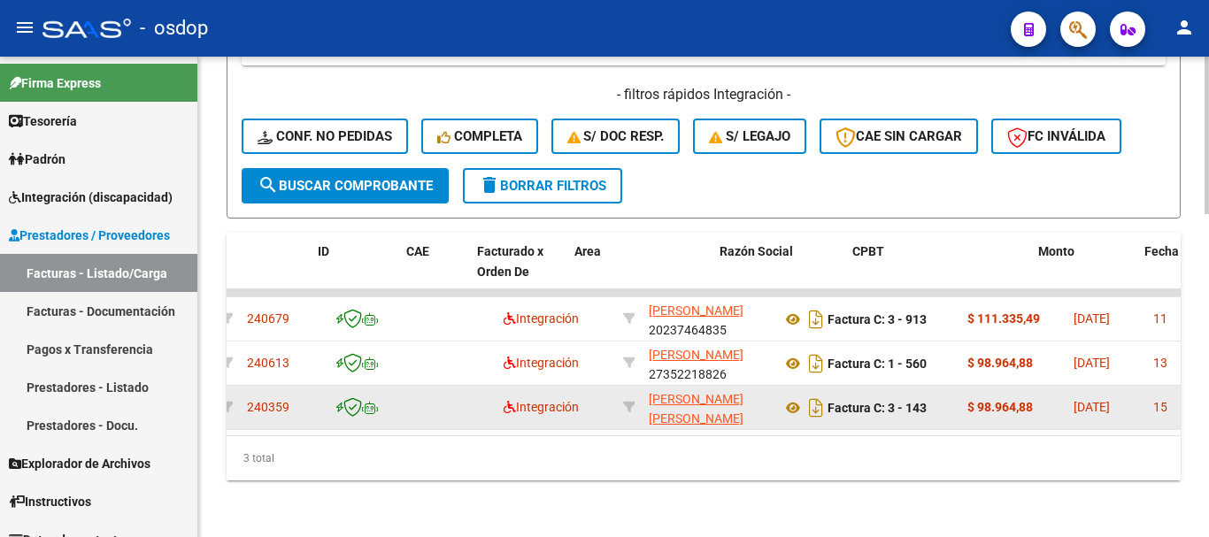
scroll to position [0, 18]
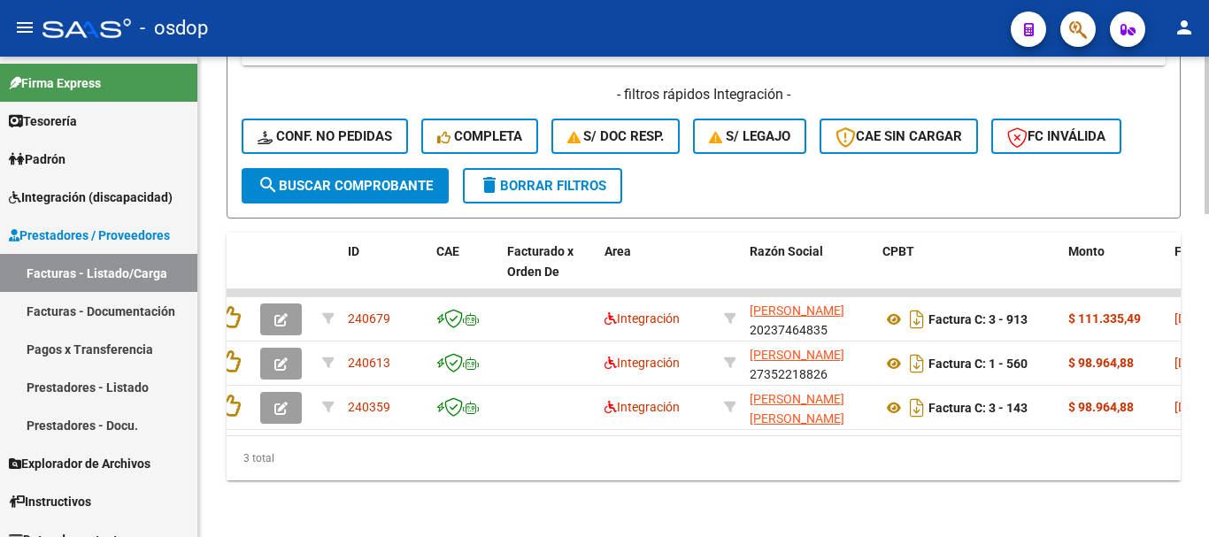
click at [308, 472] on div "3 total" at bounding box center [704, 458] width 954 height 44
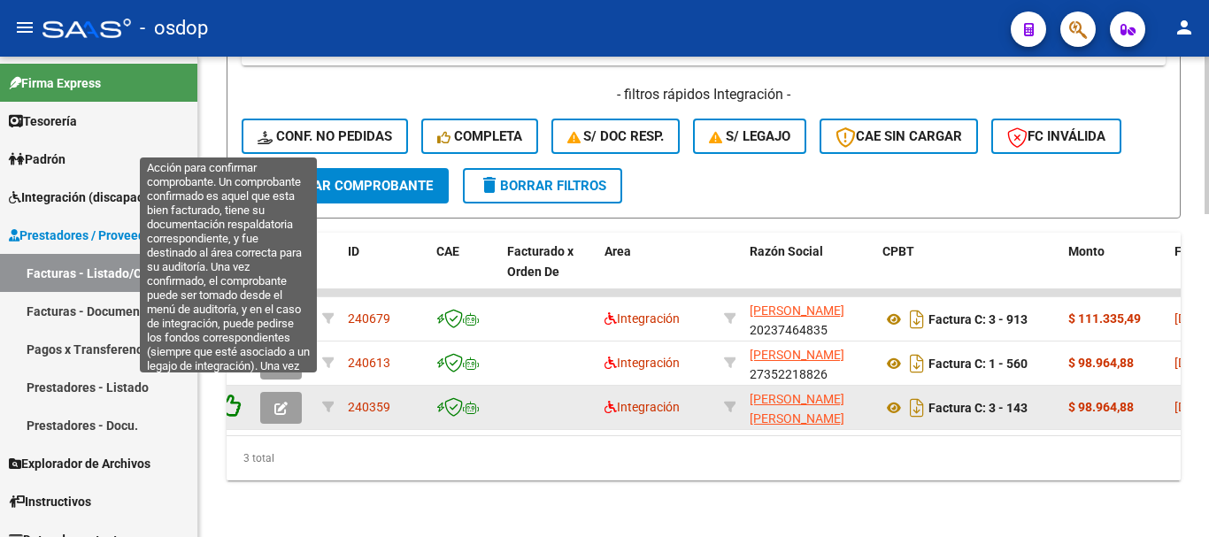
click at [235, 394] on icon at bounding box center [228, 406] width 25 height 25
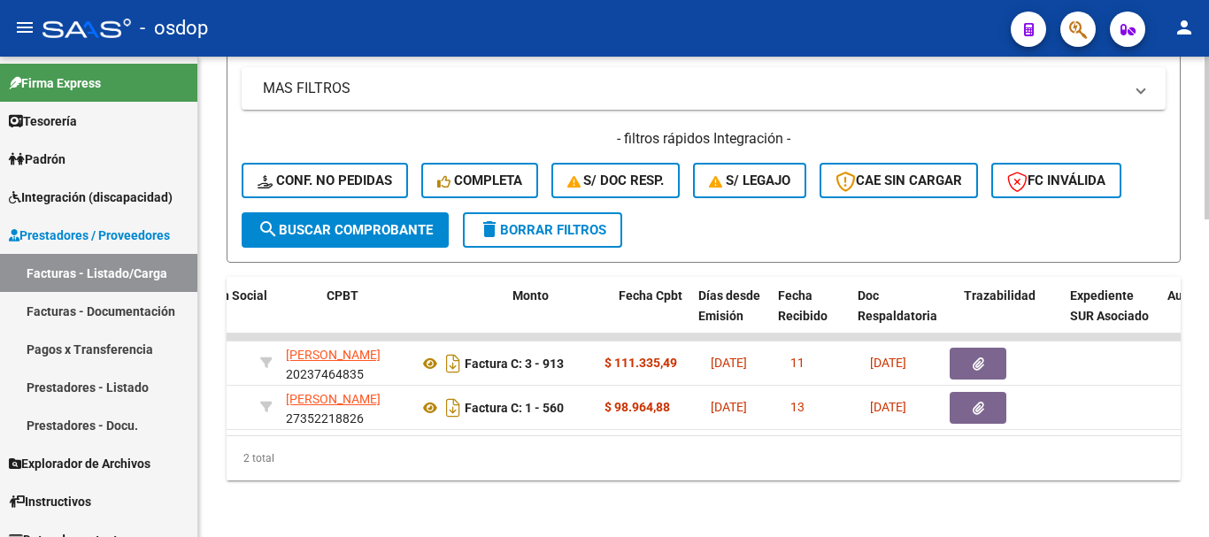
scroll to position [0, 573]
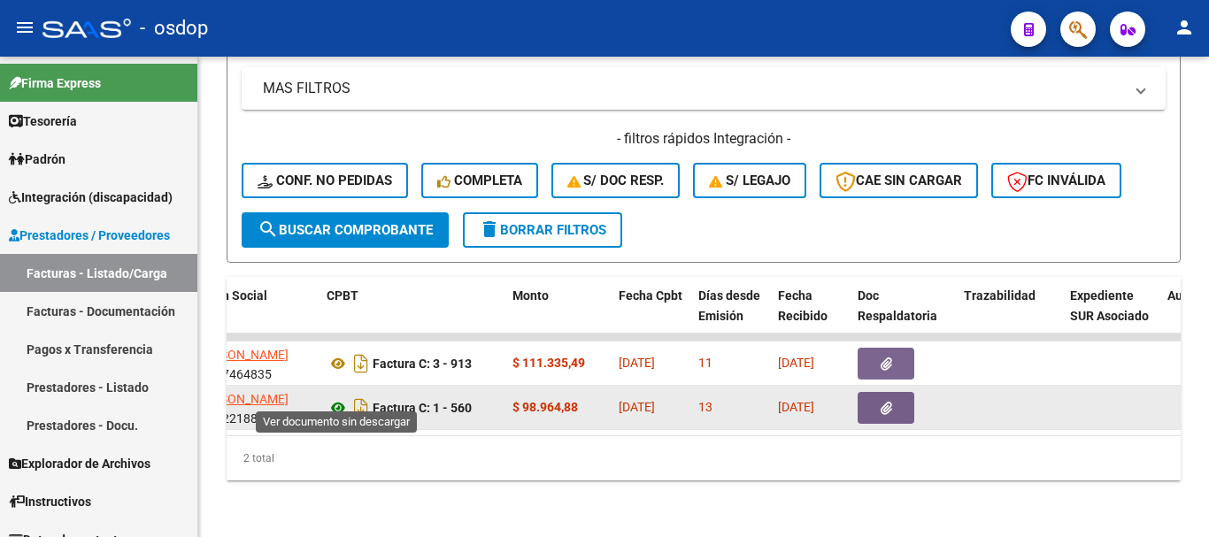
click at [345, 398] on icon at bounding box center [338, 407] width 23 height 21
click at [885, 392] on button "button" at bounding box center [886, 408] width 57 height 32
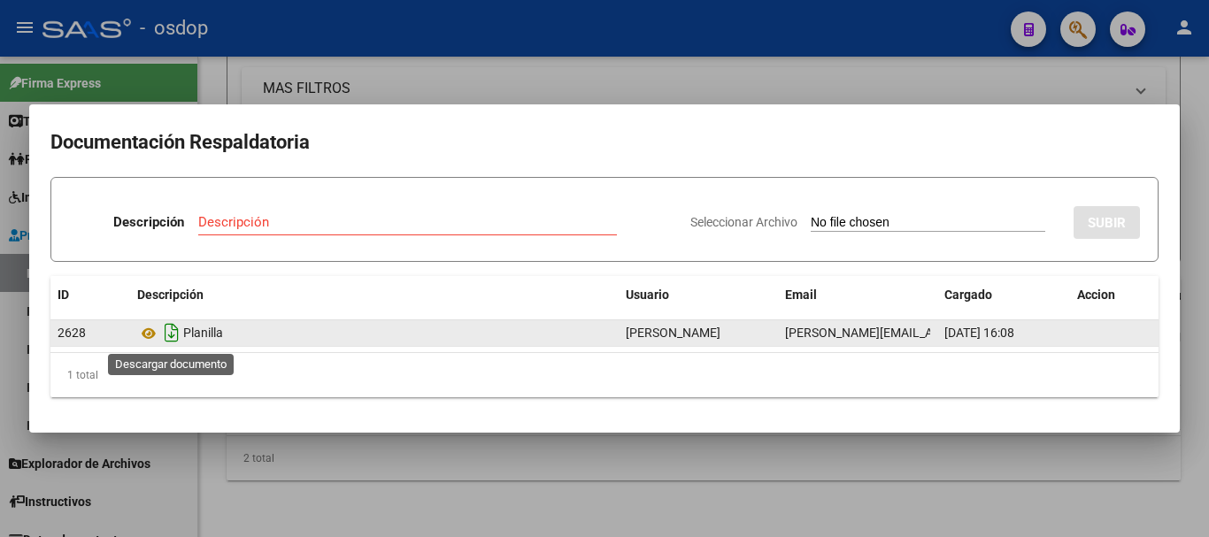
click at [162, 334] on icon "Descargar documento" at bounding box center [171, 333] width 23 height 28
click at [155, 334] on icon at bounding box center [148, 333] width 23 height 21
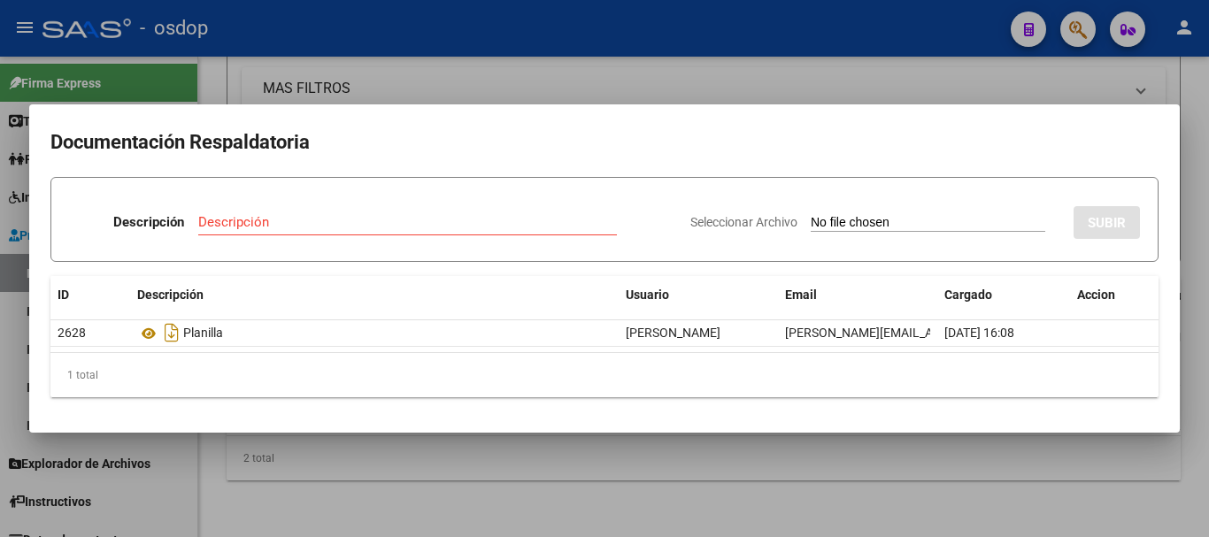
drag, startPoint x: 272, startPoint y: 61, endPoint x: 295, endPoint y: 37, distance: 33.2
click at [272, 61] on div at bounding box center [604, 268] width 1209 height 537
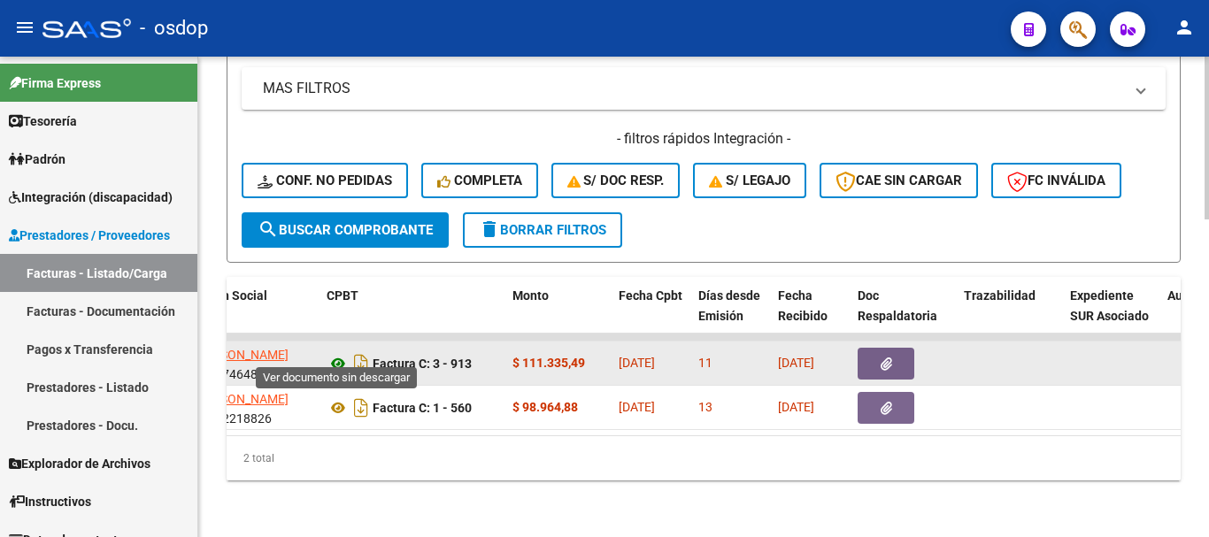
click at [341, 355] on icon at bounding box center [338, 363] width 23 height 21
click at [883, 358] on icon "button" at bounding box center [887, 364] width 12 height 13
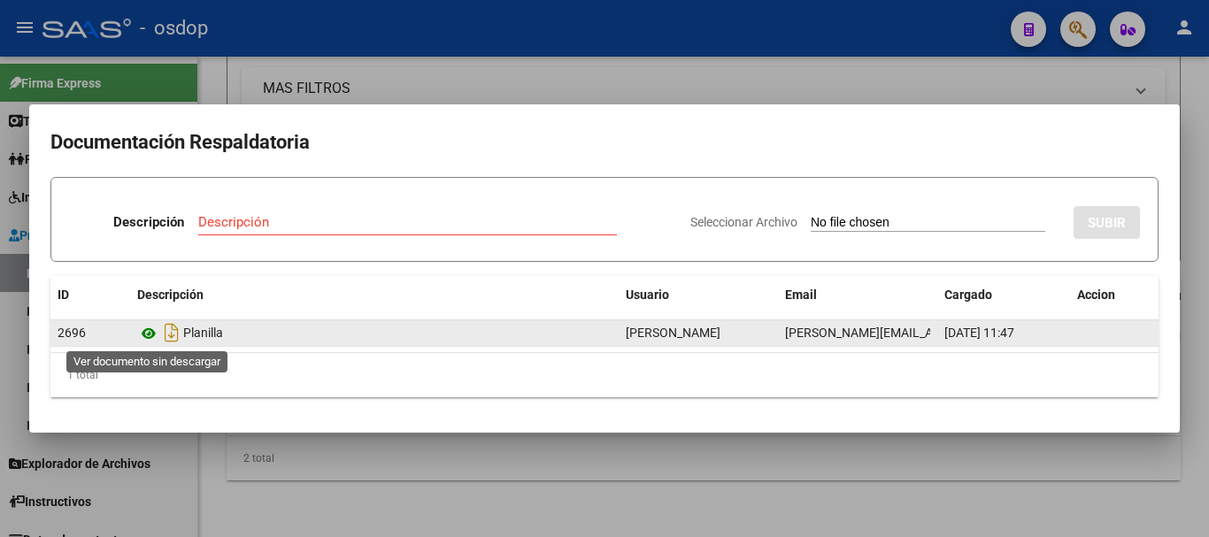
click at [144, 339] on icon at bounding box center [148, 333] width 23 height 21
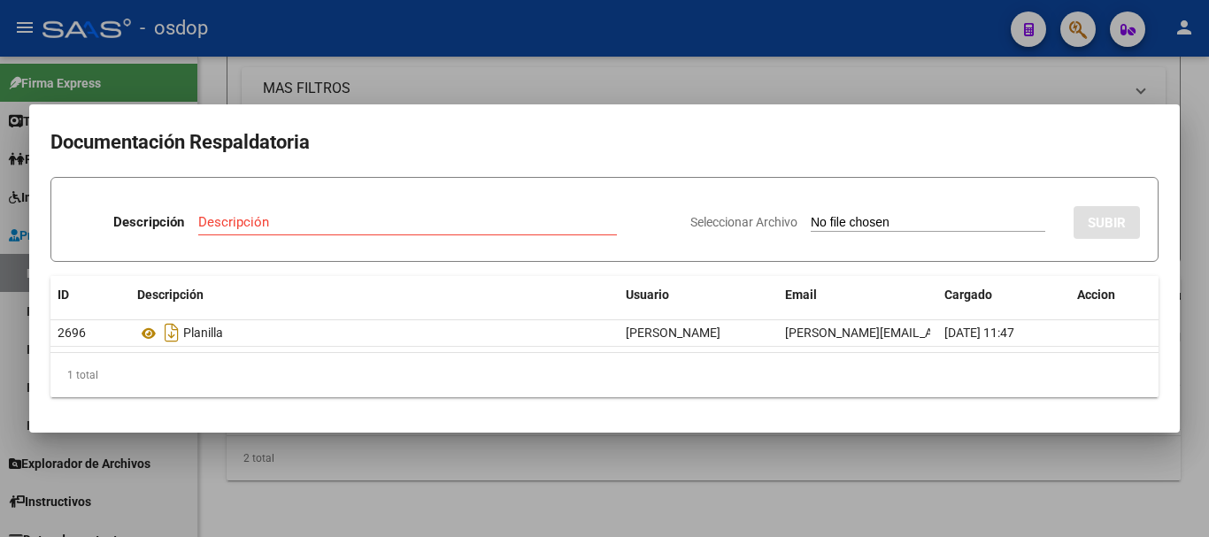
click at [270, 112] on mat-dialog-container "Documentación Respaldatoria Descripción Descripción Seleccionar Archivo SUBIR I…" at bounding box center [604, 268] width 1150 height 328
click at [273, 58] on div at bounding box center [604, 268] width 1209 height 537
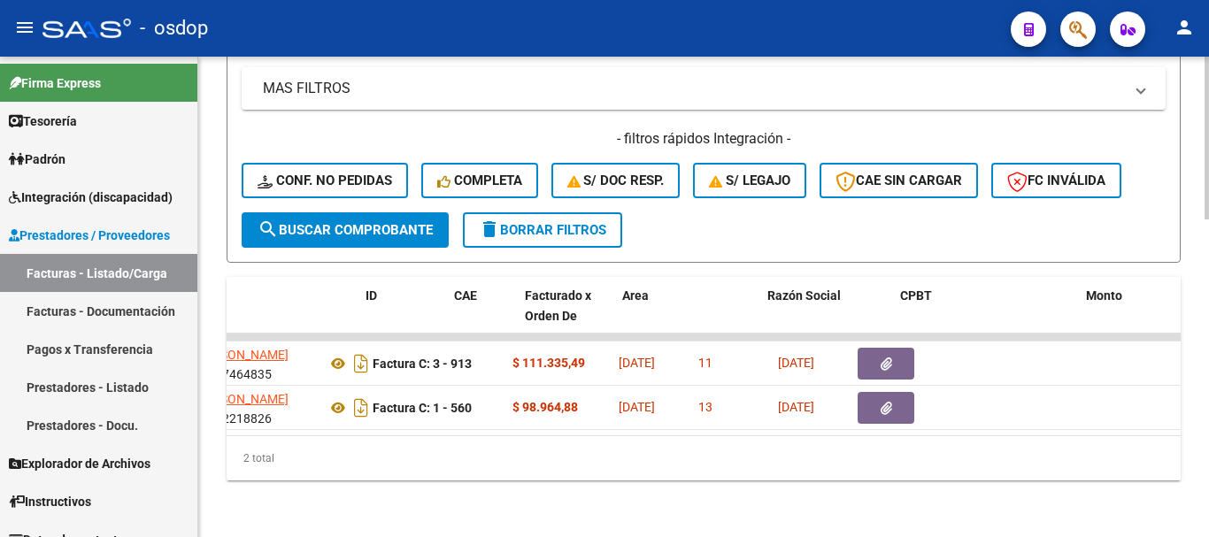
scroll to position [0, 0]
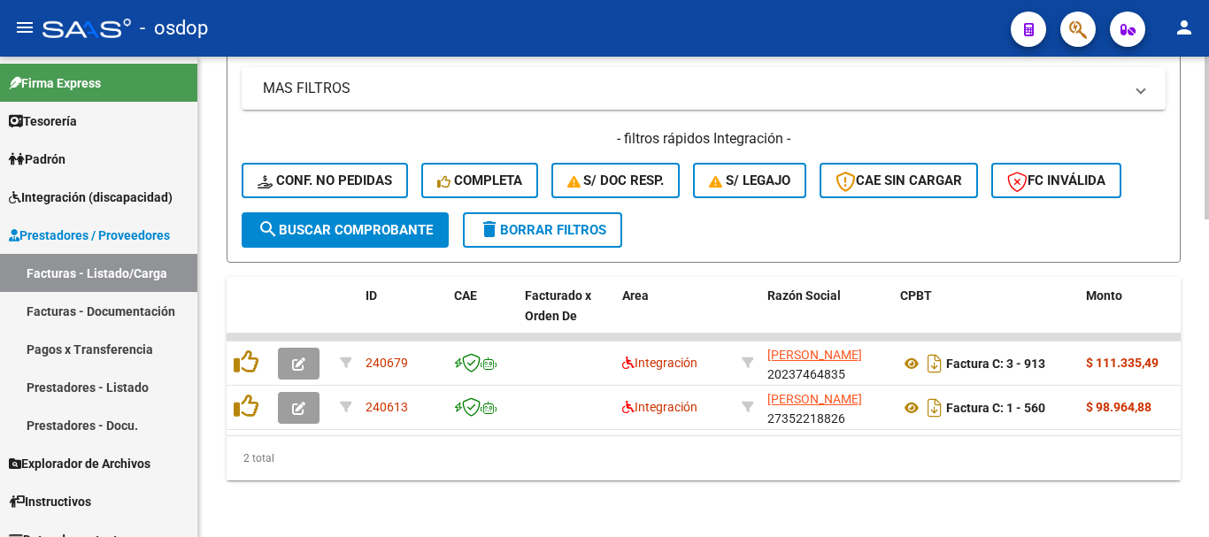
click at [351, 476] on div "2 total" at bounding box center [704, 458] width 954 height 44
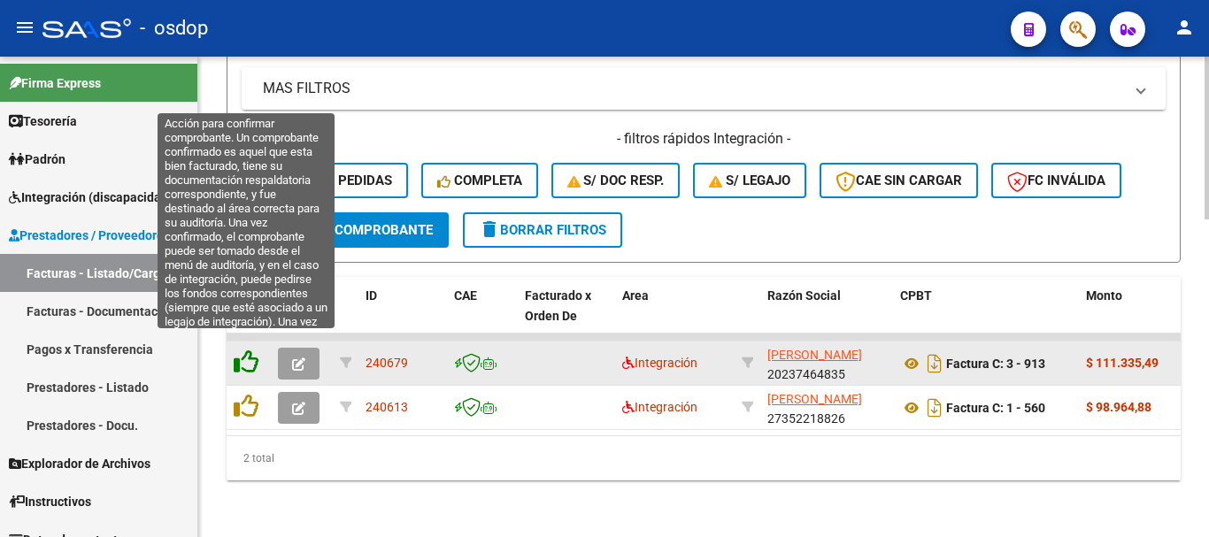
click at [253, 358] on icon at bounding box center [246, 362] width 25 height 25
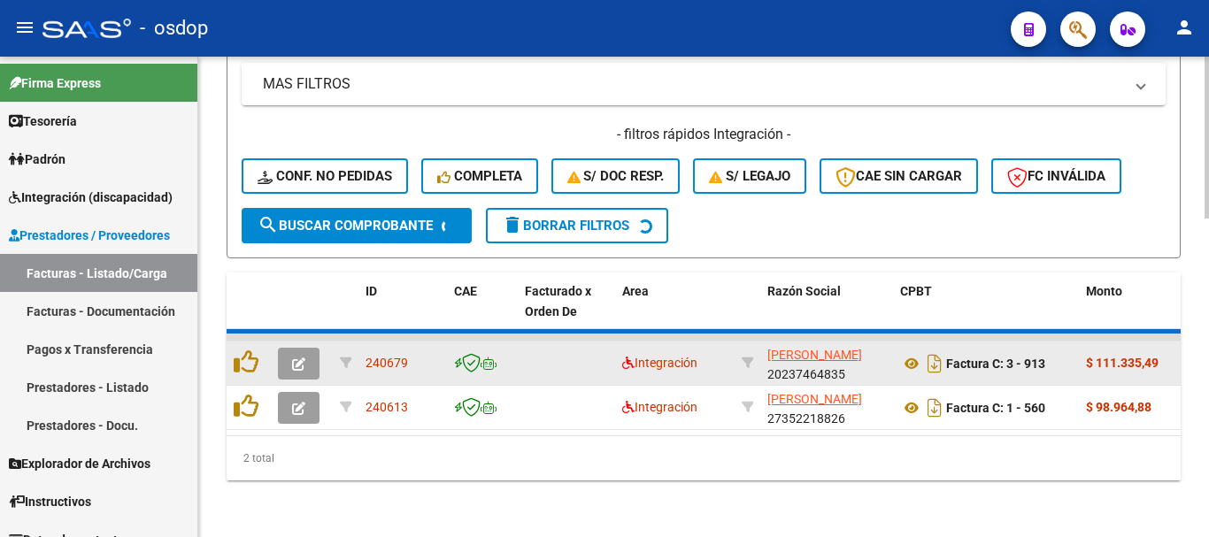
scroll to position [896, 0]
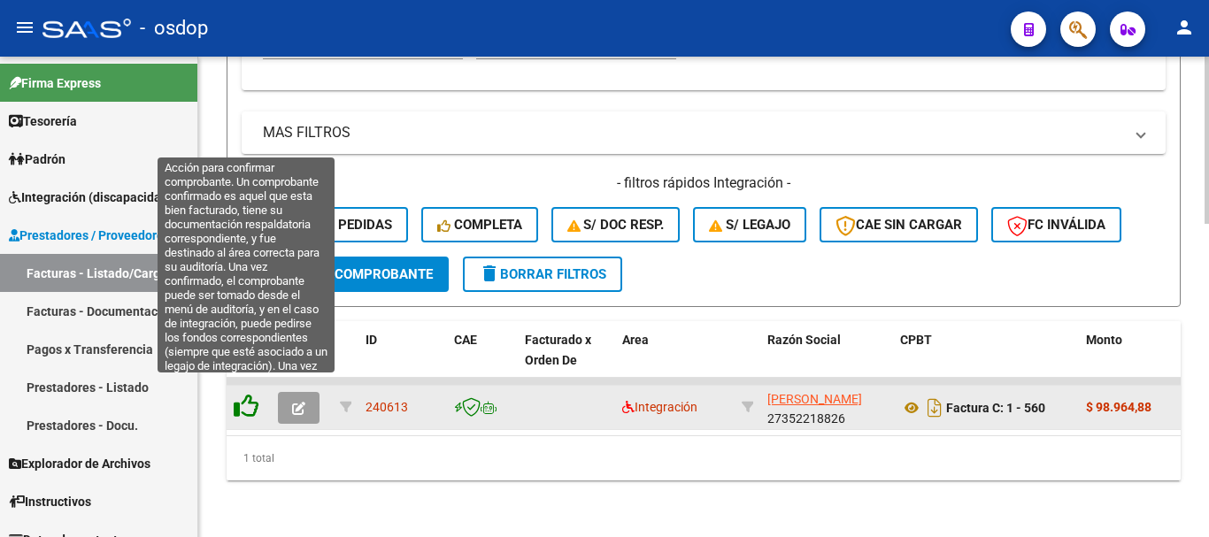
click at [245, 394] on icon at bounding box center [246, 406] width 25 height 25
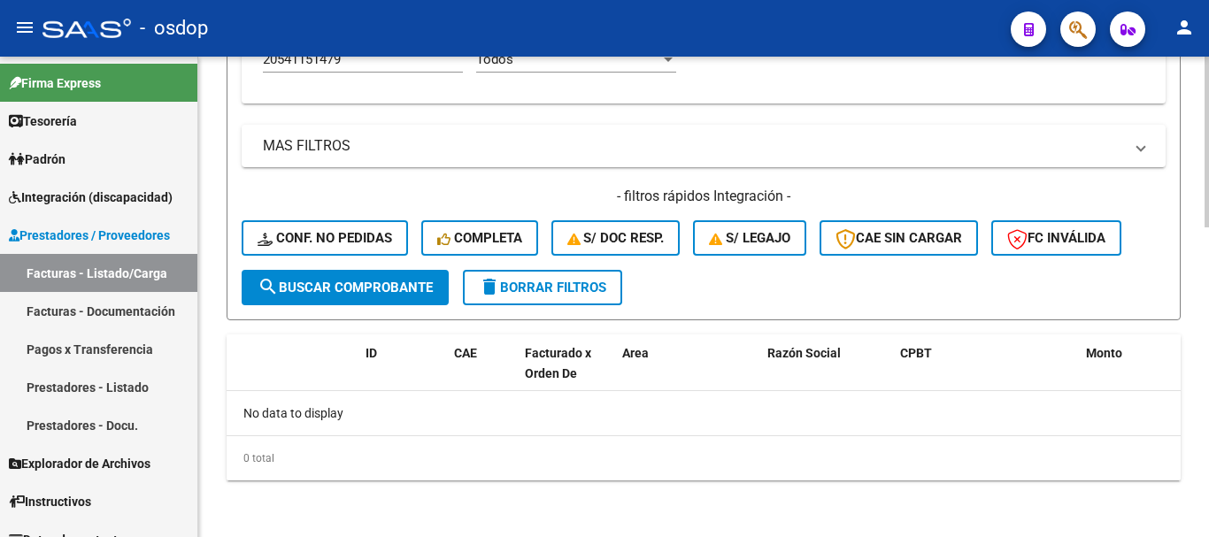
scroll to position [781, 0]
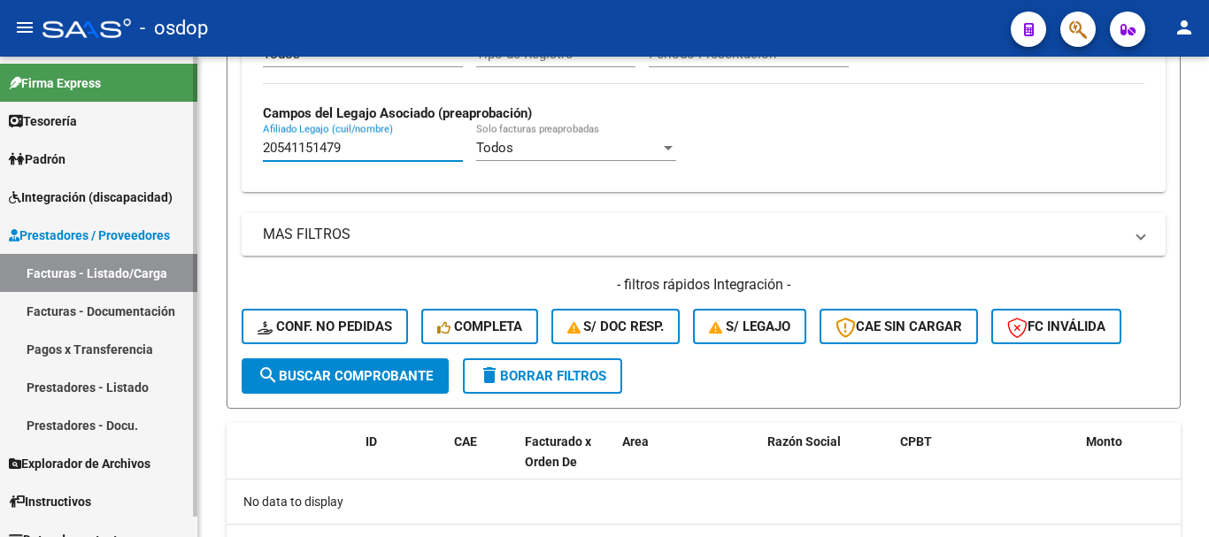
drag, startPoint x: 354, startPoint y: 150, endPoint x: 109, endPoint y: 169, distance: 245.8
click at [110, 168] on mat-sidenav-container "Firma Express Tesorería Extractos Procesados (csv) Extractos Originales (pdf) P…" at bounding box center [604, 297] width 1209 height 481
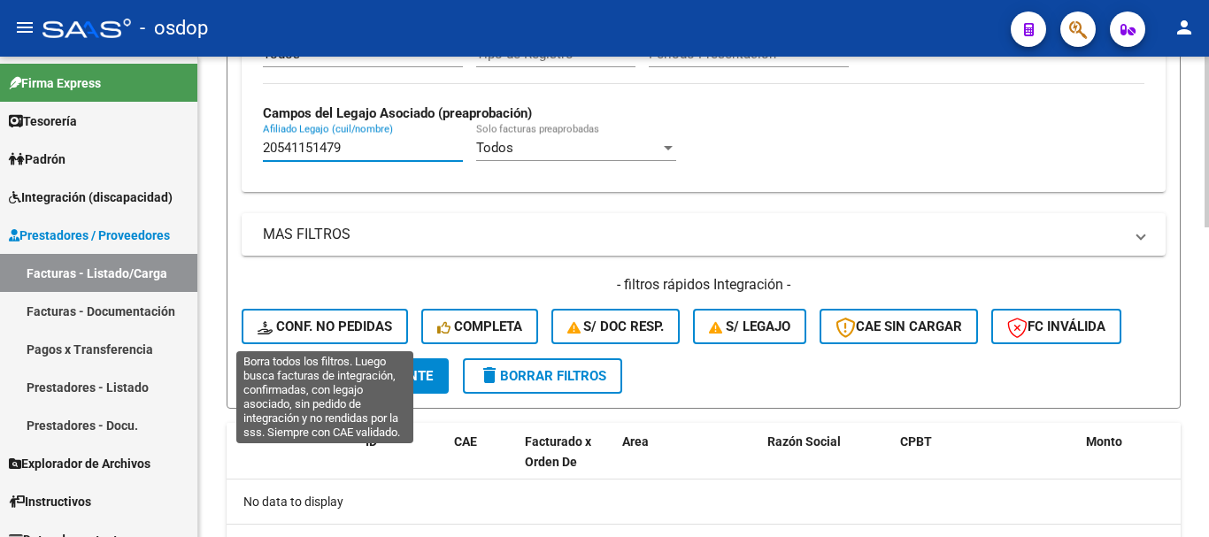
click at [330, 319] on span "Conf. no pedidas" at bounding box center [325, 327] width 135 height 16
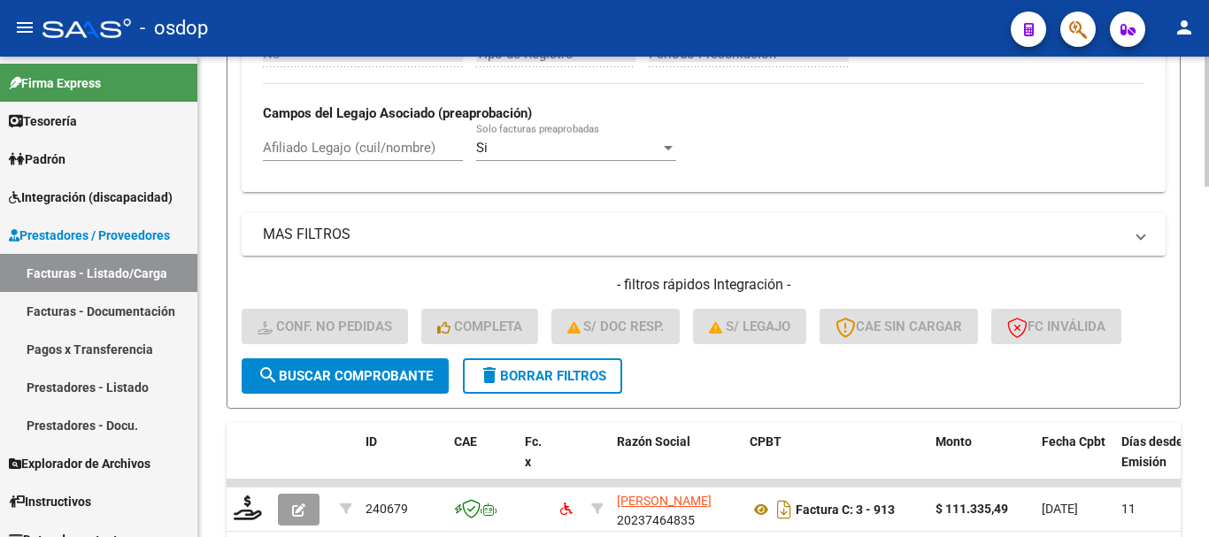
click at [365, 152] on input "Afiliado Legajo (cuil/nombre)" at bounding box center [363, 148] width 200 height 16
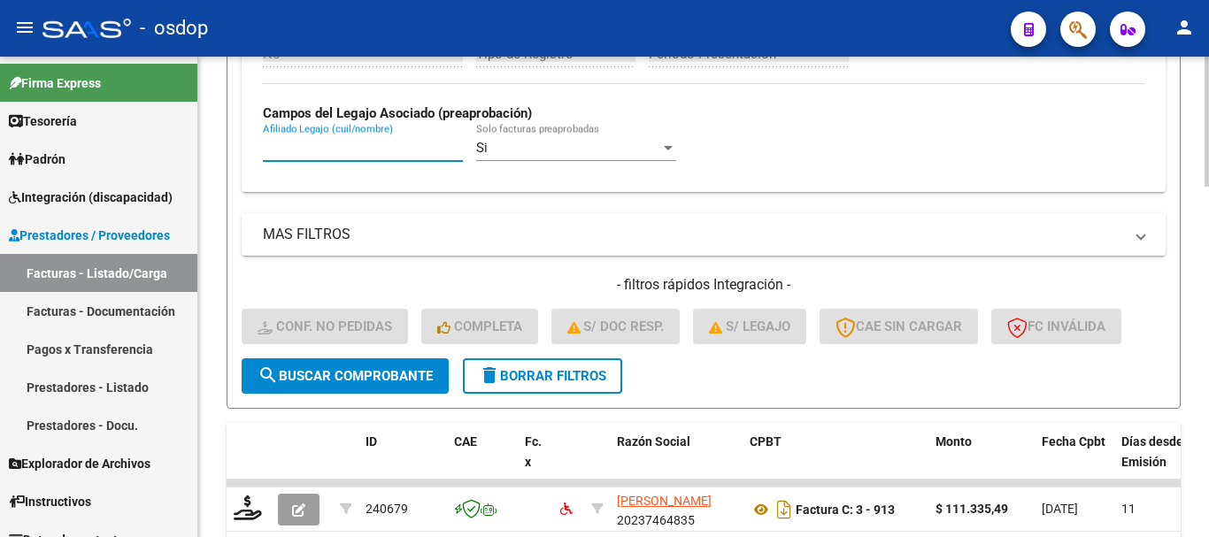
paste input "20541151479"
type input "20541151479"
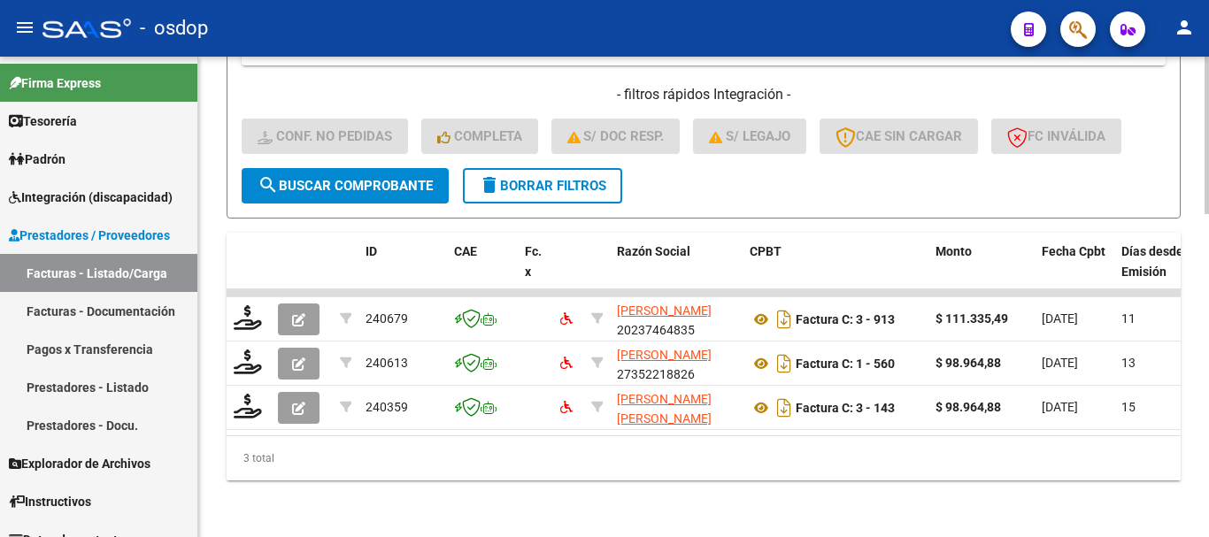
scroll to position [985, 0]
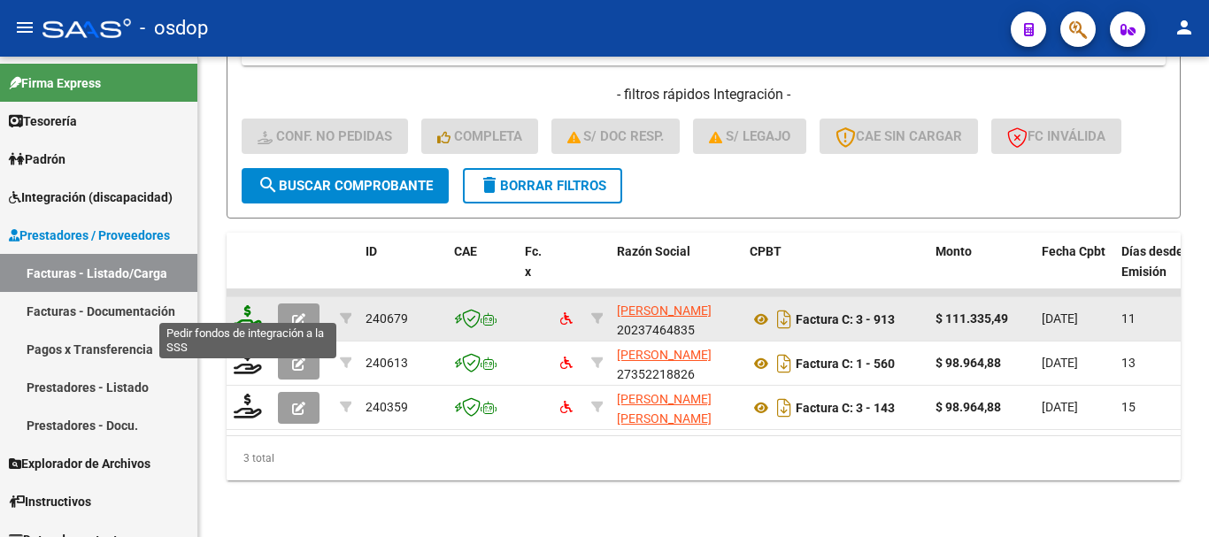
click at [252, 312] on icon at bounding box center [248, 317] width 28 height 25
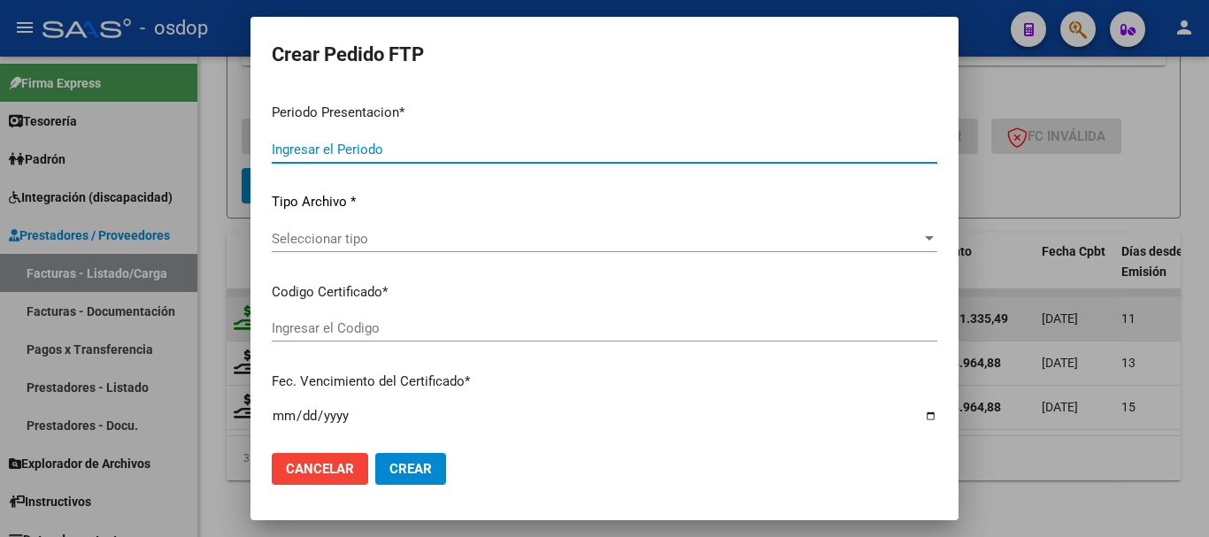
type input "202507"
type input "$ 111.335,49"
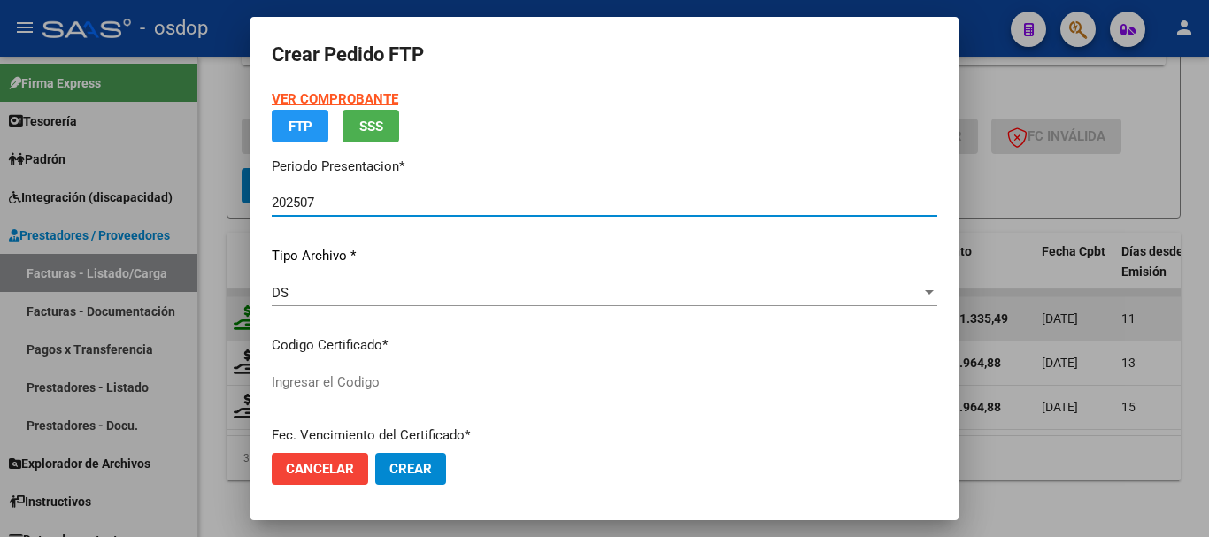
type input "7927832616"
type input "2029-01-10"
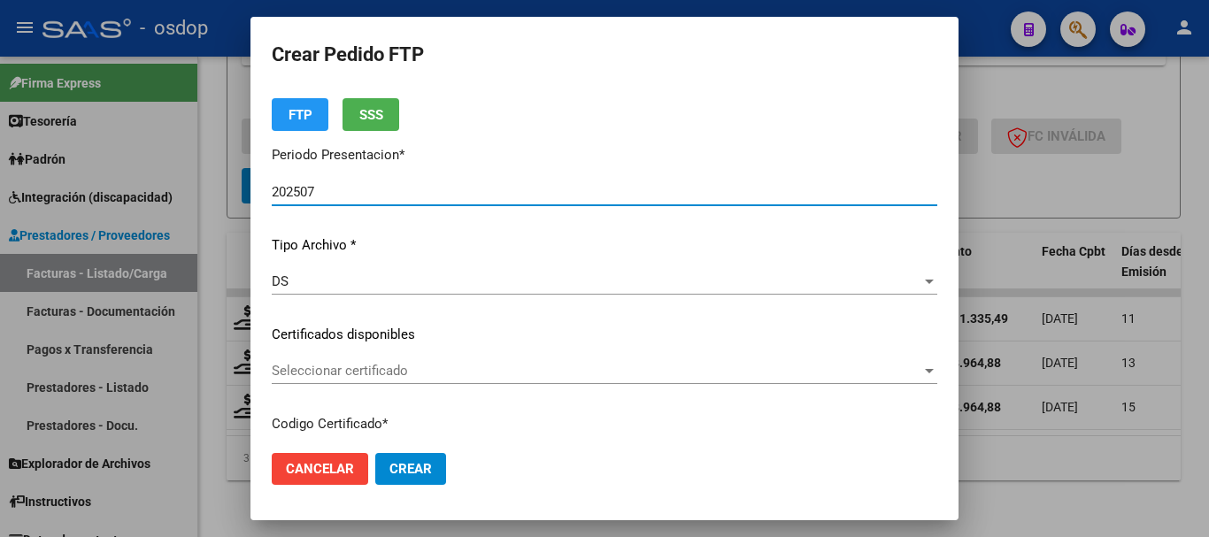
scroll to position [88, 0]
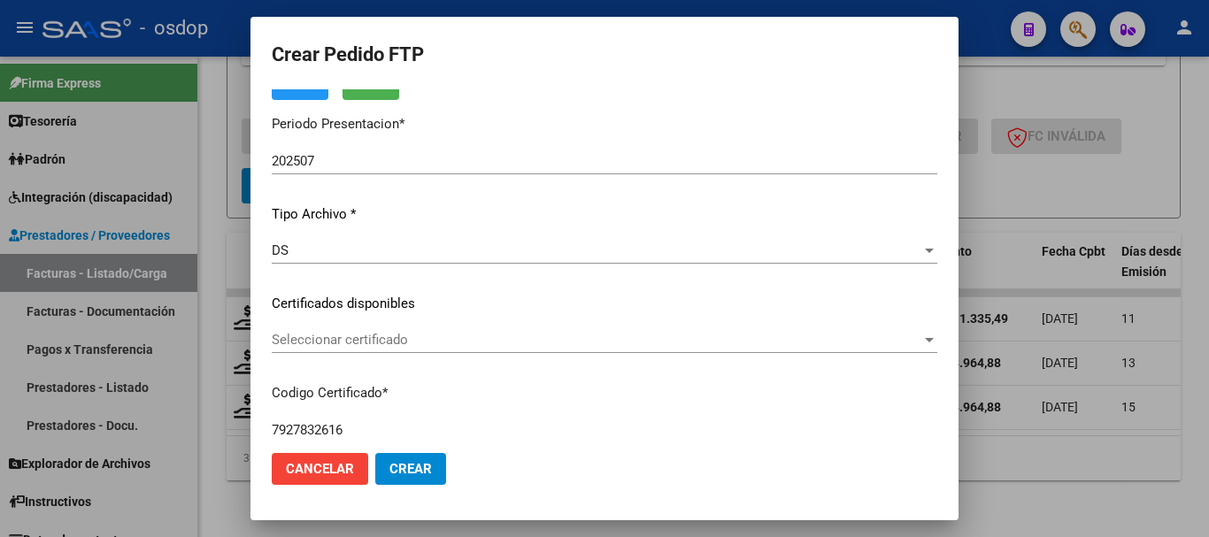
click at [388, 356] on div "Seleccionar certificado Seleccionar certificado" at bounding box center [604, 348] width 665 height 43
click at [382, 344] on span "Seleccionar certificado" at bounding box center [597, 340] width 650 height 16
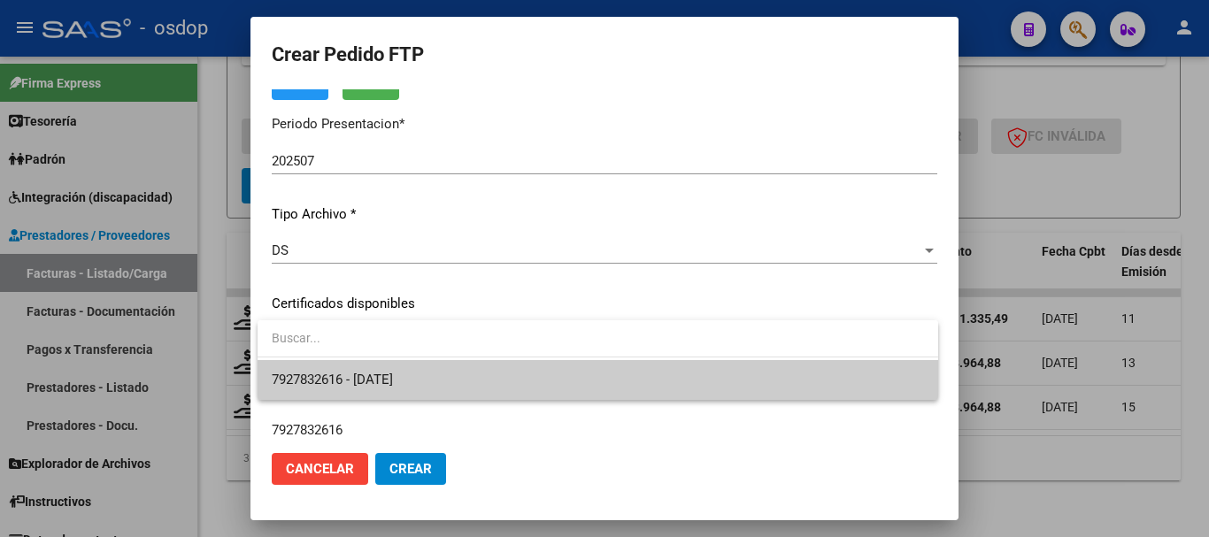
drag, startPoint x: 420, startPoint y: 358, endPoint x: 427, endPoint y: 377, distance: 20.4
click at [421, 359] on span at bounding box center [598, 340] width 681 height 40
click at [427, 378] on span "7927832616 - 2029-01-10" at bounding box center [598, 380] width 652 height 40
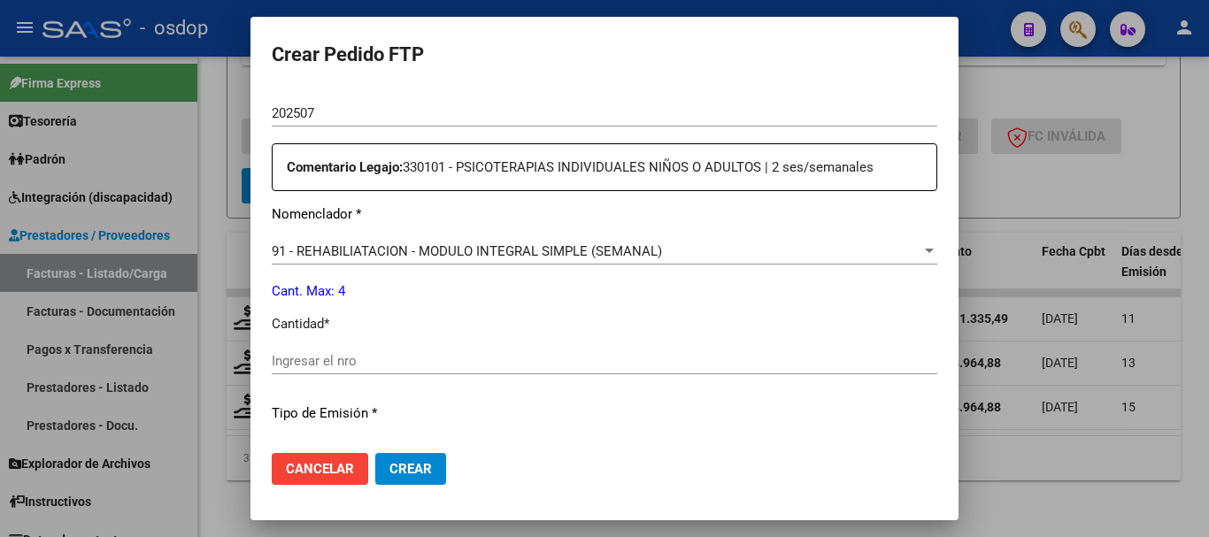
scroll to position [708, 0]
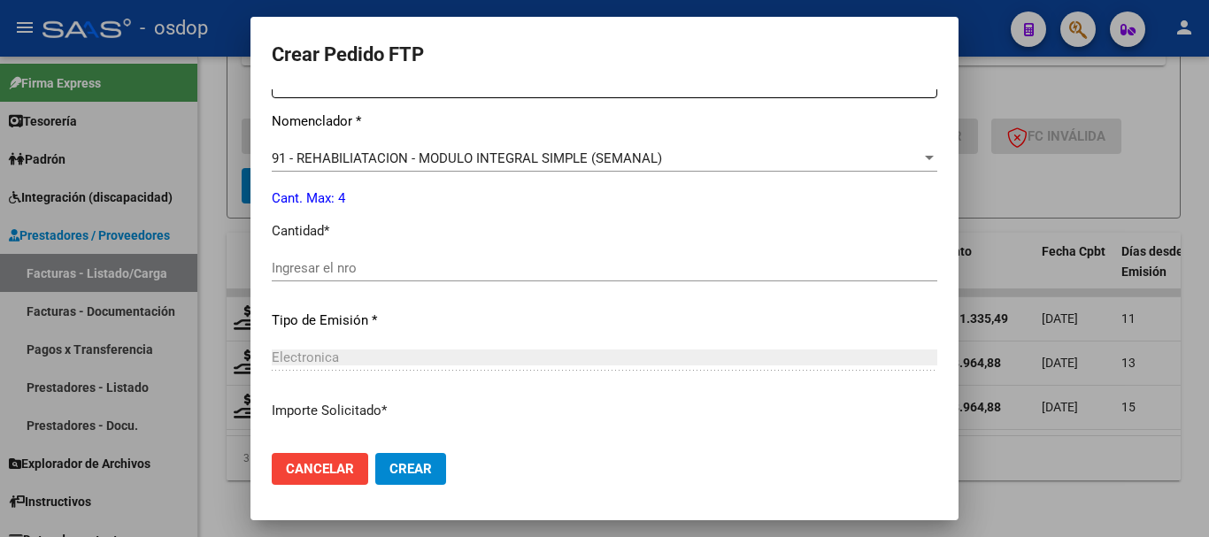
click at [519, 167] on div "91 - REHABILIATACION - MODULO INTEGRAL SIMPLE (SEMANAL) Seleccionar nomenclador" at bounding box center [604, 158] width 665 height 27
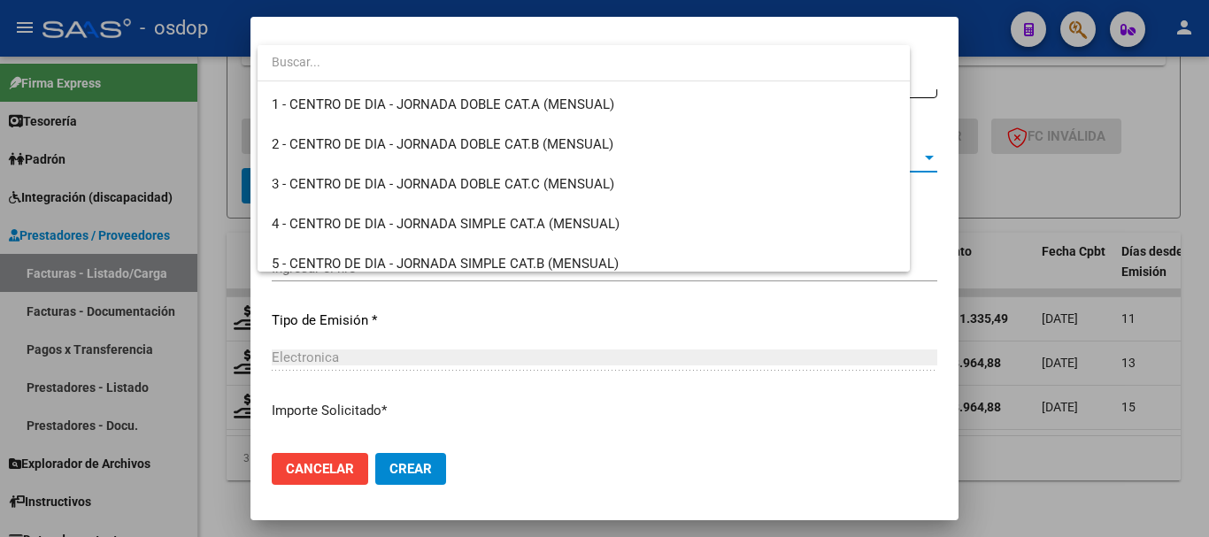
scroll to position [3531, 0]
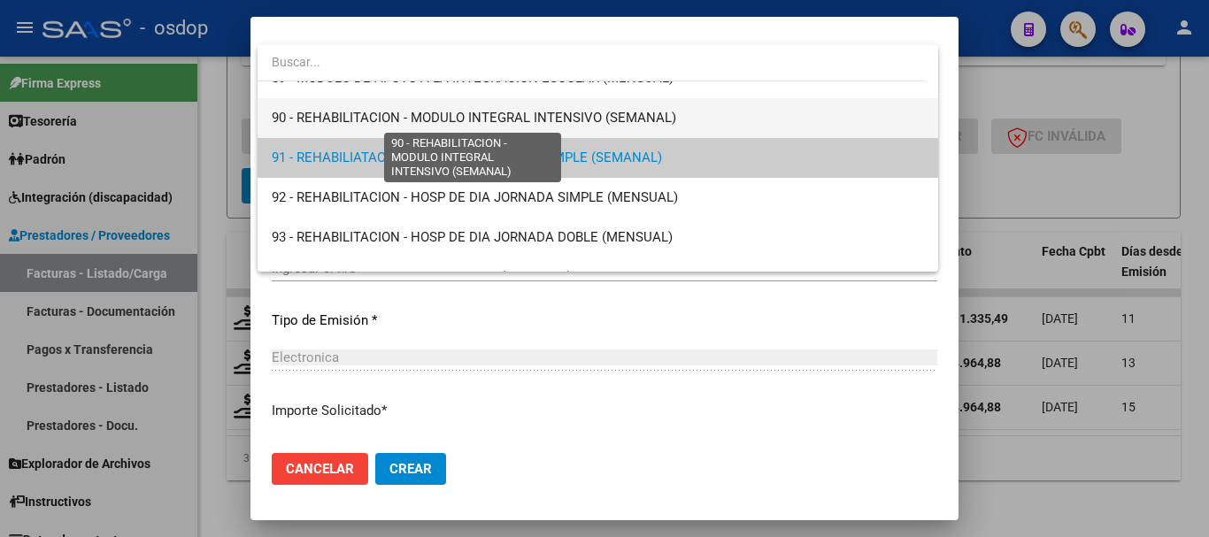
click at [473, 116] on span "90 - REHABILITACION - MODULO INTEGRAL INTENSIVO (SEMANAL)" at bounding box center [474, 118] width 404 height 16
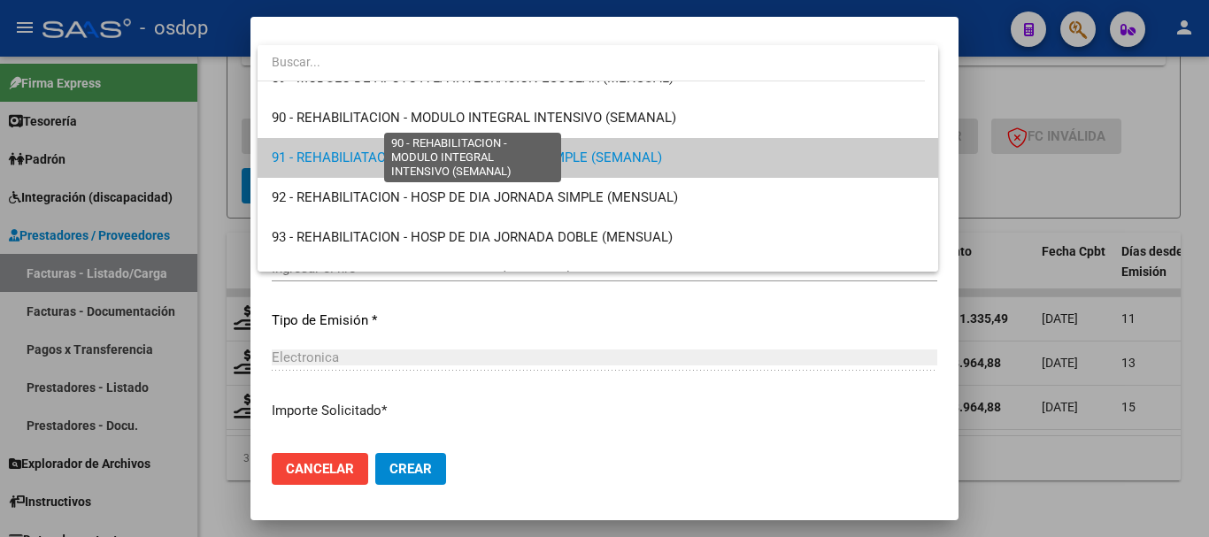
scroll to position [3544, 0]
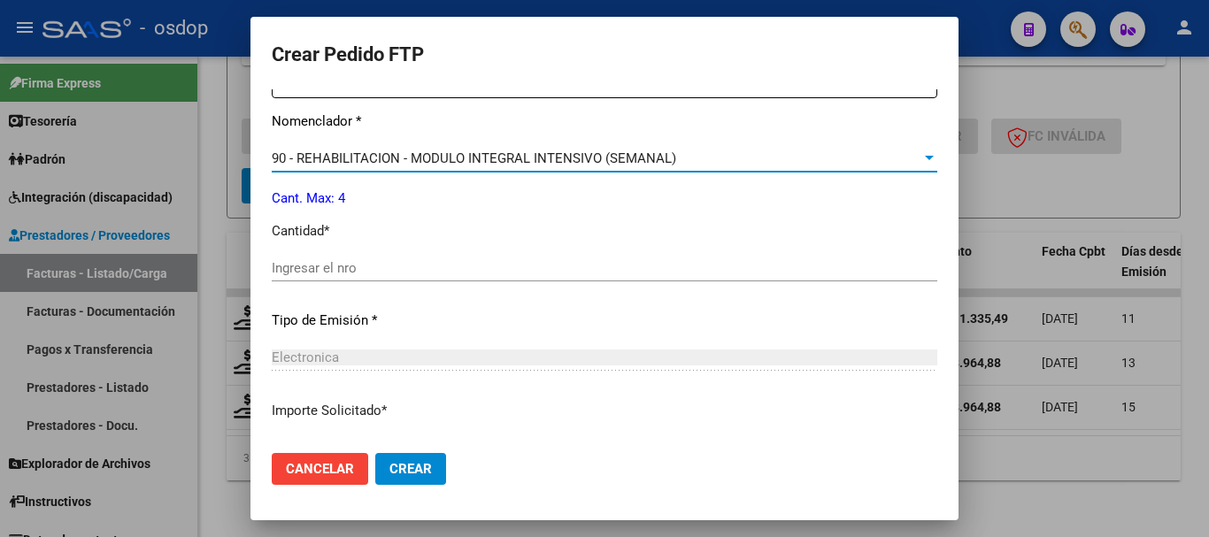
click at [373, 263] on input "Ingresar el nro" at bounding box center [604, 268] width 665 height 16
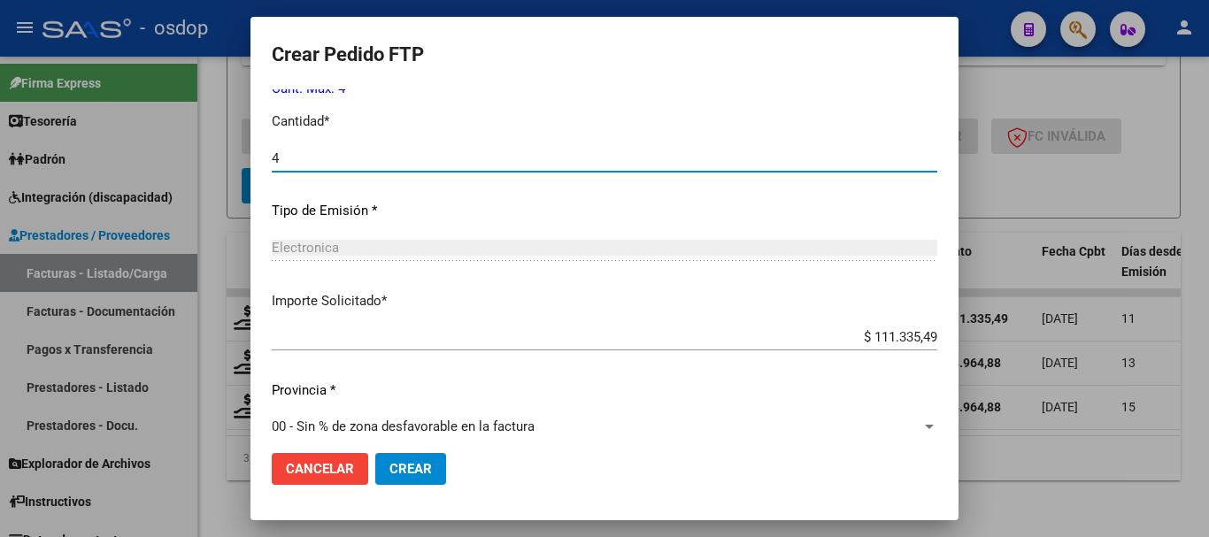
scroll to position [835, 0]
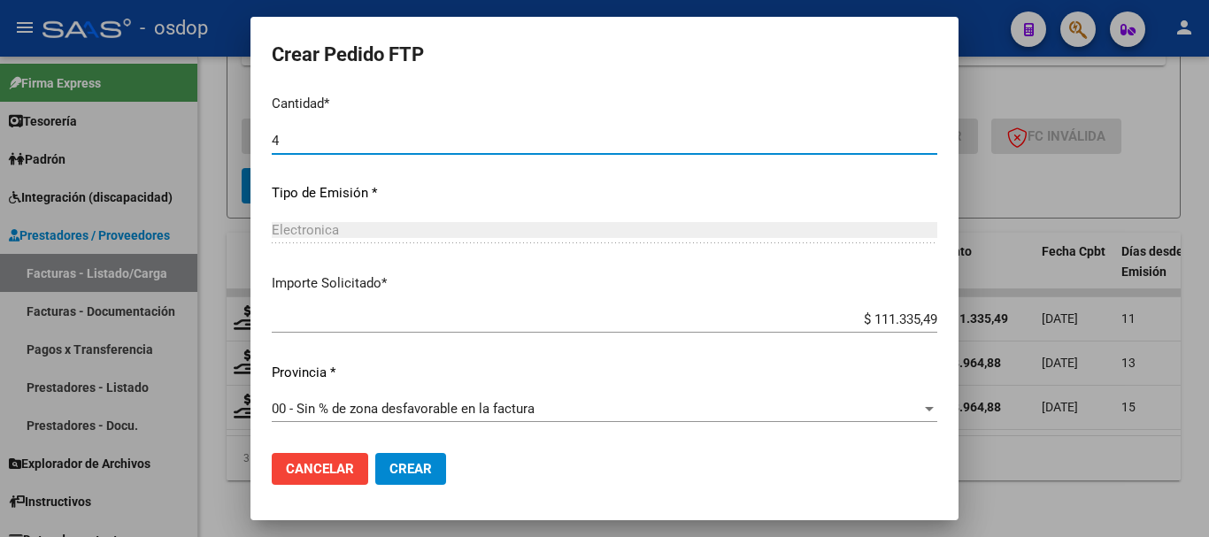
type input "4"
click at [407, 462] on span "Crear" at bounding box center [410, 469] width 42 height 16
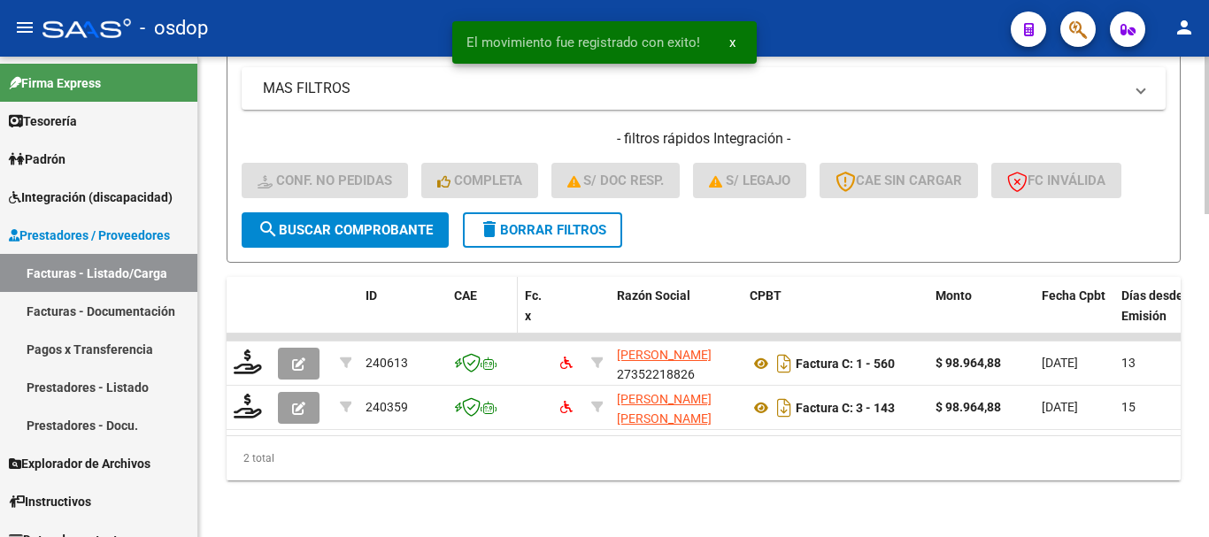
scroll to position [941, 0]
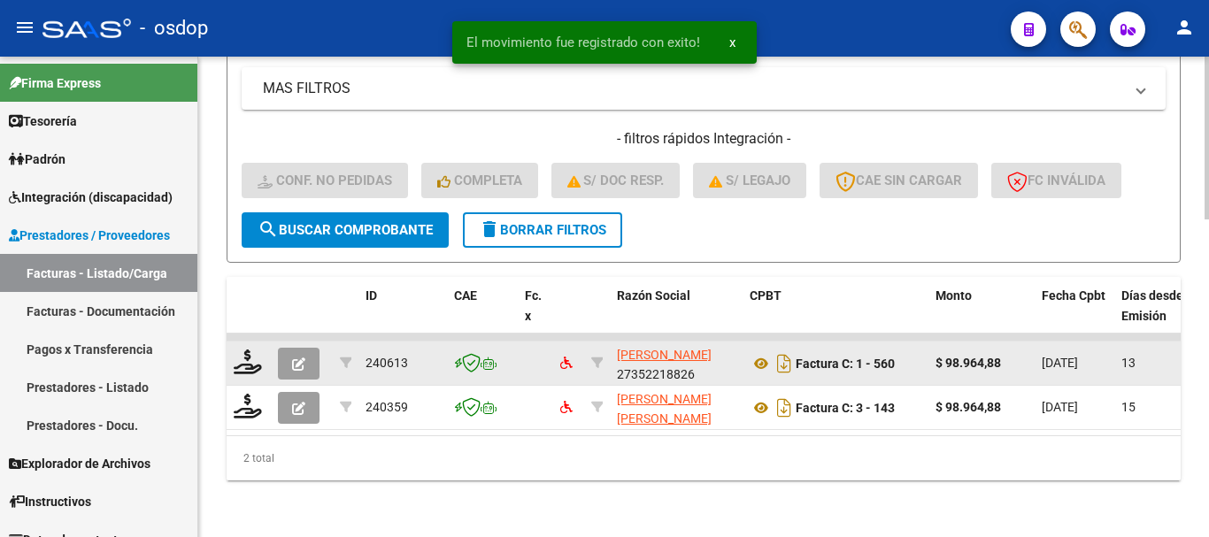
click at [228, 342] on datatable-body-cell at bounding box center [249, 363] width 44 height 43
click at [251, 350] on icon at bounding box center [248, 362] width 28 height 25
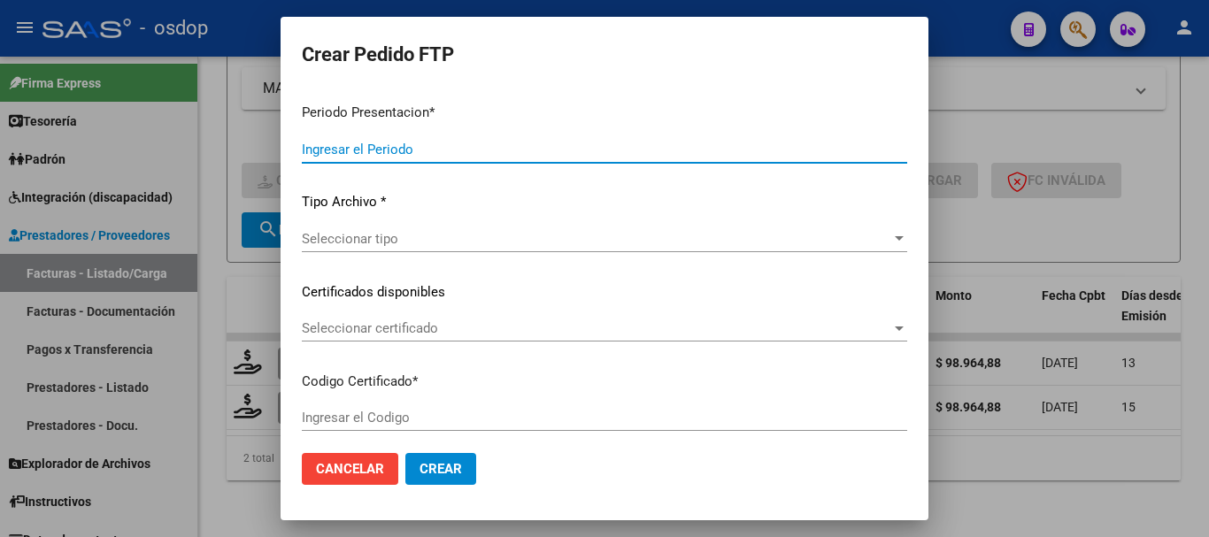
type input "202507"
type input "$ 98.964,88"
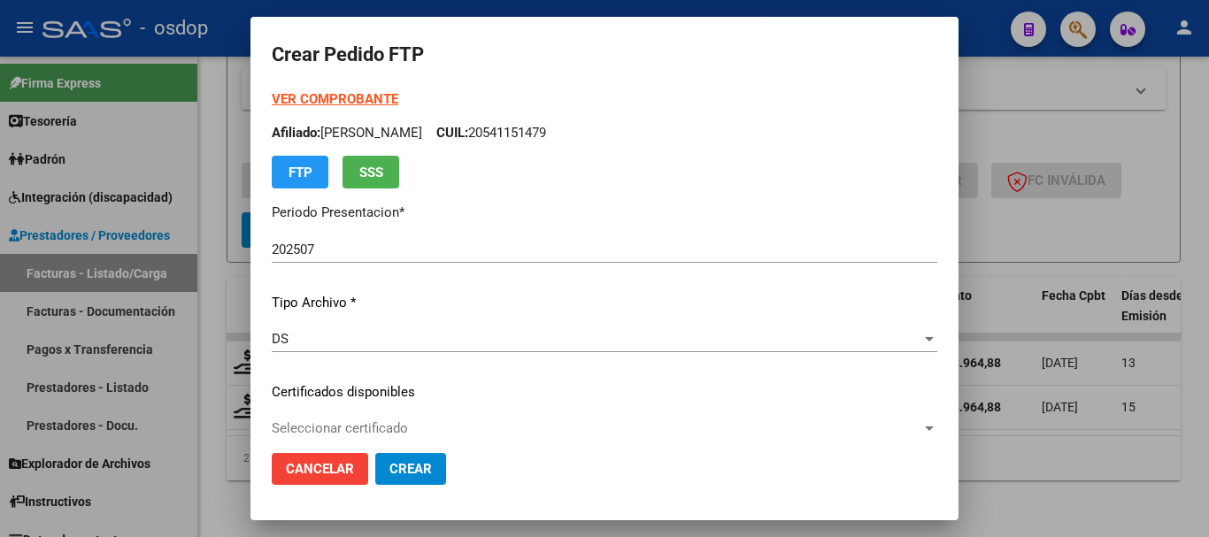
click at [375, 327] on div "DS Seleccionar tipo" at bounding box center [604, 339] width 665 height 27
type input "7927832616"
type input "2029-01-10"
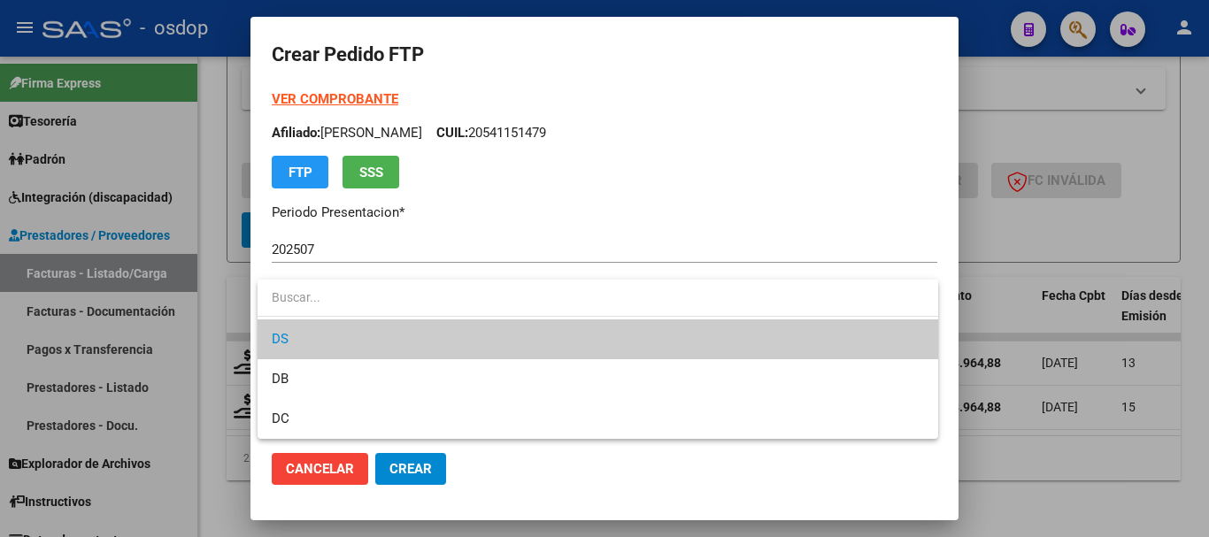
click at [243, 283] on div at bounding box center [604, 268] width 1209 height 537
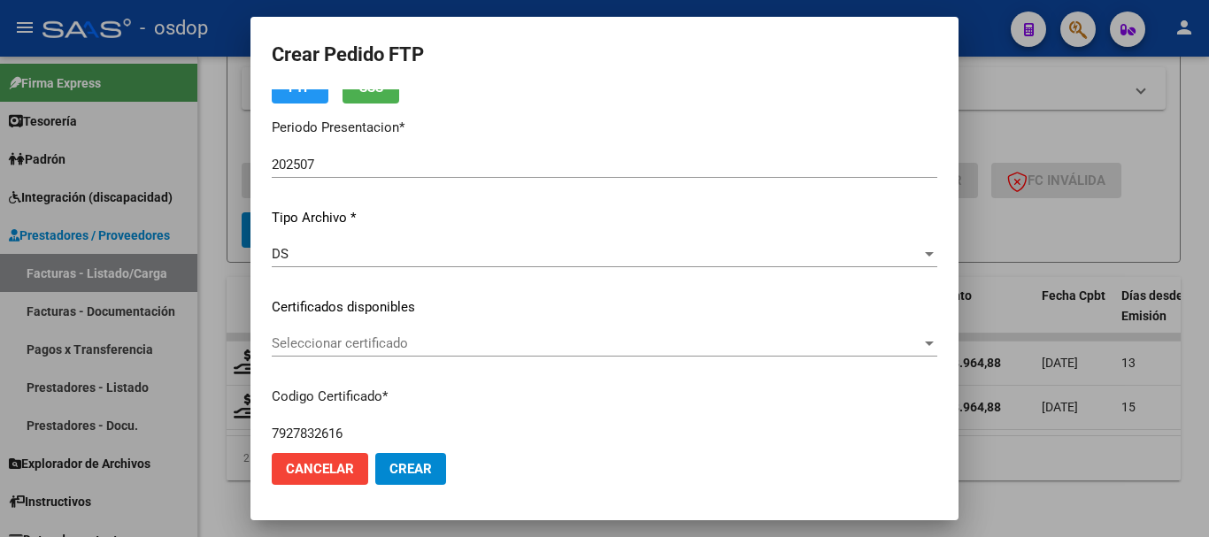
scroll to position [265, 0]
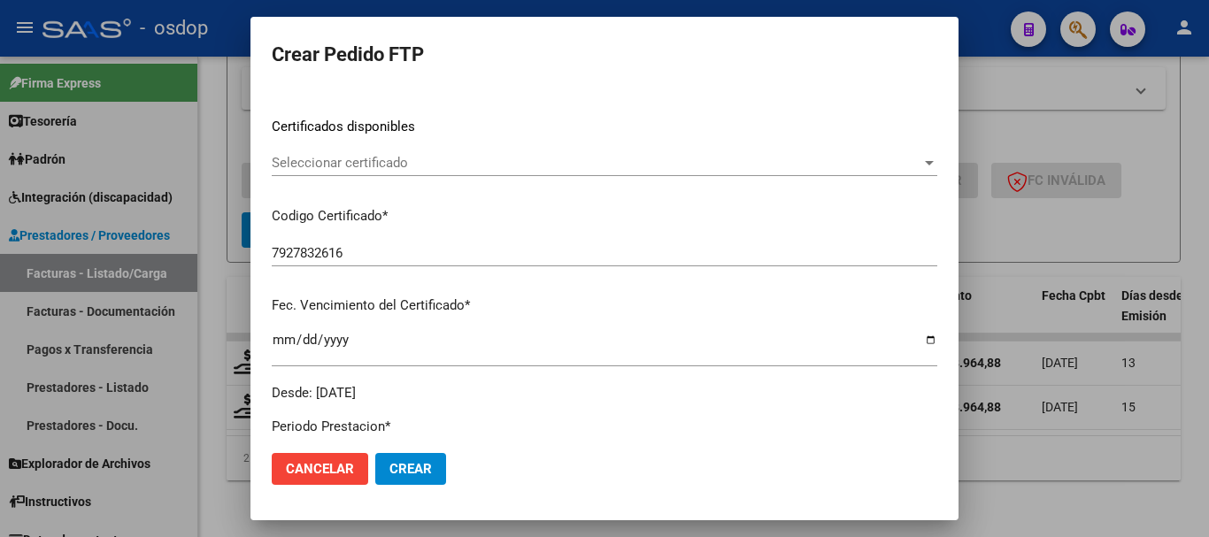
click at [381, 178] on div "Seleccionar certificado Seleccionar certificado" at bounding box center [604, 171] width 665 height 43
click at [387, 167] on span "Seleccionar certificado" at bounding box center [597, 163] width 650 height 16
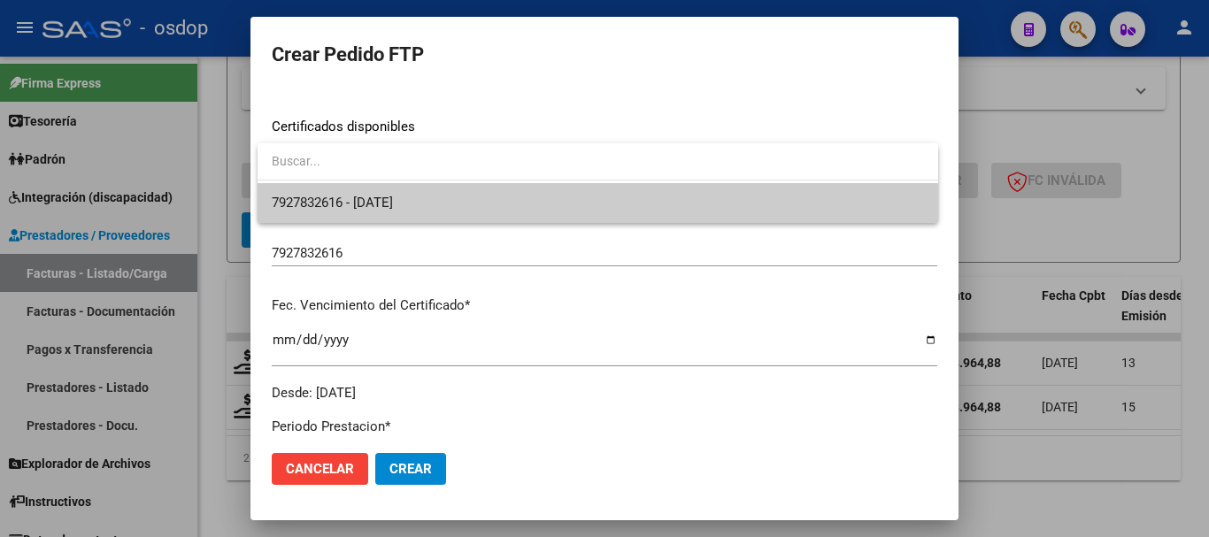
click at [415, 194] on span "7927832616 - 2029-01-10" at bounding box center [598, 203] width 652 height 40
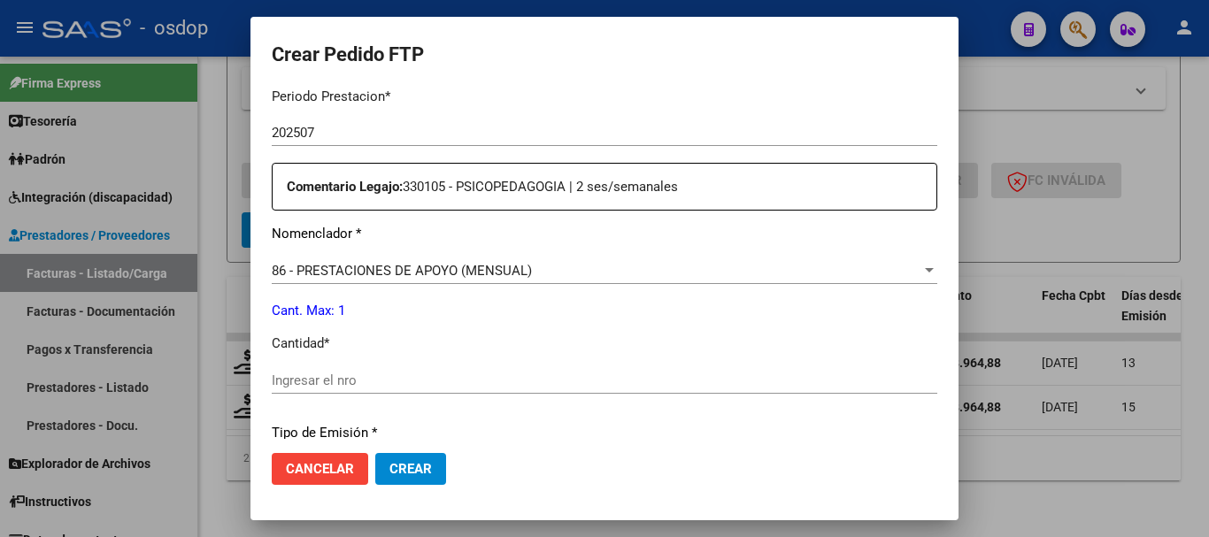
scroll to position [619, 0]
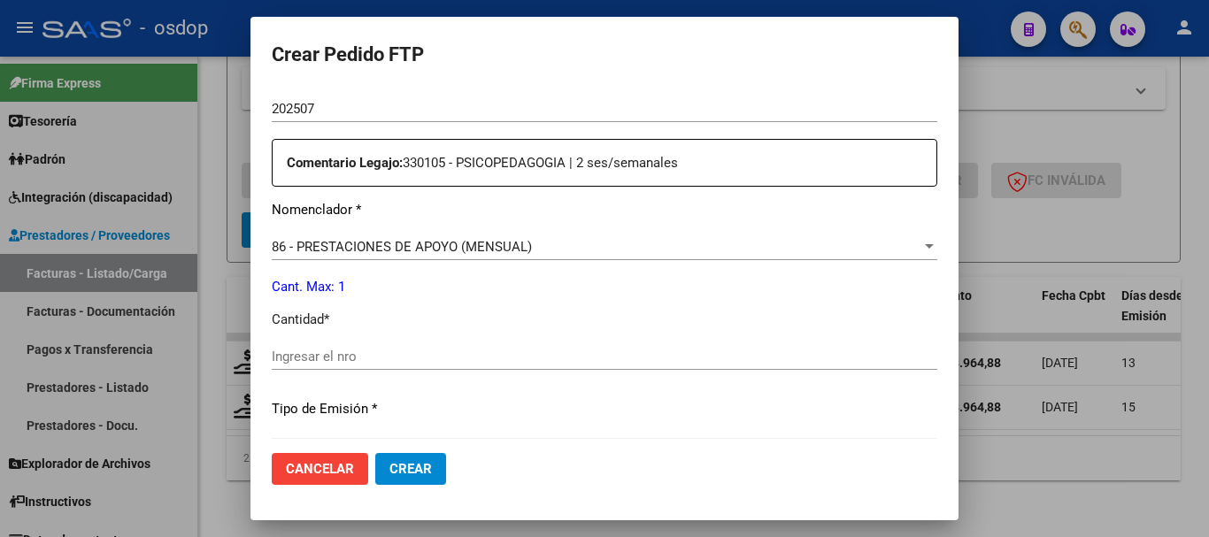
click at [435, 242] on span "86 - PRESTACIONES DE APOYO (MENSUAL)" at bounding box center [402, 247] width 260 height 16
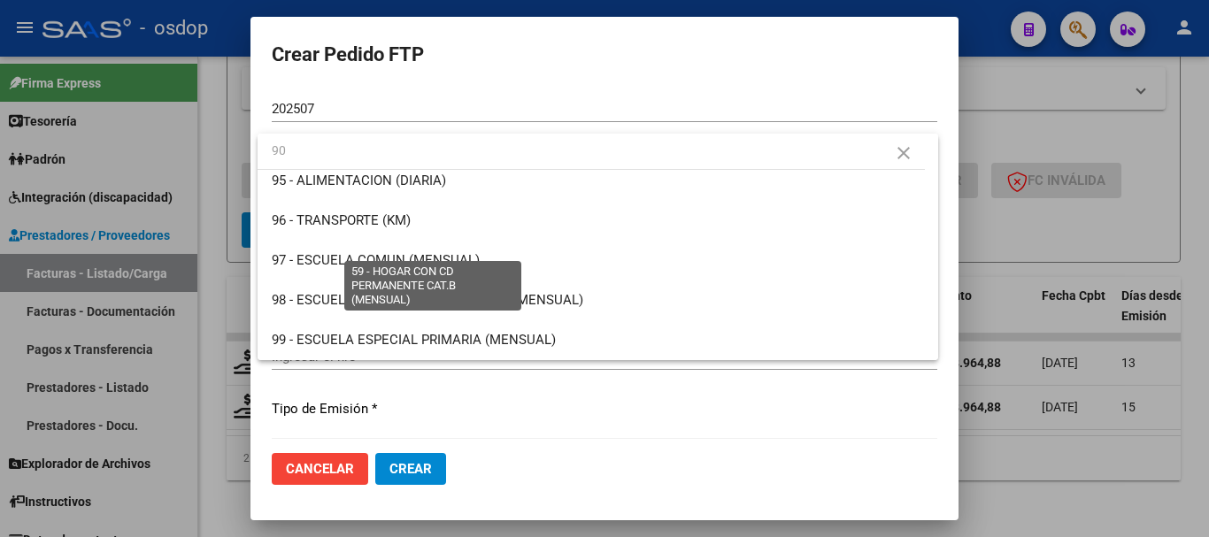
scroll to position [0, 0]
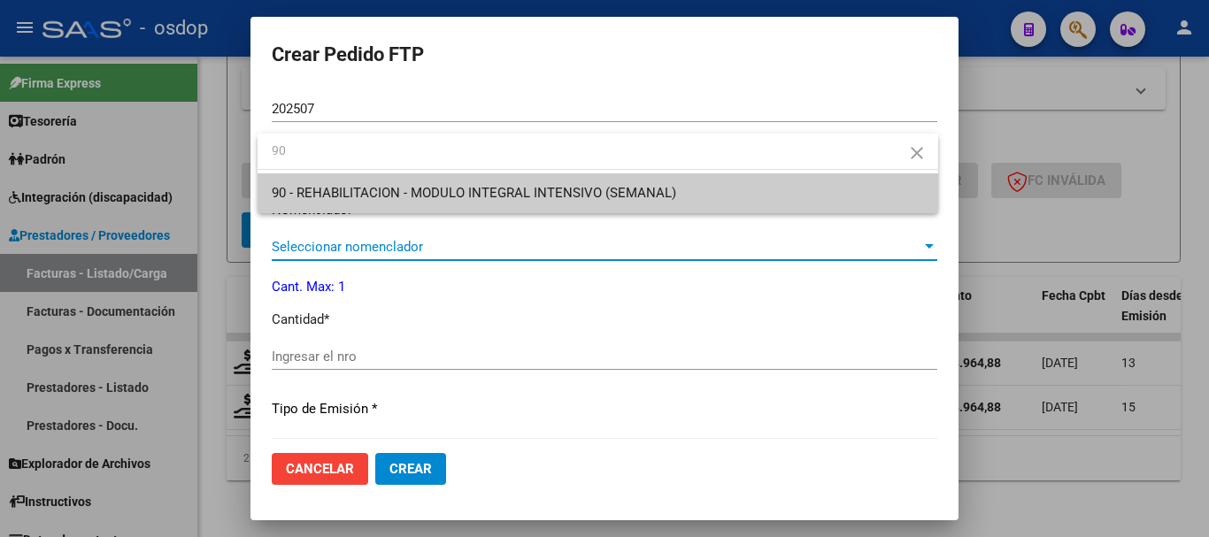
type input "90"
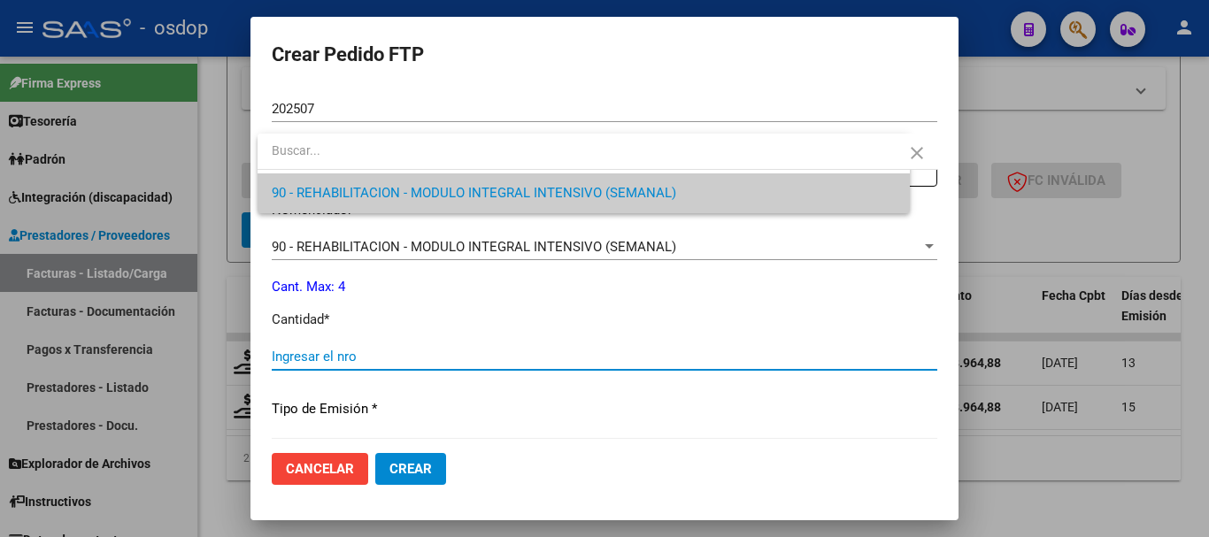
scroll to position [835, 0]
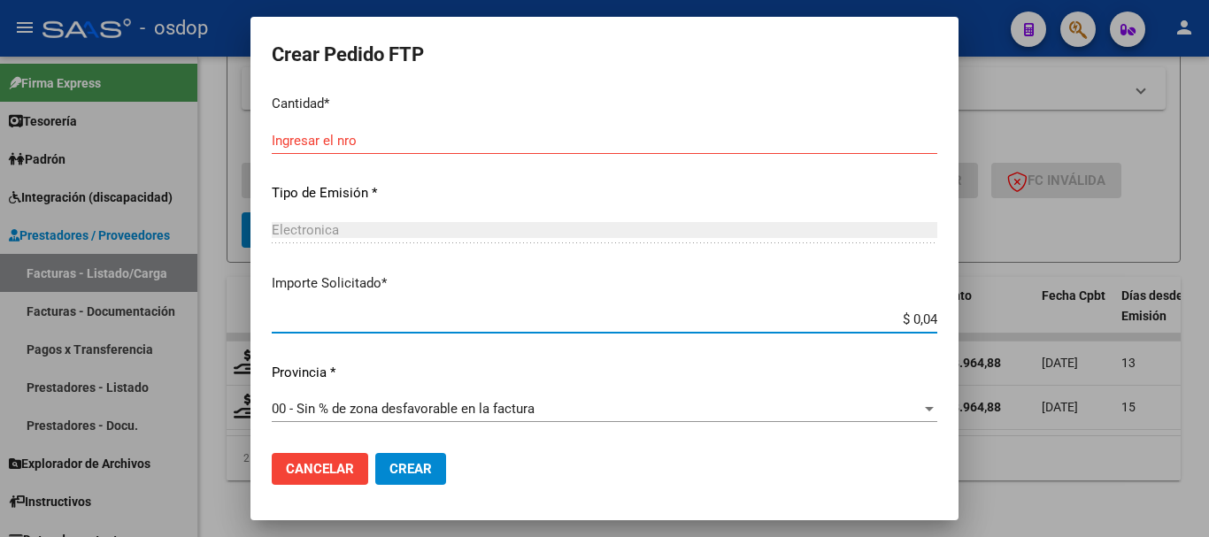
type input "$ 0,00"
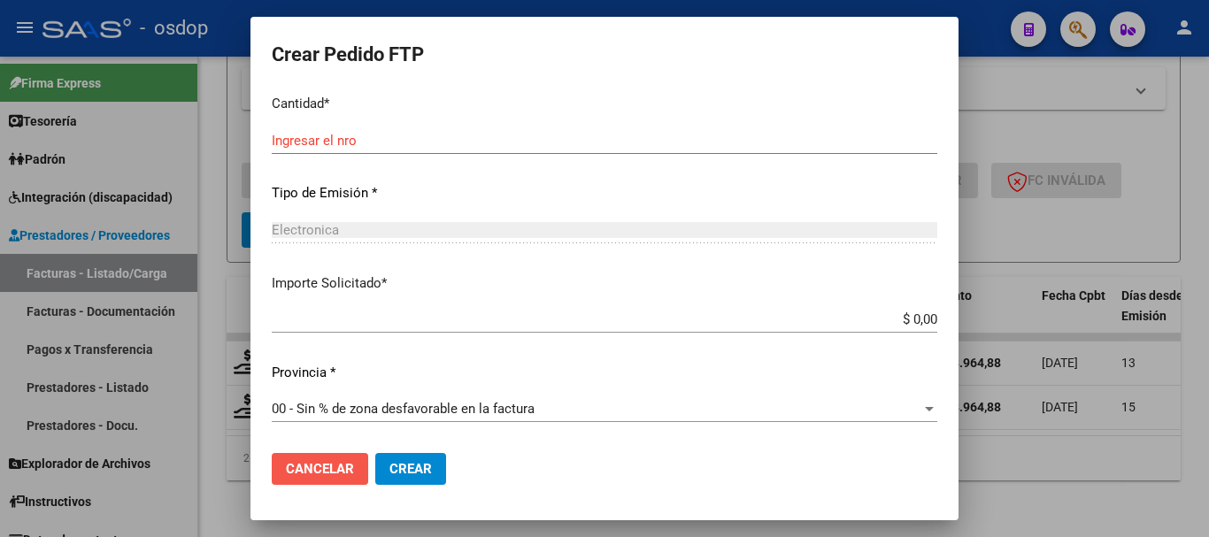
click at [306, 466] on span "Cancelar" at bounding box center [320, 469] width 68 height 16
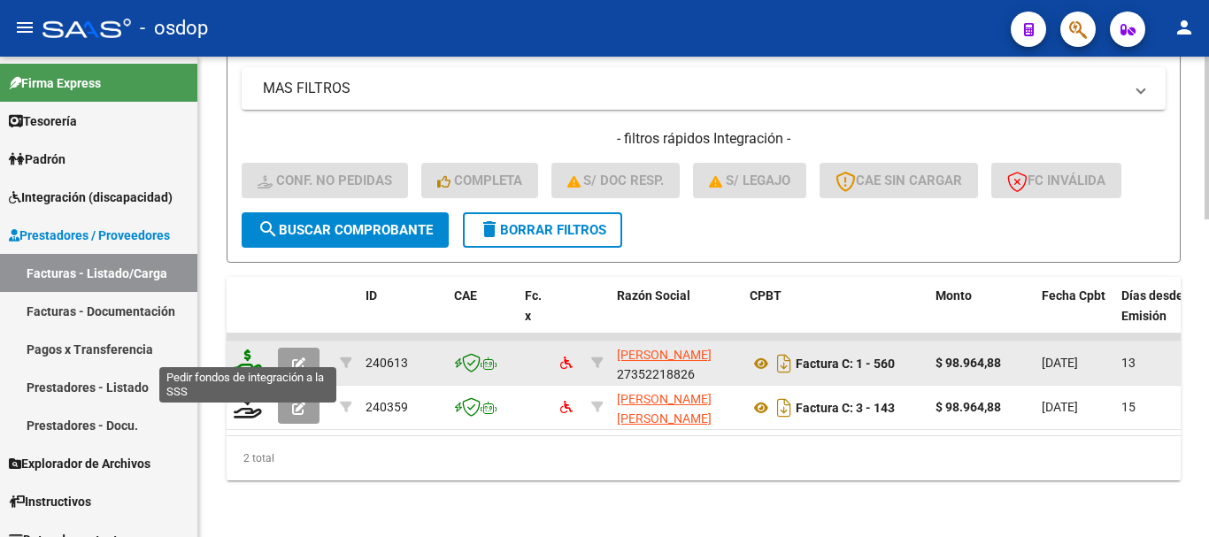
click at [249, 350] on icon at bounding box center [248, 362] width 28 height 25
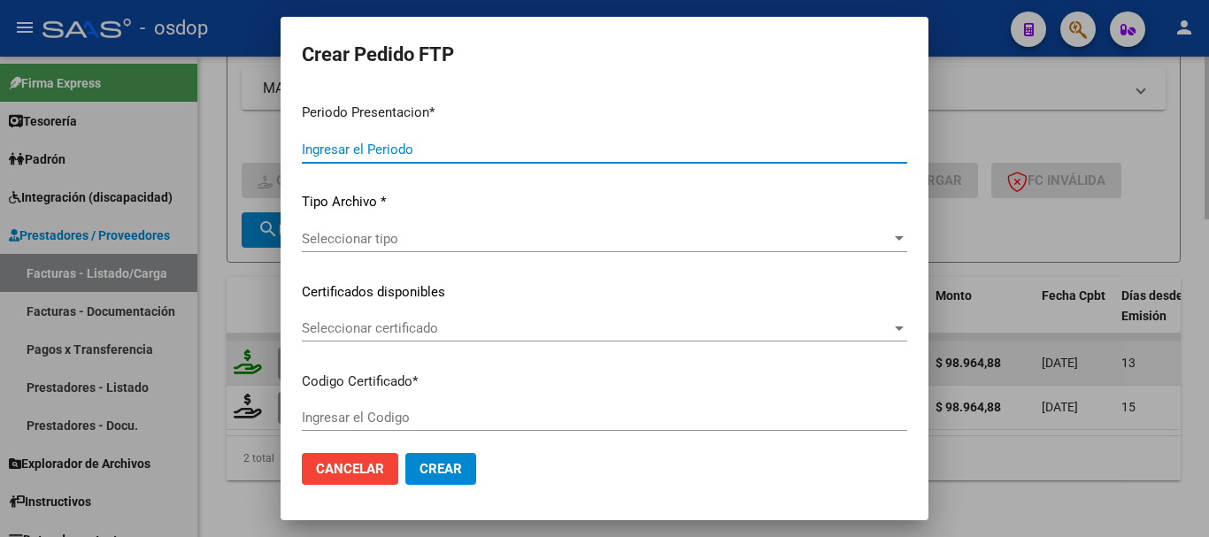
type input "202507"
type input "$ 98.964,88"
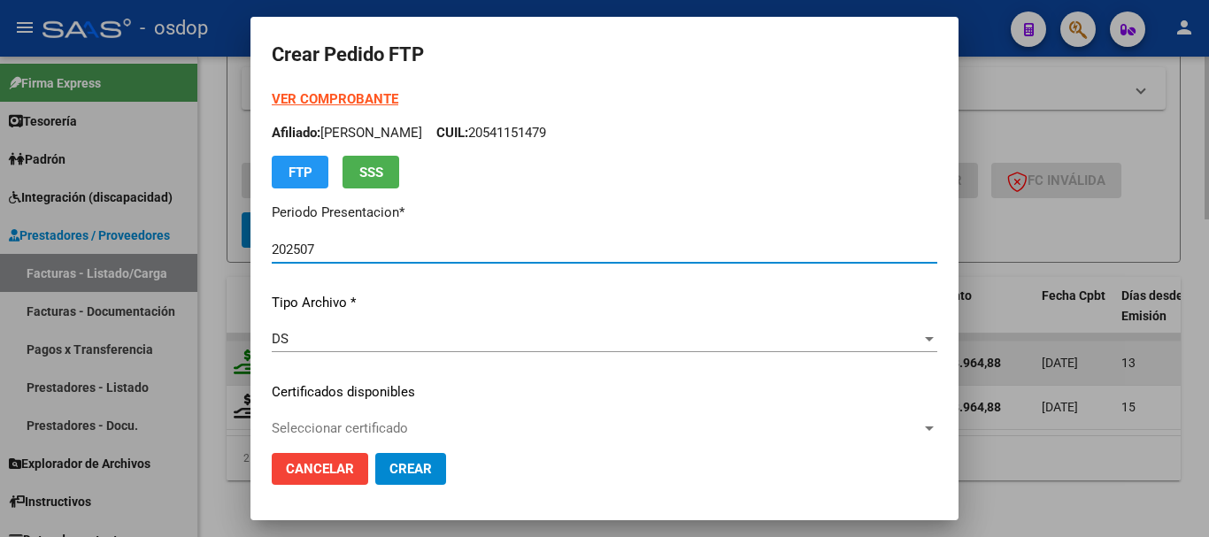
type input "7927832616"
type input "2029-01-10"
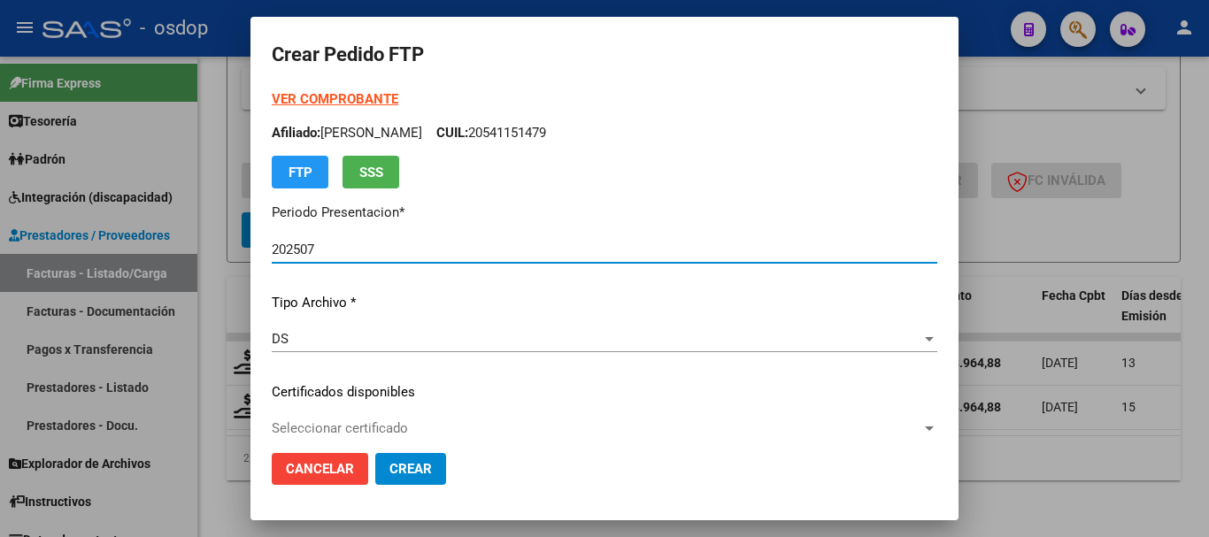
click at [335, 419] on div "Seleccionar certificado Seleccionar certificado" at bounding box center [604, 428] width 665 height 27
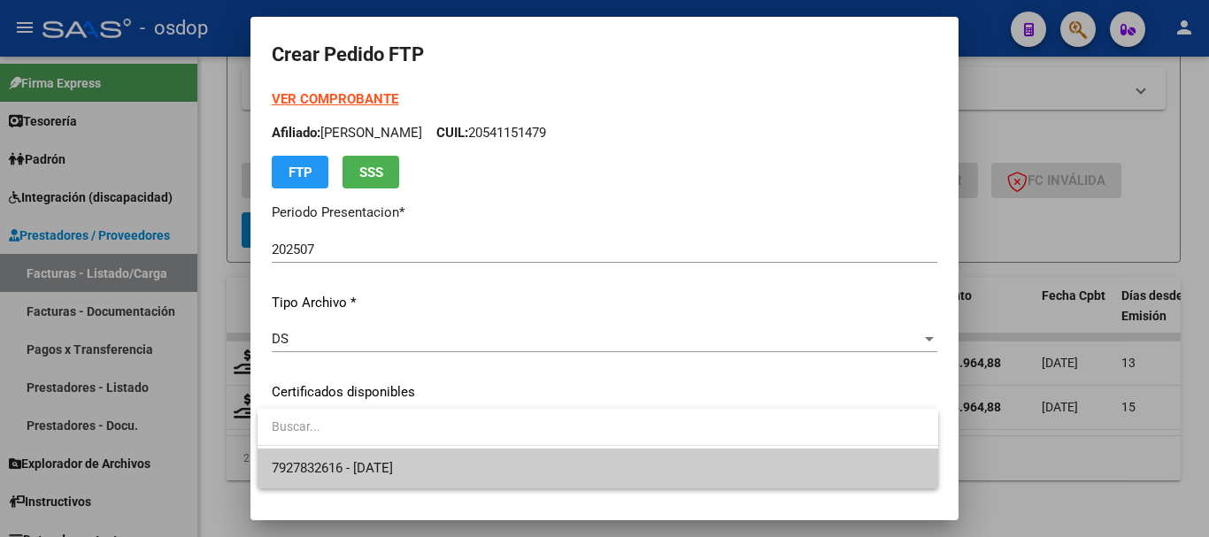
click at [427, 458] on span "7927832616 - 2029-01-10" at bounding box center [598, 469] width 652 height 40
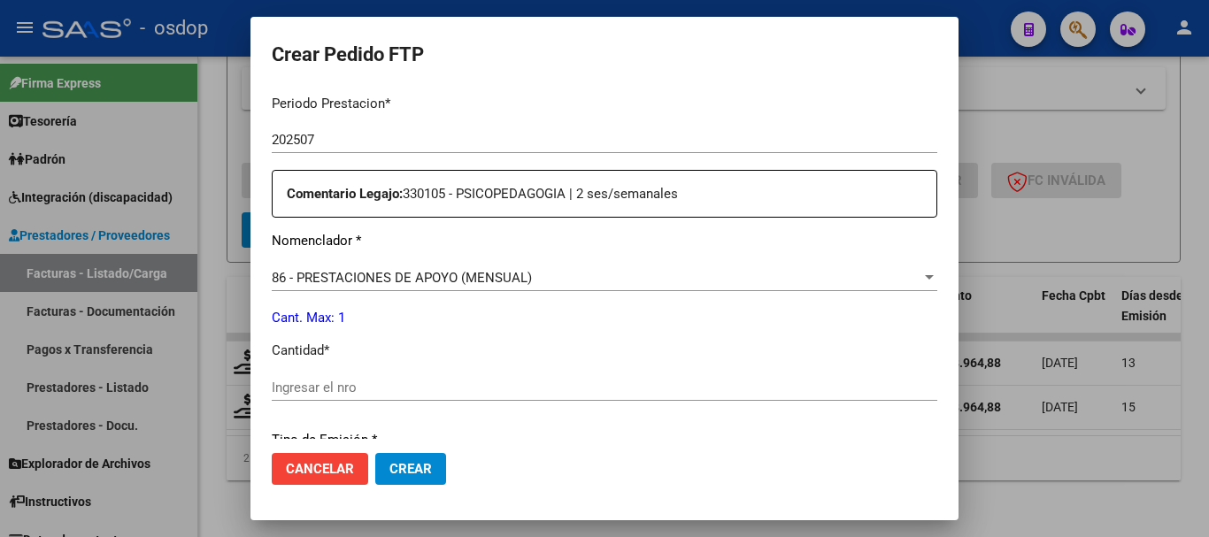
scroll to position [619, 0]
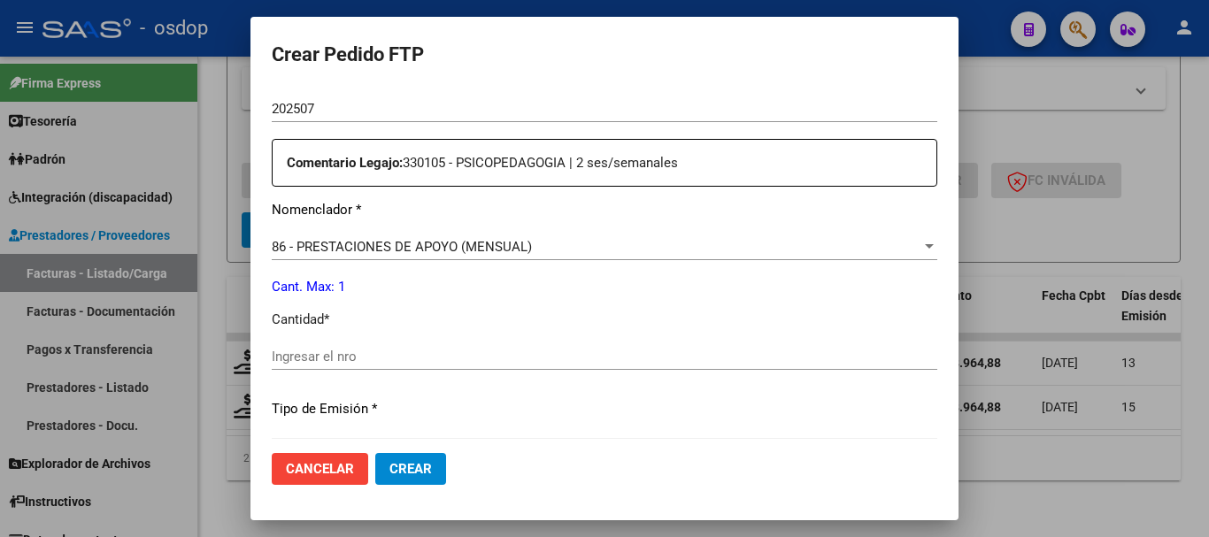
click at [471, 242] on span "86 - PRESTACIONES DE APOYO (MENSUAL)" at bounding box center [402, 247] width 260 height 16
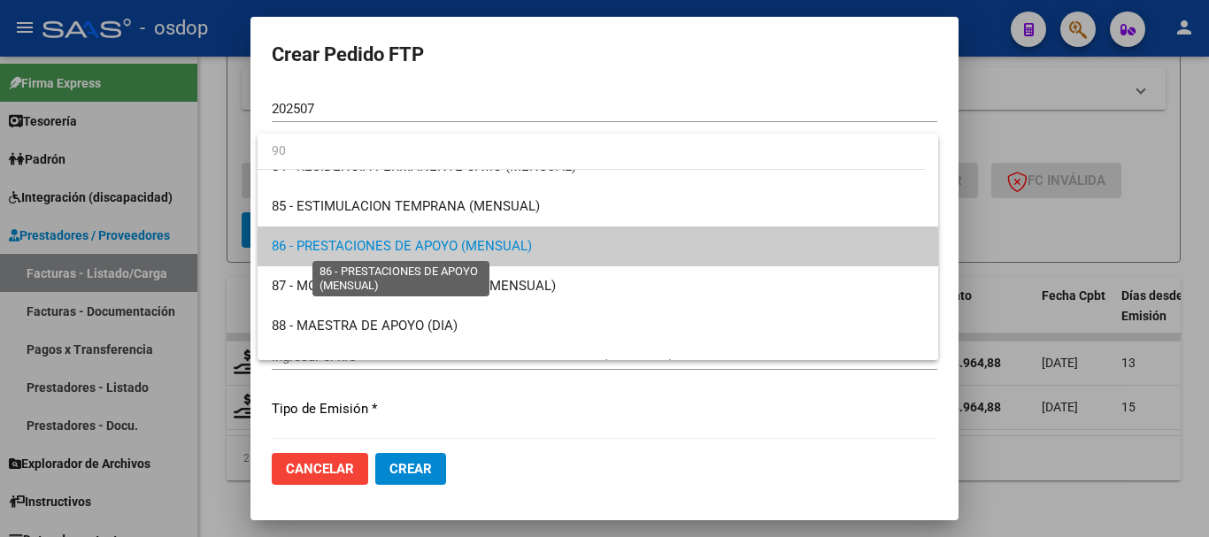
scroll to position [0, 0]
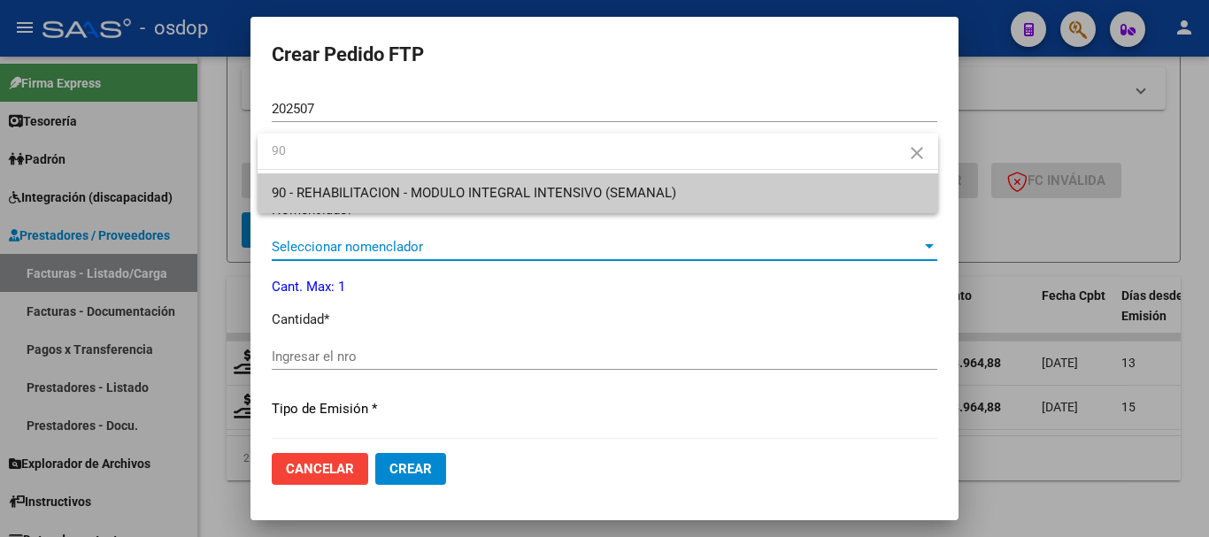
type input "90"
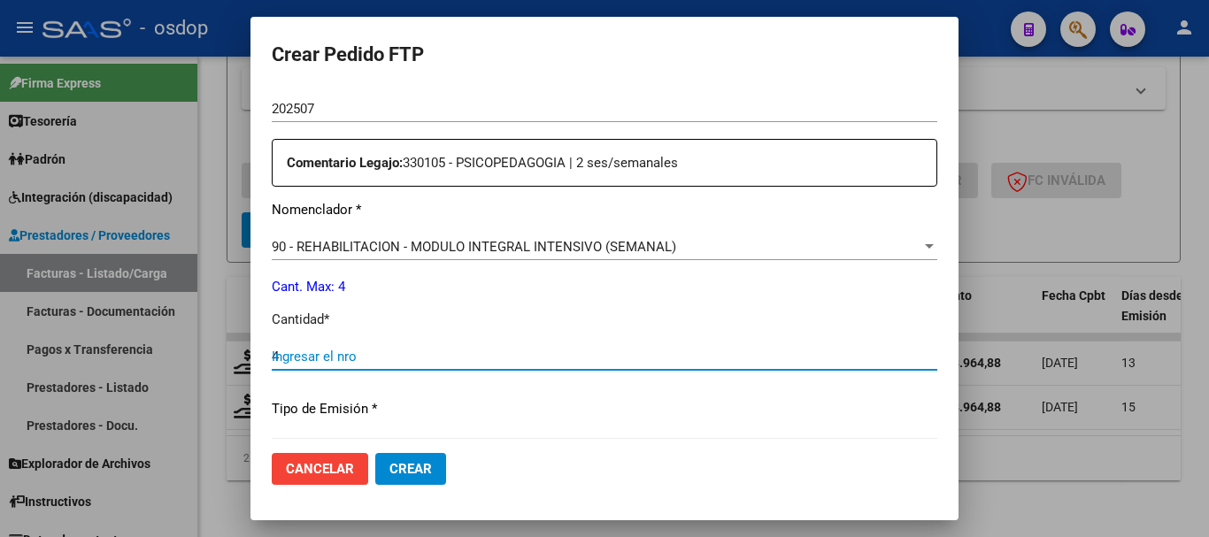
type input "4"
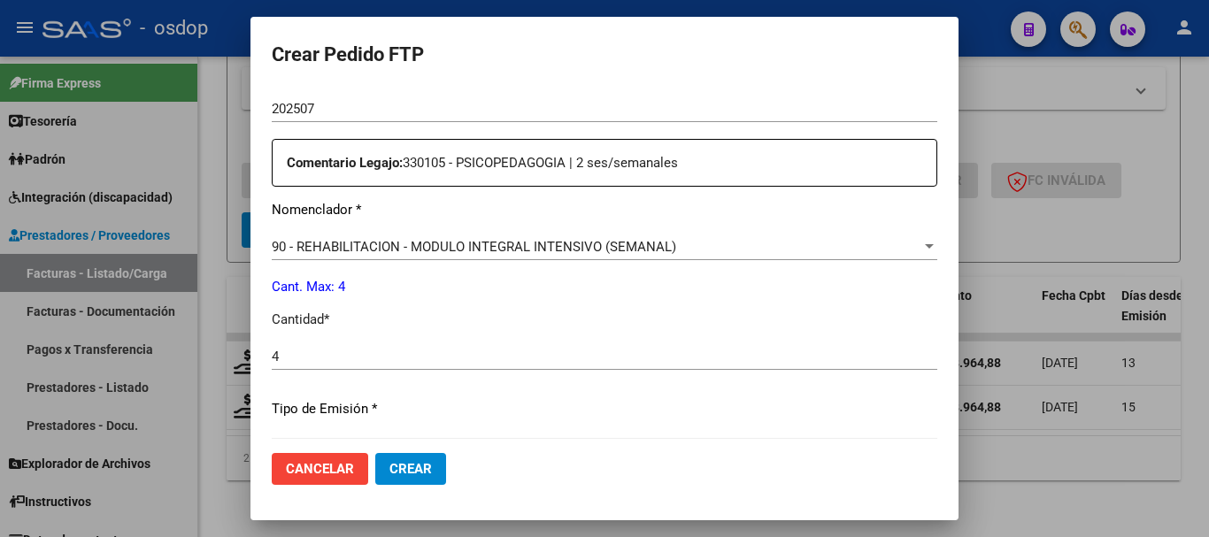
scroll to position [835, 0]
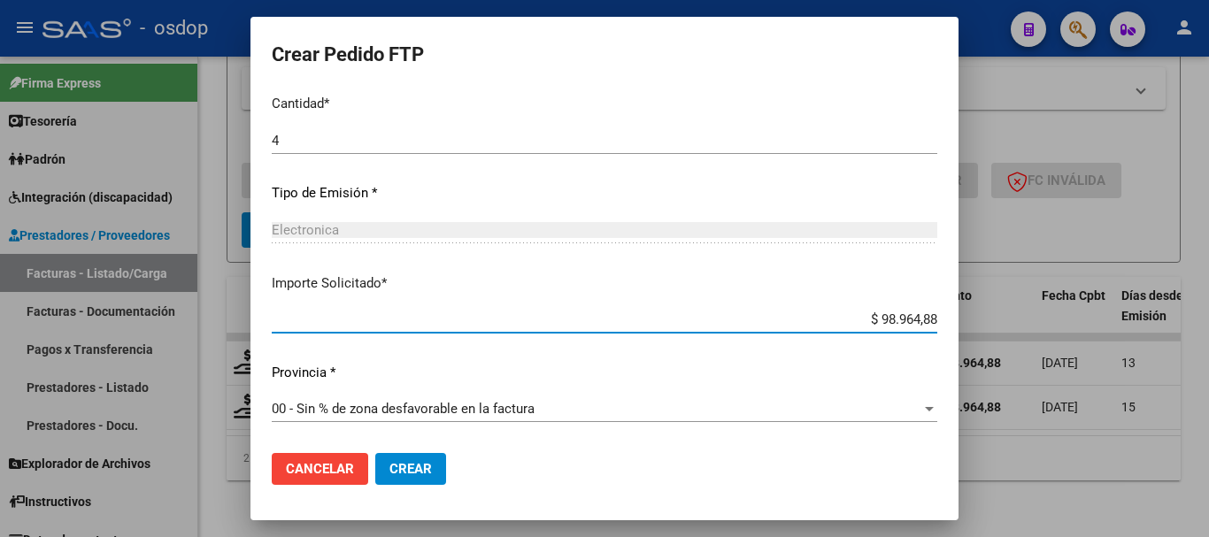
click at [416, 475] on span "Crear" at bounding box center [410, 469] width 42 height 16
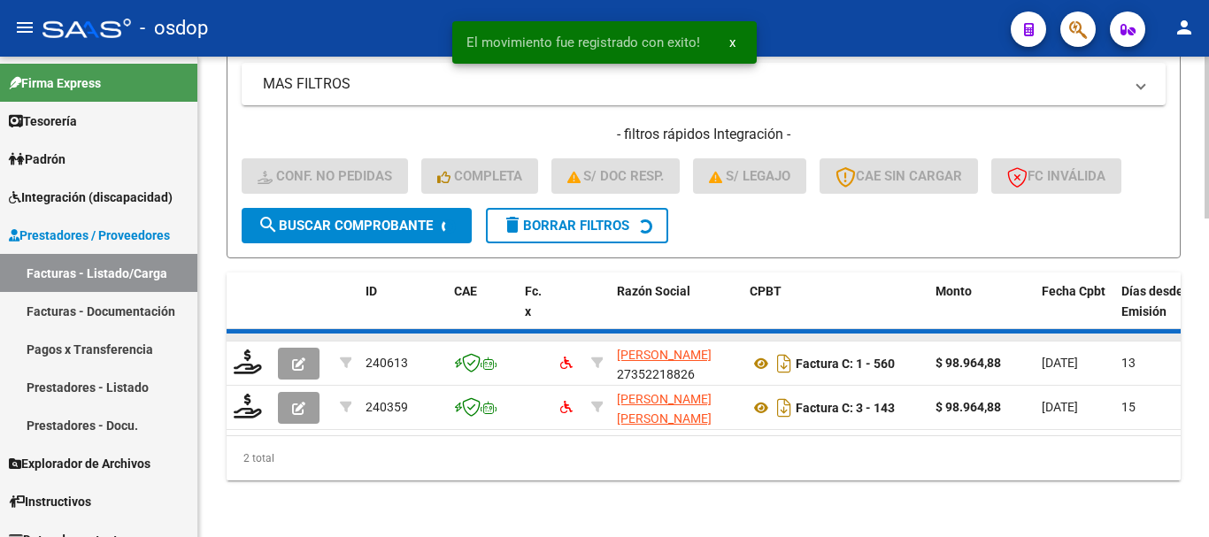
scroll to position [896, 0]
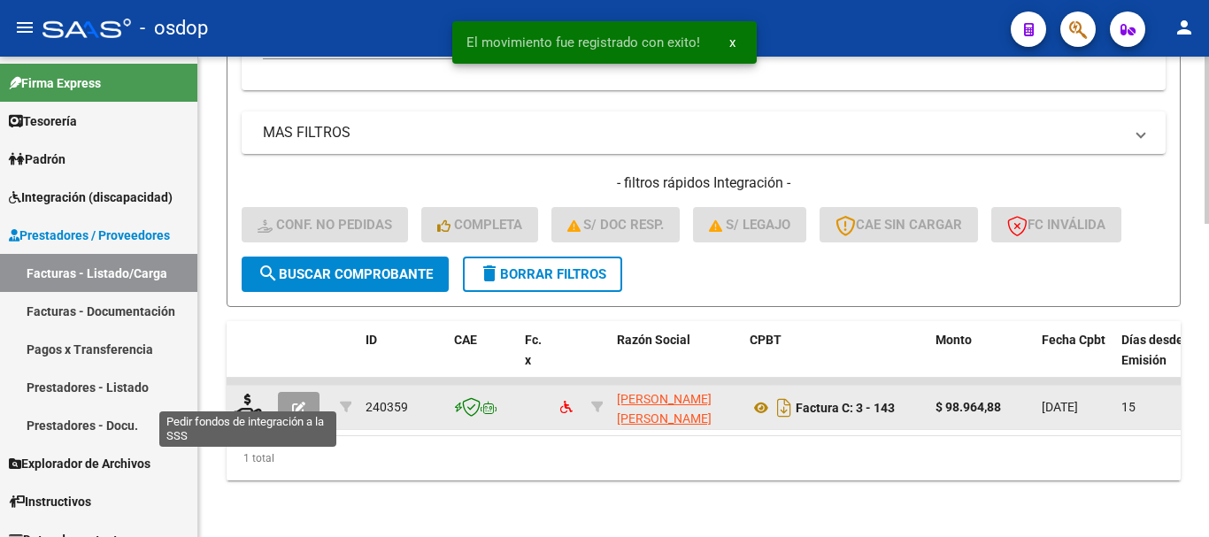
click at [250, 406] on div at bounding box center [249, 407] width 30 height 27
click at [258, 394] on icon at bounding box center [248, 406] width 28 height 25
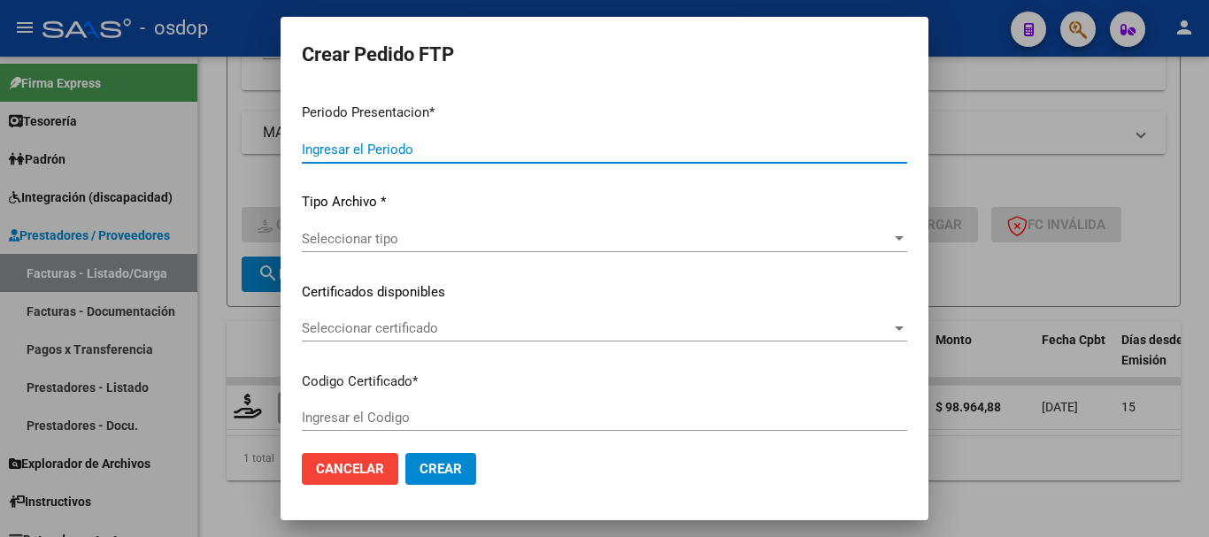
type input "202507"
type input "$ 98.964,88"
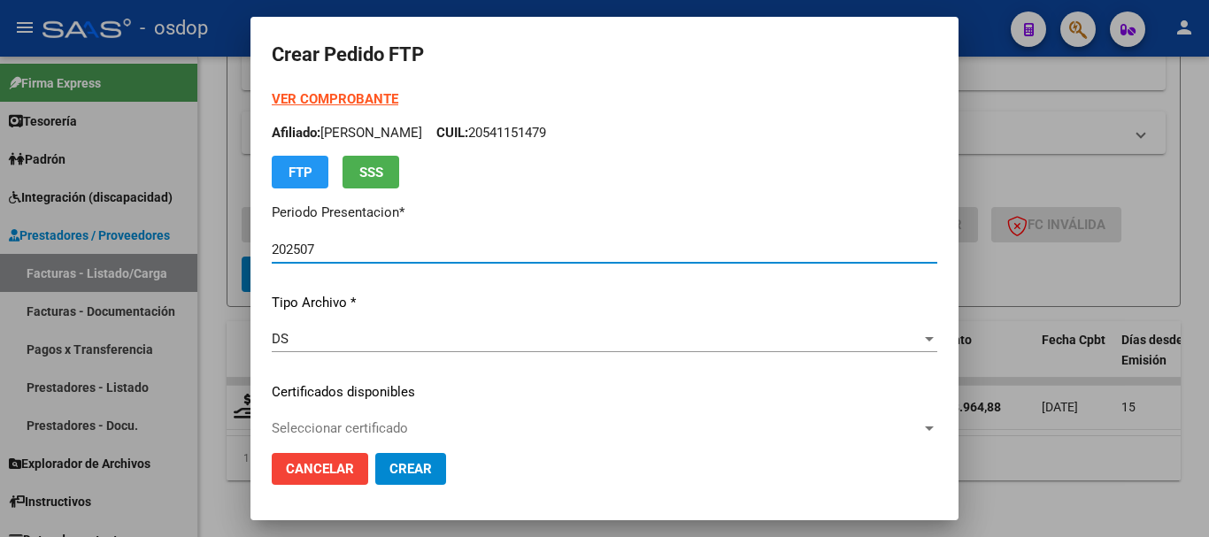
type input "7927832616"
type input "2029-01-10"
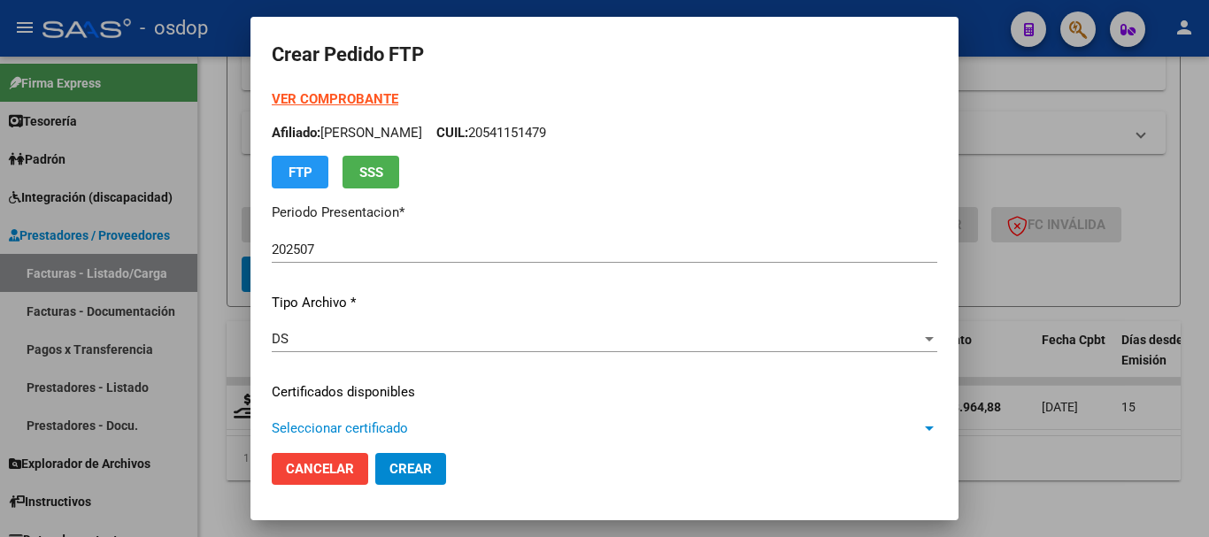
click at [419, 435] on span "Seleccionar certificado" at bounding box center [597, 428] width 650 height 16
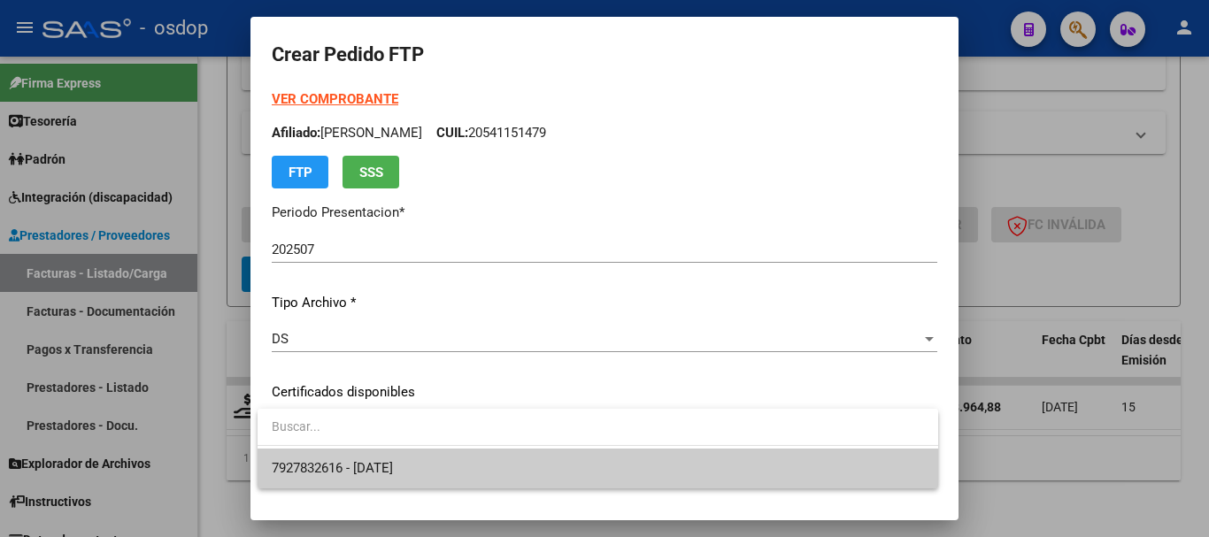
click at [429, 447] on span at bounding box center [598, 429] width 681 height 40
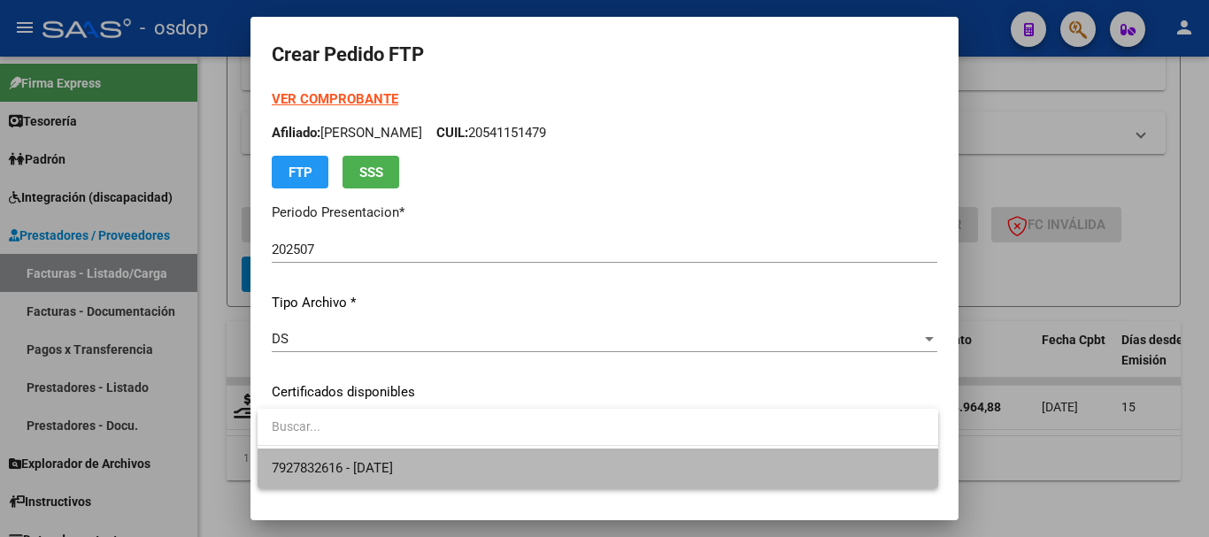
click at [435, 451] on span "7927832616 - 2029-01-10" at bounding box center [598, 469] width 652 height 40
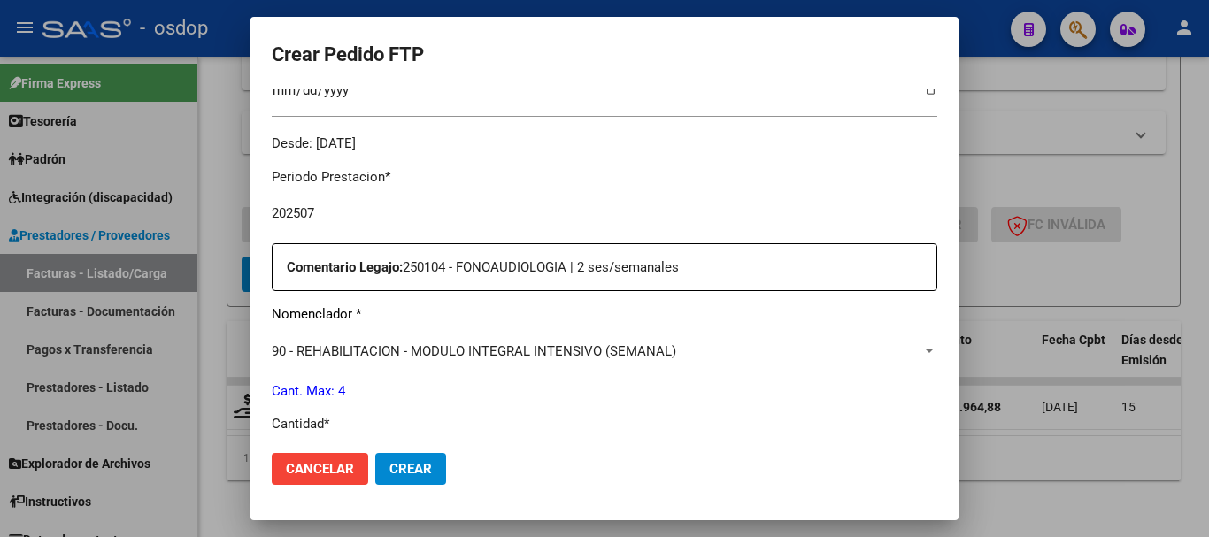
scroll to position [619, 0]
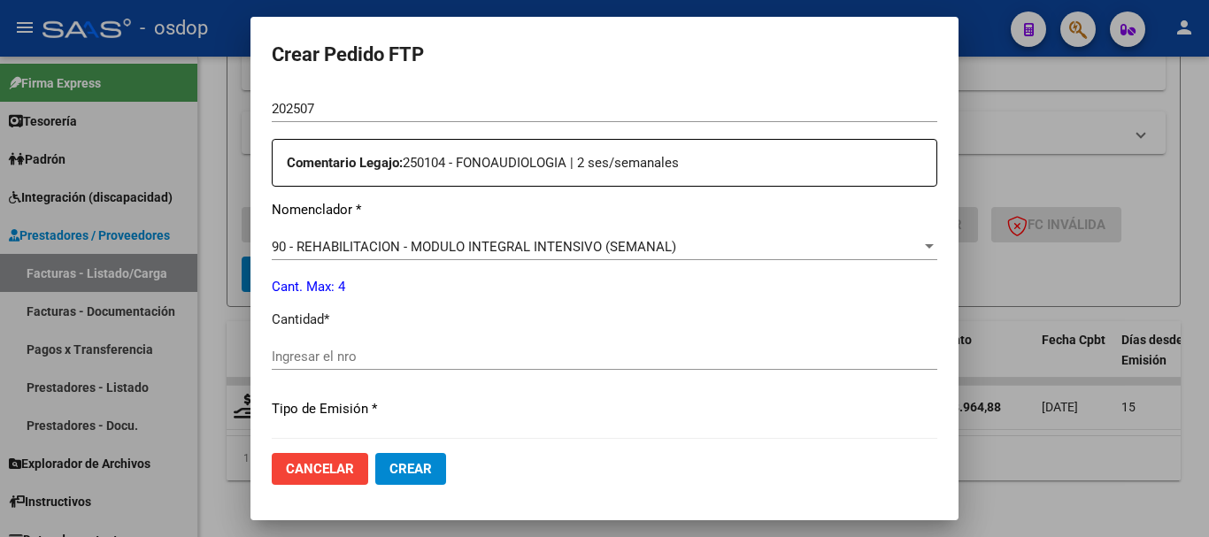
click at [373, 346] on div "Ingresar el nro" at bounding box center [604, 356] width 665 height 27
type input "4"
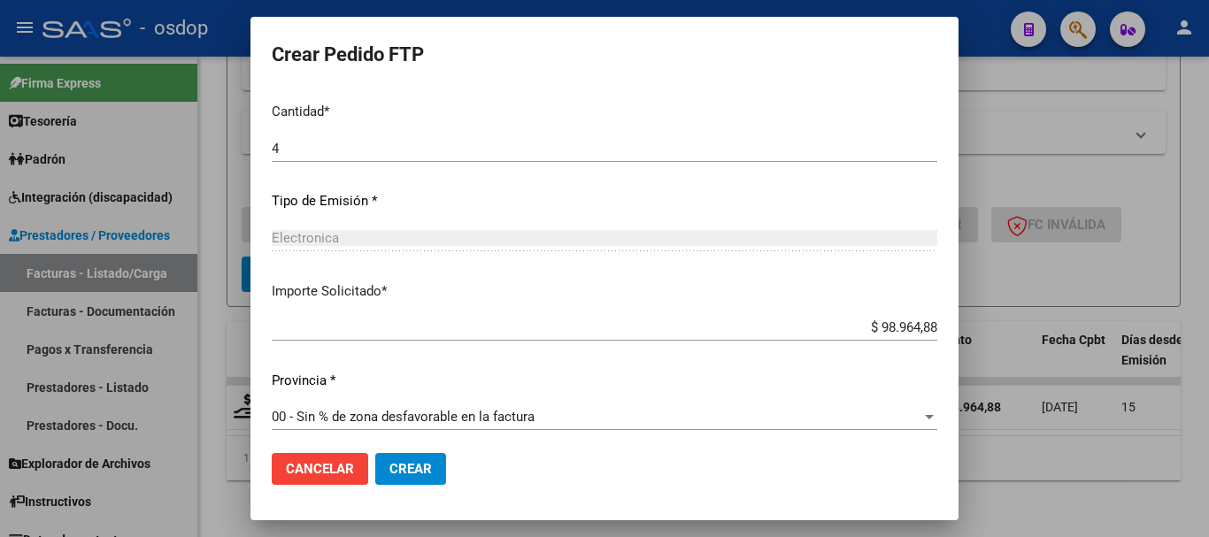
scroll to position [835, 0]
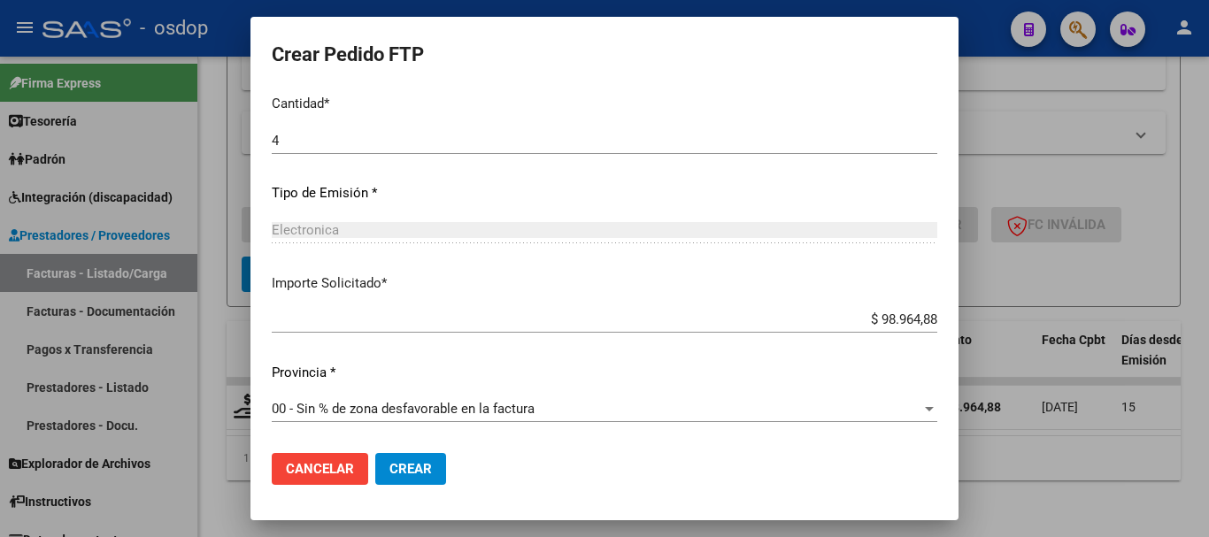
click at [404, 459] on button "Crear" at bounding box center [410, 469] width 71 height 32
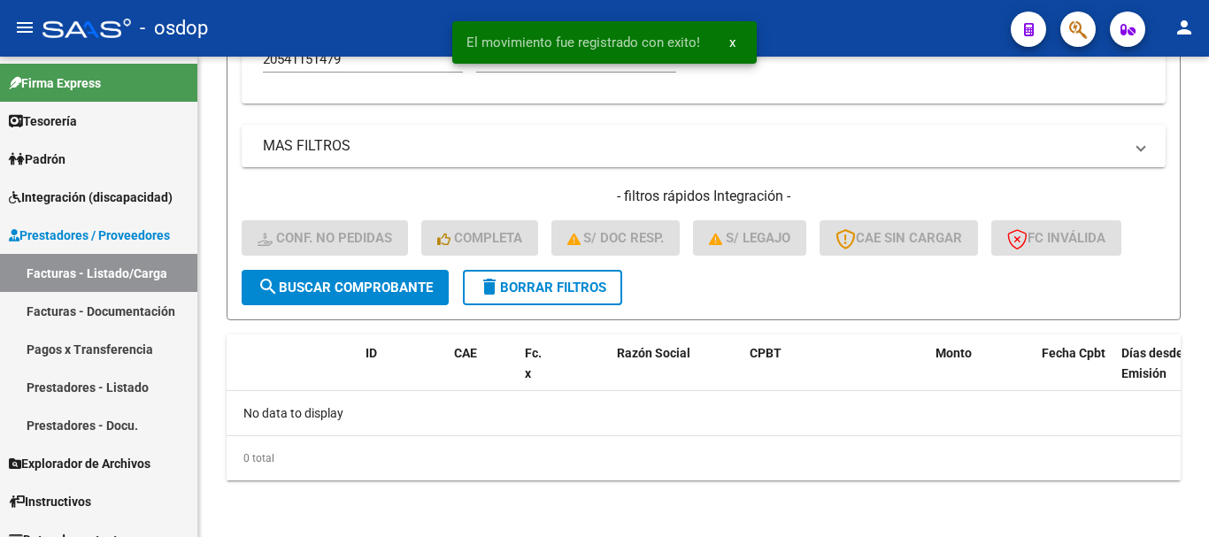
scroll to position [869, 0]
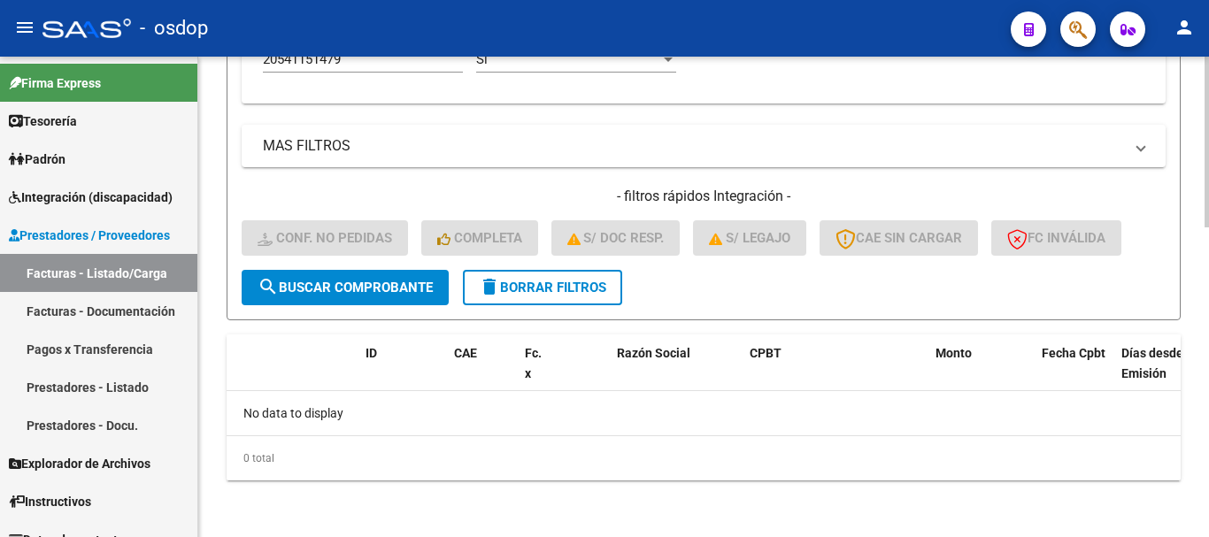
click at [496, 295] on mat-icon "delete" at bounding box center [489, 286] width 21 height 21
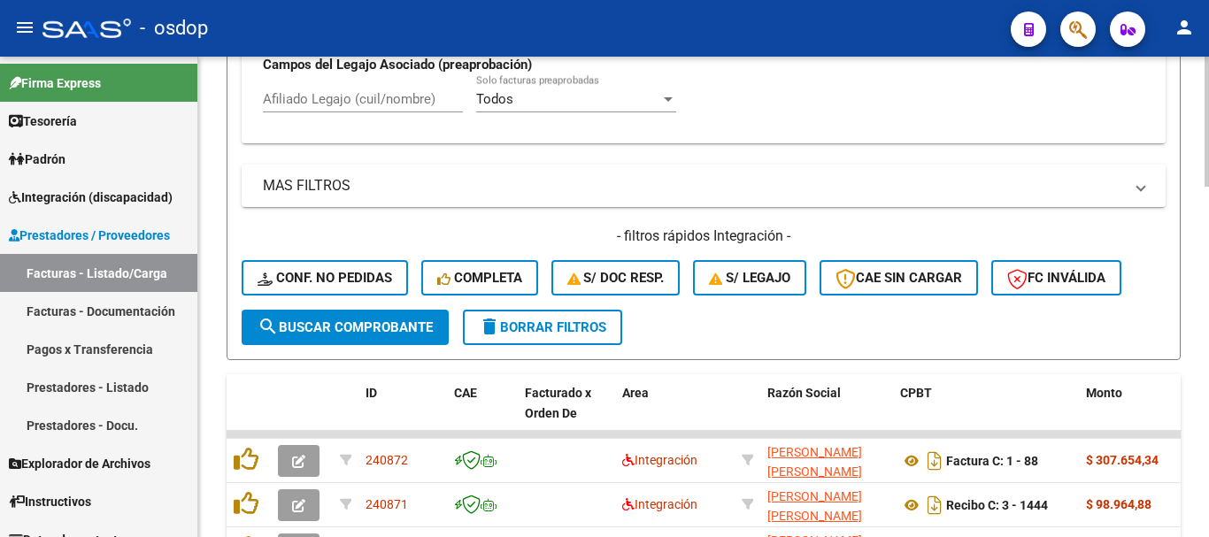
scroll to position [781, 0]
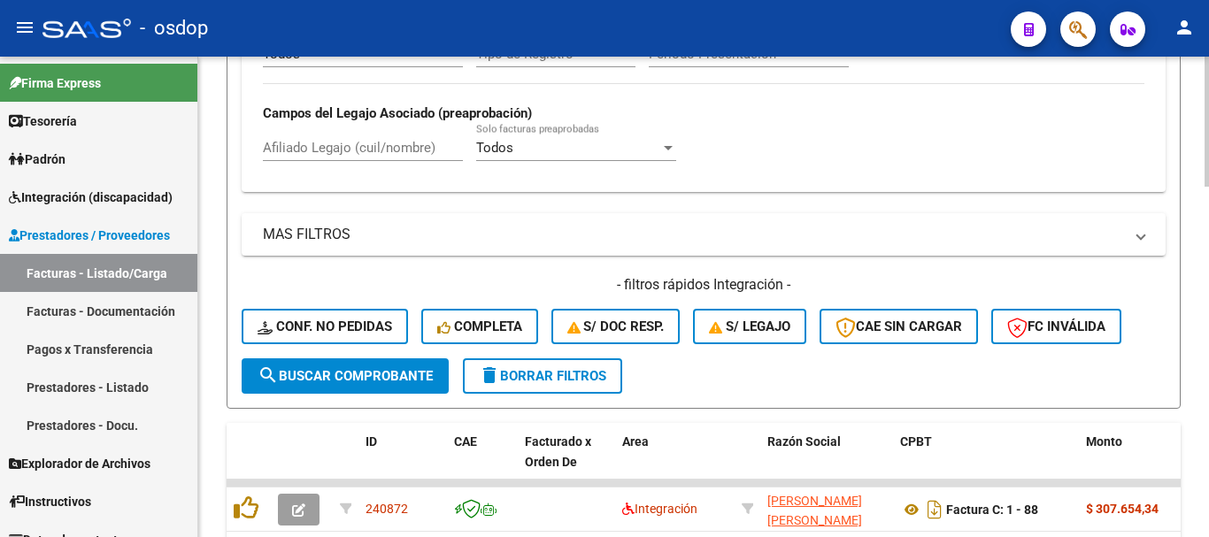
click at [376, 140] on input "Afiliado Legajo (cuil/nombre)" at bounding box center [363, 148] width 200 height 16
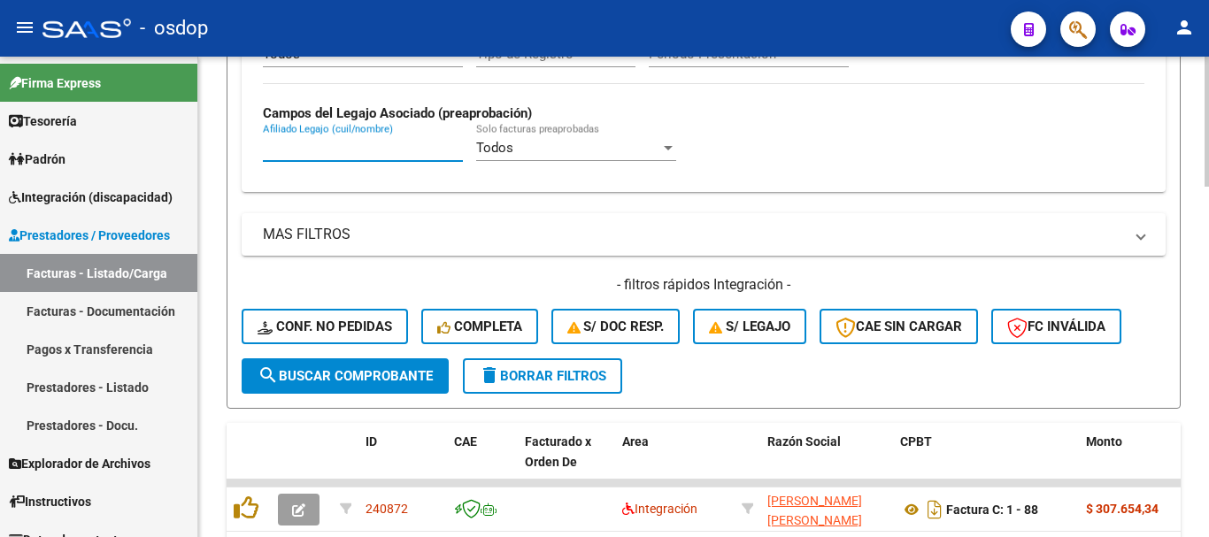
paste input "20553101132"
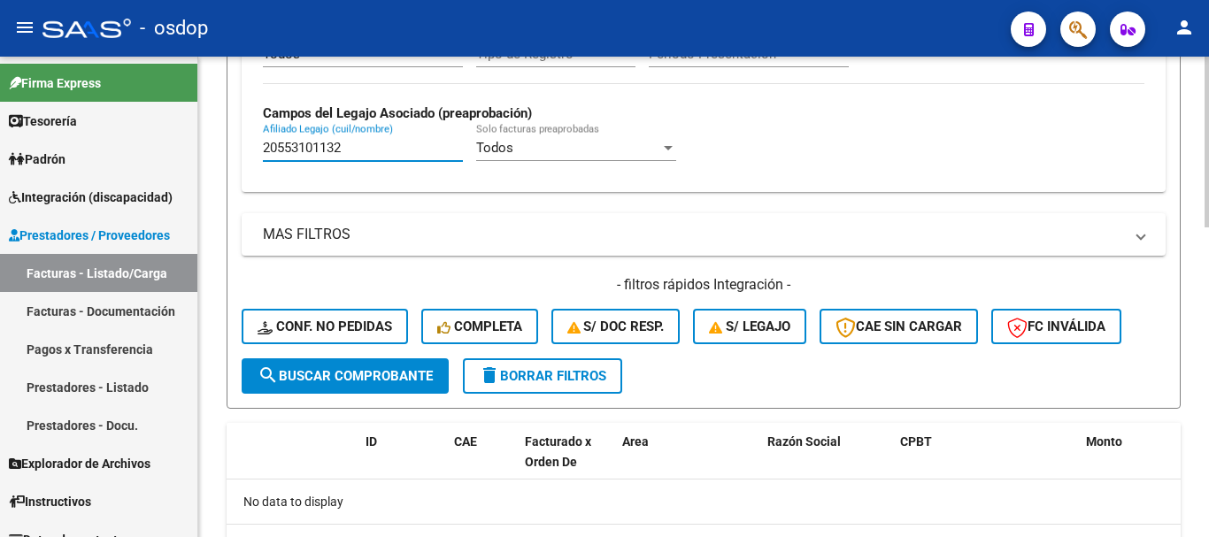
type input "20553101132"
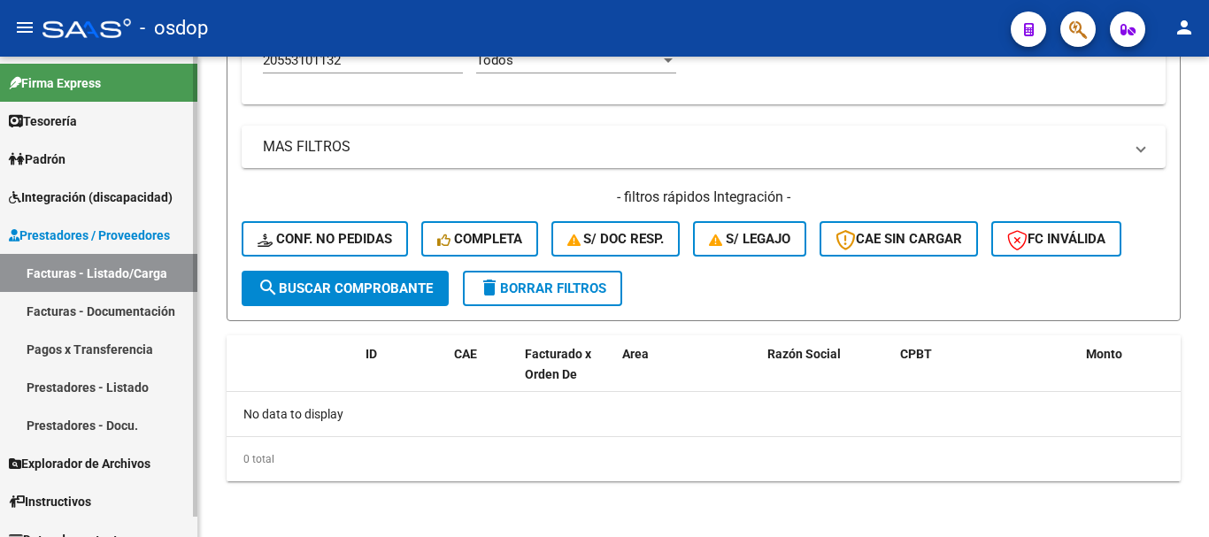
scroll to position [869, 0]
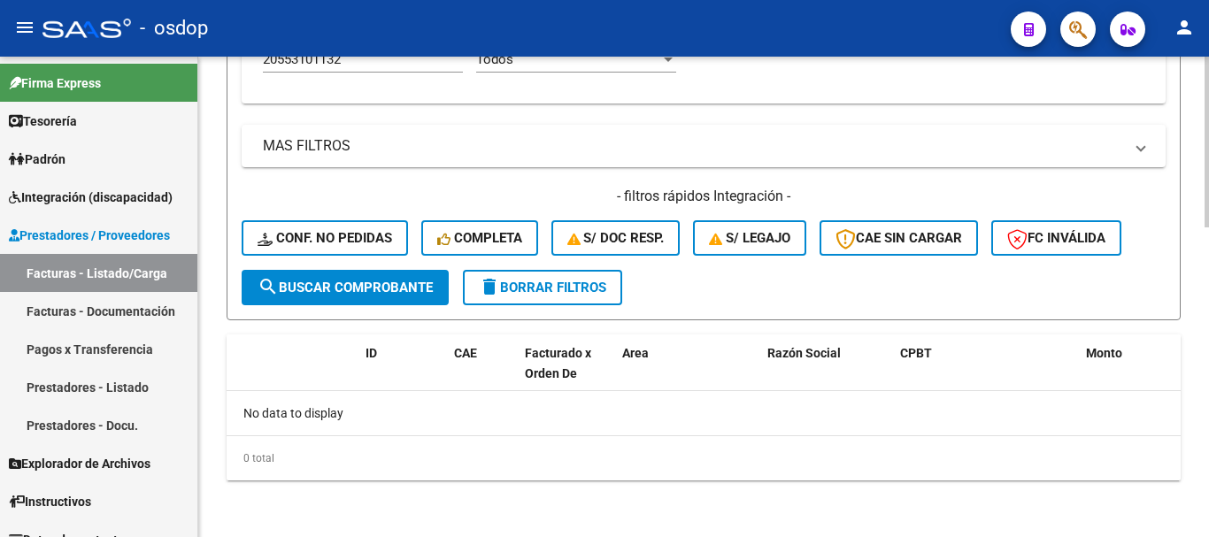
click at [546, 284] on span "delete Borrar Filtros" at bounding box center [542, 288] width 127 height 16
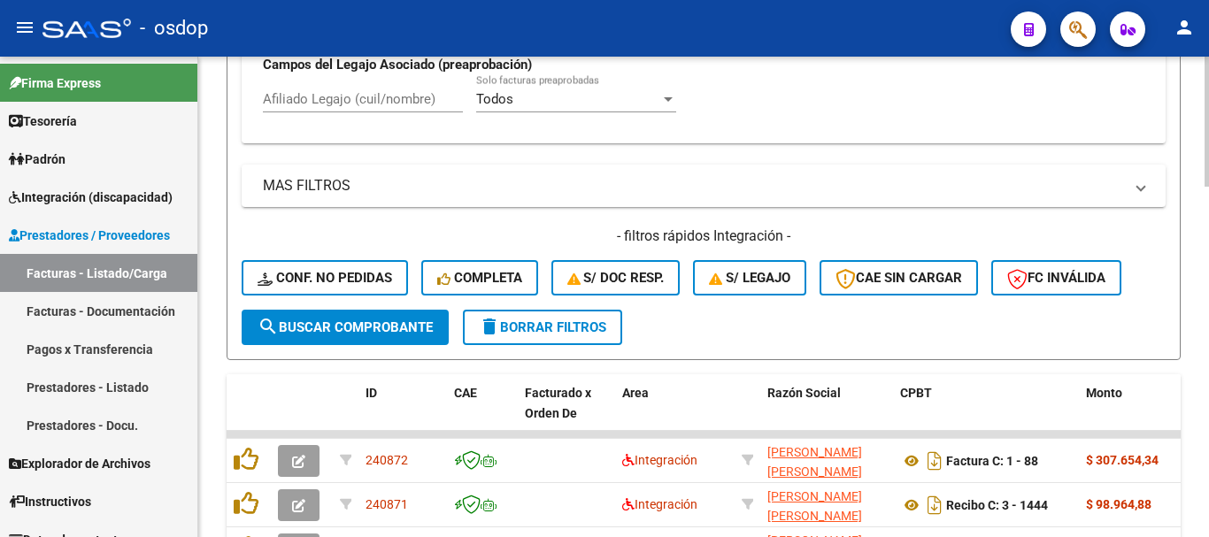
scroll to position [652, 0]
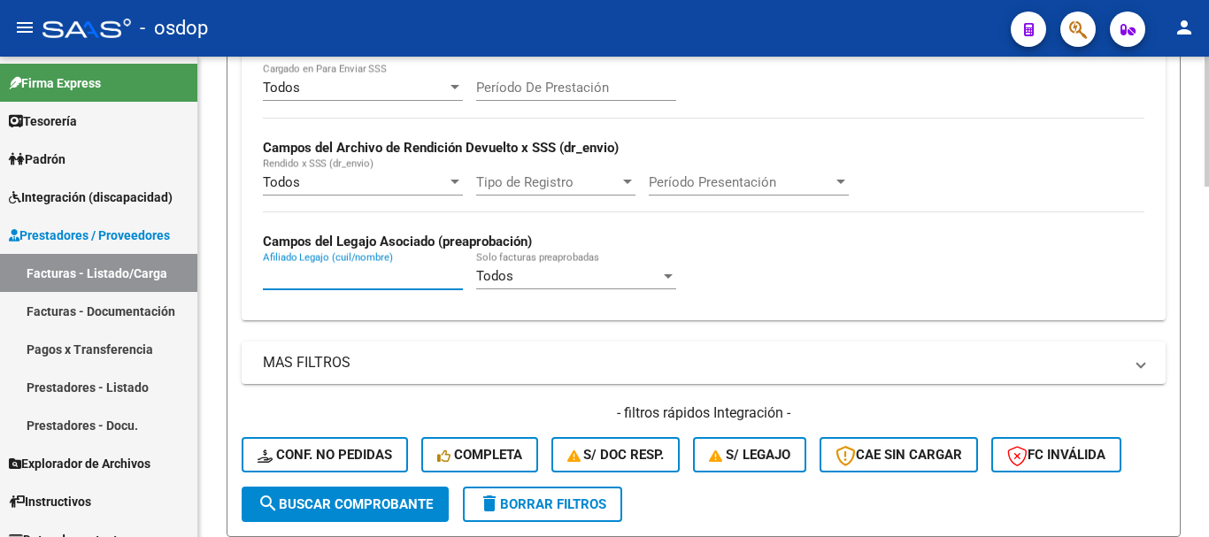
click at [385, 278] on input "Afiliado Legajo (cuil/nombre)" at bounding box center [363, 276] width 200 height 16
paste input "23554069169"
type input "23554069169"
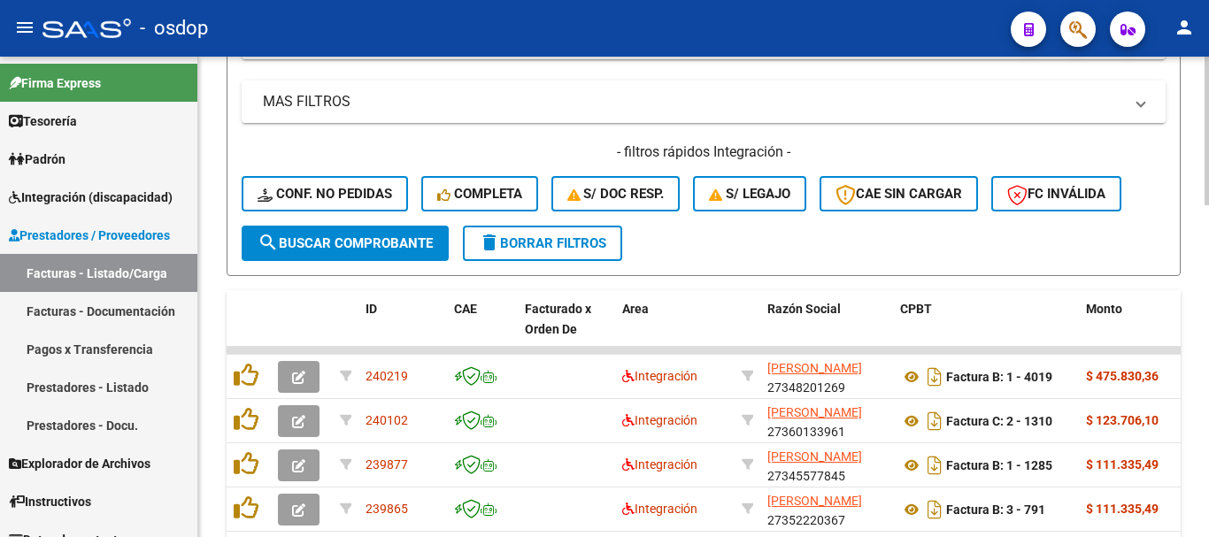
scroll to position [918, 0]
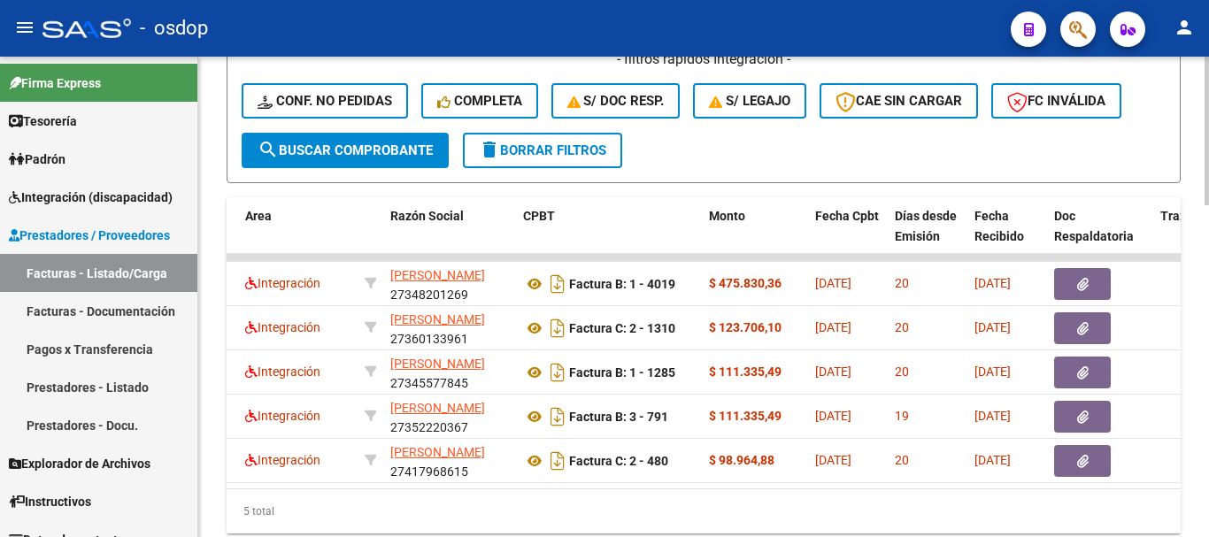
scroll to position [0, 0]
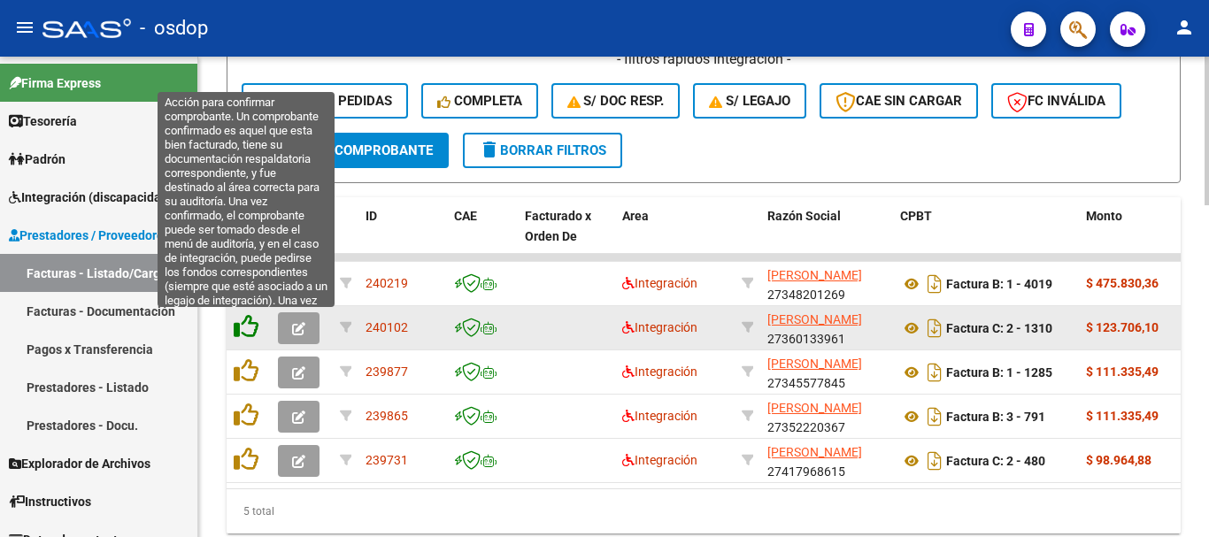
click at [243, 330] on icon at bounding box center [246, 326] width 25 height 25
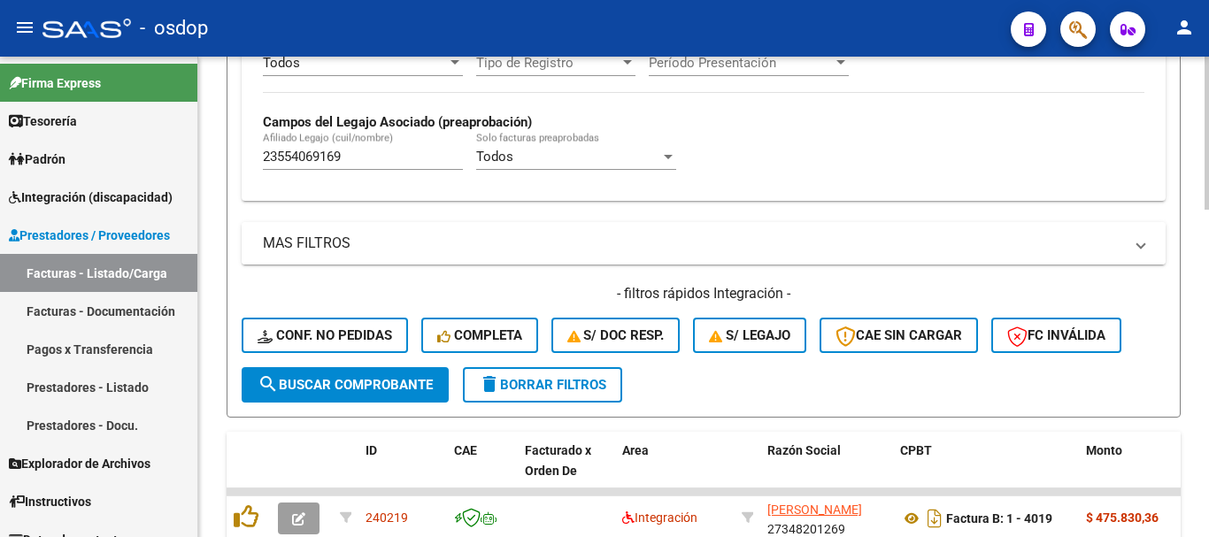
scroll to position [741, 0]
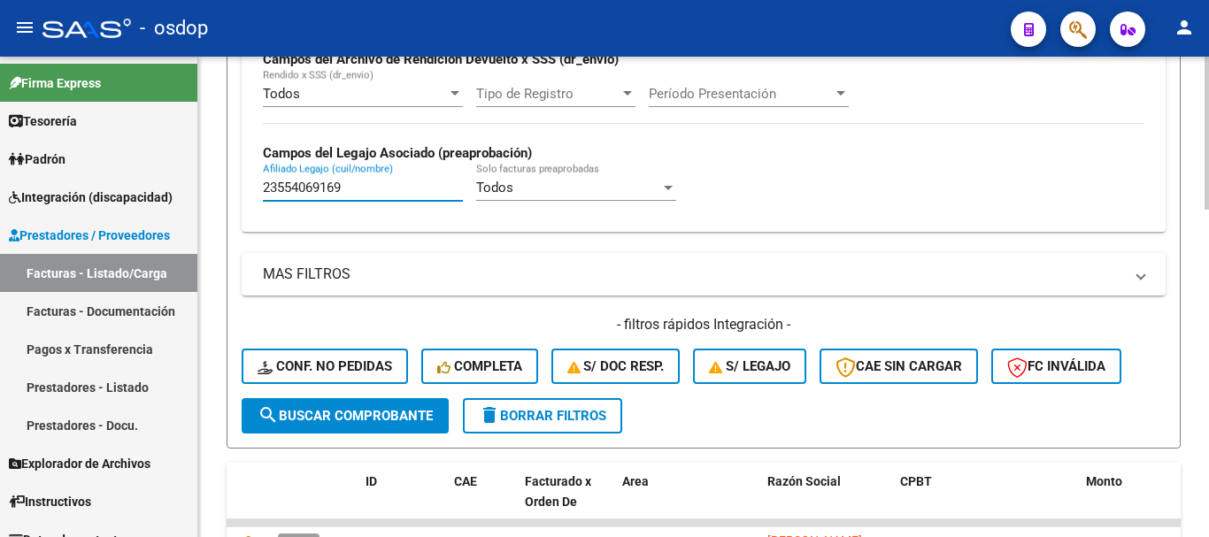
drag, startPoint x: 359, startPoint y: 191, endPoint x: 212, endPoint y: 181, distance: 148.2
click at [212, 181] on div "Video tutorial PRESTADORES -> Listado de CPBTs Emitidos por Prestadores / Prove…" at bounding box center [703, 64] width 1011 height 1496
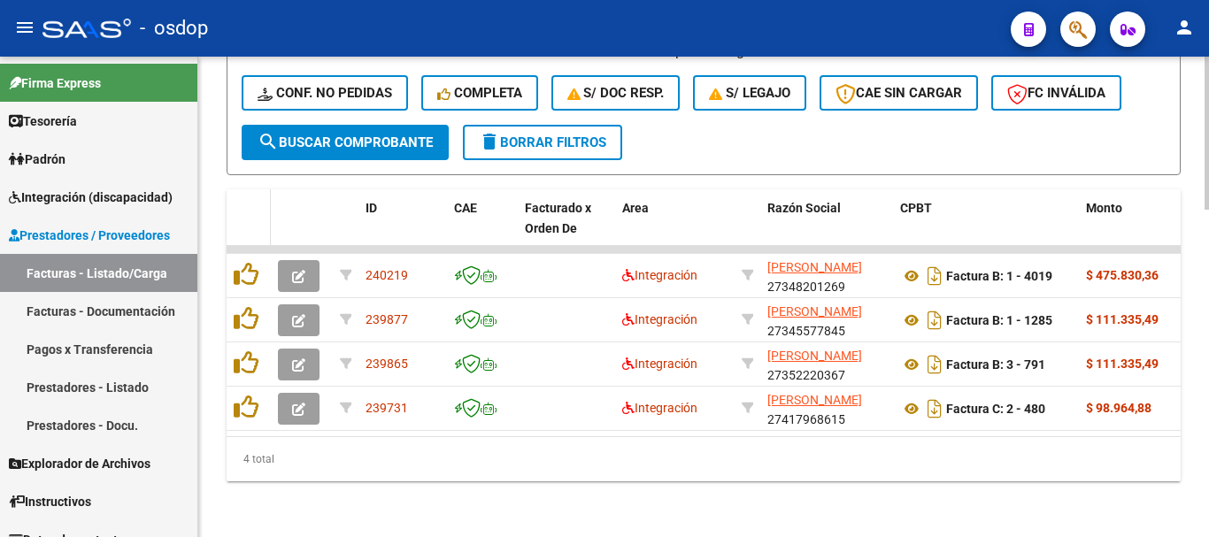
scroll to position [1029, 0]
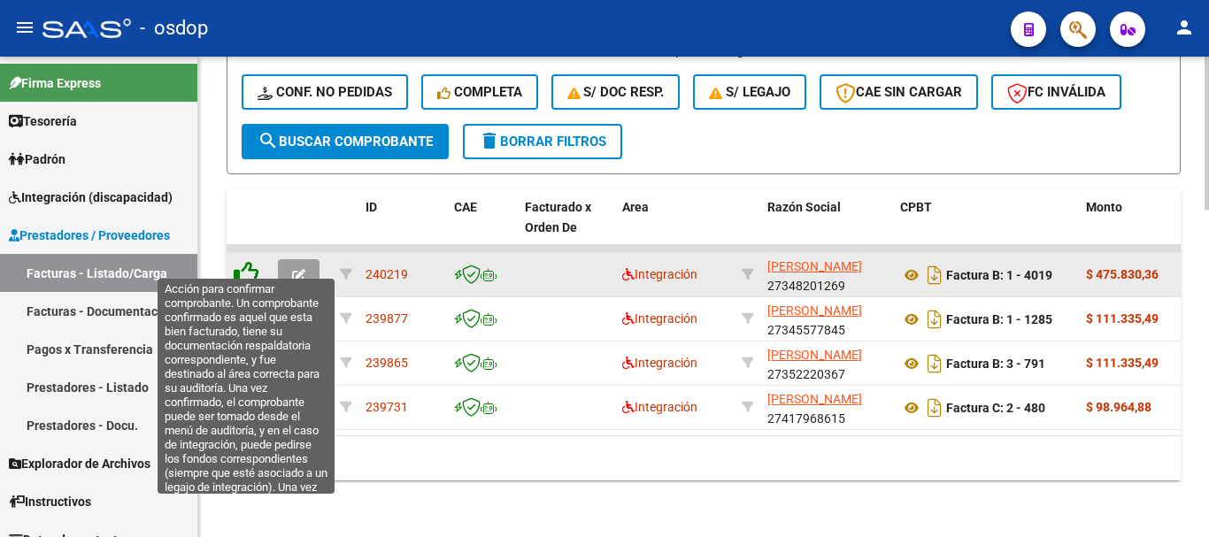
click at [250, 268] on icon at bounding box center [246, 273] width 25 height 25
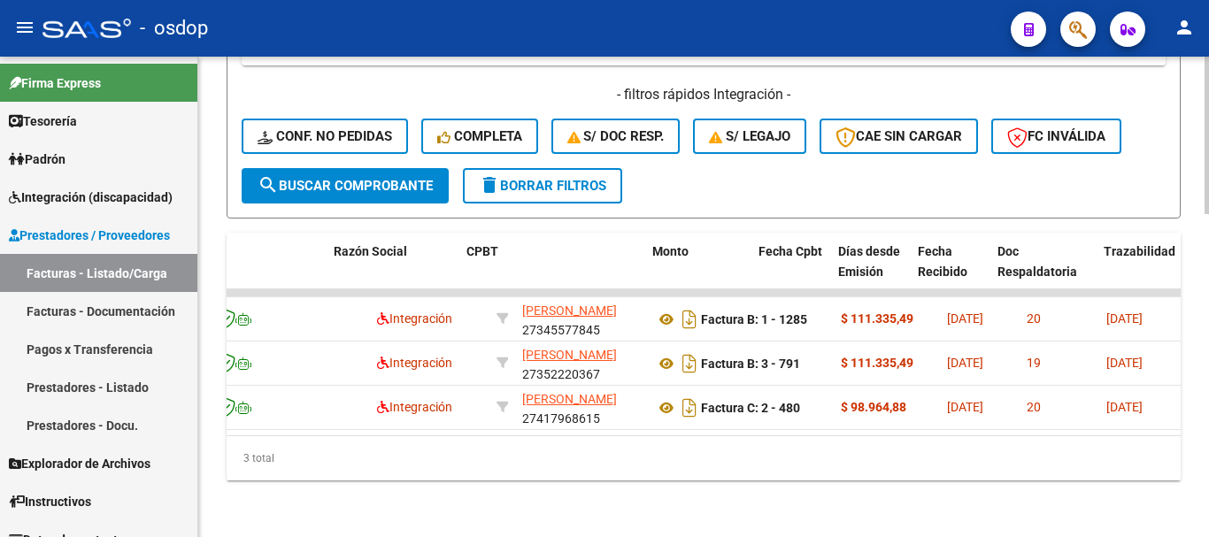
scroll to position [0, 434]
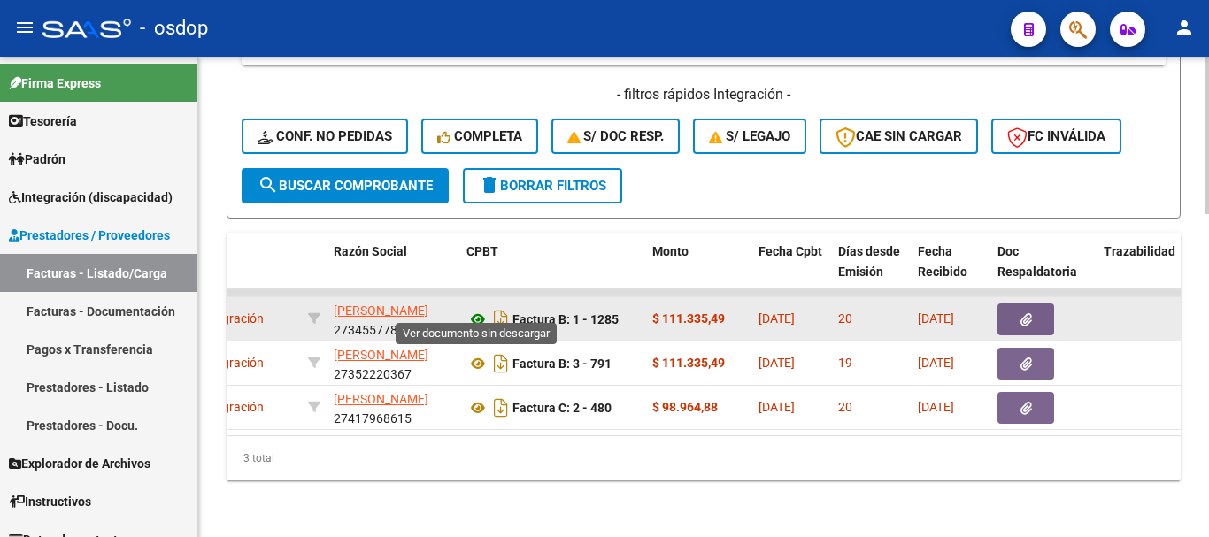
click at [473, 309] on icon at bounding box center [477, 319] width 23 height 21
click at [1001, 307] on button "button" at bounding box center [1025, 320] width 57 height 32
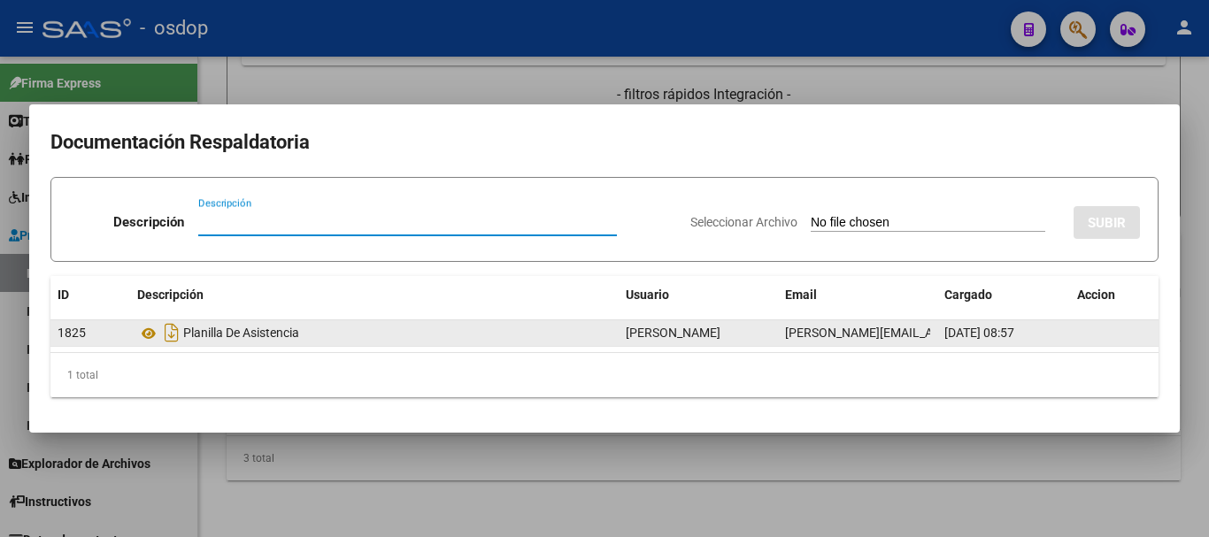
click at [148, 345] on div "Planilla De Asistencia" at bounding box center [374, 333] width 474 height 28
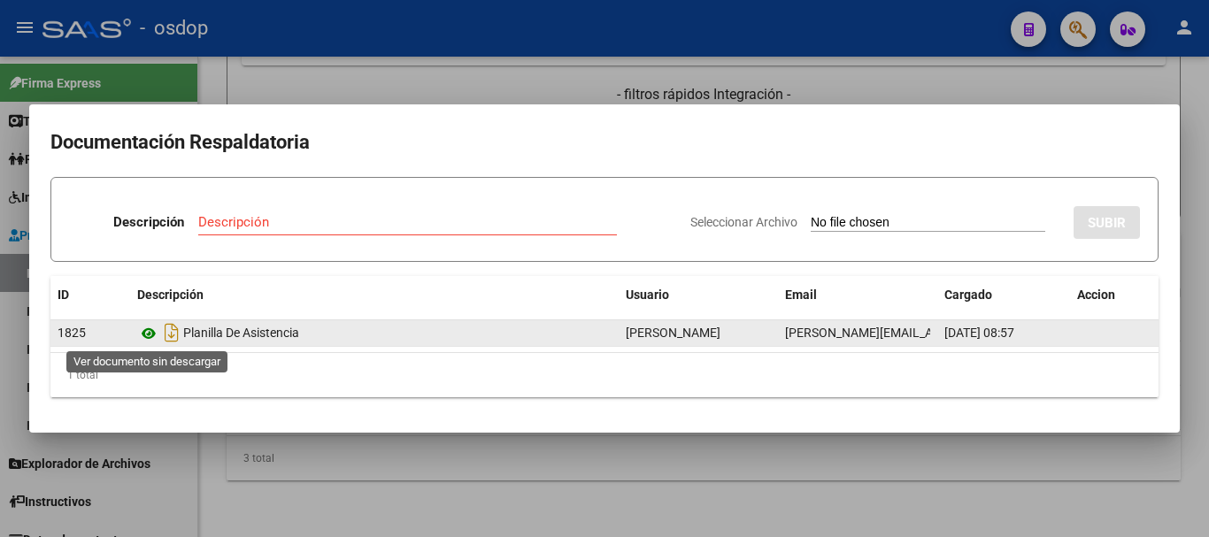
click at [146, 327] on icon at bounding box center [148, 333] width 23 height 21
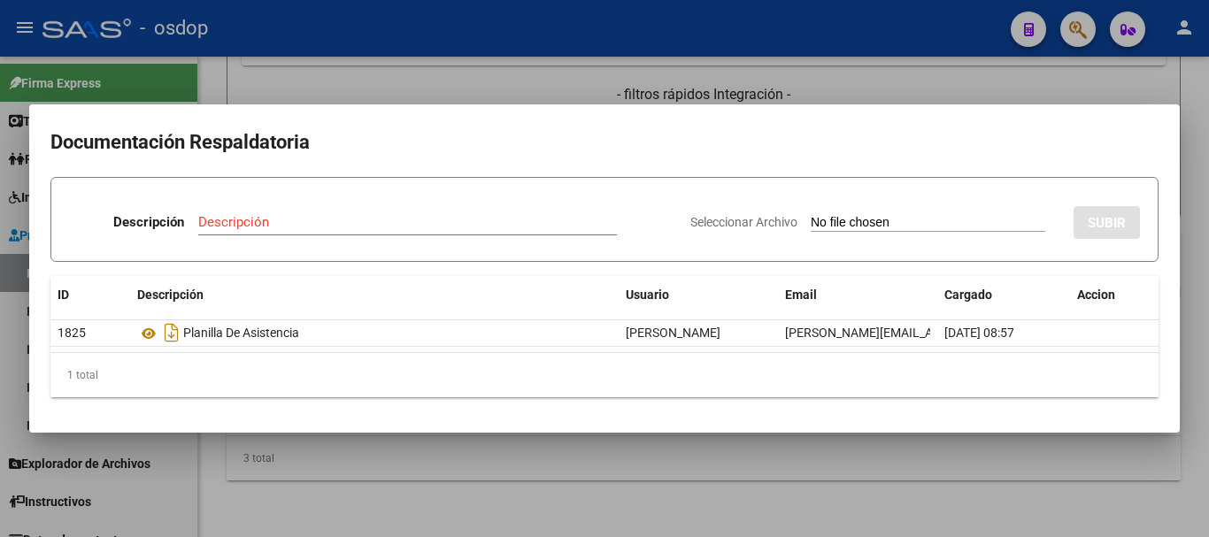
click at [563, 83] on div at bounding box center [604, 268] width 1209 height 537
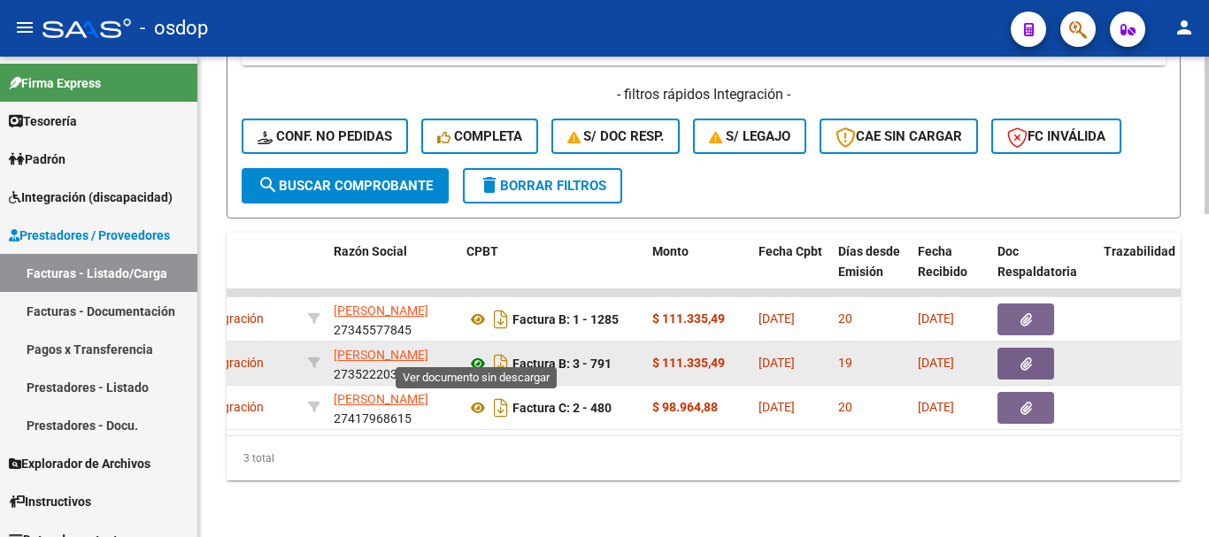
click at [481, 353] on icon at bounding box center [477, 363] width 23 height 21
click at [1035, 348] on button "button" at bounding box center [1025, 364] width 57 height 32
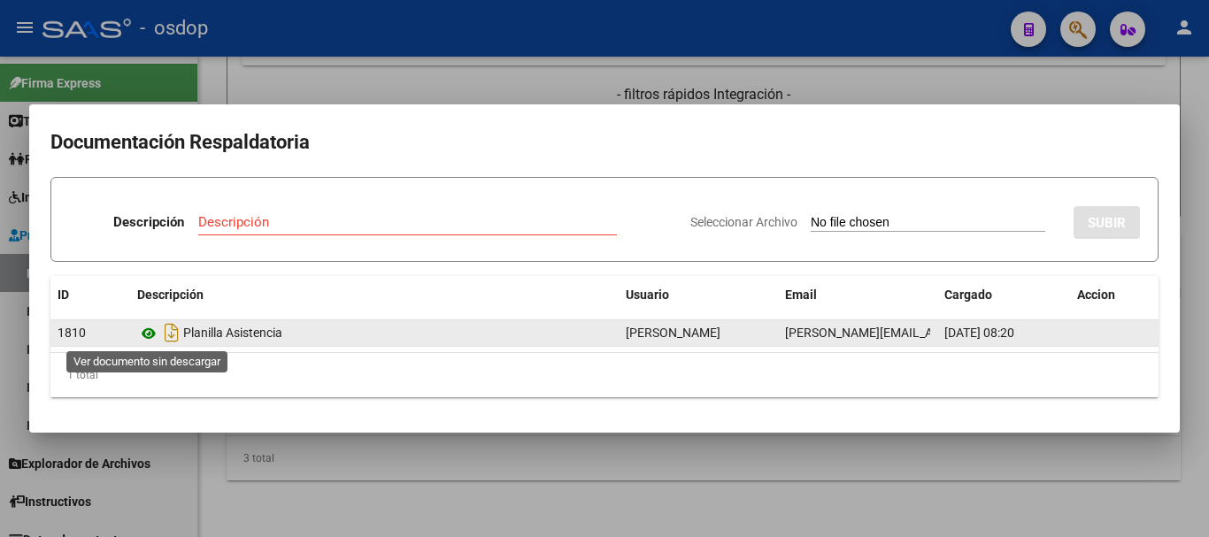
click at [148, 342] on icon at bounding box center [148, 333] width 23 height 21
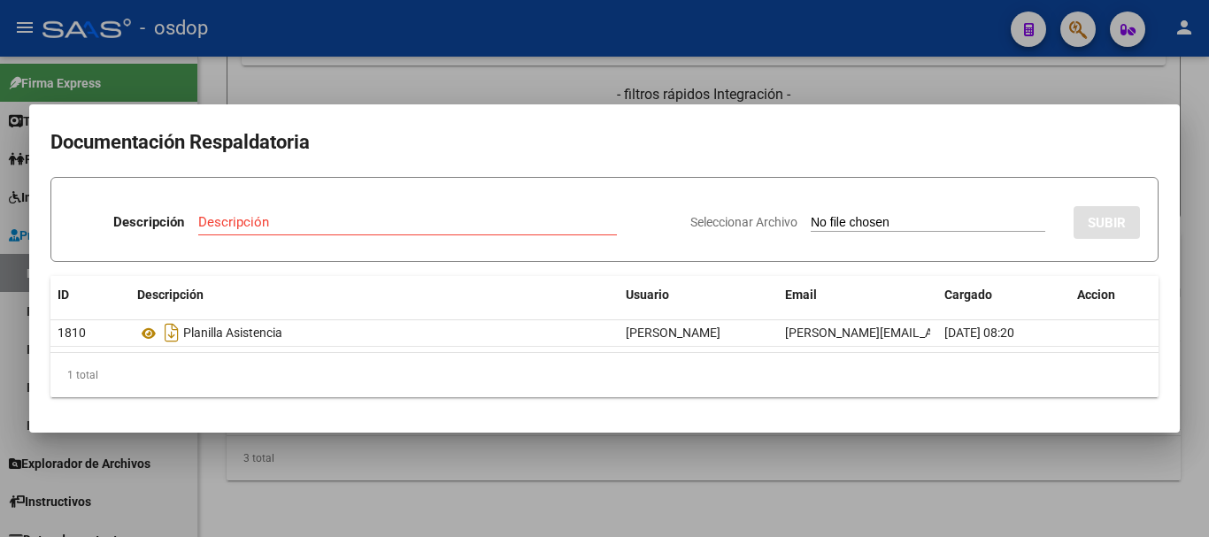
click at [289, 72] on div at bounding box center [604, 268] width 1209 height 537
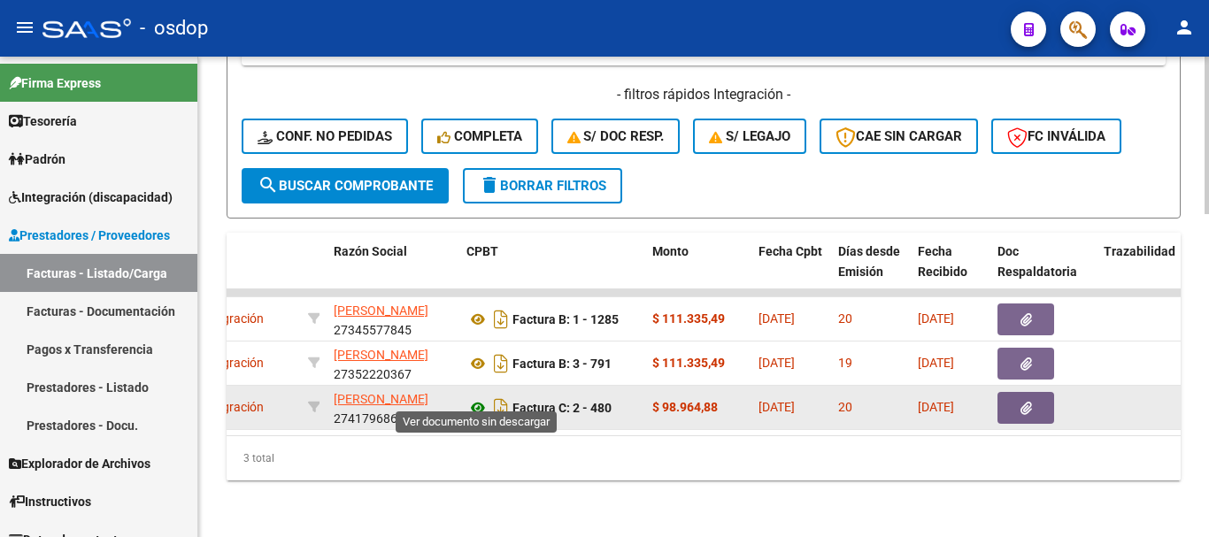
click at [479, 397] on icon at bounding box center [477, 407] width 23 height 21
click at [1018, 406] on button "button" at bounding box center [1025, 408] width 57 height 32
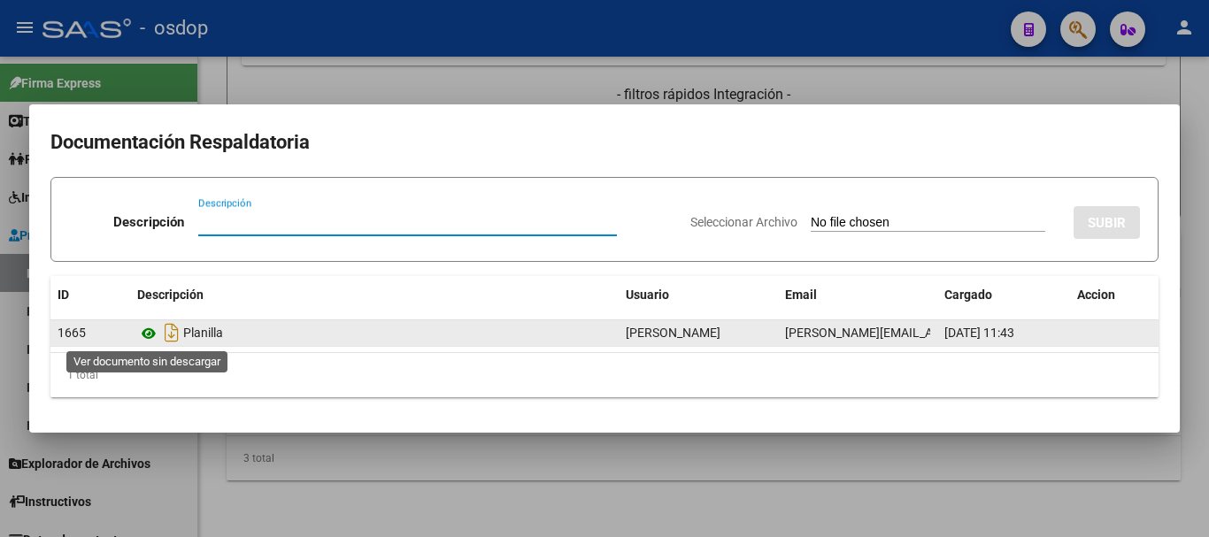
click at [148, 327] on icon at bounding box center [148, 333] width 23 height 21
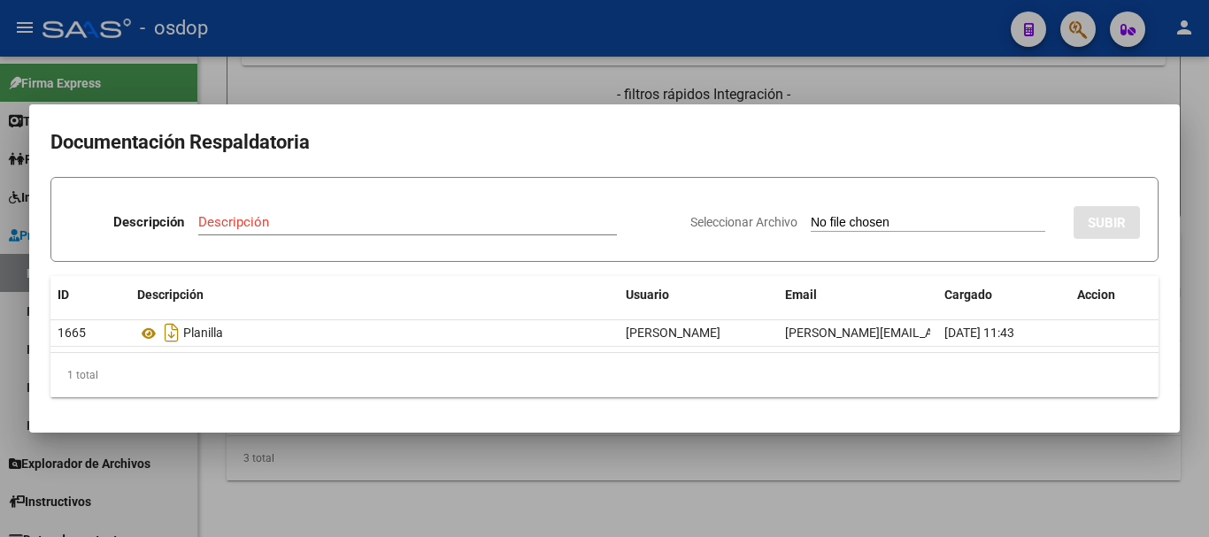
click at [242, 72] on div at bounding box center [604, 268] width 1209 height 537
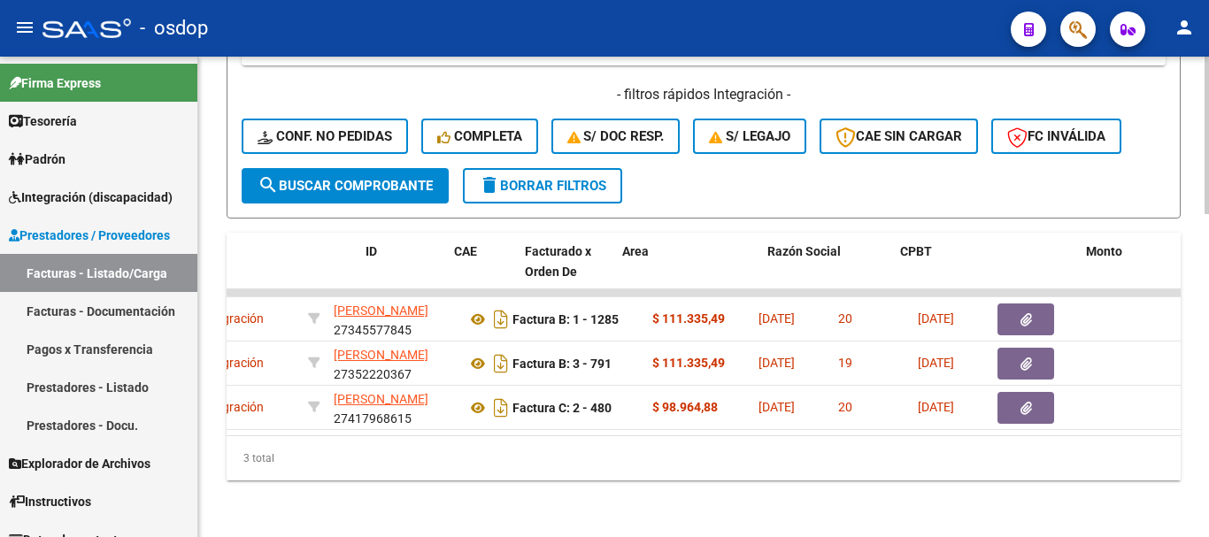
scroll to position [0, 0]
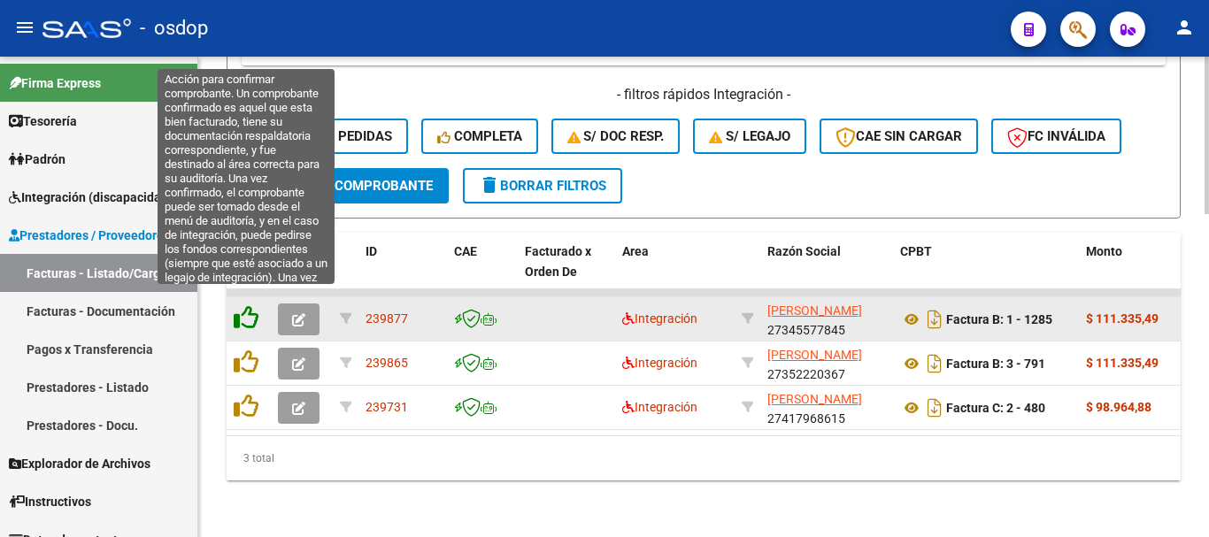
click at [248, 312] on icon at bounding box center [246, 317] width 25 height 25
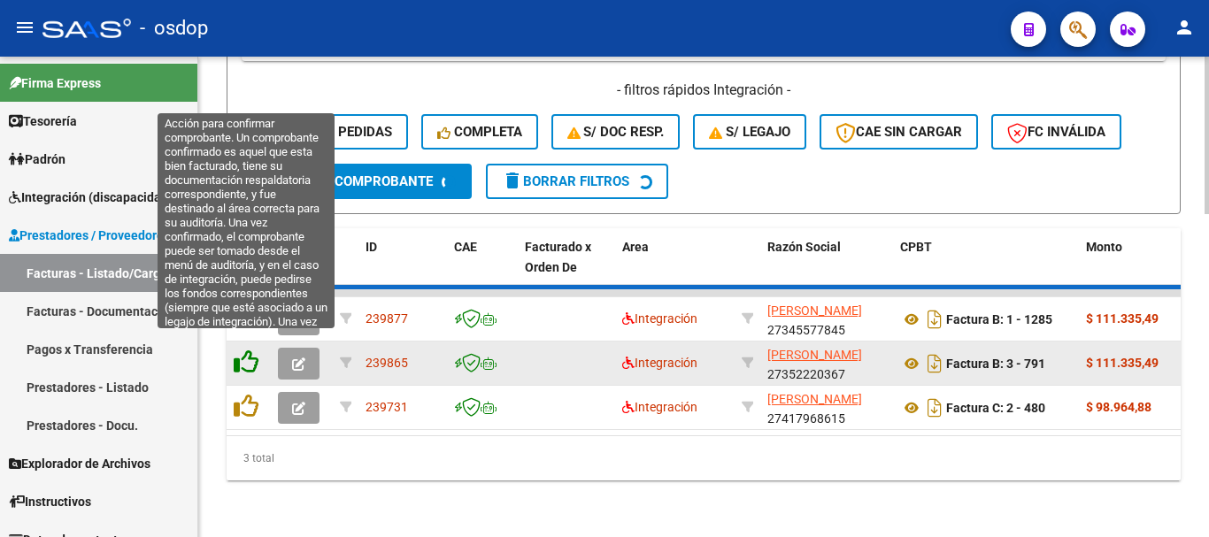
click at [250, 354] on icon at bounding box center [246, 362] width 25 height 25
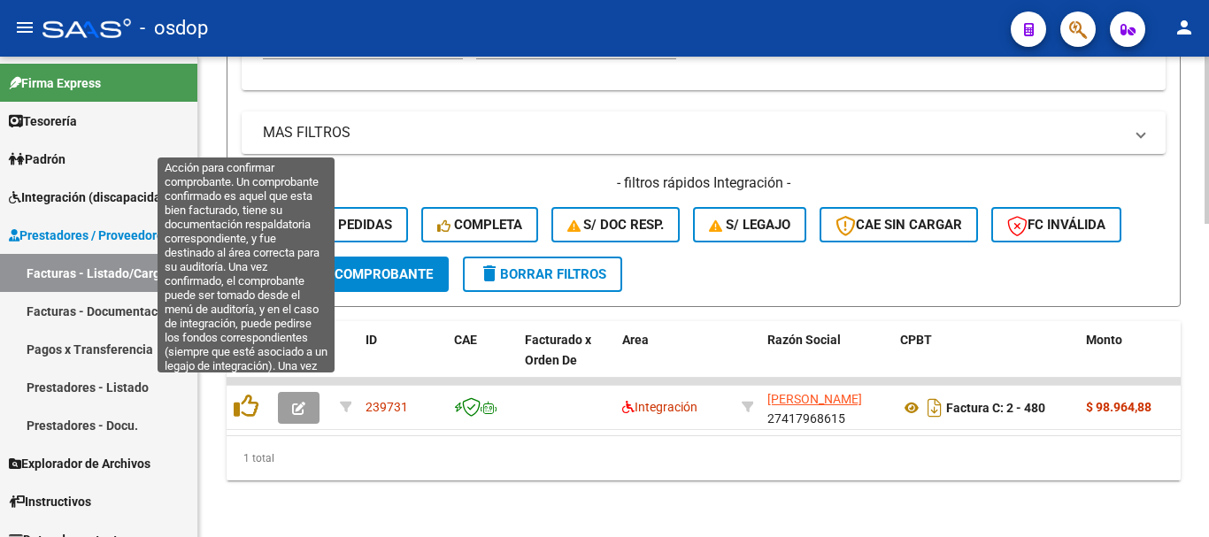
scroll to position [896, 0]
click at [249, 394] on icon at bounding box center [246, 406] width 25 height 25
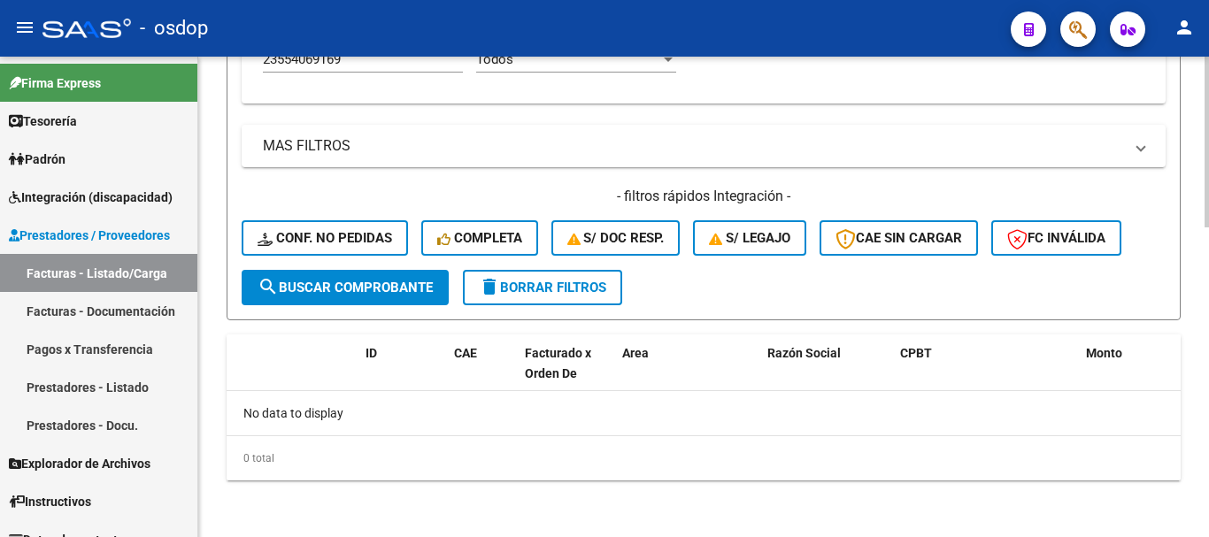
scroll to position [869, 0]
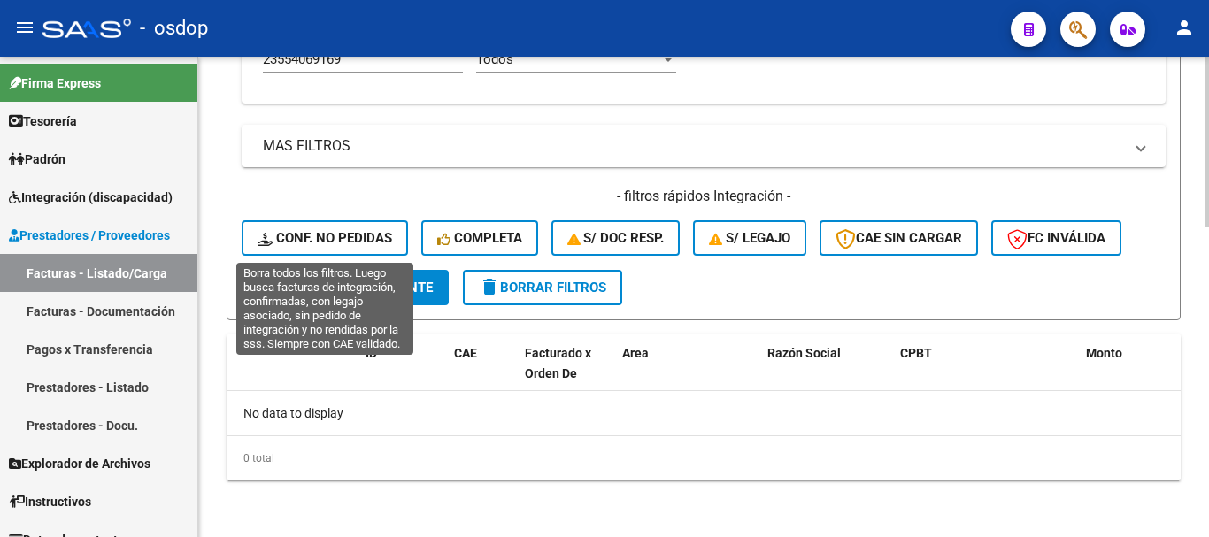
click at [385, 244] on span "Conf. no pedidas" at bounding box center [325, 238] width 135 height 16
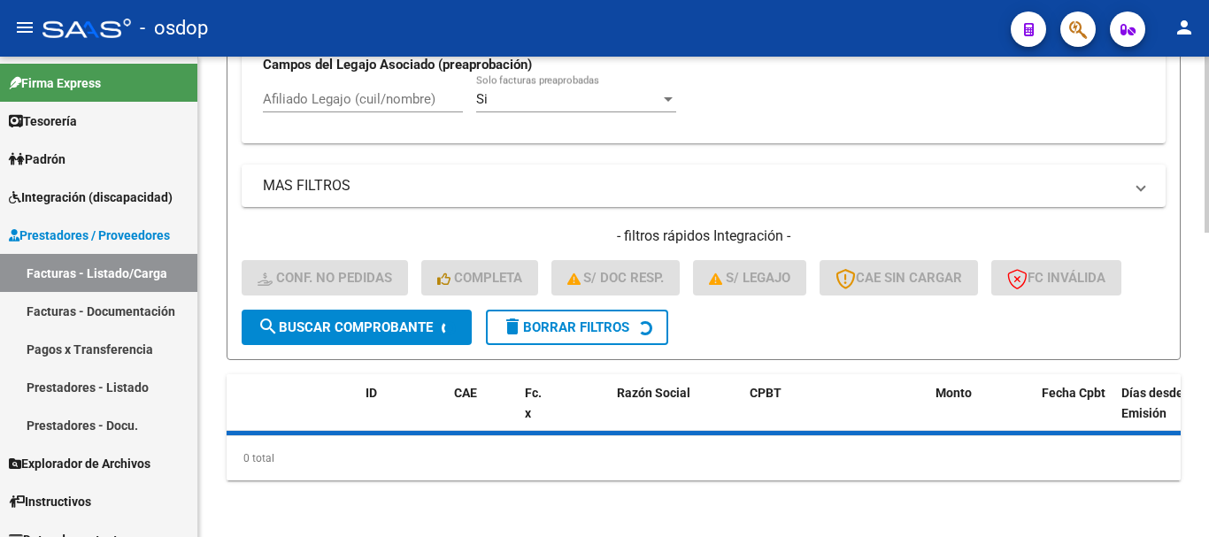
scroll to position [829, 0]
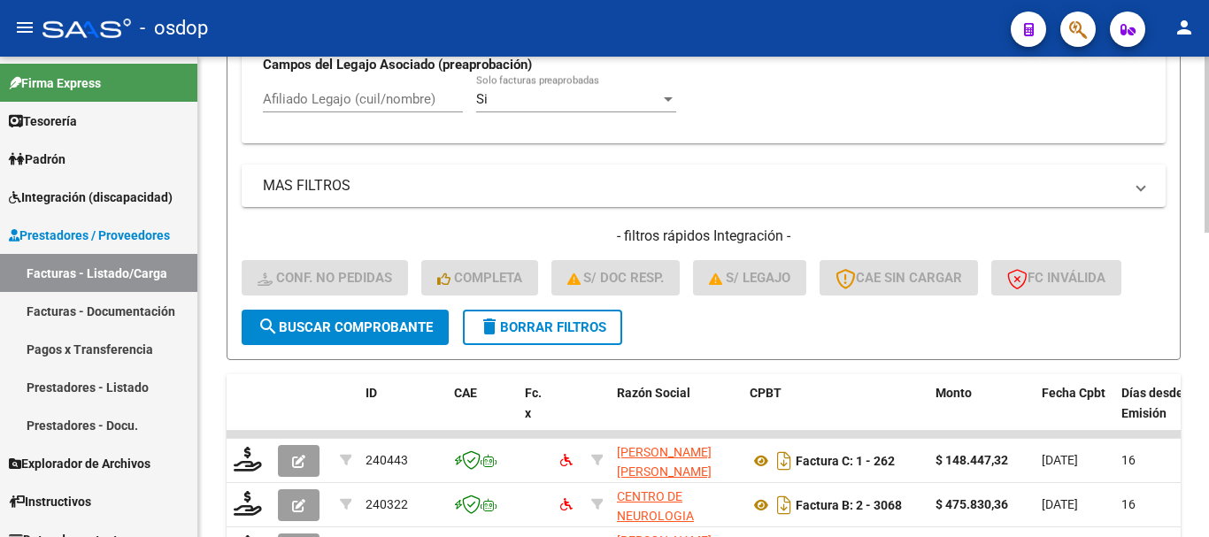
click at [377, 102] on div "No Cargado en Para Enviar SSS Período De Prestación Campos del Archivo de Rendi…" at bounding box center [704, 15] width 924 height 258
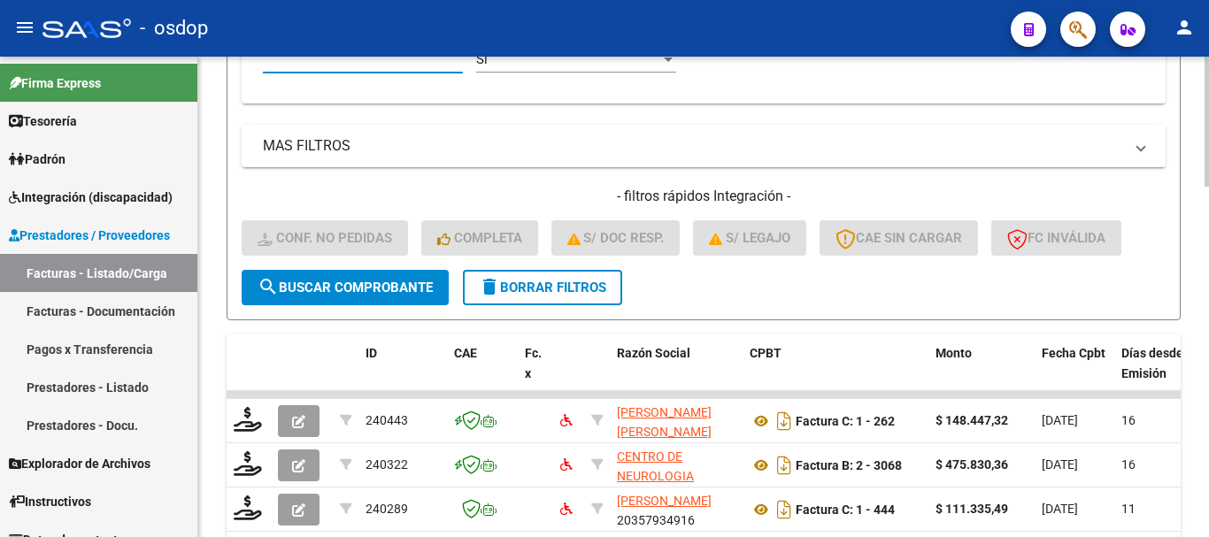
click at [374, 65] on input "Afiliado Legajo (cuil/nombre)" at bounding box center [363, 59] width 200 height 16
paste input "23554069169"
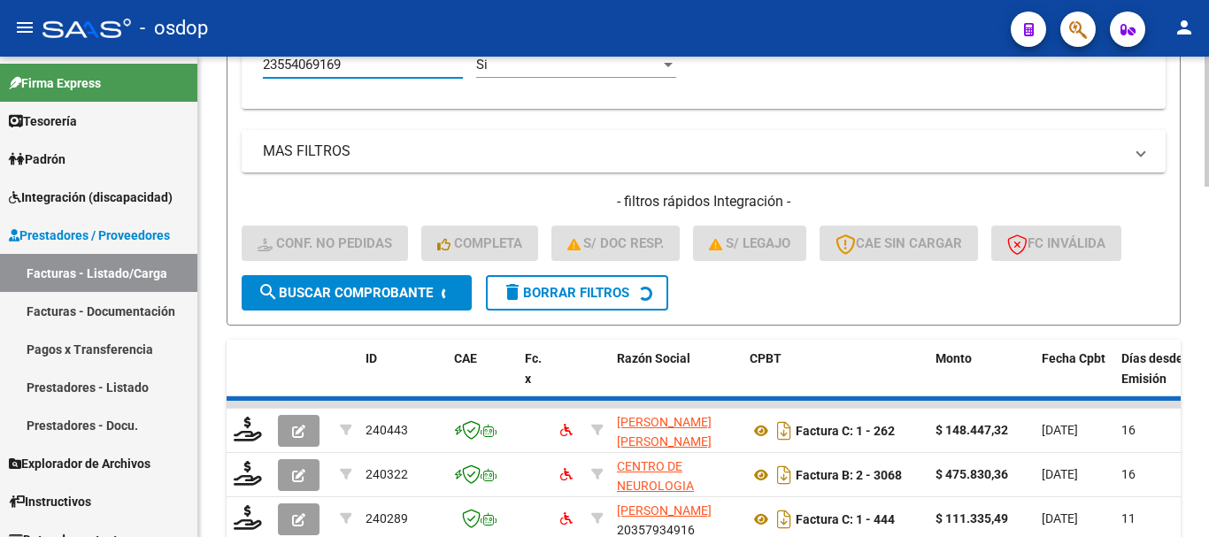
type input "23554069169"
click at [226, 133] on div "Video tutorial PRESTADORES -> Listado de CPBTs Emitidos por Prestadores / Prove…" at bounding box center [703, 75] width 1011 height 1765
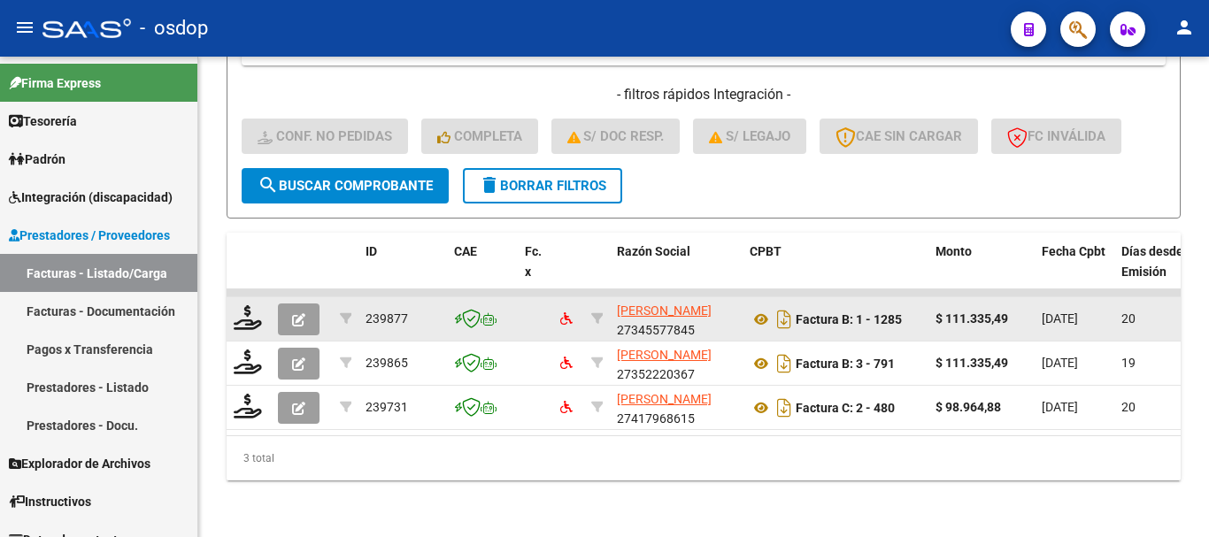
scroll to position [985, 0]
click at [257, 307] on icon at bounding box center [248, 317] width 28 height 25
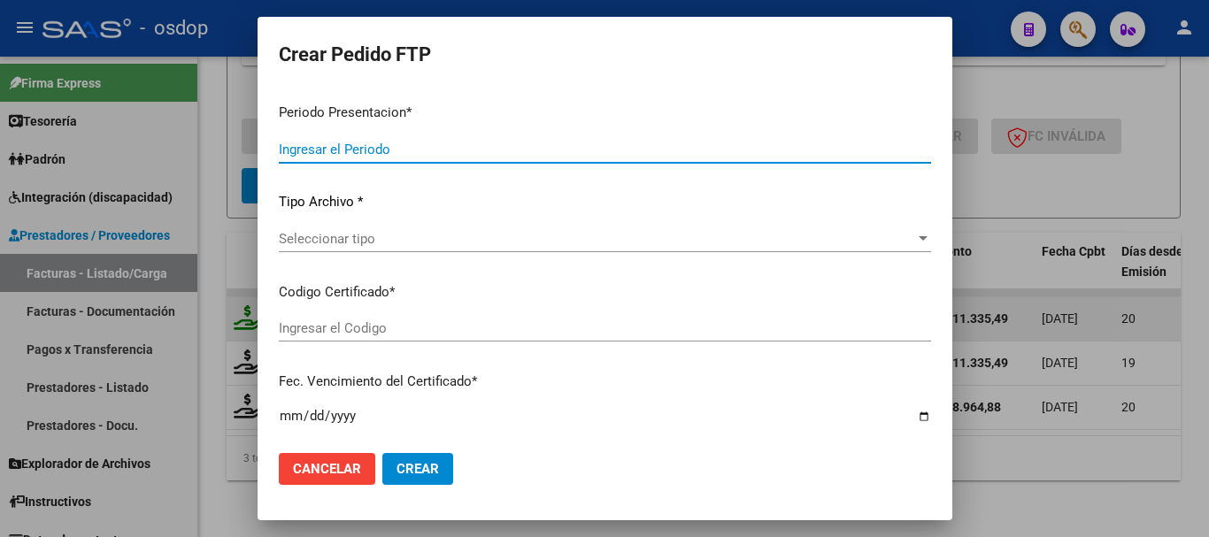
type input "202507"
type input "$ 111.335,49"
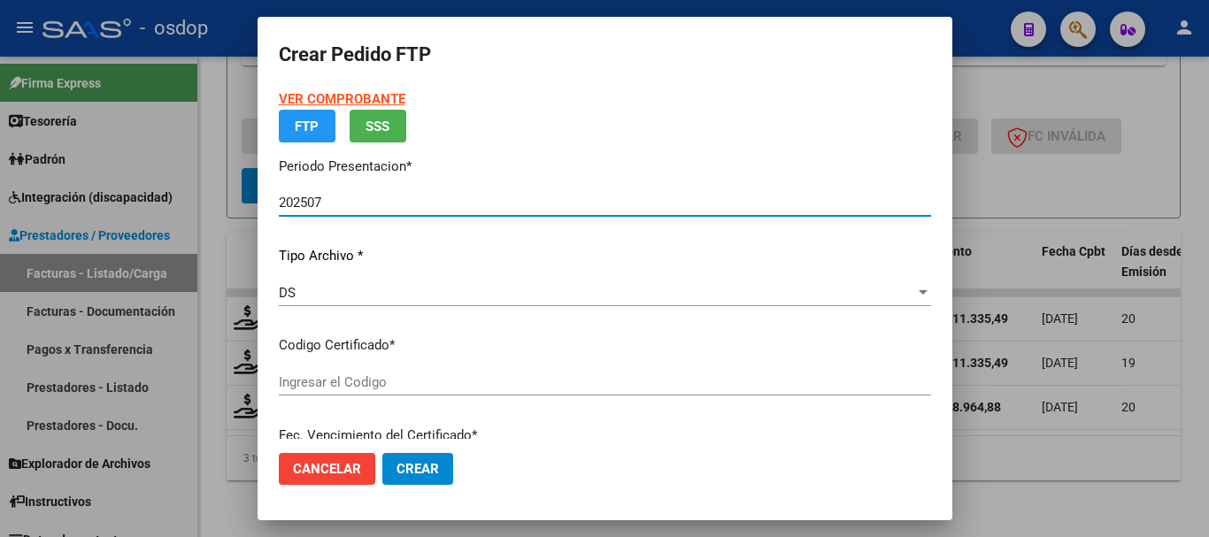
type input "1069608638"
type input "[DATE]"
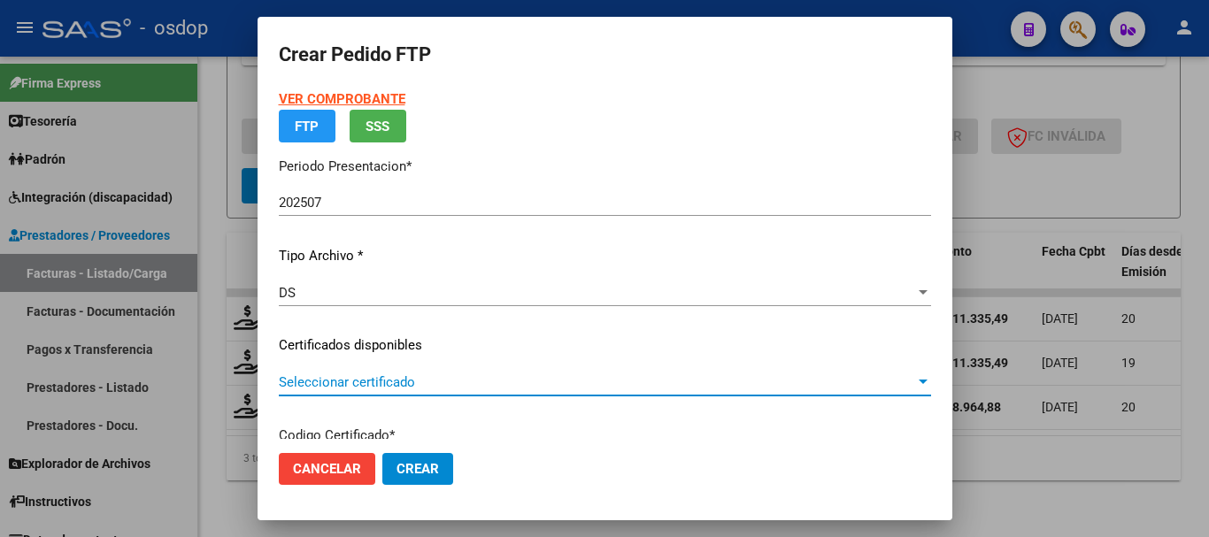
click at [382, 388] on app-drop-down-list "Certificados disponibles Seleccionar certificado Seleccionar certificado" at bounding box center [612, 362] width 666 height 55
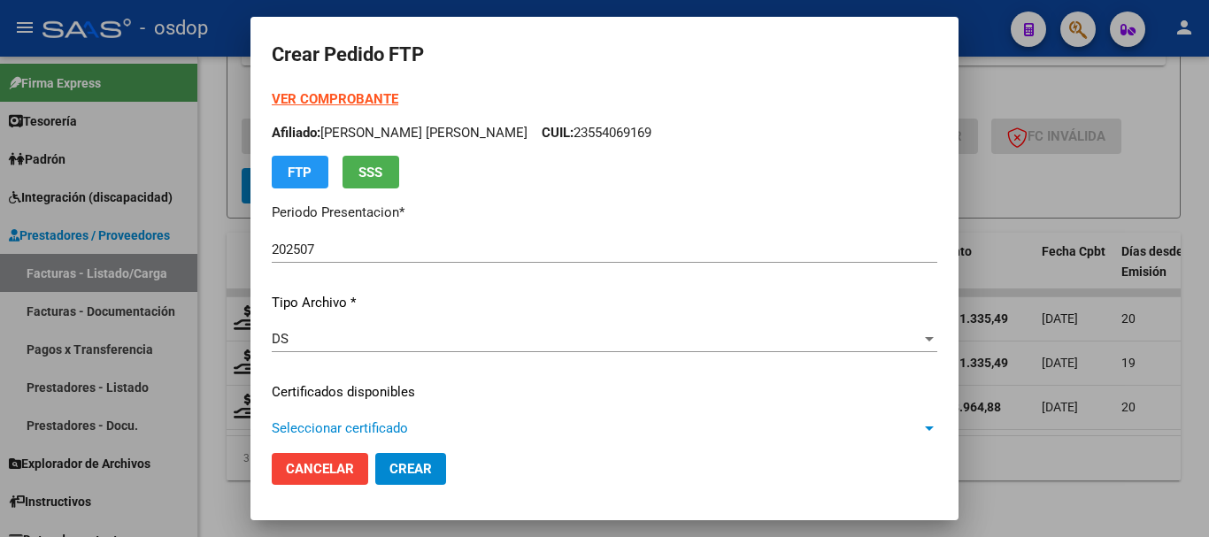
click at [408, 335] on div "DS" at bounding box center [597, 339] width 650 height 16
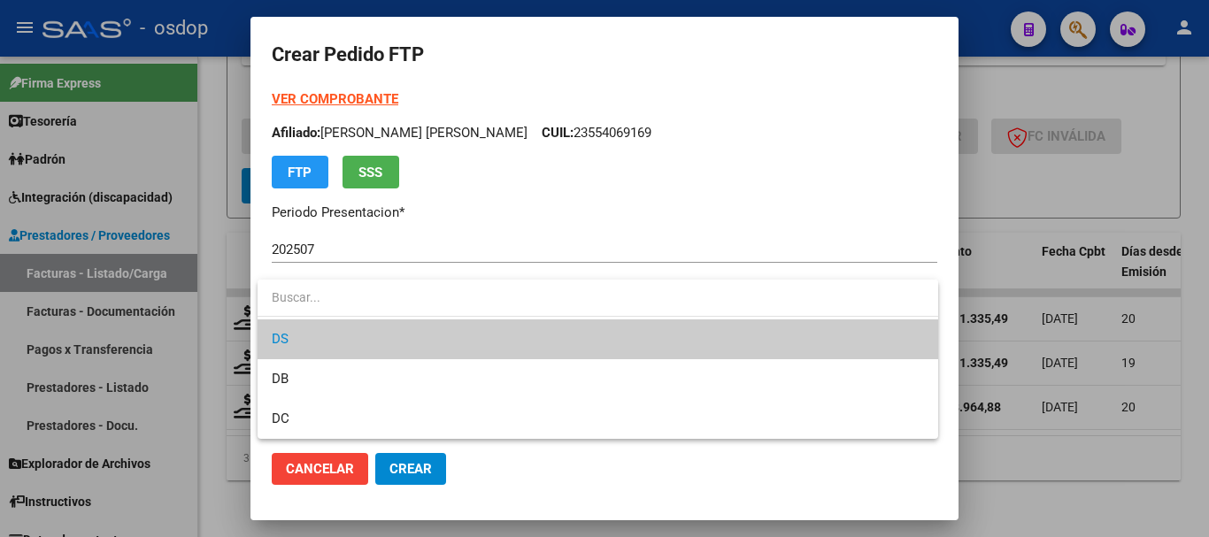
click at [248, 227] on div at bounding box center [604, 268] width 1209 height 537
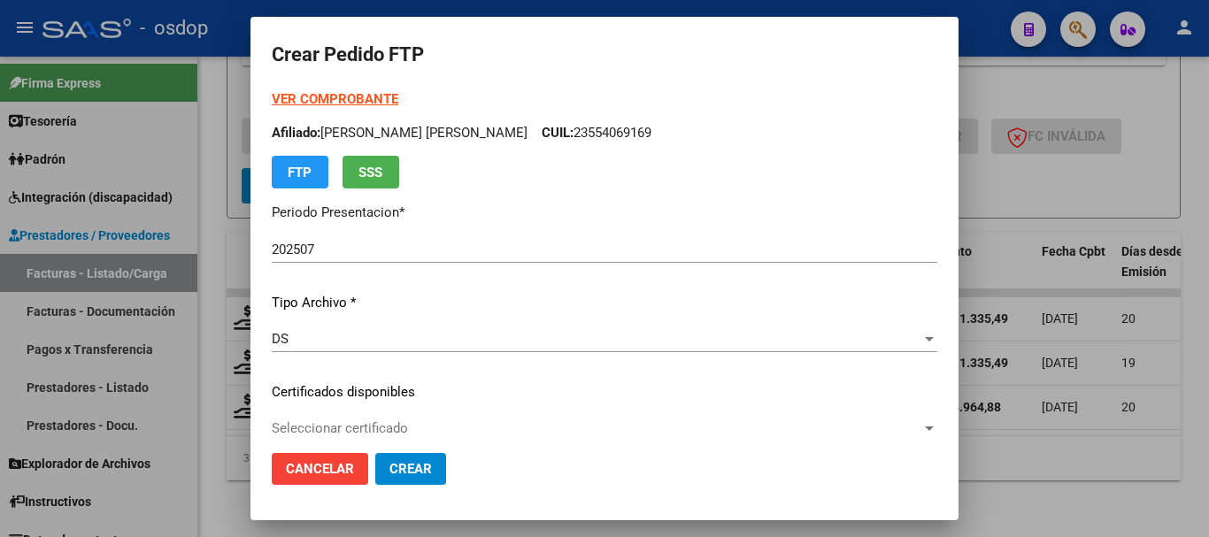
scroll to position [88, 0]
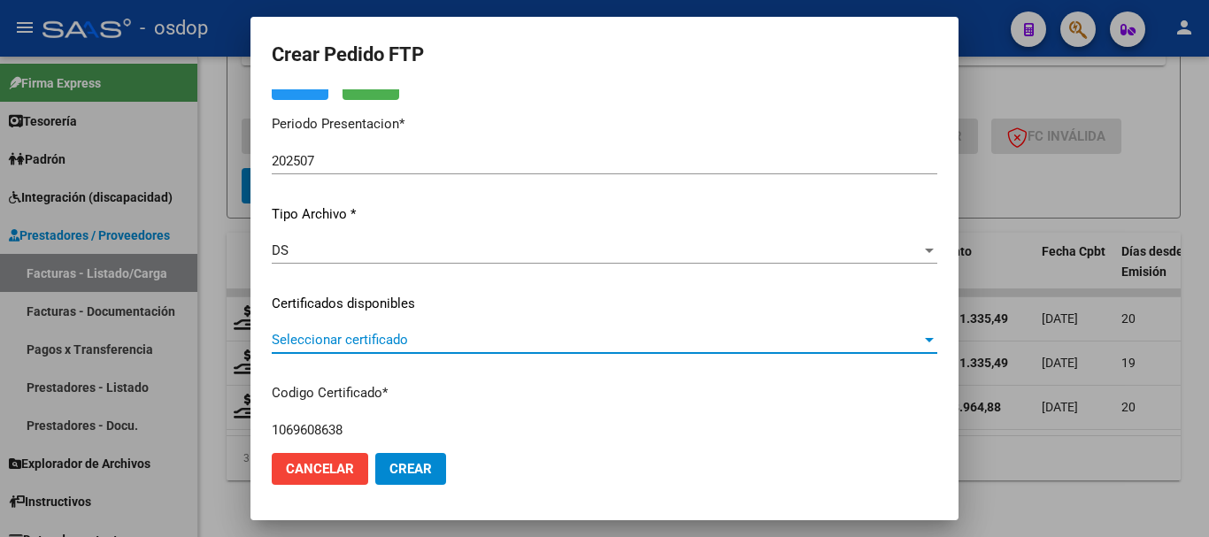
click at [342, 342] on span "Seleccionar certificado" at bounding box center [597, 340] width 650 height 16
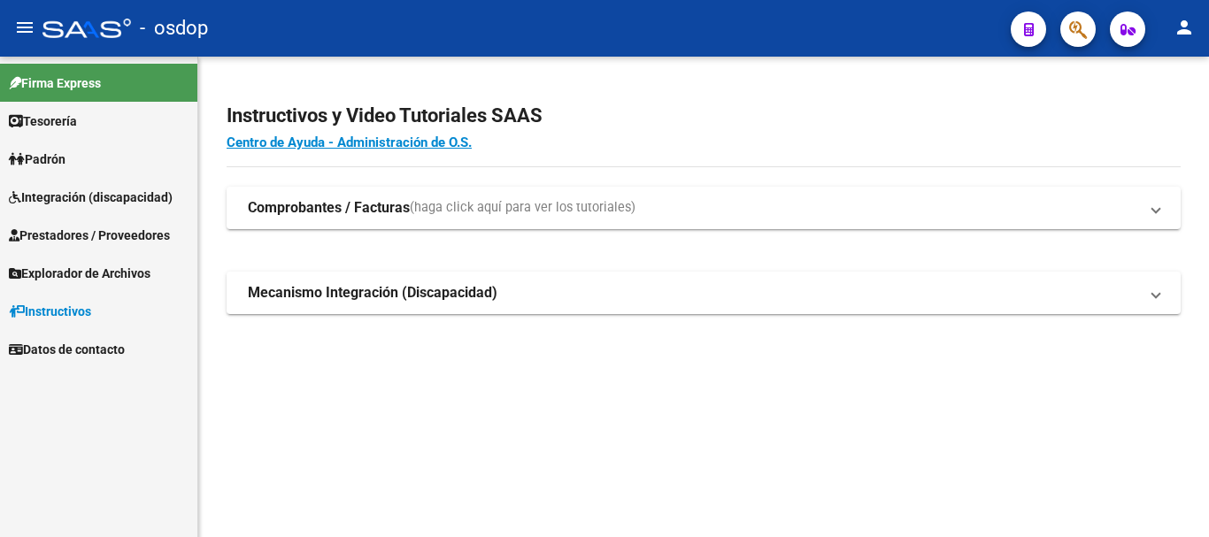
click at [123, 203] on span "Integración (discapacidad)" at bounding box center [91, 197] width 164 height 19
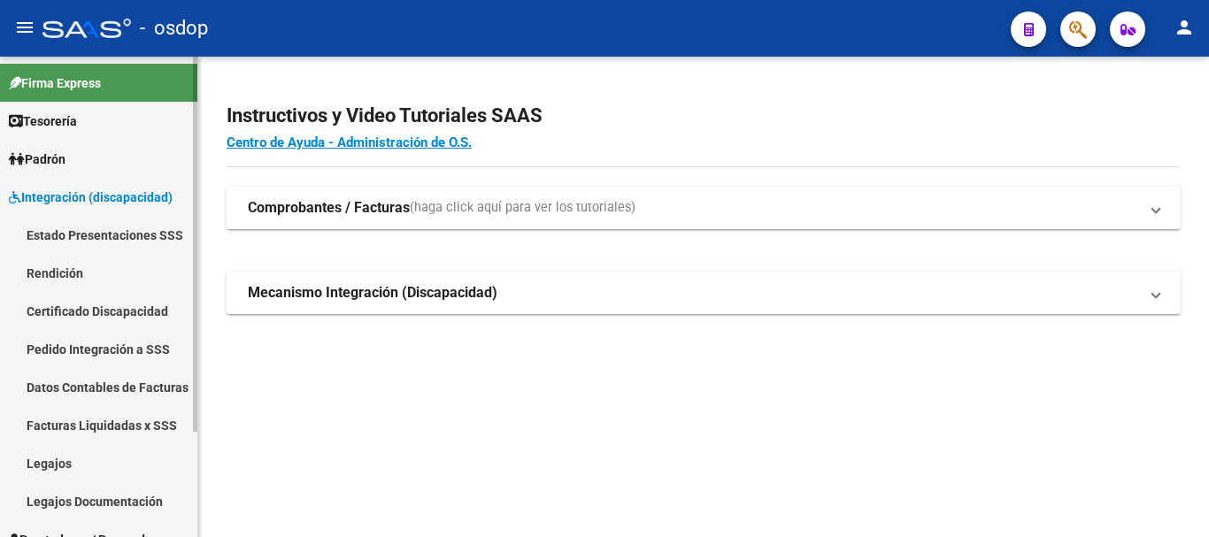
click at [138, 346] on link "Pedido Integración a SSS" at bounding box center [98, 349] width 197 height 38
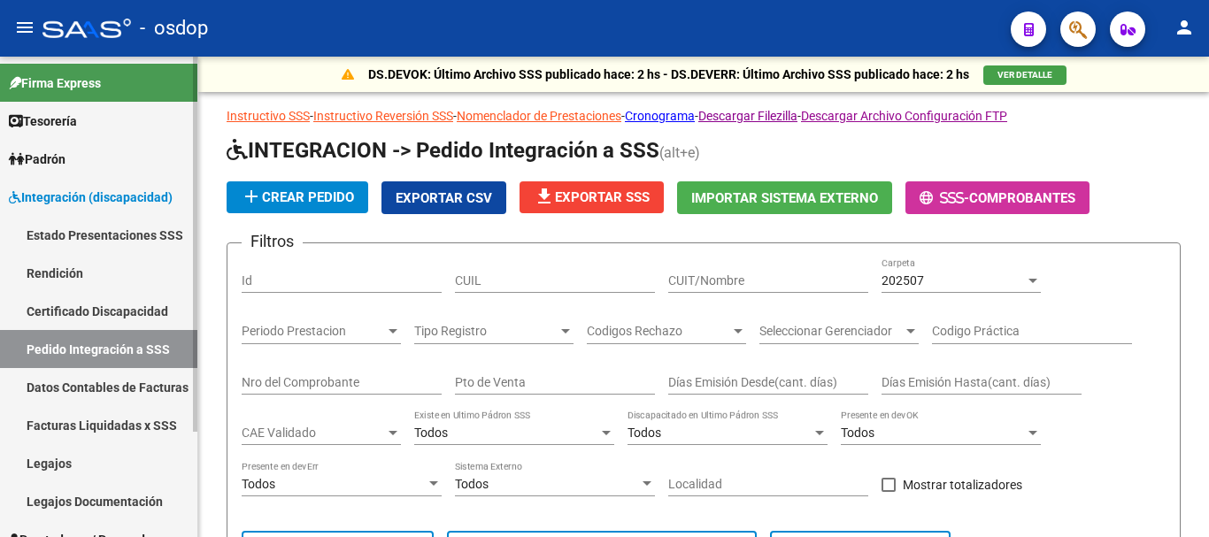
click at [87, 174] on link "Padrón" at bounding box center [98, 159] width 197 height 38
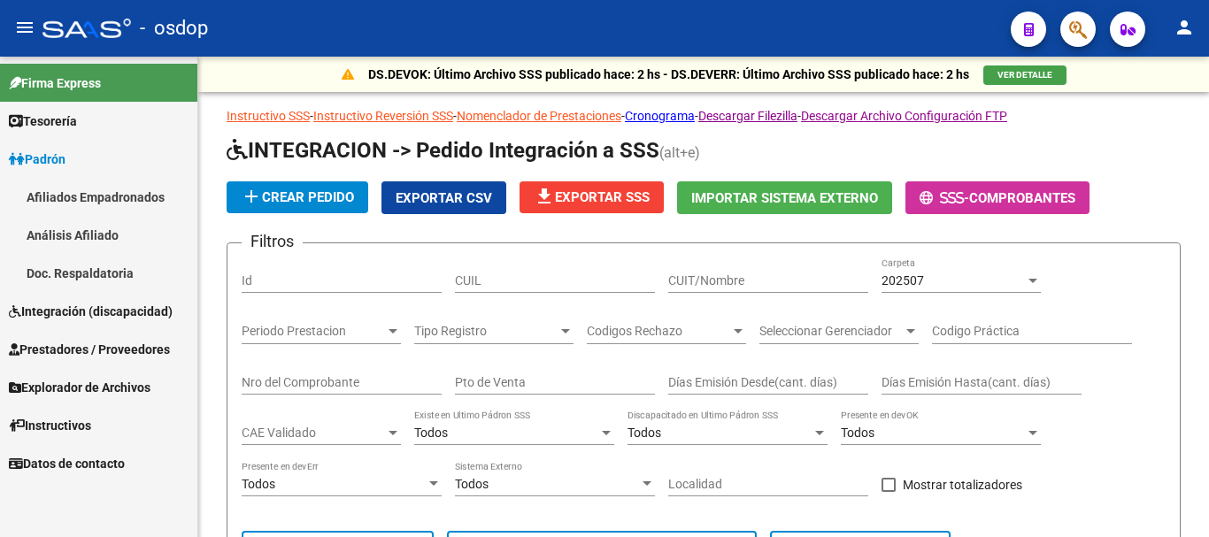
click at [77, 166] on link "Padrón" at bounding box center [98, 159] width 197 height 38
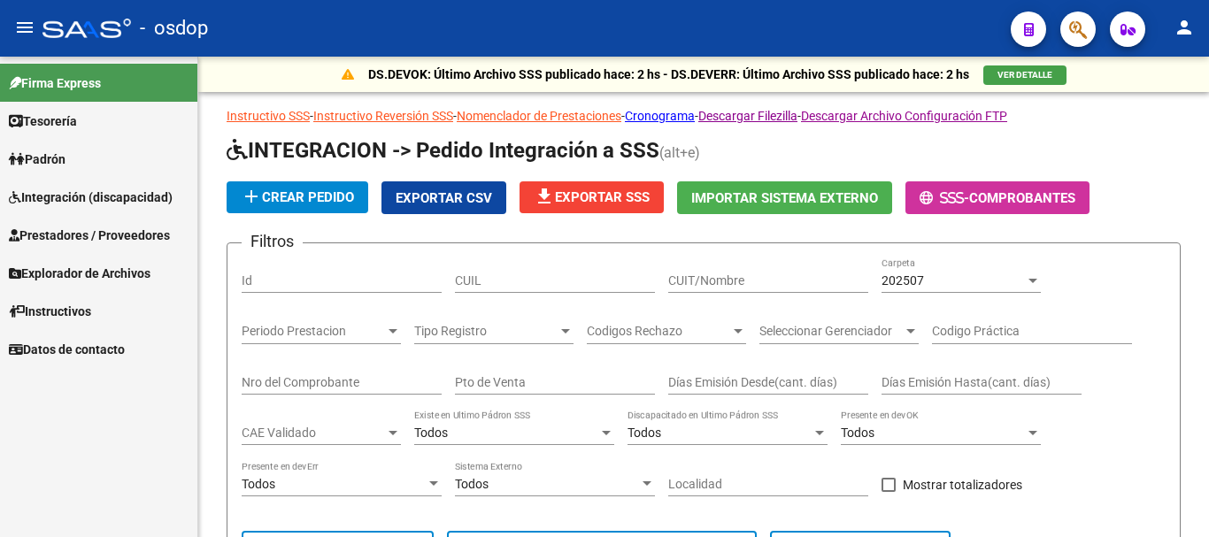
click at [75, 236] on span "Prestadores / Proveedores" at bounding box center [89, 235] width 161 height 19
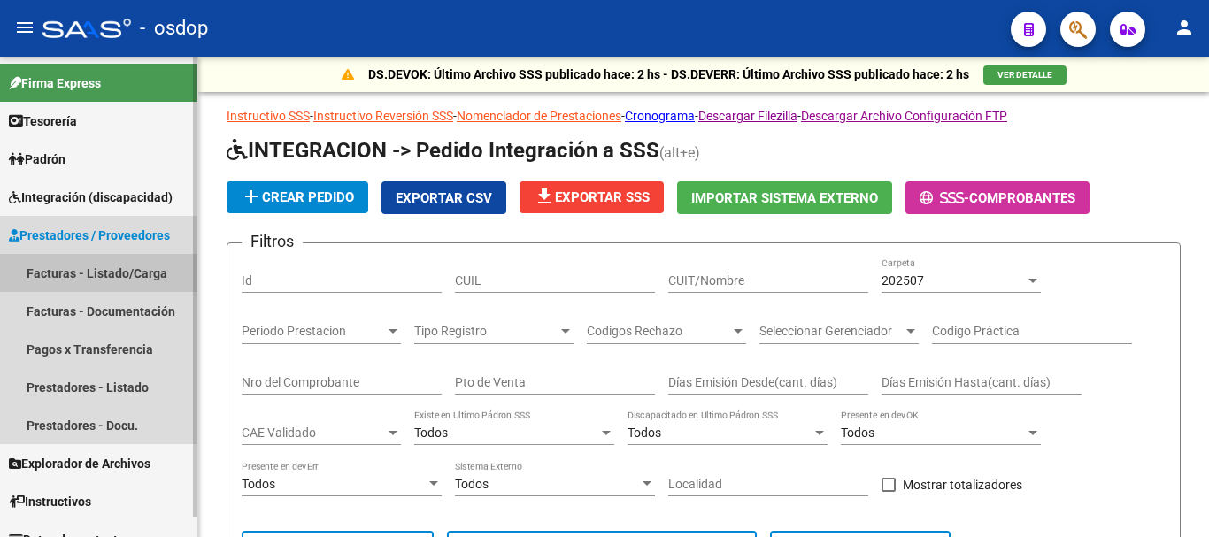
click at [126, 279] on link "Facturas - Listado/Carga" at bounding box center [98, 273] width 197 height 38
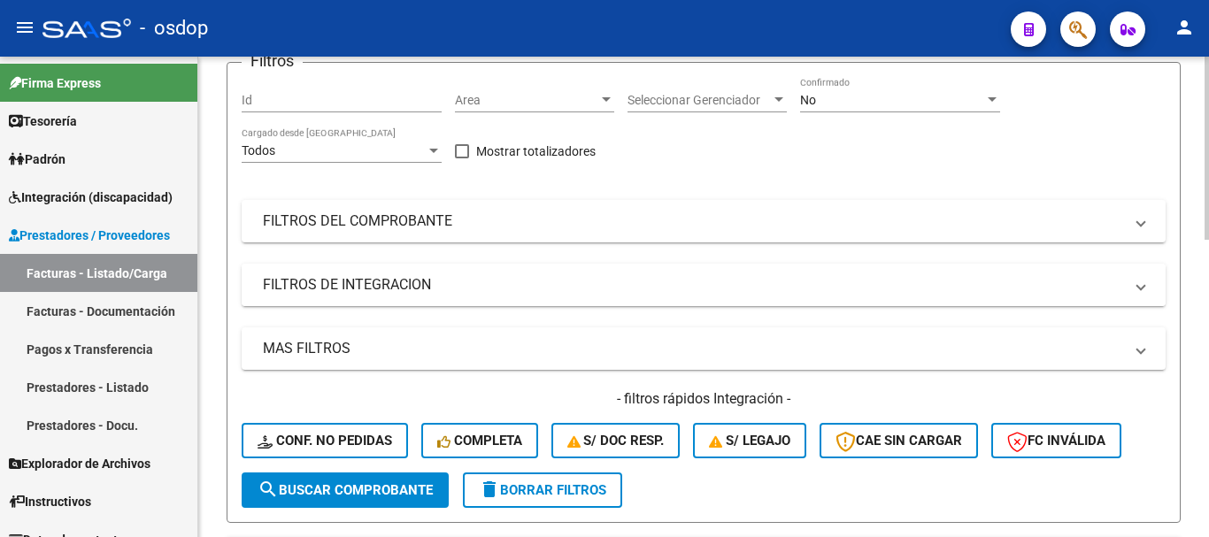
scroll to position [177, 0]
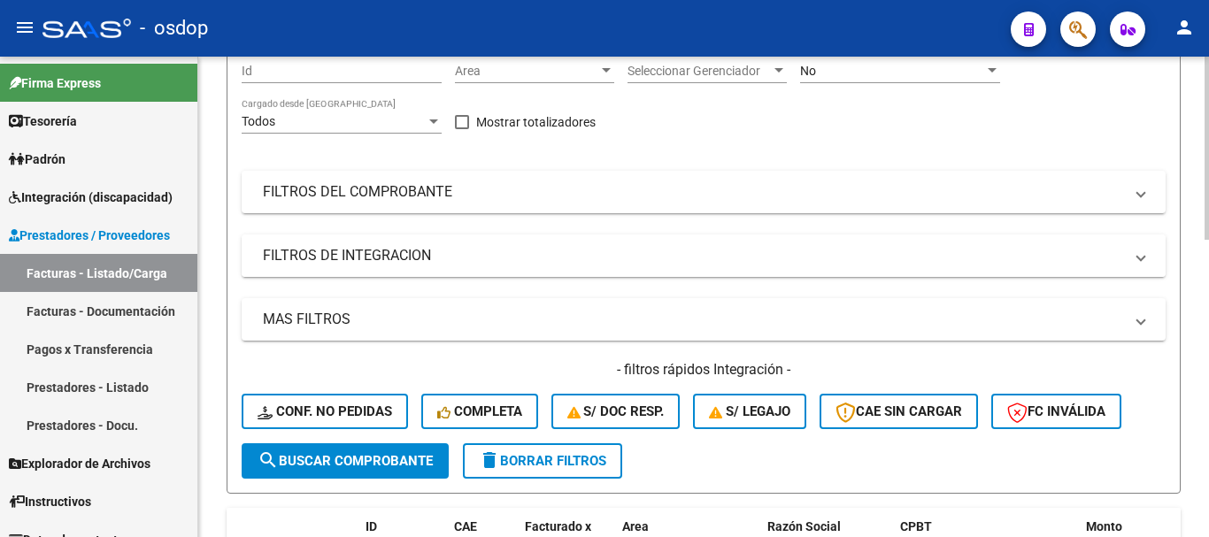
click at [338, 273] on mat-expansion-panel-header "FILTROS DE INTEGRACION" at bounding box center [704, 256] width 924 height 42
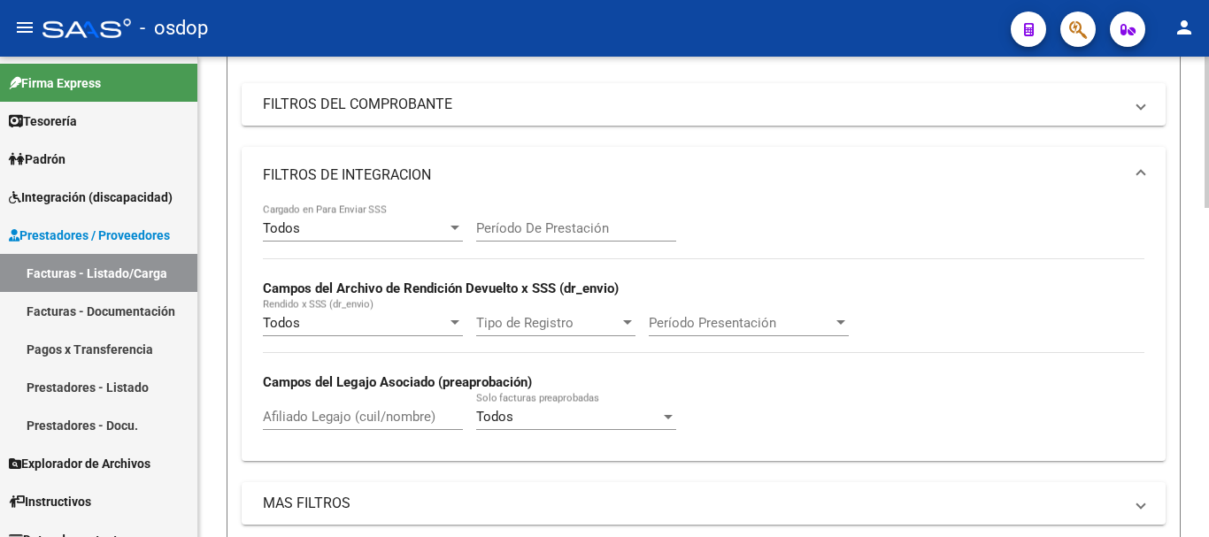
scroll to position [265, 0]
click at [327, 421] on input "Afiliado Legajo (cuil/nombre)" at bounding box center [363, 416] width 200 height 16
paste input "20513793465"
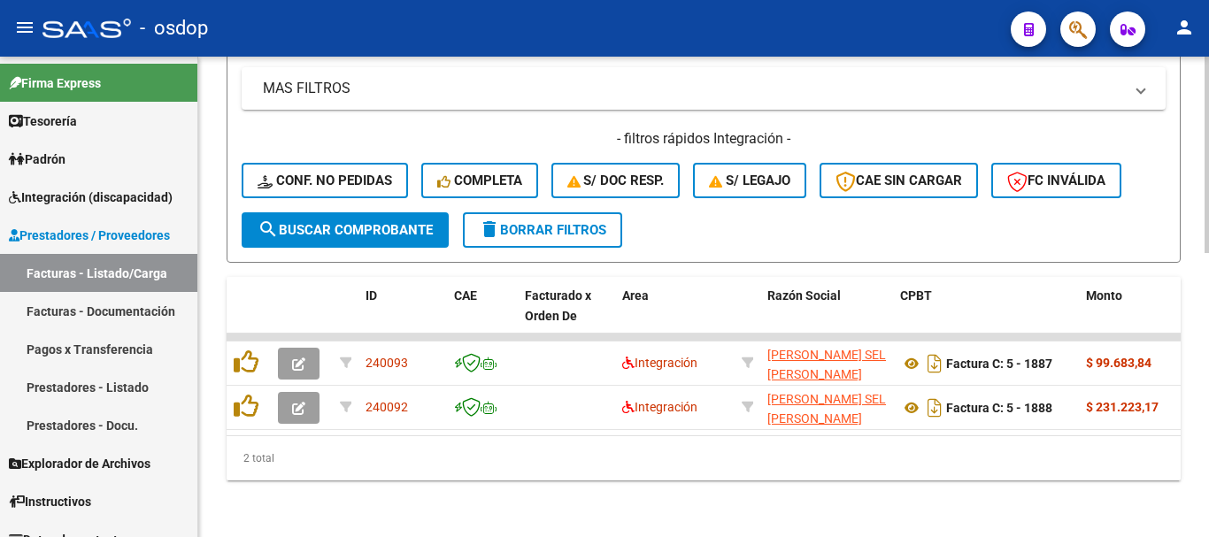
scroll to position [694, 0]
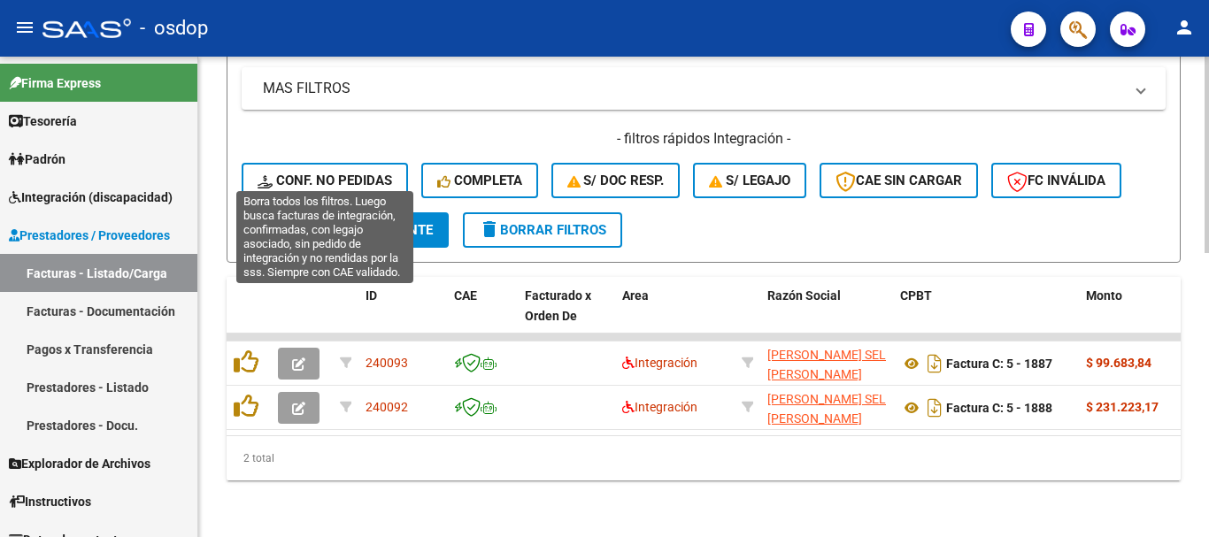
type input "20513793465"
click at [304, 173] on span "Conf. no pedidas" at bounding box center [325, 181] width 135 height 16
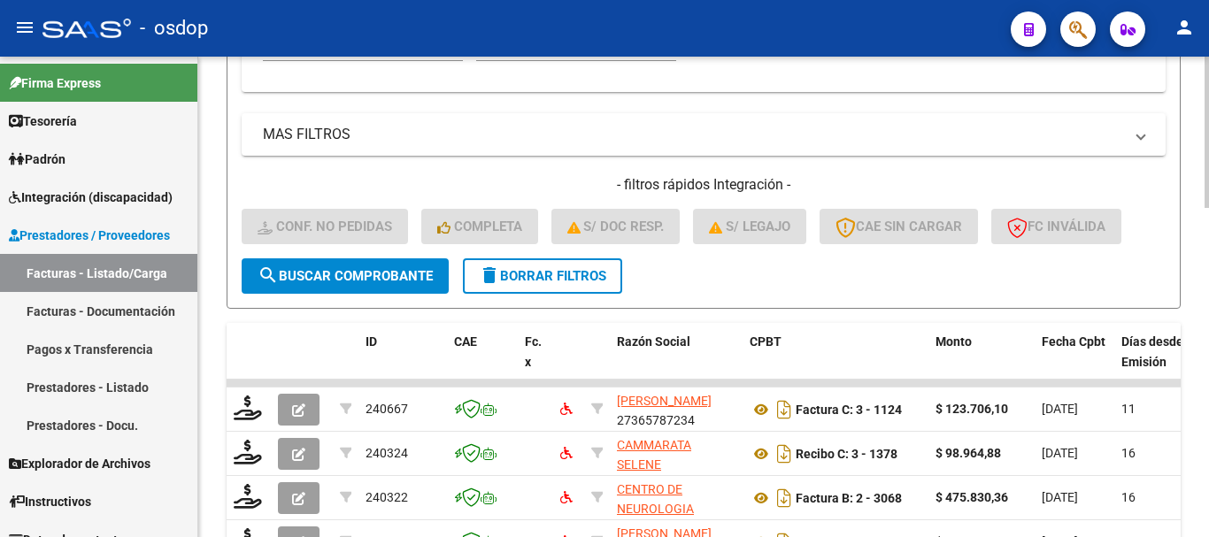
scroll to position [605, 0]
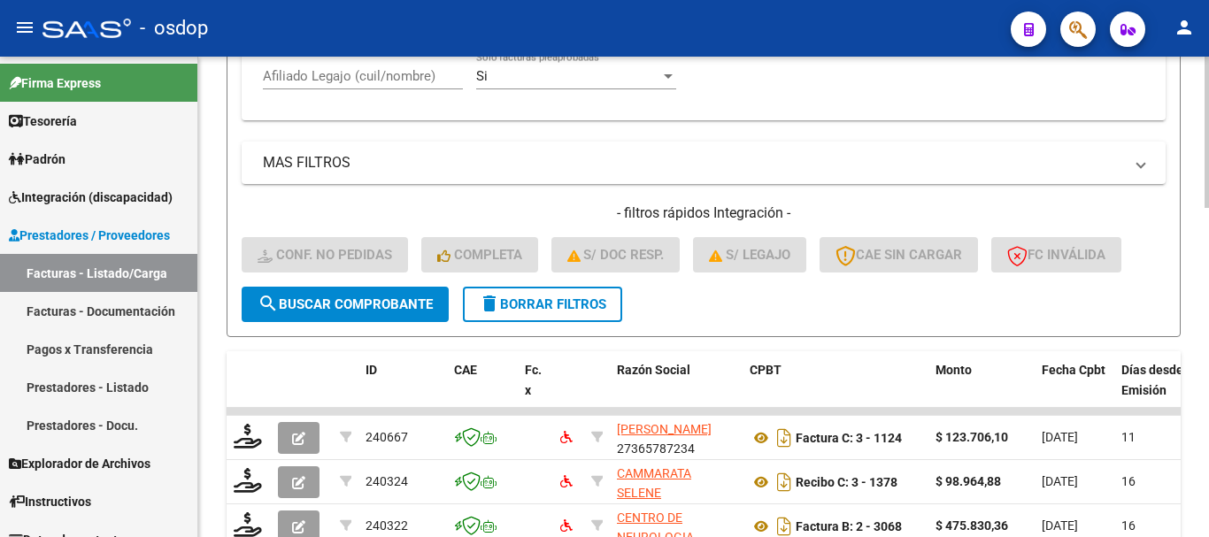
click at [327, 88] on div "Afiliado Legajo (cuil/nombre)" at bounding box center [363, 70] width 200 height 38
paste input "20513793465"
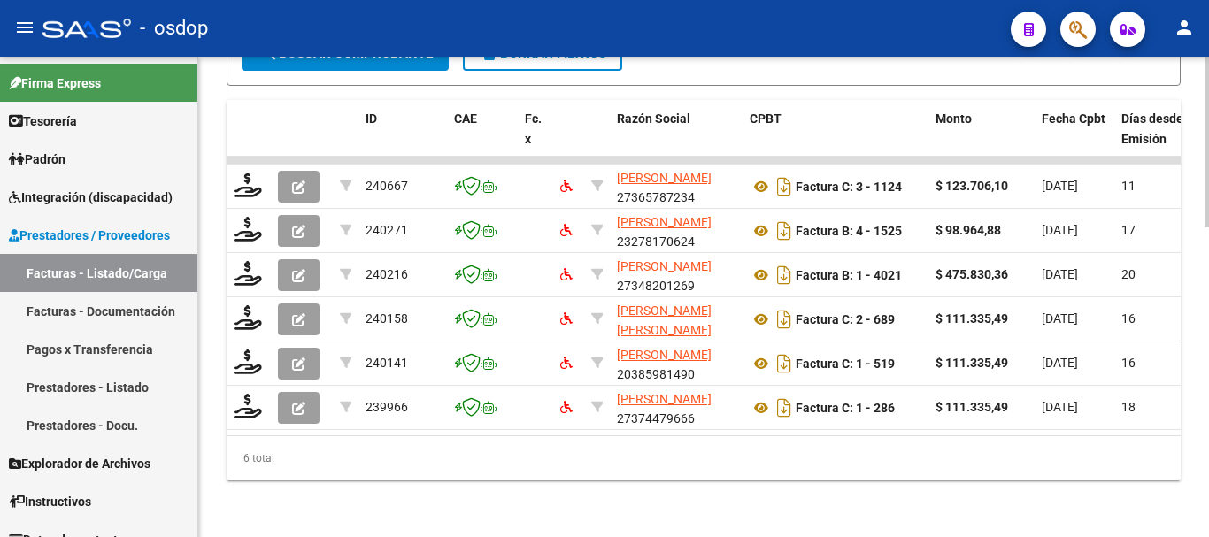
scroll to position [871, 0]
type input "20513793465"
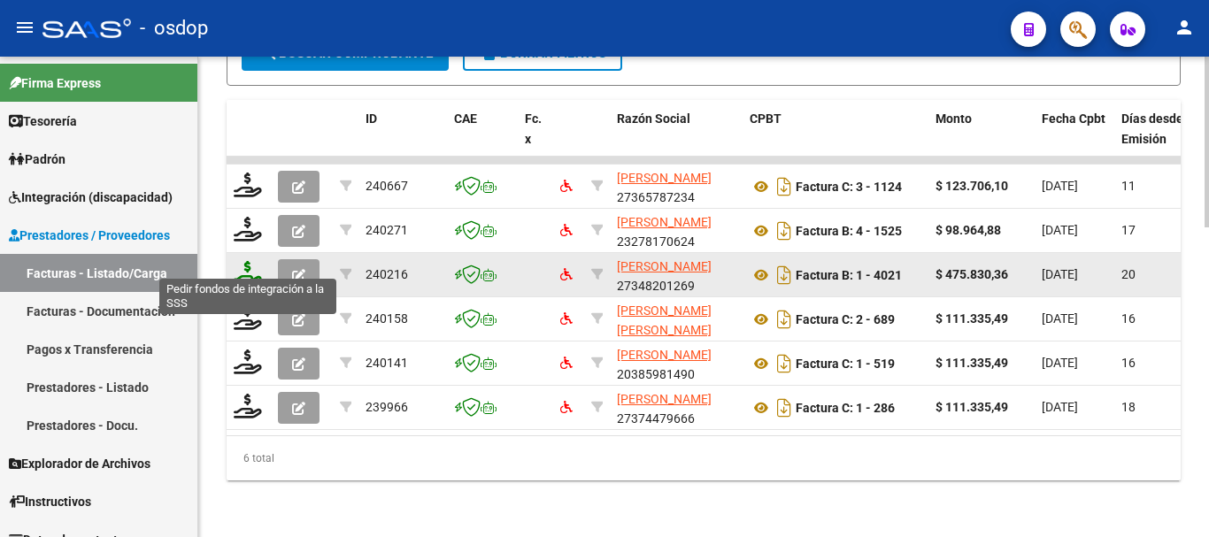
click at [244, 261] on icon at bounding box center [248, 273] width 28 height 25
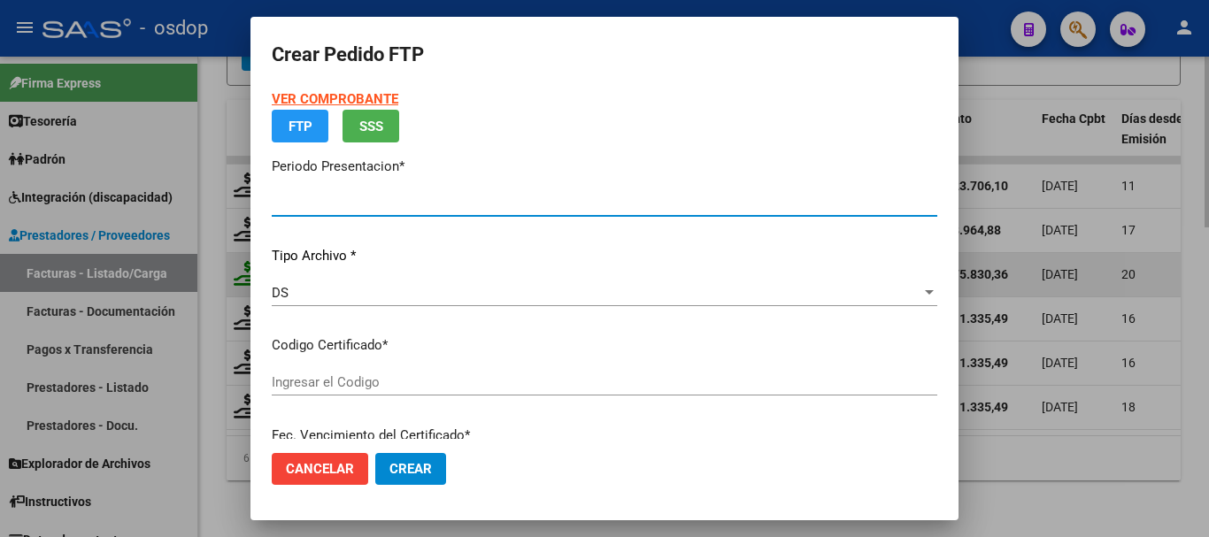
type input "202507"
type input "$ 475.830,36"
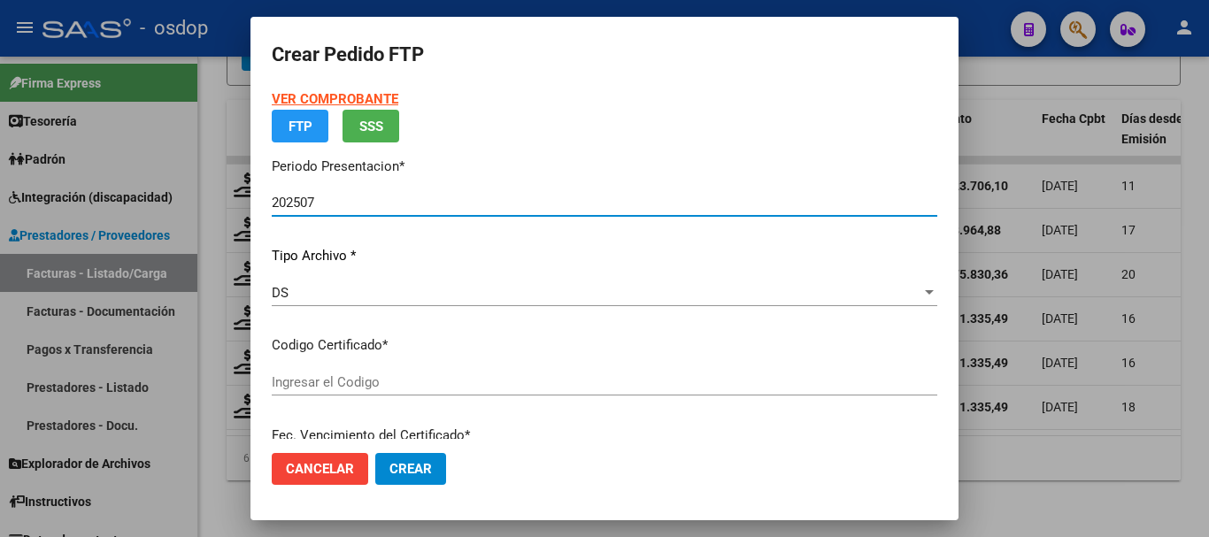
type input "7689697234"
type input "2025-08-22"
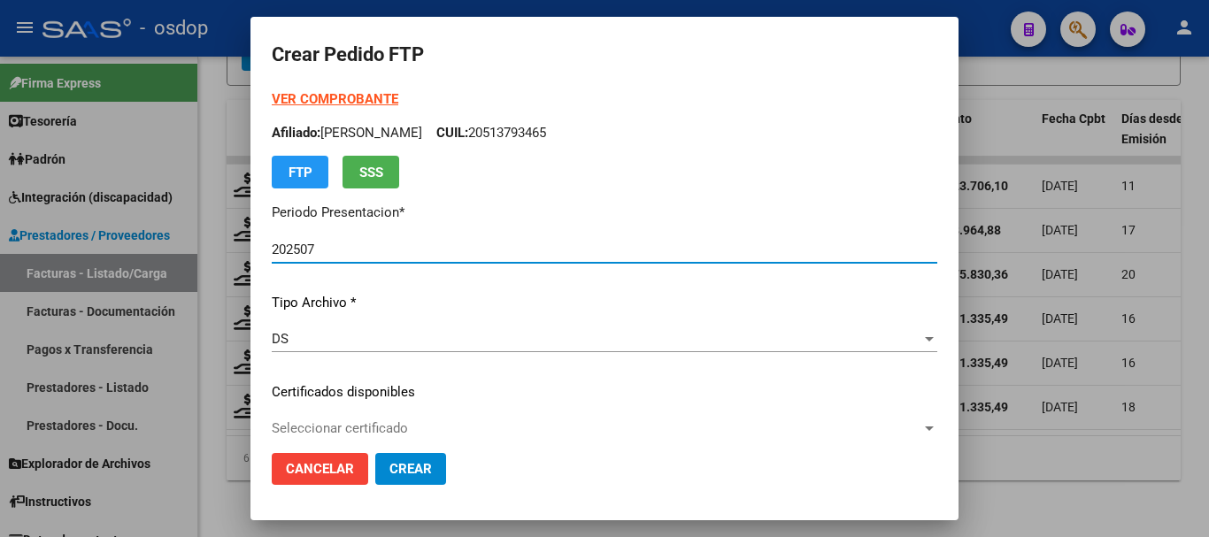
click at [338, 424] on span "Seleccionar certificado" at bounding box center [597, 428] width 650 height 16
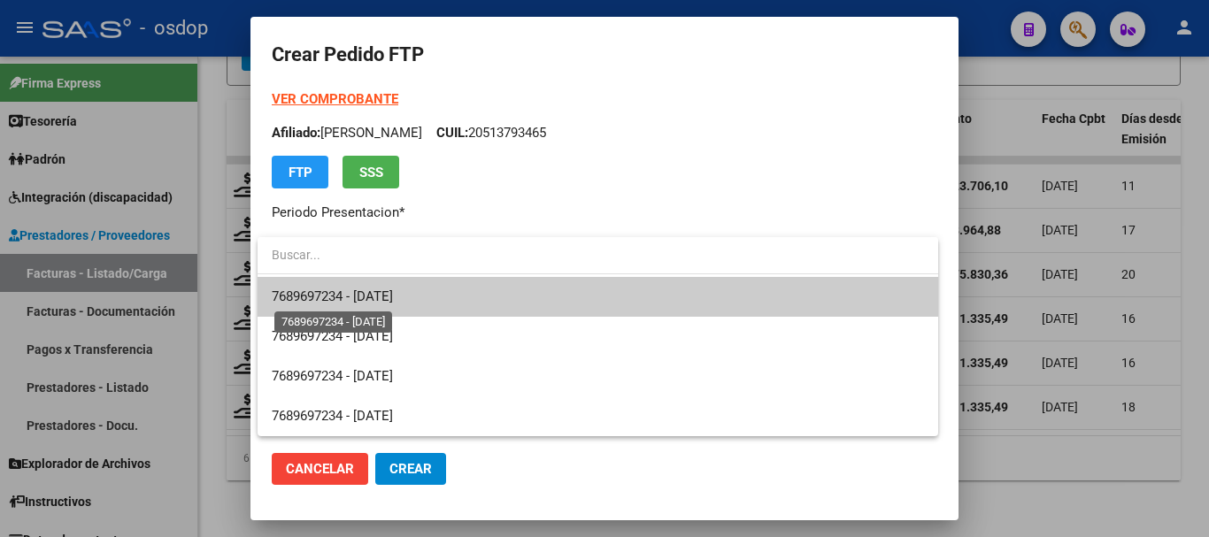
click at [358, 297] on span "7689697234 - 2025-08-22" at bounding box center [332, 296] width 121 height 16
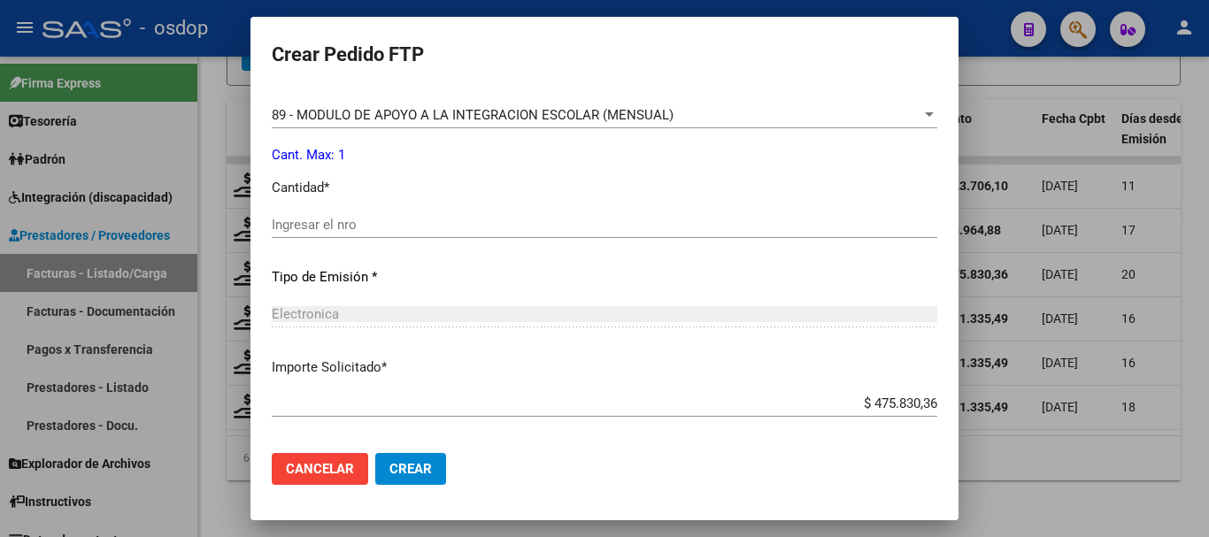
scroll to position [708, 0]
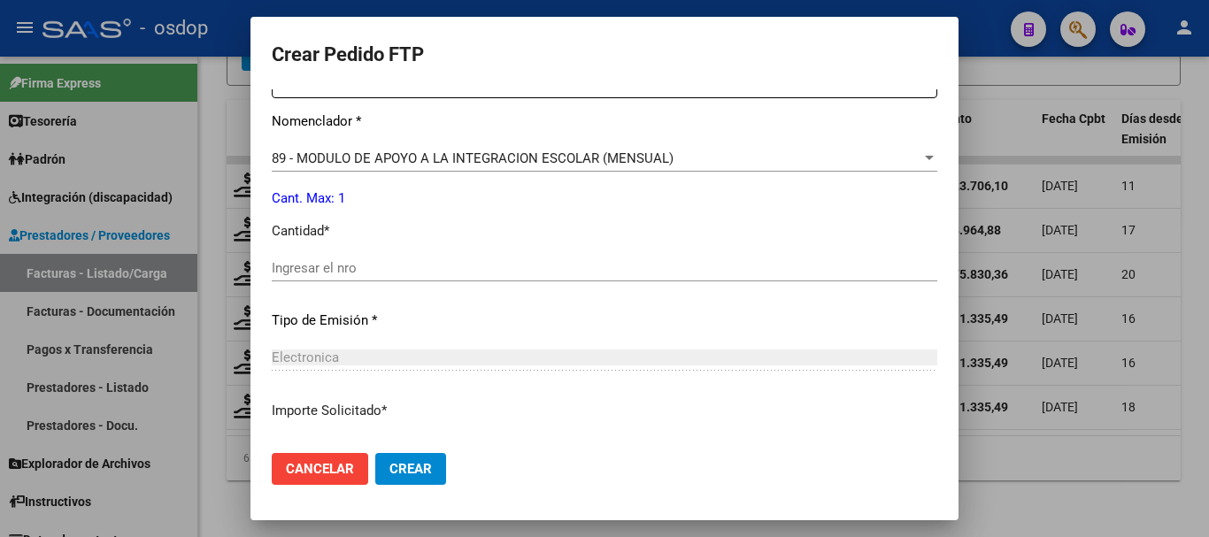
click at [391, 265] on input "Ingresar el nro" at bounding box center [604, 268] width 665 height 16
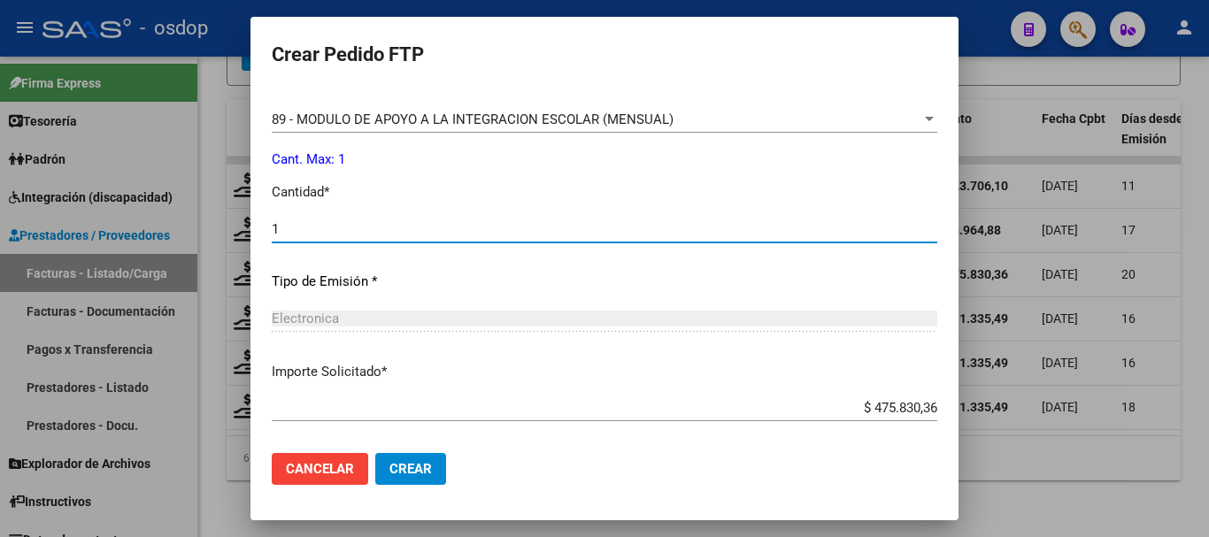
scroll to position [835, 0]
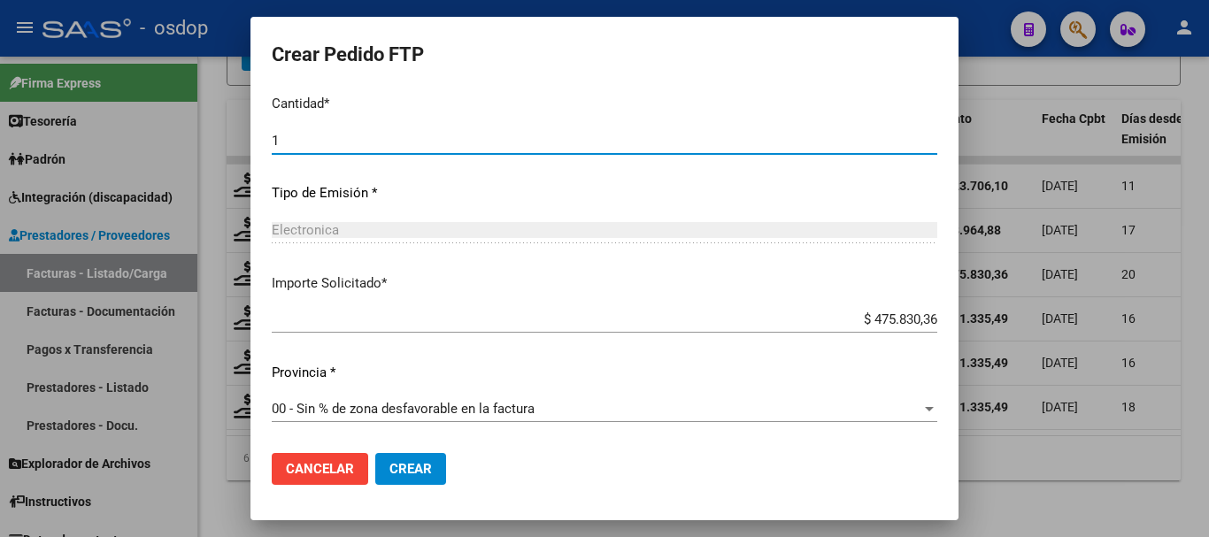
type input "1"
click at [425, 473] on span "Crear" at bounding box center [410, 469] width 42 height 16
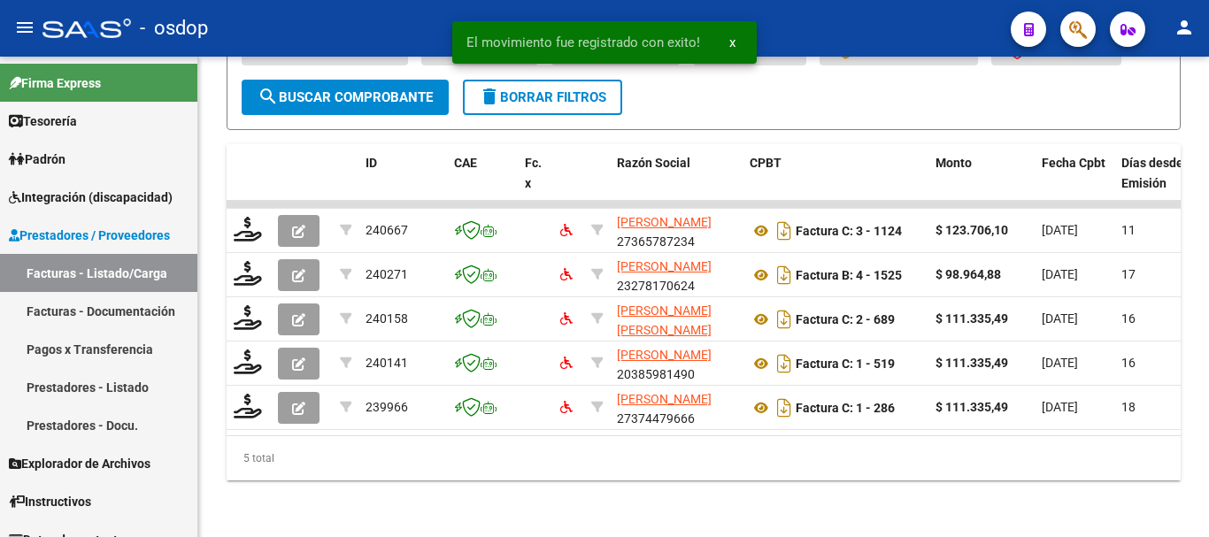
scroll to position [827, 0]
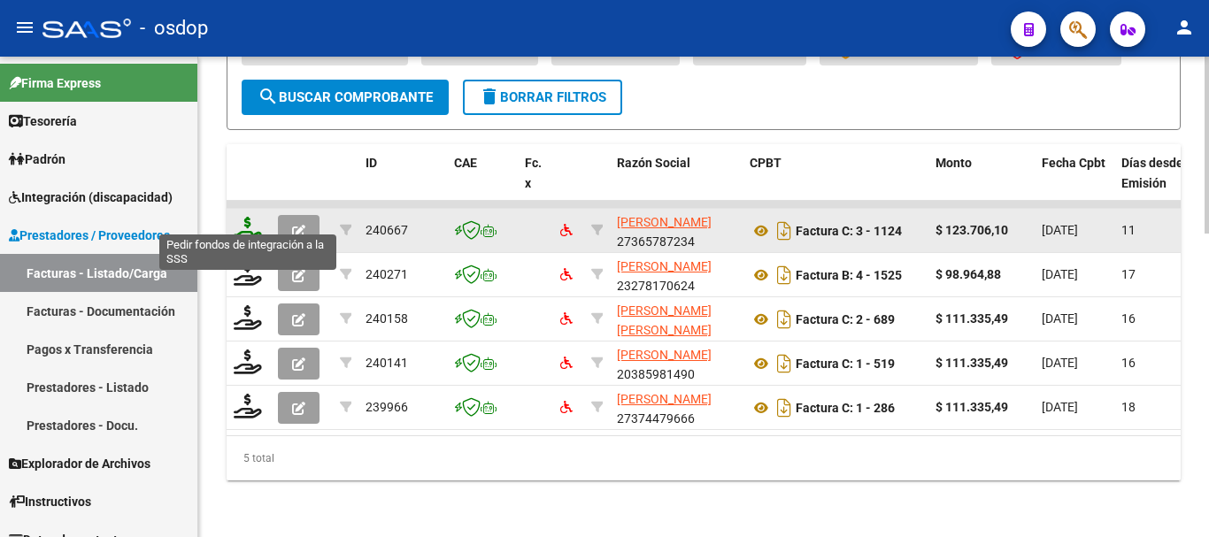
click at [255, 217] on icon at bounding box center [248, 229] width 28 height 25
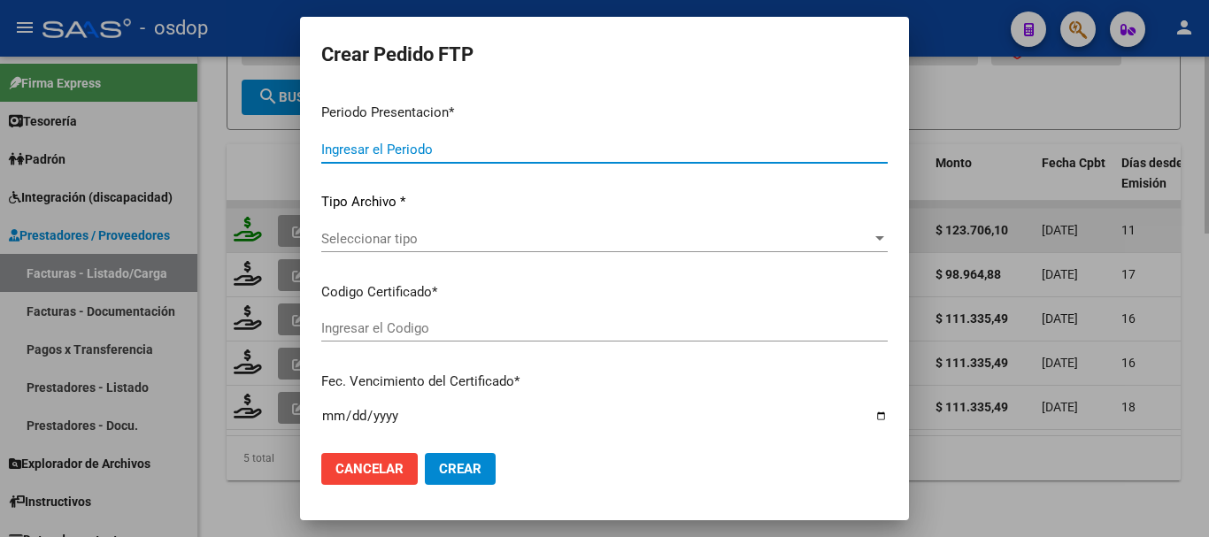
type input "202507"
type input "$ 123.706,10"
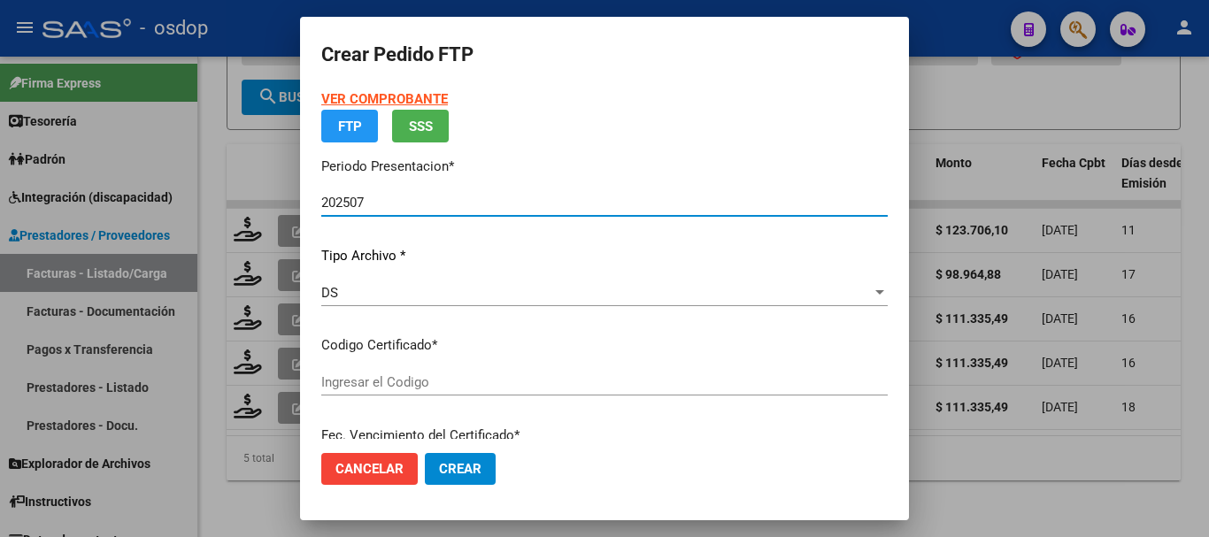
type input "7689697234"
type input "2025-08-22"
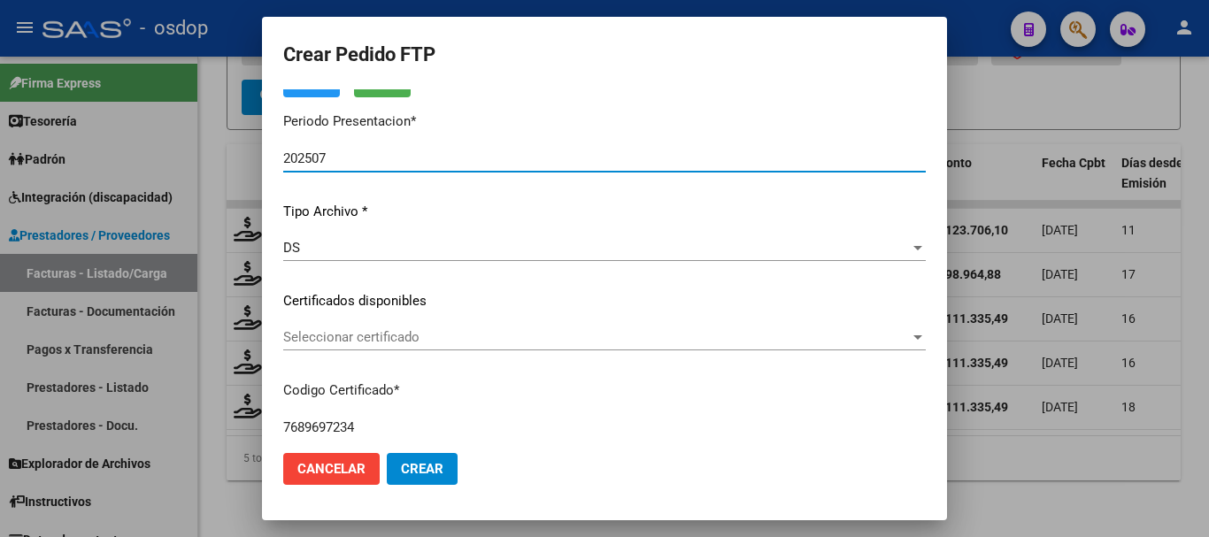
scroll to position [177, 0]
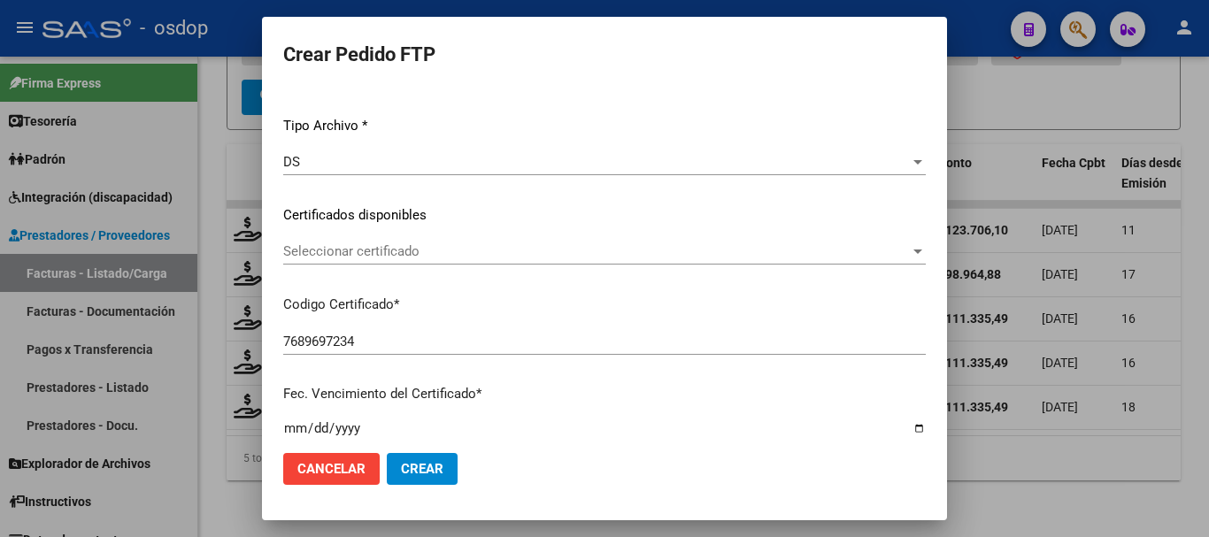
click at [458, 255] on span "Seleccionar certificado" at bounding box center [596, 251] width 627 height 16
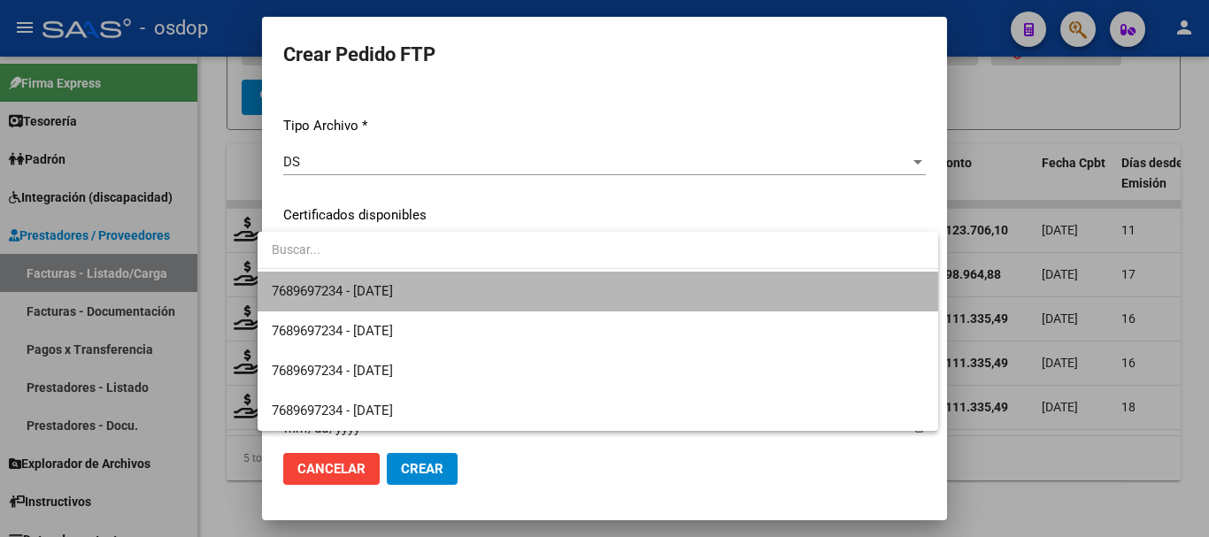
click at [458, 282] on span "7689697234 - 2025-08-22" at bounding box center [598, 292] width 652 height 40
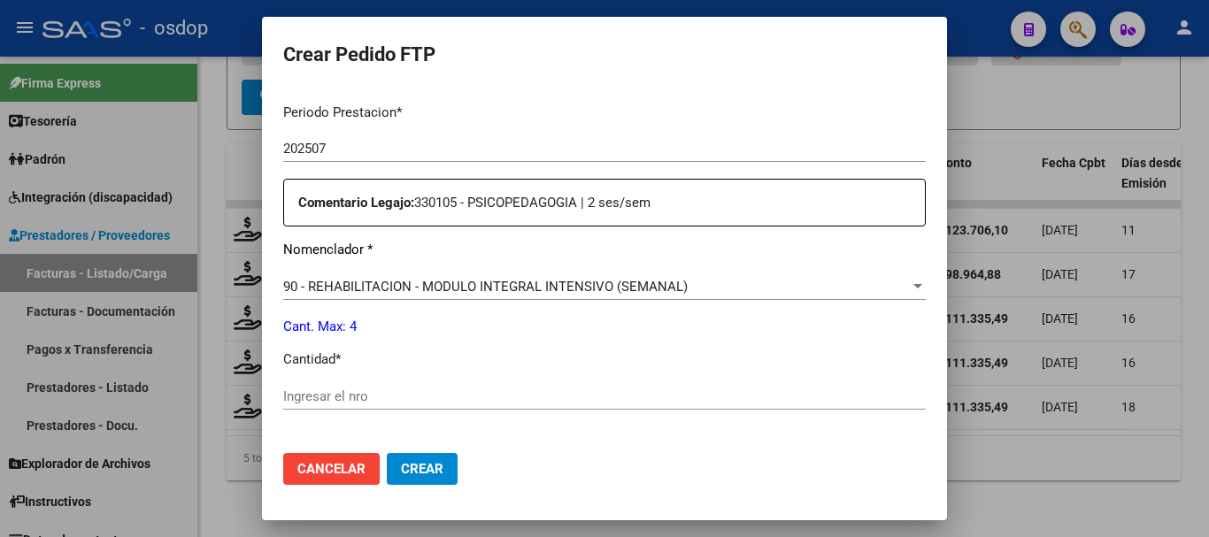
scroll to position [619, 0]
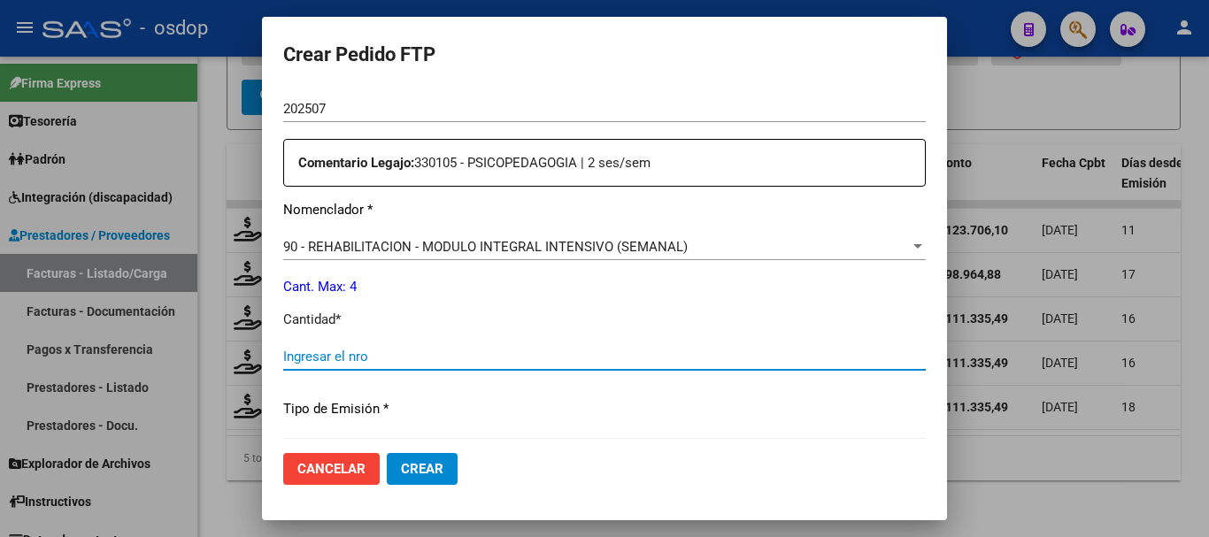
click at [390, 350] on input "Ingresar el nro" at bounding box center [604, 357] width 642 height 16
type input "4"
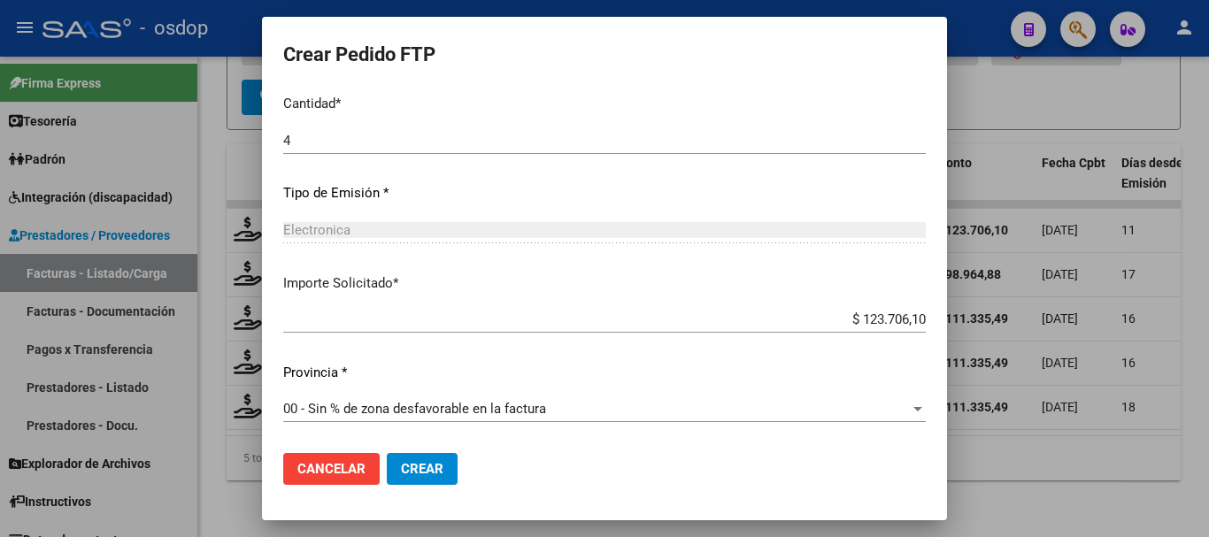
drag, startPoint x: 421, startPoint y: 446, endPoint x: 424, endPoint y: 459, distance: 13.5
click at [421, 454] on mat-dialog-actions "Cancelar Crear" at bounding box center [604, 469] width 642 height 60
click at [424, 462] on span "Crear" at bounding box center [422, 469] width 42 height 16
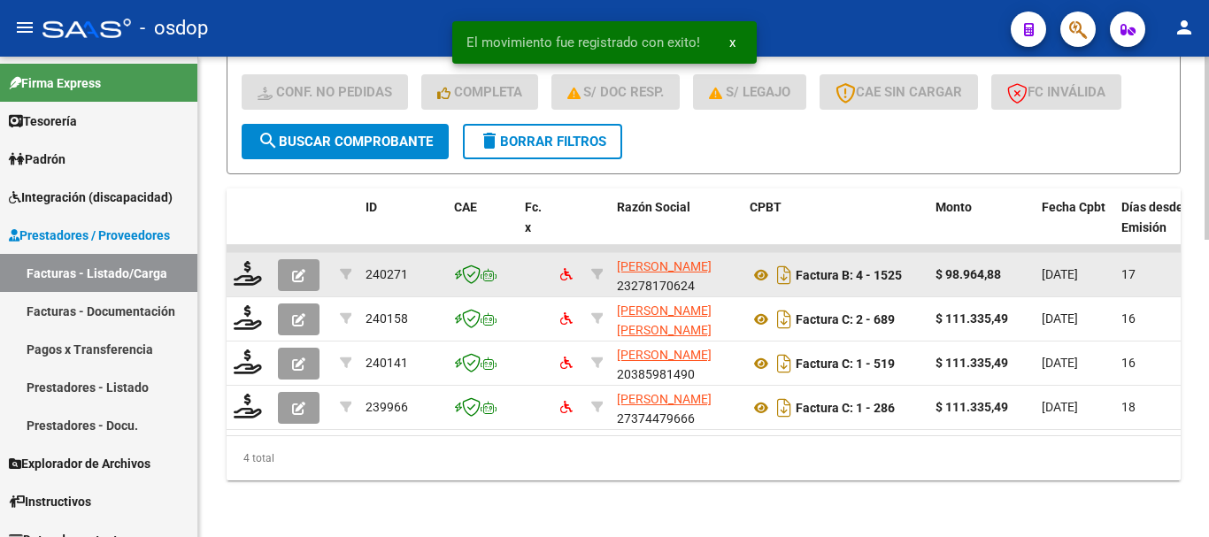
scroll to position [782, 0]
click at [251, 267] on icon at bounding box center [248, 273] width 28 height 25
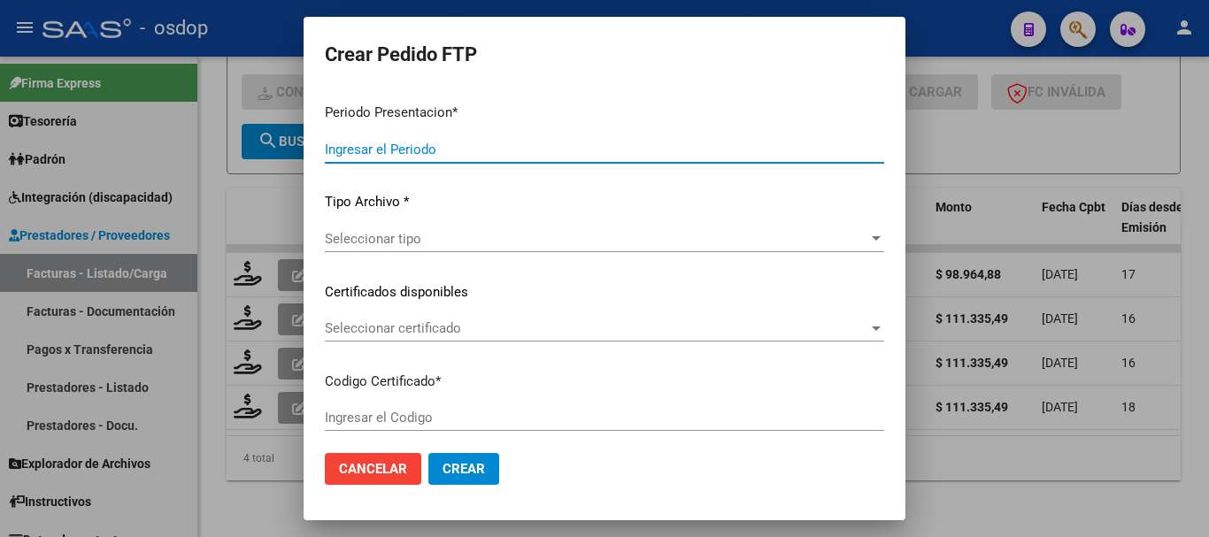
type input "202507"
type input "$ 98.964,88"
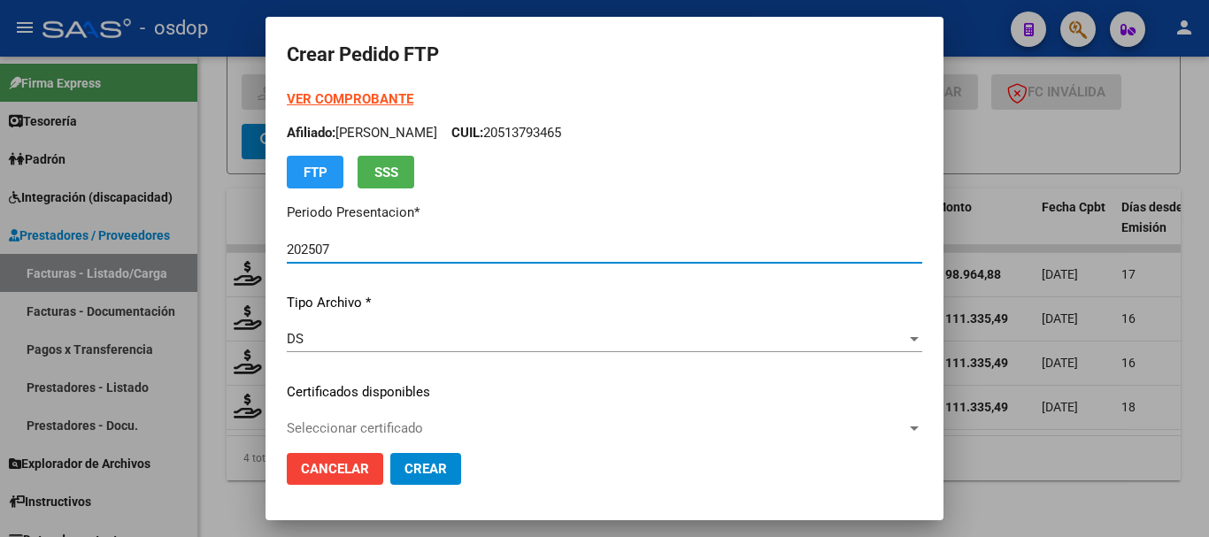
type input "7689697234"
type input "2025-08-22"
click at [368, 419] on div "Seleccionar certificado Seleccionar certificado" at bounding box center [604, 428] width 635 height 27
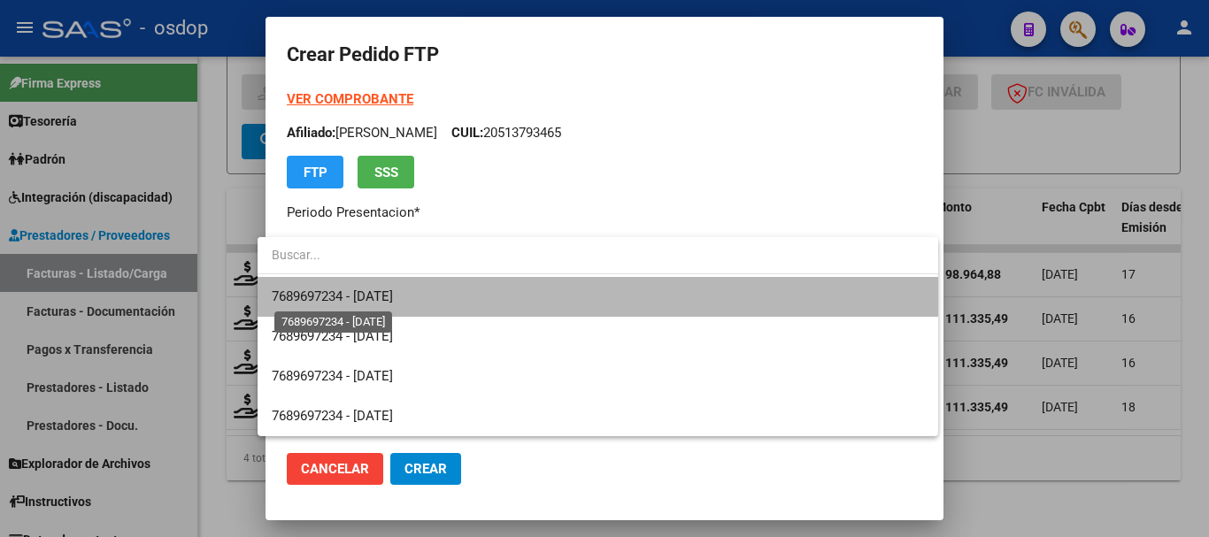
click at [385, 302] on span "7689697234 - 2025-08-22" at bounding box center [332, 296] width 121 height 16
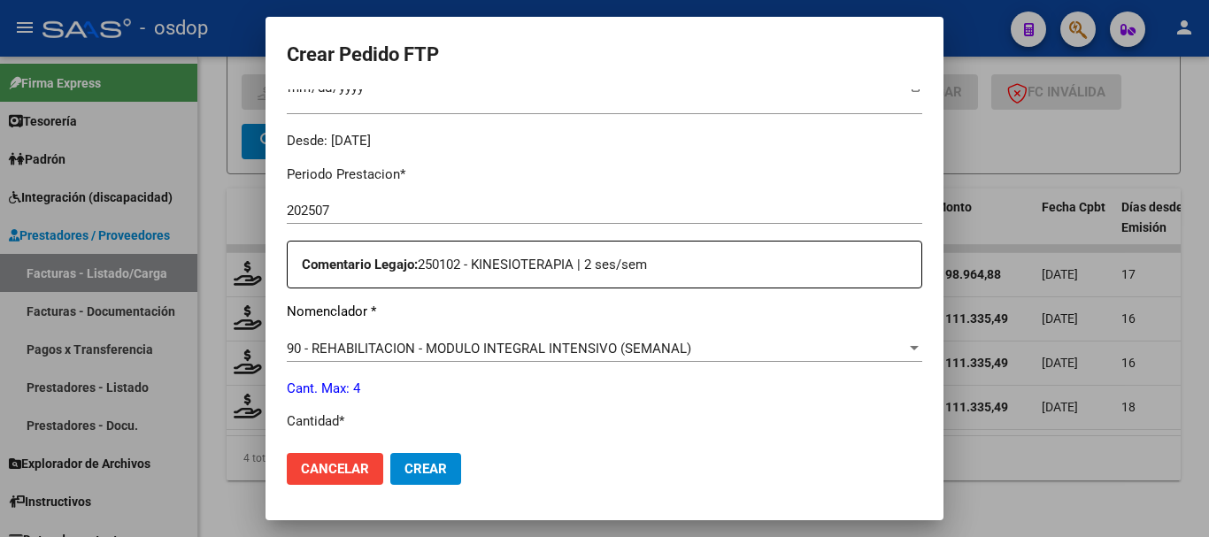
scroll to position [619, 0]
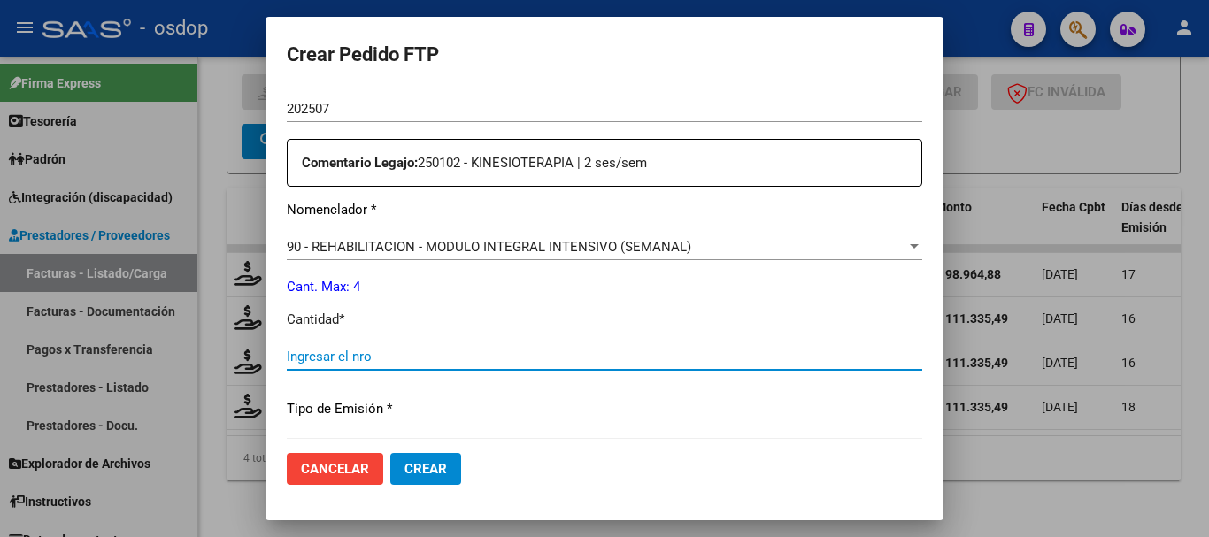
click at [362, 350] on input "Ingresar el nro" at bounding box center [604, 357] width 635 height 16
type input "4"
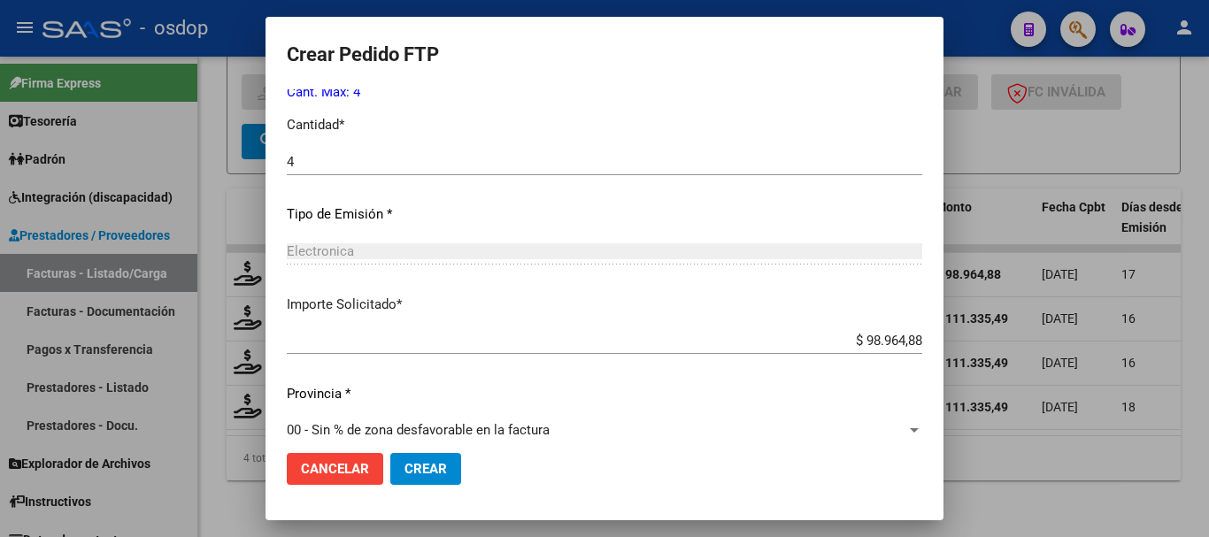
scroll to position [835, 0]
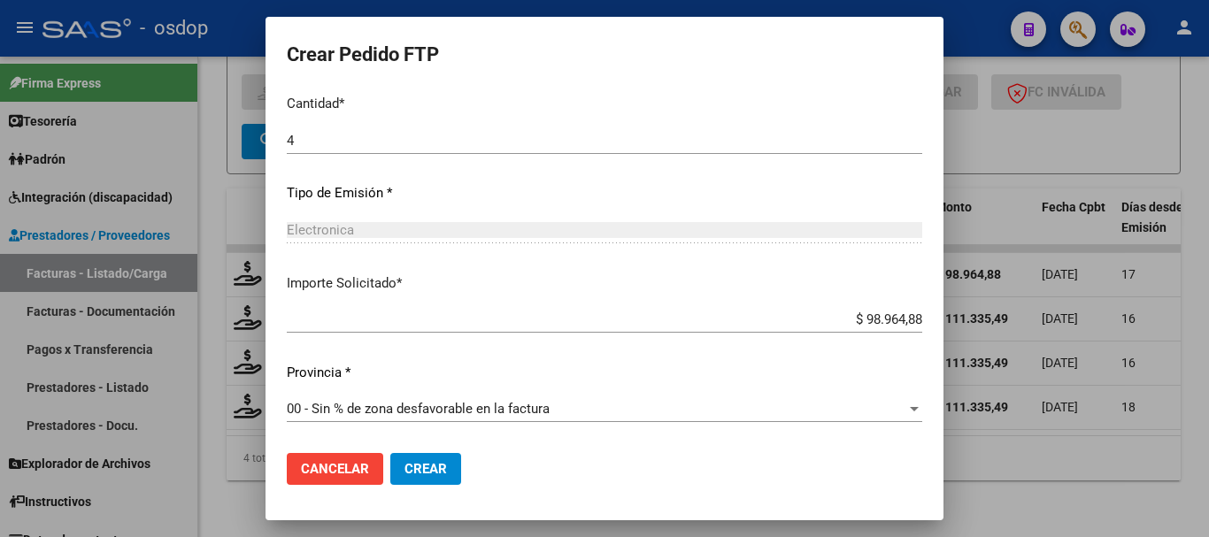
click at [420, 457] on button "Crear" at bounding box center [425, 469] width 71 height 32
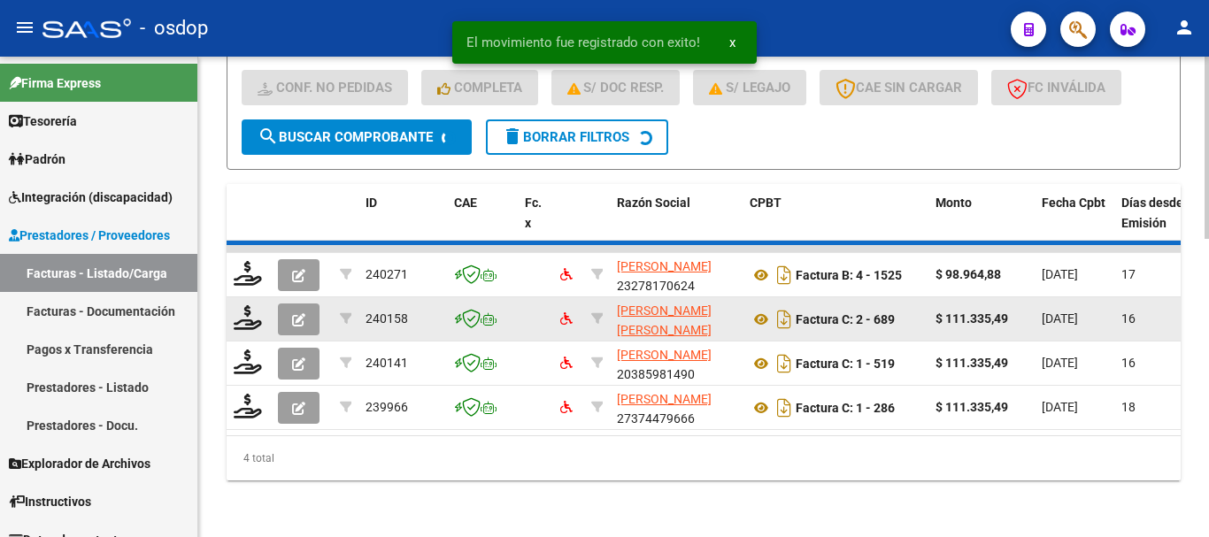
scroll to position [738, 0]
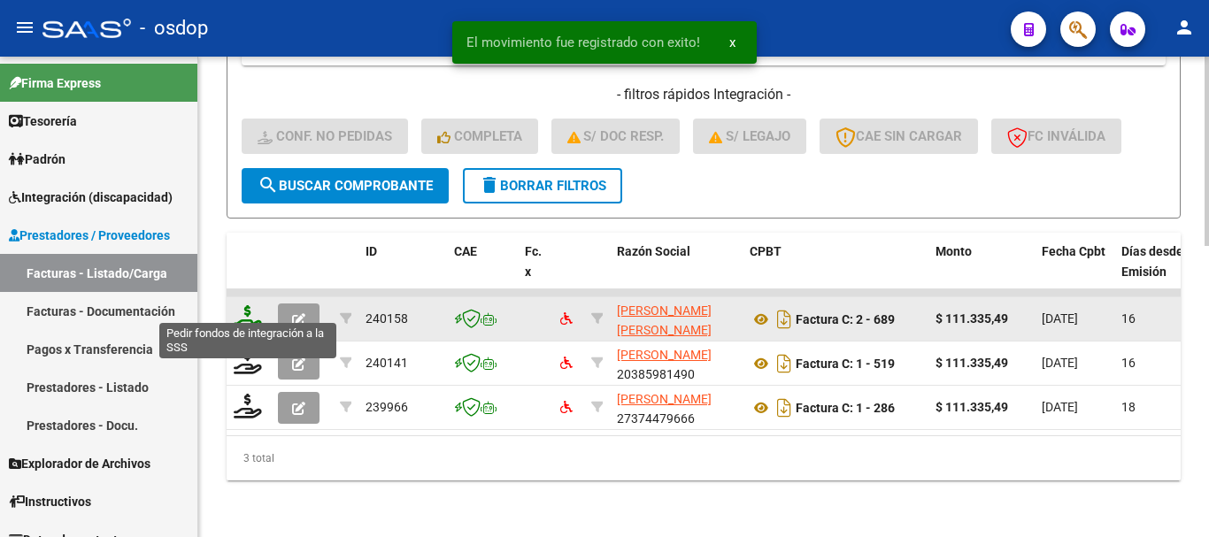
click at [247, 311] on icon at bounding box center [248, 317] width 28 height 25
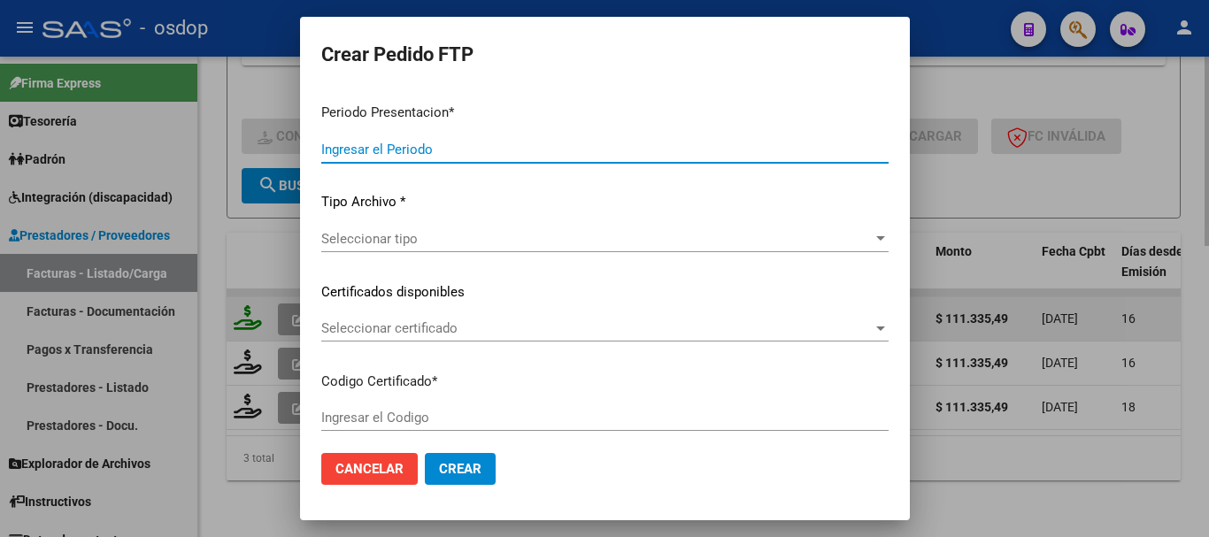
type input "202507"
type input "$ 111.335,49"
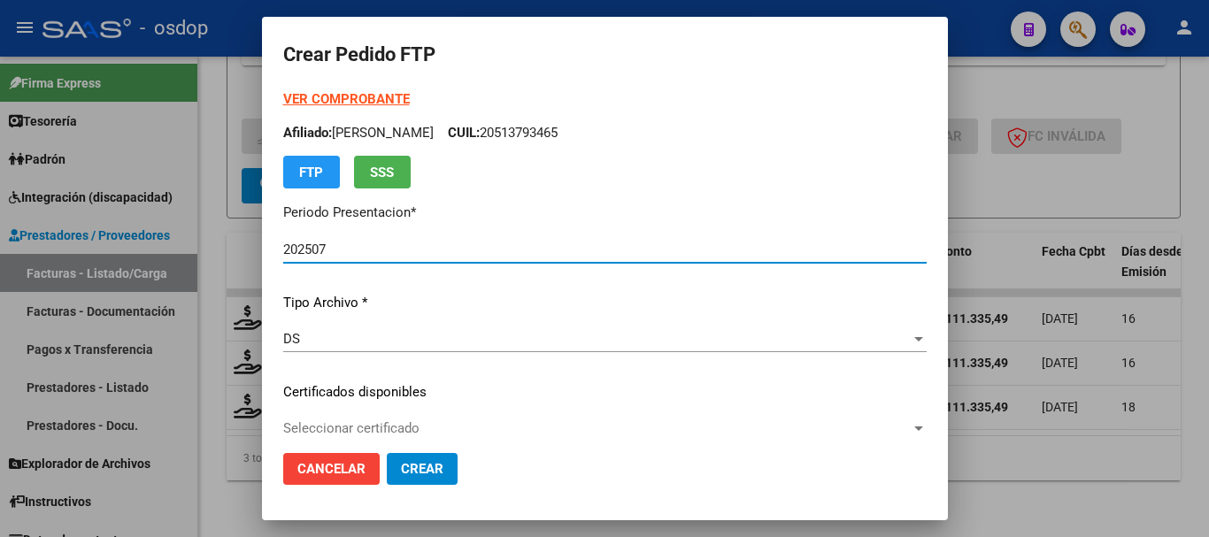
type input "7689697234"
type input "2025-08-22"
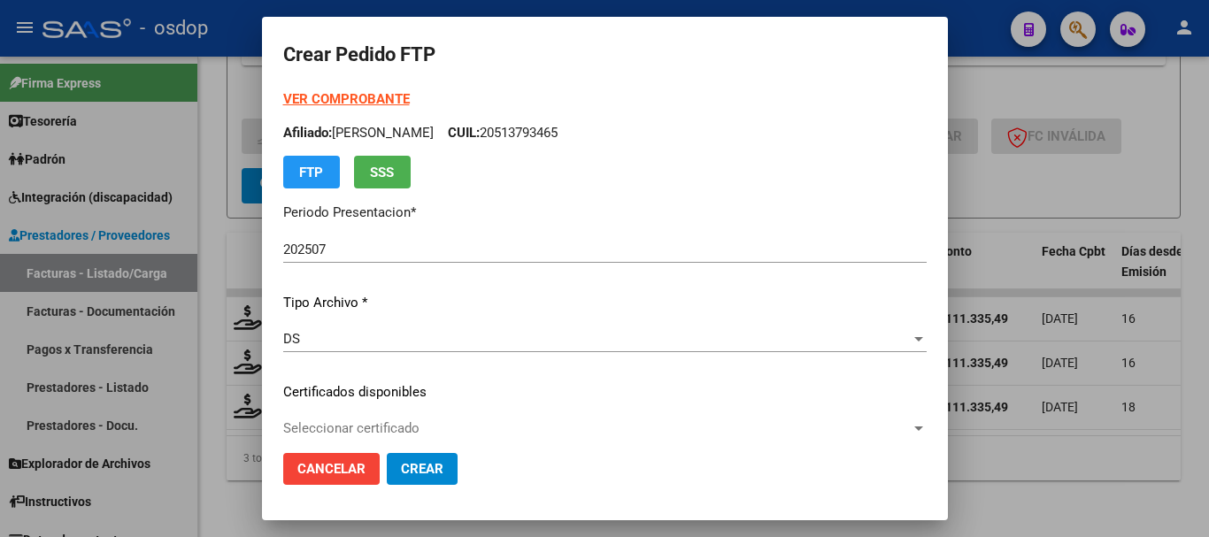
click at [374, 408] on div "VER COMPROBANTE ARCA Padrón Afiliado: SCHMIDT BAUTISTA LIONEL CUIL: 20513793465…" at bounding box center [604, 378] width 643 height 579
click at [393, 414] on div "VER COMPROBANTE ARCA Padrón Afiliado: SCHMIDT BAUTISTA LIONEL CUIL: 20513793465…" at bounding box center [604, 378] width 643 height 579
click at [407, 419] on div "Seleccionar certificado Seleccionar certificado" at bounding box center [604, 428] width 643 height 27
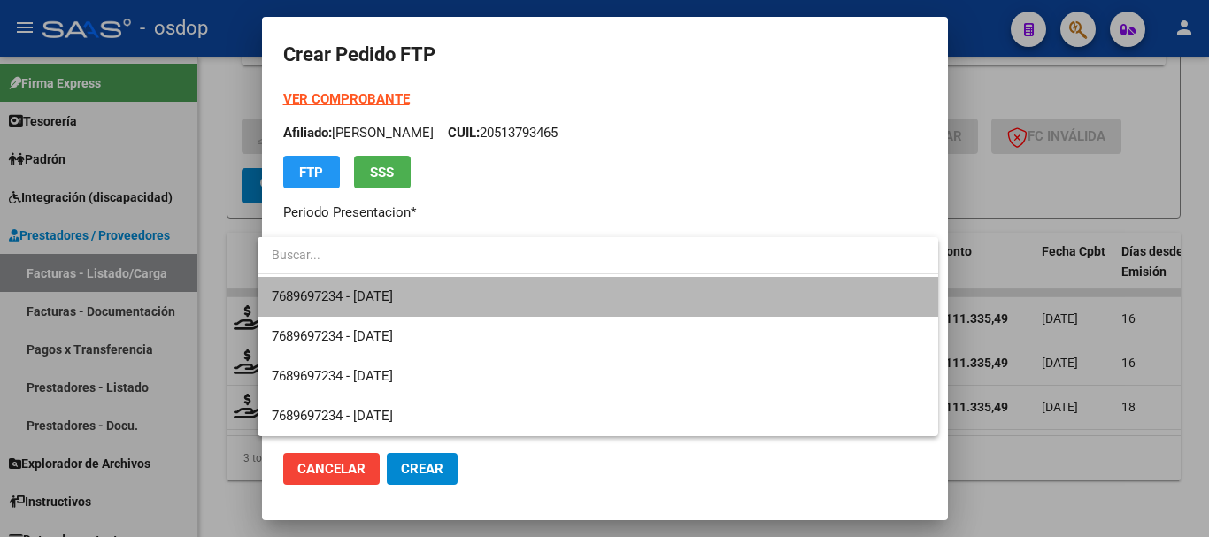
click at [461, 302] on span "7689697234 - 2025-08-22" at bounding box center [598, 297] width 652 height 40
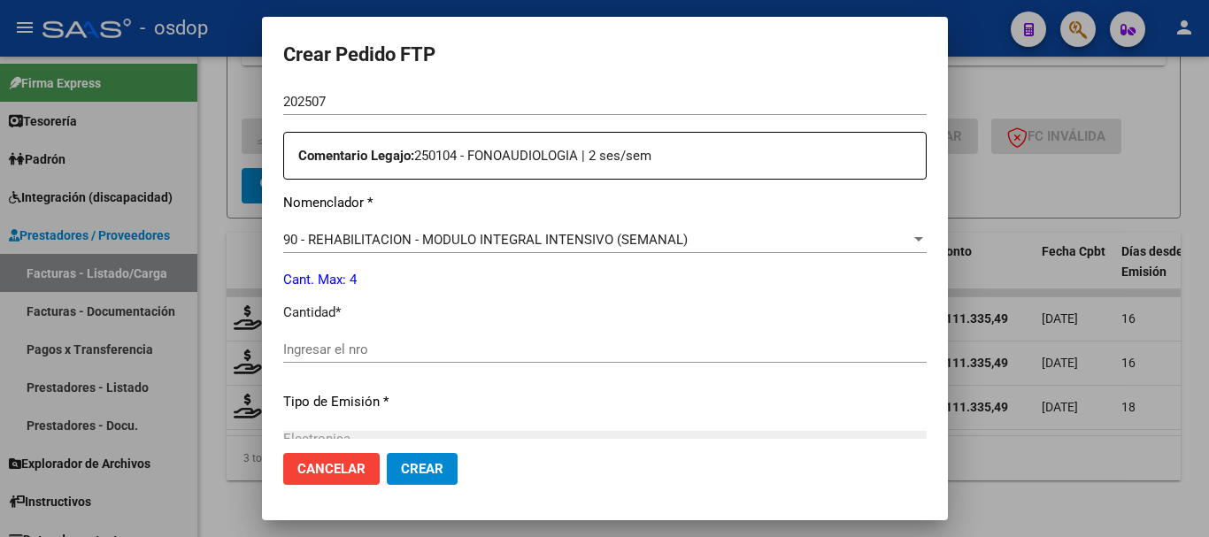
scroll to position [619, 0]
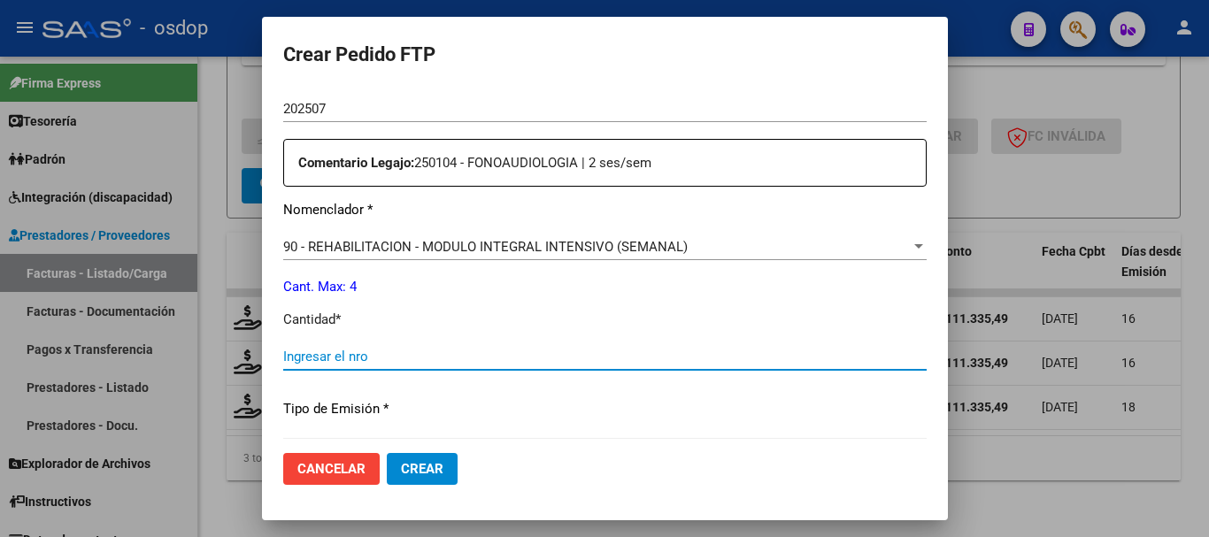
click at [411, 358] on input "Ingresar el nro" at bounding box center [604, 357] width 643 height 16
type input "4"
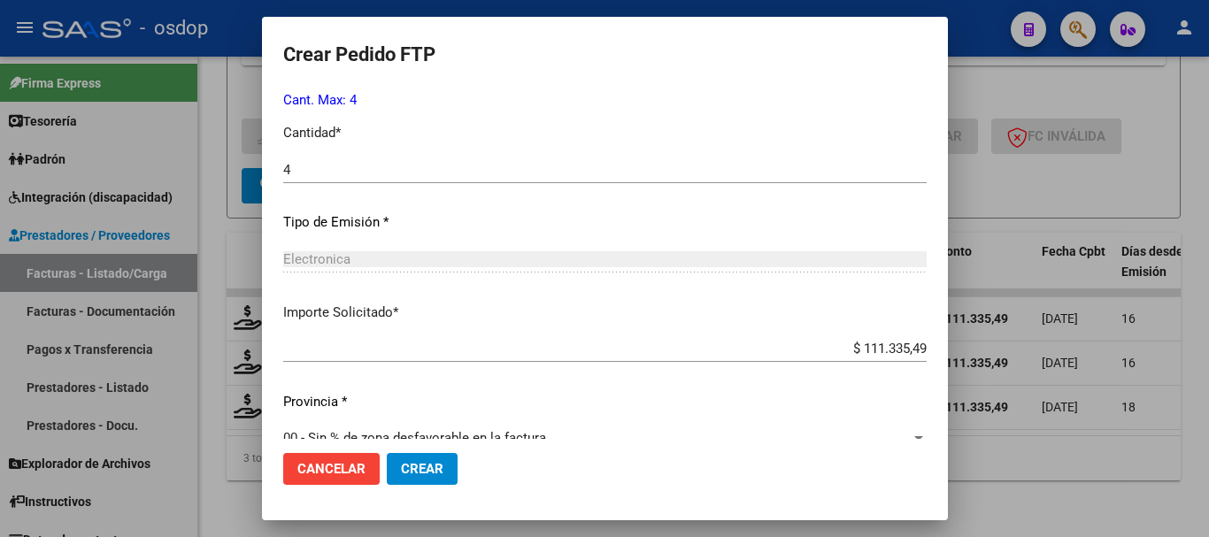
scroll to position [835, 0]
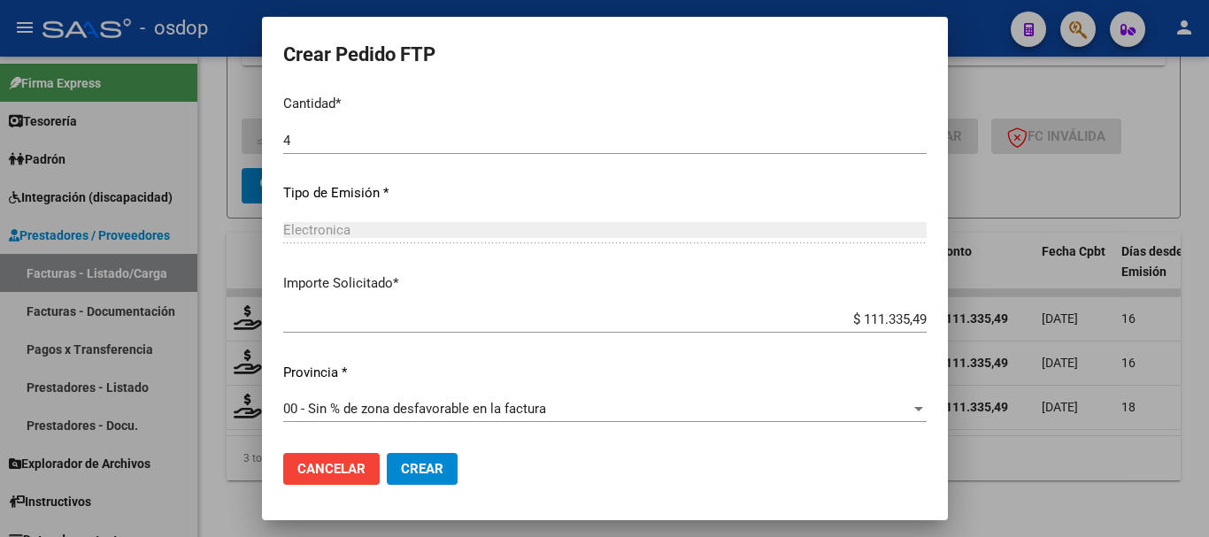
click at [463, 435] on div "00 - Sin % de zona desfavorable en la factura Seleccionar provincia" at bounding box center [604, 417] width 643 height 43
click at [438, 461] on button "Crear" at bounding box center [422, 469] width 71 height 32
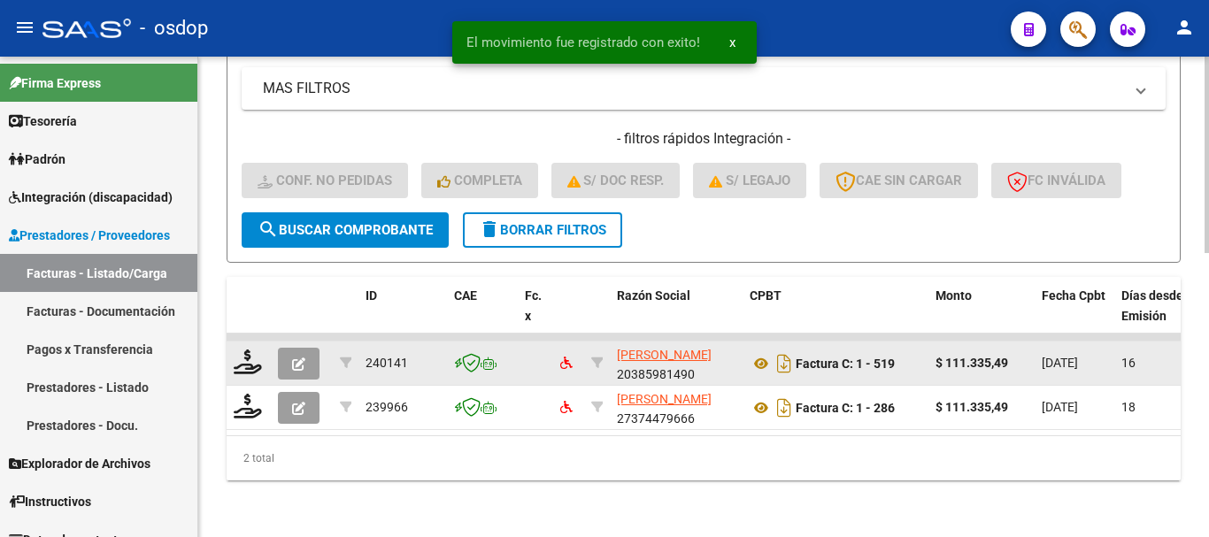
scroll to position [694, 0]
click at [250, 350] on icon at bounding box center [248, 362] width 28 height 25
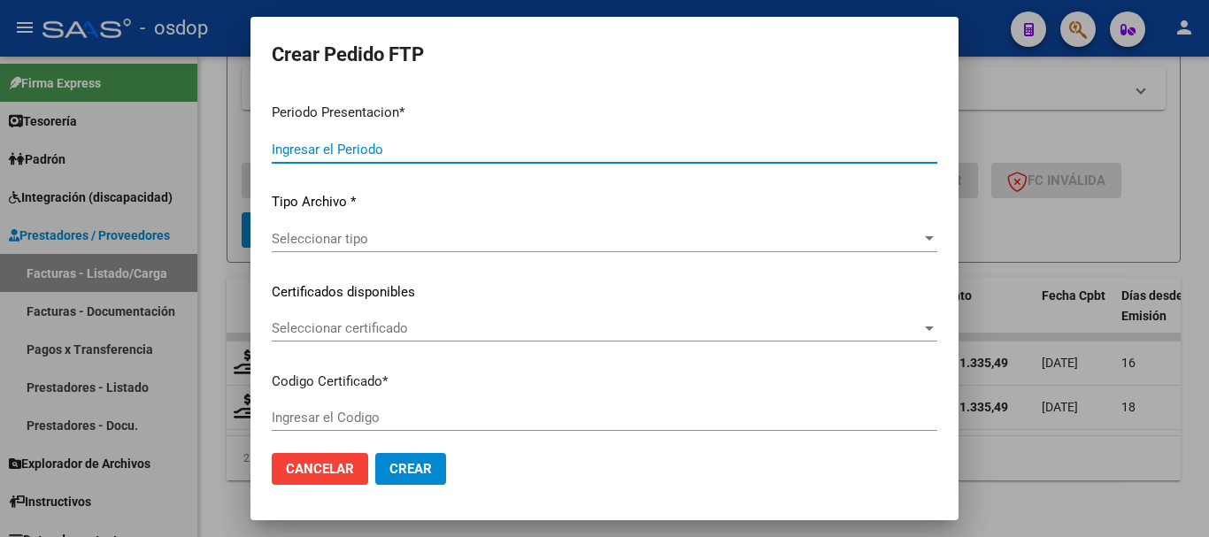
type input "202507"
type input "$ 111.335,49"
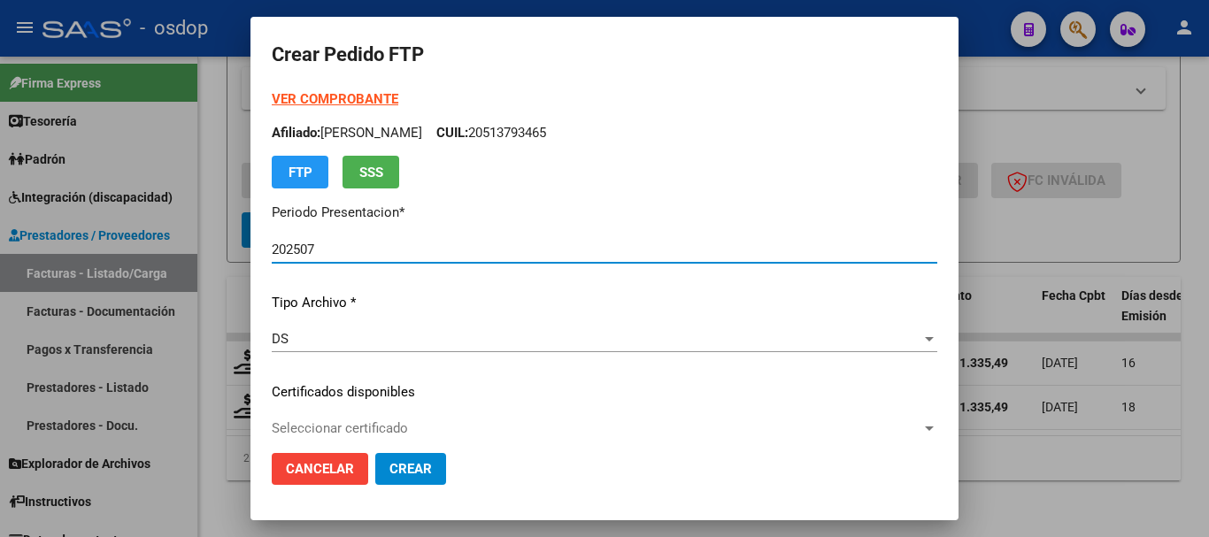
type input "7689697234"
type input "2025-08-22"
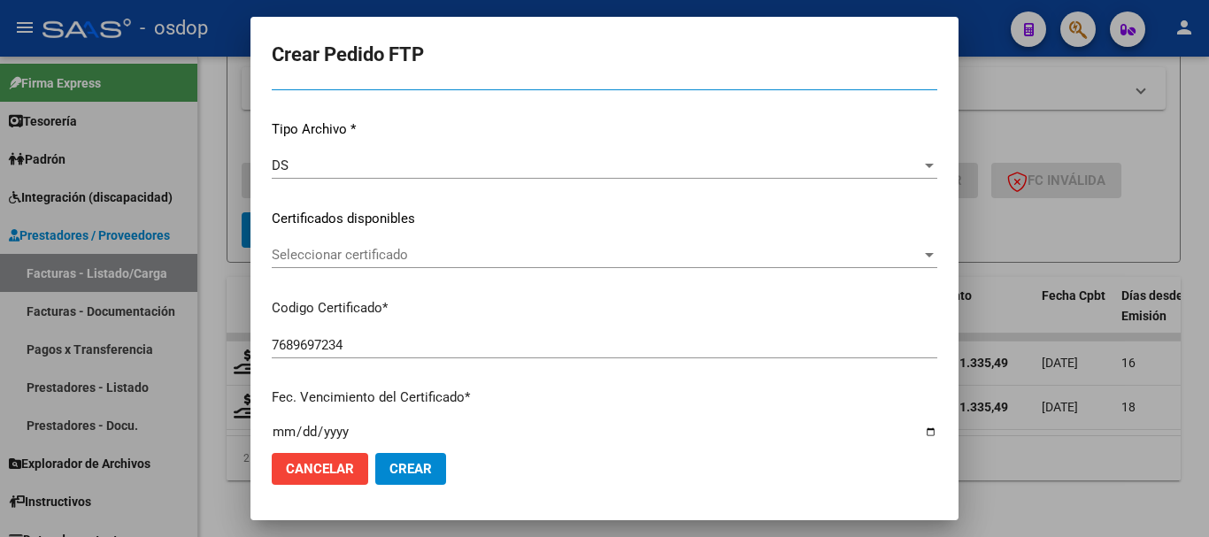
scroll to position [177, 0]
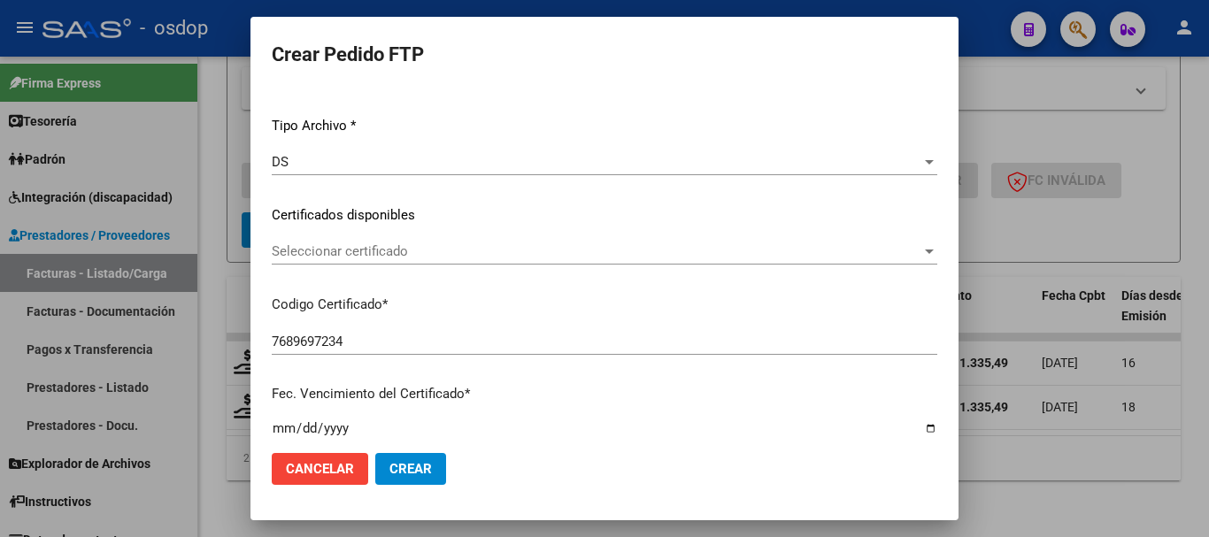
click at [395, 258] on span "Seleccionar certificado" at bounding box center [597, 251] width 650 height 16
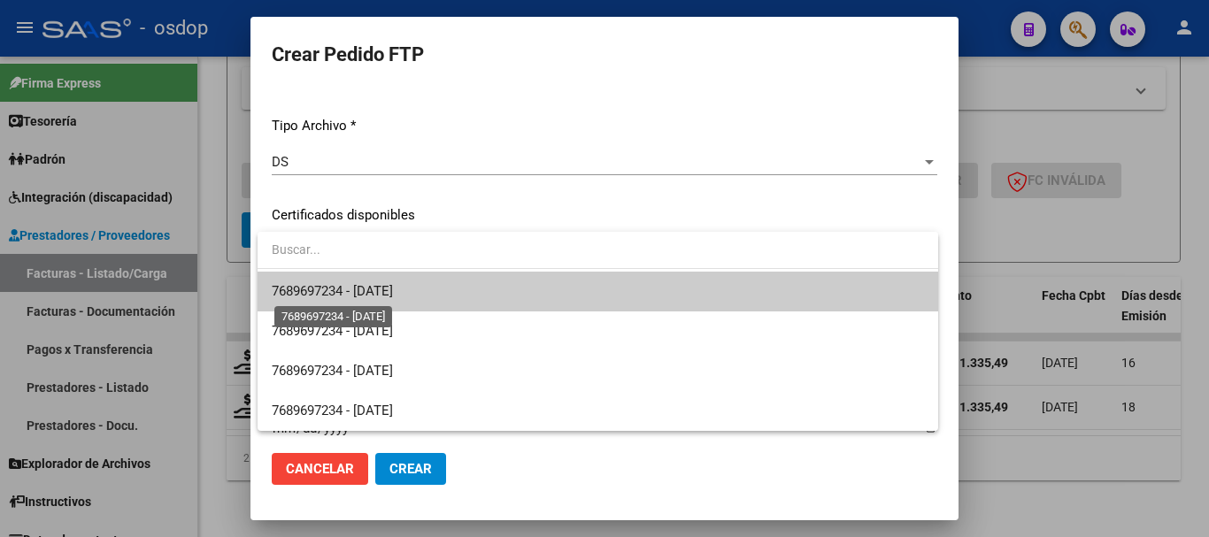
click at [393, 290] on span "7689697234 - 2025-08-22" at bounding box center [332, 291] width 121 height 16
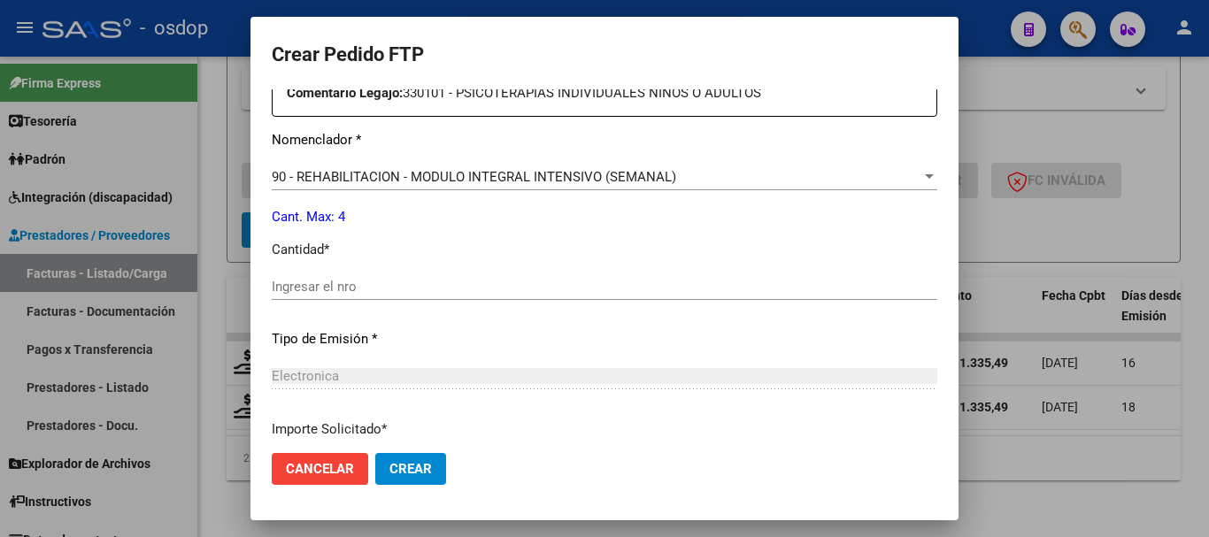
scroll to position [708, 0]
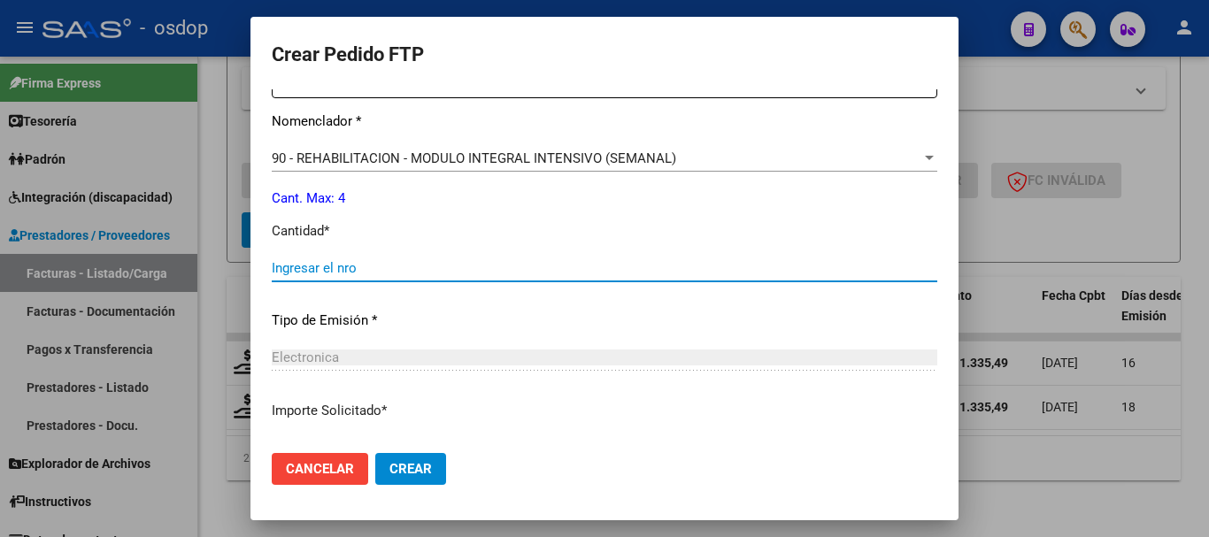
click at [392, 264] on input "Ingresar el nro" at bounding box center [604, 268] width 665 height 16
type input "4"
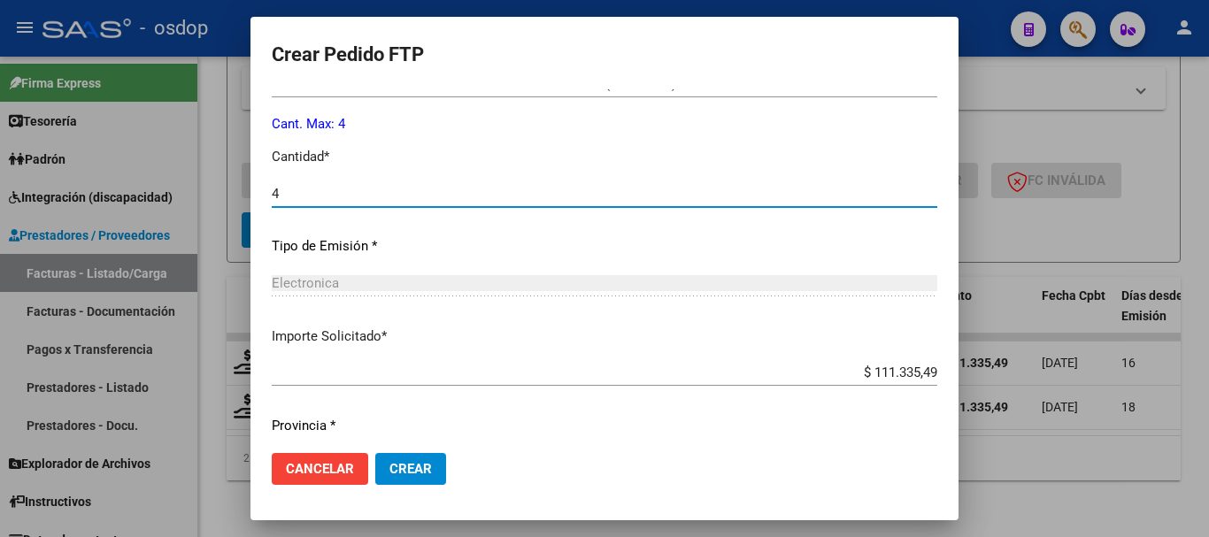
scroll to position [835, 0]
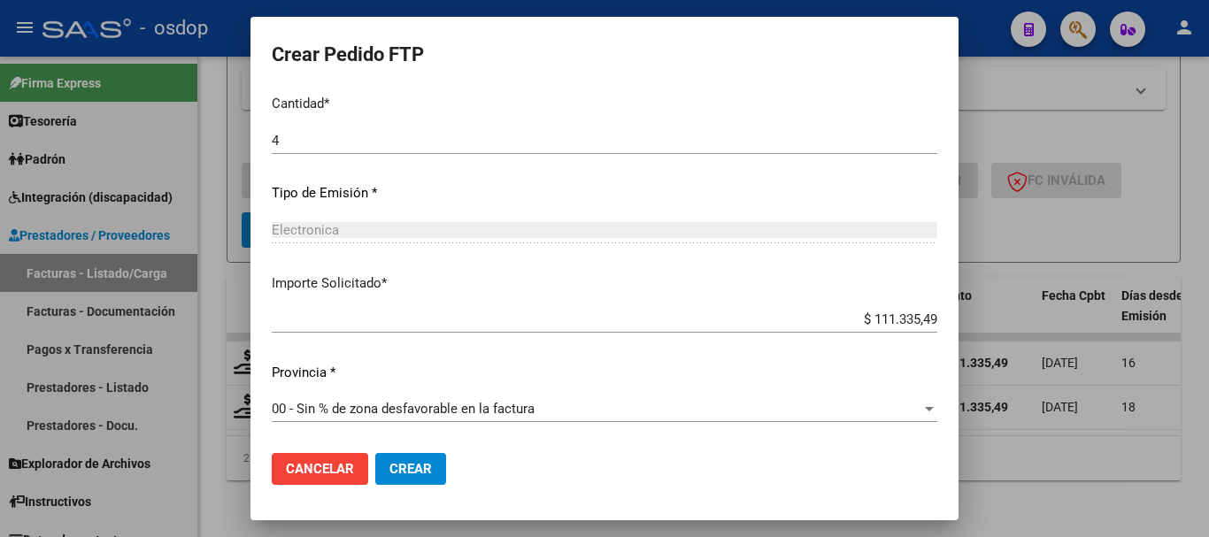
click at [427, 465] on span "Crear" at bounding box center [410, 469] width 42 height 16
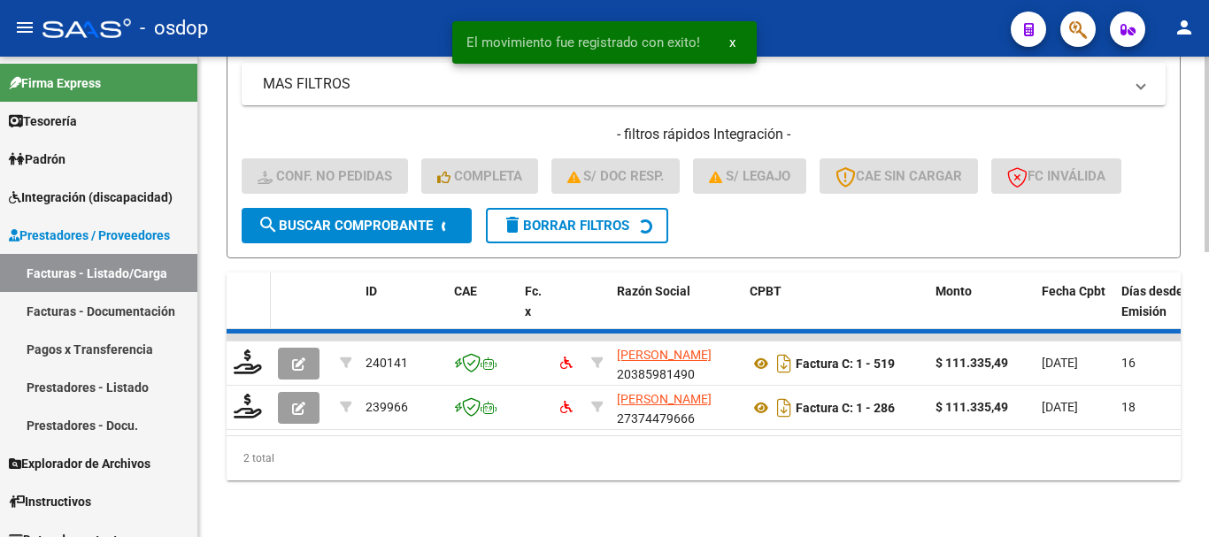
scroll to position [650, 0]
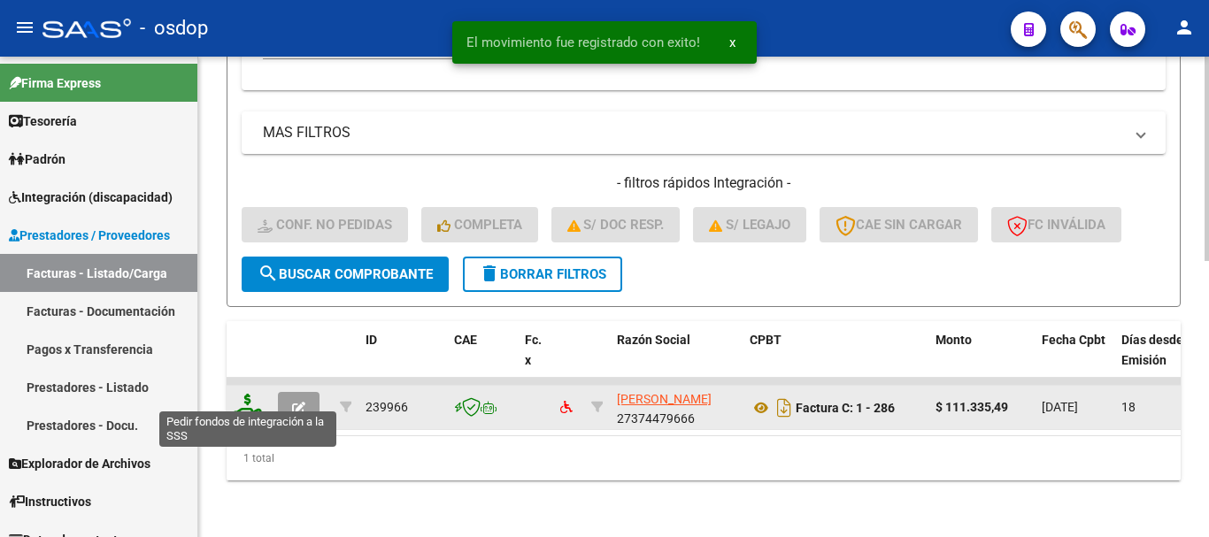
click at [254, 394] on icon at bounding box center [248, 406] width 28 height 25
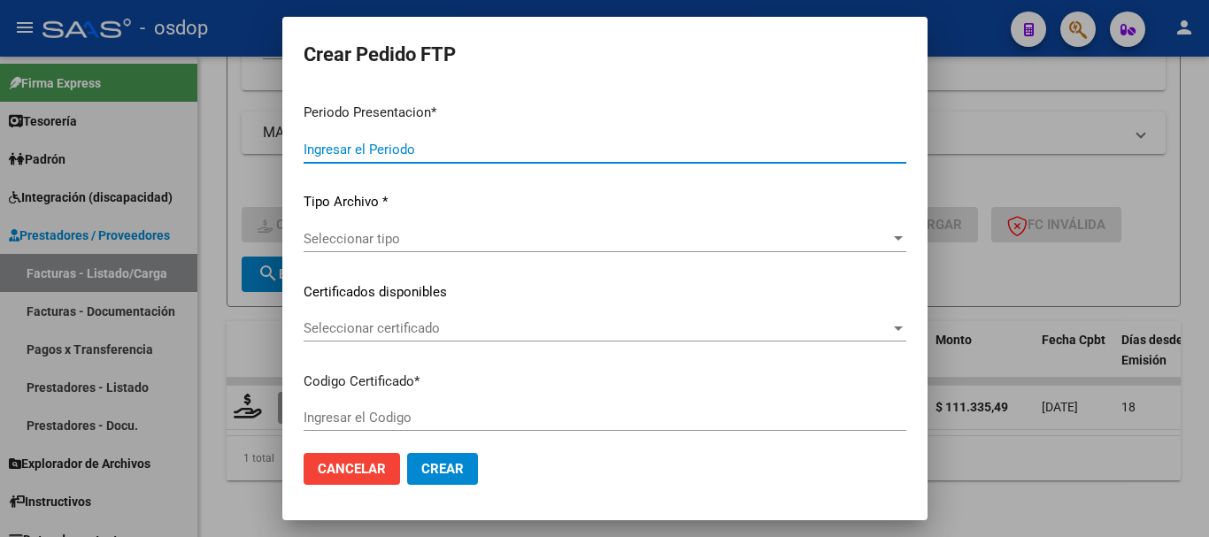
type input "202507"
type input "$ 111.335,49"
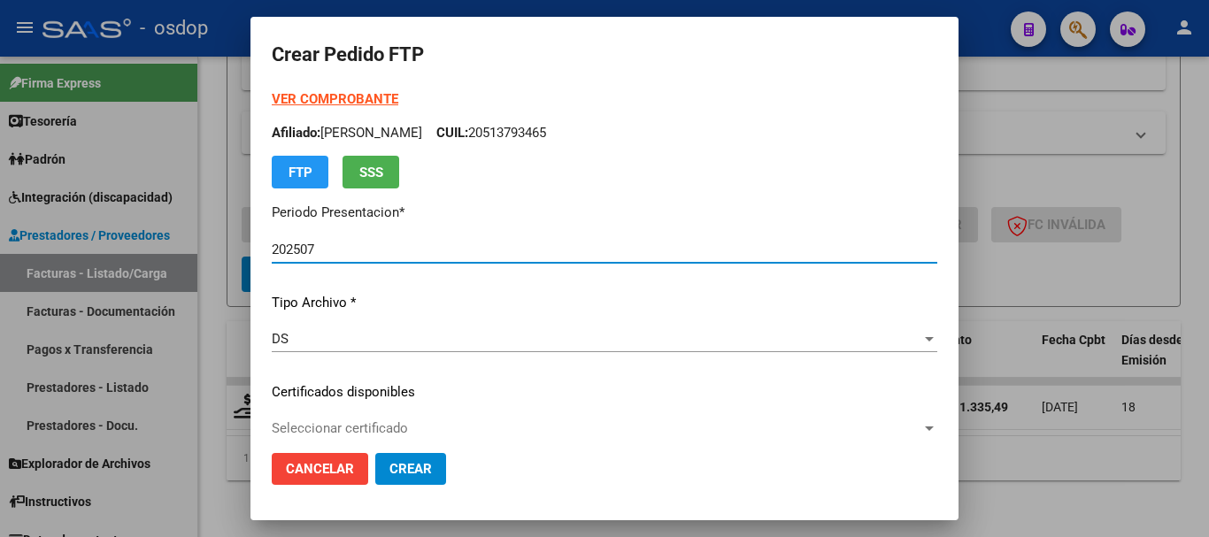
type input "7689697234"
type input "2025-08-22"
click at [372, 411] on div "VER COMPROBANTE ARCA Padrón Afiliado: SCHMIDT BAUTISTA LIONEL CUIL: 20513793465…" at bounding box center [604, 378] width 665 height 579
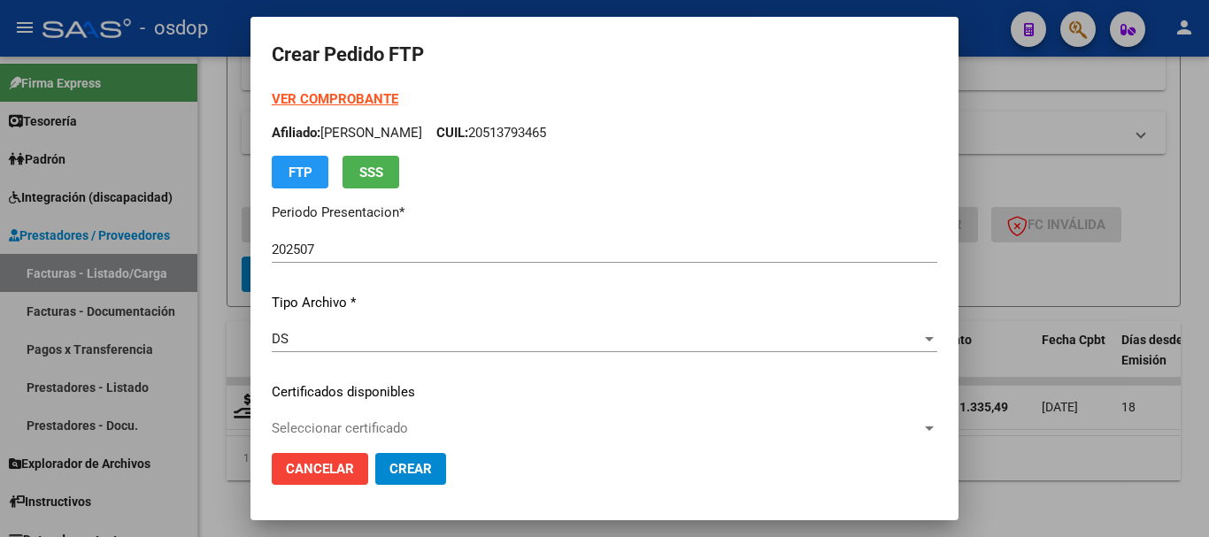
click at [380, 418] on div "Seleccionar certificado Seleccionar certificado" at bounding box center [604, 428] width 665 height 27
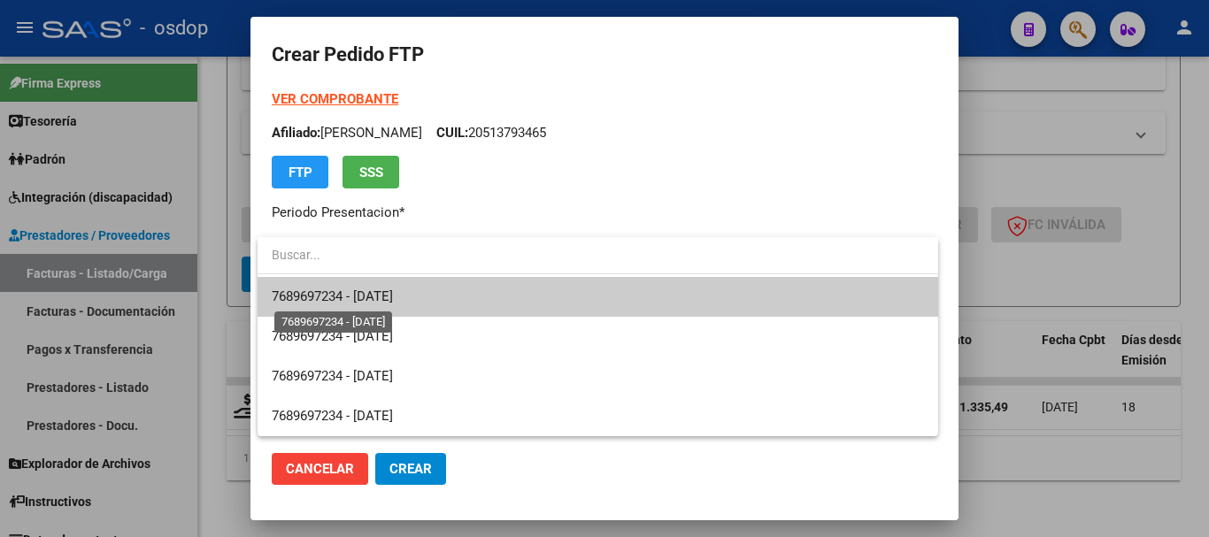
click at [393, 289] on span "7689697234 - 2025-08-22" at bounding box center [332, 296] width 121 height 16
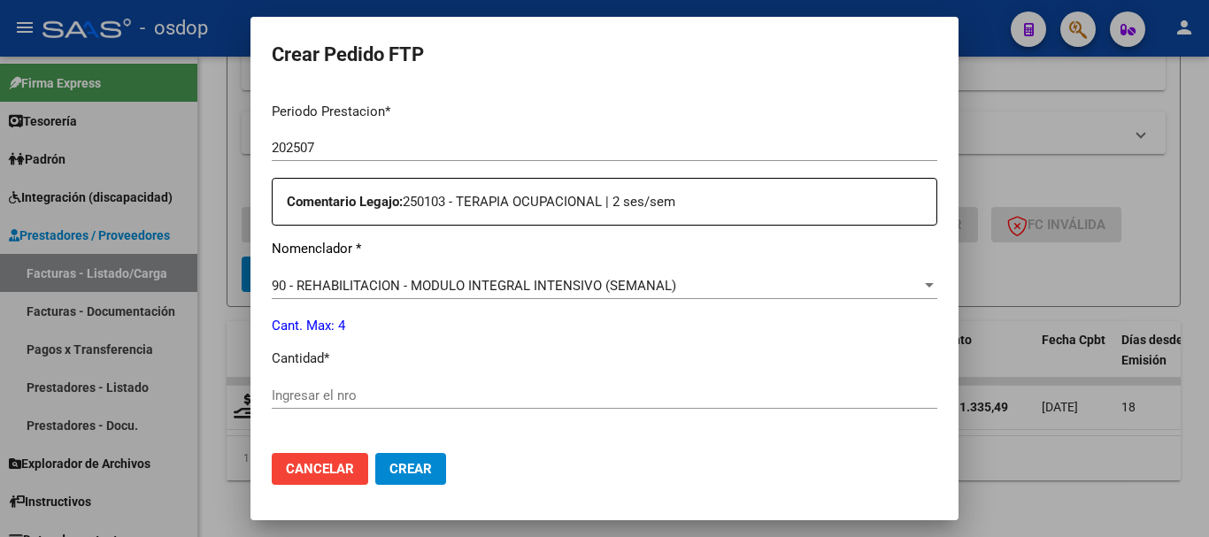
scroll to position [619, 0]
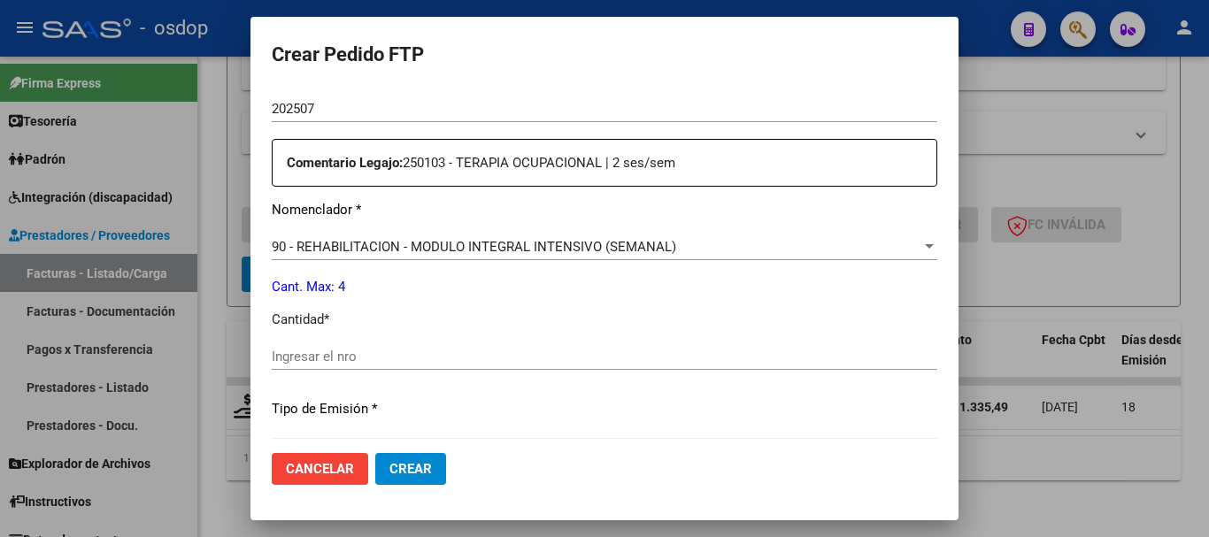
click at [416, 361] on input "Ingresar el nro" at bounding box center [604, 357] width 665 height 16
type input "4"
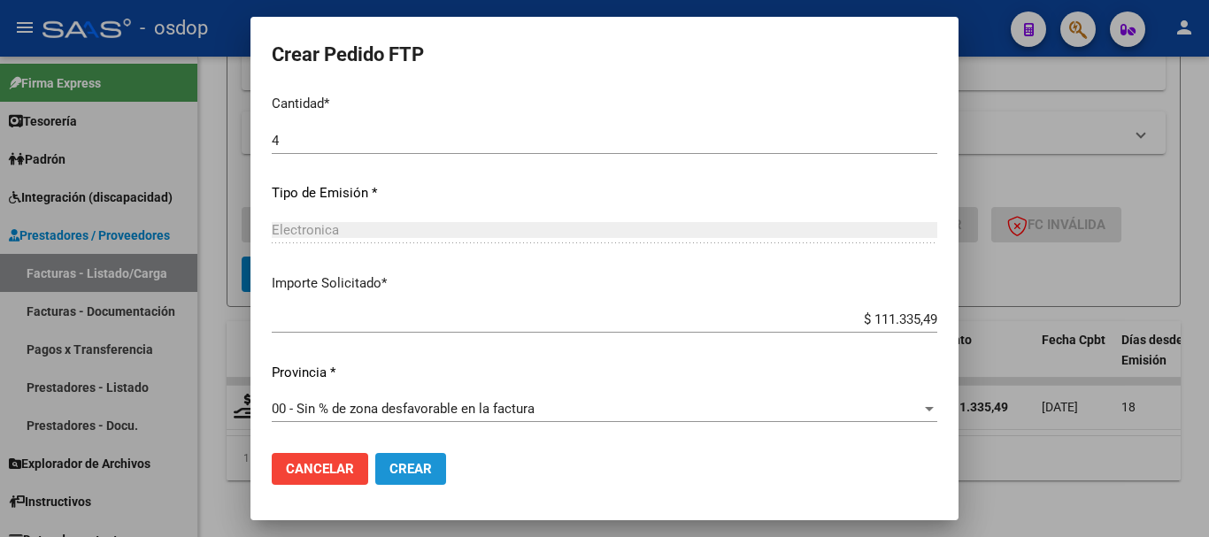
click at [428, 465] on span "Crear" at bounding box center [410, 469] width 42 height 16
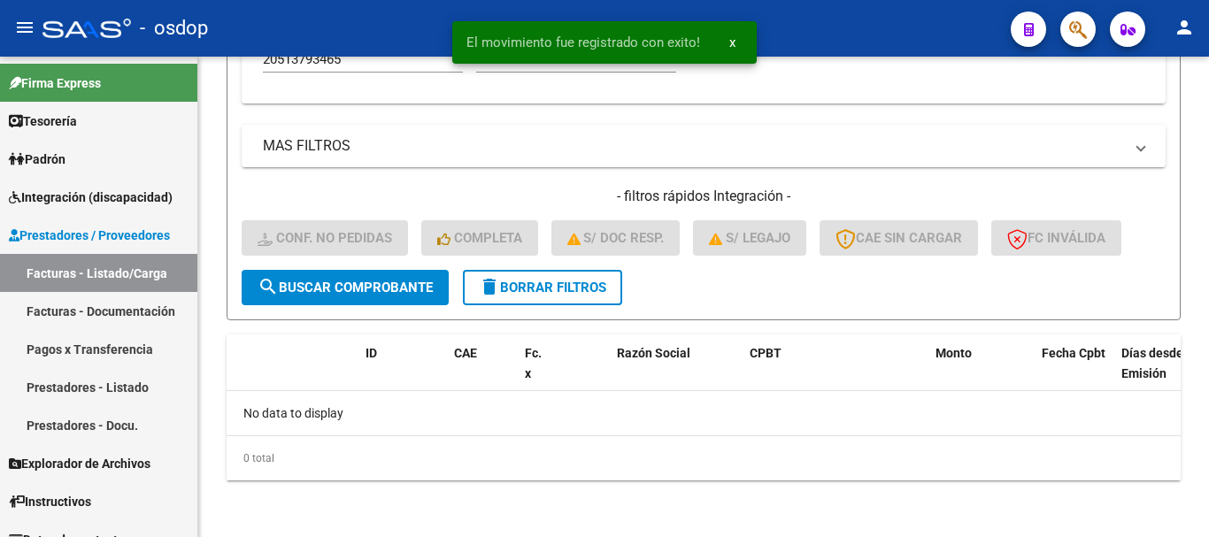
scroll to position [622, 0]
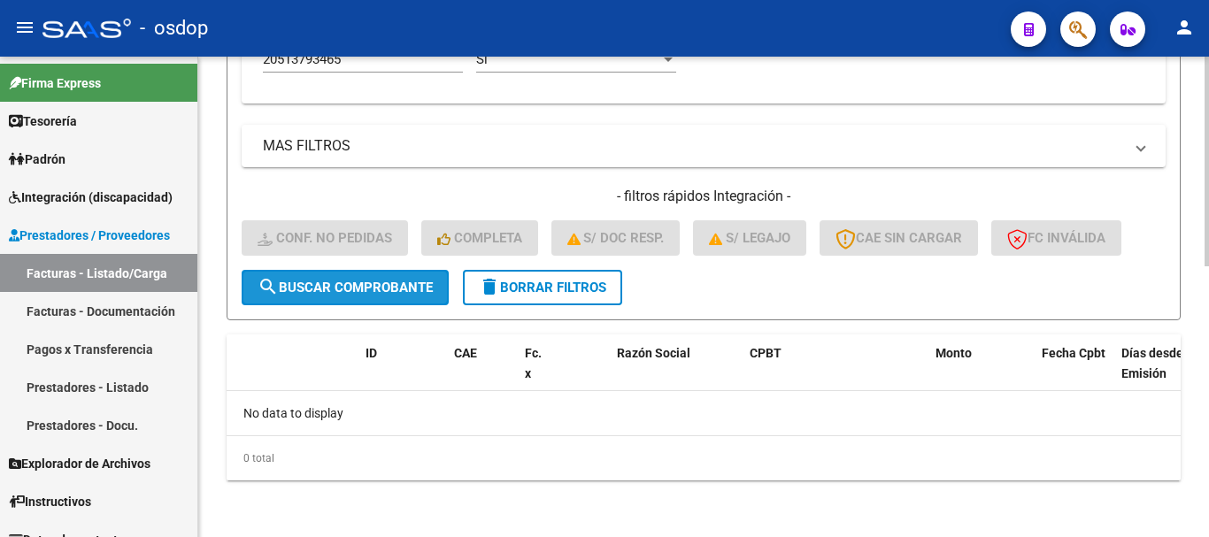
click at [330, 296] on span "search Buscar Comprobante" at bounding box center [345, 288] width 175 height 16
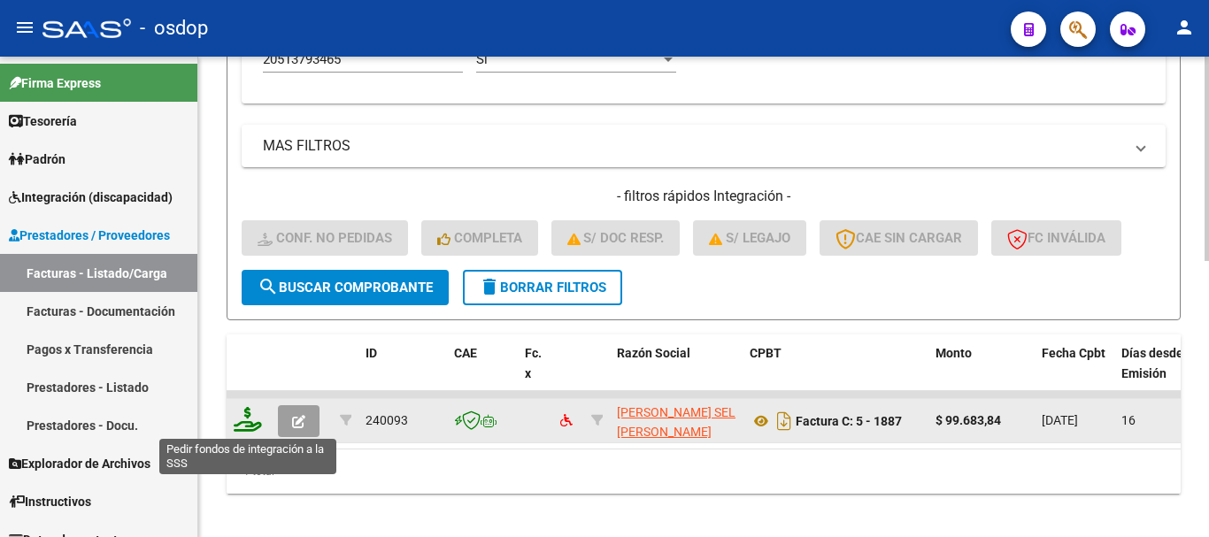
click at [248, 425] on icon at bounding box center [248, 419] width 28 height 25
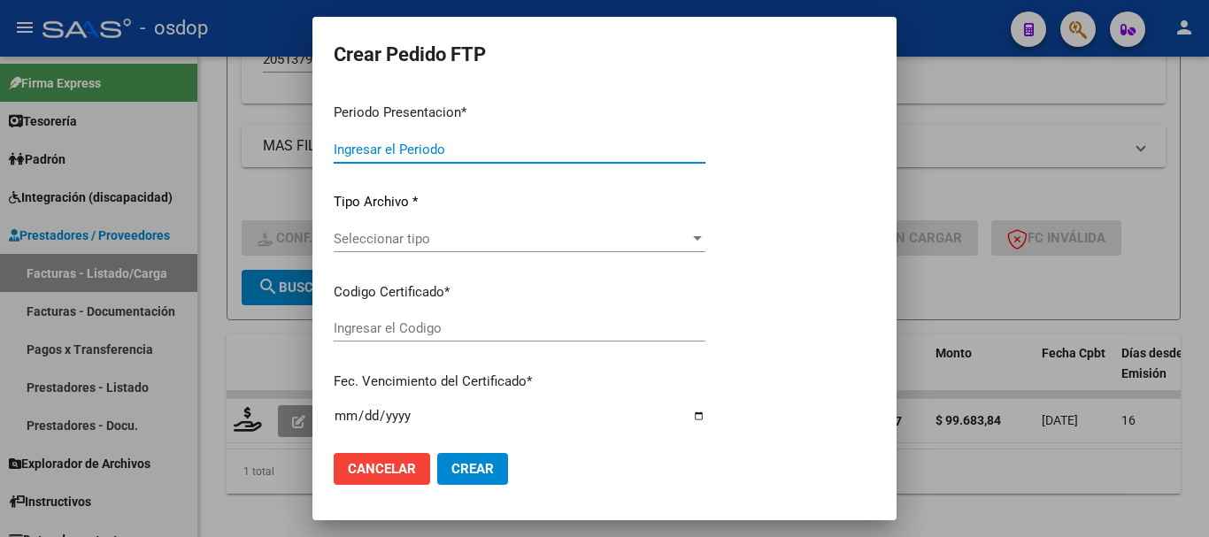
type input "202507"
type input "$ 99.683,84"
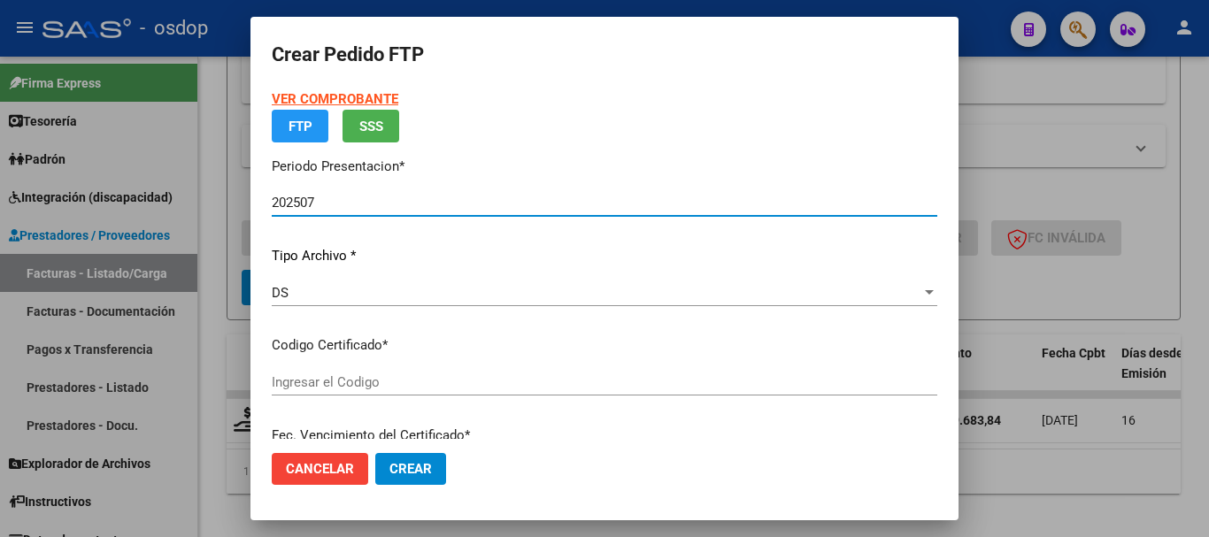
type input "7689697234"
type input "2025-08-22"
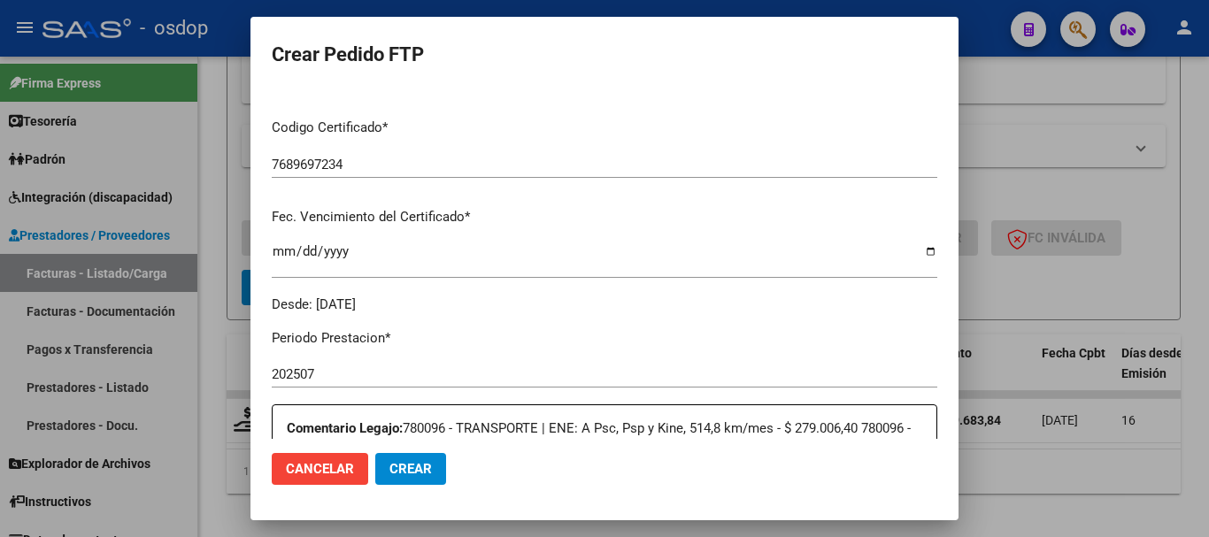
scroll to position [177, 0]
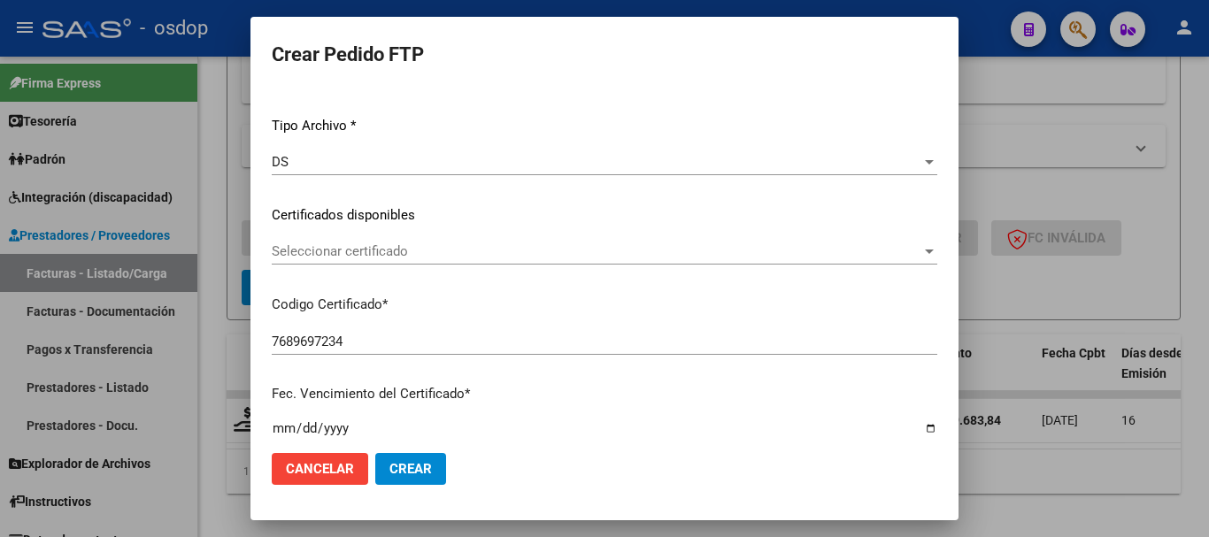
click at [412, 265] on div "Seleccionar certificado Seleccionar certificado" at bounding box center [604, 251] width 665 height 27
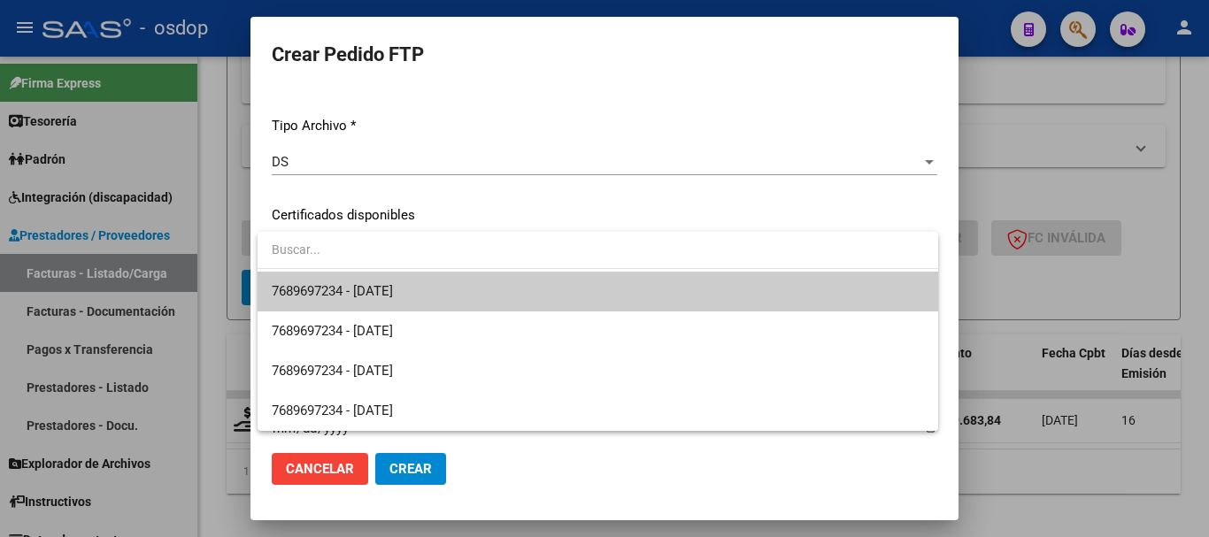
click at [433, 288] on span "7689697234 - 2025-08-22" at bounding box center [598, 292] width 652 height 40
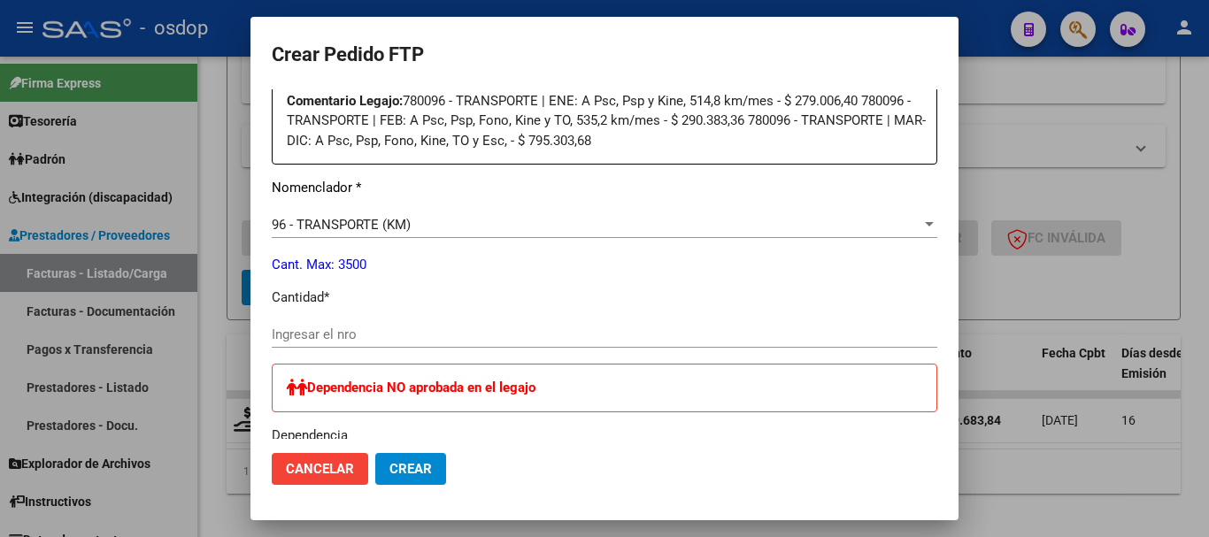
scroll to position [708, 0]
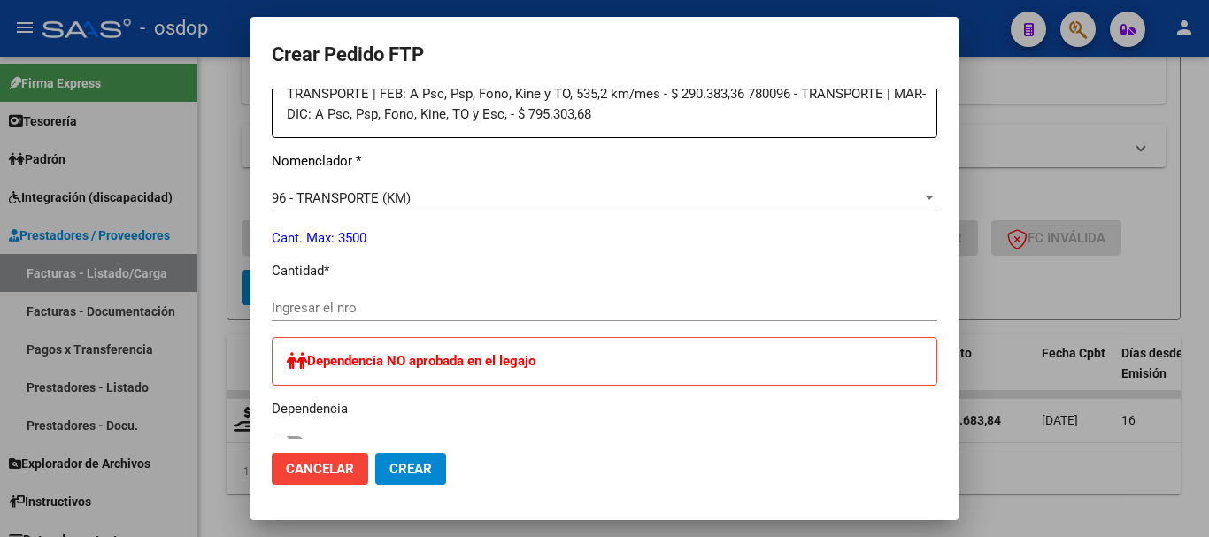
click at [393, 323] on div "Ingresar el nro" at bounding box center [604, 316] width 665 height 43
click at [390, 302] on input "Ingresar el nro" at bounding box center [604, 308] width 665 height 16
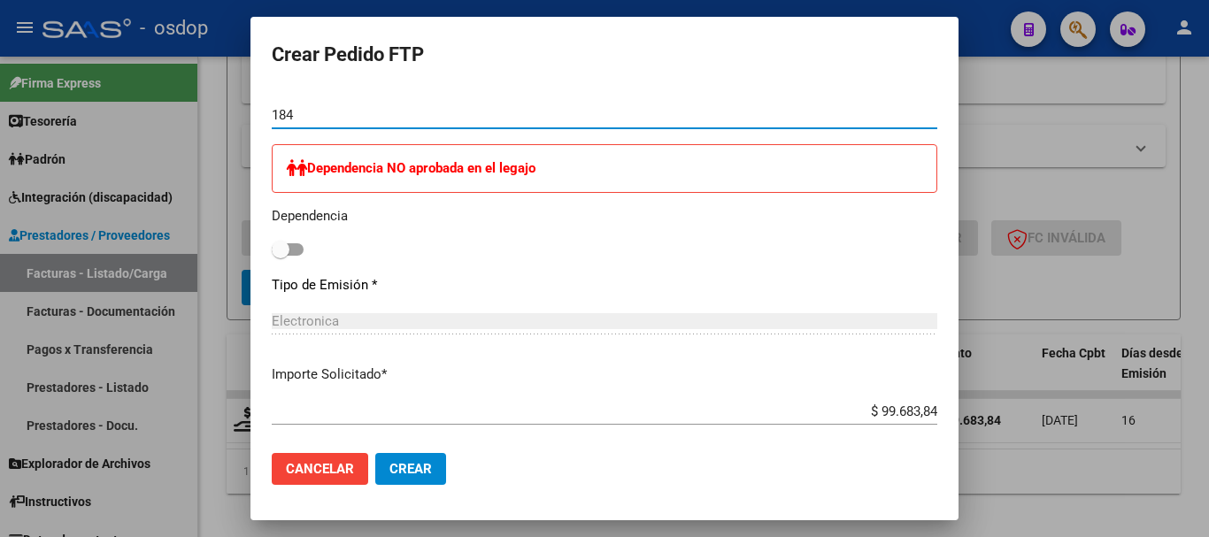
scroll to position [1172, 0]
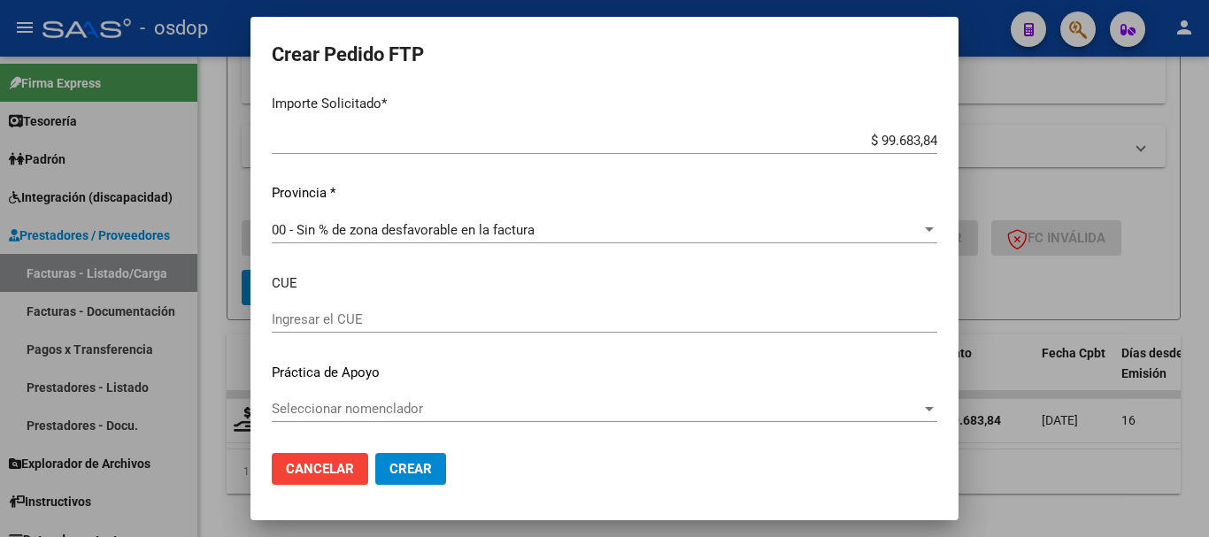
type input "184"
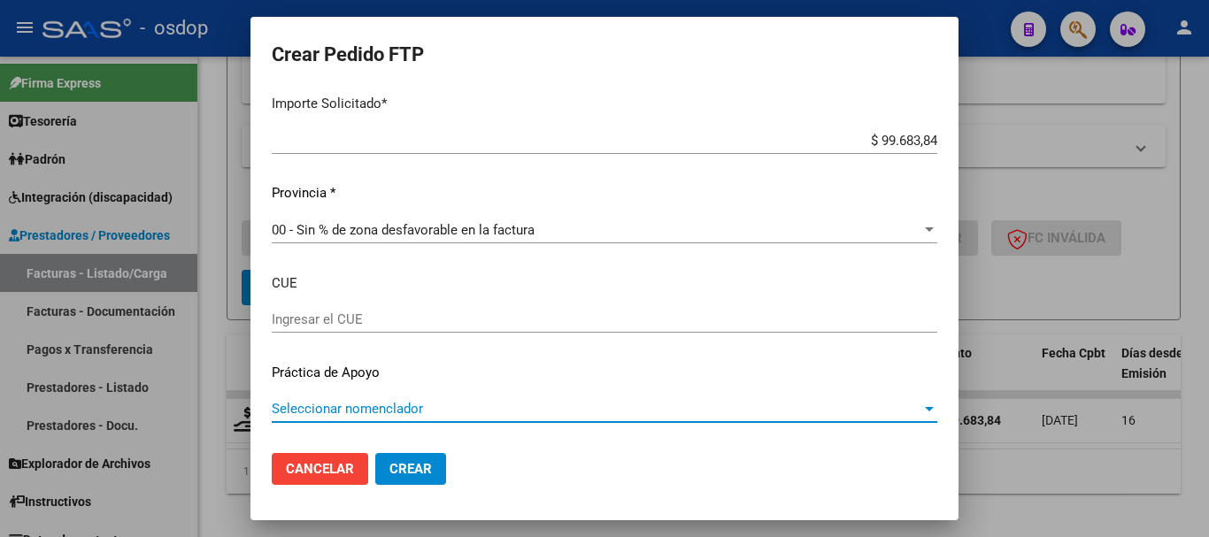
click at [372, 413] on span "Seleccionar nomenclador" at bounding box center [597, 409] width 650 height 16
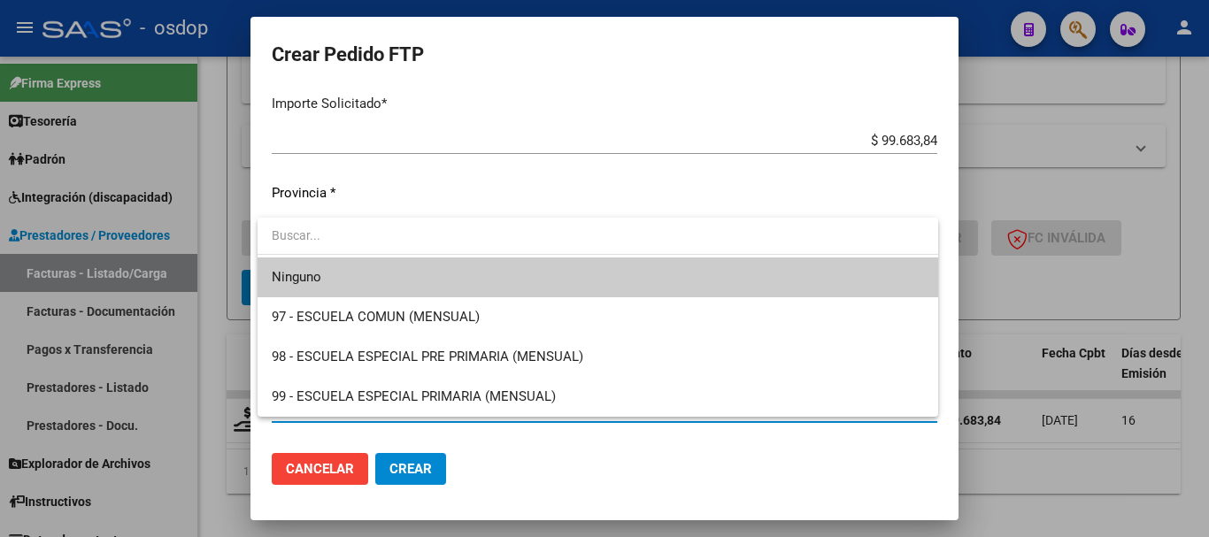
click at [536, 149] on div at bounding box center [604, 268] width 1209 height 537
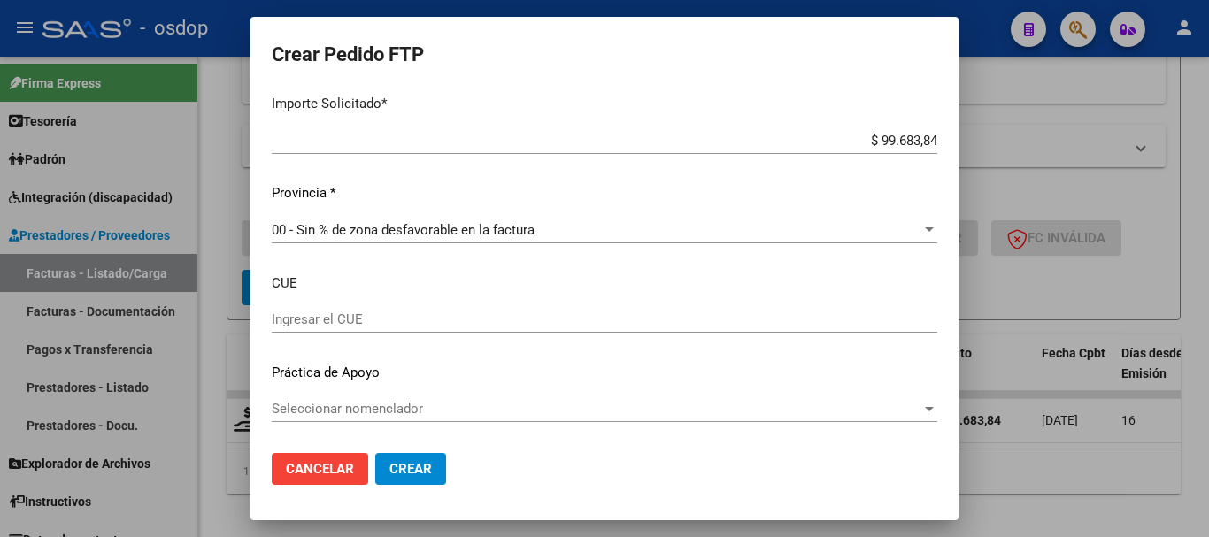
click at [427, 457] on button "Crear" at bounding box center [410, 469] width 71 height 32
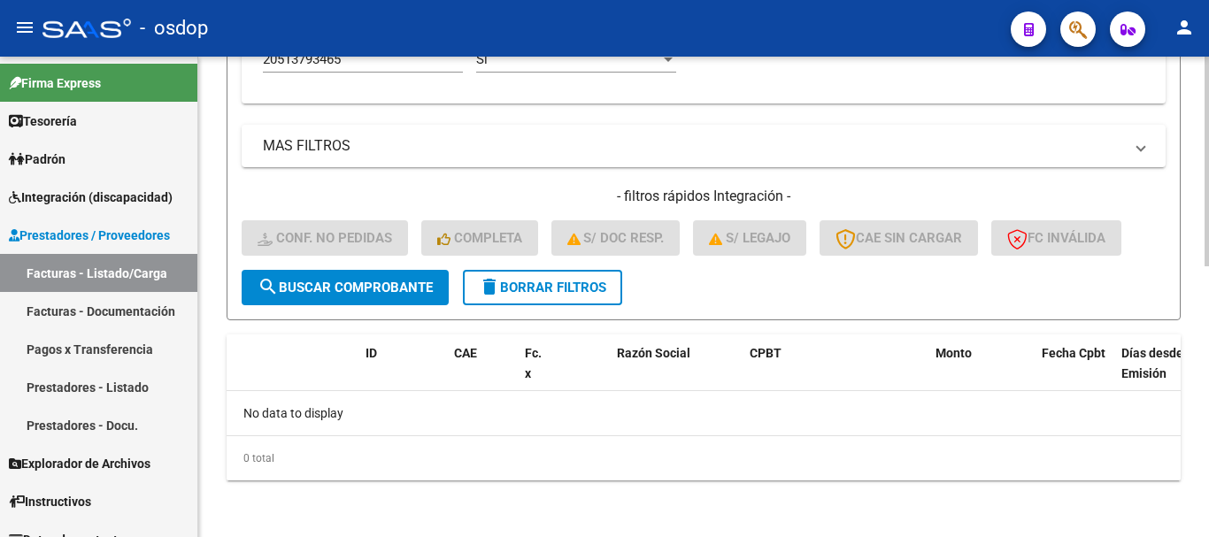
drag, startPoint x: 528, startPoint y: 305, endPoint x: 404, endPoint y: 269, distance: 129.1
click at [404, 269] on div "- filtros rápidos Integración - Conf. no pedidas Completa S/ Doc Resp. S/ legaj…" at bounding box center [704, 228] width 924 height 83
click at [412, 275] on button "search Buscar Comprobante" at bounding box center [345, 287] width 207 height 35
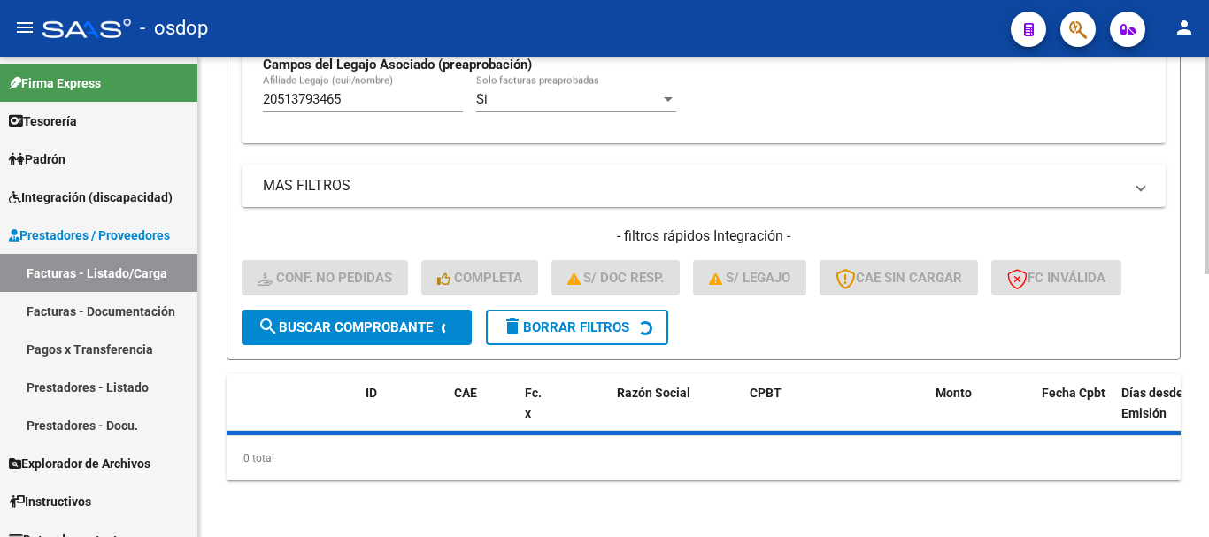
scroll to position [622, 0]
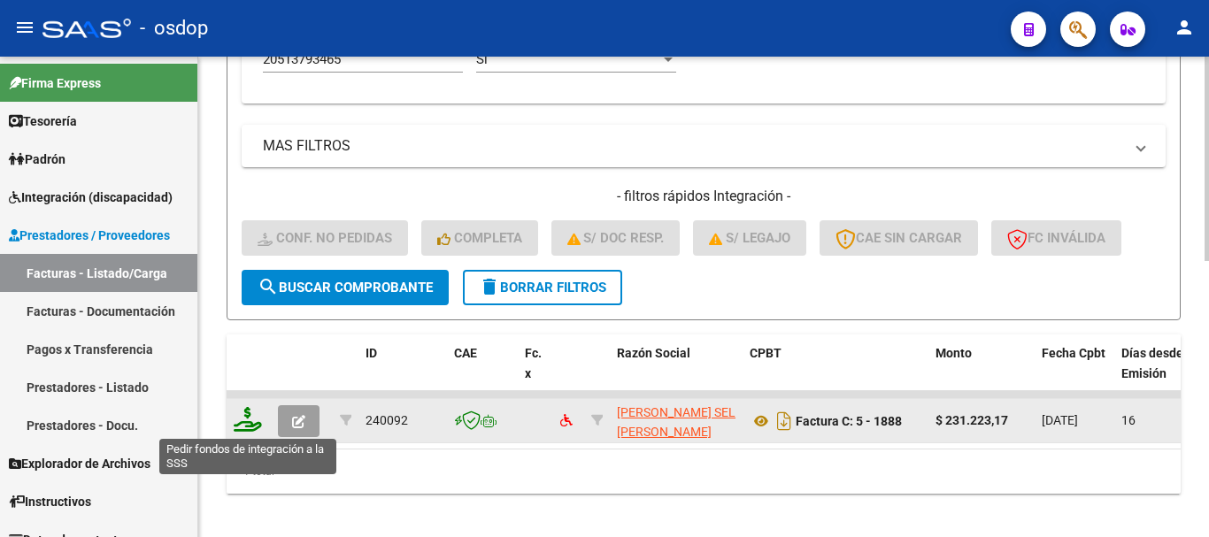
click at [253, 423] on icon at bounding box center [248, 419] width 28 height 25
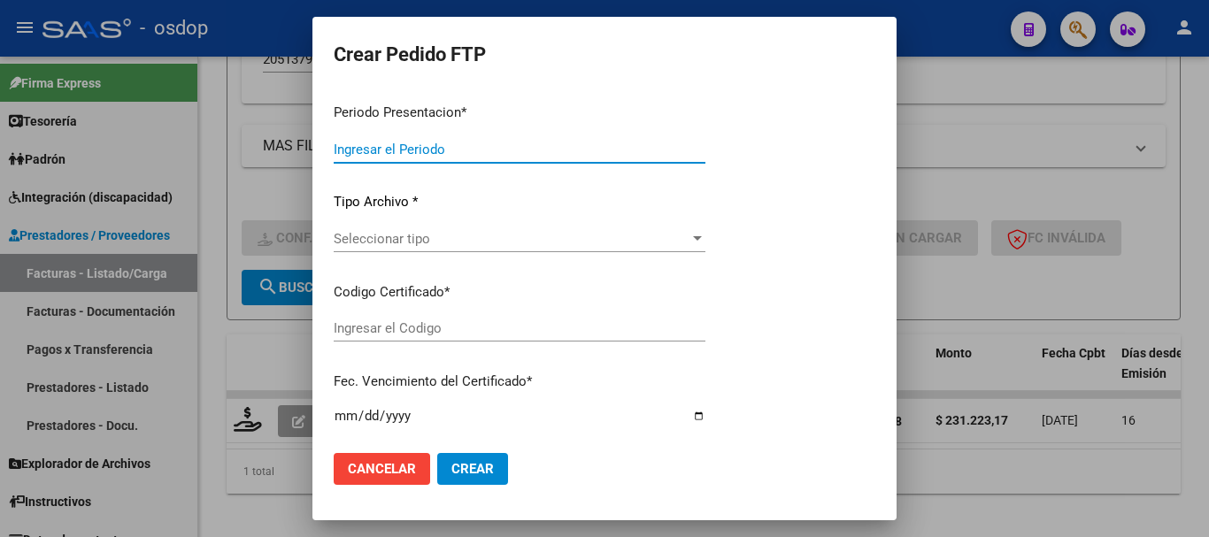
type input "202507"
type input "$ 231.223,17"
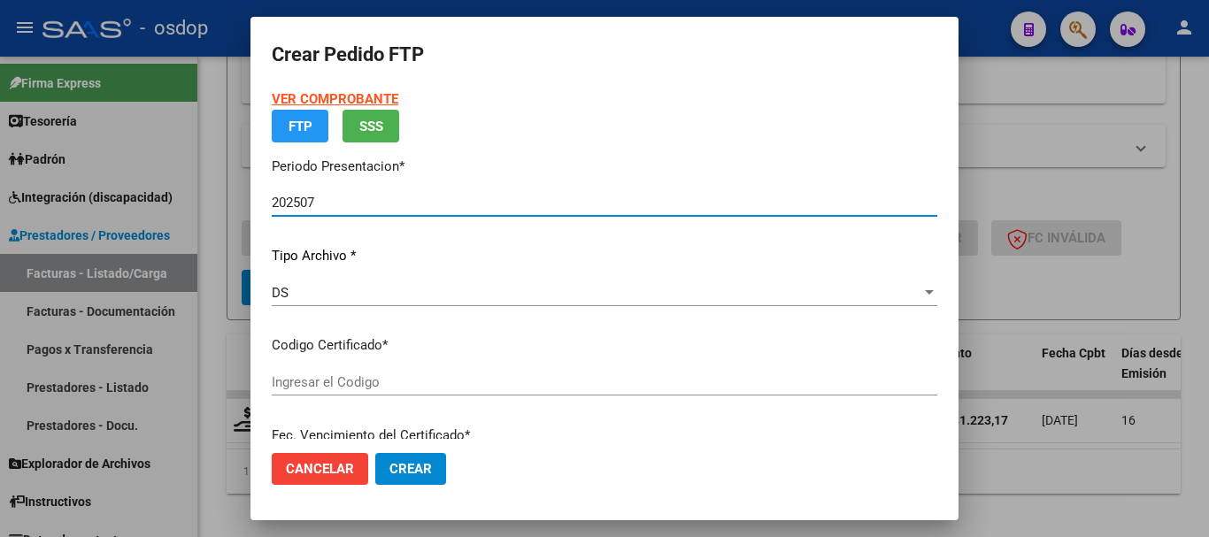
type input "7689697234"
type input "2025-08-22"
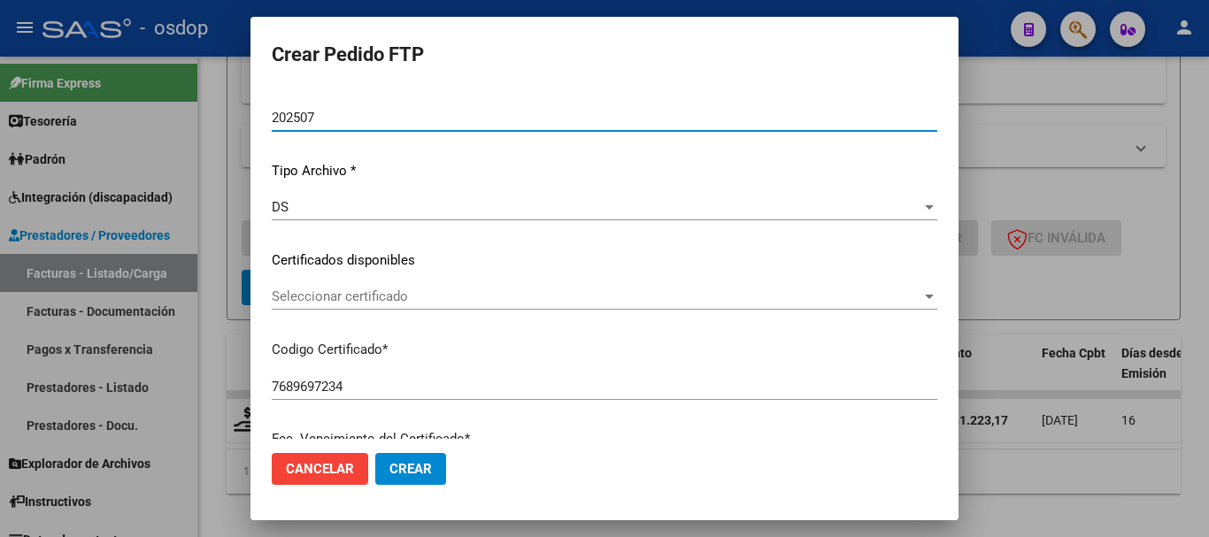
scroll to position [223, 0]
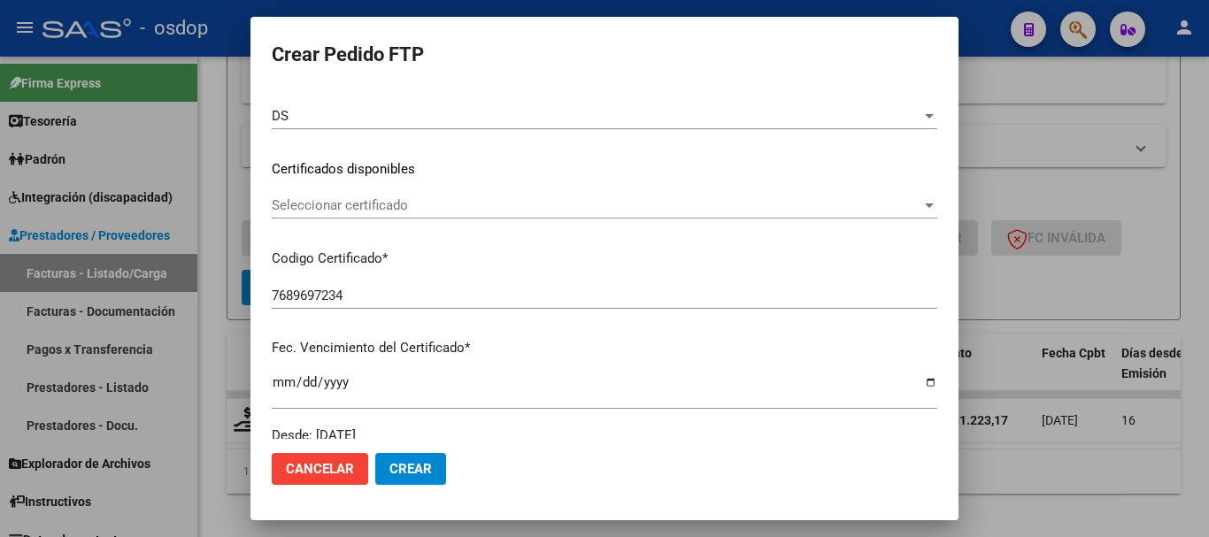
click at [427, 212] on span "Seleccionar certificado" at bounding box center [597, 205] width 650 height 16
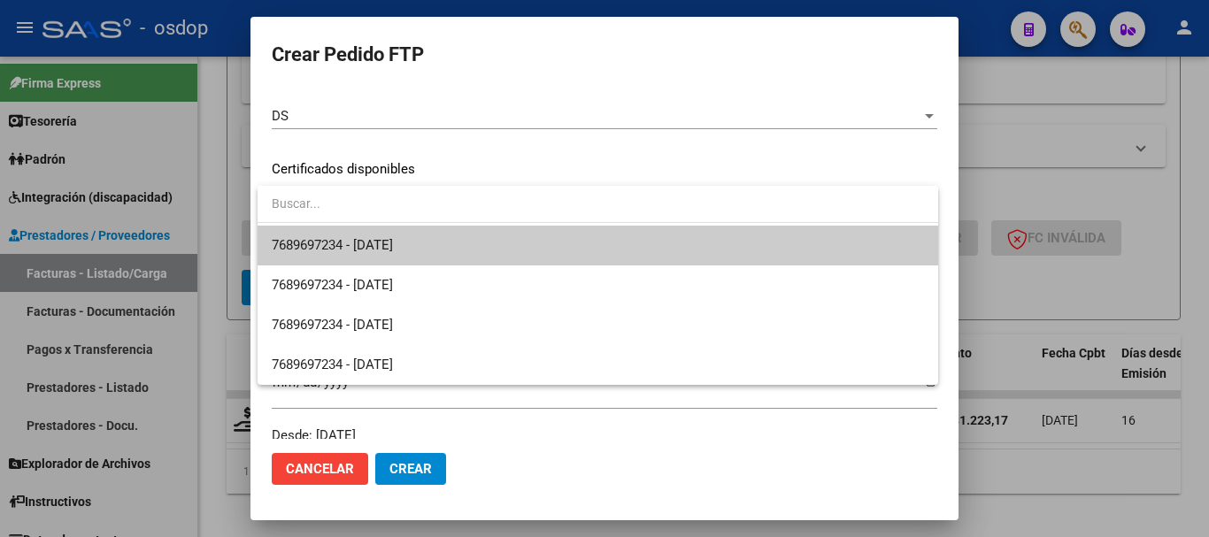
click at [452, 238] on span "7689697234 - 2025-08-22" at bounding box center [598, 246] width 652 height 40
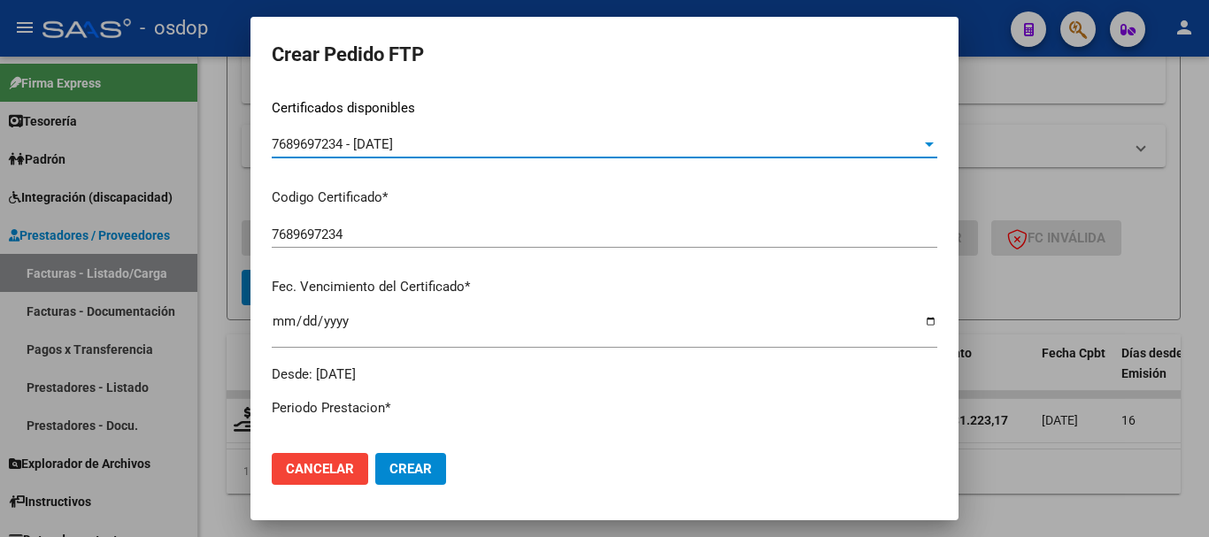
scroll to position [665, 0]
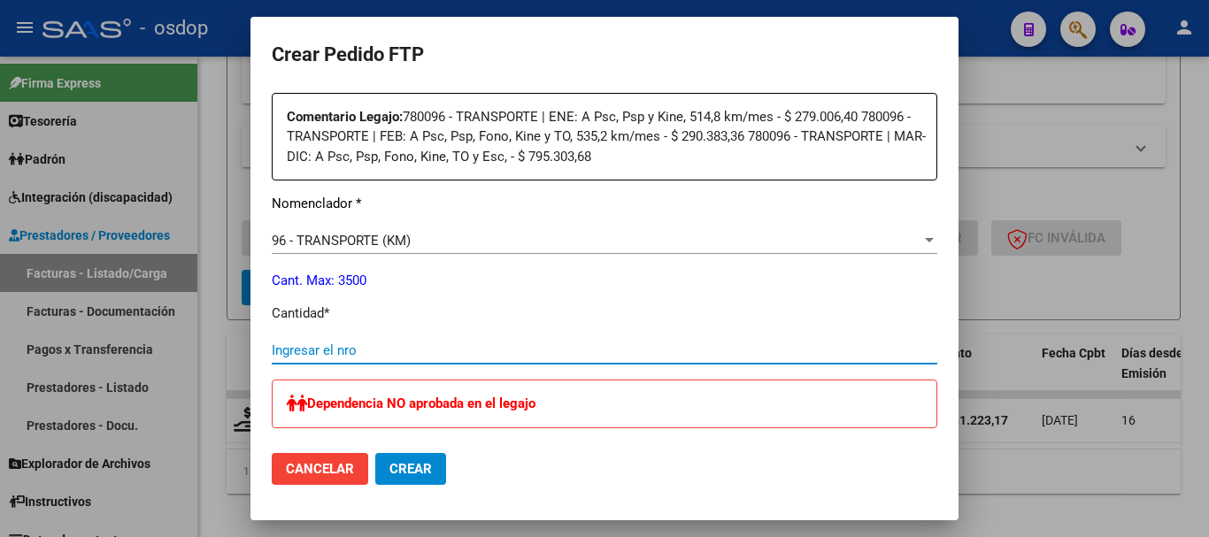
click at [422, 357] on input "Ingresar el nro" at bounding box center [604, 350] width 665 height 16
type input "427"
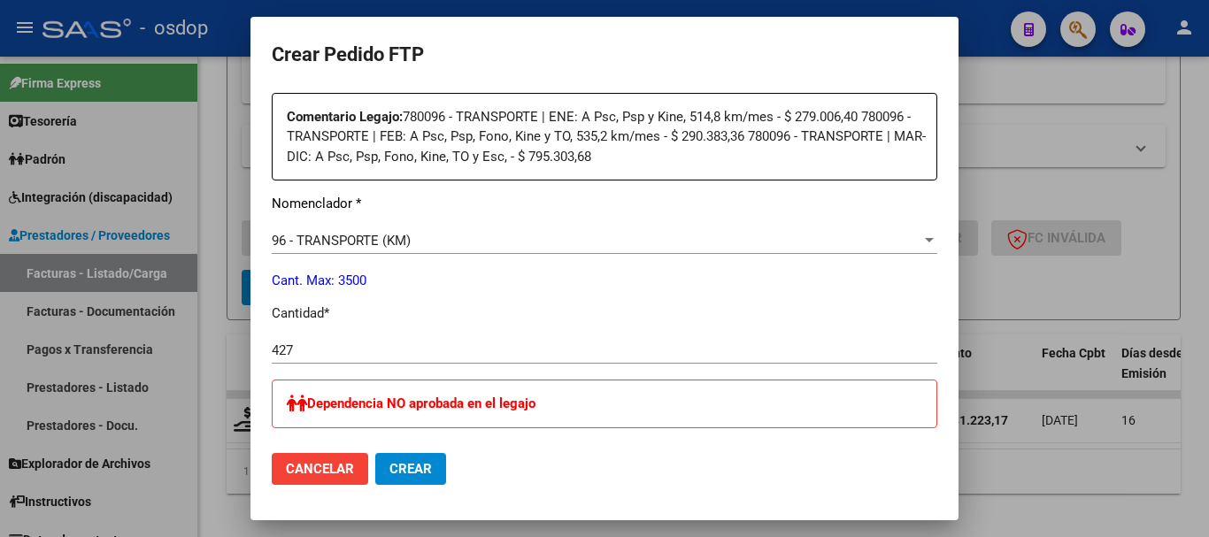
scroll to position [1172, 0]
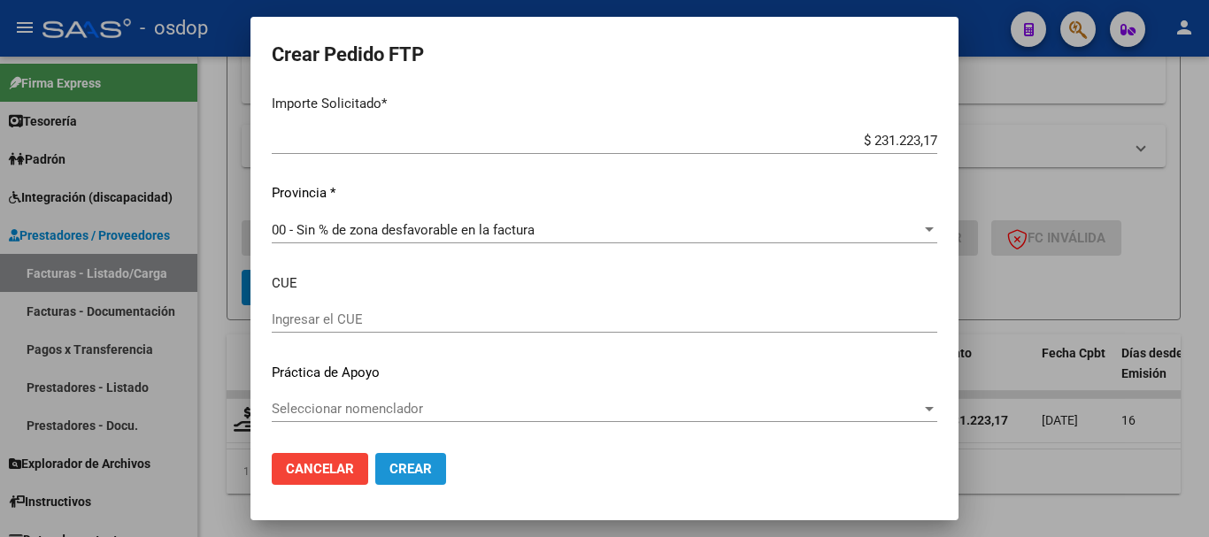
click at [413, 453] on button "Crear" at bounding box center [410, 469] width 71 height 32
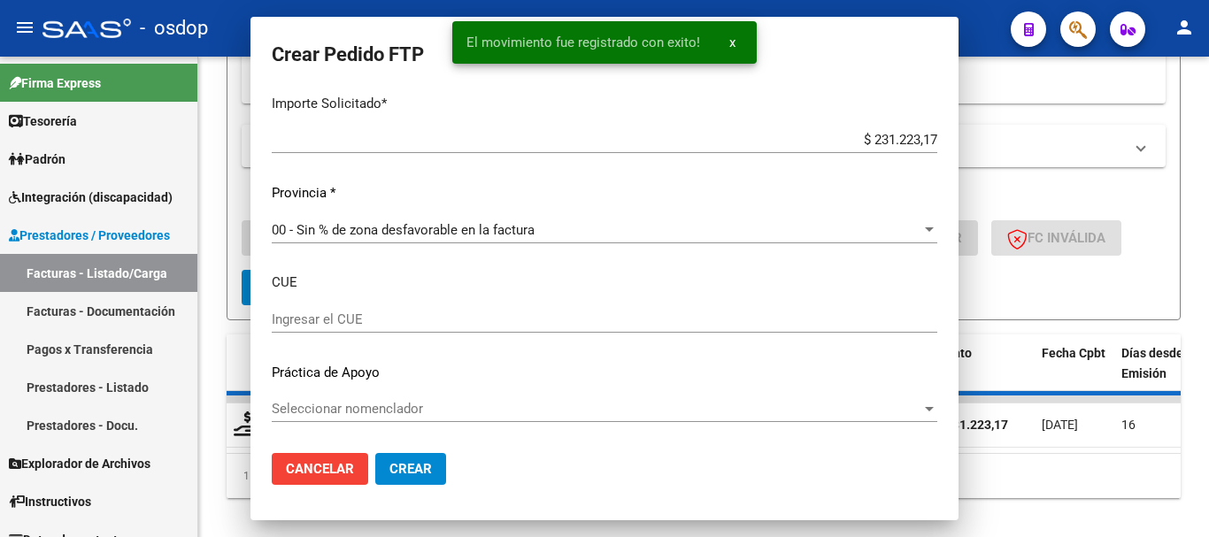
scroll to position [1072, 0]
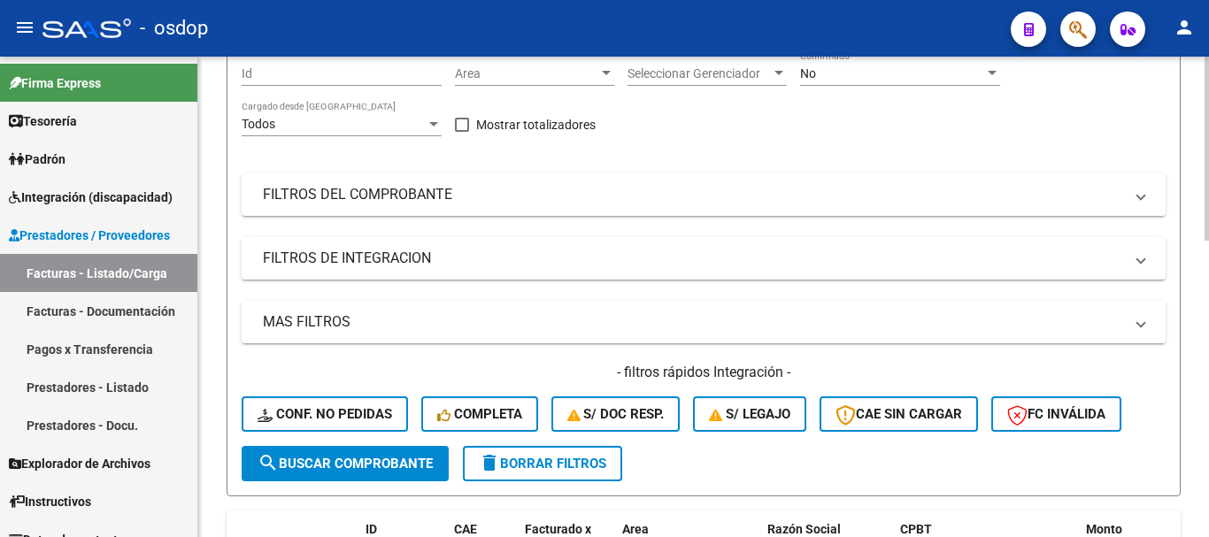
scroll to position [177, 0]
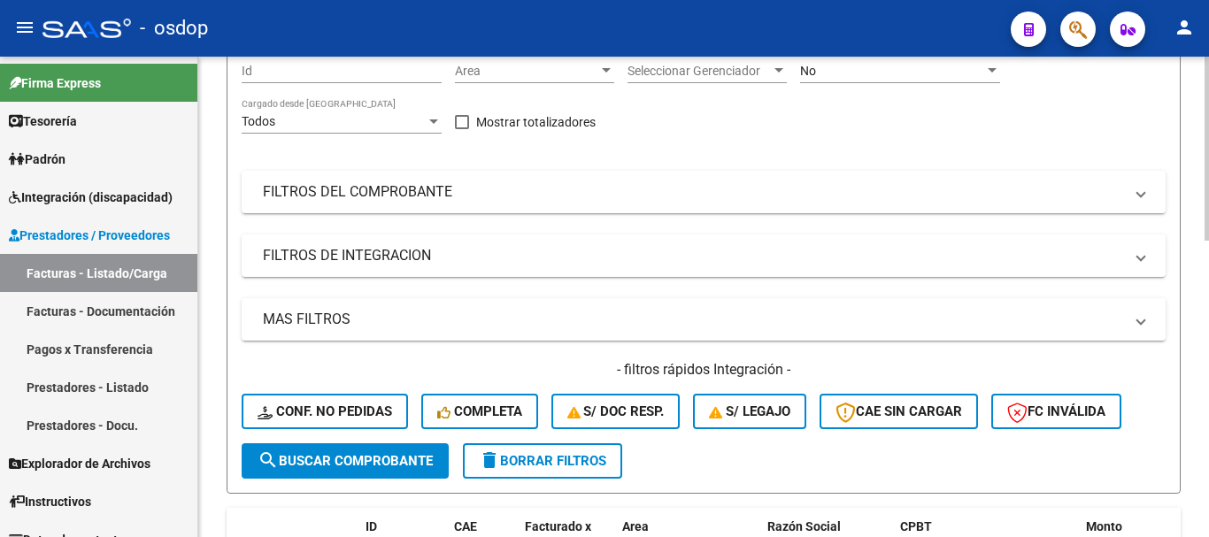
click at [341, 278] on div "Filtros Id Area Area Seleccionar Gerenciador Seleccionar Gerenciador No Confirm…" at bounding box center [704, 246] width 924 height 396
click at [348, 269] on mat-expansion-panel-header "FILTROS DE INTEGRACION" at bounding box center [704, 256] width 924 height 42
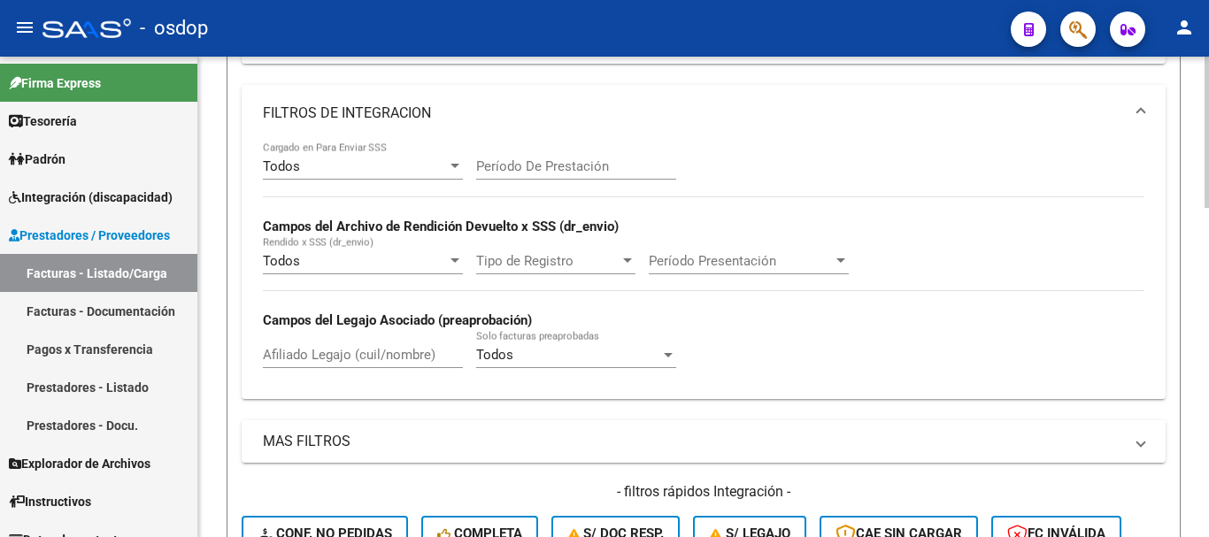
scroll to position [354, 0]
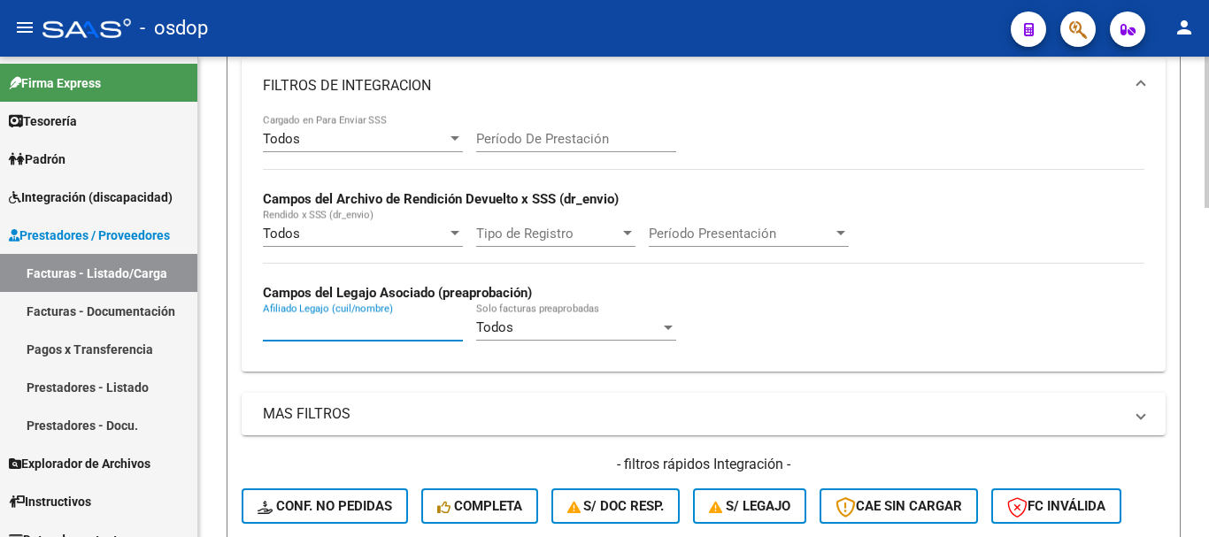
click at [348, 326] on input "Afiliado Legajo (cuil/nombre)" at bounding box center [363, 327] width 200 height 16
paste input "20529064692"
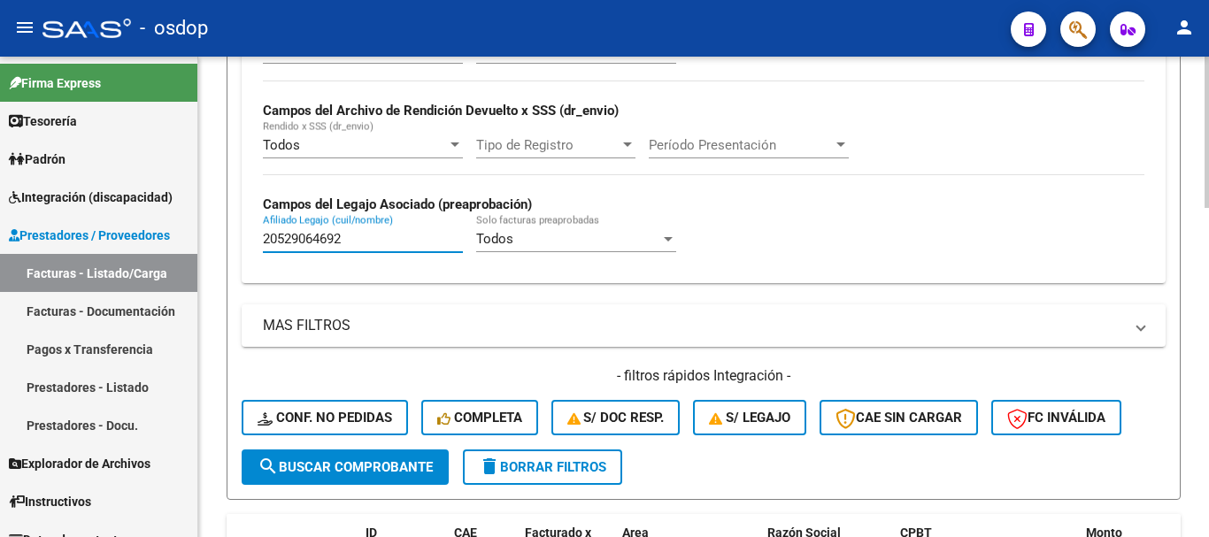
type input "20529064692"
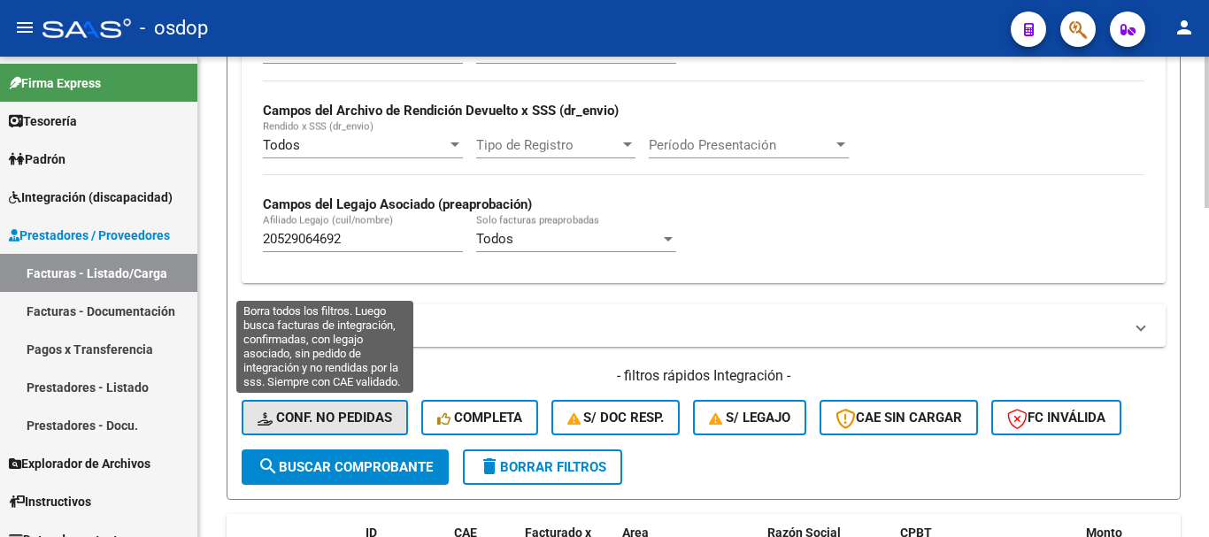
click at [358, 404] on button "Conf. no pedidas" at bounding box center [325, 417] width 166 height 35
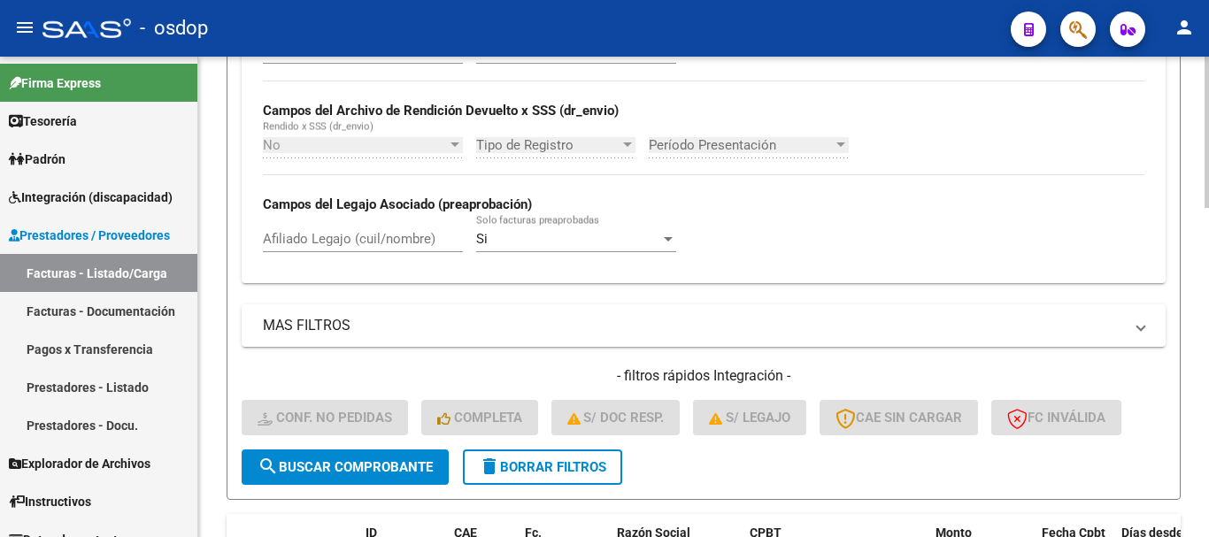
click at [365, 244] on input "Afiliado Legajo (cuil/nombre)" at bounding box center [363, 239] width 200 height 16
paste input "20529064692"
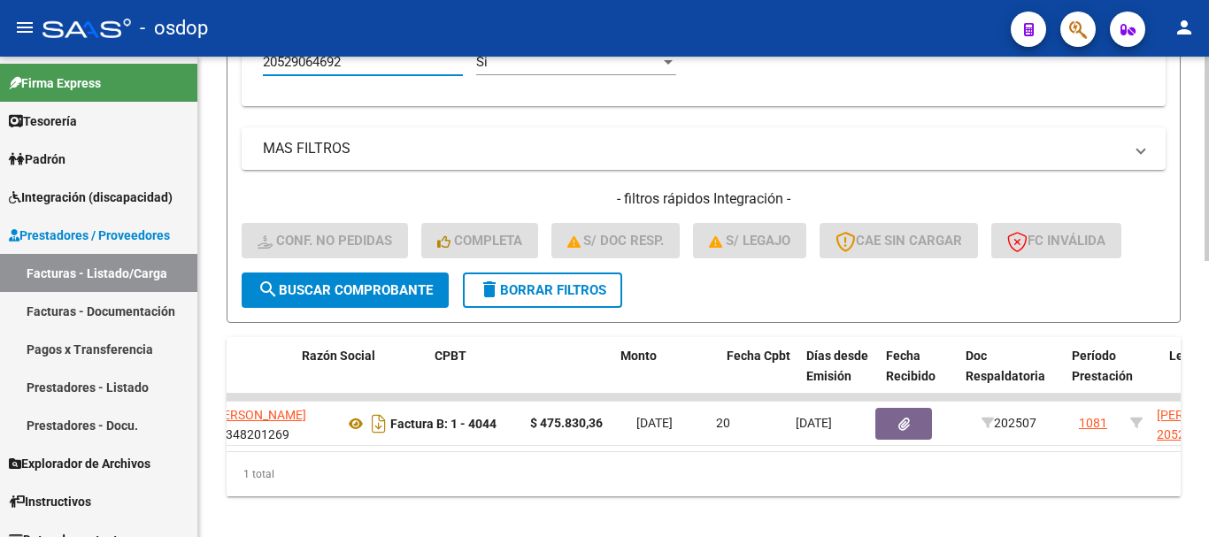
scroll to position [0, 0]
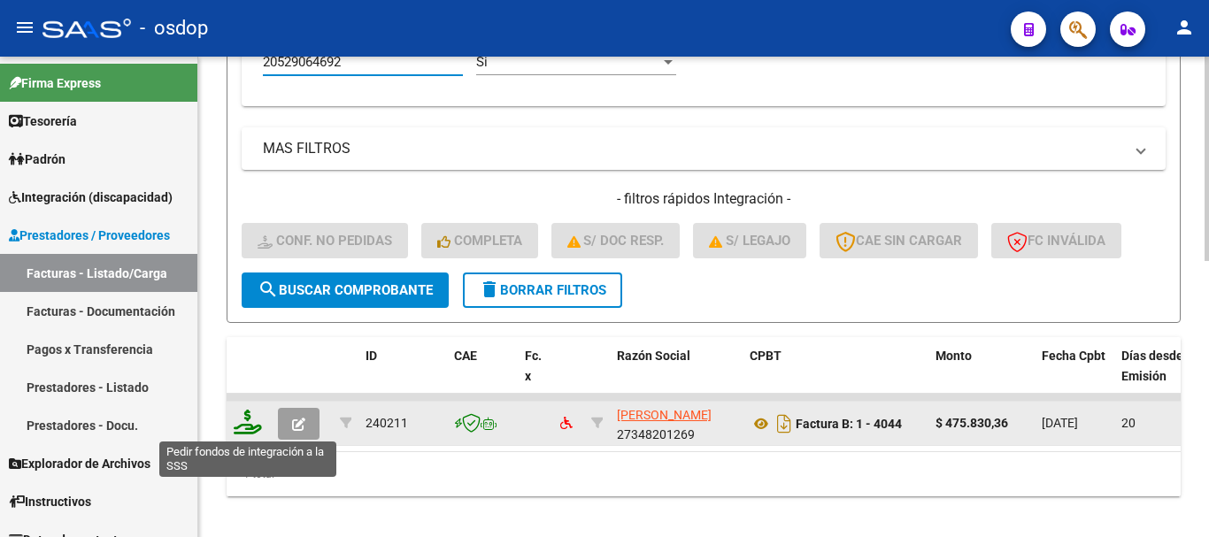
type input "20529064692"
click at [249, 432] on icon at bounding box center [248, 422] width 28 height 25
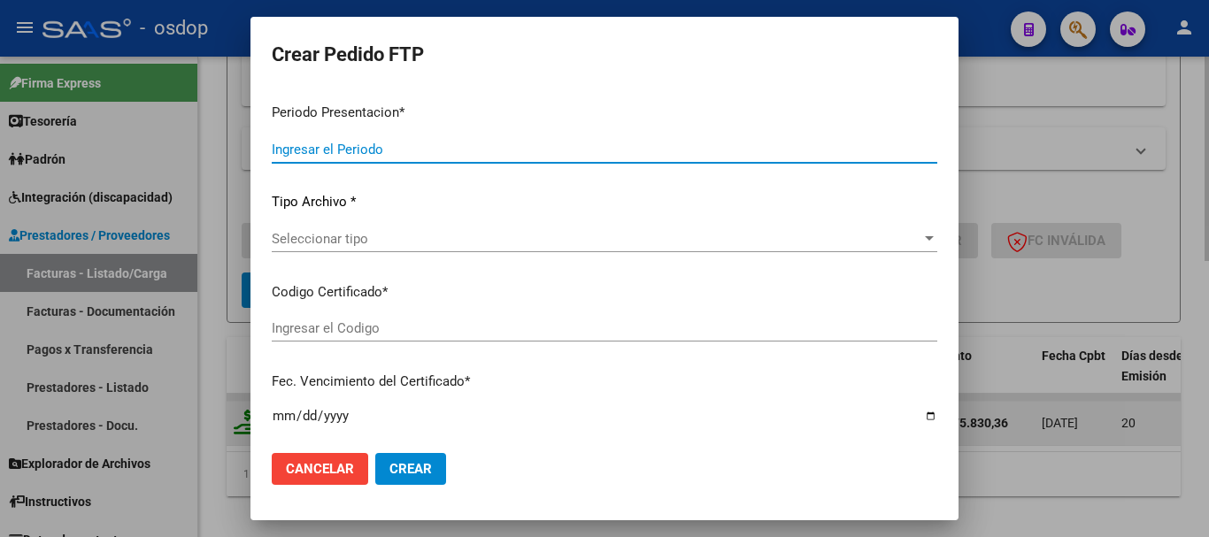
type input "202507"
type input "$ 475.830,36"
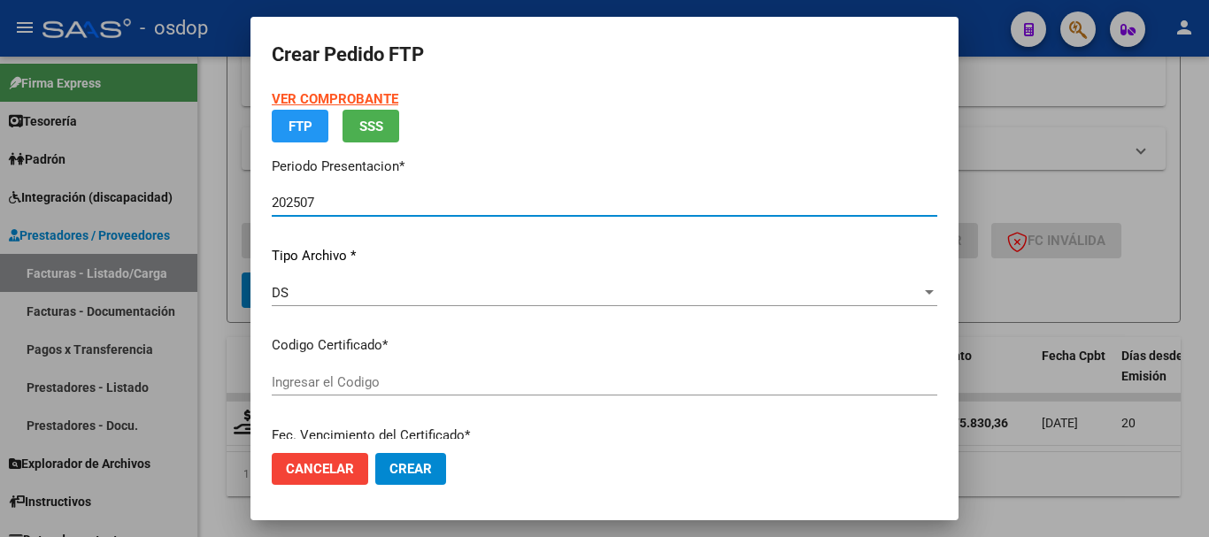
type input "3782925837"
type input "2026-12-18"
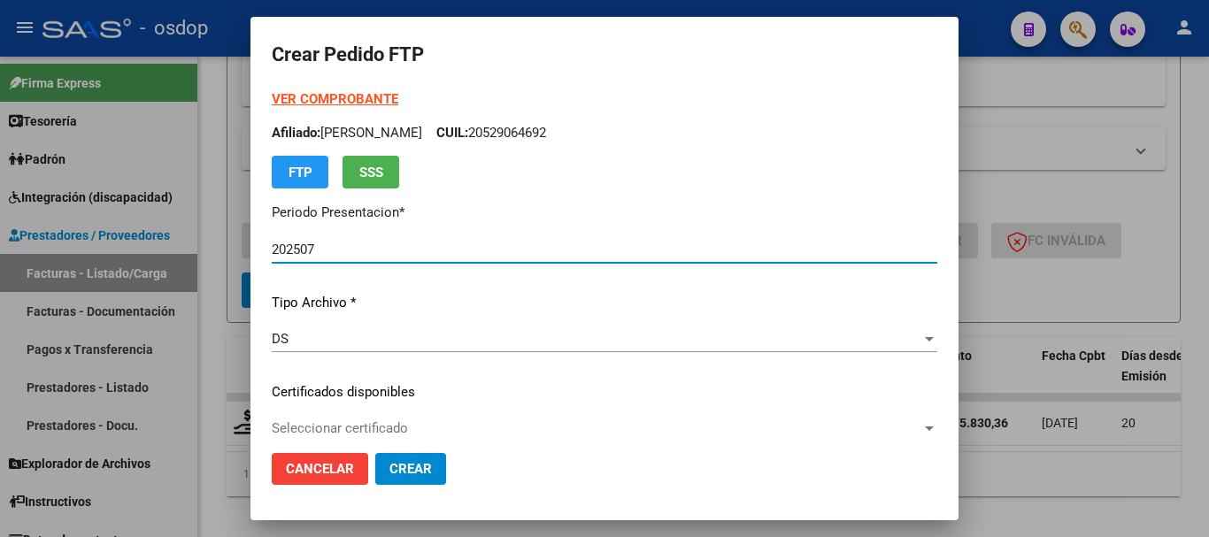
click at [506, 420] on span "Seleccionar certificado" at bounding box center [597, 428] width 650 height 16
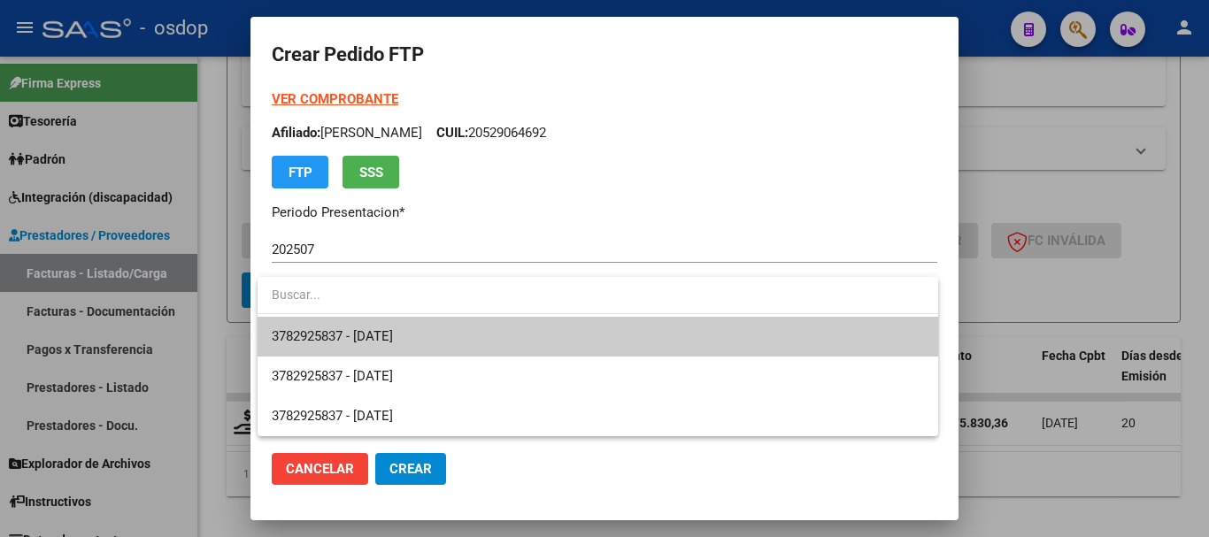
click at [488, 335] on span "3782925837 - 2026-12-18" at bounding box center [598, 337] width 652 height 40
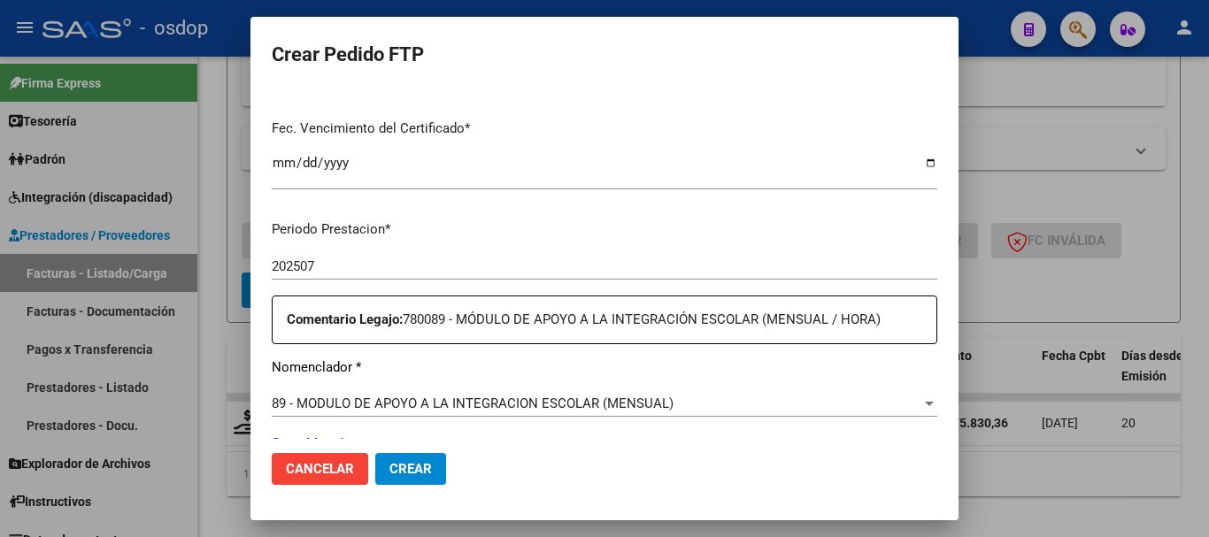
scroll to position [708, 0]
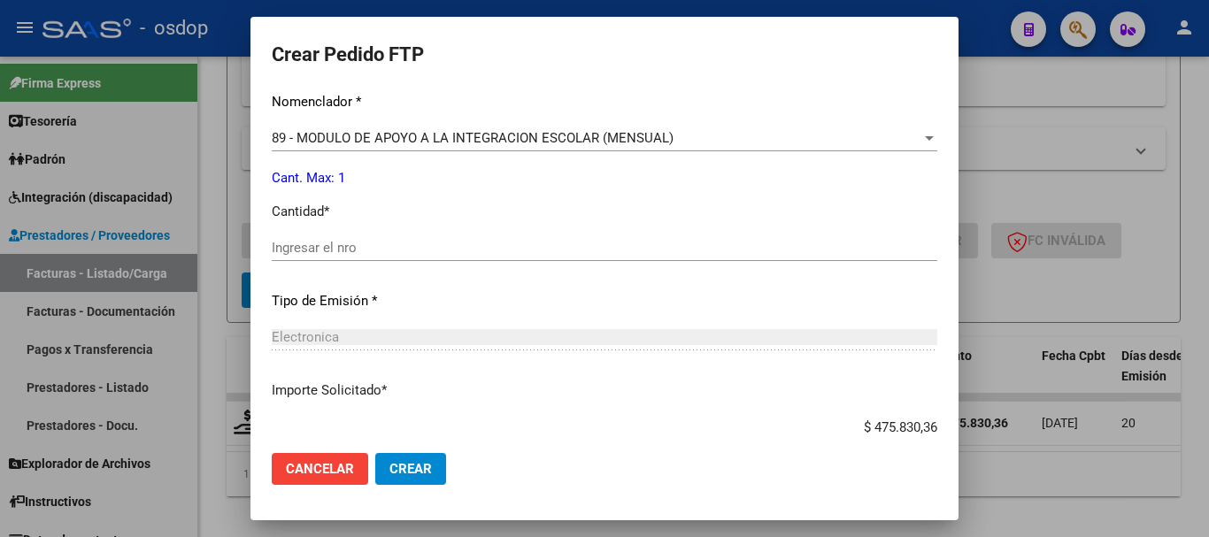
click at [453, 245] on input "Ingresar el nro" at bounding box center [604, 248] width 665 height 16
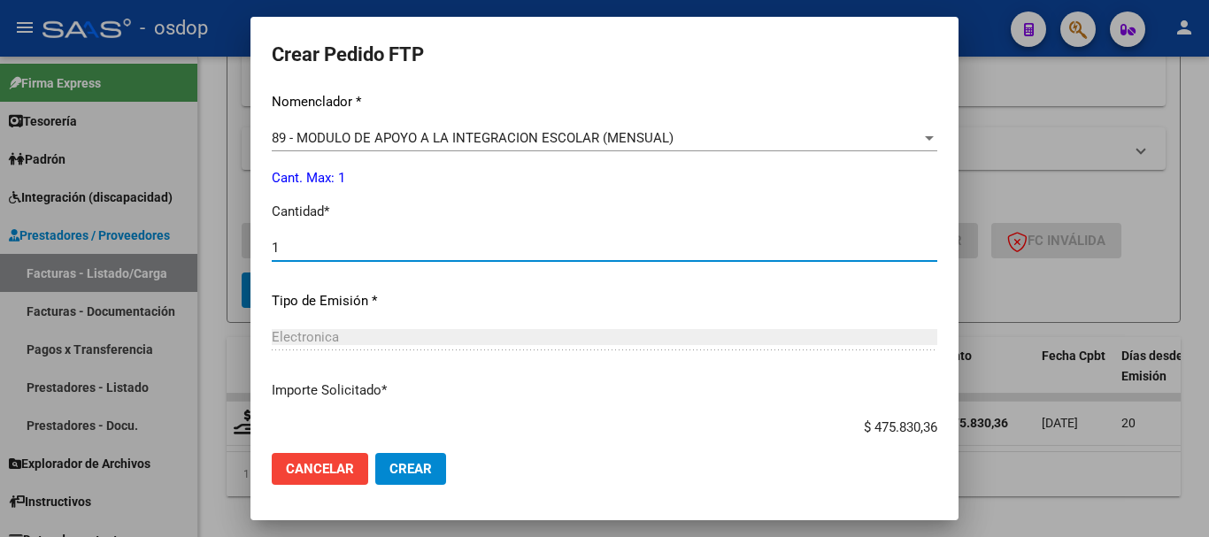
type input "1"
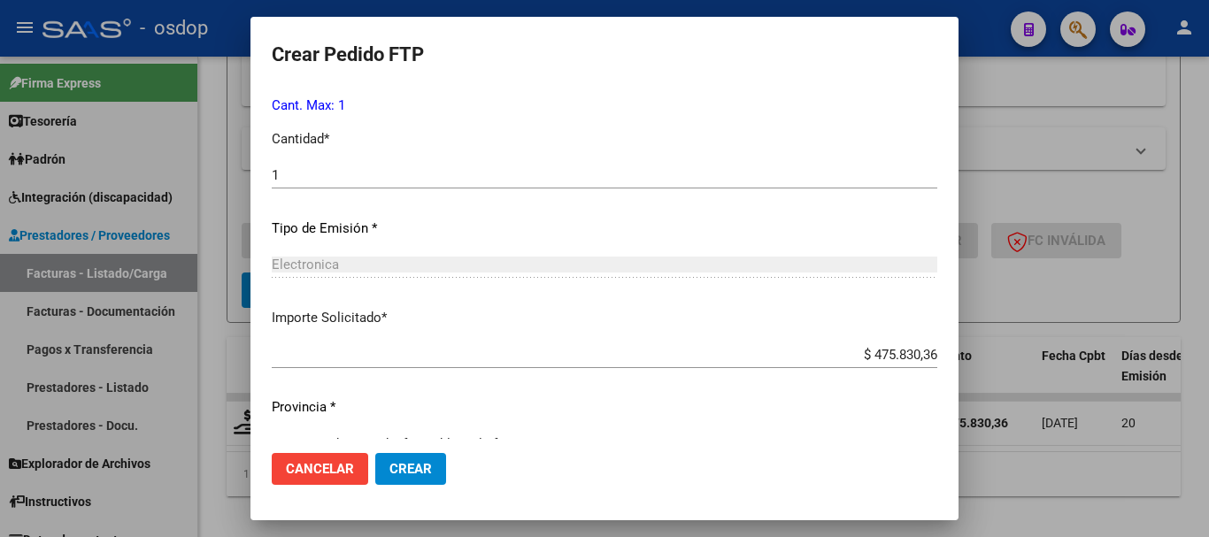
scroll to position [815, 0]
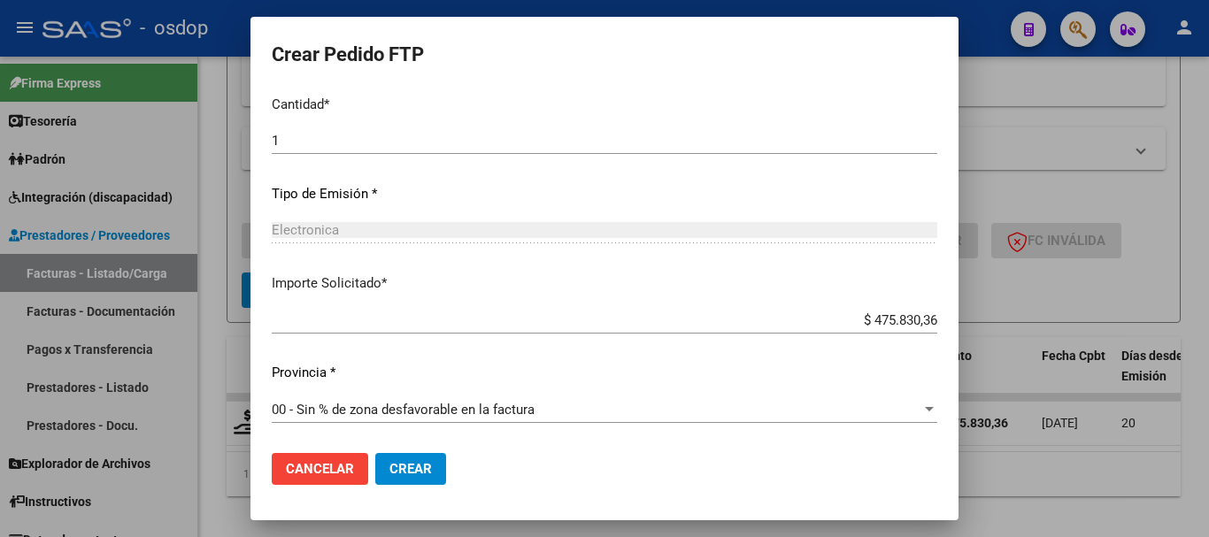
click at [412, 462] on span "Crear" at bounding box center [410, 469] width 42 height 16
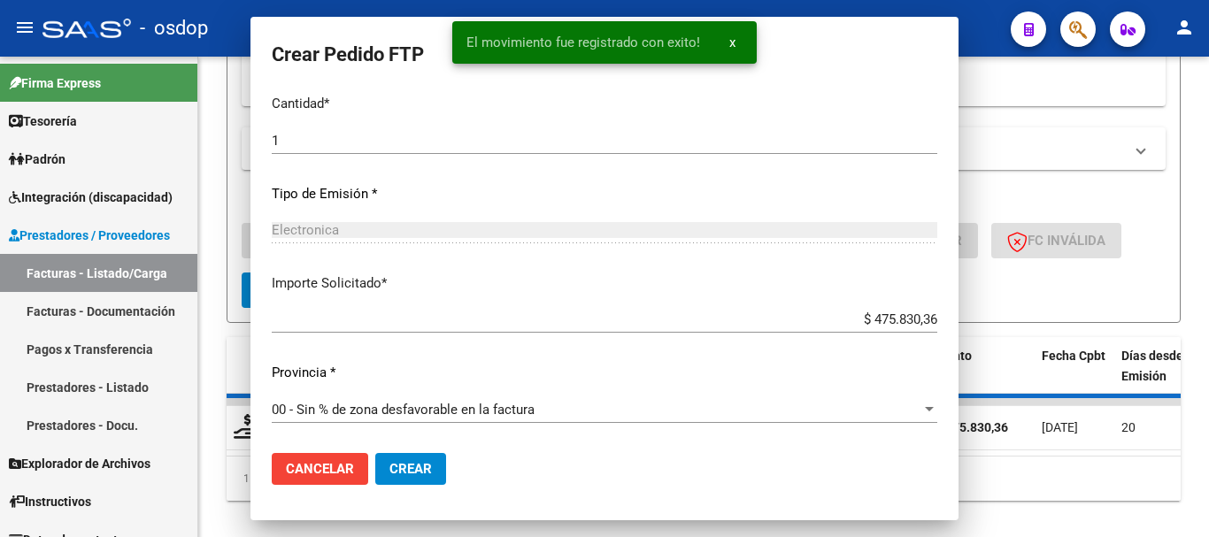
scroll to position [715, 0]
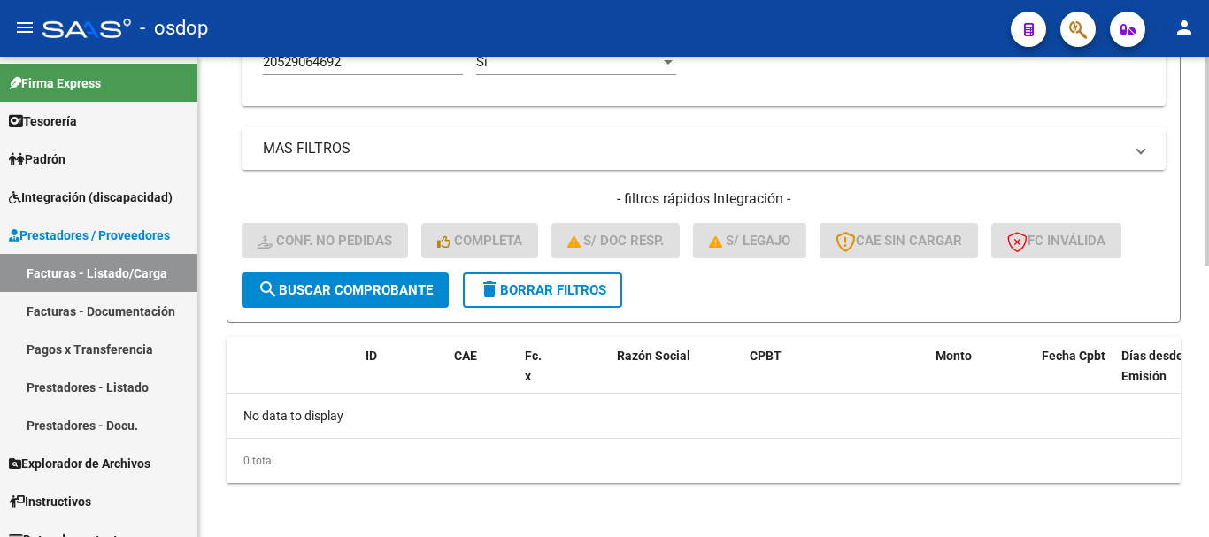
click at [411, 292] on span "search Buscar Comprobante" at bounding box center [345, 290] width 175 height 16
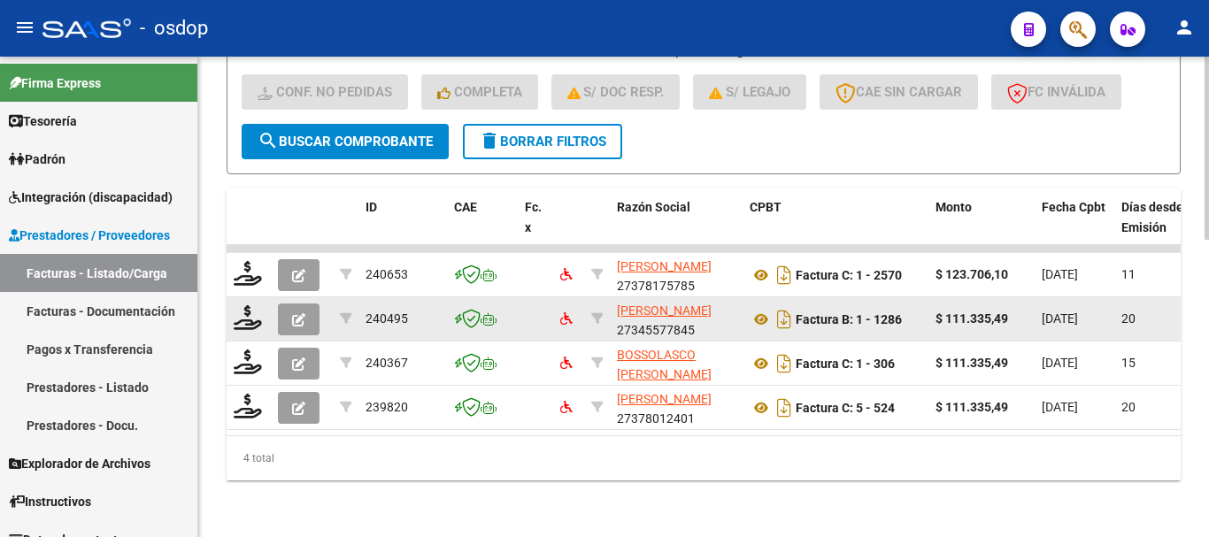
scroll to position [782, 0]
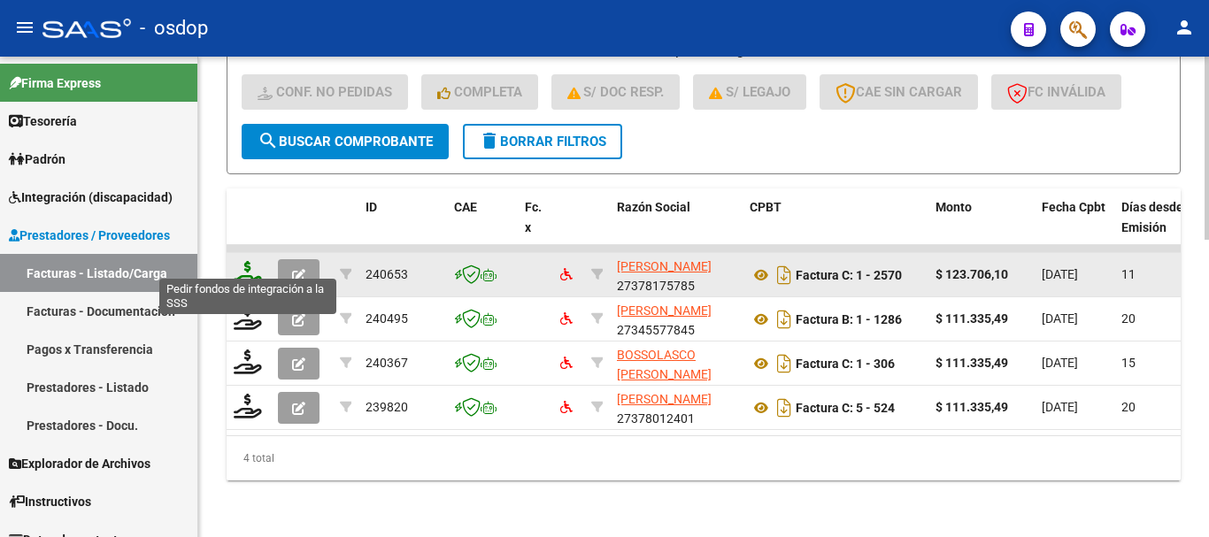
click at [247, 262] on icon at bounding box center [248, 273] width 28 height 25
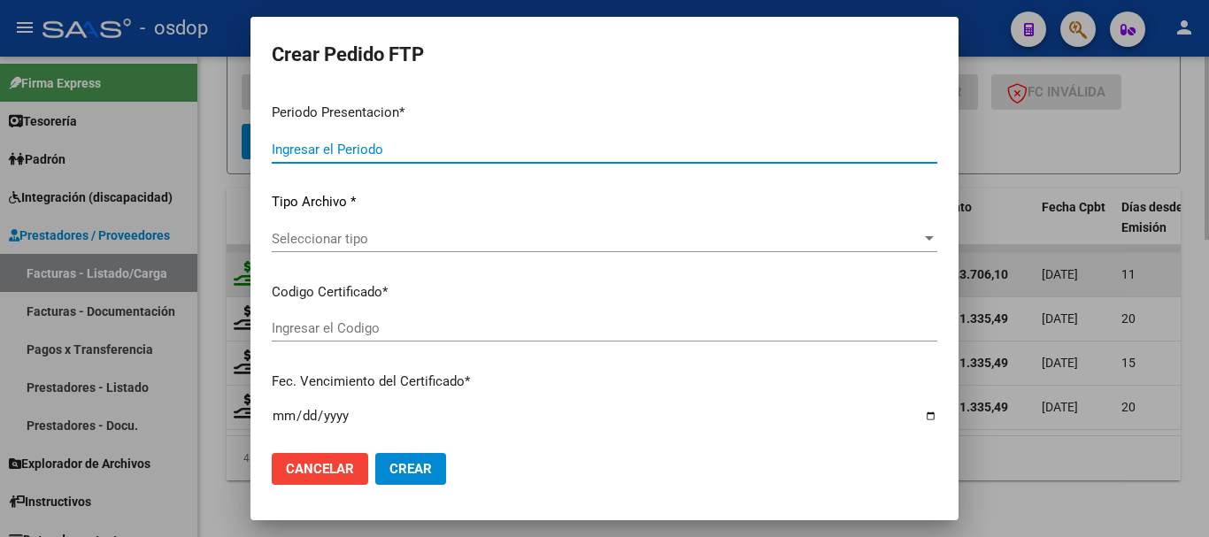
type input "202507"
type input "$ 123.706,10"
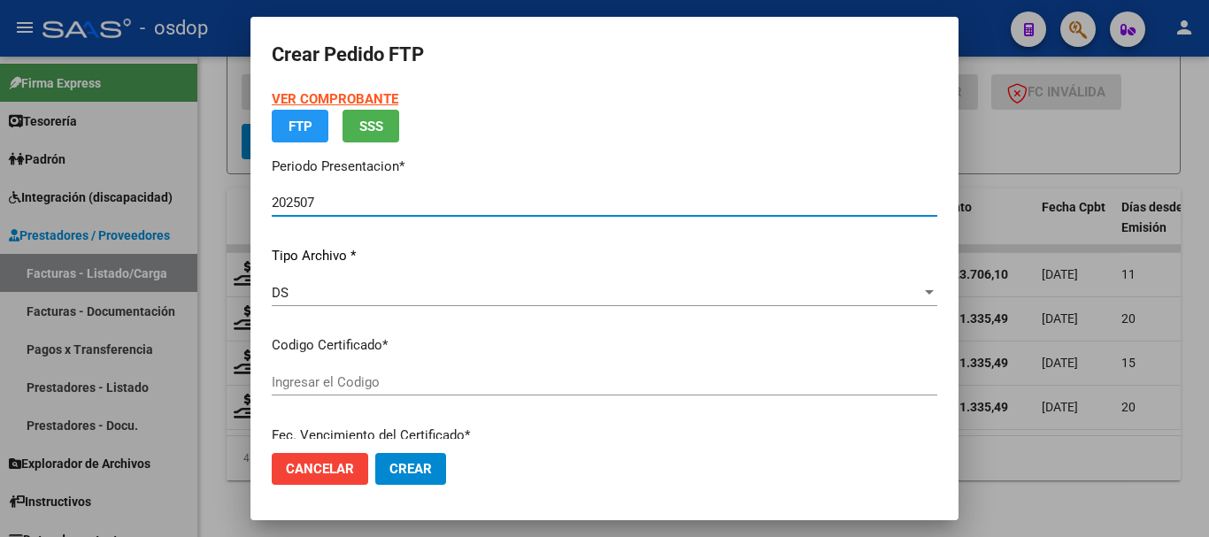
type input "3782925837"
type input "2026-12-18"
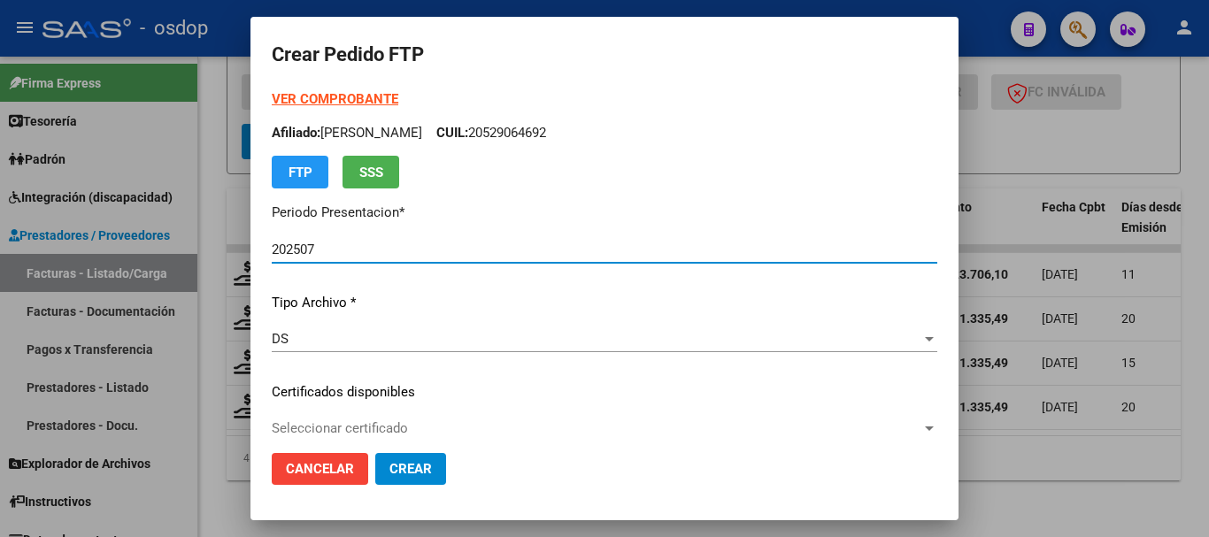
click at [921, 427] on div at bounding box center [929, 428] width 16 height 14
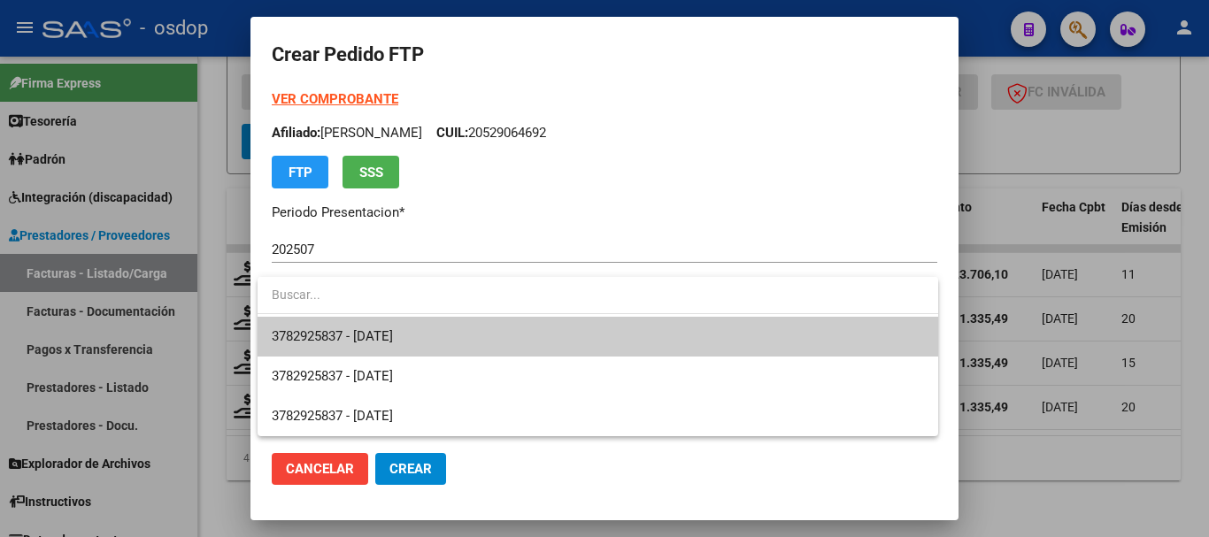
click at [781, 341] on span "3782925837 - 2026-12-18" at bounding box center [598, 337] width 652 height 40
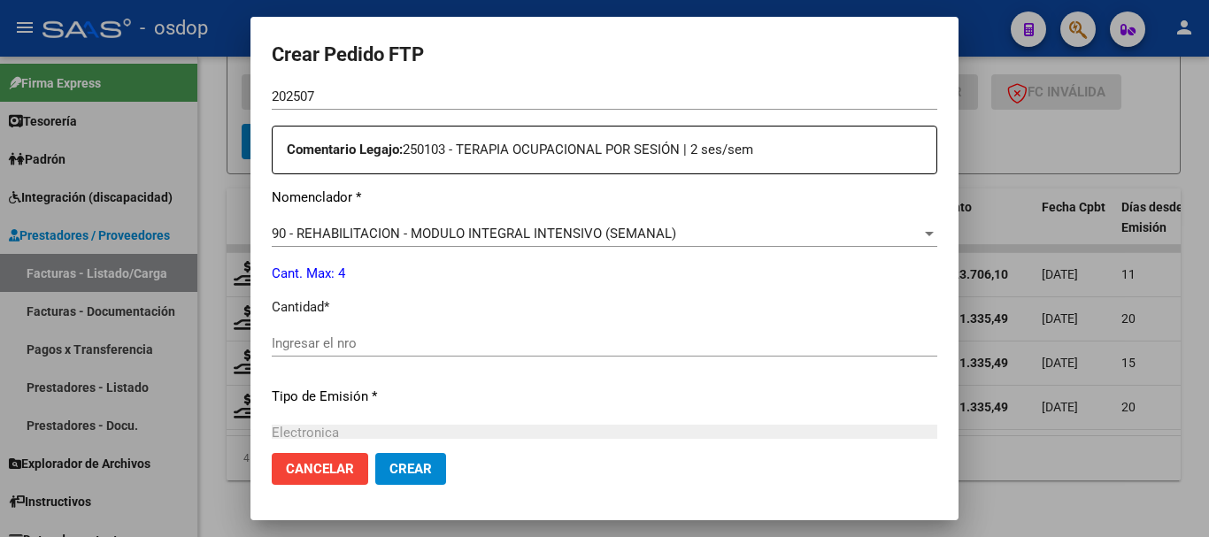
scroll to position [619, 0]
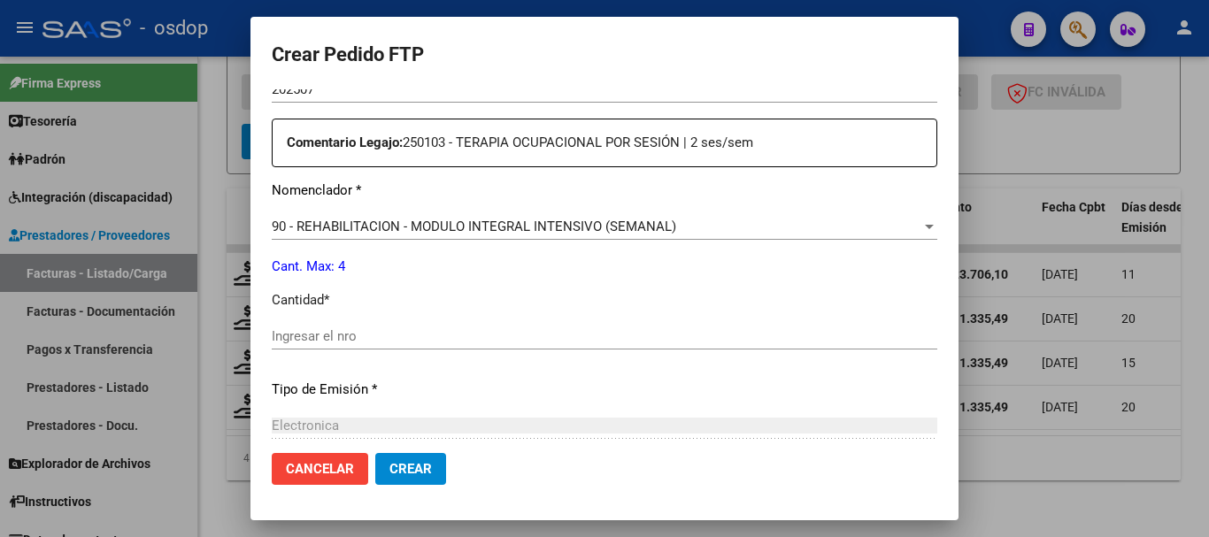
drag, startPoint x: 422, startPoint y: 326, endPoint x: 434, endPoint y: 330, distance: 12.3
click at [424, 327] on div "Ingresar el nro" at bounding box center [604, 336] width 665 height 27
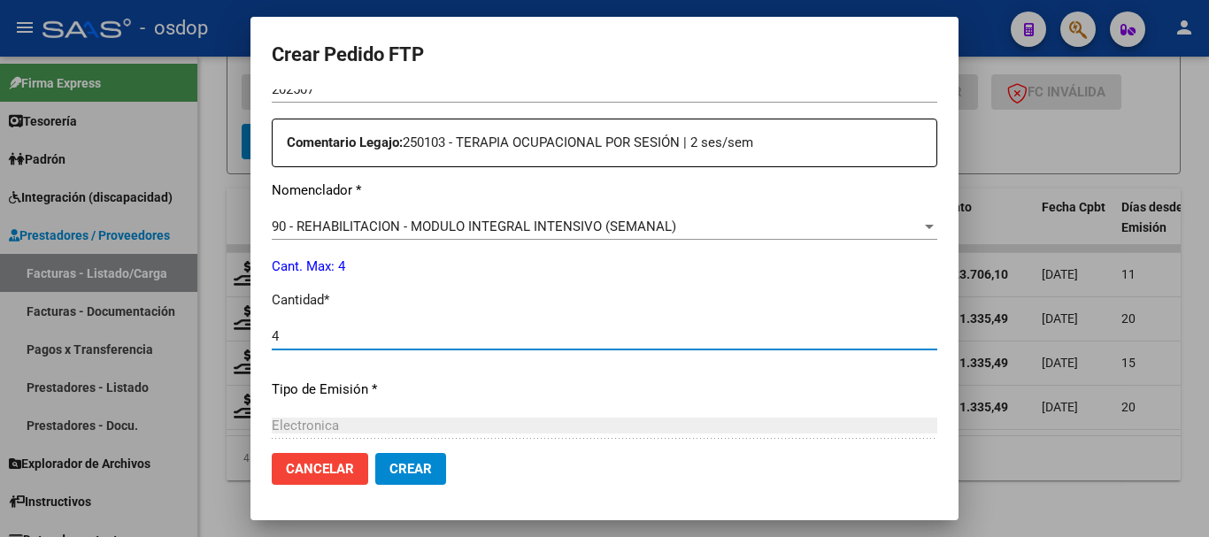
scroll to position [815, 0]
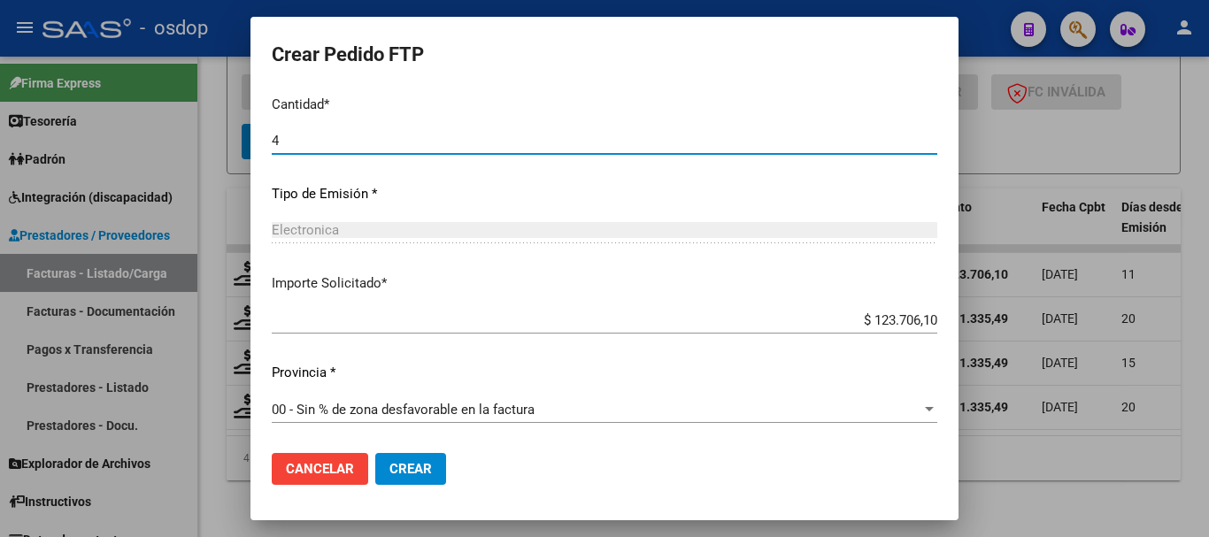
type input "4"
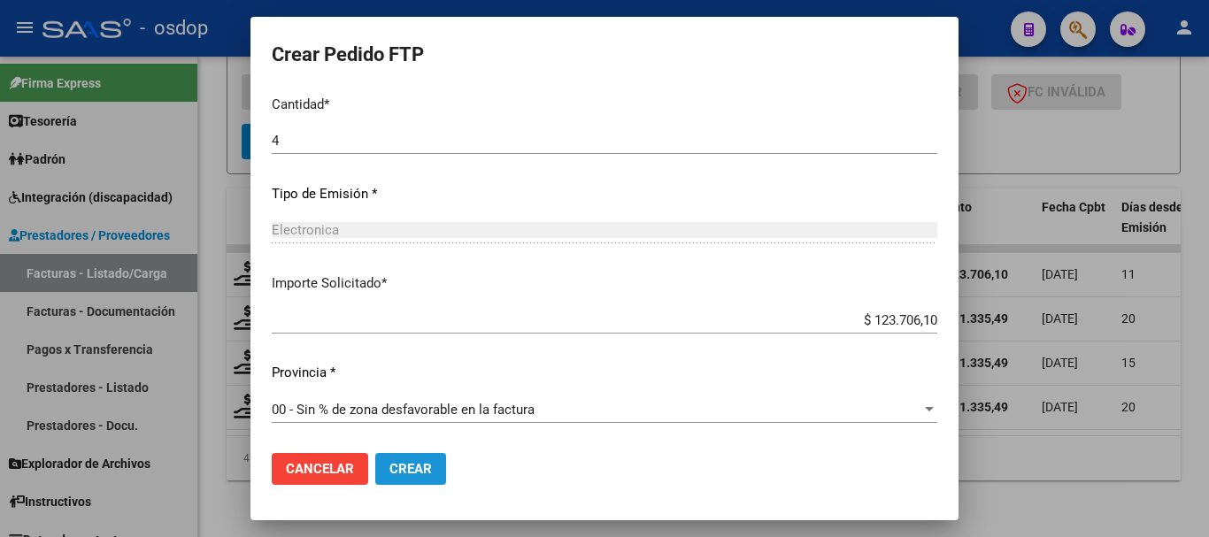
click at [411, 457] on button "Crear" at bounding box center [410, 469] width 71 height 32
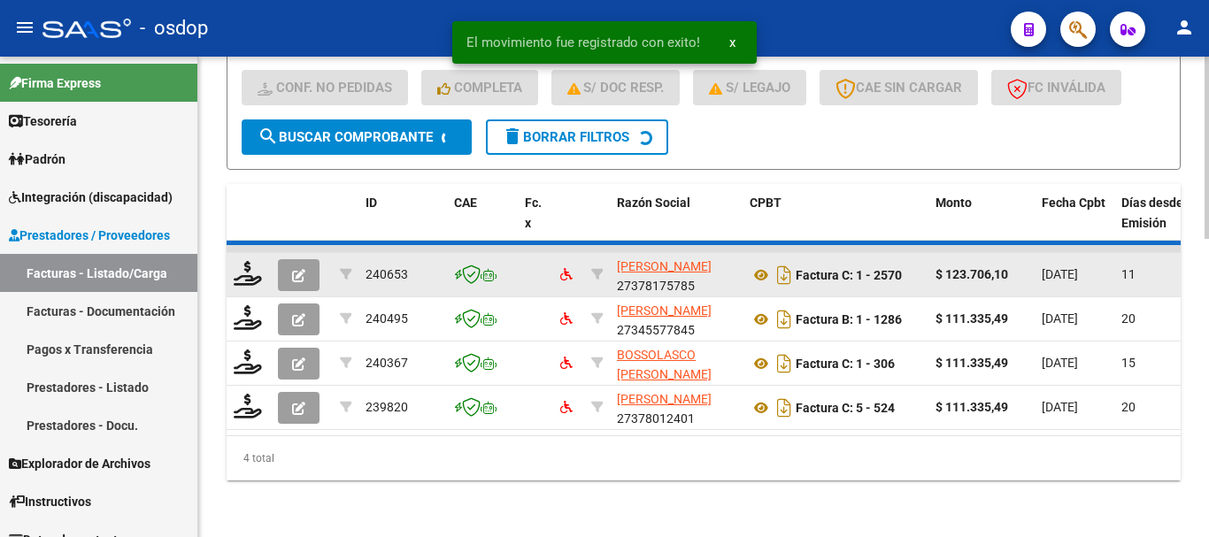
scroll to position [738, 0]
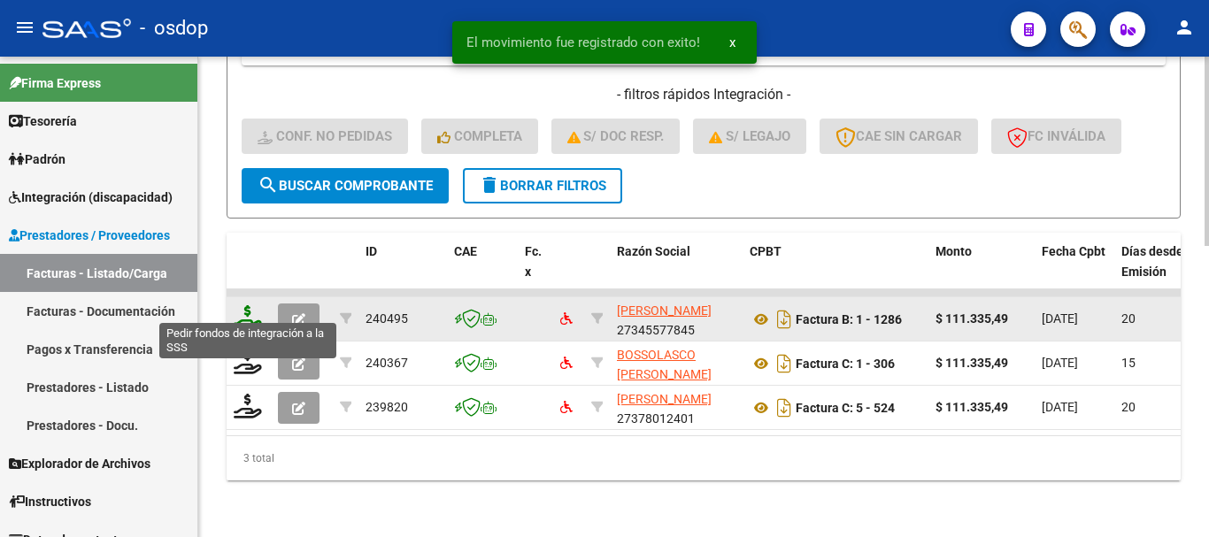
click at [245, 305] on icon at bounding box center [248, 317] width 28 height 25
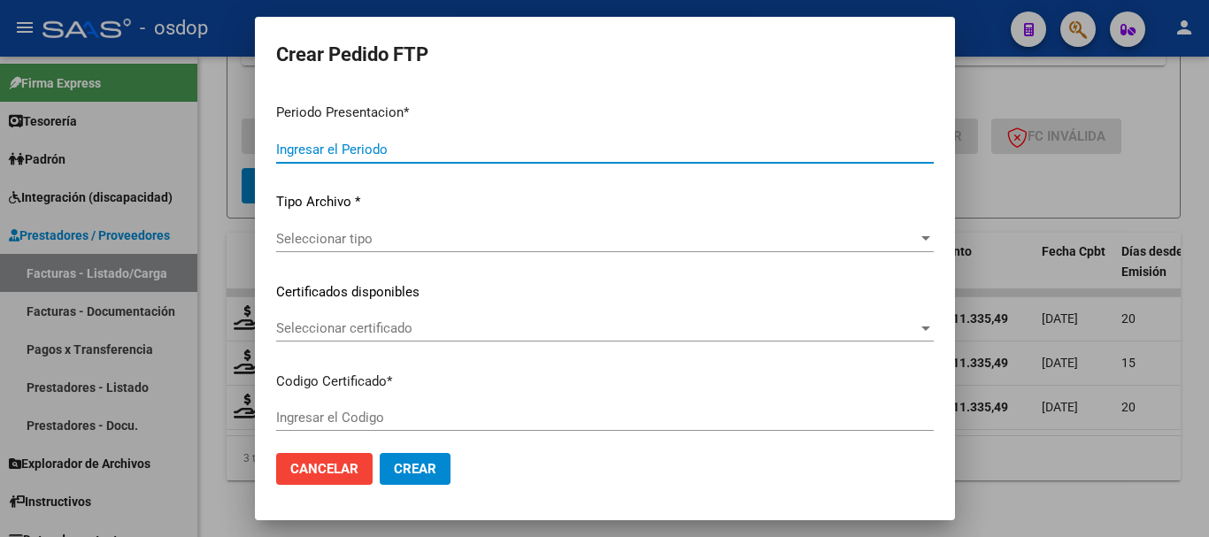
type input "202507"
type input "$ 111.335,49"
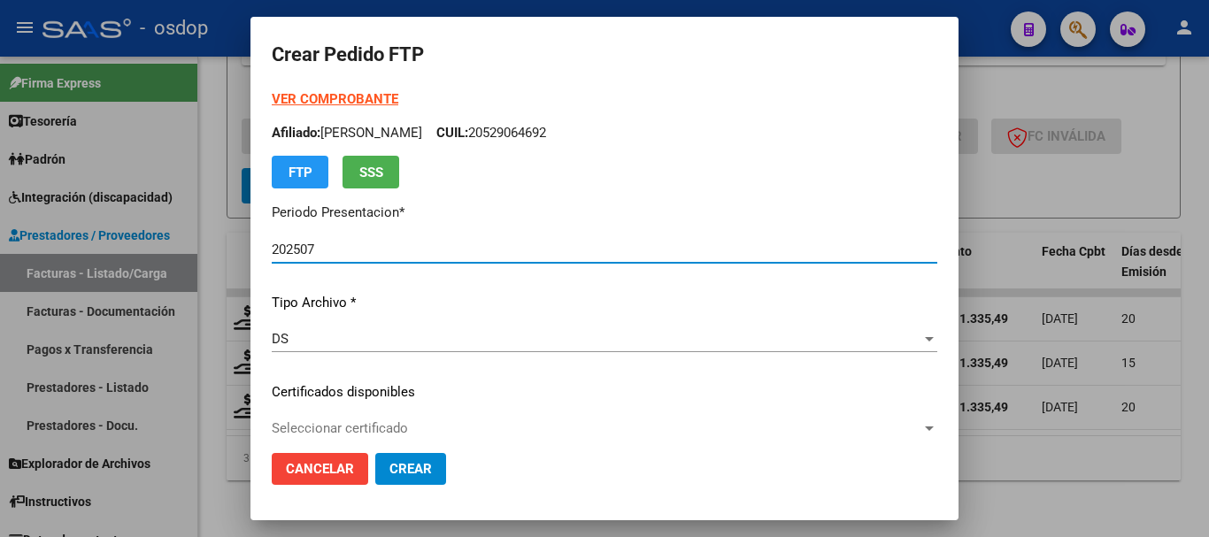
type input "3782925837"
type input "2026-12-18"
click at [463, 414] on div "VER COMPROBANTE ARCA Padrón Afiliado: GONZALEZ LAUREANO CUIL: 20529064692 FTP S…" at bounding box center [604, 368] width 665 height 559
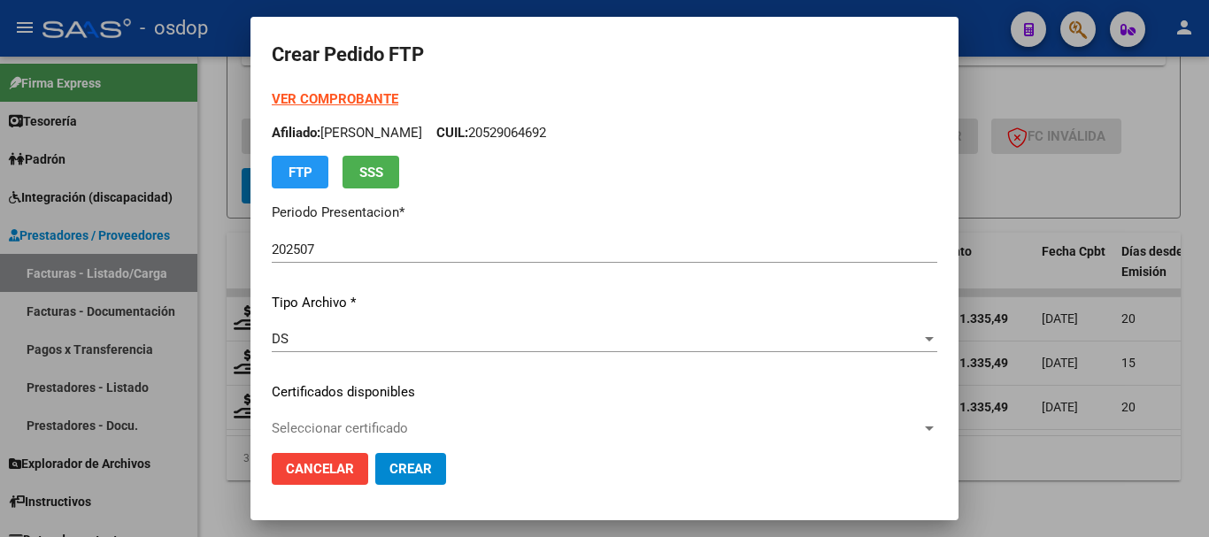
click at [468, 419] on div "Seleccionar certificado Seleccionar certificado" at bounding box center [604, 428] width 665 height 27
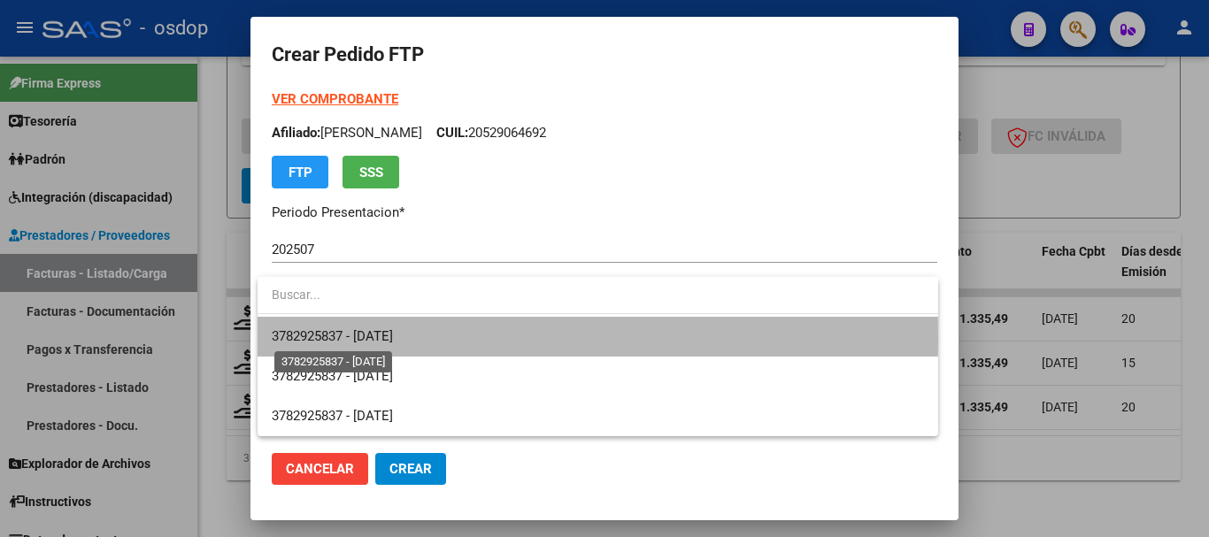
click at [393, 338] on span "3782925837 - 2026-12-18" at bounding box center [332, 336] width 121 height 16
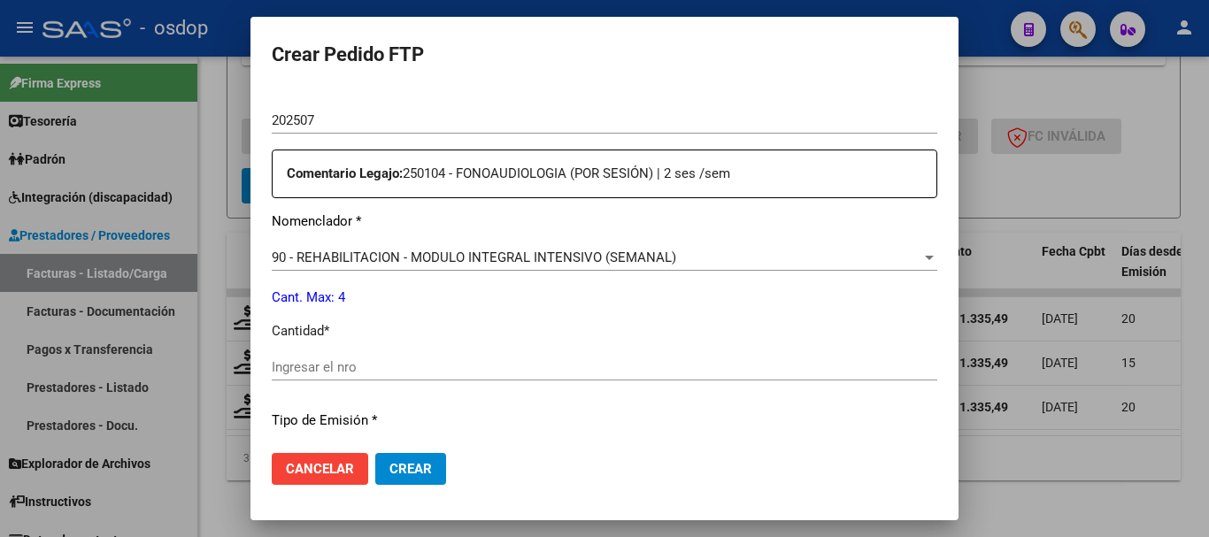
scroll to position [619, 0]
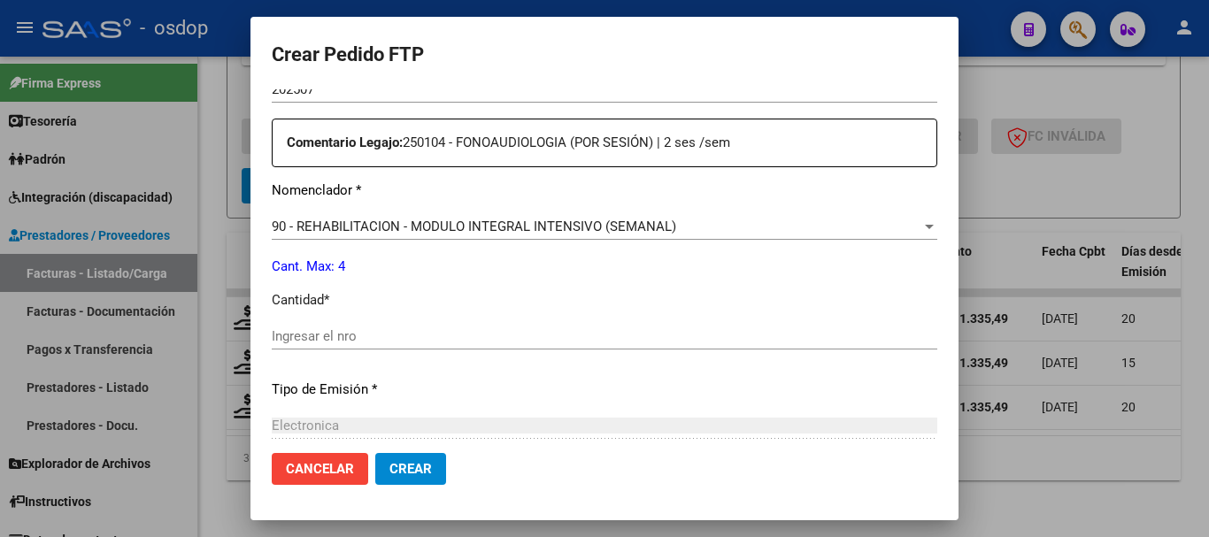
click at [416, 352] on div "Ingresar el nro" at bounding box center [604, 344] width 665 height 43
click at [415, 335] on input "Ingresar el nro" at bounding box center [604, 336] width 665 height 16
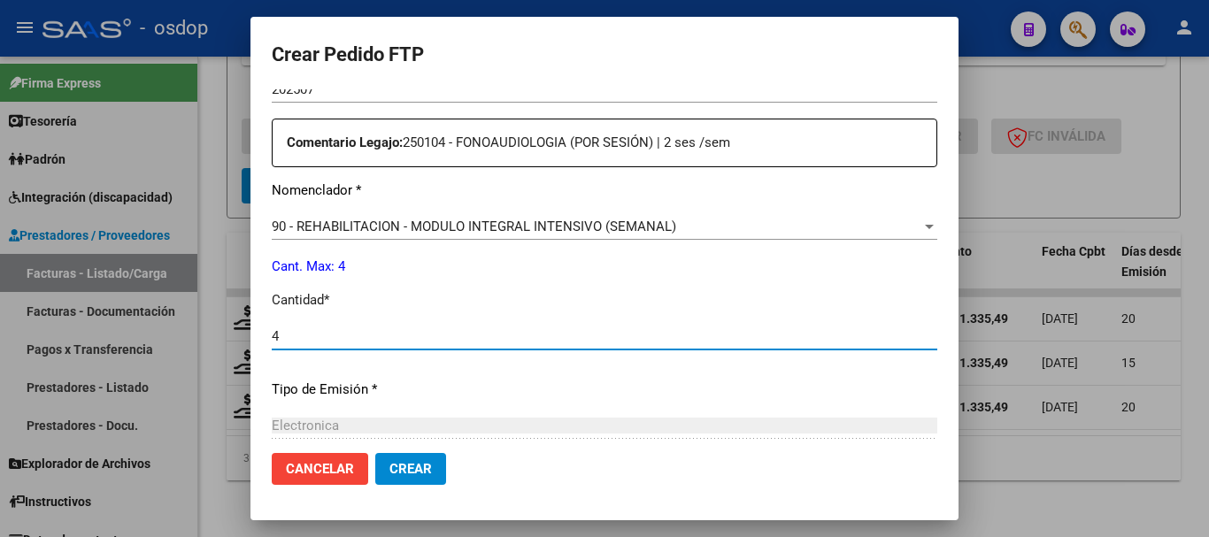
type input "4"
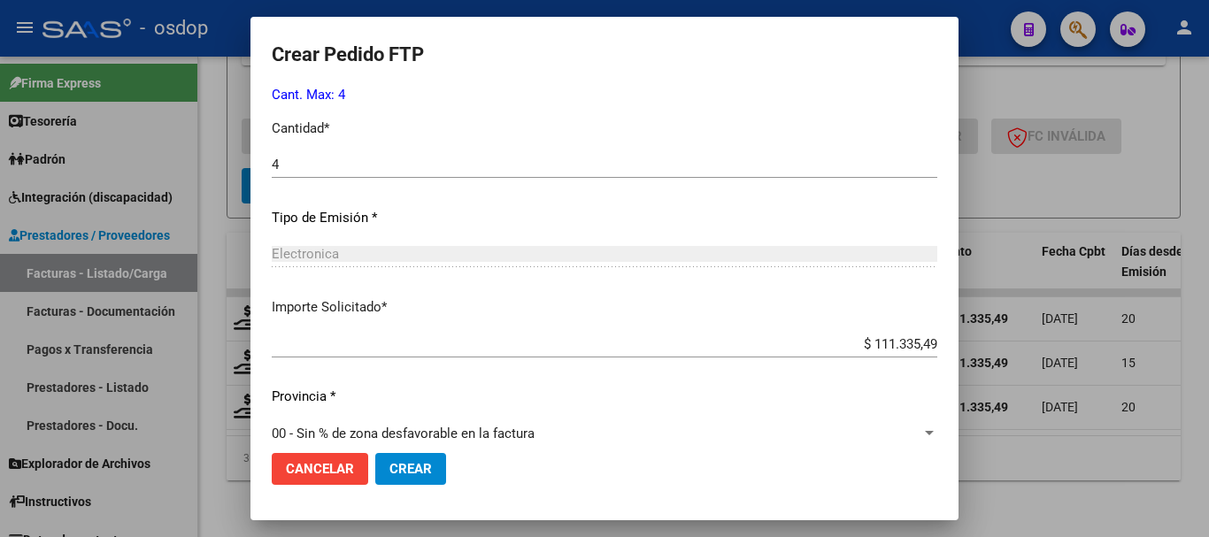
scroll to position [815, 0]
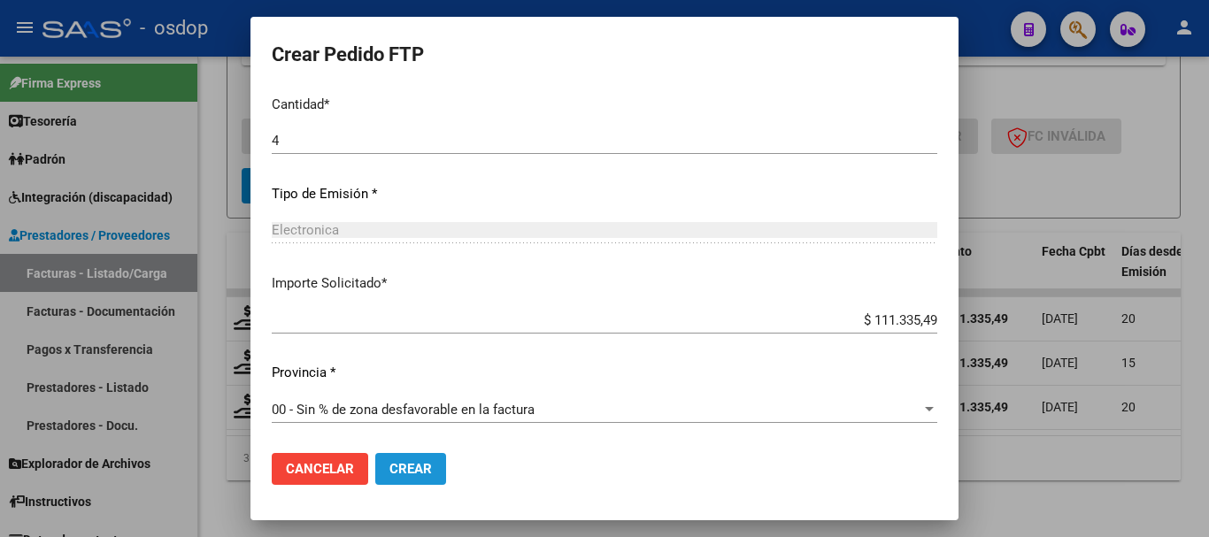
click at [388, 477] on button "Crear" at bounding box center [410, 469] width 71 height 32
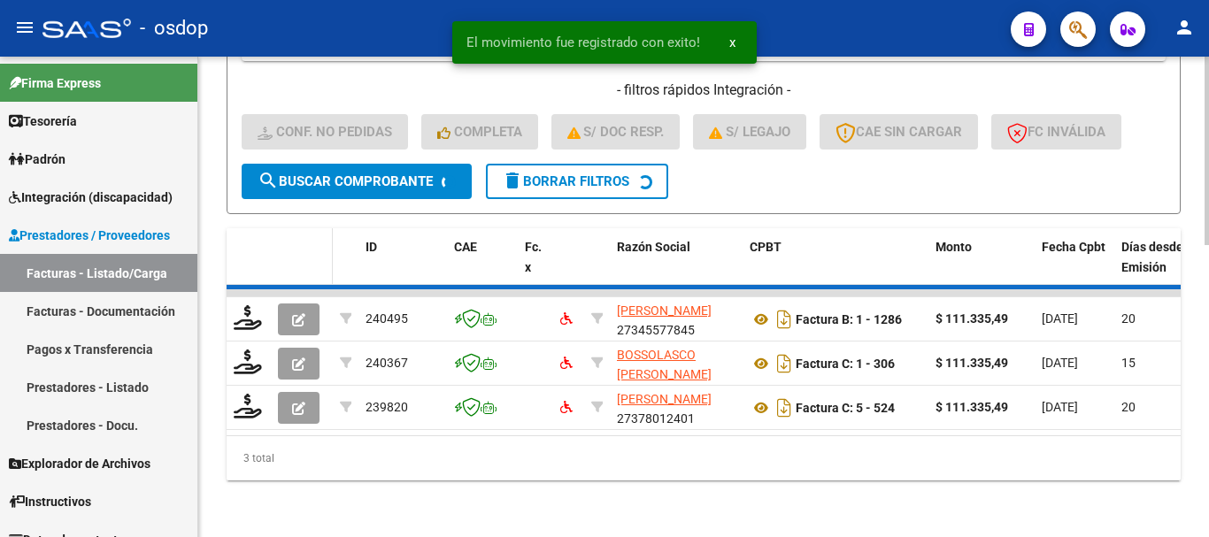
scroll to position [694, 0]
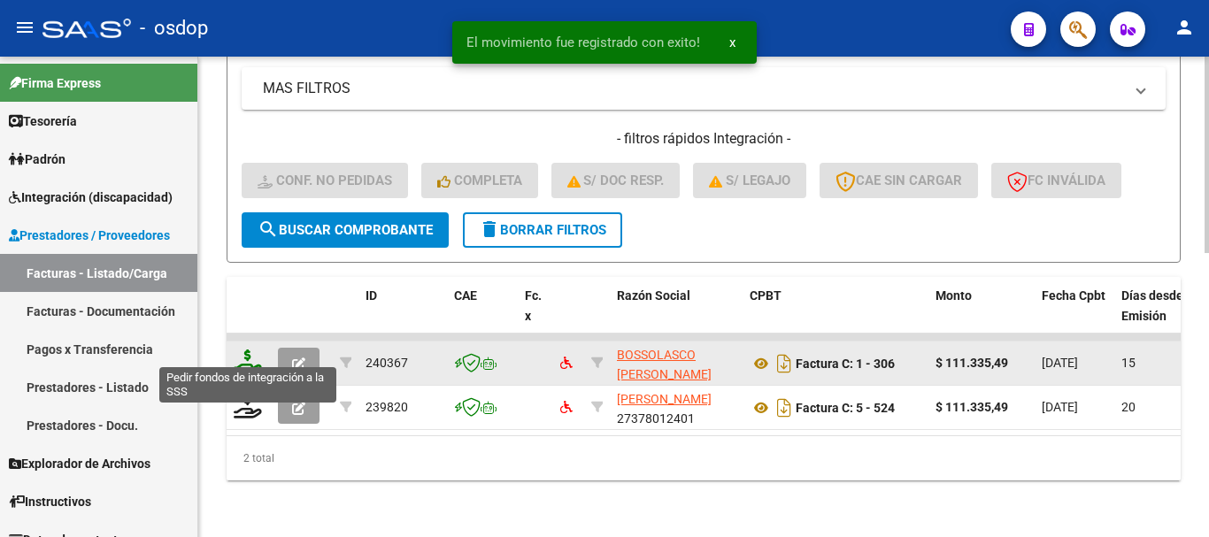
click at [251, 350] on icon at bounding box center [248, 362] width 28 height 25
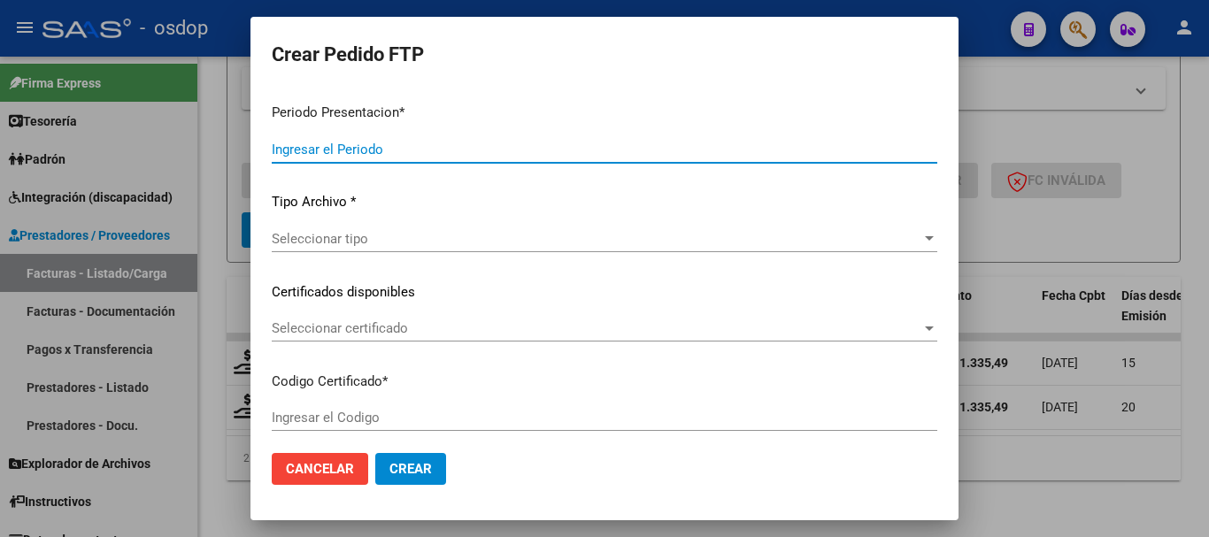
type input "202507"
type input "$ 111.335,49"
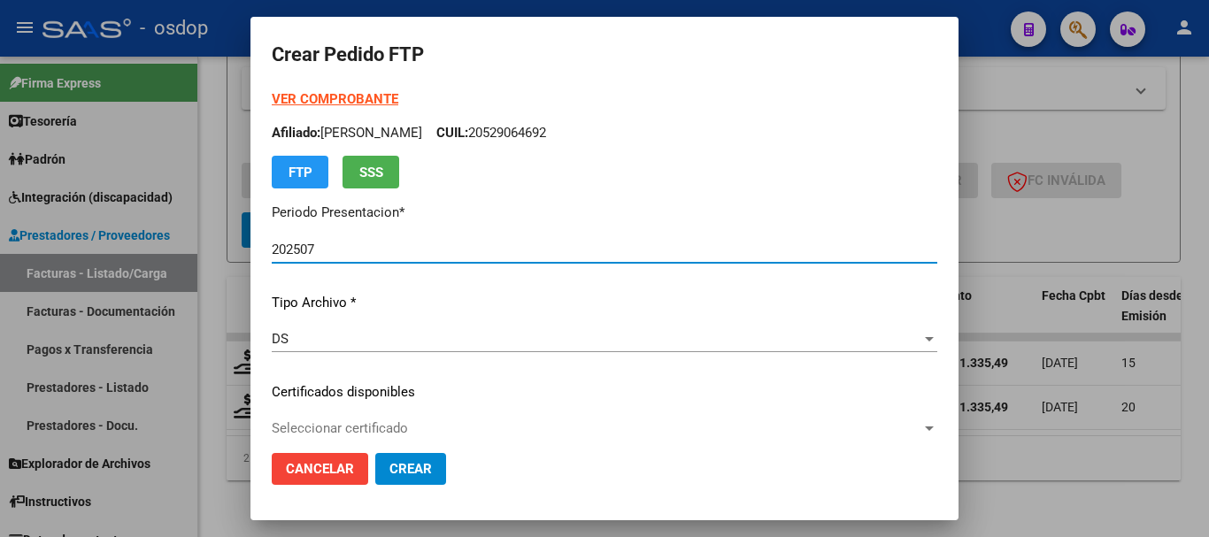
type input "3782925837"
type input "2026-12-18"
click at [488, 433] on span "Seleccionar certificado" at bounding box center [597, 428] width 650 height 16
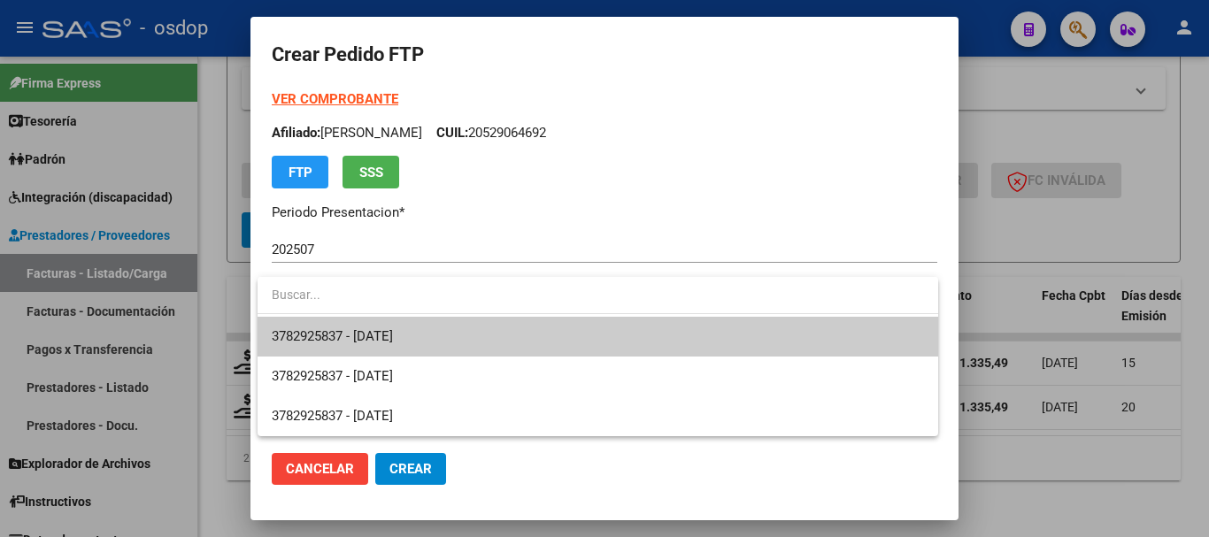
click at [473, 339] on span "3782925837 - 2026-12-18" at bounding box center [598, 337] width 652 height 40
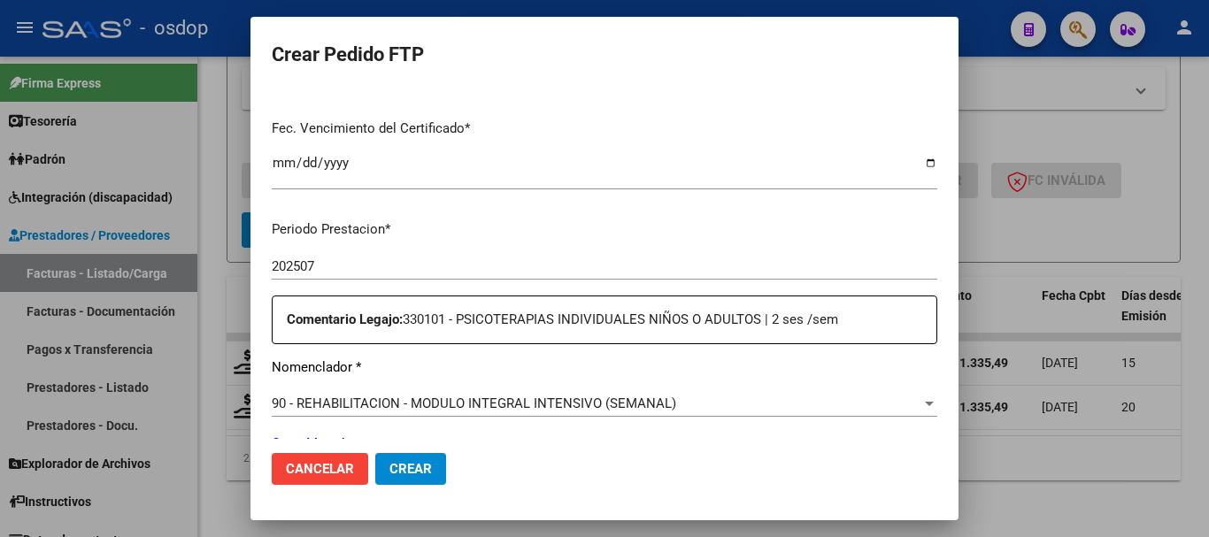
scroll to position [708, 0]
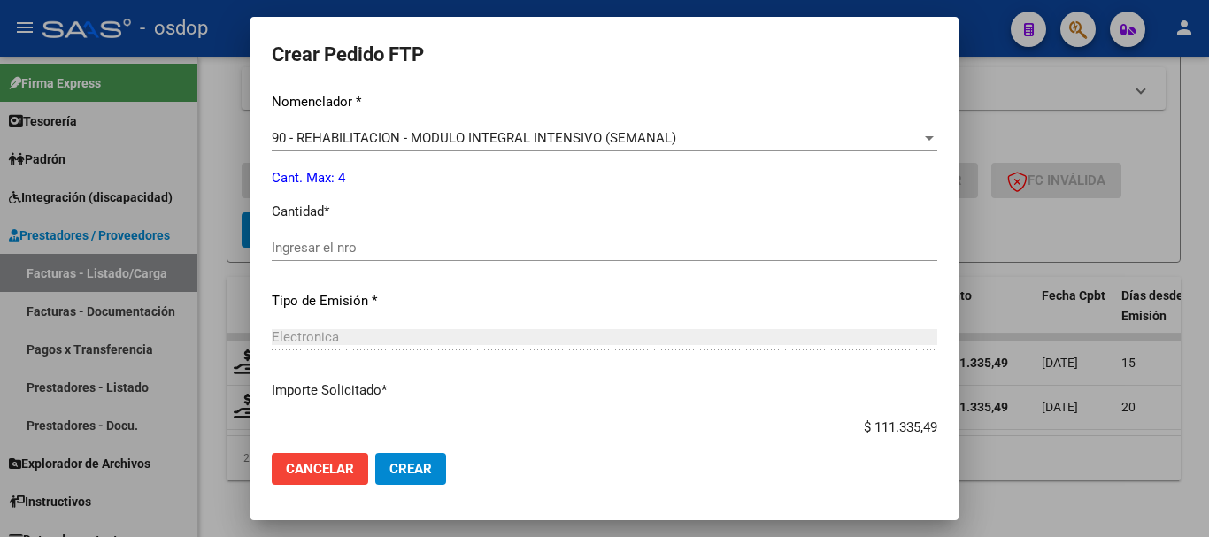
click at [397, 249] on input "Ingresar el nro" at bounding box center [604, 248] width 665 height 16
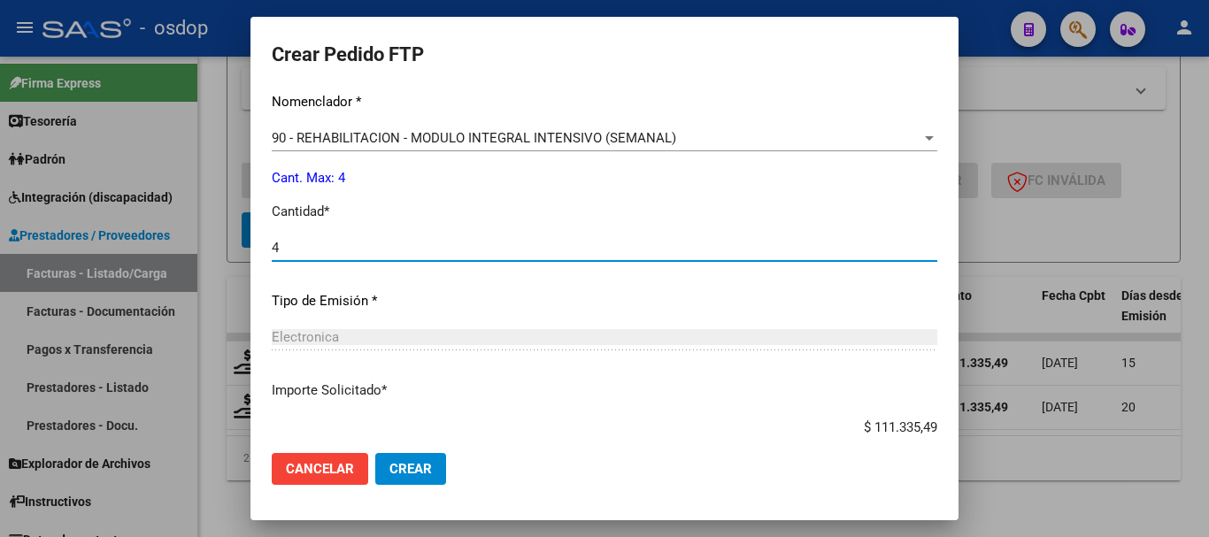
scroll to position [815, 0]
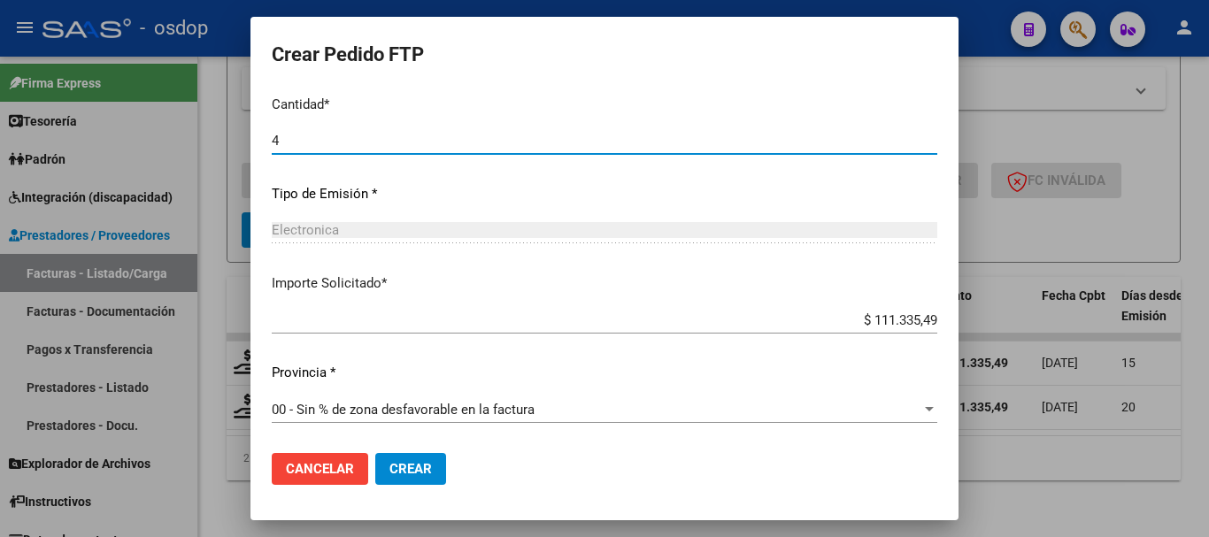
type input "4"
click at [426, 462] on span "Crear" at bounding box center [410, 469] width 42 height 16
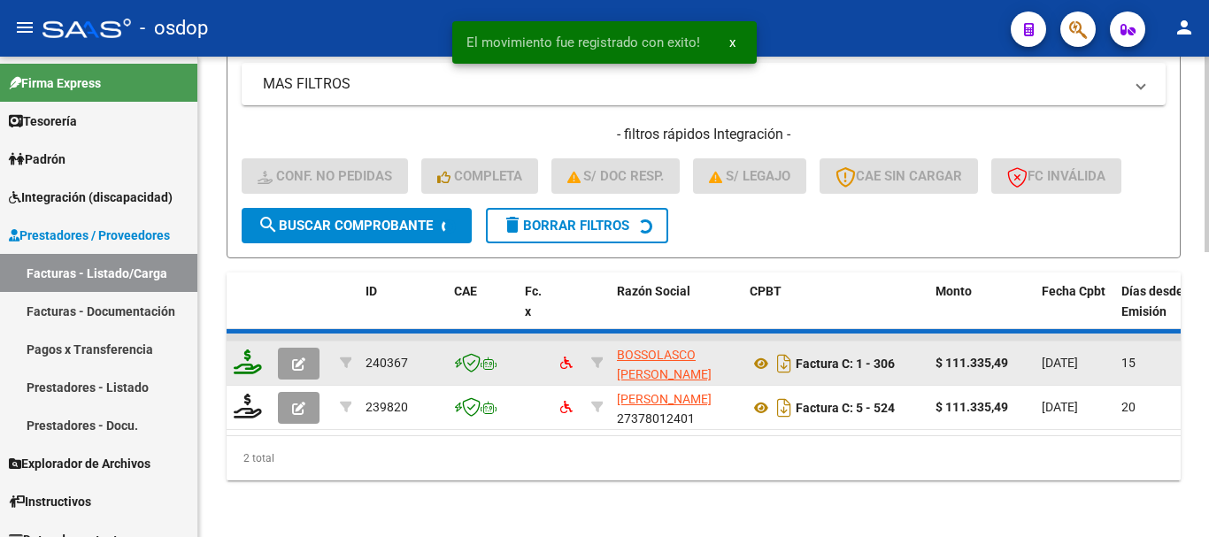
scroll to position [650, 0]
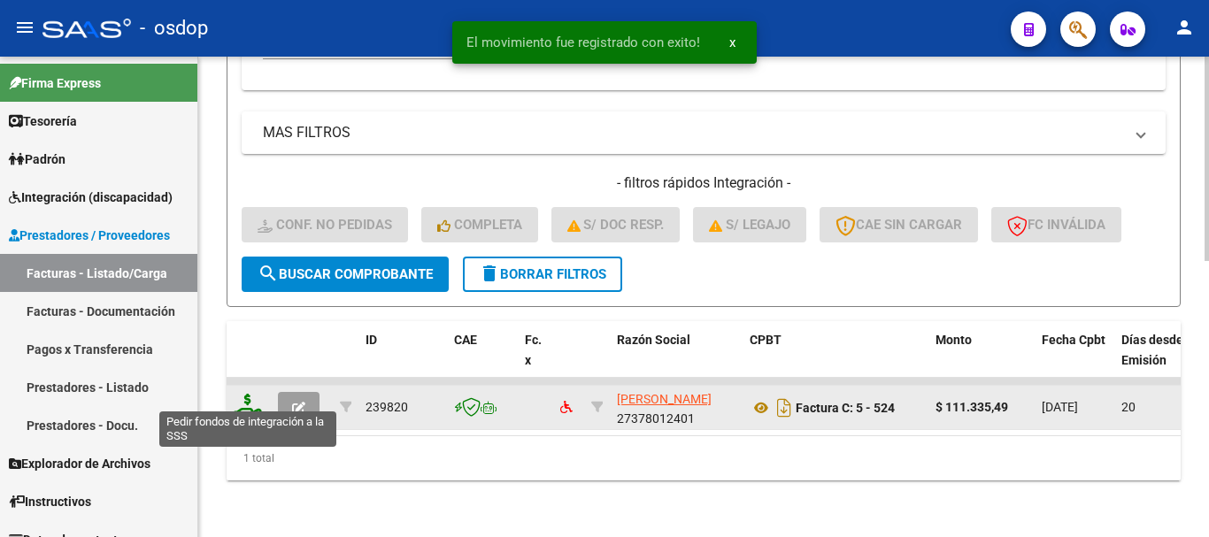
click at [253, 394] on icon at bounding box center [248, 406] width 28 height 25
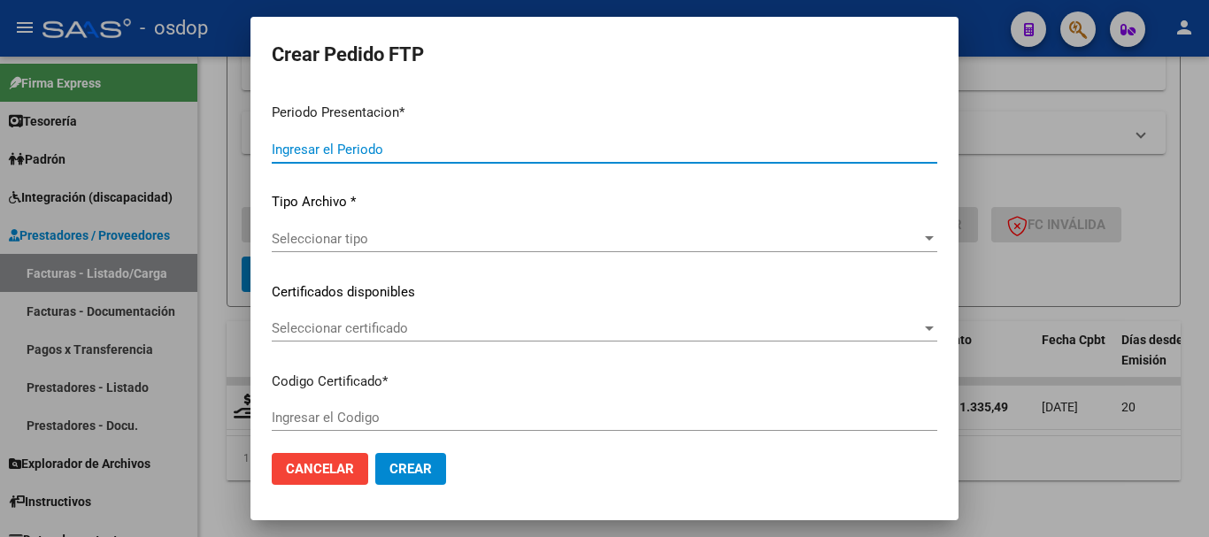
type input "202507"
type input "$ 111.335,49"
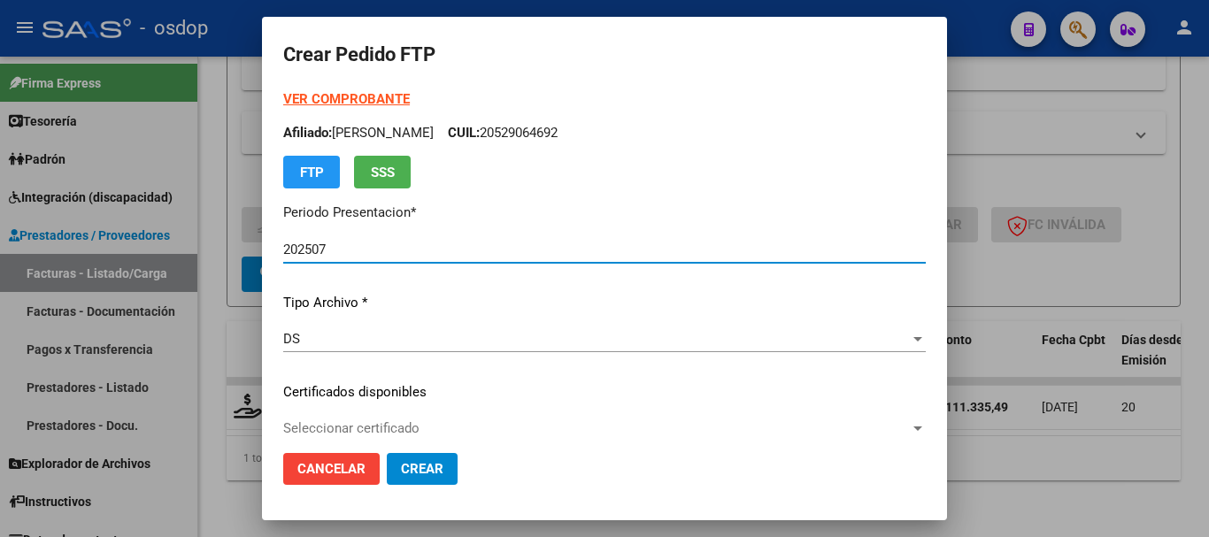
type input "3782925837"
type input "2026-12-18"
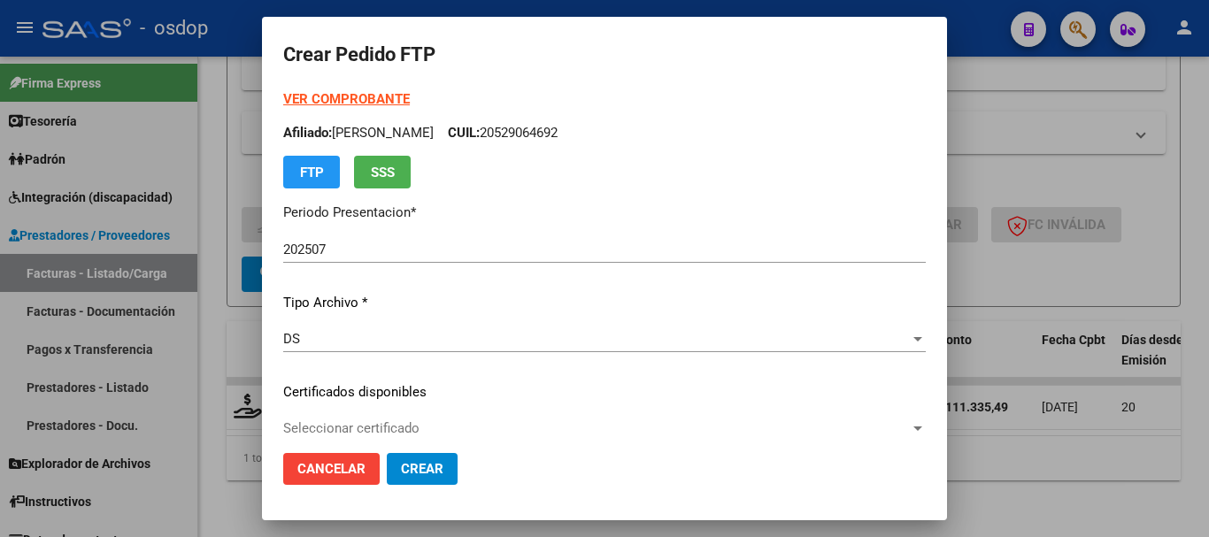
click at [511, 419] on div "Seleccionar certificado Seleccionar certificado" at bounding box center [604, 428] width 642 height 27
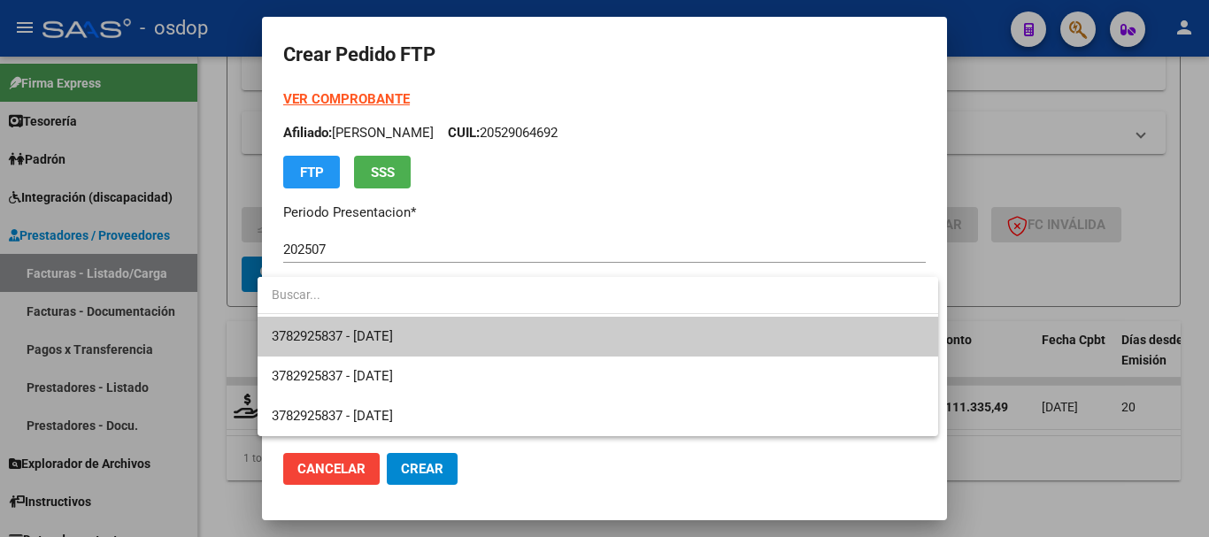
click at [488, 339] on span "3782925837 - 2026-12-18" at bounding box center [598, 337] width 652 height 40
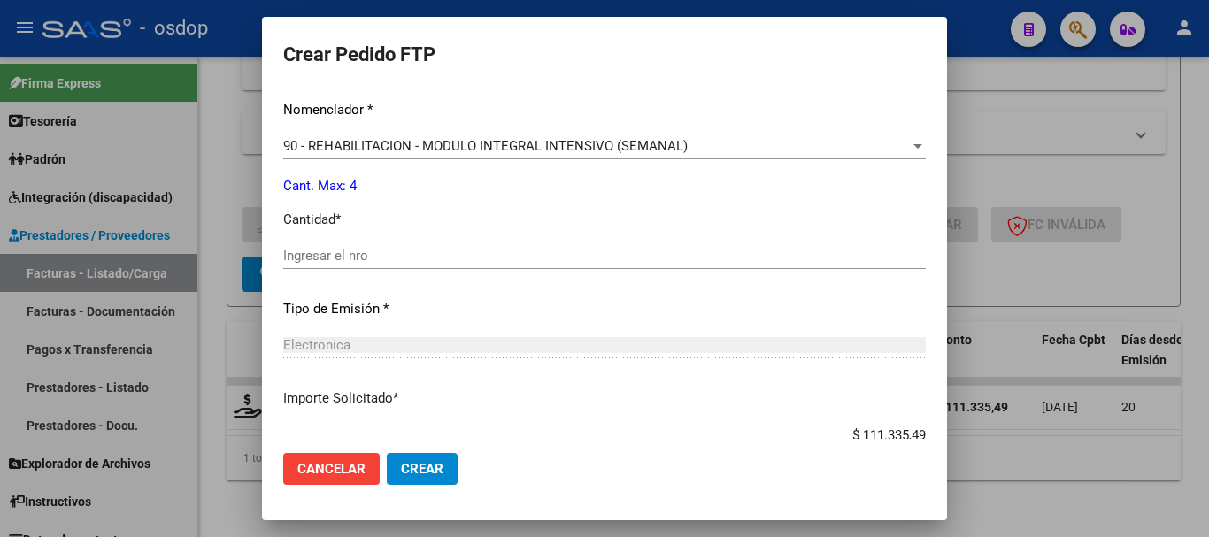
scroll to position [708, 0]
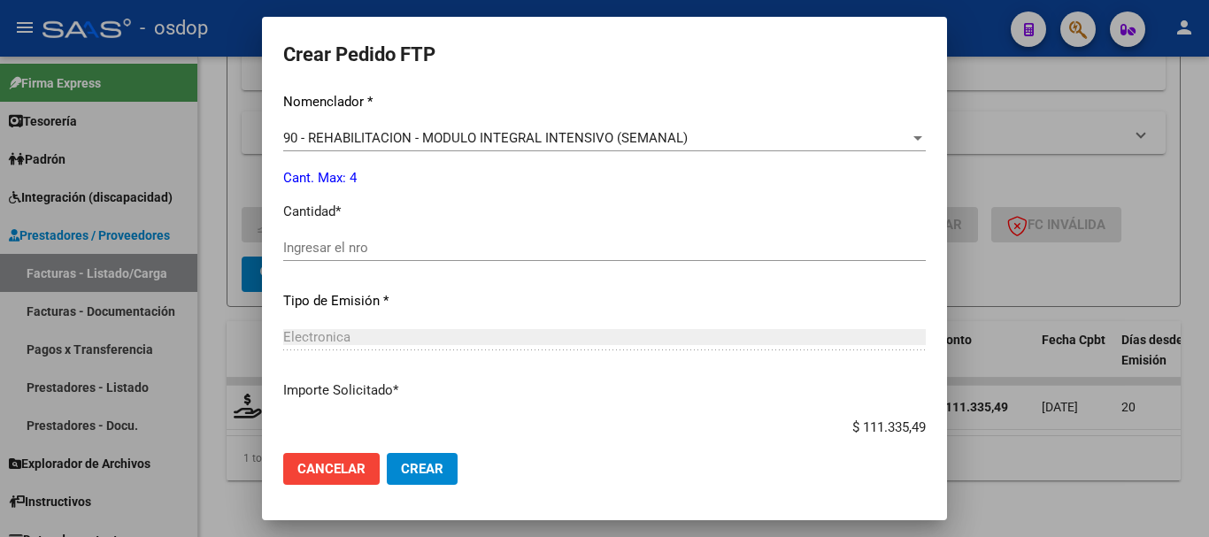
click at [372, 241] on input "Ingresar el nro" at bounding box center [604, 248] width 642 height 16
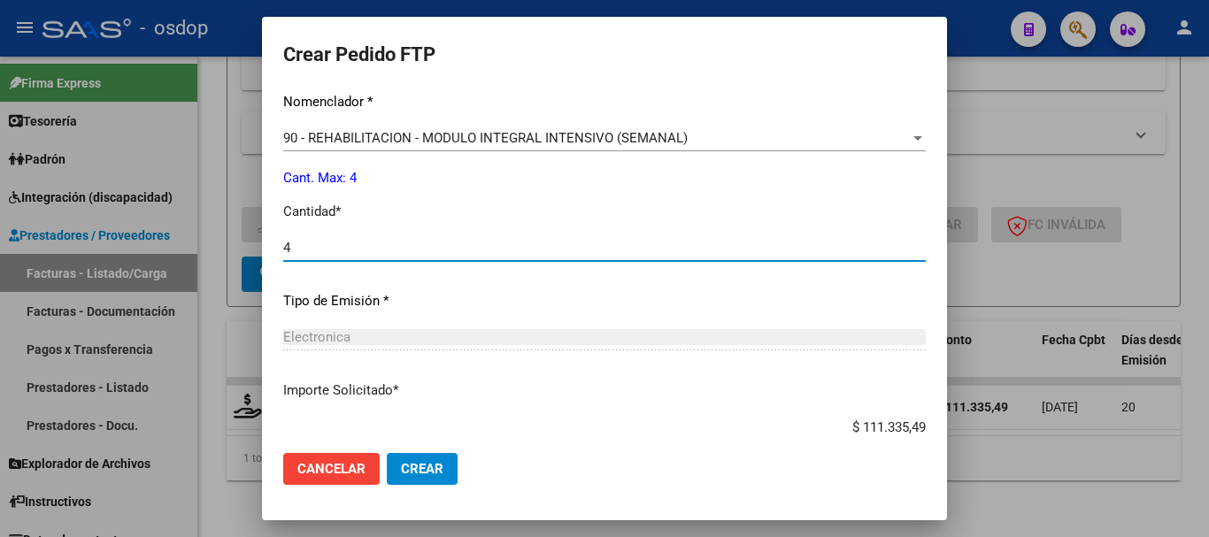
type input "4"
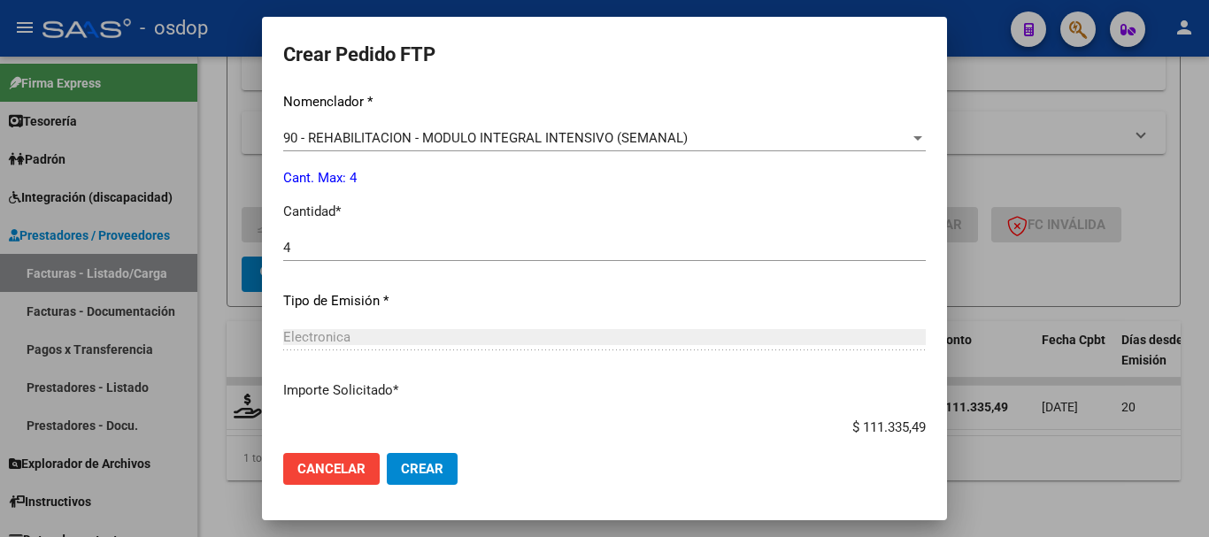
scroll to position [815, 0]
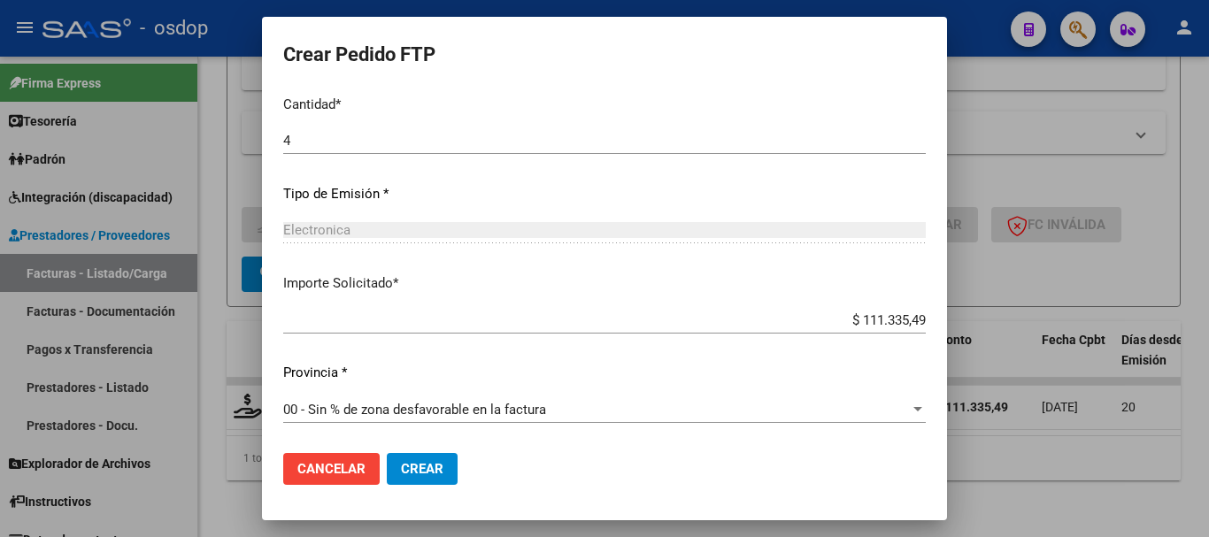
click at [446, 471] on mat-dialog-actions "Cancelar Crear" at bounding box center [604, 469] width 642 height 60
click at [428, 472] on span "Crear" at bounding box center [422, 469] width 42 height 16
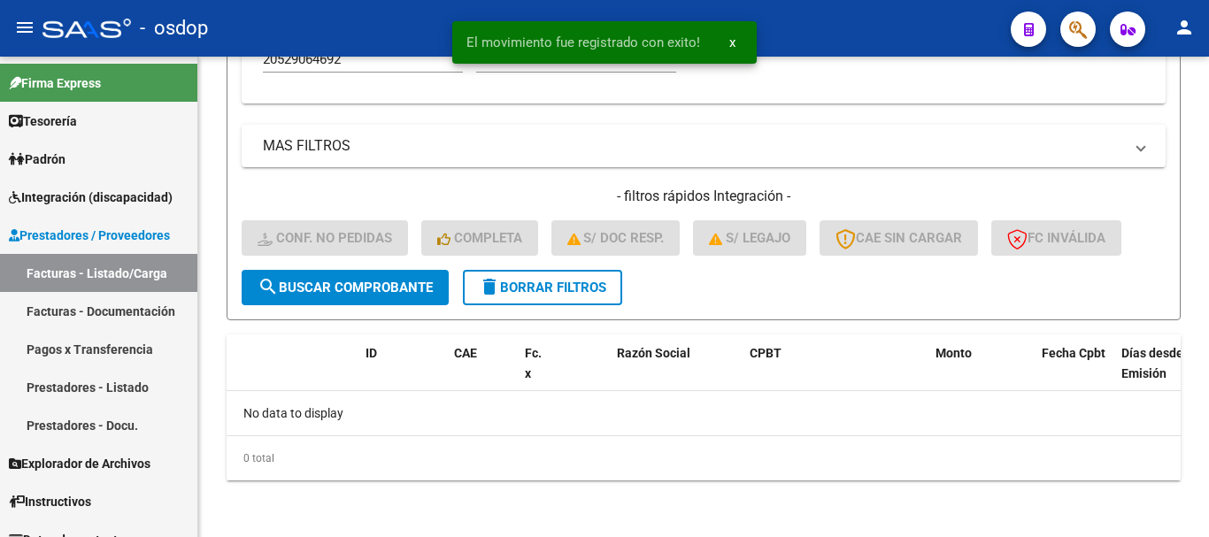
scroll to position [622, 0]
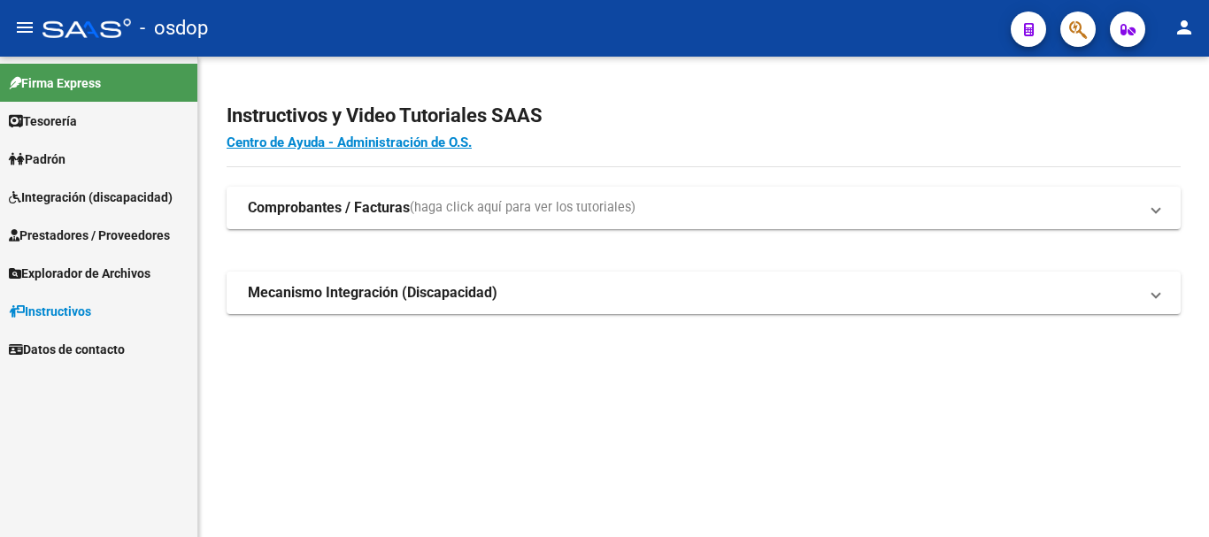
click at [92, 201] on span "Integración (discapacidad)" at bounding box center [91, 197] width 164 height 19
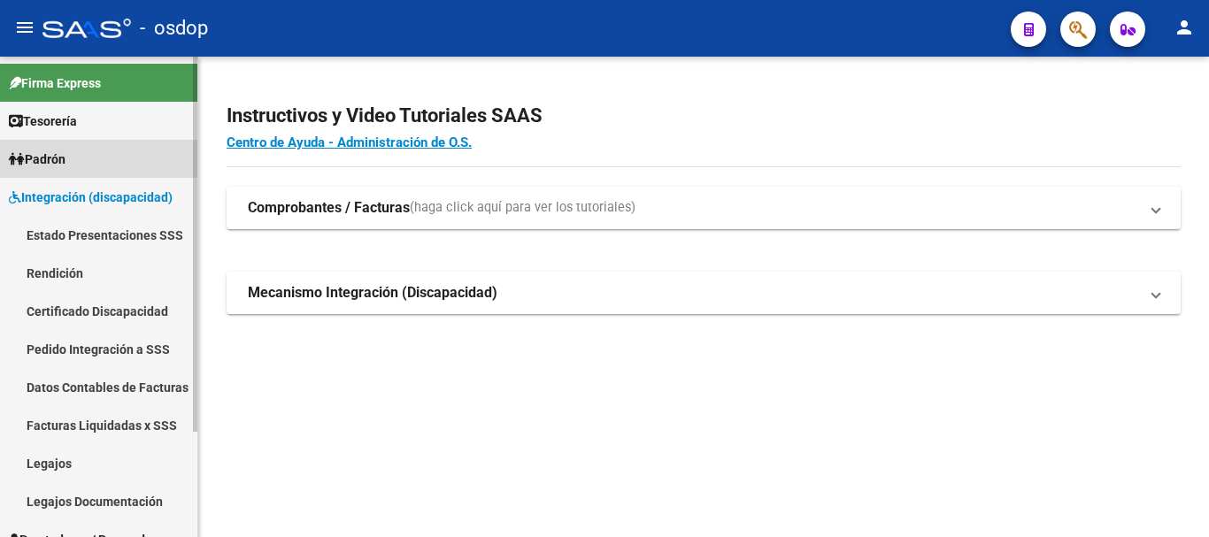
click at [87, 174] on link "Padrón" at bounding box center [98, 159] width 197 height 38
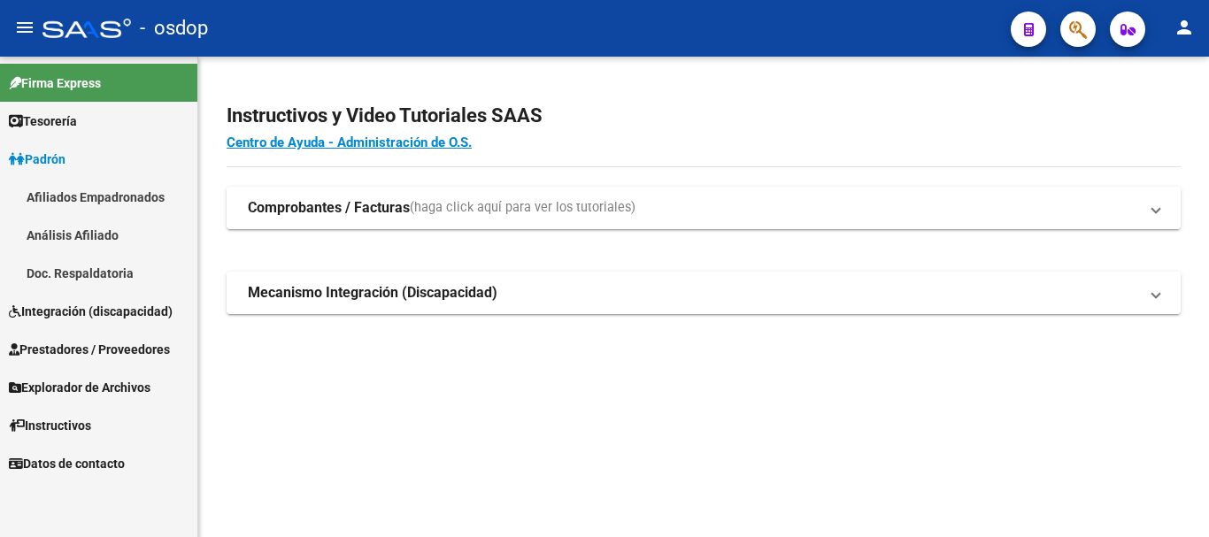
click at [97, 335] on link "Prestadores / Proveedores" at bounding box center [98, 349] width 197 height 38
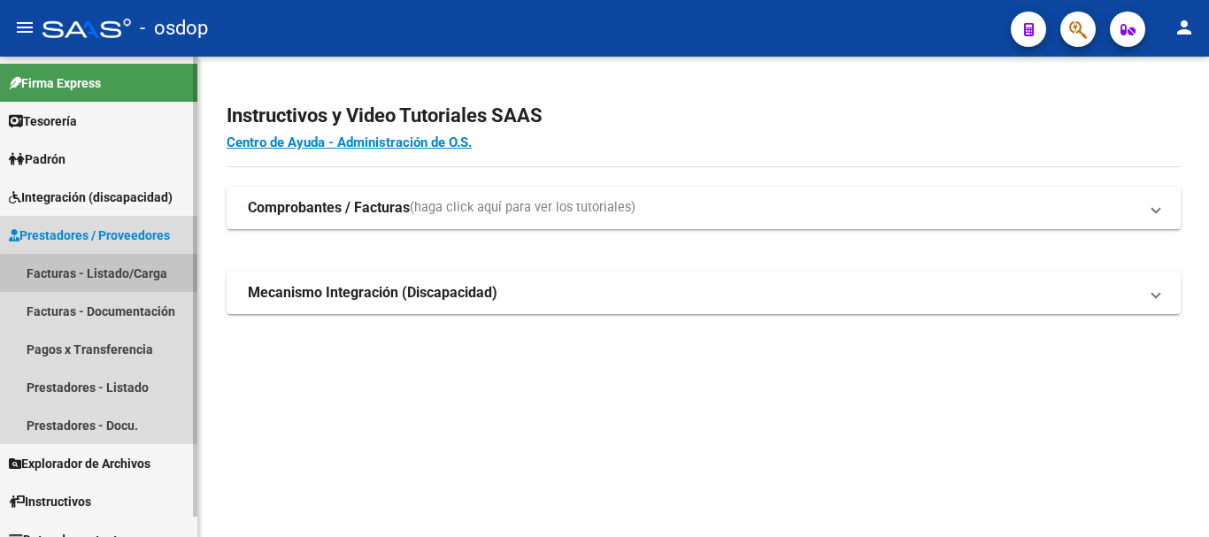
click at [148, 276] on link "Facturas - Listado/Carga" at bounding box center [98, 273] width 197 height 38
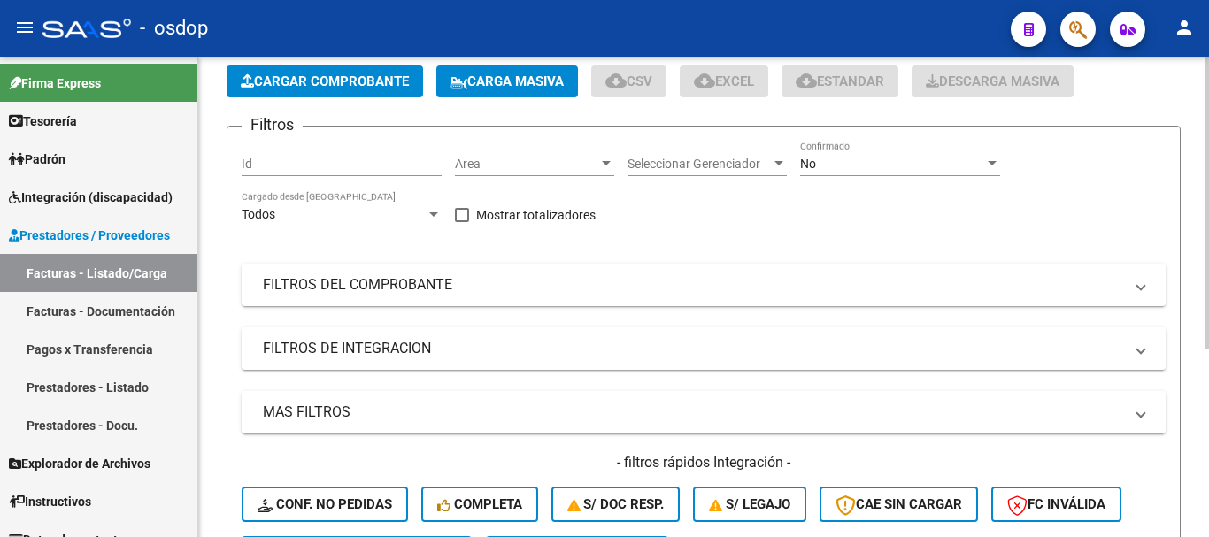
scroll to position [88, 0]
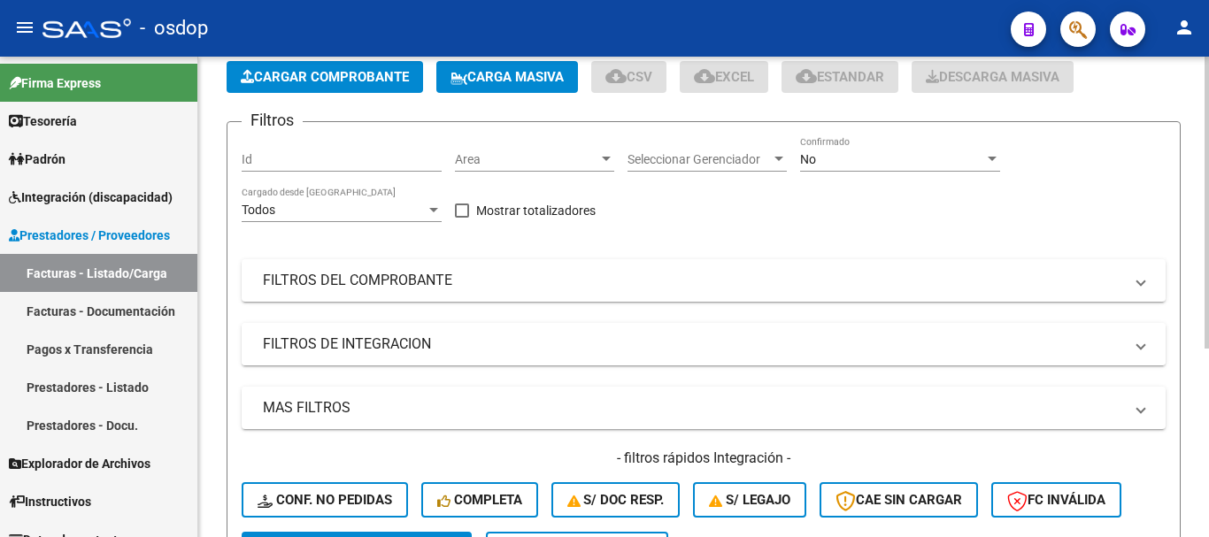
click at [335, 346] on mat-panel-title "FILTROS DE INTEGRACION" at bounding box center [693, 344] width 860 height 19
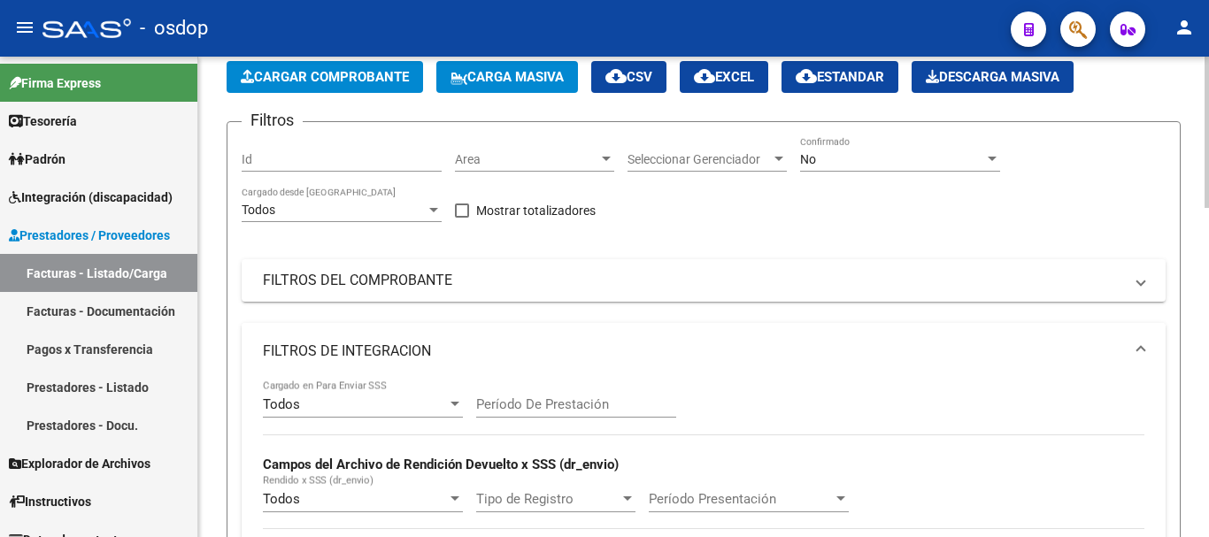
scroll to position [354, 0]
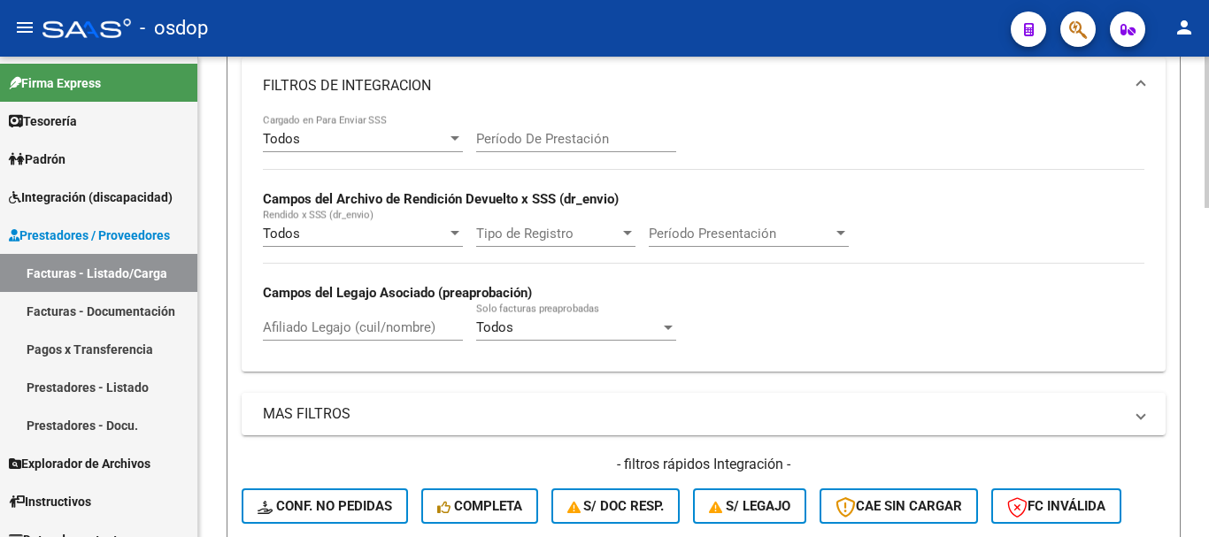
click at [342, 327] on input "Afiliado Legajo (cuil/nombre)" at bounding box center [363, 327] width 200 height 16
paste input "23554069169"
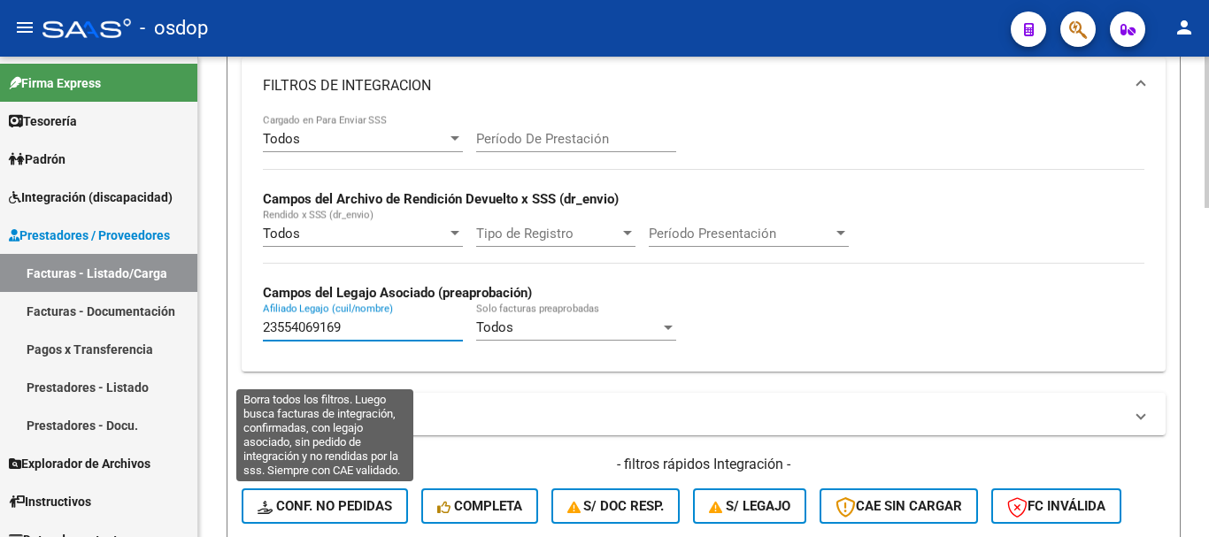
type input "23554069169"
click at [342, 492] on button "Conf. no pedidas" at bounding box center [325, 505] width 166 height 35
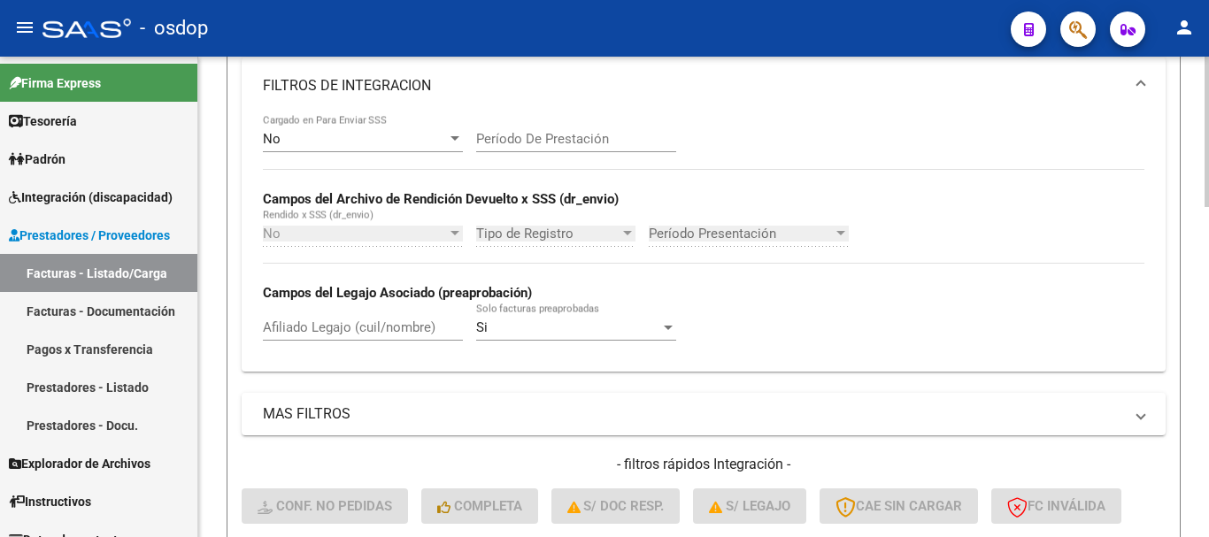
click at [352, 329] on input "Afiliado Legajo (cuil/nombre)" at bounding box center [363, 327] width 200 height 16
paste input "23554069169"
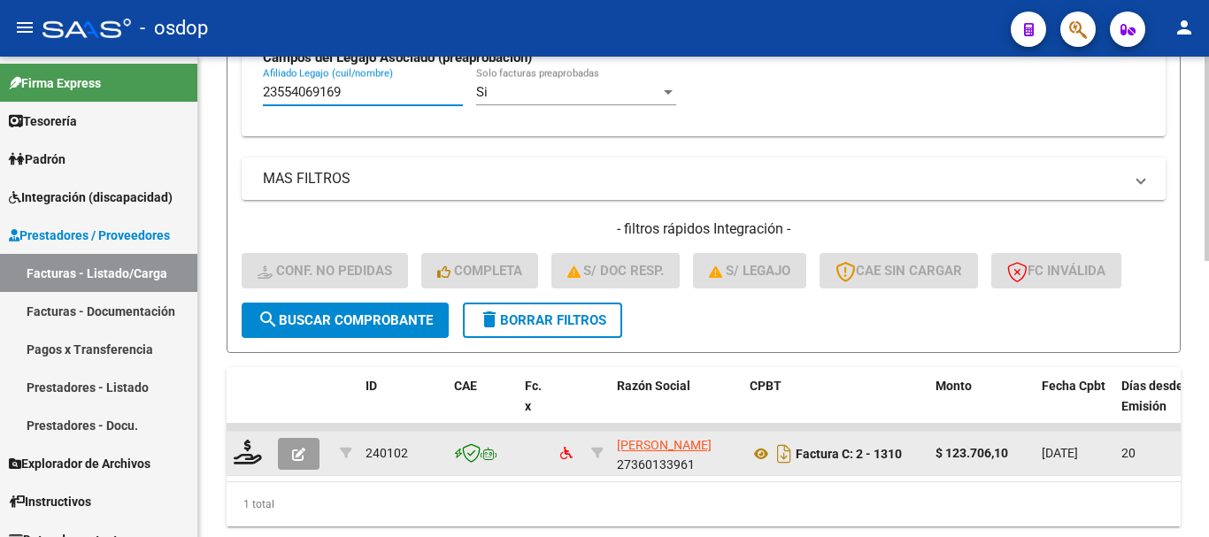
scroll to position [650, 0]
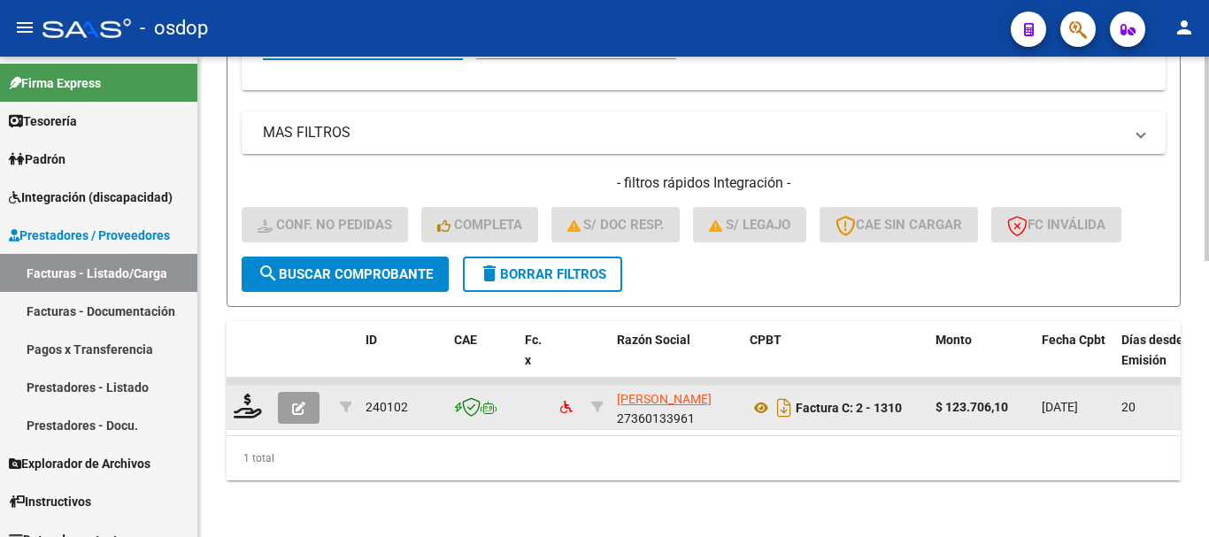
type input "23554069169"
click at [283, 400] on button "button" at bounding box center [299, 408] width 42 height 32
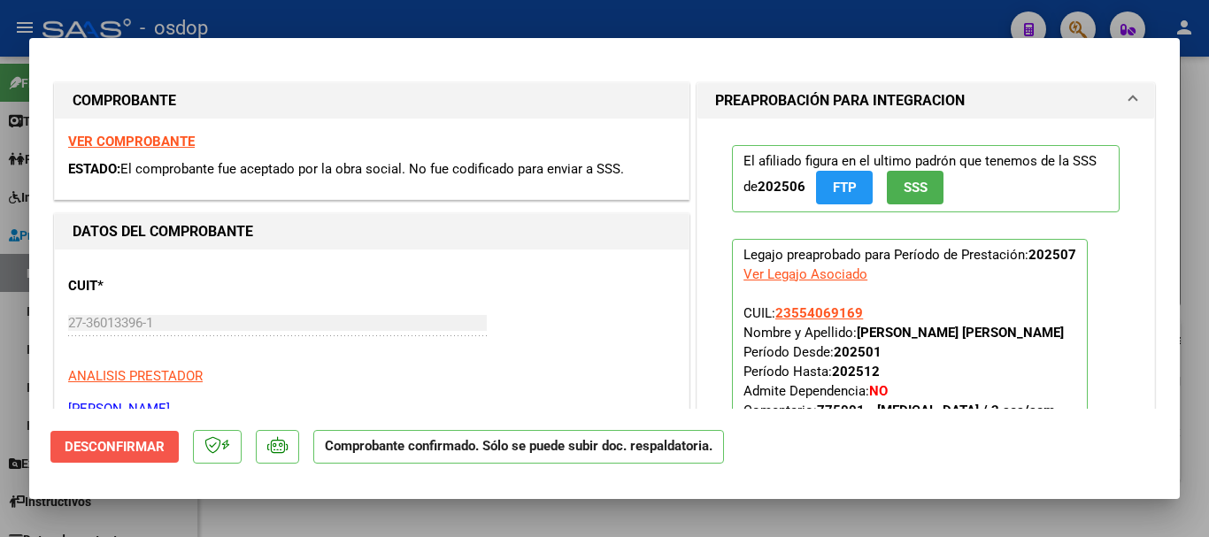
click at [81, 458] on button "Desconfirmar" at bounding box center [114, 447] width 128 height 32
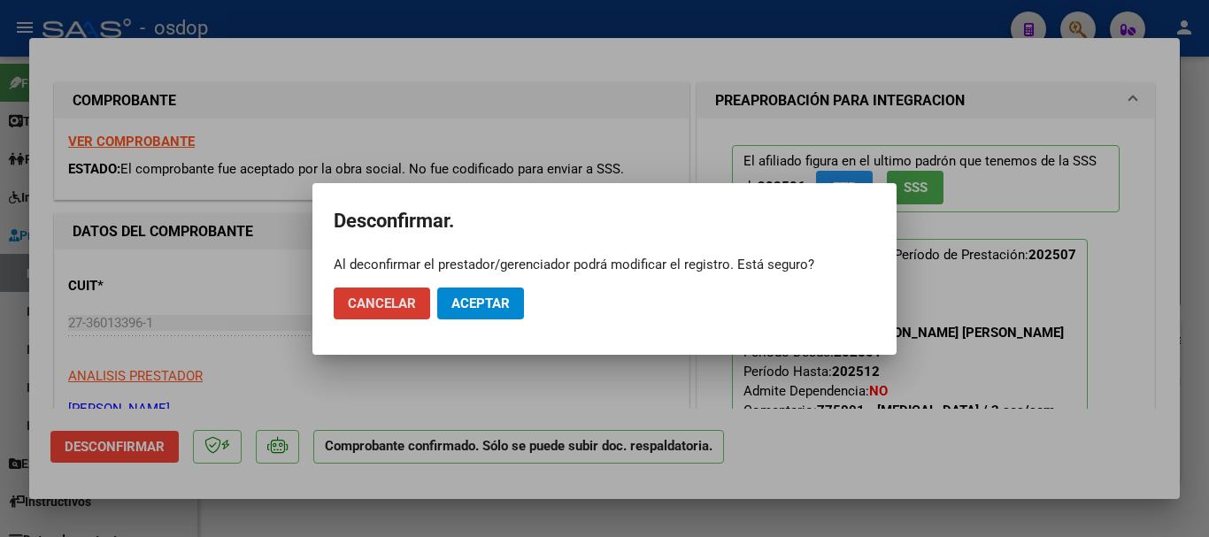
click at [471, 290] on button "Aceptar" at bounding box center [480, 304] width 87 height 32
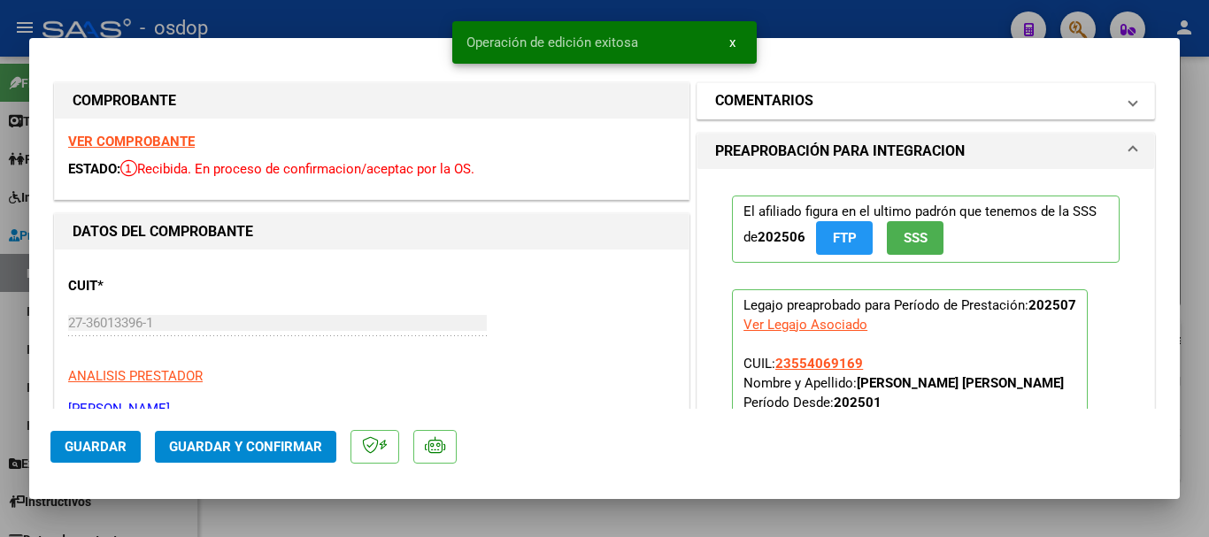
click at [766, 108] on h1 "COMENTARIOS" at bounding box center [764, 100] width 98 height 21
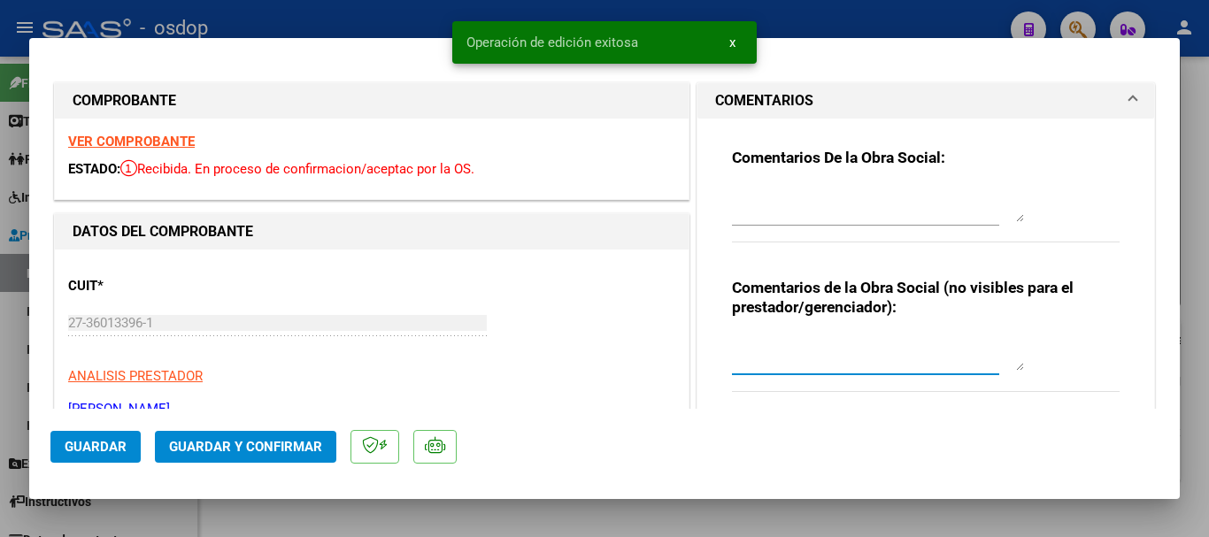
click at [778, 363] on textarea at bounding box center [878, 352] width 292 height 35
type textarea "A cargo de OSDOP"
click at [273, 441] on span "Guardar y Confirmar" at bounding box center [245, 447] width 153 height 16
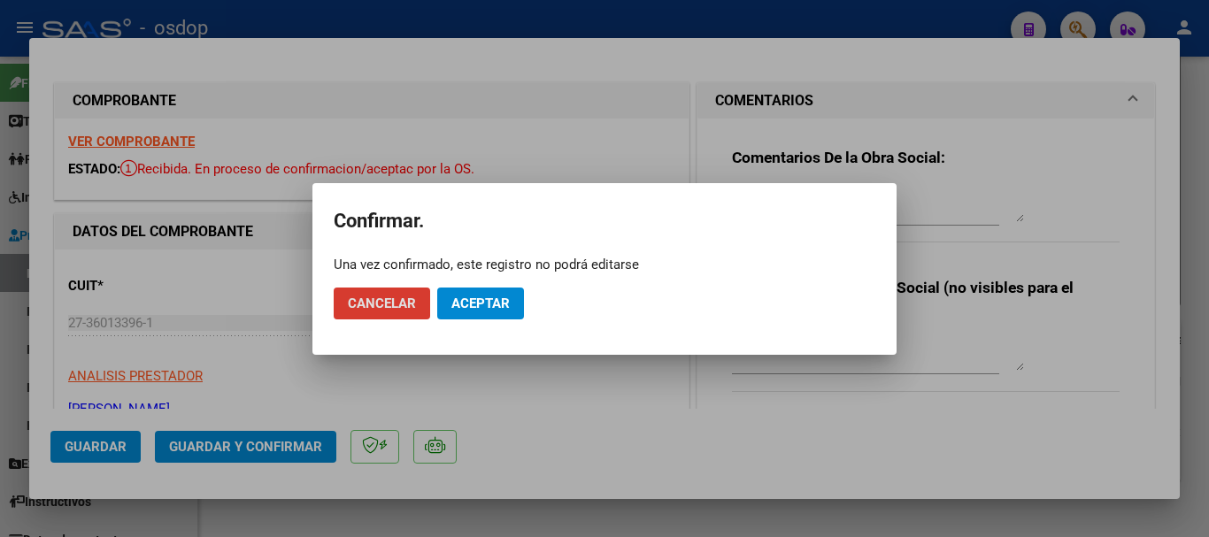
click at [496, 304] on span "Aceptar" at bounding box center [480, 304] width 58 height 16
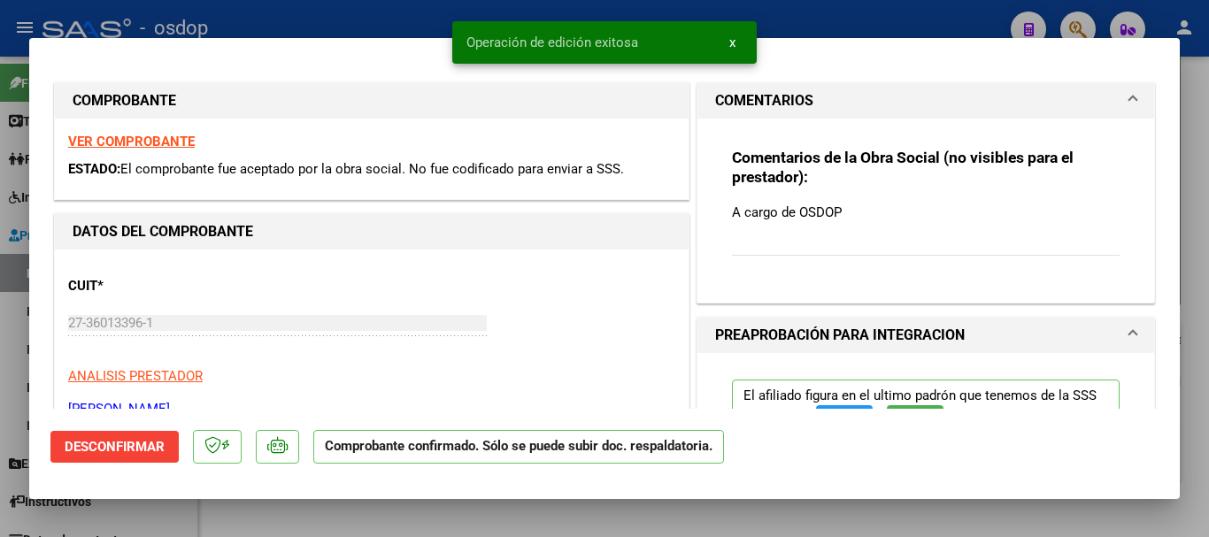
click at [360, 0] on div at bounding box center [604, 268] width 1209 height 537
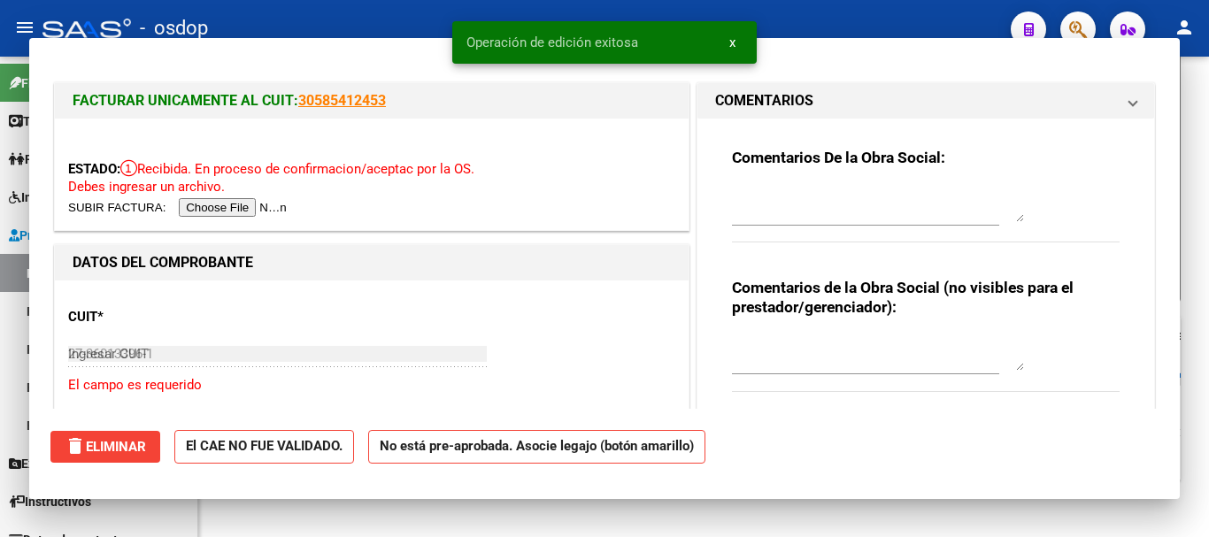
type input "$ 0,00"
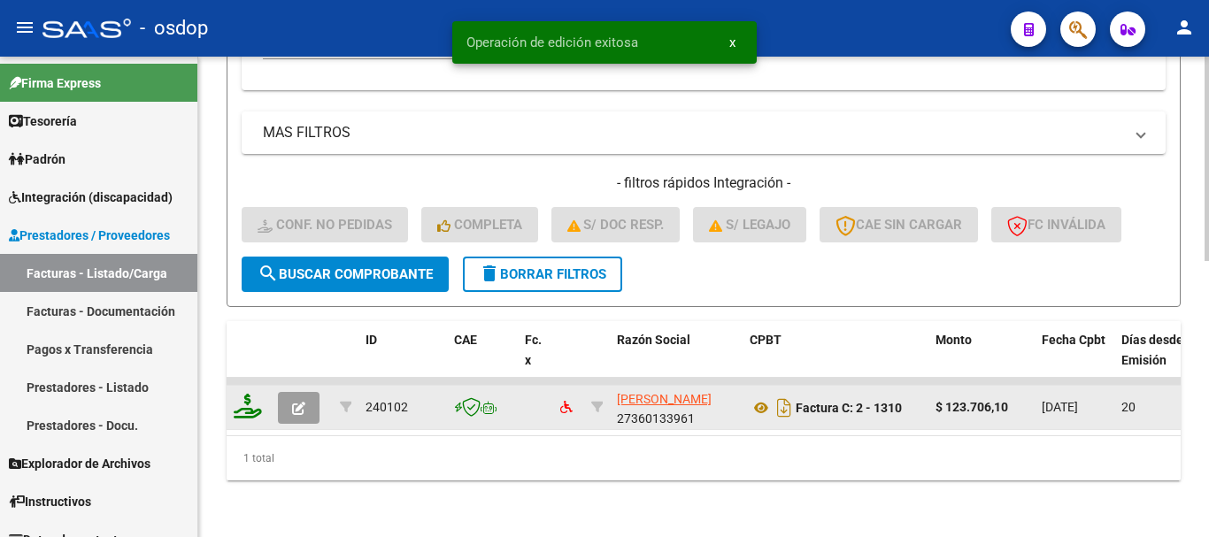
click at [247, 400] on icon at bounding box center [248, 406] width 28 height 25
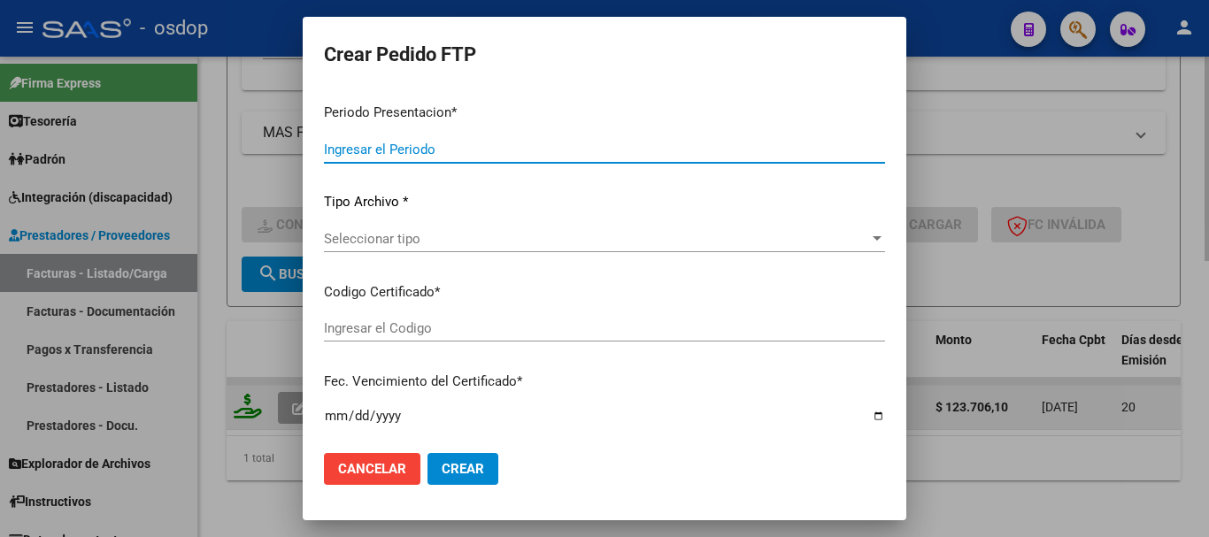
type input "202507"
type input "$ 123.706,10"
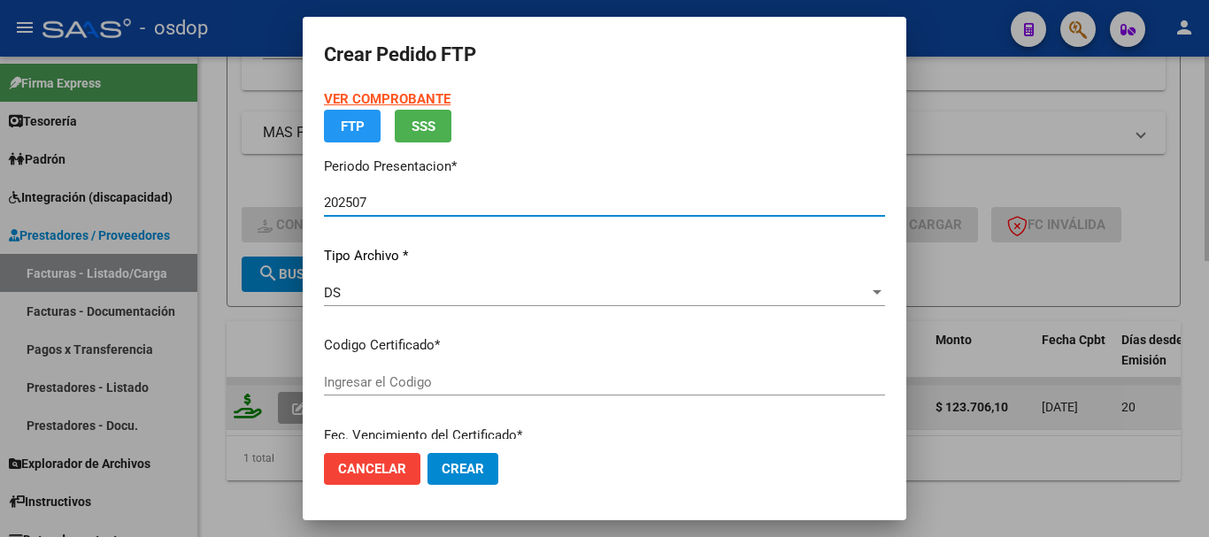
type input "1069608638"
type input "[DATE]"
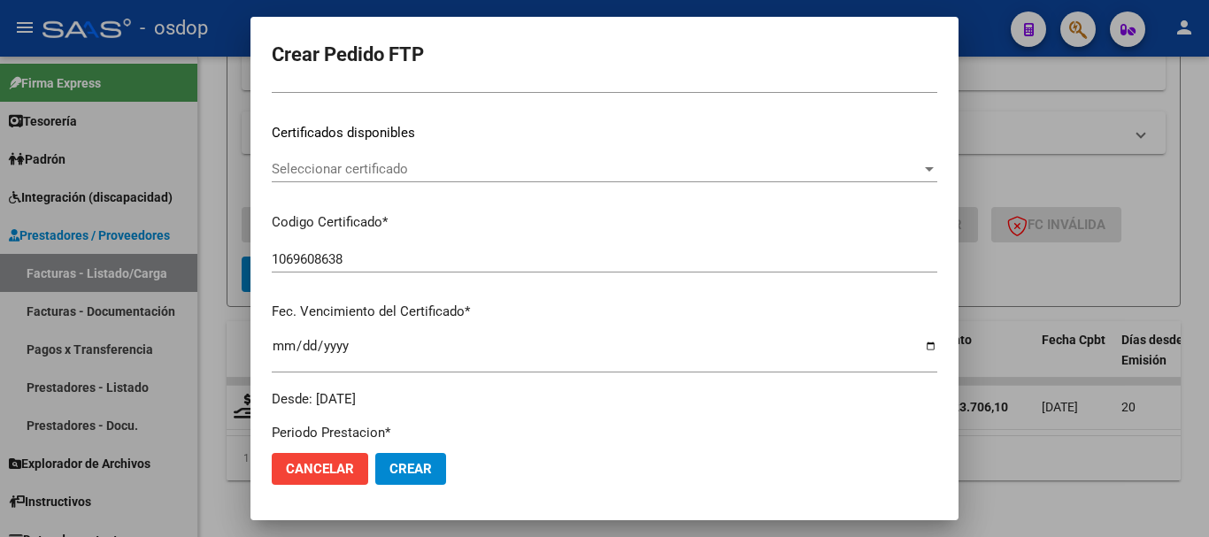
scroll to position [265, 0]
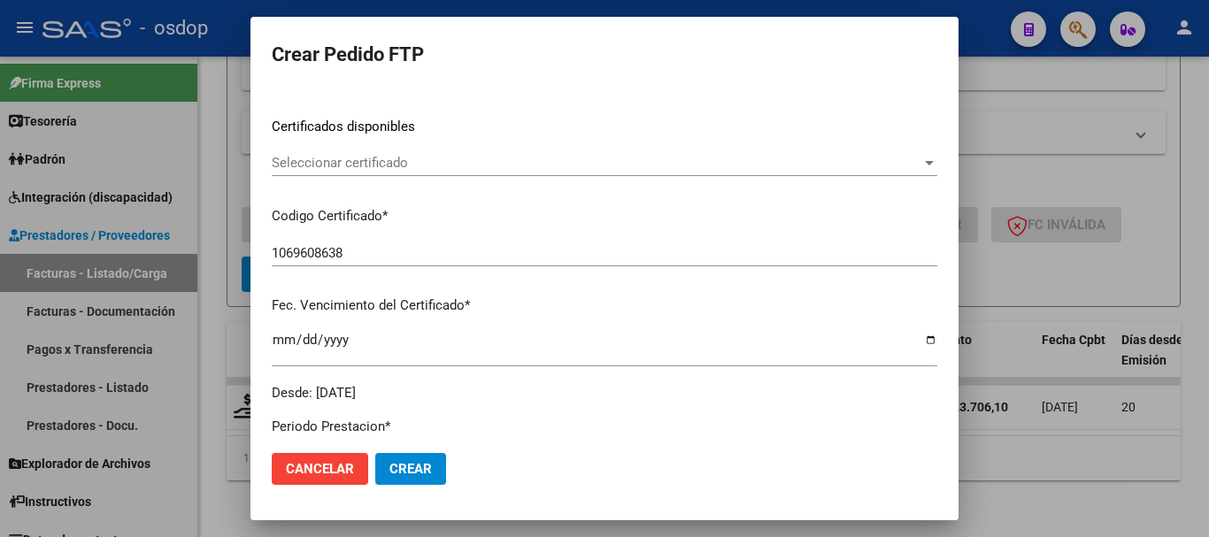
click at [442, 162] on span "Seleccionar certificado" at bounding box center [597, 163] width 650 height 16
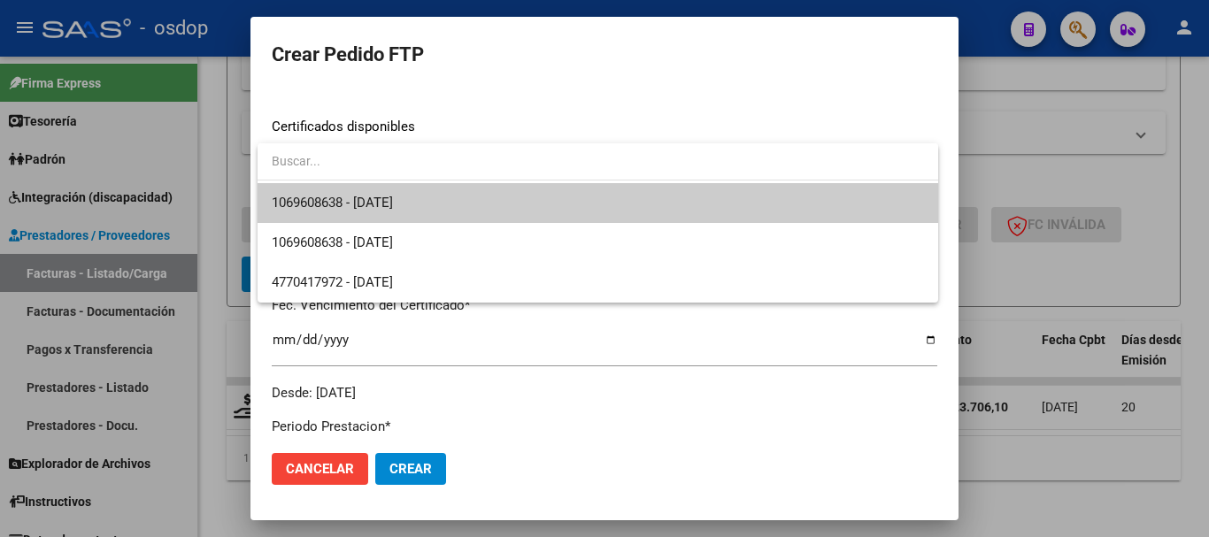
click at [472, 181] on span at bounding box center [598, 163] width 681 height 40
click at [481, 195] on span "1069608638 - [DATE]" at bounding box center [598, 203] width 652 height 40
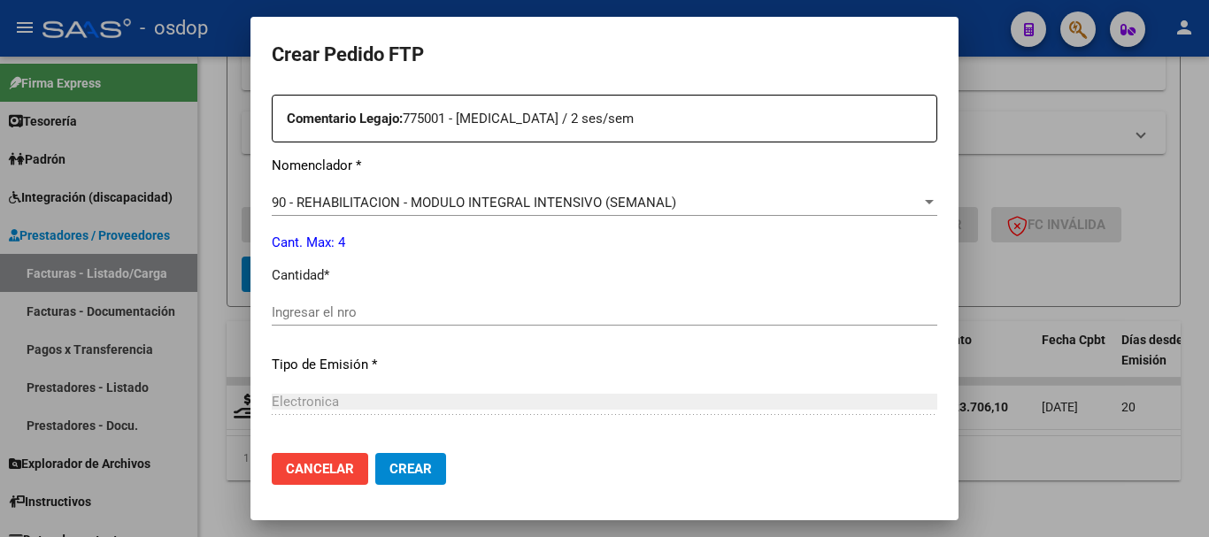
scroll to position [658, 0]
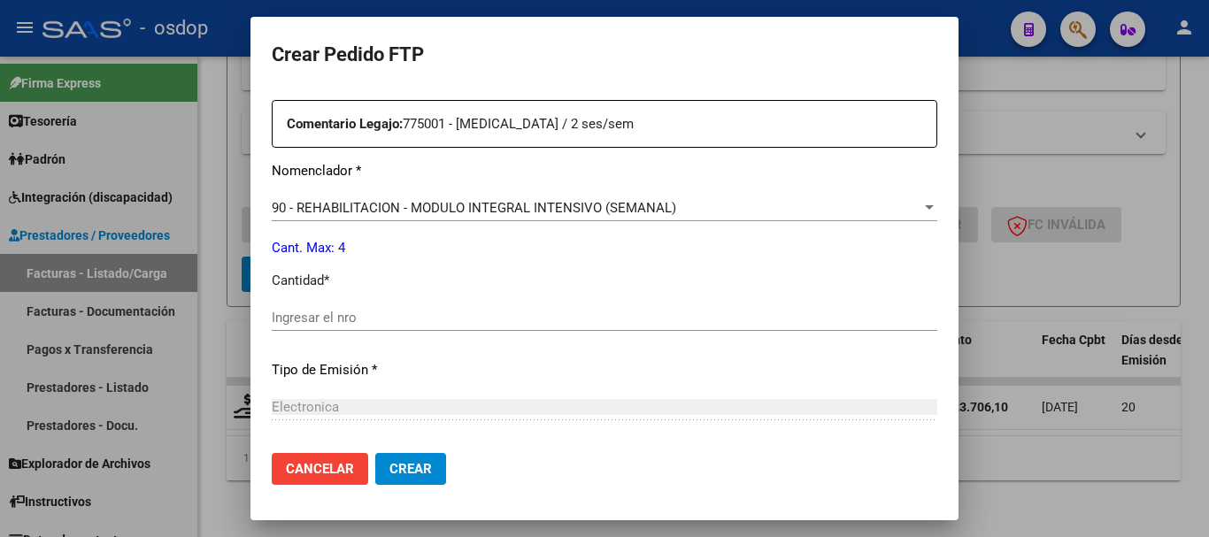
click at [439, 304] on div "Ingresar el nro" at bounding box center [604, 317] width 665 height 27
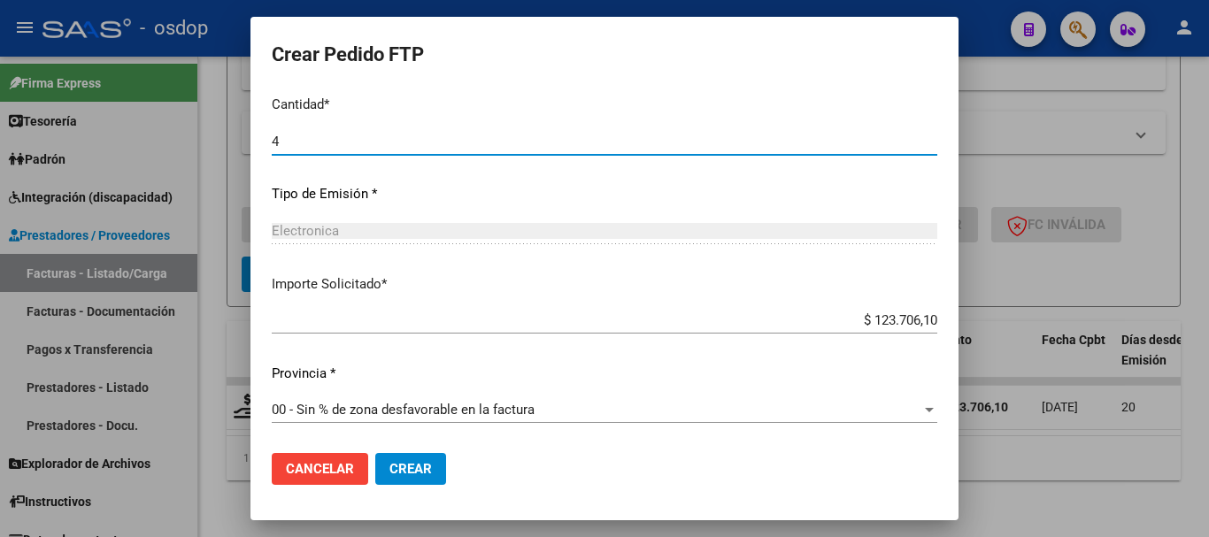
scroll to position [835, 0]
type input "4"
click at [428, 481] on button "Crear" at bounding box center [410, 469] width 71 height 32
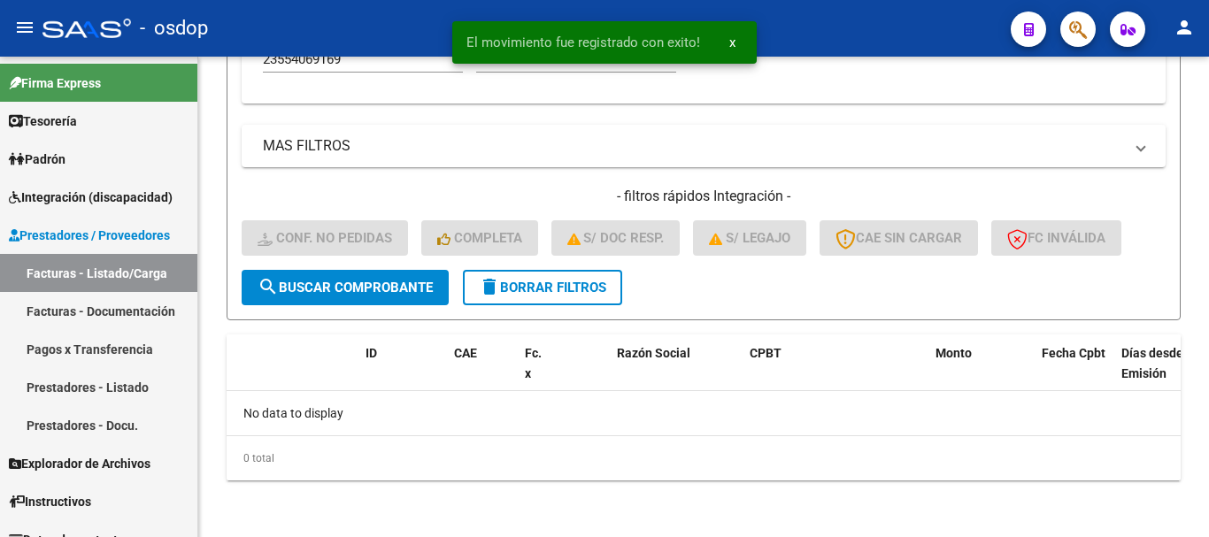
scroll to position [622, 0]
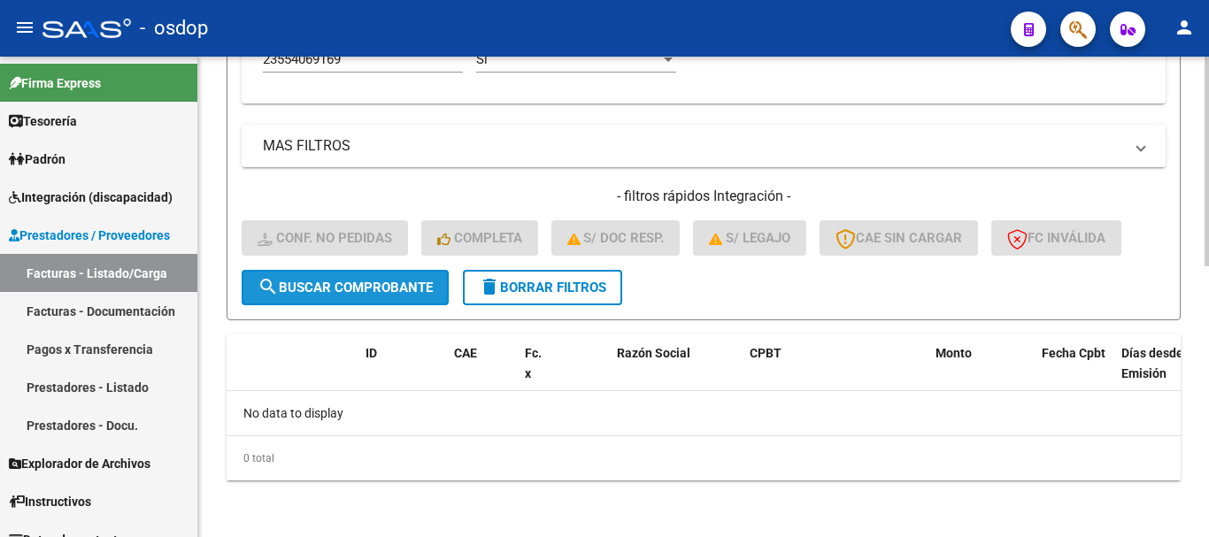
click at [399, 274] on button "search Buscar Comprobante" at bounding box center [345, 287] width 207 height 35
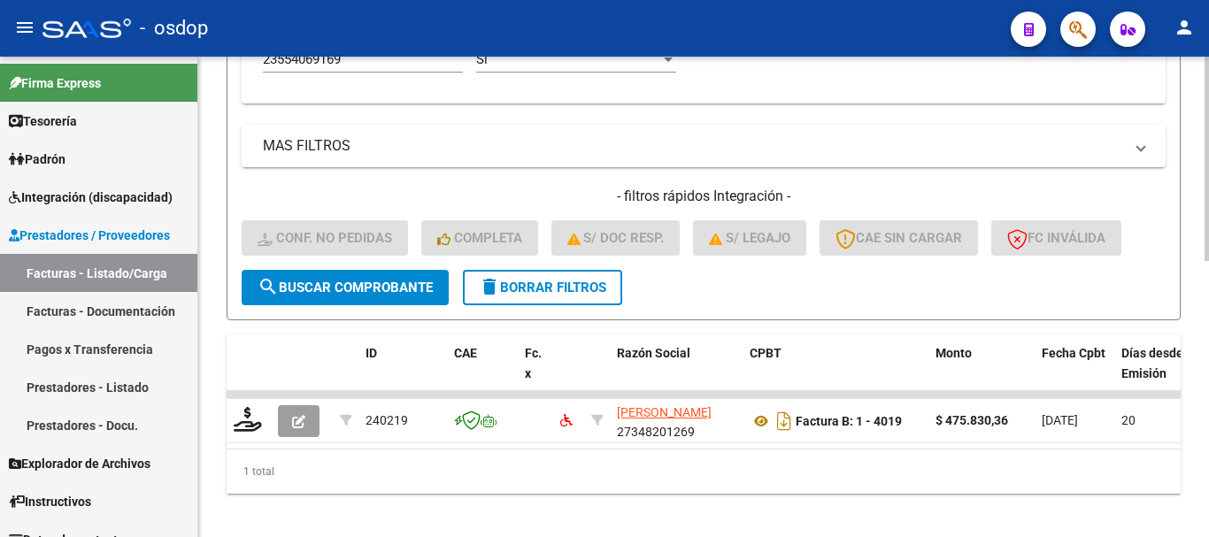
drag, startPoint x: 425, startPoint y: 475, endPoint x: 540, endPoint y: 486, distance: 115.5
click at [542, 486] on div "1 total" at bounding box center [704, 472] width 954 height 44
drag, startPoint x: 475, startPoint y: 463, endPoint x: 462, endPoint y: 458, distance: 14.3
click at [465, 449] on datatable-body "240219 [PERSON_NAME] 27348201269 Factura B: 1 - 4019 $ 475.830,36 [DATE] 20 [DA…" at bounding box center [704, 420] width 954 height 58
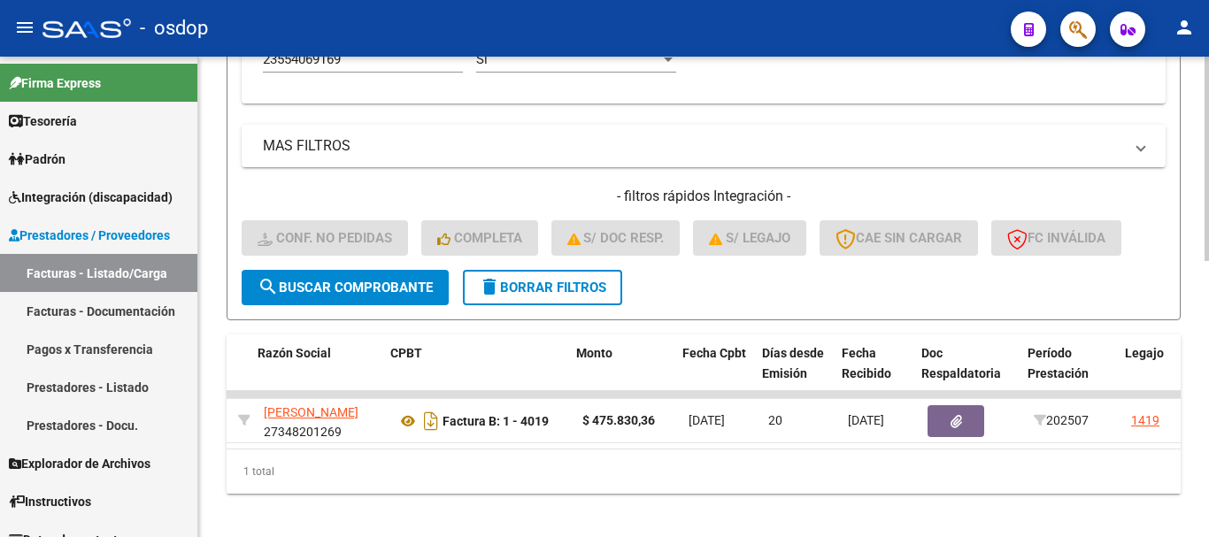
scroll to position [0, 370]
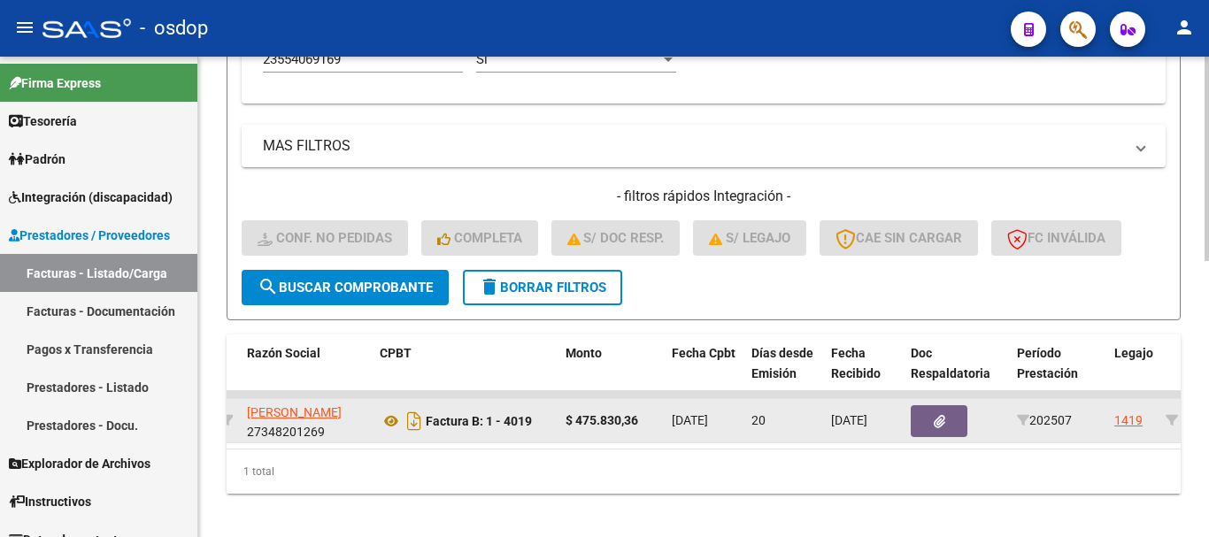
click at [931, 417] on button "button" at bounding box center [939, 421] width 57 height 32
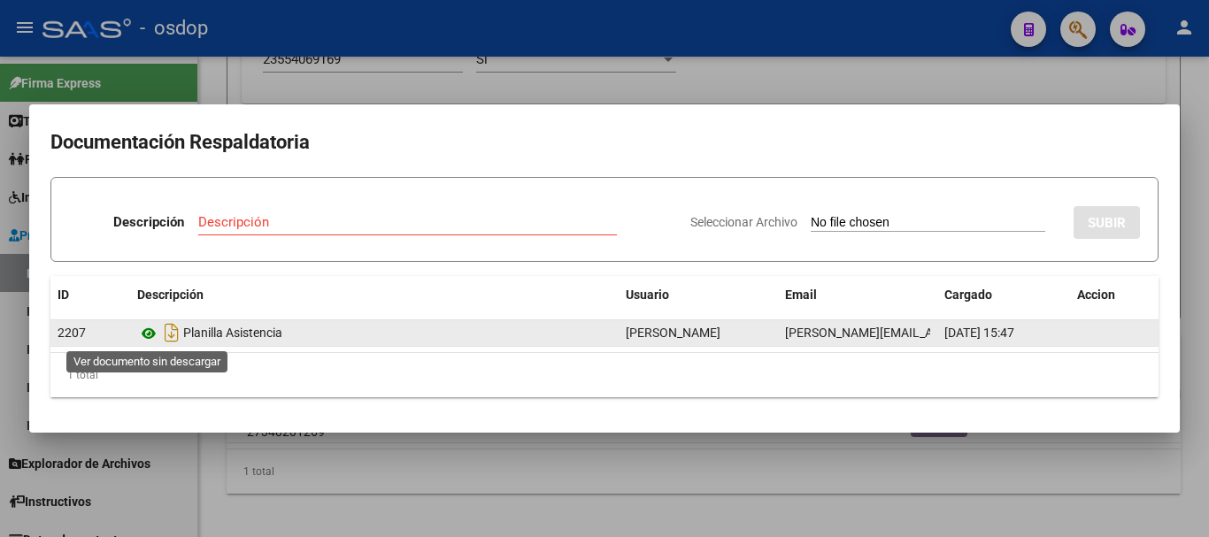
click at [152, 335] on icon at bounding box center [148, 333] width 23 height 21
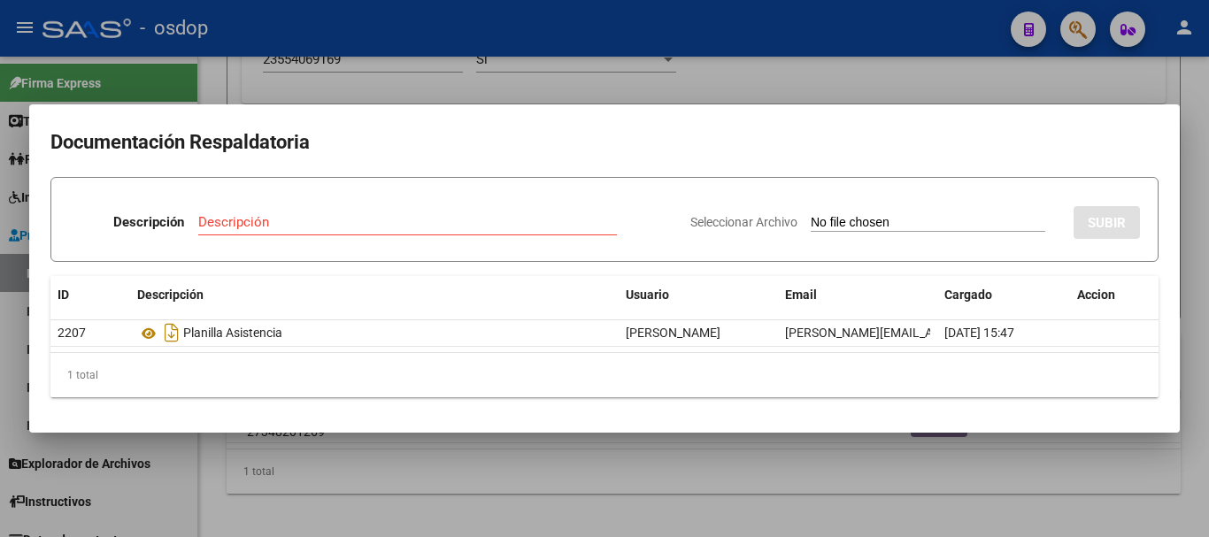
click at [414, 83] on div at bounding box center [604, 268] width 1209 height 537
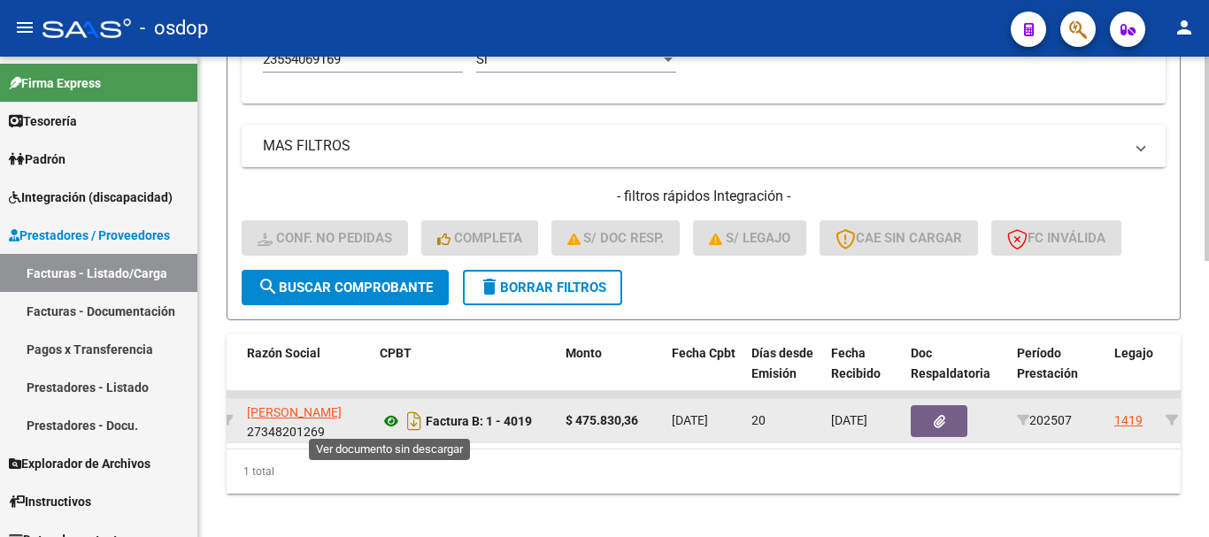
click at [391, 421] on icon at bounding box center [391, 421] width 23 height 21
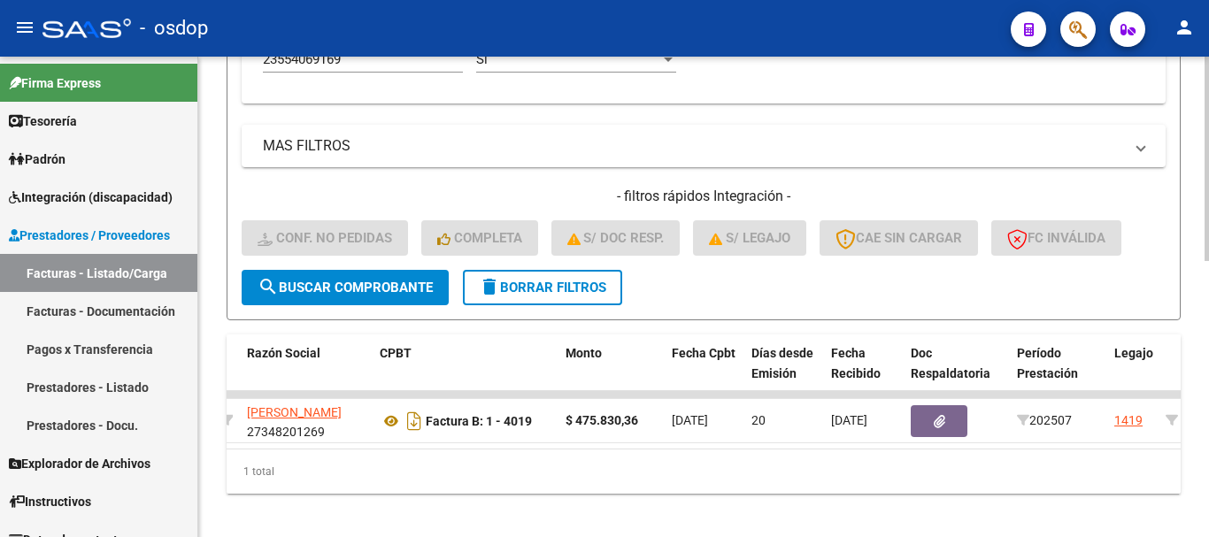
drag, startPoint x: 494, startPoint y: 467, endPoint x: 482, endPoint y: 465, distance: 11.8
click at [482, 465] on div "1 total" at bounding box center [704, 472] width 954 height 44
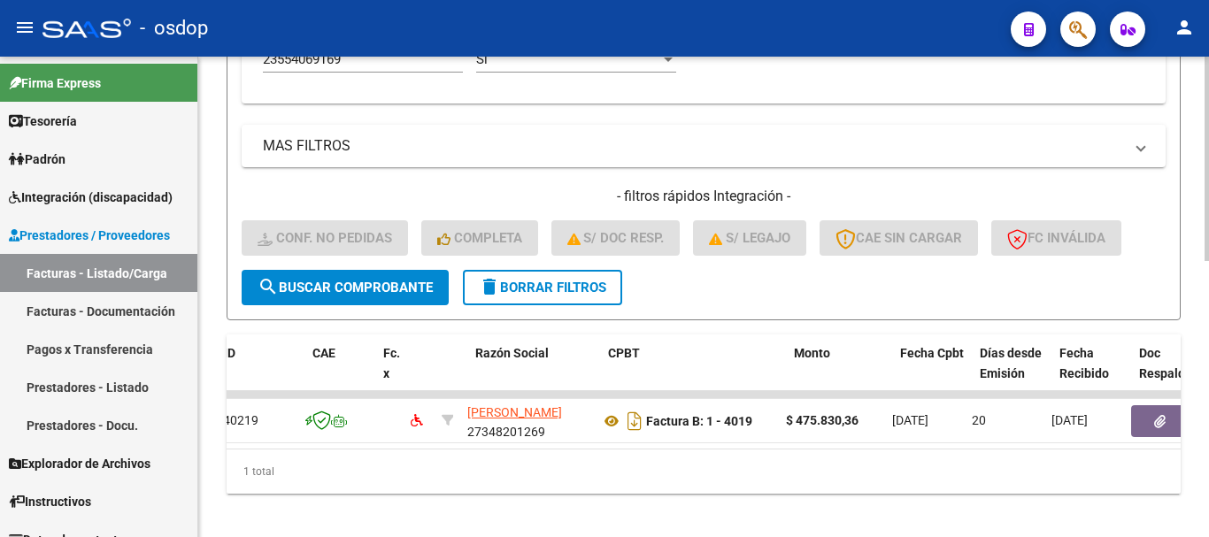
scroll to position [0, 0]
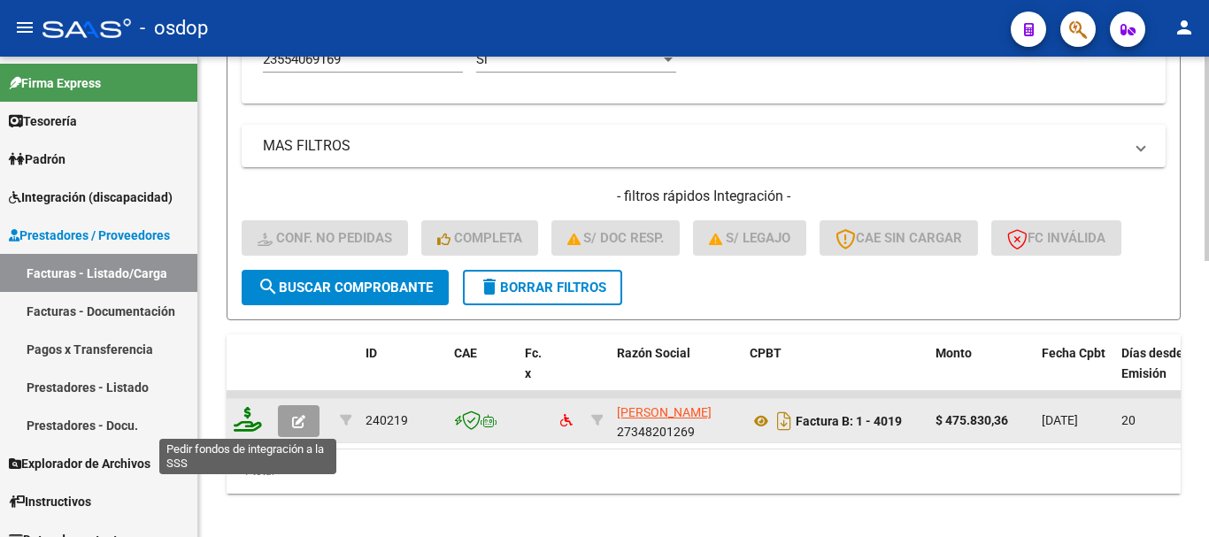
click at [255, 411] on icon at bounding box center [248, 419] width 28 height 25
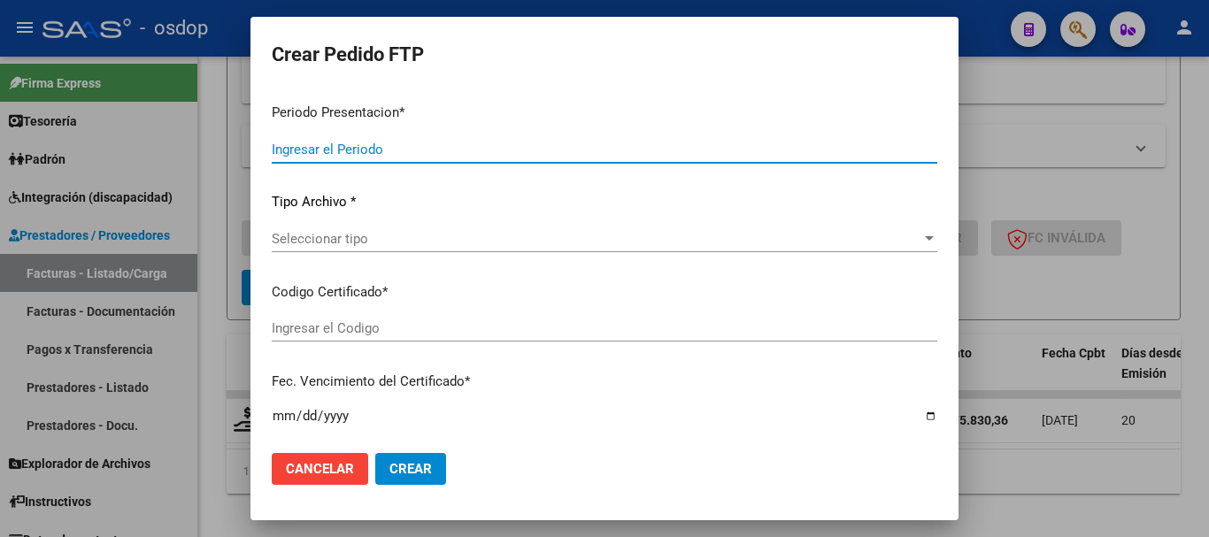
type input "202507"
type input "$ 475.830,36"
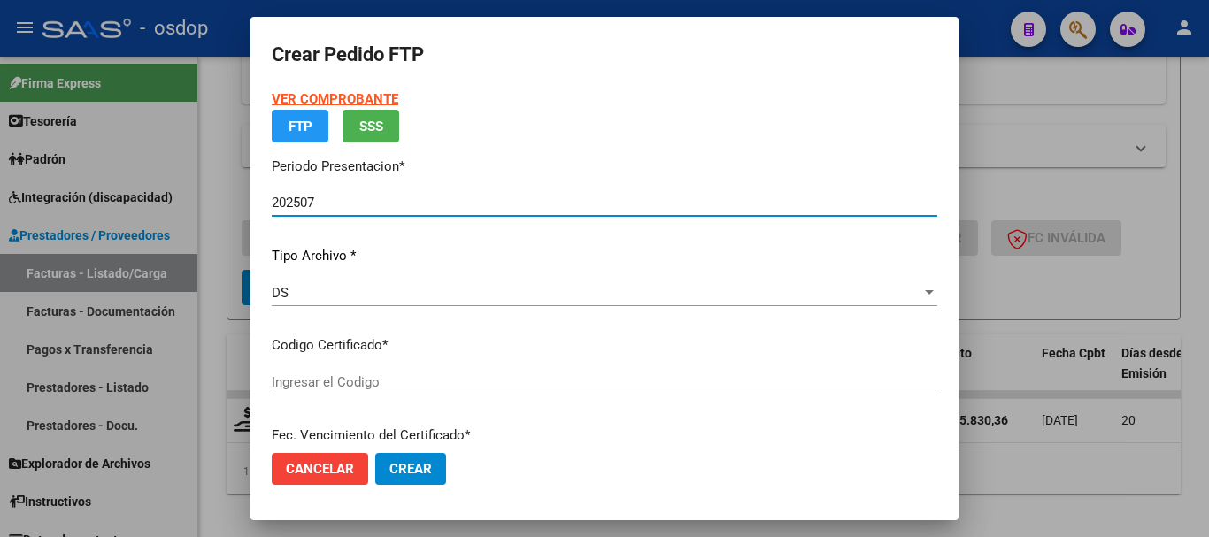
type input "1069608638"
type input "[DATE]"
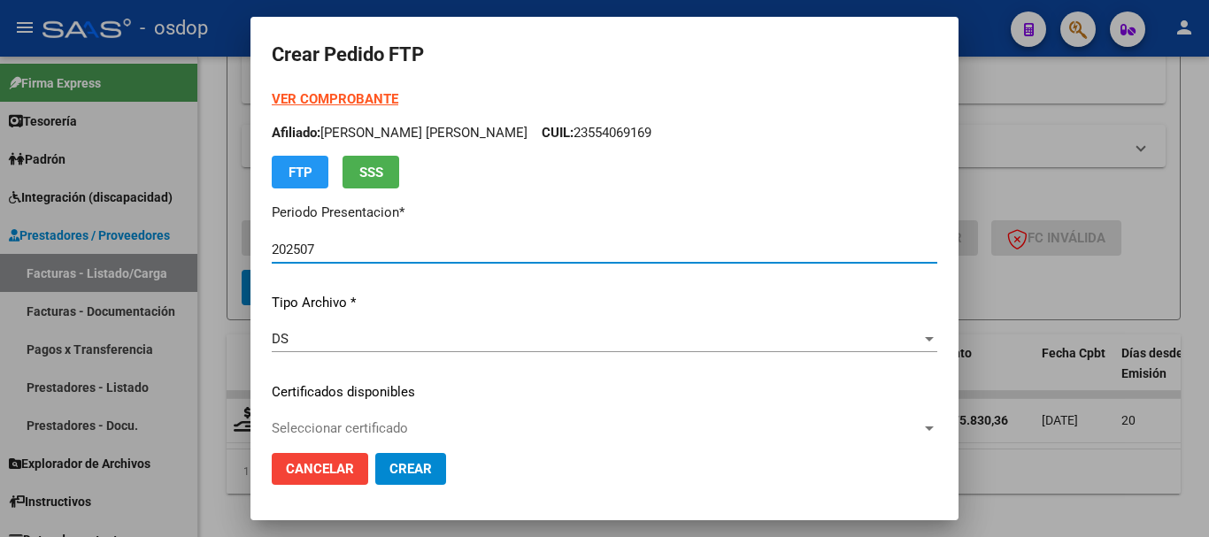
click at [455, 404] on div "VER COMPROBANTE ARCA Padrón Afiliado: [PERSON_NAME] [PERSON_NAME] CUIL: 2355406…" at bounding box center [604, 378] width 665 height 579
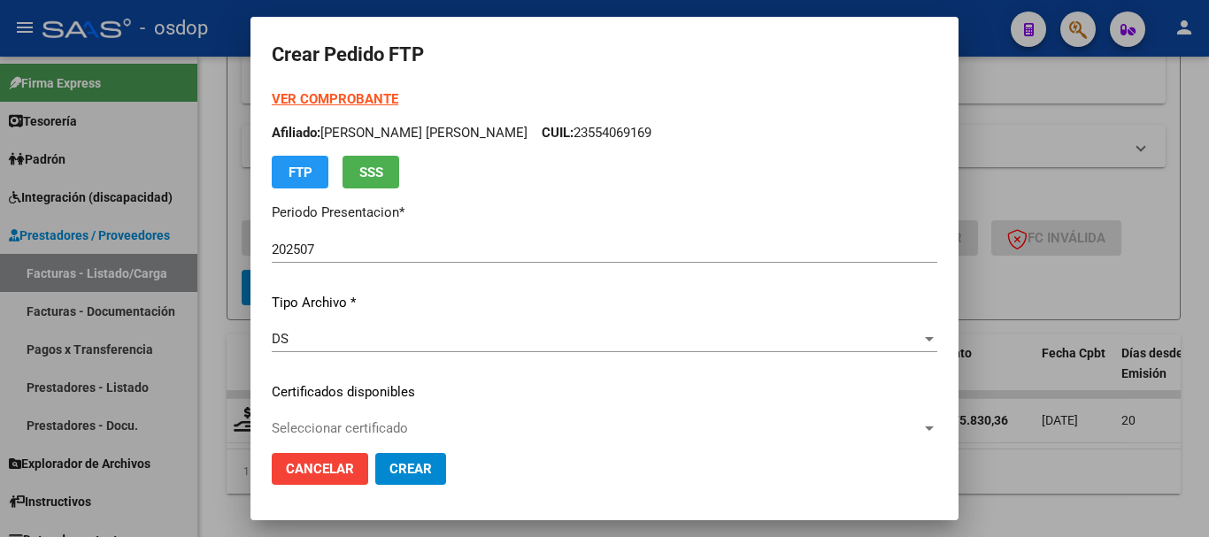
click at [465, 421] on span "Seleccionar certificado" at bounding box center [597, 428] width 650 height 16
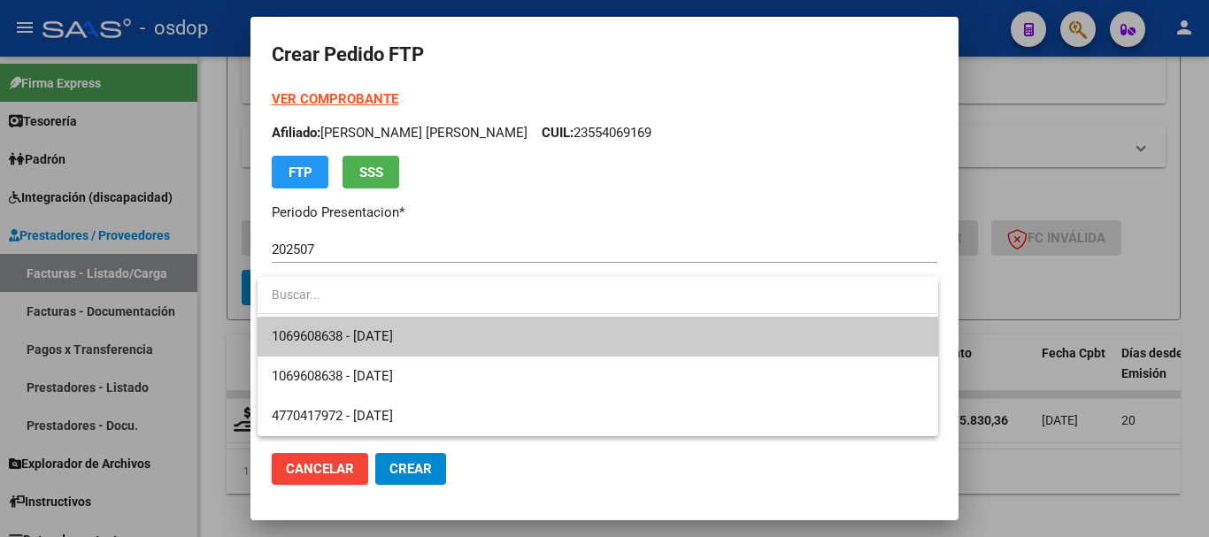
click at [486, 324] on span "1069608638 - [DATE]" at bounding box center [598, 337] width 652 height 40
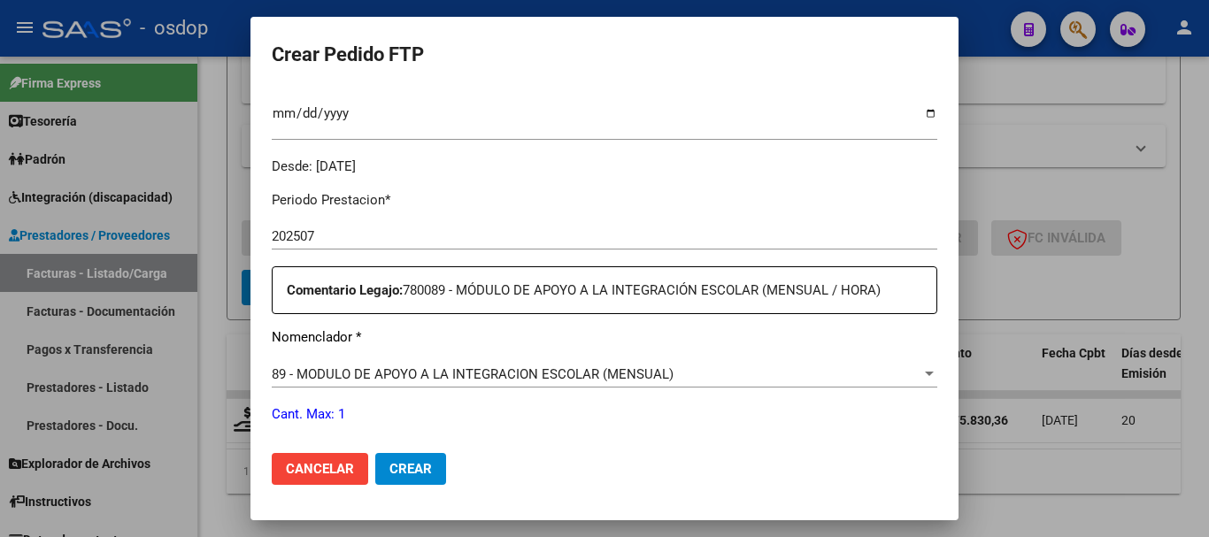
scroll to position [531, 0]
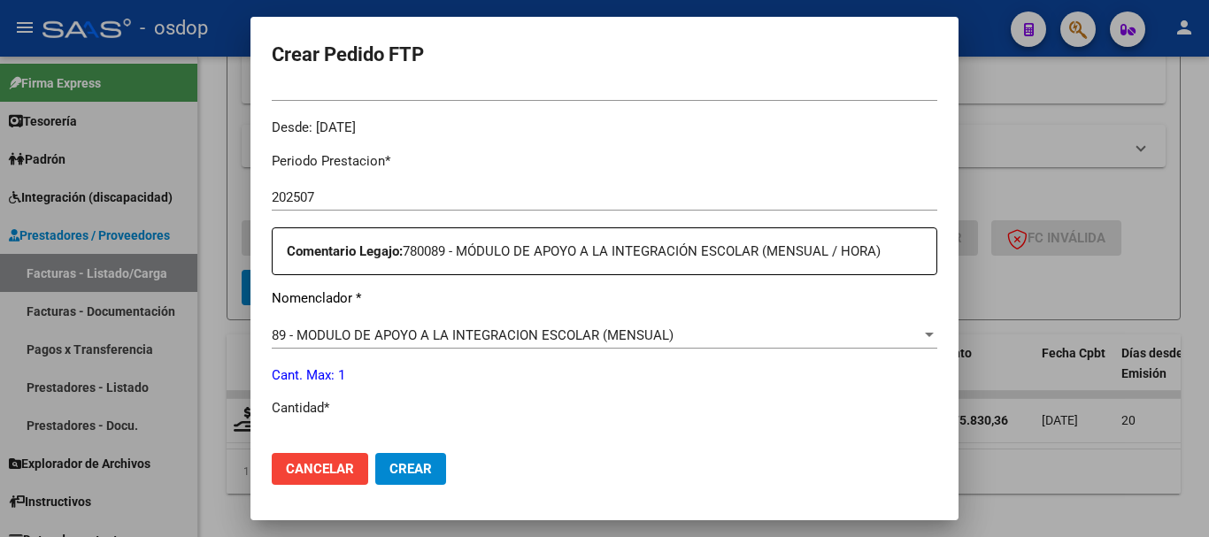
click at [473, 424] on div "Periodo Prestacion * 202507 Ingresar el Periodo Prestacion Comentario Legajo: 7…" at bounding box center [604, 441] width 665 height 606
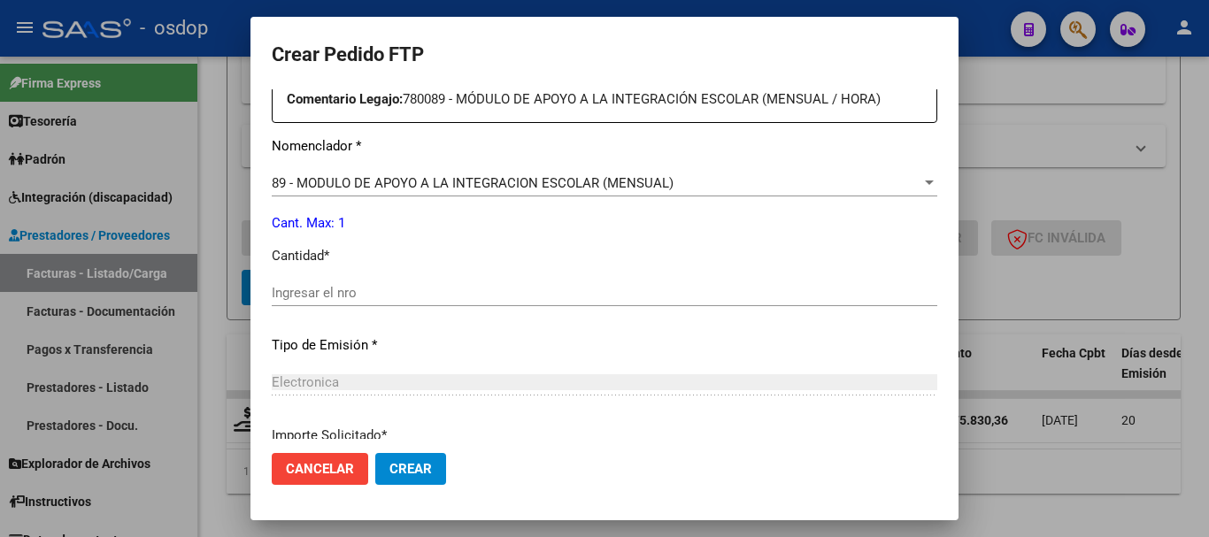
scroll to position [708, 0]
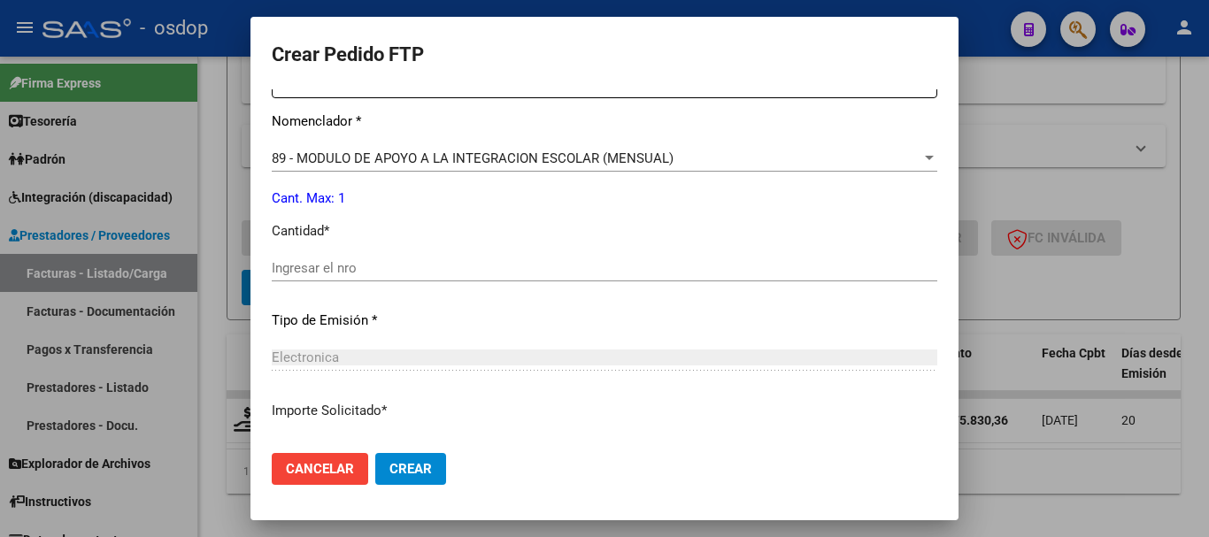
click at [541, 273] on input "Ingresar el nro" at bounding box center [604, 268] width 665 height 16
type input "1"
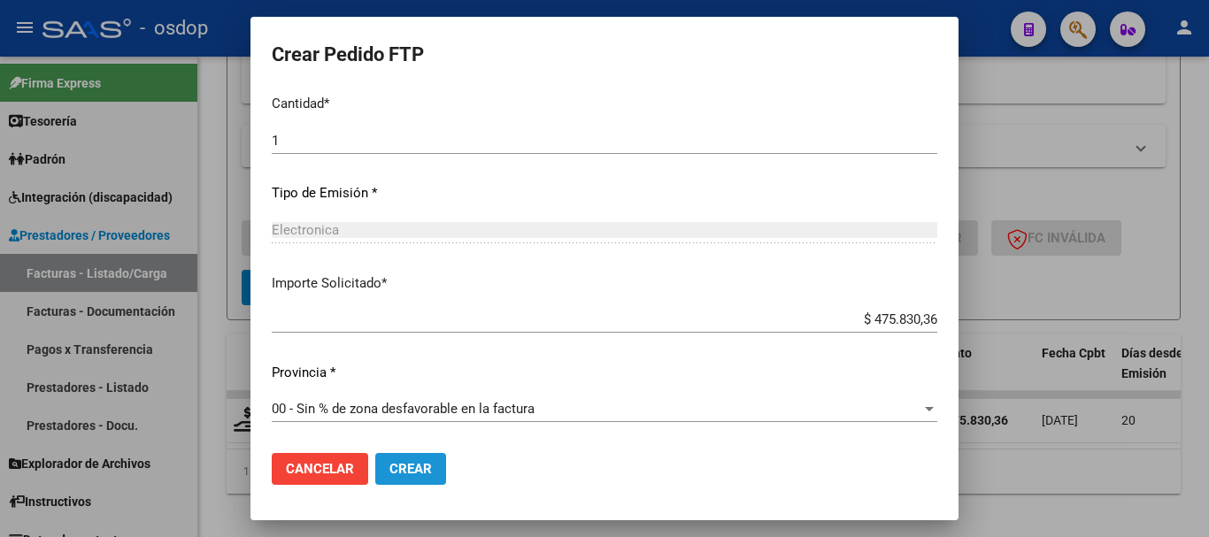
click at [435, 477] on button "Crear" at bounding box center [410, 469] width 71 height 32
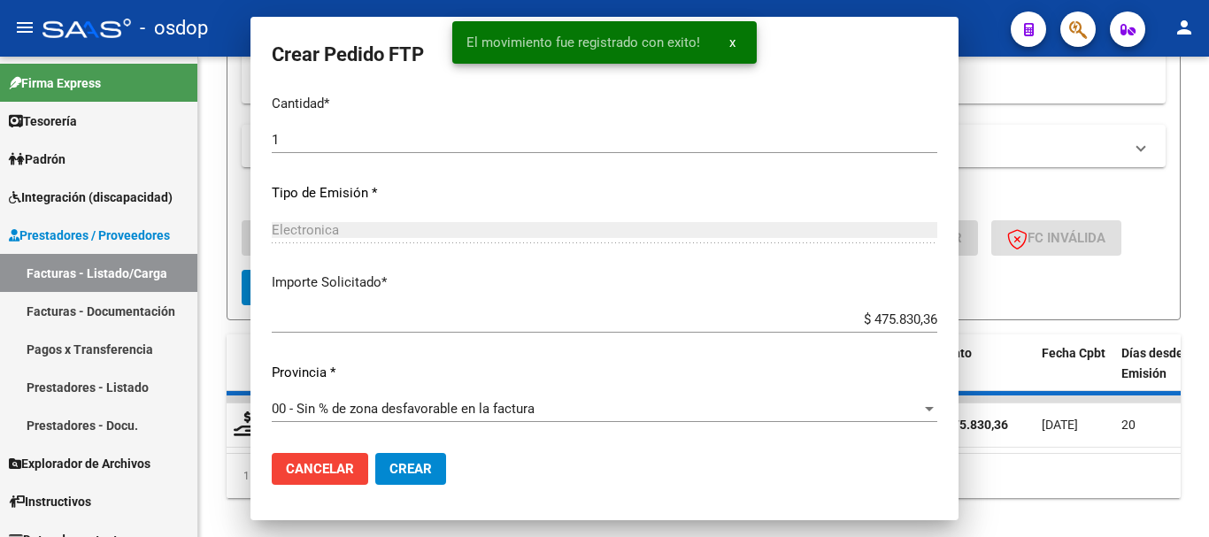
scroll to position [0, 0]
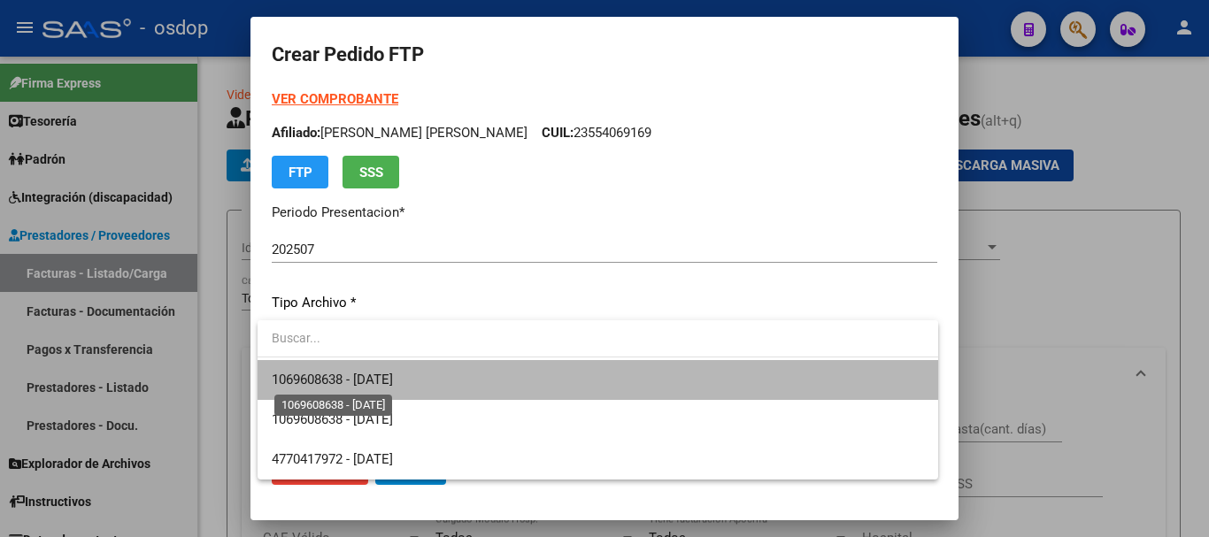
click at [367, 372] on span "1069608638 - [DATE]" at bounding box center [332, 380] width 121 height 16
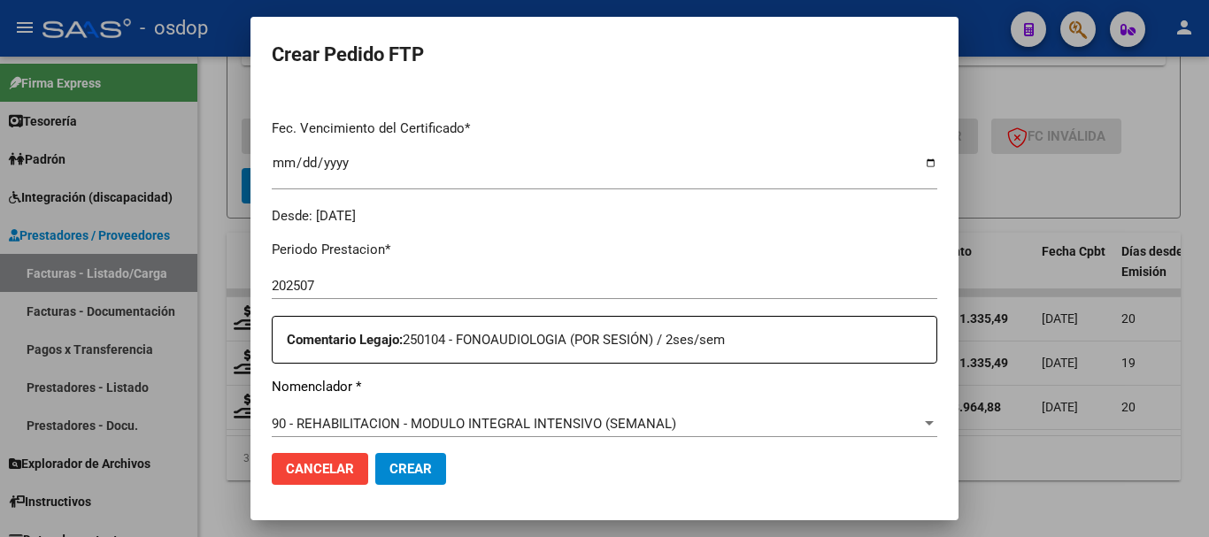
scroll to position [708, 0]
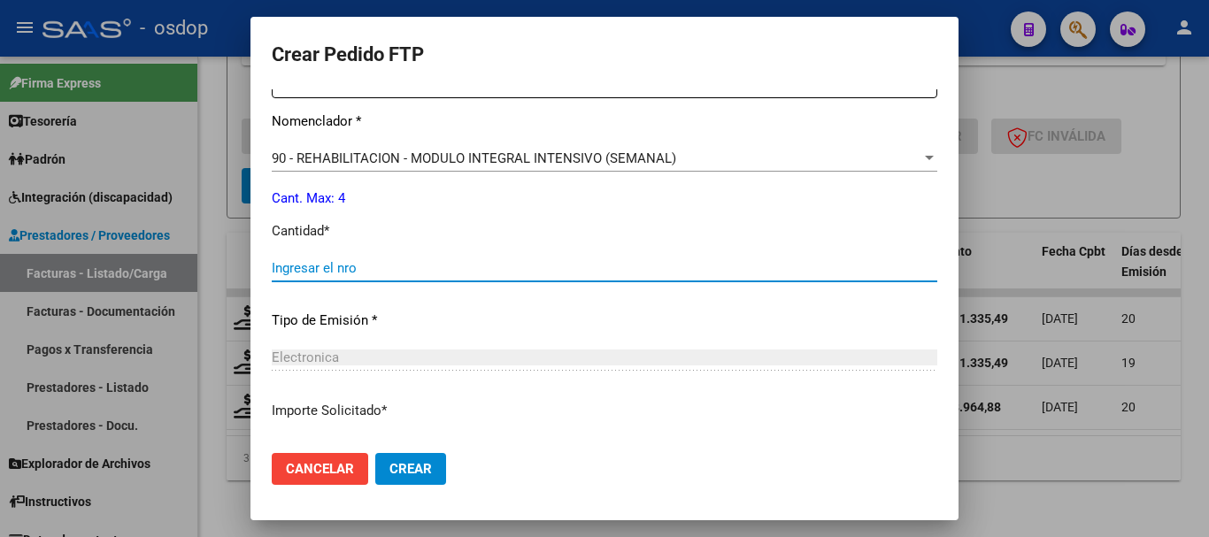
click at [389, 270] on input "Ingresar el nro" at bounding box center [604, 268] width 665 height 16
type input "4"
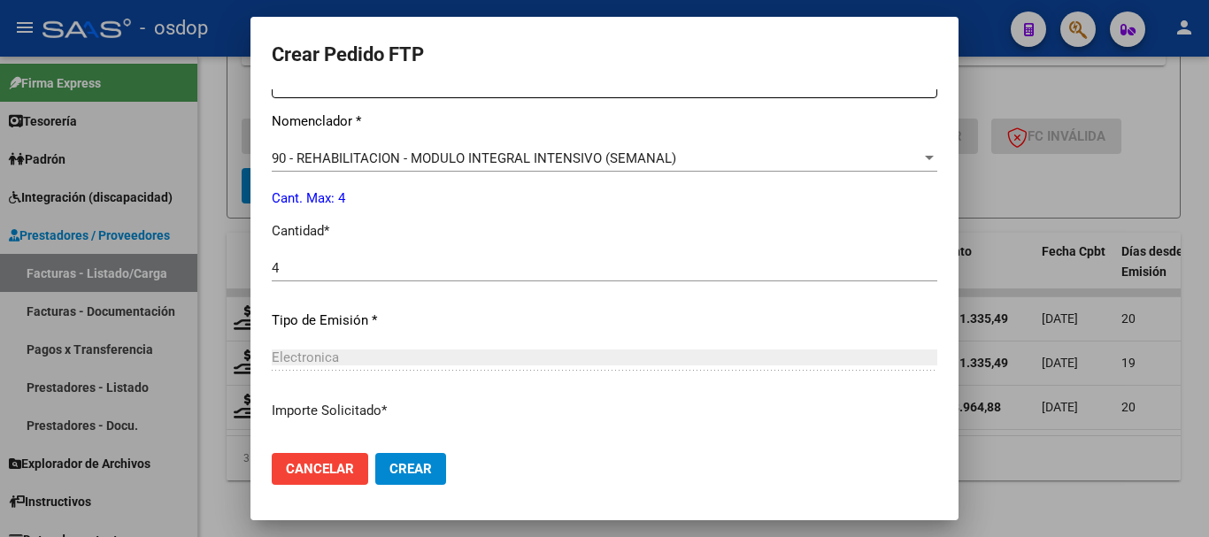
scroll to position [835, 0]
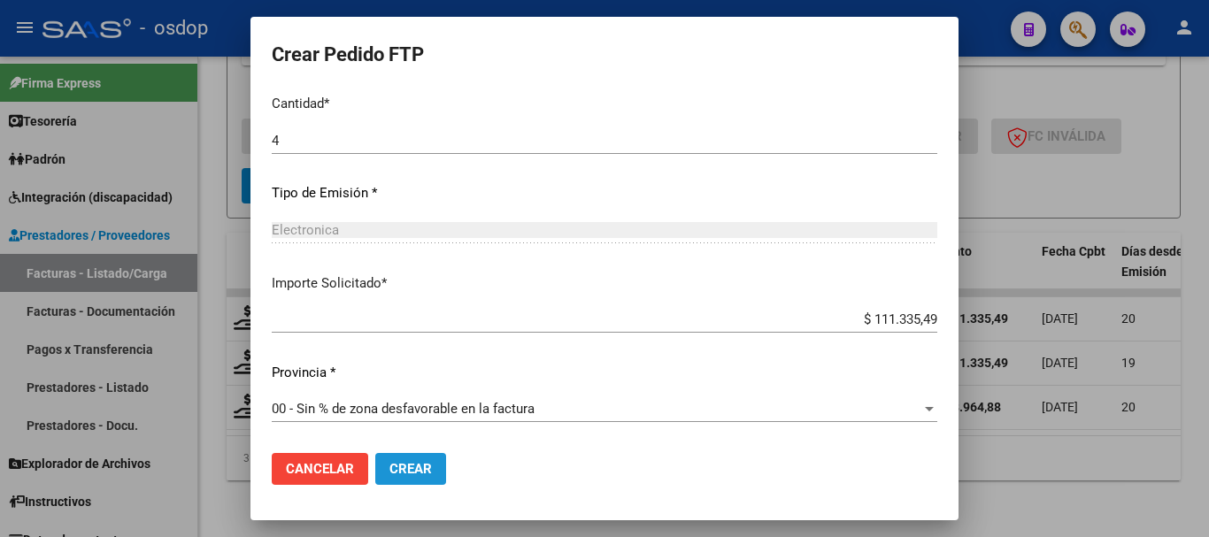
click at [393, 465] on span "Crear" at bounding box center [410, 469] width 42 height 16
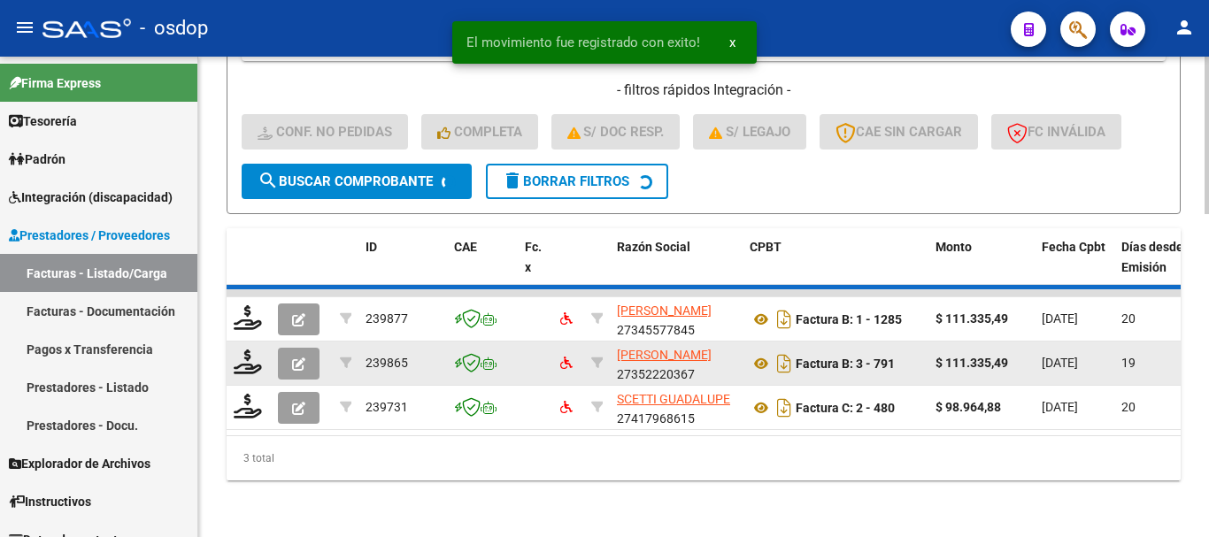
scroll to position [941, 0]
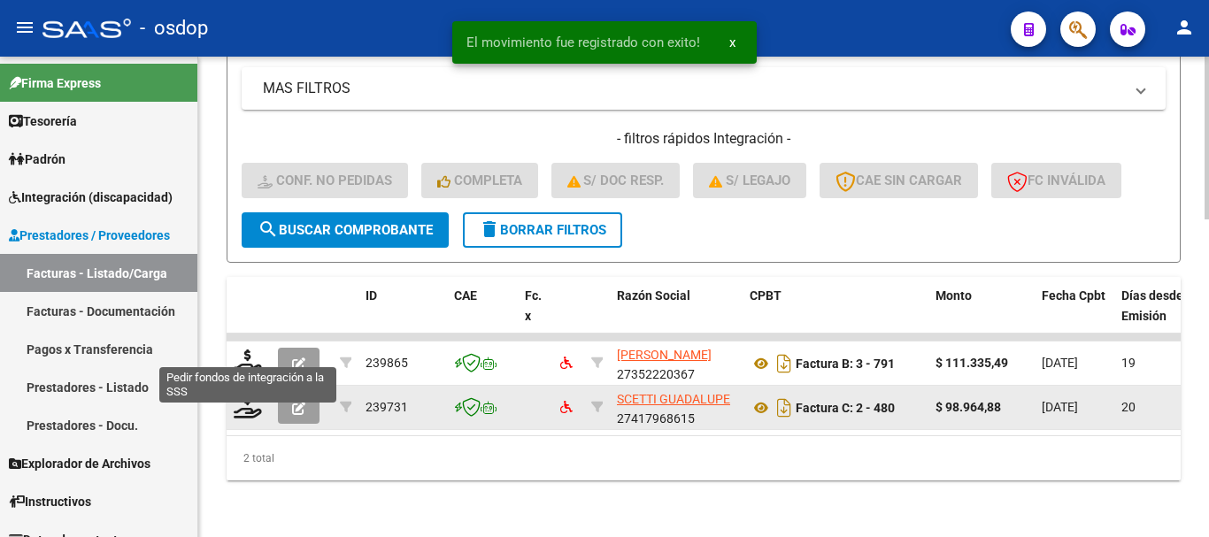
click at [250, 350] on icon at bounding box center [248, 362] width 28 height 25
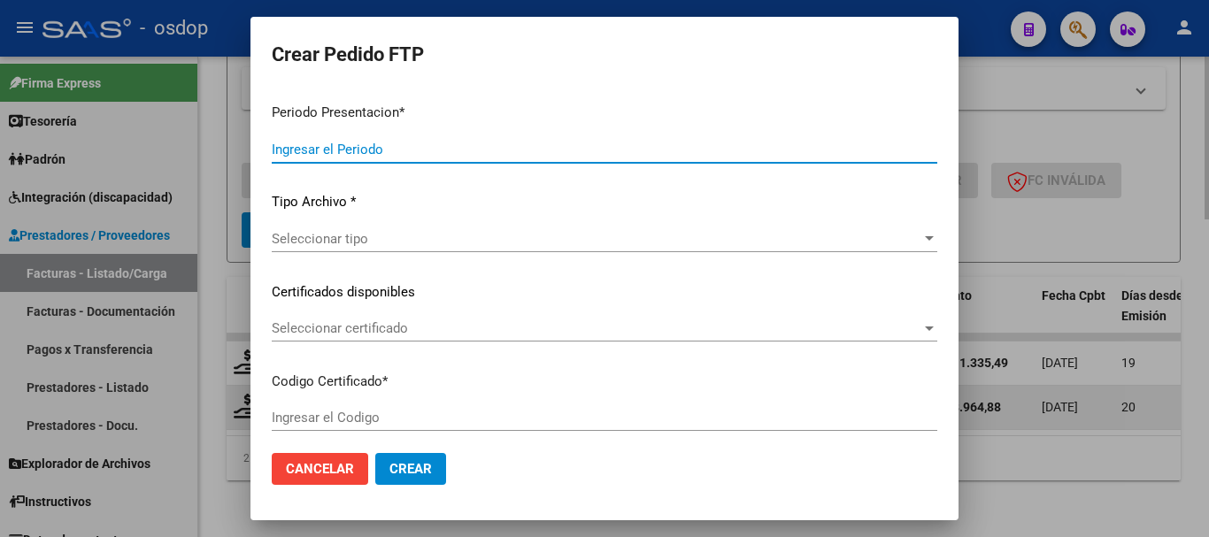
type input "202507"
type input "$ 111.335,49"
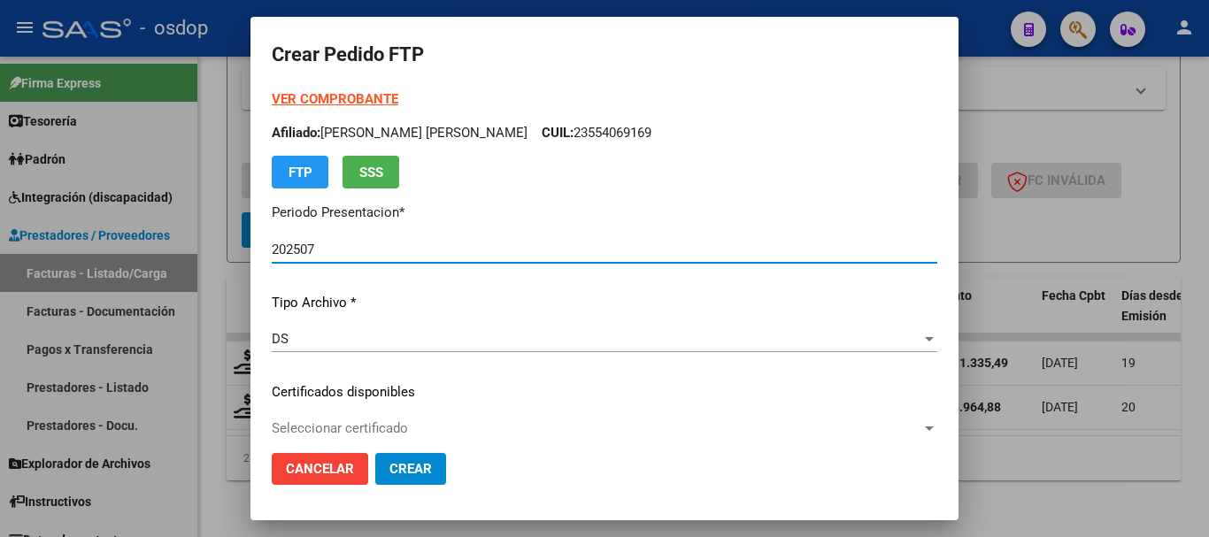
type input "1069608638"
type input "[DATE]"
click at [441, 435] on span "Seleccionar certificado" at bounding box center [597, 428] width 650 height 16
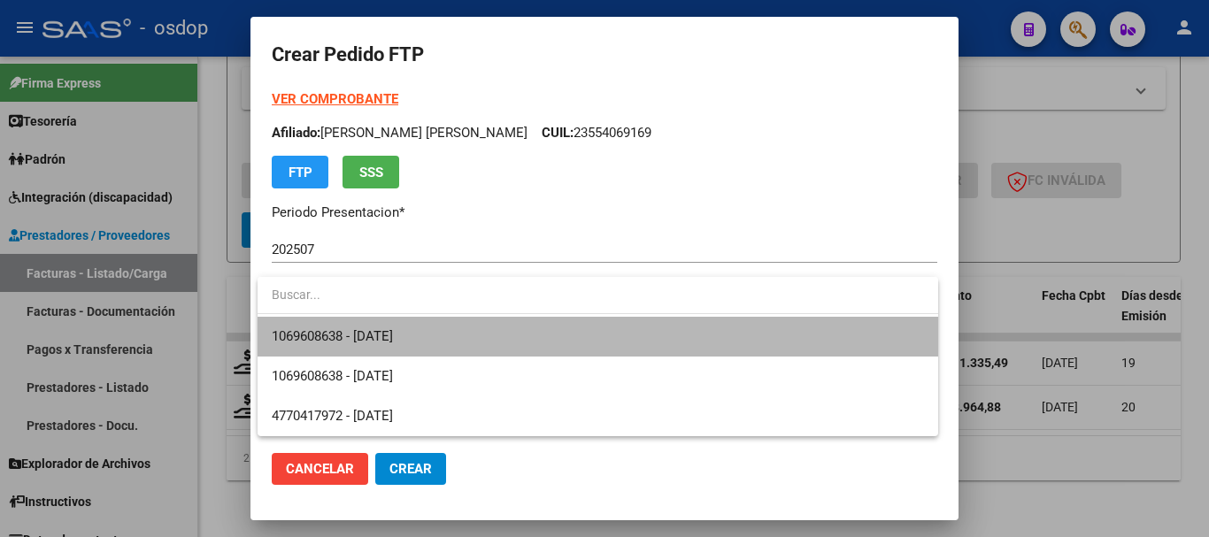
click at [488, 329] on span "1069608638 - [DATE]" at bounding box center [598, 337] width 652 height 40
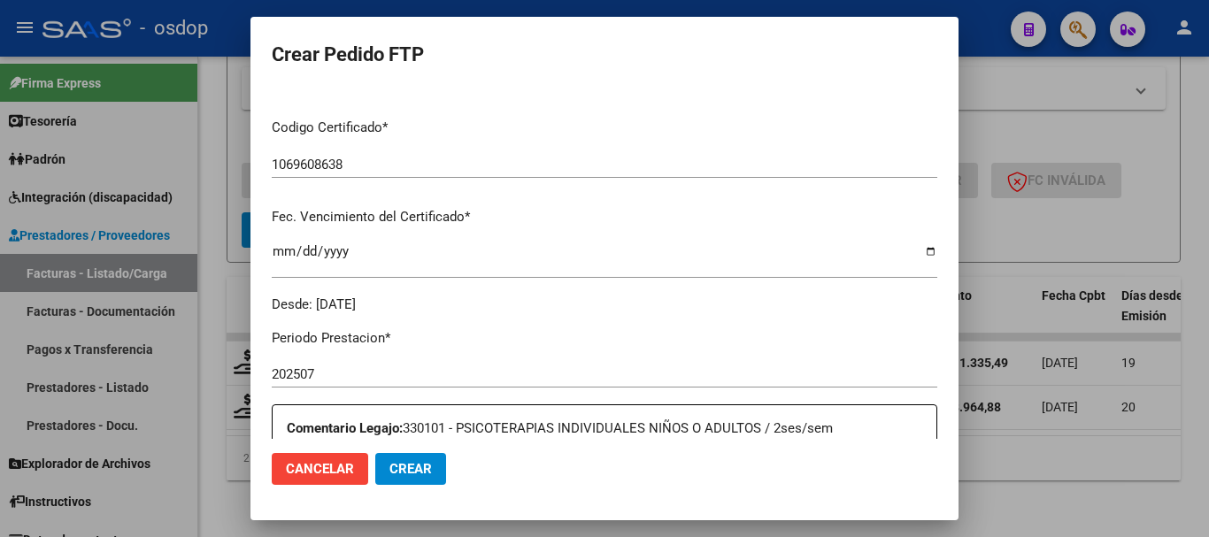
scroll to position [619, 0]
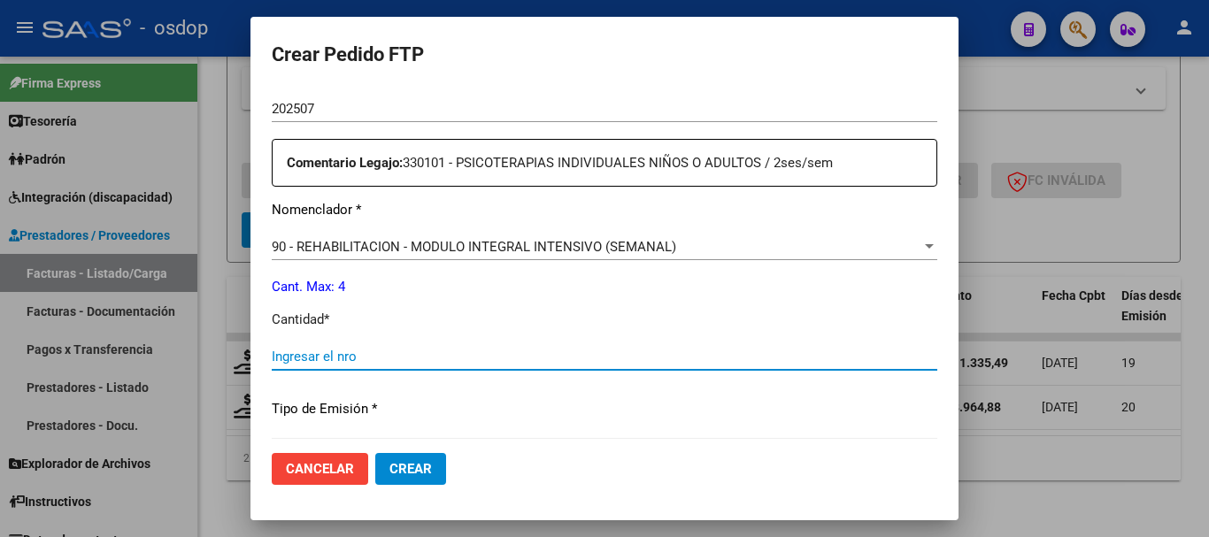
click at [443, 364] on input "Ingresar el nro" at bounding box center [604, 357] width 665 height 16
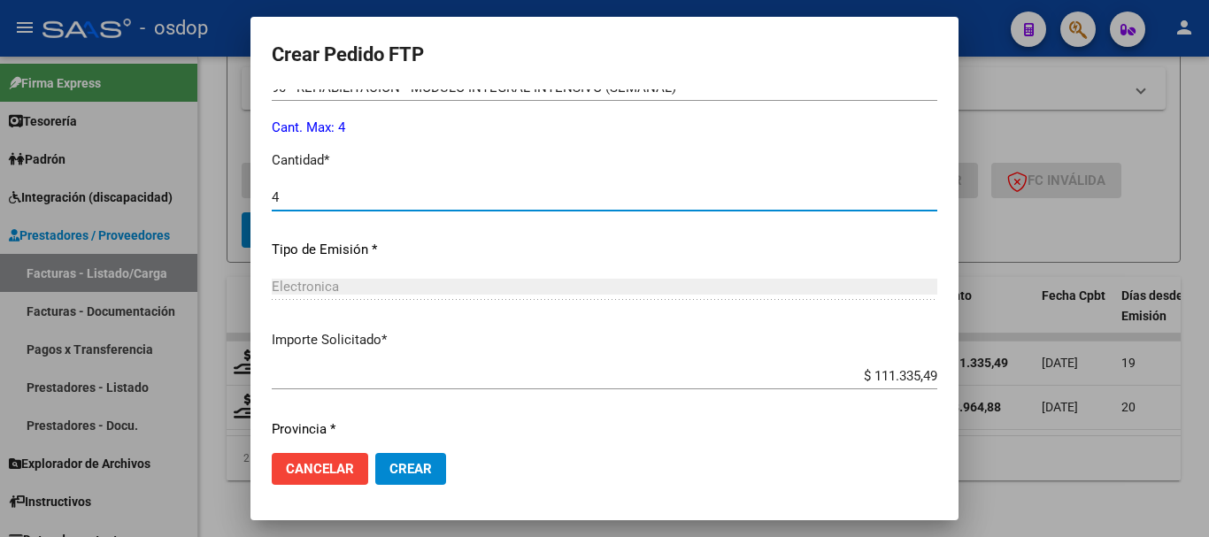
scroll to position [835, 0]
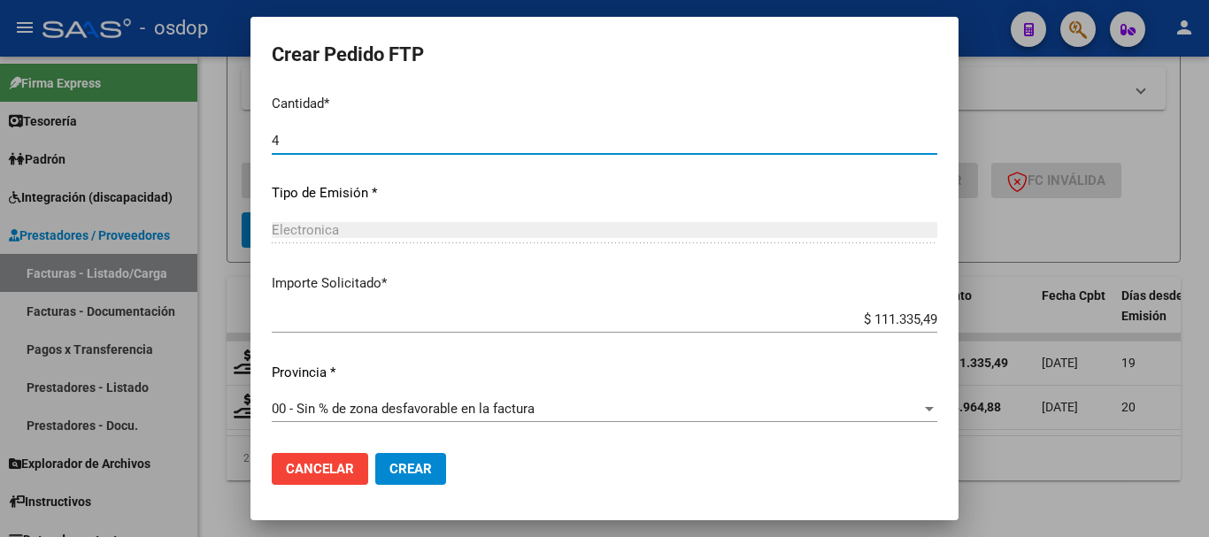
type input "4"
click at [423, 474] on span "Crear" at bounding box center [410, 469] width 42 height 16
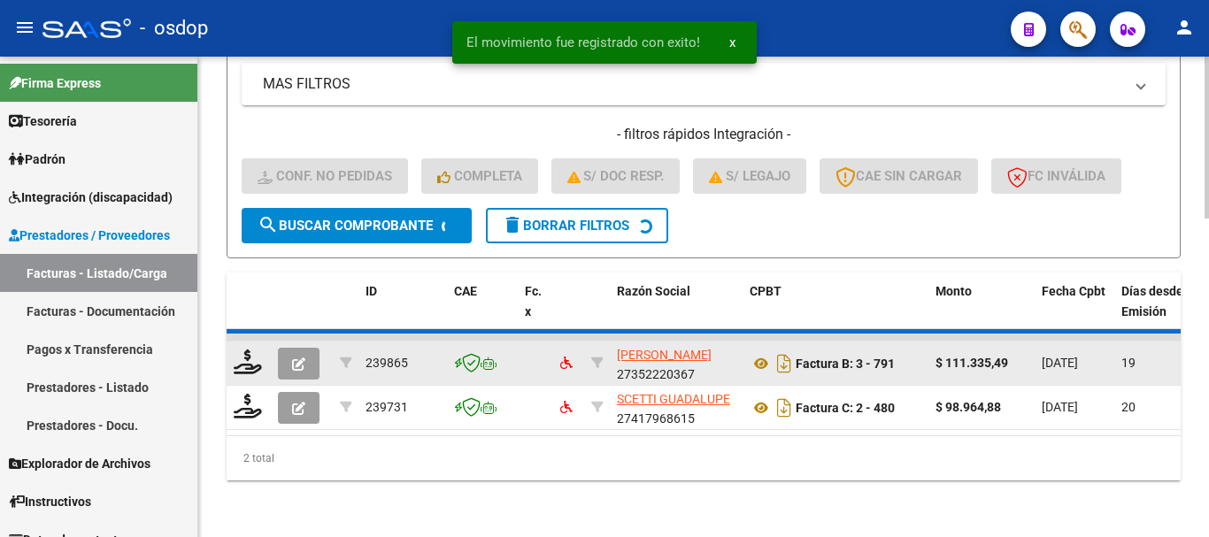
scroll to position [896, 0]
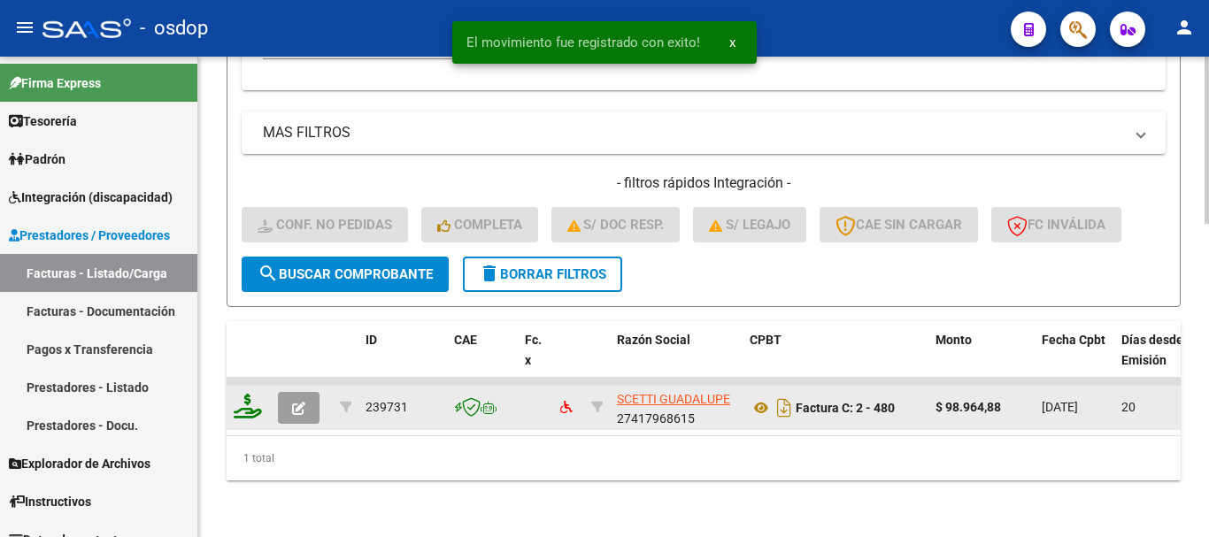
click at [254, 386] on datatable-body-cell at bounding box center [249, 407] width 44 height 43
click at [254, 394] on icon at bounding box center [248, 406] width 28 height 25
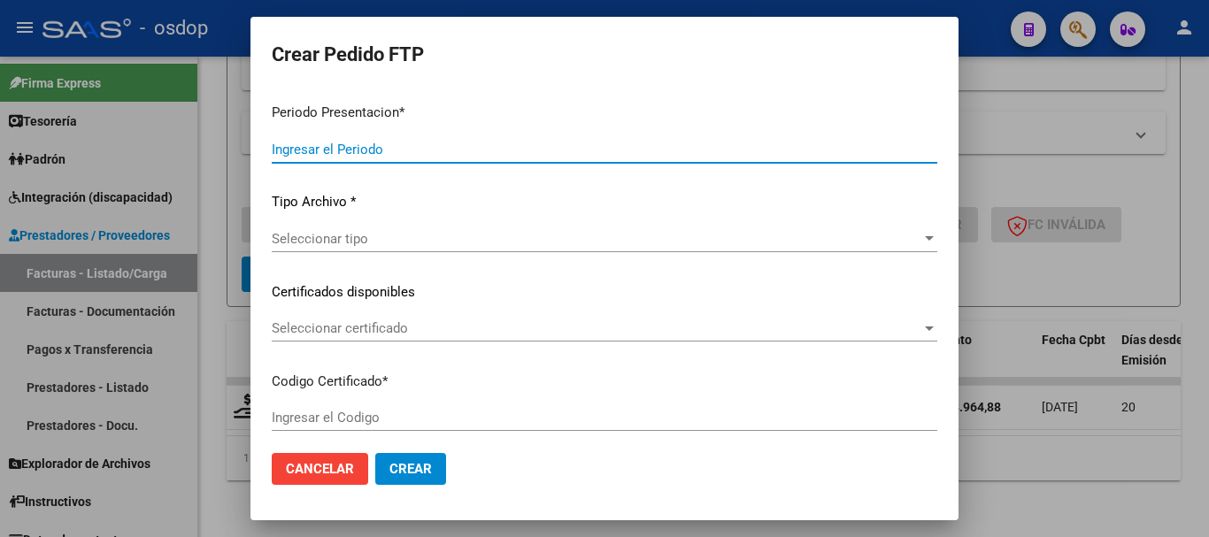
type input "202507"
type input "$ 98.964,88"
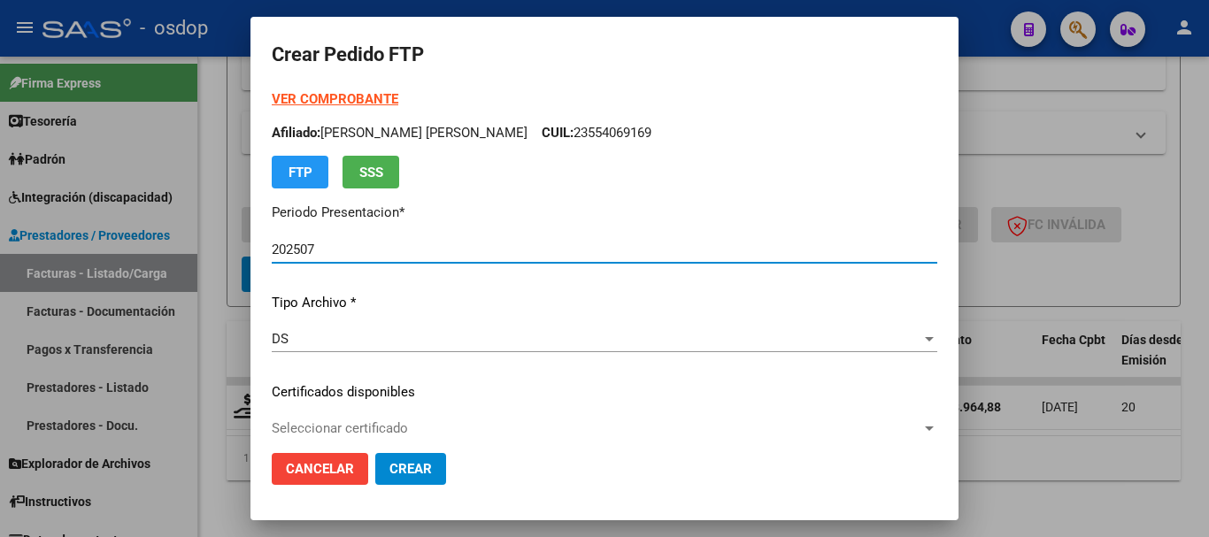
type input "1069608638"
type input "[DATE]"
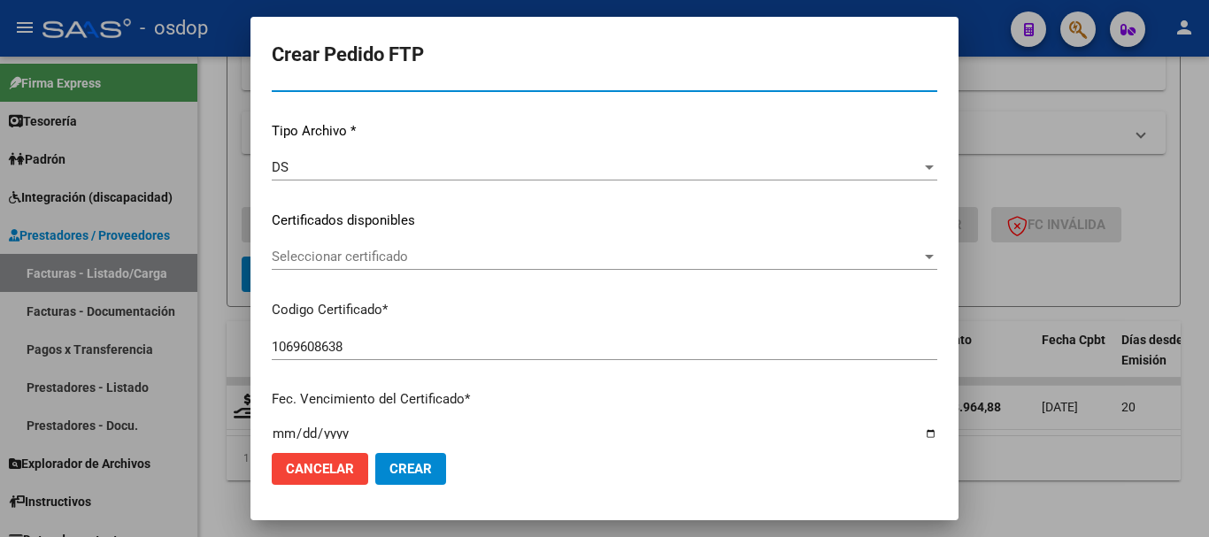
scroll to position [177, 0]
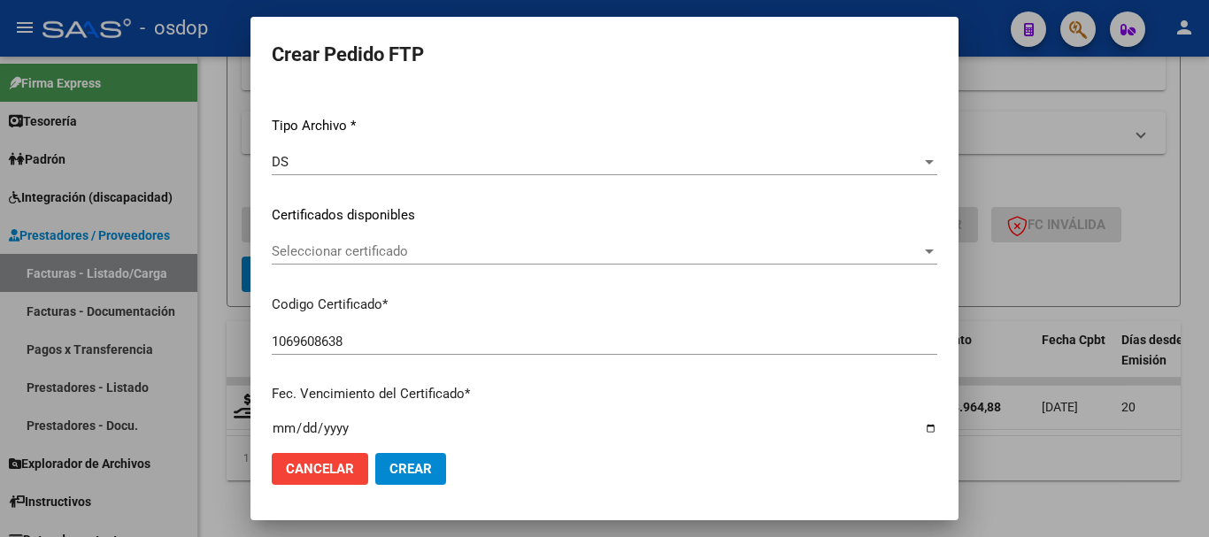
click at [451, 263] on div "Seleccionar certificado Seleccionar certificado" at bounding box center [604, 251] width 665 height 27
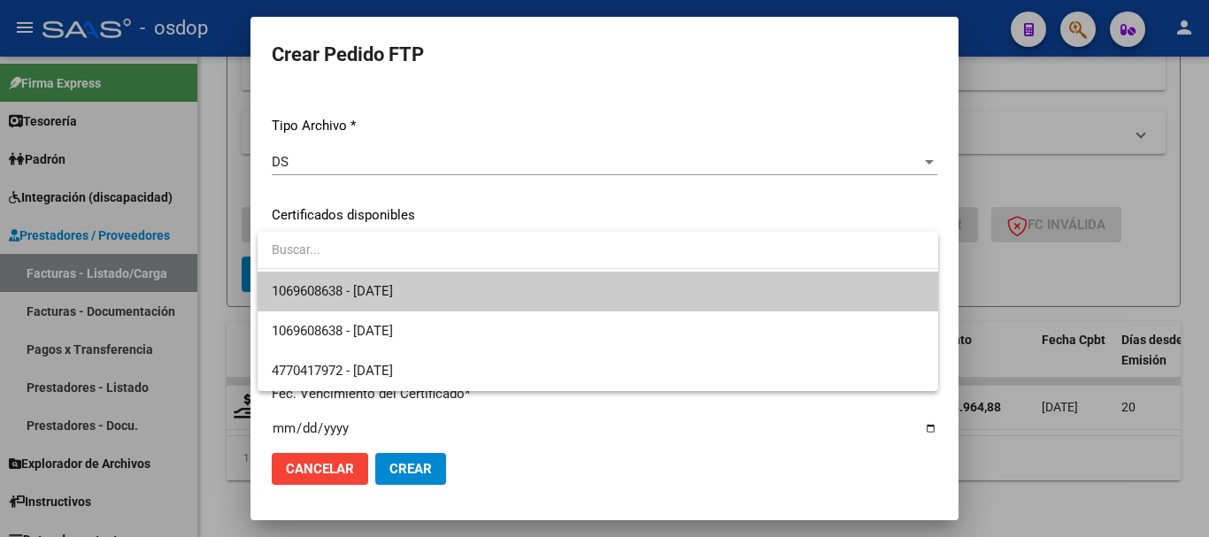
click at [468, 278] on span "1069608638 - [DATE]" at bounding box center [598, 292] width 652 height 40
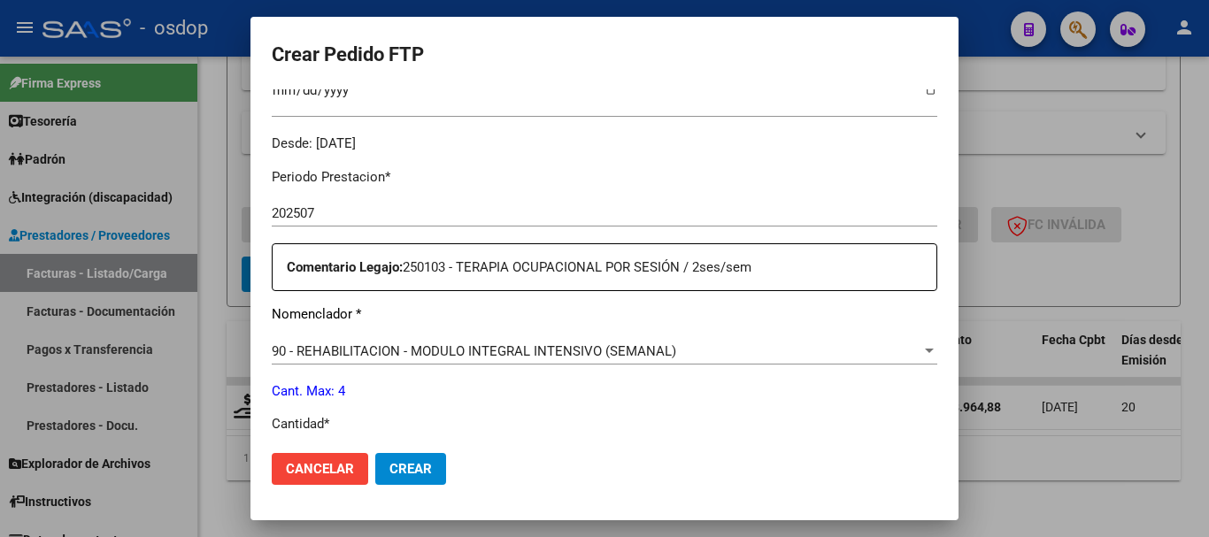
scroll to position [619, 0]
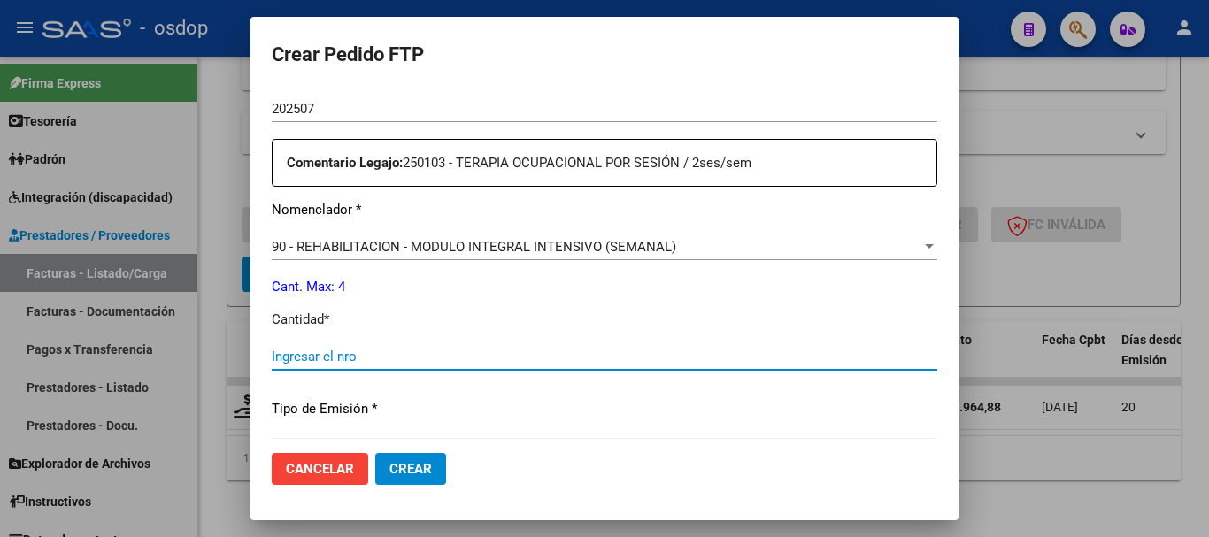
click at [449, 354] on input "Ingresar el nro" at bounding box center [604, 357] width 665 height 16
type input "4"
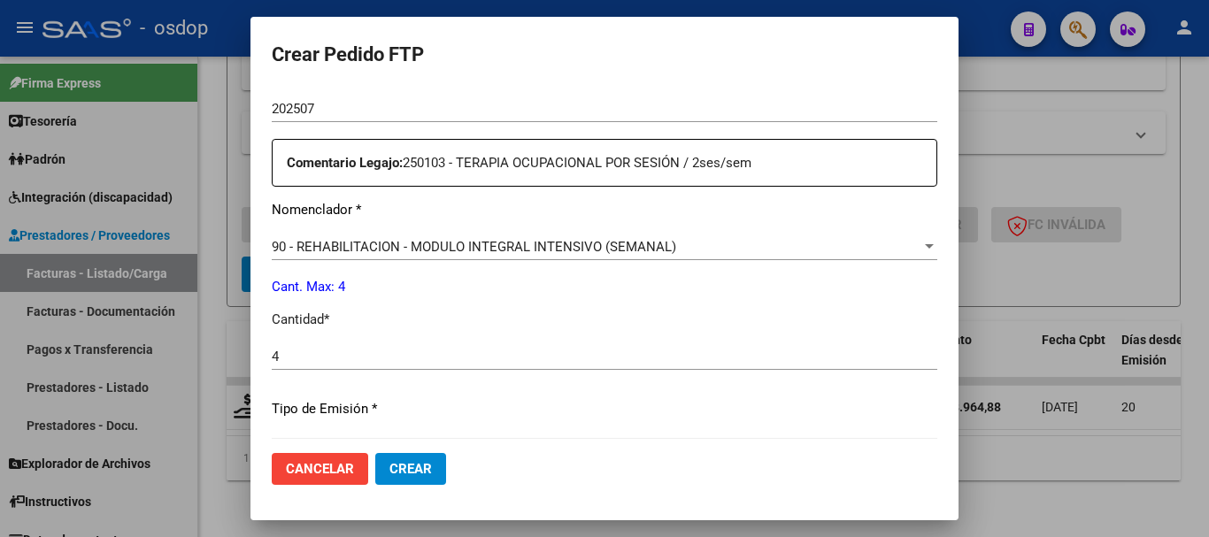
scroll to position [835, 0]
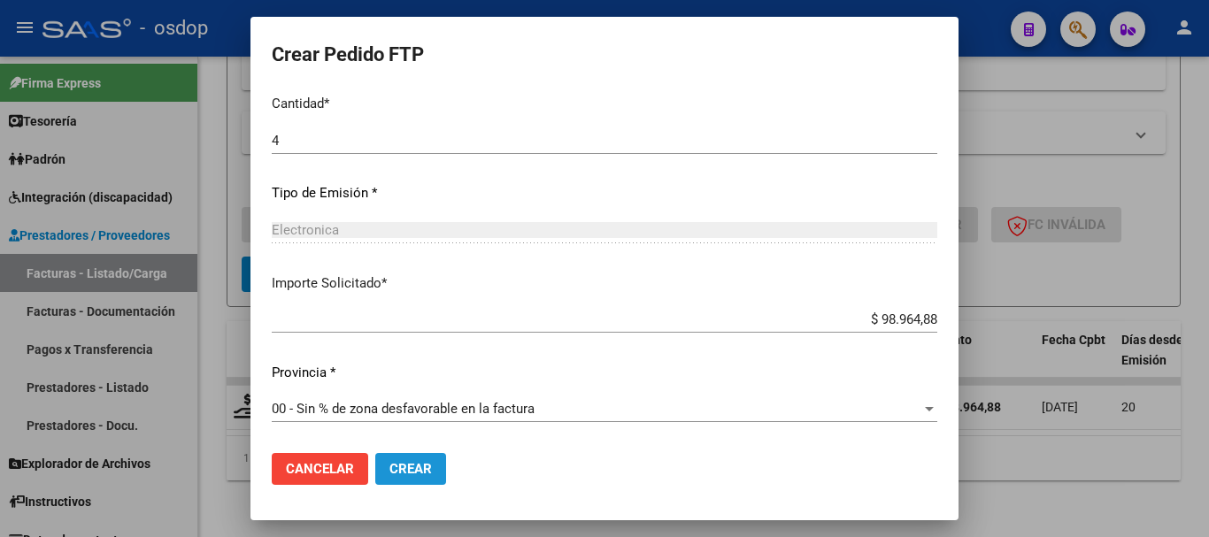
click at [436, 477] on button "Crear" at bounding box center [410, 469] width 71 height 32
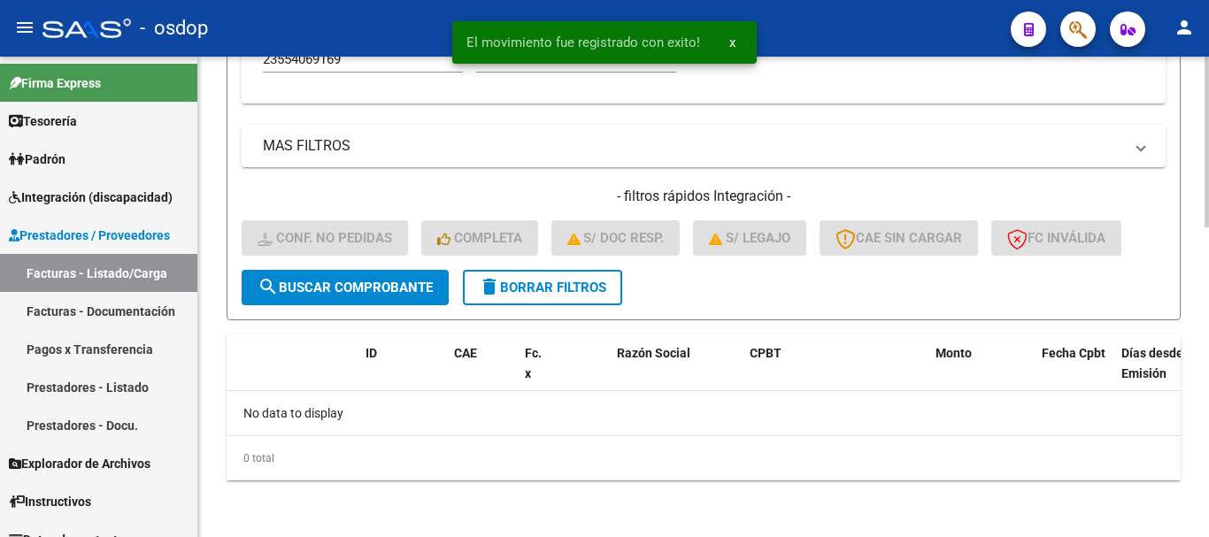
scroll to position [869, 0]
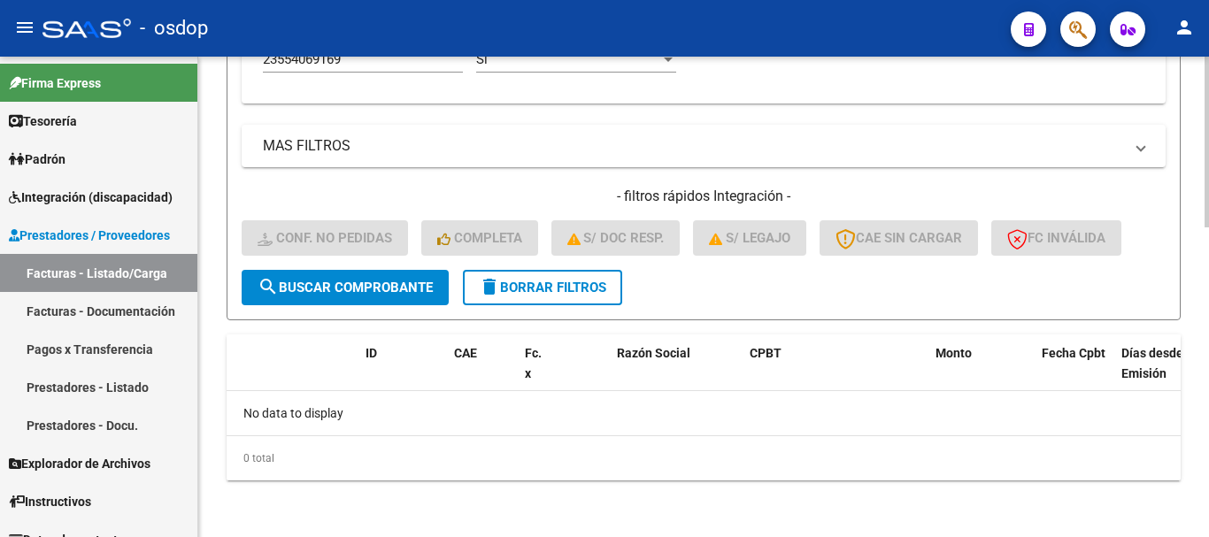
click at [493, 287] on mat-icon "delete" at bounding box center [489, 286] width 21 height 21
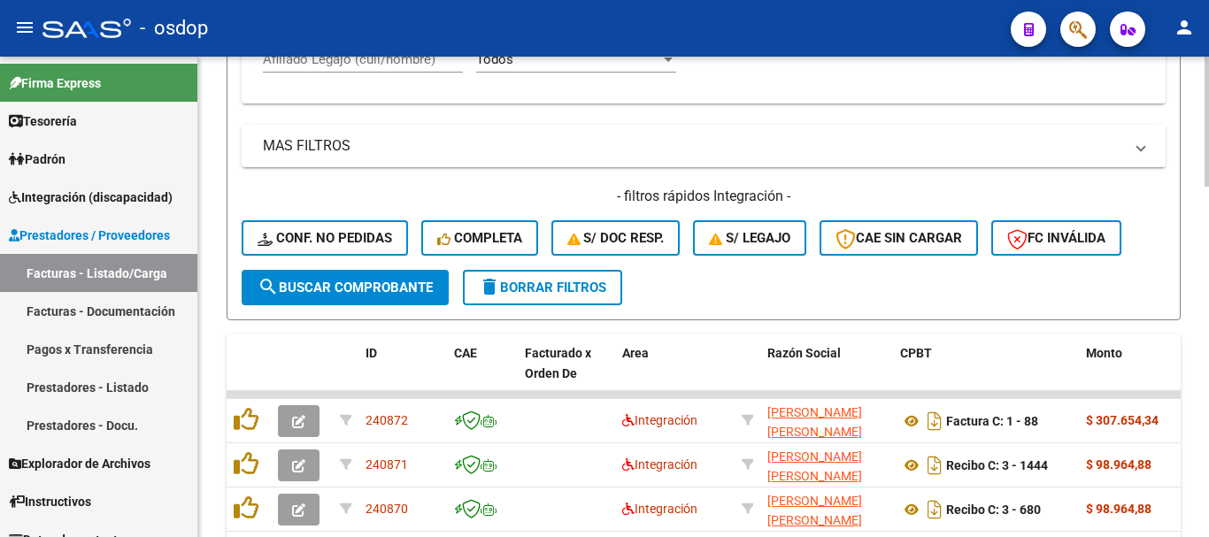
click at [399, 67] on input "Afiliado Legajo (cuil/nombre)" at bounding box center [363, 59] width 200 height 16
paste input "27534041751"
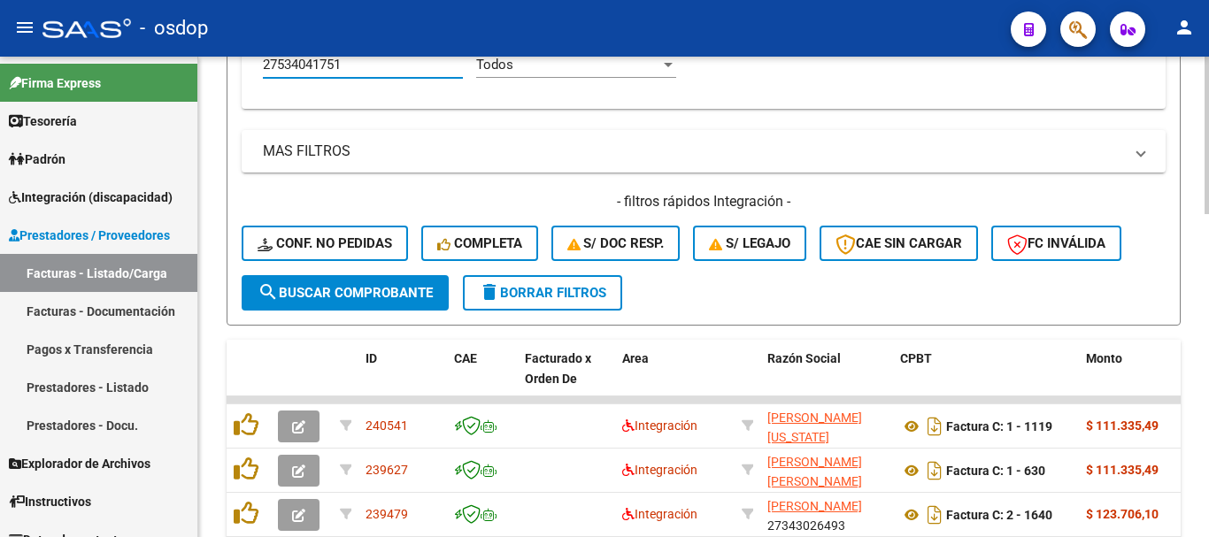
type input "27534041751"
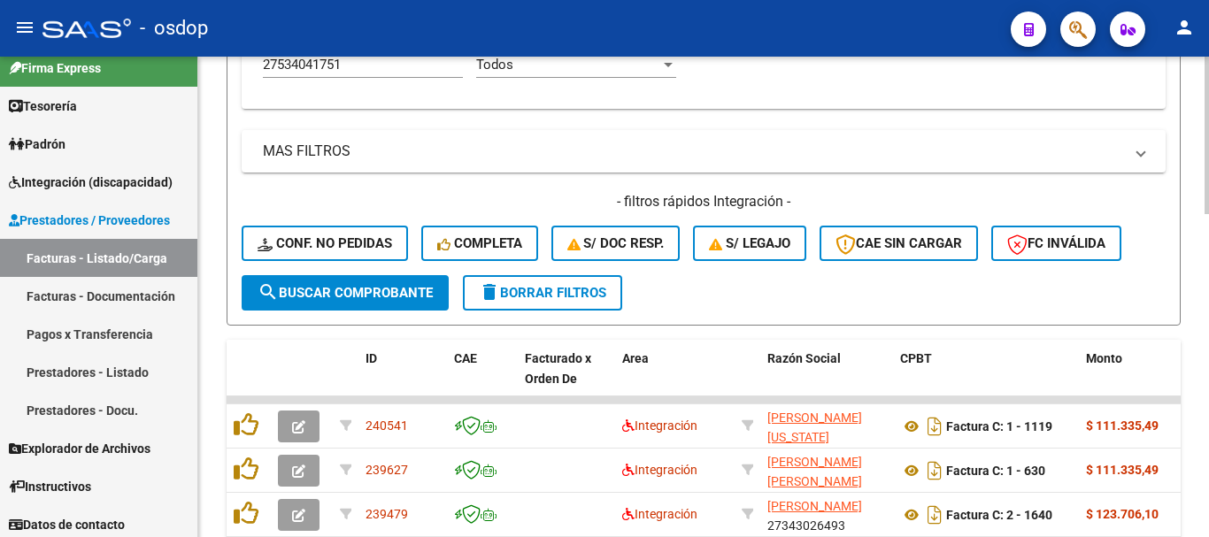
scroll to position [21, 0]
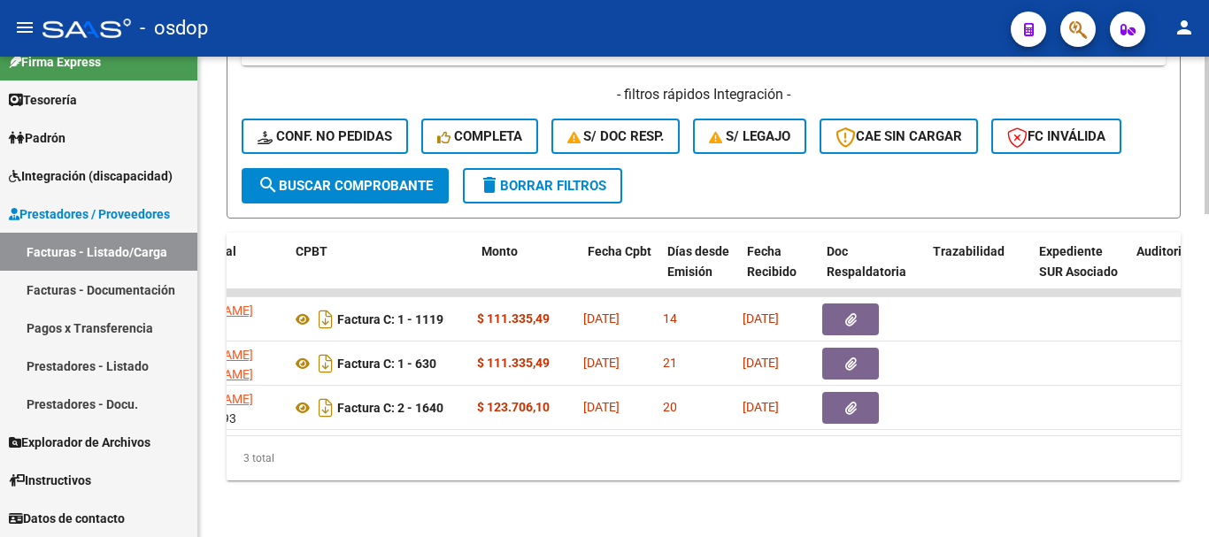
scroll to position [0, 434]
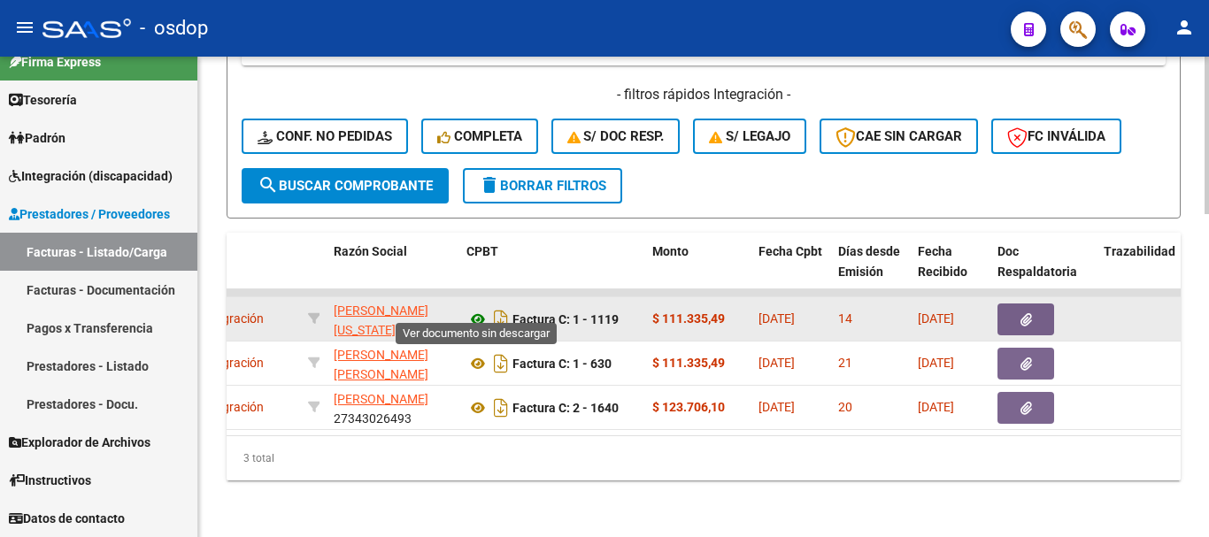
click at [481, 311] on icon at bounding box center [477, 319] width 23 height 21
click at [1044, 308] on button "button" at bounding box center [1025, 320] width 57 height 32
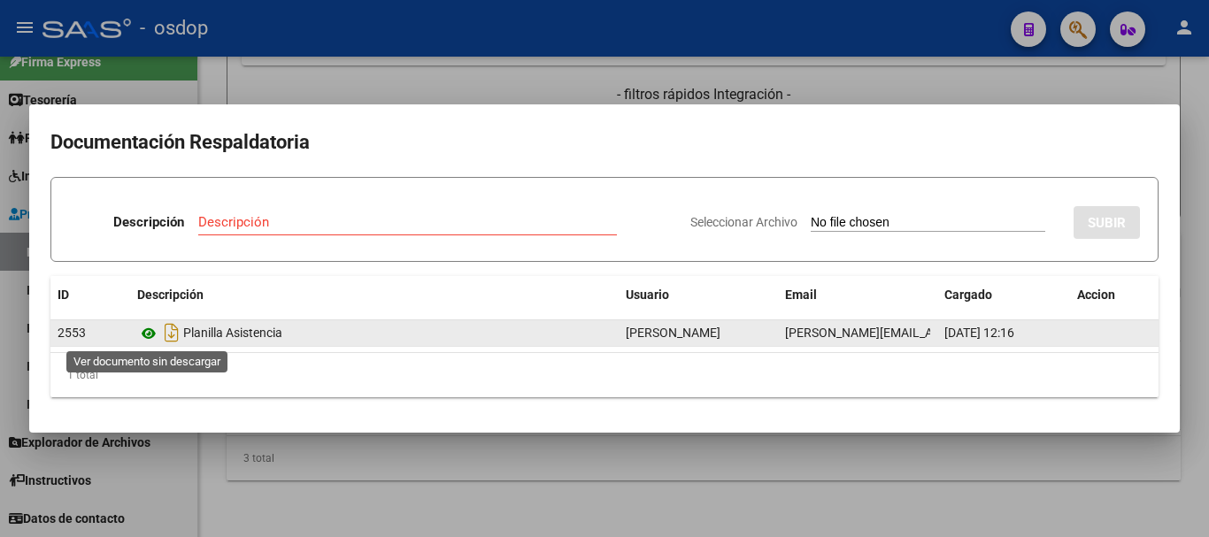
click at [141, 334] on icon at bounding box center [148, 333] width 23 height 21
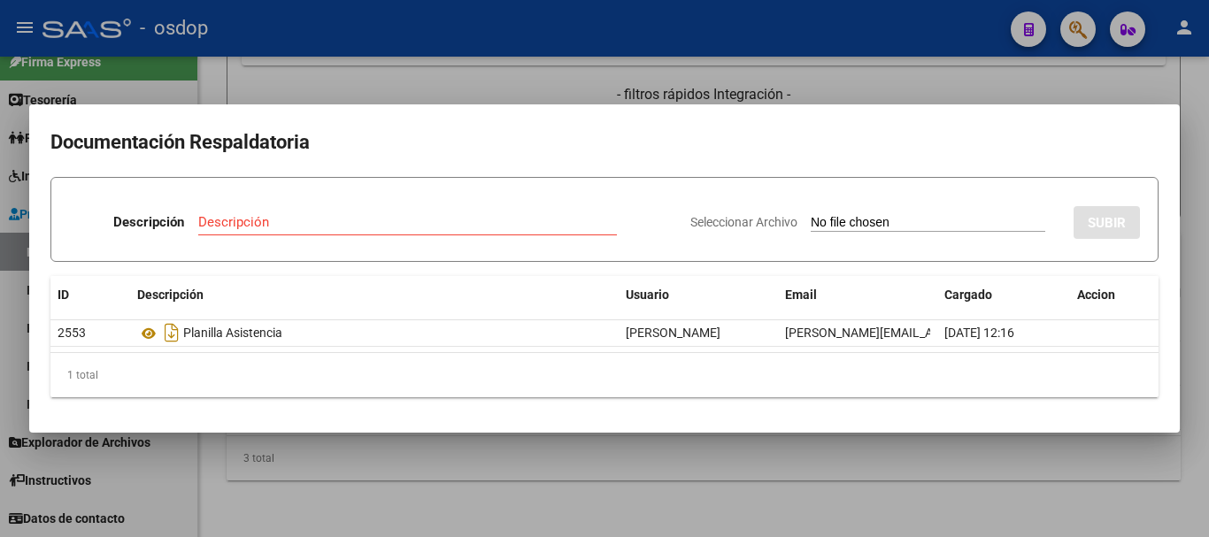
click at [440, 100] on div at bounding box center [604, 268] width 1209 height 537
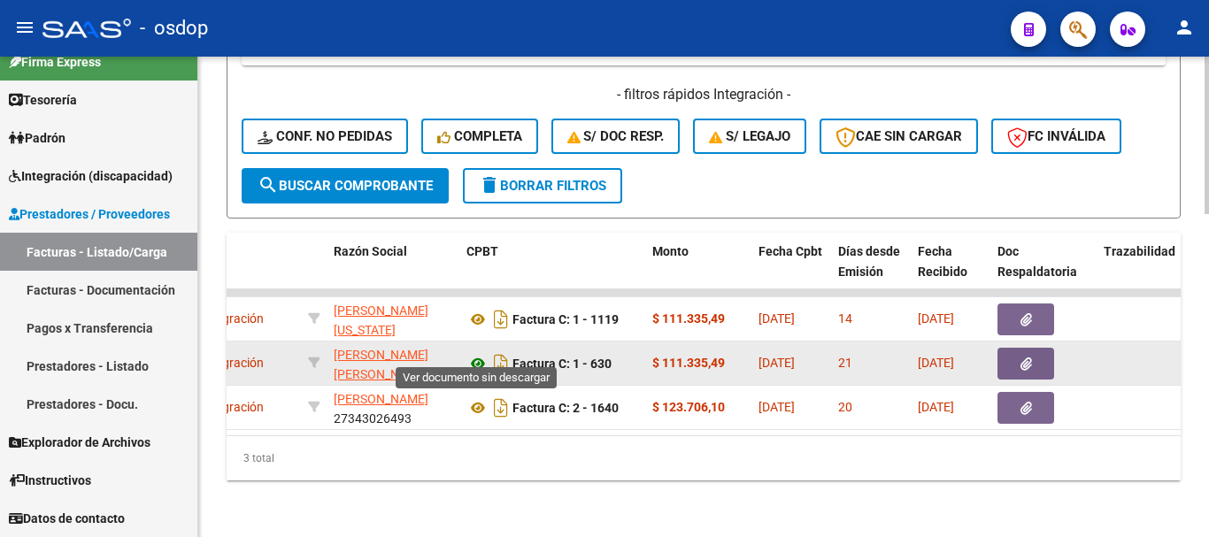
click at [473, 353] on icon at bounding box center [477, 363] width 23 height 21
click at [1011, 350] on button "button" at bounding box center [1025, 364] width 57 height 32
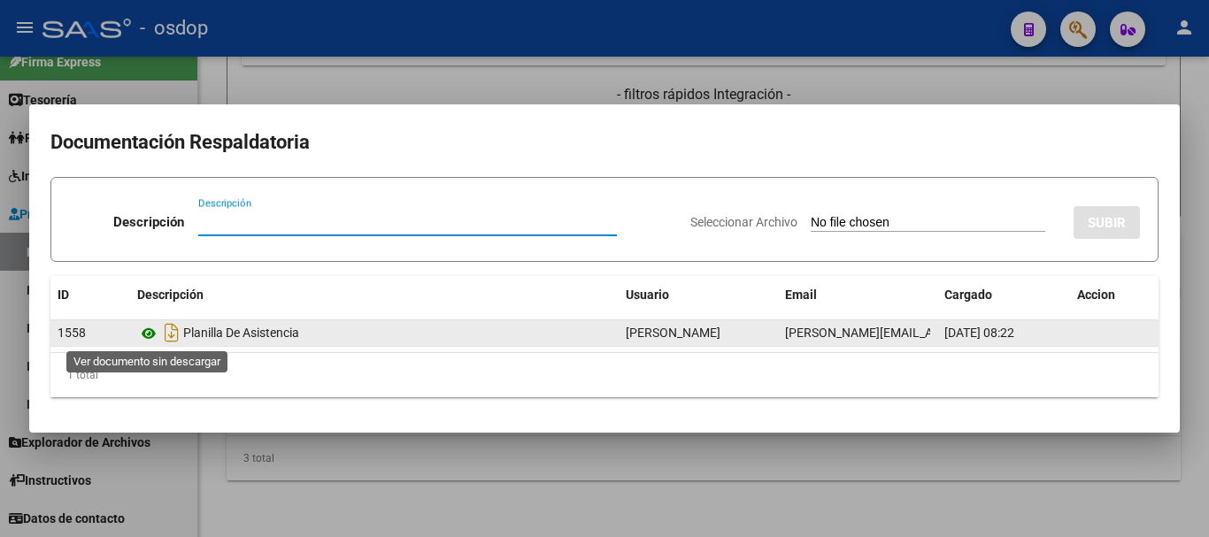
click at [155, 329] on icon at bounding box center [148, 333] width 23 height 21
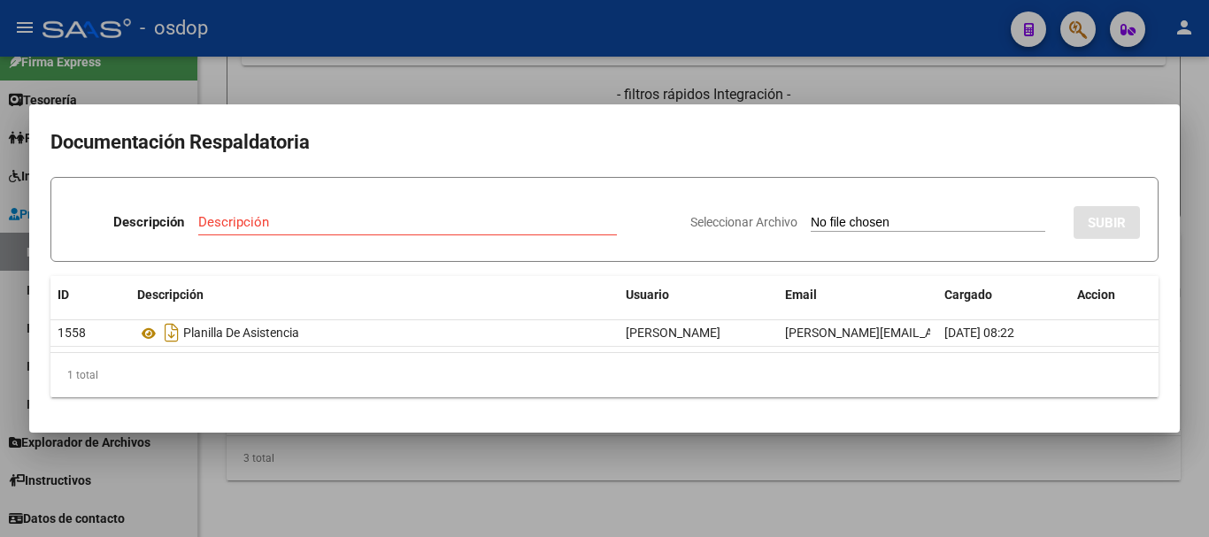
click at [358, 71] on div at bounding box center [604, 268] width 1209 height 537
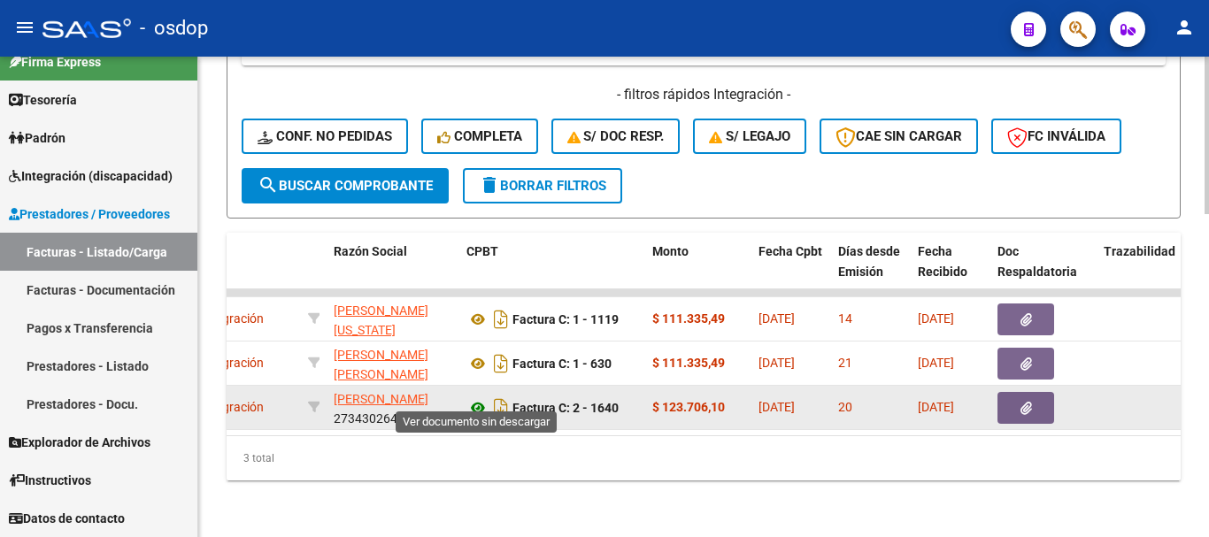
click at [478, 397] on icon at bounding box center [477, 407] width 23 height 21
click at [1042, 396] on button "button" at bounding box center [1025, 408] width 57 height 32
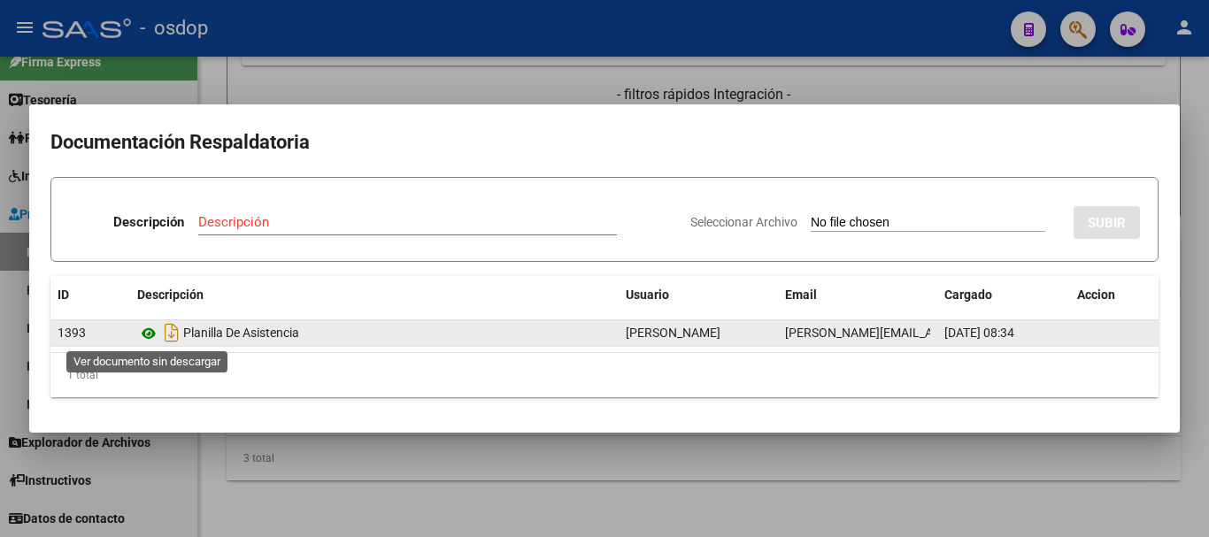
click at [150, 328] on icon at bounding box center [148, 333] width 23 height 21
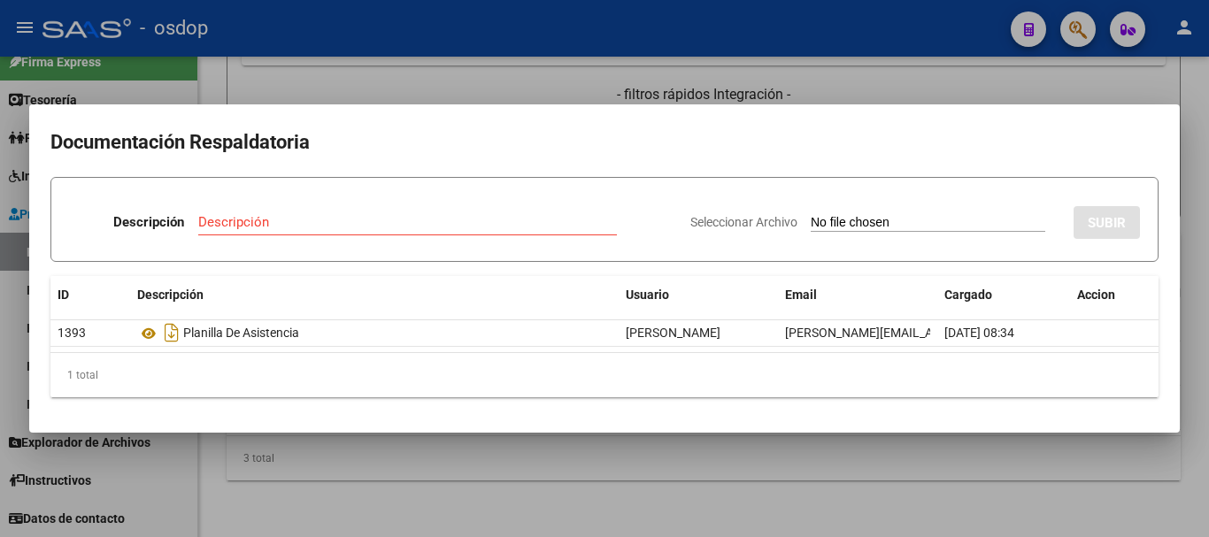
click at [257, 80] on div at bounding box center [604, 268] width 1209 height 537
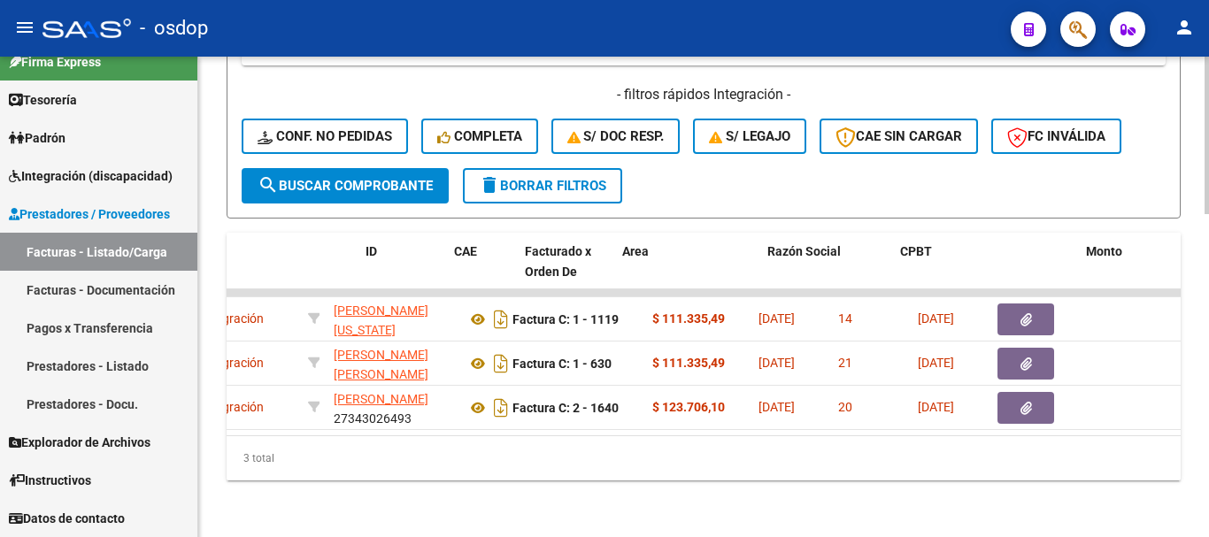
scroll to position [0, 0]
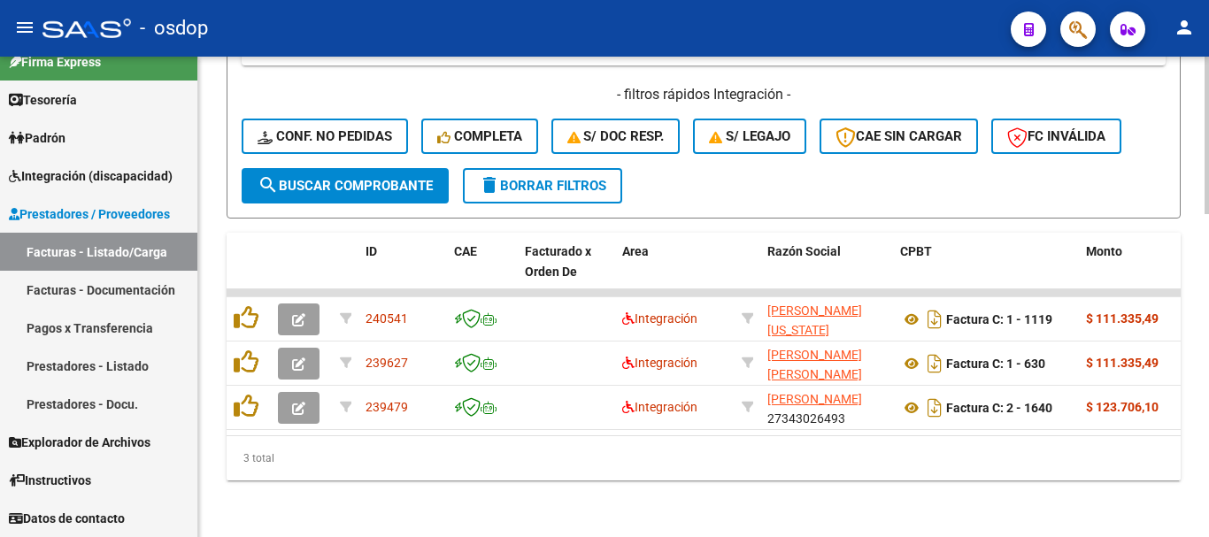
click at [359, 450] on div "3 total" at bounding box center [704, 458] width 954 height 44
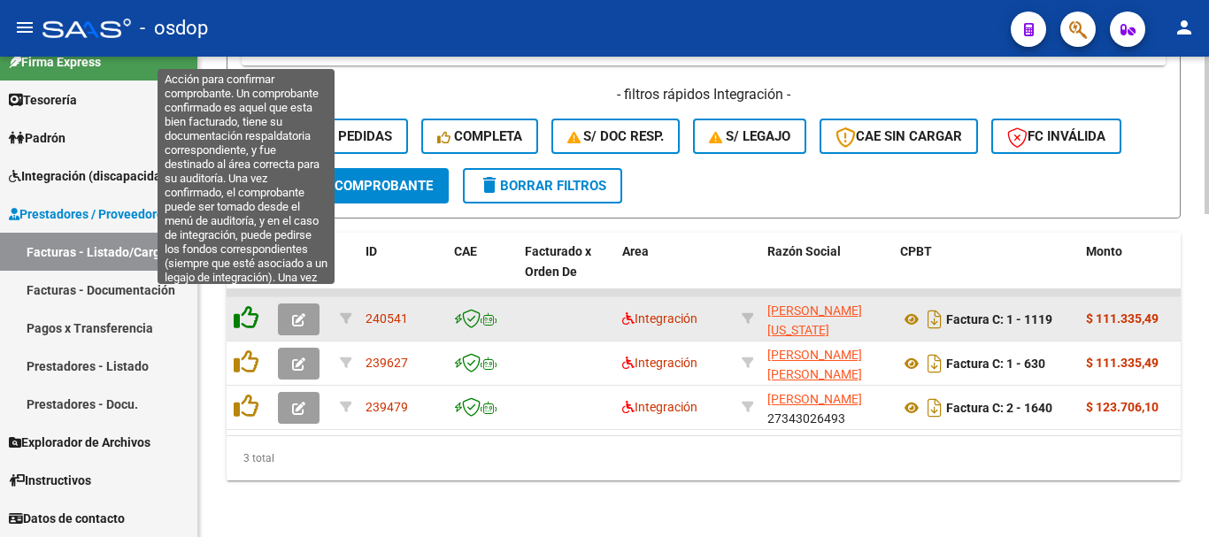
click at [256, 305] on icon at bounding box center [246, 317] width 25 height 25
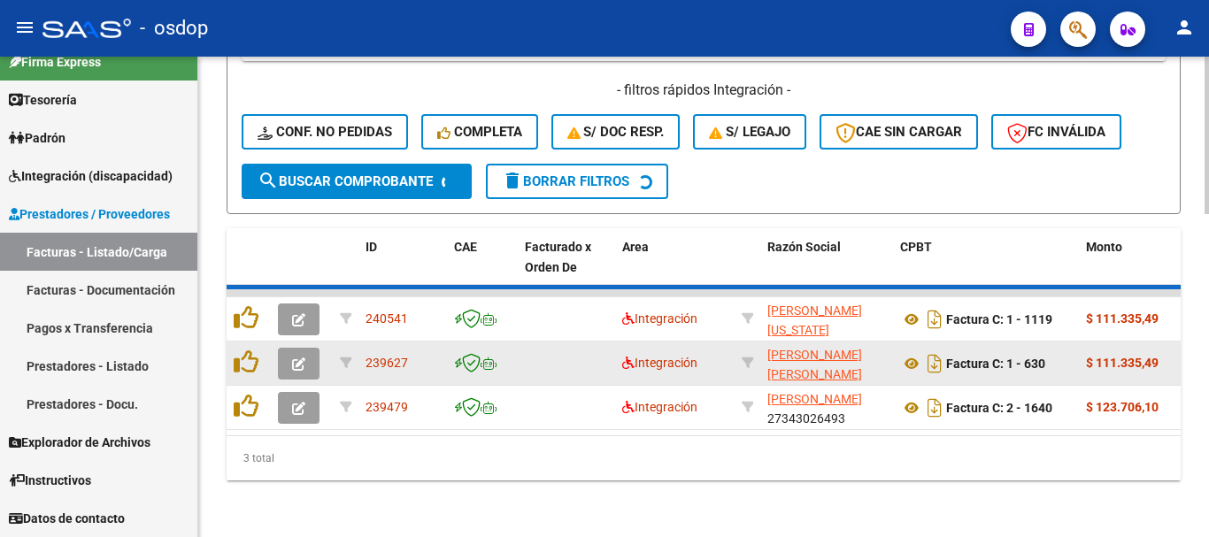
scroll to position [941, 0]
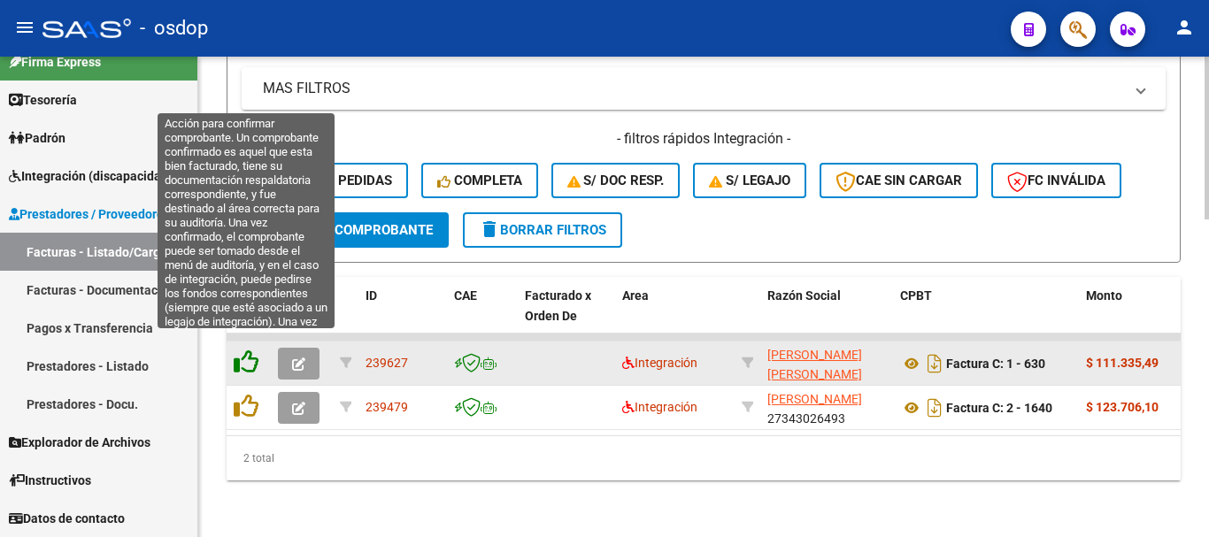
click at [254, 350] on icon at bounding box center [246, 362] width 25 height 25
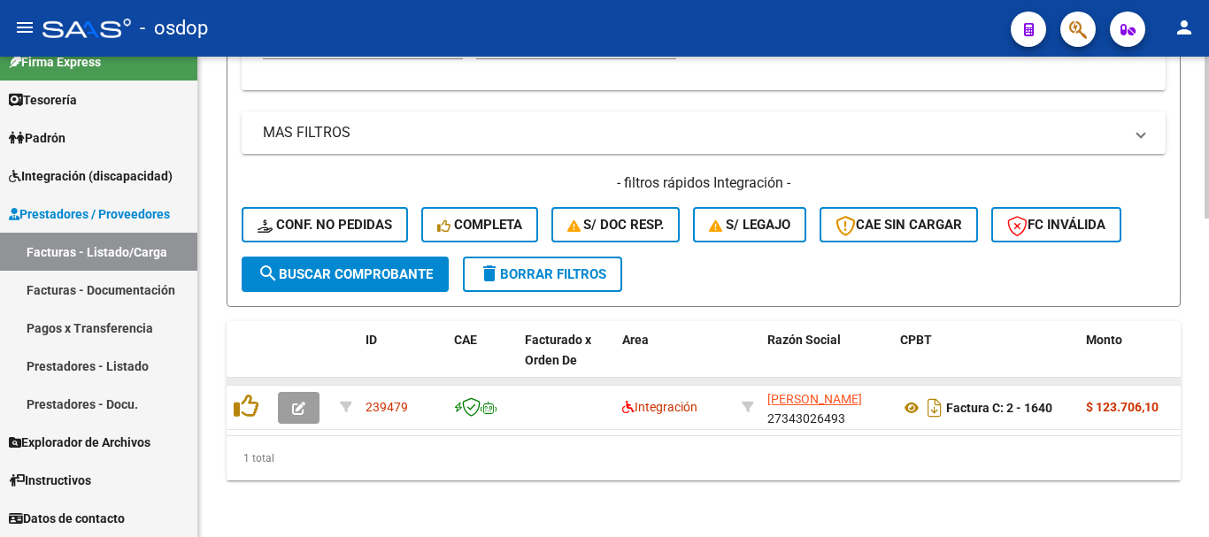
scroll to position [896, 0]
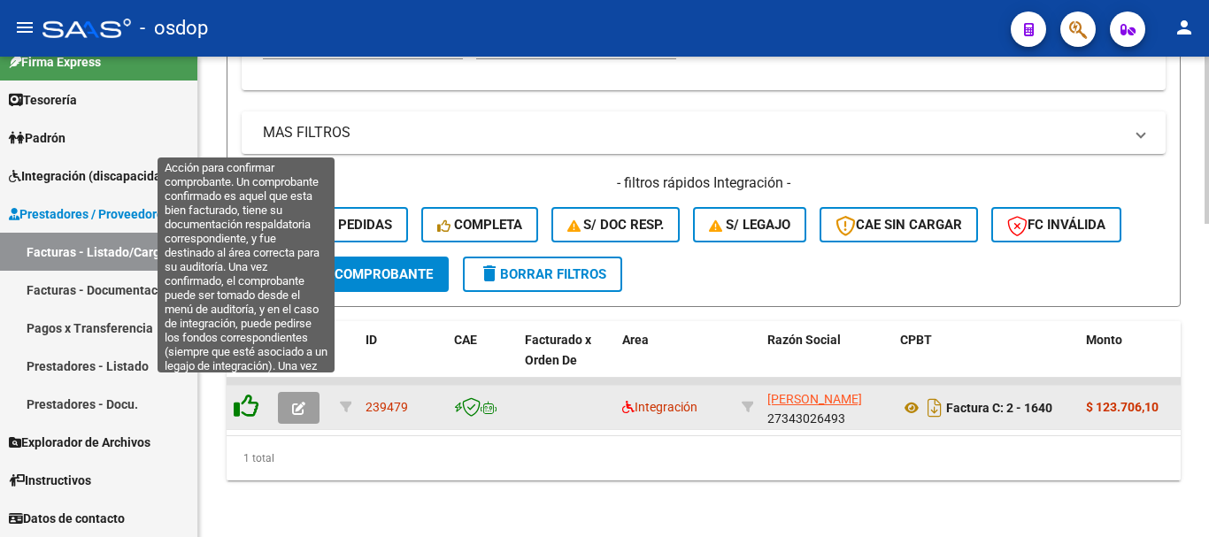
click at [250, 394] on icon at bounding box center [246, 406] width 25 height 25
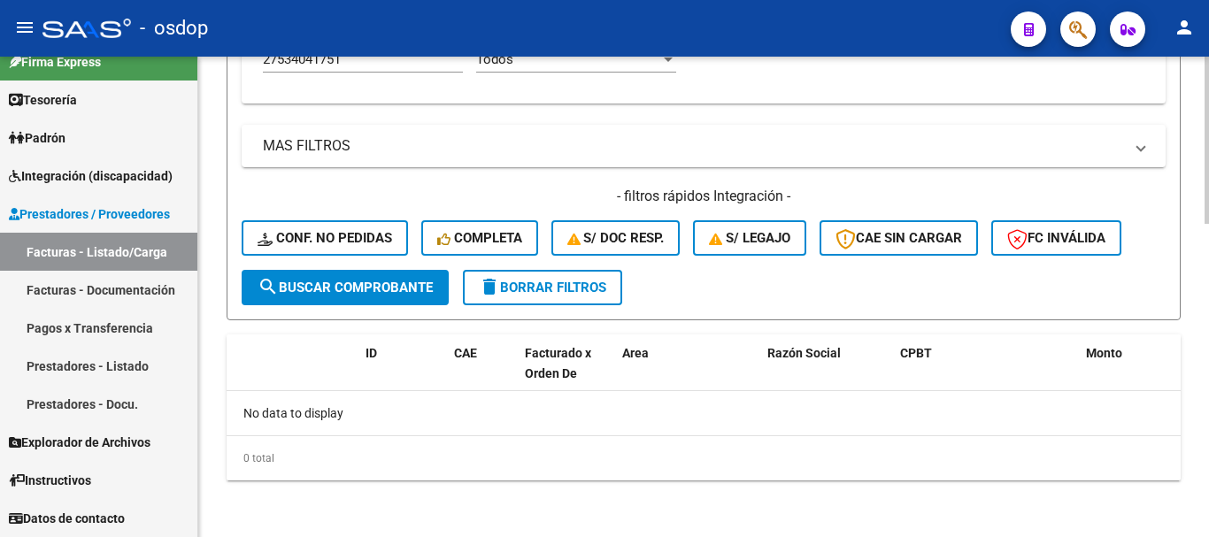
scroll to position [869, 0]
click at [465, 453] on div "0 total" at bounding box center [704, 458] width 954 height 44
click at [536, 414] on div "No data to display" at bounding box center [704, 413] width 954 height 44
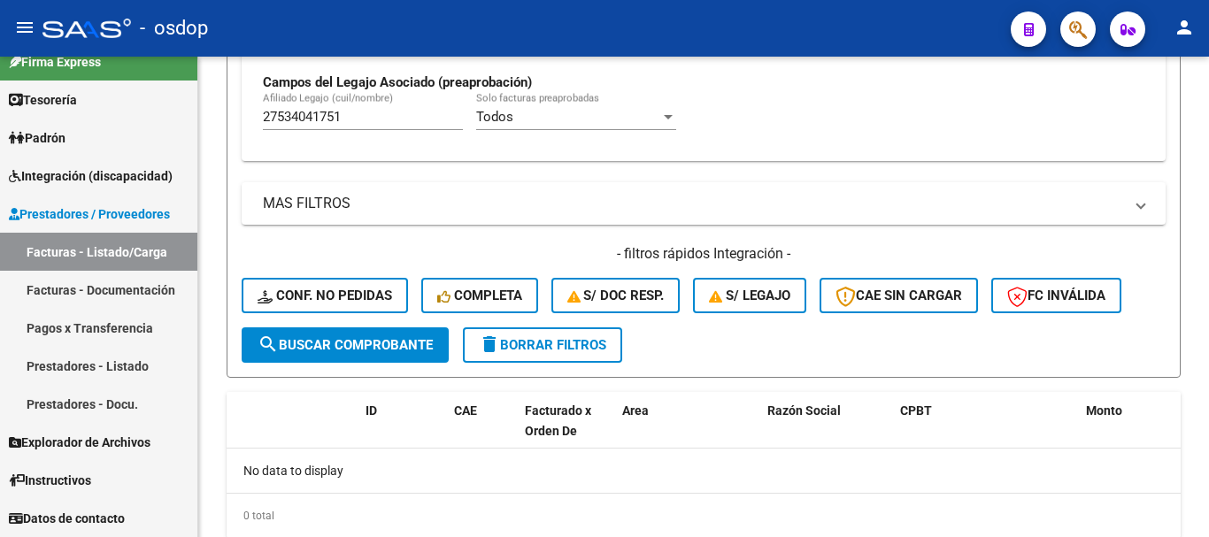
scroll to position [781, 0]
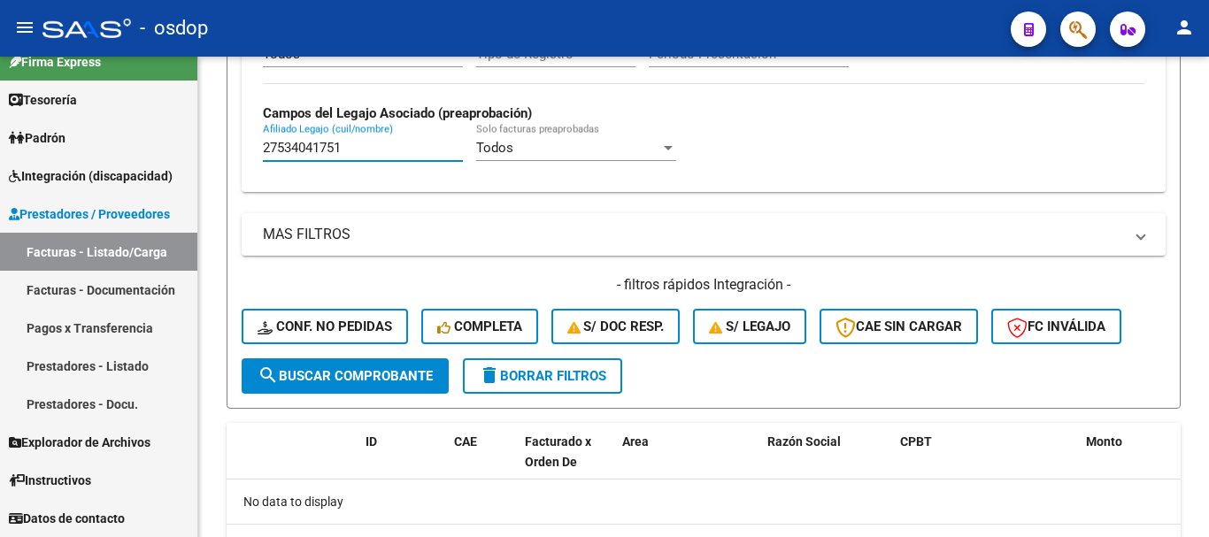
drag, startPoint x: 361, startPoint y: 149, endPoint x: 224, endPoint y: 146, distance: 137.2
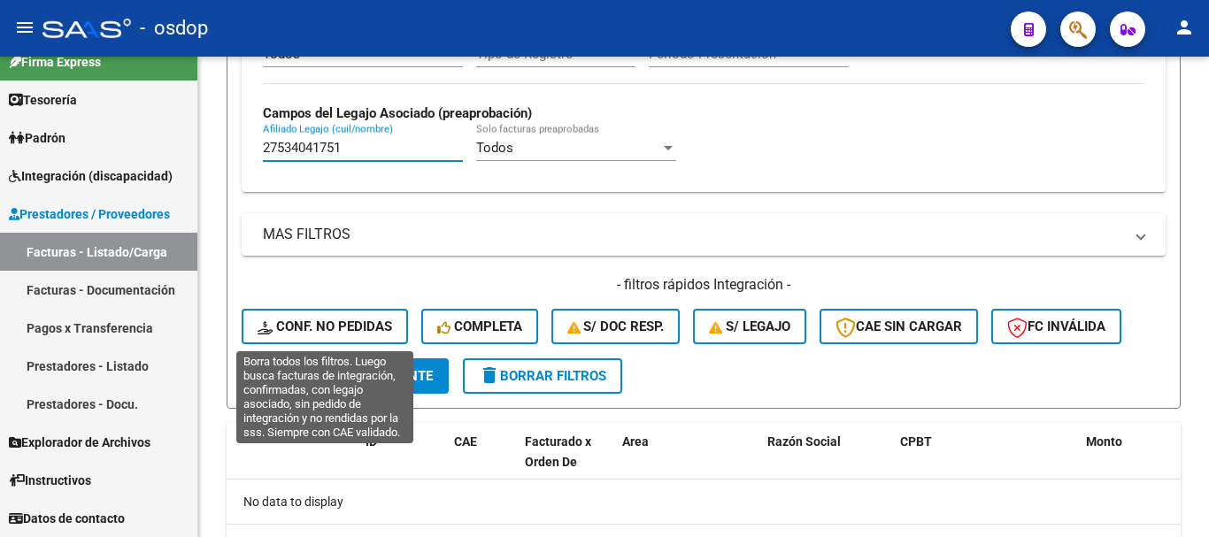
click at [324, 319] on span "Conf. no pedidas" at bounding box center [325, 327] width 135 height 16
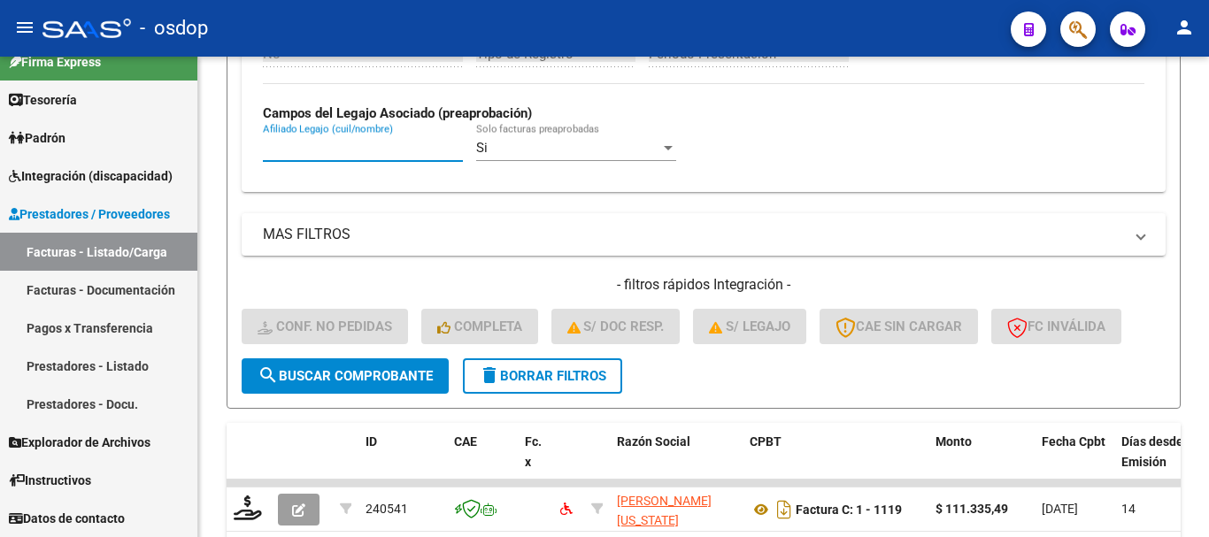
click at [368, 150] on input "Afiliado Legajo (cuil/nombre)" at bounding box center [363, 148] width 200 height 16
paste input "27534041751"
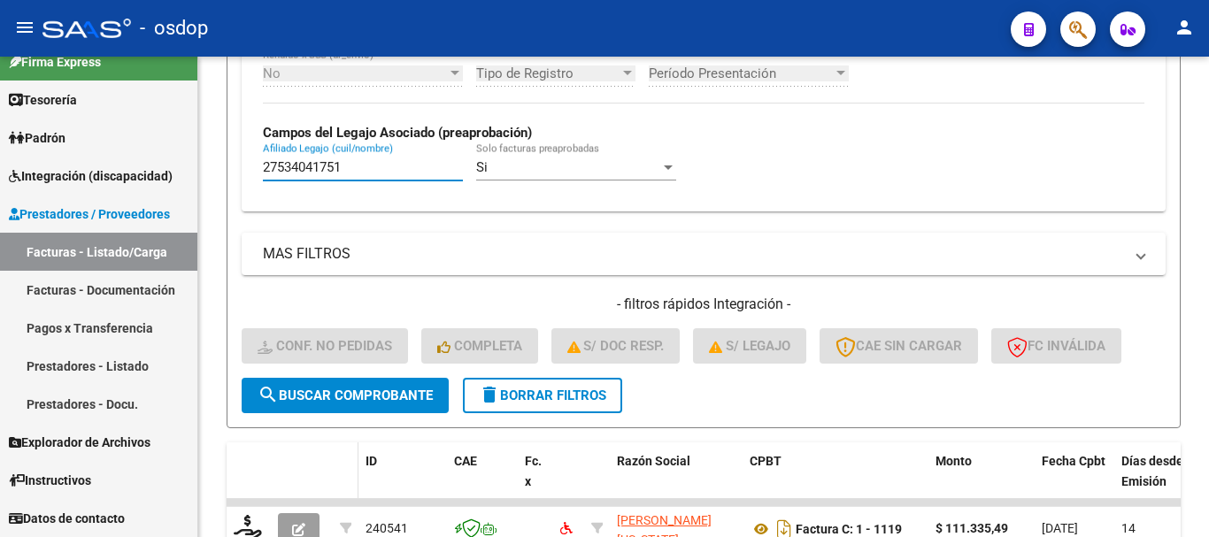
scroll to position [985, 0]
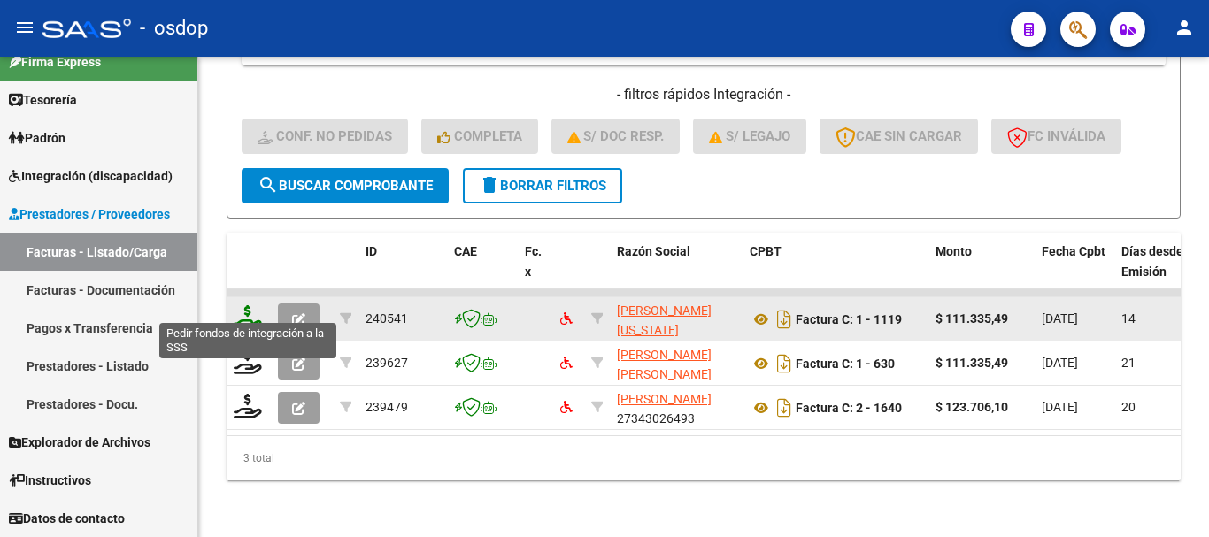
type input "27534041751"
click at [245, 311] on icon at bounding box center [248, 317] width 28 height 25
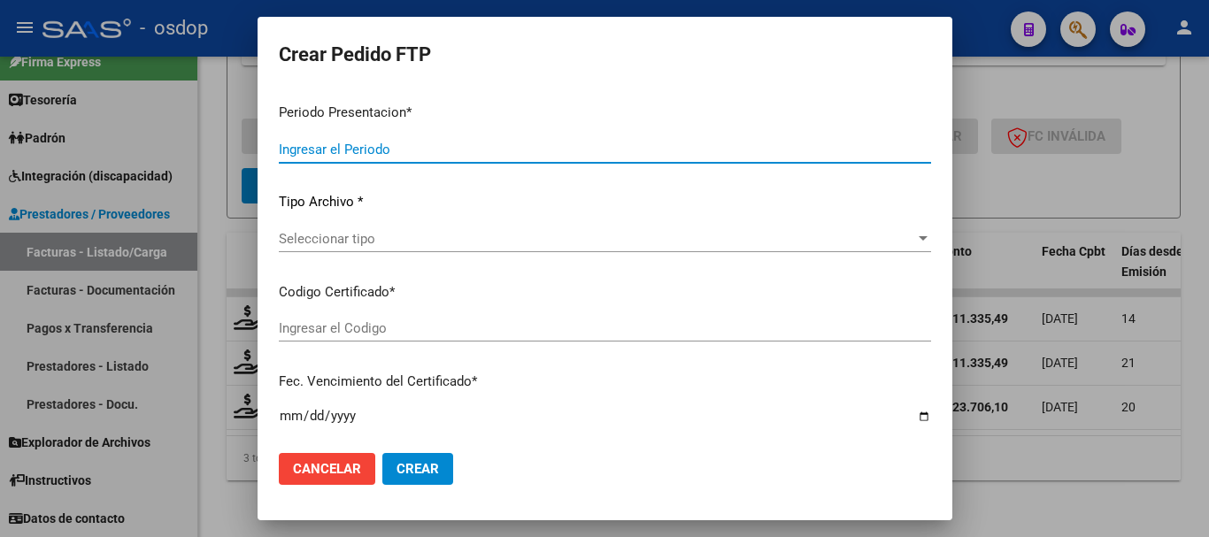
type input "202507"
type input "$ 111.335,49"
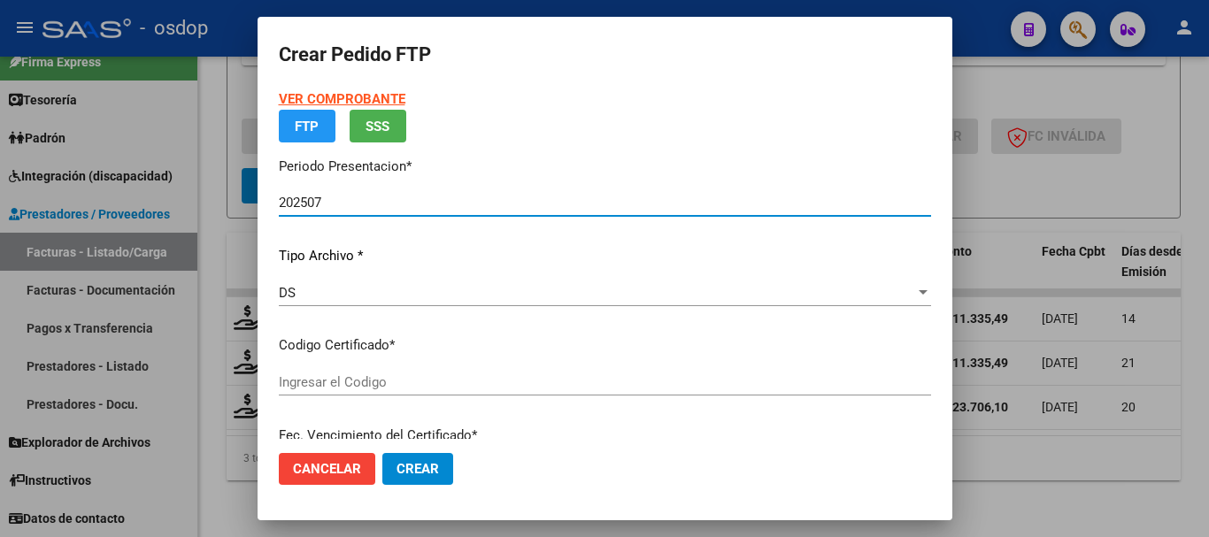
type input "6118119383"
type input "[DATE]"
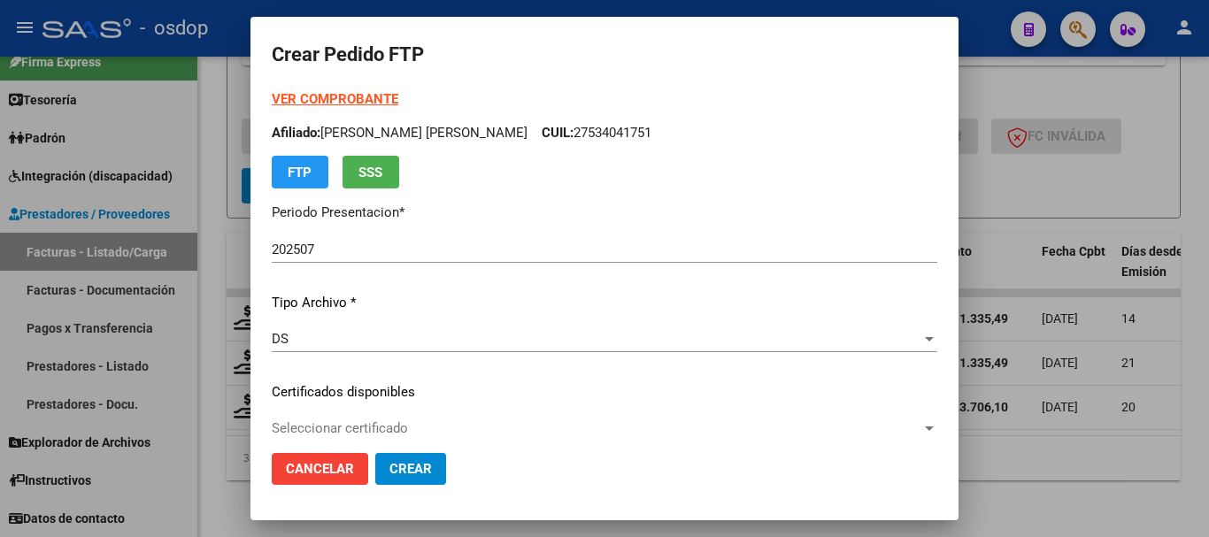
click at [373, 388] on p "Certificados disponibles" at bounding box center [604, 392] width 665 height 20
click at [388, 415] on div "Seleccionar certificado Seleccionar certificado" at bounding box center [604, 428] width 665 height 27
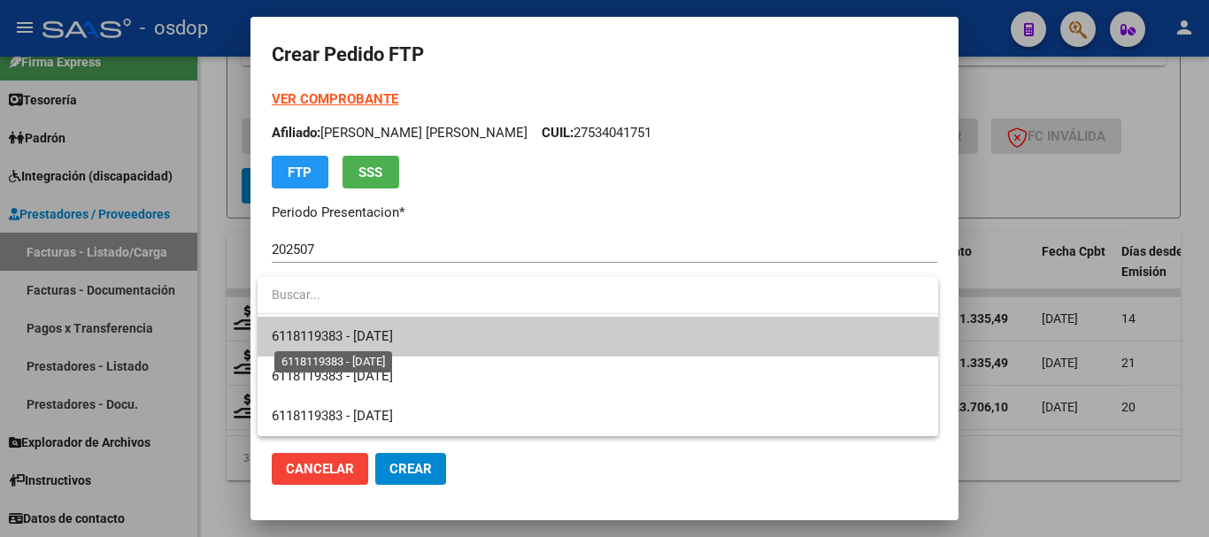
click at [393, 329] on span "6118119383 - [DATE]" at bounding box center [332, 336] width 121 height 16
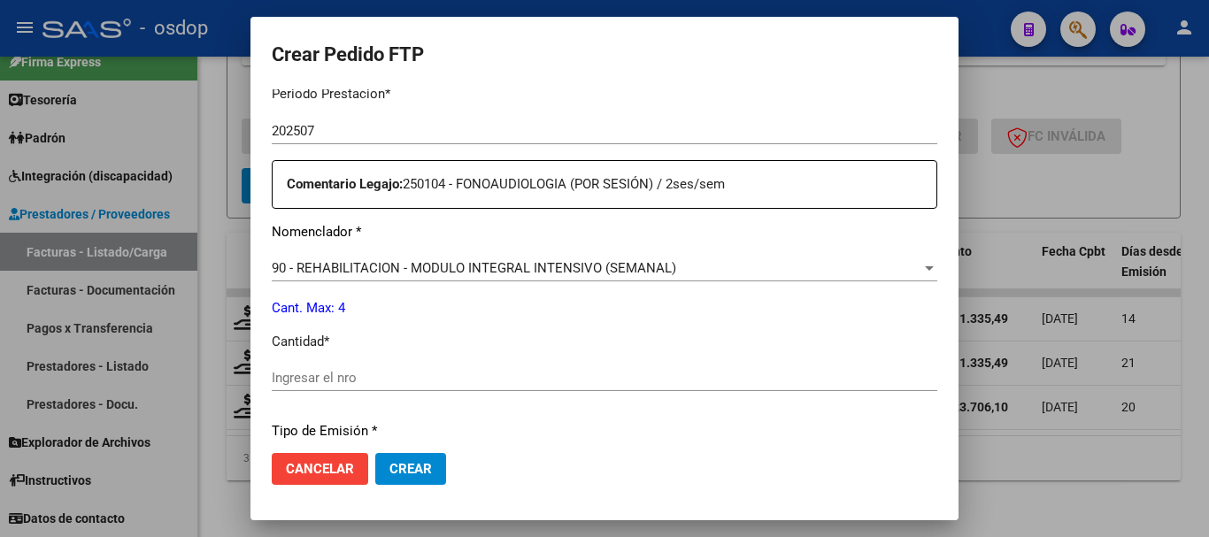
scroll to position [619, 0]
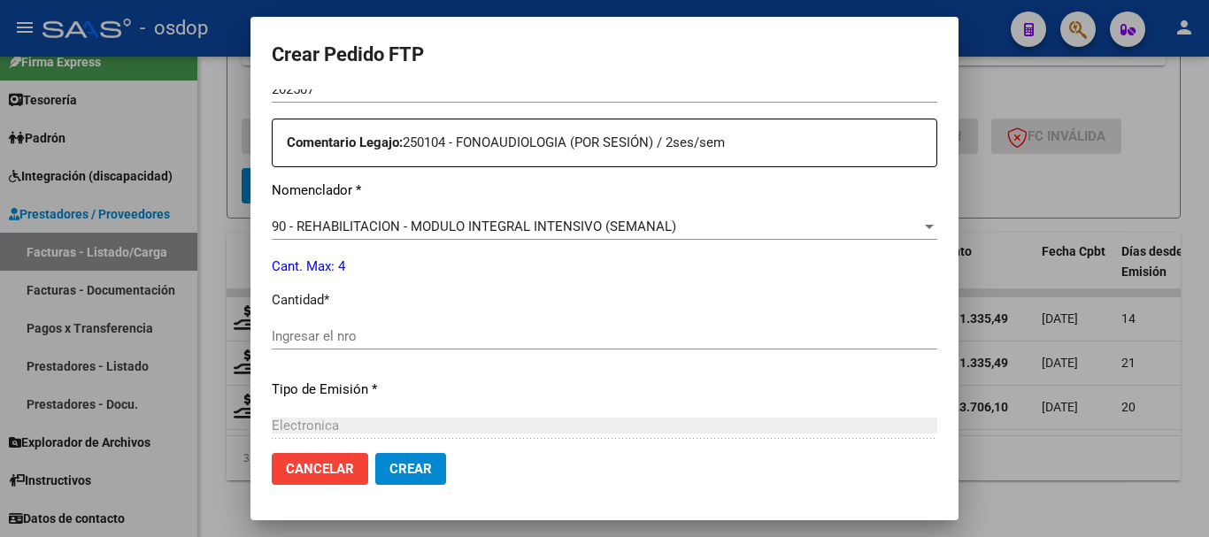
click at [361, 348] on div "Ingresar el nro" at bounding box center [604, 336] width 665 height 27
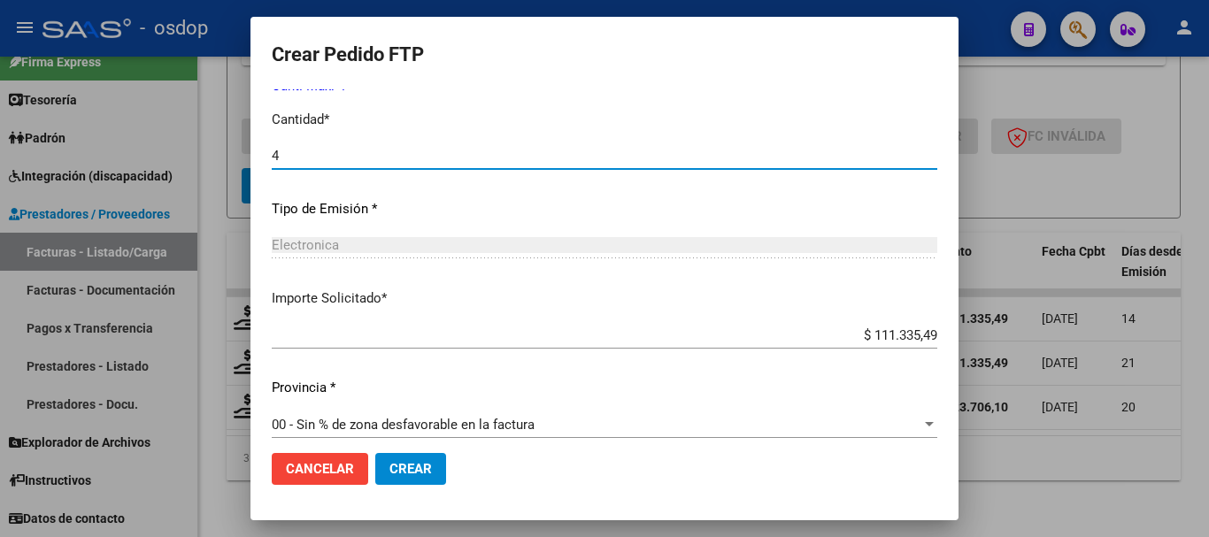
scroll to position [815, 0]
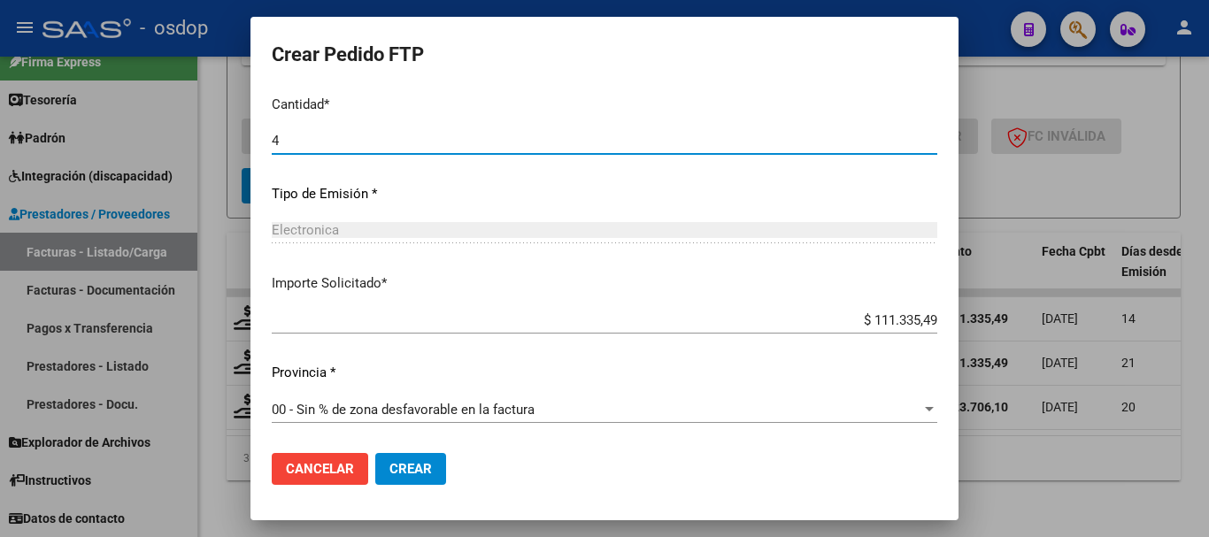
type input "4"
click at [402, 453] on button "Crear" at bounding box center [410, 469] width 71 height 32
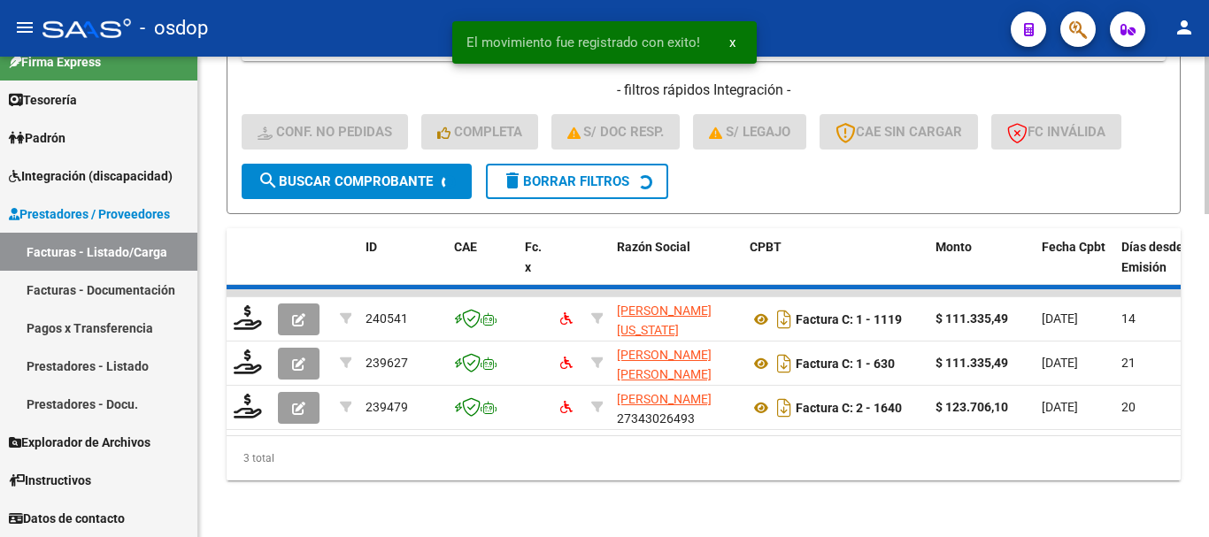
scroll to position [941, 0]
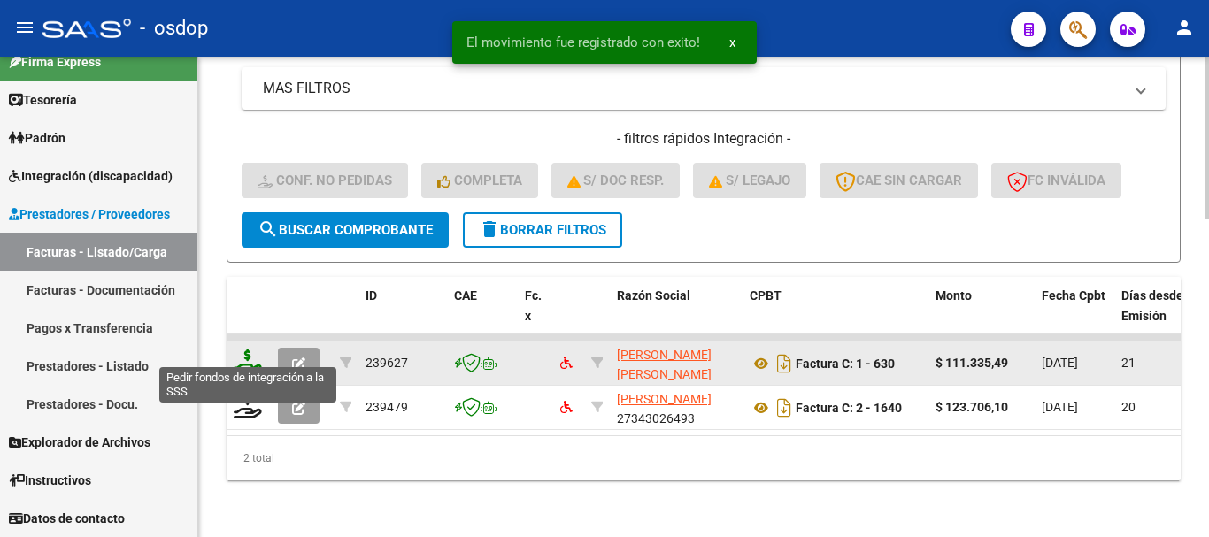
click at [256, 350] on icon at bounding box center [248, 362] width 28 height 25
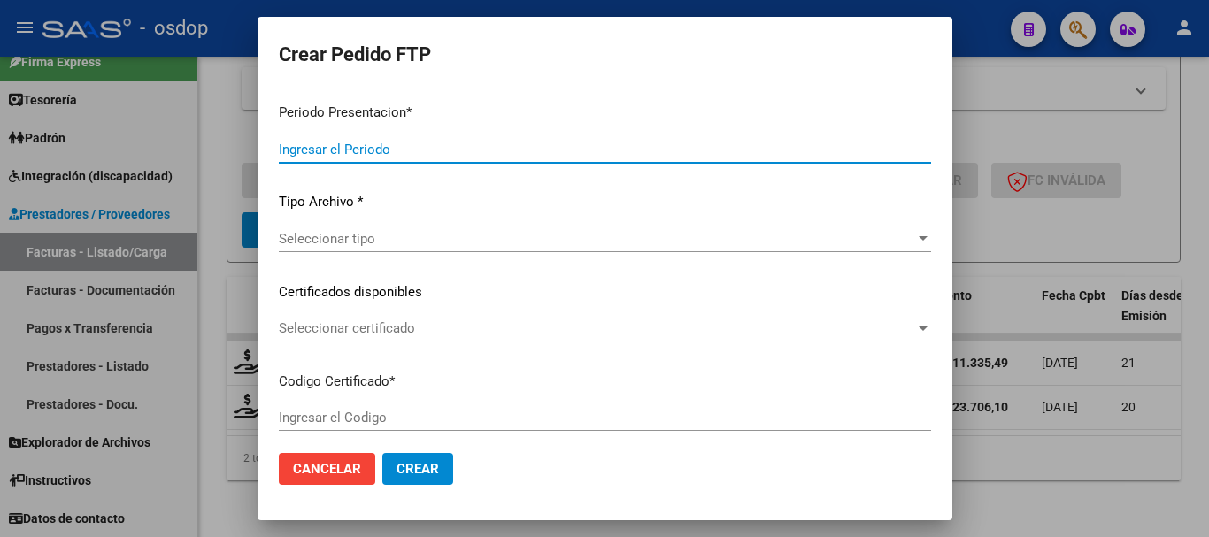
type input "202507"
type input "$ 111.335,49"
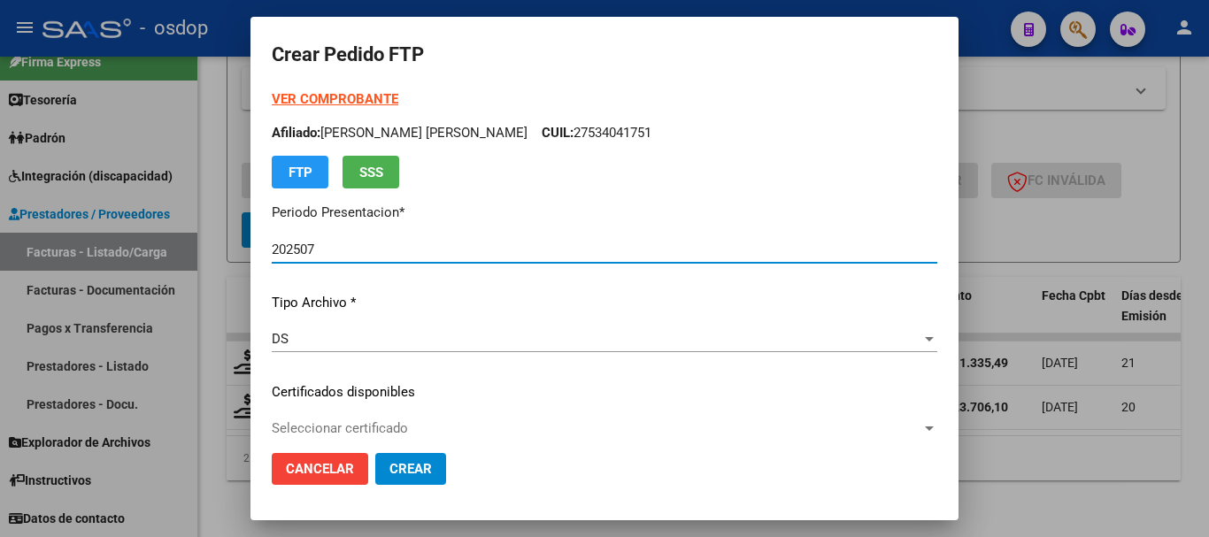
type input "6118119383"
type input "[DATE]"
click at [488, 408] on div "VER COMPROBANTE ARCA Padrón Afiliado: [PERSON_NAME] [PERSON_NAME] CUIL: 2753404…" at bounding box center [604, 368] width 665 height 559
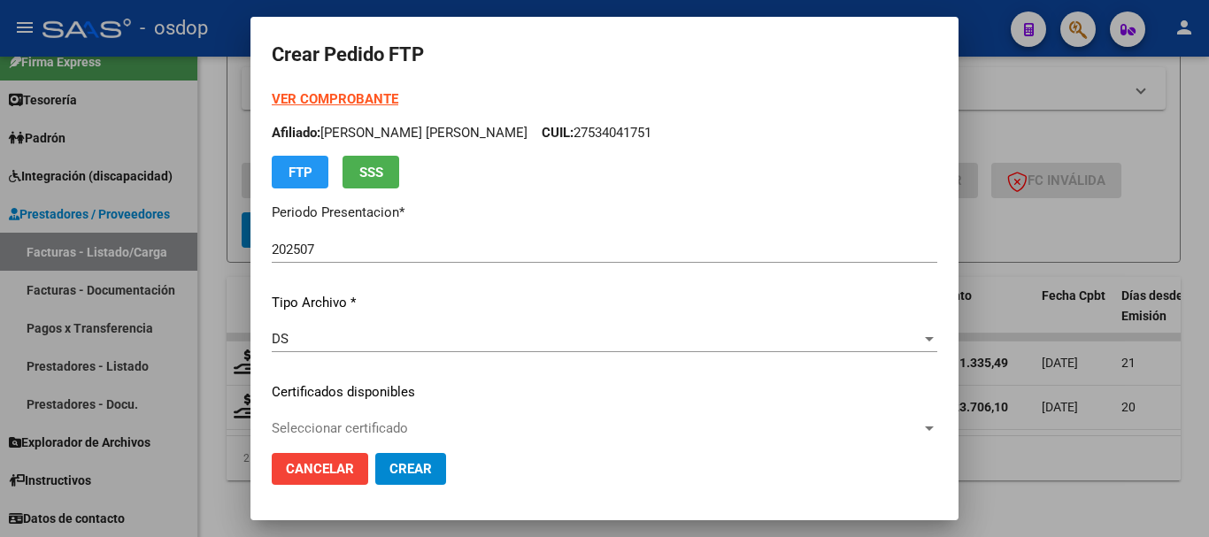
click at [497, 419] on div "Seleccionar certificado Seleccionar certificado" at bounding box center [604, 428] width 665 height 27
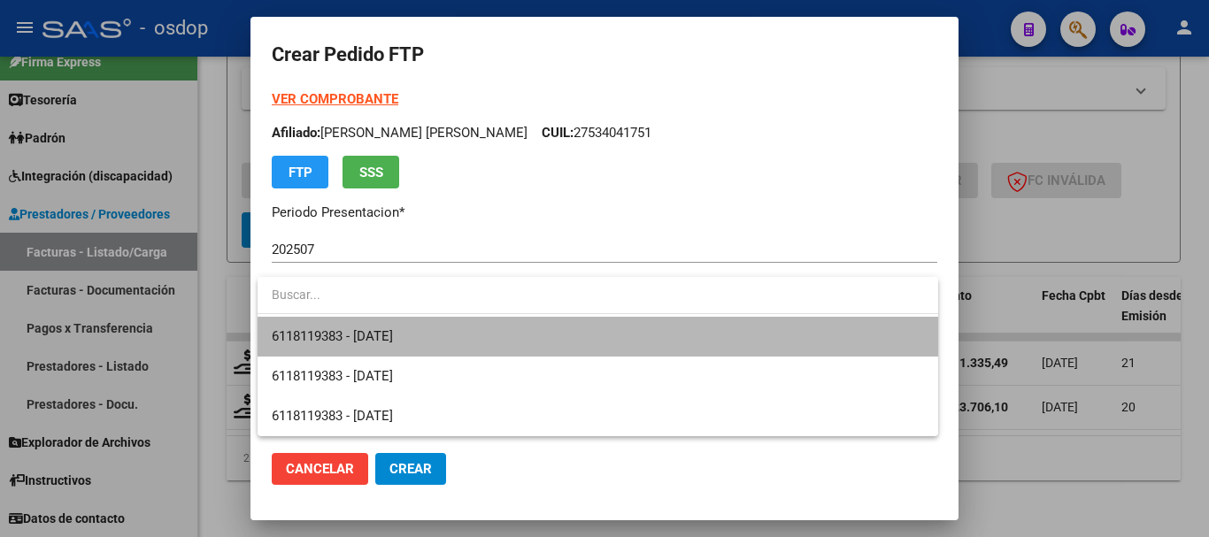
click at [488, 343] on span "6118119383 - [DATE]" at bounding box center [598, 337] width 652 height 40
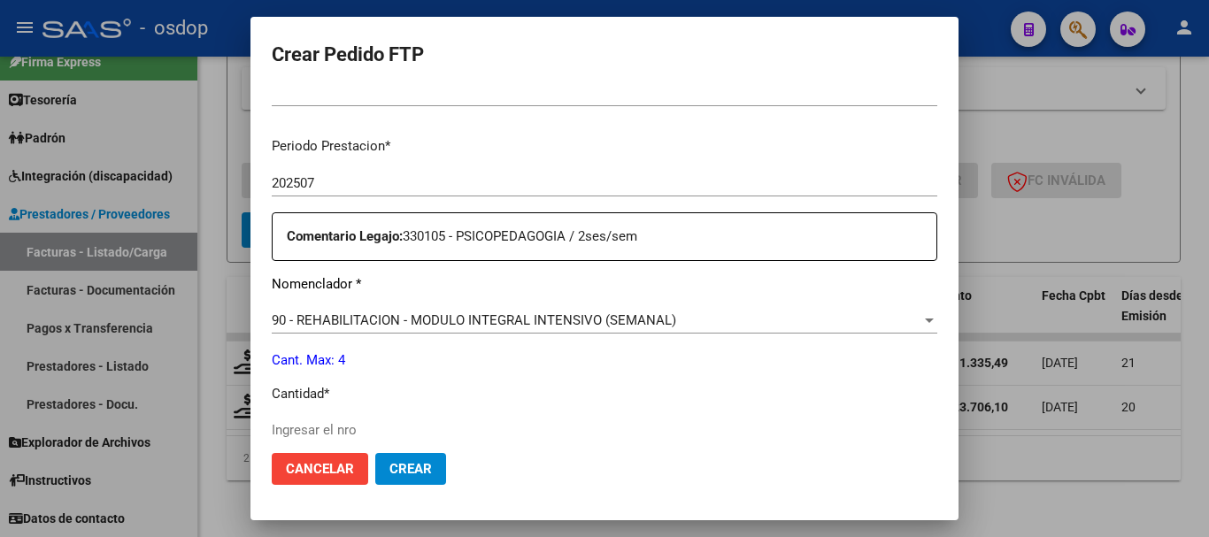
scroll to position [531, 0]
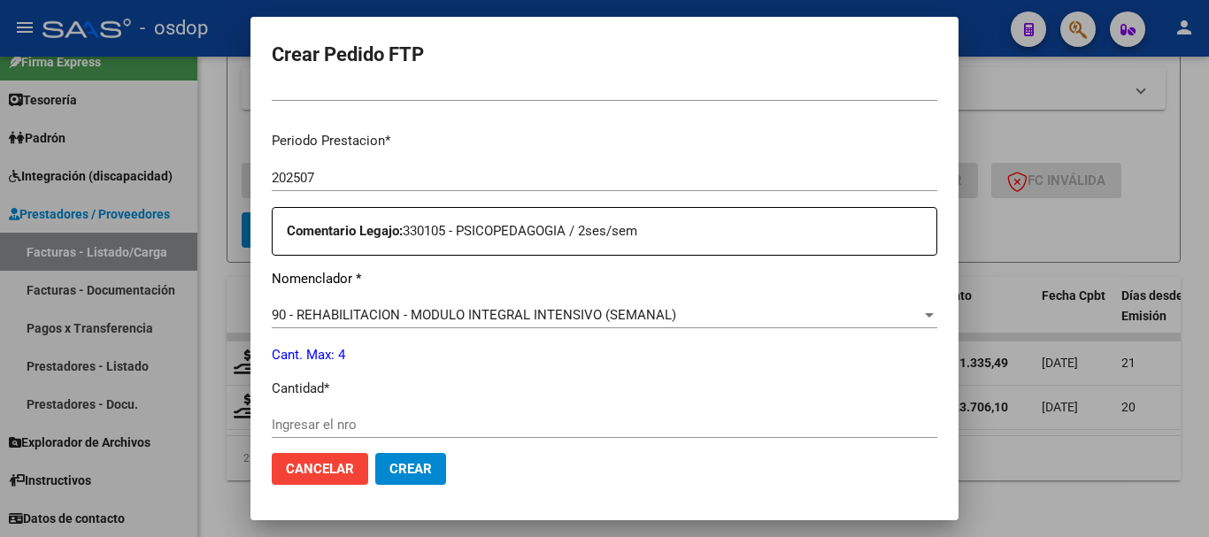
click at [406, 410] on div "Periodo Prestacion * 202507 Ingresar el Periodo Prestacion Comentario Legajo: 3…" at bounding box center [604, 421] width 665 height 606
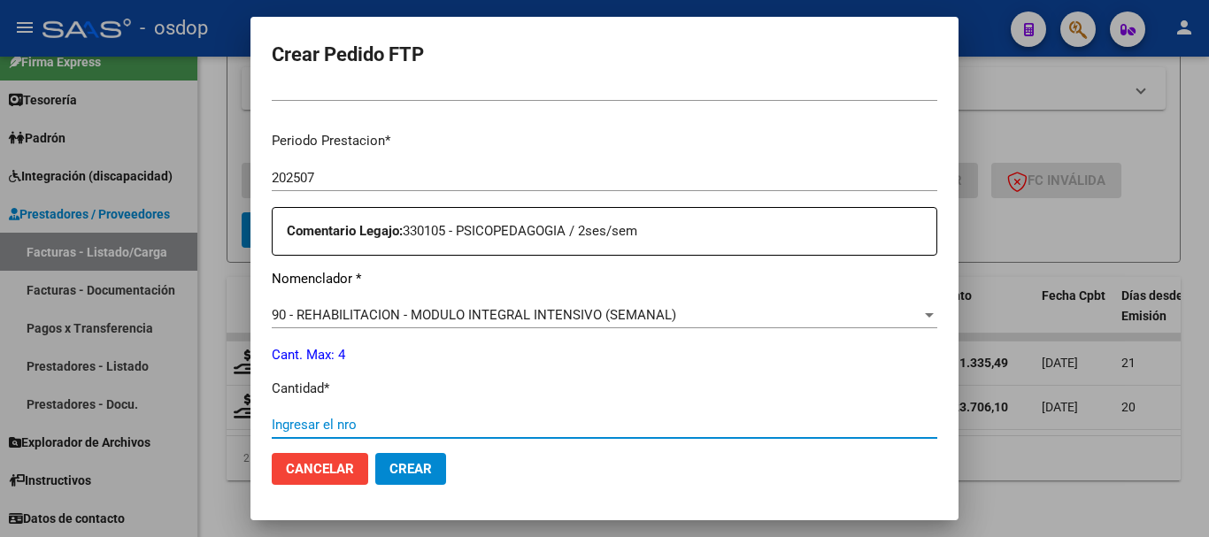
click at [415, 419] on input "Ingresar el nro" at bounding box center [604, 425] width 665 height 16
type input "1"
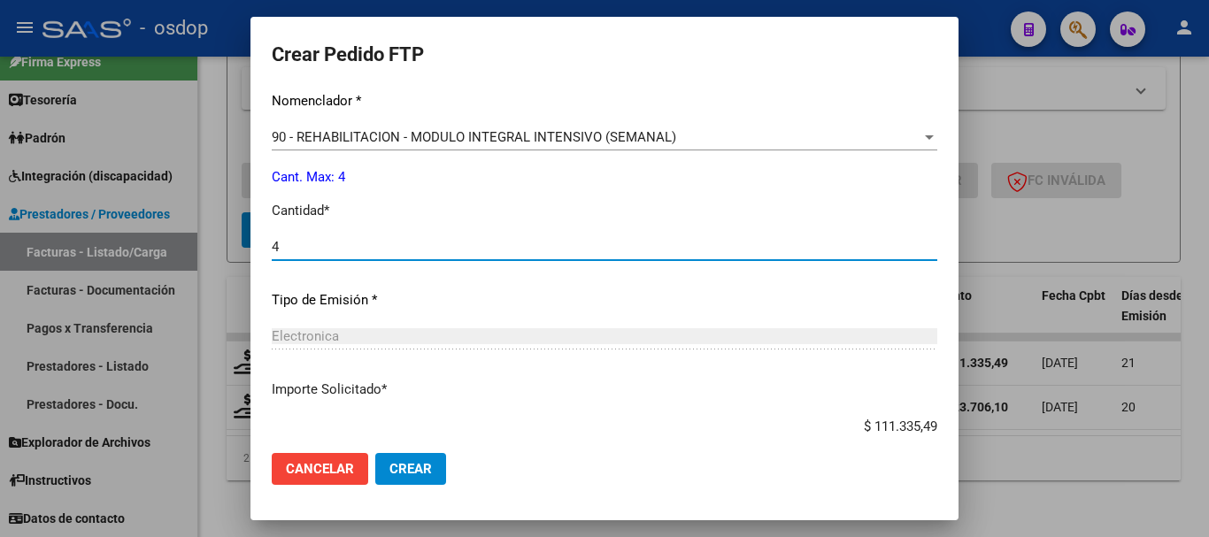
scroll to position [815, 0]
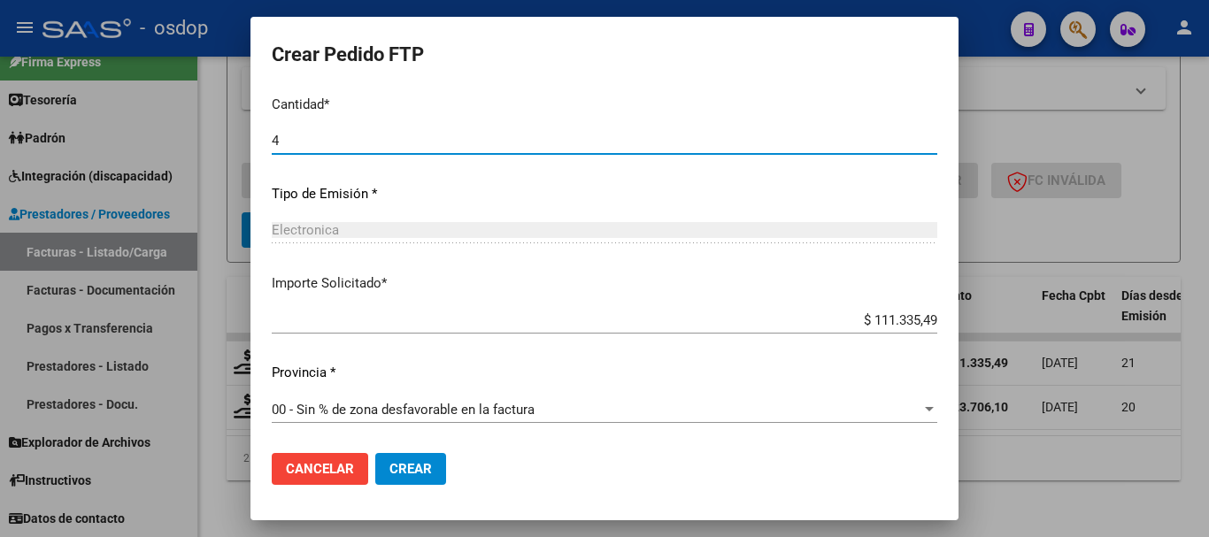
type input "4"
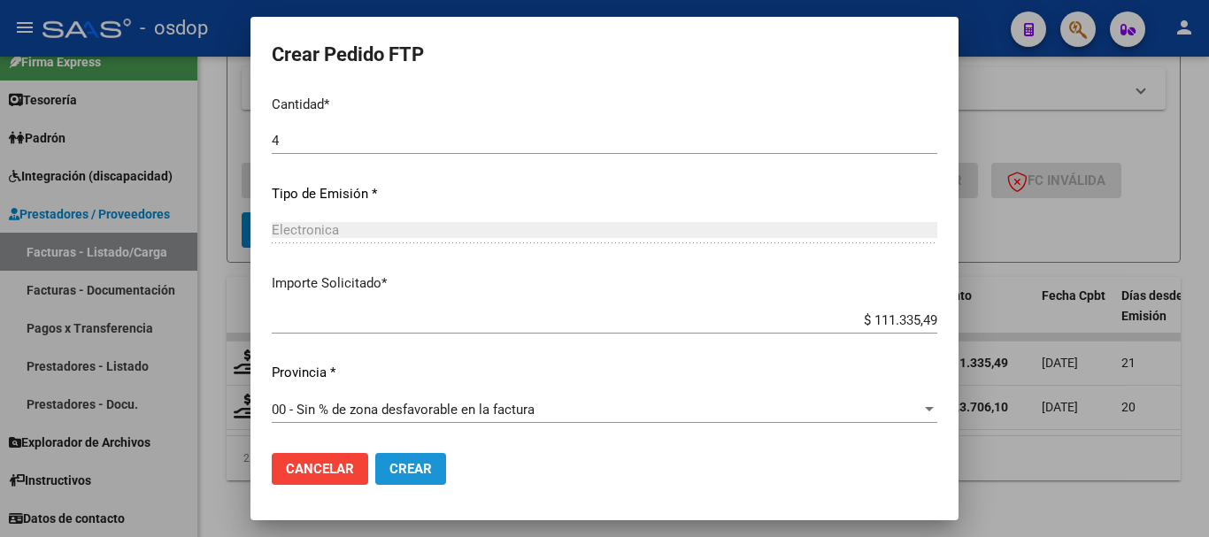
click at [405, 473] on span "Crear" at bounding box center [410, 469] width 42 height 16
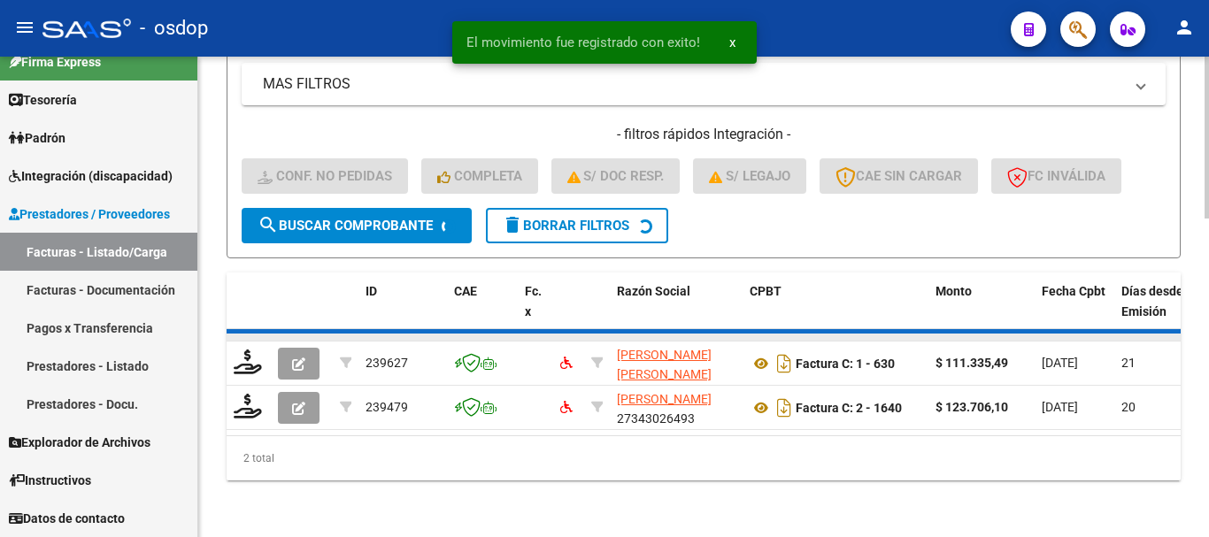
scroll to position [896, 0]
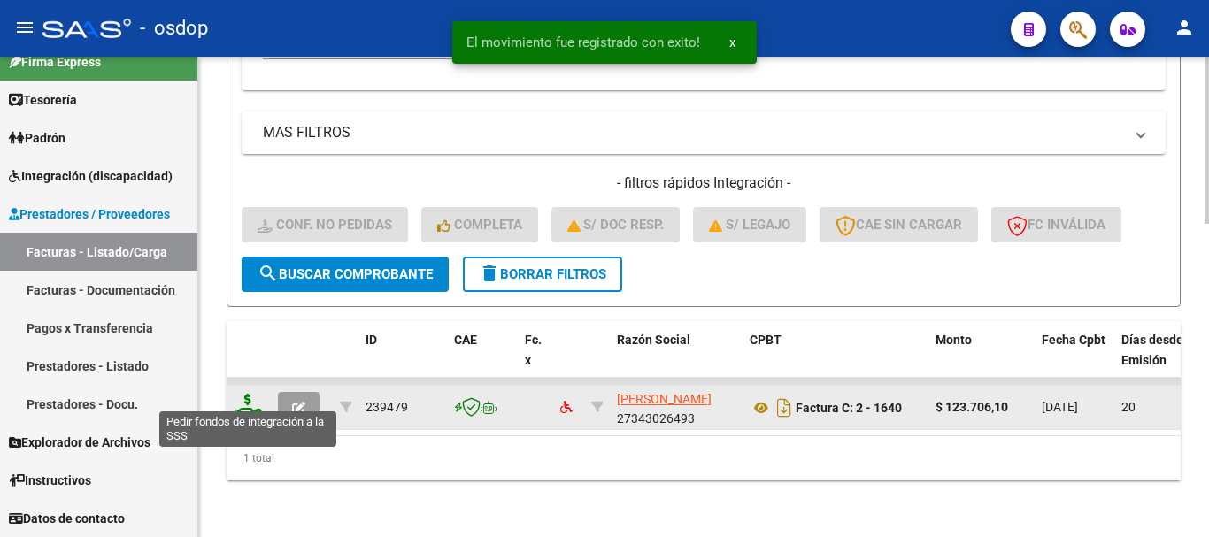
click at [246, 394] on icon at bounding box center [248, 406] width 28 height 25
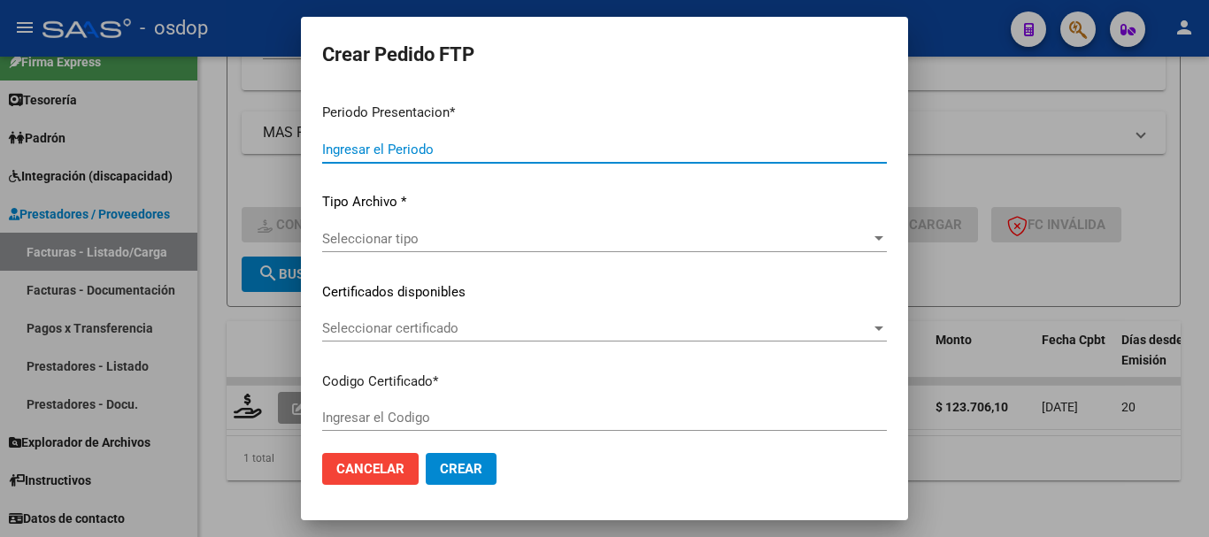
type input "202507"
type input "$ 123.706,10"
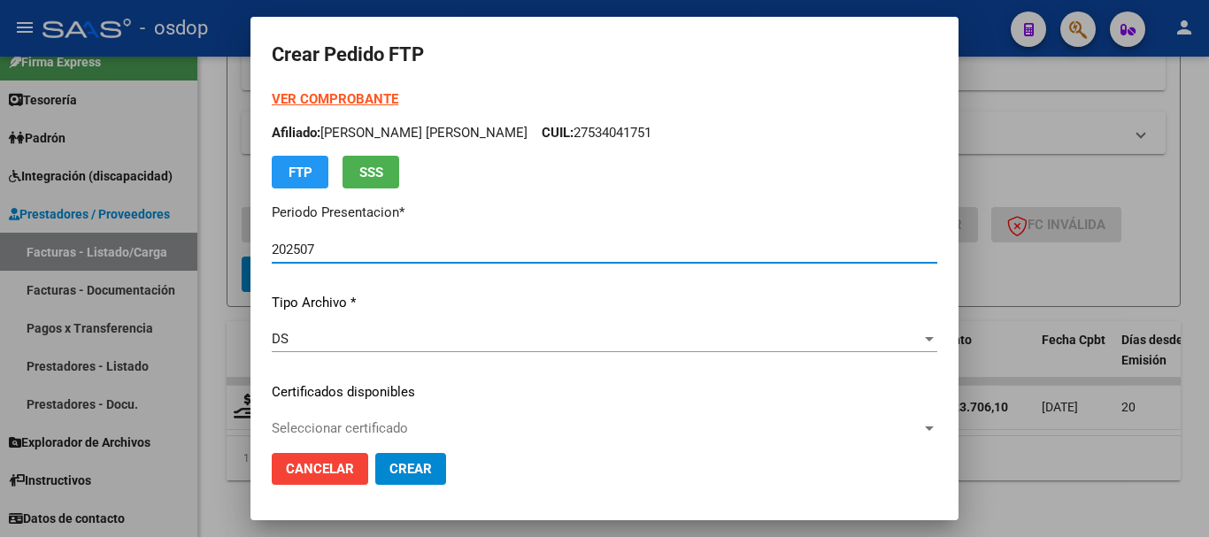
type input "6118119383"
type input "[DATE]"
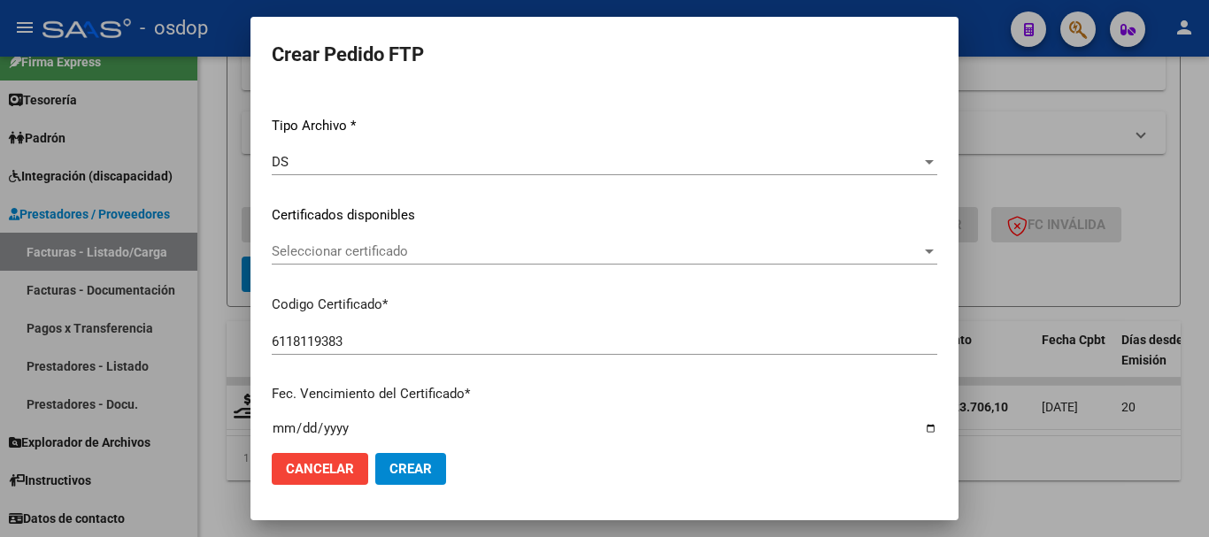
click at [447, 259] on span "Seleccionar certificado" at bounding box center [597, 251] width 650 height 16
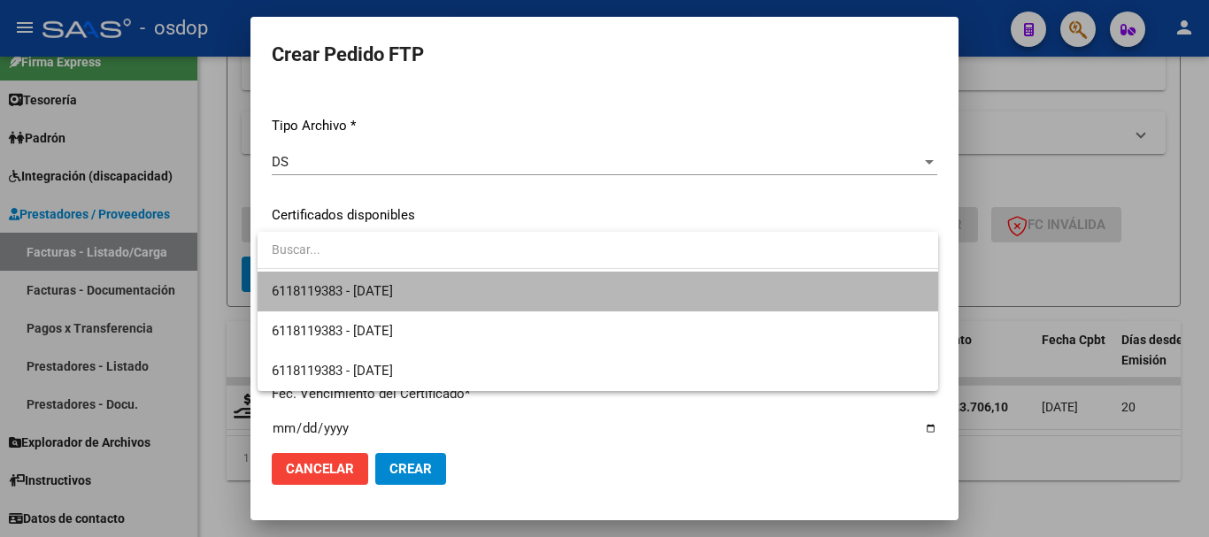
click at [474, 281] on span "6118119383 - [DATE]" at bounding box center [598, 292] width 652 height 40
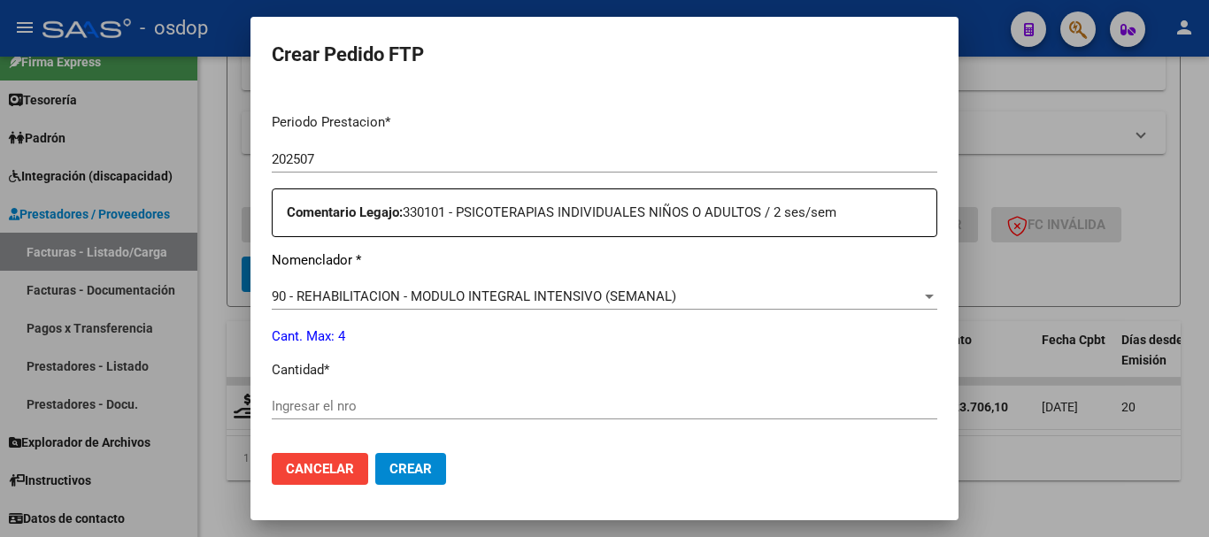
scroll to position [619, 0]
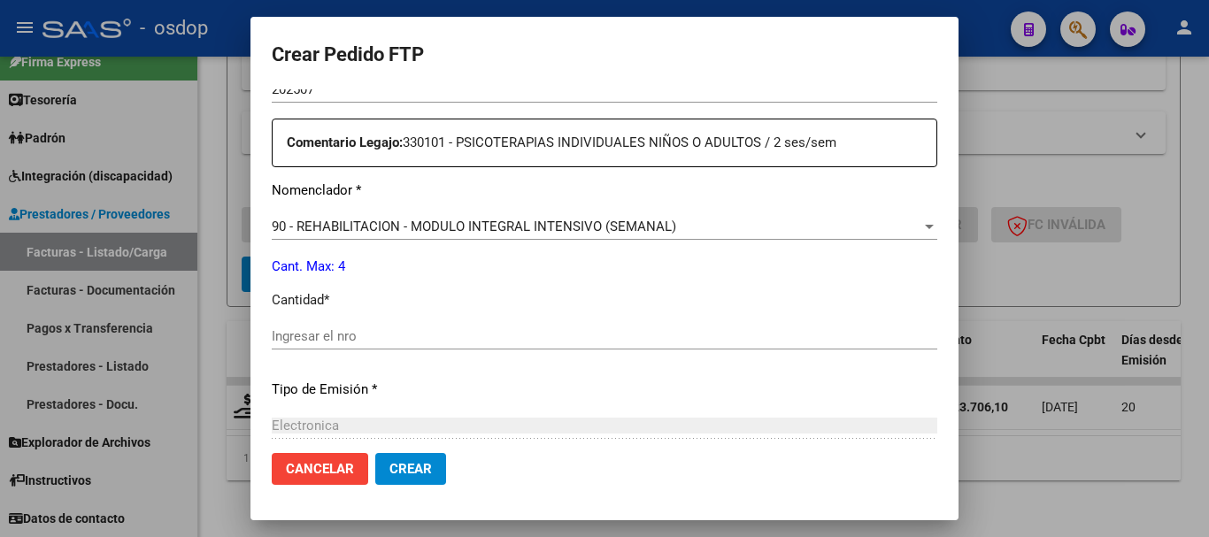
click at [459, 326] on div "Ingresar el nro" at bounding box center [604, 336] width 665 height 27
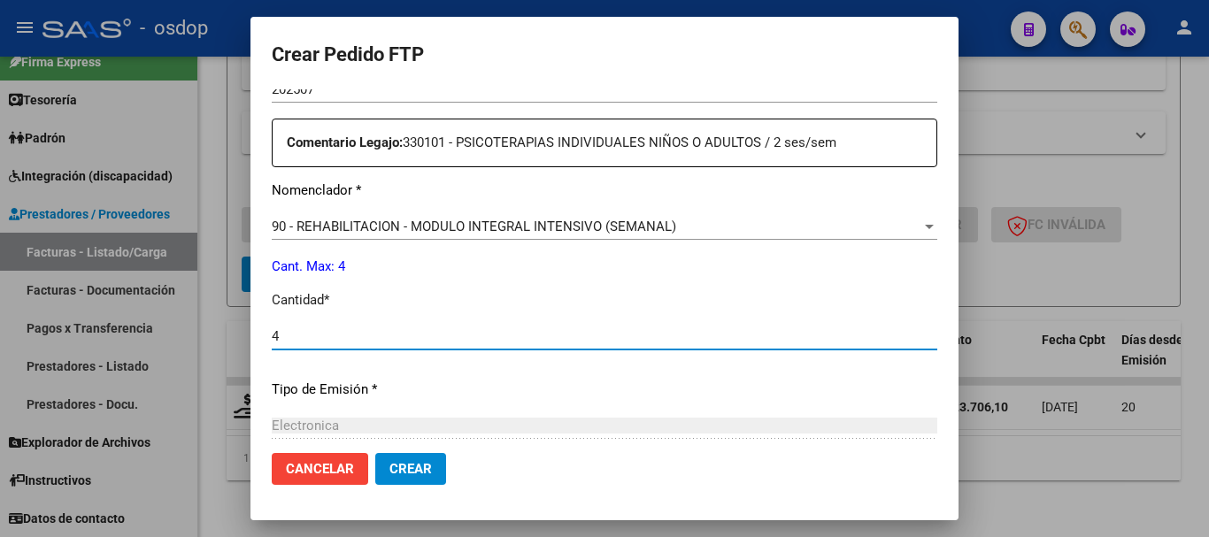
type input "4"
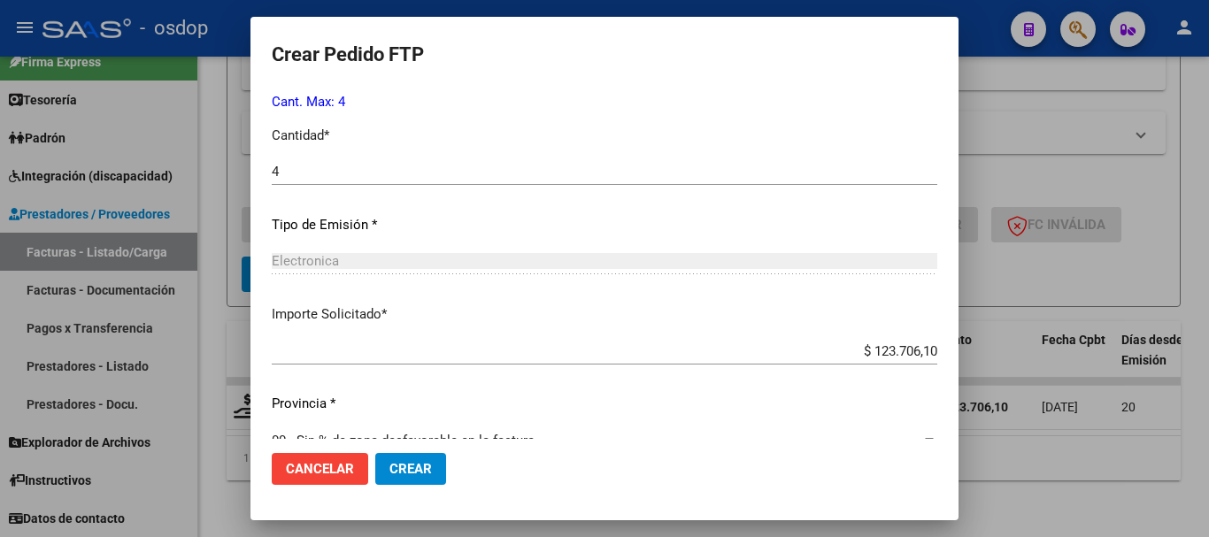
scroll to position [815, 0]
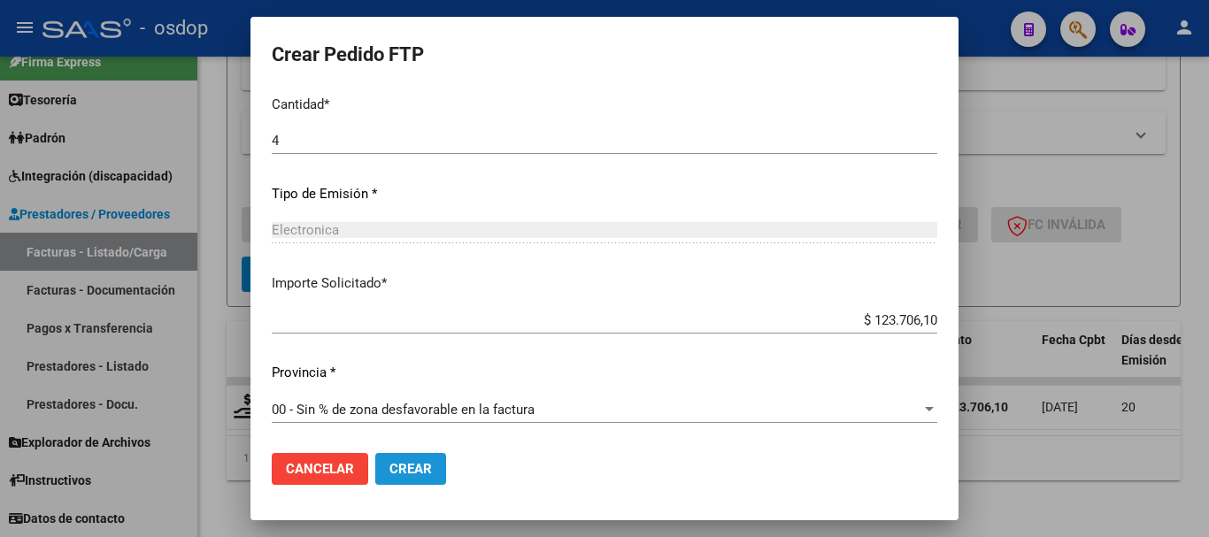
click at [435, 457] on button "Crear" at bounding box center [410, 469] width 71 height 32
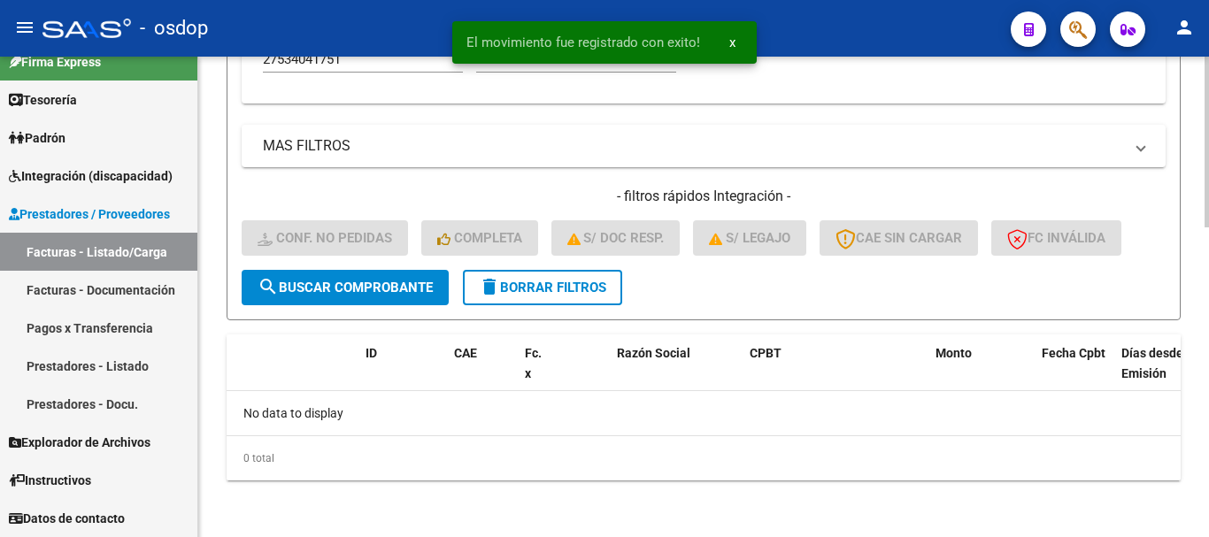
scroll to position [869, 0]
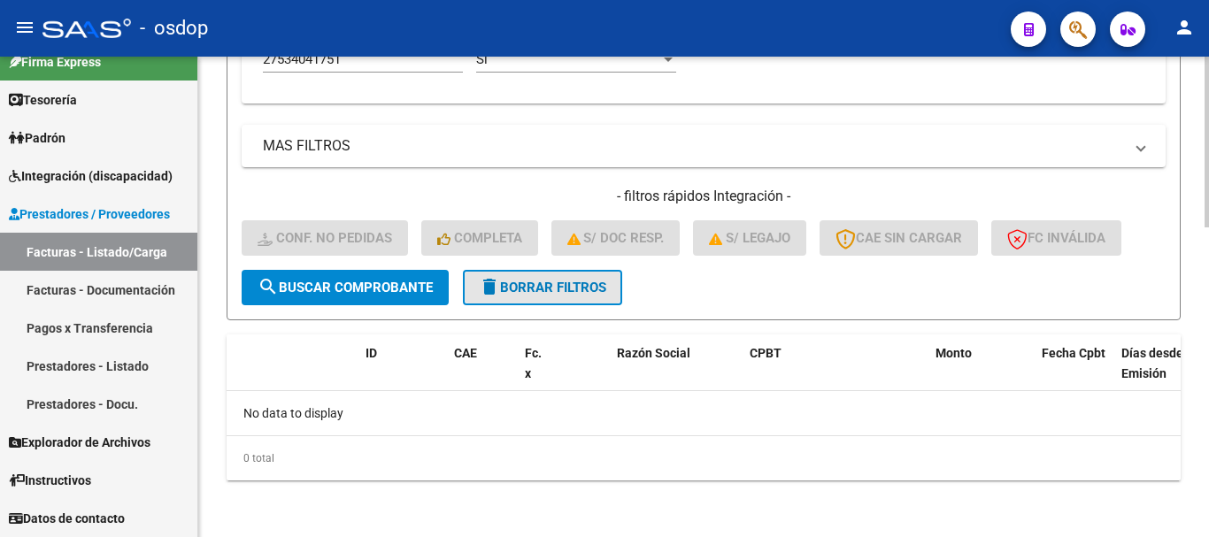
click at [607, 304] on button "delete Borrar Filtros" at bounding box center [542, 287] width 159 height 35
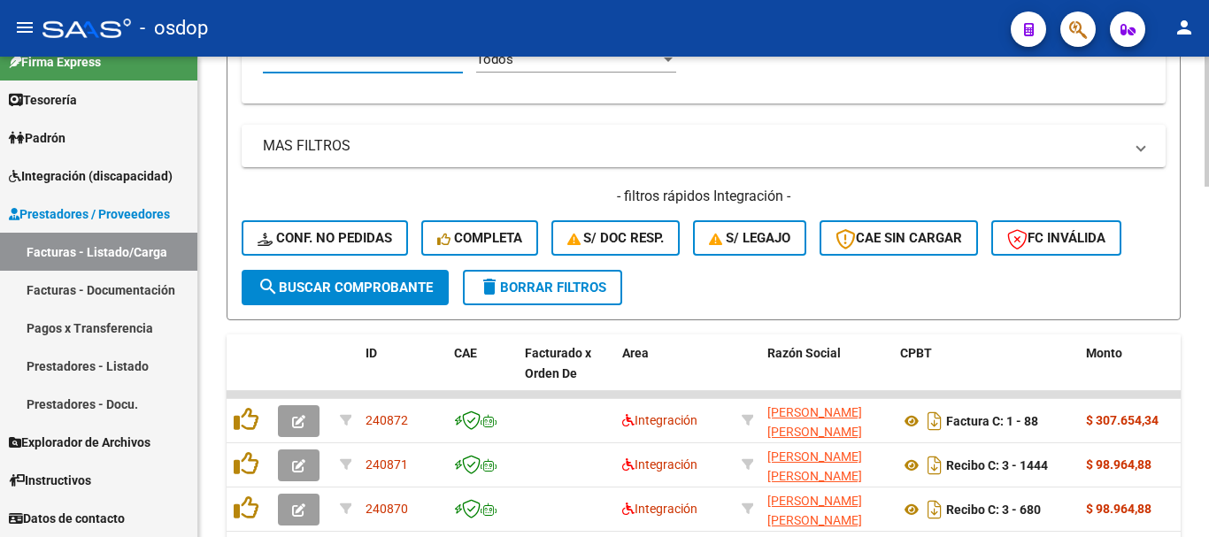
click at [374, 66] on input "Afiliado Legajo (cuil/nombre)" at bounding box center [363, 59] width 200 height 16
paste input "20554068678"
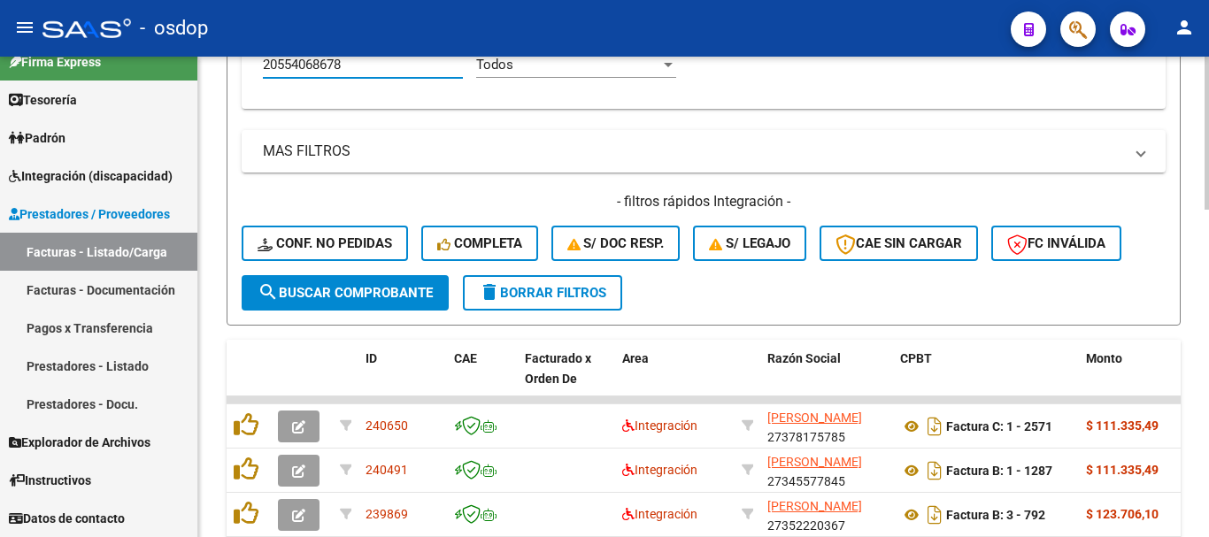
type input "20554068678"
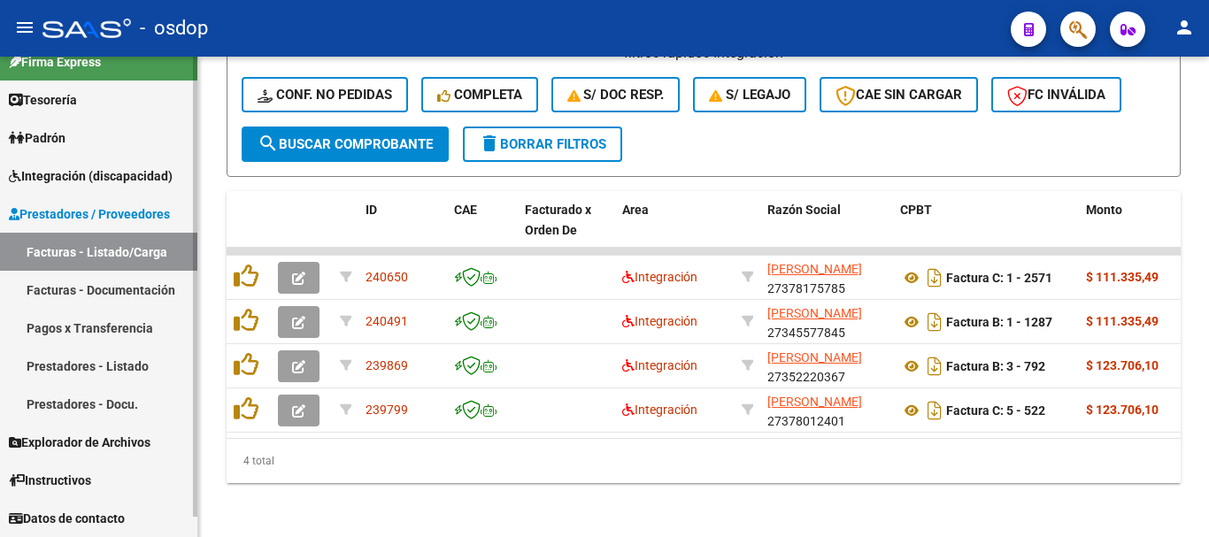
scroll to position [1029, 0]
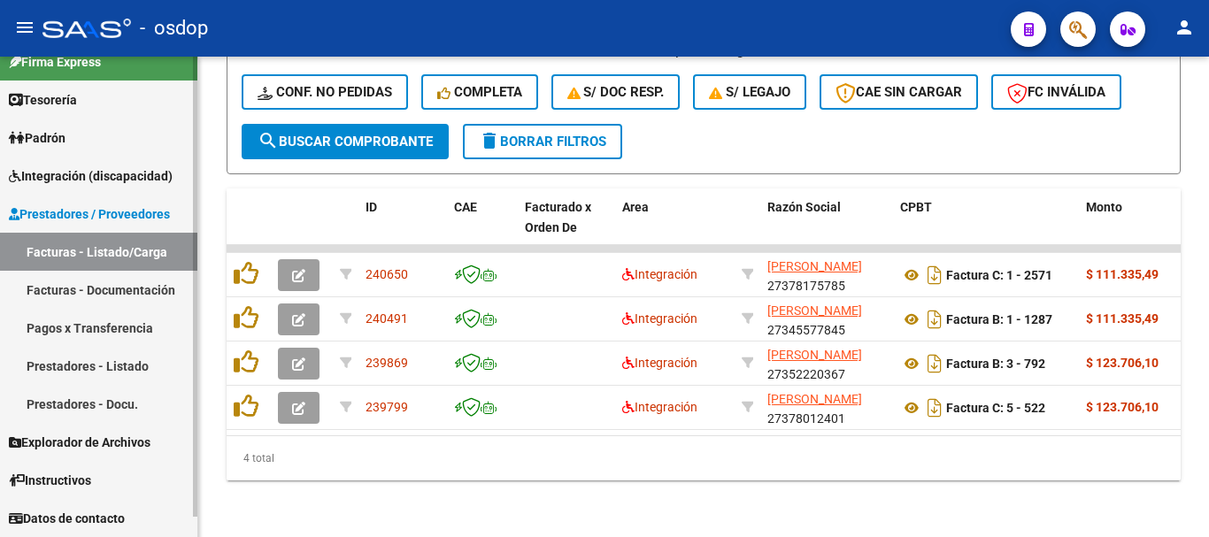
click at [196, 338] on div at bounding box center [195, 307] width 4 height 460
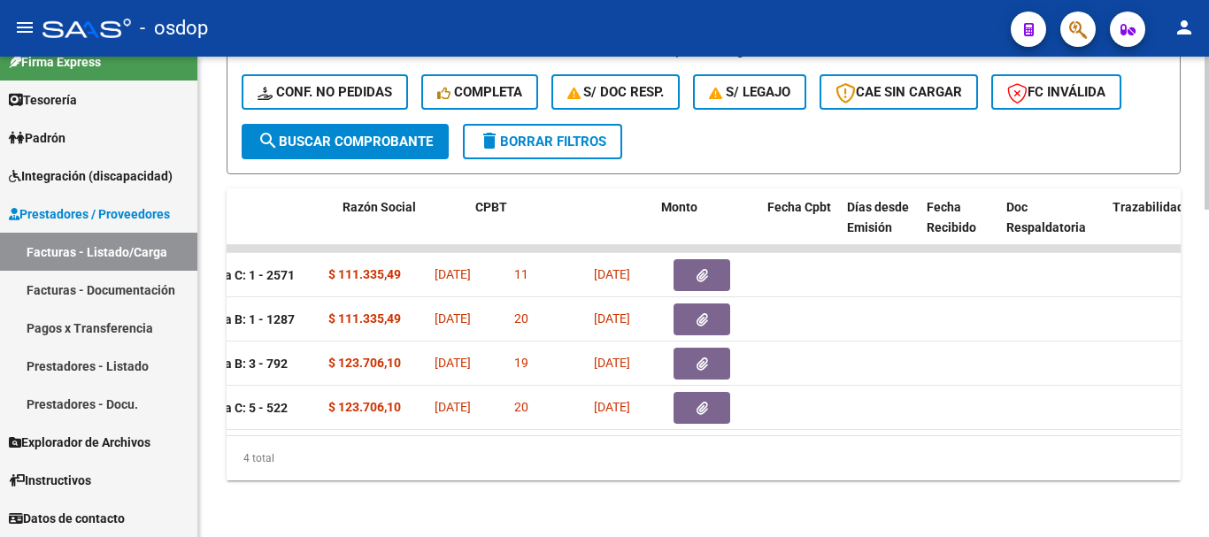
scroll to position [0, 398]
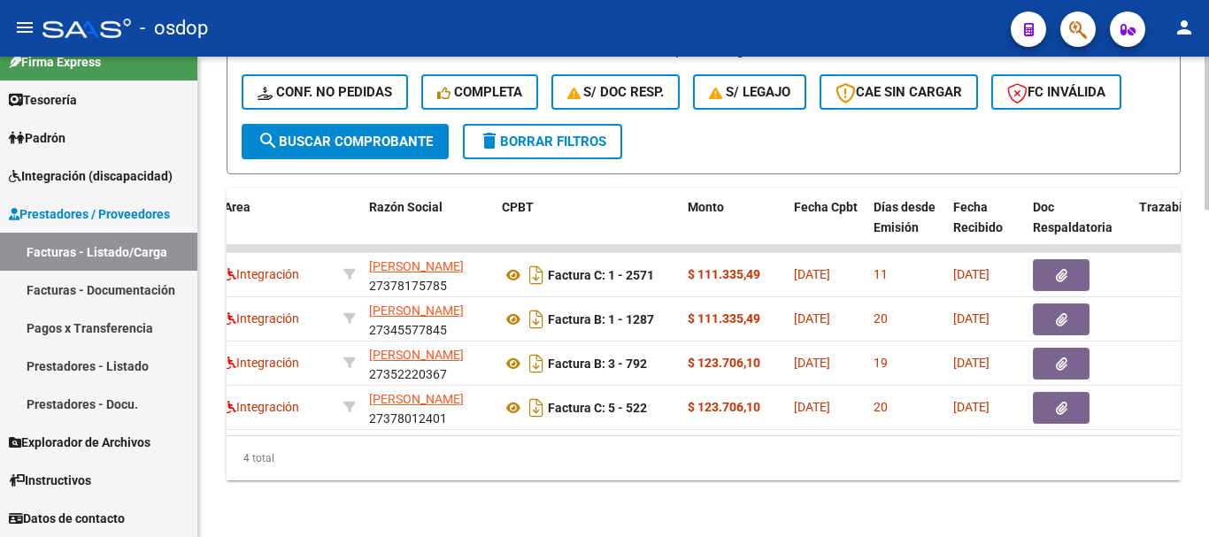
click at [472, 475] on div "4 total" at bounding box center [704, 458] width 954 height 44
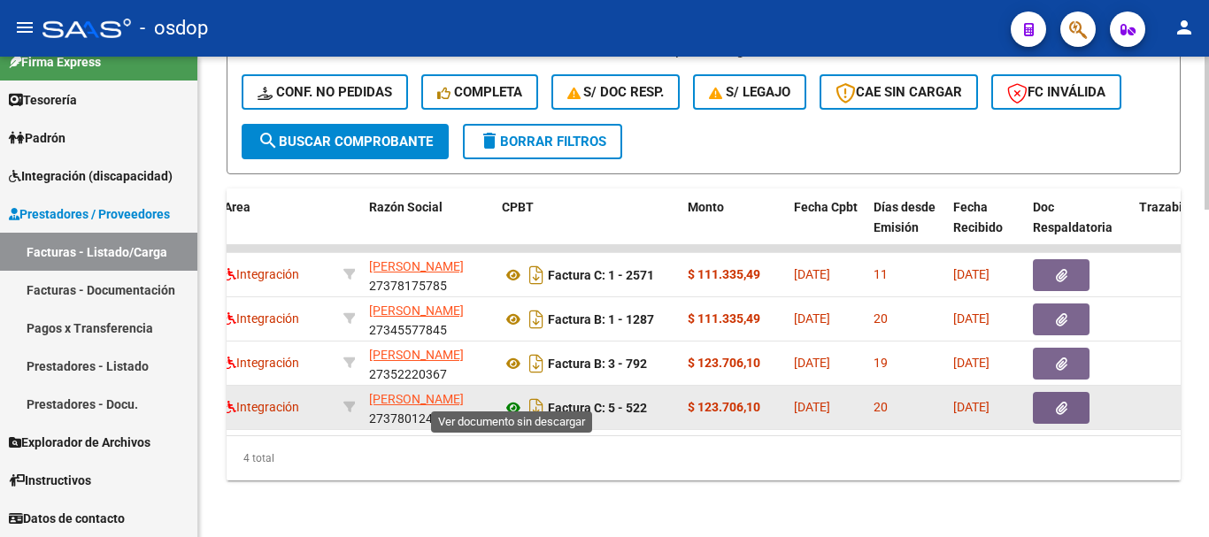
click at [518, 397] on icon at bounding box center [513, 407] width 23 height 21
click at [1060, 402] on icon "button" at bounding box center [1062, 408] width 12 height 13
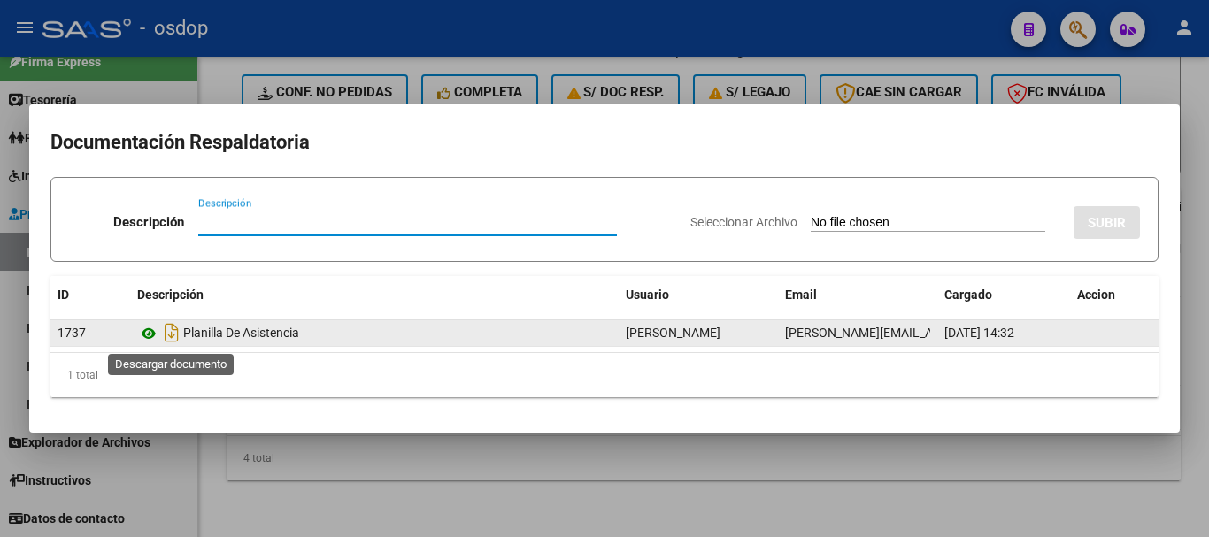
click at [151, 335] on icon at bounding box center [148, 333] width 23 height 21
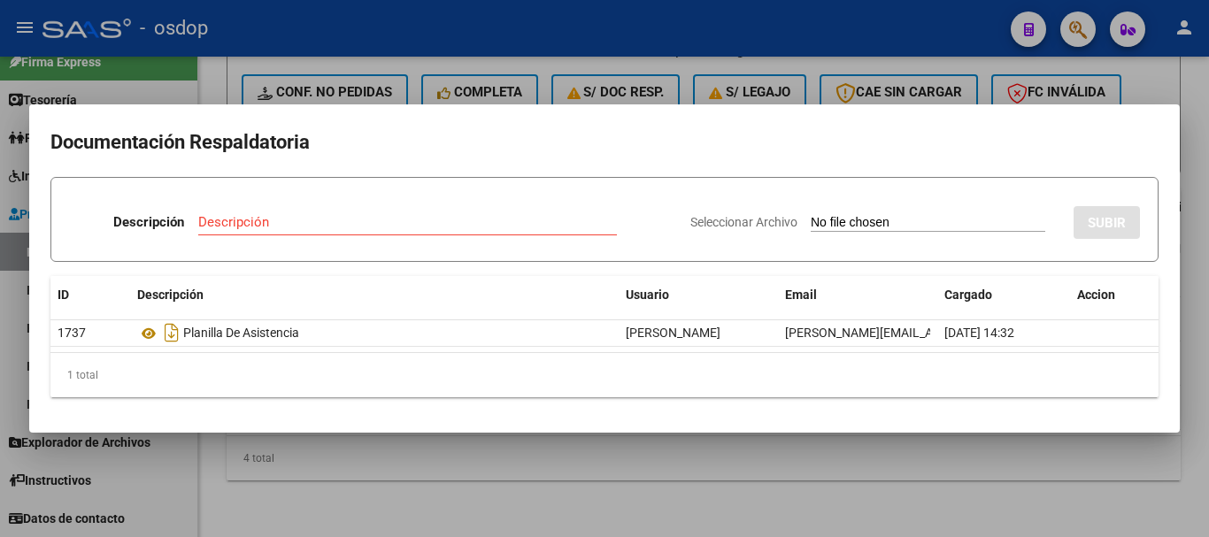
click at [325, 88] on div at bounding box center [604, 268] width 1209 height 537
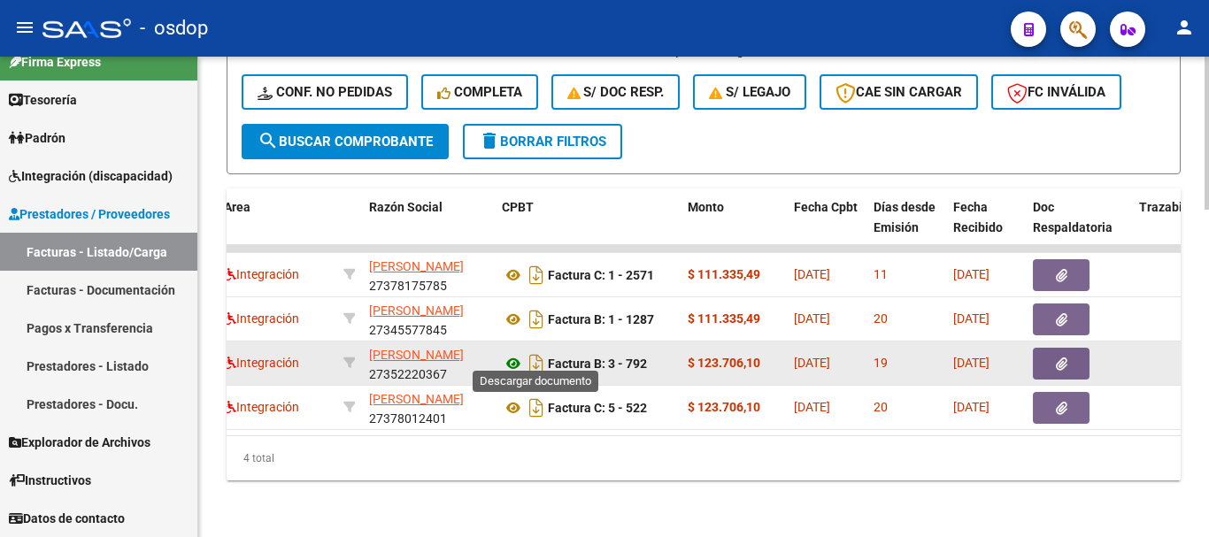
click at [514, 356] on icon at bounding box center [513, 363] width 23 height 21
click at [1052, 348] on button "button" at bounding box center [1061, 364] width 57 height 32
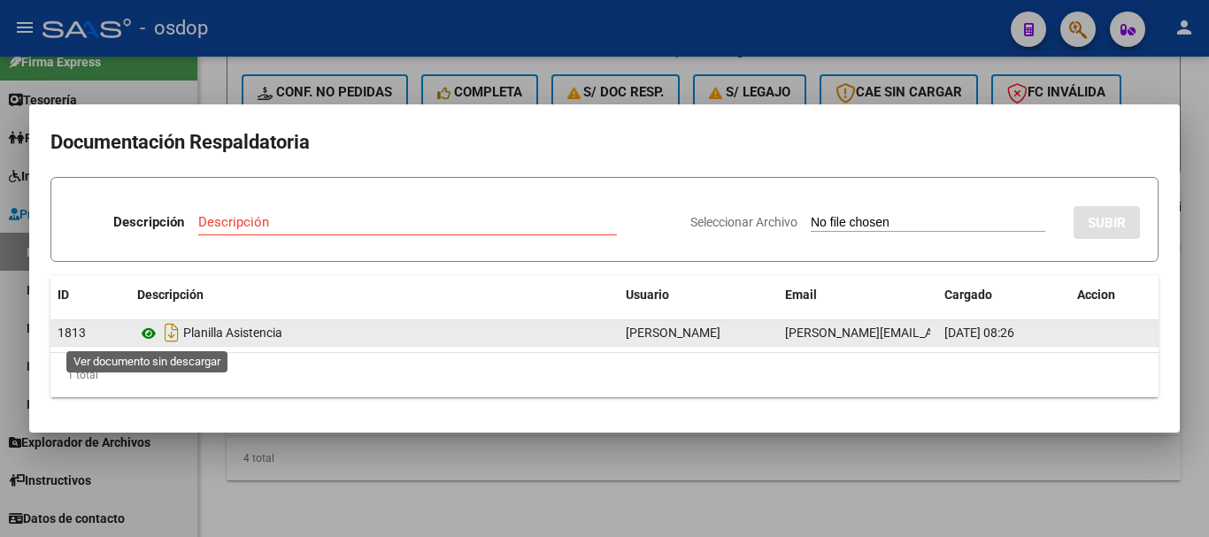
click at [144, 336] on icon at bounding box center [148, 333] width 23 height 21
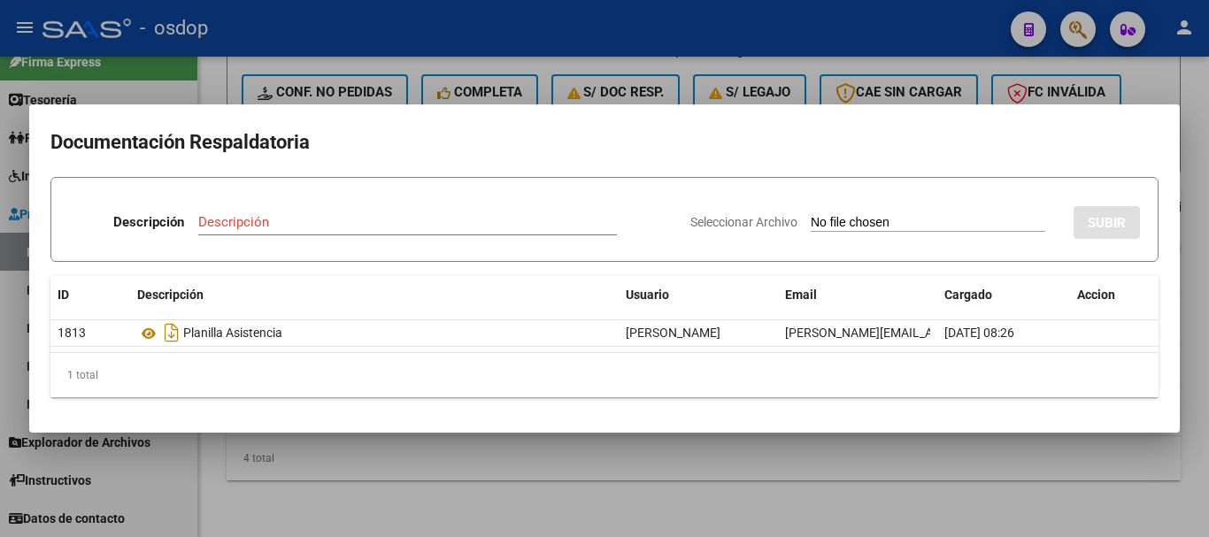
click at [300, 62] on div at bounding box center [604, 268] width 1209 height 537
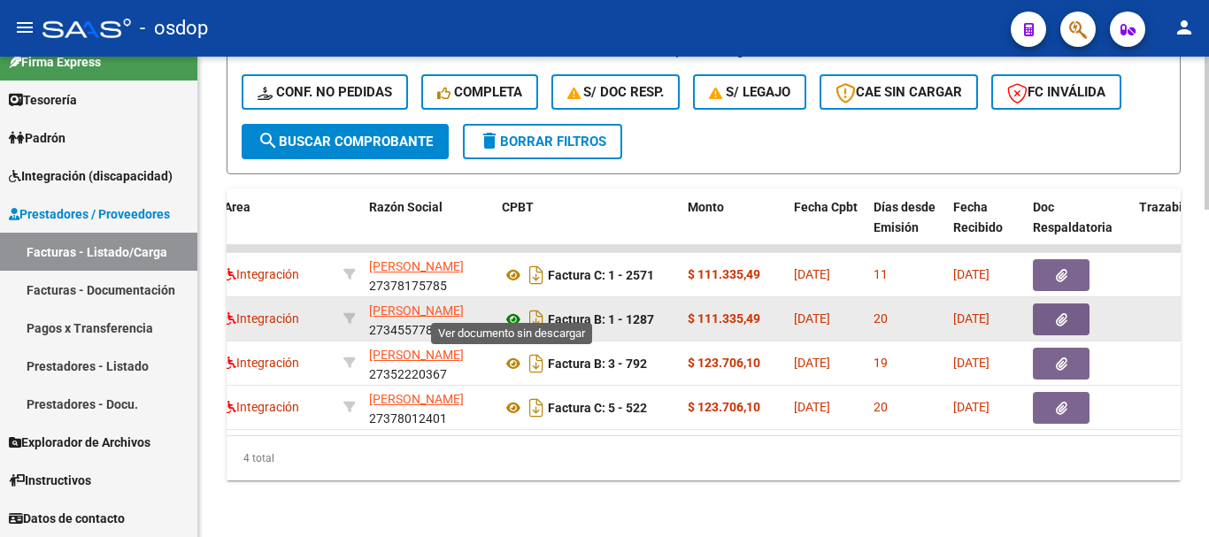
click at [516, 309] on icon at bounding box center [513, 319] width 23 height 21
click at [1061, 313] on icon "button" at bounding box center [1062, 319] width 12 height 13
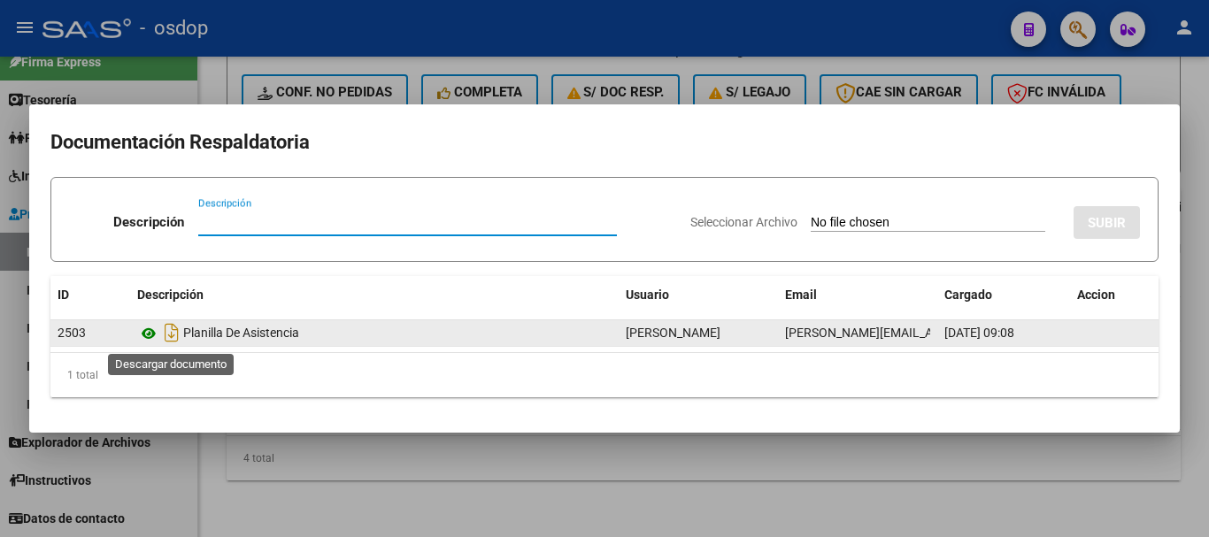
click at [151, 325] on icon at bounding box center [148, 333] width 23 height 21
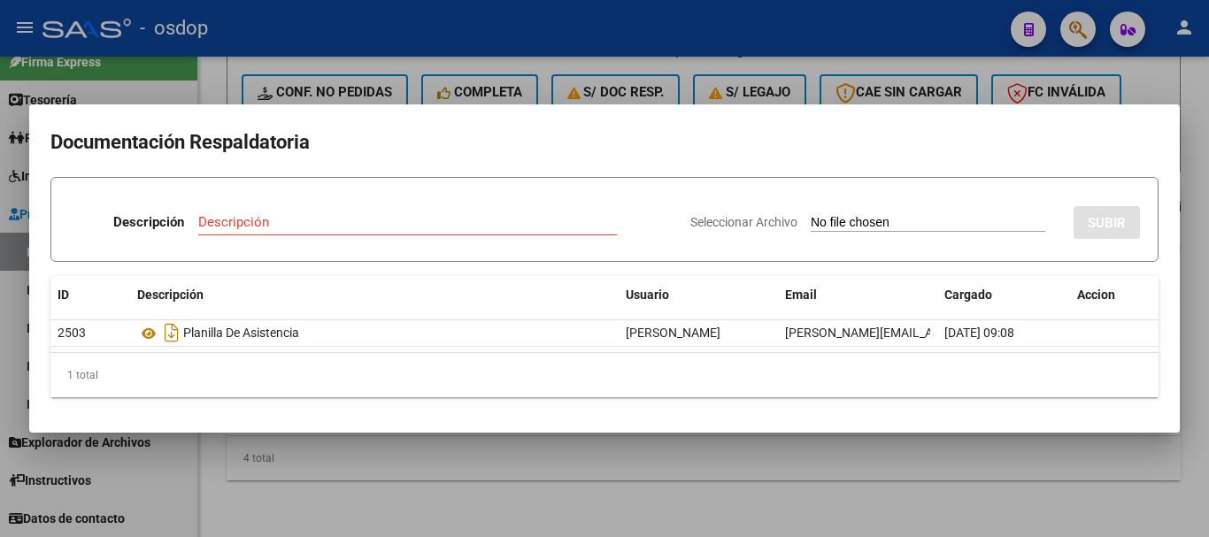
click at [348, 88] on div at bounding box center [604, 268] width 1209 height 537
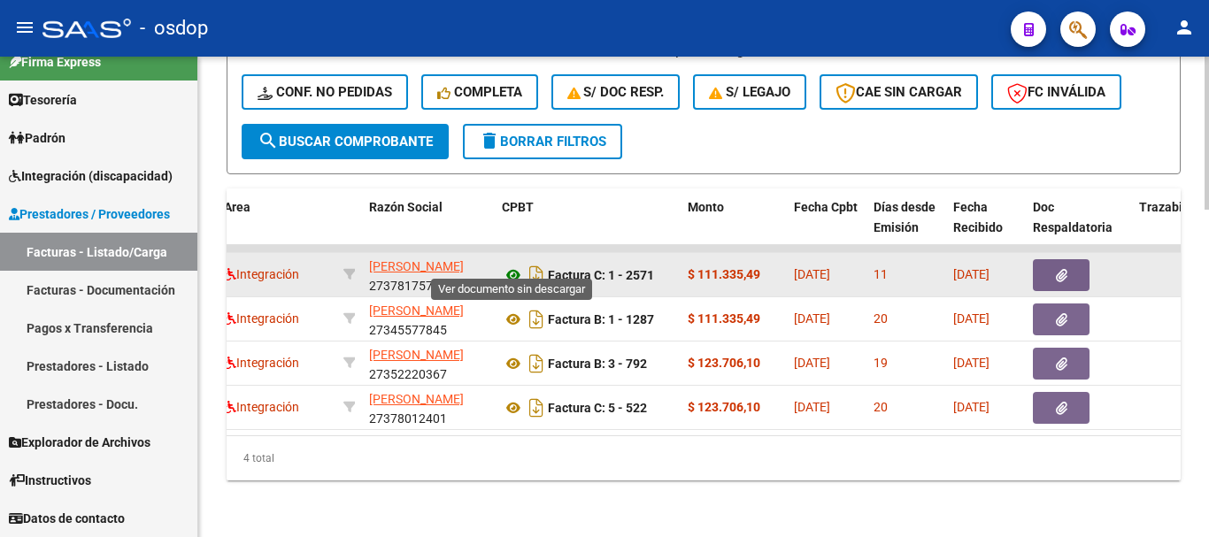
click at [504, 265] on icon at bounding box center [513, 275] width 23 height 21
click at [1046, 259] on button "button" at bounding box center [1061, 275] width 57 height 32
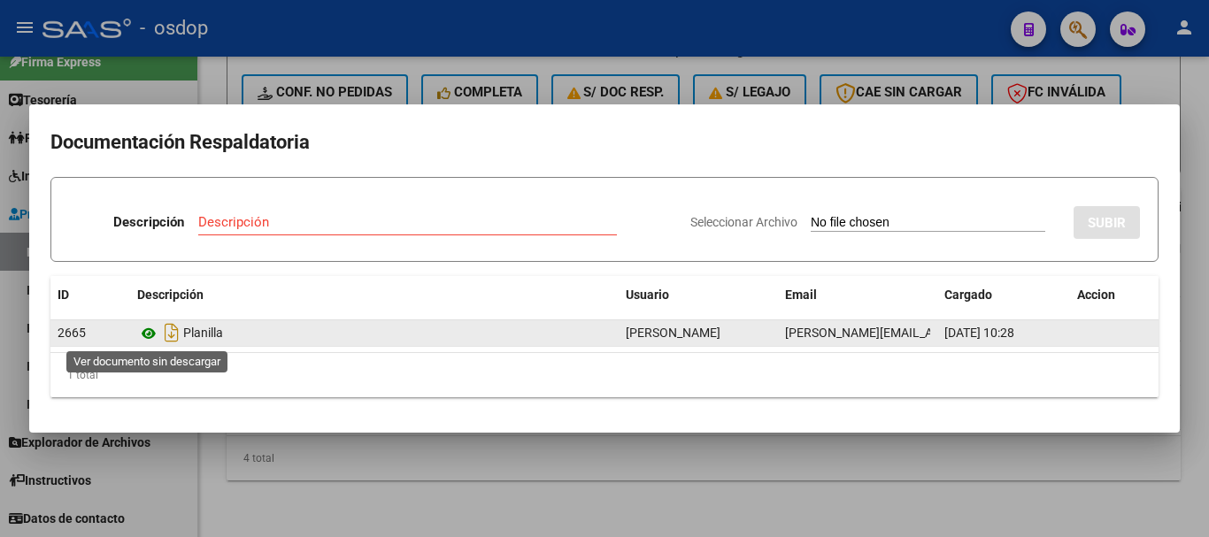
click at [156, 335] on icon at bounding box center [148, 333] width 23 height 21
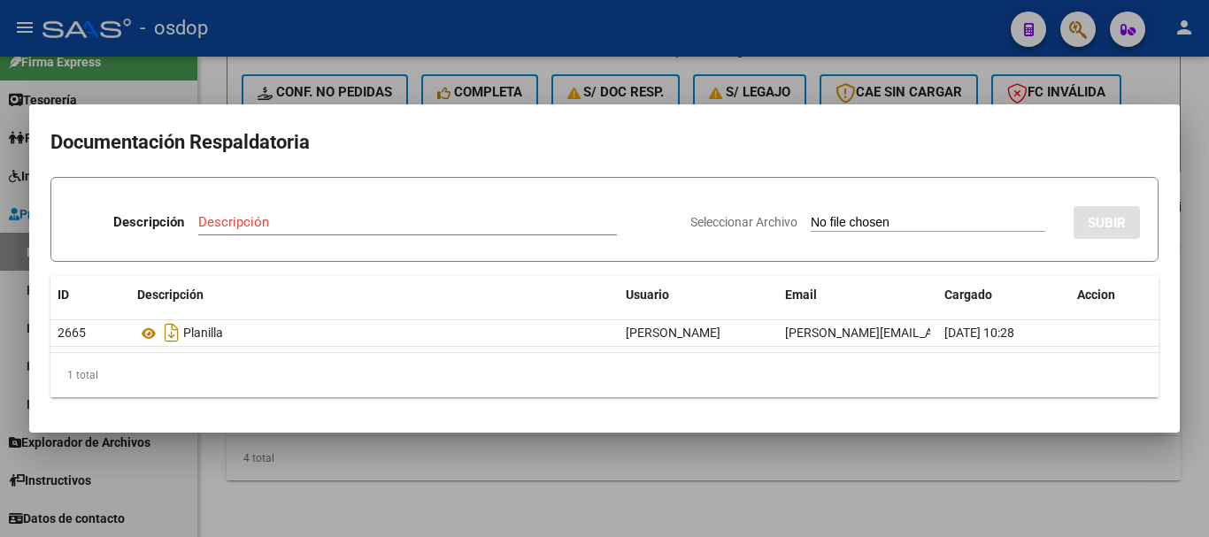
click at [202, 127] on h2 "Documentación Respaldatoria" at bounding box center [604, 143] width 1108 height 34
click at [216, 95] on div at bounding box center [604, 268] width 1209 height 537
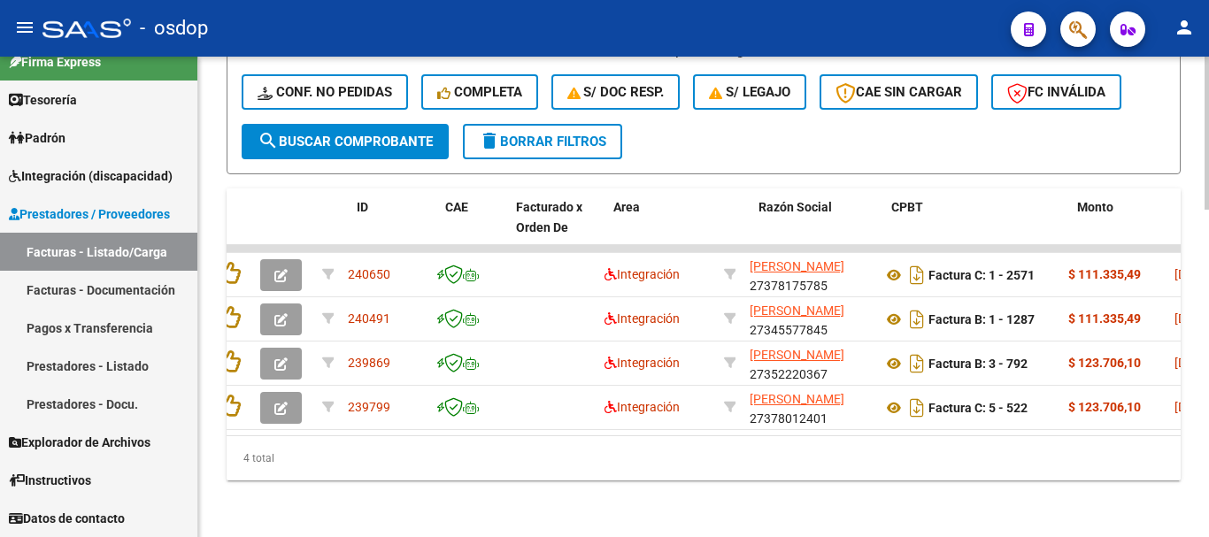
scroll to position [0, 0]
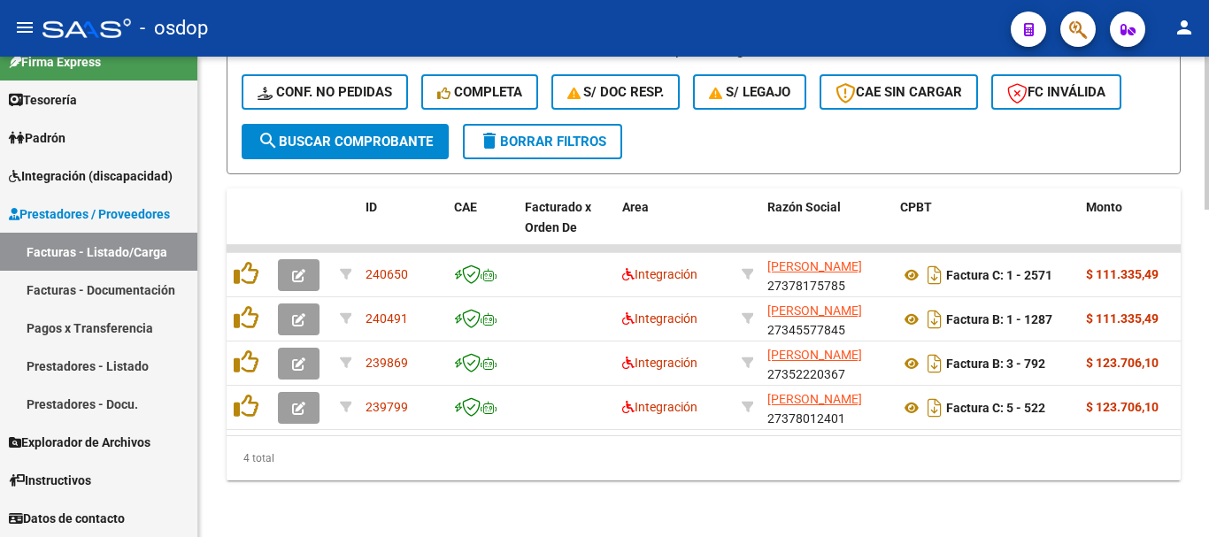
click at [305, 474] on div "4 total" at bounding box center [704, 458] width 954 height 44
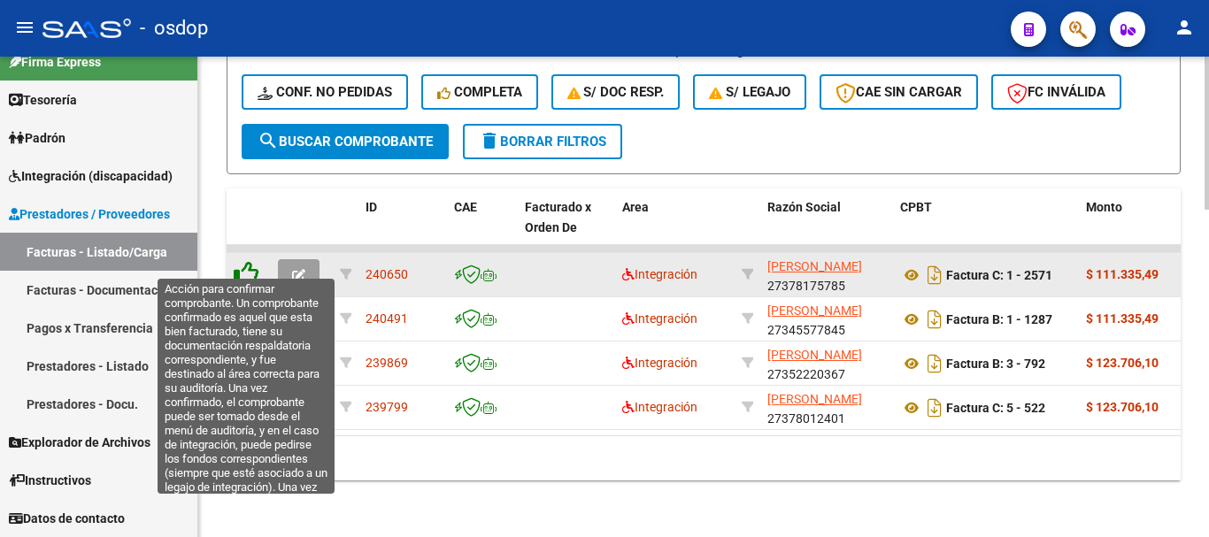
click at [249, 265] on icon at bounding box center [246, 273] width 25 height 25
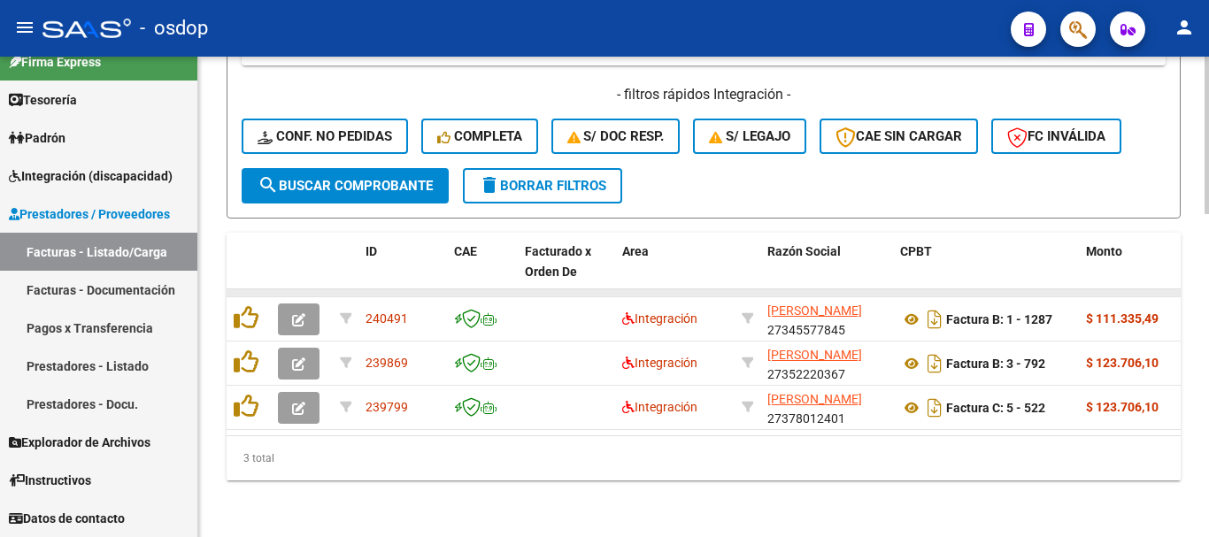
scroll to position [985, 0]
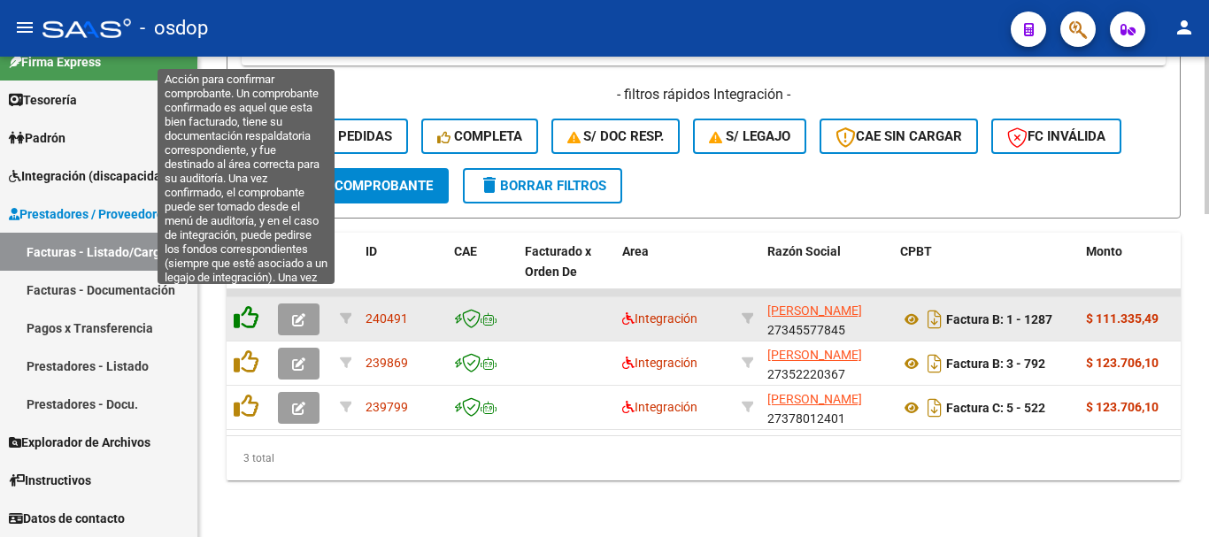
click at [239, 305] on icon at bounding box center [246, 317] width 25 height 25
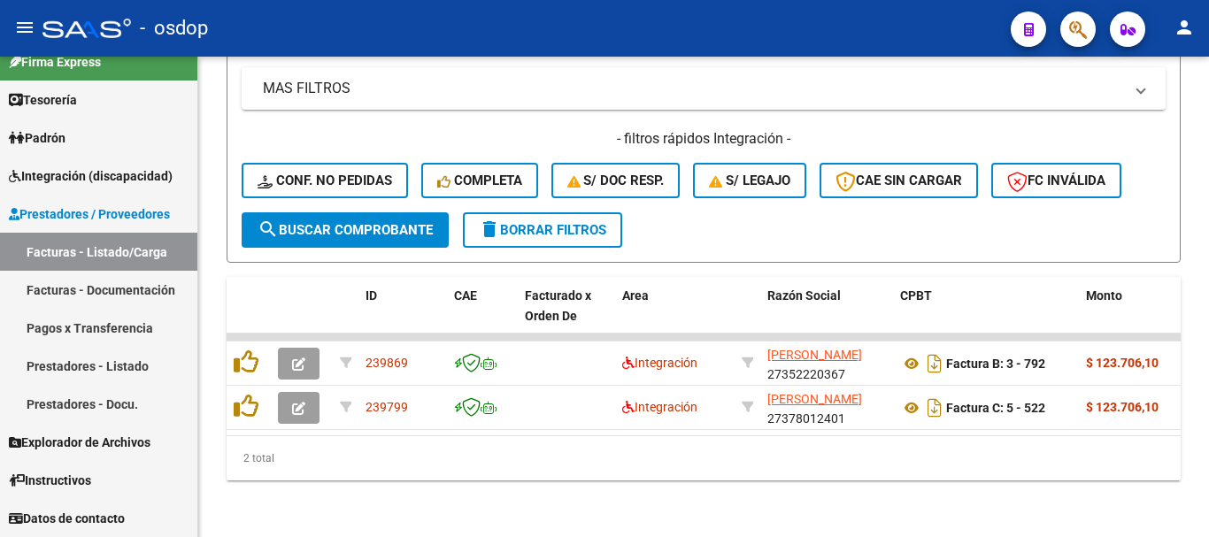
scroll to position [941, 0]
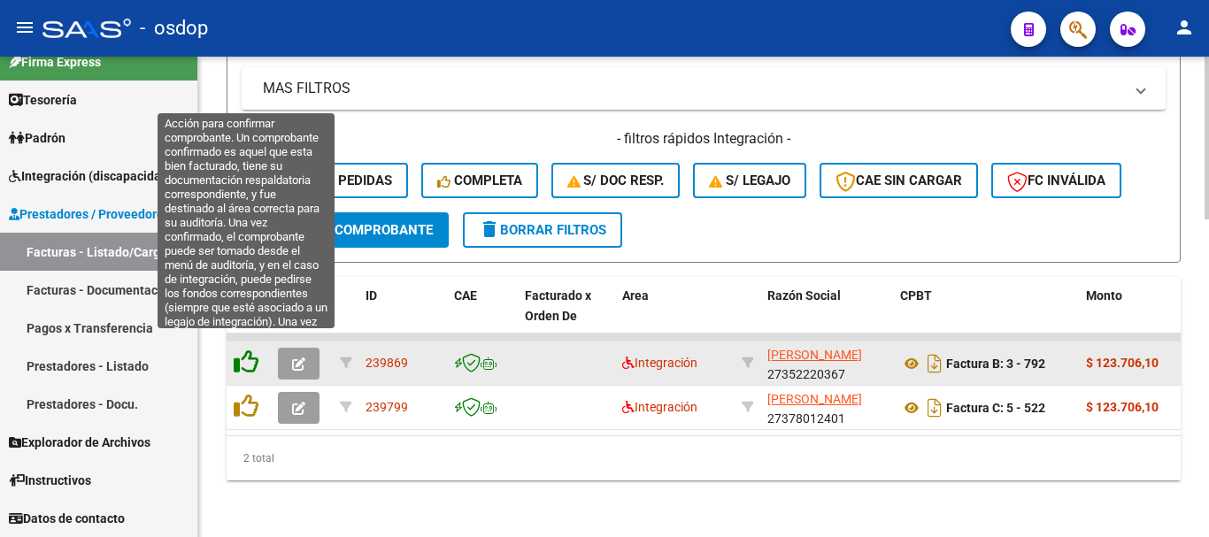
click at [248, 354] on icon at bounding box center [246, 362] width 25 height 25
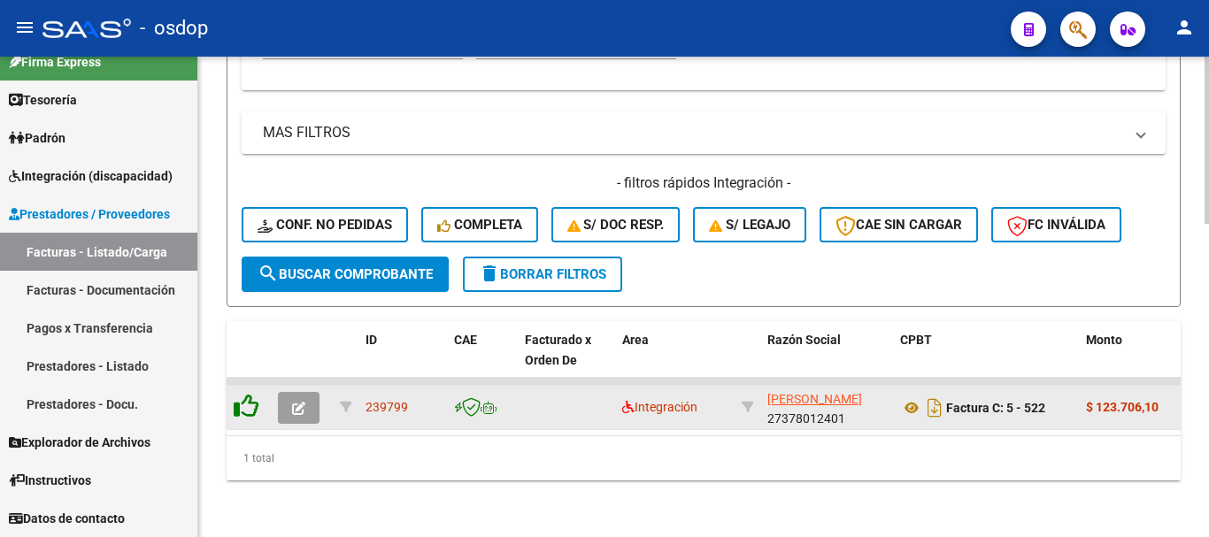
scroll to position [896, 0]
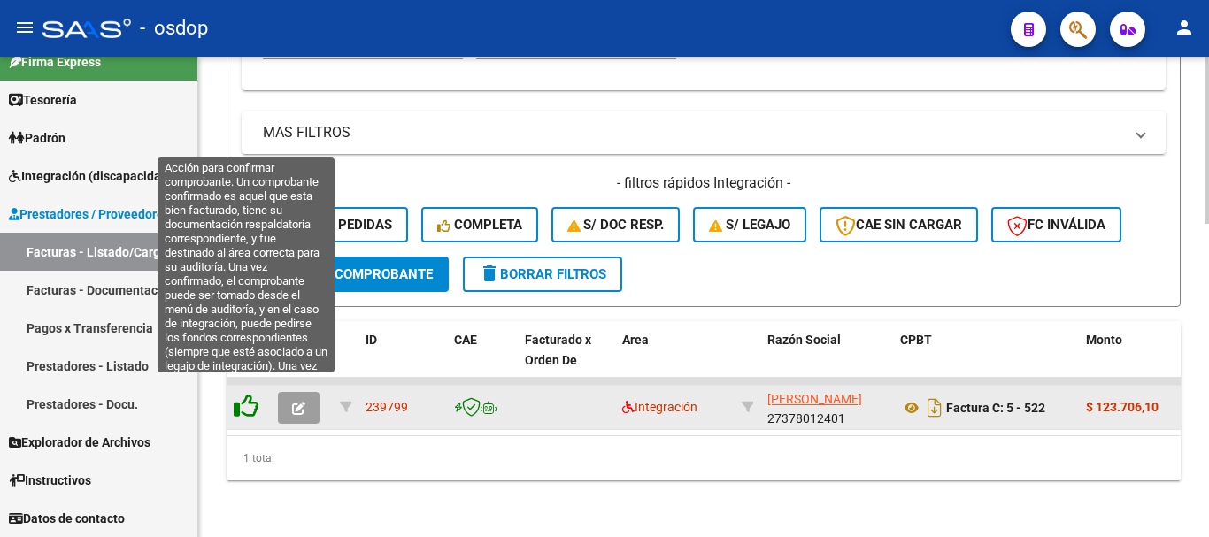
click at [244, 394] on icon at bounding box center [246, 406] width 25 height 25
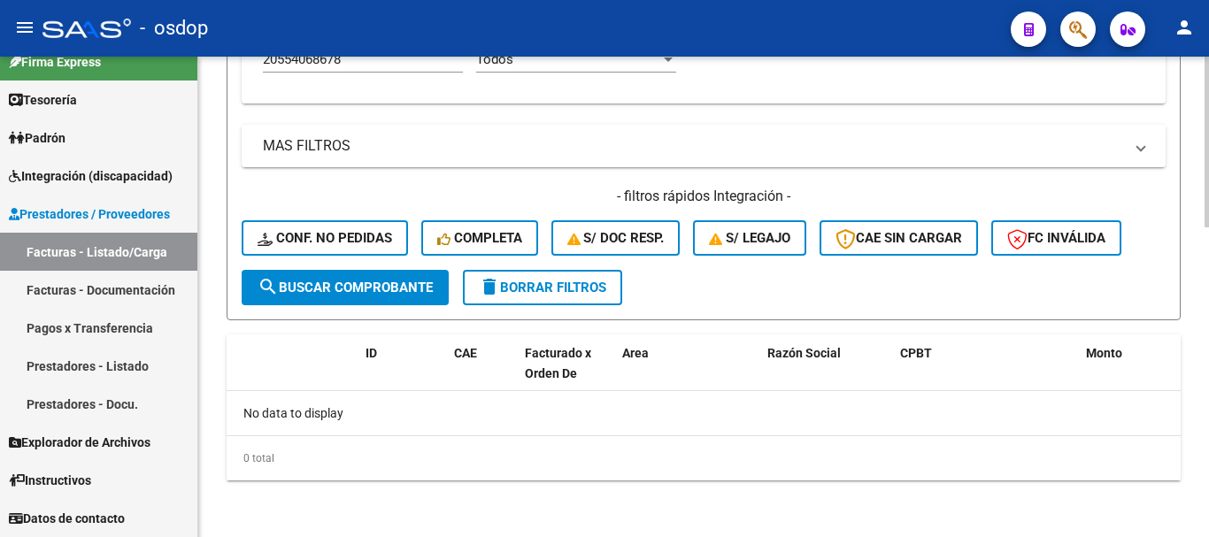
scroll to position [781, 0]
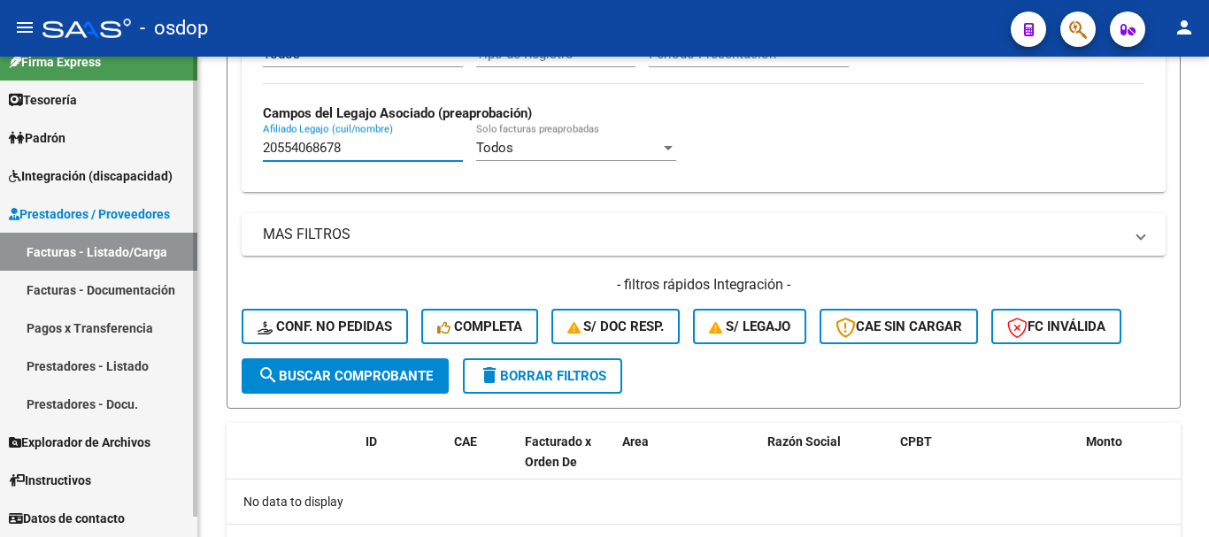
drag, startPoint x: 359, startPoint y: 149, endPoint x: 186, endPoint y: 115, distance: 176.7
click at [197, 119] on mat-sidenav-container "Firma Express Tesorería Extractos Procesados (csv) Extractos Originales (pdf) P…" at bounding box center [604, 297] width 1209 height 481
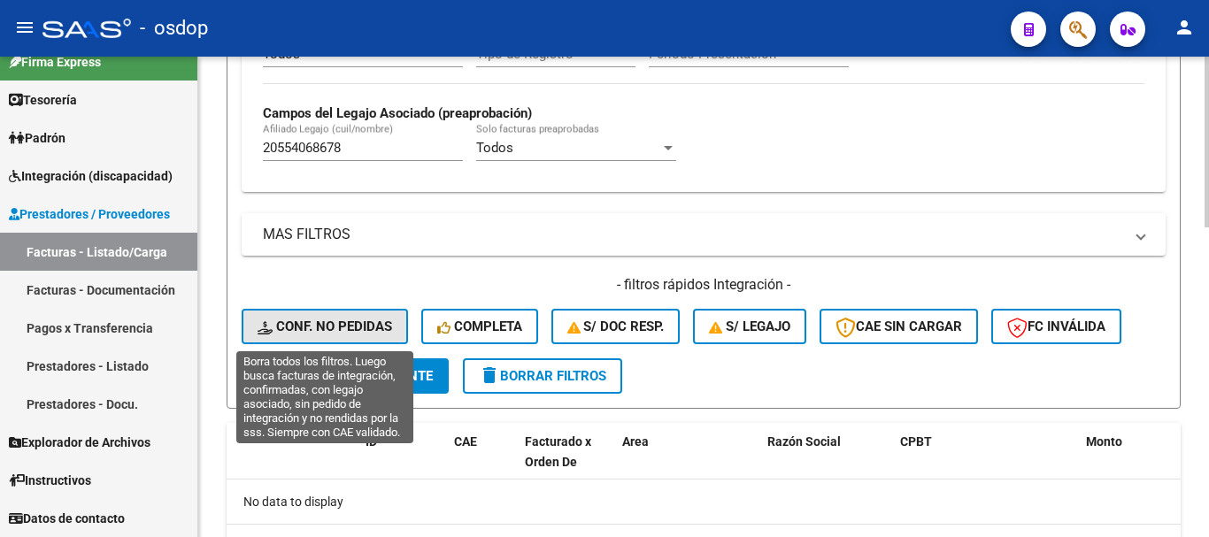
click at [343, 339] on button "Conf. no pedidas" at bounding box center [325, 326] width 166 height 35
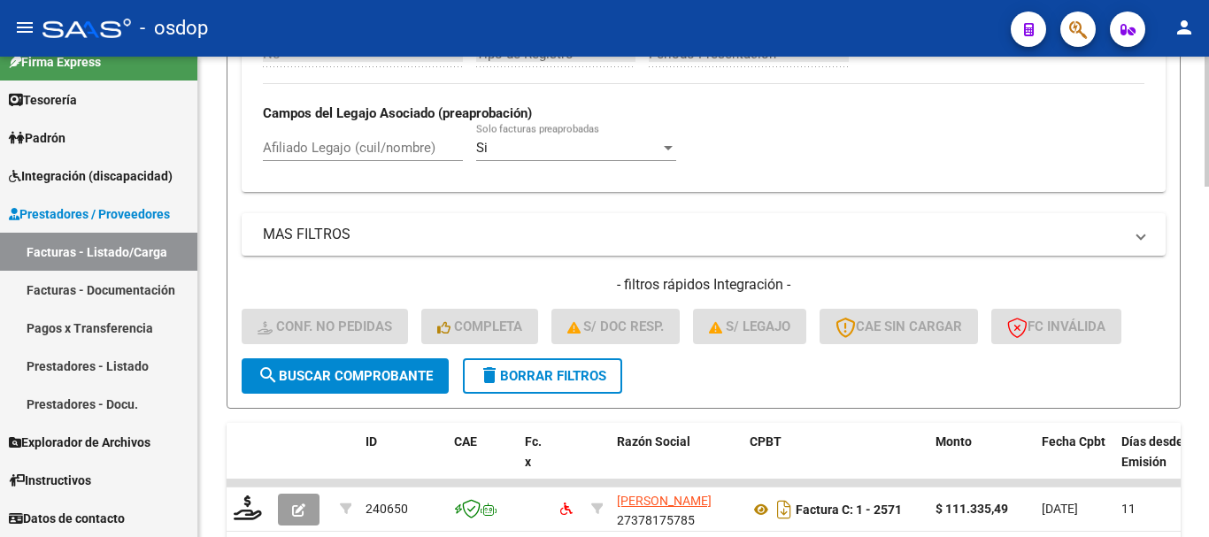
click at [378, 141] on input "Afiliado Legajo (cuil/nombre)" at bounding box center [363, 148] width 200 height 16
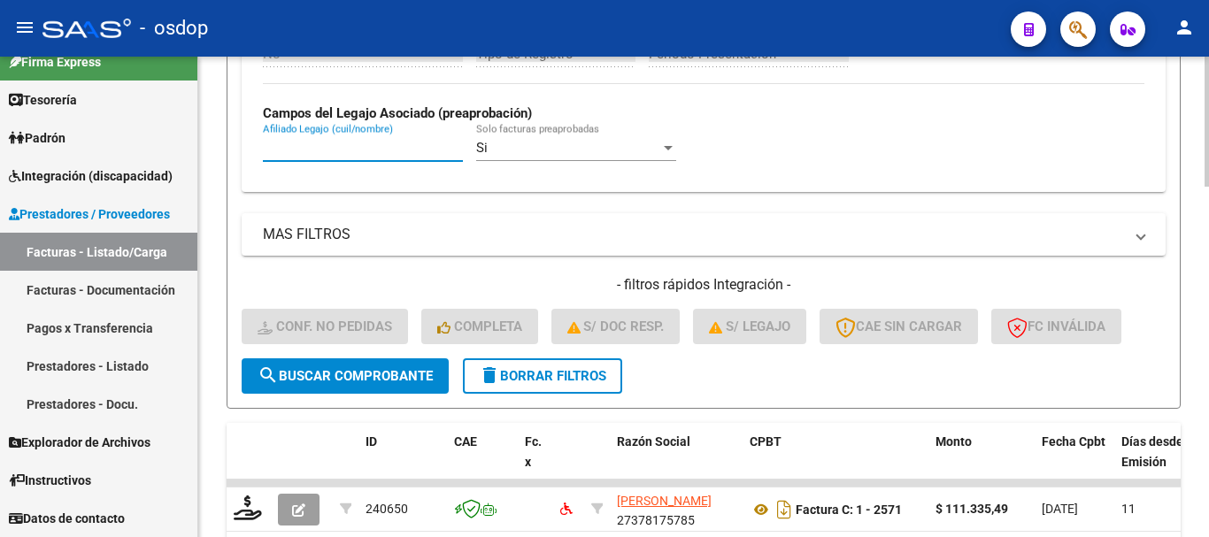
paste input "20554068678"
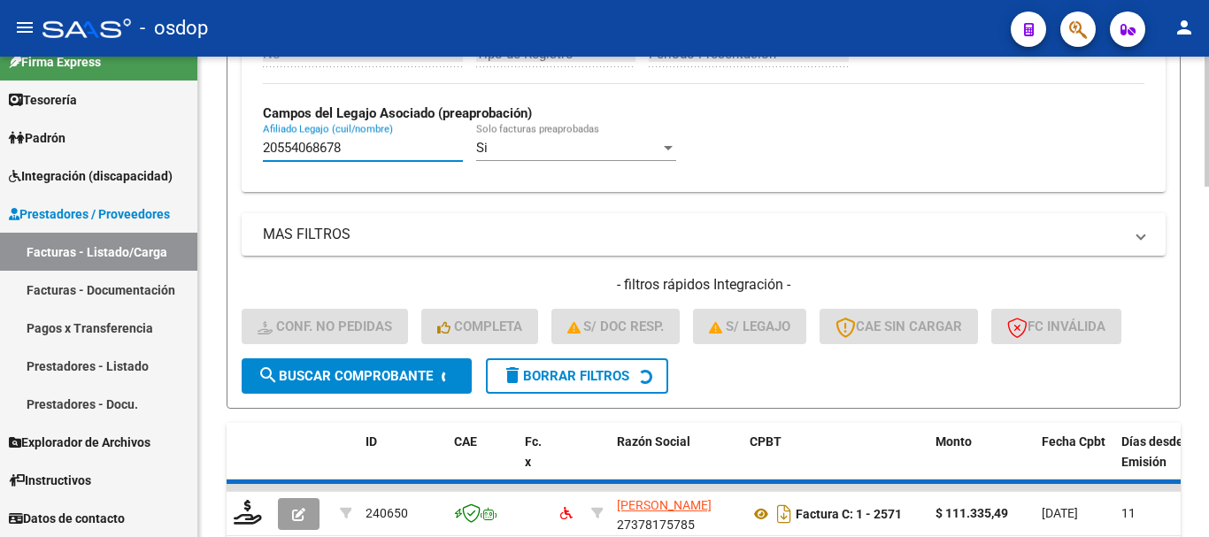
type input "20554068678"
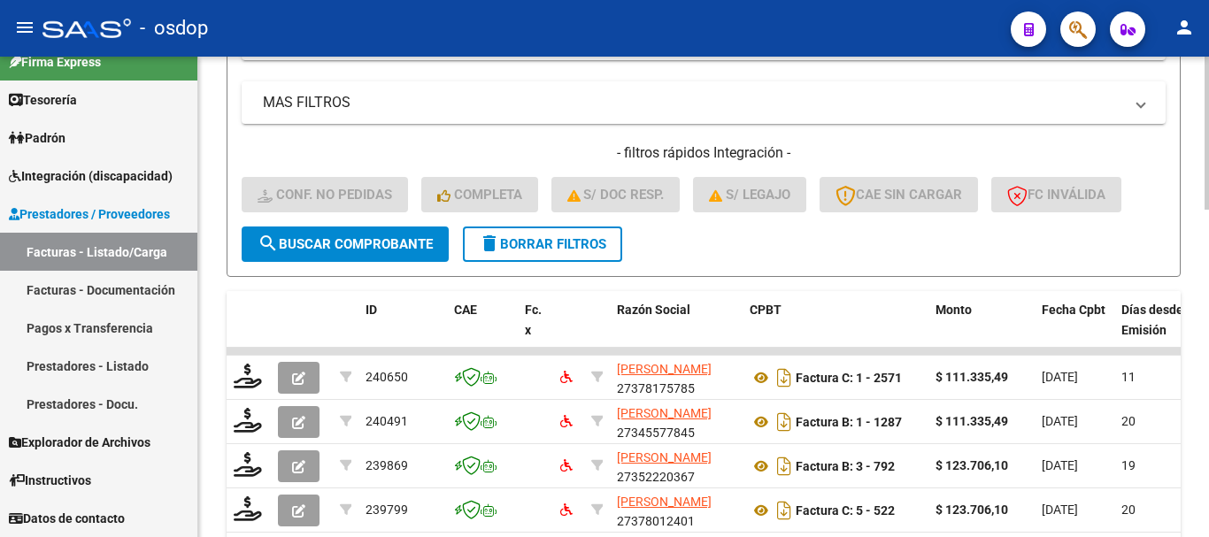
scroll to position [1029, 0]
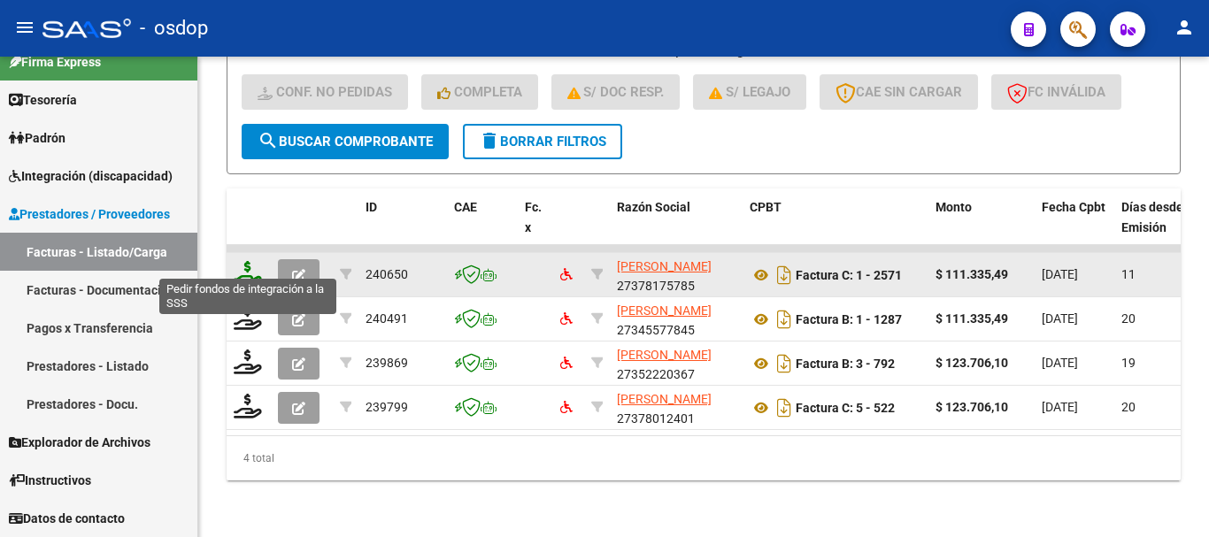
click at [241, 261] on icon at bounding box center [248, 273] width 28 height 25
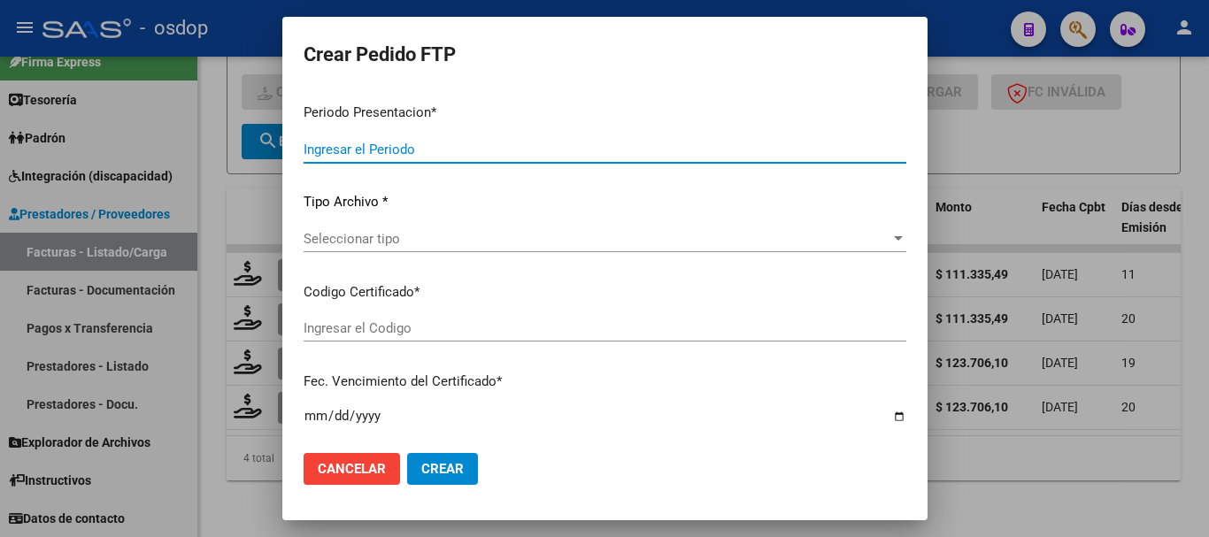
type input "202507"
type input "$ 111.335,49"
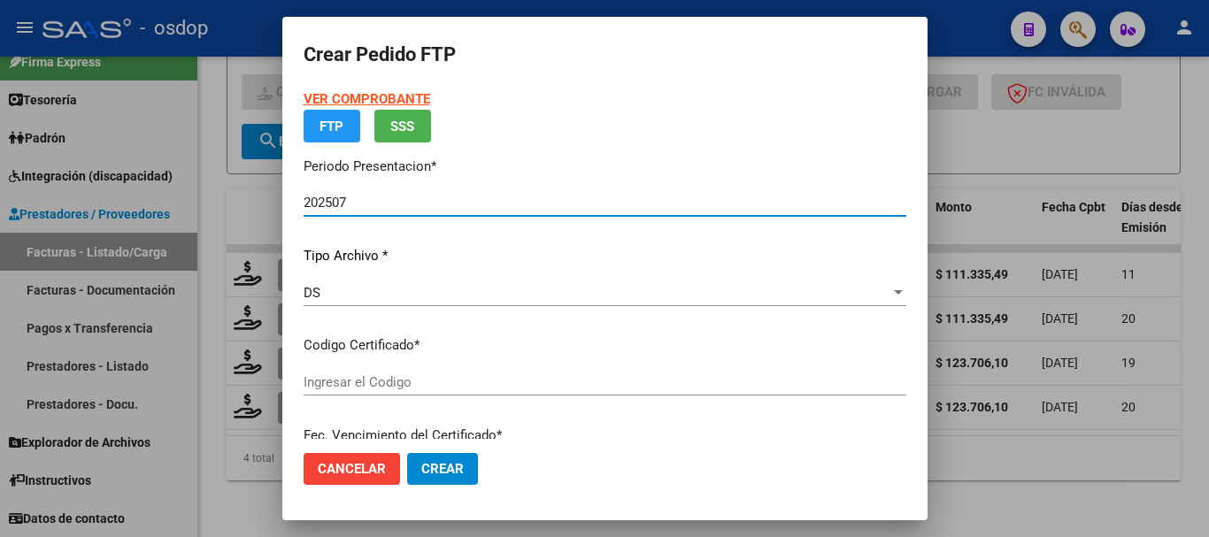
type input "3445767245"
type input "[DATE]"
click at [398, 375] on span "Seleccionar certificado" at bounding box center [597, 382] width 587 height 16
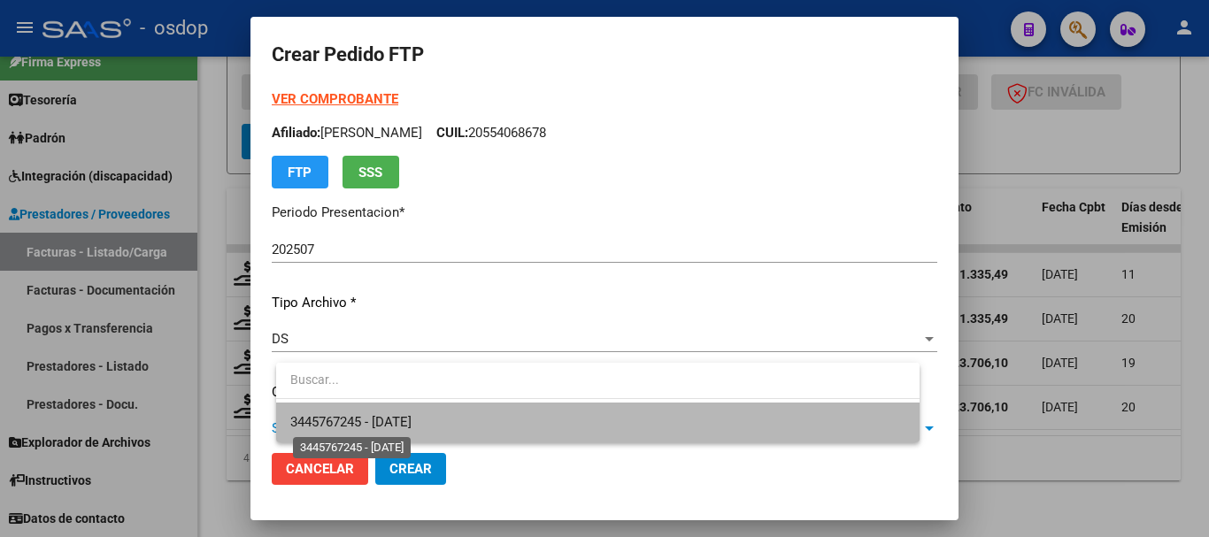
click at [411, 416] on span "3445767245 - [DATE]" at bounding box center [350, 422] width 121 height 16
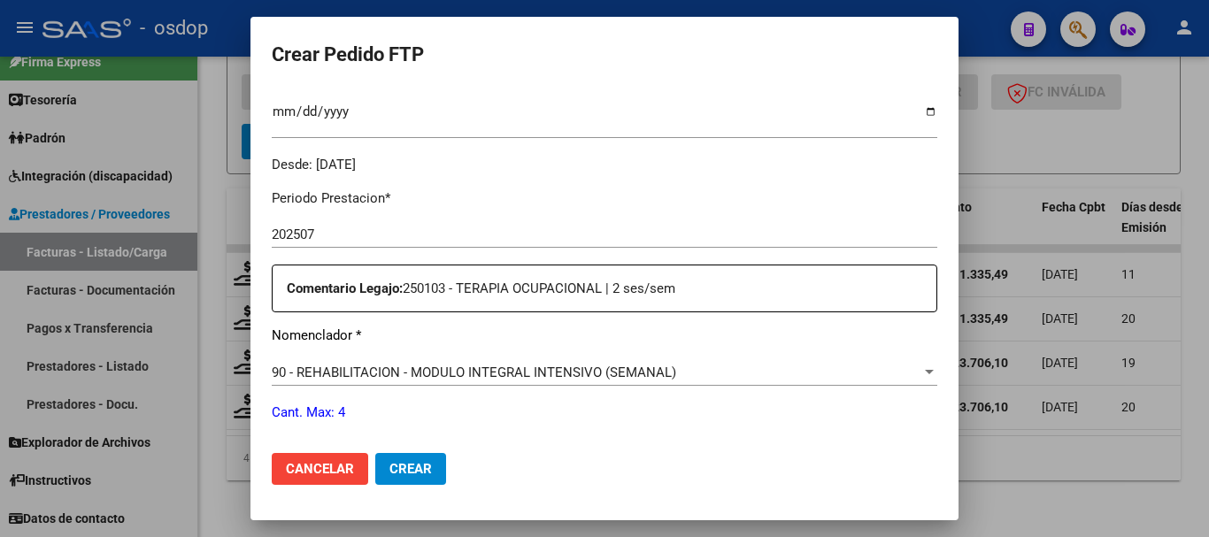
scroll to position [619, 0]
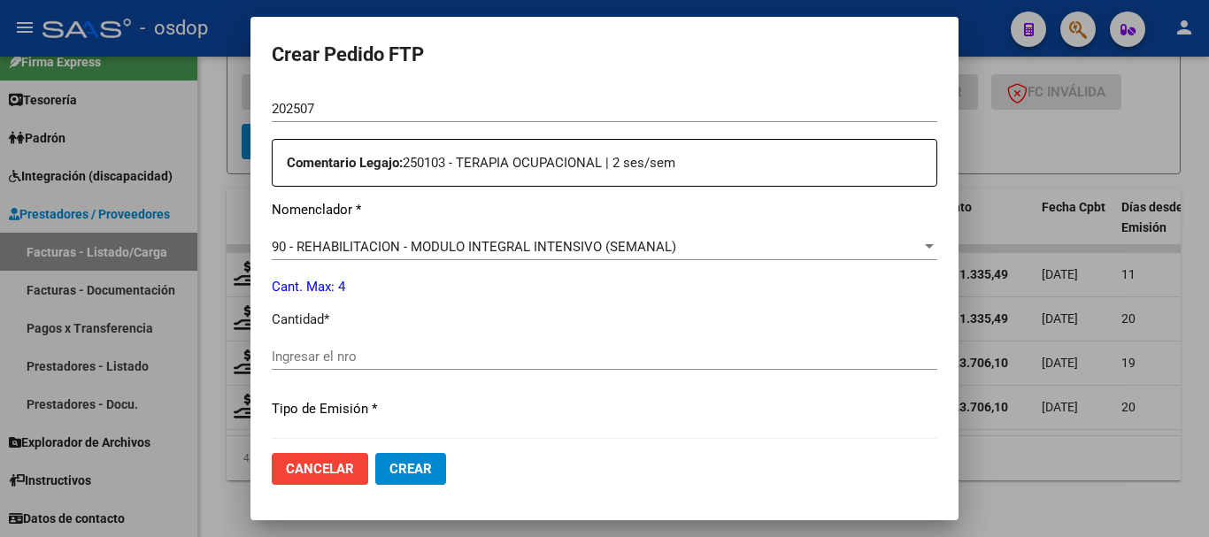
click at [414, 341] on div "Periodo Prestacion * 202507 Ingresar el Periodo Prestacion Comentario Legajo: 2…" at bounding box center [604, 353] width 665 height 606
click at [427, 353] on input "Ingresar el nro" at bounding box center [604, 357] width 665 height 16
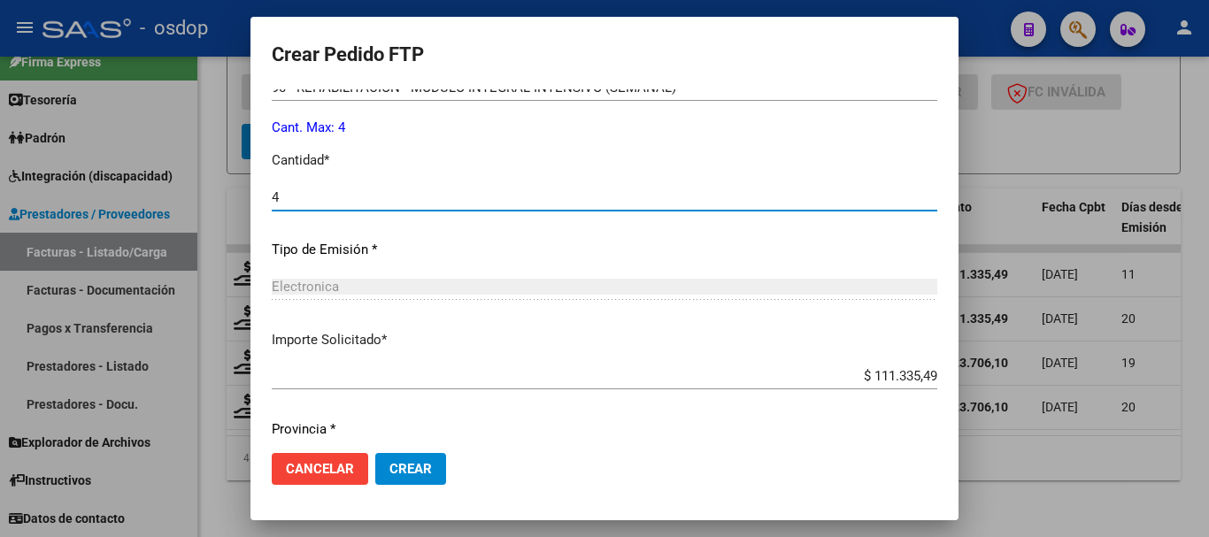
scroll to position [835, 0]
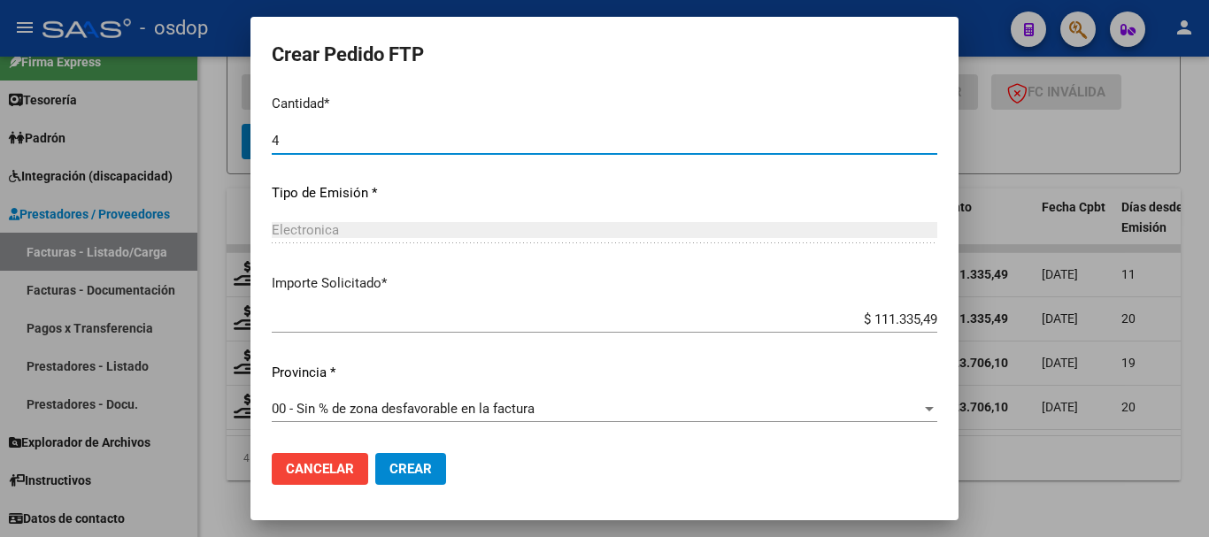
type input "4"
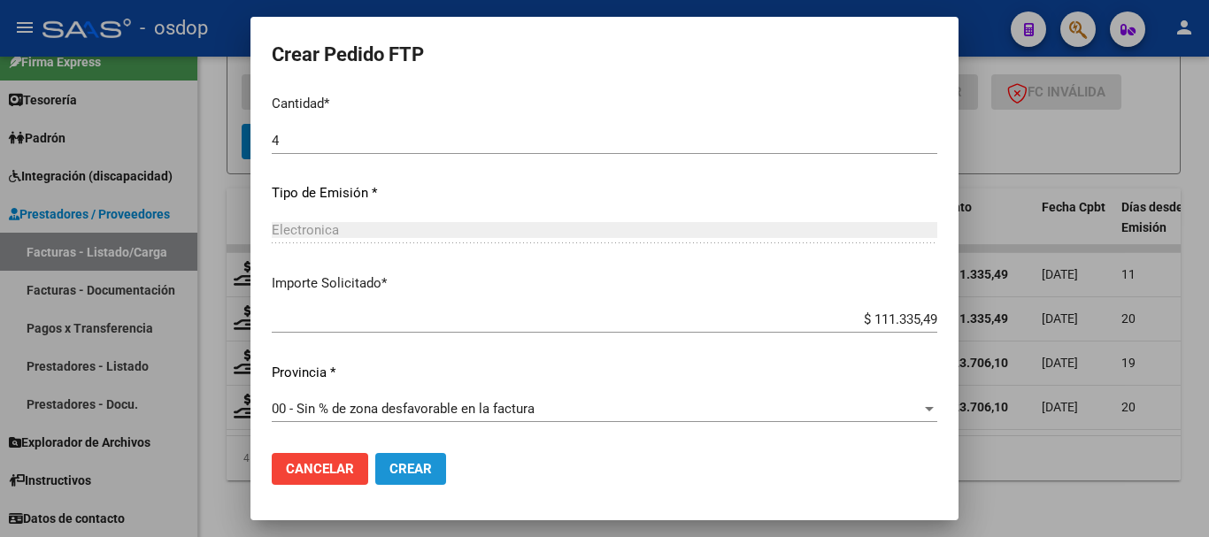
click at [427, 456] on button "Crear" at bounding box center [410, 469] width 71 height 32
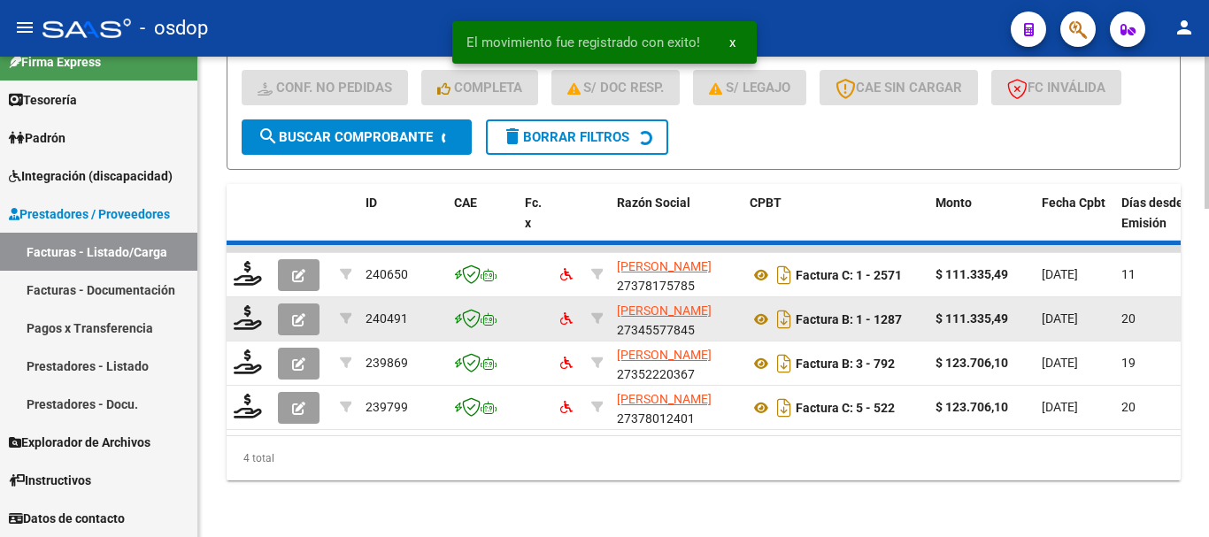
scroll to position [985, 0]
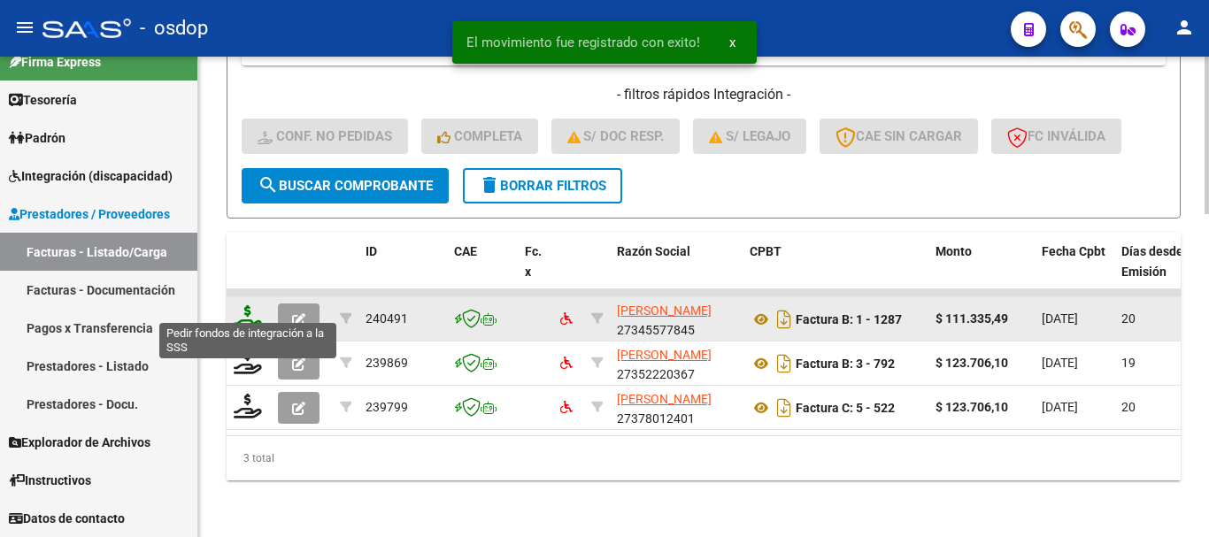
click at [254, 305] on icon at bounding box center [248, 317] width 28 height 25
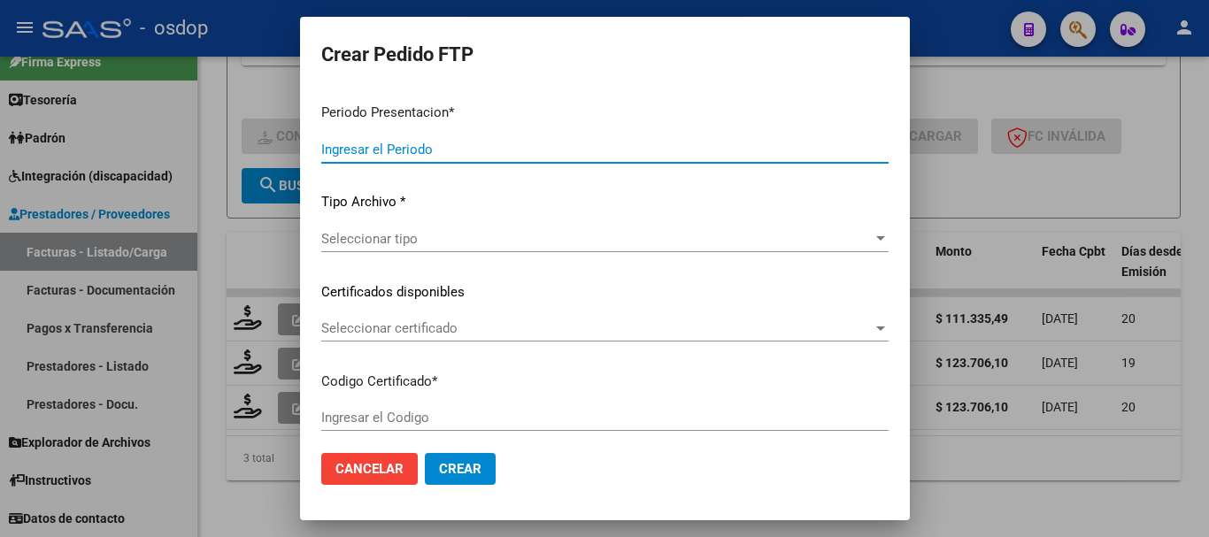
type input "202507"
type input "$ 111.335,49"
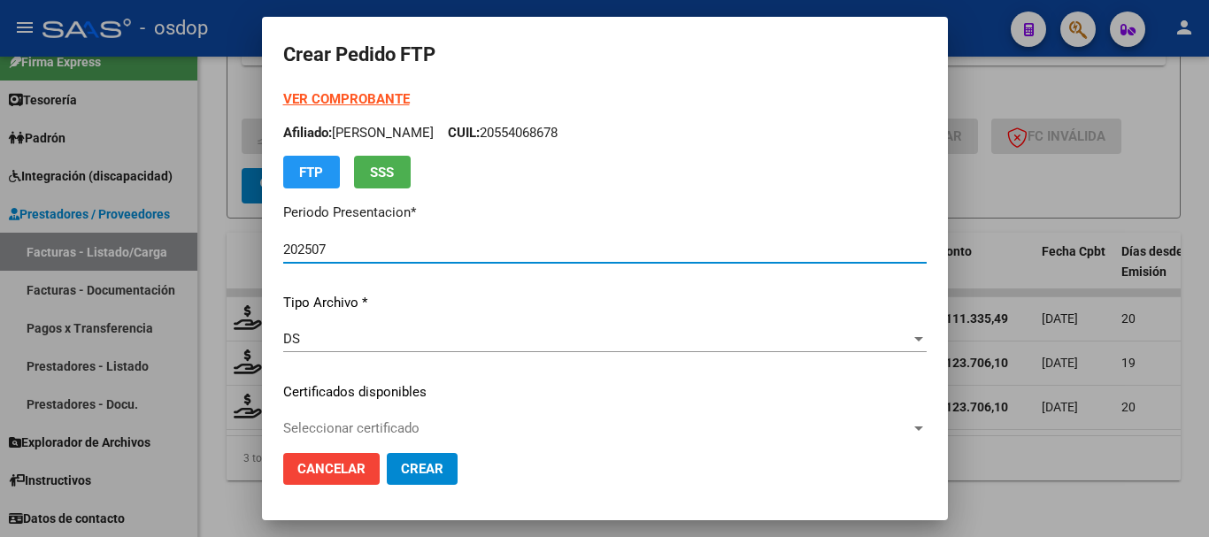
type input "3445767245"
type input "[DATE]"
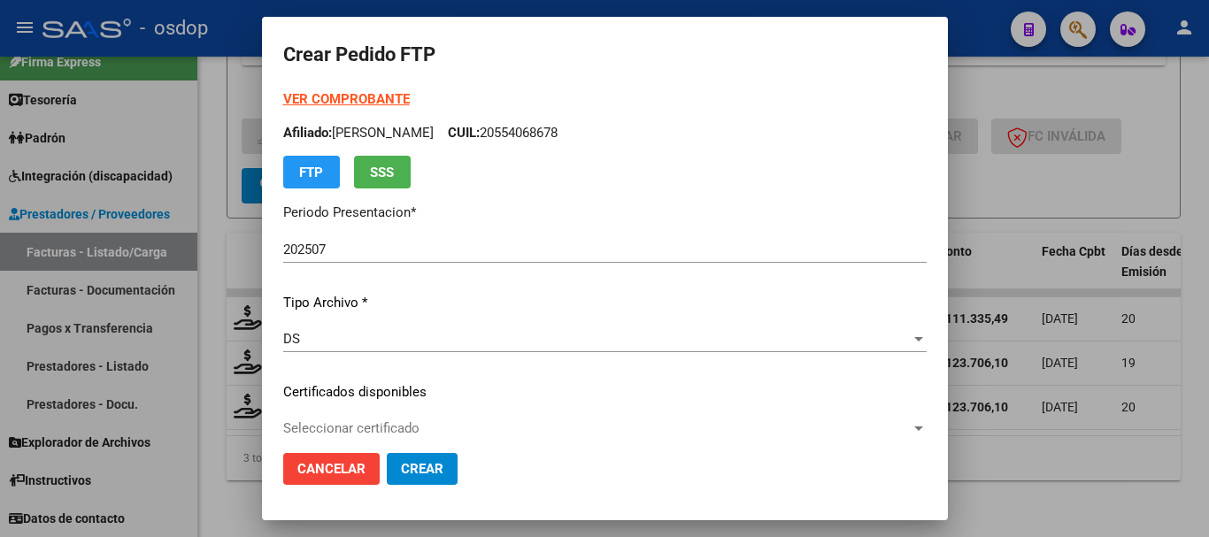
click at [424, 419] on div "Seleccionar certificado Seleccionar certificado" at bounding box center [604, 428] width 643 height 27
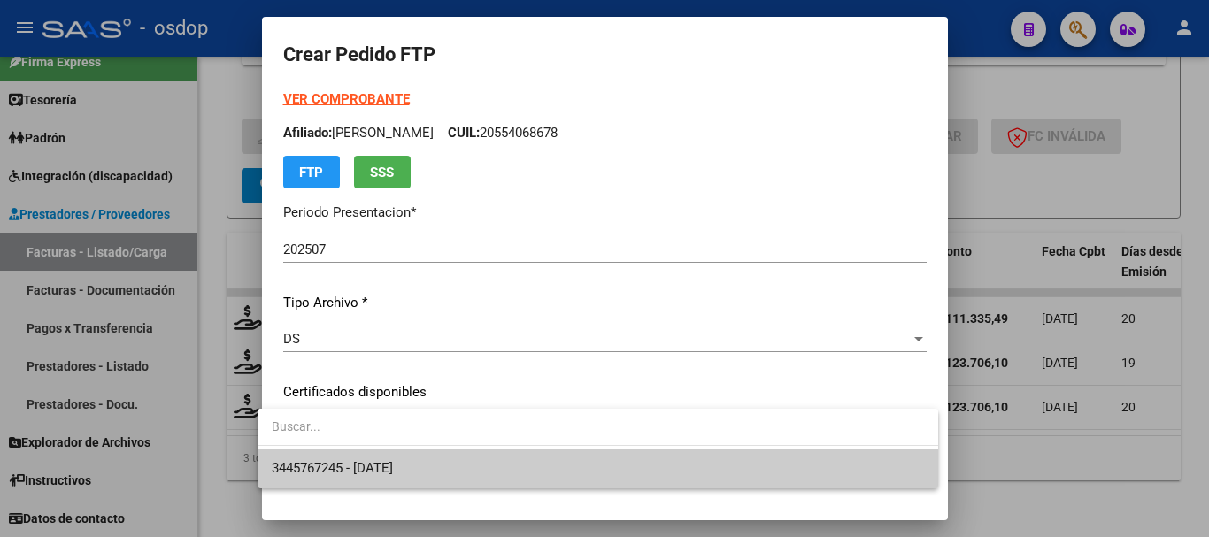
click at [424, 458] on span "3445767245 - [DATE]" at bounding box center [598, 469] width 652 height 40
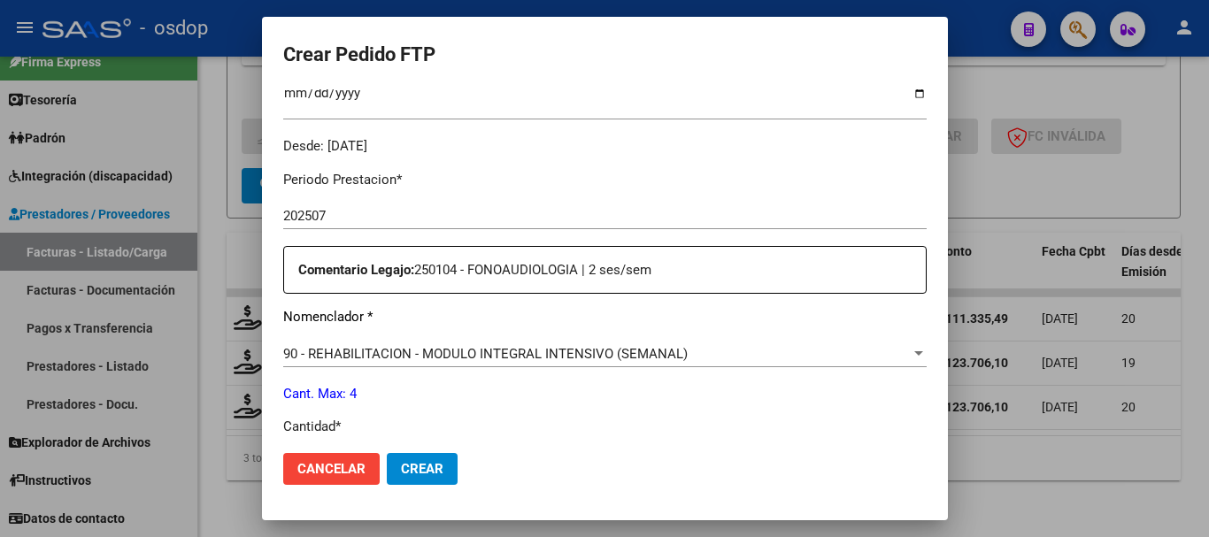
scroll to position [619, 0]
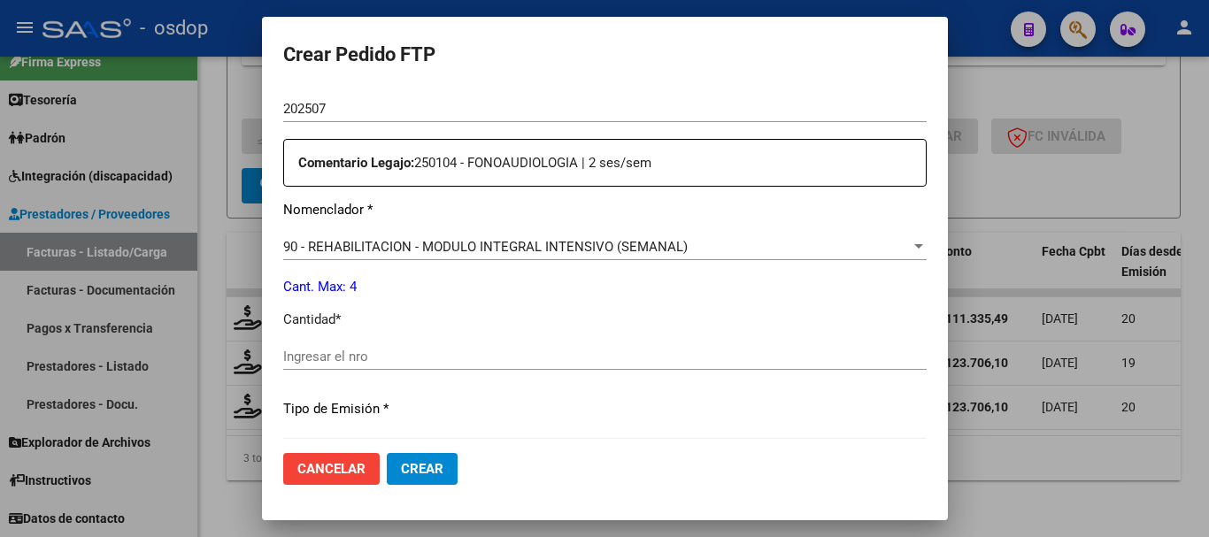
drag, startPoint x: 408, startPoint y: 329, endPoint x: 412, endPoint y: 343, distance: 14.8
click at [410, 335] on div "Periodo Prestacion * 202507 Ingresar el Periodo Prestacion Comentario Legajo: 2…" at bounding box center [604, 353] width 643 height 606
click at [420, 371] on div "Ingresar el nro" at bounding box center [604, 364] width 643 height 43
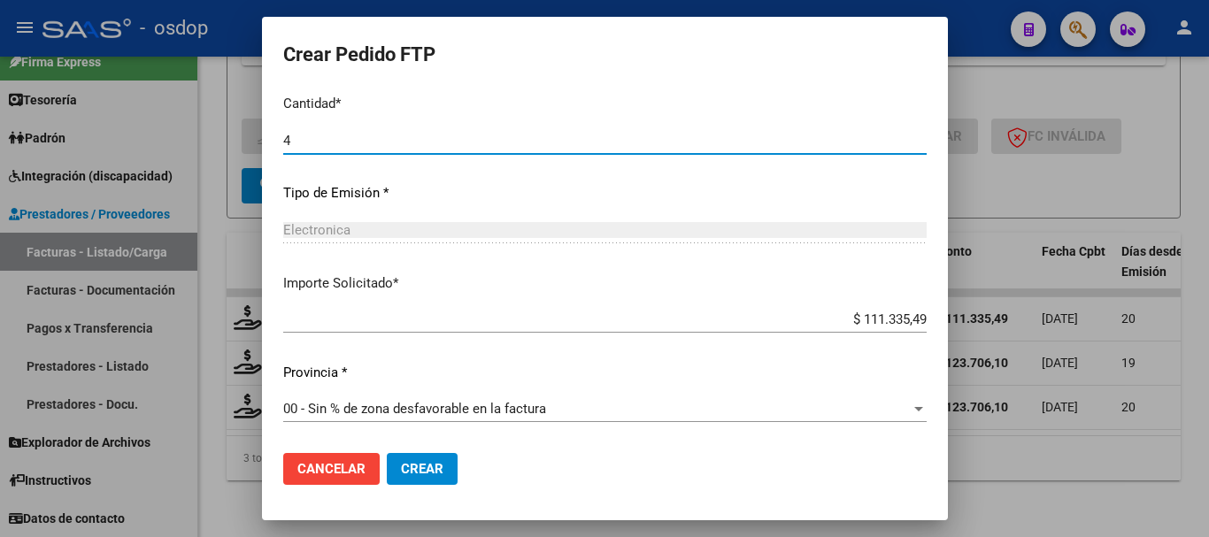
type input "4"
click at [401, 473] on span "Crear" at bounding box center [422, 469] width 42 height 16
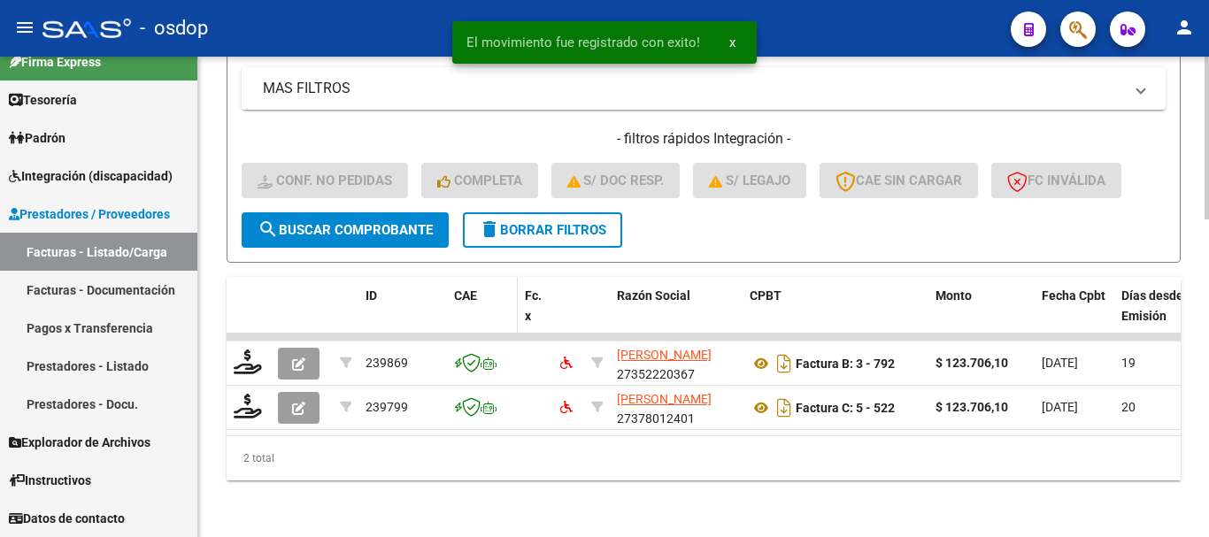
scroll to position [941, 0]
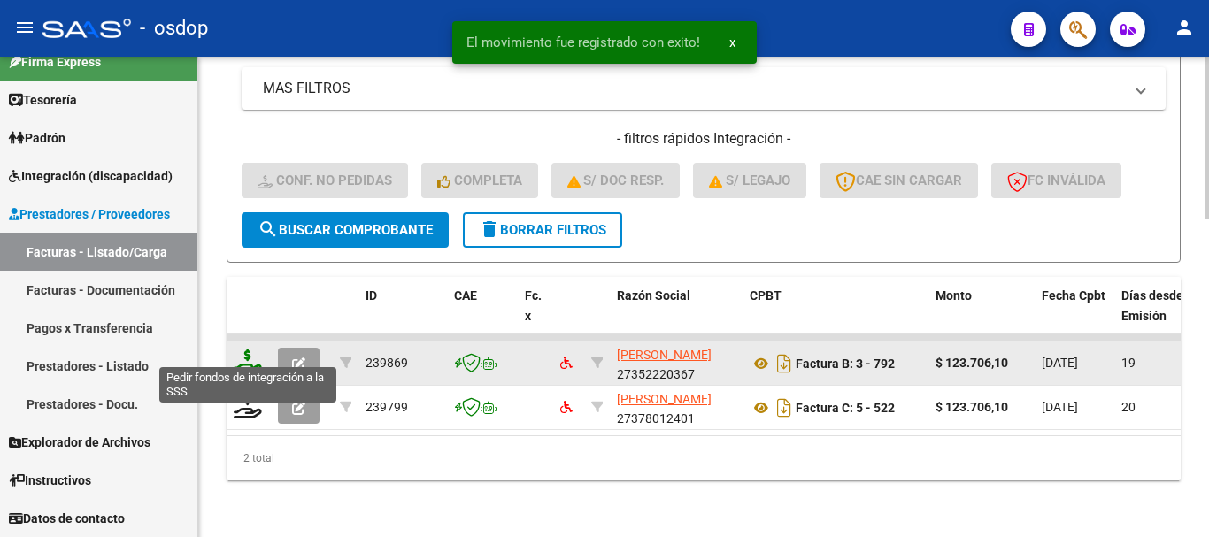
click at [247, 350] on icon at bounding box center [248, 362] width 28 height 25
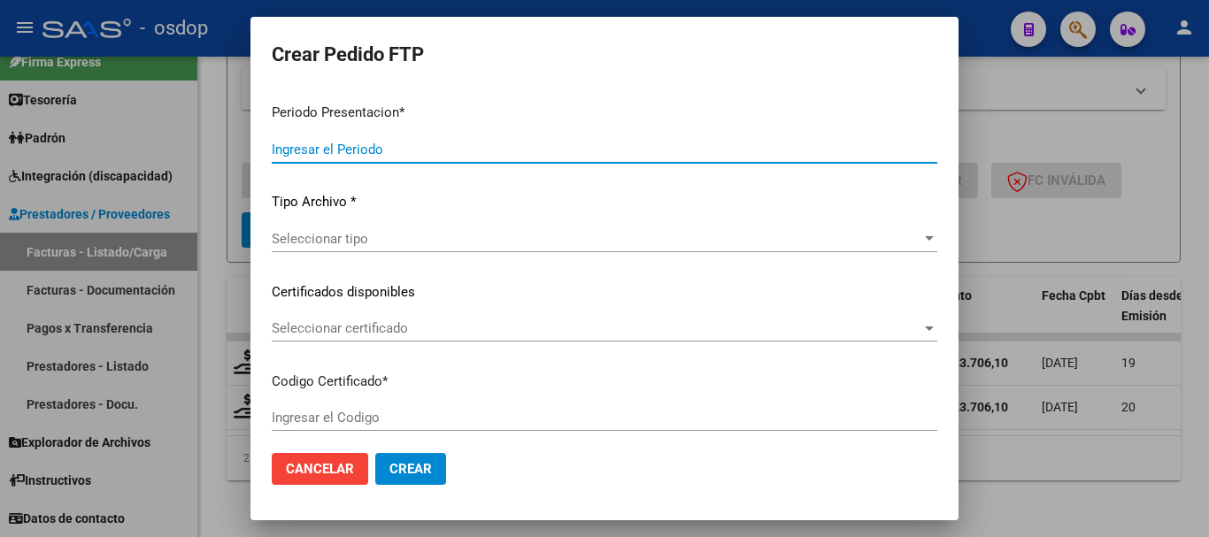
type input "202507"
type input "$ 123.706,10"
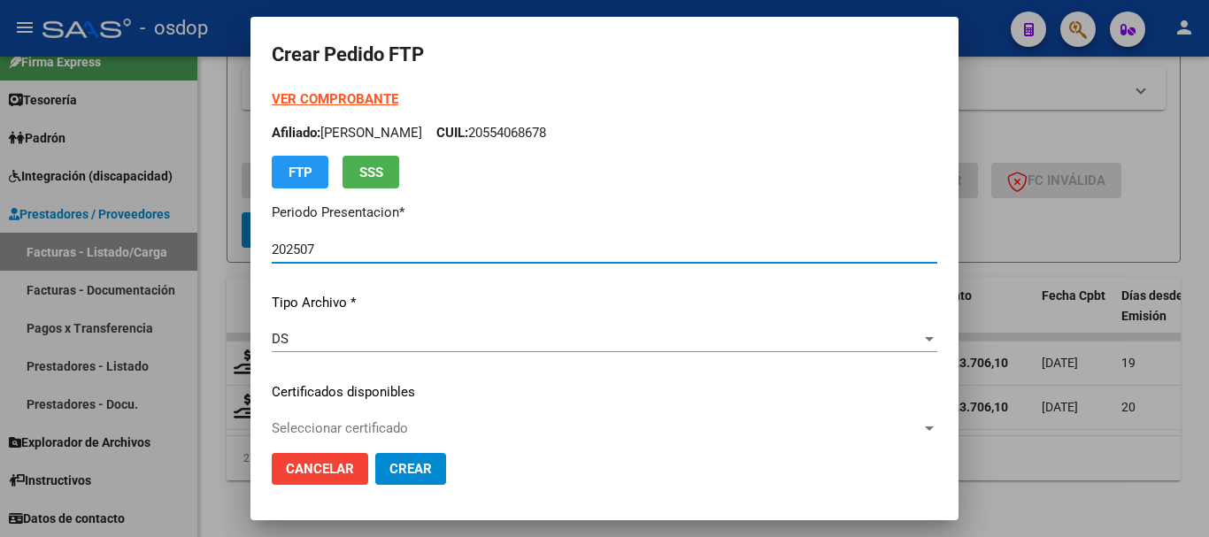
type input "3445767245"
type input "[DATE]"
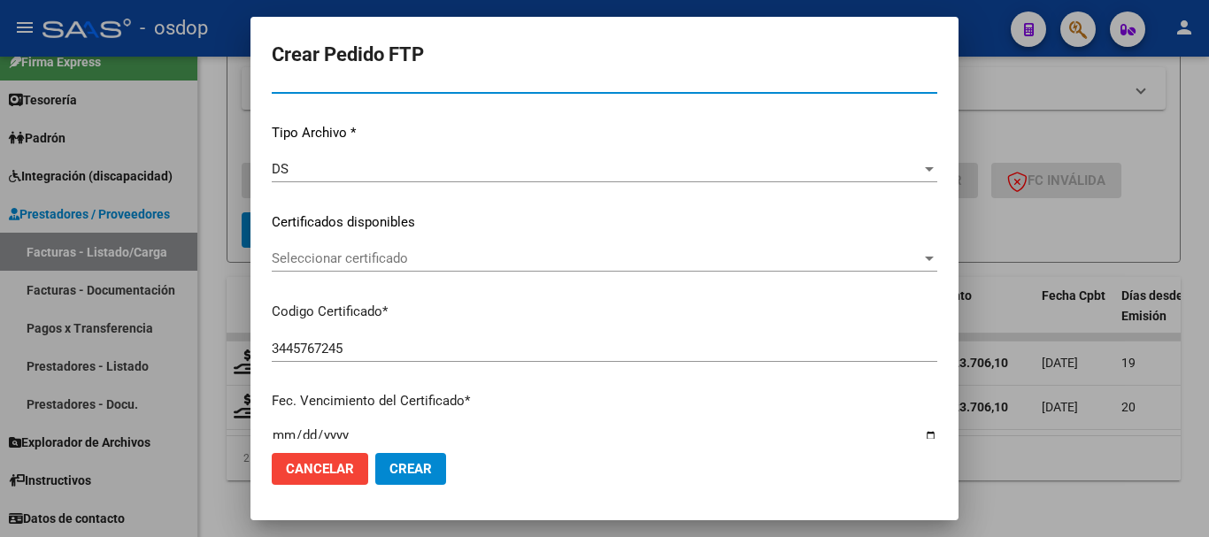
scroll to position [177, 0]
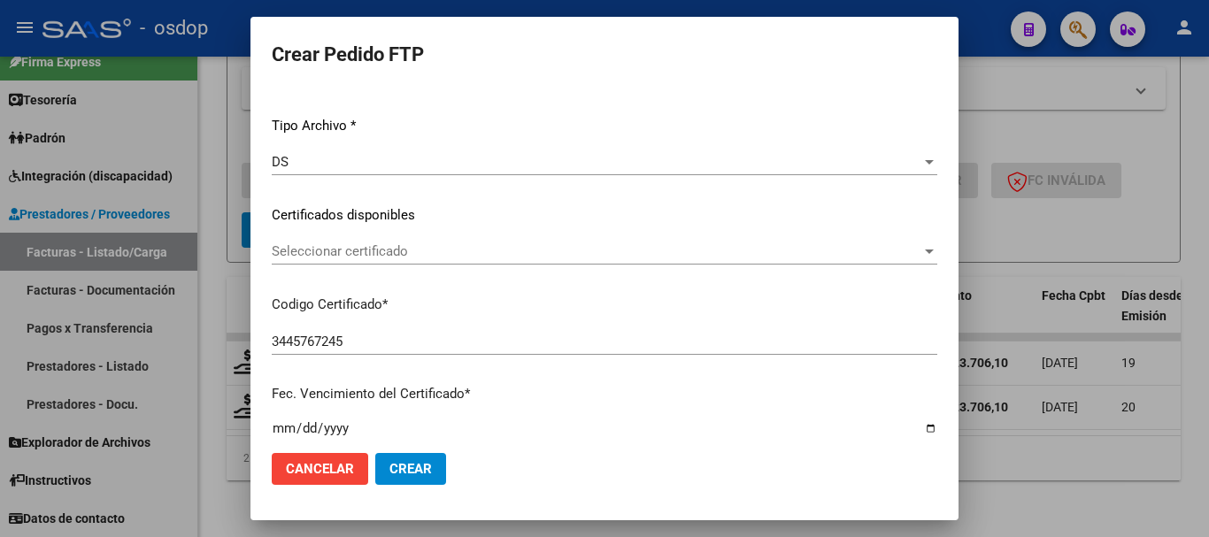
click at [487, 240] on div "Seleccionar certificado Seleccionar certificado" at bounding box center [604, 251] width 665 height 27
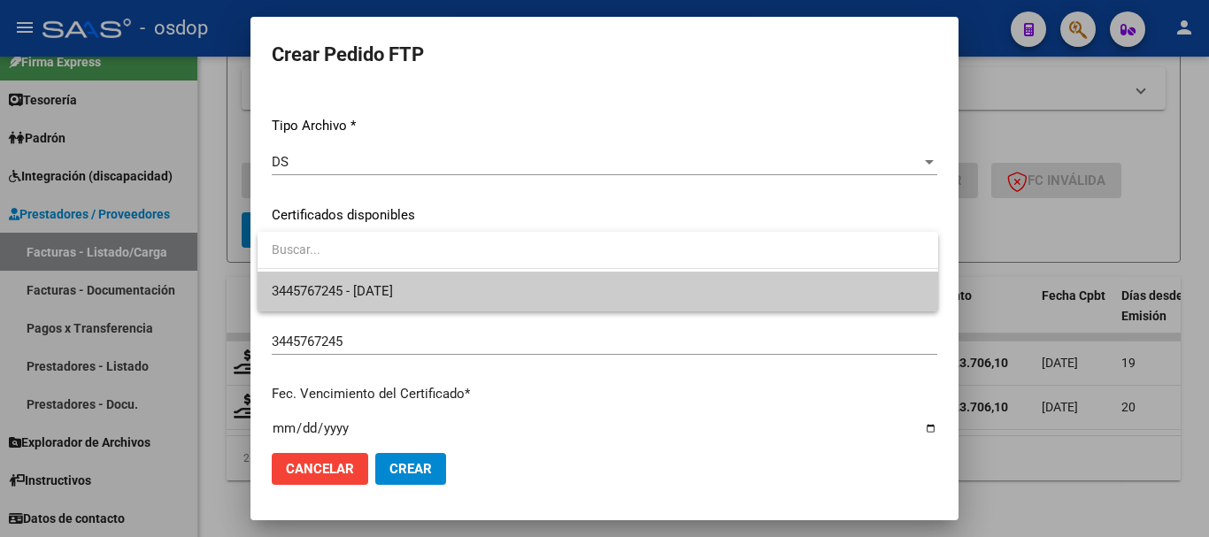
click at [514, 271] on span at bounding box center [598, 252] width 681 height 40
click at [514, 281] on span "3445767245 - [DATE]" at bounding box center [598, 292] width 652 height 40
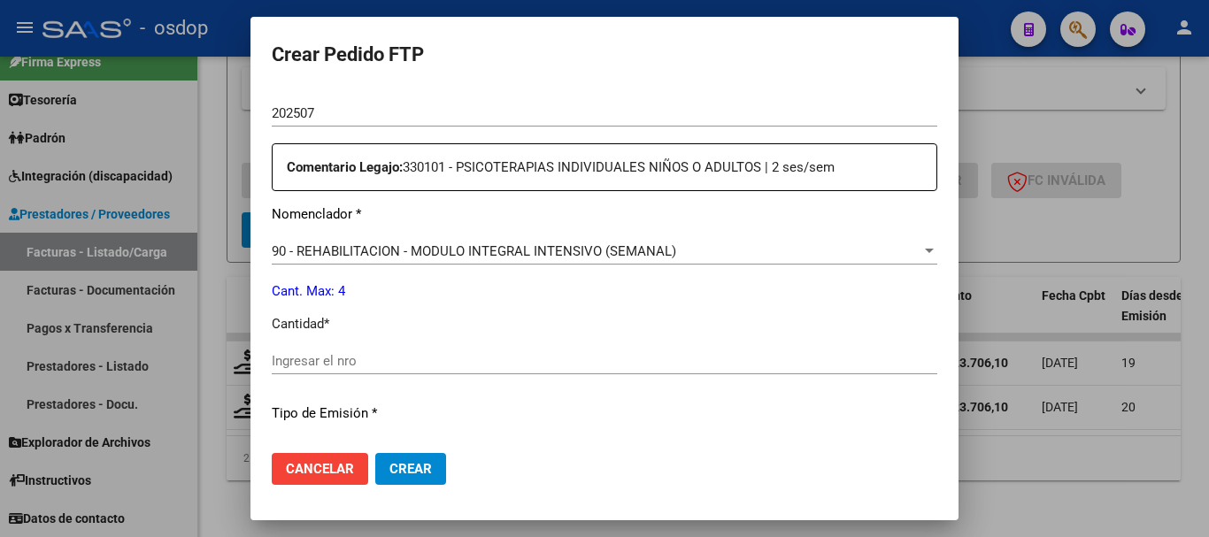
scroll to position [619, 0]
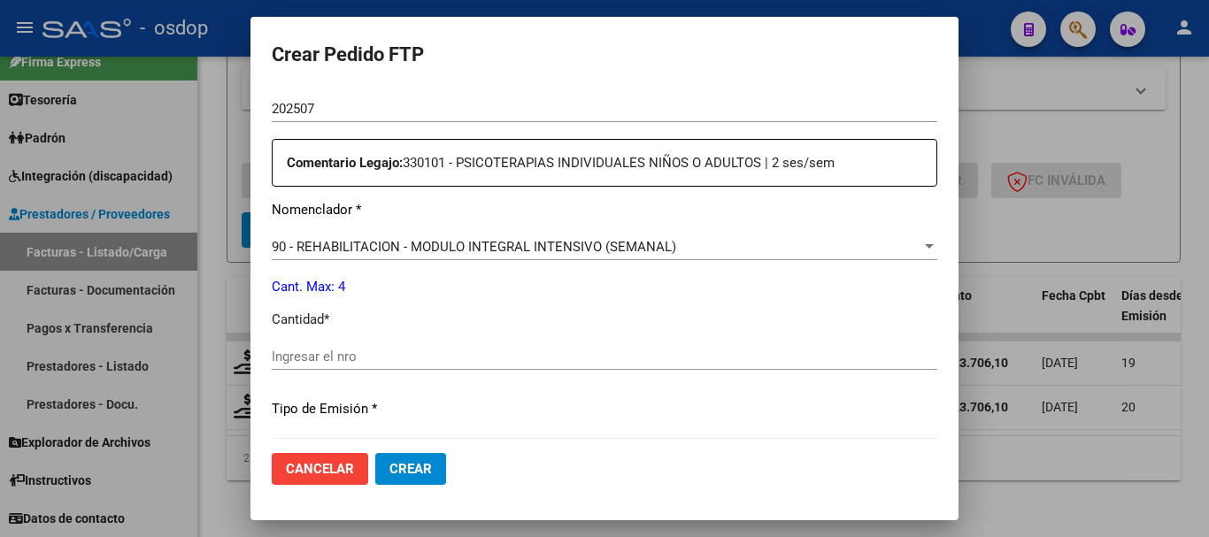
click at [453, 362] on input "Ingresar el nro" at bounding box center [604, 357] width 665 height 16
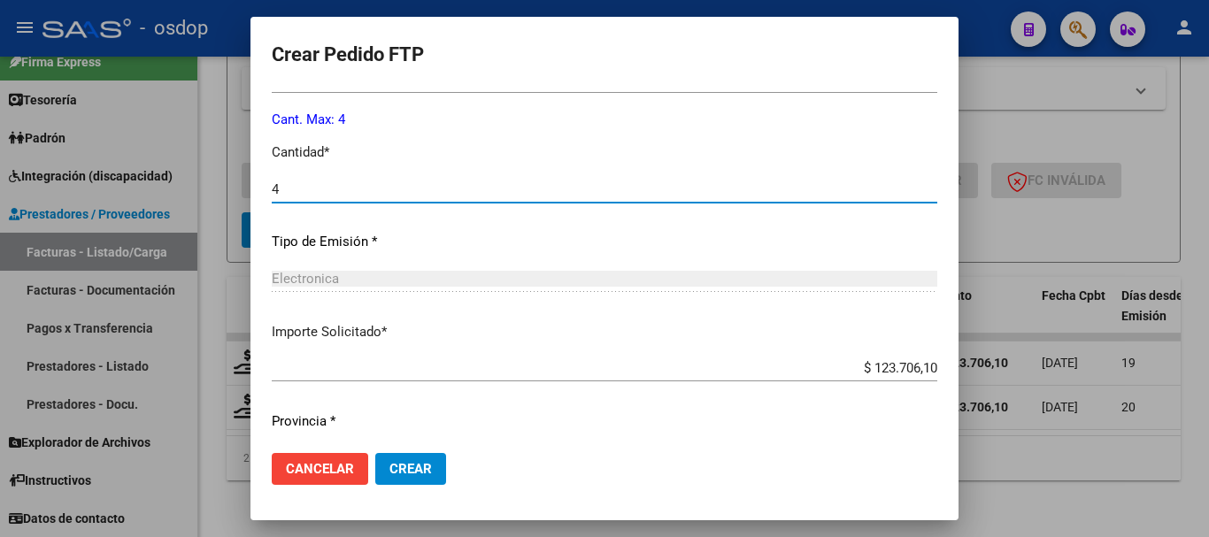
scroll to position [835, 0]
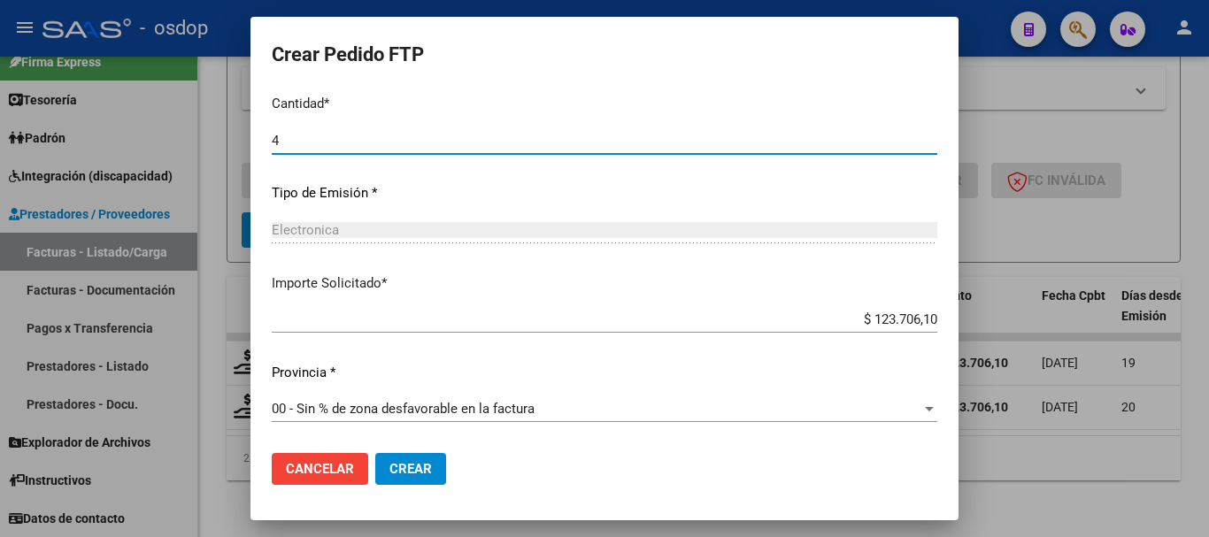
type input "4"
click at [419, 458] on button "Crear" at bounding box center [410, 469] width 71 height 32
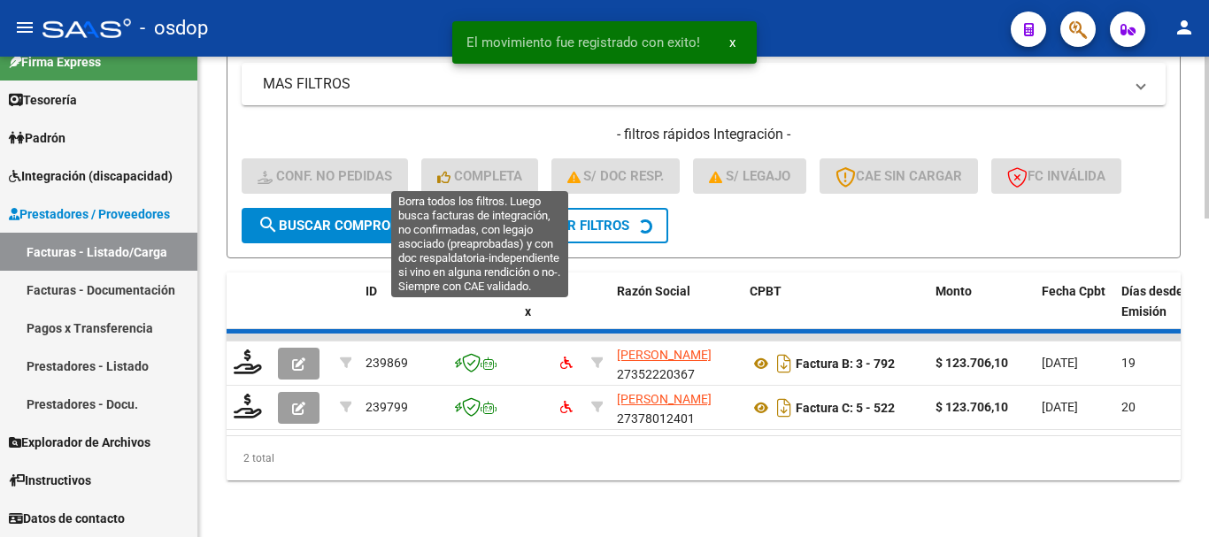
scroll to position [896, 0]
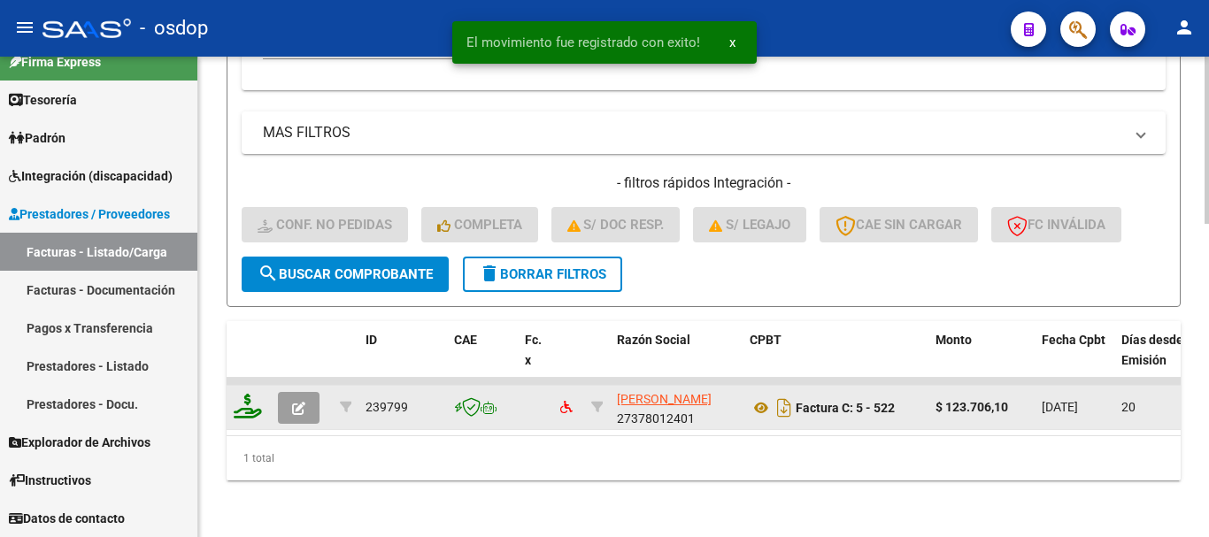
click at [242, 403] on icon at bounding box center [248, 406] width 28 height 25
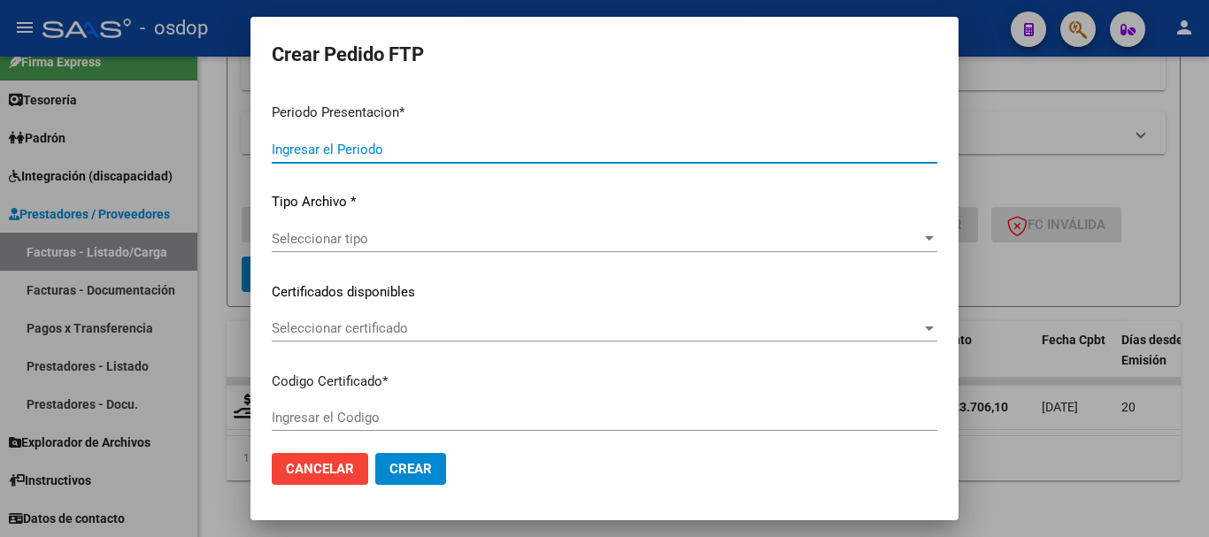
type input "202507"
type input "$ 123.706,10"
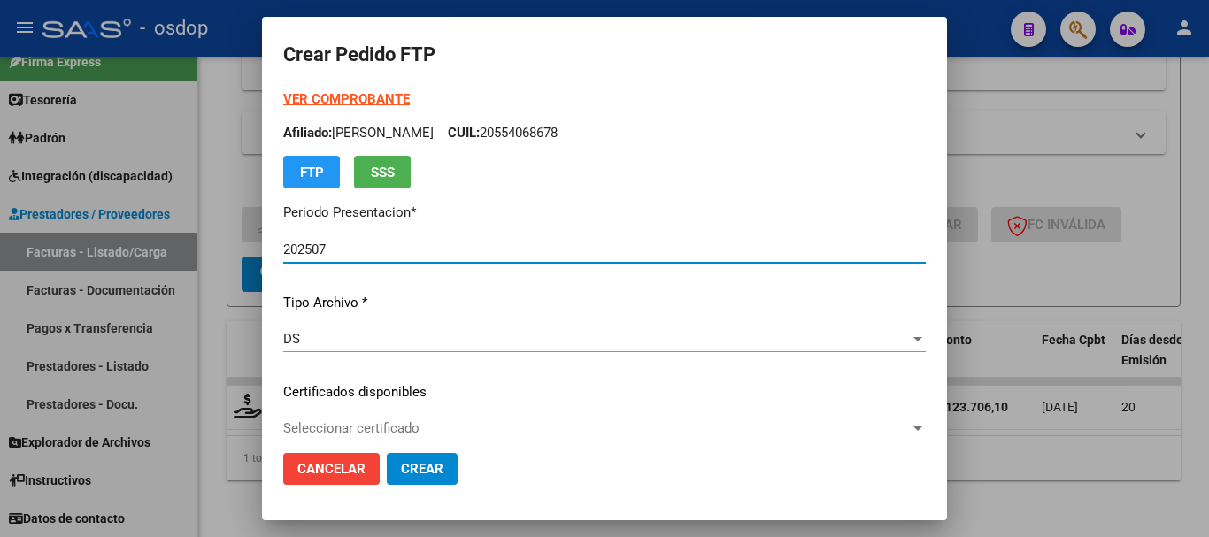
type input "3445767245"
type input "[DATE]"
click at [364, 409] on div "VER COMPROBANTE ARCA Padrón Afiliado: [PERSON_NAME]: 20554068678 FTP SSS Period…" at bounding box center [604, 378] width 642 height 579
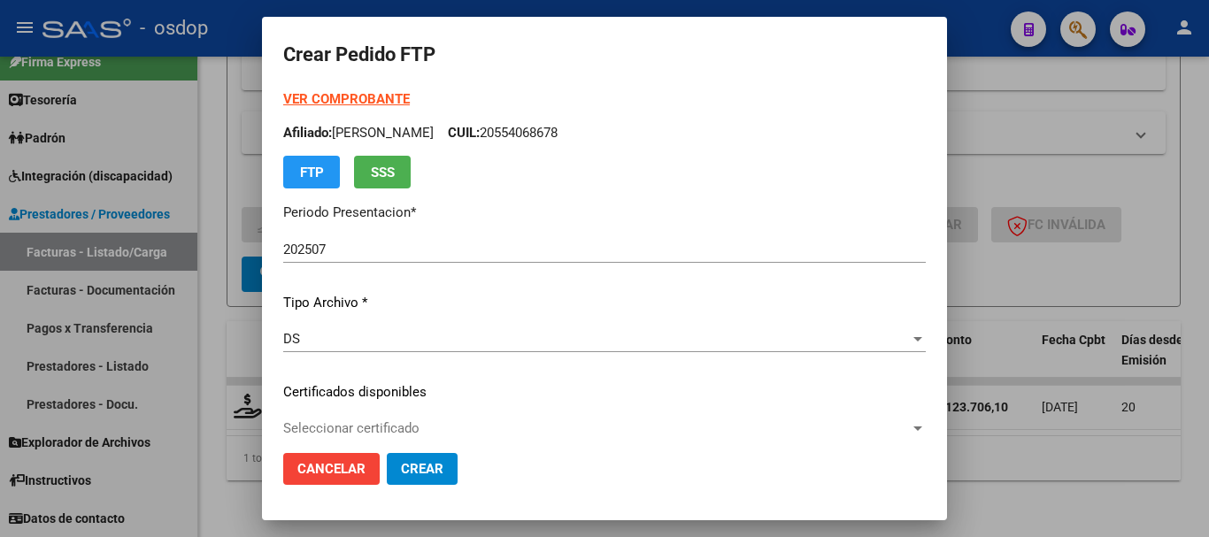
click at [373, 417] on div "Seleccionar certificado Seleccionar certificado" at bounding box center [604, 428] width 642 height 27
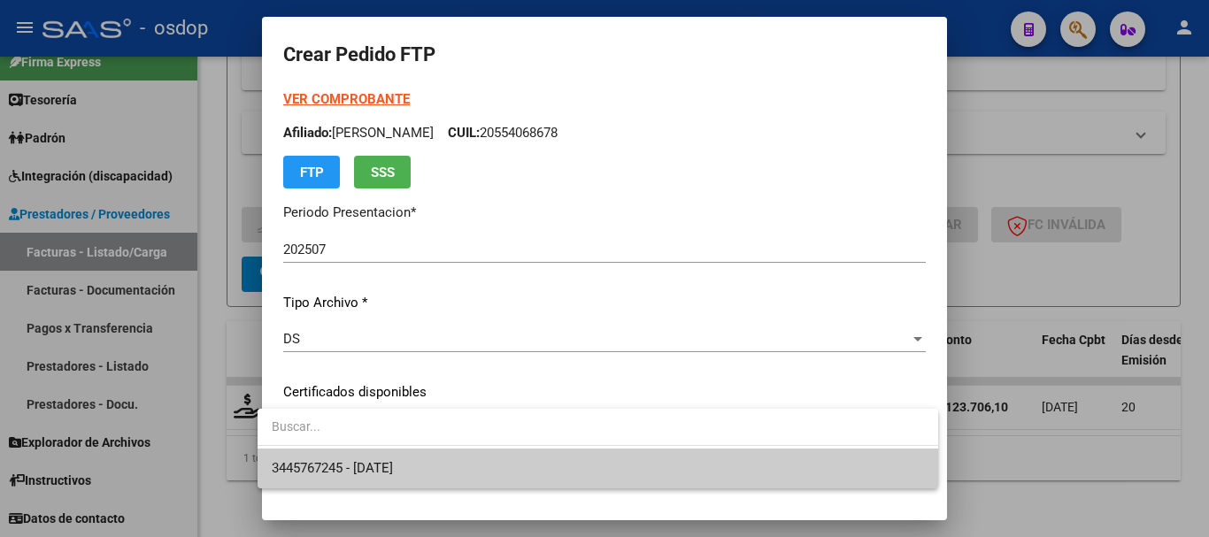
click at [401, 450] on div "3445767245 - [DATE]" at bounding box center [598, 449] width 681 height 80
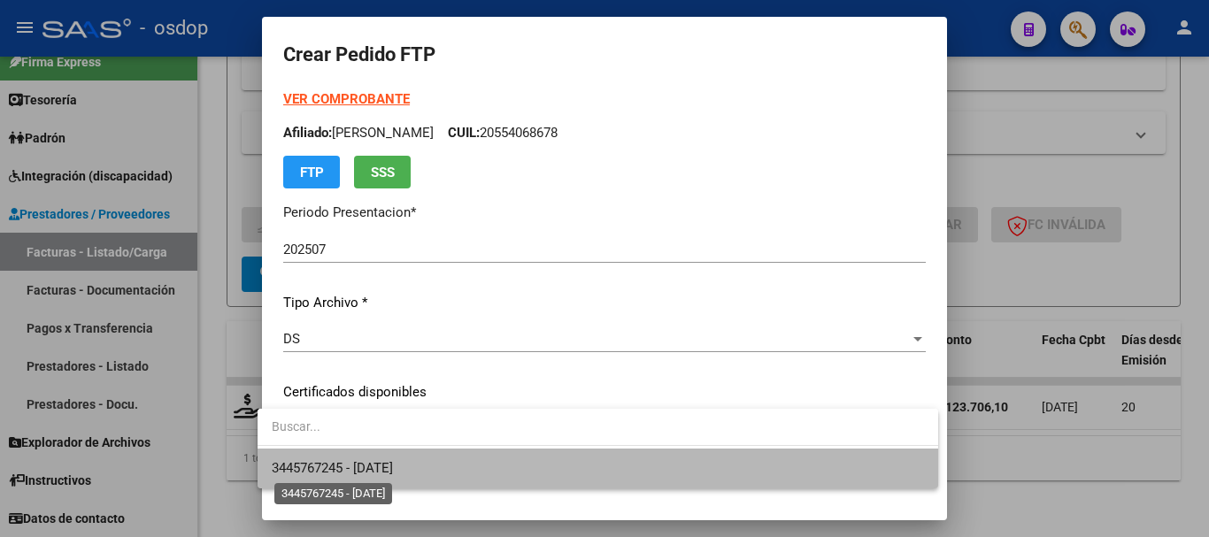
click at [393, 462] on span "3445767245 - [DATE]" at bounding box center [332, 468] width 121 height 16
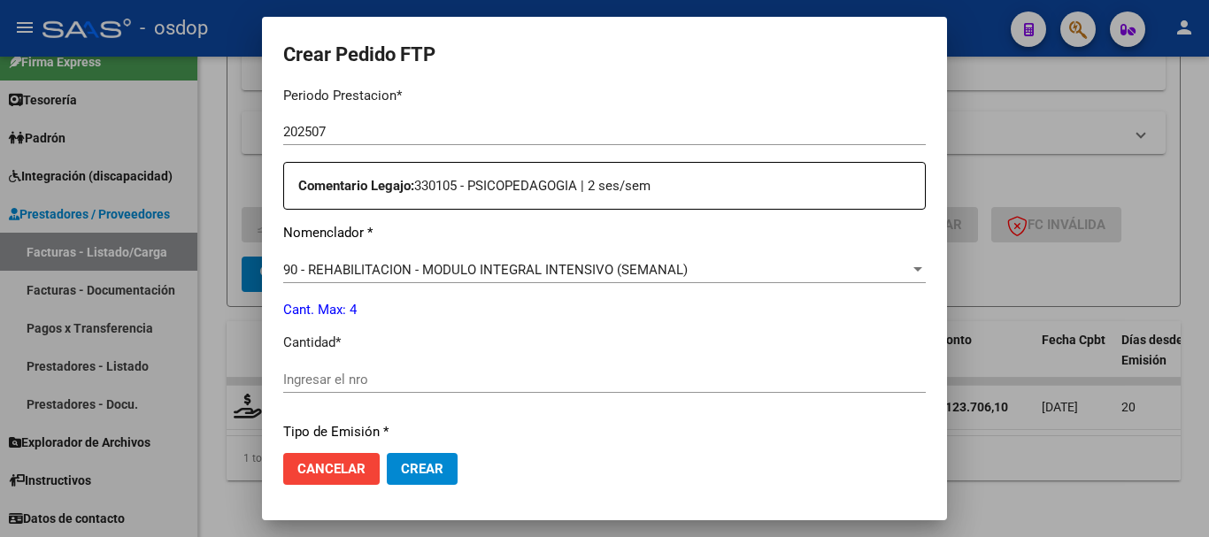
scroll to position [619, 0]
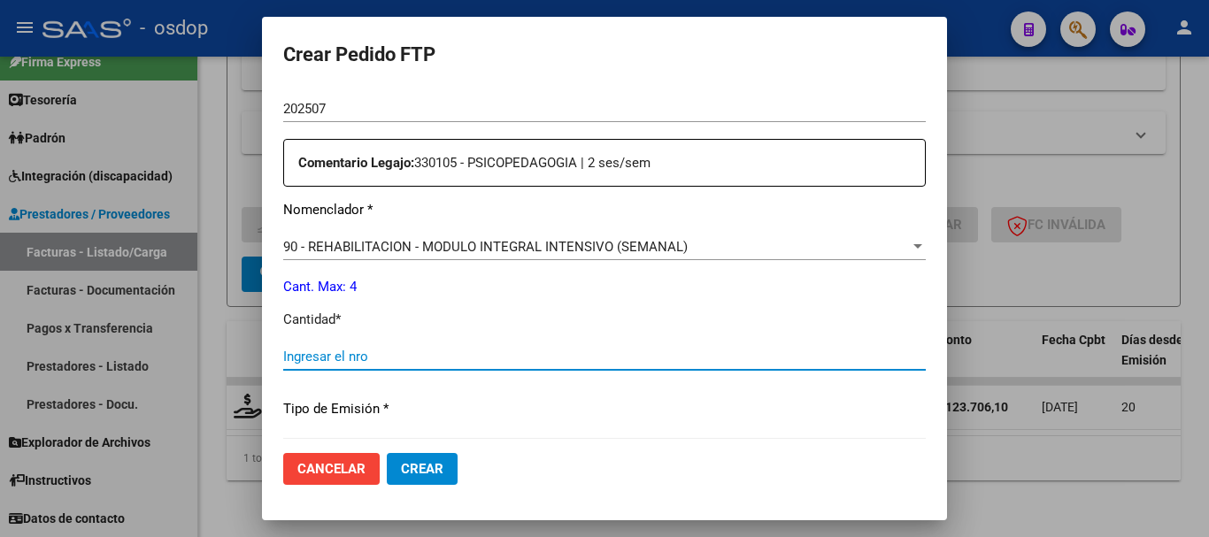
click at [447, 360] on input "Ingresar el nro" at bounding box center [604, 357] width 642 height 16
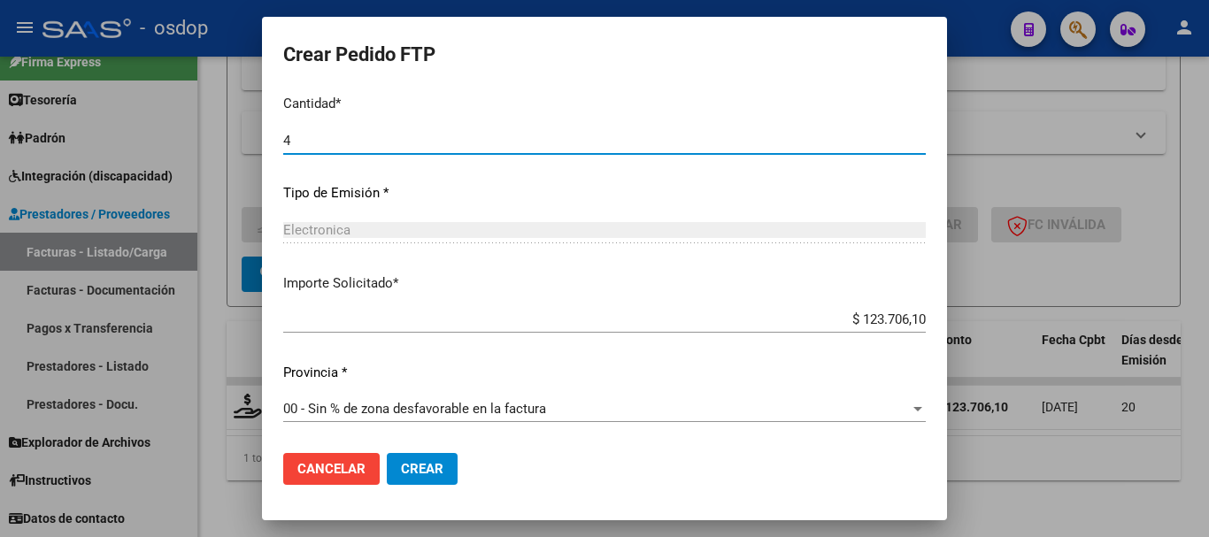
type input "4"
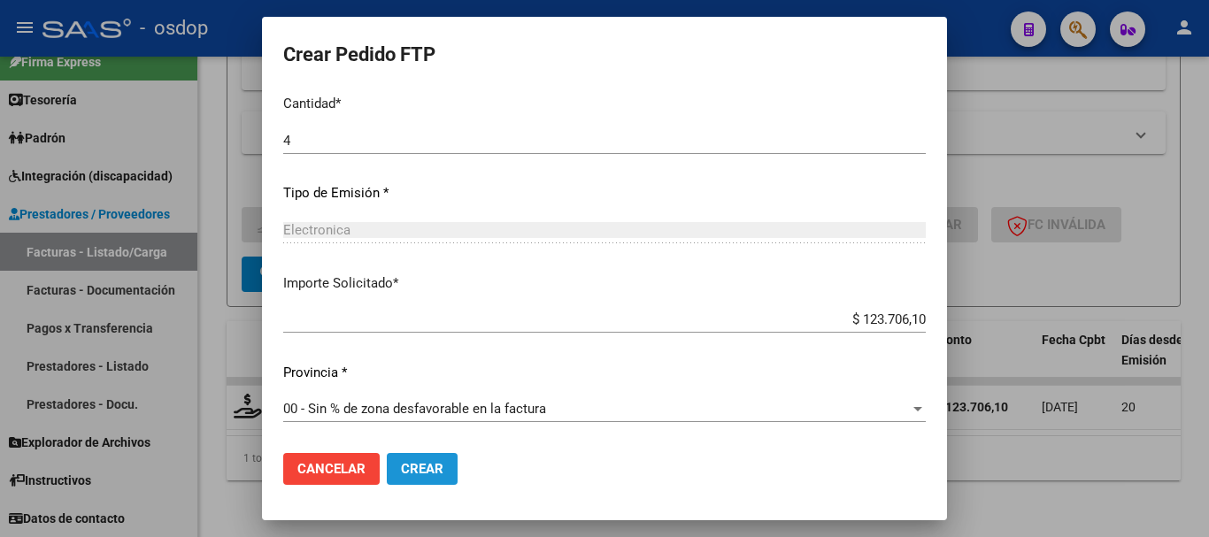
click at [401, 467] on span "Crear" at bounding box center [422, 469] width 42 height 16
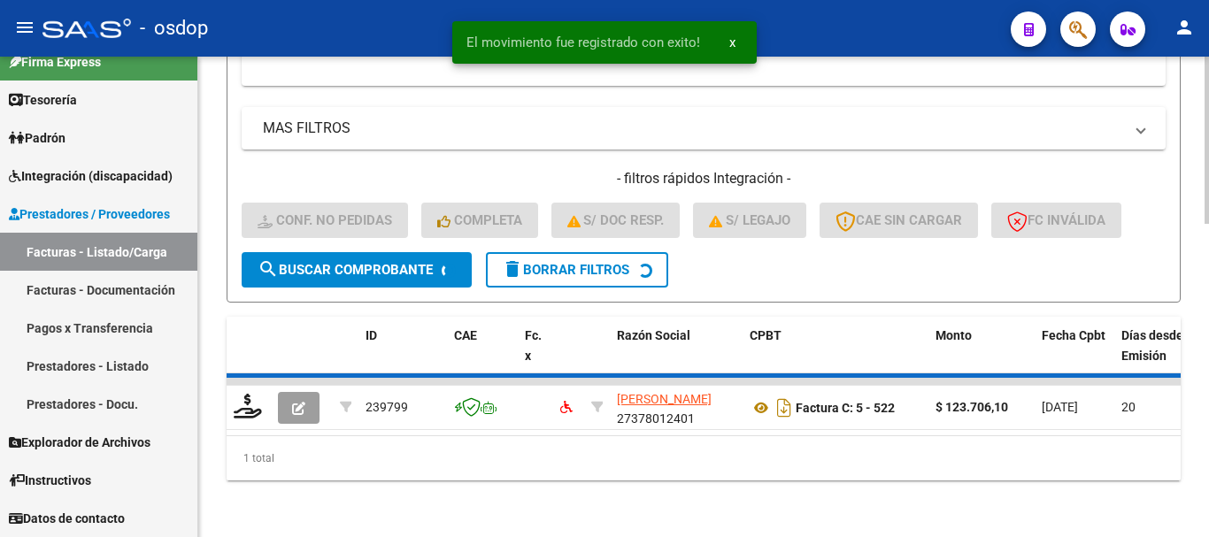
scroll to position [869, 0]
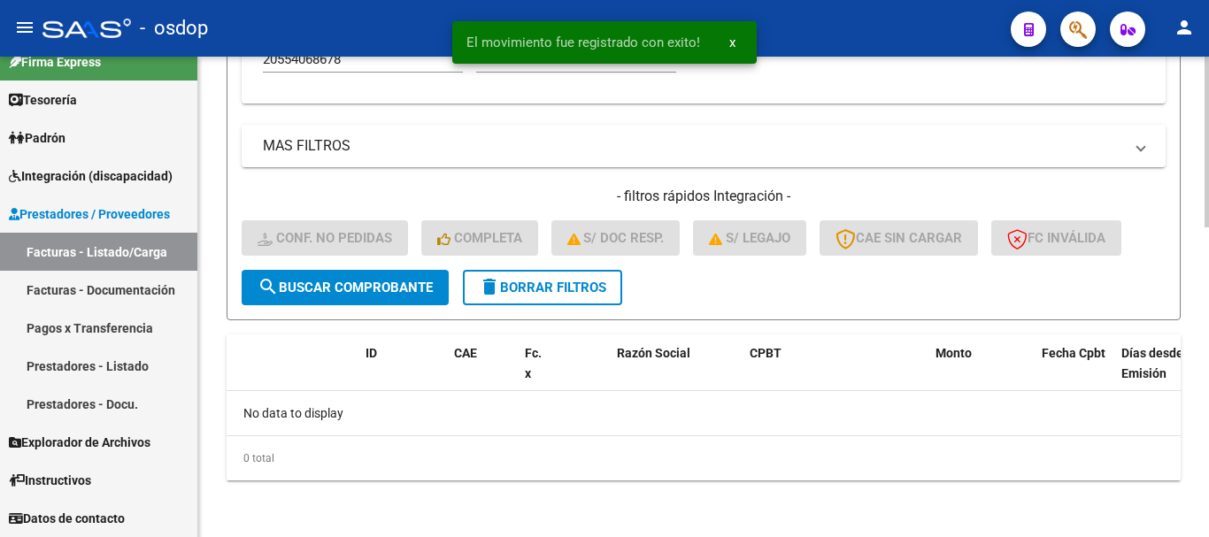
click at [561, 288] on span "delete Borrar Filtros" at bounding box center [542, 288] width 127 height 16
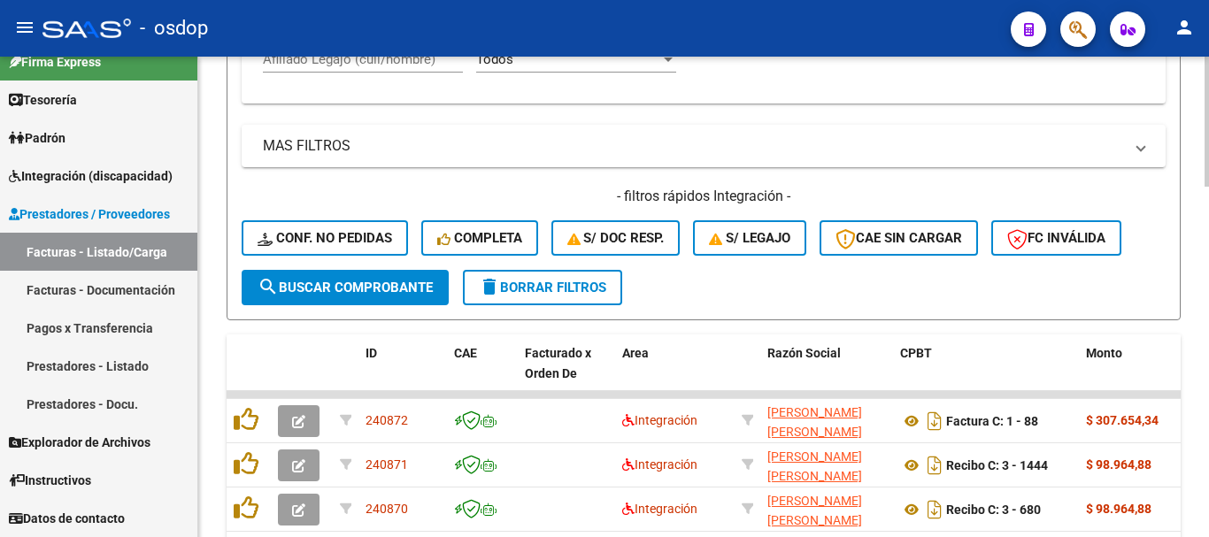
click at [348, 61] on input "Afiliado Legajo (cuil/nombre)" at bounding box center [363, 59] width 200 height 16
paste input "27499776271"
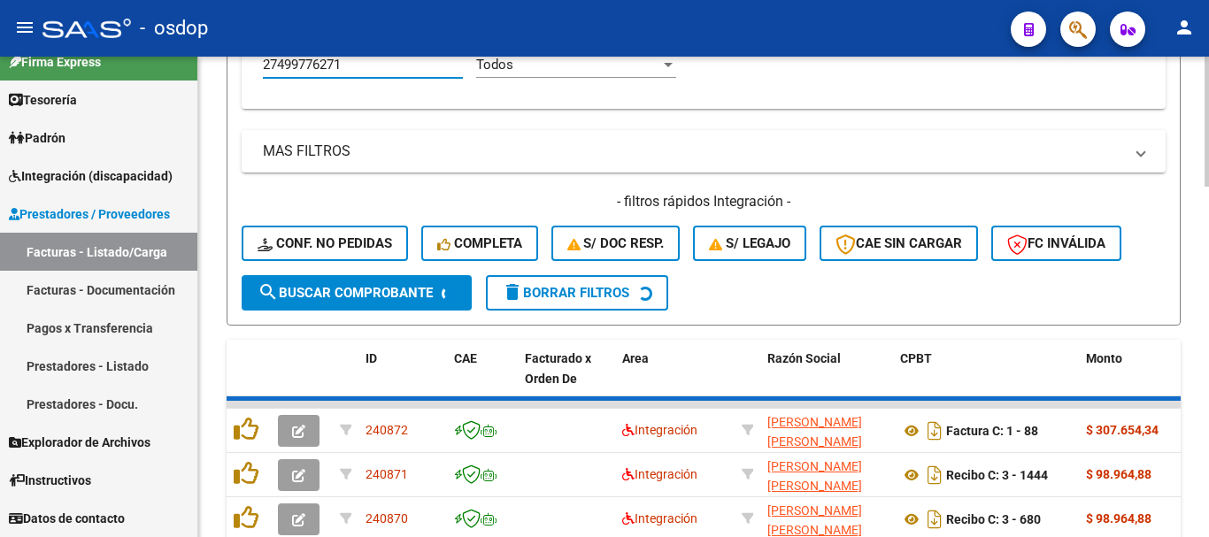
type input "27499776271"
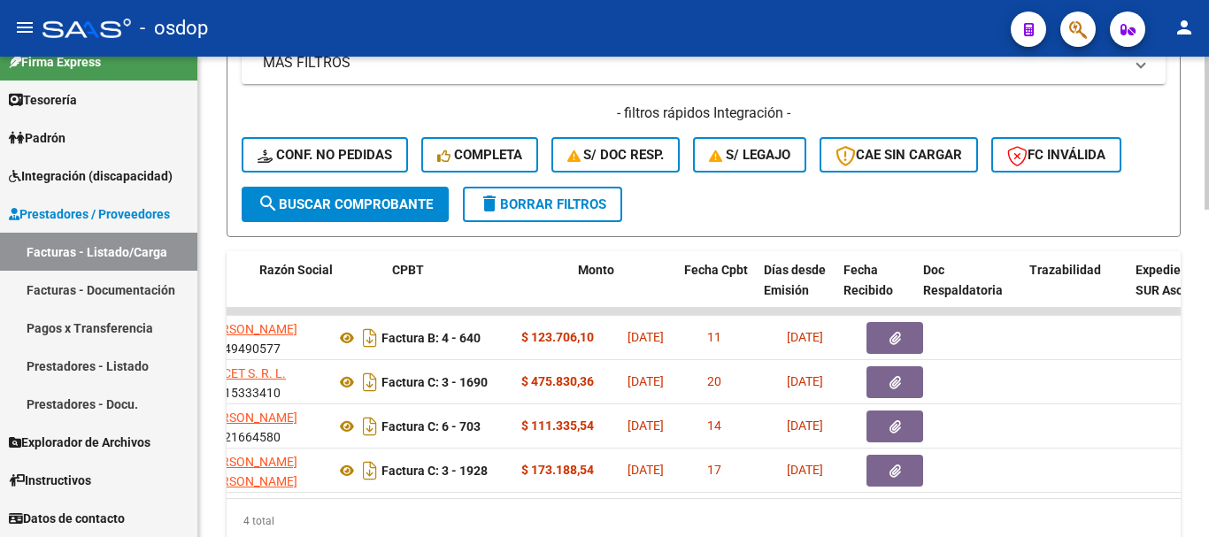
scroll to position [0, 465]
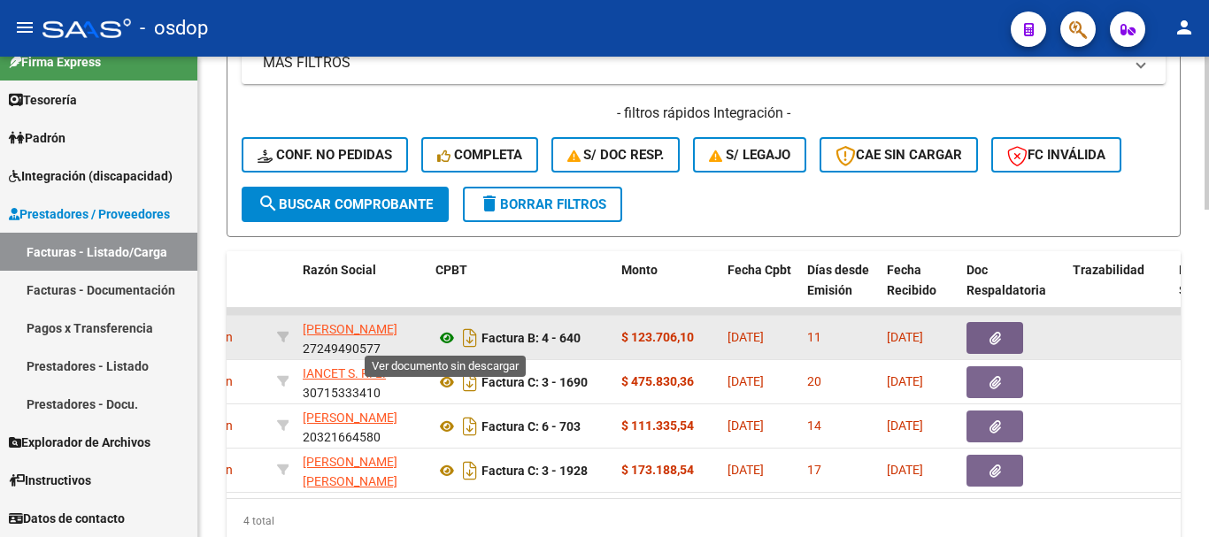
click at [443, 337] on icon at bounding box center [446, 337] width 23 height 21
click at [997, 340] on icon "button" at bounding box center [995, 338] width 12 height 13
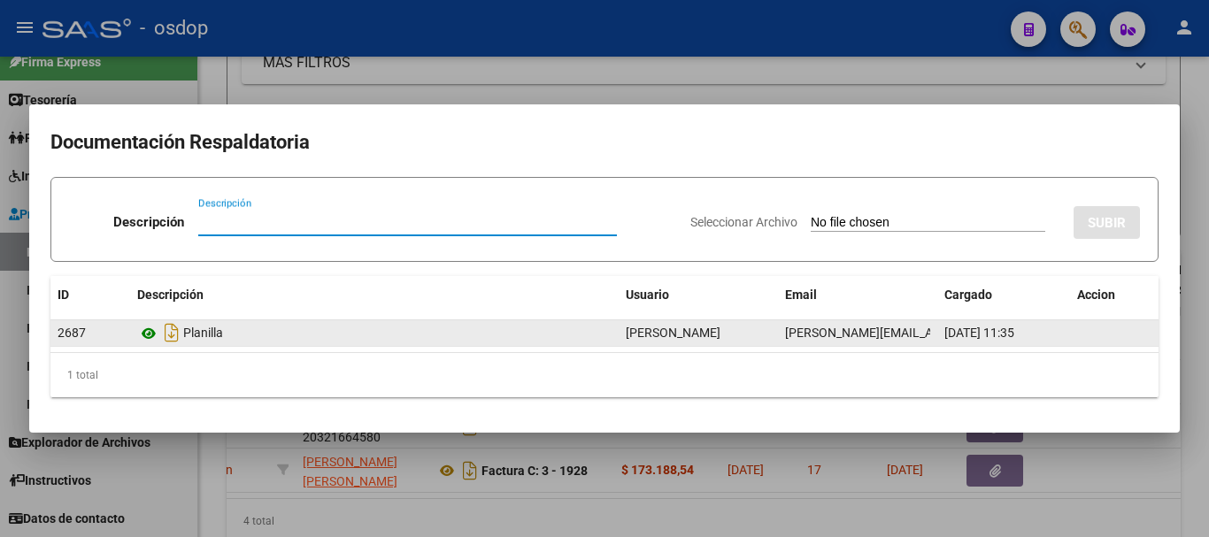
click at [143, 334] on icon at bounding box center [148, 333] width 23 height 21
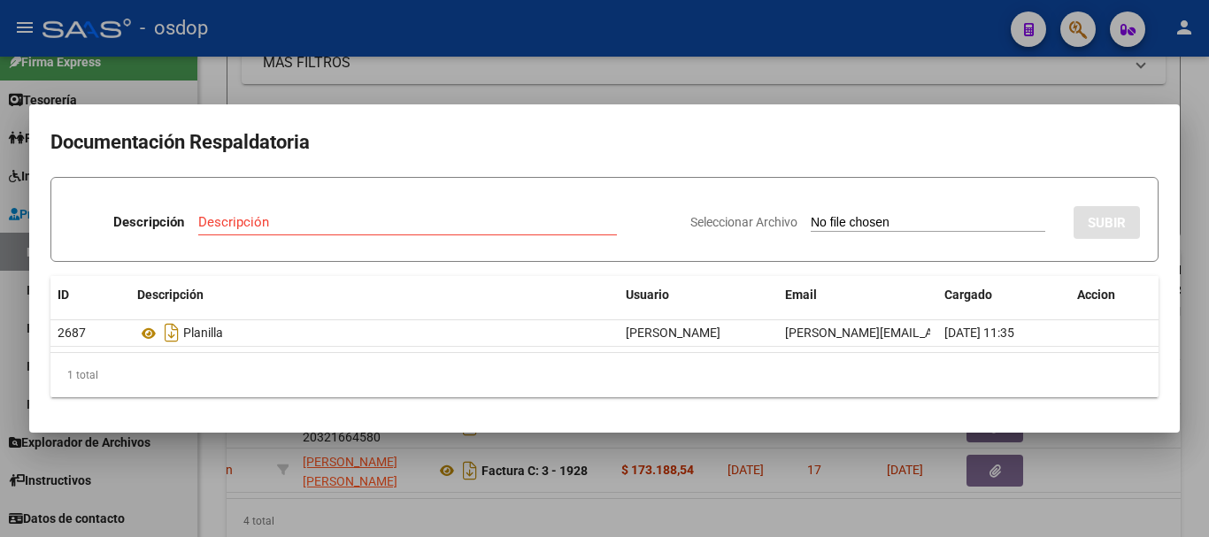
click at [323, 62] on div at bounding box center [604, 268] width 1209 height 537
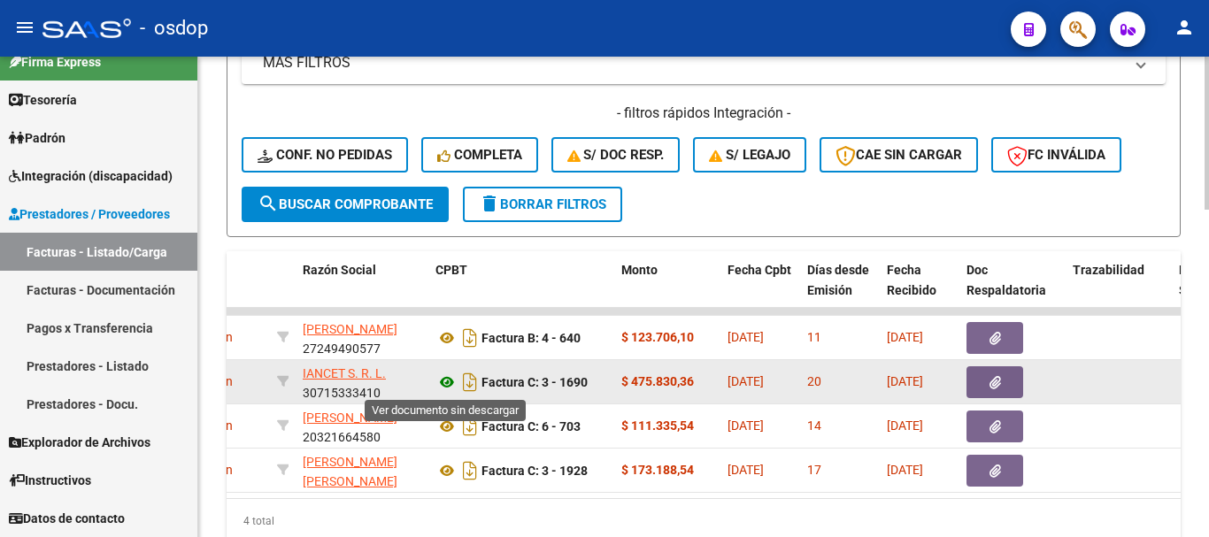
click at [450, 383] on icon at bounding box center [446, 382] width 23 height 21
click at [1007, 379] on button "button" at bounding box center [994, 382] width 57 height 32
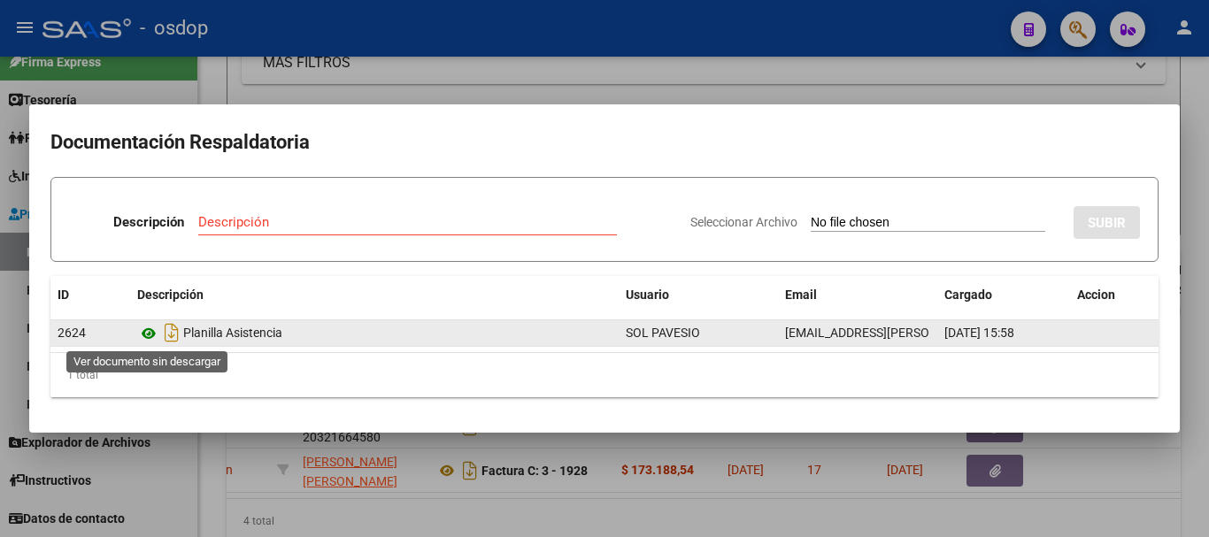
click at [151, 336] on icon at bounding box center [148, 333] width 23 height 21
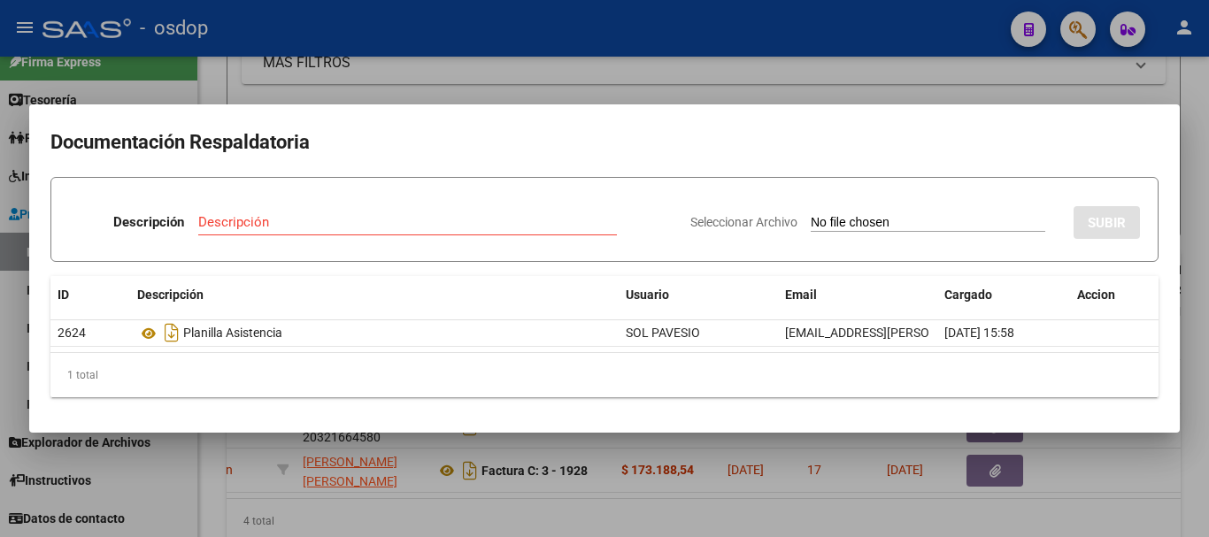
click at [265, 86] on div at bounding box center [604, 268] width 1209 height 537
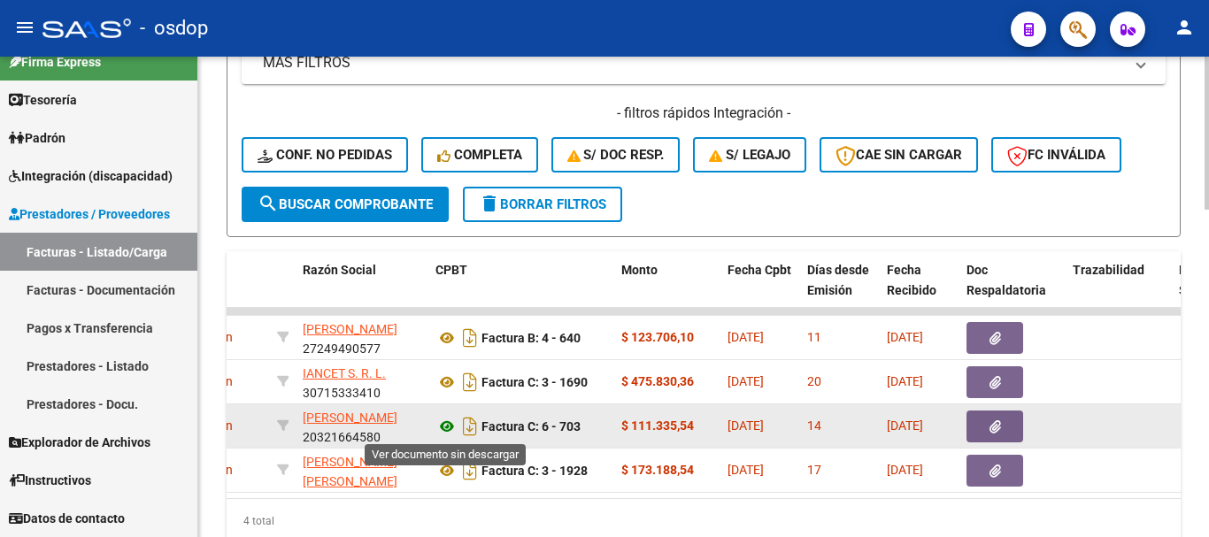
click at [446, 421] on icon at bounding box center [446, 426] width 23 height 21
click at [989, 430] on icon "button" at bounding box center [995, 426] width 12 height 13
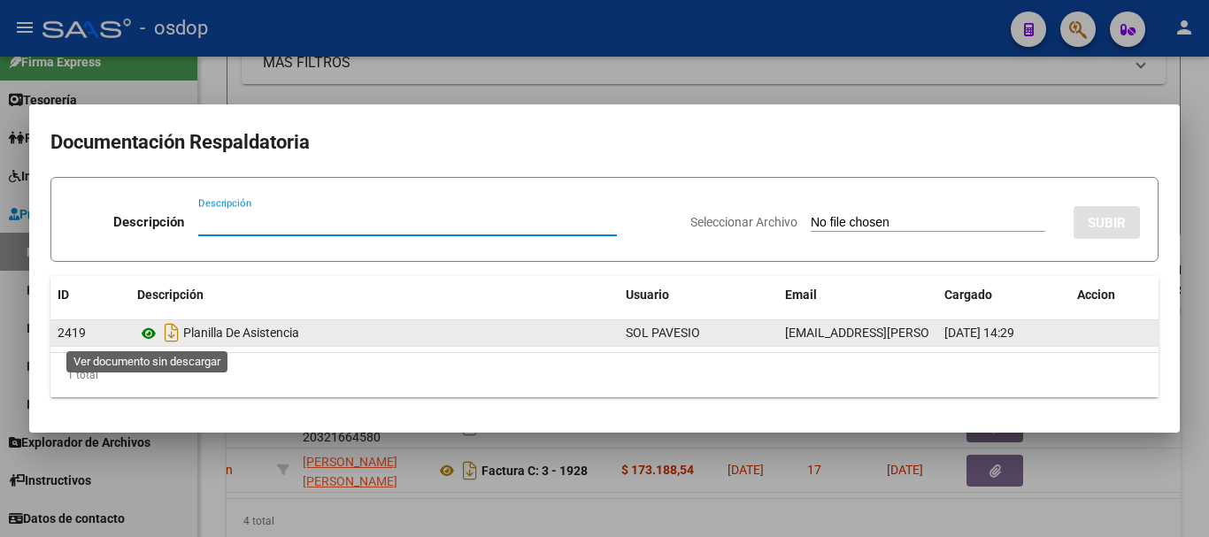
click at [154, 334] on icon at bounding box center [148, 333] width 23 height 21
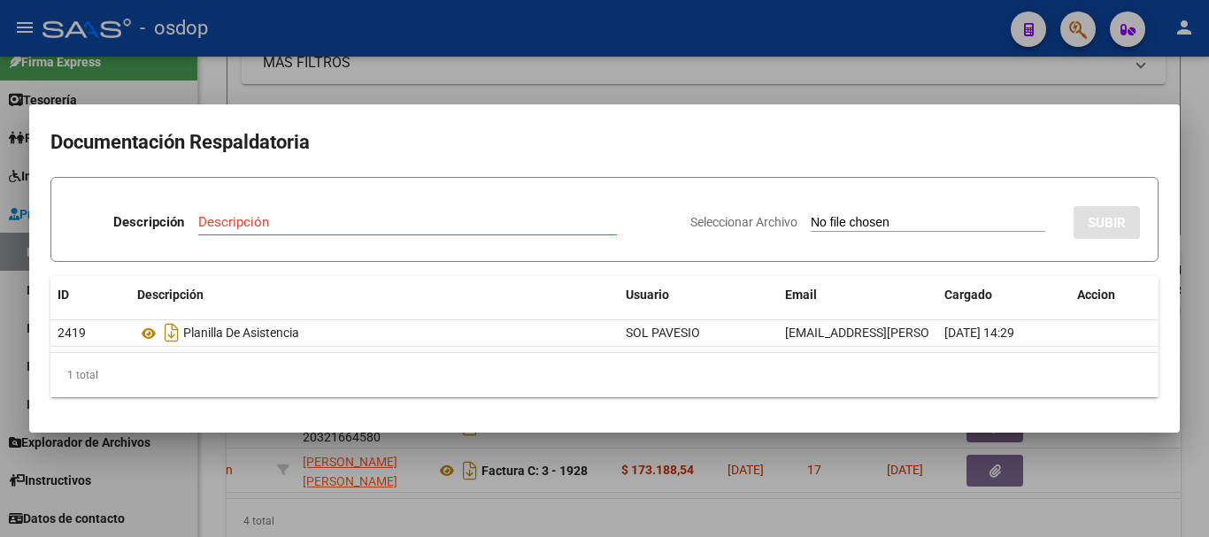
click at [242, 61] on div at bounding box center [604, 268] width 1209 height 537
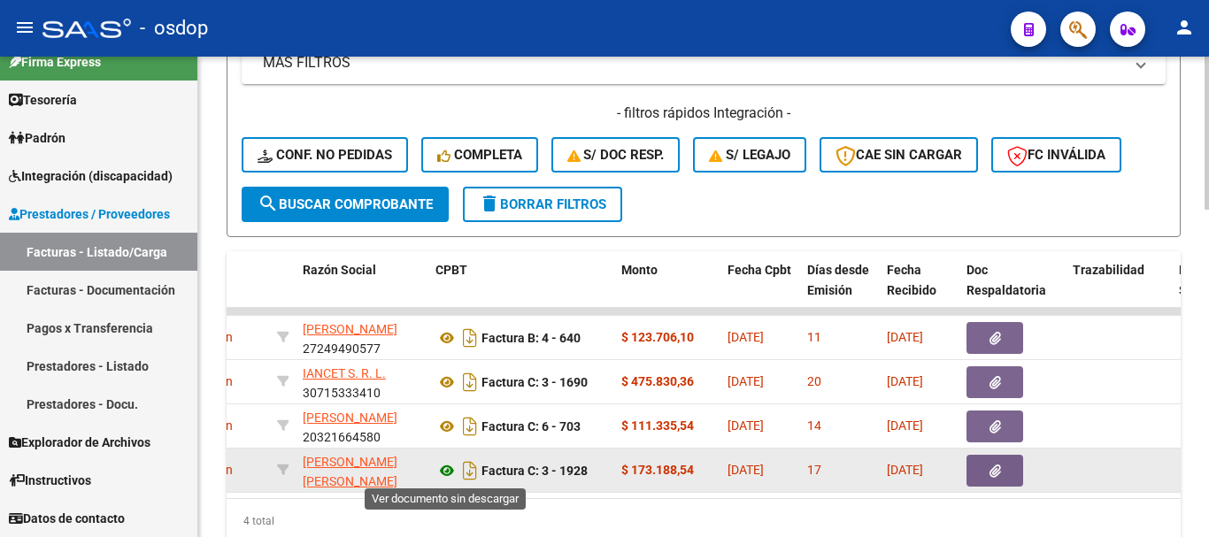
click at [448, 474] on icon at bounding box center [446, 470] width 23 height 21
click at [1008, 481] on button "button" at bounding box center [994, 471] width 57 height 32
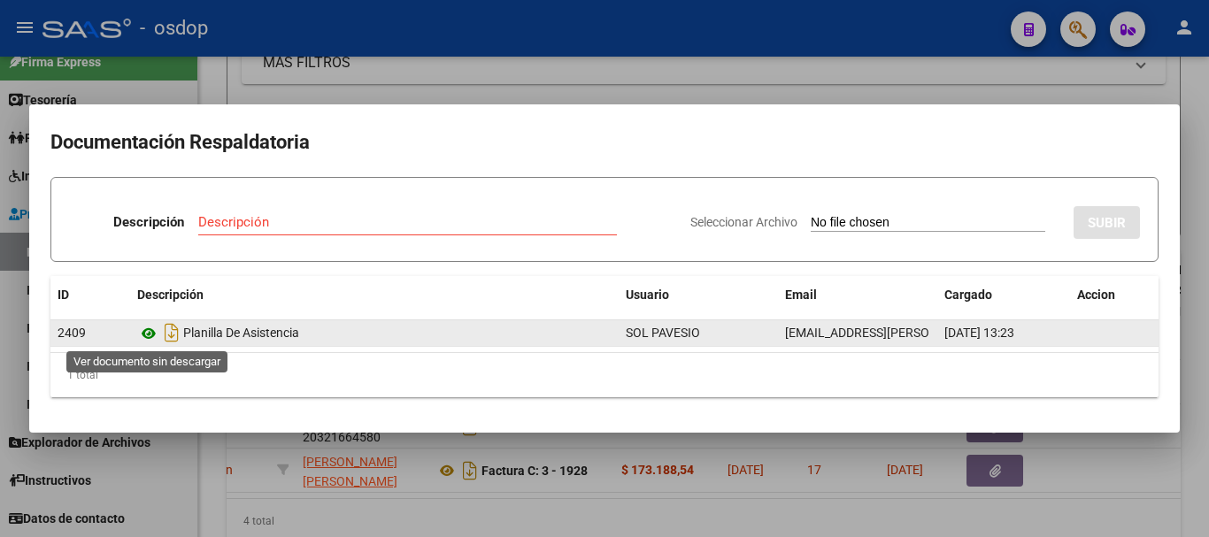
click at [140, 341] on icon at bounding box center [148, 333] width 23 height 21
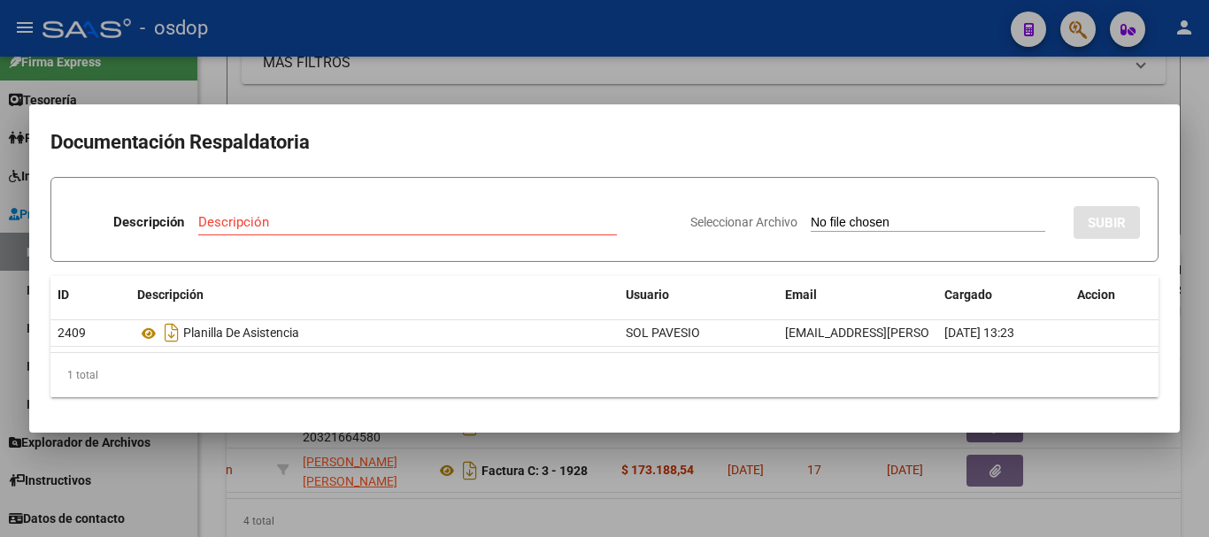
drag, startPoint x: 220, startPoint y: 56, endPoint x: 282, endPoint y: 192, distance: 149.7
click at [221, 56] on div at bounding box center [604, 268] width 1209 height 537
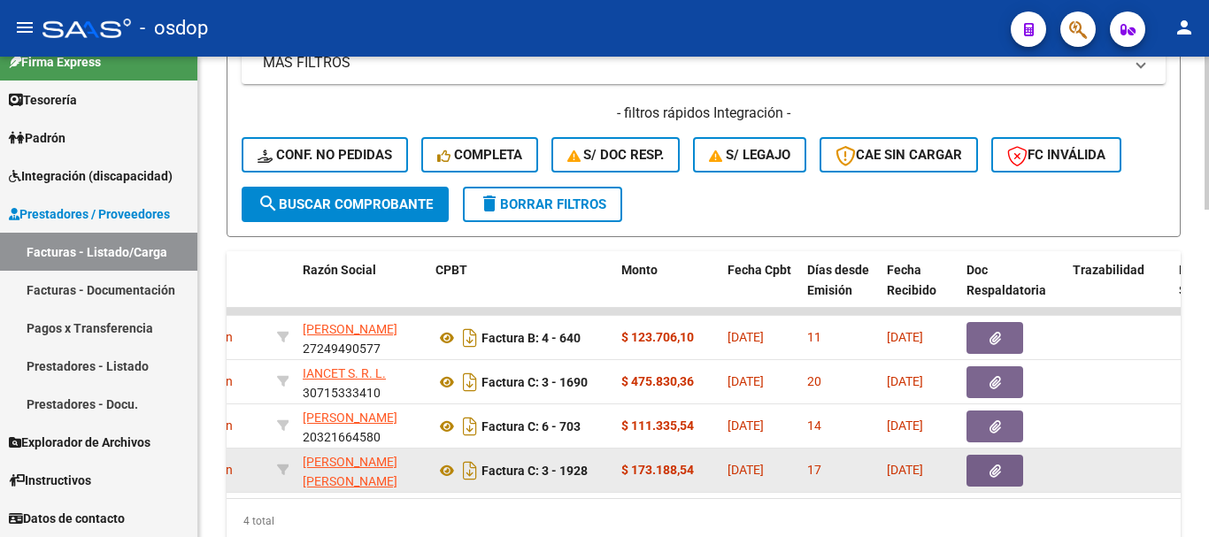
click at [412, 492] on datatable-body-cell "[PERSON_NAME] [PERSON_NAME] 27275157231" at bounding box center [362, 470] width 133 height 43
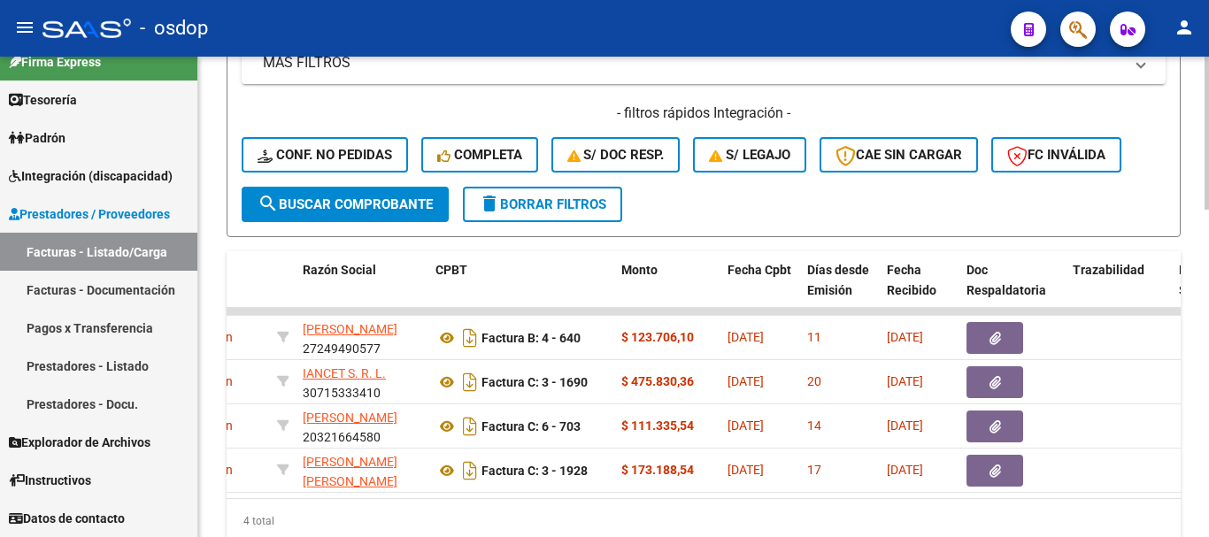
scroll to position [0, 0]
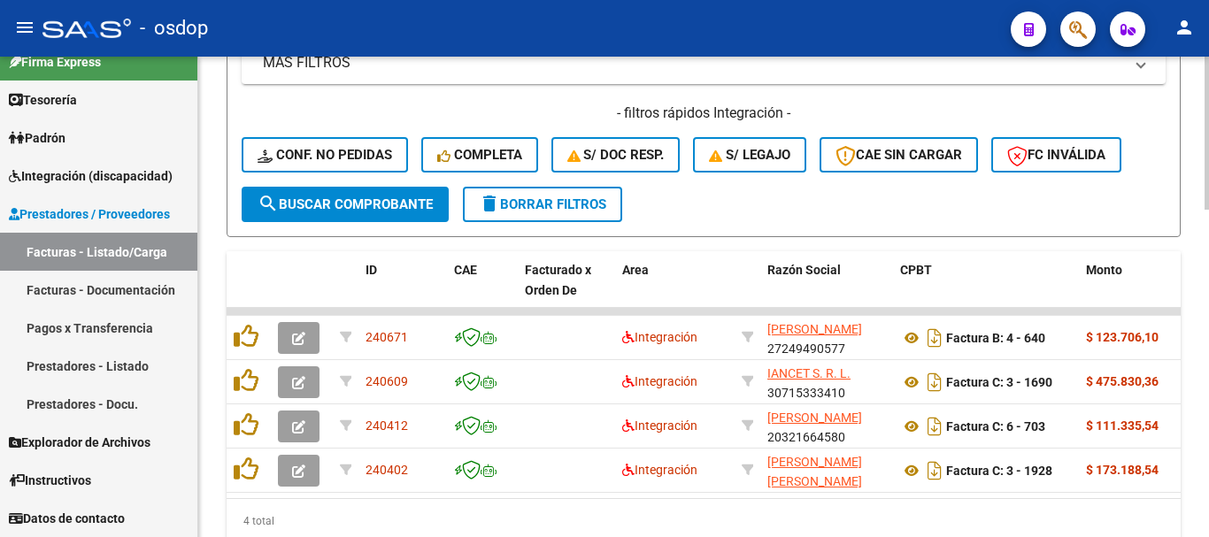
click at [304, 519] on div "4 total" at bounding box center [704, 521] width 954 height 44
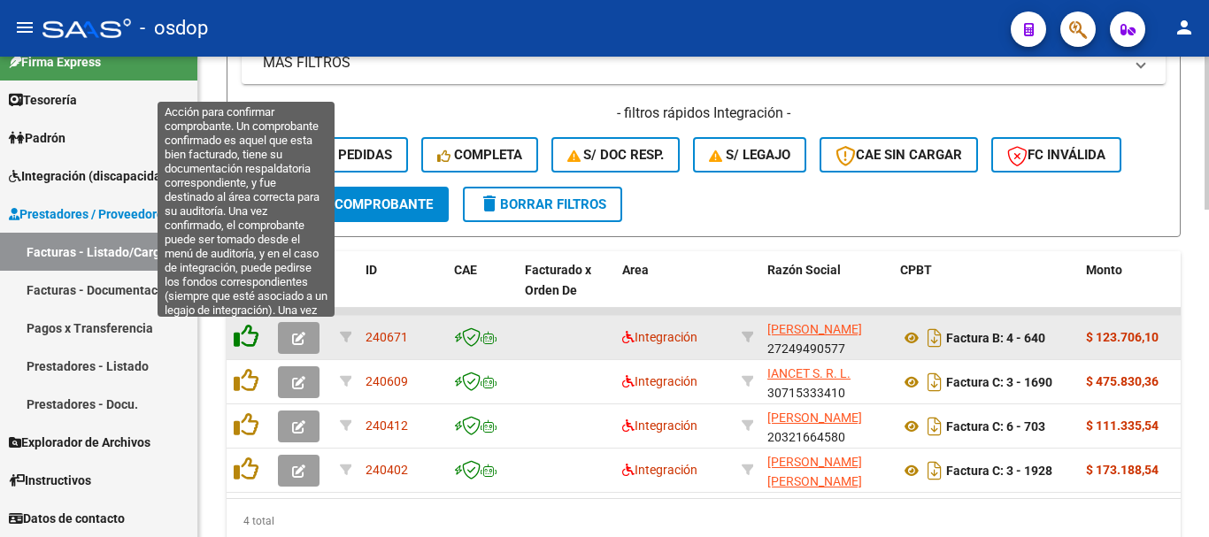
click at [245, 342] on icon at bounding box center [246, 336] width 25 height 25
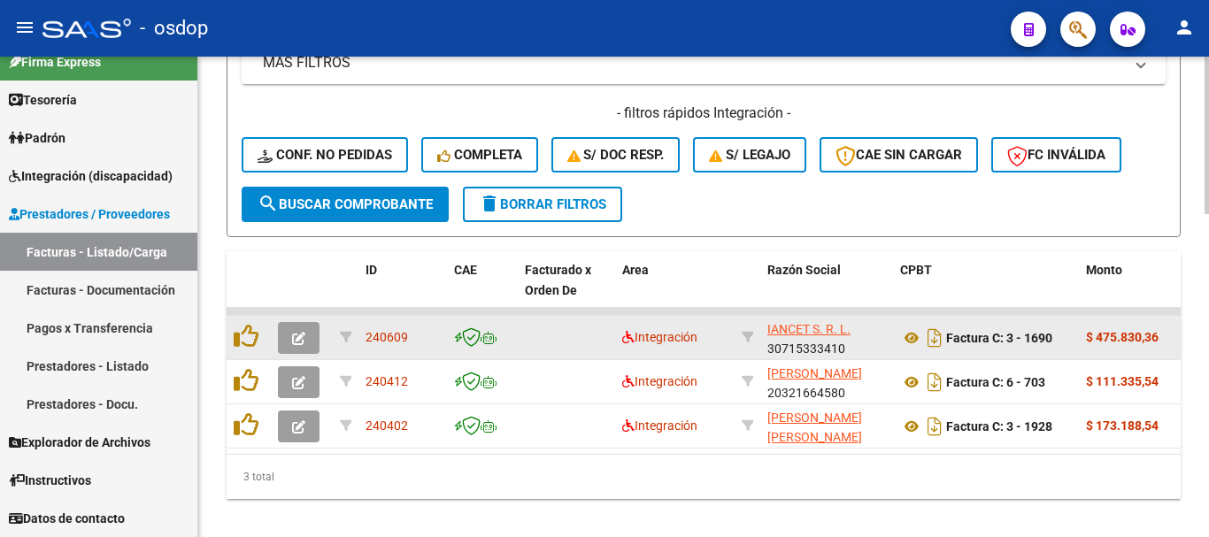
click at [250, 359] on datatable-body-cell at bounding box center [249, 337] width 44 height 43
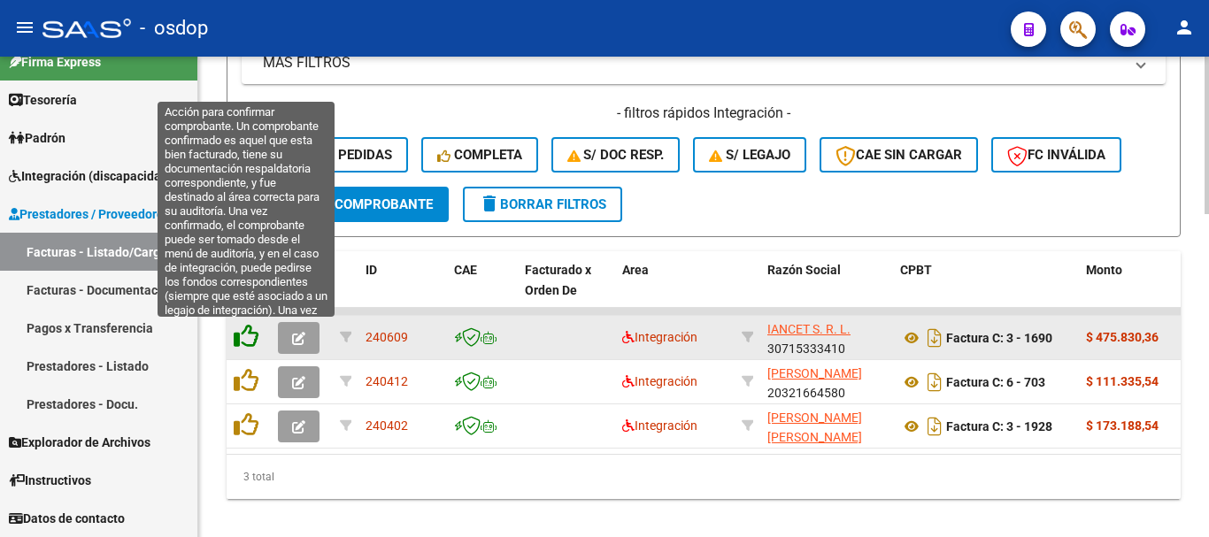
click at [250, 343] on icon at bounding box center [246, 336] width 25 height 25
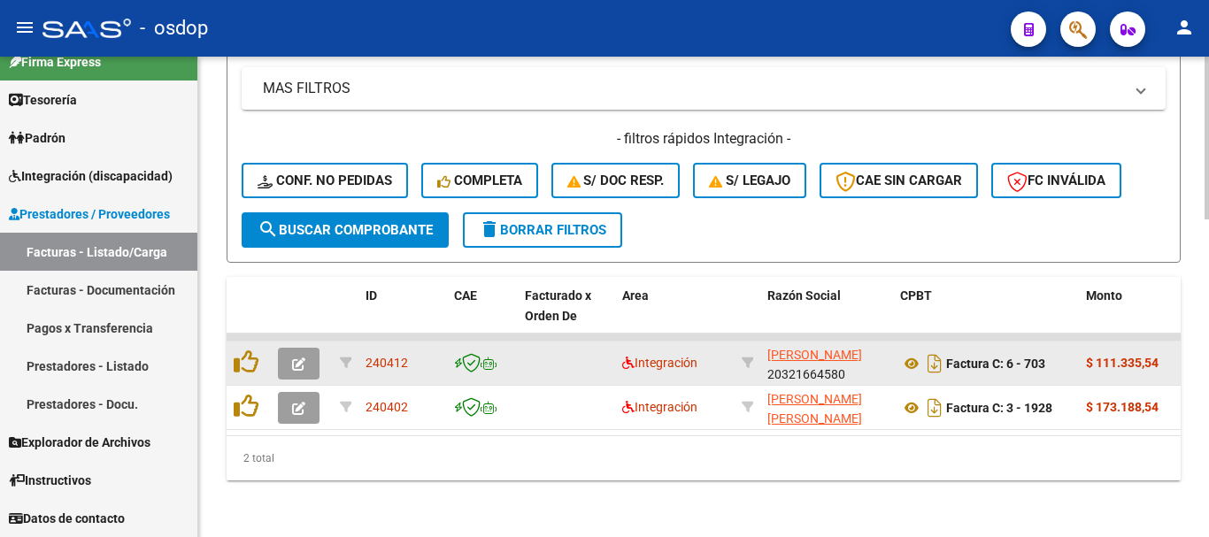
scroll to position [941, 0]
click at [236, 362] on div at bounding box center [249, 363] width 30 height 27
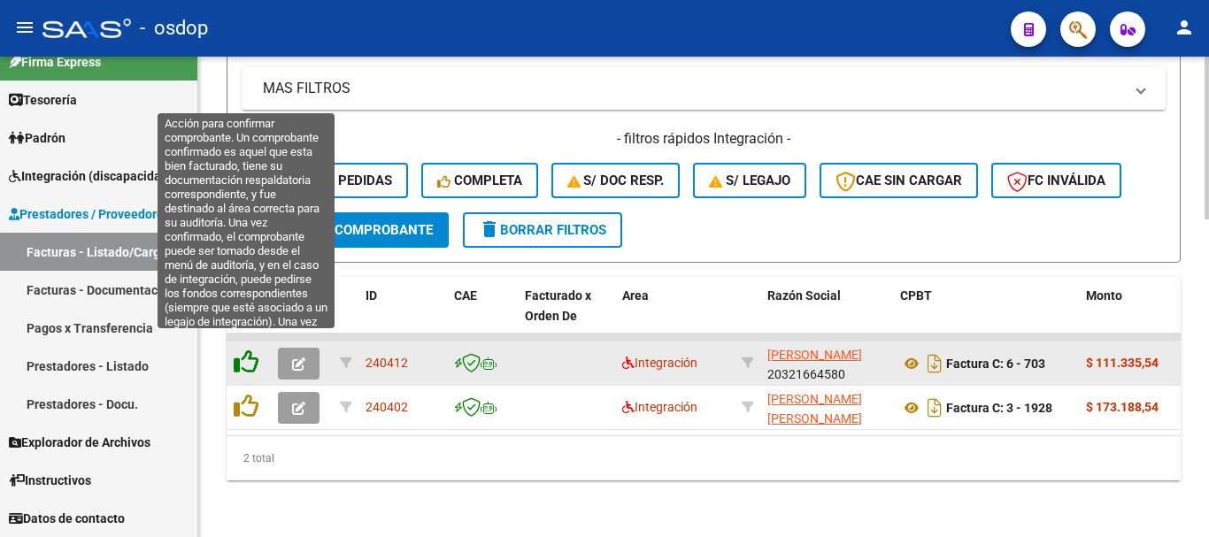
click at [249, 350] on icon at bounding box center [246, 362] width 25 height 25
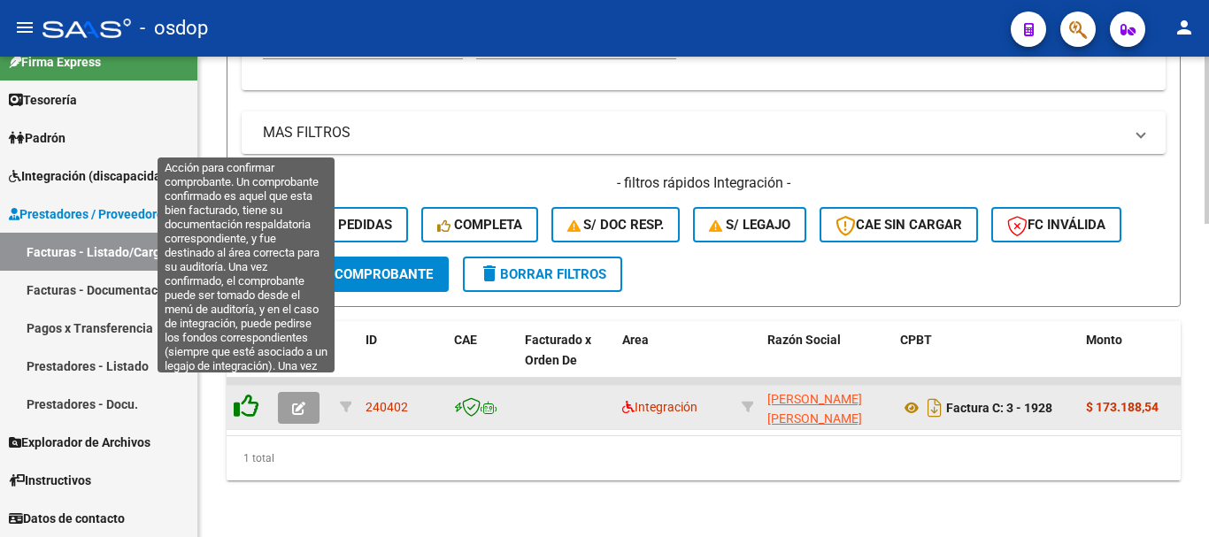
click at [241, 394] on icon at bounding box center [246, 406] width 25 height 25
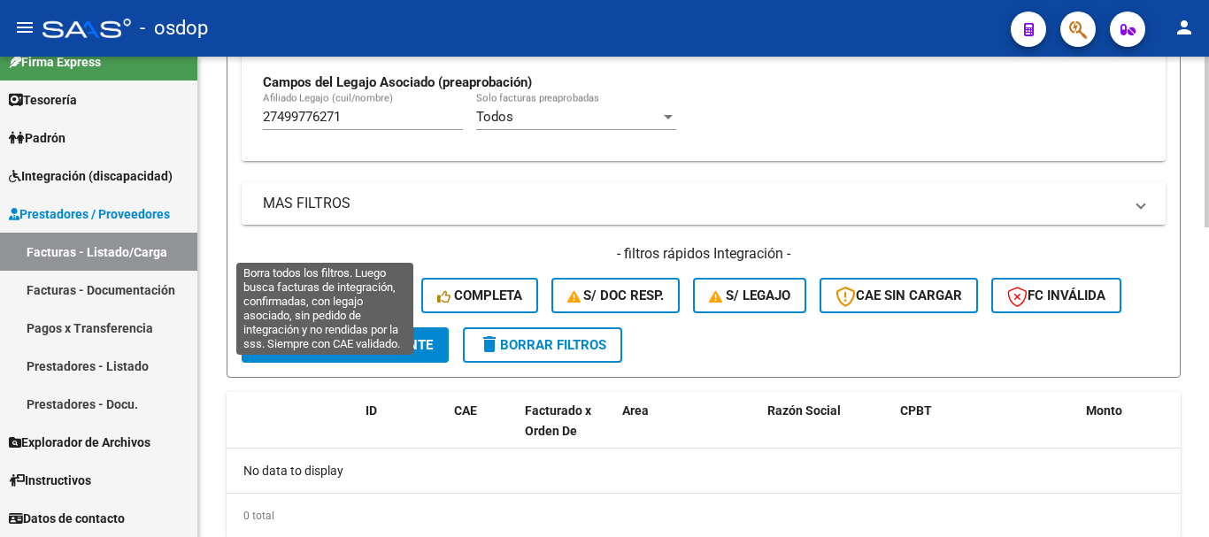
scroll to position [781, 0]
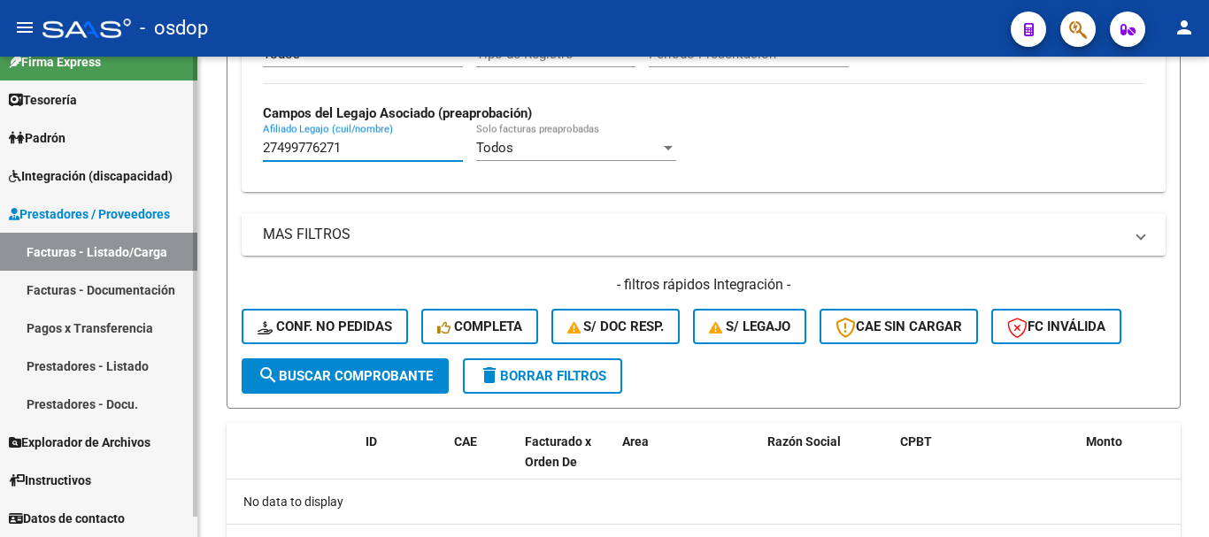
drag, startPoint x: 369, startPoint y: 155, endPoint x: 174, endPoint y: 155, distance: 194.7
click at [174, 155] on mat-sidenav-container "Firma Express Tesorería Extractos Procesados (csv) Extractos Originales (pdf) P…" at bounding box center [604, 297] width 1209 height 481
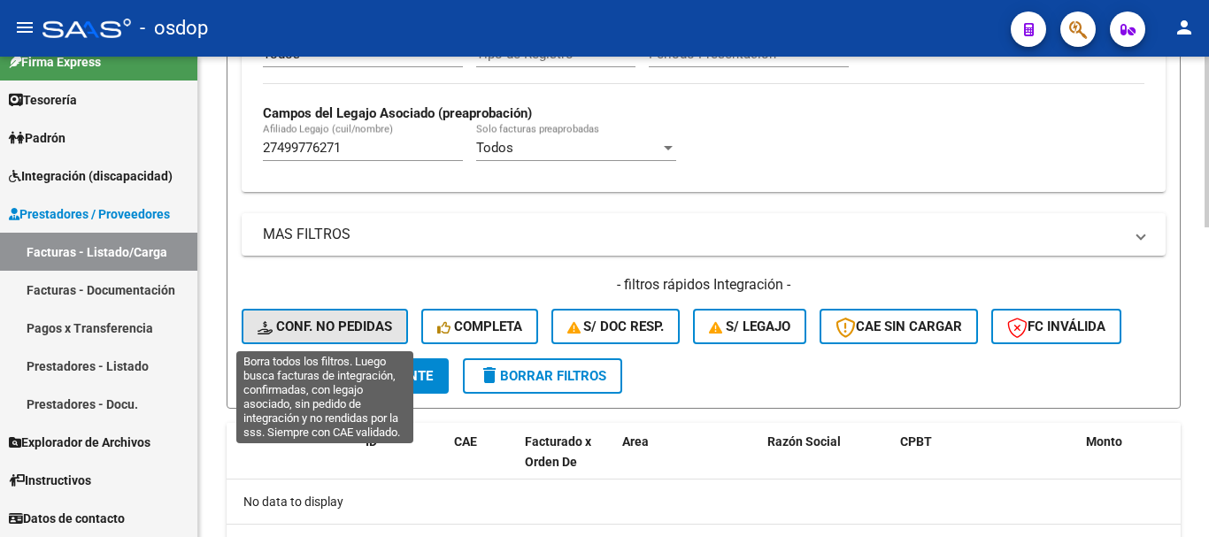
click at [334, 317] on button "Conf. no pedidas" at bounding box center [325, 326] width 166 height 35
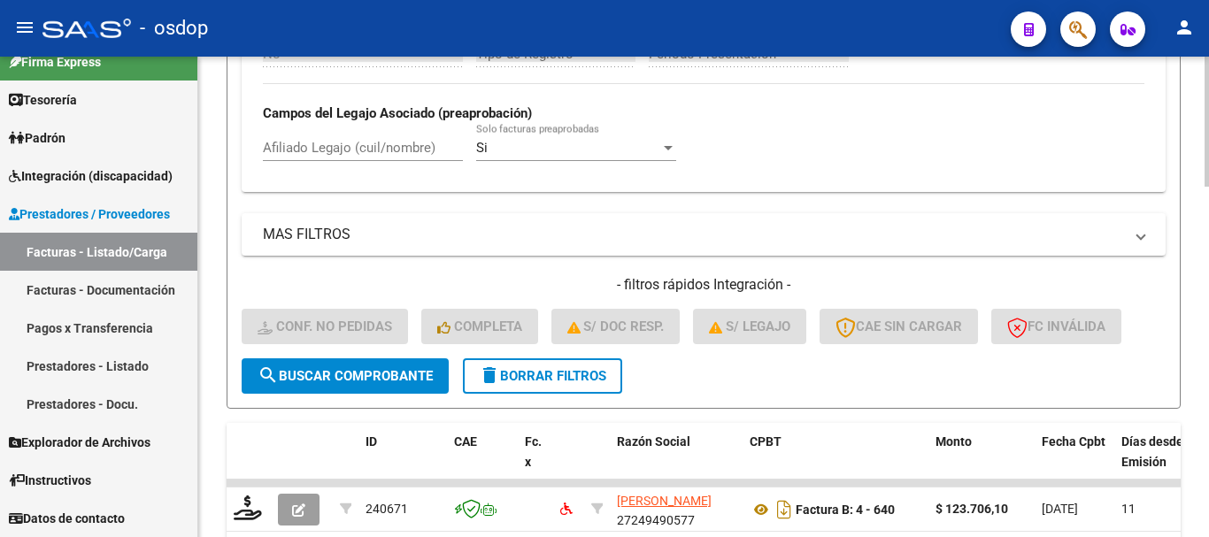
click at [346, 158] on div "Afiliado Legajo (cuil/nombre)" at bounding box center [363, 142] width 200 height 38
click at [345, 146] on input "Afiliado Legajo (cuil/nombre)" at bounding box center [363, 148] width 200 height 16
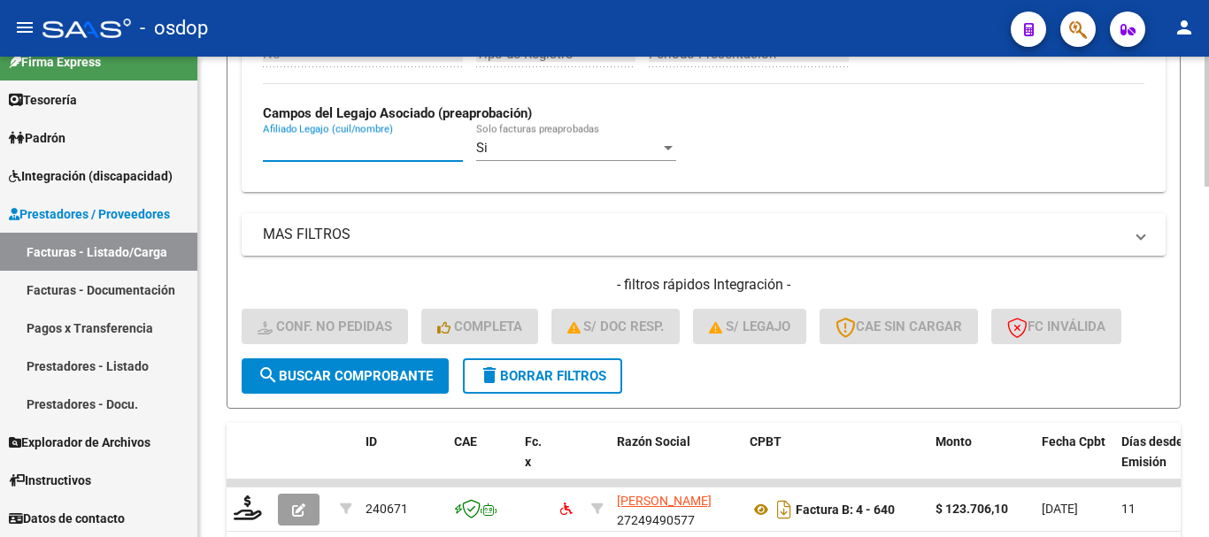
paste input "27499776271"
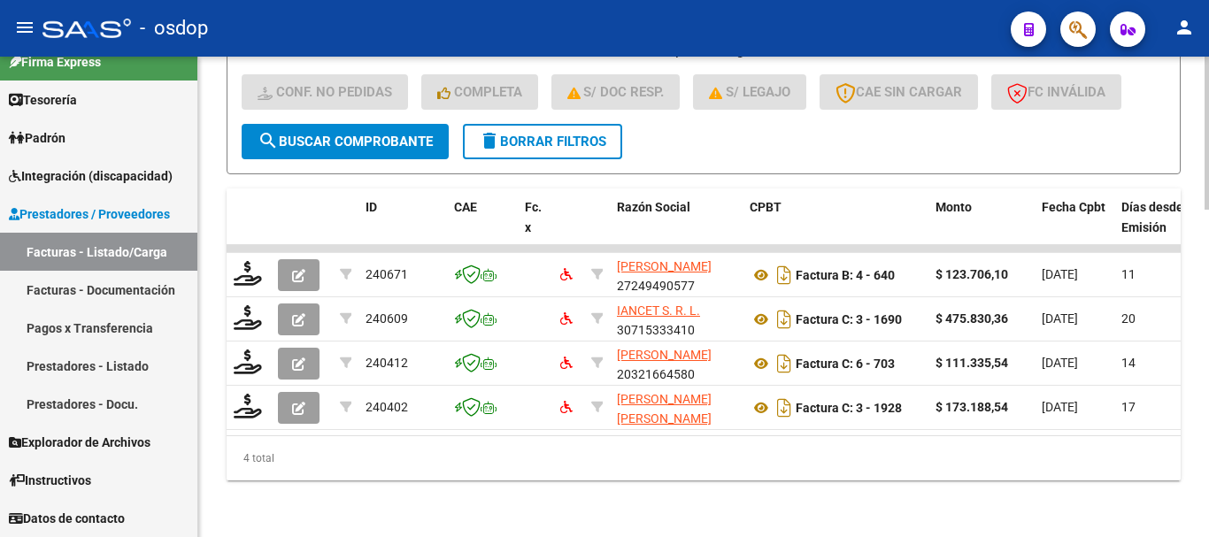
scroll to position [1029, 0]
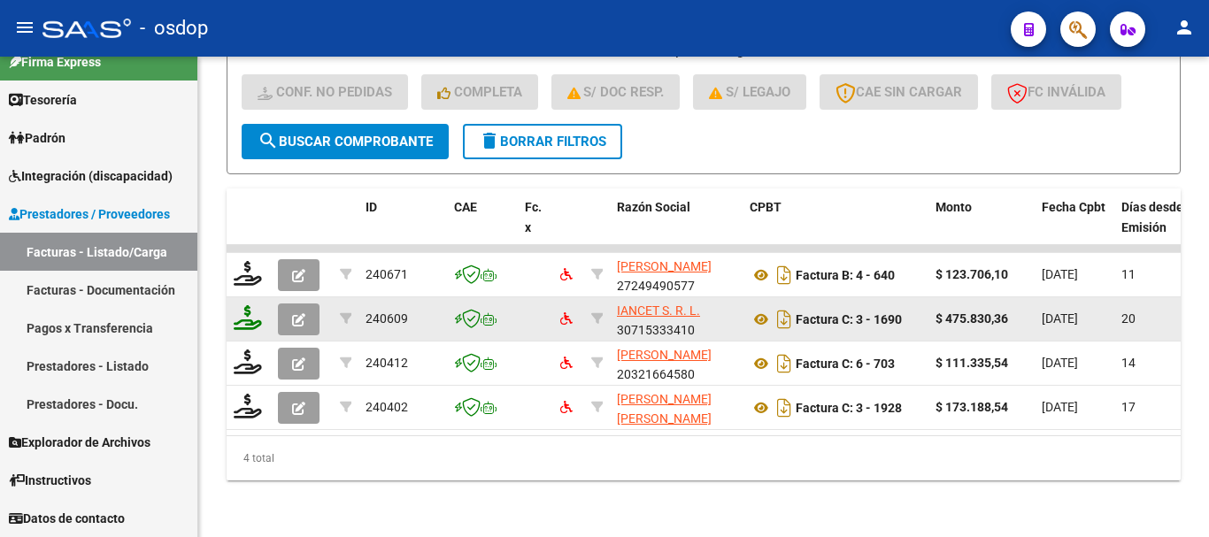
type input "27499776271"
click at [254, 306] on icon at bounding box center [248, 317] width 28 height 25
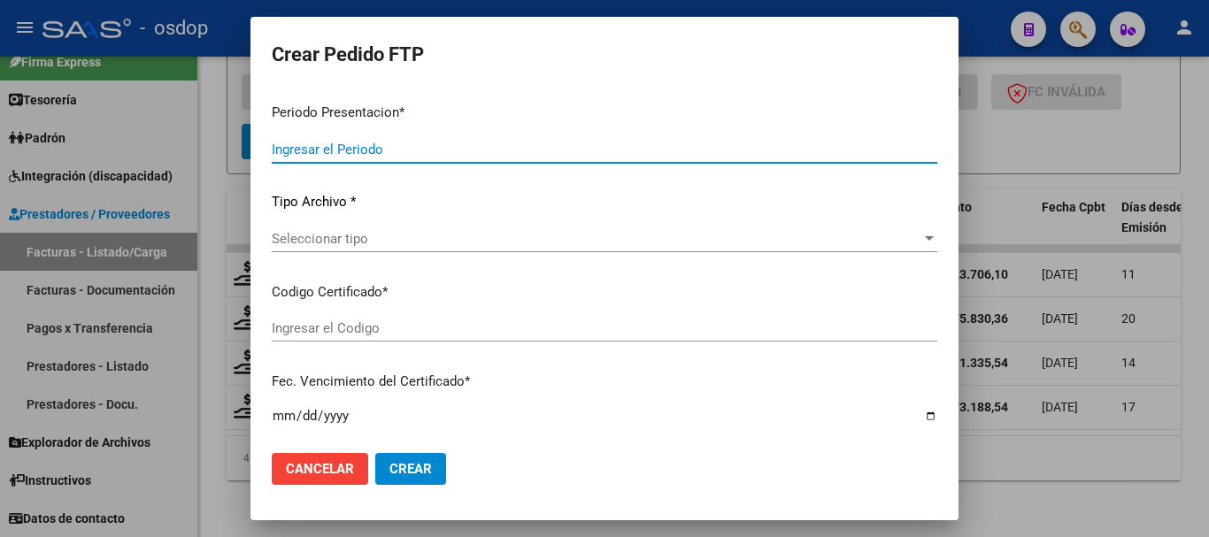
type input "202507"
type input "$ 475.830,36"
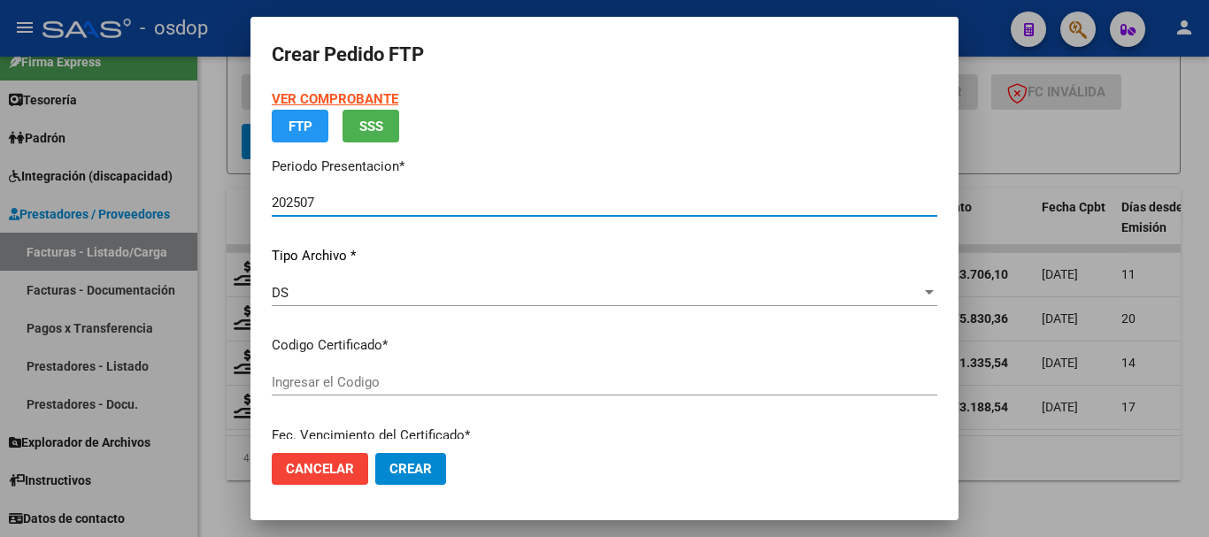
type input "3660124977"
type input "[DATE]"
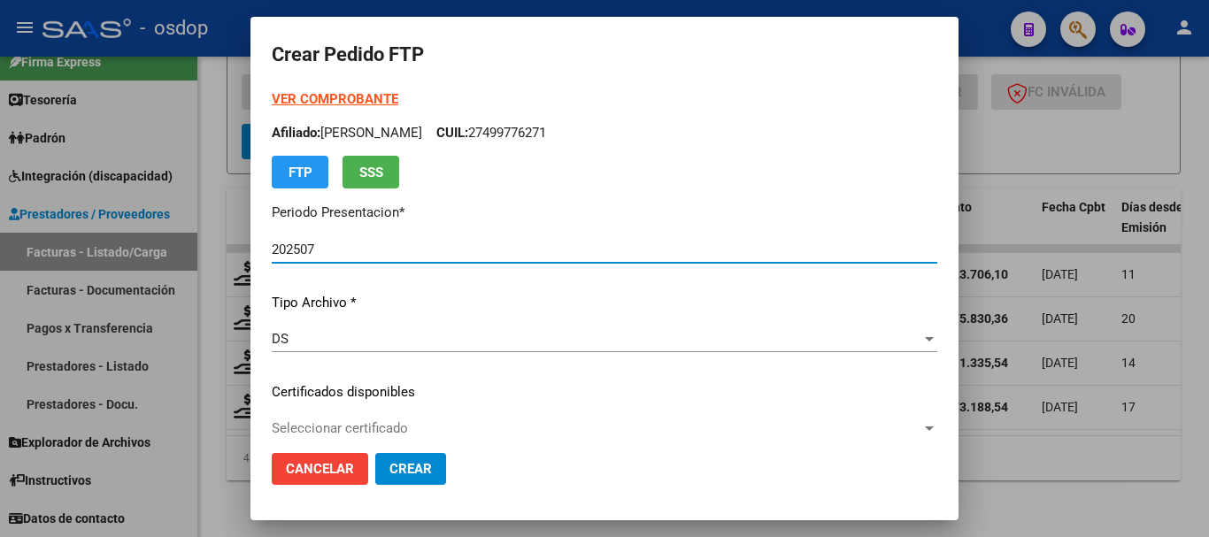
click at [407, 426] on span "Seleccionar certificado" at bounding box center [597, 428] width 650 height 16
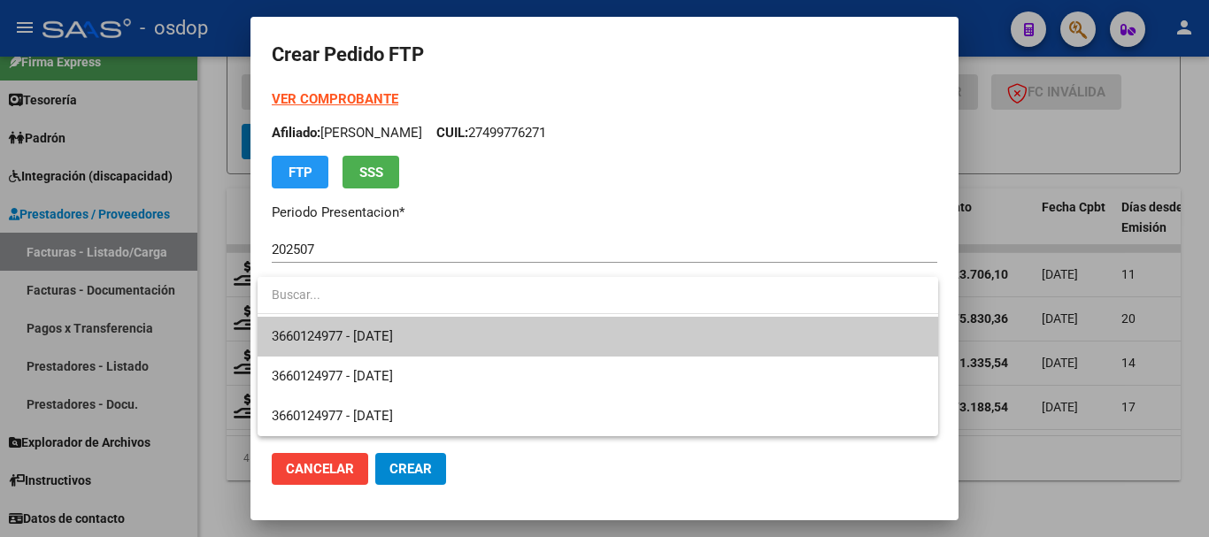
click at [393, 336] on span "3660124977 - [DATE]" at bounding box center [332, 336] width 121 height 16
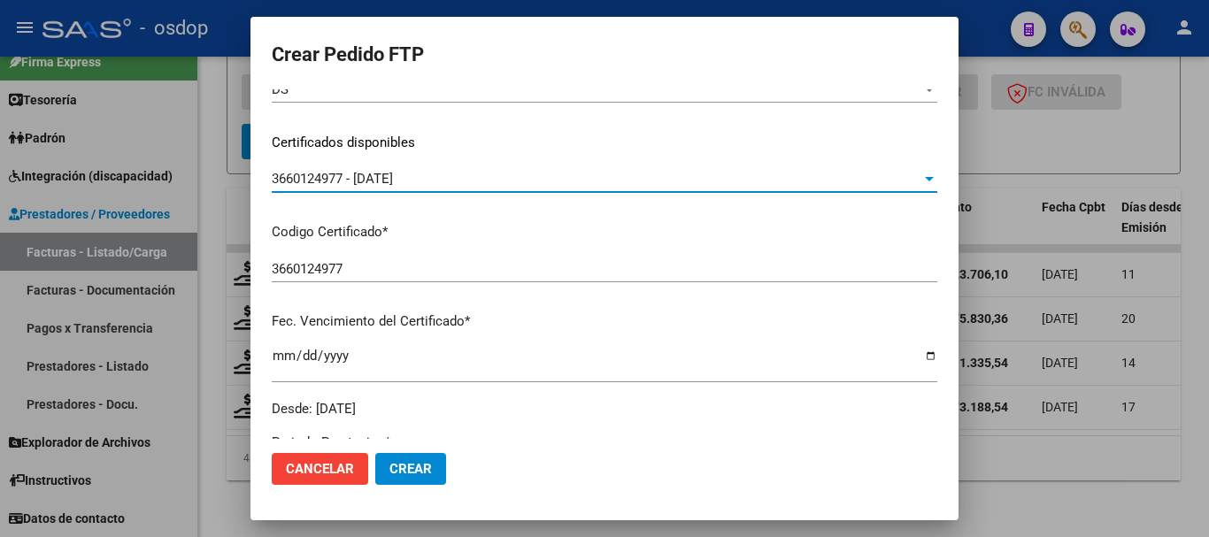
scroll to position [619, 0]
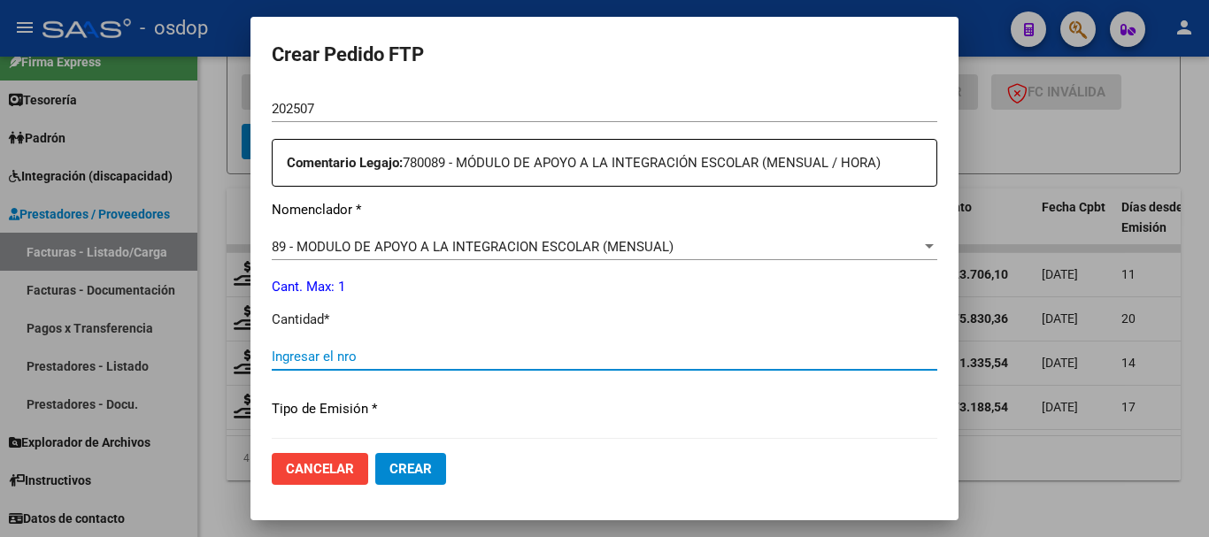
click at [391, 364] on input "Ingresar el nro" at bounding box center [604, 357] width 665 height 16
type input "1"
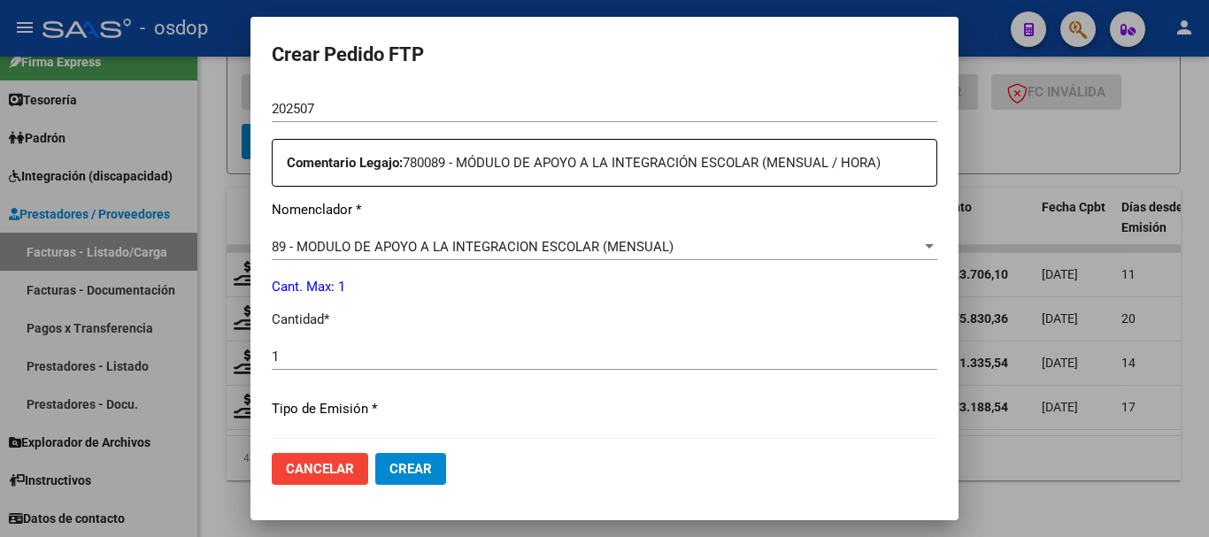
scroll to position [835, 0]
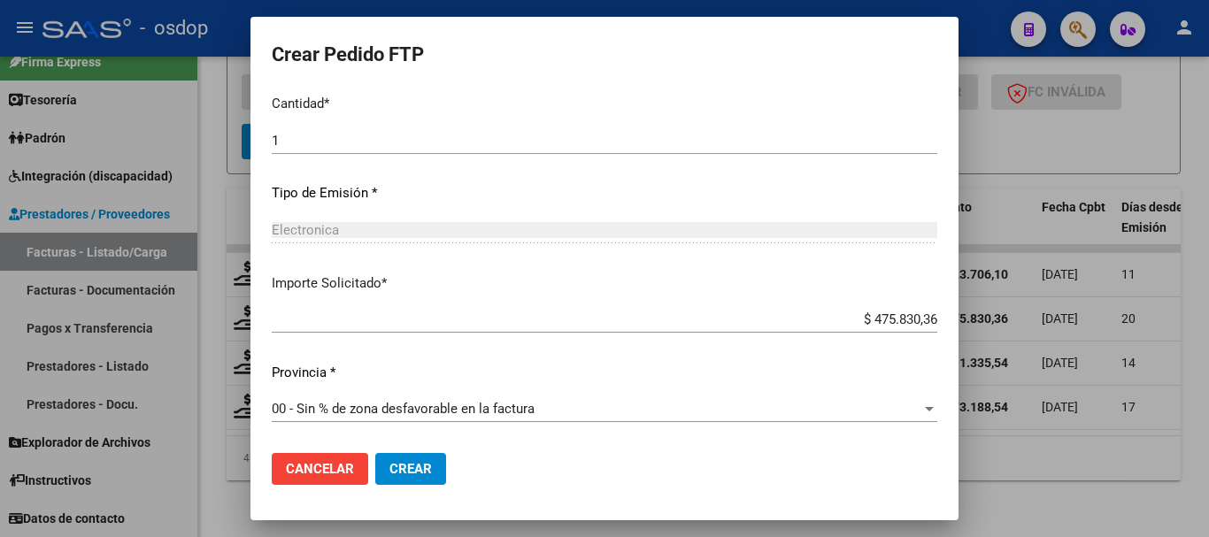
click at [413, 465] on span "Crear" at bounding box center [410, 469] width 42 height 16
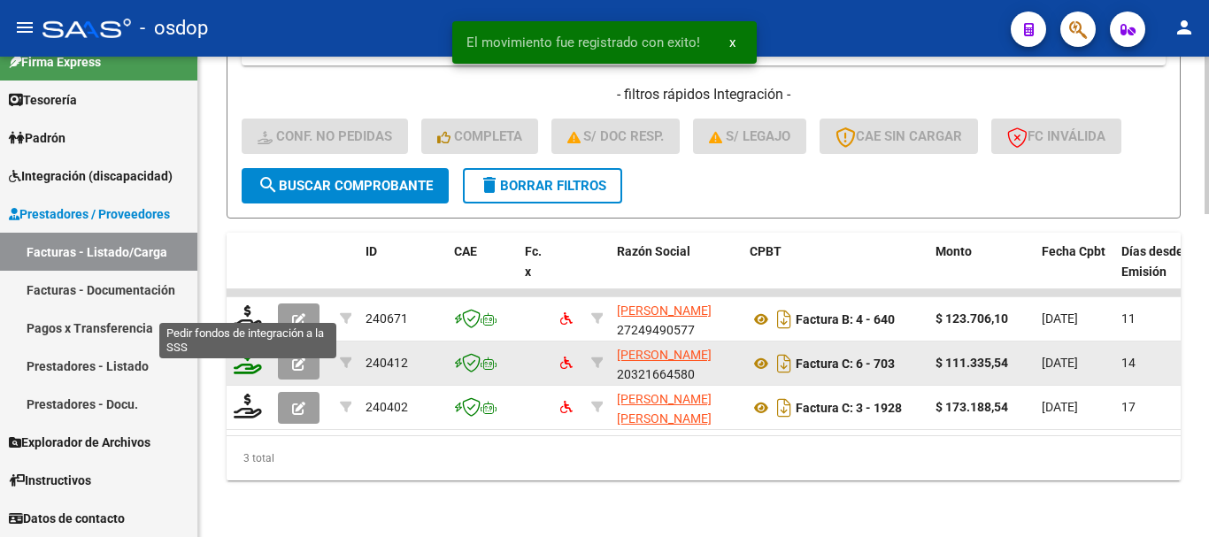
scroll to position [985, 0]
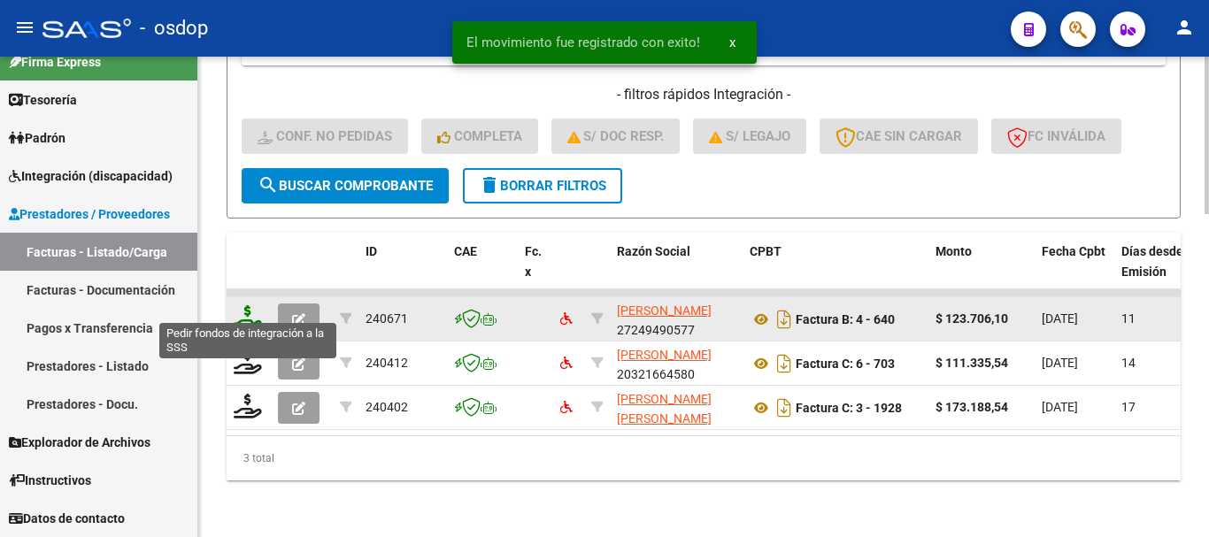
click at [243, 305] on icon at bounding box center [248, 317] width 28 height 25
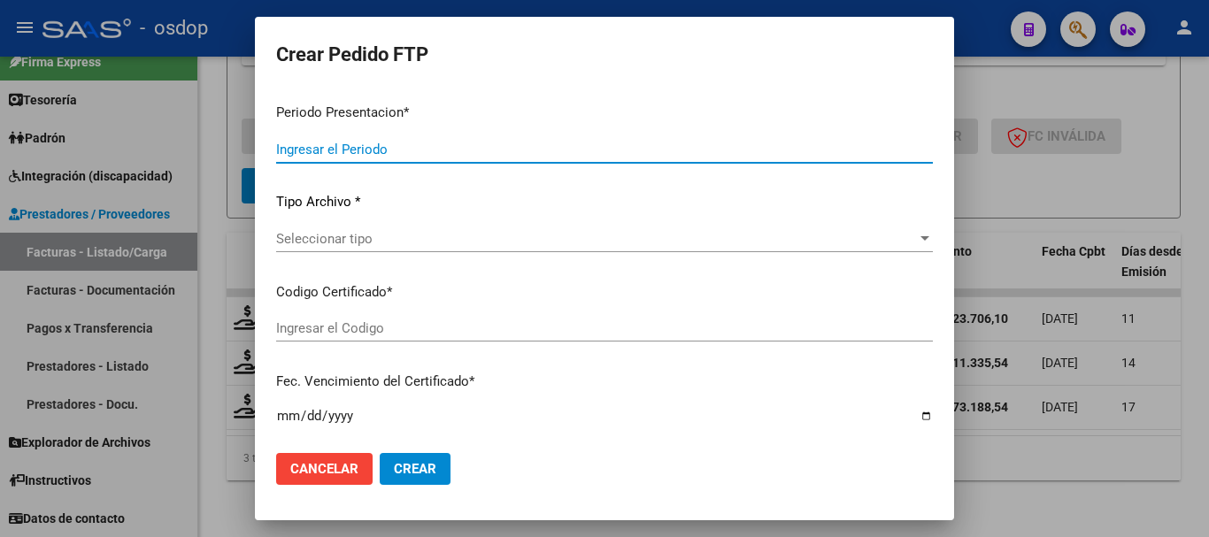
type input "202507"
type input "$ 123.706,10"
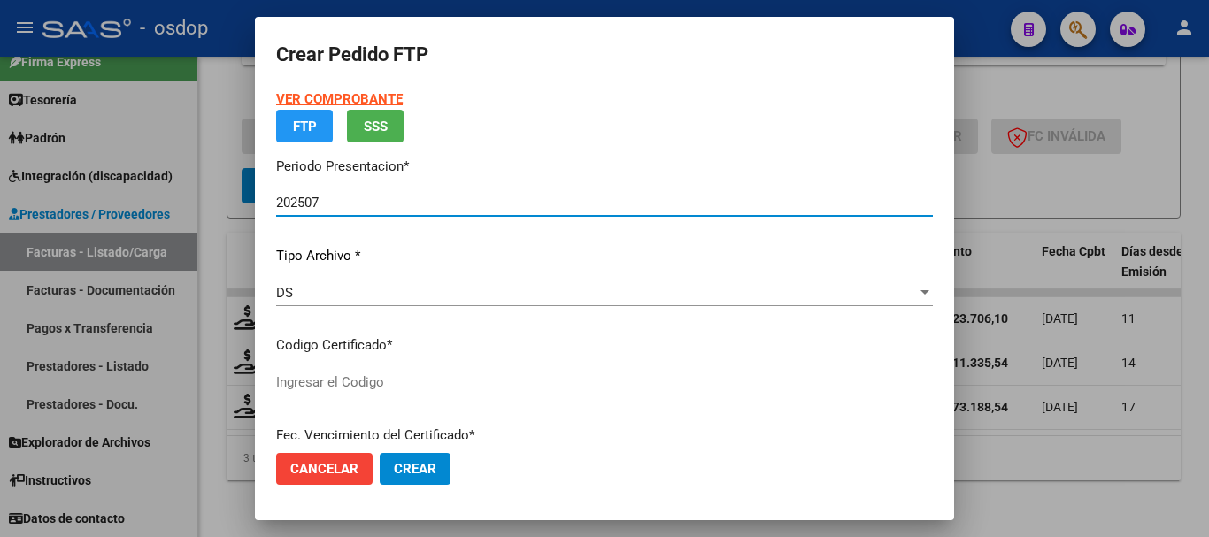
type input "3660124977"
type input "[DATE]"
click at [367, 356] on p "Certificados disponibles" at bounding box center [604, 345] width 657 height 20
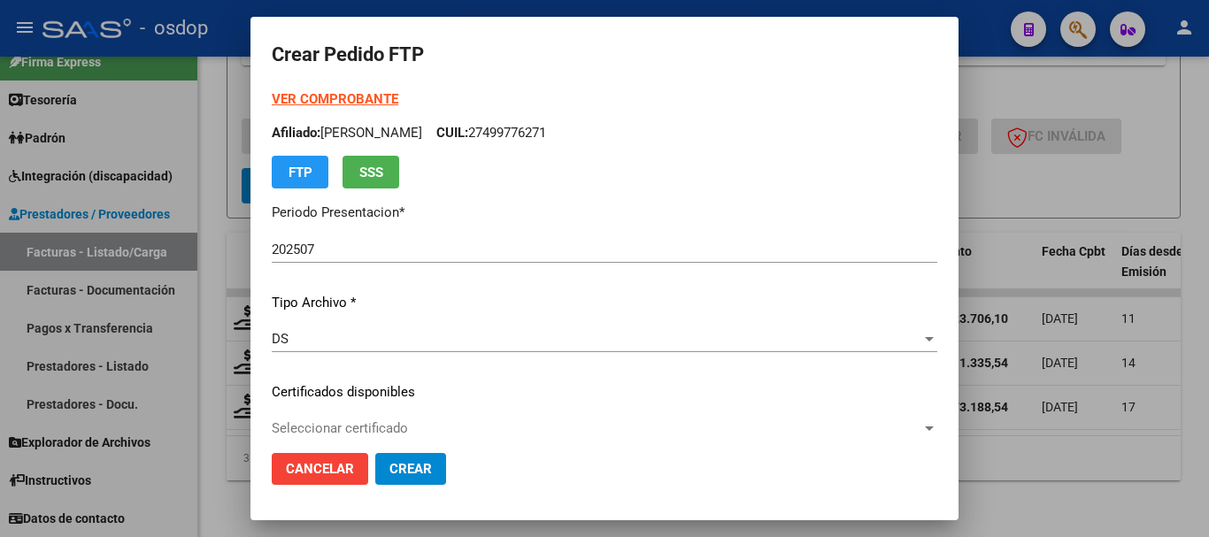
click at [377, 411] on div "VER COMPROBANTE ARCA Padrón Afiliado: [PERSON_NAME] CUIL: 27499776271 FTP SSS P…" at bounding box center [604, 378] width 665 height 579
drag, startPoint x: 388, startPoint y: 426, endPoint x: 388, endPoint y: 436, distance: 10.6
click at [388, 436] on span "Seleccionar certificado" at bounding box center [597, 428] width 650 height 16
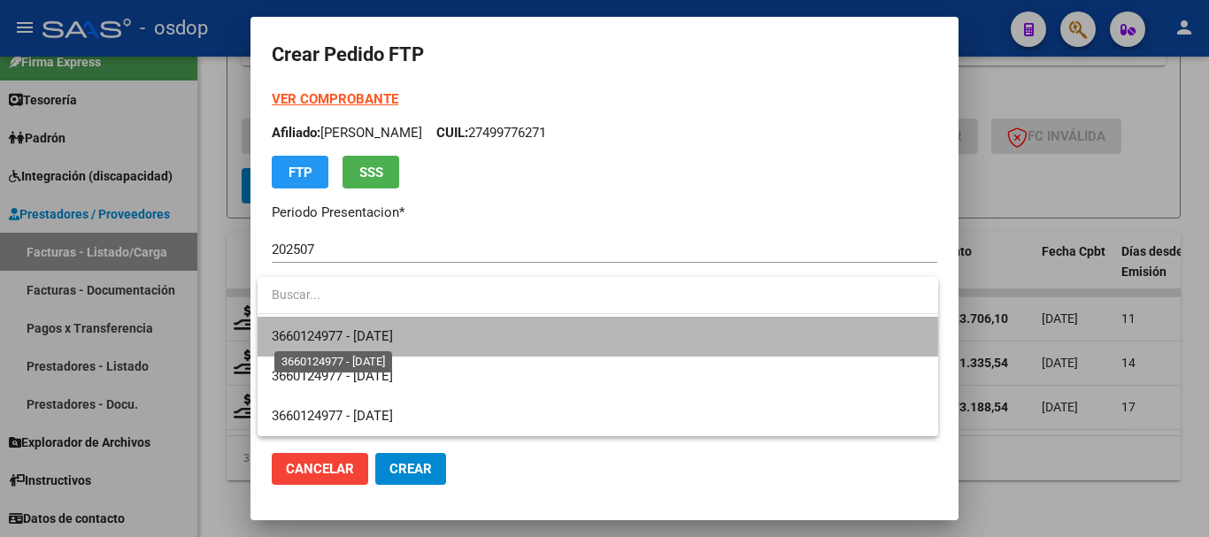
click at [367, 335] on span "3660124977 - [DATE]" at bounding box center [332, 336] width 121 height 16
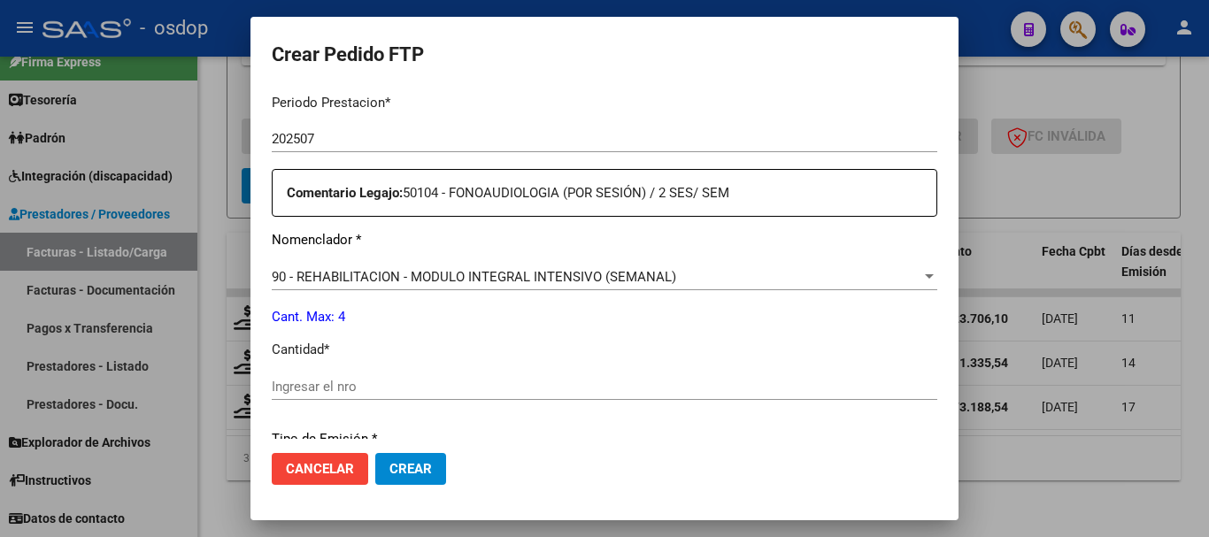
scroll to position [619, 0]
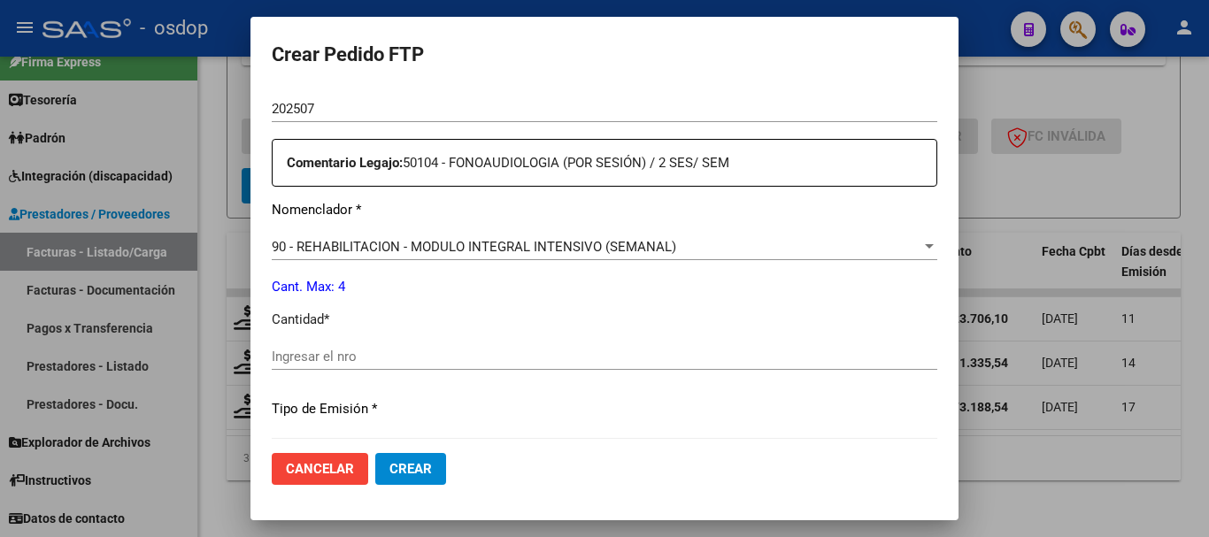
click at [345, 368] on div "Ingresar el nro" at bounding box center [604, 356] width 665 height 27
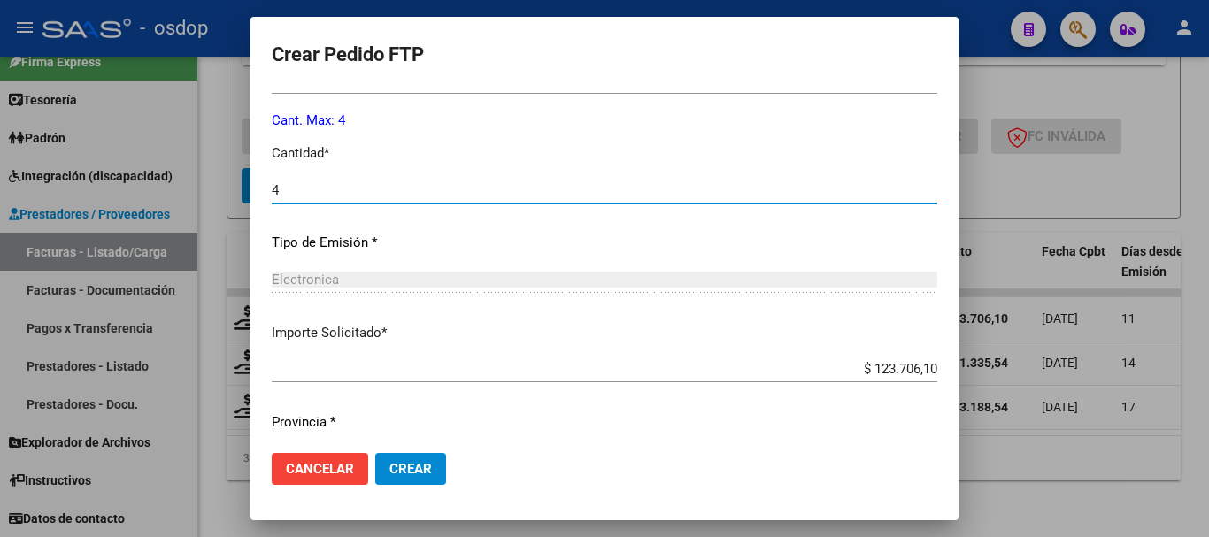
scroll to position [835, 0]
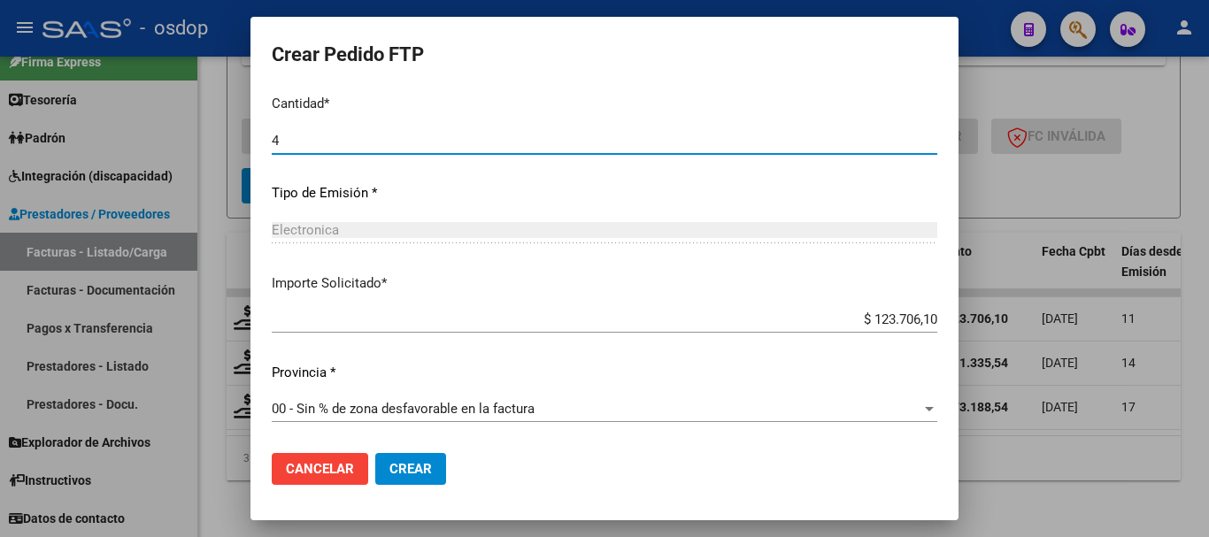
type input "4"
click at [413, 455] on button "Crear" at bounding box center [410, 469] width 71 height 32
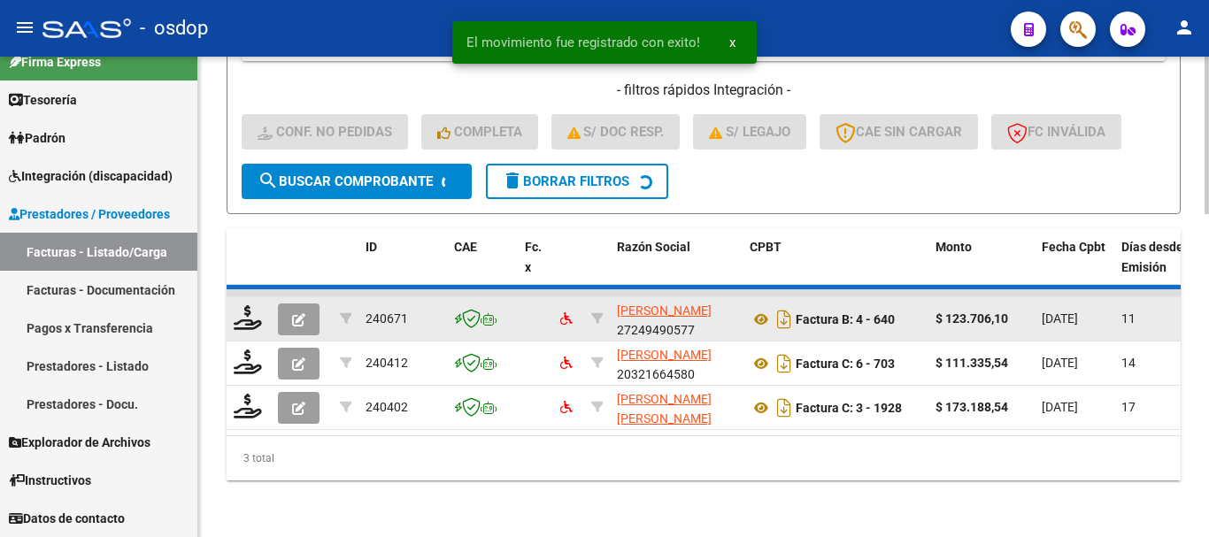
scroll to position [941, 0]
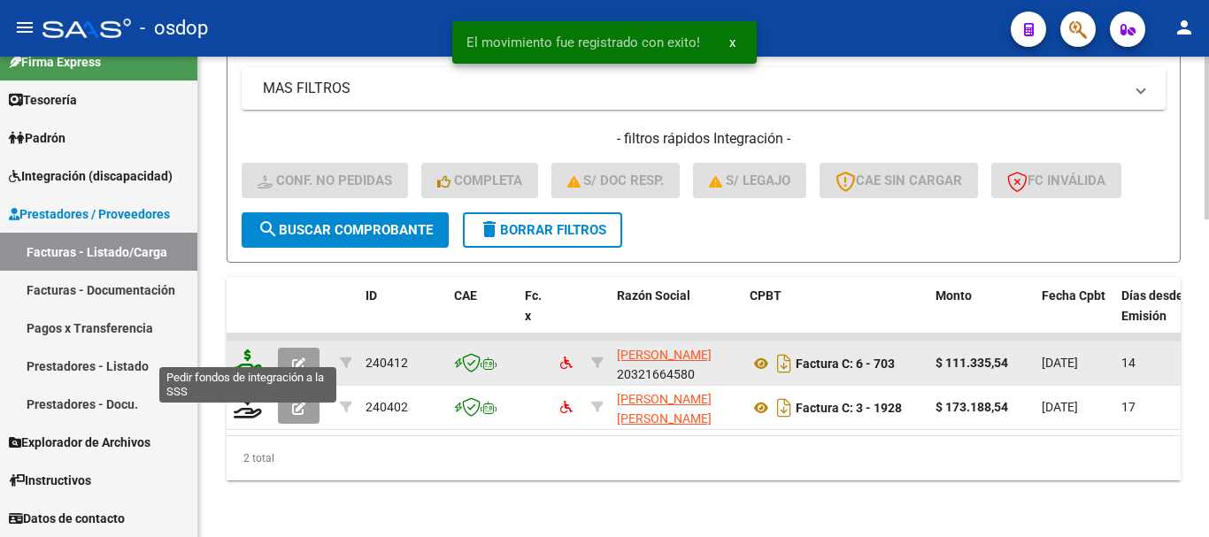
click at [250, 356] on icon at bounding box center [248, 362] width 28 height 25
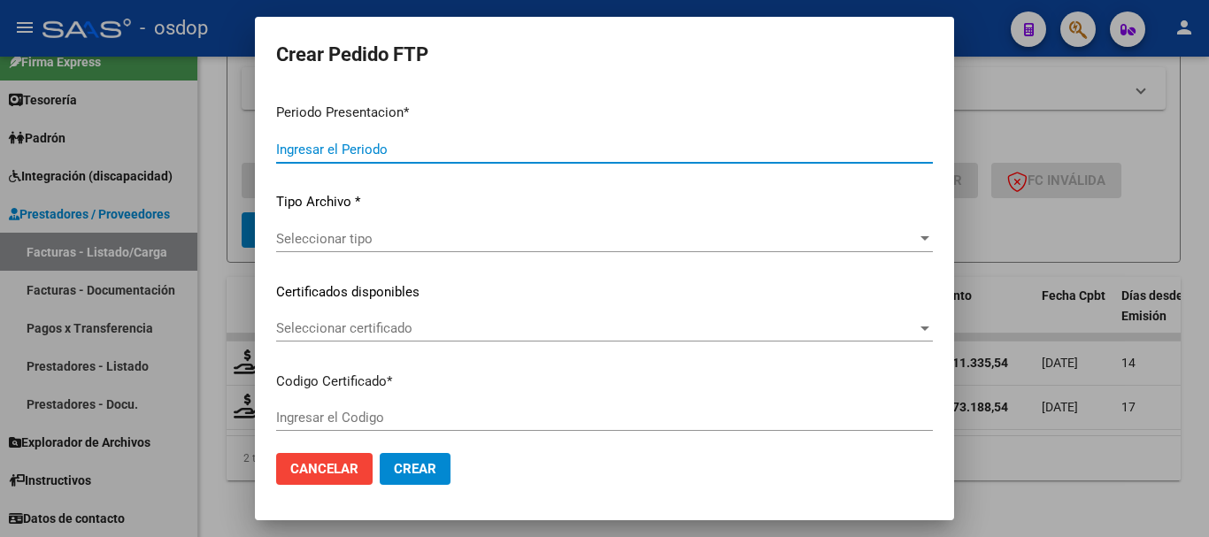
type input "202507"
type input "$ 111.335,54"
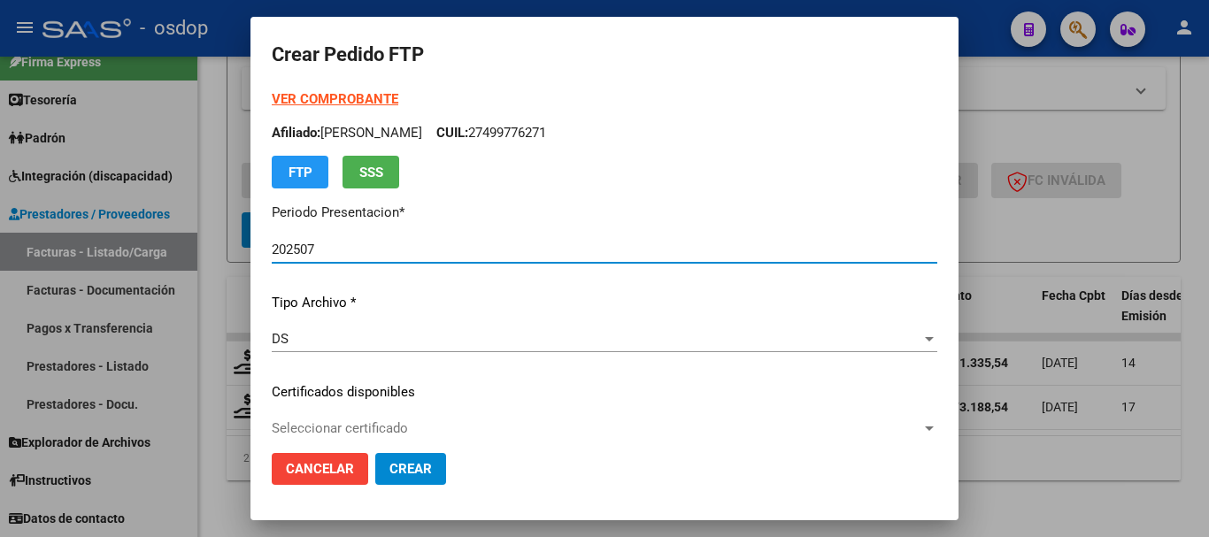
type input "3660124977"
type input "[DATE]"
click at [385, 419] on div "Seleccionar certificado Seleccionar certificado" at bounding box center [604, 428] width 665 height 27
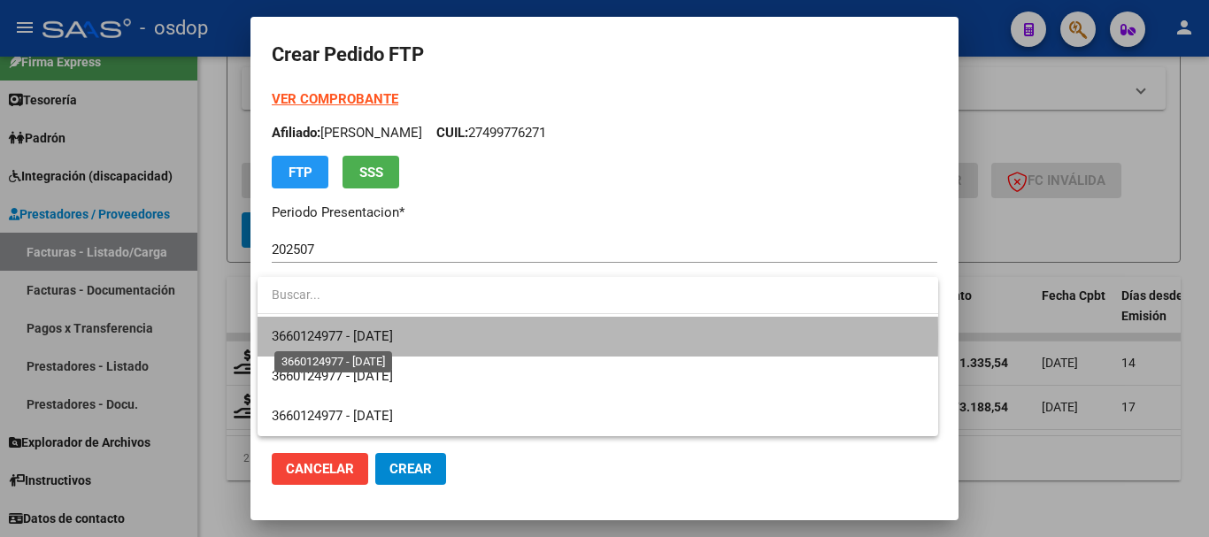
click at [393, 336] on span "3660124977 - [DATE]" at bounding box center [332, 336] width 121 height 16
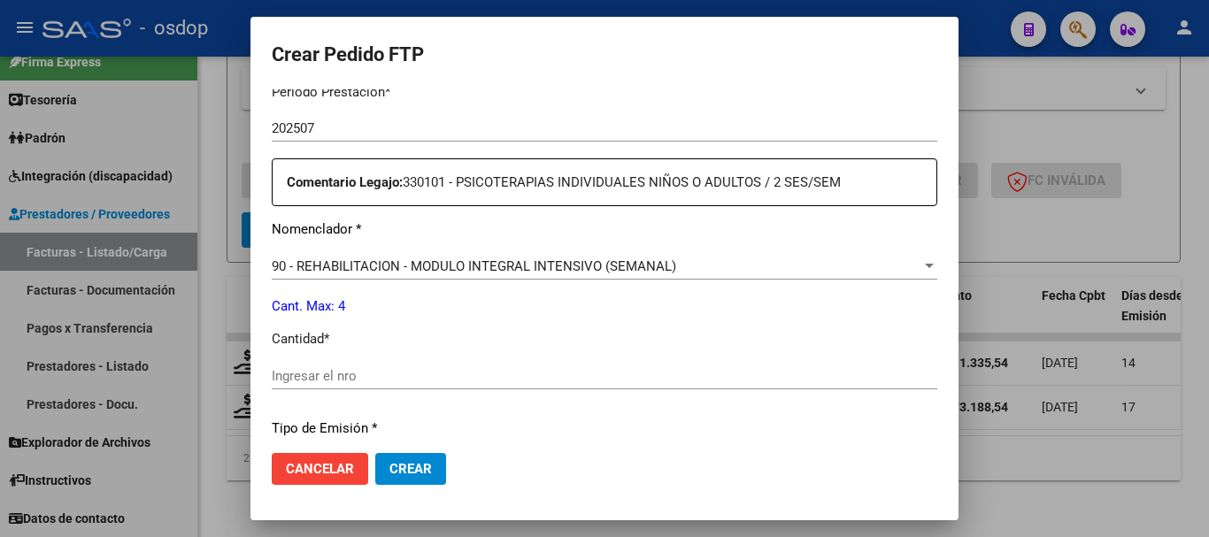
scroll to position [619, 0]
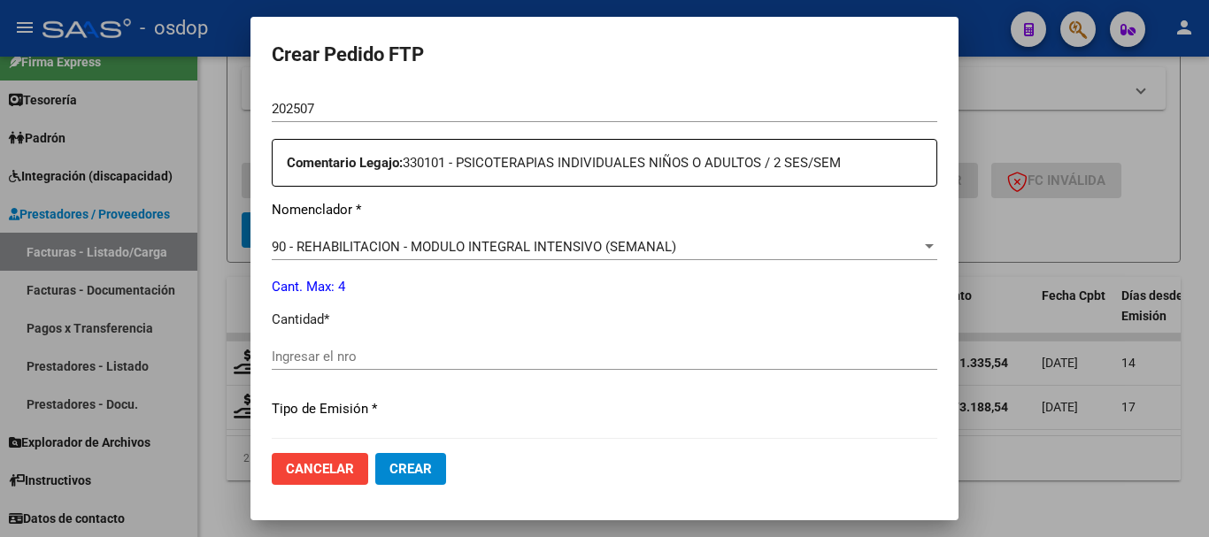
click at [400, 356] on input "Ingresar el nro" at bounding box center [604, 357] width 665 height 16
type input "4"
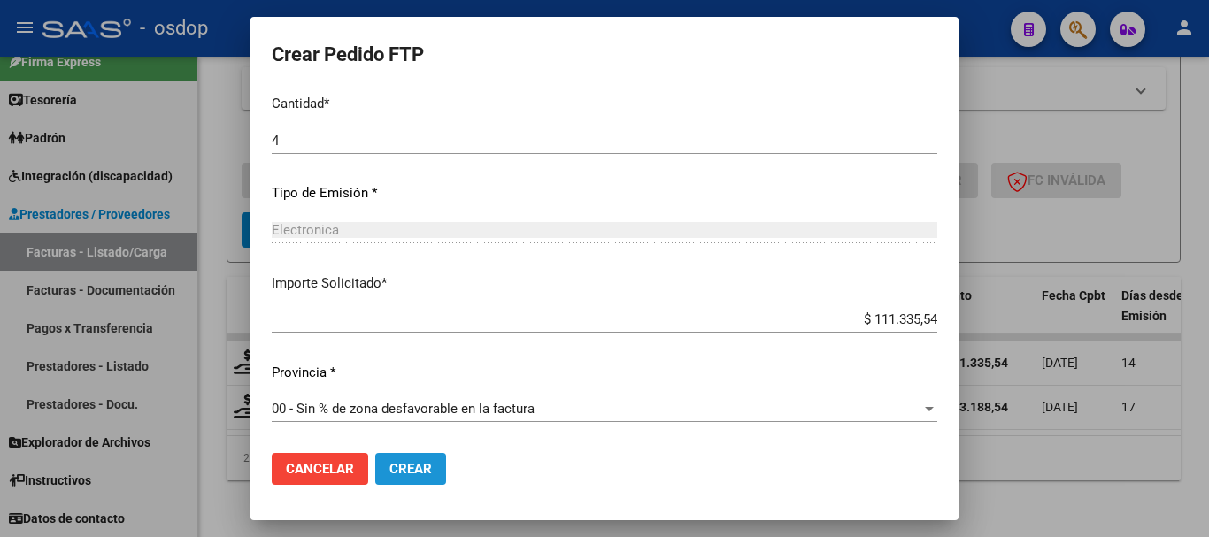
click at [406, 470] on span "Crear" at bounding box center [410, 469] width 42 height 16
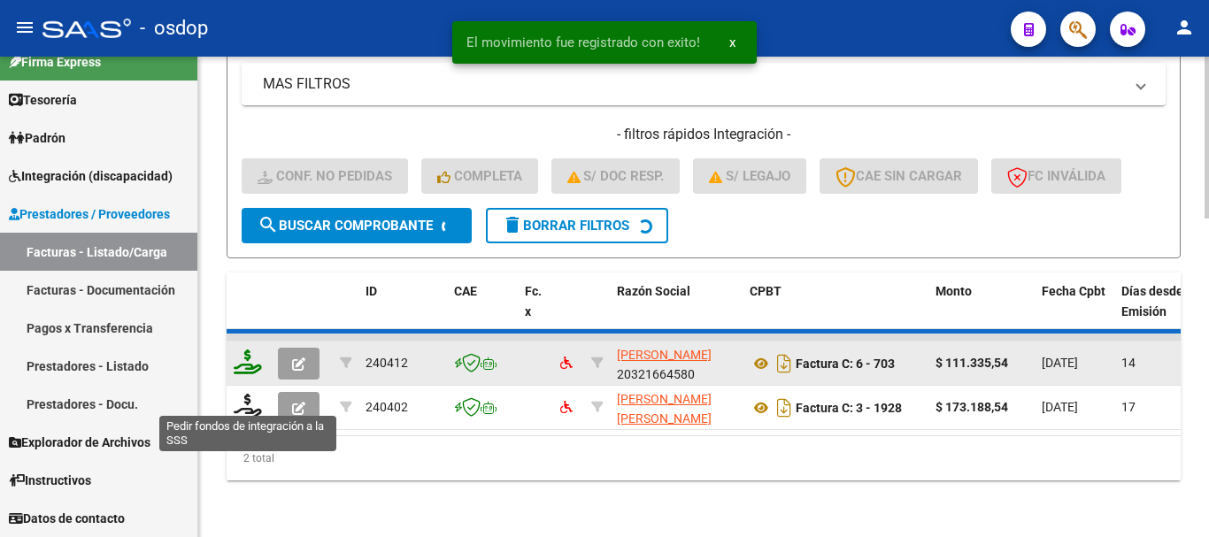
scroll to position [896, 0]
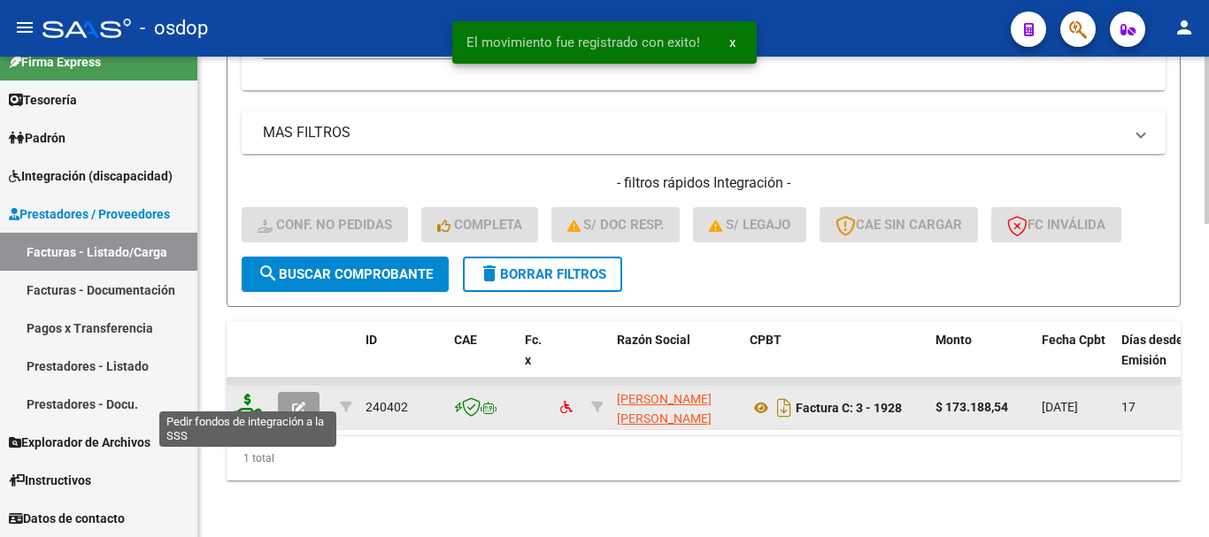
click at [253, 394] on icon at bounding box center [248, 406] width 28 height 25
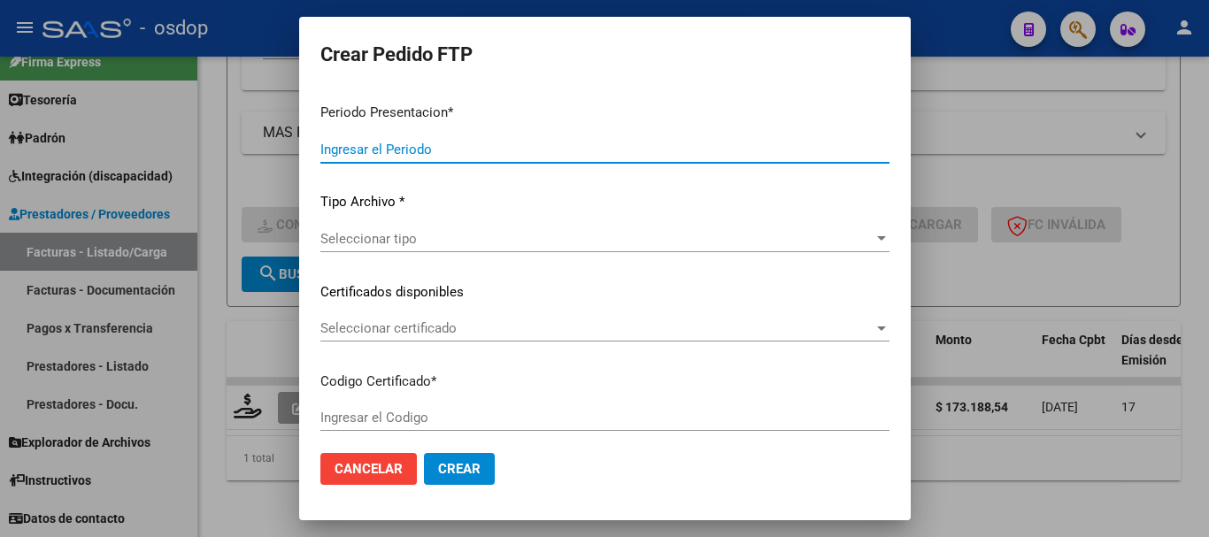
type input "202507"
type input "$ 173.188,54"
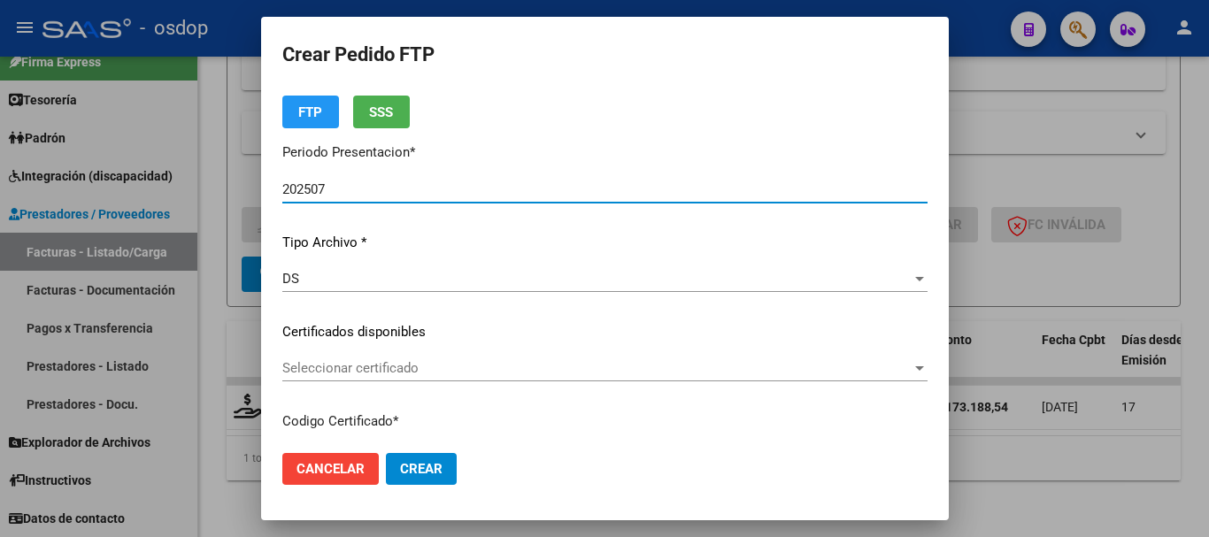
type input "3660124977"
type input "[DATE]"
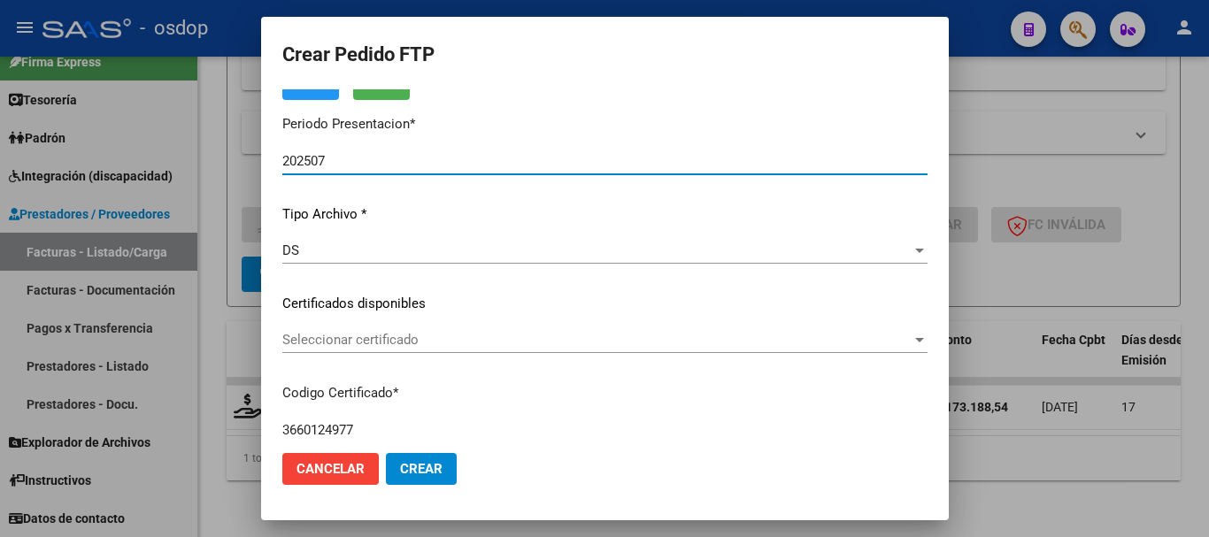
click at [417, 342] on span "Seleccionar certificado" at bounding box center [596, 340] width 629 height 16
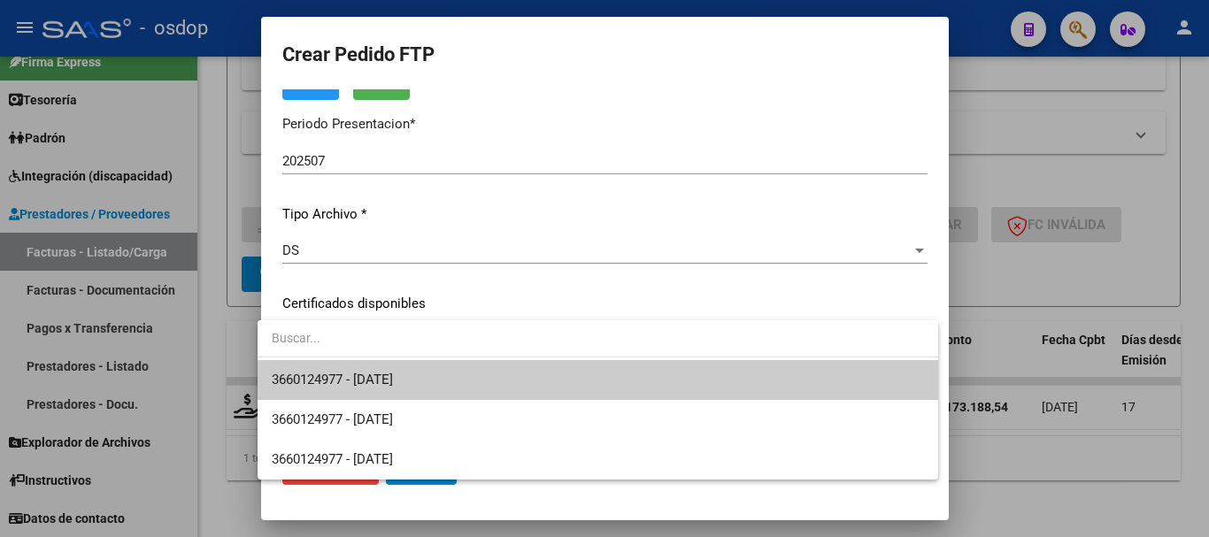
click at [445, 375] on span "3660124977 - [DATE]" at bounding box center [598, 380] width 652 height 40
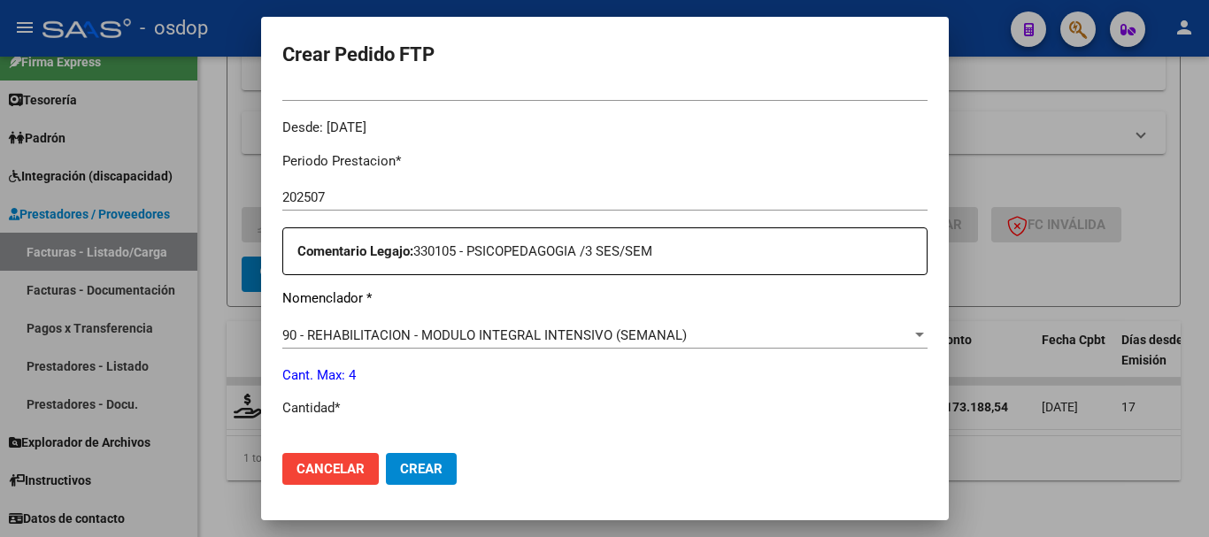
scroll to position [796, 0]
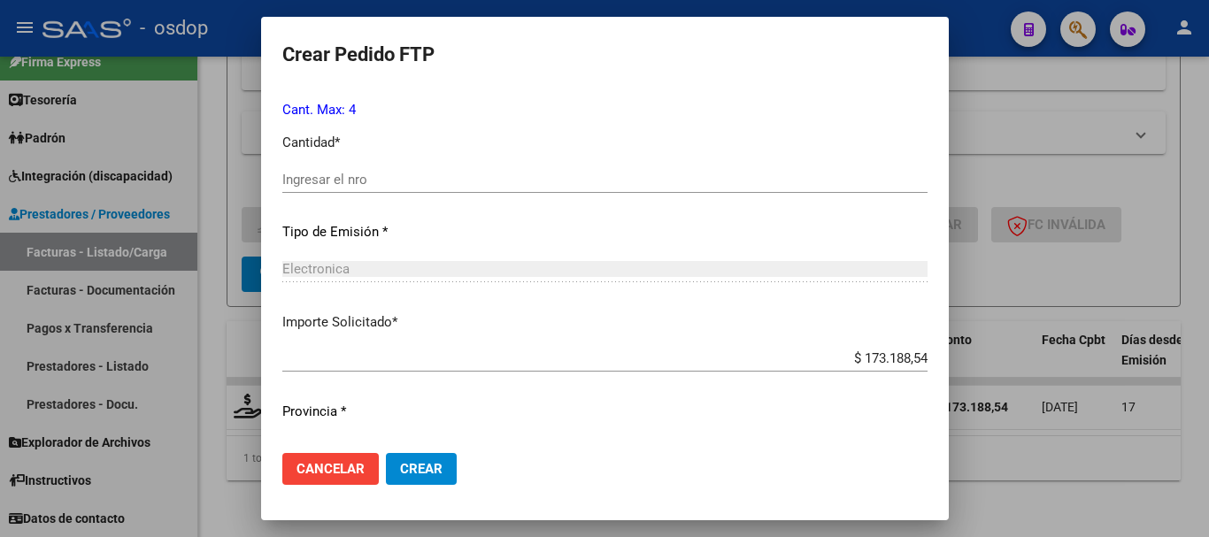
click at [416, 191] on div "Ingresar el nro" at bounding box center [604, 179] width 645 height 27
click at [419, 184] on input "Ingresar el nro" at bounding box center [604, 180] width 645 height 16
type input "4"
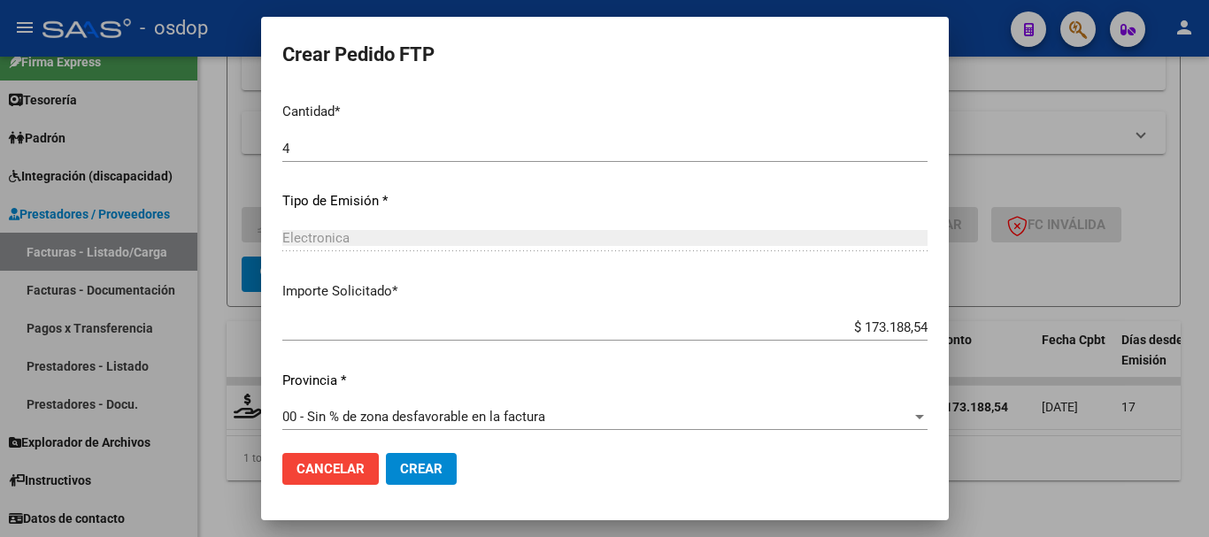
scroll to position [835, 0]
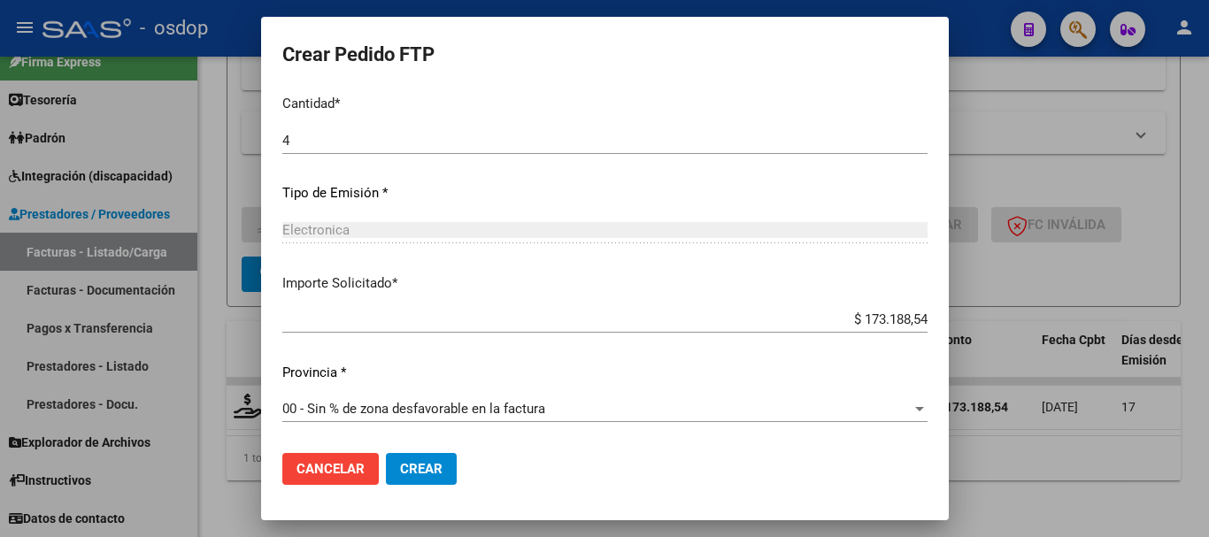
click at [419, 472] on span "Crear" at bounding box center [421, 469] width 42 height 16
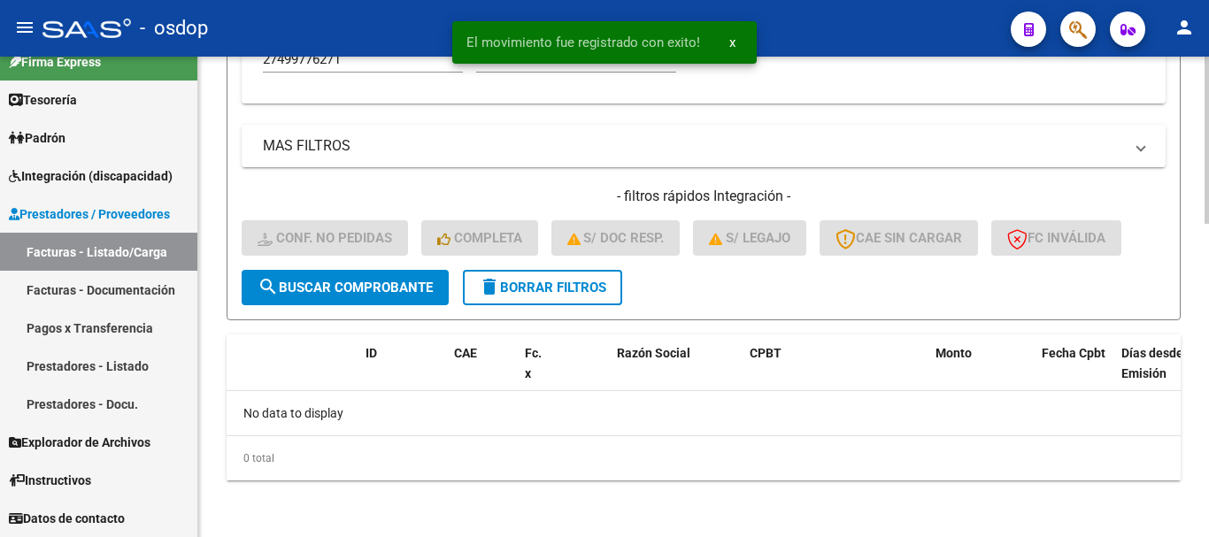
scroll to position [869, 0]
click at [574, 291] on span "delete Borrar Filtros" at bounding box center [542, 288] width 127 height 16
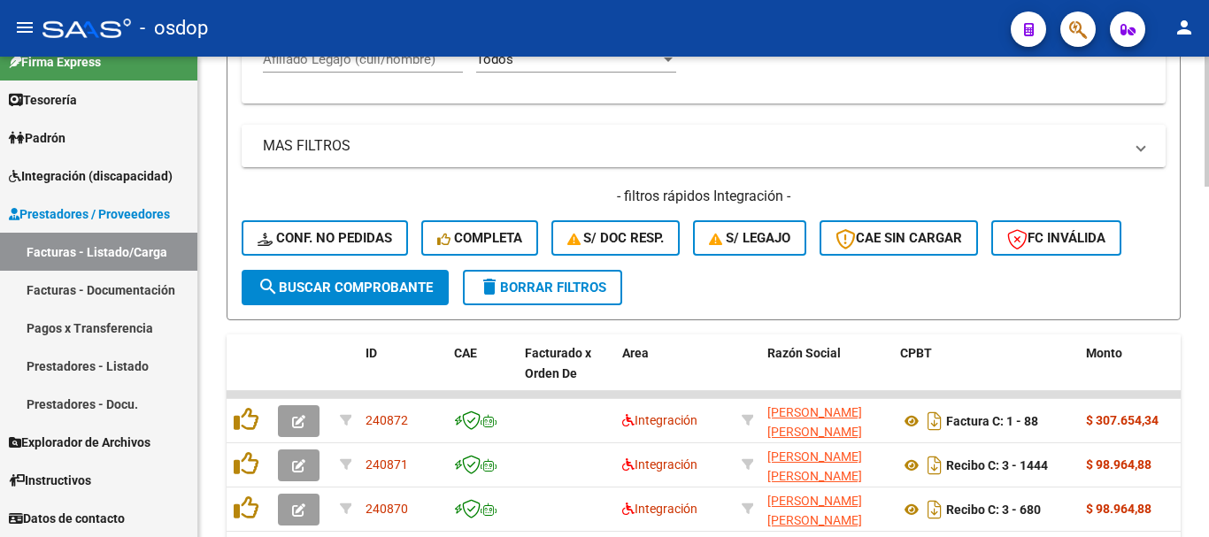
scroll to position [781, 0]
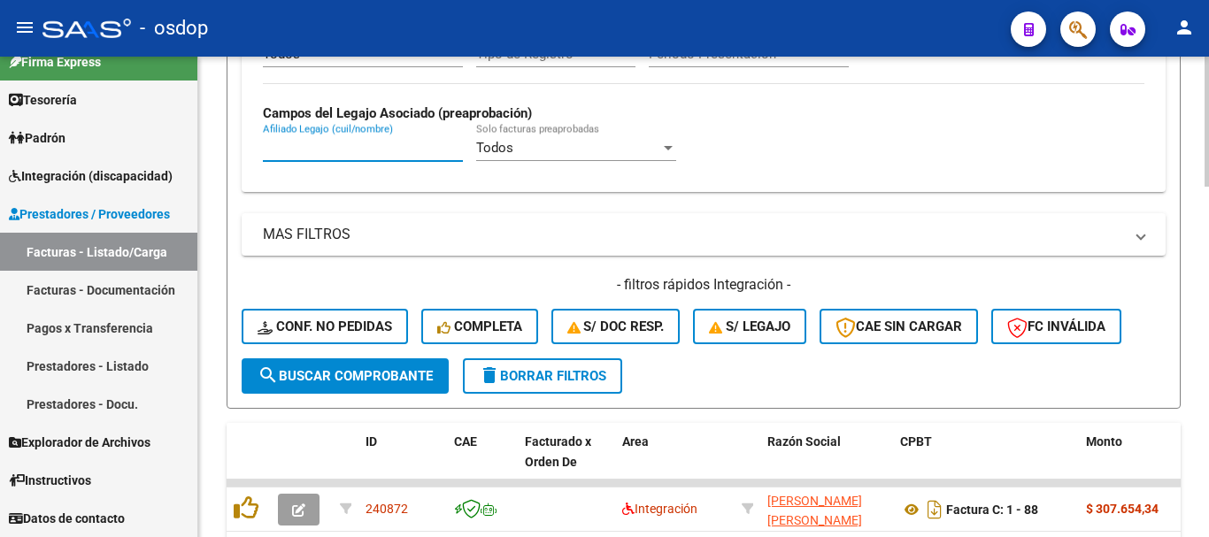
click at [399, 153] on input "Afiliado Legajo (cuil/nombre)" at bounding box center [363, 148] width 200 height 16
paste input "20575720804"
type input "20575720804"
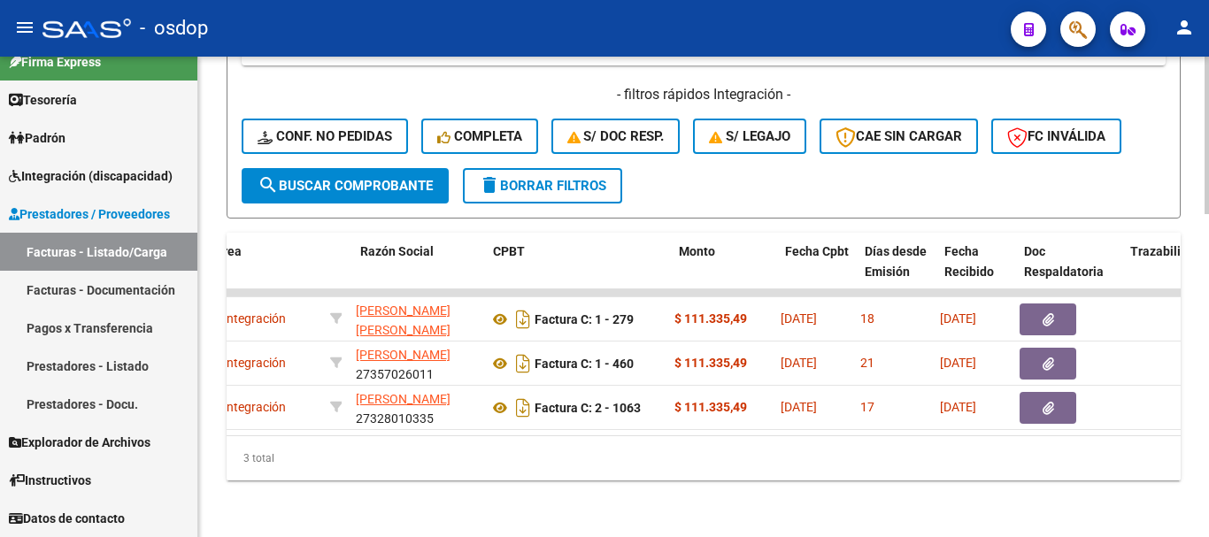
scroll to position [0, 407]
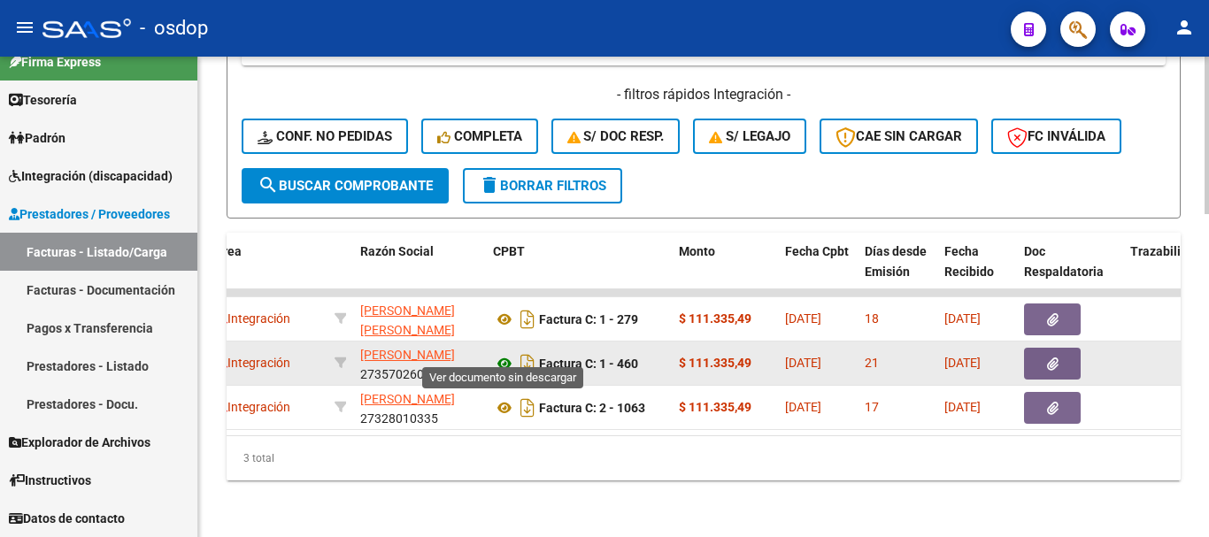
click at [504, 354] on icon at bounding box center [504, 363] width 23 height 21
click at [1064, 353] on button "button" at bounding box center [1052, 364] width 57 height 32
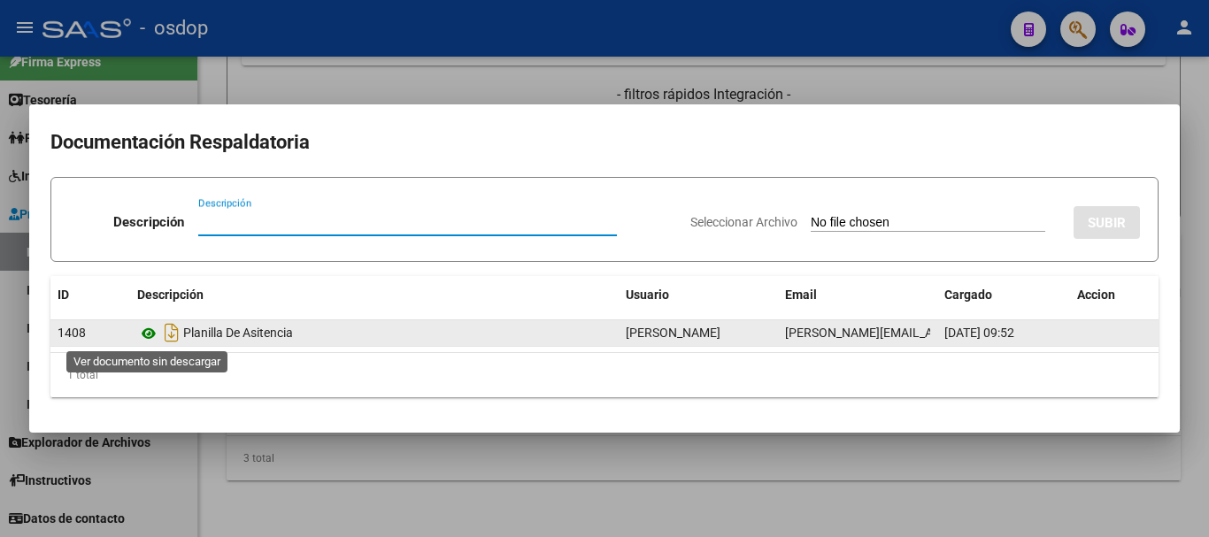
click at [151, 336] on icon at bounding box center [148, 333] width 23 height 21
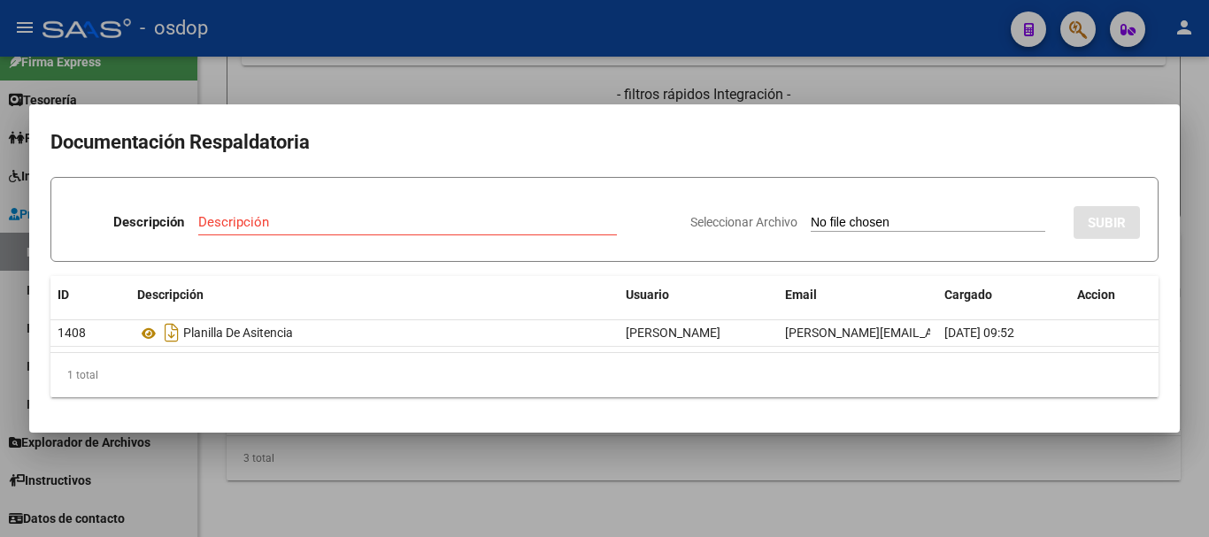
click at [575, 473] on div at bounding box center [604, 268] width 1209 height 537
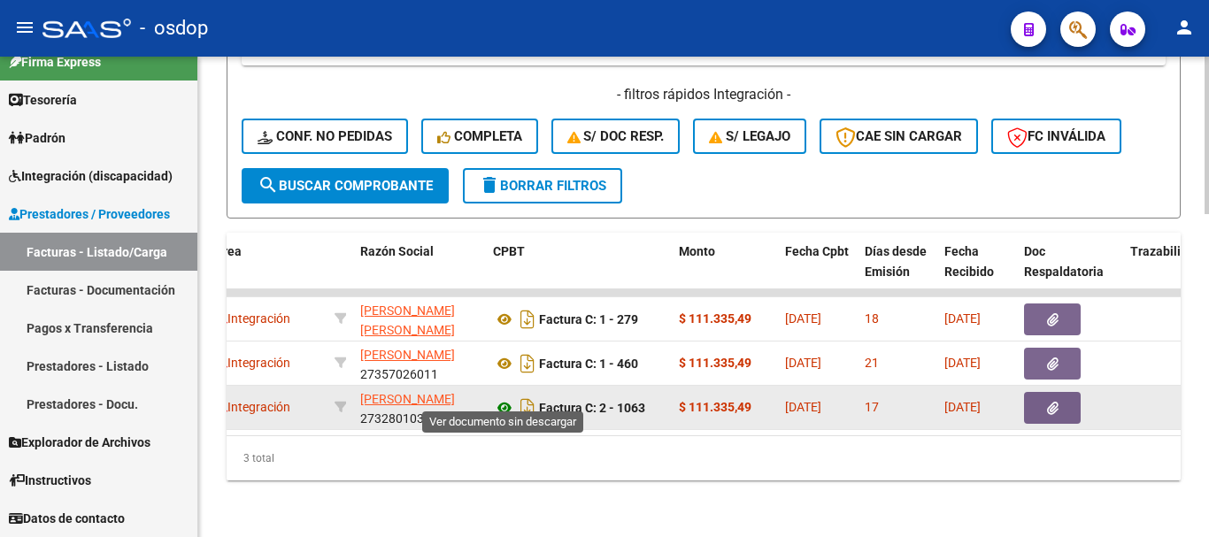
click at [502, 397] on icon at bounding box center [504, 407] width 23 height 21
click at [1047, 402] on icon "button" at bounding box center [1053, 408] width 12 height 13
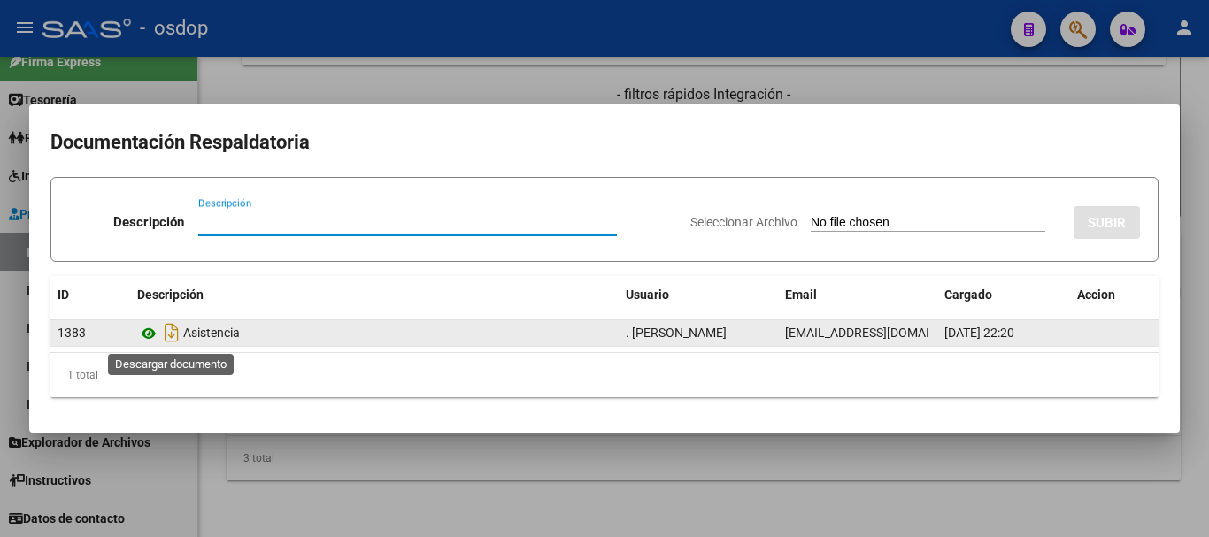
click at [154, 339] on icon at bounding box center [148, 333] width 23 height 21
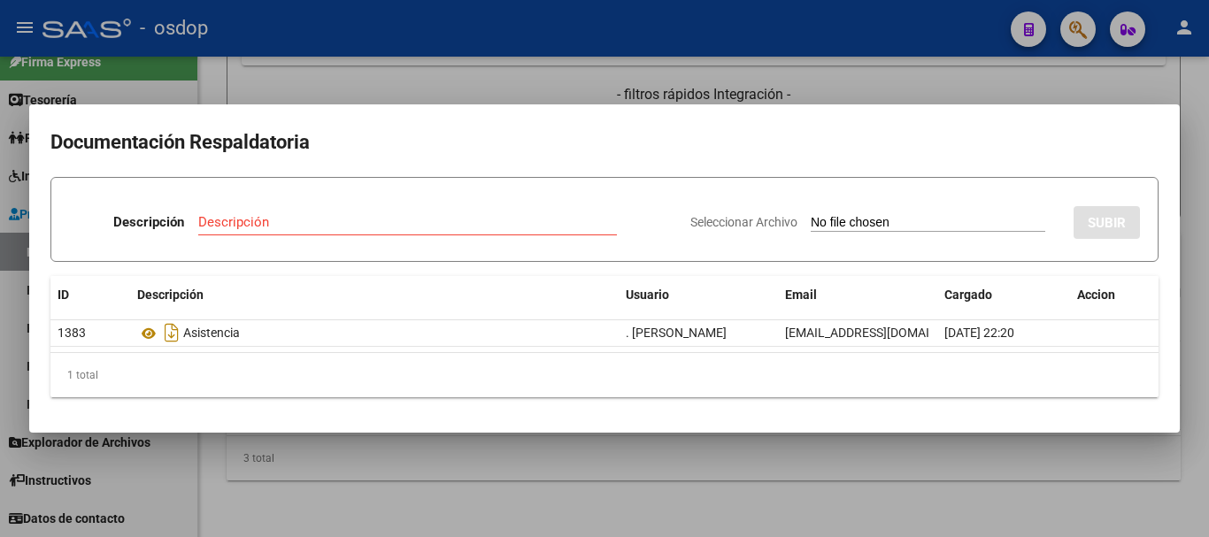
click at [323, 85] on div at bounding box center [604, 268] width 1209 height 537
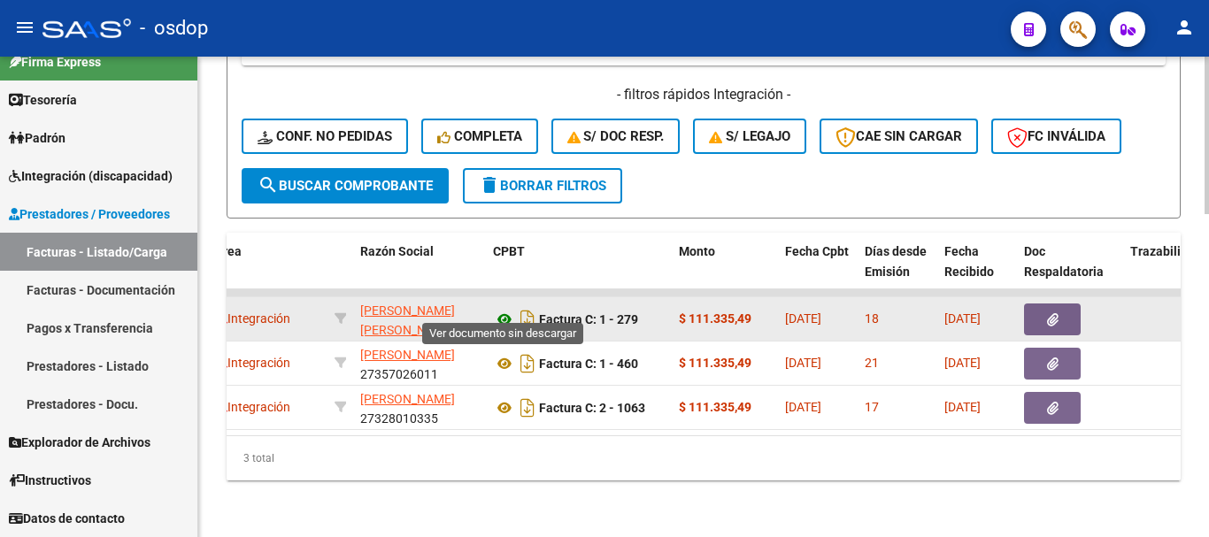
click at [509, 309] on icon at bounding box center [504, 319] width 23 height 21
click at [1023, 297] on datatable-body-cell at bounding box center [1070, 318] width 106 height 43
click at [1030, 304] on button "button" at bounding box center [1052, 320] width 57 height 32
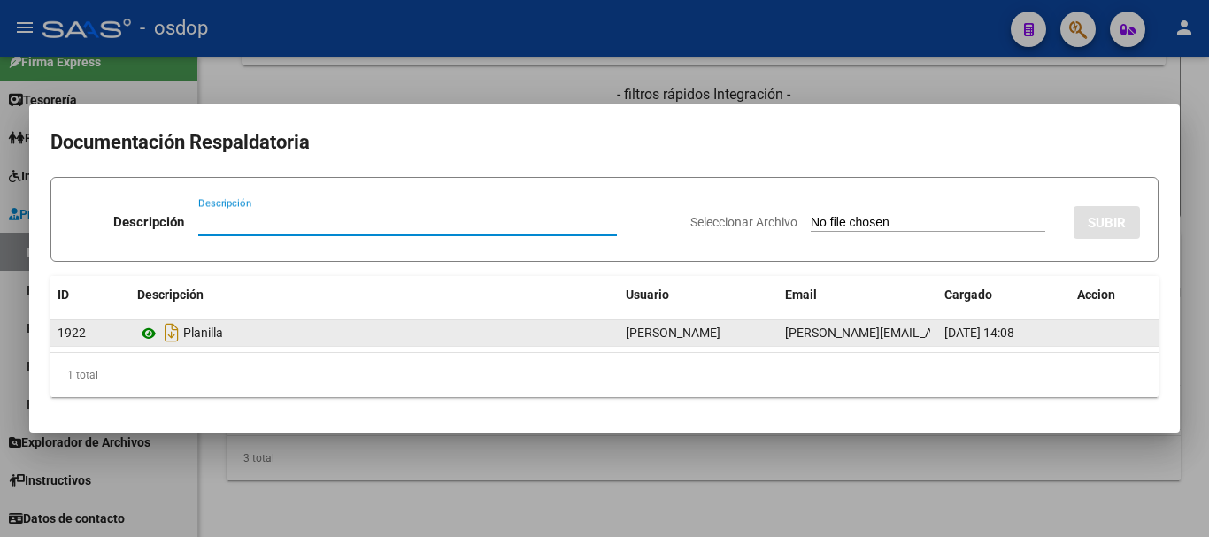
click at [138, 335] on icon at bounding box center [148, 333] width 23 height 21
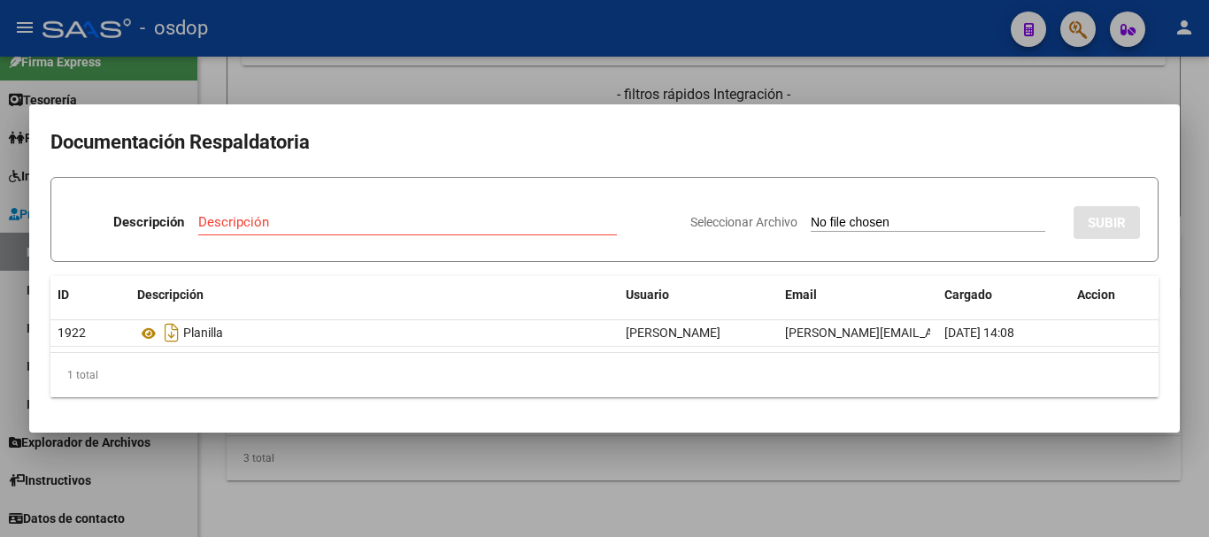
click at [335, 126] on h2 "Documentación Respaldatoria" at bounding box center [604, 143] width 1108 height 34
click at [335, 68] on div at bounding box center [604, 268] width 1209 height 537
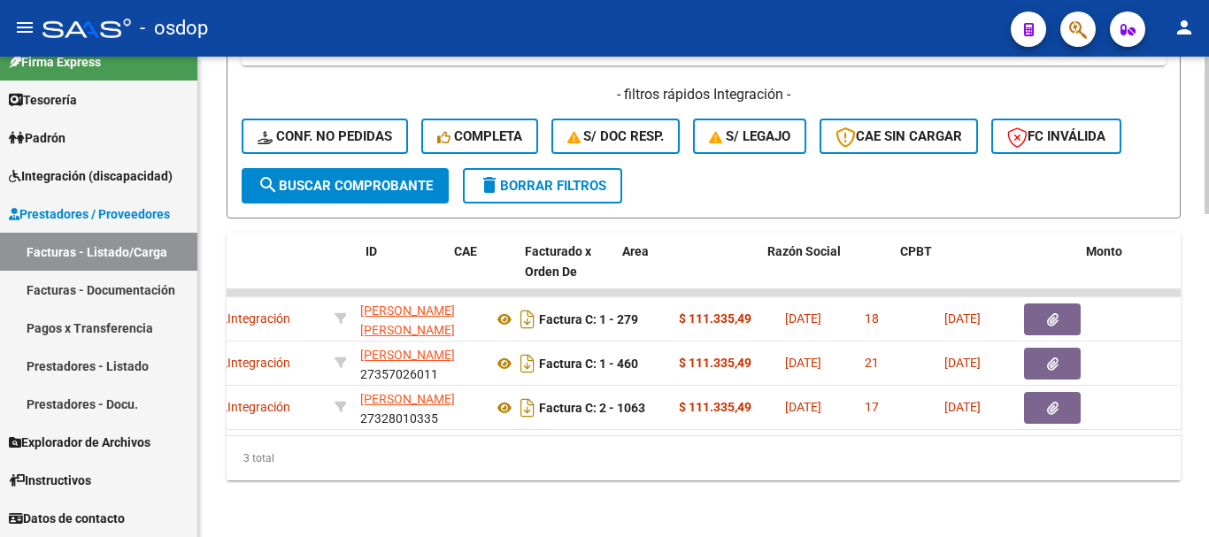
scroll to position [0, 0]
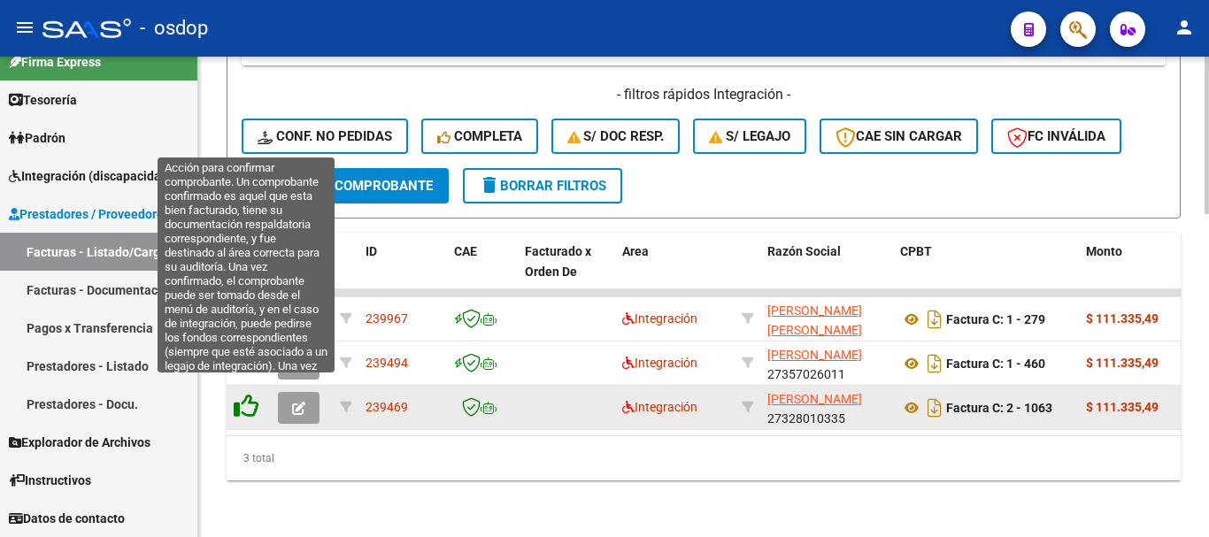
click at [246, 400] on icon at bounding box center [246, 406] width 25 height 25
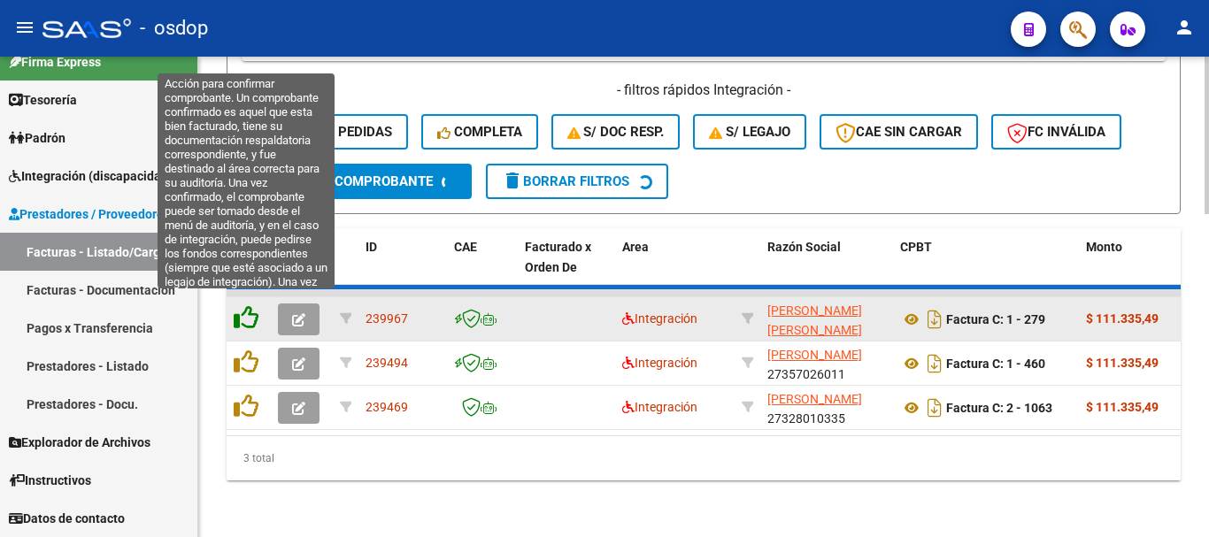
scroll to position [941, 0]
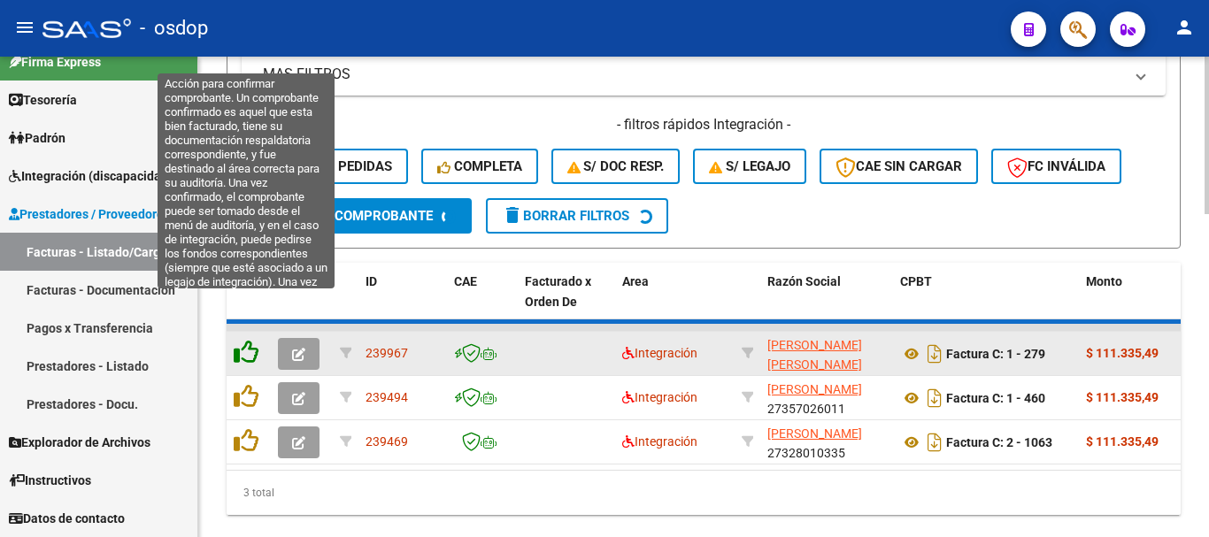
click at [250, 312] on datatable-header-cell at bounding box center [249, 302] width 44 height 78
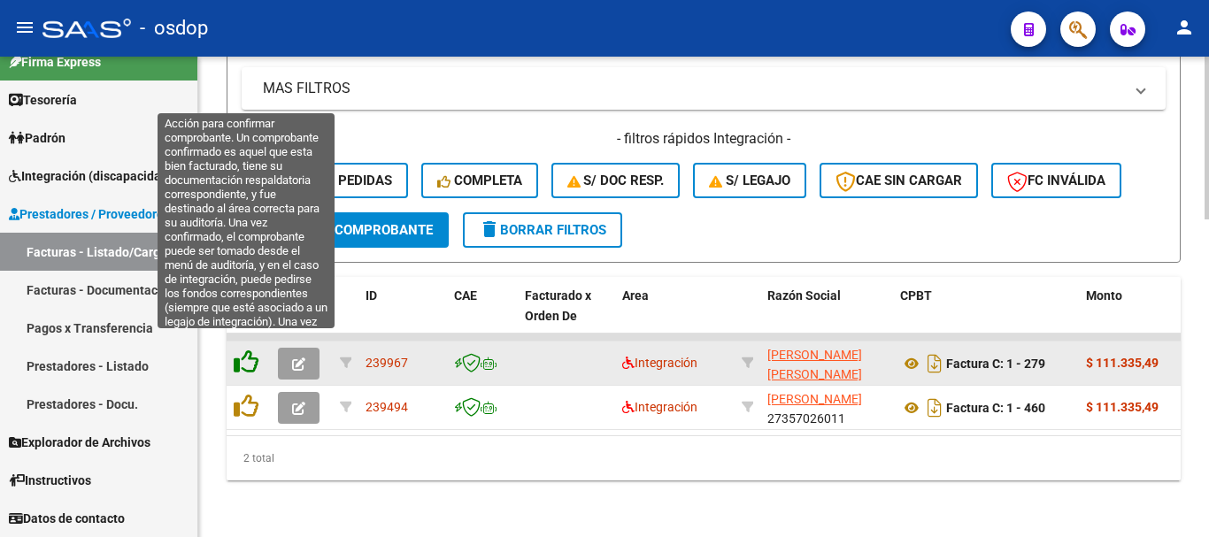
click at [246, 350] on icon at bounding box center [246, 362] width 25 height 25
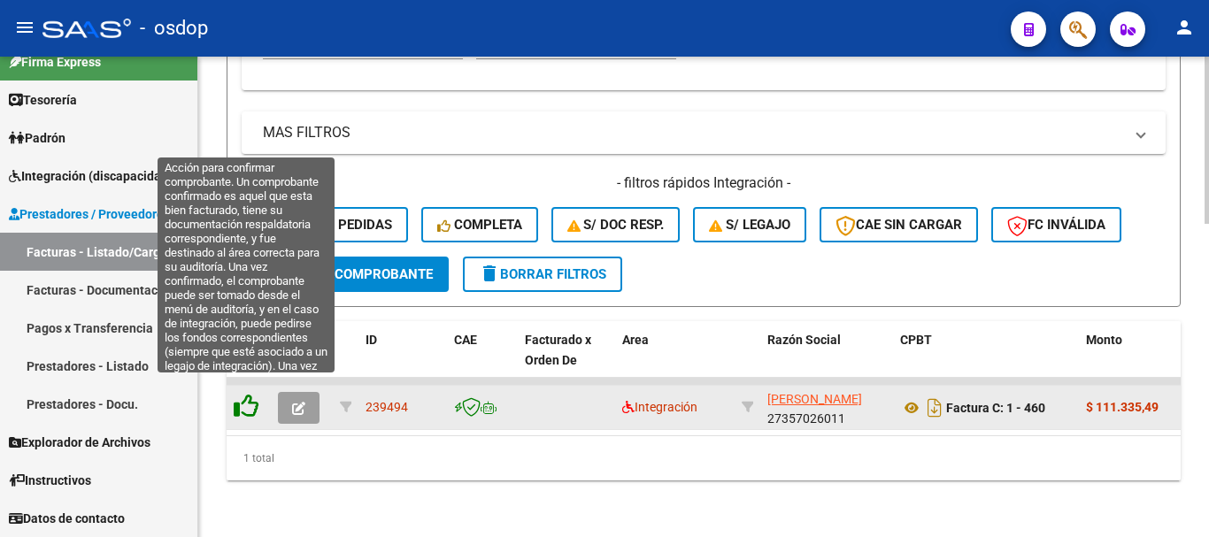
click at [249, 397] on icon at bounding box center [246, 406] width 25 height 25
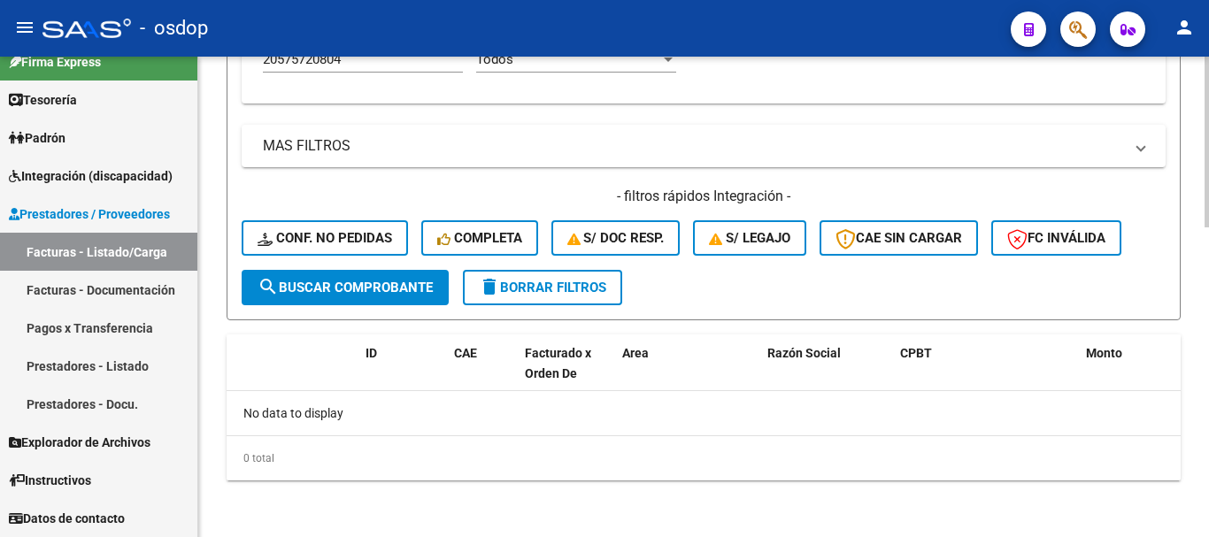
scroll to position [869, 0]
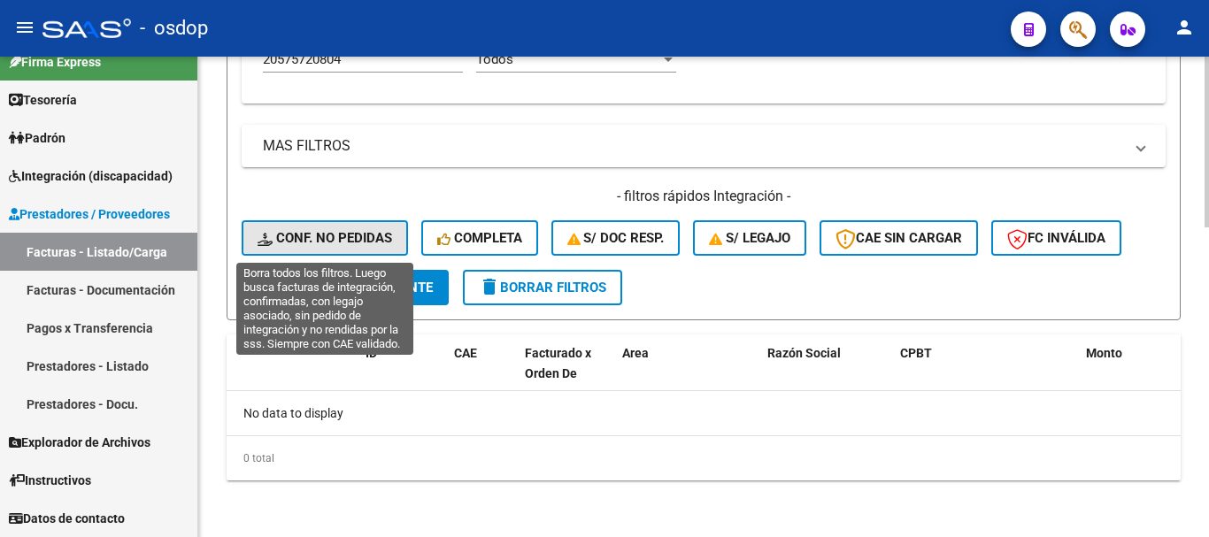
click at [367, 241] on span "Conf. no pedidas" at bounding box center [325, 238] width 135 height 16
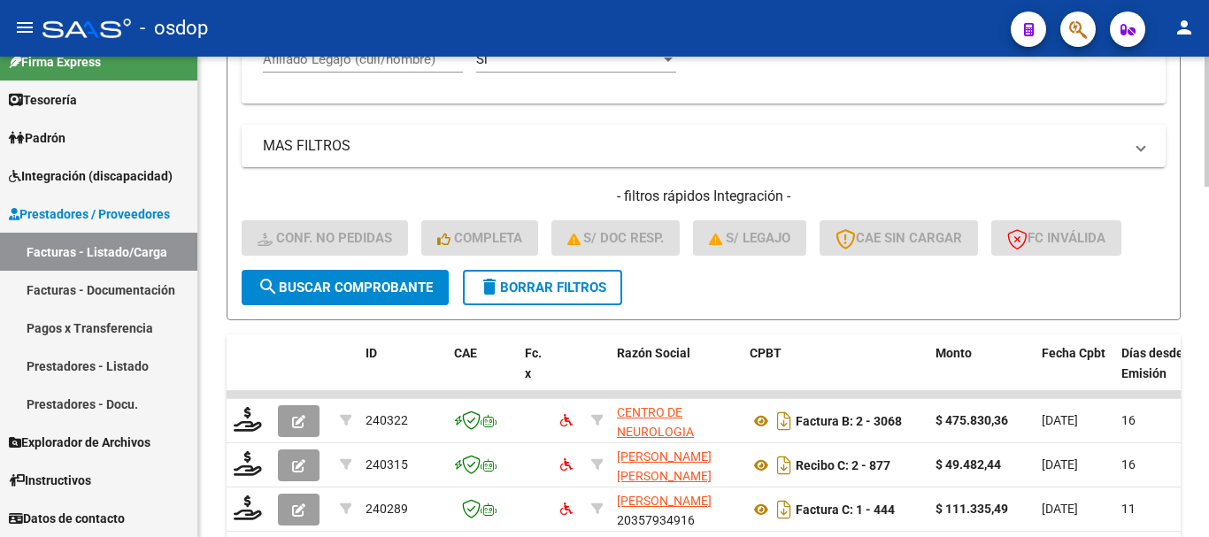
click at [427, 67] on input "Afiliado Legajo (cuil/nombre)" at bounding box center [363, 59] width 200 height 16
paste input "3570264481"
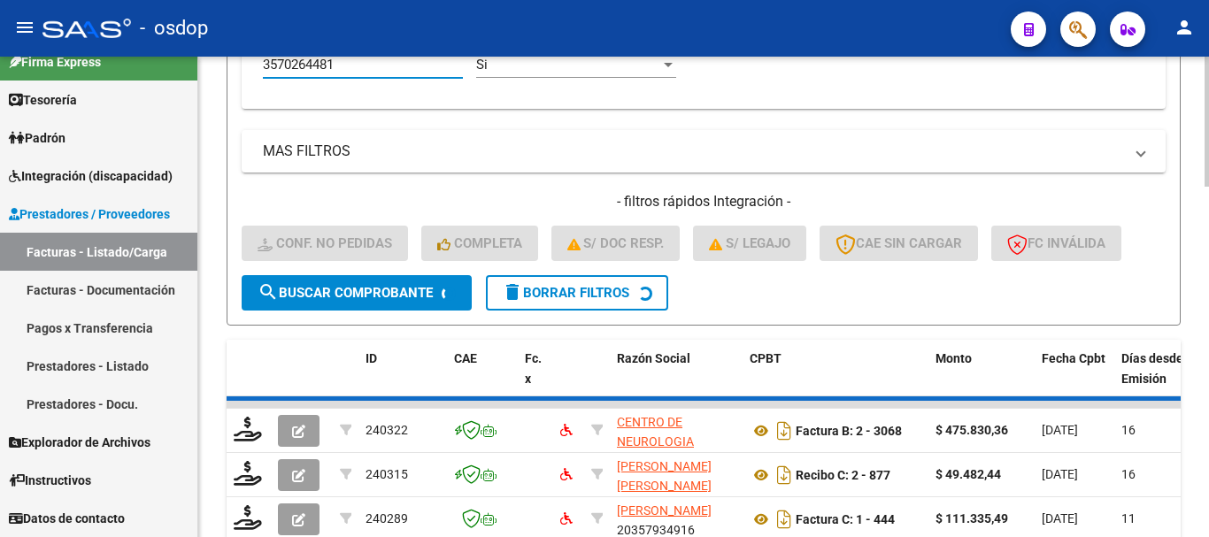
type input "3570264481"
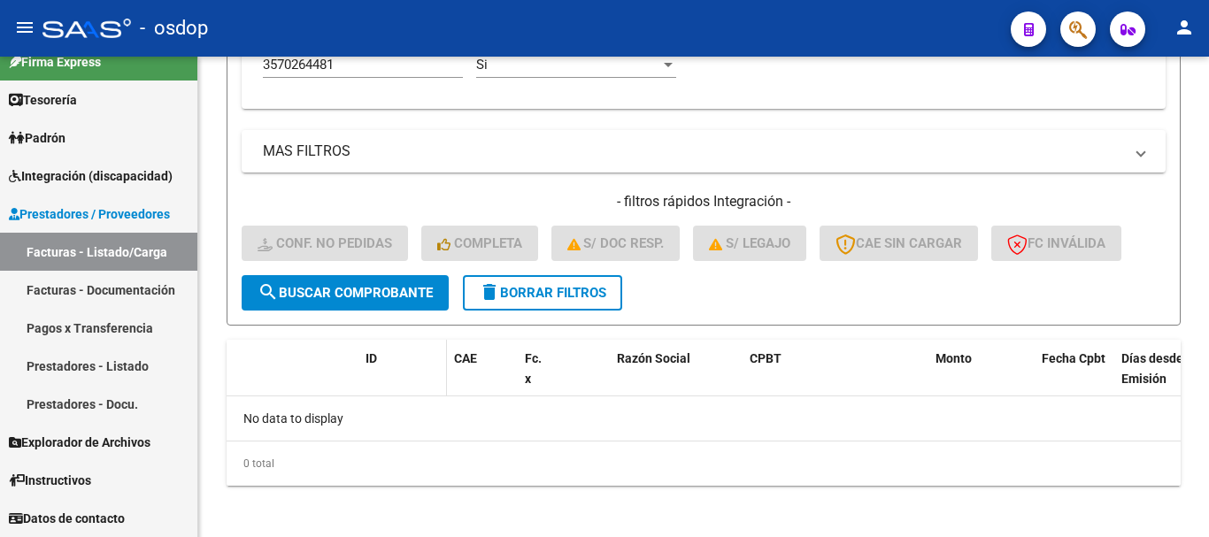
scroll to position [869, 0]
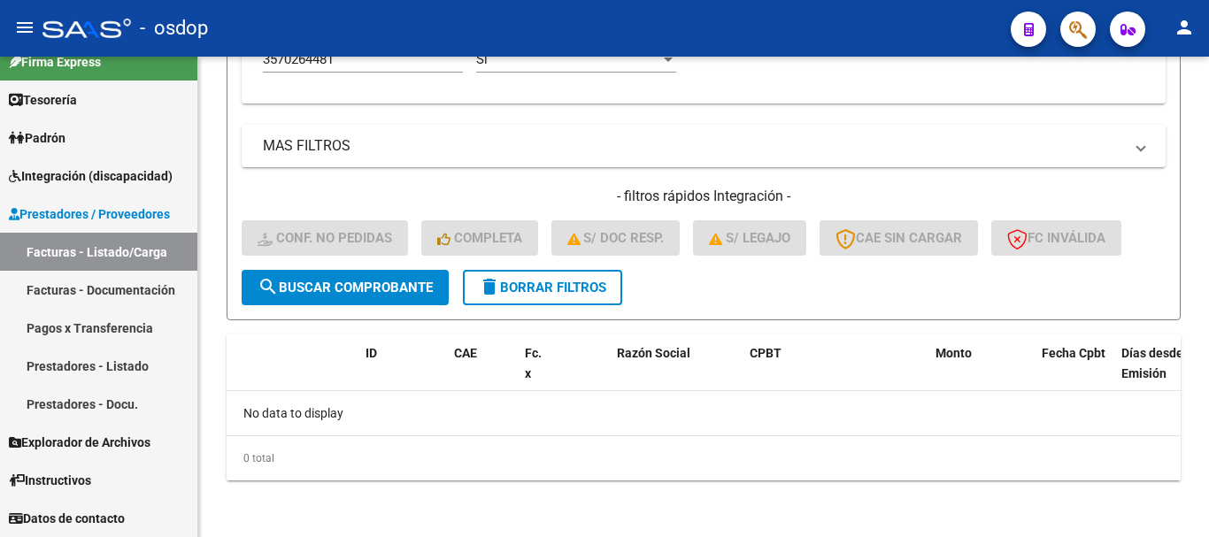
click at [378, 63] on input "3570264481" at bounding box center [363, 59] width 200 height 16
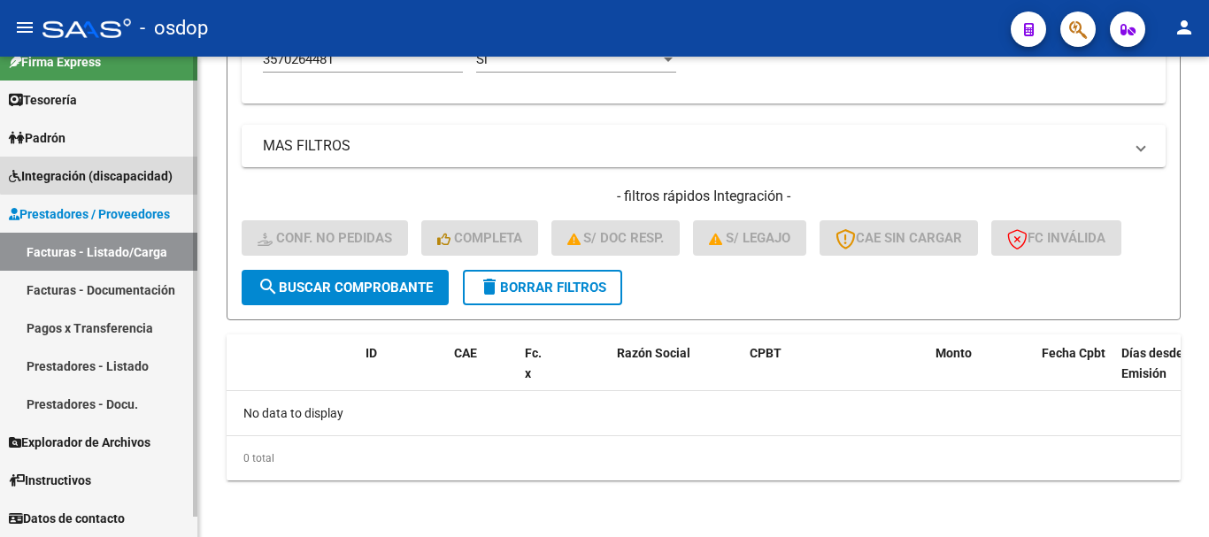
click at [112, 169] on span "Integración (discapacidad)" at bounding box center [91, 175] width 164 height 19
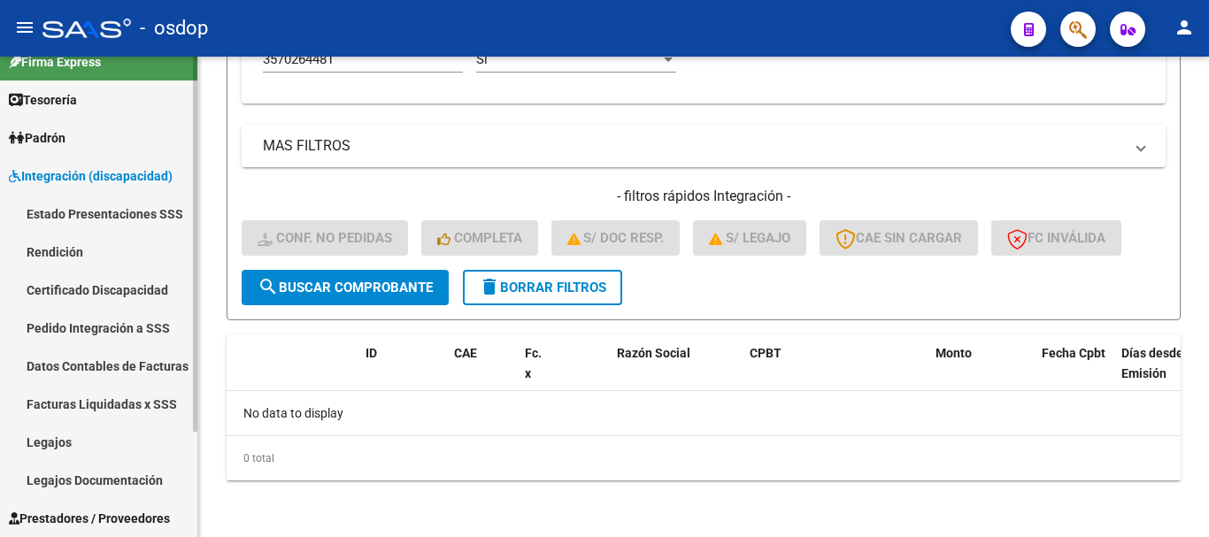
click at [124, 338] on link "Pedido Integración a SSS" at bounding box center [98, 328] width 197 height 38
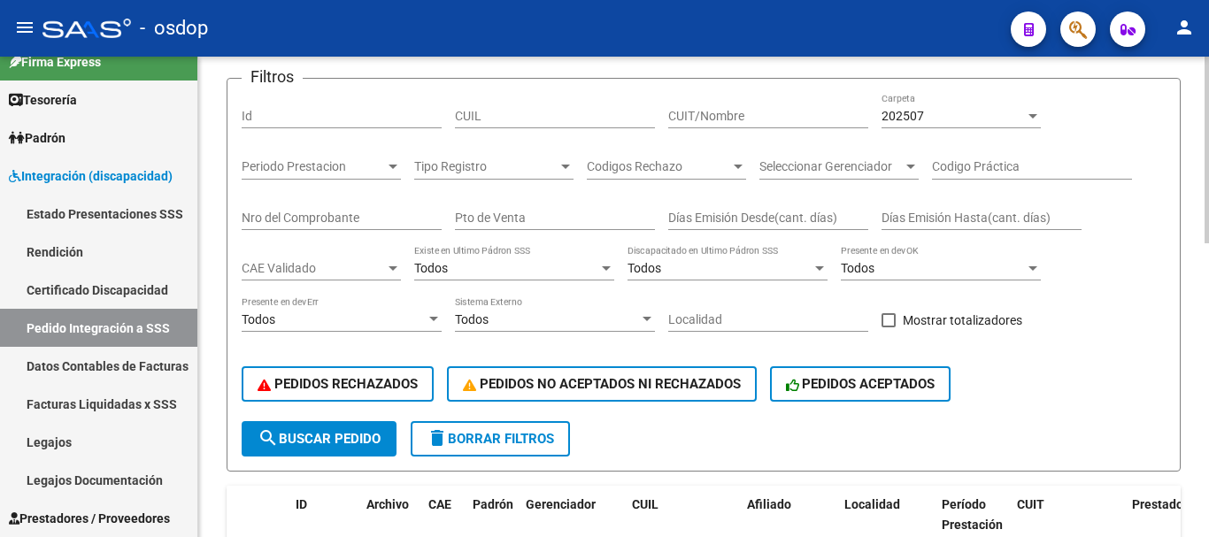
scroll to position [50, 0]
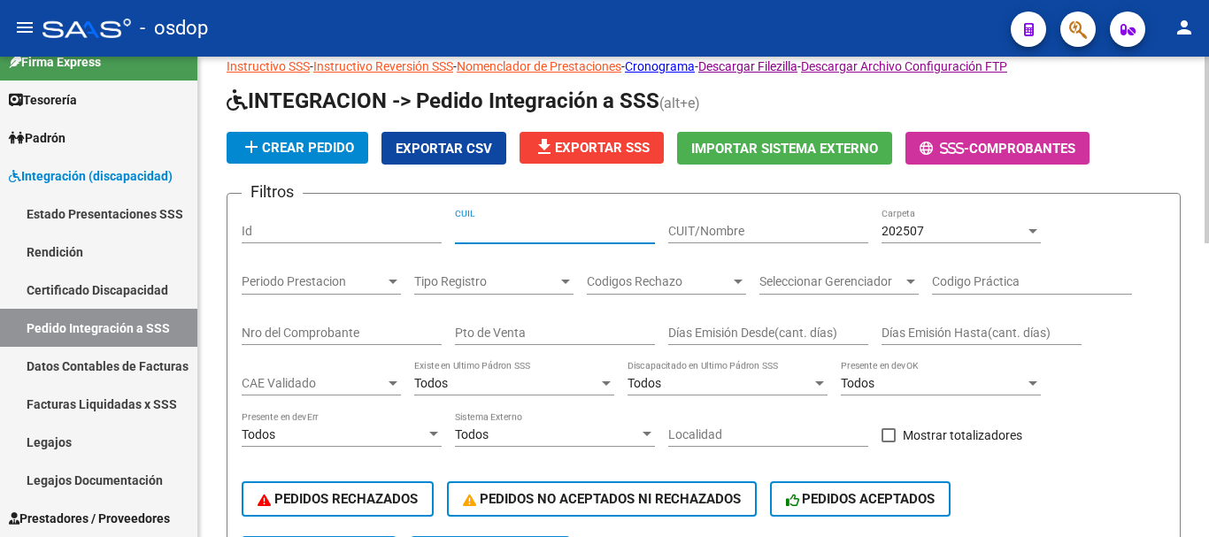
click at [514, 228] on input "CUIL" at bounding box center [555, 231] width 200 height 15
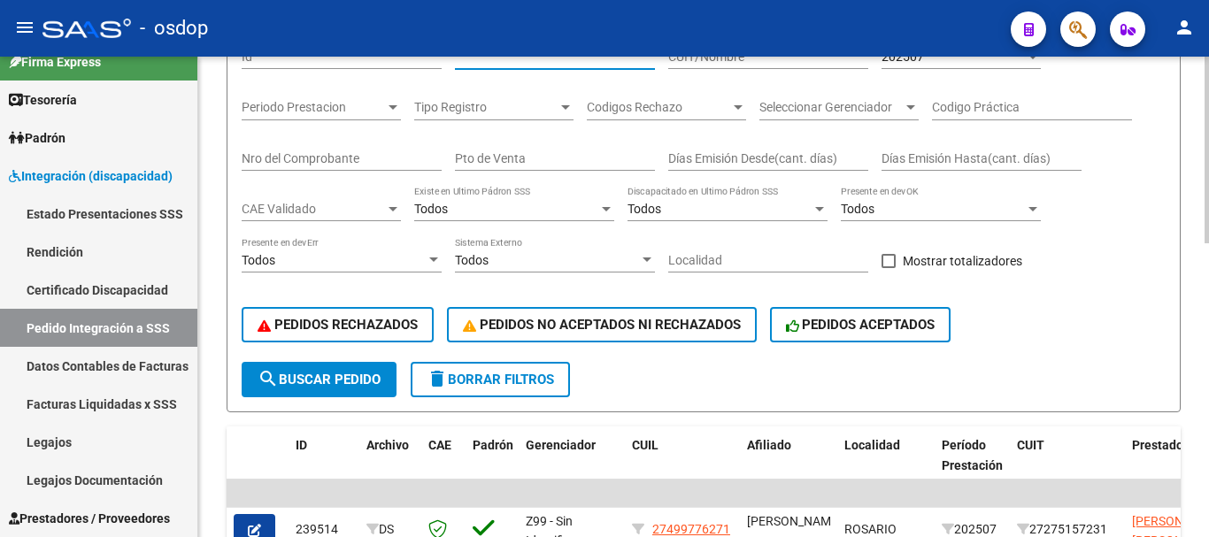
scroll to position [227, 0]
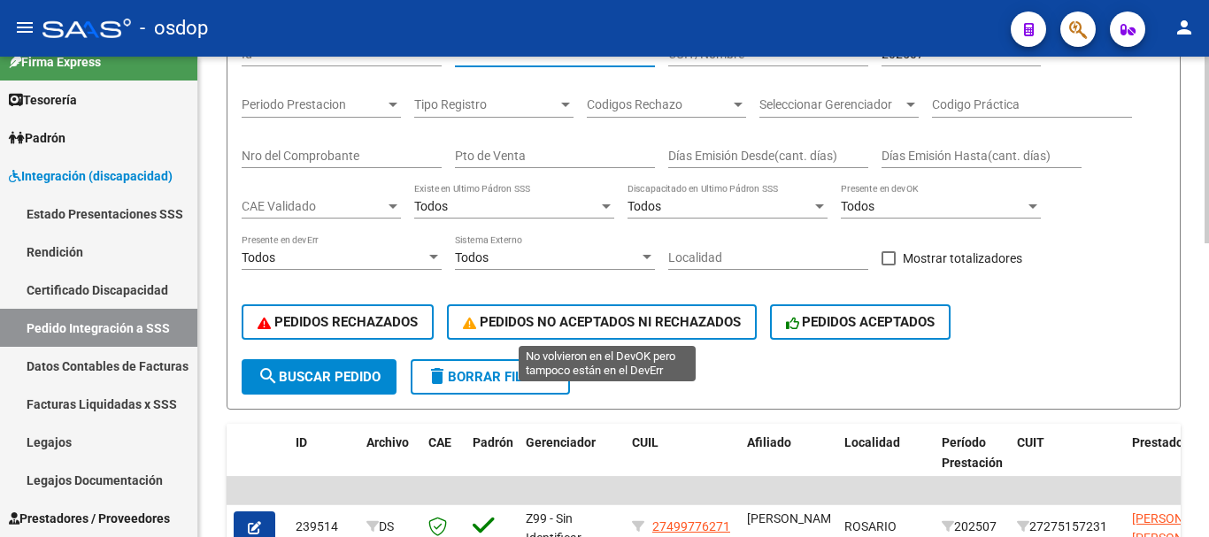
click at [497, 324] on span "PEDIDOS NO ACEPTADOS NI RECHAZADOS" at bounding box center [602, 322] width 278 height 16
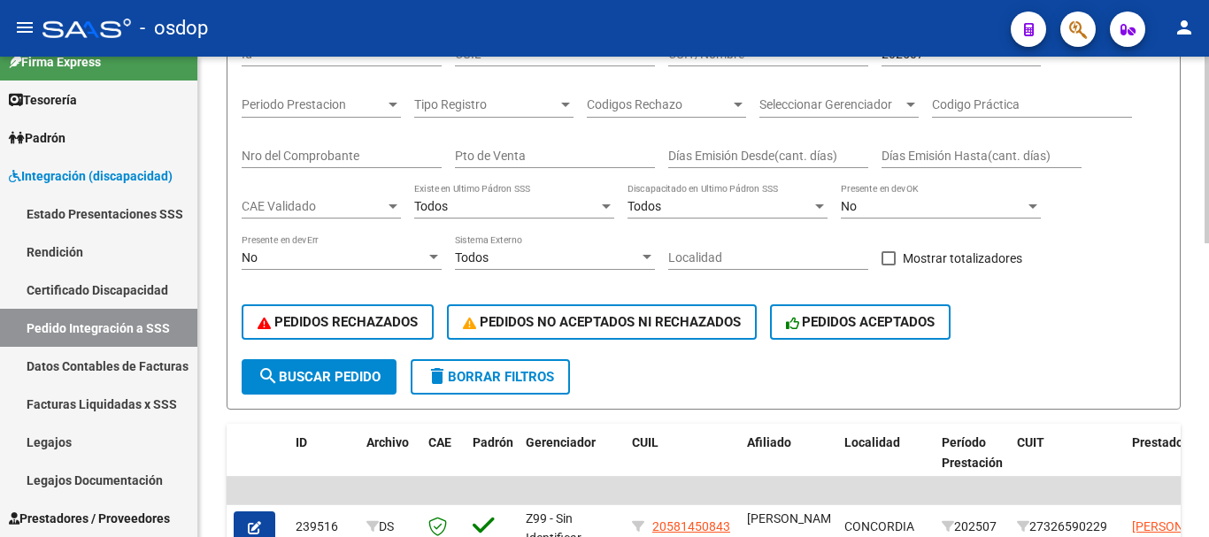
click at [474, 380] on span "delete Borrar Filtros" at bounding box center [490, 377] width 127 height 16
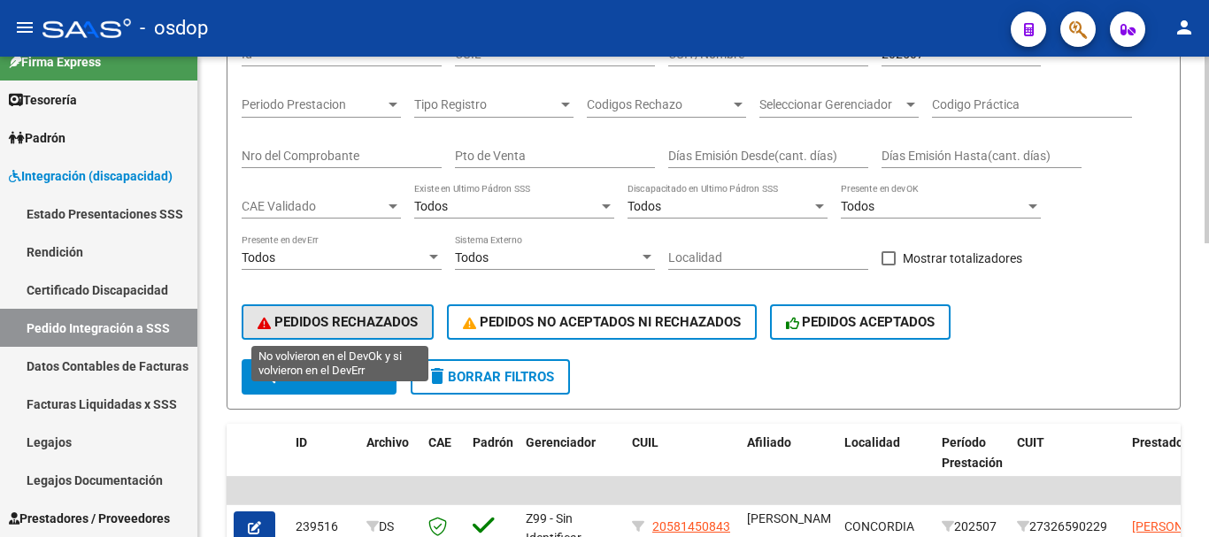
click at [411, 334] on button "PEDIDOS RECHAZADOS" at bounding box center [338, 321] width 192 height 35
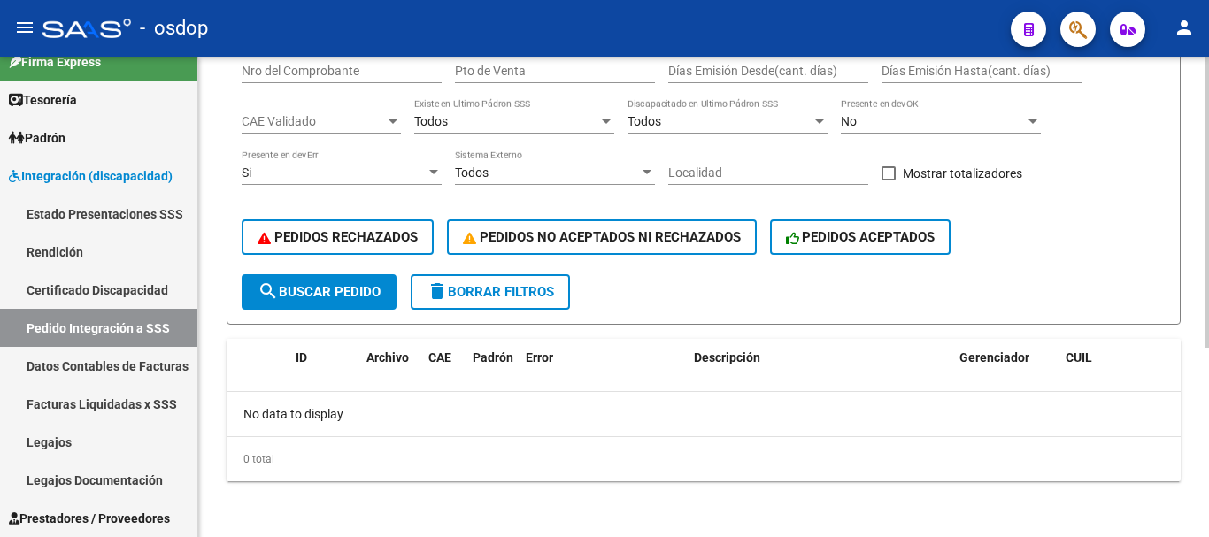
click at [470, 284] on span "delete Borrar Filtros" at bounding box center [490, 292] width 127 height 16
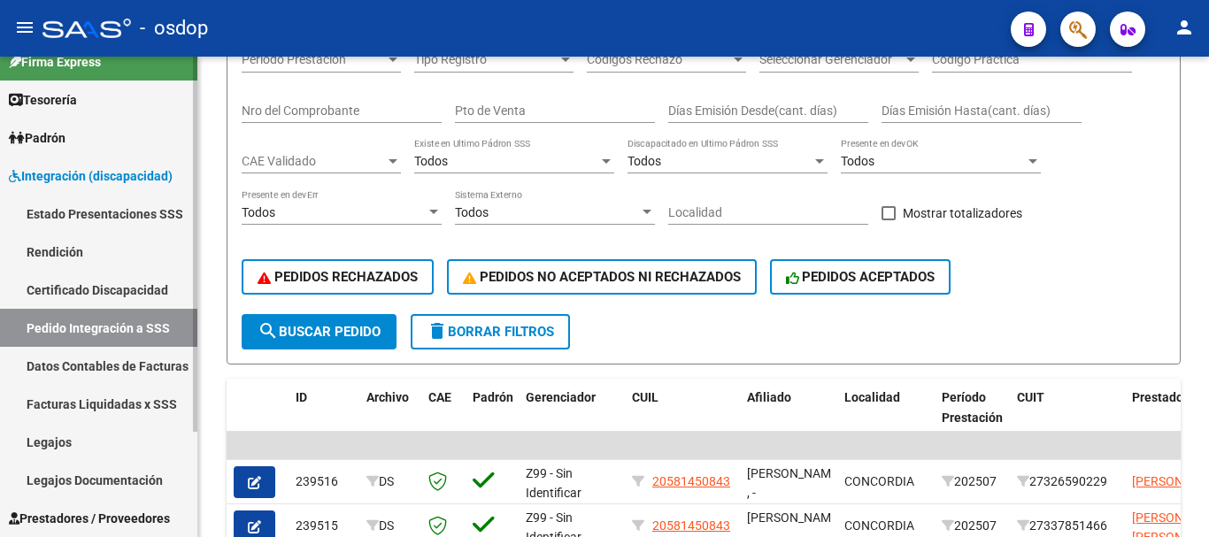
scroll to position [312, 0]
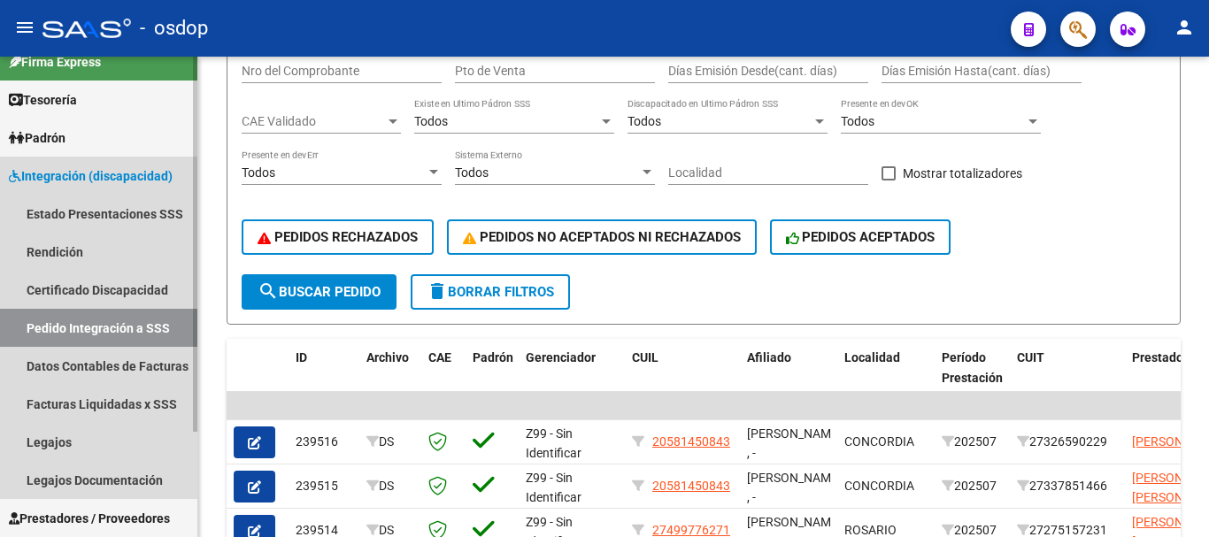
click at [155, 174] on span "Integración (discapacidad)" at bounding box center [91, 175] width 164 height 19
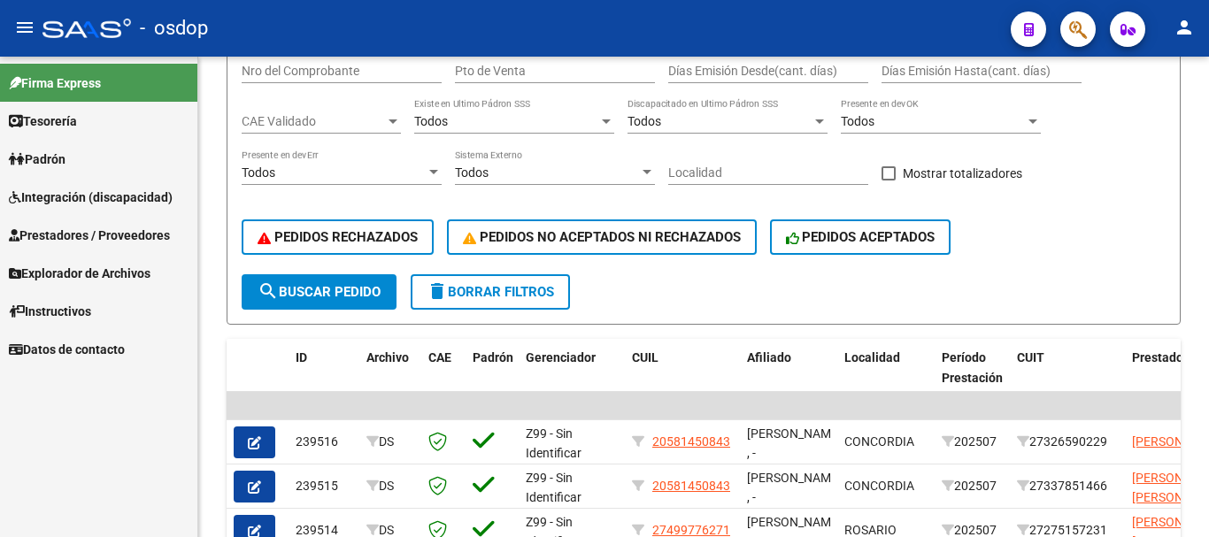
scroll to position [0, 0]
click at [133, 190] on span "Integración (discapacidad)" at bounding box center [91, 197] width 164 height 19
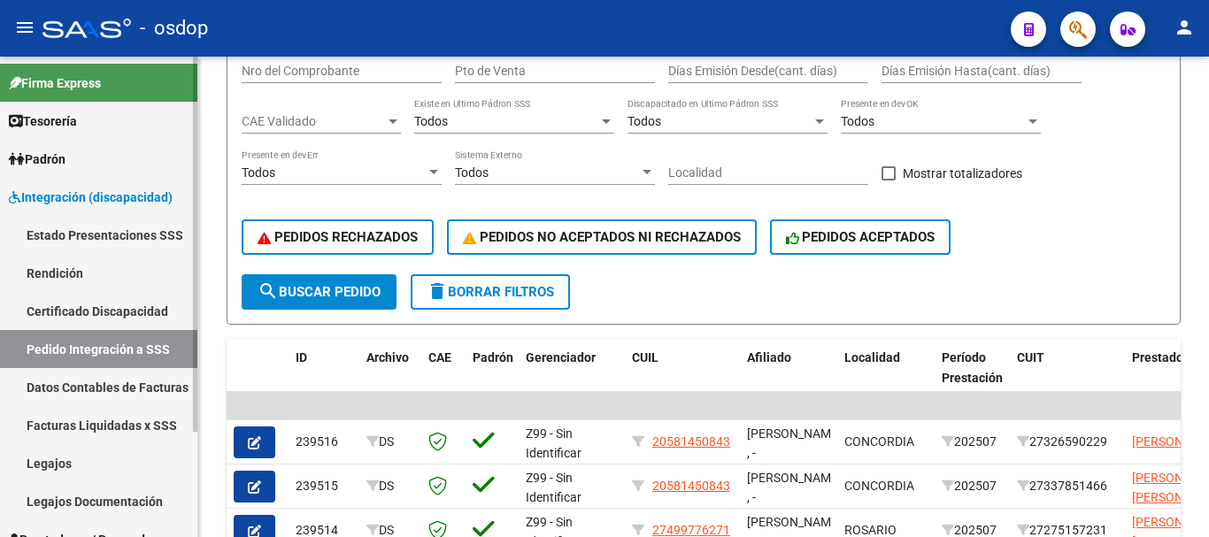
click at [128, 339] on link "Pedido Integración a SSS" at bounding box center [98, 349] width 197 height 38
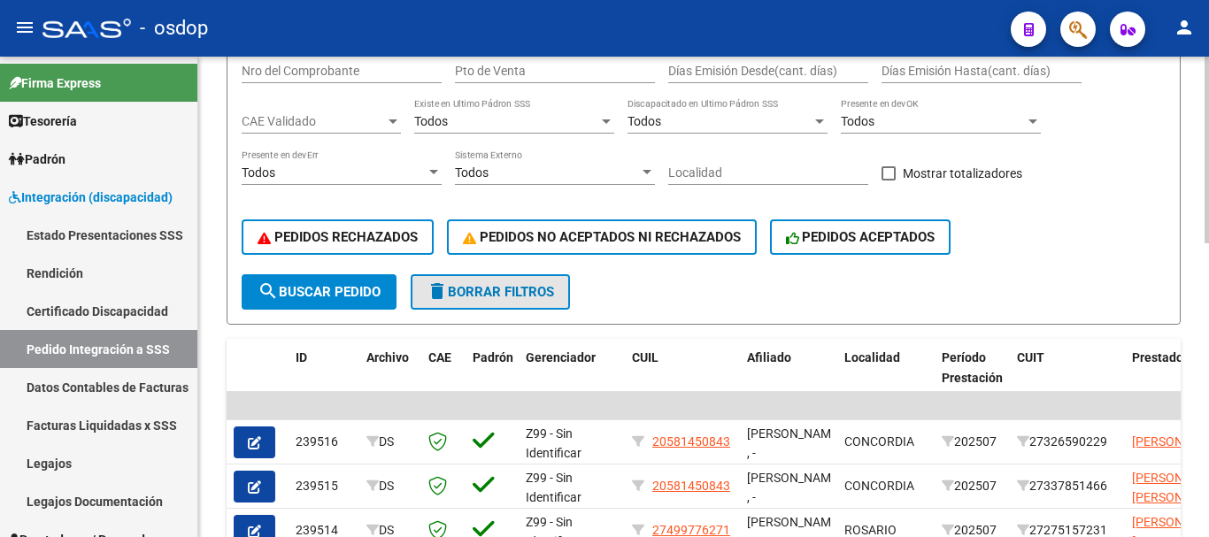
click at [496, 292] on span "delete Borrar Filtros" at bounding box center [490, 292] width 127 height 16
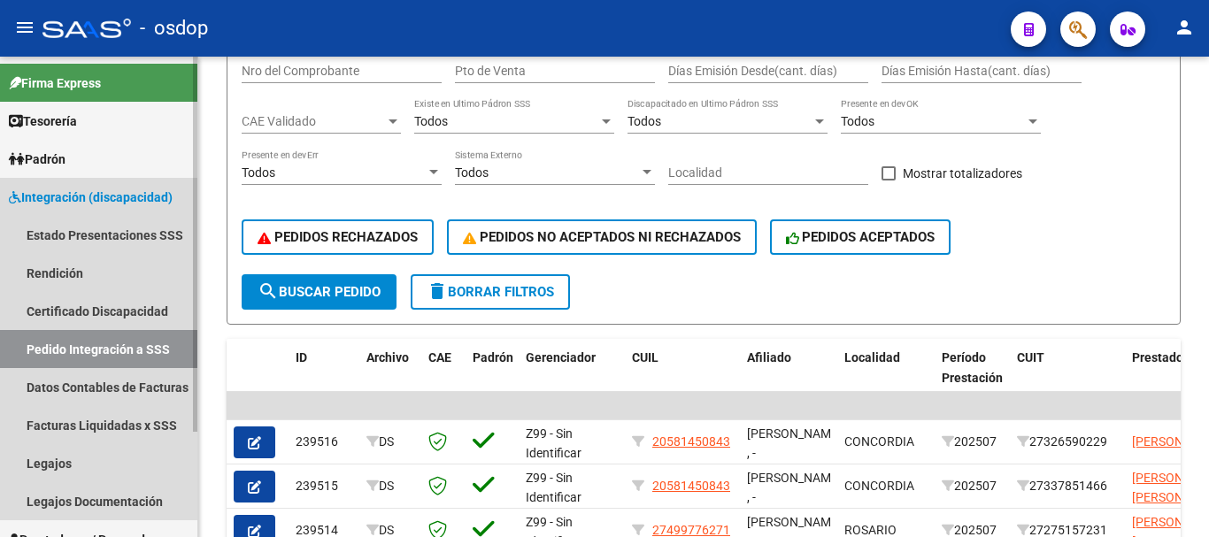
click at [59, 209] on link "Integración (discapacidad)" at bounding box center [98, 197] width 197 height 38
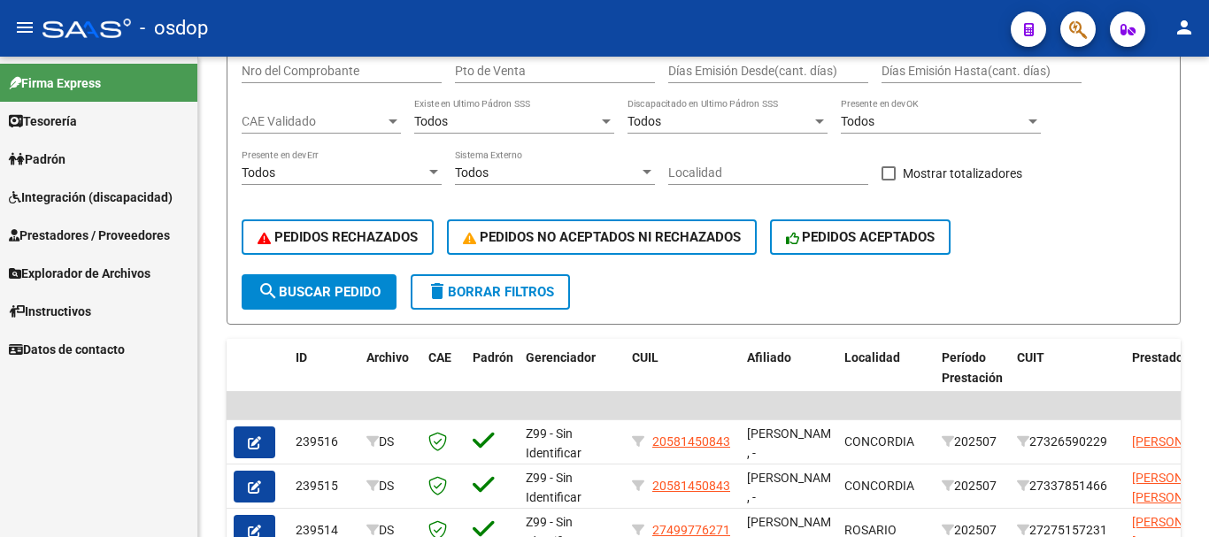
click at [88, 234] on span "Prestadores / Proveedores" at bounding box center [89, 235] width 161 height 19
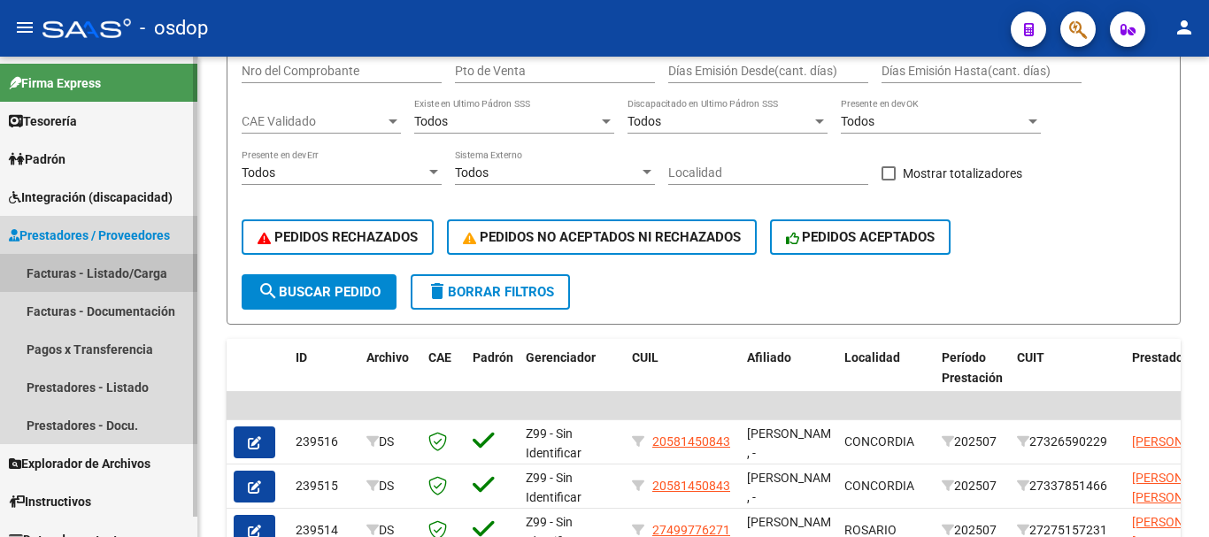
click at [125, 278] on link "Facturas - Listado/Carga" at bounding box center [98, 273] width 197 height 38
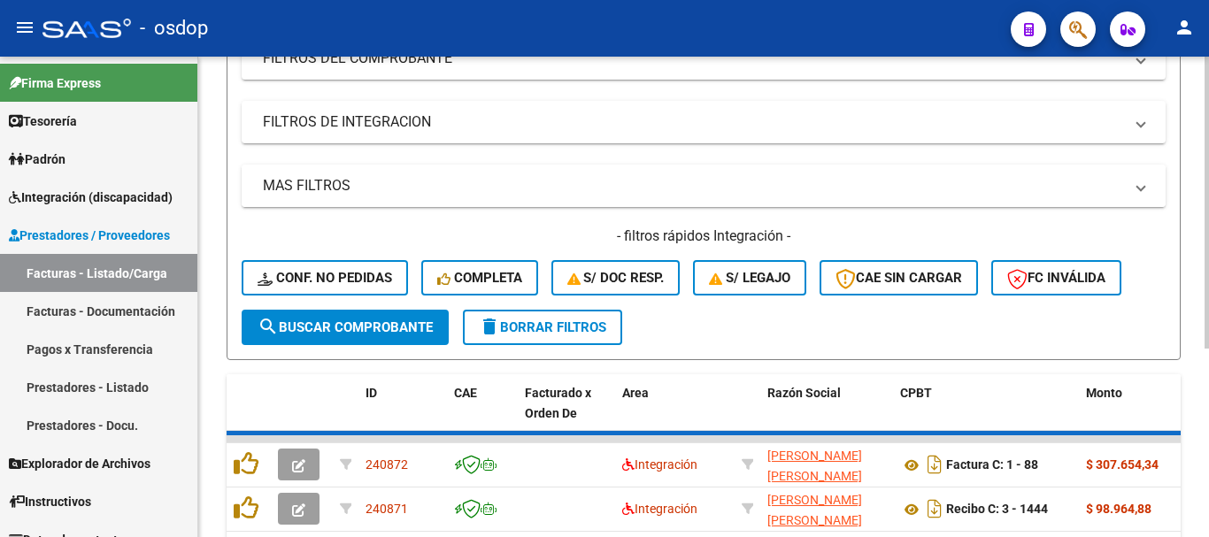
scroll to position [312, 0]
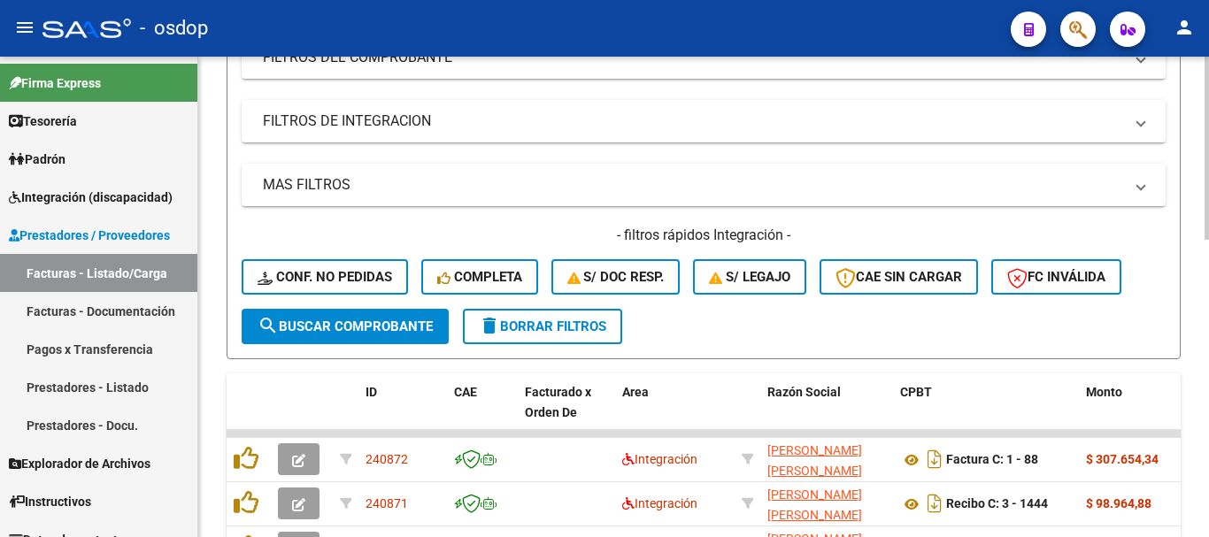
click at [379, 144] on div "Filtros Id Area Area Seleccionar Gerenciador Seleccionar Gerenciador No Confirm…" at bounding box center [704, 111] width 924 height 396
click at [375, 127] on mat-panel-title "FILTROS DE INTEGRACION" at bounding box center [693, 121] width 860 height 19
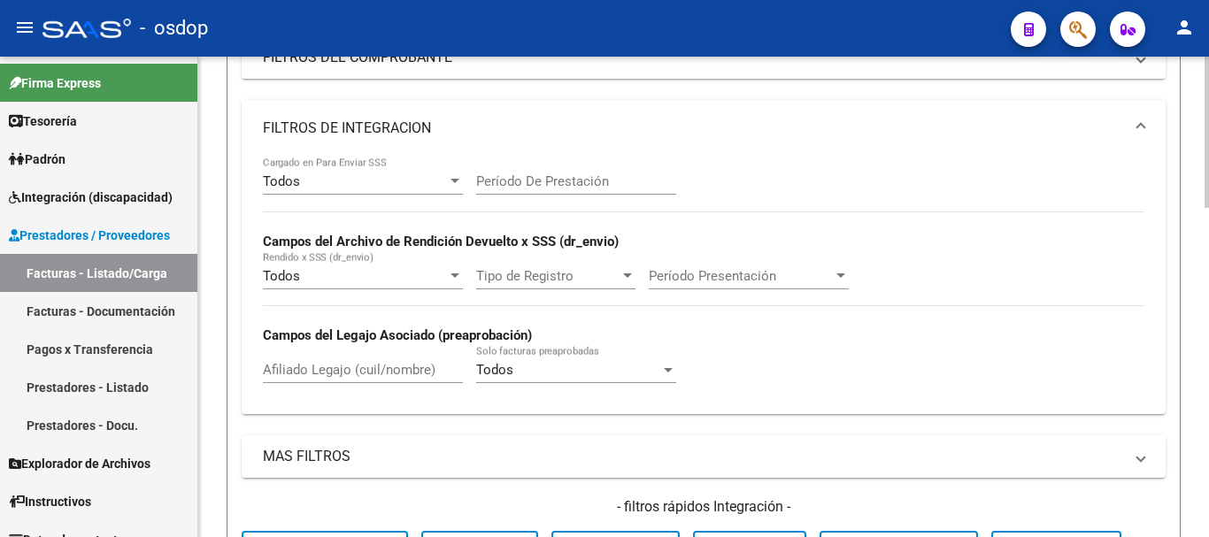
click at [310, 365] on input "Afiliado Legajo (cuil/nombre)" at bounding box center [363, 370] width 200 height 16
paste input "20575720804"
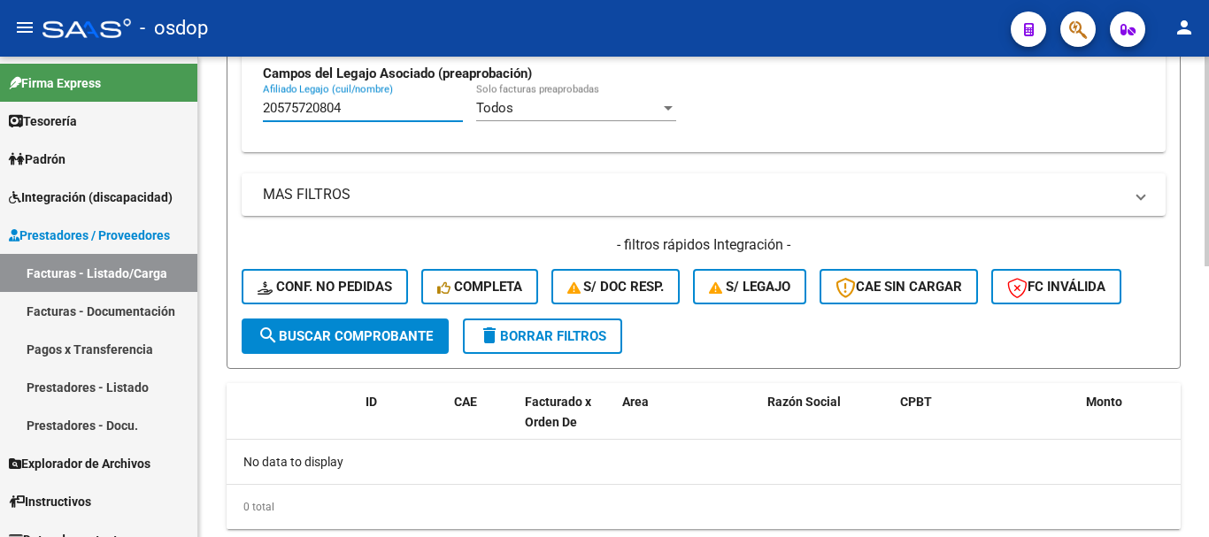
scroll to position [577, 0]
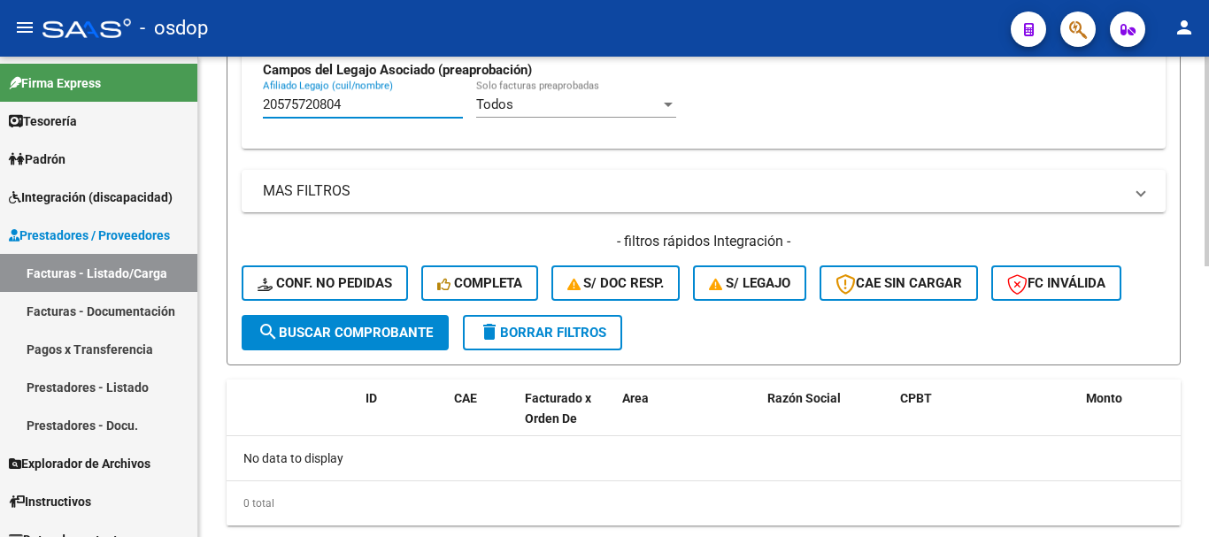
type input "20575720804"
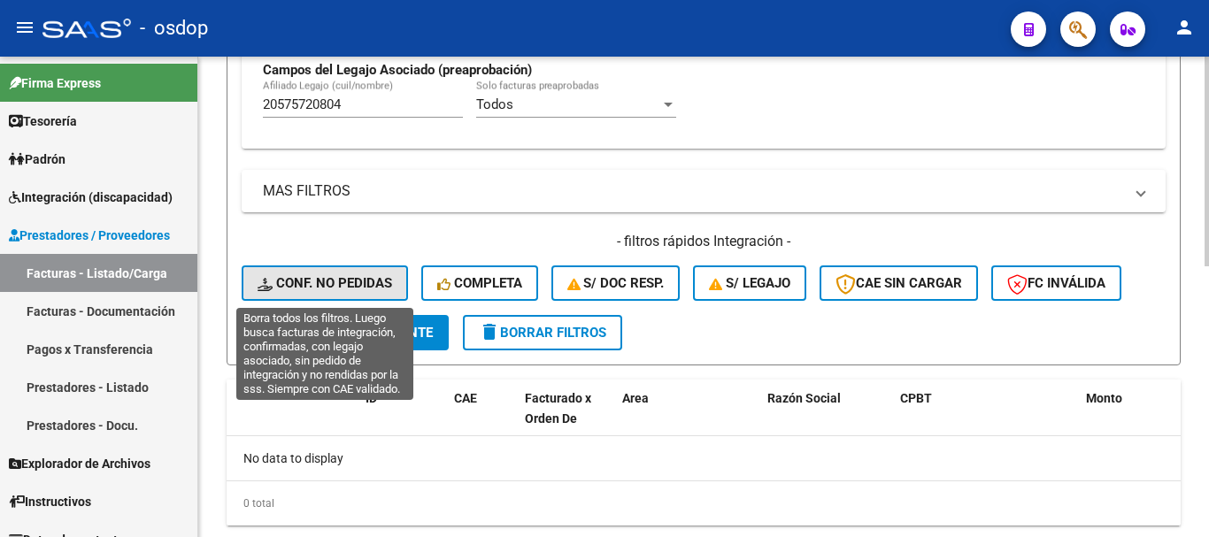
click at [312, 281] on span "Conf. no pedidas" at bounding box center [325, 283] width 135 height 16
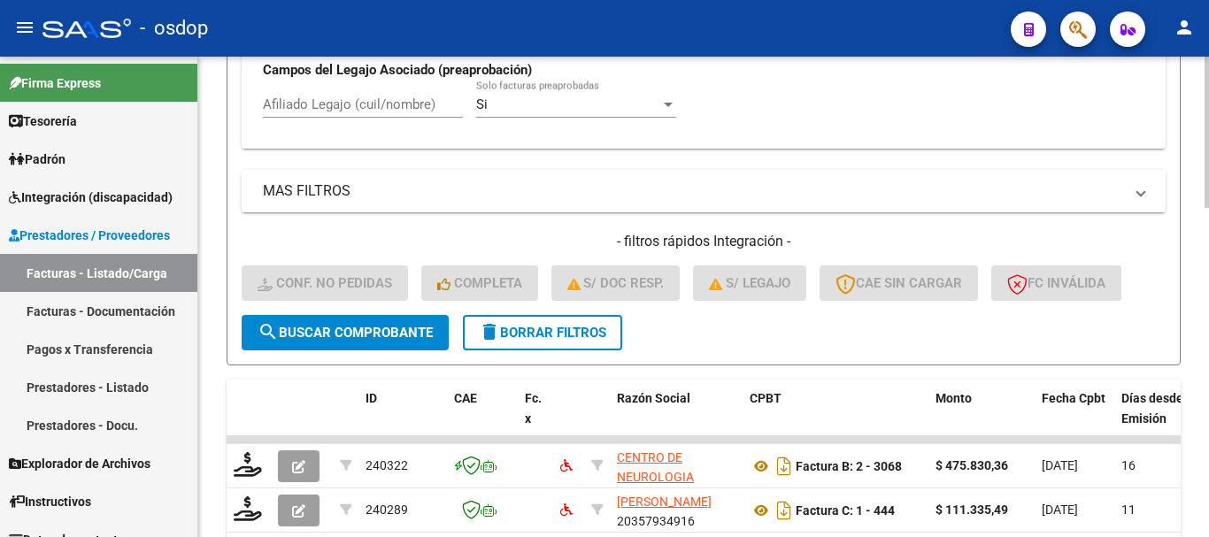
click at [360, 112] on input "Afiliado Legajo (cuil/nombre)" at bounding box center [363, 104] width 200 height 16
paste input "20575720804"
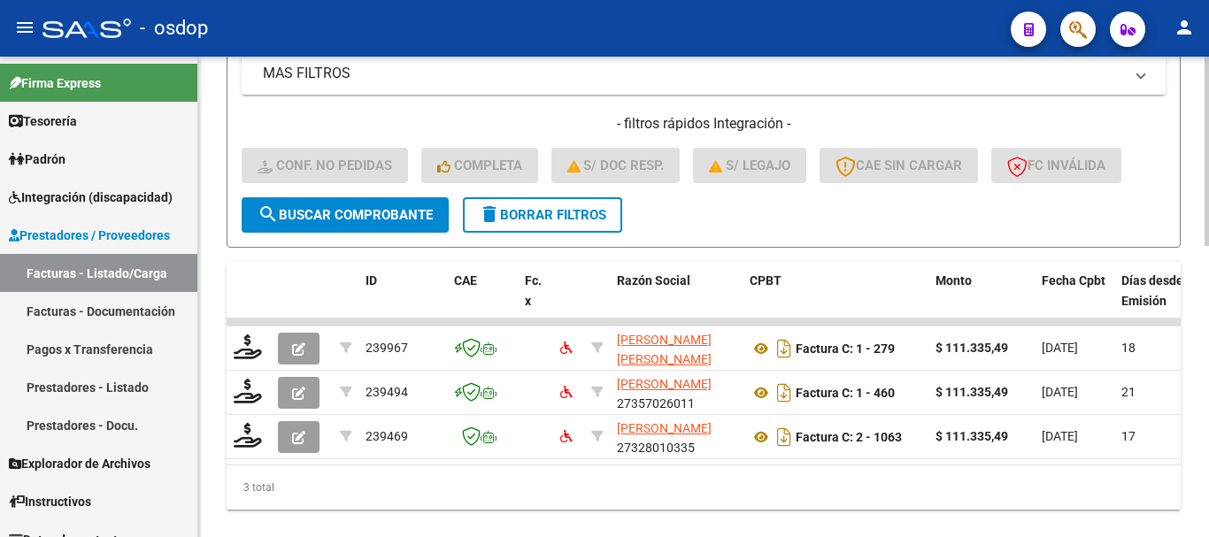
scroll to position [738, 0]
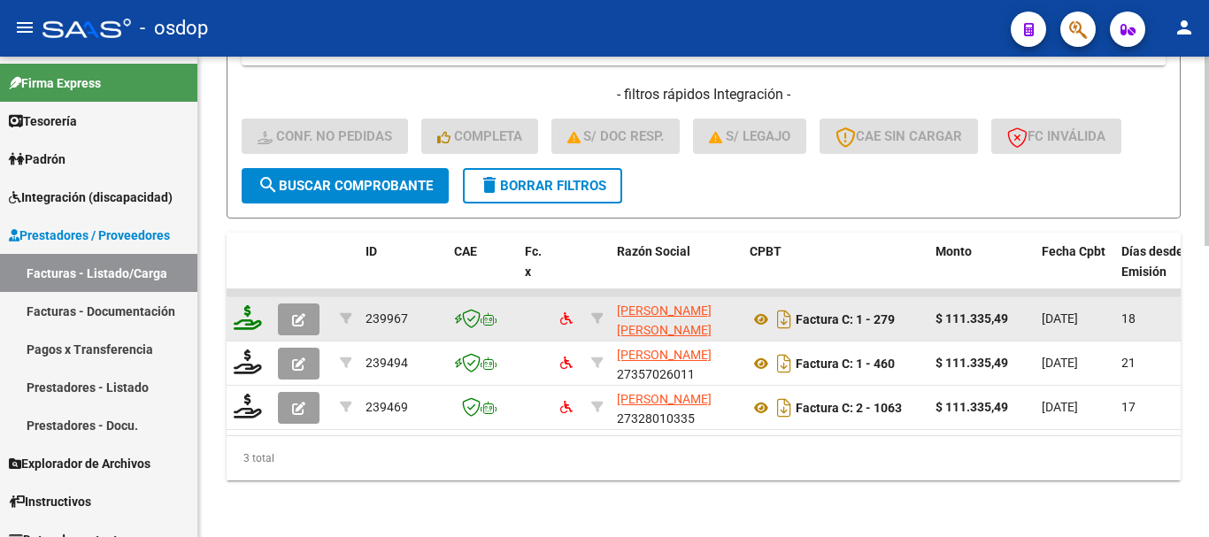
type input "20575720804"
click at [241, 310] on icon at bounding box center [248, 317] width 28 height 25
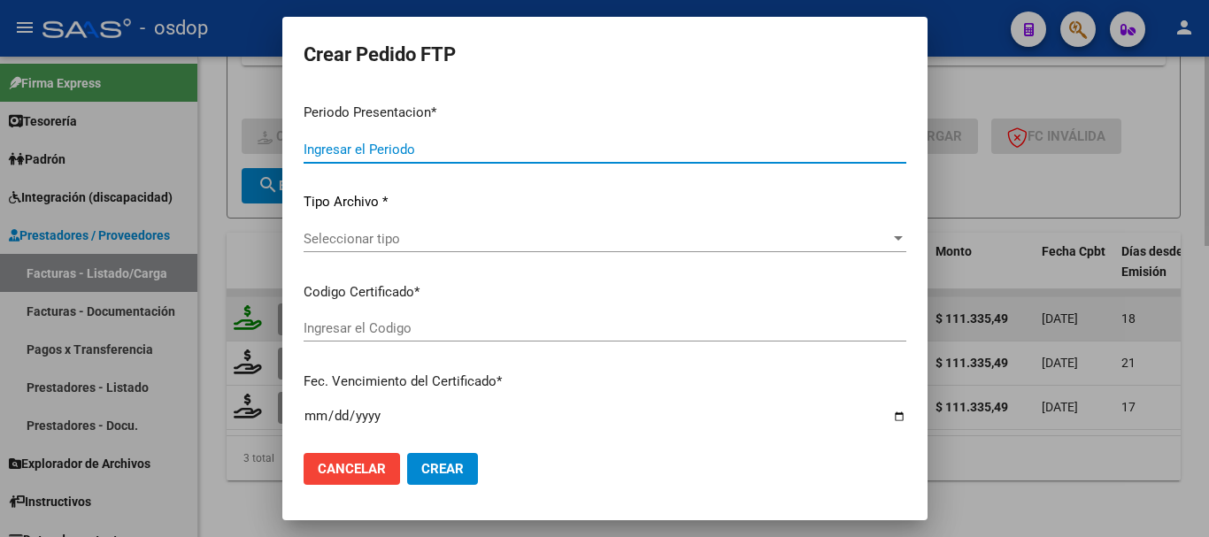
type input "202507"
type input "$ 111.335,49"
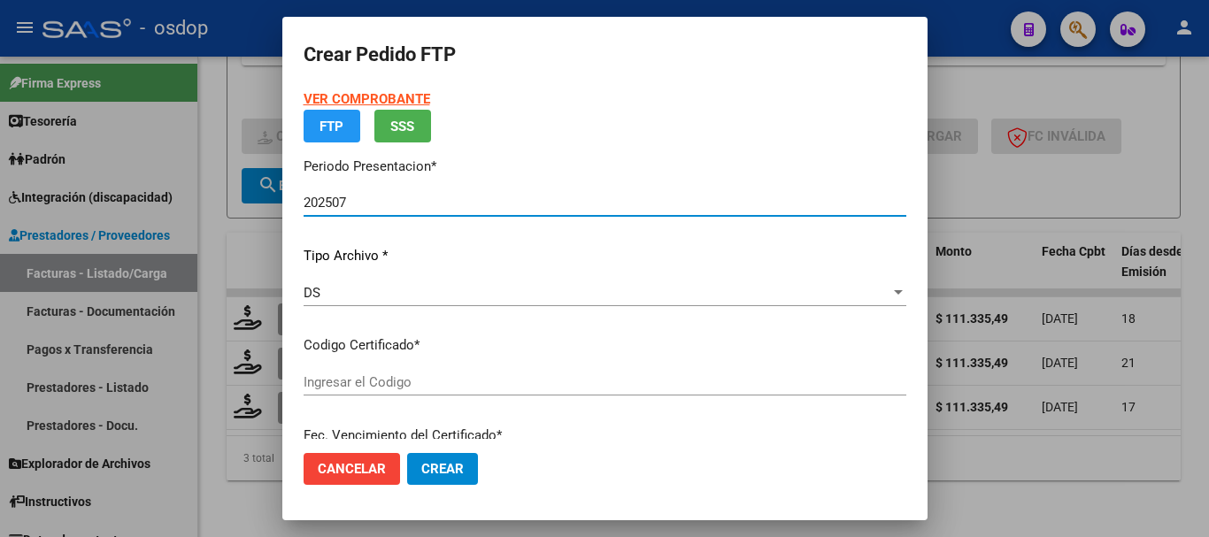
type input "82728078"
type input "[DATE]"
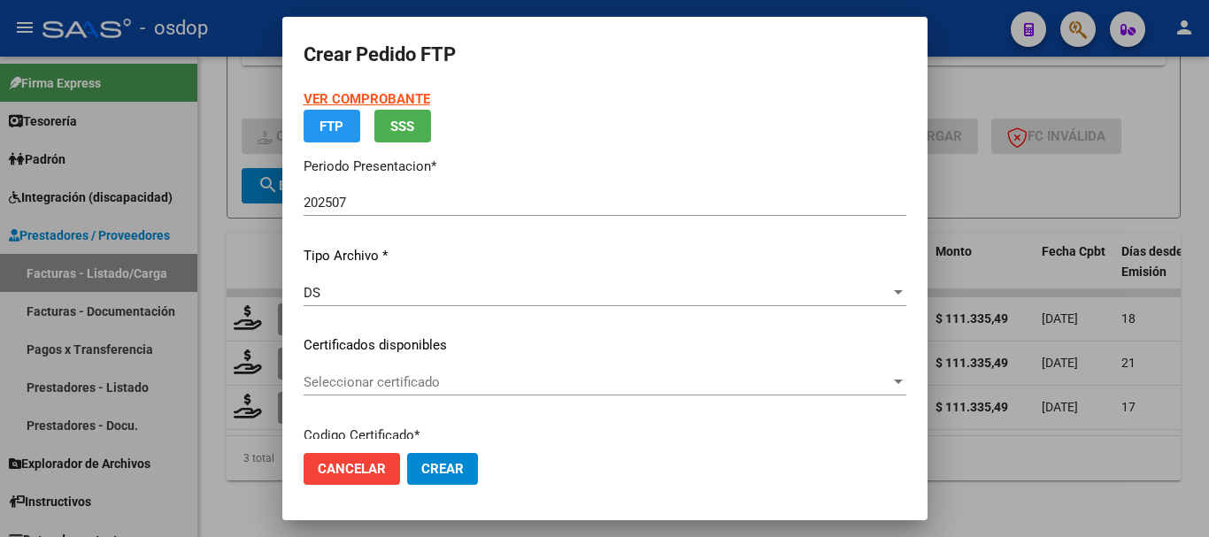
click at [366, 390] on div "Seleccionar certificado Seleccionar certificado" at bounding box center [605, 382] width 603 height 27
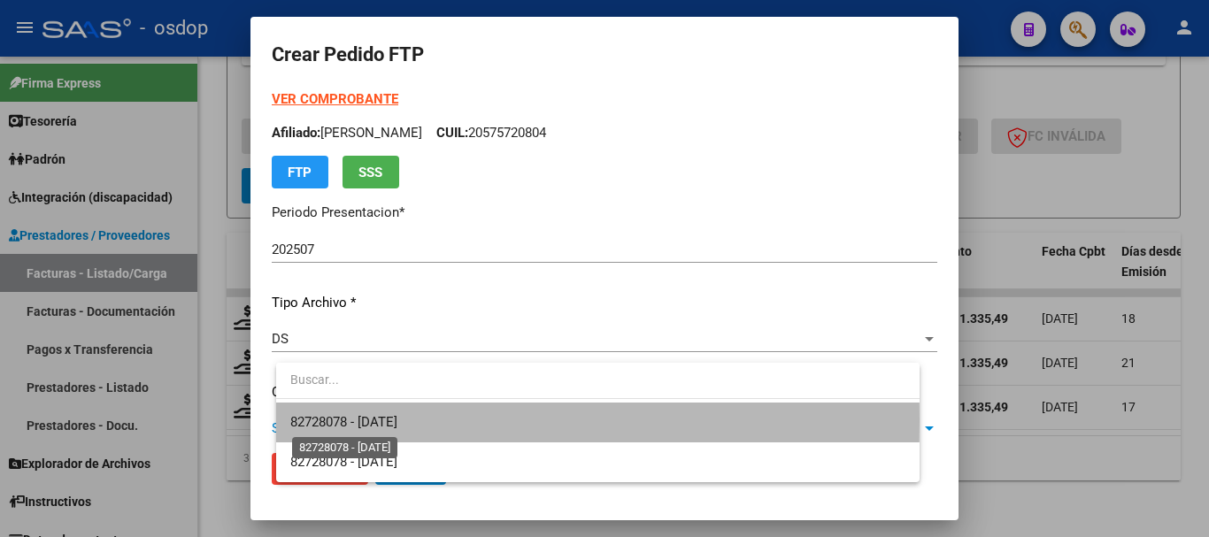
click at [385, 419] on span "82728078 - [DATE]" at bounding box center [343, 422] width 107 height 16
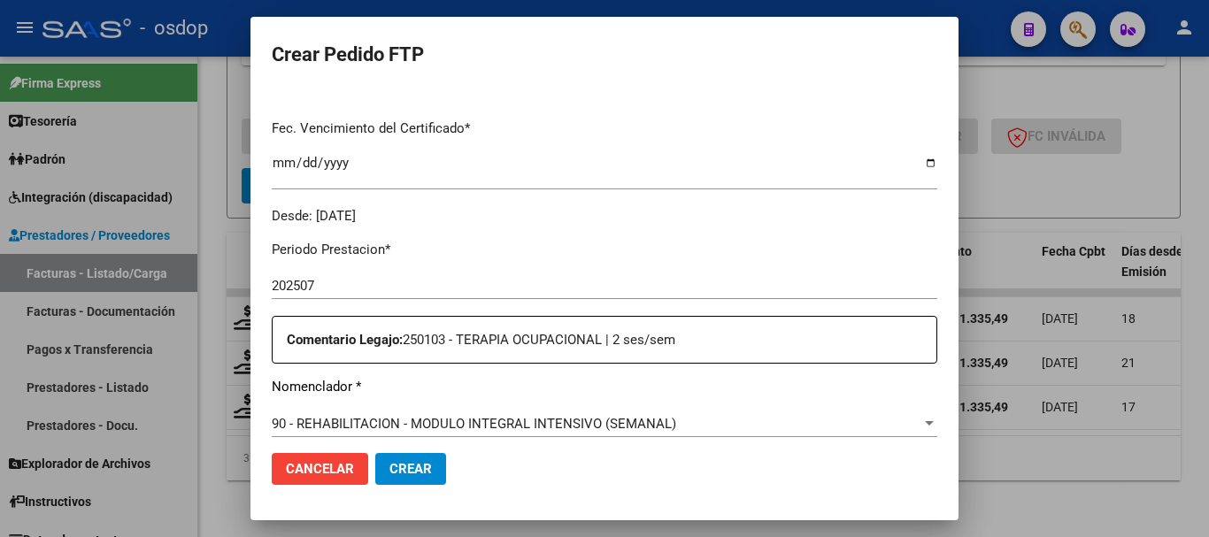
scroll to position [708, 0]
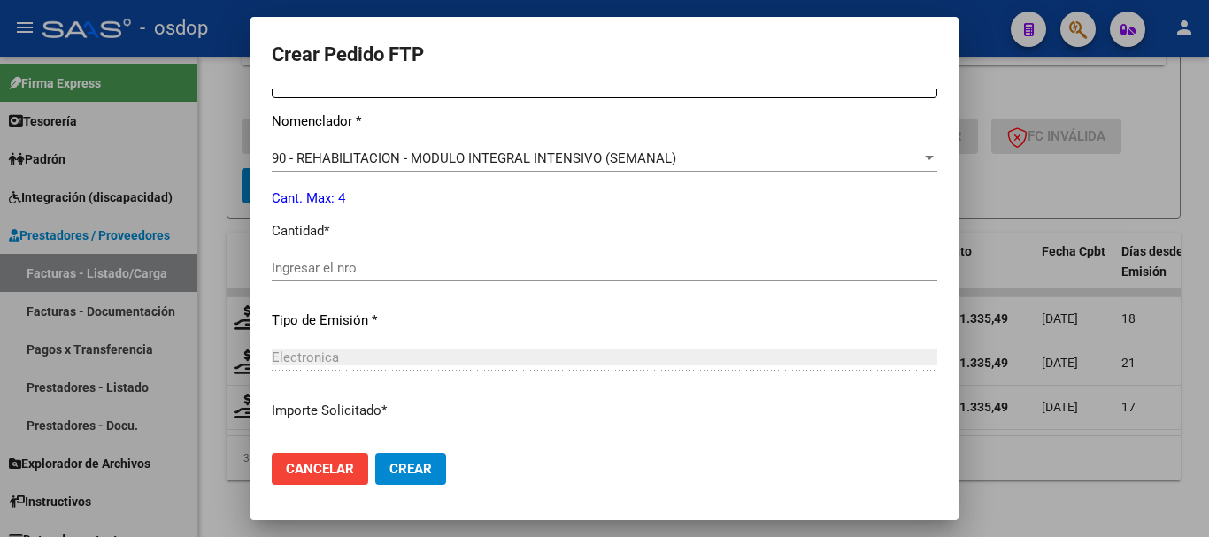
click at [451, 282] on div "Ingresar el nro" at bounding box center [604, 276] width 665 height 43
click at [453, 272] on input "Ingresar el nro" at bounding box center [604, 268] width 665 height 16
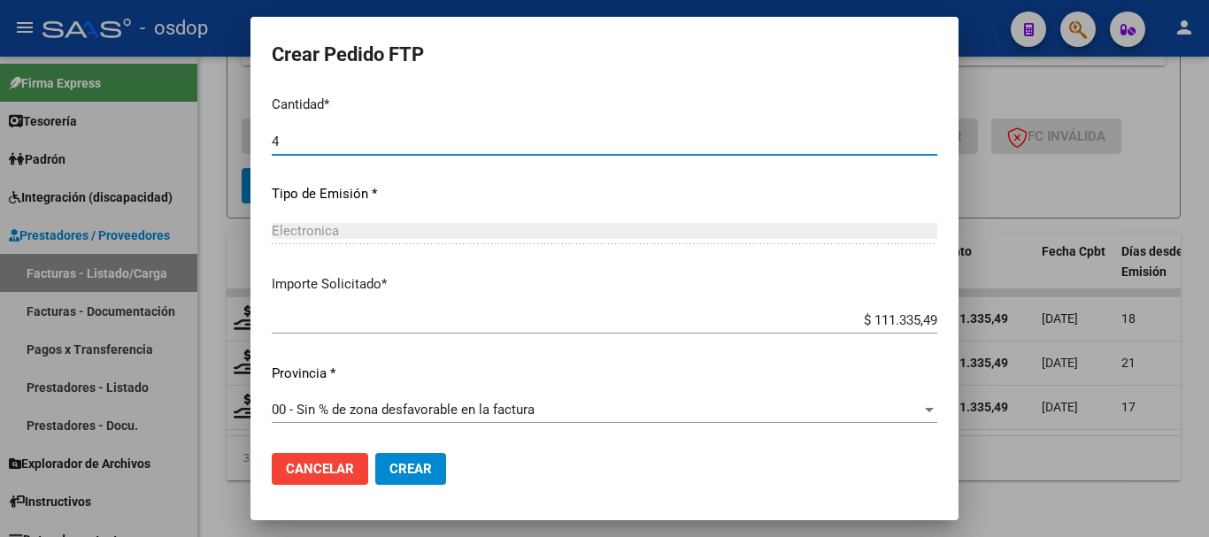
scroll to position [835, 0]
type input "4"
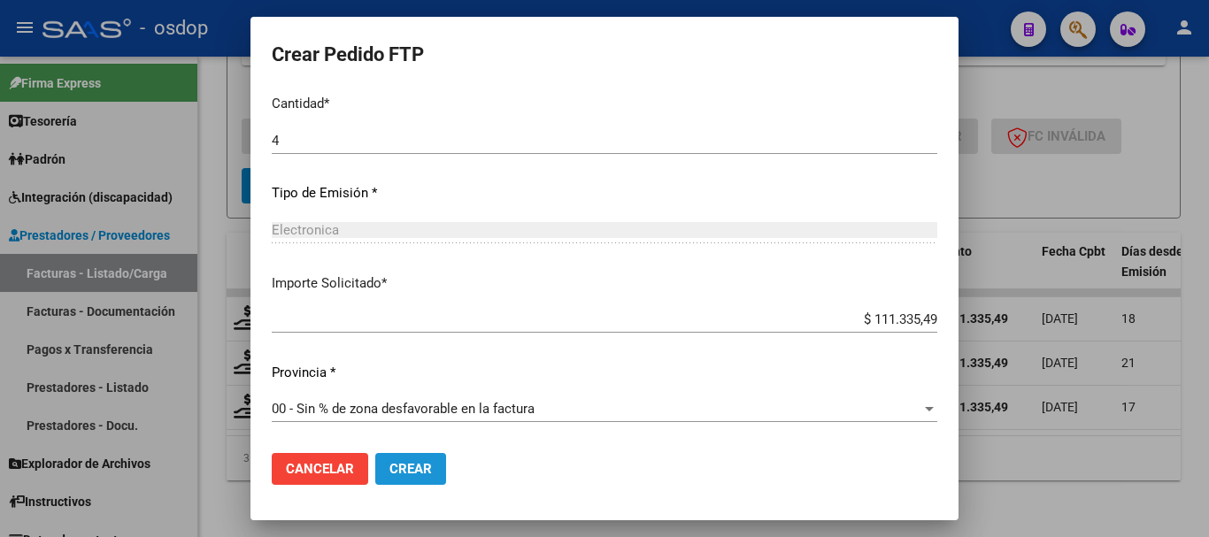
click at [414, 468] on span "Crear" at bounding box center [410, 469] width 42 height 16
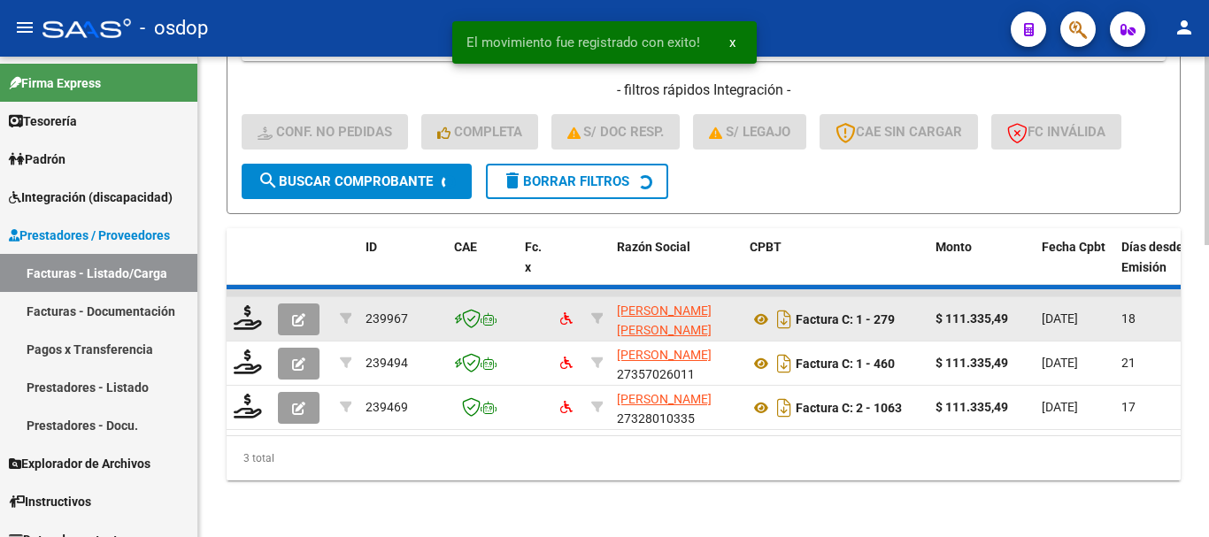
scroll to position [694, 0]
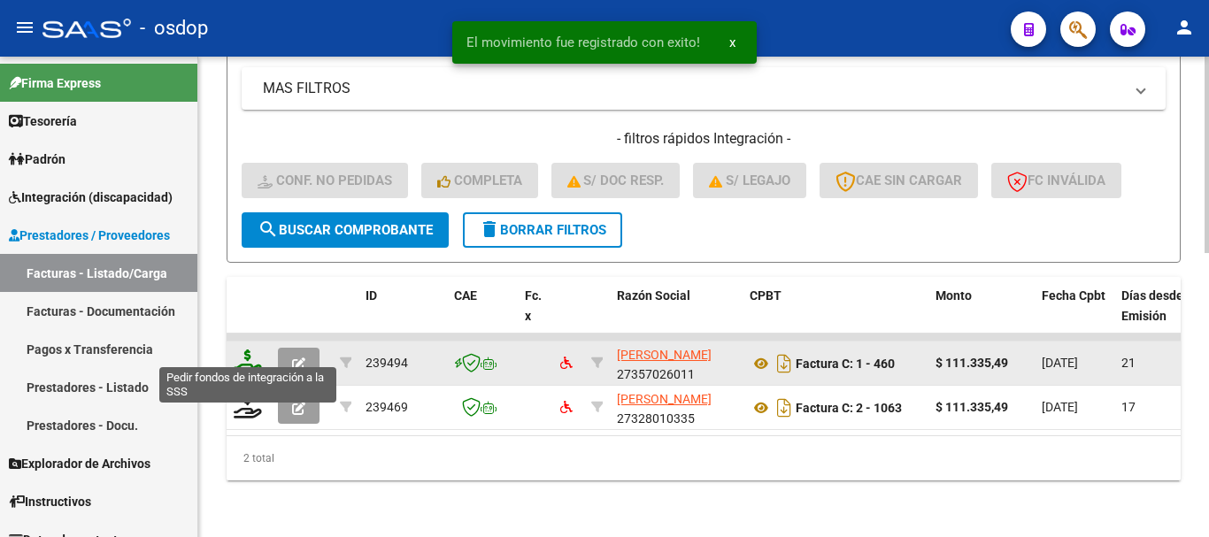
click at [250, 353] on icon at bounding box center [248, 362] width 28 height 25
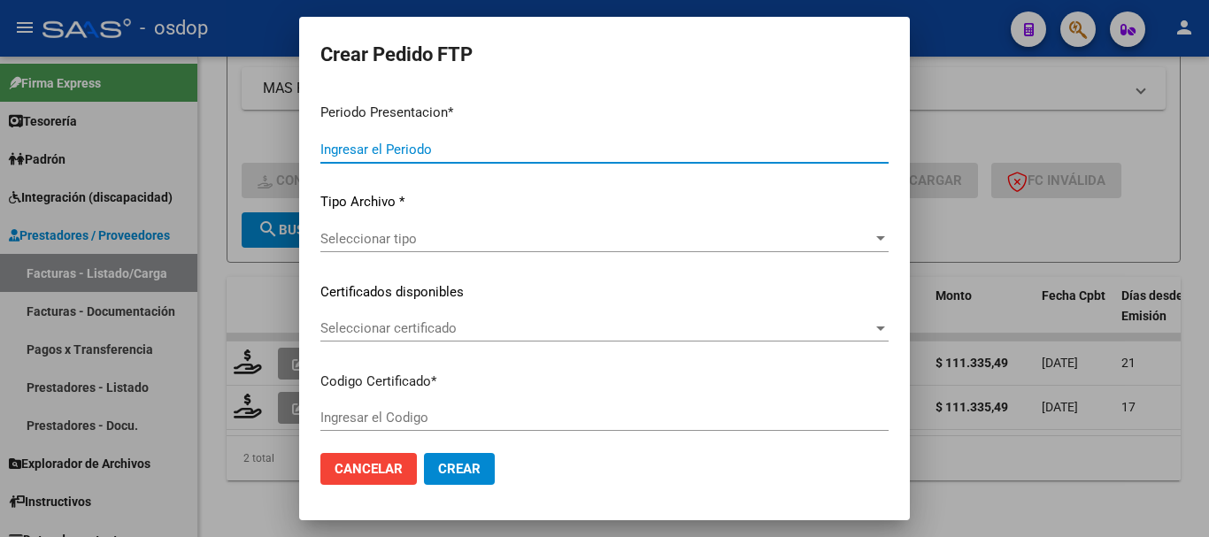
type input "202507"
type input "$ 111.335,49"
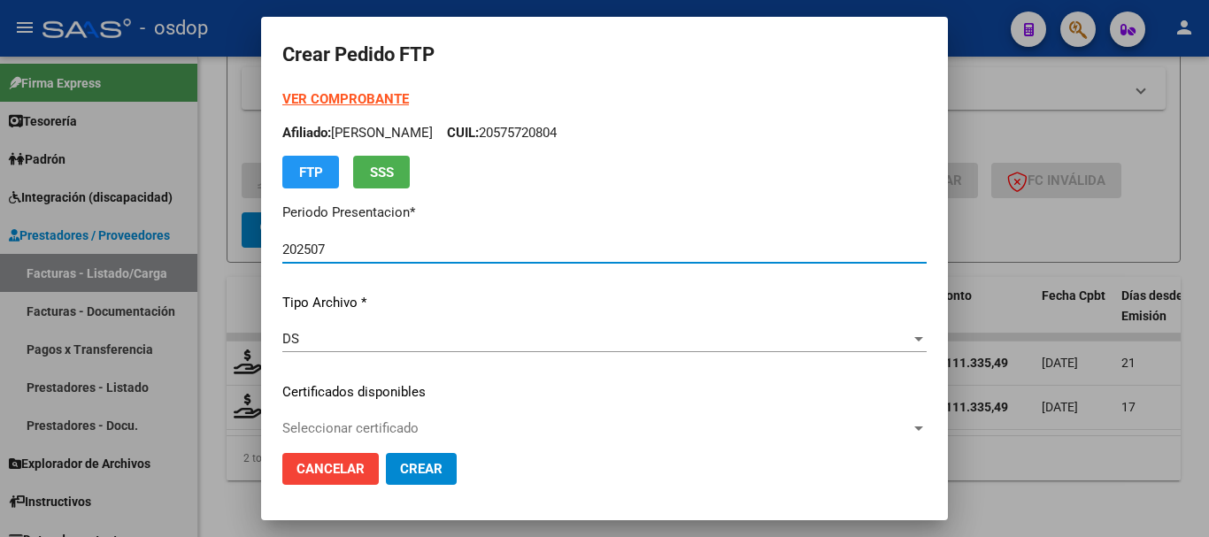
type input "82728078"
type input "[DATE]"
click at [374, 433] on span "Seleccionar certificado" at bounding box center [596, 428] width 628 height 16
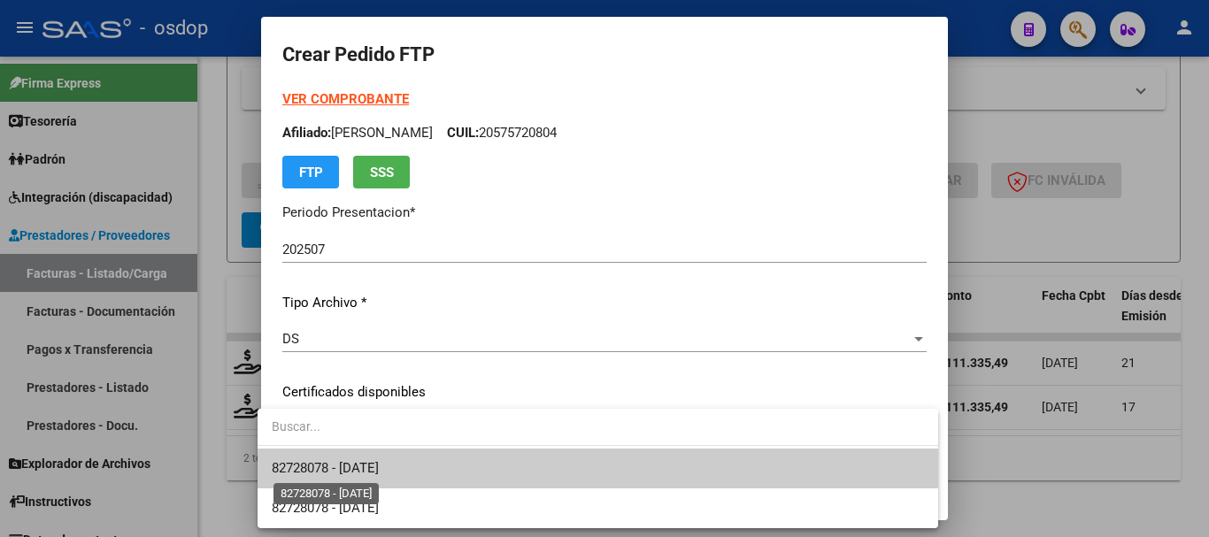
click at [379, 464] on span "82728078 - [DATE]" at bounding box center [325, 468] width 107 height 16
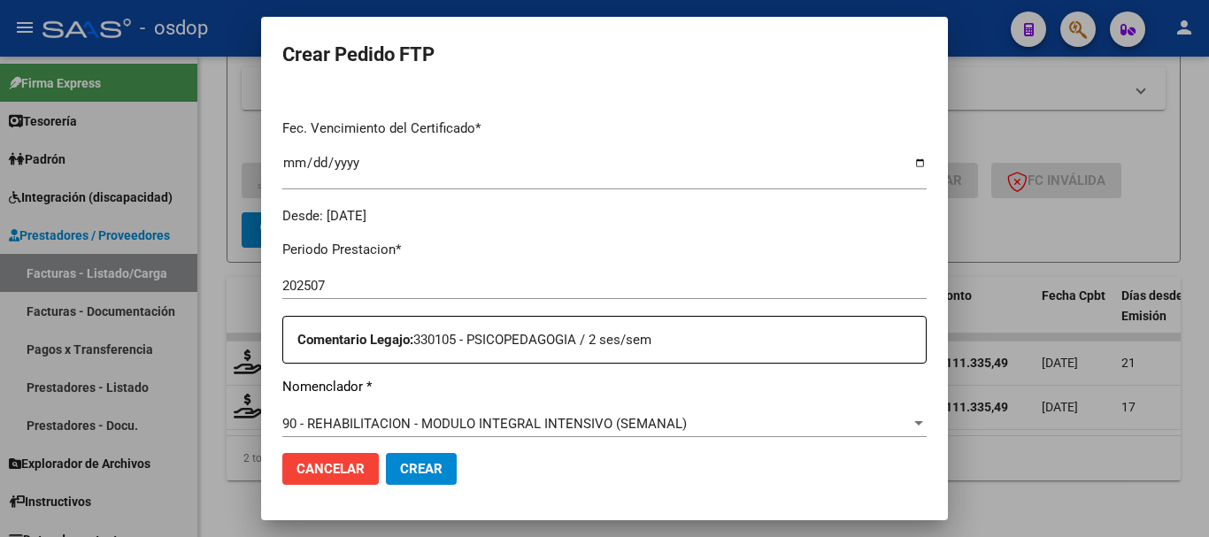
scroll to position [708, 0]
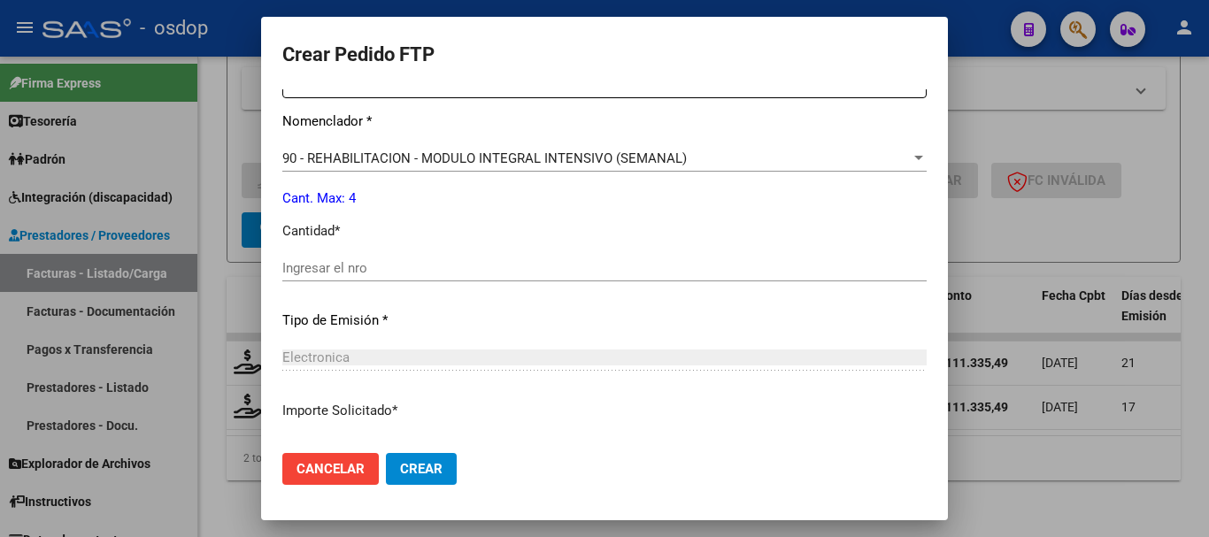
click at [354, 281] on div "Ingresar el nro" at bounding box center [604, 268] width 644 height 27
click at [354, 273] on input "Ingresar el nro" at bounding box center [604, 268] width 644 height 16
type input "4"
click at [411, 473] on span "Crear" at bounding box center [421, 469] width 42 height 16
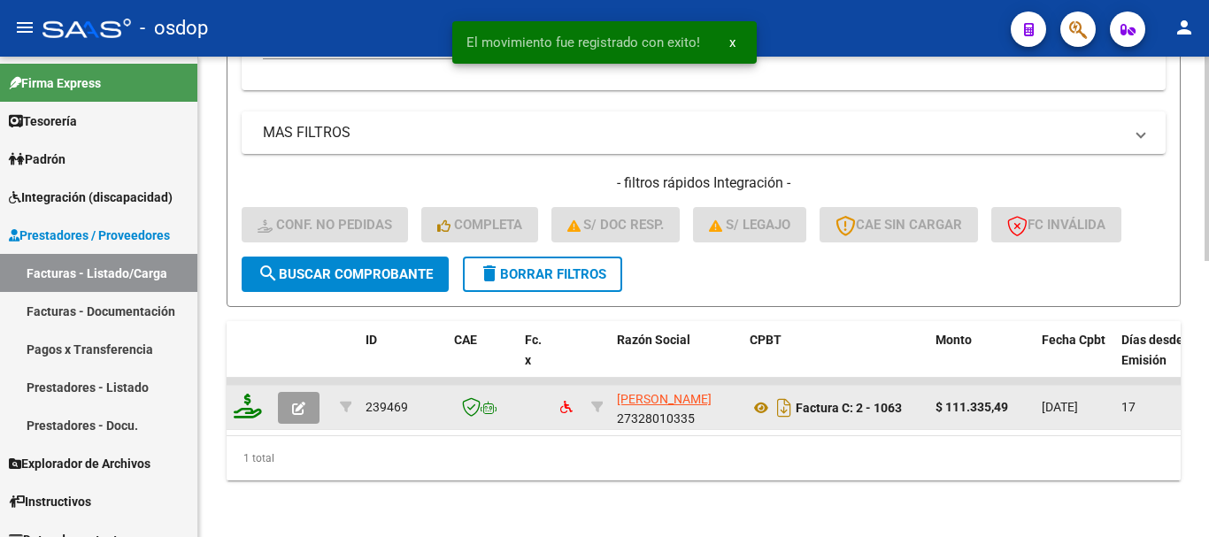
scroll to position [650, 0]
click at [259, 395] on icon at bounding box center [248, 406] width 28 height 25
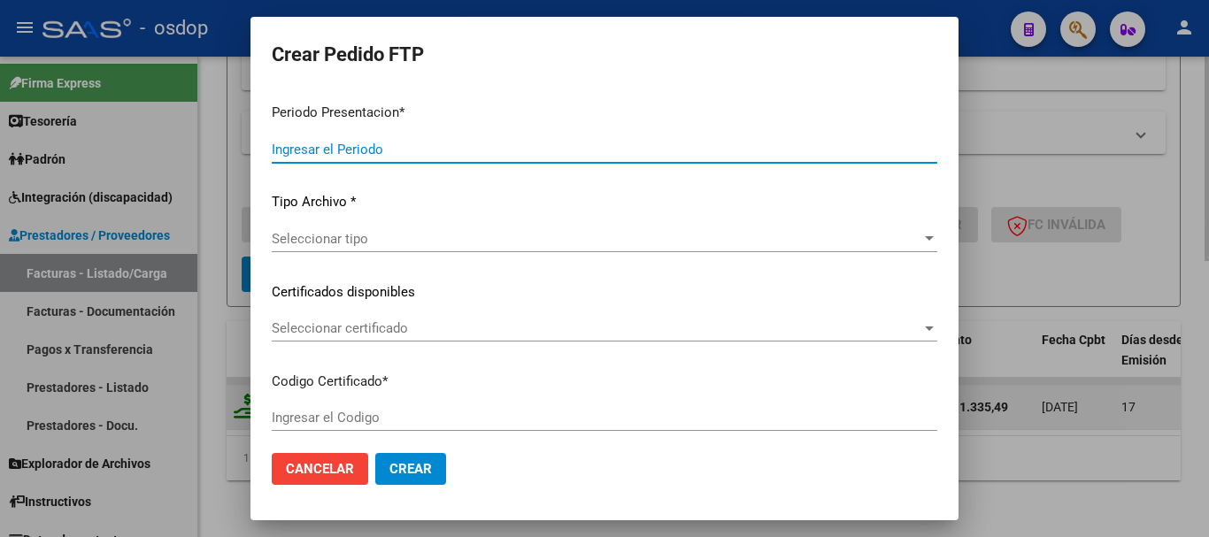
type input "202507"
type input "$ 111.335,49"
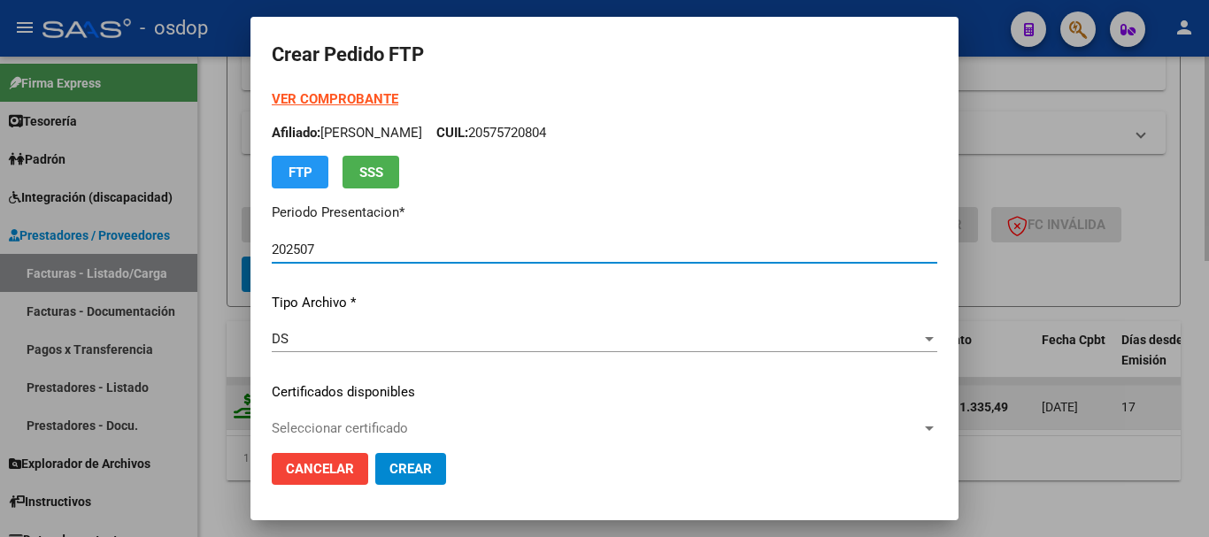
type input "82728078"
type input "[DATE]"
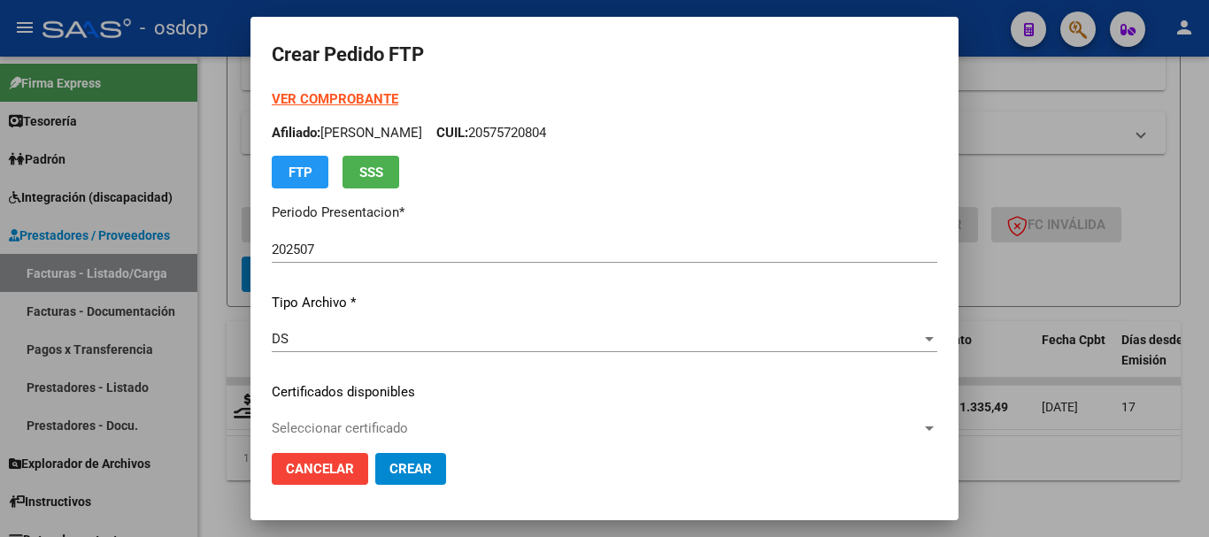
click at [371, 419] on div "Seleccionar certificado Seleccionar certificado" at bounding box center [604, 428] width 665 height 27
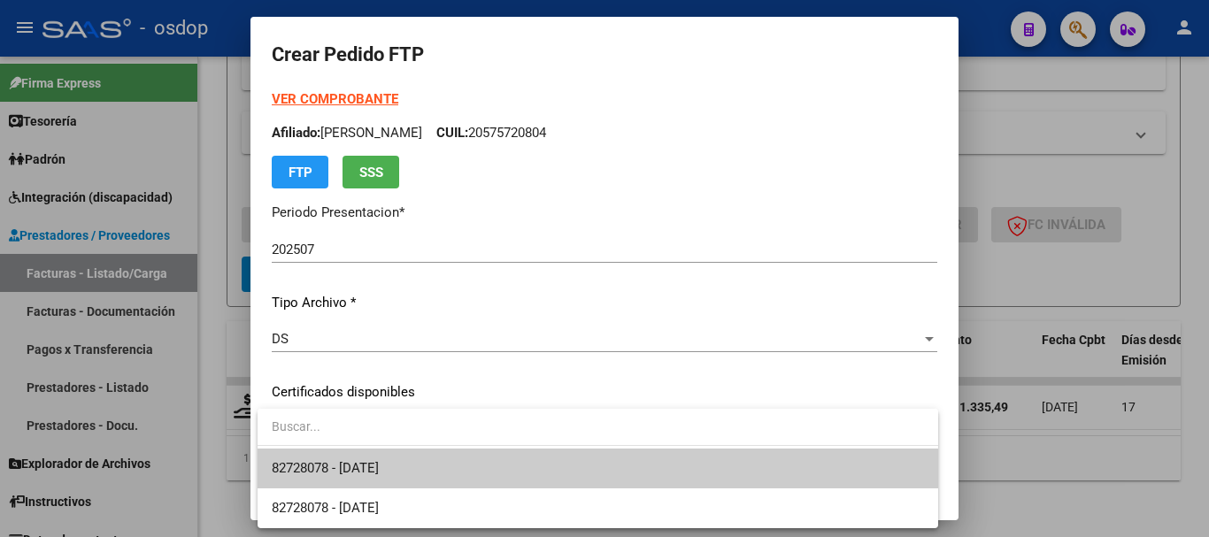
drag, startPoint x: 350, startPoint y: 438, endPoint x: 346, endPoint y: 455, distance: 17.4
click at [349, 443] on input "dropdown search" at bounding box center [598, 426] width 681 height 37
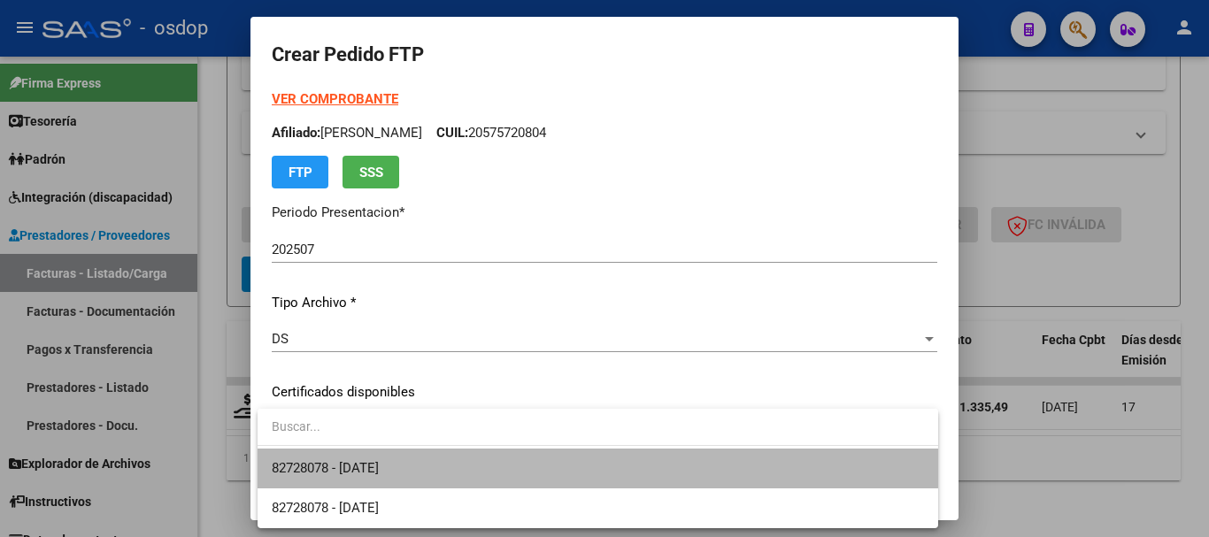
click at [346, 456] on span "82728078 - [DATE]" at bounding box center [598, 469] width 652 height 40
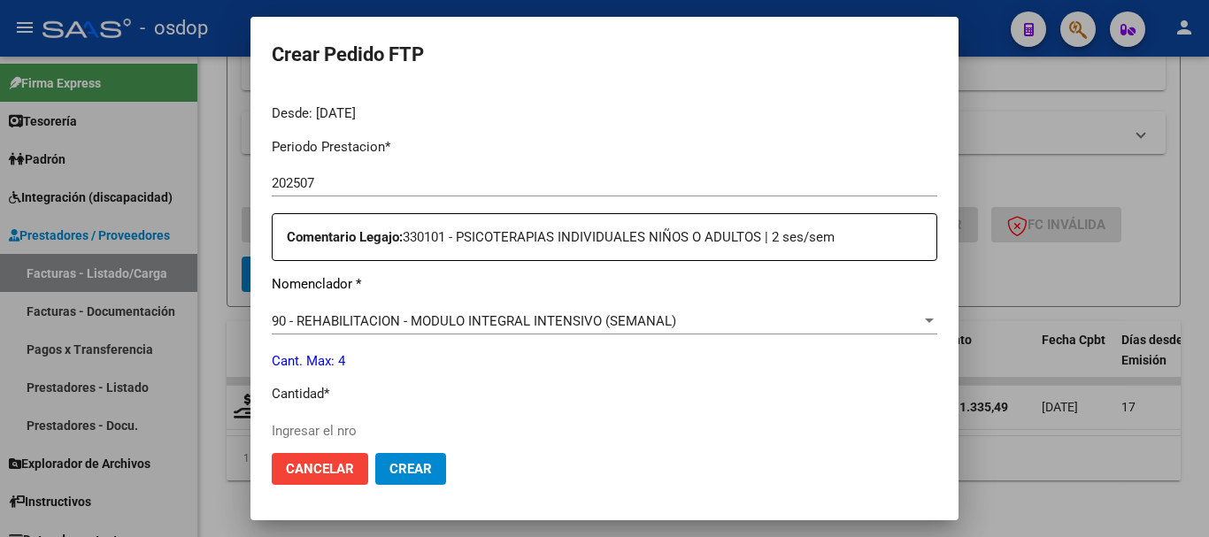
scroll to position [708, 0]
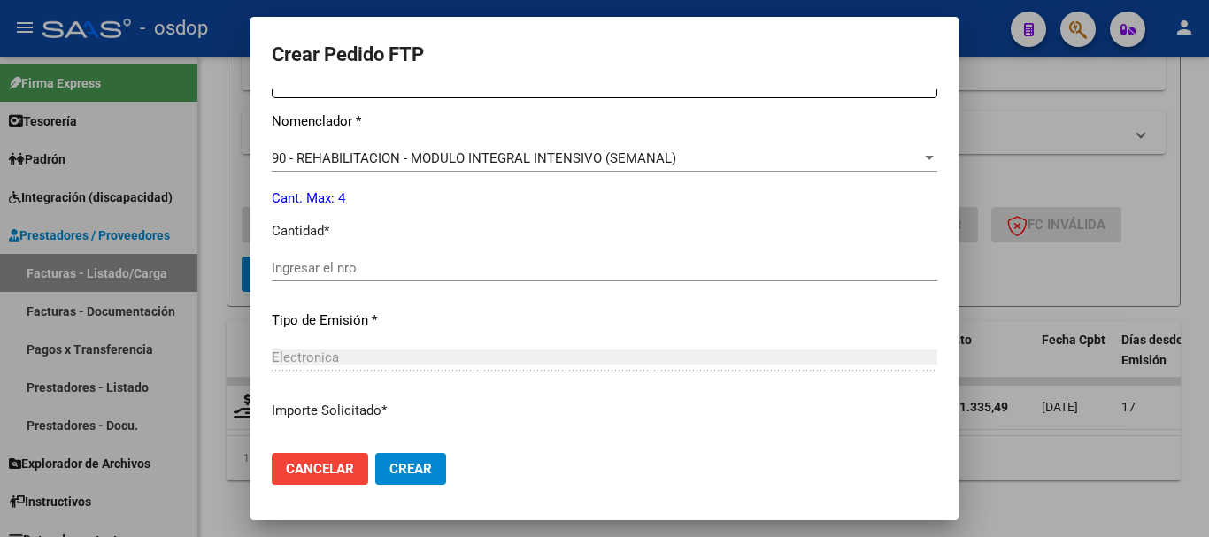
click at [356, 281] on div "Ingresar el nro" at bounding box center [604, 276] width 665 height 43
click at [356, 268] on input "Ingresar el nro" at bounding box center [604, 268] width 665 height 16
type input "4"
click at [388, 459] on button "Crear" at bounding box center [410, 469] width 71 height 32
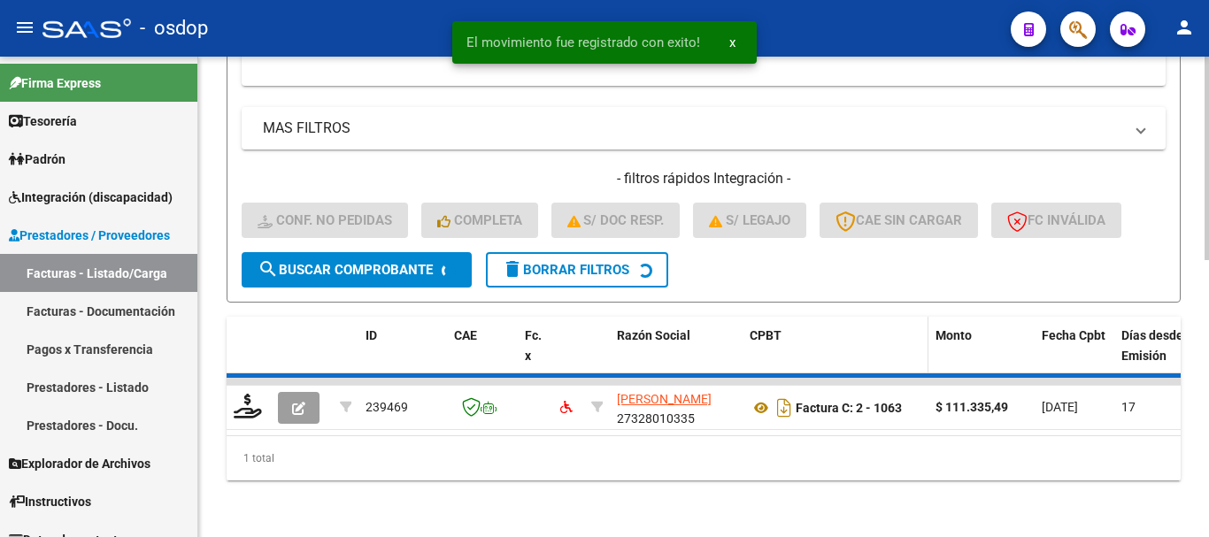
scroll to position [622, 0]
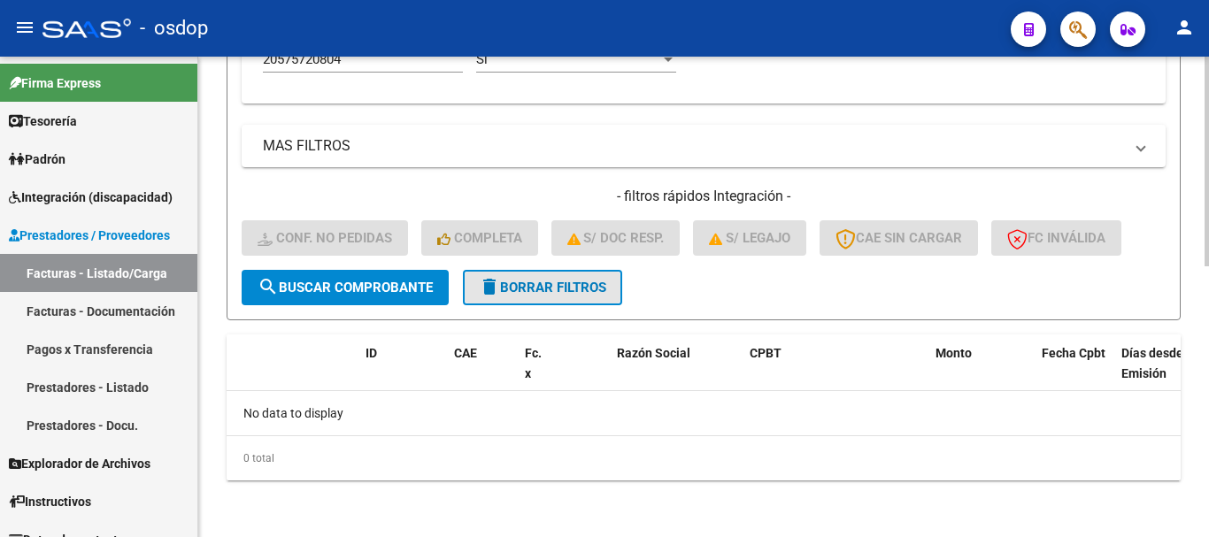
click at [543, 288] on span "delete Borrar Filtros" at bounding box center [542, 288] width 127 height 16
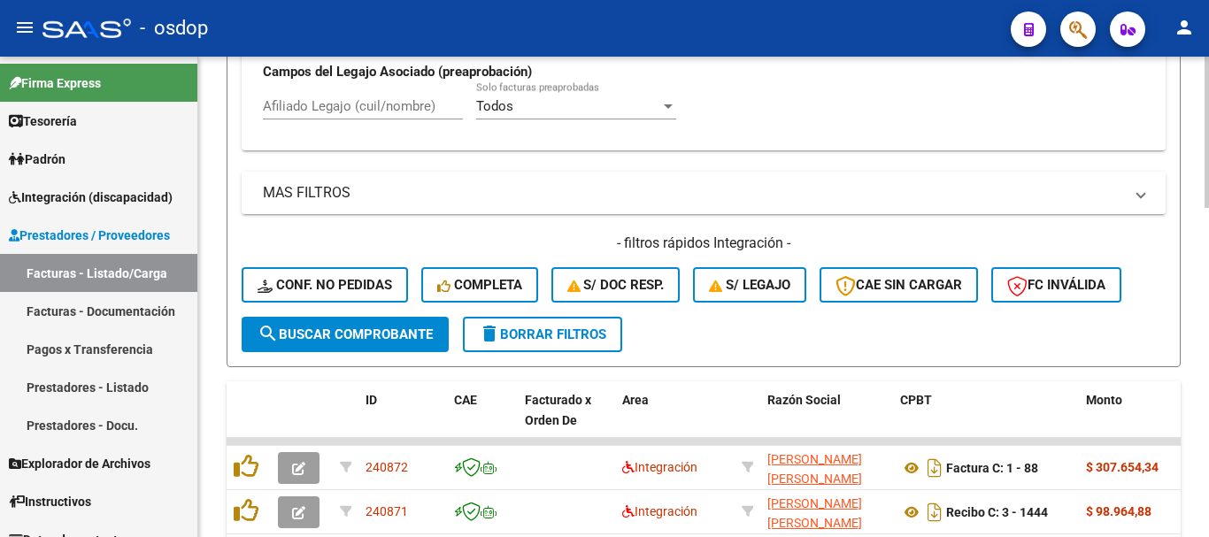
scroll to position [534, 0]
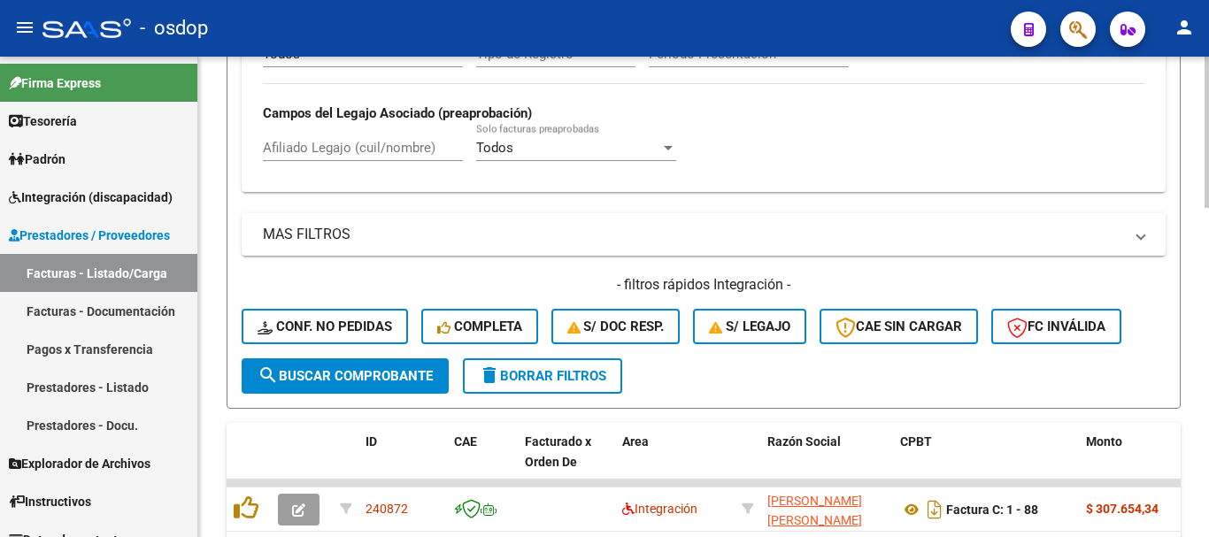
click at [409, 143] on input "Afiliado Legajo (cuil/nombre)" at bounding box center [363, 148] width 200 height 16
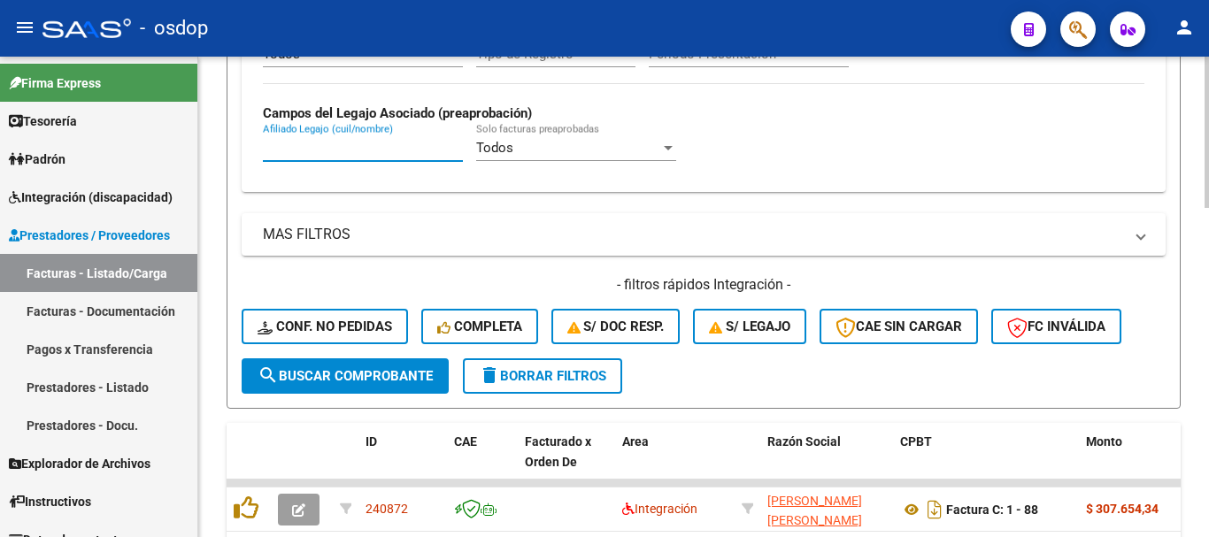
paste input "20555295554"
type input "20555295554"
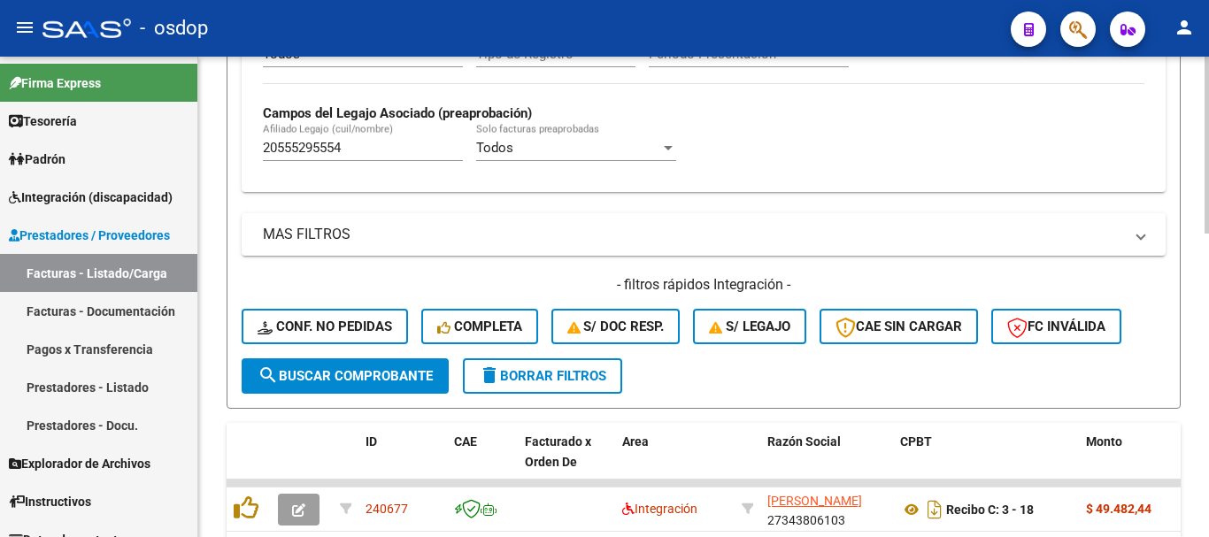
click at [202, 277] on div "Video tutorial PRESTADORES -> Listado de CPBTs Emitidos por Prestadores / Prove…" at bounding box center [703, 169] width 1011 height 1293
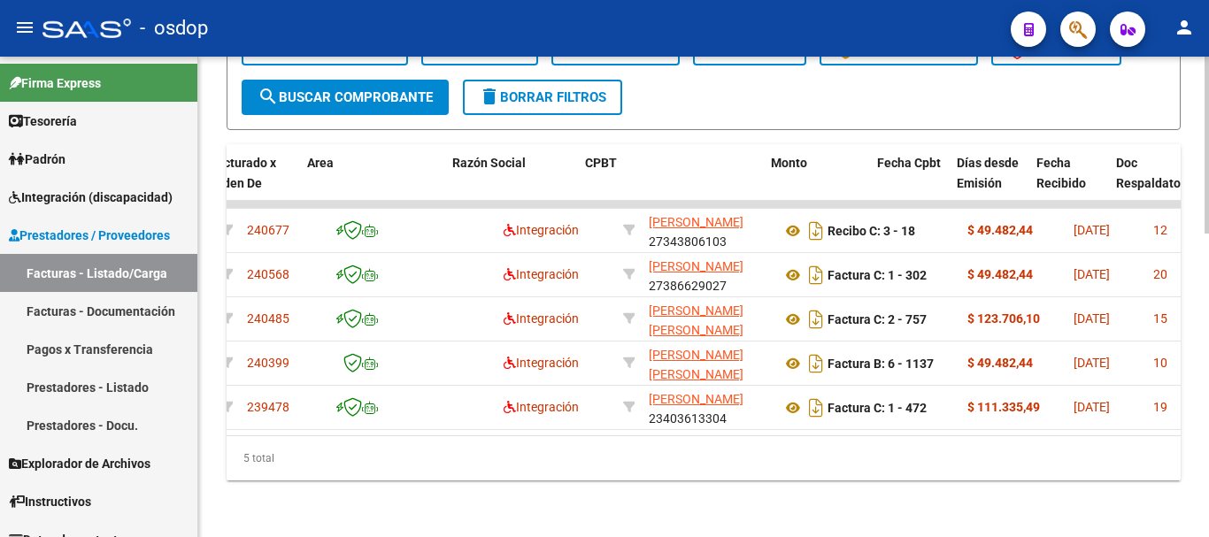
scroll to position [0, 333]
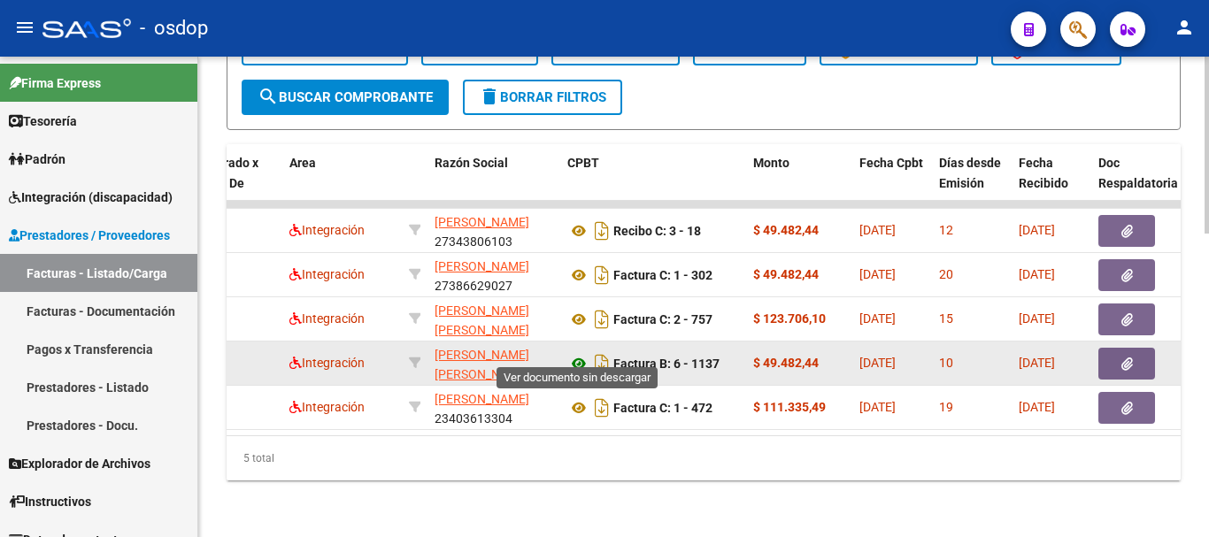
click at [576, 353] on icon at bounding box center [578, 363] width 23 height 21
click at [1134, 358] on button "button" at bounding box center [1126, 364] width 57 height 32
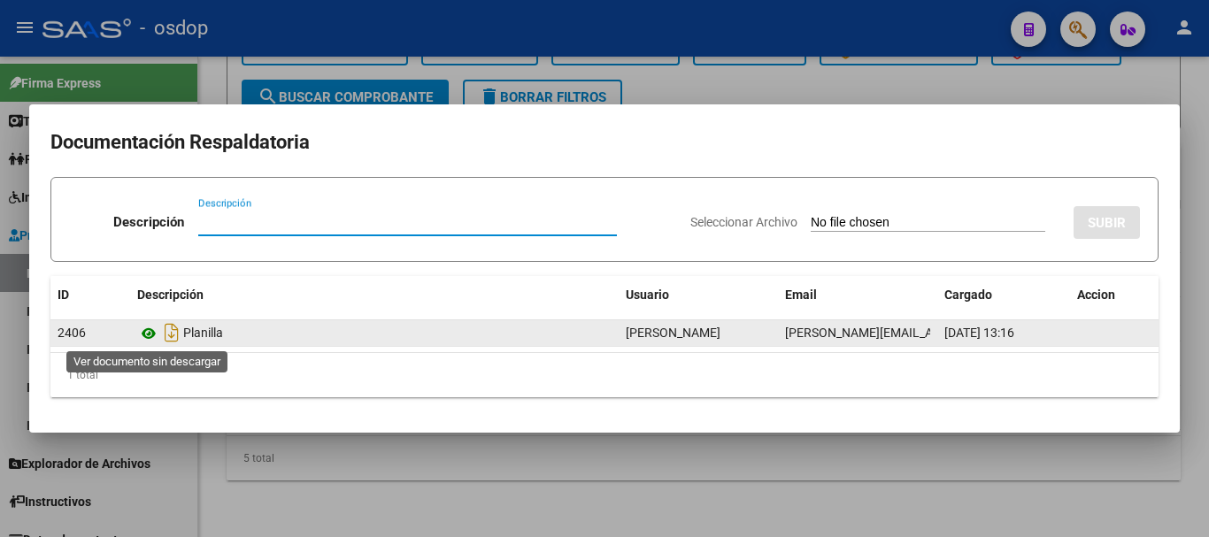
click at [150, 338] on icon at bounding box center [148, 333] width 23 height 21
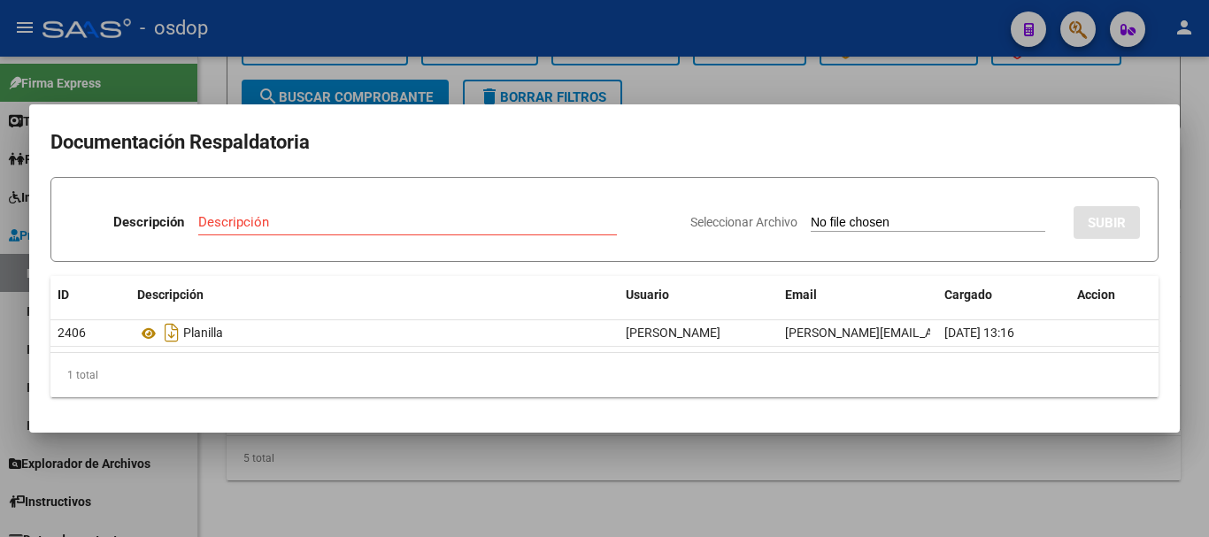
click at [245, 65] on div at bounding box center [604, 268] width 1209 height 537
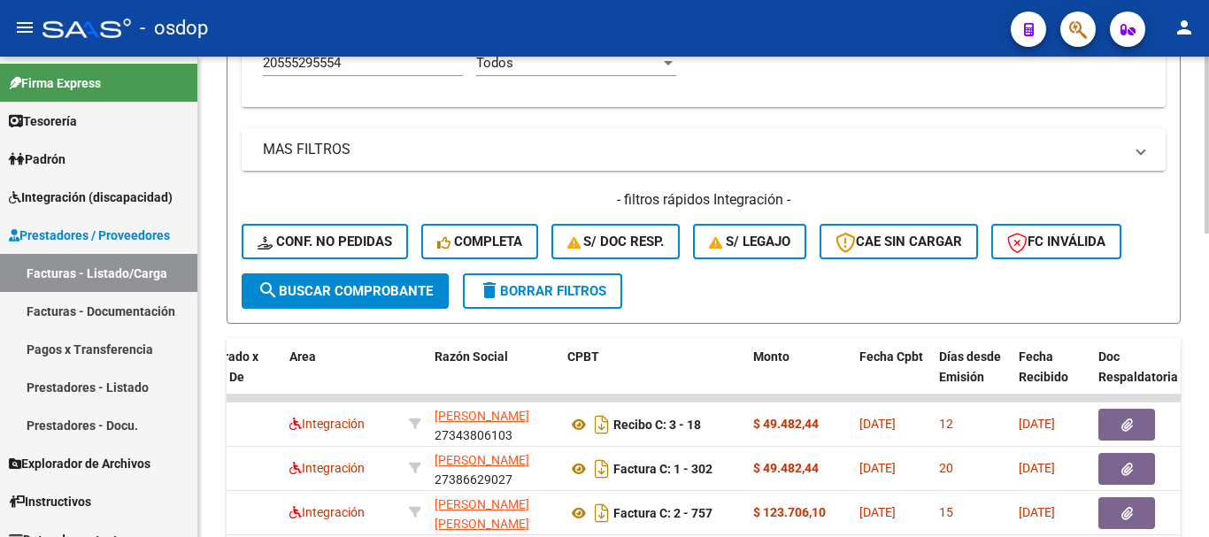
scroll to position [561, 0]
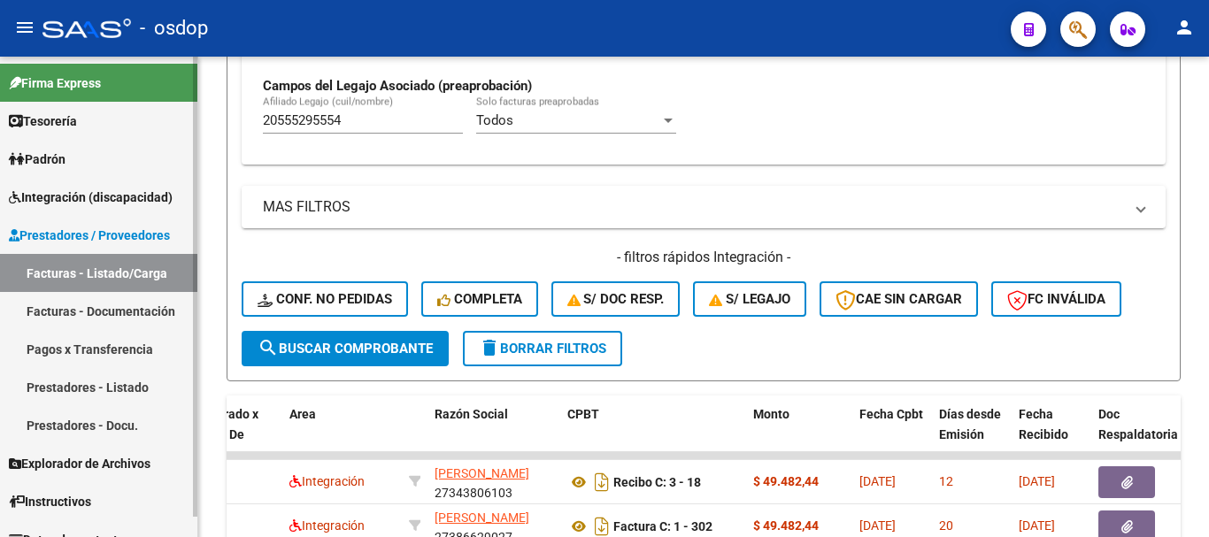
drag, startPoint x: 359, startPoint y: 119, endPoint x: 112, endPoint y: 93, distance: 249.2
click at [120, 98] on mat-sidenav-container "Firma Express Tesorería Extractos Procesados (csv) Extractos Originales (pdf) P…" at bounding box center [604, 297] width 1209 height 481
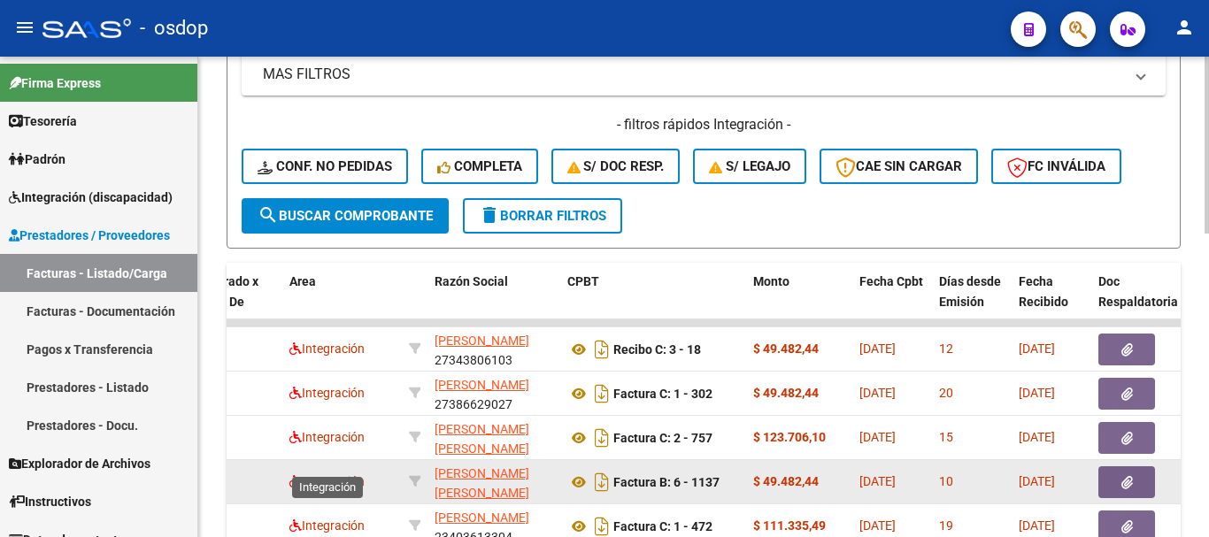
scroll to position [738, 0]
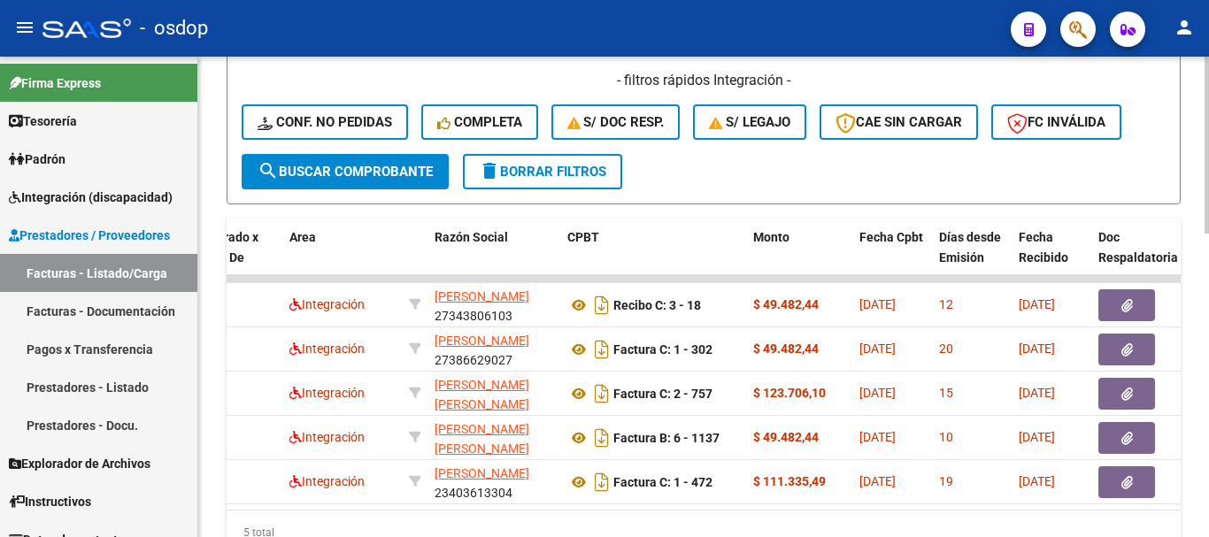
drag, startPoint x: 390, startPoint y: 524, endPoint x: 307, endPoint y: 511, distance: 84.2
click at [307, 510] on datatable-body "240677 Integración [PERSON_NAME] SOLEDAD 27343806103 Recibo C: 3 - 18 $ 49.482,…" at bounding box center [704, 392] width 954 height 235
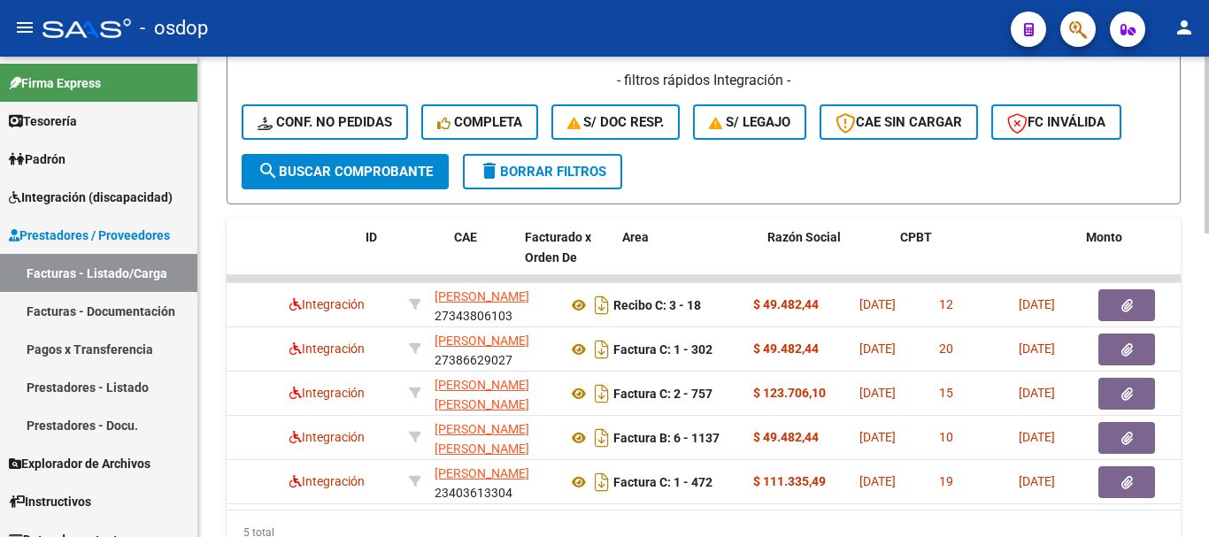
scroll to position [0, 0]
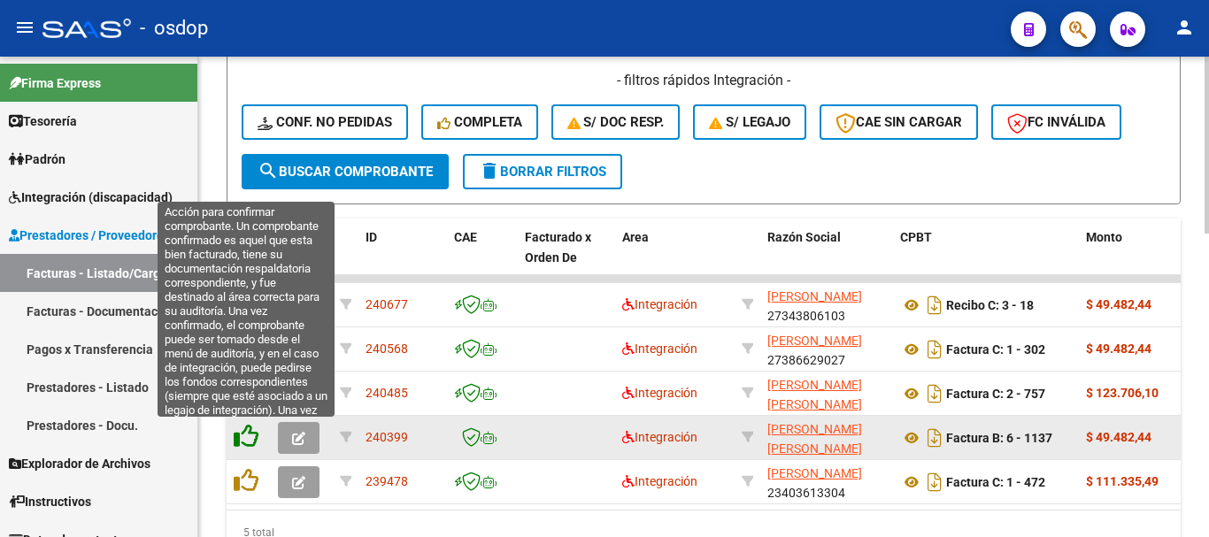
click at [245, 442] on icon at bounding box center [246, 436] width 25 height 25
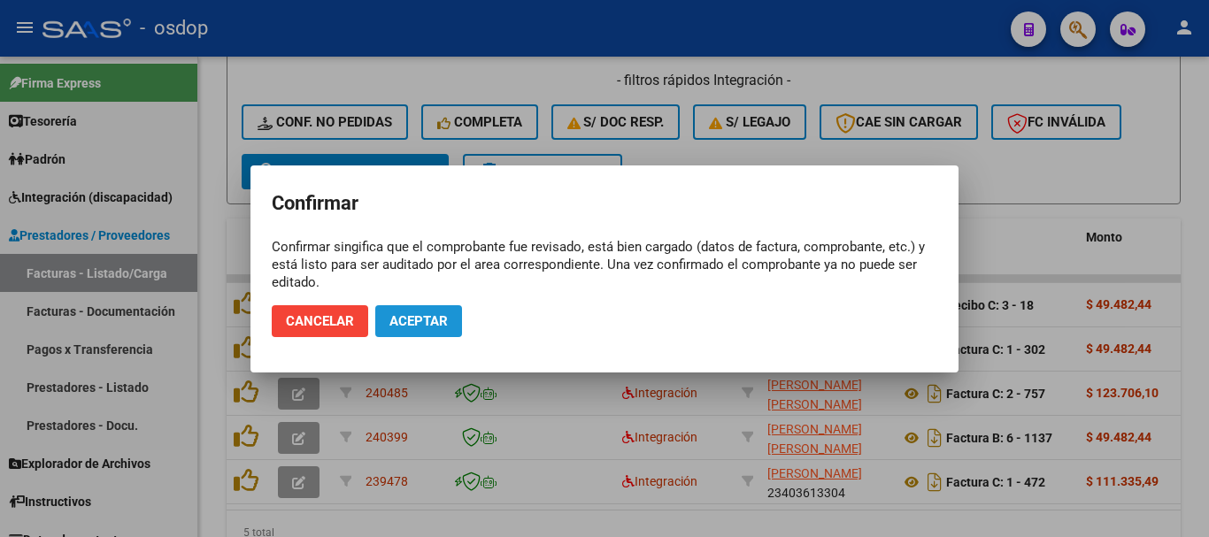
click at [419, 306] on button "Aceptar" at bounding box center [418, 321] width 87 height 32
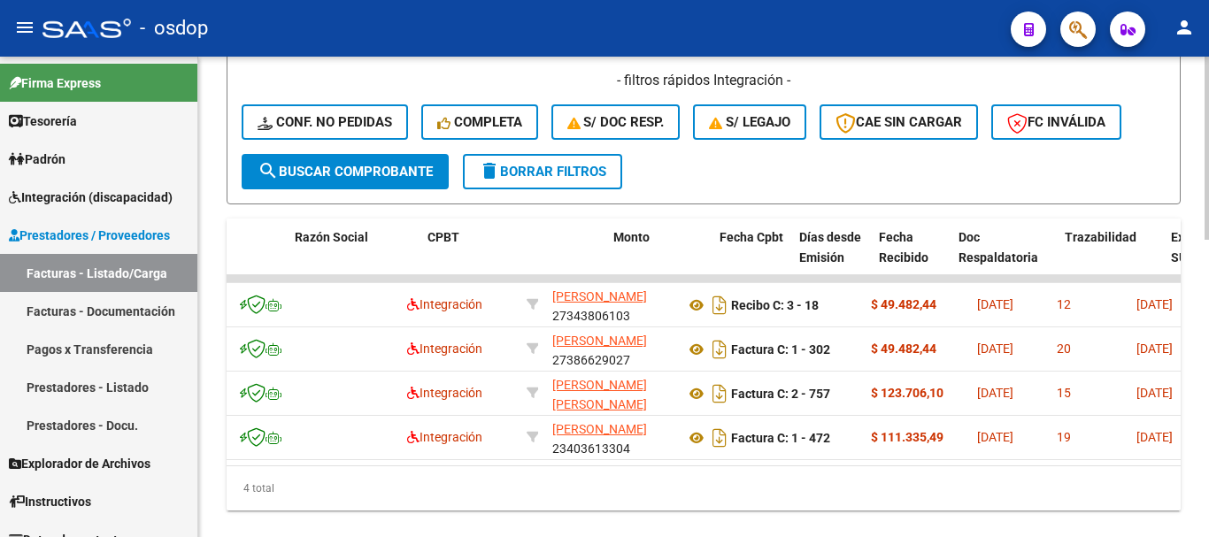
scroll to position [0, 473]
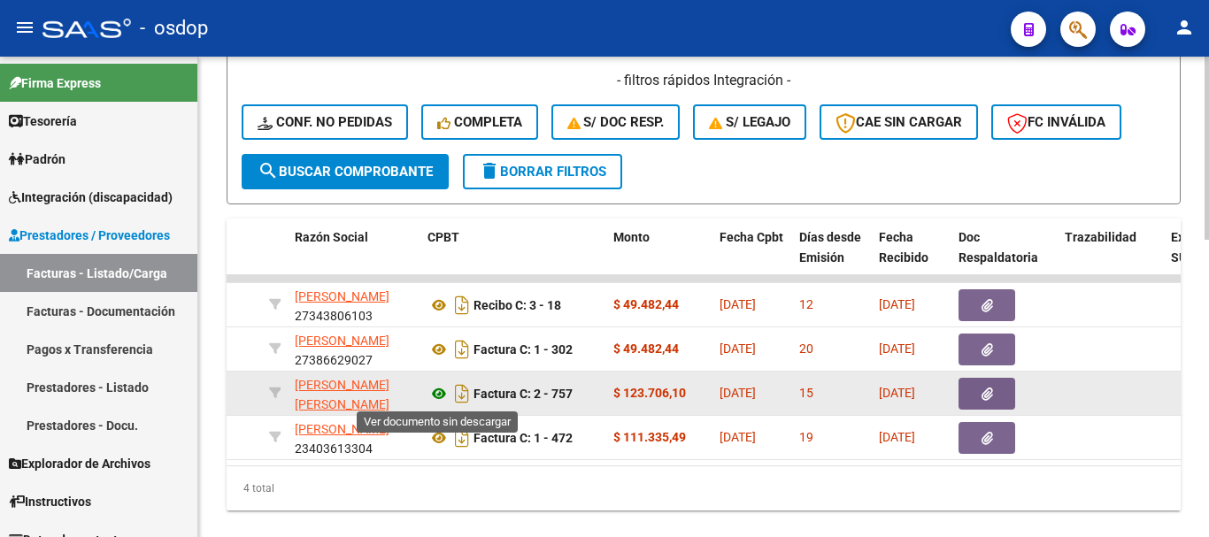
click at [439, 400] on icon at bounding box center [438, 393] width 23 height 21
click at [989, 404] on button "button" at bounding box center [986, 394] width 57 height 32
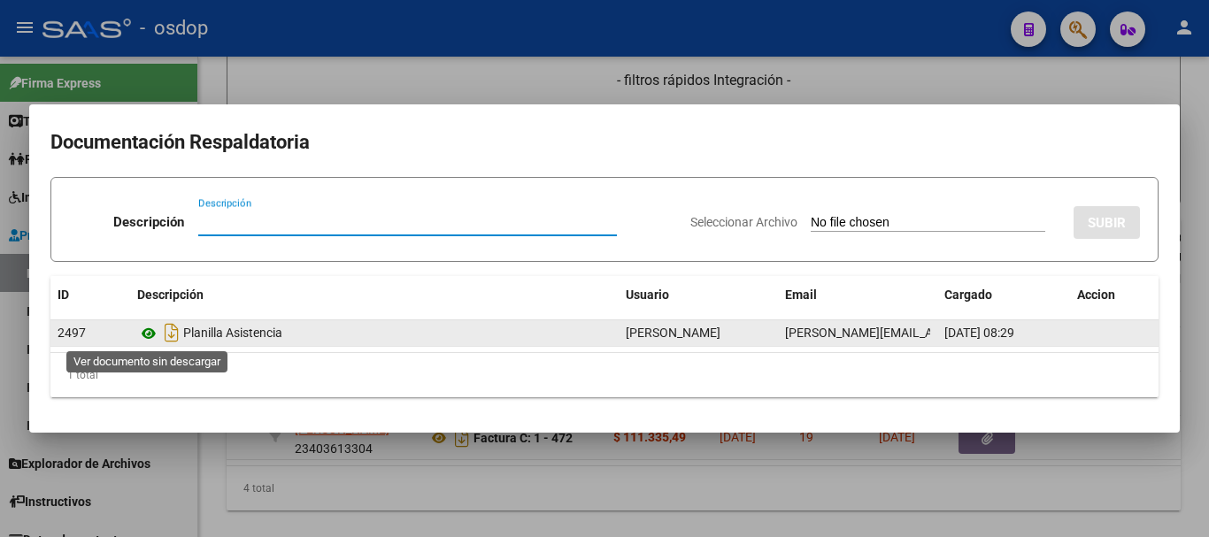
click at [144, 328] on icon at bounding box center [148, 333] width 23 height 21
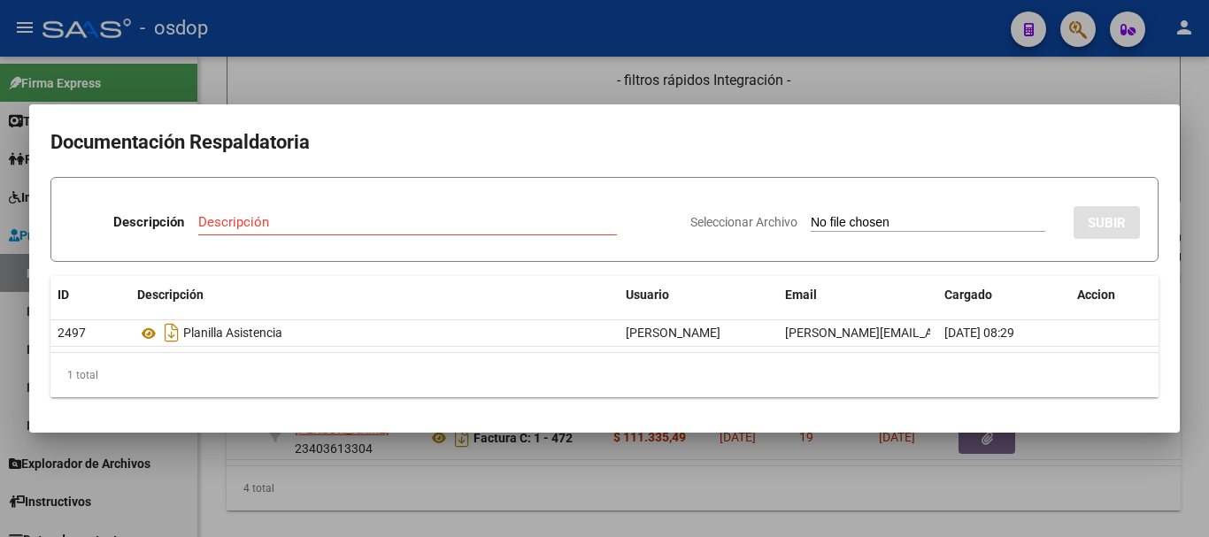
click at [483, 492] on div at bounding box center [604, 268] width 1209 height 537
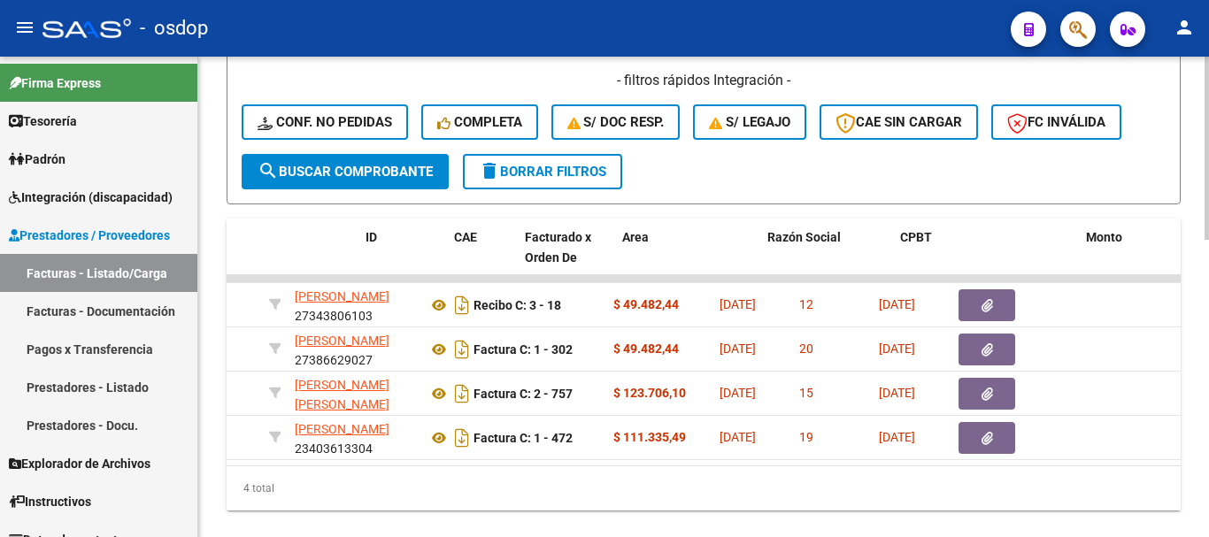
scroll to position [0, 0]
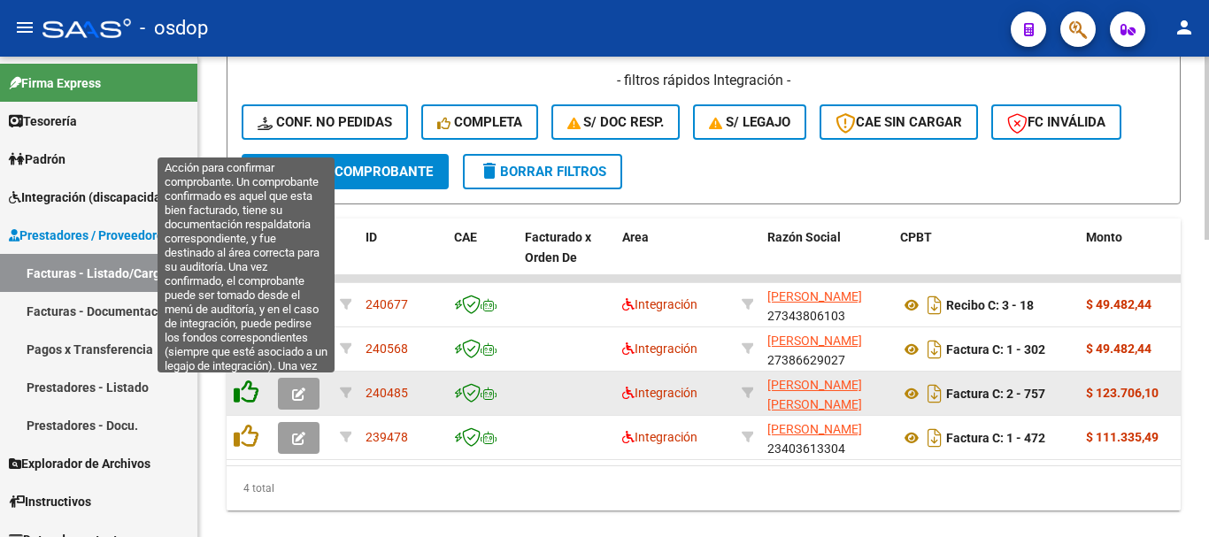
click at [243, 395] on icon at bounding box center [246, 392] width 25 height 25
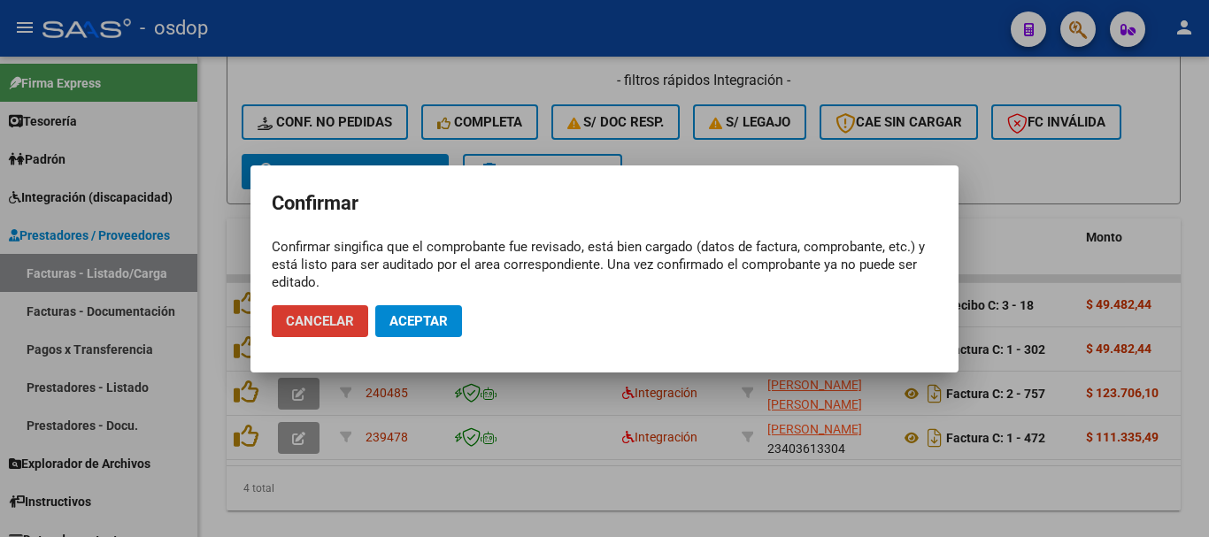
click at [448, 312] on button "Aceptar" at bounding box center [418, 321] width 87 height 32
